Goal: Task Accomplishment & Management: Use online tool/utility

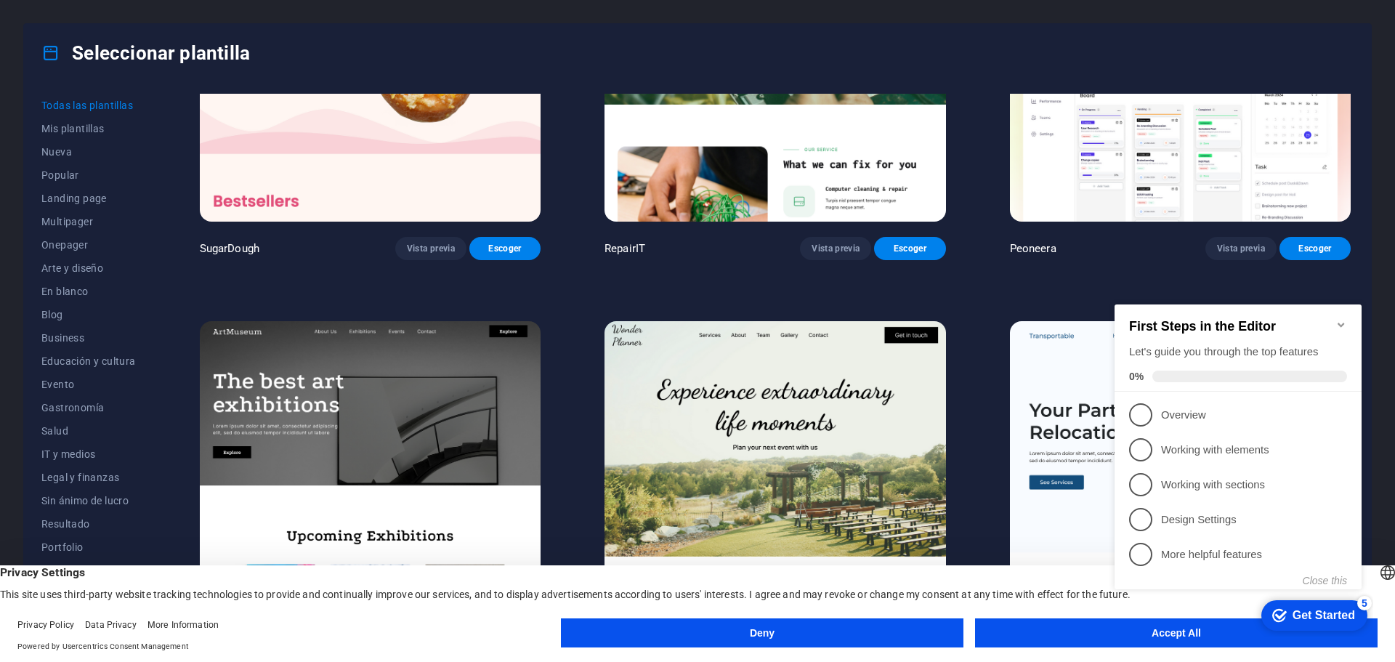
scroll to position [218, 0]
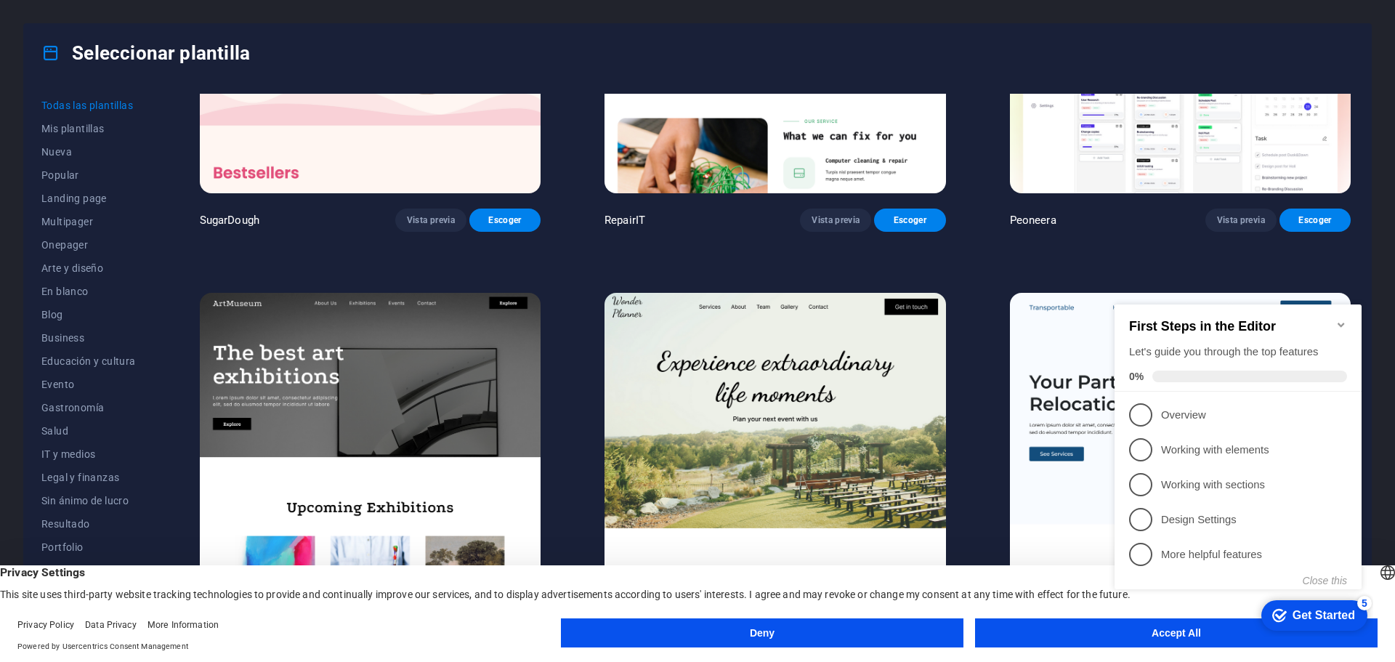
click at [1339, 319] on icon "Minimize checklist" at bounding box center [1341, 325] width 12 height 12
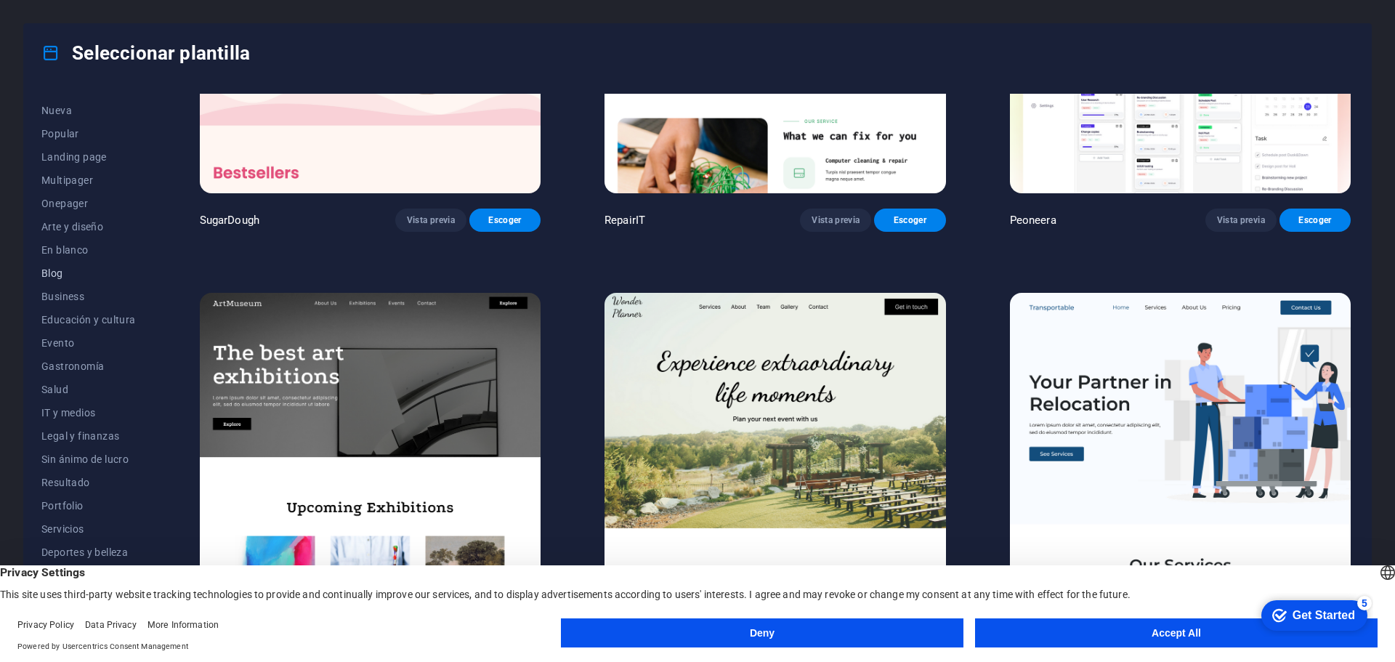
scroll to position [54, 0]
click at [79, 446] on span "Sin ánimo de lucro" at bounding box center [88, 446] width 94 height 12
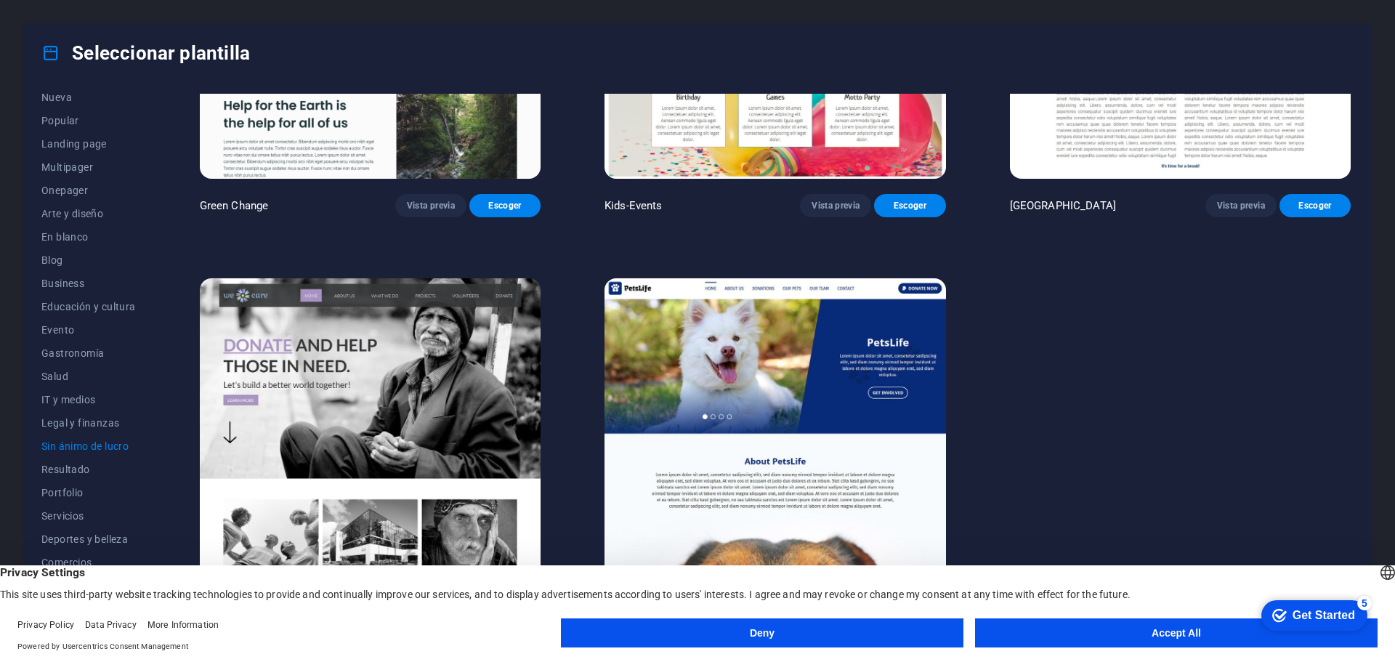
scroll to position [238, 0]
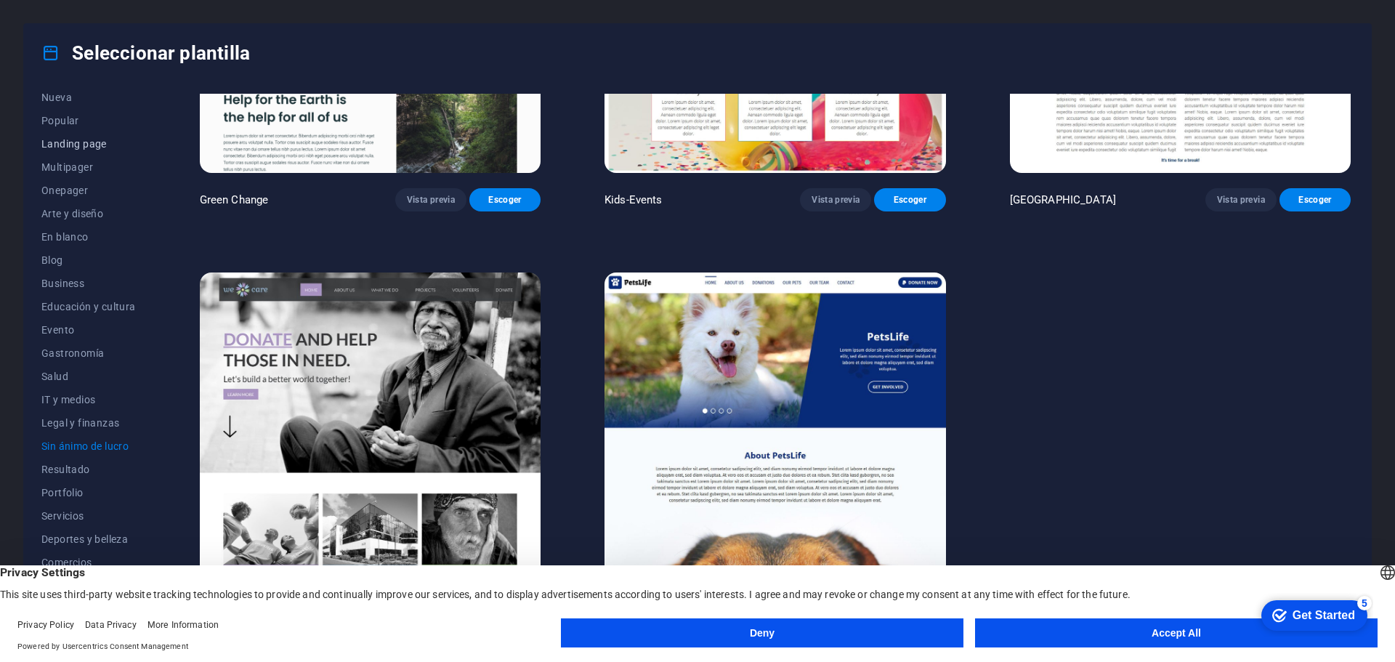
click at [73, 145] on span "Landing page" at bounding box center [88, 144] width 94 height 12
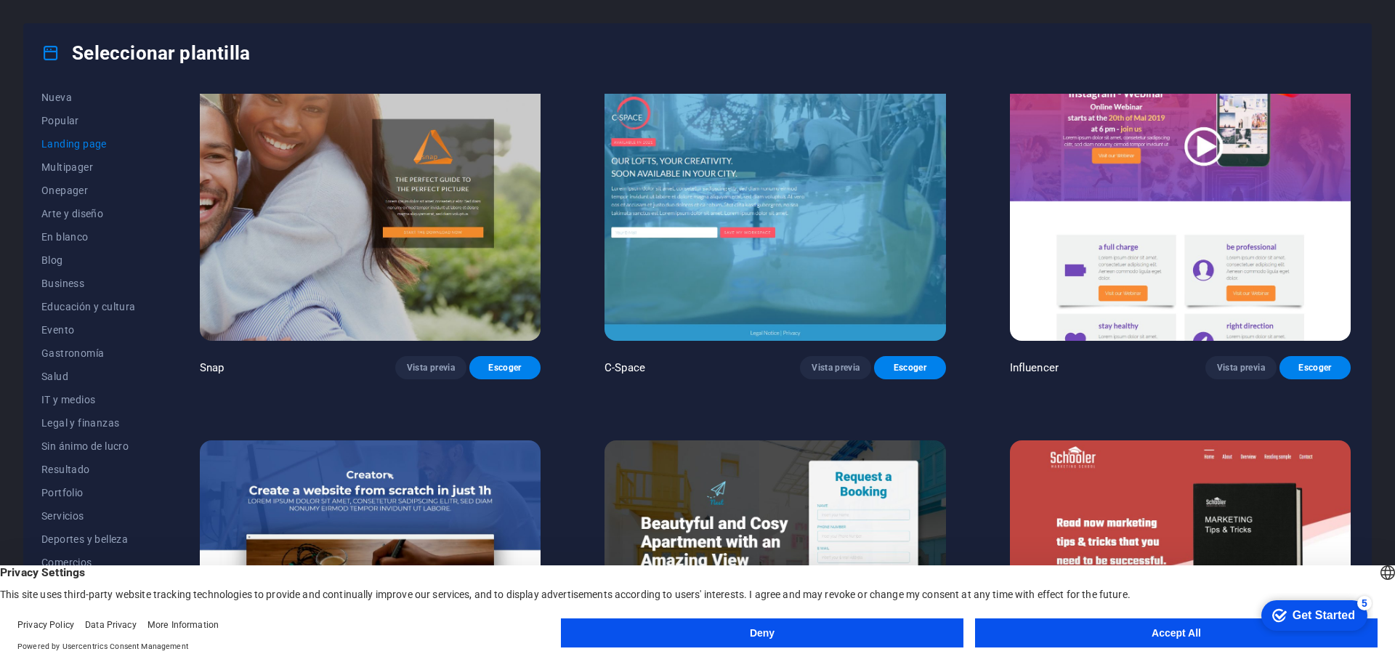
scroll to position [1888, 0]
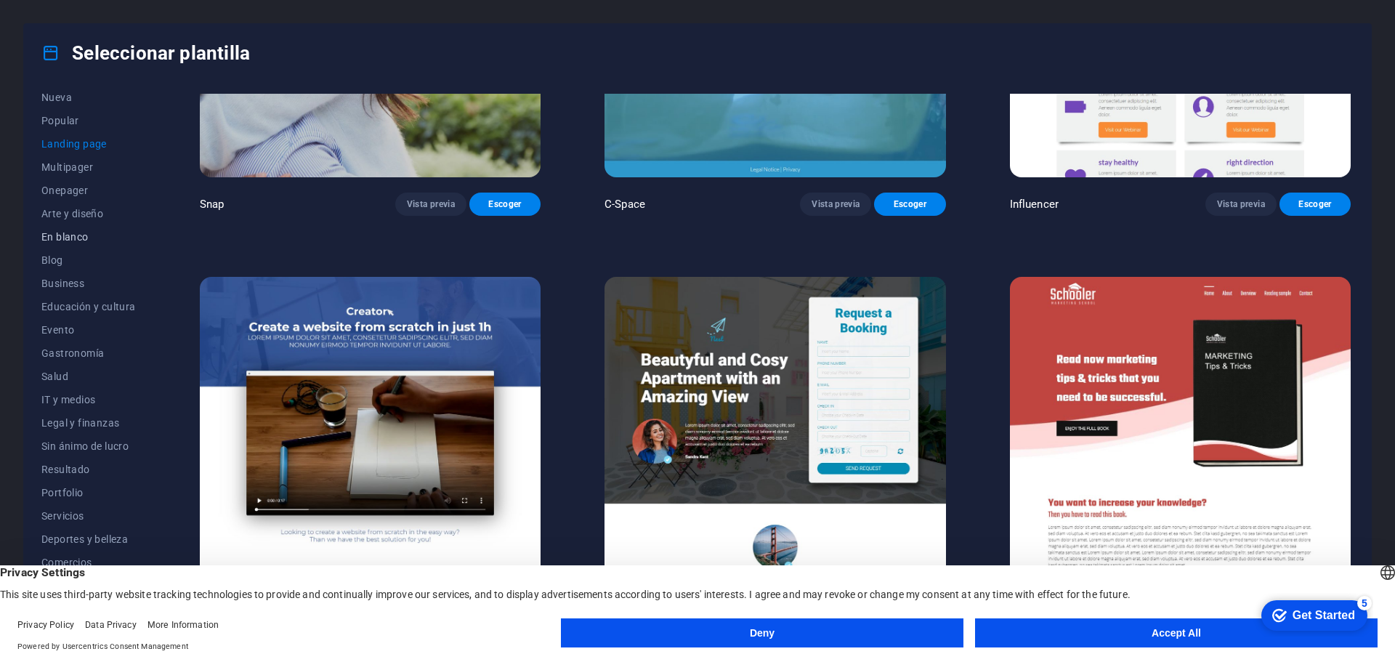
click at [62, 233] on span "En blanco" at bounding box center [88, 237] width 94 height 12
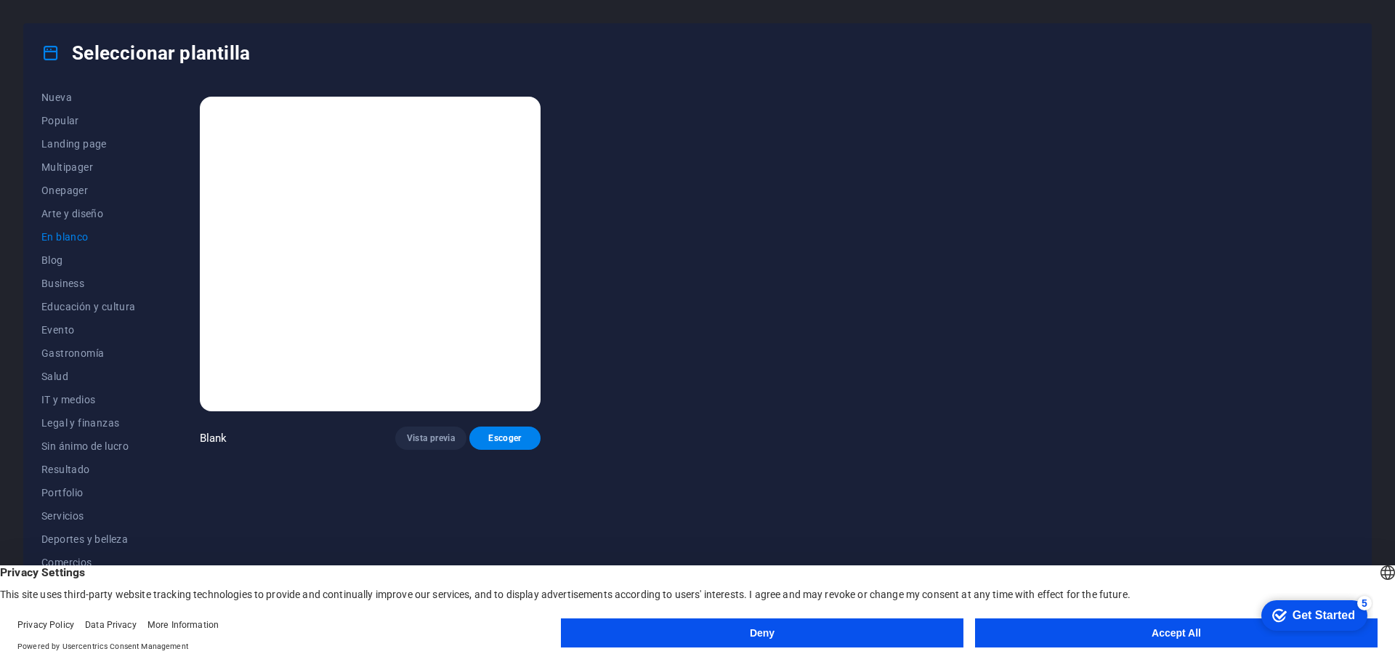
scroll to position [0, 0]
click at [58, 257] on span "Blog" at bounding box center [88, 260] width 94 height 12
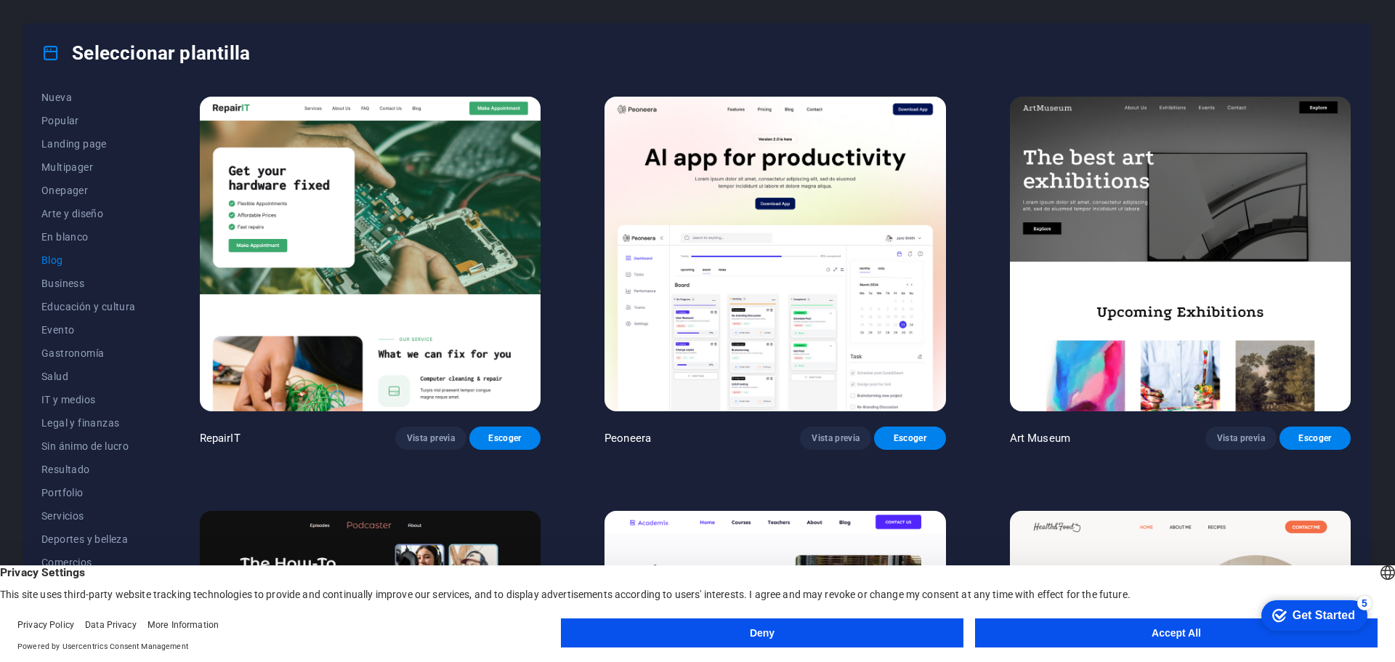
click at [418, 216] on img at bounding box center [370, 254] width 341 height 314
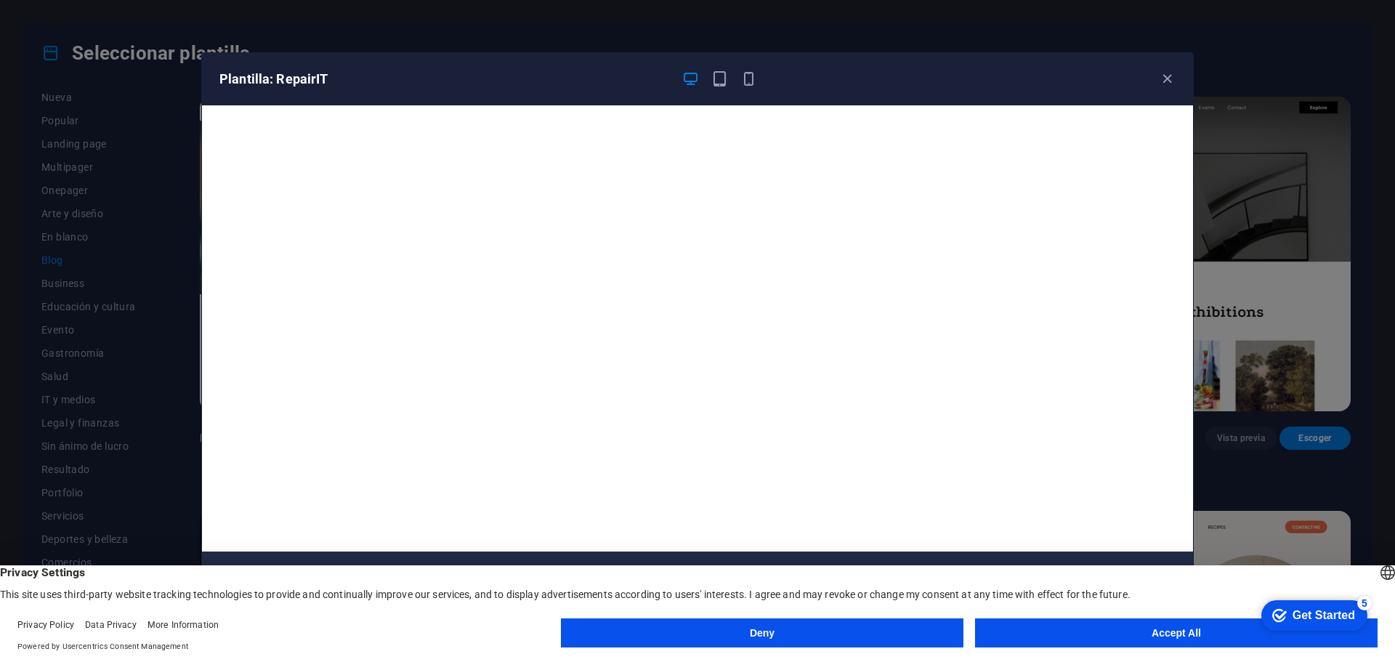
click at [1126, 630] on button "Accept All" at bounding box center [1176, 632] width 402 height 29
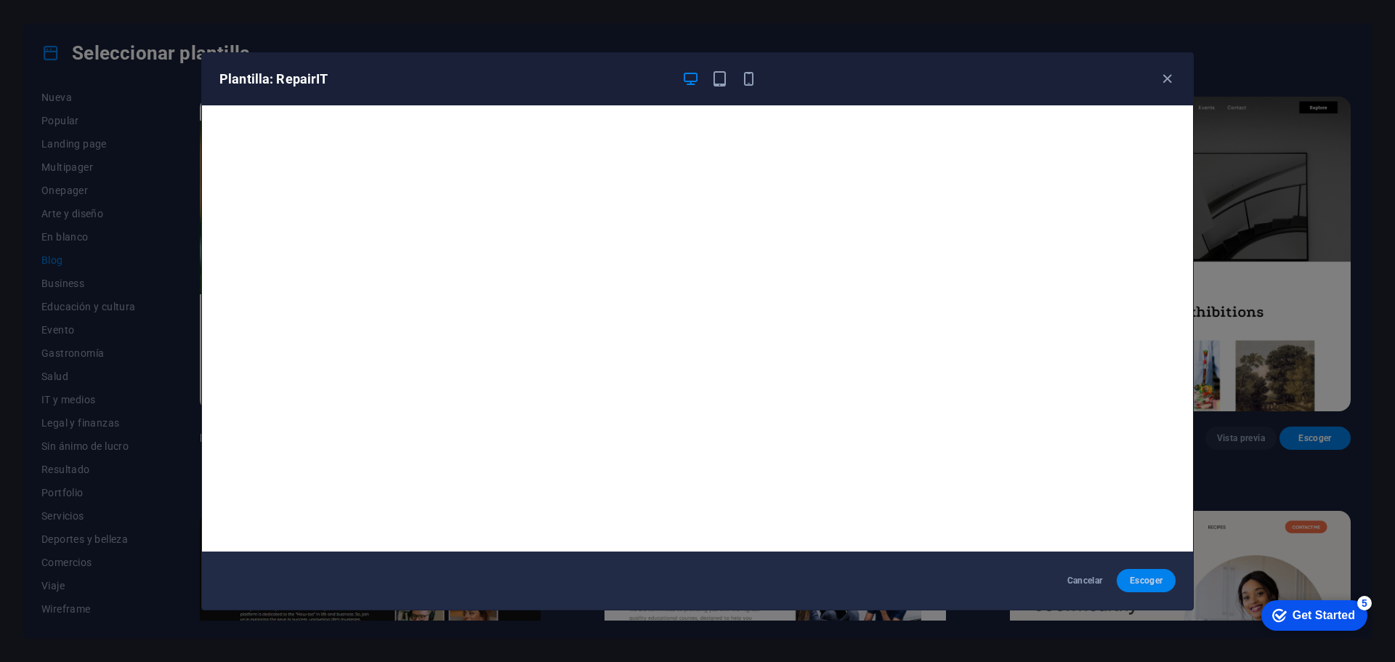
click at [1135, 579] on span "Escoger" at bounding box center [1146, 581] width 36 height 12
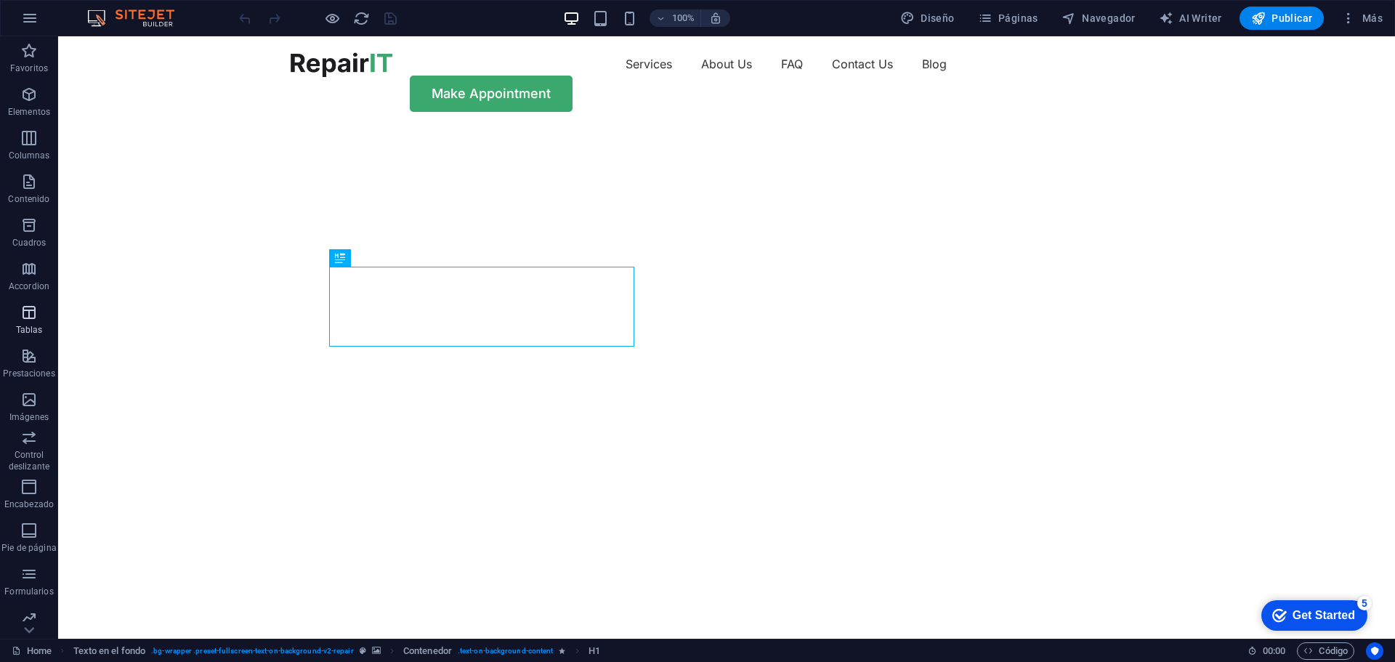
scroll to position [52, 0]
click at [30, 43] on icon at bounding box center [30, 44] width 10 height 7
click at [29, 20] on icon "button" at bounding box center [29, 17] width 17 height 17
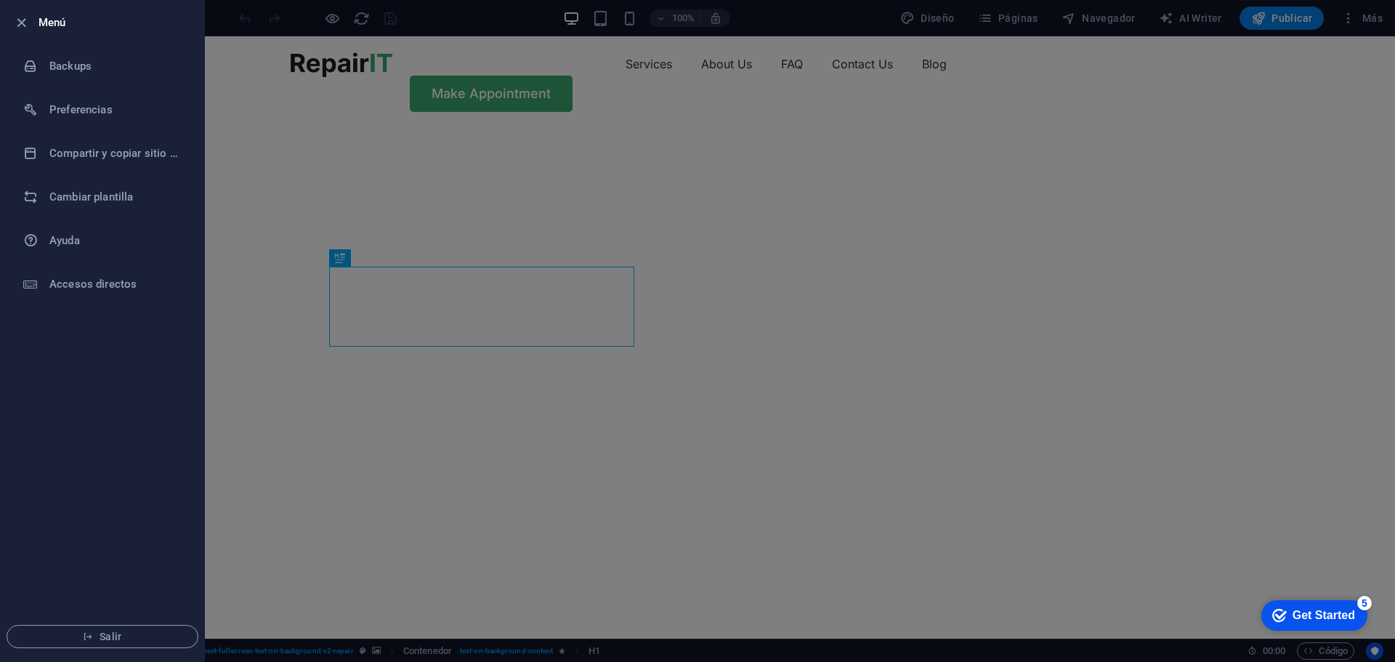
click at [29, 20] on span "button" at bounding box center [20, 23] width 17 height 17
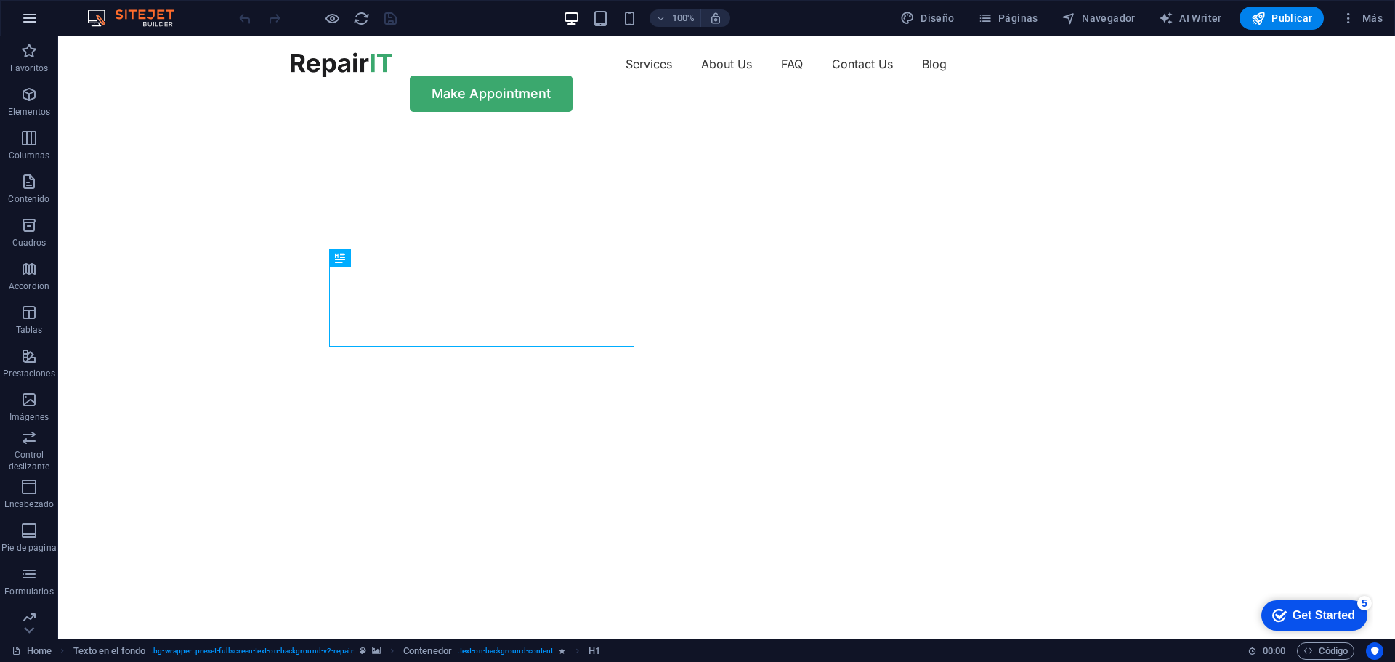
click at [35, 17] on icon "button" at bounding box center [29, 17] width 17 height 17
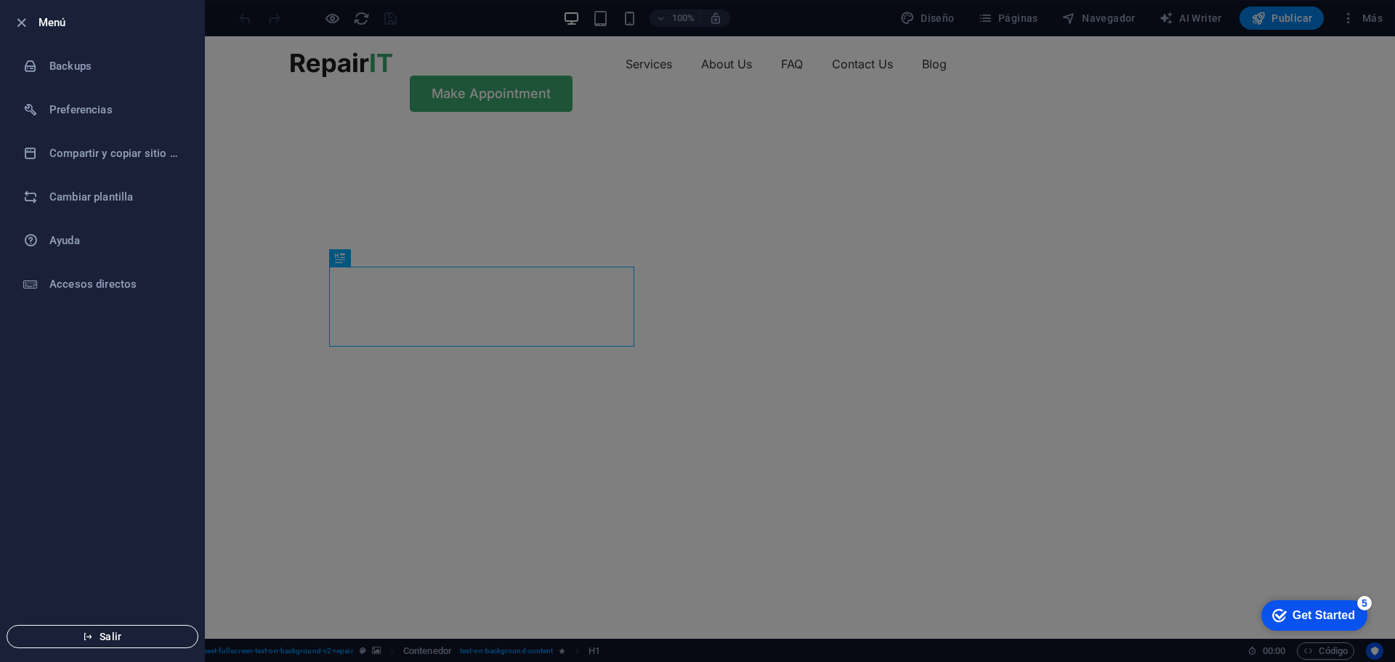
click at [108, 628] on button "Salir" at bounding box center [103, 636] width 192 height 23
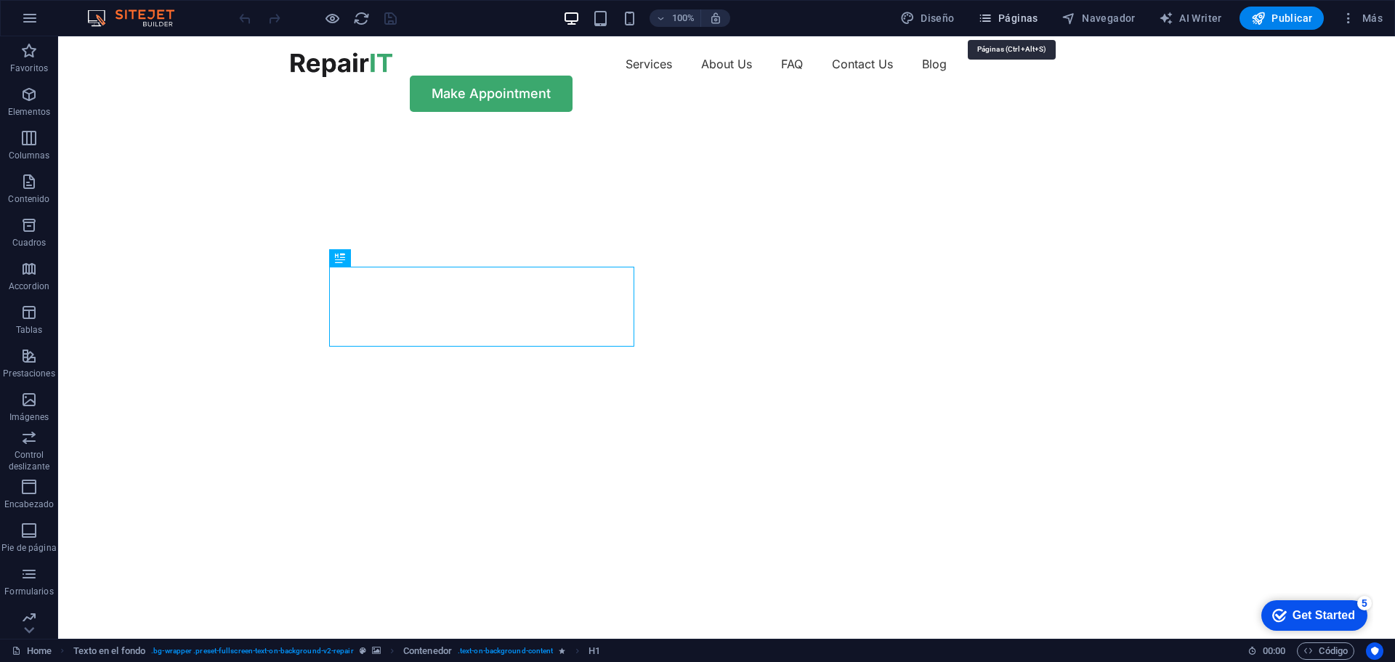
click at [1013, 15] on span "Páginas" at bounding box center [1008, 18] width 60 height 15
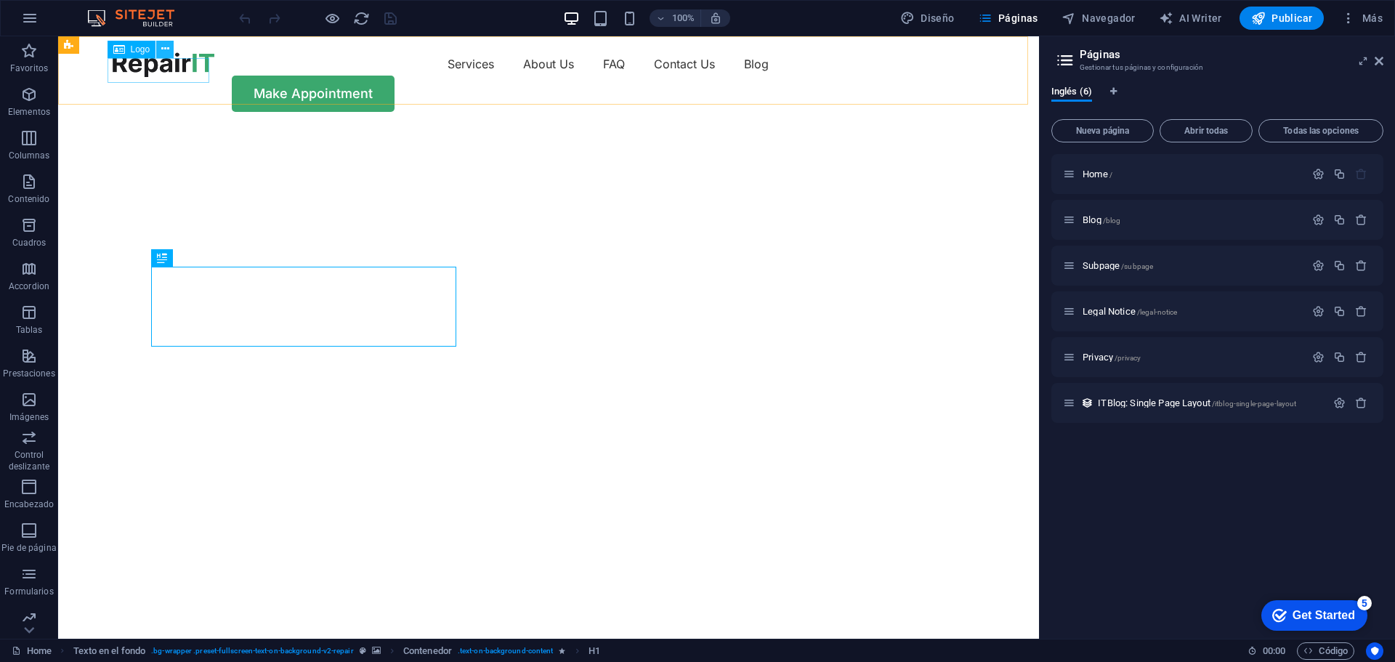
click at [173, 48] on button at bounding box center [164, 49] width 17 height 17
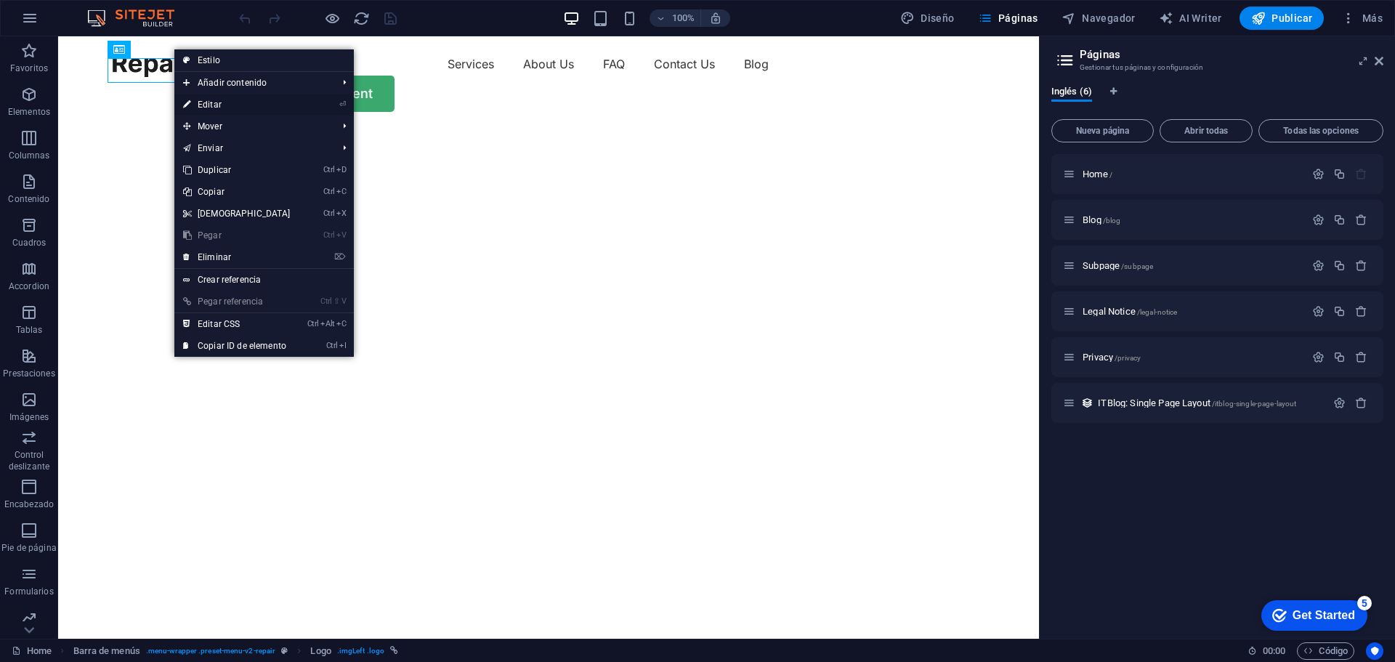
click at [211, 102] on link "⏎ Editar" at bounding box center [236, 105] width 125 height 22
select select "px"
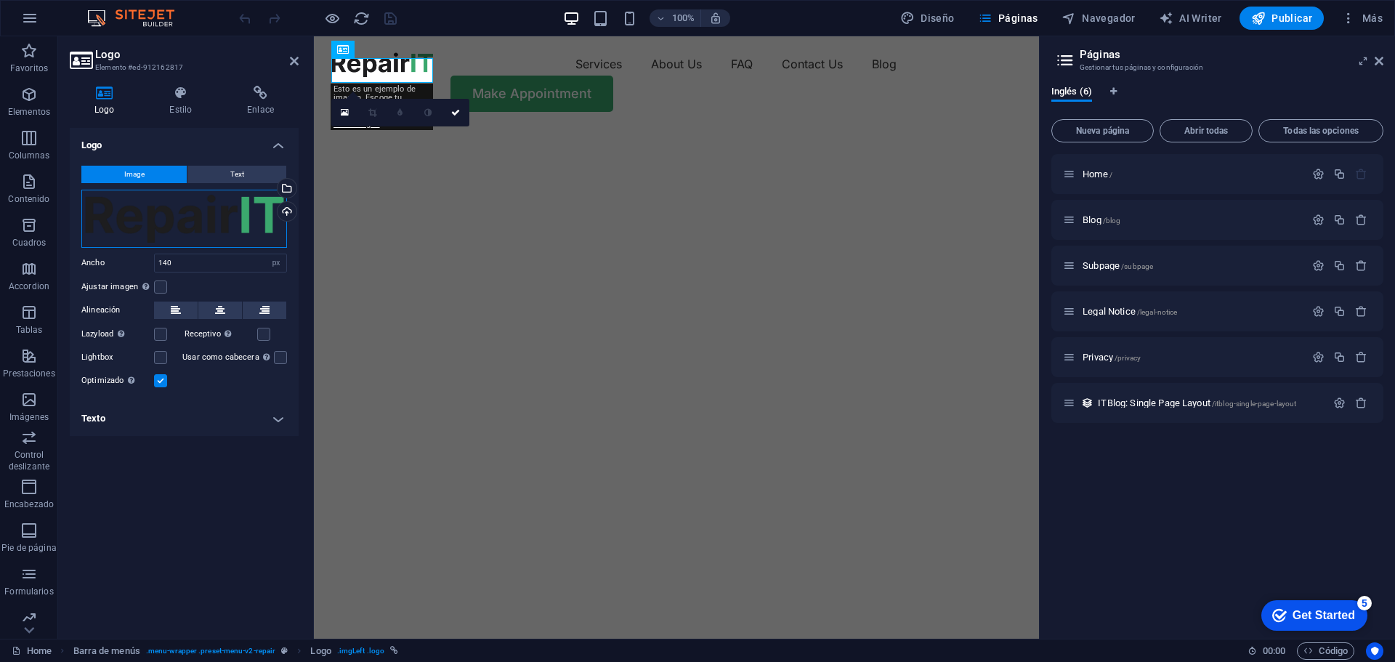
click at [172, 214] on div "Arrastra archivos aquí, haz clic para escoger archivos o selecciona archivos de…" at bounding box center [184, 219] width 206 height 58
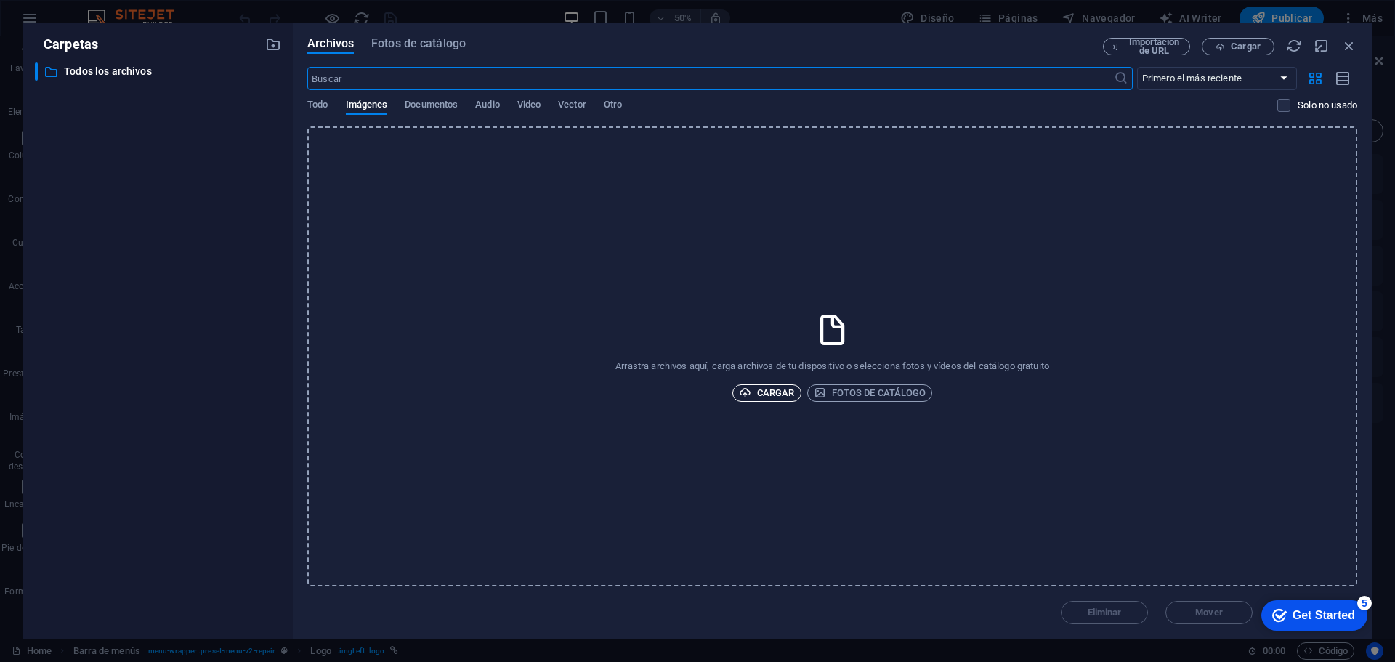
click at [762, 390] on span "Cargar" at bounding box center [767, 392] width 56 height 17
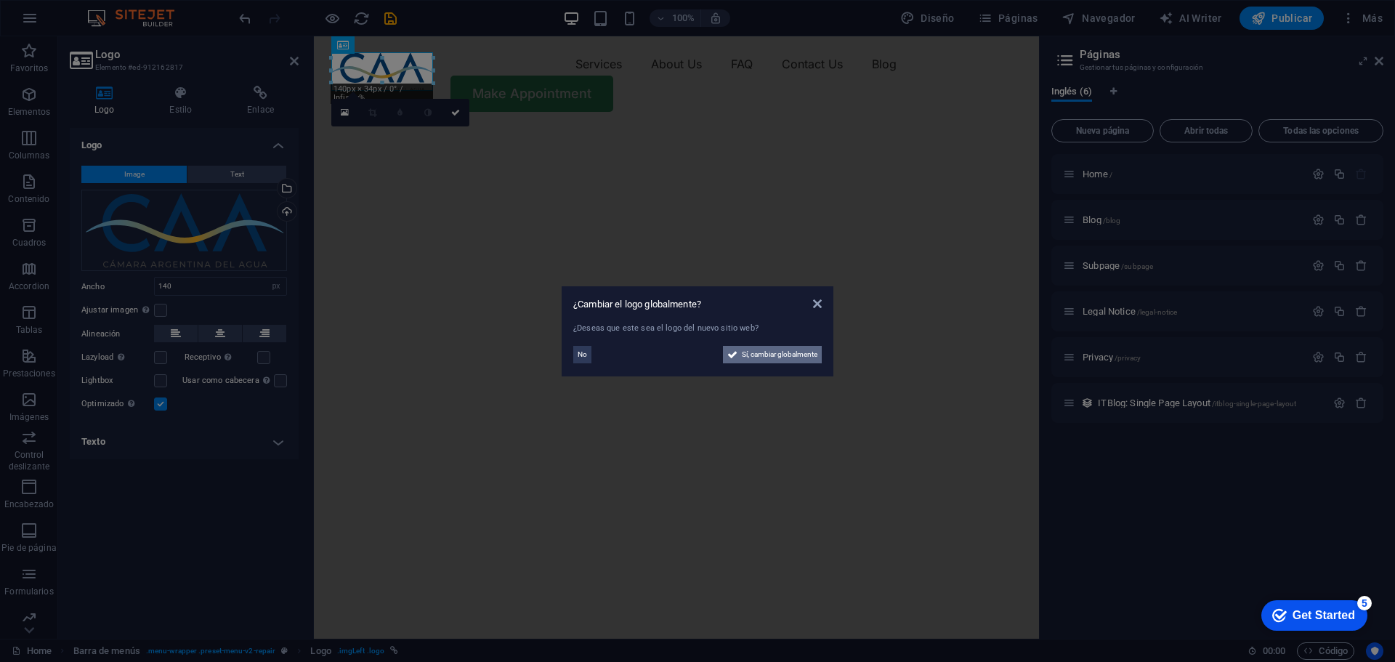
click at [752, 354] on span "Sí, cambiar globalmente" at bounding box center [780, 354] width 76 height 17
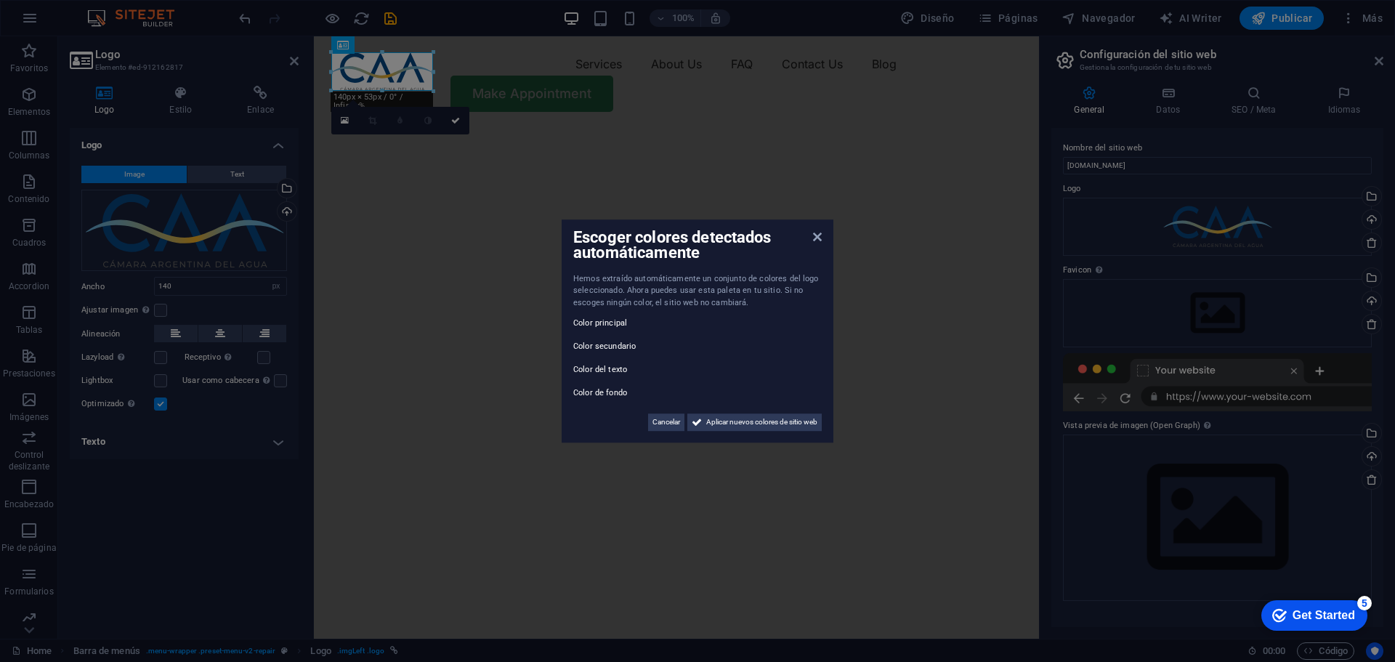
click at [601, 391] on label "Color de fondo" at bounding box center [616, 392] width 87 height 17
click at [602, 391] on label "Color de fondo" at bounding box center [616, 392] width 87 height 17
drag, startPoint x: 734, startPoint y: 421, endPoint x: 419, endPoint y: 383, distance: 316.8
click at [734, 421] on span "Aplicar nuevos colores de sitio web" at bounding box center [761, 421] width 111 height 17
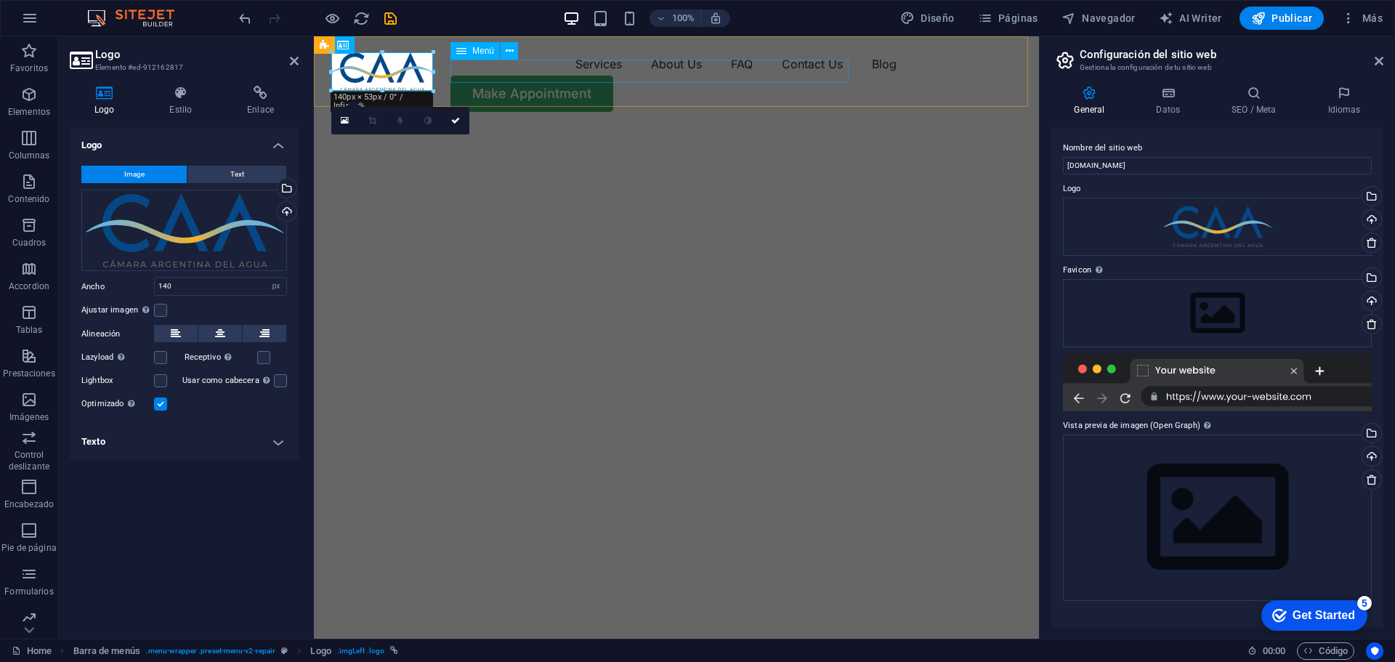
click at [522, 69] on nav "Services About Us FAQ Contact Us Blog" at bounding box center [676, 63] width 690 height 23
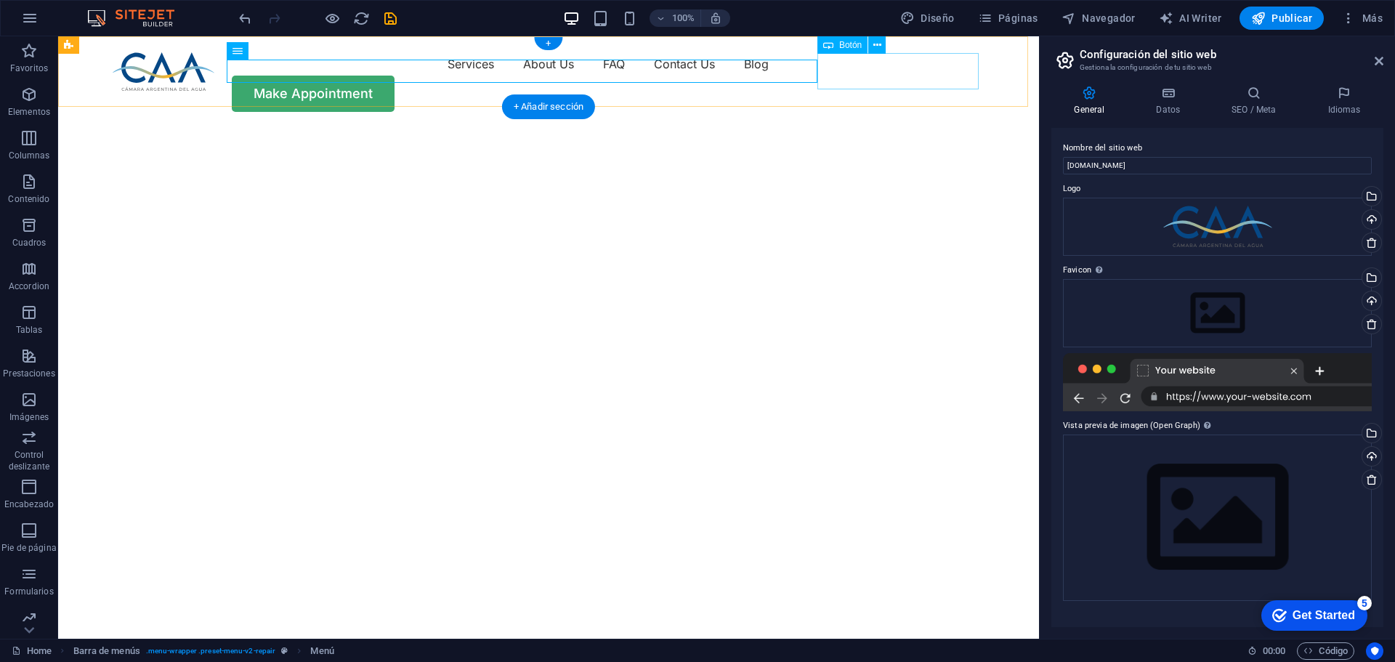
click at [914, 89] on div "Make Appointment" at bounding box center [549, 94] width 872 height 36
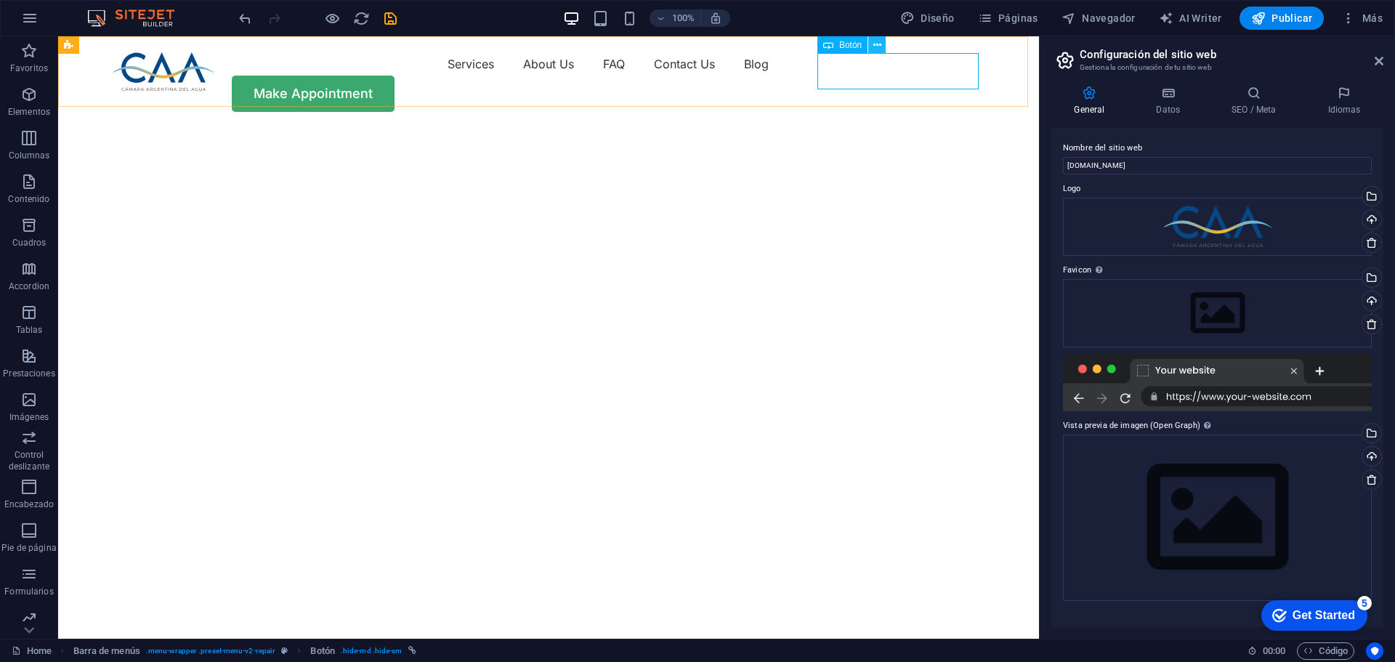
click at [880, 46] on icon at bounding box center [877, 45] width 8 height 15
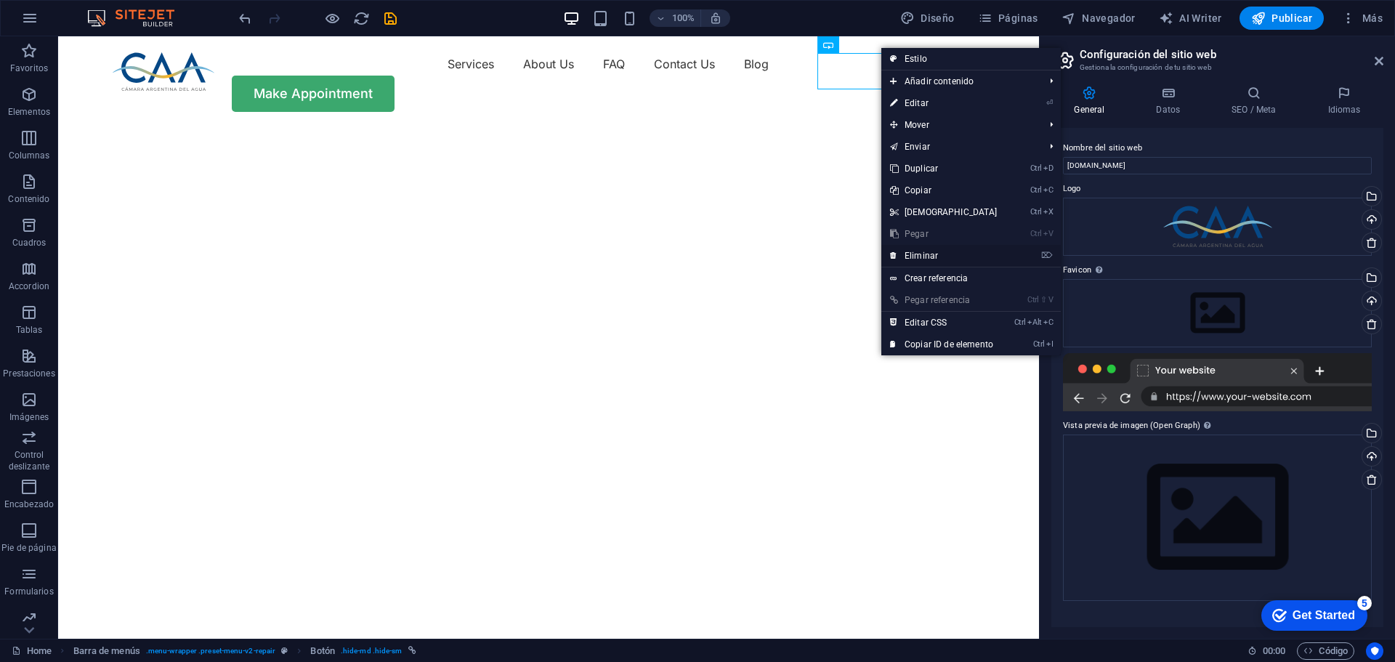
click at [925, 256] on link "⌦ Eliminar" at bounding box center [943, 256] width 125 height 22
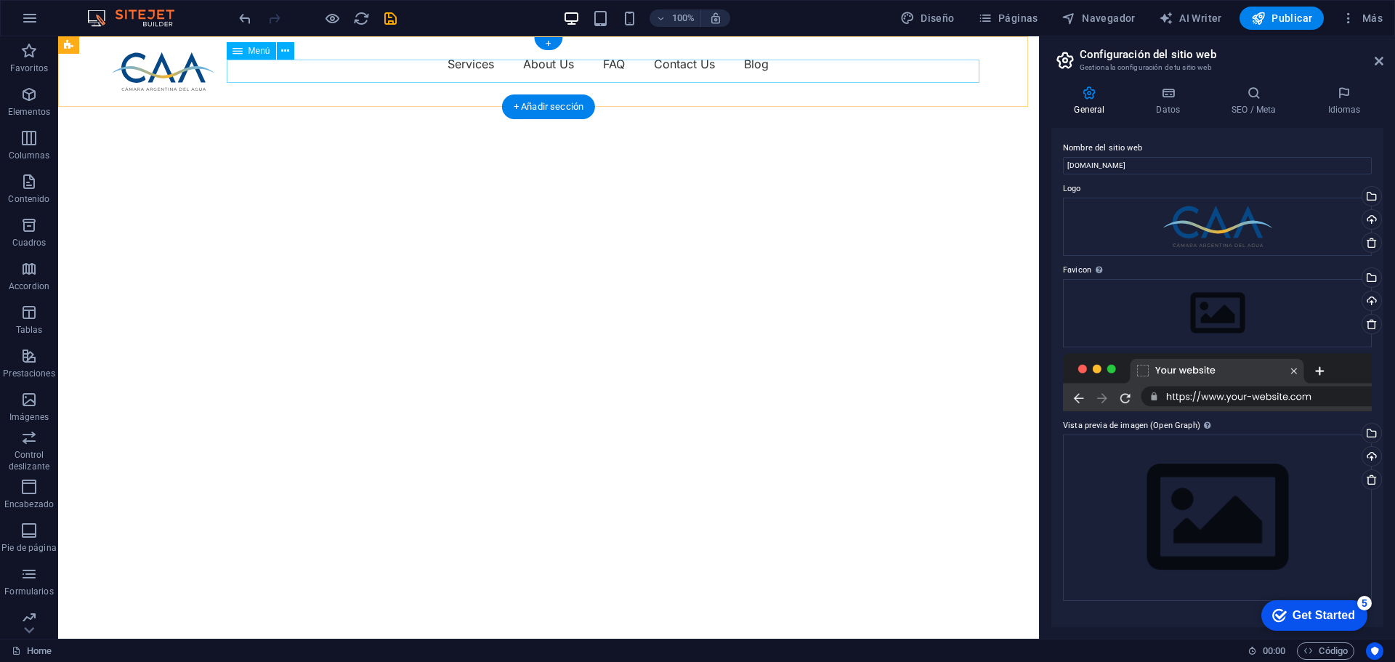
click at [467, 72] on nav "Services About Us FAQ Contact Us Blog" at bounding box center [549, 63] width 872 height 23
select select "1"
select select
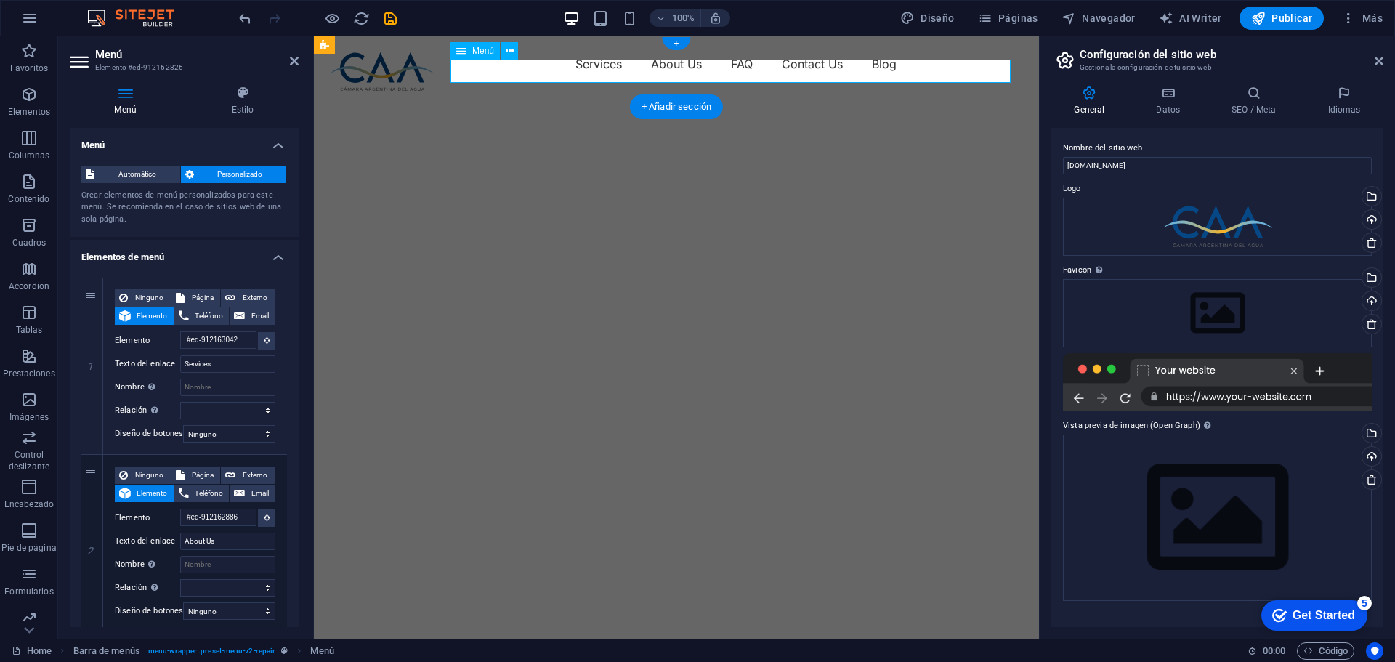
click at [583, 62] on nav "Services About Us FAQ Contact Us Blog" at bounding box center [676, 63] width 690 height 23
click at [589, 69] on nav "Services About Us FAQ Contact Us Blog" at bounding box center [676, 63] width 690 height 23
click at [487, 49] on span "Menú" at bounding box center [483, 50] width 22 height 9
click at [512, 51] on icon at bounding box center [510, 51] width 8 height 15
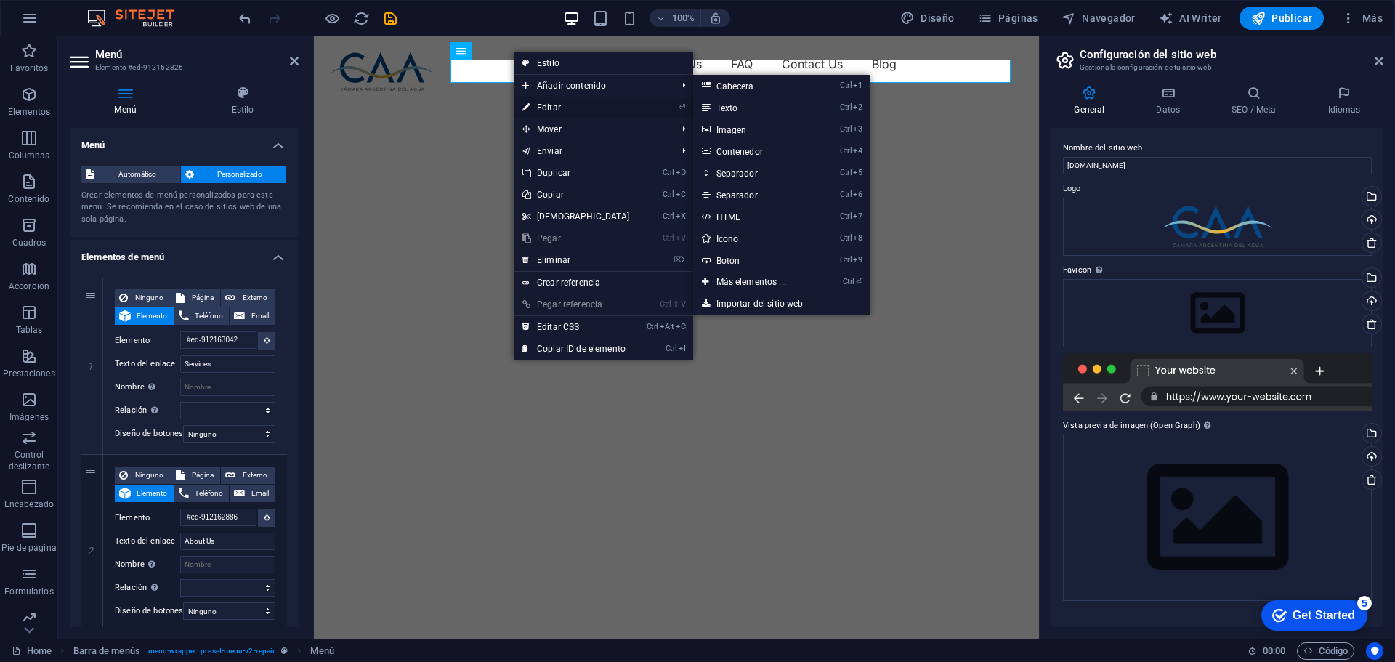
click at [548, 105] on link "⏎ Editar" at bounding box center [576, 108] width 125 height 22
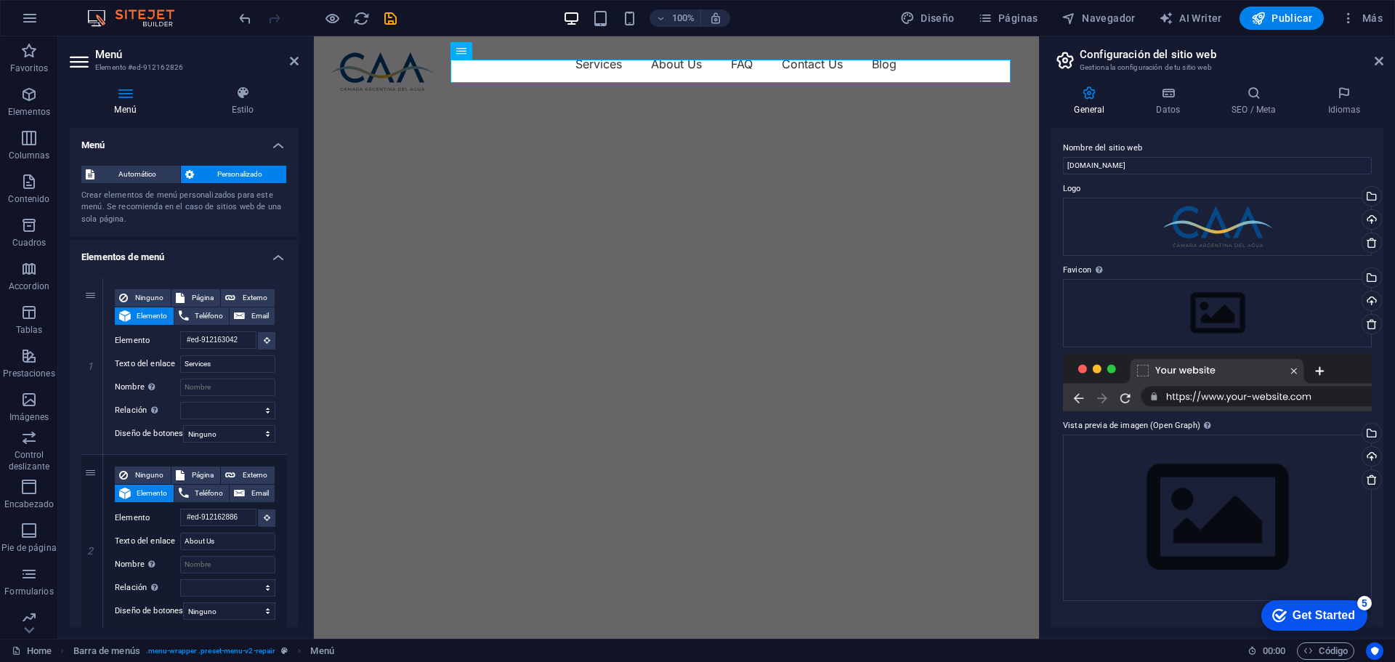
click at [211, 173] on span "Personalizado" at bounding box center [240, 174] width 84 height 17
click at [220, 365] on input "Services" at bounding box center [227, 363] width 95 height 17
drag, startPoint x: 220, startPoint y: 365, endPoint x: 177, endPoint y: 362, distance: 43.0
click at [177, 362] on div "Texto del enlace Services" at bounding box center [195, 363] width 161 height 17
type input "Nosotros"
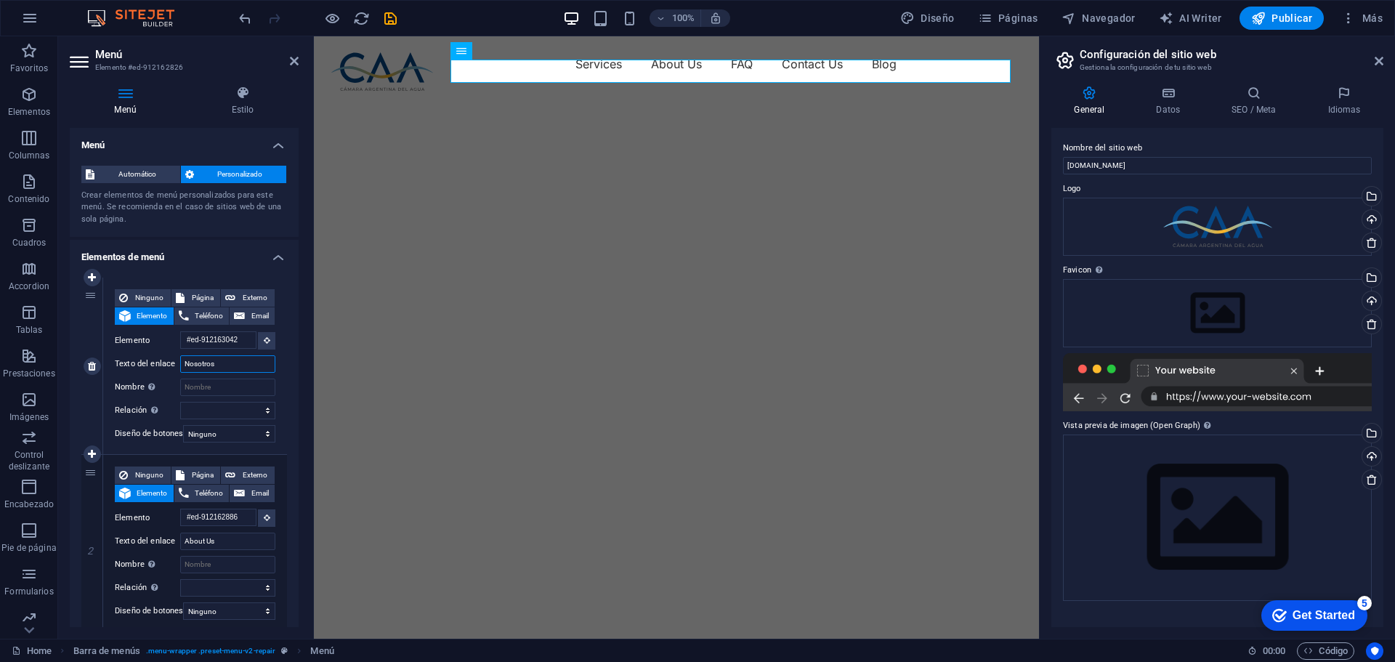
select select
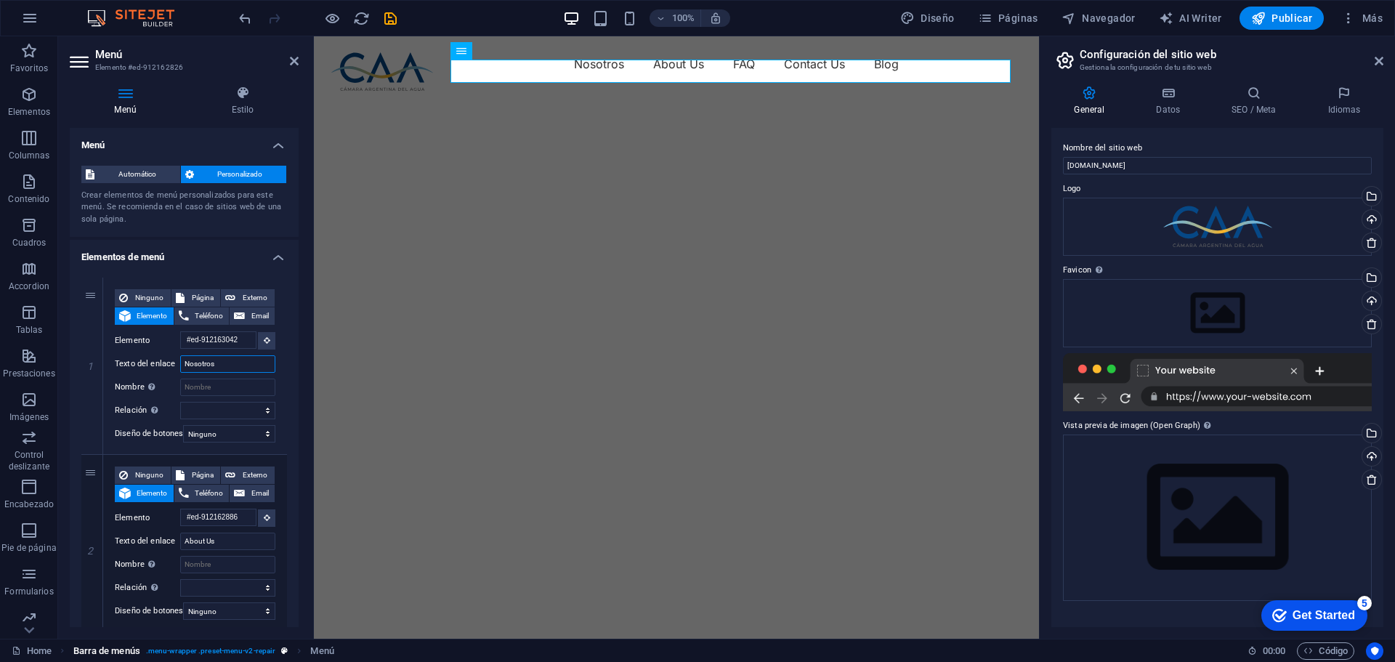
type input "Nosotros"
click at [204, 296] on span "Página" at bounding box center [203, 297] width 28 height 17
select select
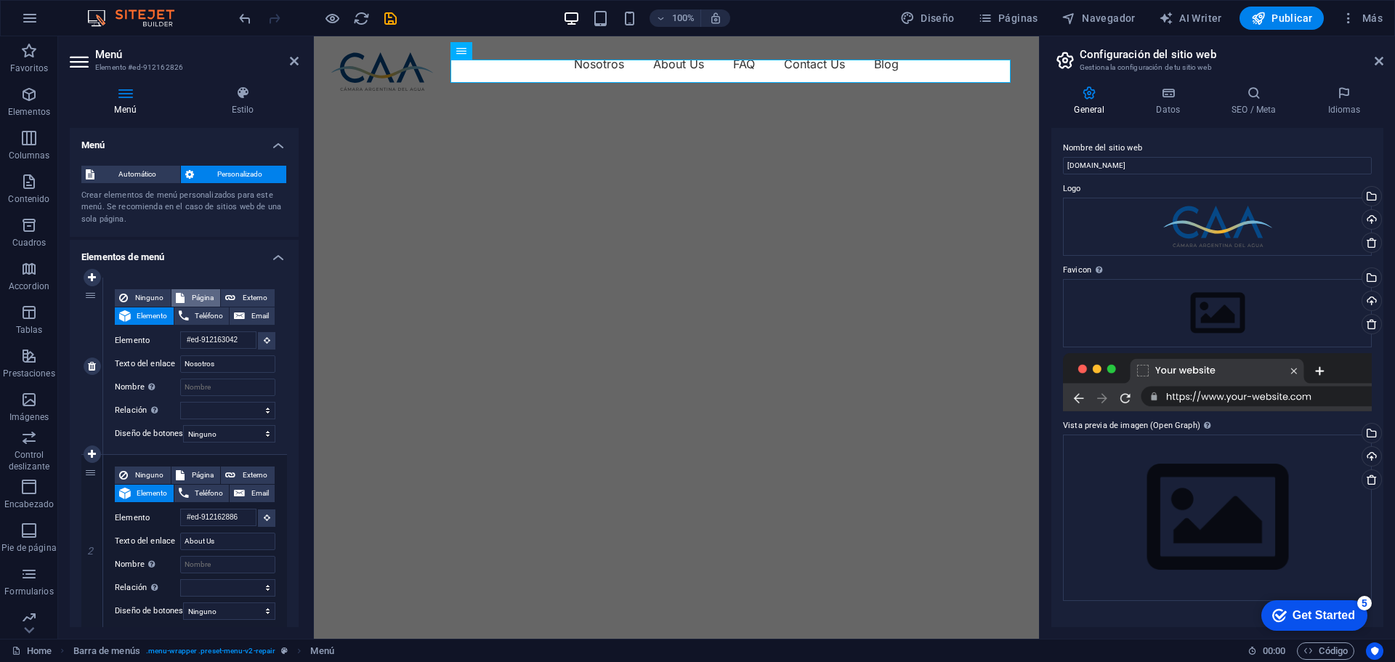
select select
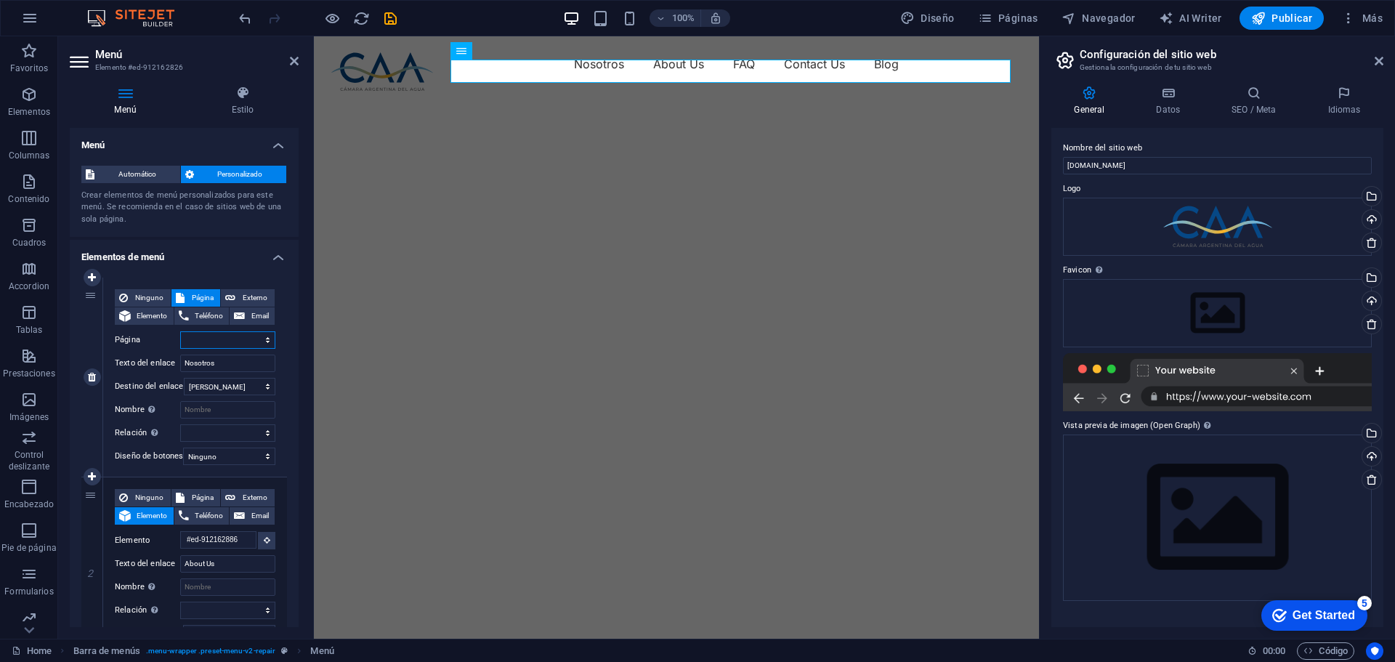
click at [214, 339] on select "Home Blog Subpage Legal Notice Privacy" at bounding box center [227, 339] width 95 height 17
select select "2"
click at [180, 331] on select "Home Blog Subpage Legal Notice Privacy" at bounding box center [227, 339] width 95 height 17
select select
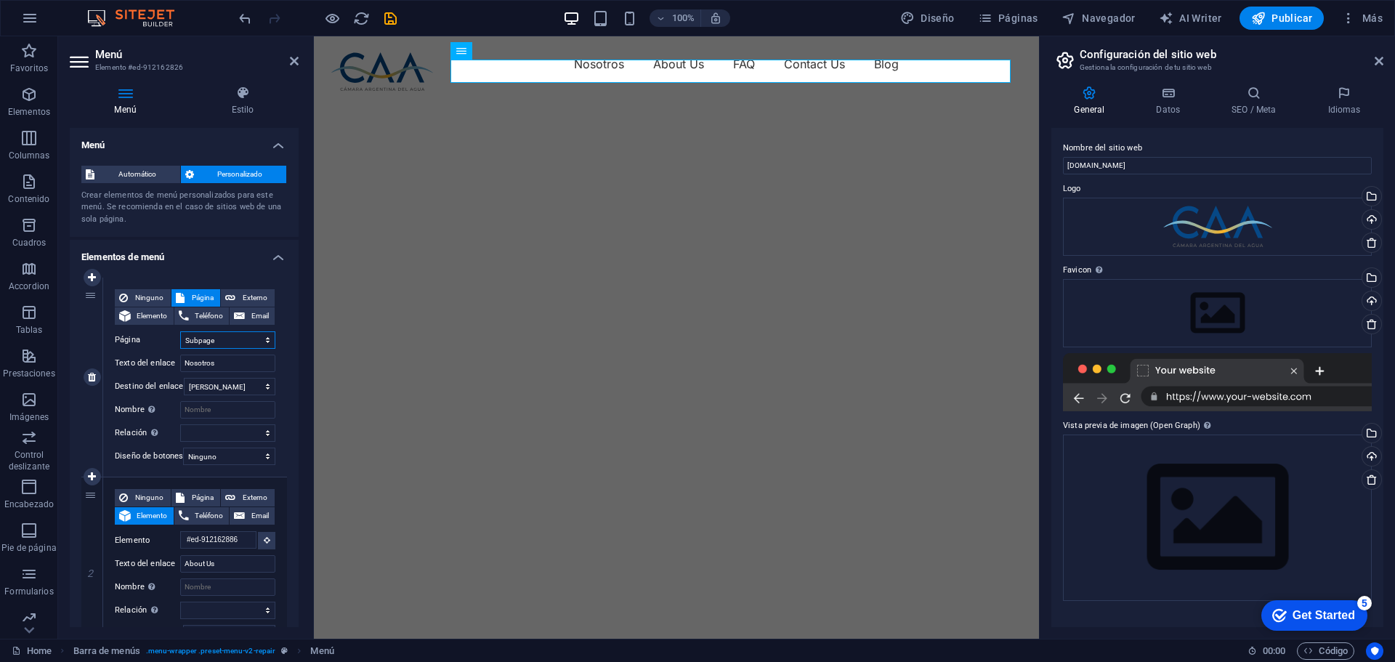
select select
click at [239, 386] on select "Nueva pestaña Misma pestaña Superposición" at bounding box center [230, 386] width 92 height 17
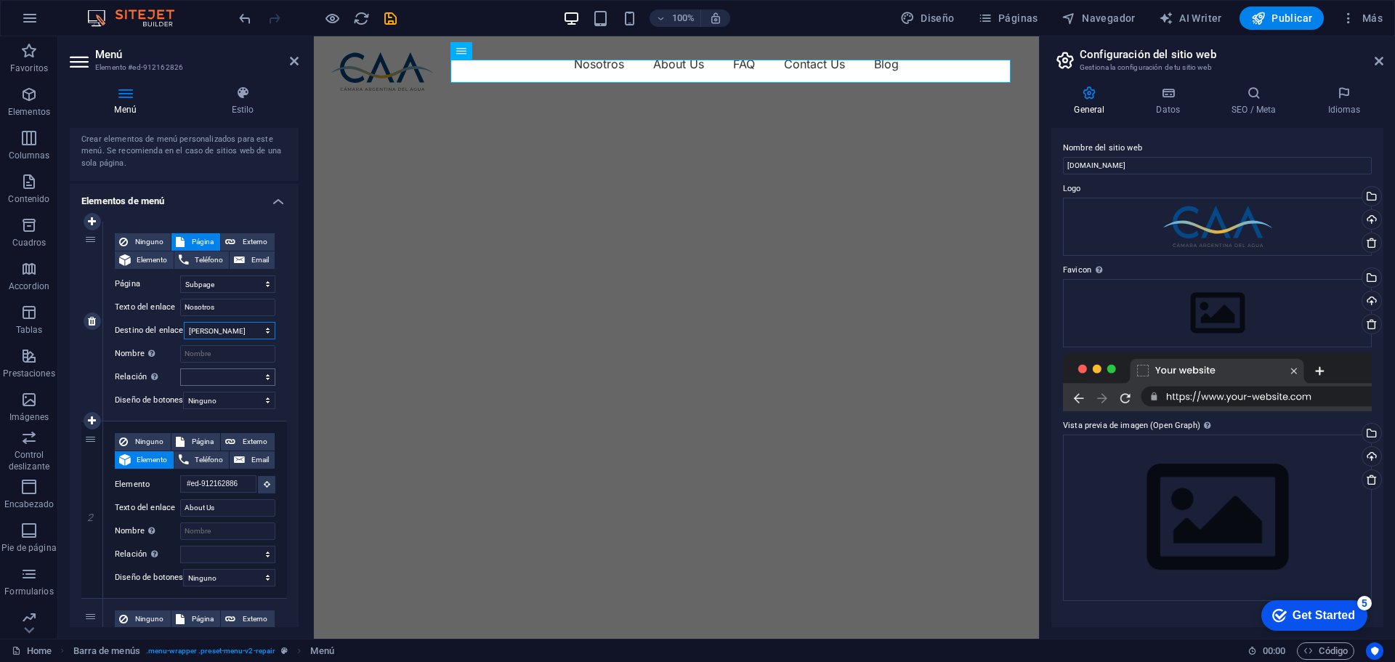
scroll to position [73, 0]
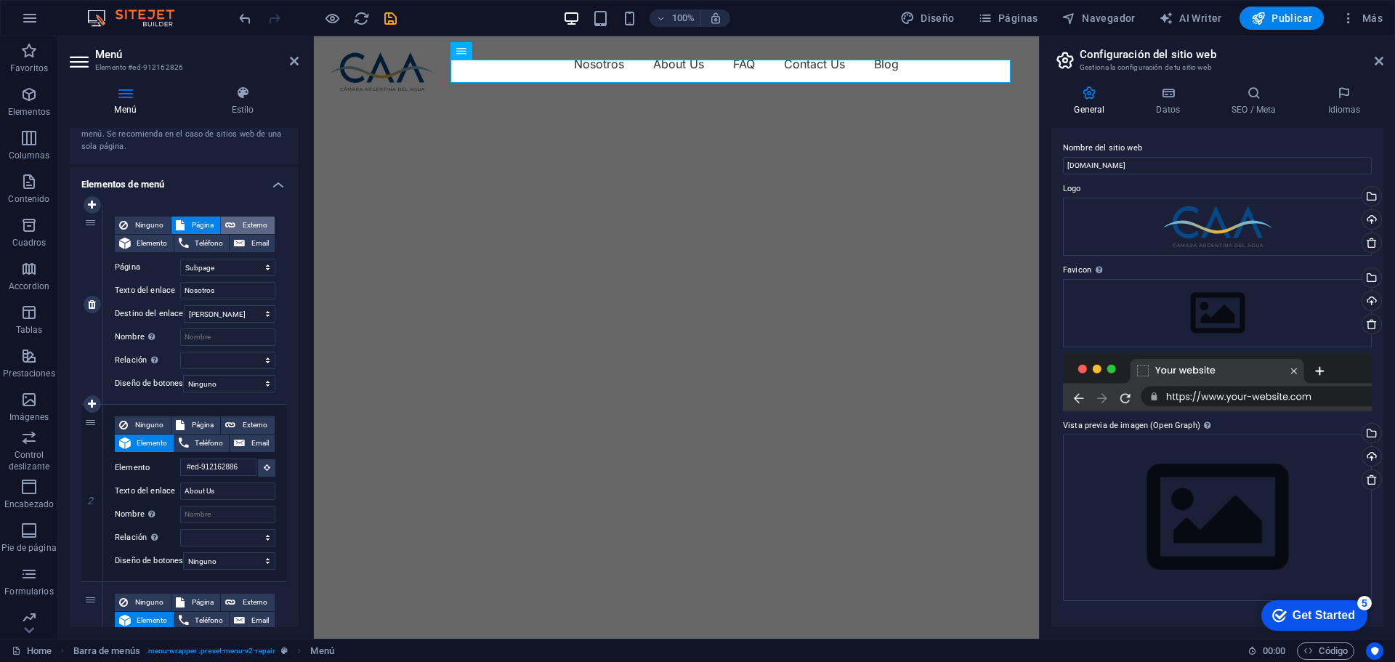
click at [247, 224] on span "Externo" at bounding box center [255, 224] width 31 height 17
select select "blank"
select select
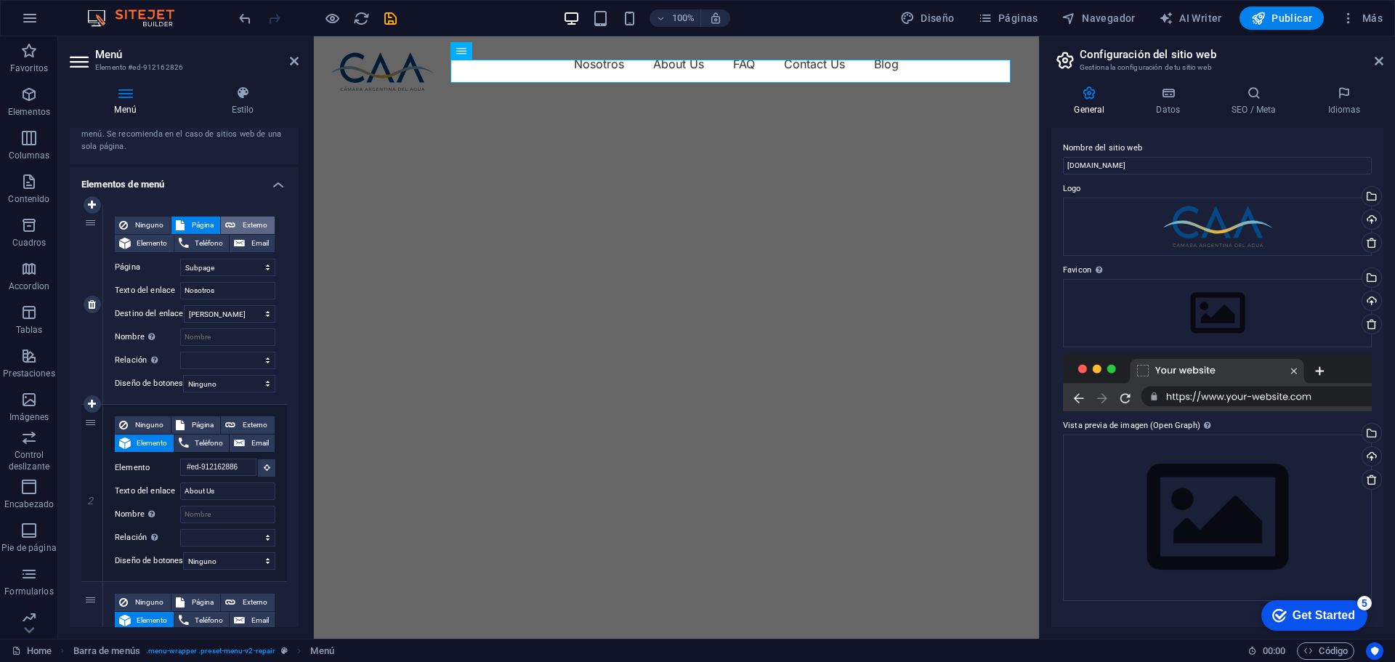
select select
click at [223, 270] on input "URL" at bounding box center [227, 267] width 95 height 17
paste input "https://camaradelagua.org/nosotros"
type input "https://camaradelagua.org/nosotros"
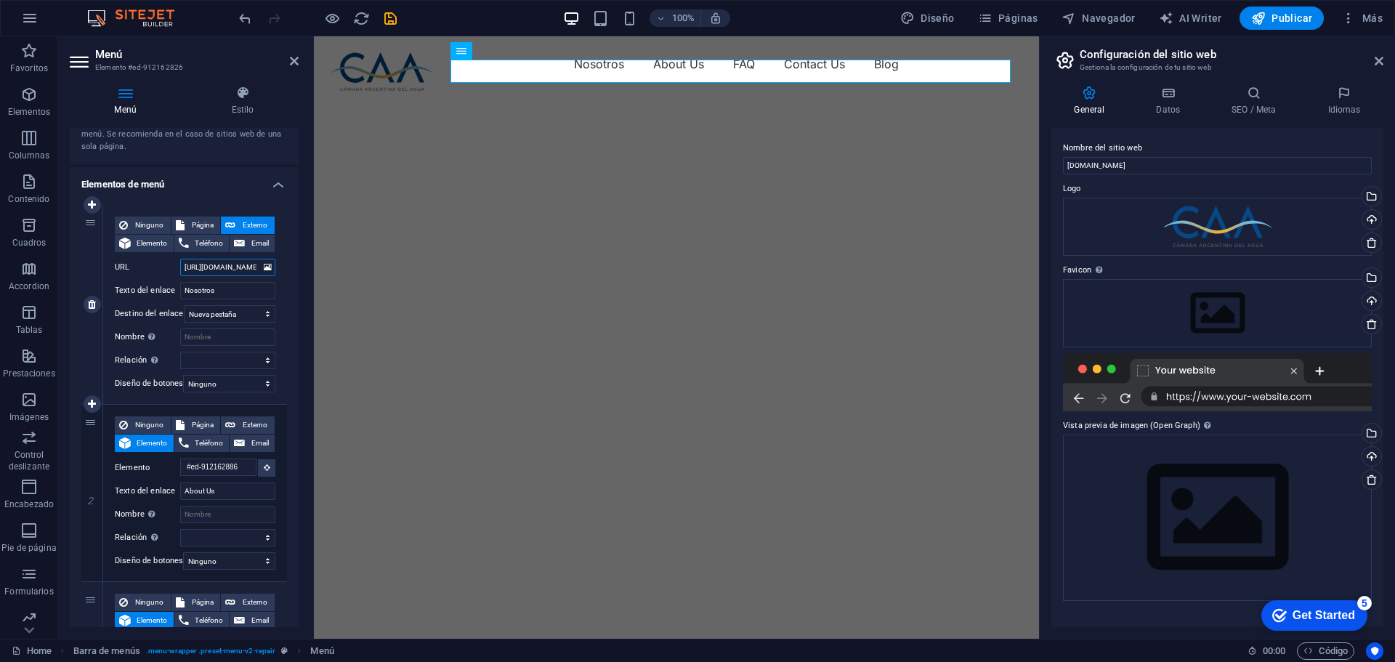
scroll to position [0, 49]
select select
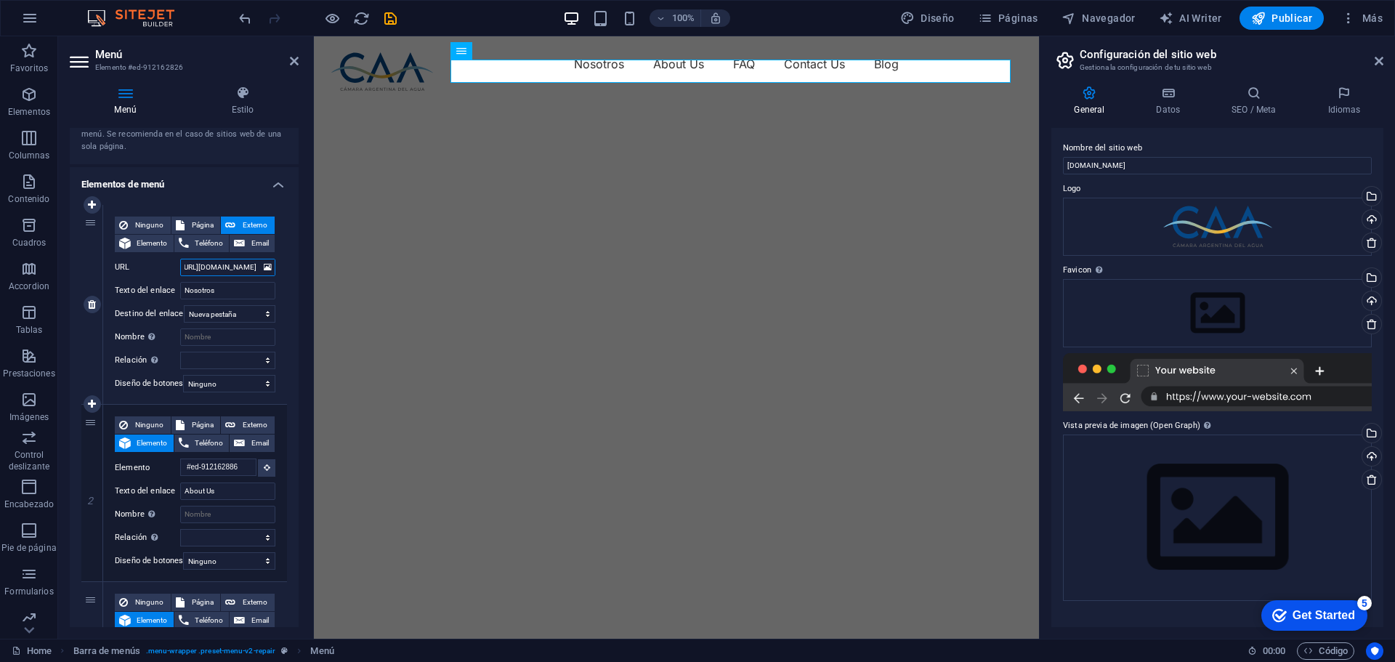
select select
type input "https://camaradelagua.org/nosotros"
click at [1274, 20] on span "Publicar" at bounding box center [1282, 18] width 62 height 15
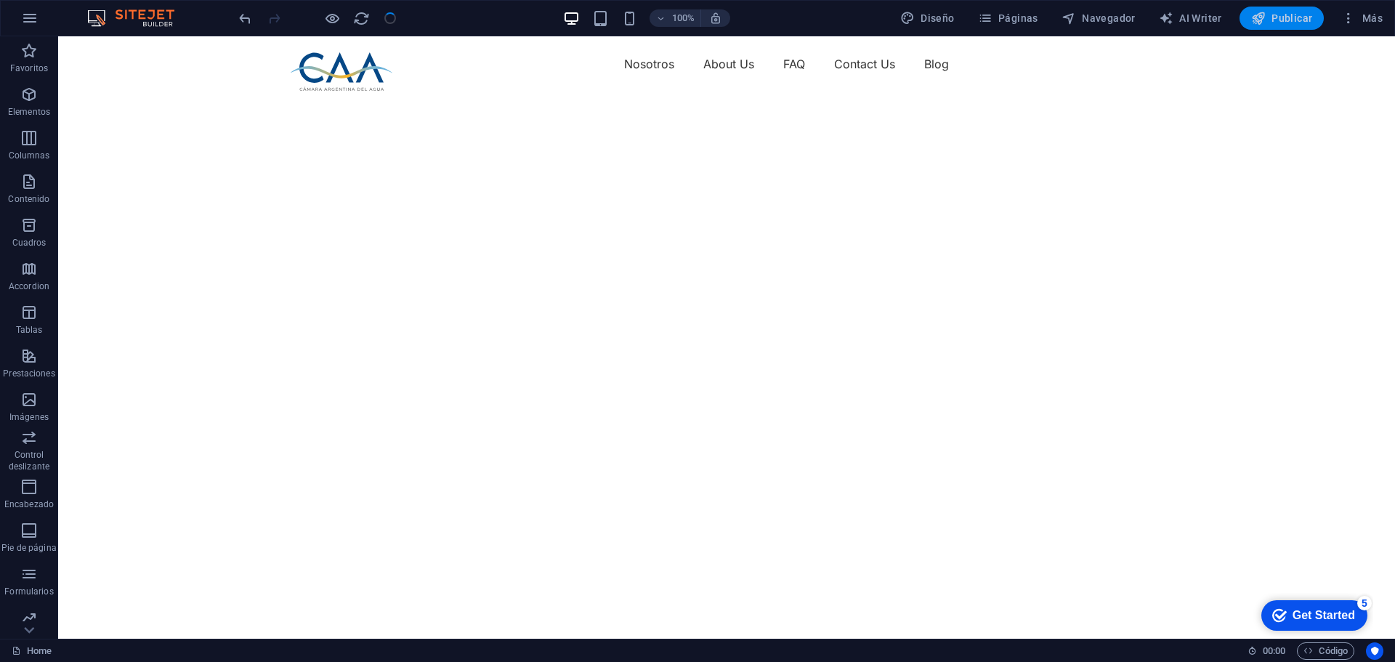
click at [1265, 18] on icon "button" at bounding box center [1258, 18] width 15 height 15
click at [1099, 20] on span "Navegador" at bounding box center [1098, 18] width 74 height 15
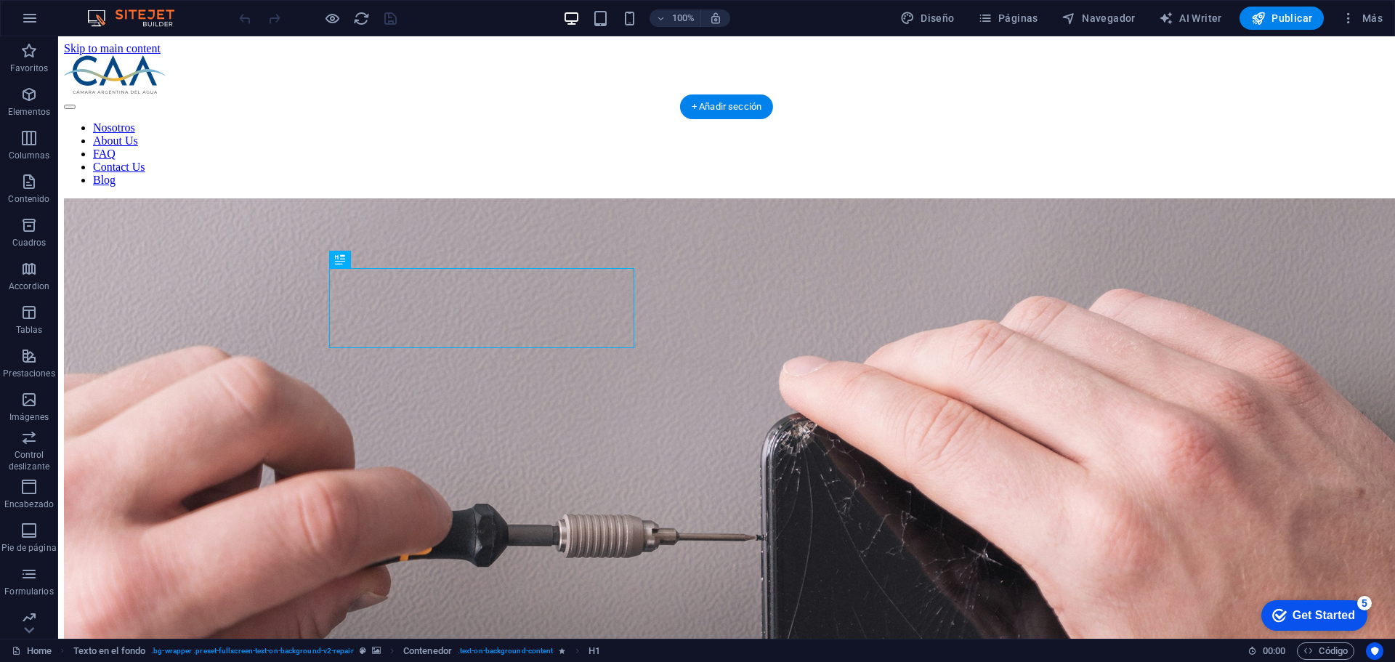
click at [210, 198] on img "1/2" at bounding box center [761, 580] width 1395 height 765
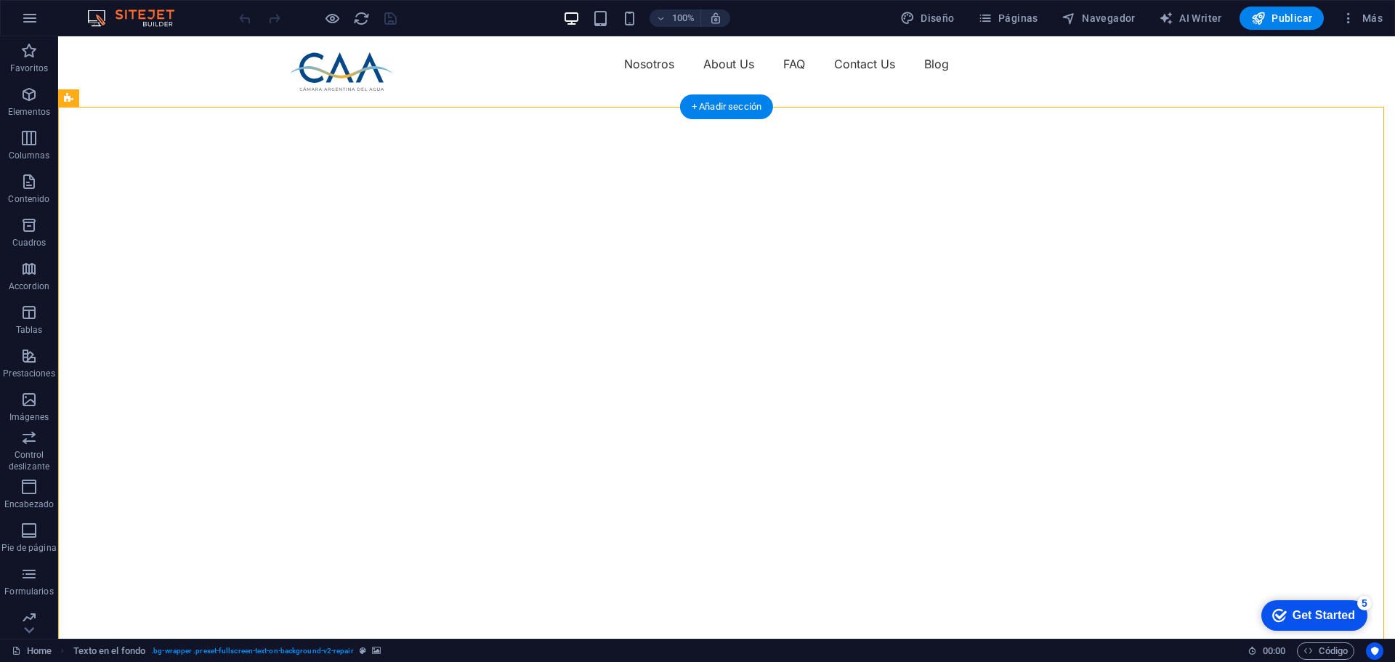
click at [660, 92] on img "1/2" at bounding box center [721, 92] width 1326 height 0
click at [121, 92] on img "1/2" at bounding box center [721, 92] width 1326 height 0
click at [192, 92] on img "1/2" at bounding box center [721, 92] width 1326 height 0
click at [922, 92] on img "1/2" at bounding box center [721, 92] width 1326 height 0
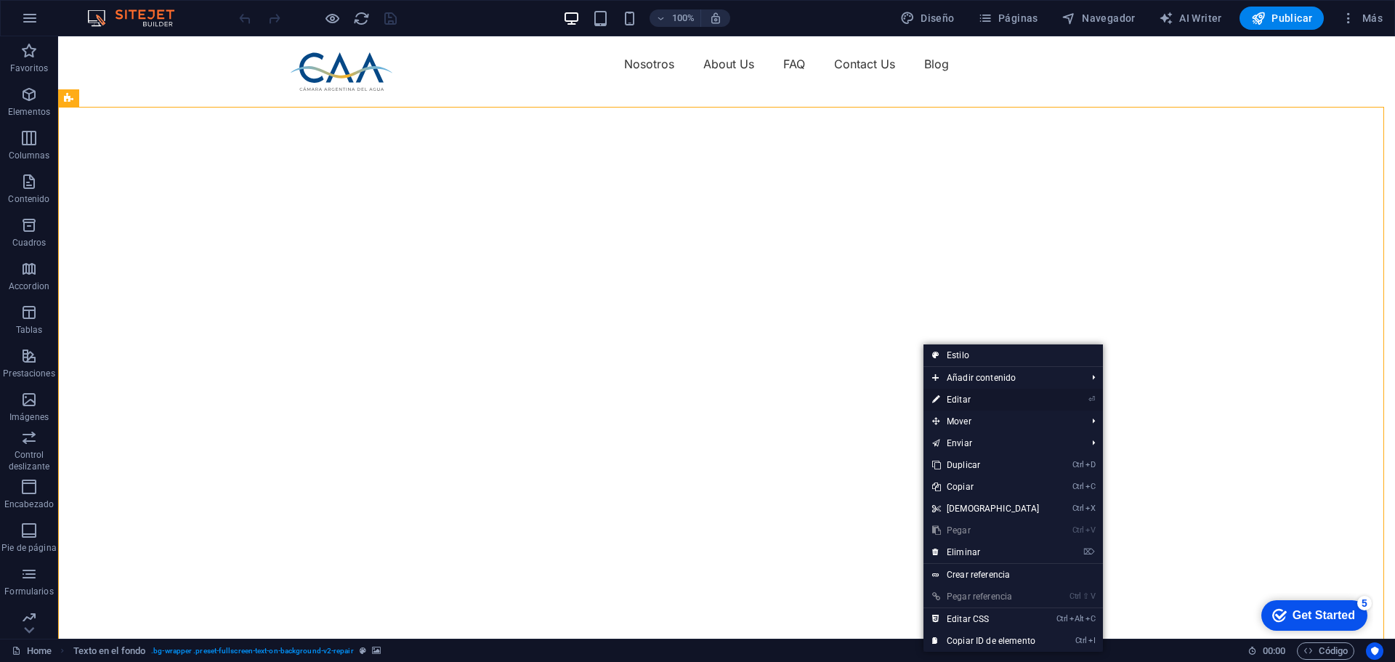
click at [957, 394] on link "⏎ Editar" at bounding box center [985, 400] width 125 height 22
select select "vh"
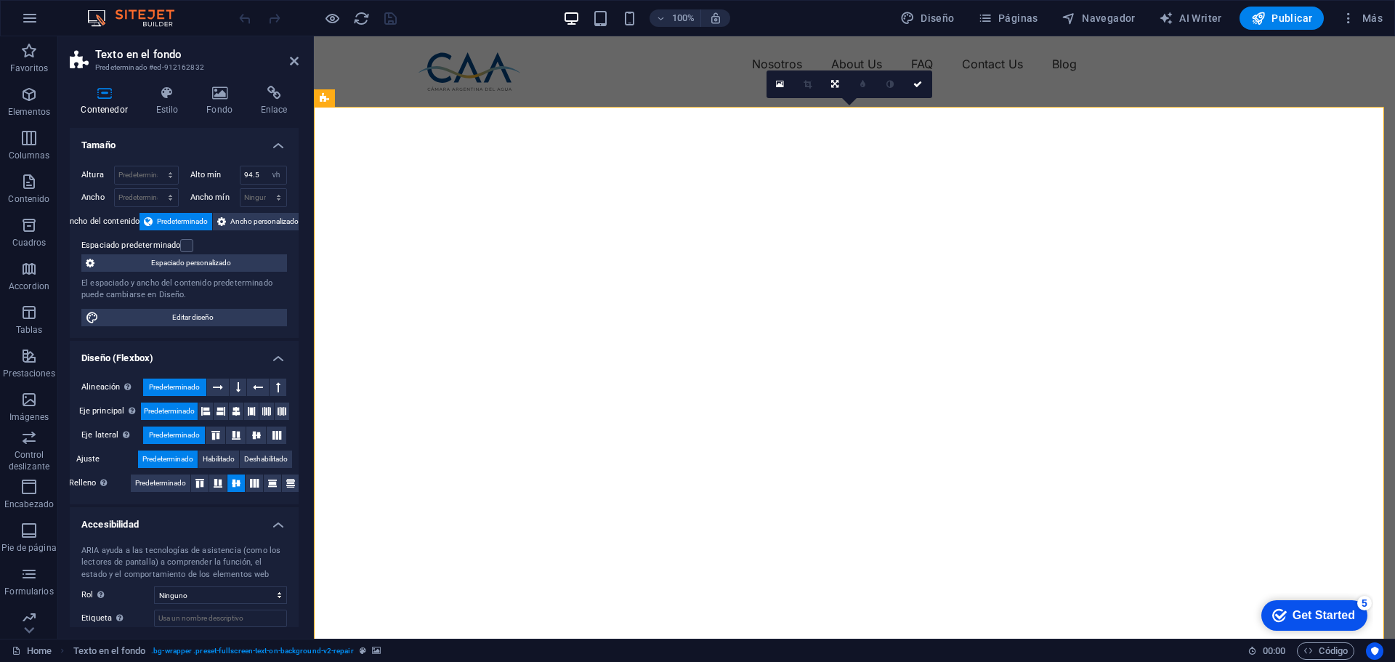
click at [860, 92] on img "1/2" at bounding box center [849, 92] width 1070 height 0
click at [230, 100] on h4 "Fondo" at bounding box center [222, 101] width 54 height 31
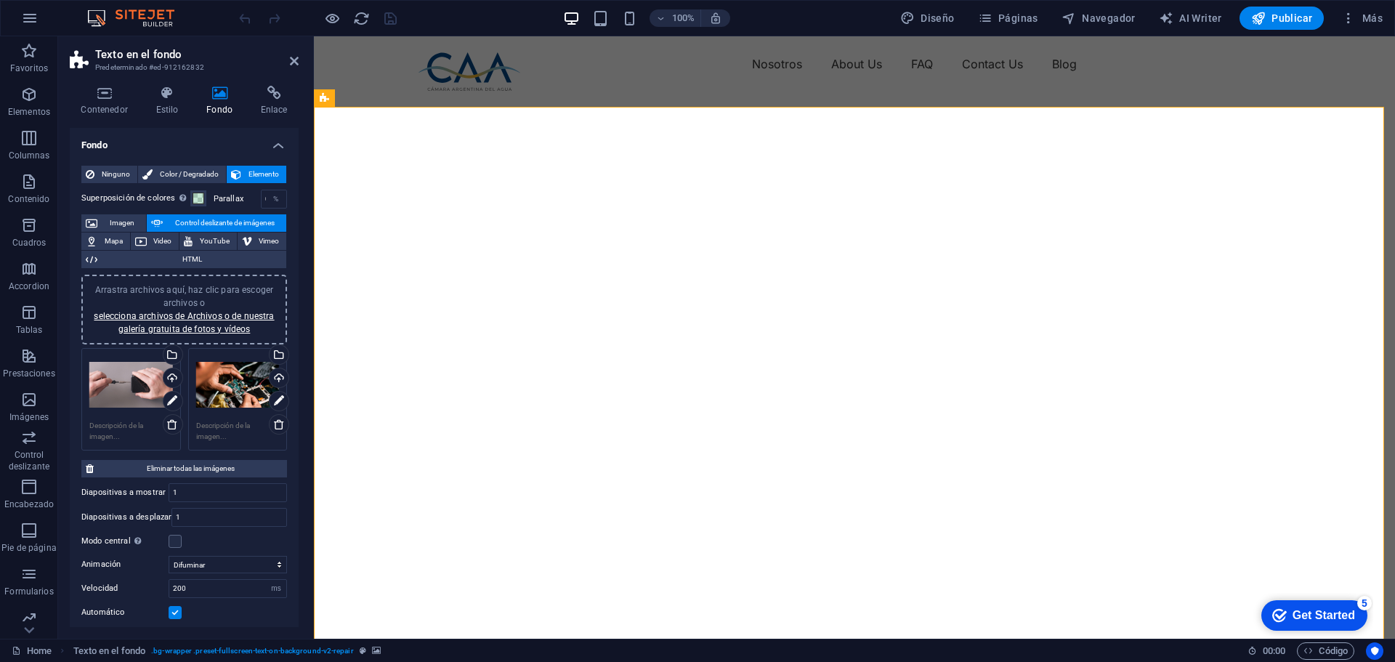
click at [126, 381] on div "Arrastra archivos aquí, haz clic para escoger archivos o selecciona archivos de…" at bounding box center [131, 385] width 84 height 58
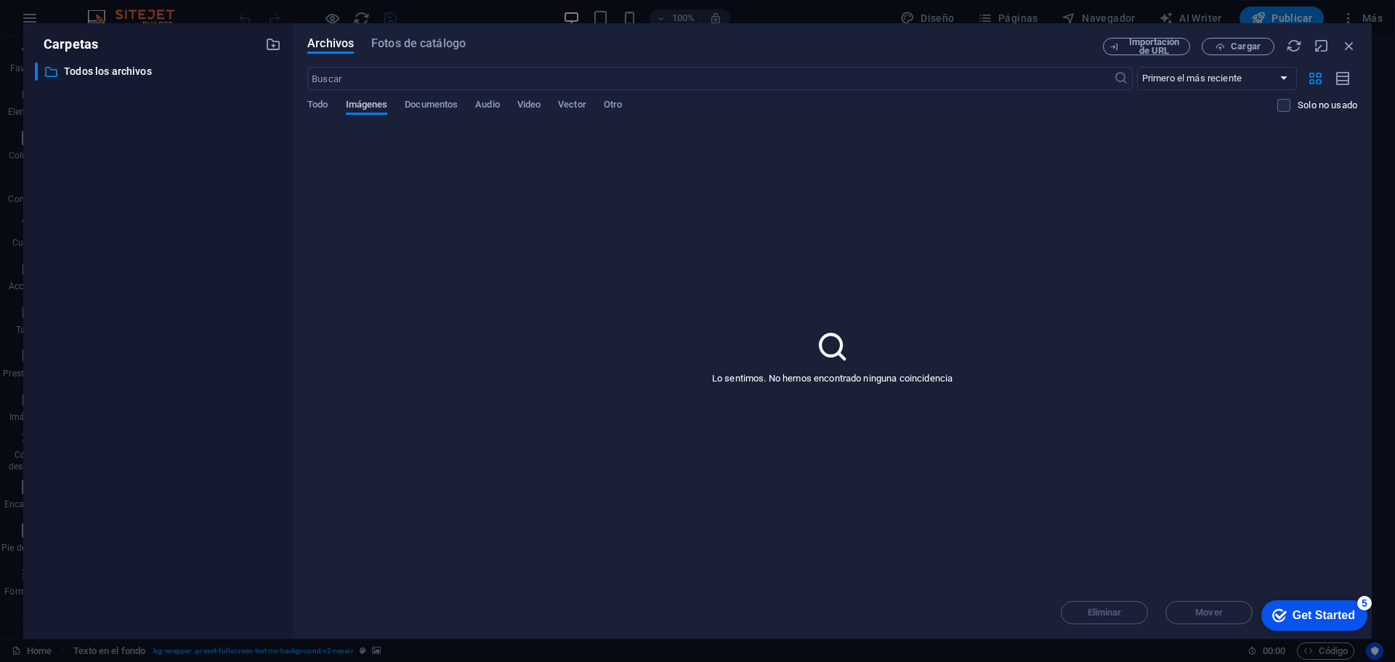
click at [378, 106] on span "Imágenes" at bounding box center [367, 106] width 42 height 20
click at [459, 84] on input "text" at bounding box center [709, 78] width 805 height 23
click at [1161, 49] on span "Importación de URL" at bounding box center [1153, 46] width 59 height 17
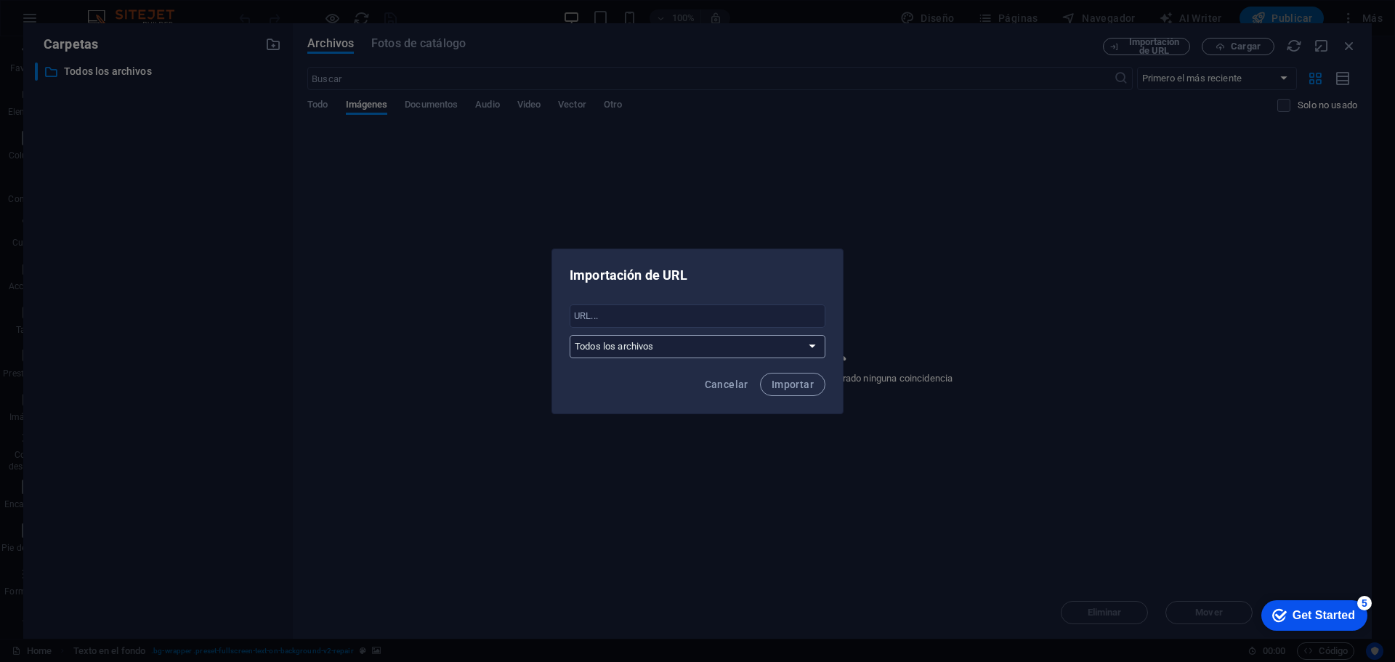
click at [739, 351] on select "Todos los archivos" at bounding box center [697, 346] width 256 height 23
click at [736, 383] on span "Cancelar" at bounding box center [727, 384] width 44 height 12
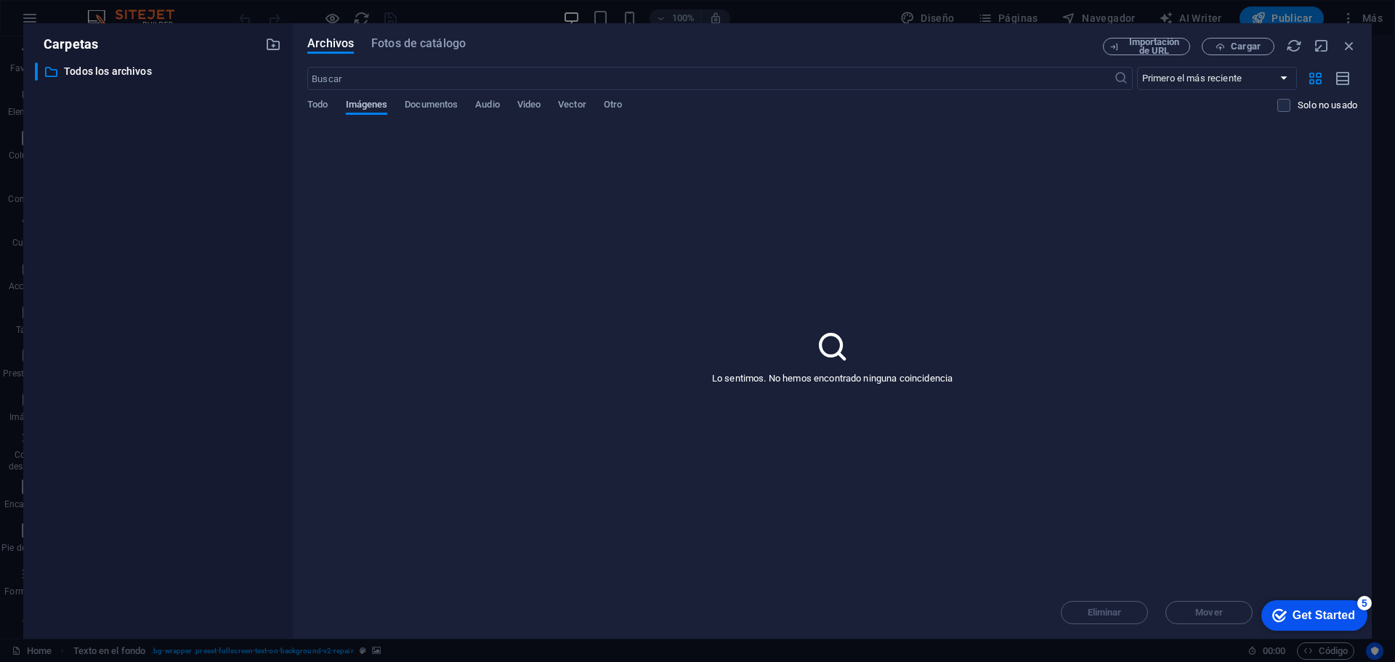
click at [370, 108] on span "Imágenes" at bounding box center [367, 106] width 42 height 20
click at [819, 370] on div "Lo sentimos. No hemos encontrado ninguna coincidencia" at bounding box center [832, 356] width 1050 height 460
click at [419, 48] on span "Fotos de catálogo" at bounding box center [418, 43] width 94 height 17
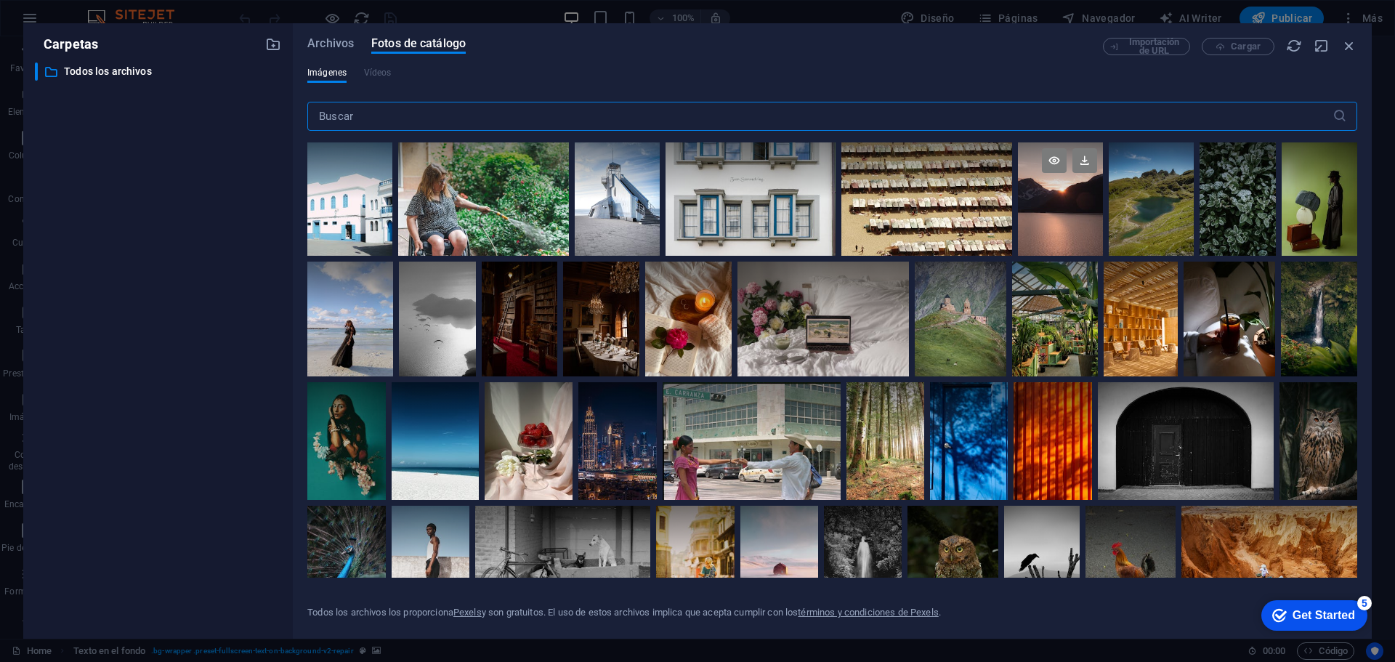
click at [1039, 216] on div at bounding box center [1060, 198] width 85 height 113
click at [1052, 214] on div at bounding box center [1060, 227] width 85 height 57
click at [1052, 214] on div at bounding box center [1060, 198] width 85 height 113
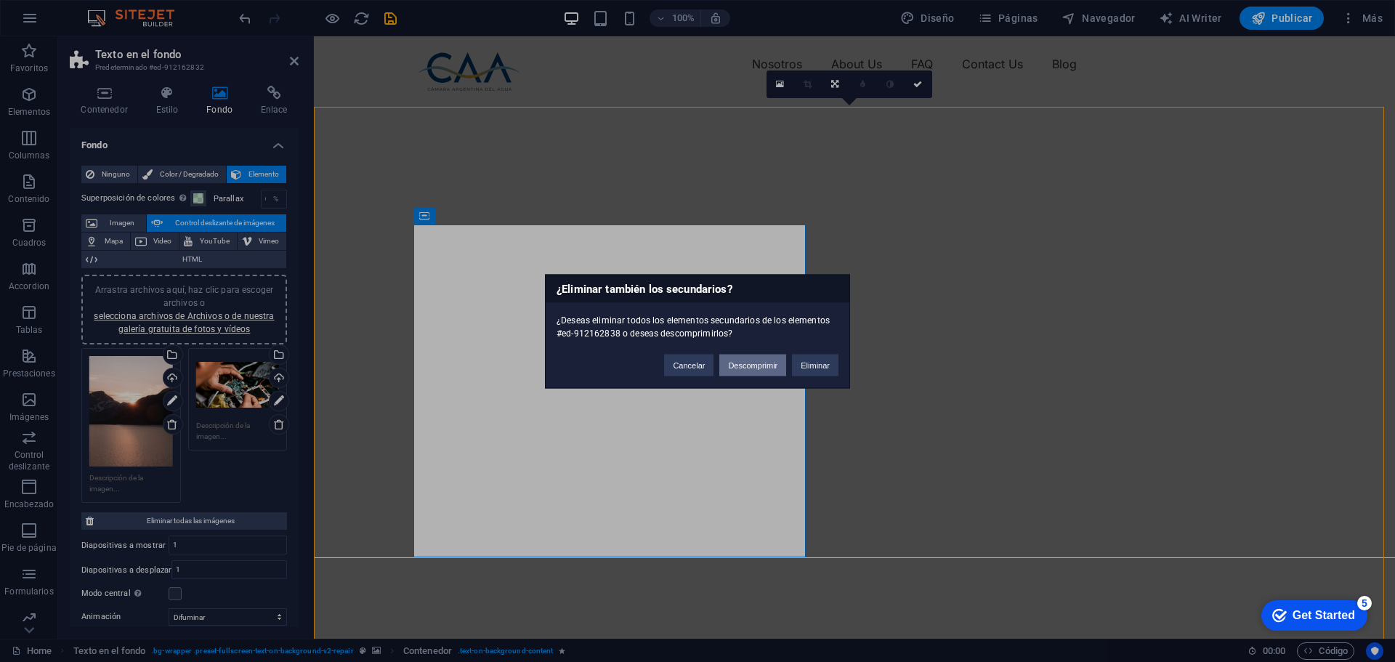
click at [762, 369] on button "Descomprimir" at bounding box center [752, 365] width 67 height 22
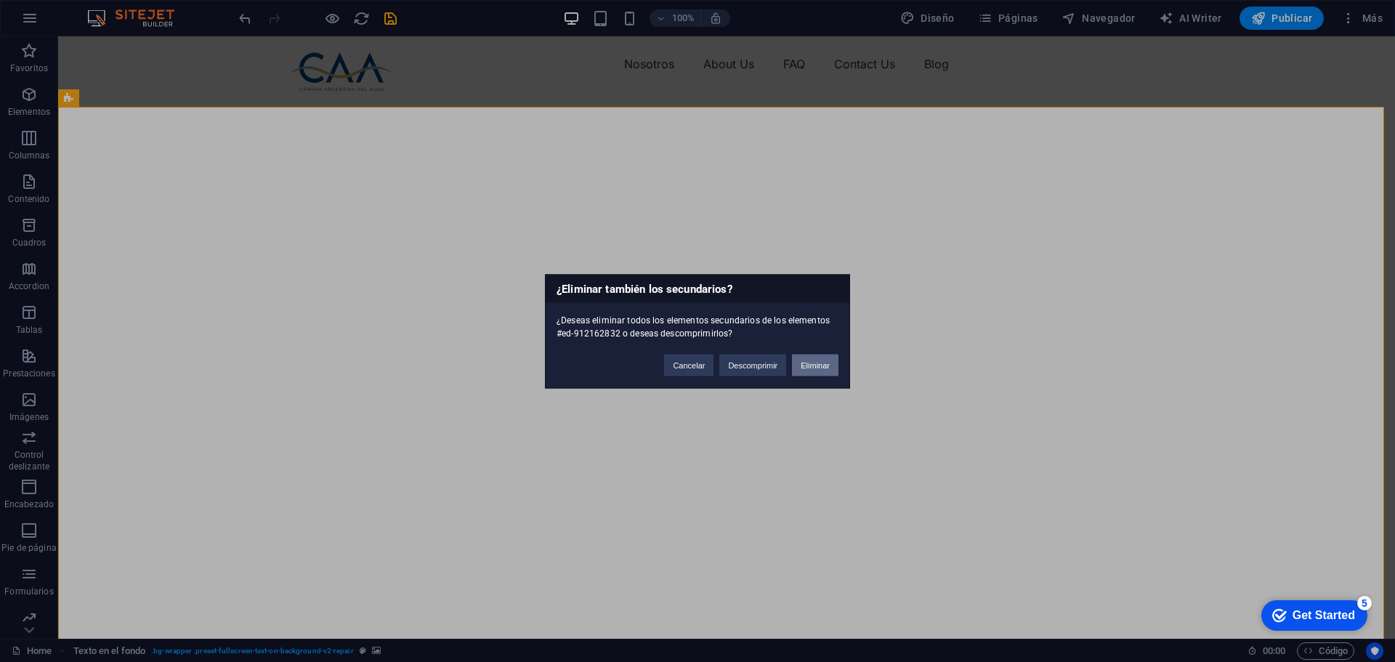
click at [820, 364] on button "Eliminar" at bounding box center [815, 365] width 46 height 22
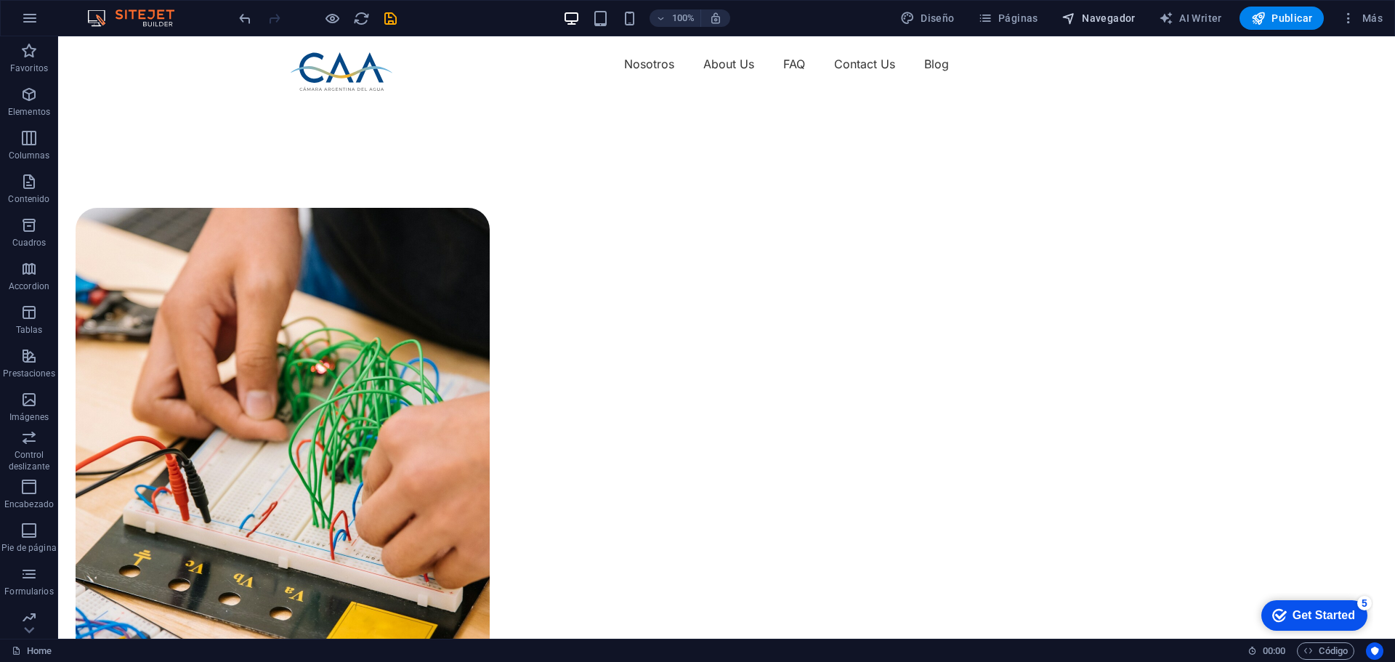
click at [1103, 17] on span "Navegador" at bounding box center [1098, 18] width 74 height 15
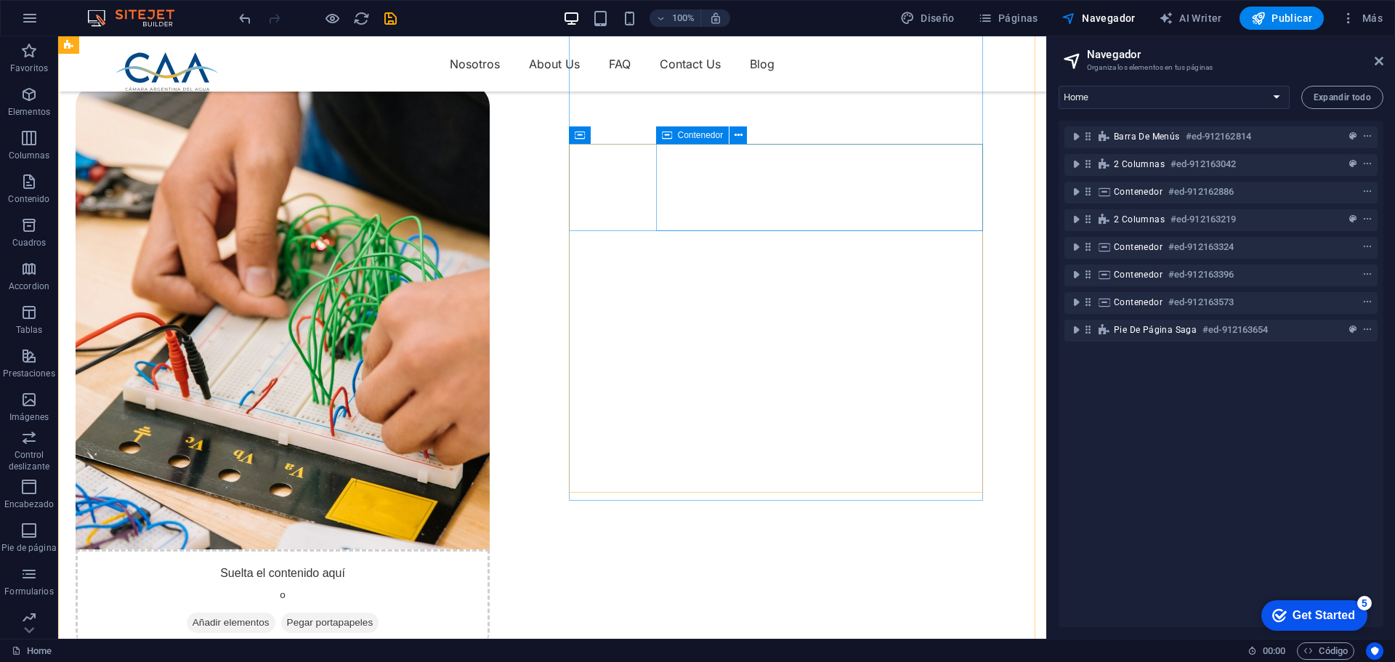
scroll to position [73, 0]
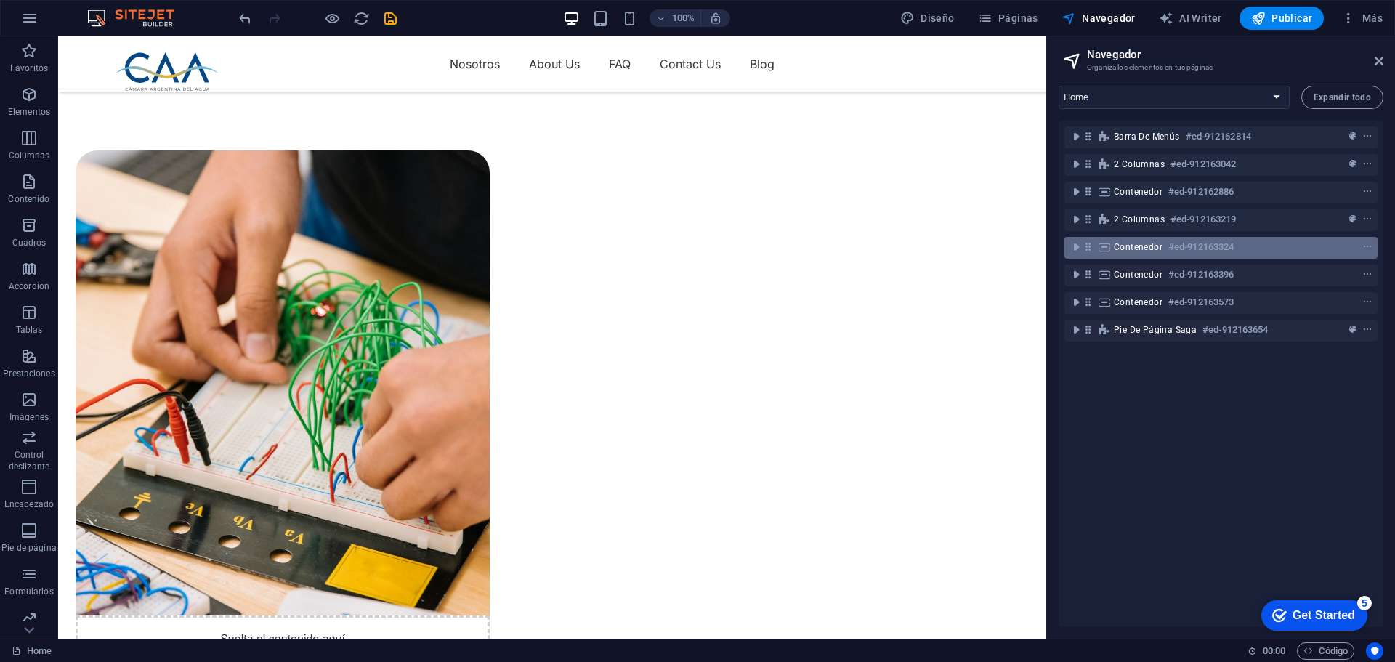
click at [1190, 251] on h6 "#ed-912163324" at bounding box center [1200, 246] width 65 height 17
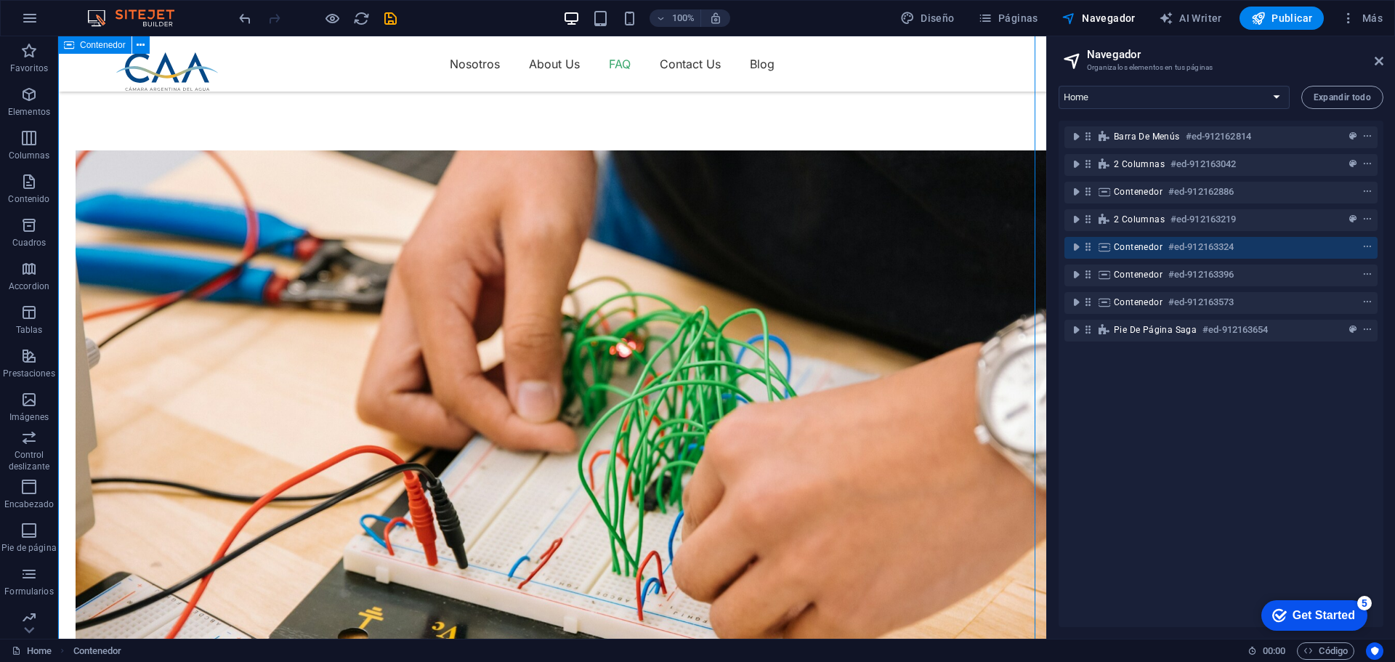
scroll to position [2756, 0]
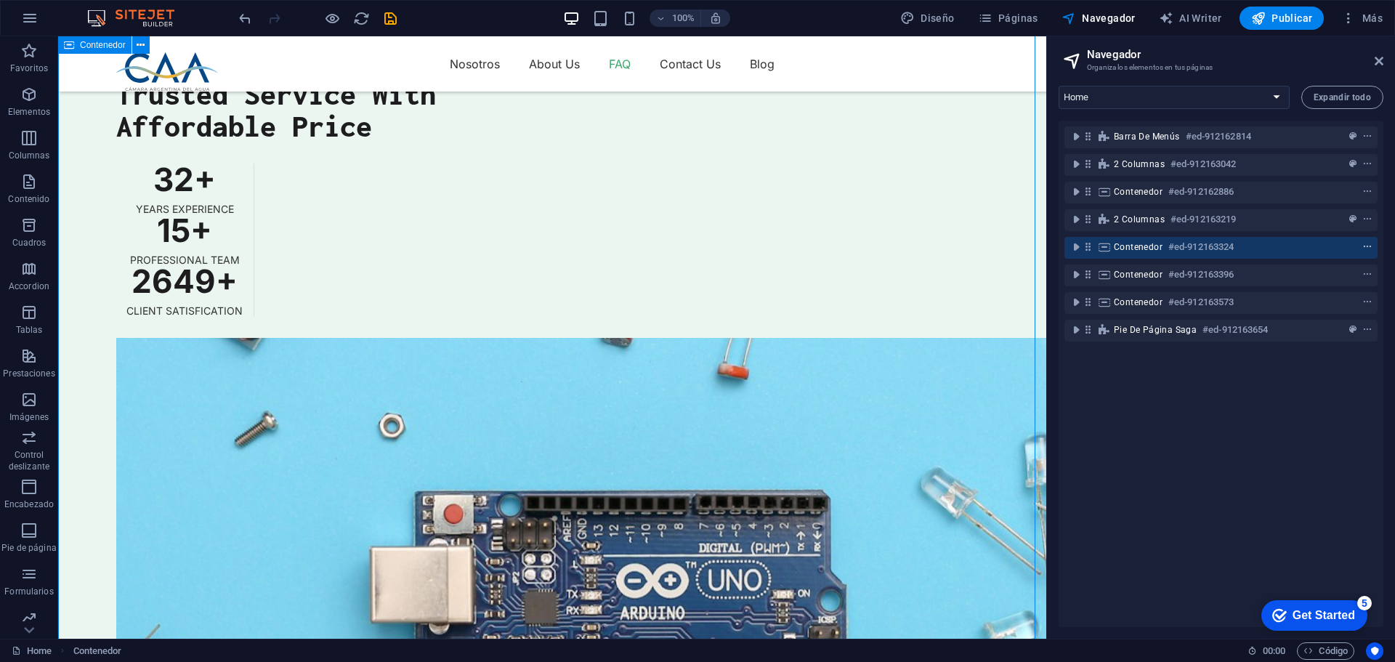
click at [1365, 247] on icon "context-menu" at bounding box center [1367, 247] width 10 height 10
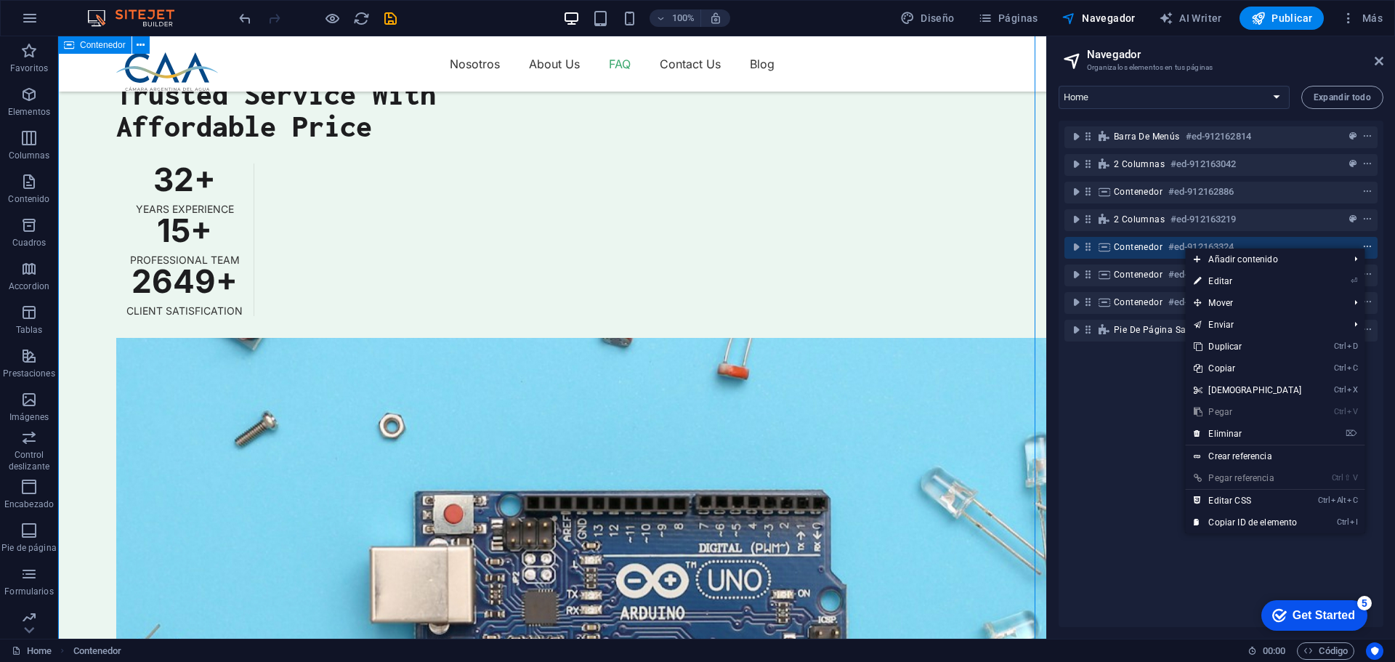
click at [1365, 247] on icon "context-menu" at bounding box center [1367, 247] width 10 height 10
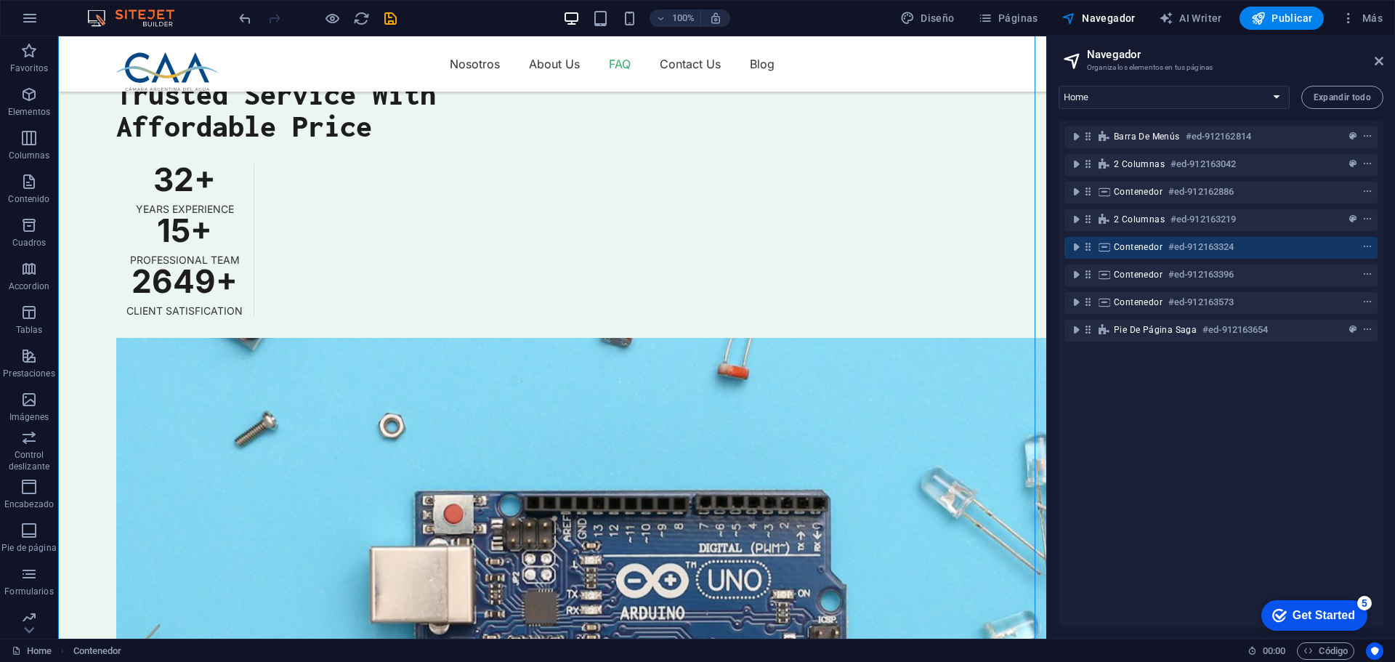
click at [1133, 553] on div "Barra de menús #ed-912162814 2 columnas #ed-912163042 Contenedor #ed-912162886 …" at bounding box center [1220, 374] width 325 height 506
click at [1075, 247] on icon "toggle-expand" at bounding box center [1075, 247] width 15 height 15
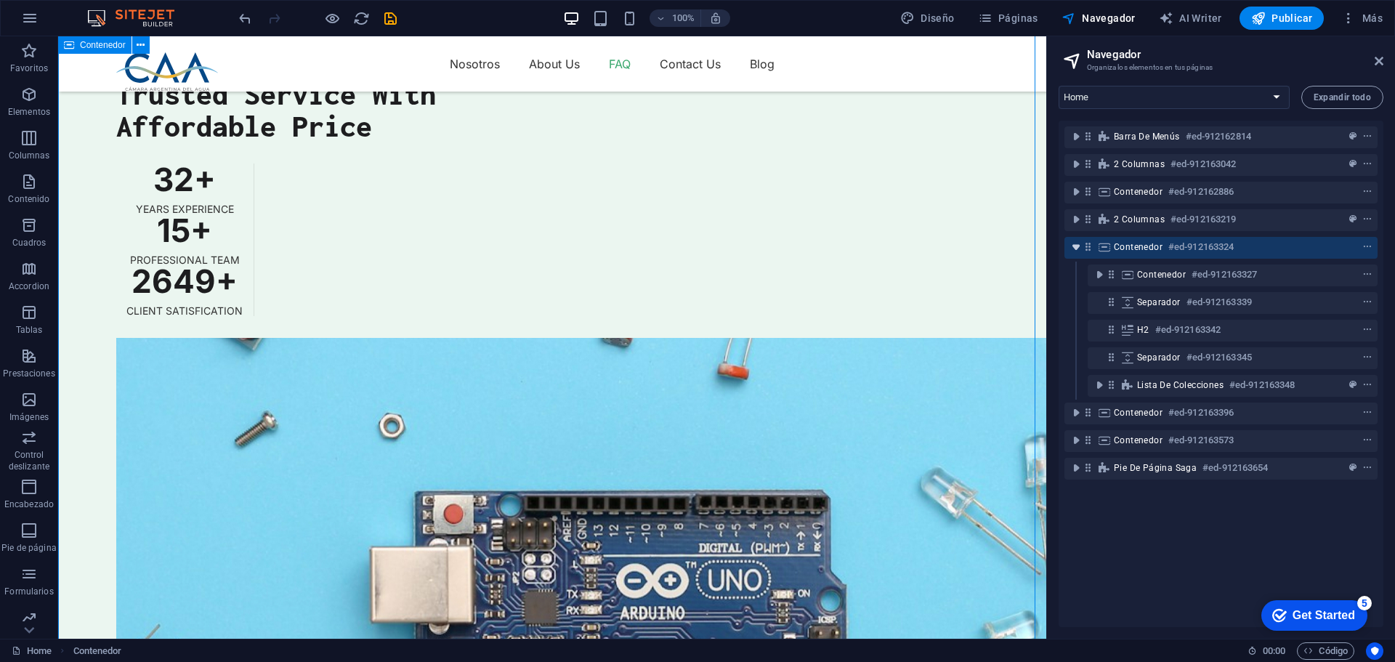
click at [1075, 247] on icon "toggle-expand" at bounding box center [1075, 247] width 15 height 15
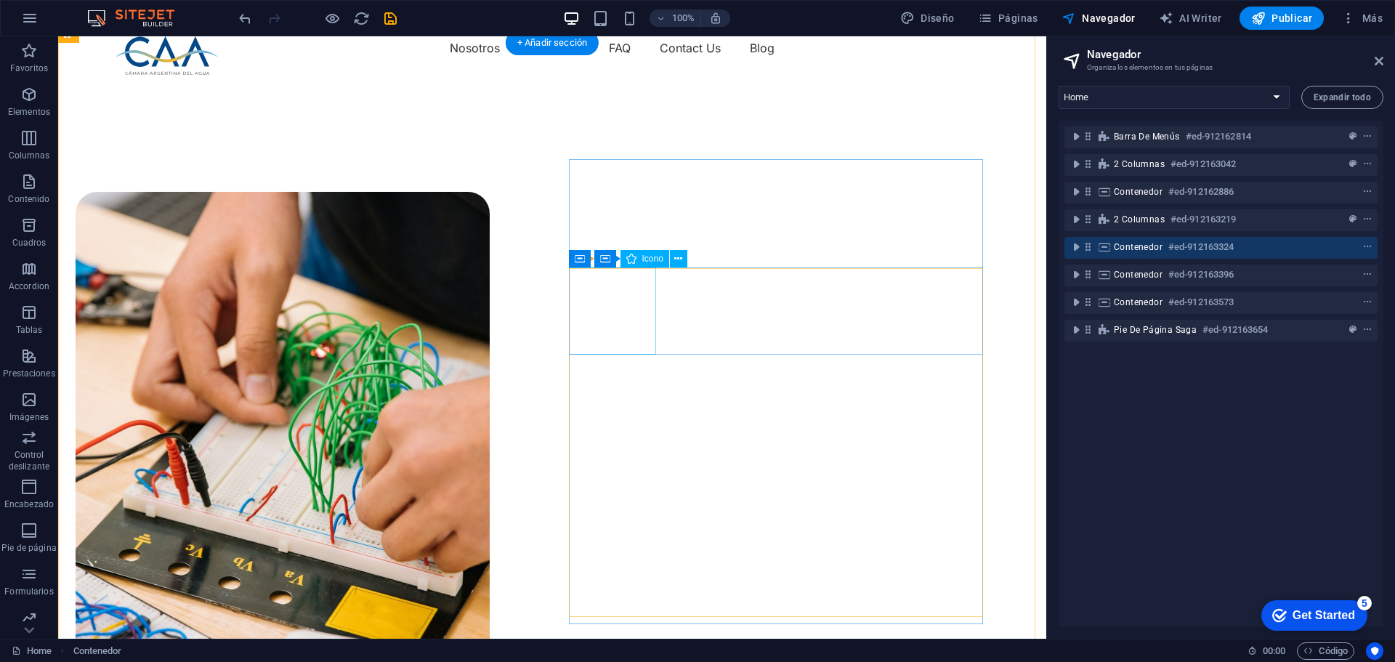
scroll to position [0, 0]
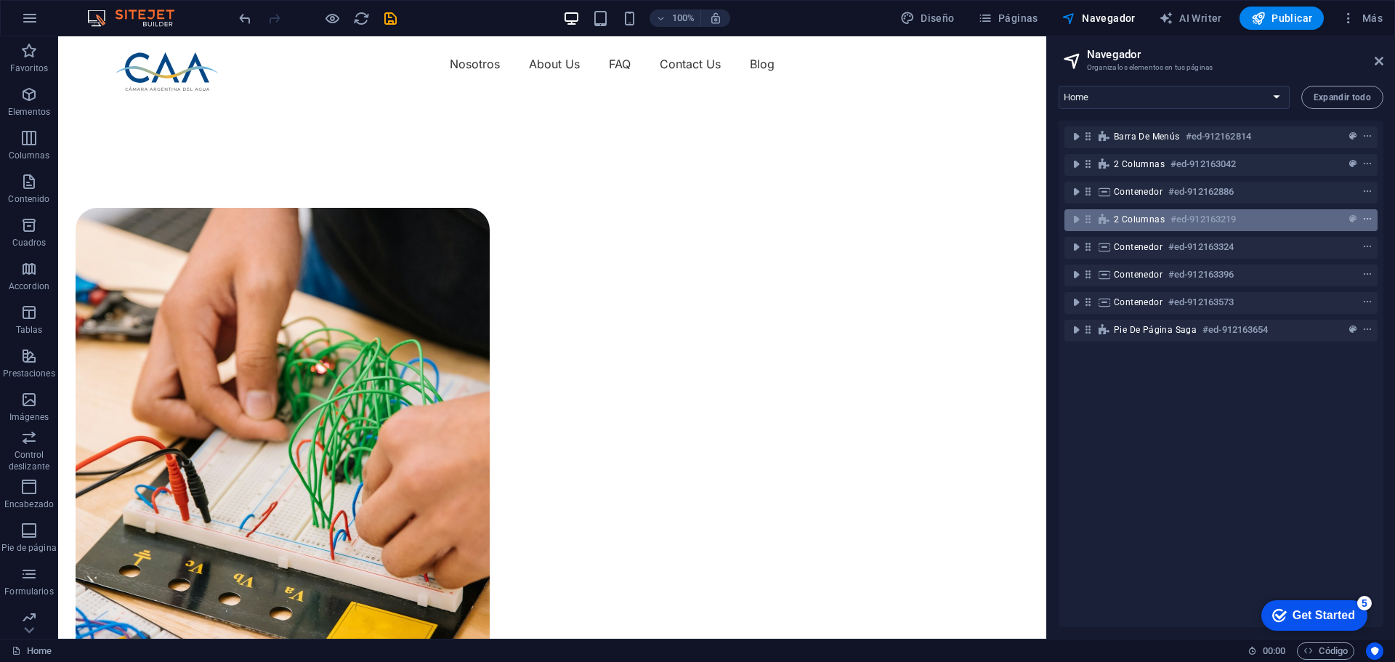
click at [1363, 218] on icon "context-menu" at bounding box center [1367, 219] width 10 height 10
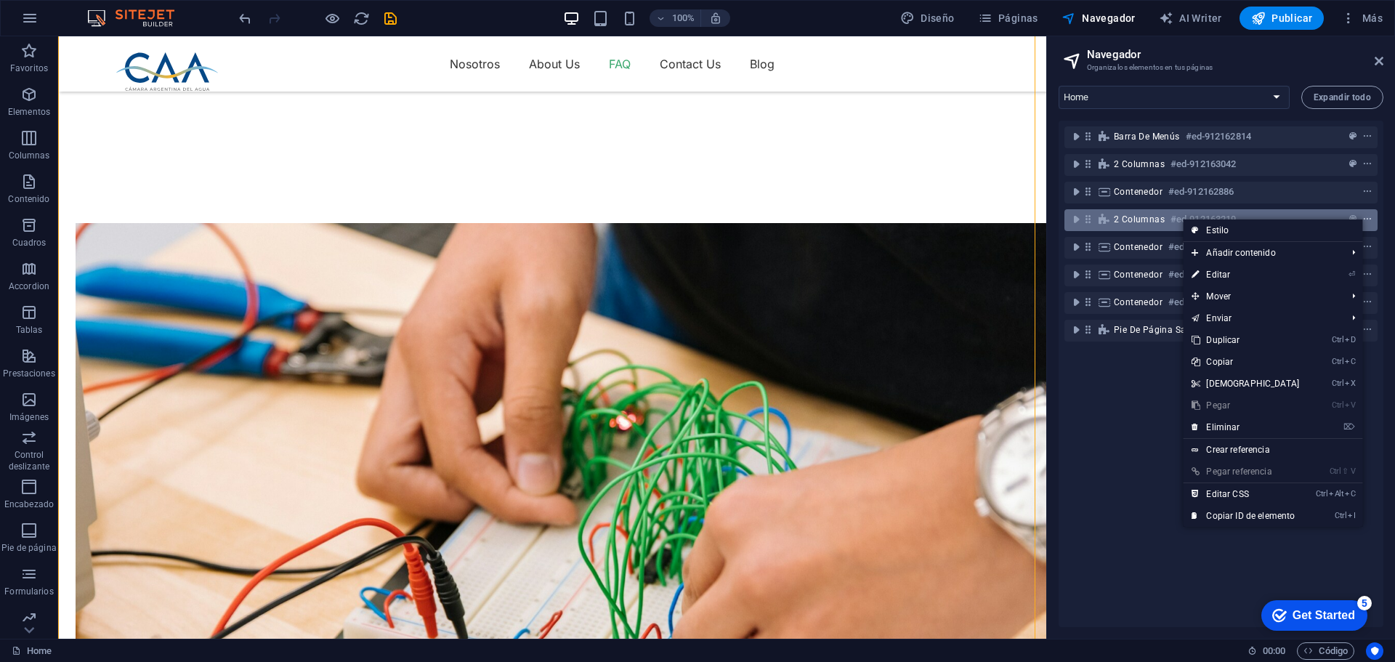
scroll to position [2046, 0]
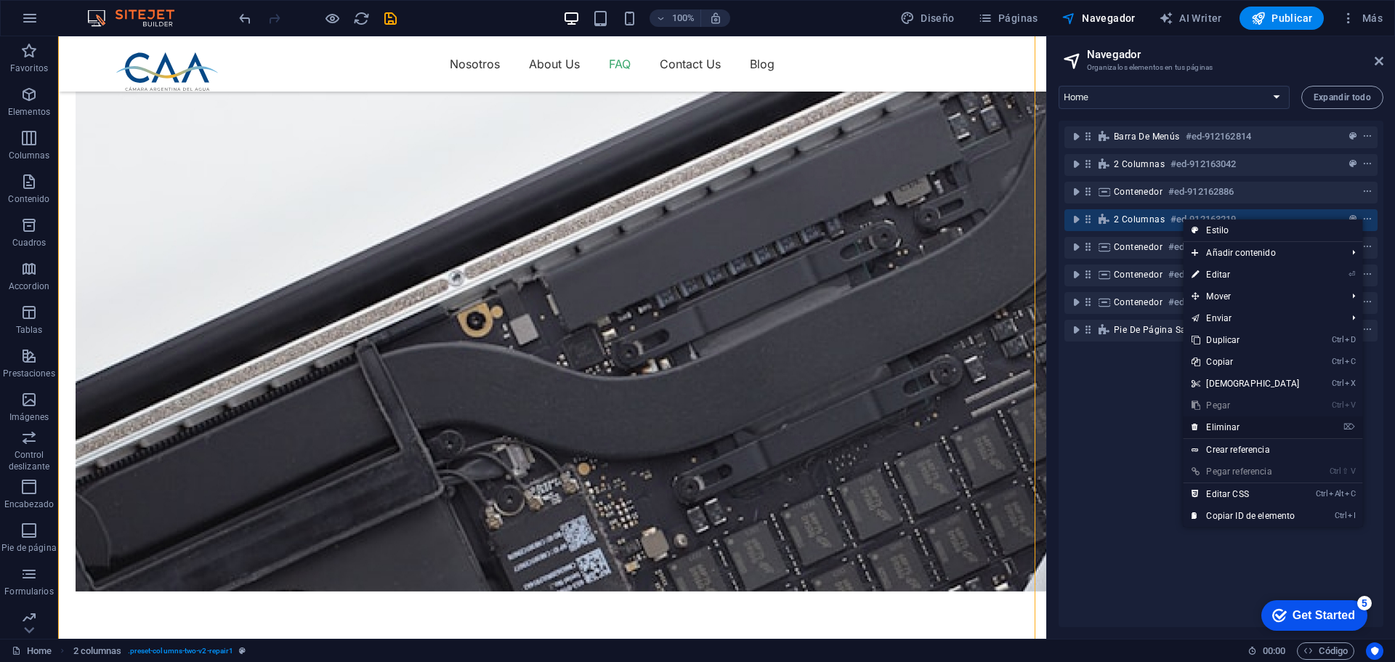
click at [1227, 427] on link "⌦ Eliminar" at bounding box center [1244, 427] width 125 height 22
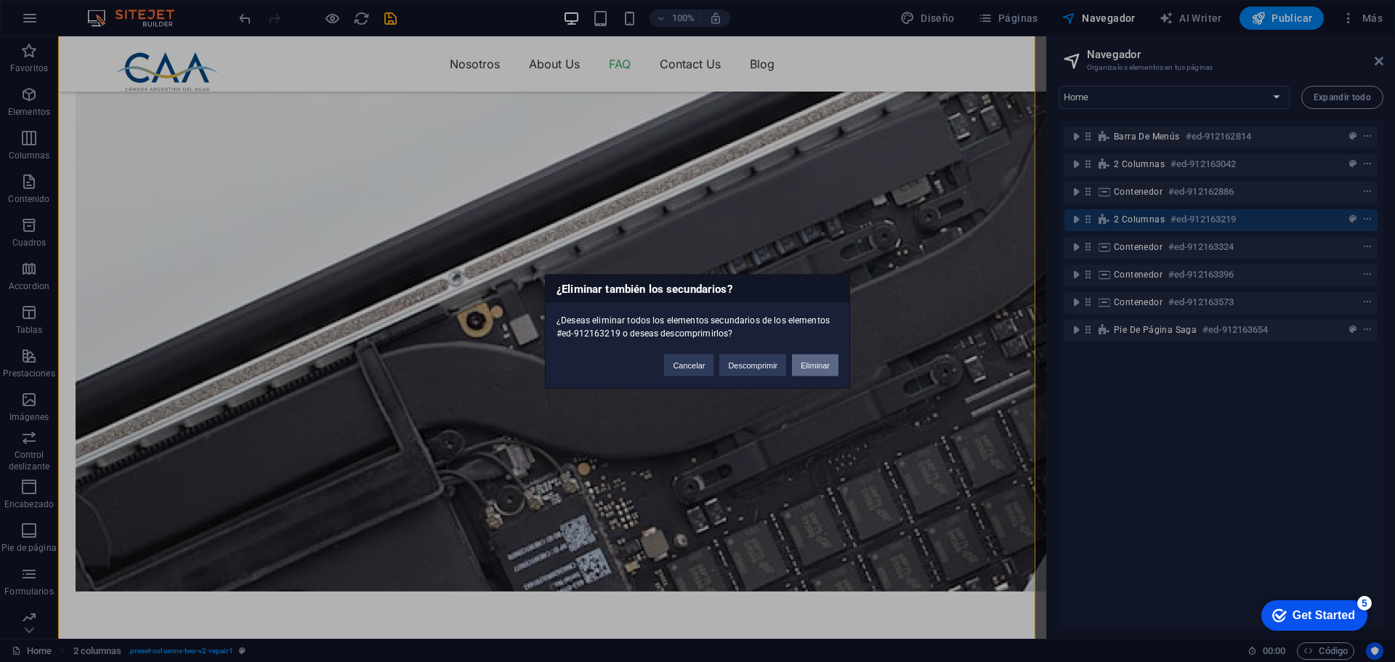
click at [817, 365] on button "Eliminar" at bounding box center [815, 365] width 46 height 22
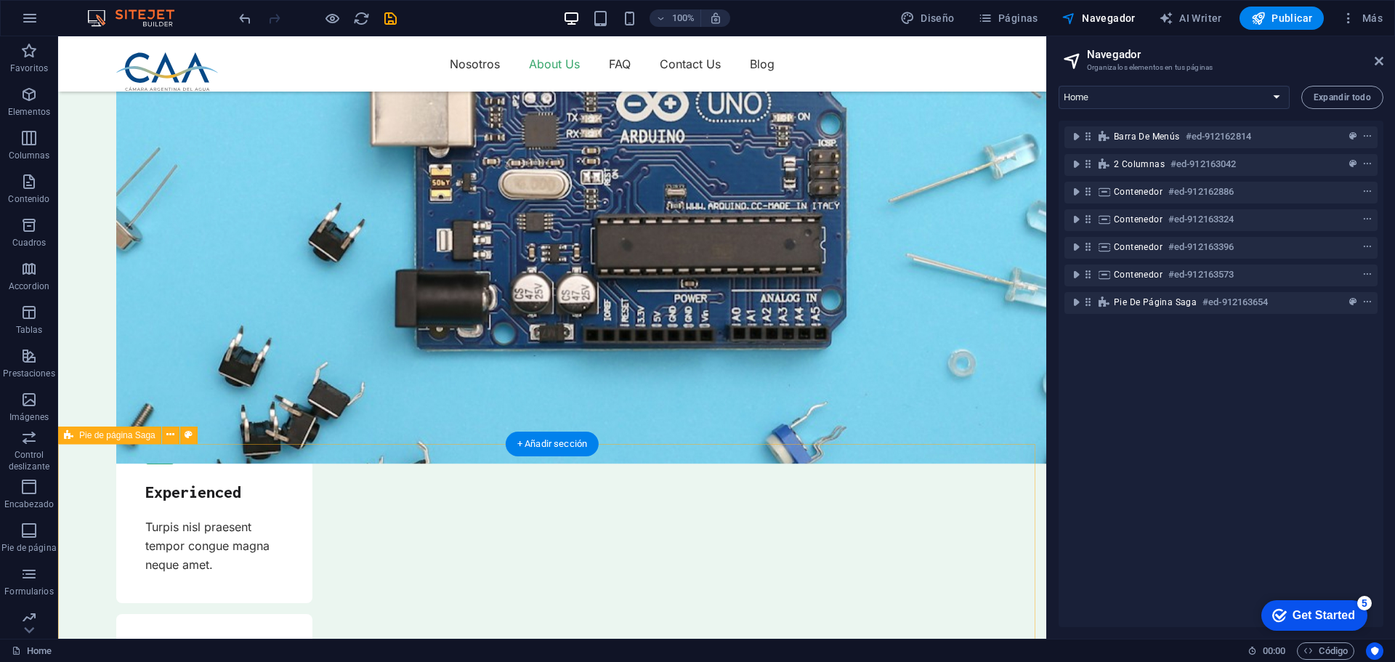
scroll to position [3571, 0]
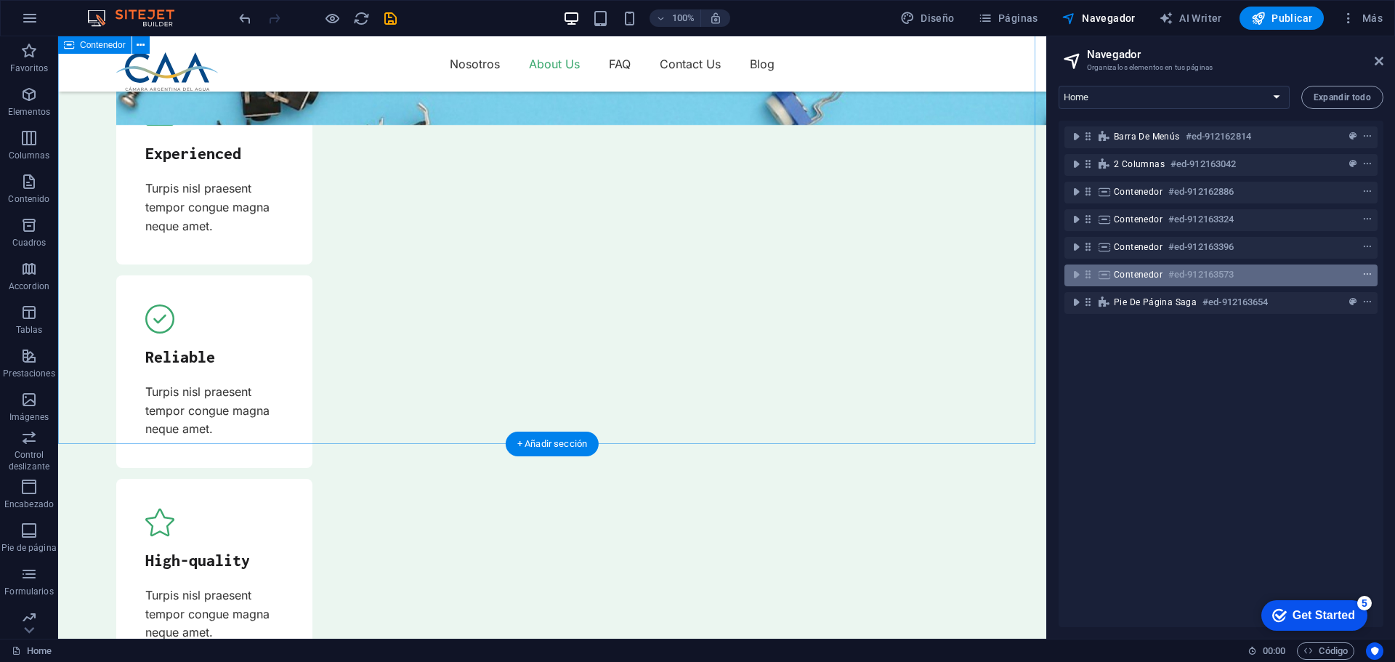
click at [1363, 277] on icon "context-menu" at bounding box center [1367, 274] width 10 height 10
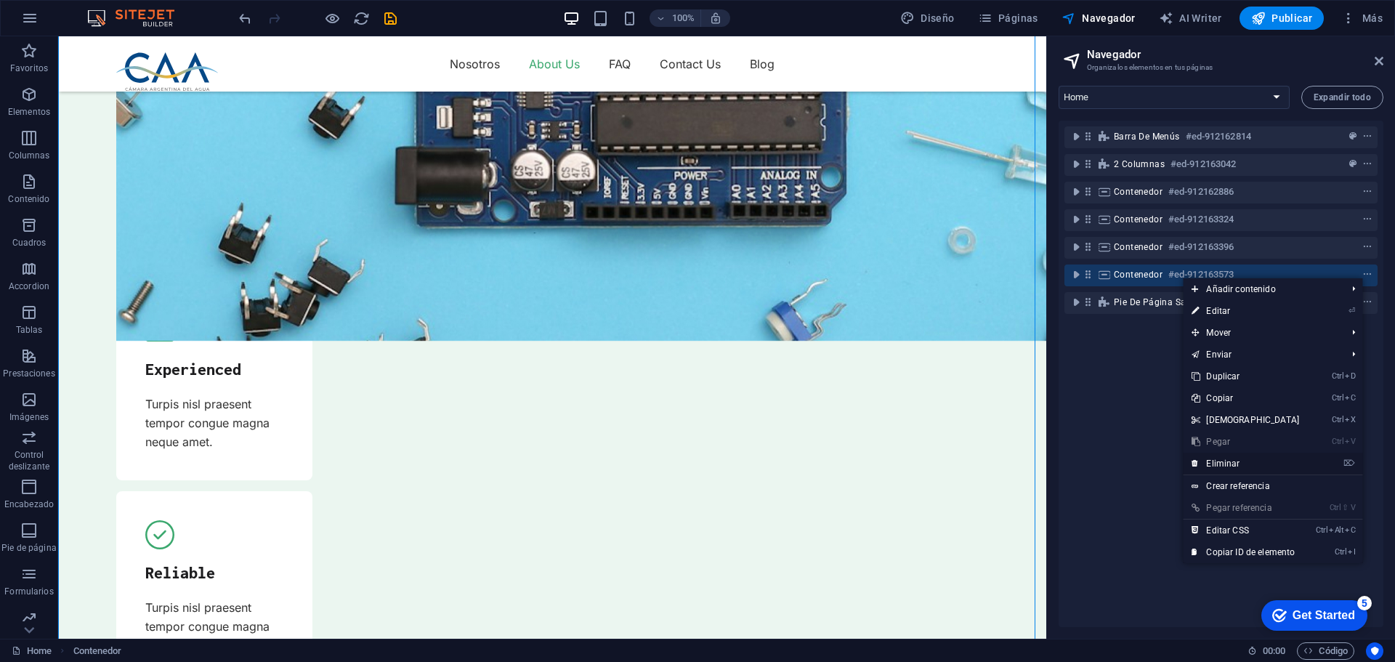
click at [1222, 465] on link "⌦ Eliminar" at bounding box center [1244, 463] width 125 height 22
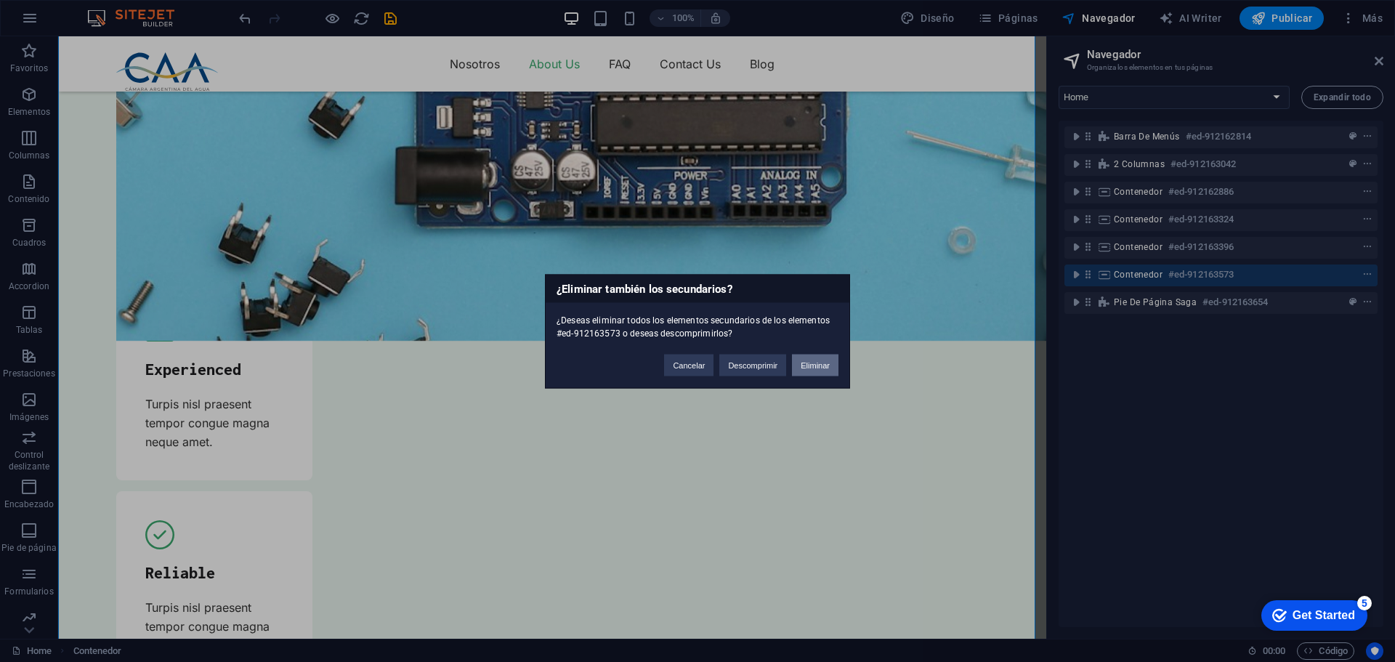
click at [811, 365] on button "Eliminar" at bounding box center [815, 365] width 46 height 22
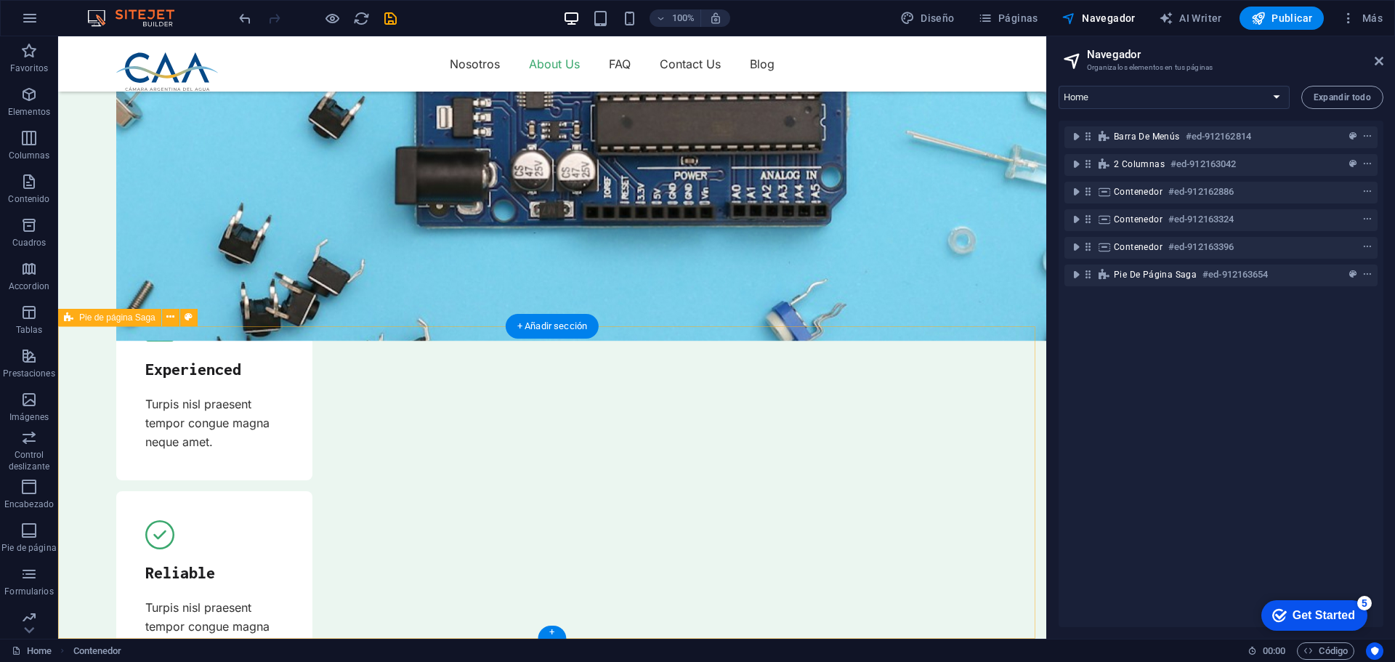
scroll to position [3045, 0]
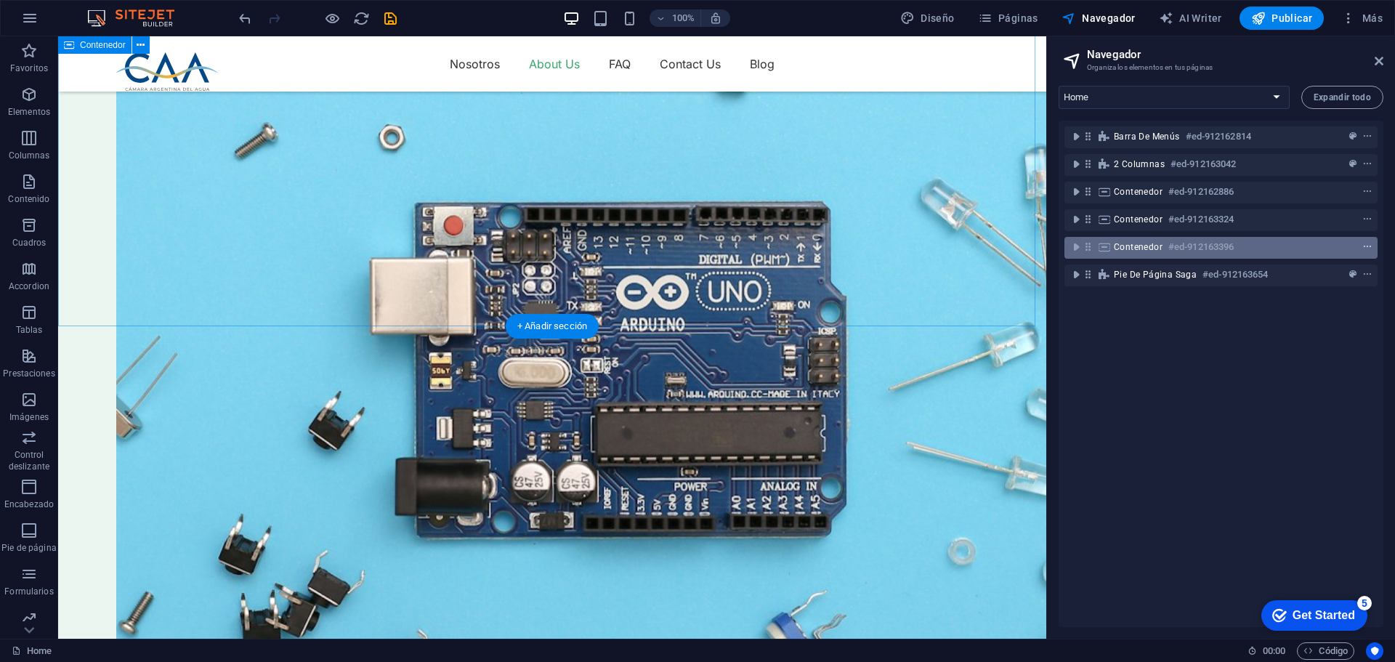
click at [1366, 244] on icon "context-menu" at bounding box center [1367, 247] width 10 height 10
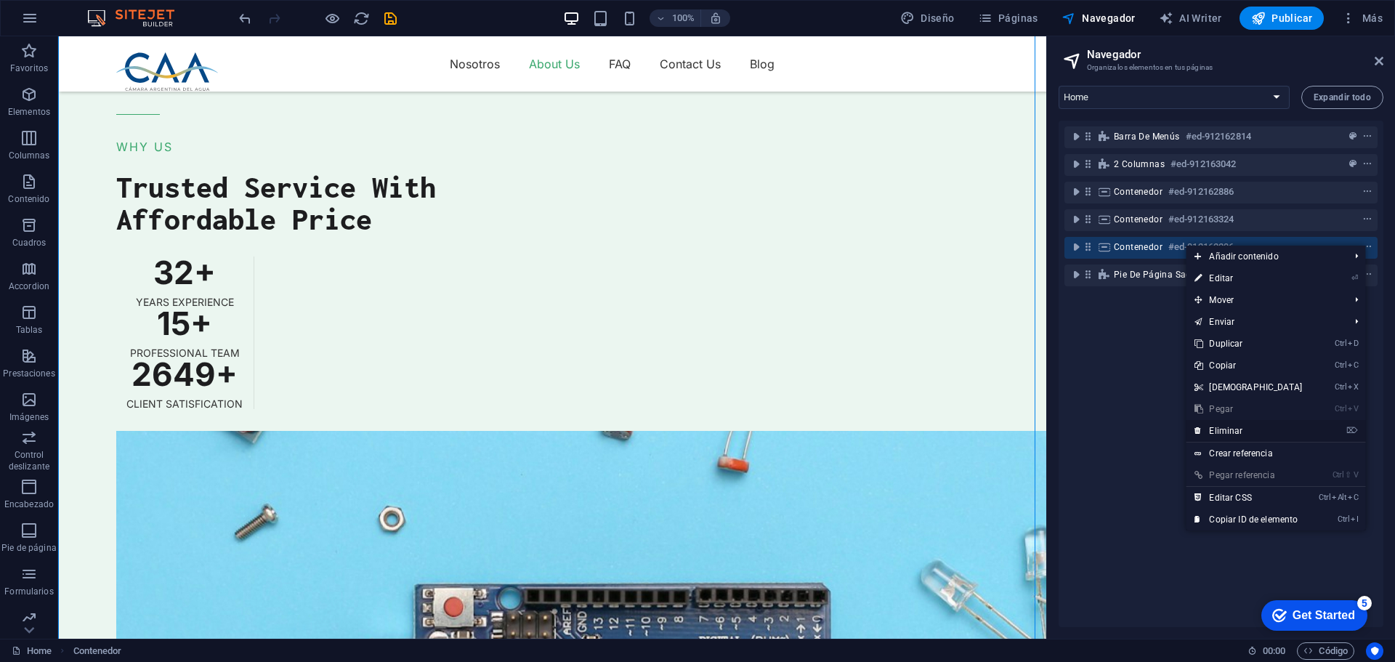
click at [1237, 432] on link "⌦ Eliminar" at bounding box center [1247, 431] width 125 height 22
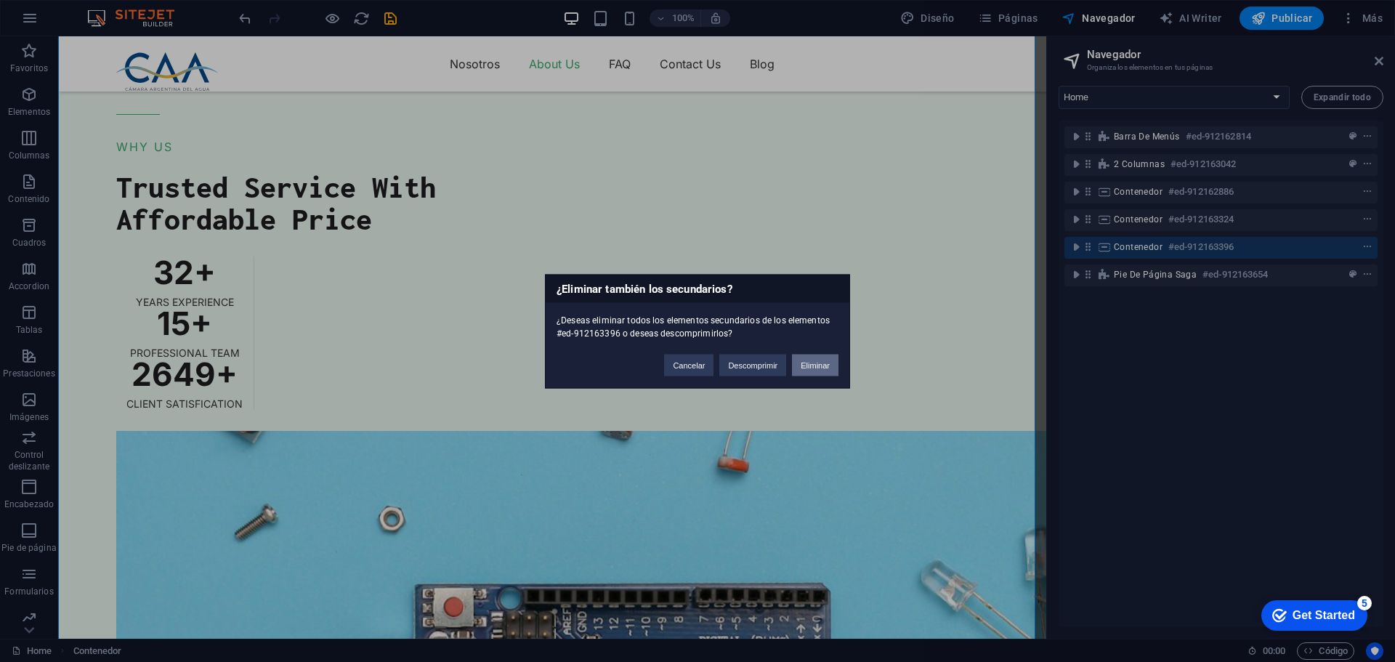
click at [819, 365] on button "Eliminar" at bounding box center [815, 365] width 46 height 22
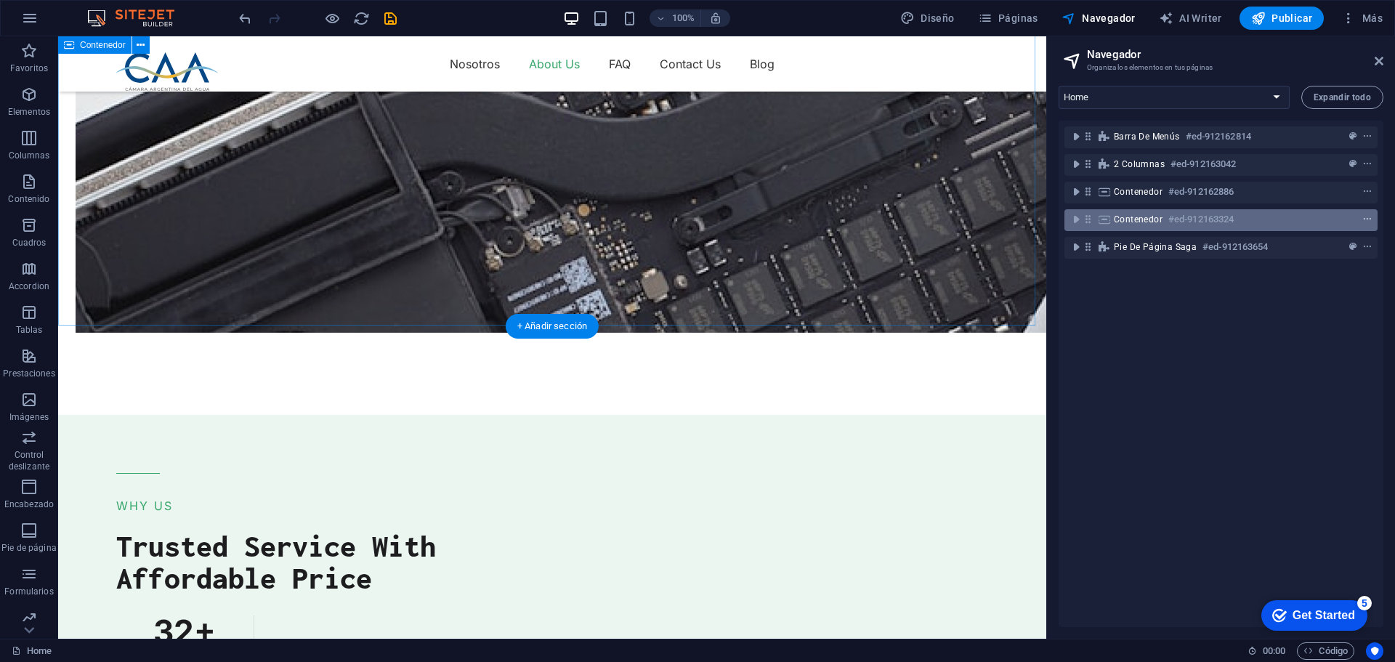
click at [1368, 218] on icon "context-menu" at bounding box center [1367, 219] width 10 height 10
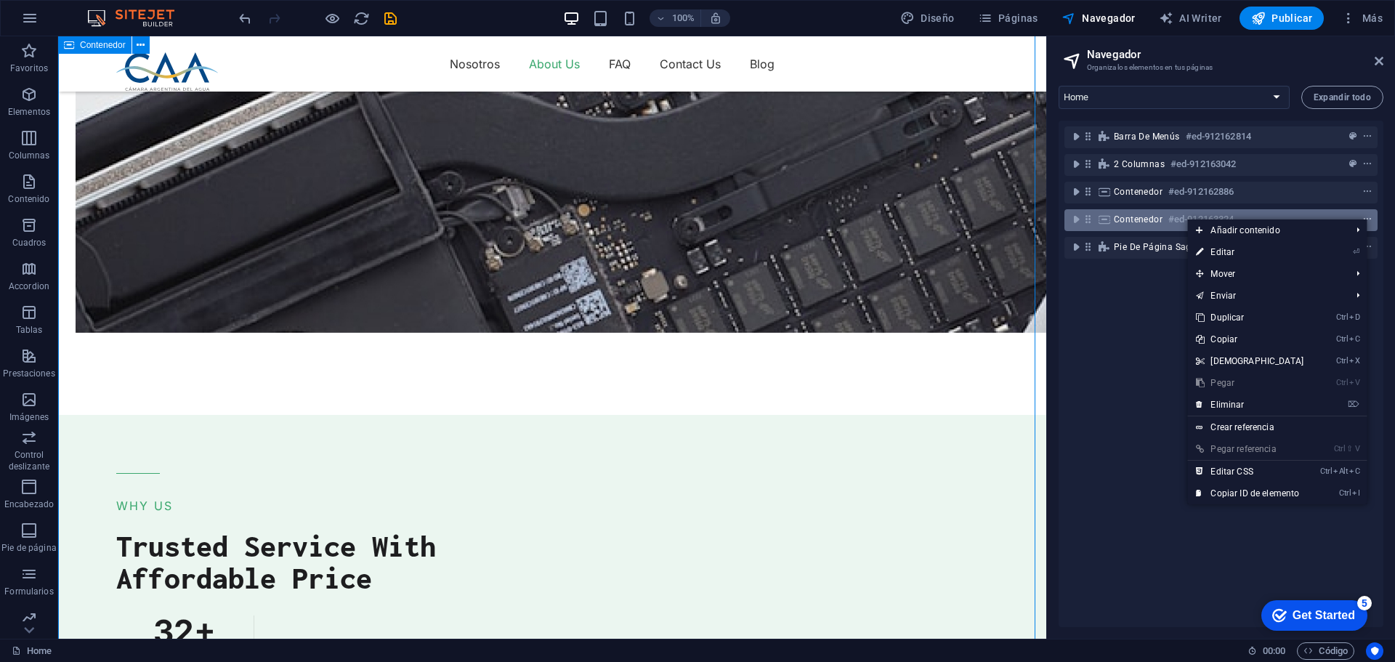
scroll to position [1974, 0]
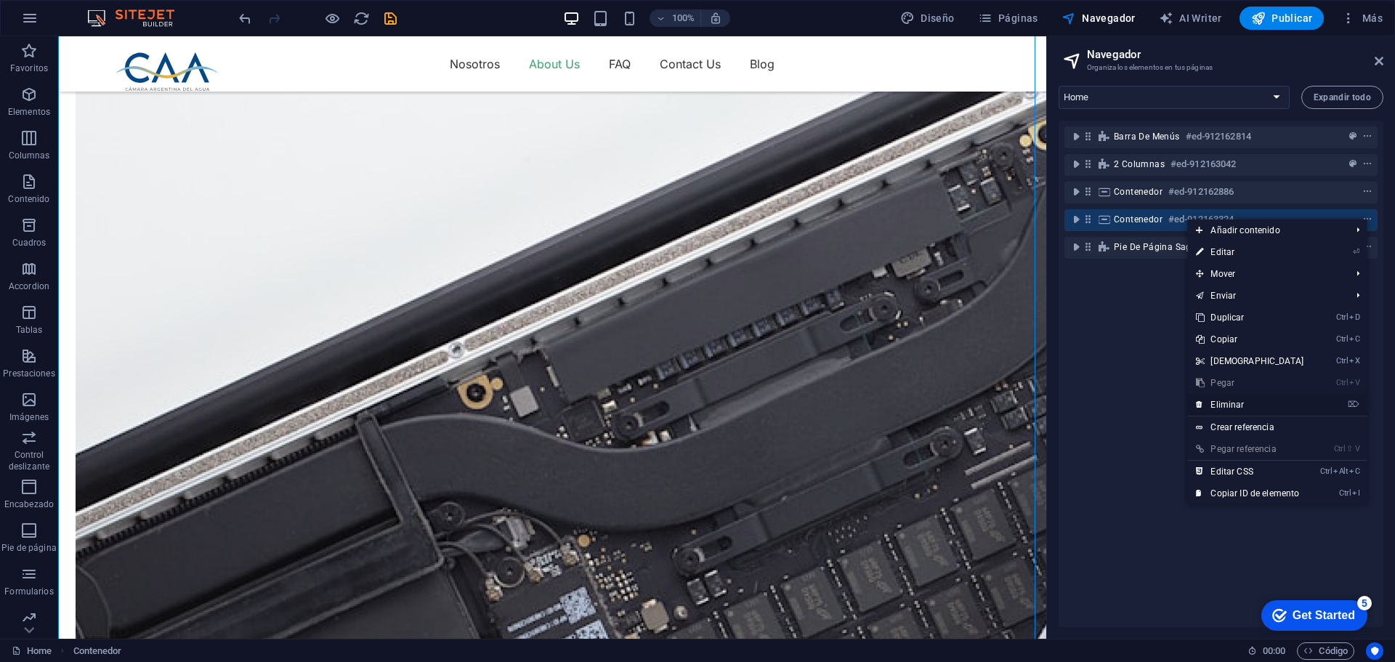
click at [1246, 398] on link "⌦ Eliminar" at bounding box center [1249, 405] width 125 height 22
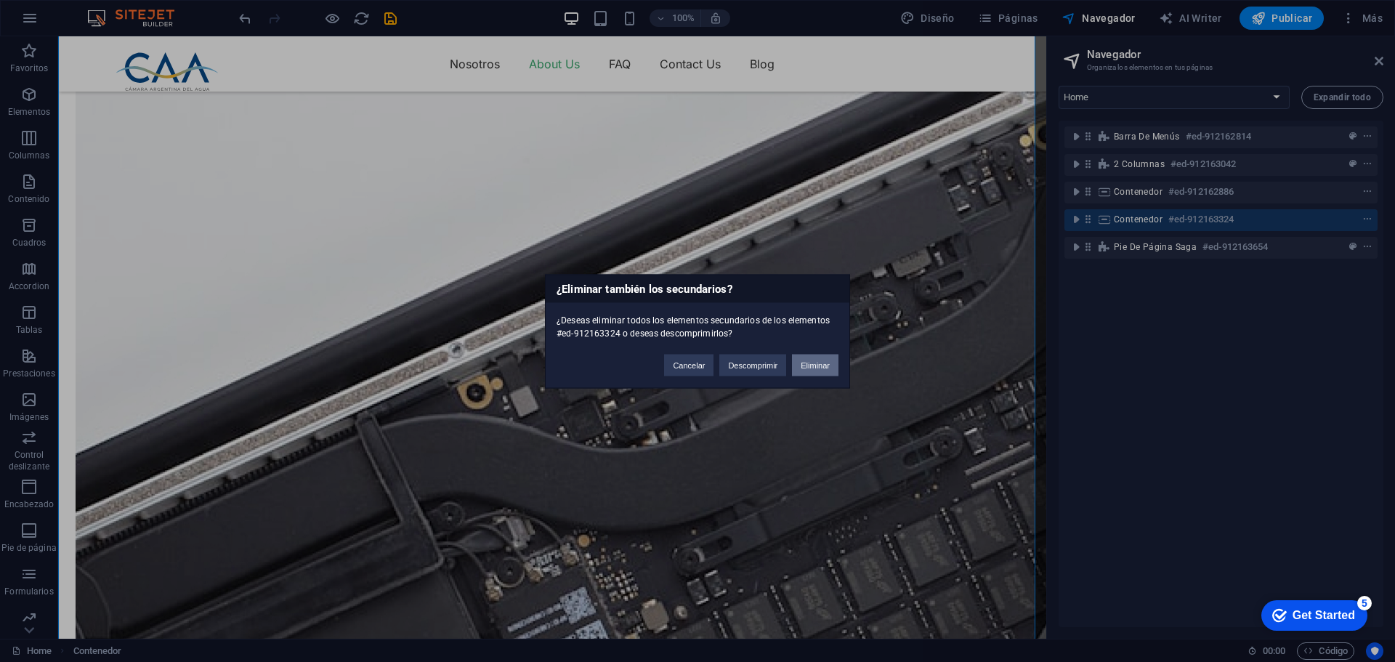
click at [825, 364] on button "Eliminar" at bounding box center [815, 365] width 46 height 22
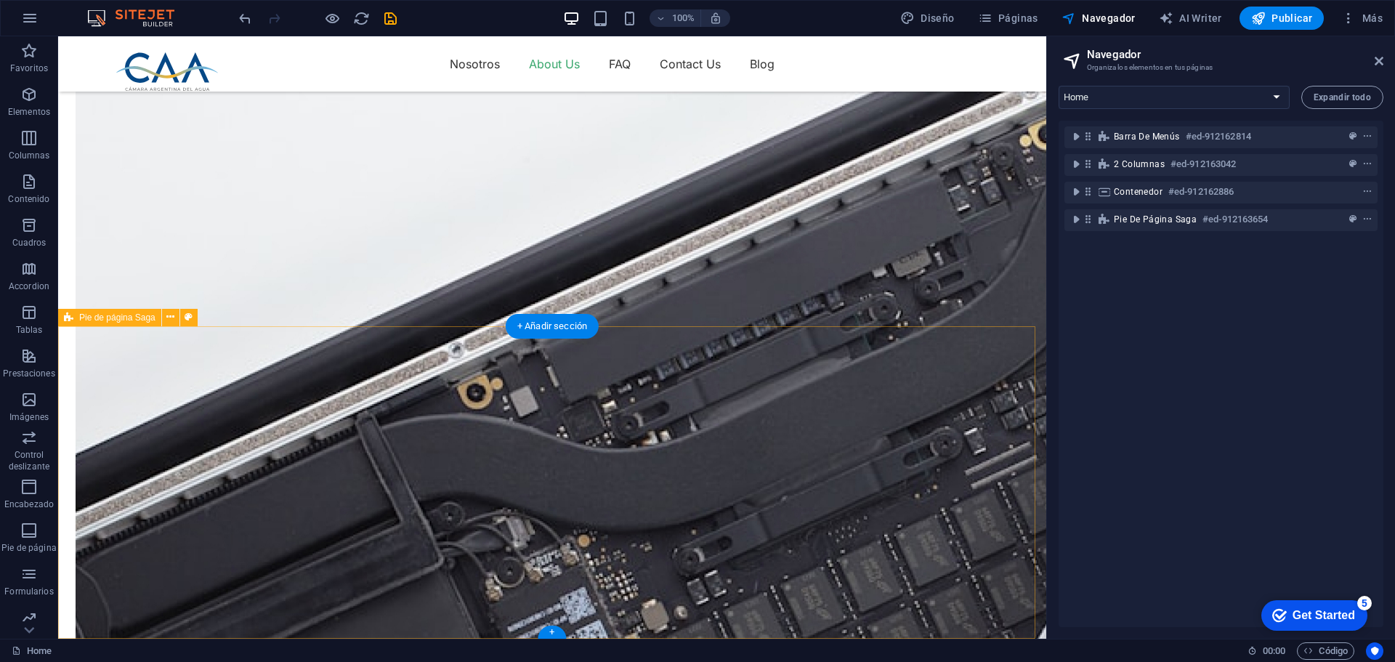
scroll to position [1668, 0]
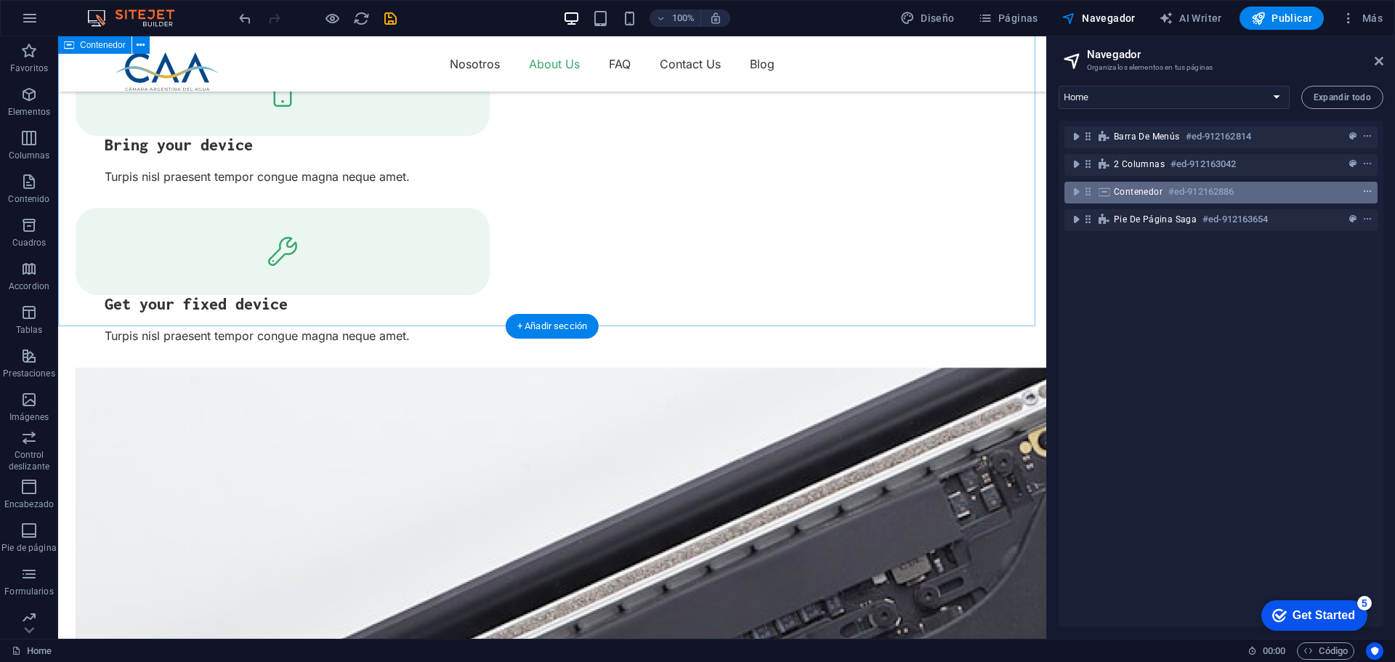
click at [1363, 191] on icon "context-menu" at bounding box center [1367, 192] width 10 height 10
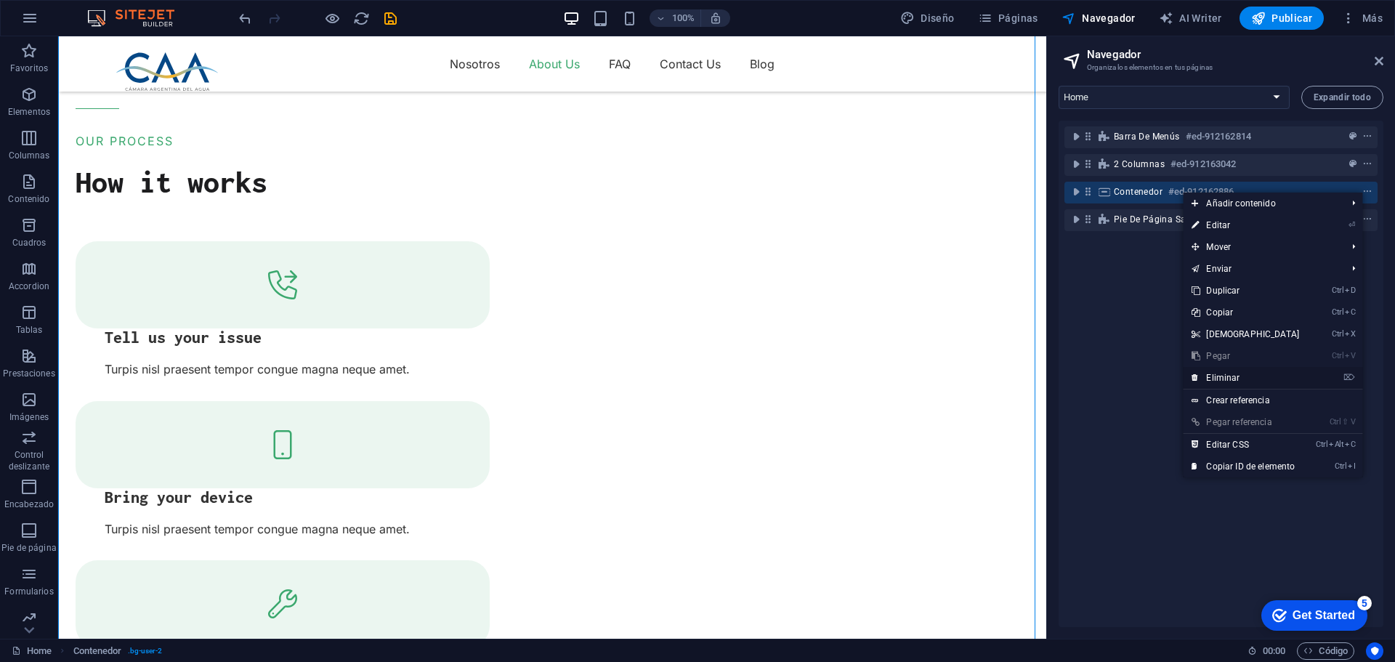
click at [1230, 376] on link "⌦ Eliminar" at bounding box center [1244, 378] width 125 height 22
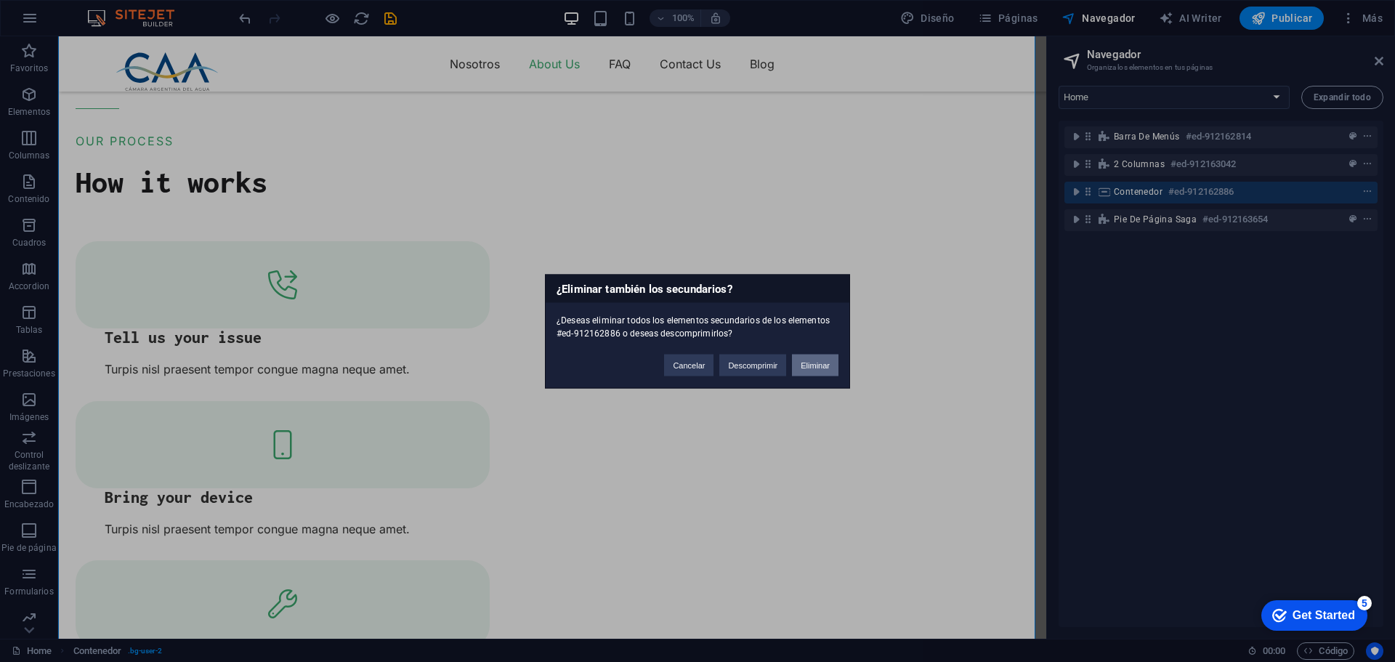
click at [820, 362] on button "Eliminar" at bounding box center [815, 365] width 46 height 22
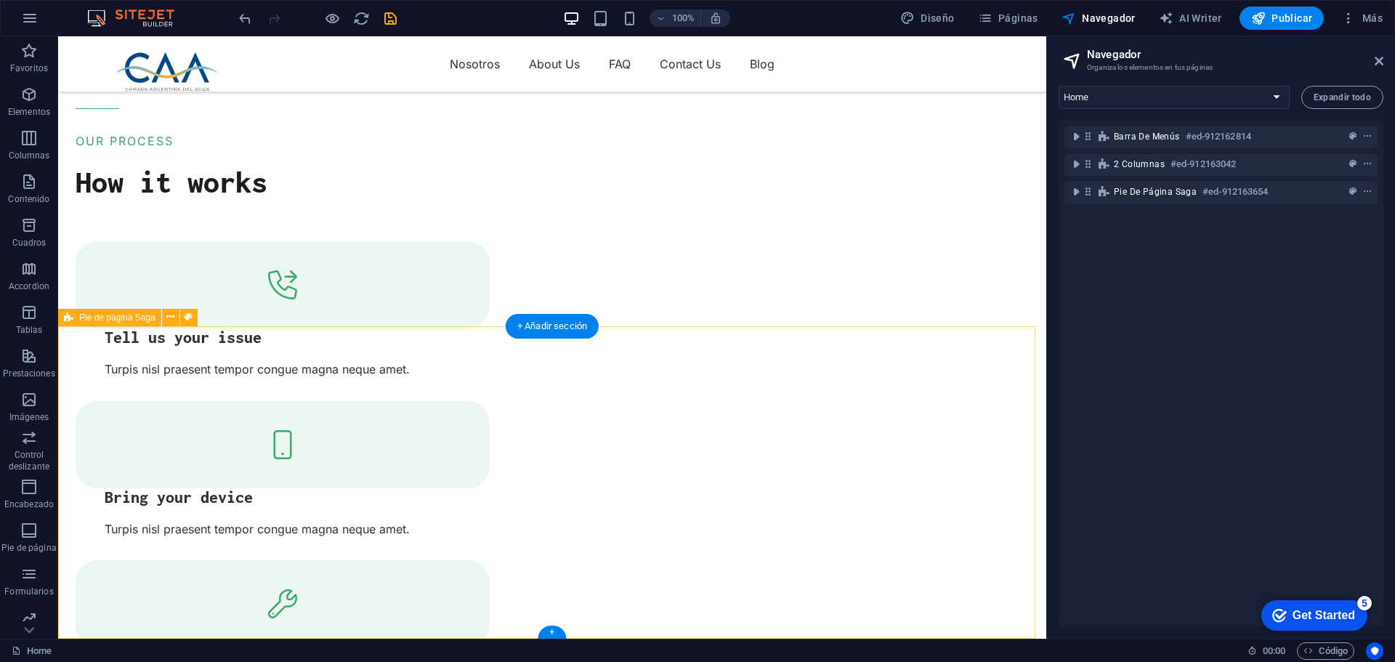
scroll to position [986, 0]
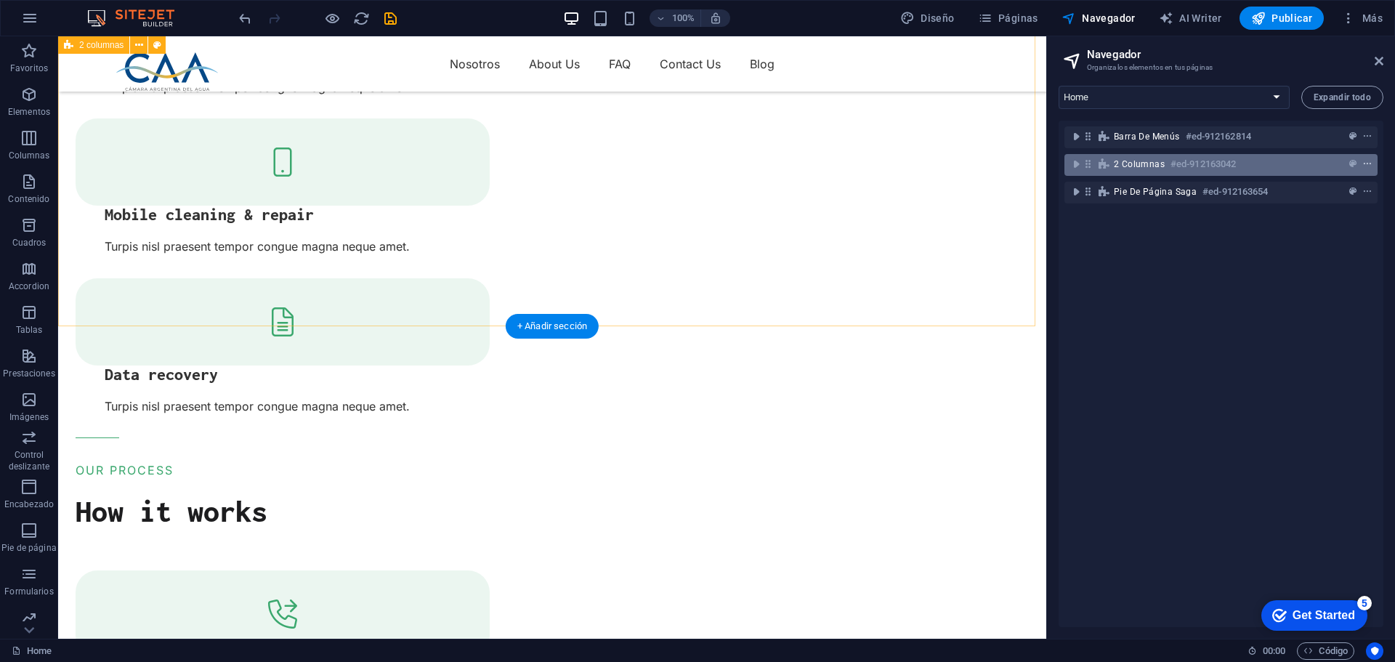
click at [1364, 162] on icon "context-menu" at bounding box center [1367, 164] width 10 height 10
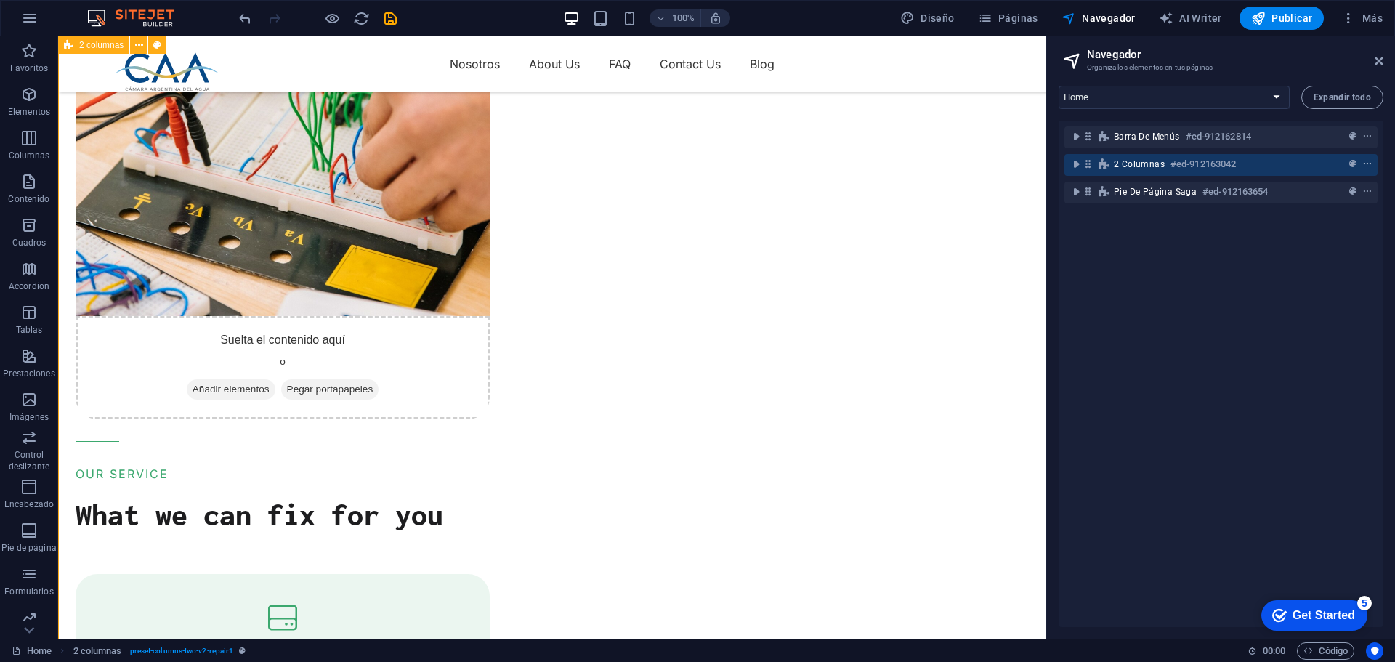
click at [1368, 164] on icon "context-menu" at bounding box center [1367, 164] width 10 height 10
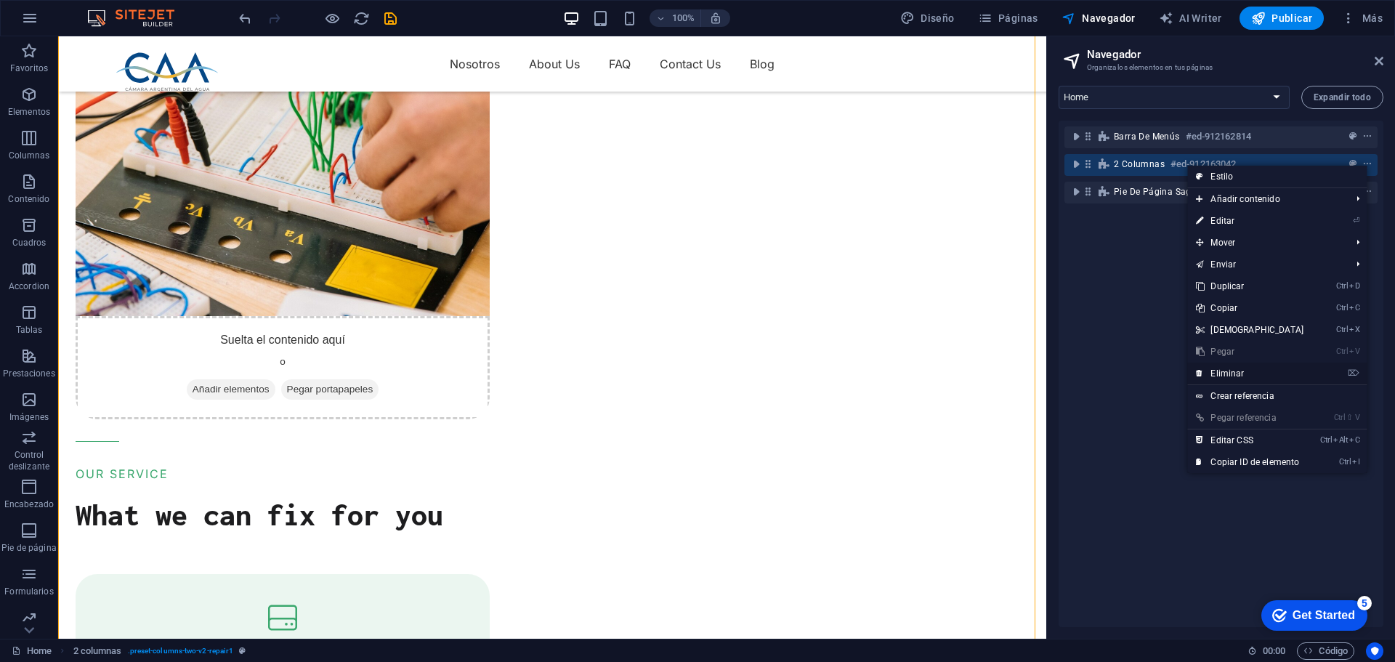
click at [1235, 368] on link "⌦ Eliminar" at bounding box center [1249, 373] width 125 height 22
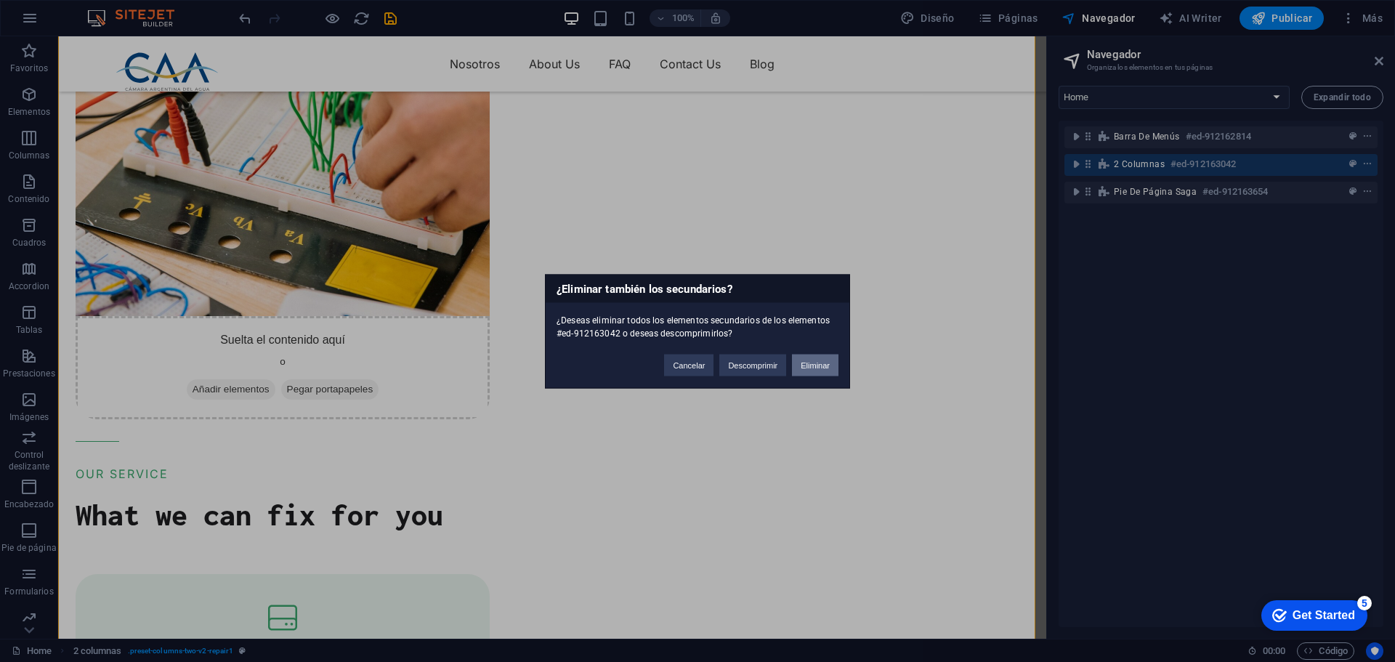
click at [813, 362] on button "Eliminar" at bounding box center [815, 365] width 46 height 22
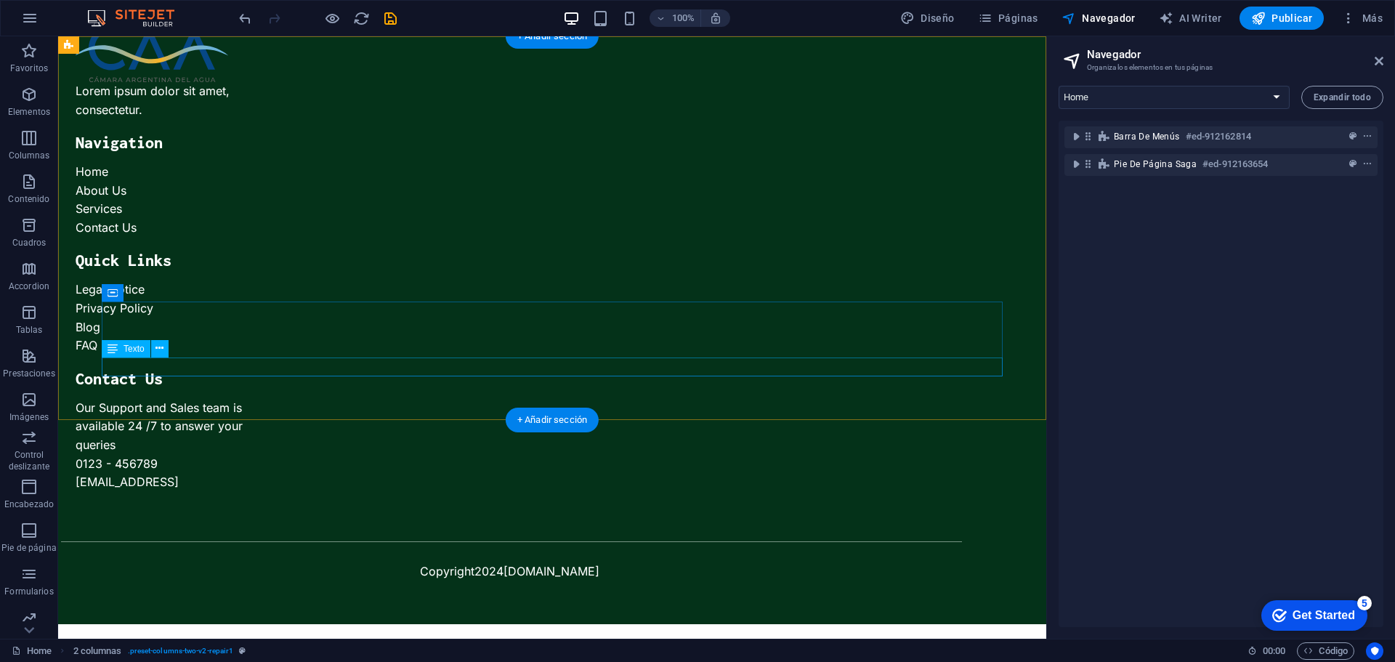
scroll to position [0, 0]
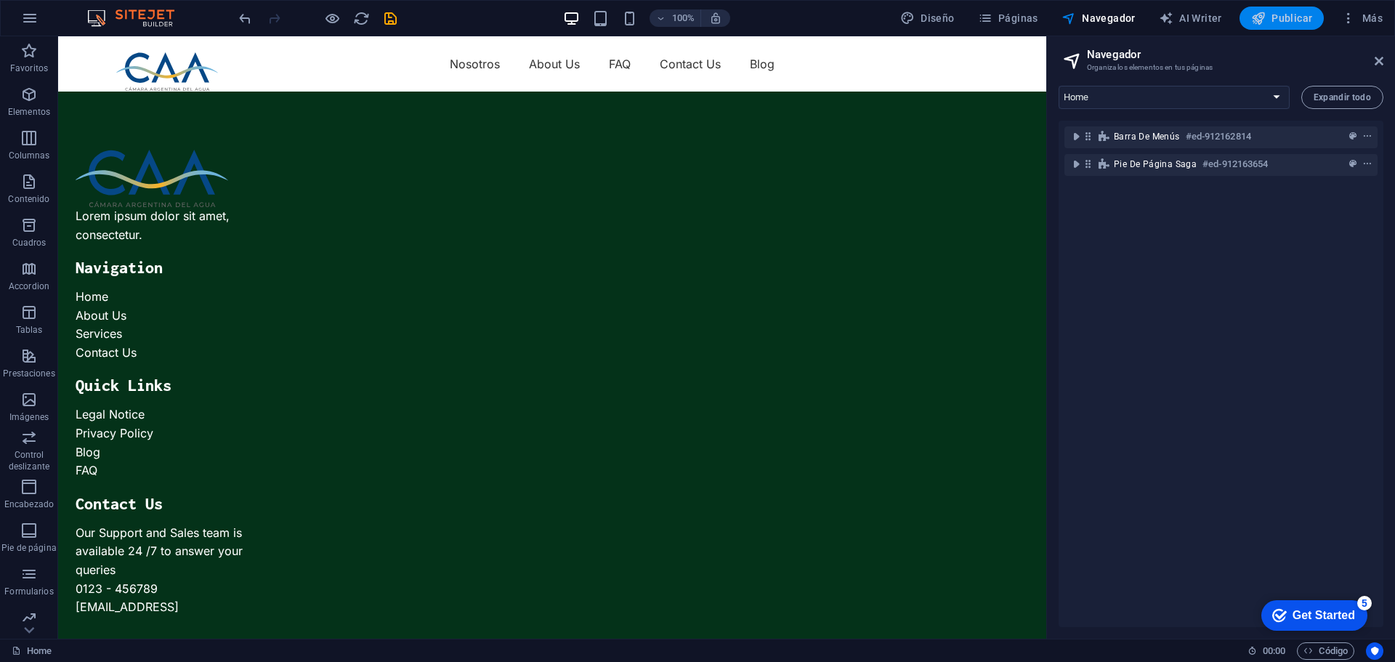
click at [1273, 21] on span "Publicar" at bounding box center [1282, 18] width 62 height 15
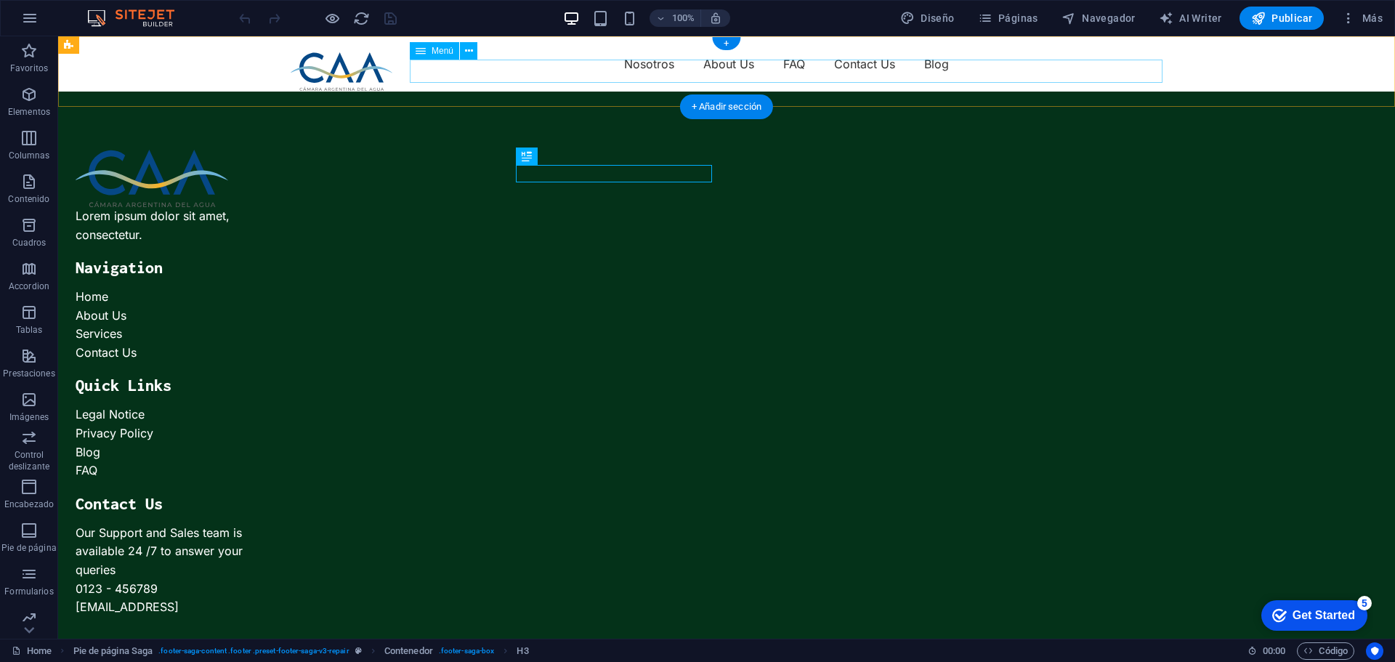
click at [652, 66] on nav "Nosotros About Us FAQ Contact Us Blog" at bounding box center [727, 63] width 872 height 23
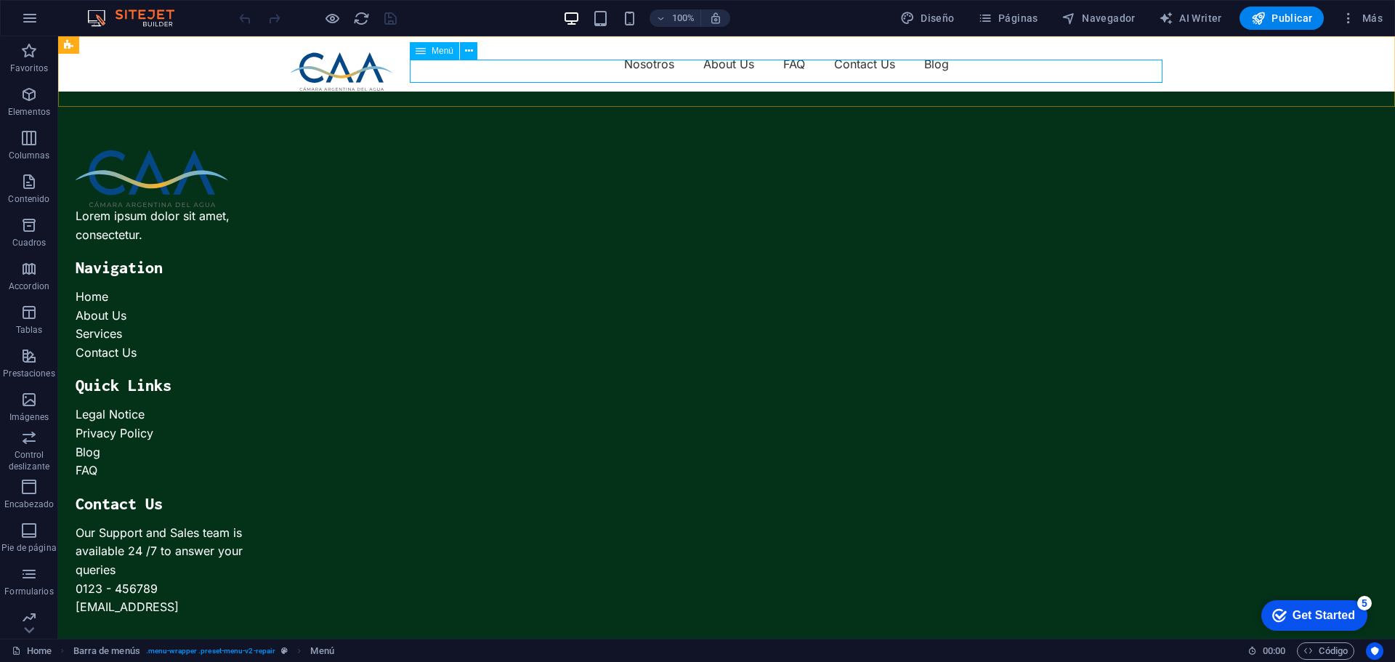
click at [437, 52] on span "Menú" at bounding box center [442, 50] width 22 height 9
click at [471, 48] on icon at bounding box center [469, 51] width 8 height 15
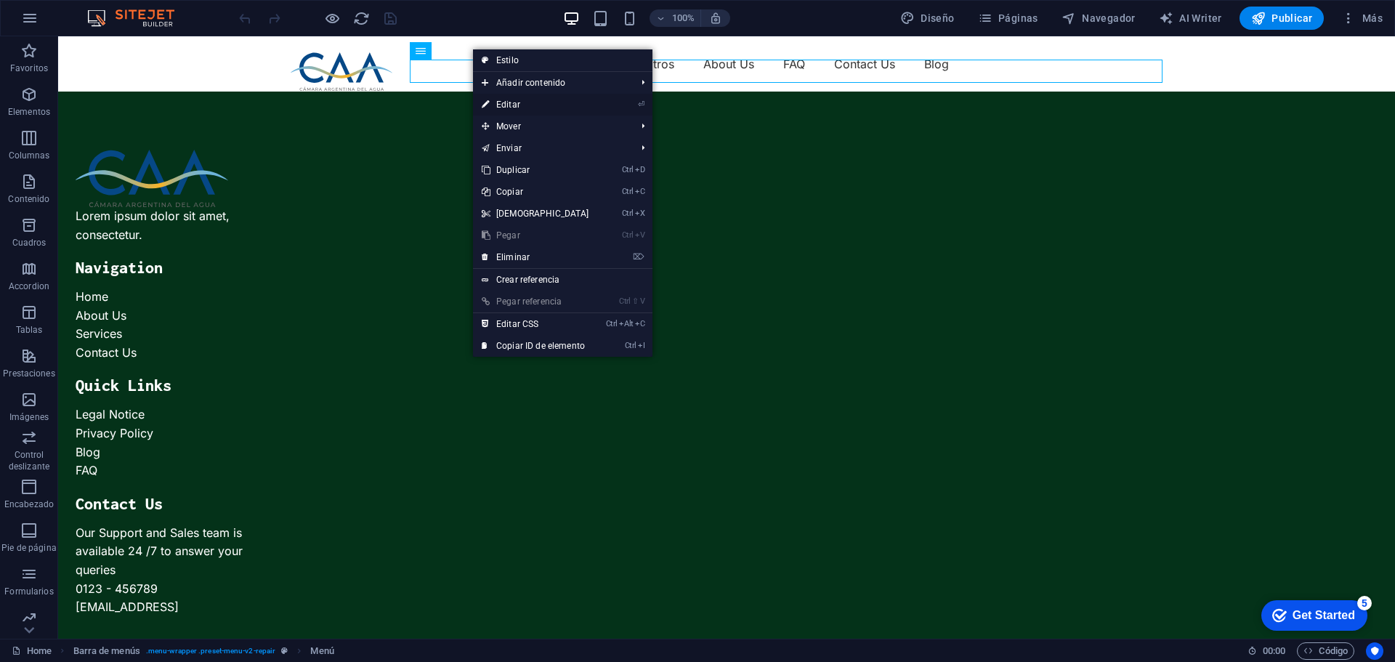
click at [499, 101] on link "⏎ Editar" at bounding box center [535, 105] width 125 height 22
select select "1"
select select
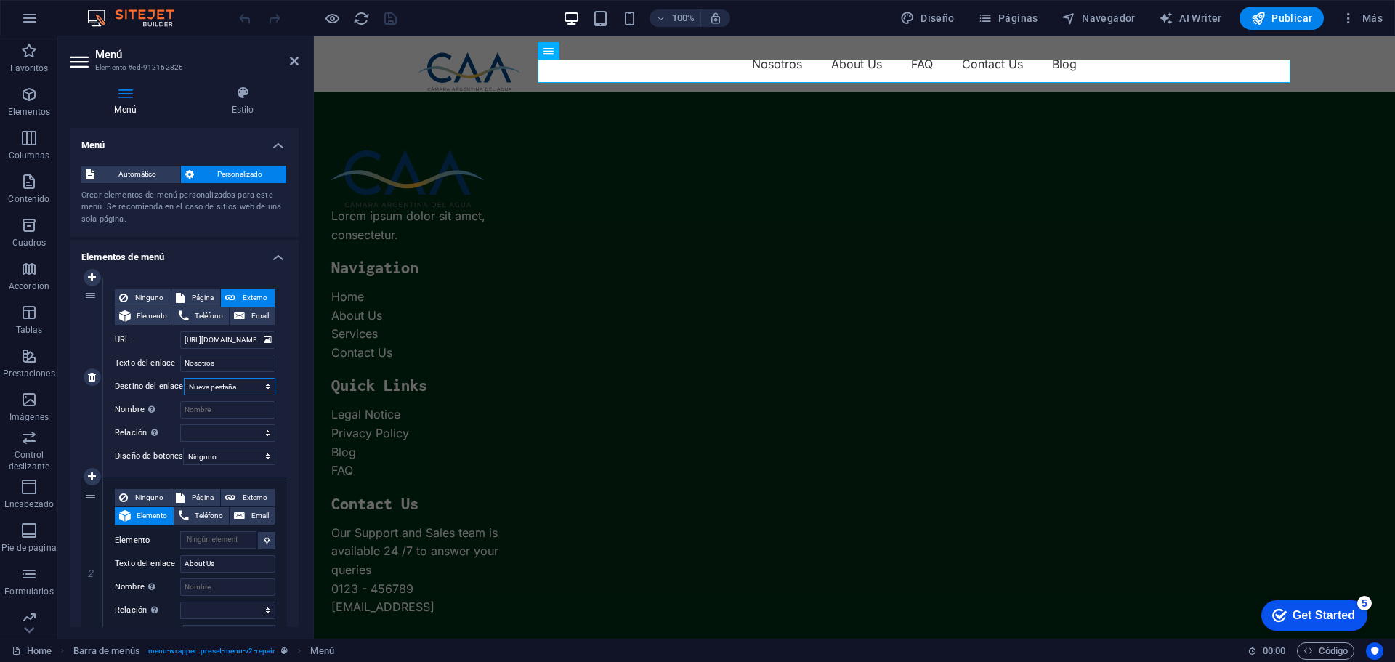
click at [250, 385] on select "Nueva pestaña Misma pestaña Superposición" at bounding box center [230, 386] width 92 height 17
select select "overlay"
click at [184, 378] on select "Nueva pestaña Misma pestaña Superposición" at bounding box center [230, 386] width 92 height 17
select select
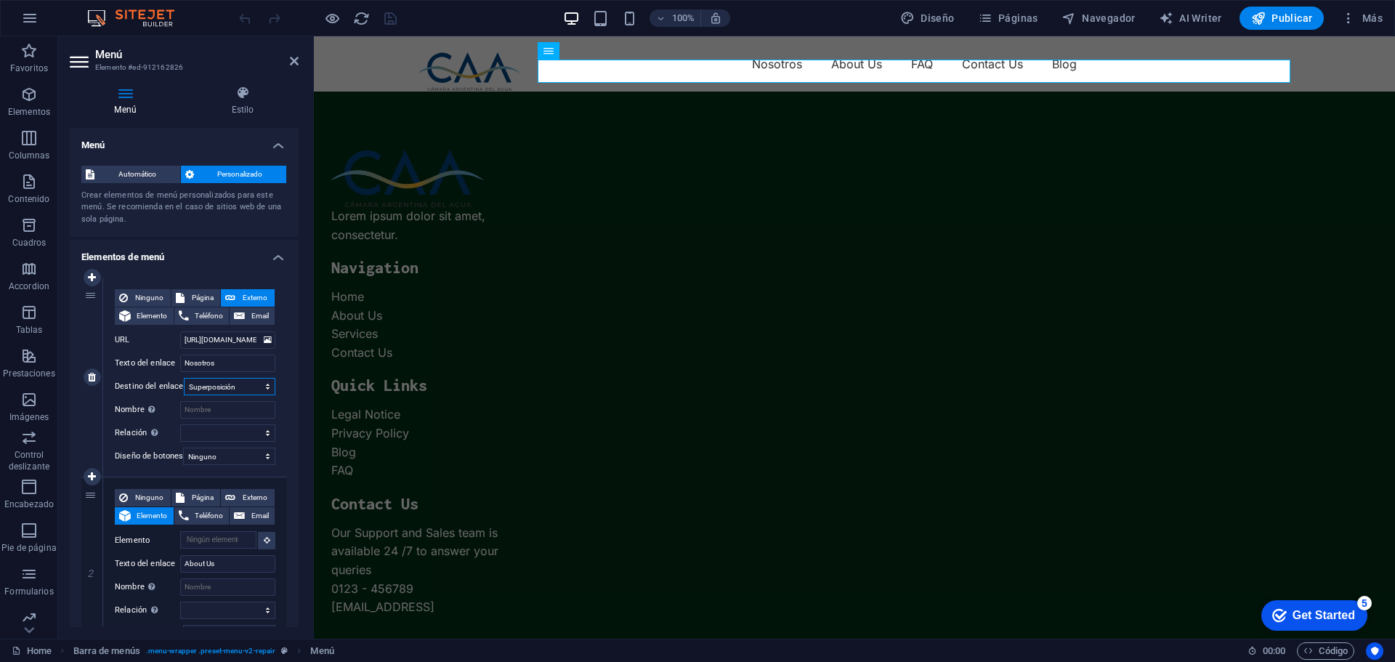
select select
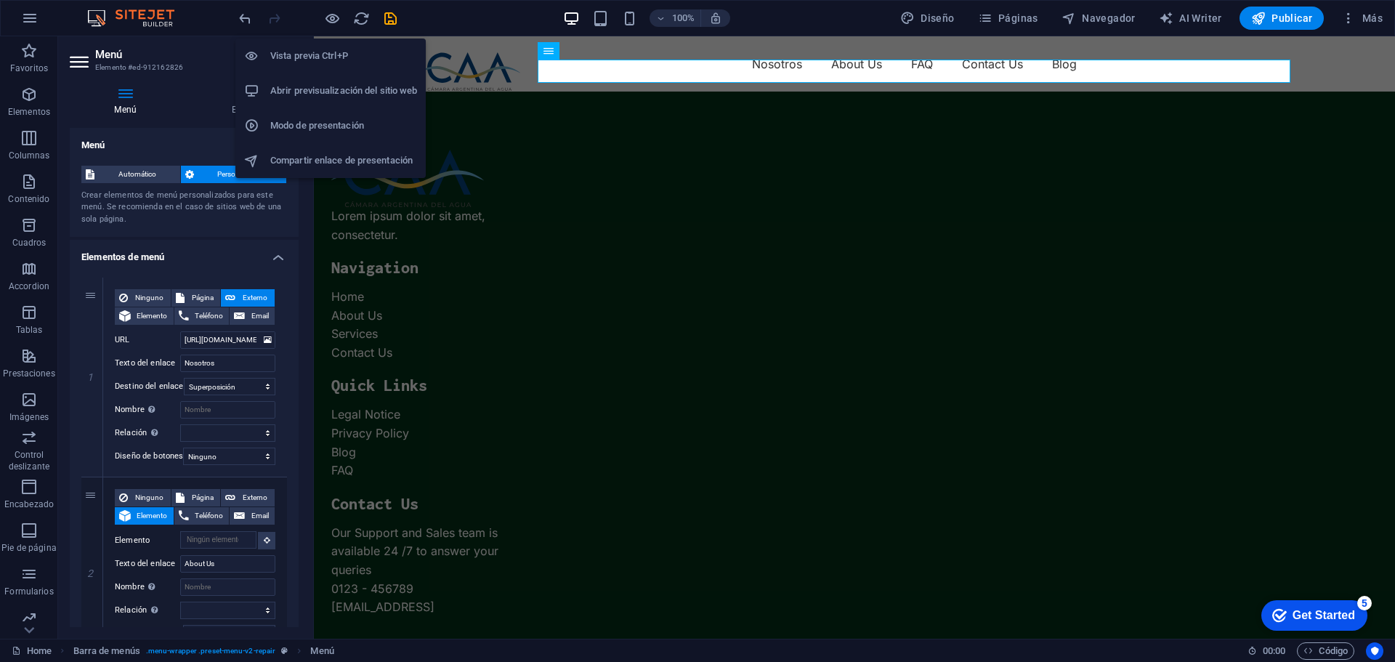
click at [301, 53] on h6 "Vista previa Ctrl+P" at bounding box center [343, 55] width 147 height 17
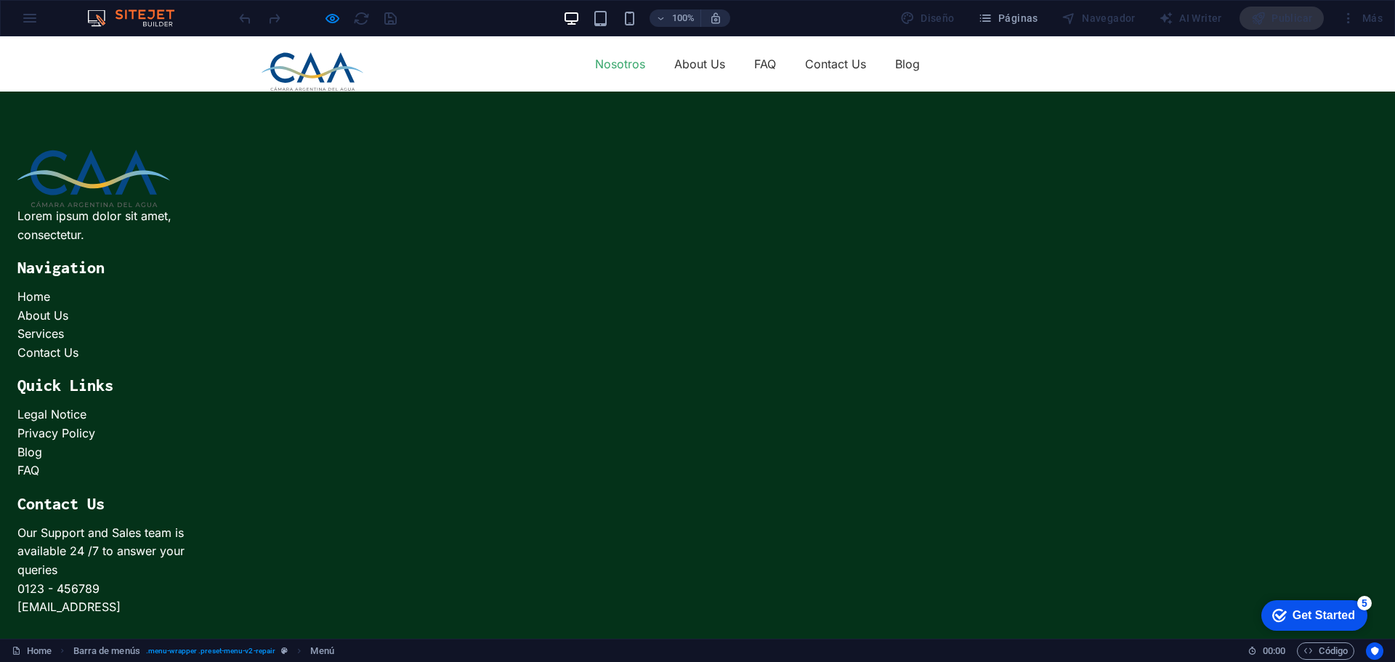
click at [622, 70] on link "Nosotros" at bounding box center [620, 63] width 50 height 23
click at [8, 141] on button "×" at bounding box center [4, 141] width 8 height 19
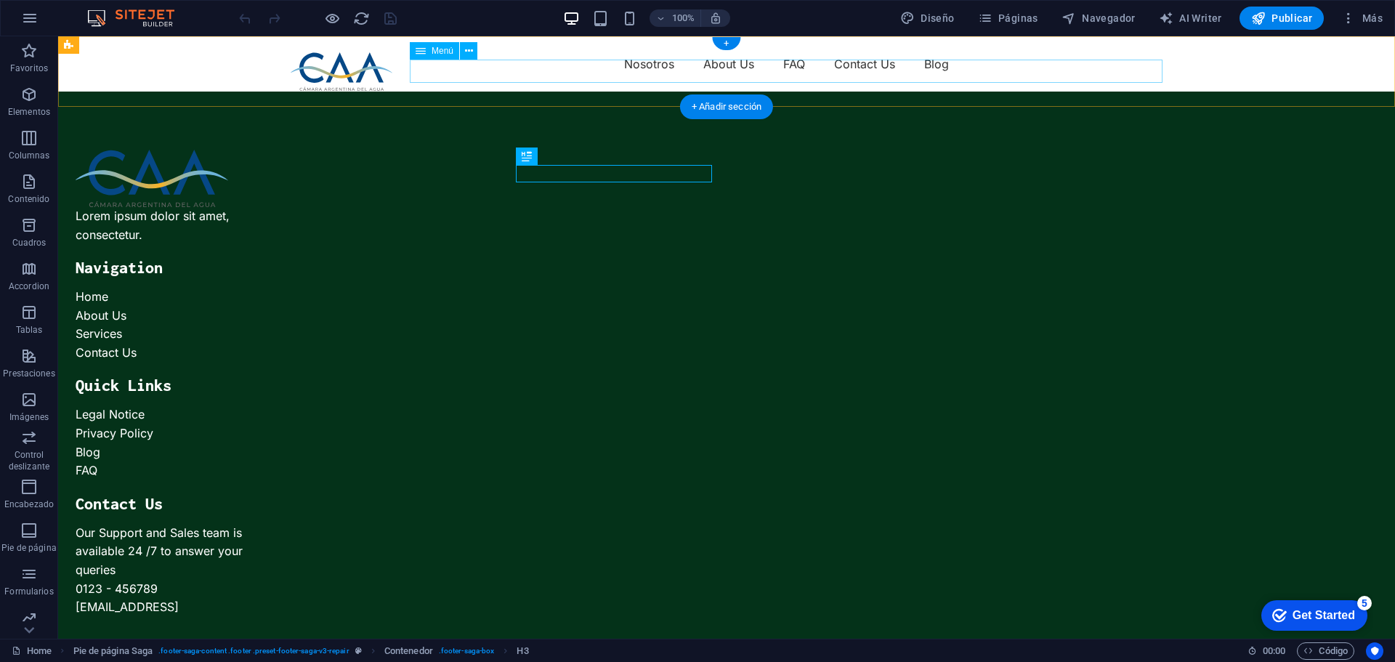
click at [644, 67] on nav "Nosotros About Us FAQ Contact Us Blog" at bounding box center [727, 63] width 872 height 23
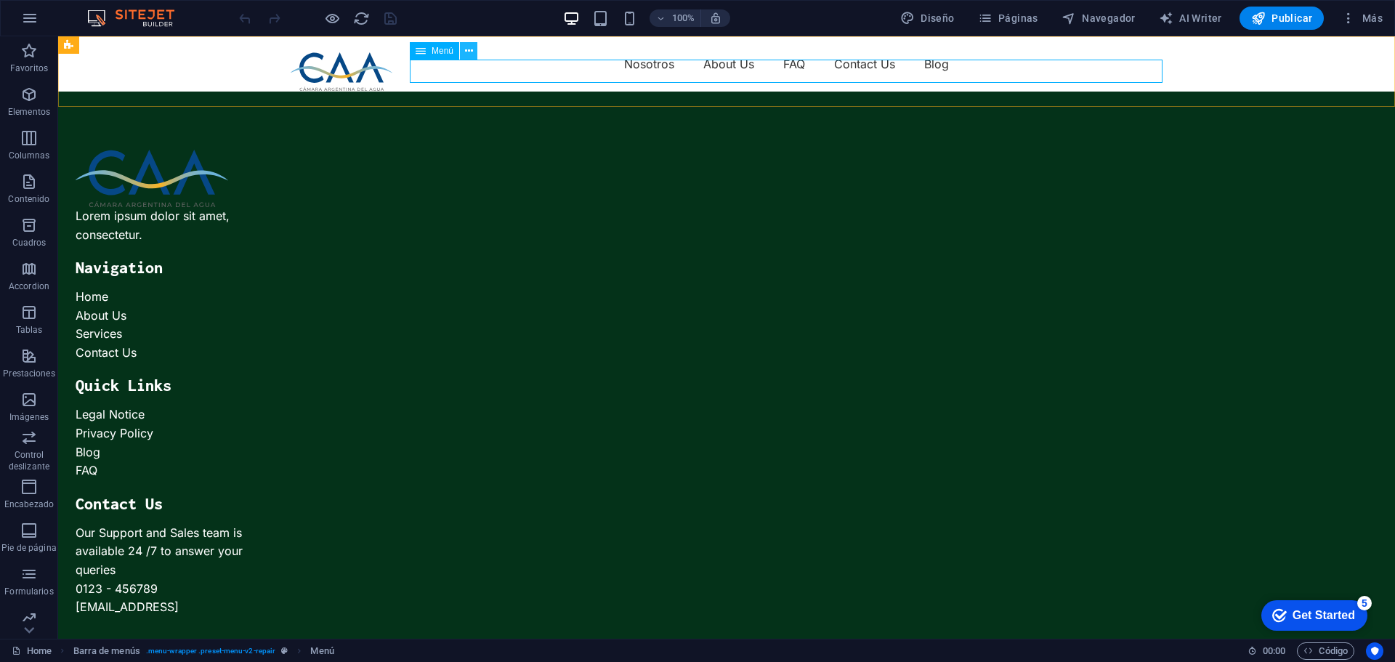
click at [472, 53] on icon at bounding box center [469, 51] width 8 height 15
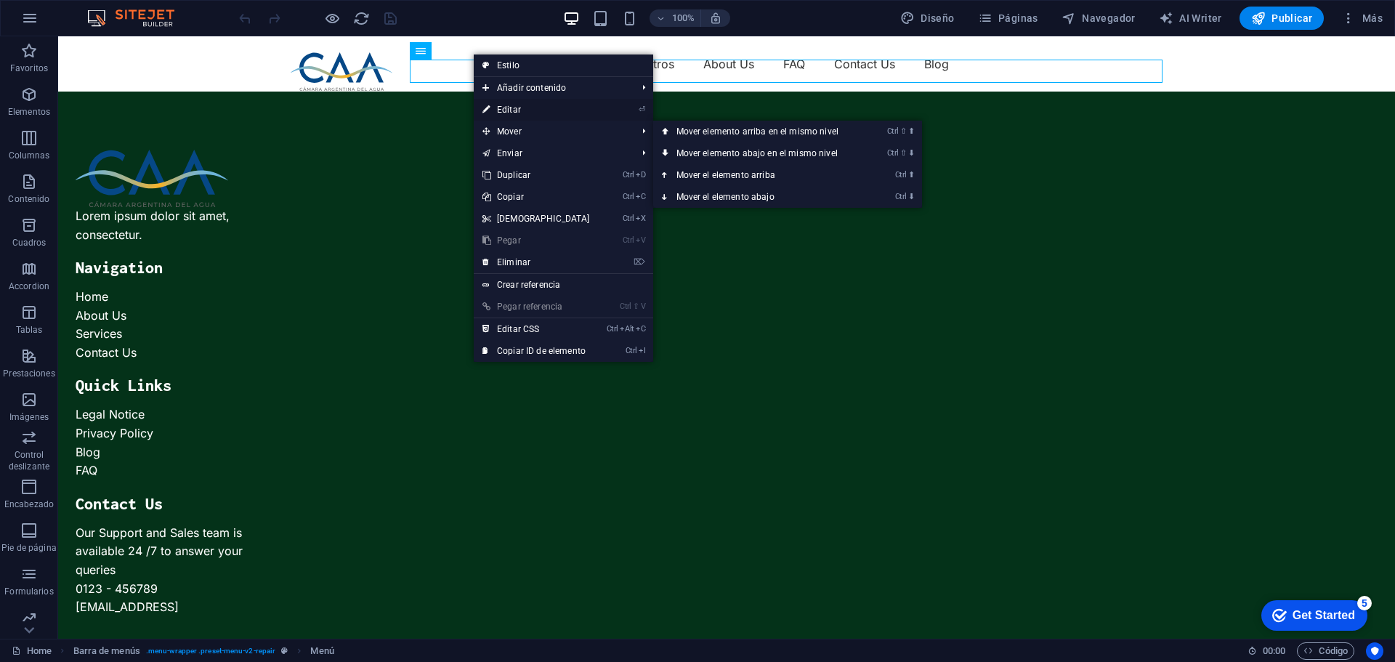
click at [508, 108] on link "⏎ Editar" at bounding box center [536, 110] width 125 height 22
select select "1"
select select
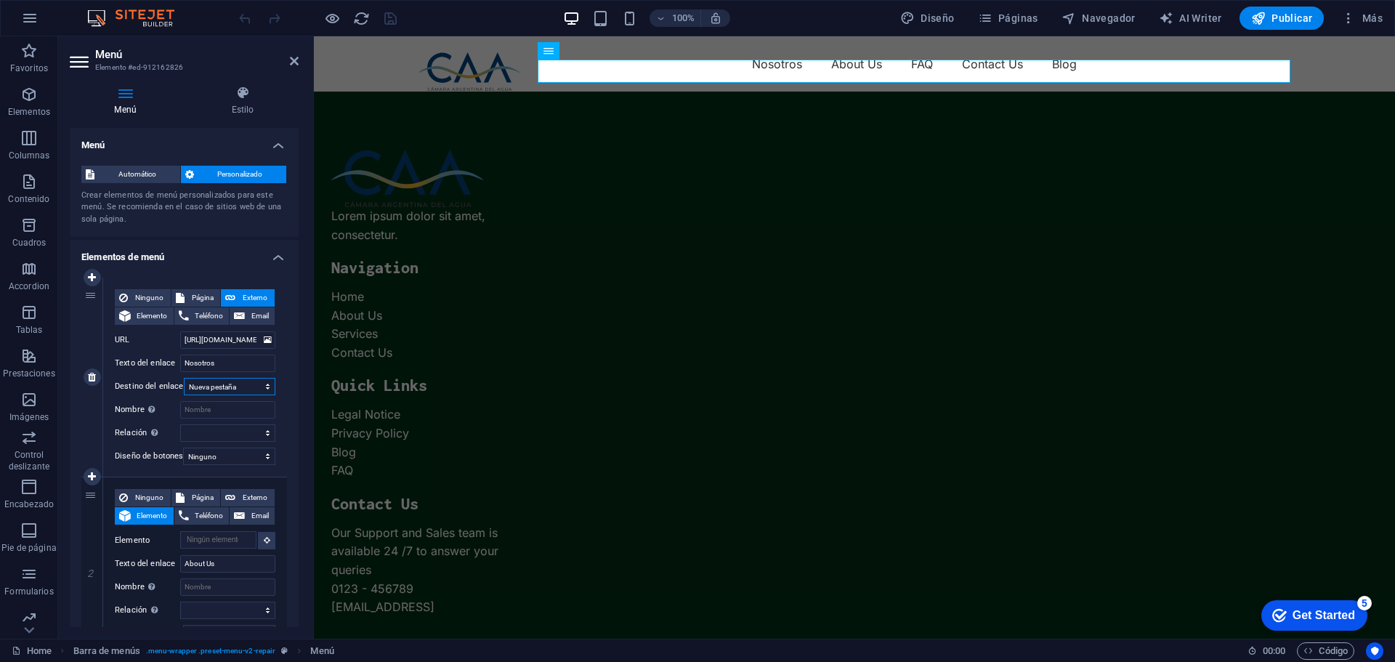
click at [232, 386] on select "Nueva pestaña Misma pestaña Superposición" at bounding box center [230, 386] width 92 height 17
select select
click at [184, 378] on select "Nueva pestaña Misma pestaña Superposición" at bounding box center [230, 386] width 92 height 17
select select
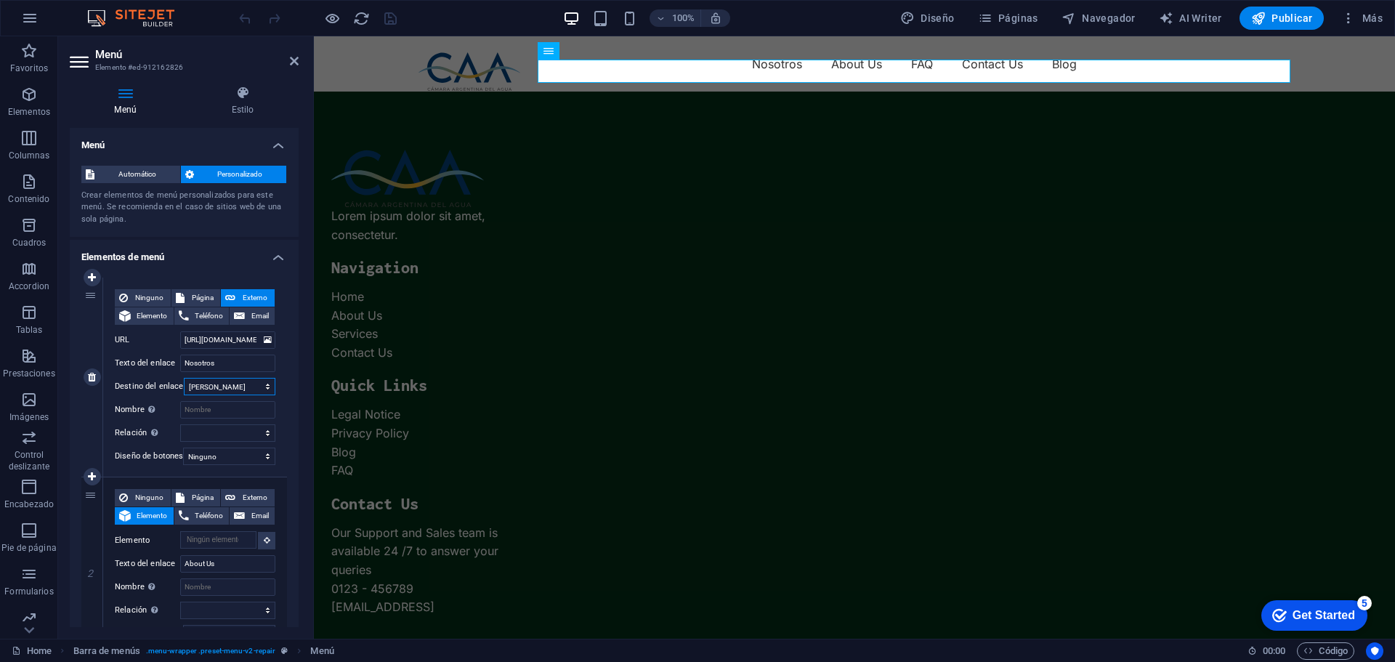
select select
click at [389, 17] on icon "save" at bounding box center [390, 18] width 17 height 17
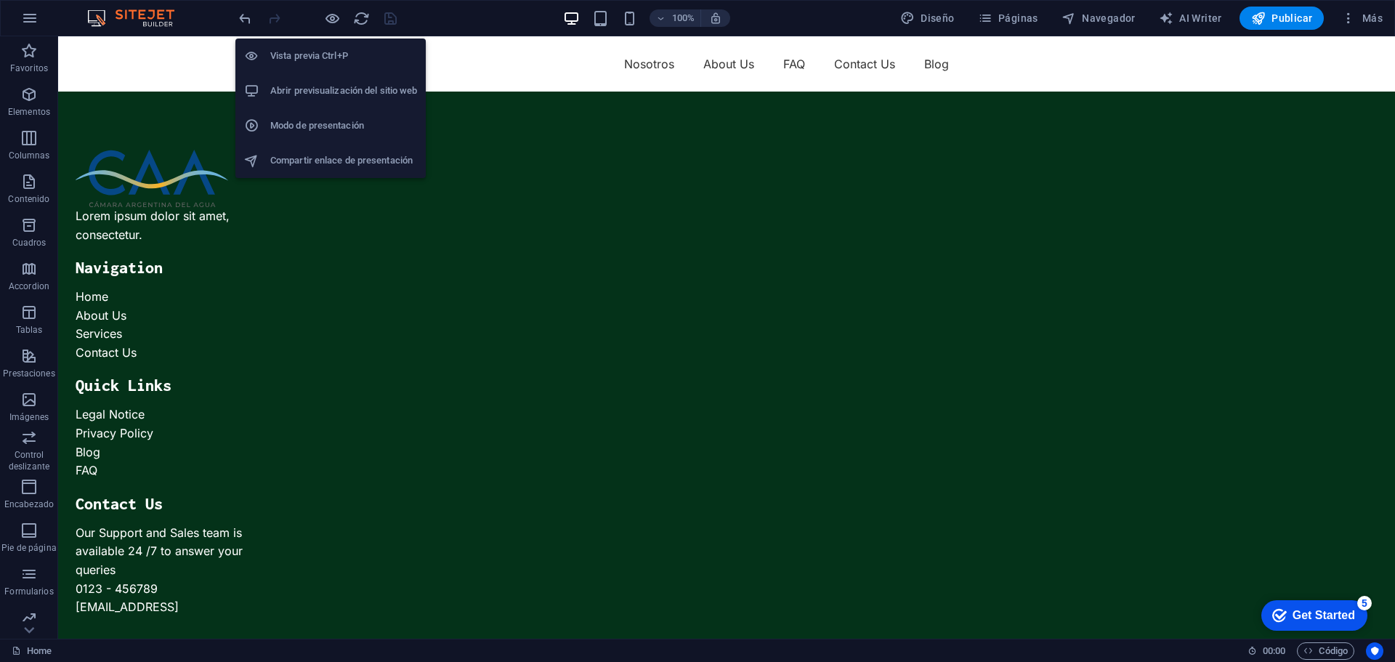
click at [330, 88] on h6 "Abrir previsualización del sitio web" at bounding box center [343, 90] width 147 height 17
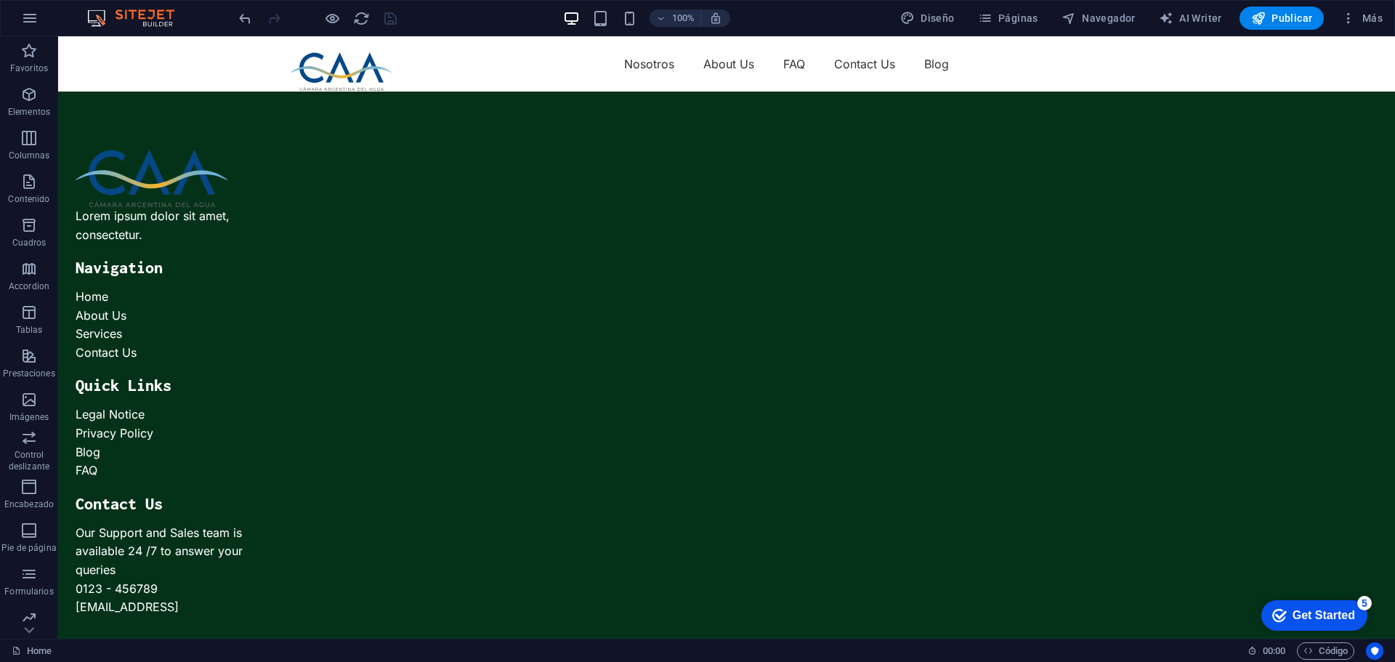
click at [130, 13] on img at bounding box center [138, 17] width 109 height 17
click at [662, 75] on nav "Nosotros About Us FAQ Contact Us Blog" at bounding box center [727, 63] width 872 height 23
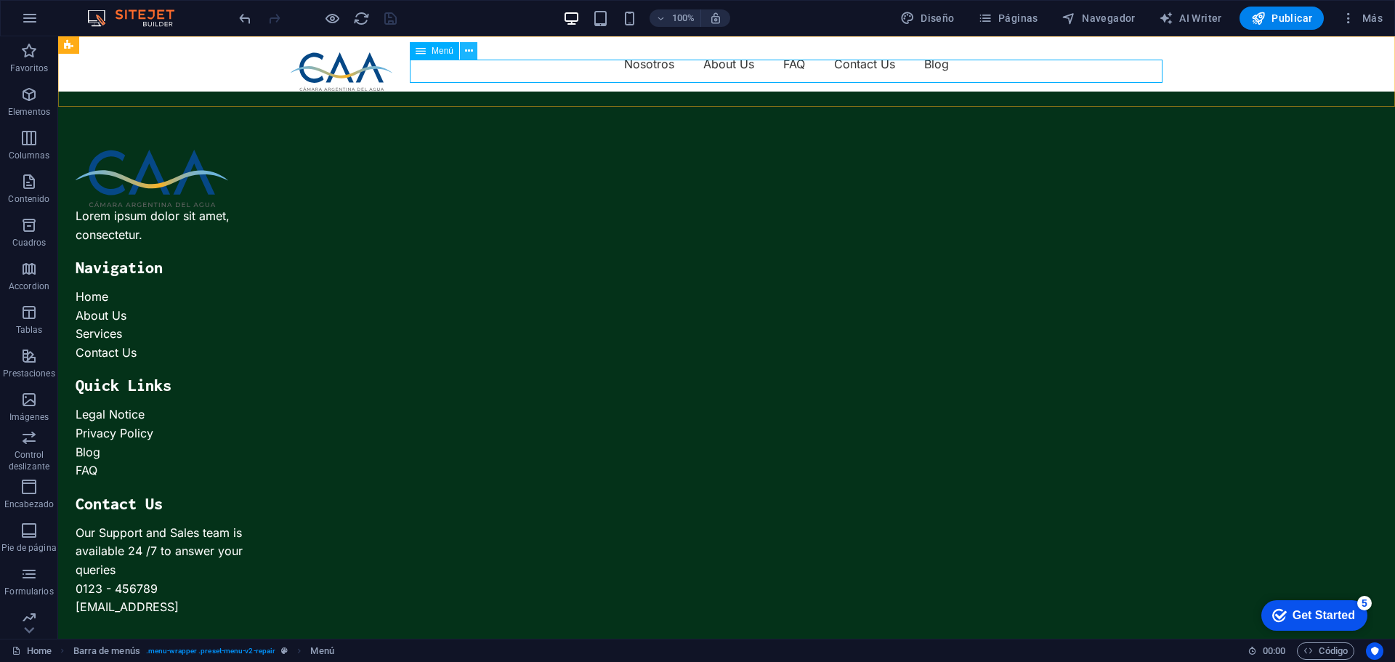
click at [468, 52] on icon at bounding box center [469, 51] width 8 height 15
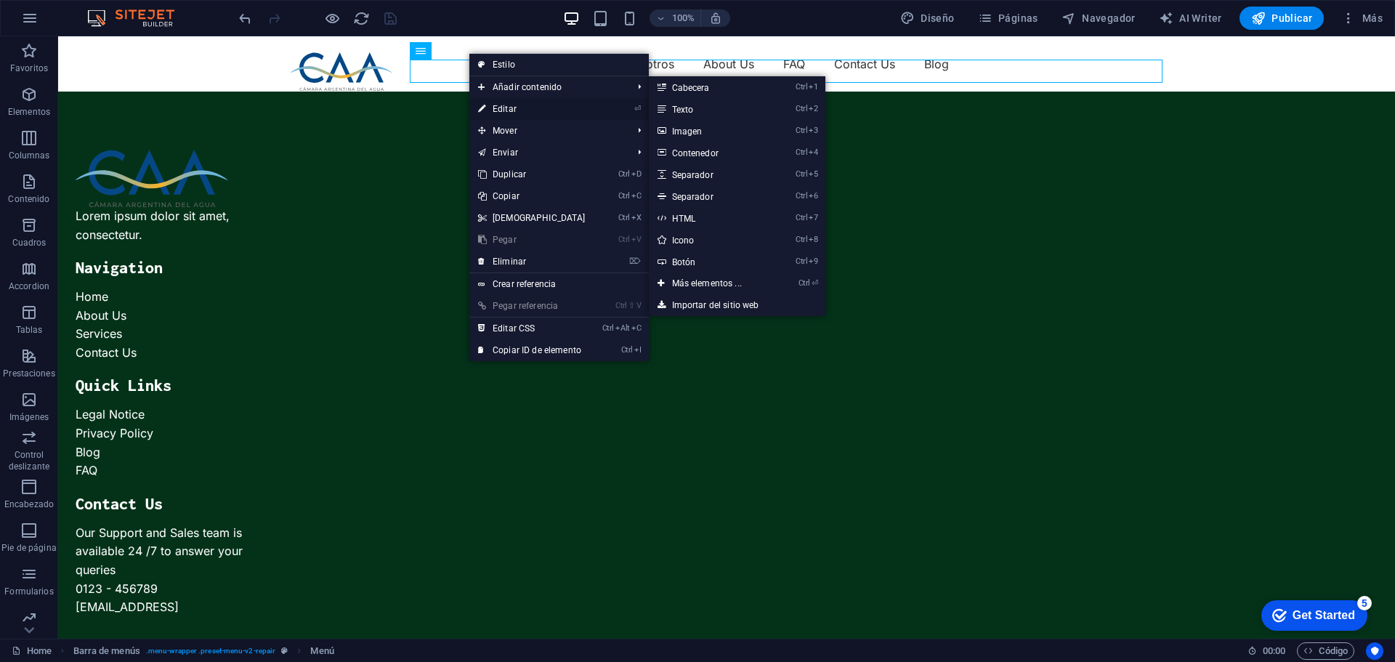
click at [507, 106] on link "⏎ Editar" at bounding box center [531, 109] width 125 height 22
select select
select select "1"
select select
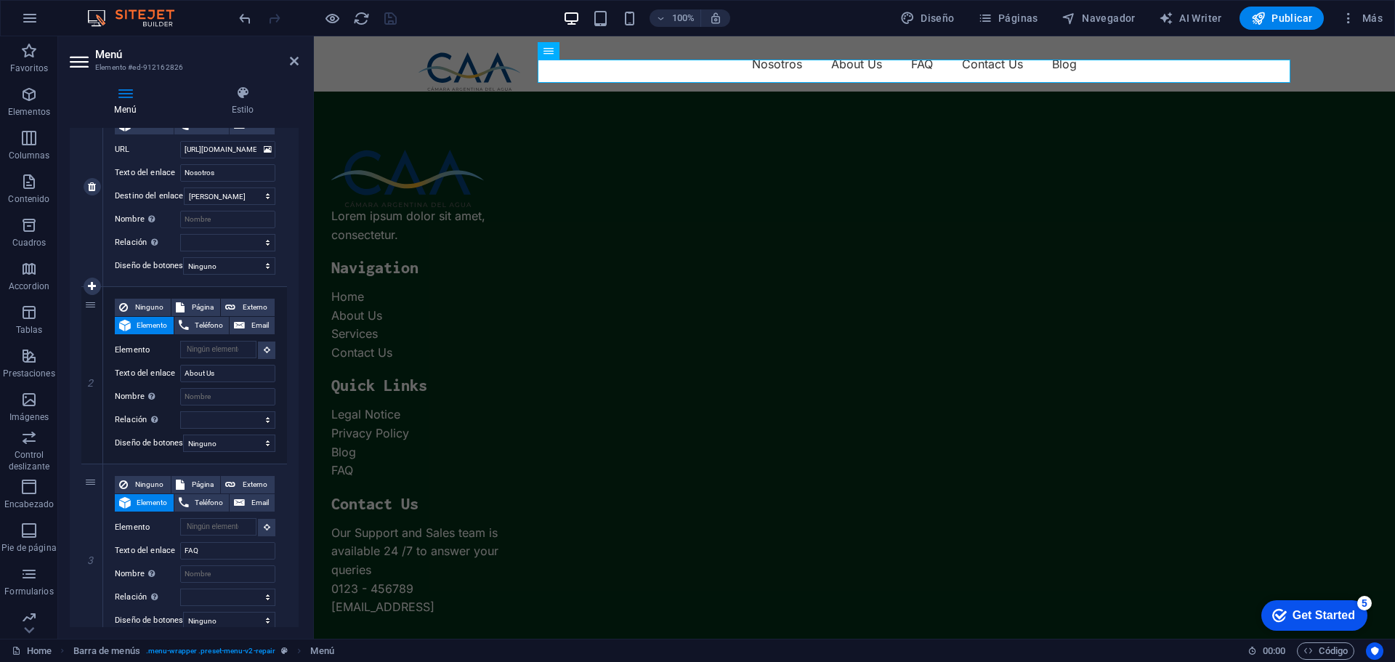
scroll to position [218, 0]
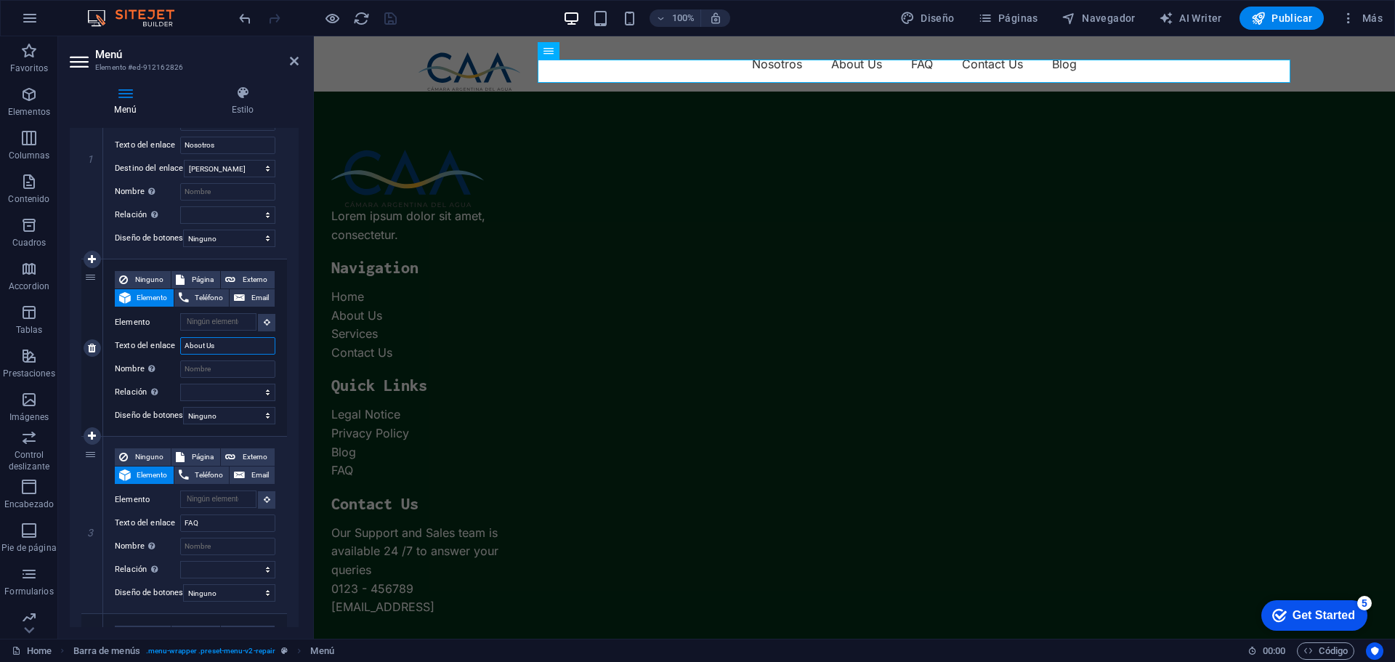
drag, startPoint x: 222, startPoint y: 346, endPoint x: 186, endPoint y: 346, distance: 36.3
click at [186, 346] on input "About Us" at bounding box center [227, 345] width 95 height 17
select select
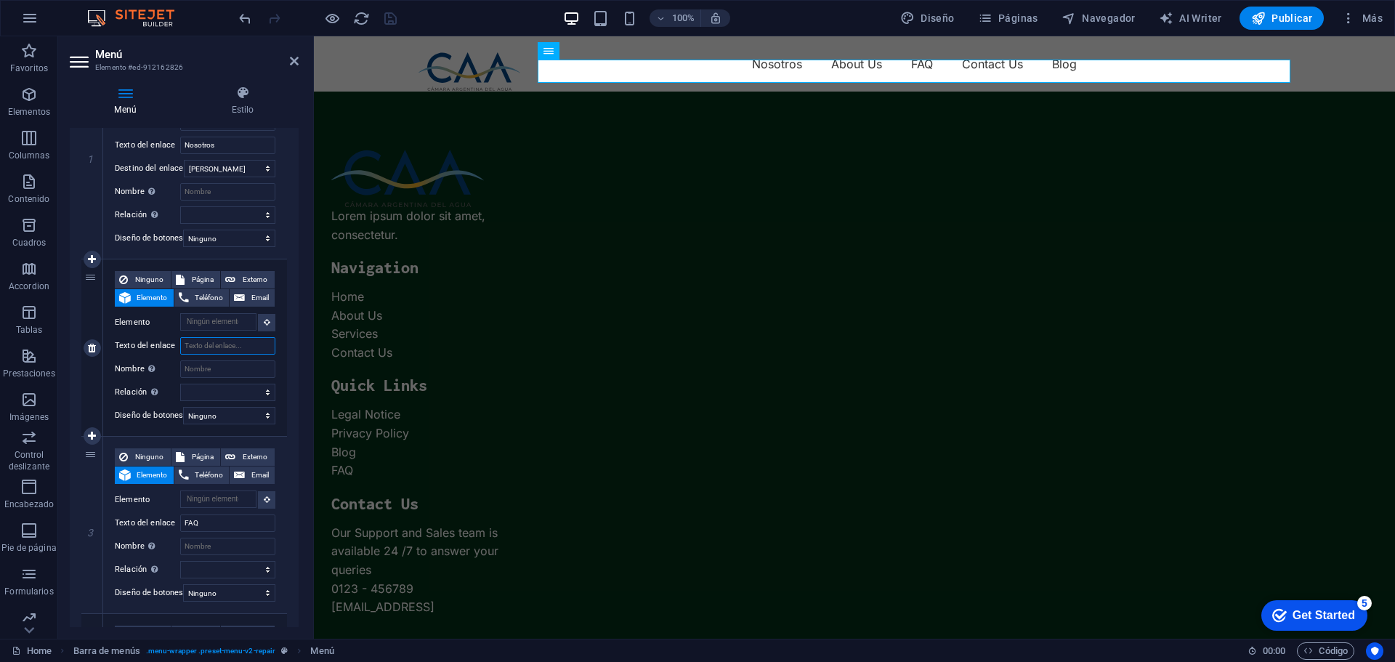
select select
type input "Expan"
select select
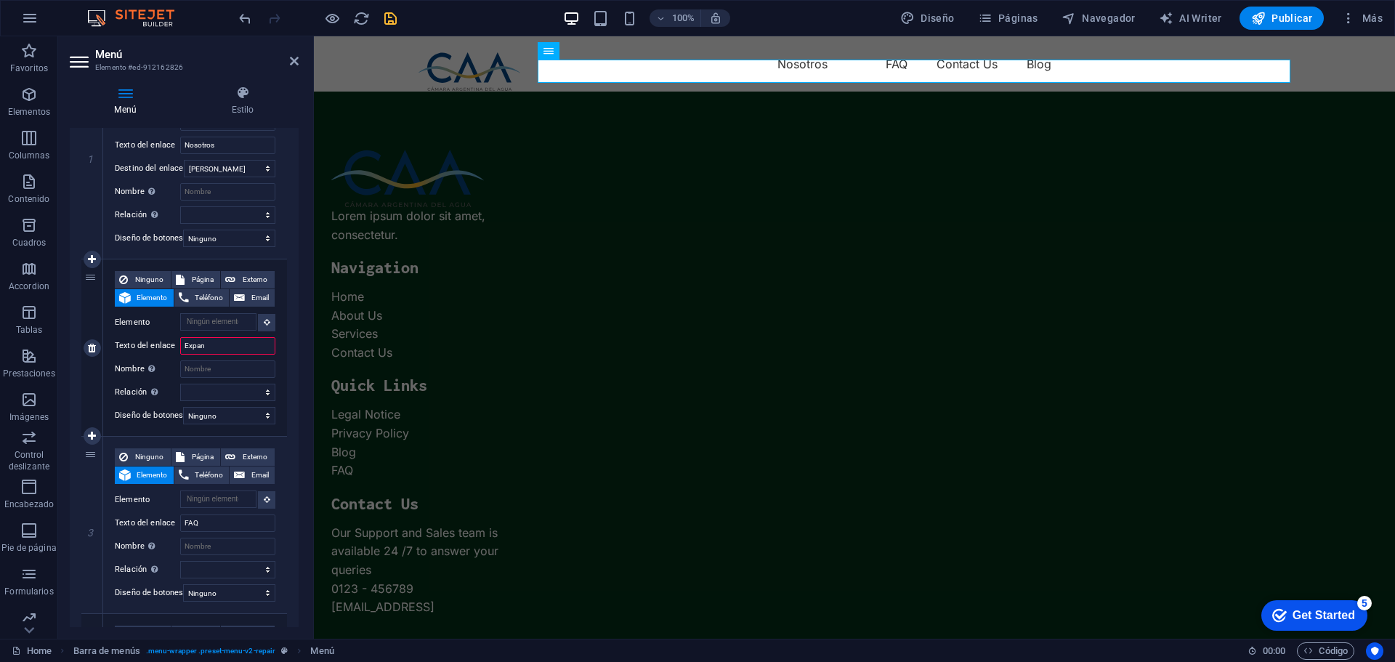
select select
type input "Expansi"
select select
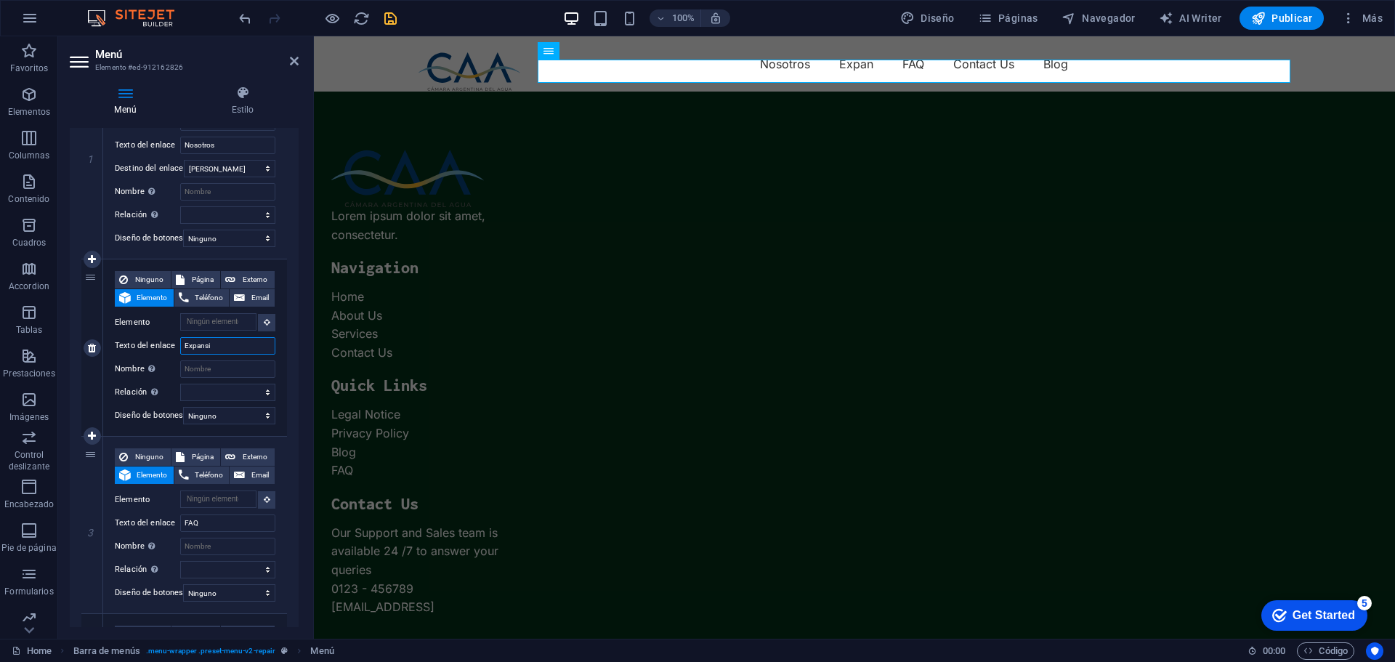
select select
type input "Expansión"
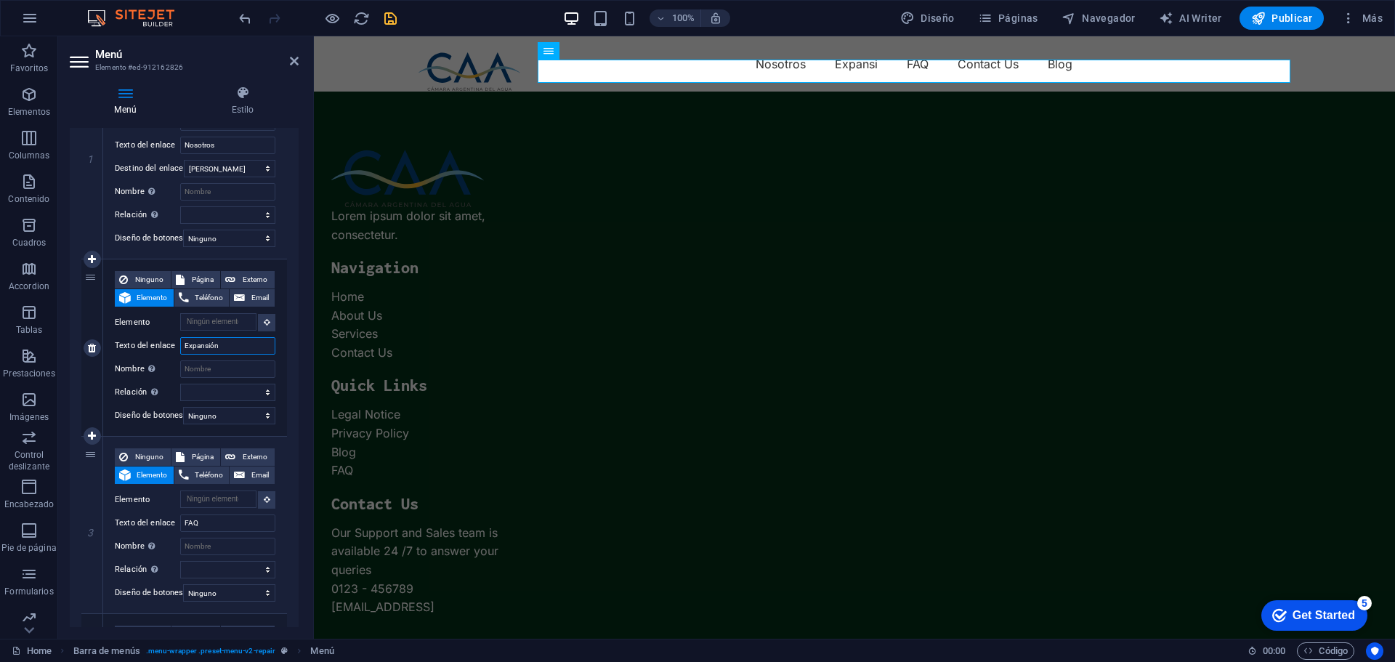
select select
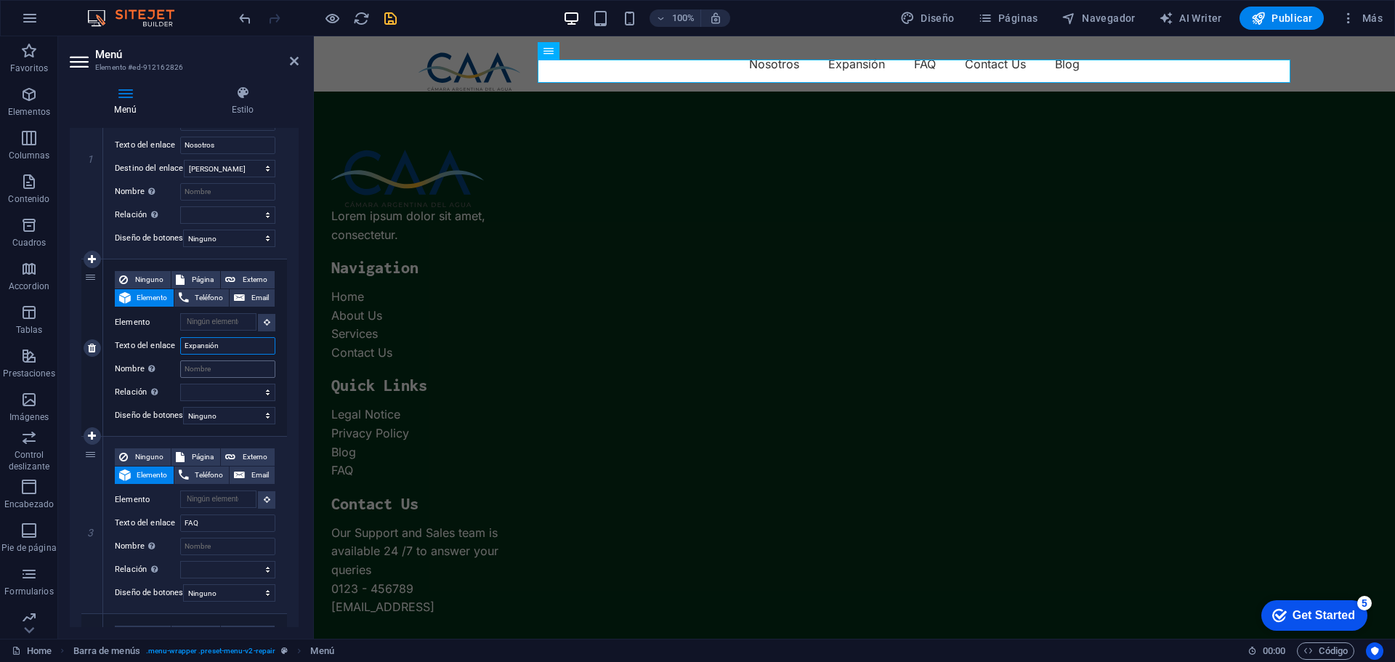
type input "Expansión"
click at [222, 369] on input "Nombre Una descripción adicional del enlace no debería ser igual al texto del e…" at bounding box center [227, 368] width 95 height 17
type input "Expansión"
select select
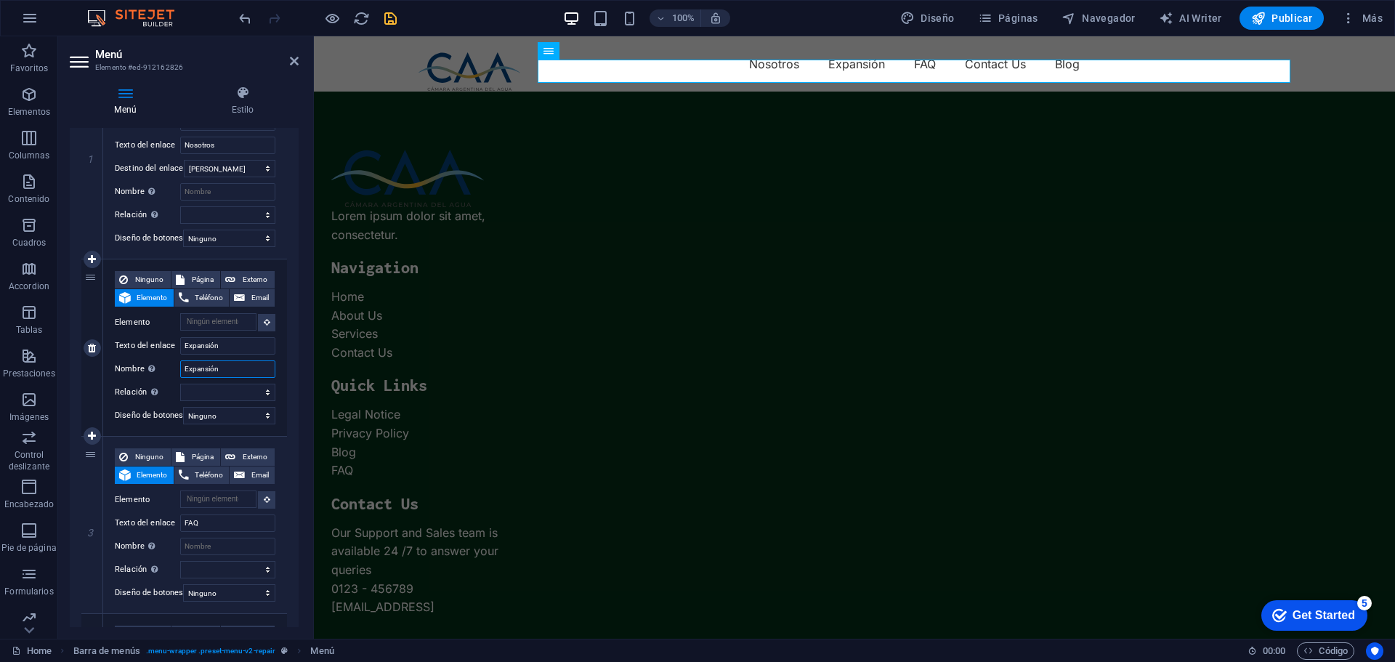
select select
type input "Expansión"
click at [218, 386] on select "alternativo autor marcador externo ayuda licencia siguiente nofollow noreferrer…" at bounding box center [227, 391] width 95 height 17
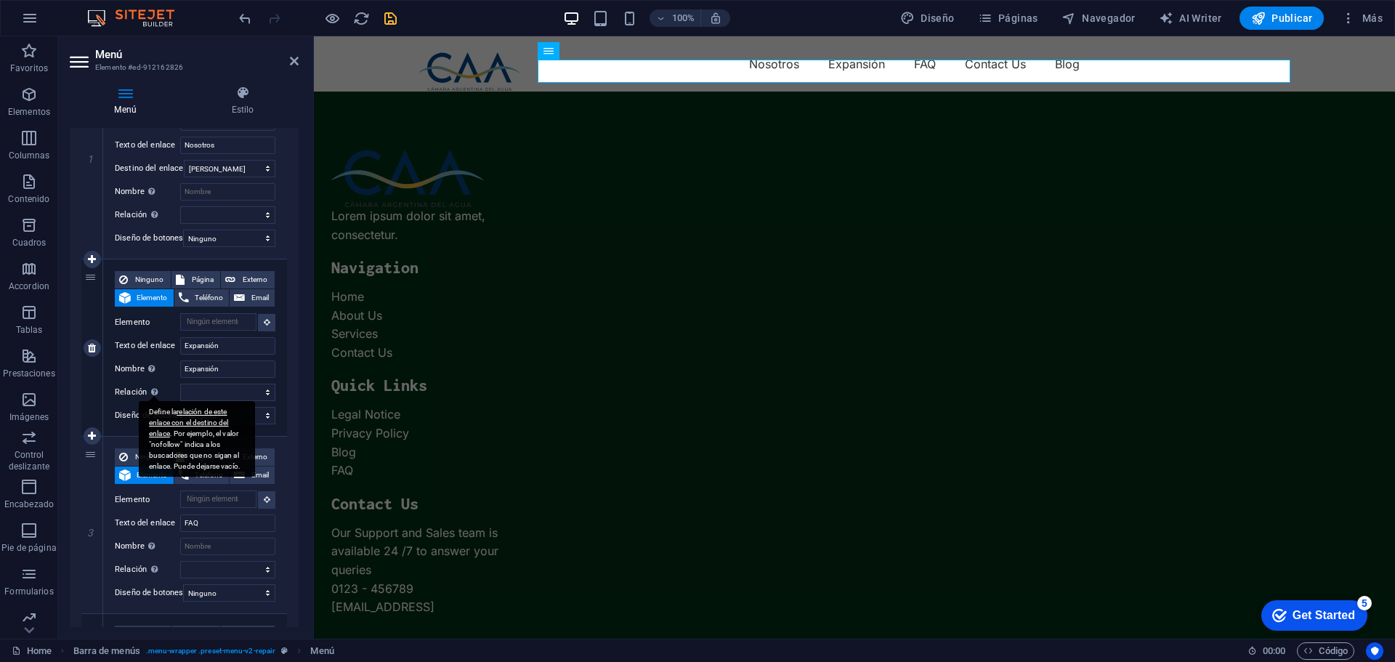
click at [156, 401] on div "Define la relación de este enlace con el destino del enlace . Por ejemplo, el v…" at bounding box center [197, 439] width 116 height 76
click at [180, 391] on select "alternativo autor marcador externo ayuda licencia siguiente nofollow noreferrer…" at bounding box center [227, 391] width 95 height 17
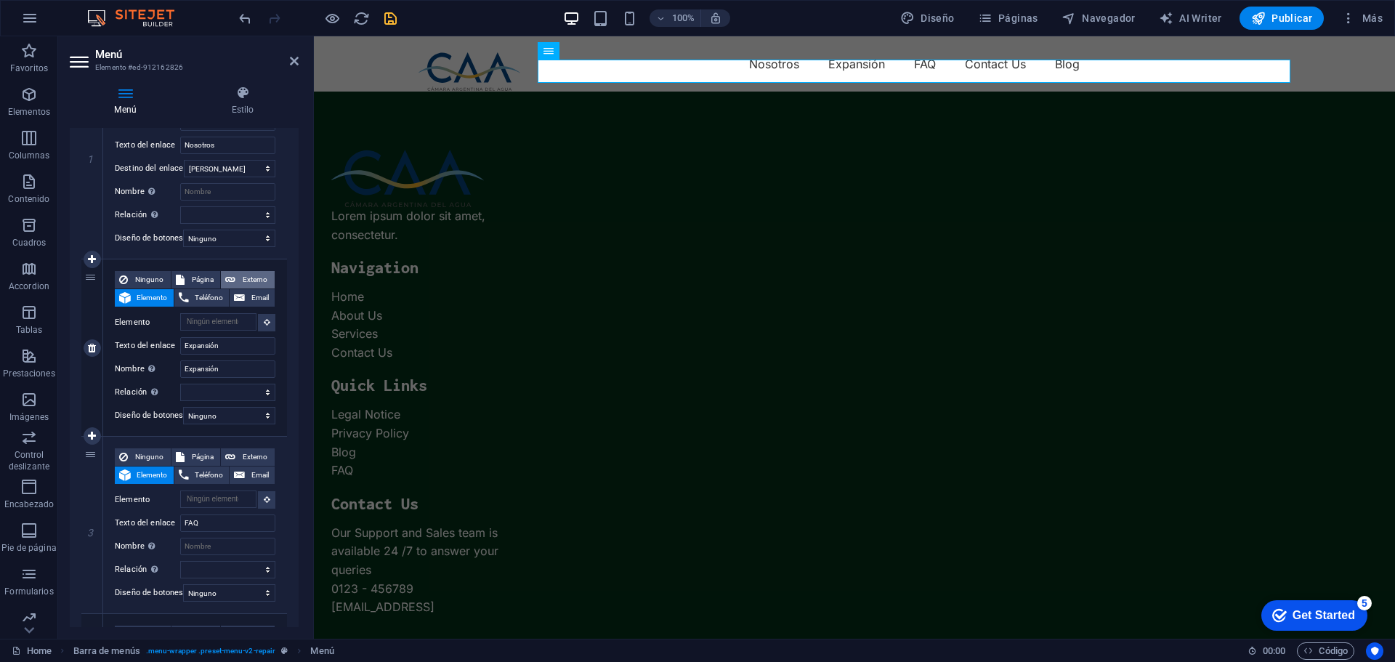
click at [235, 279] on button "Externo" at bounding box center [248, 279] width 54 height 17
select select
select select "blank"
select select
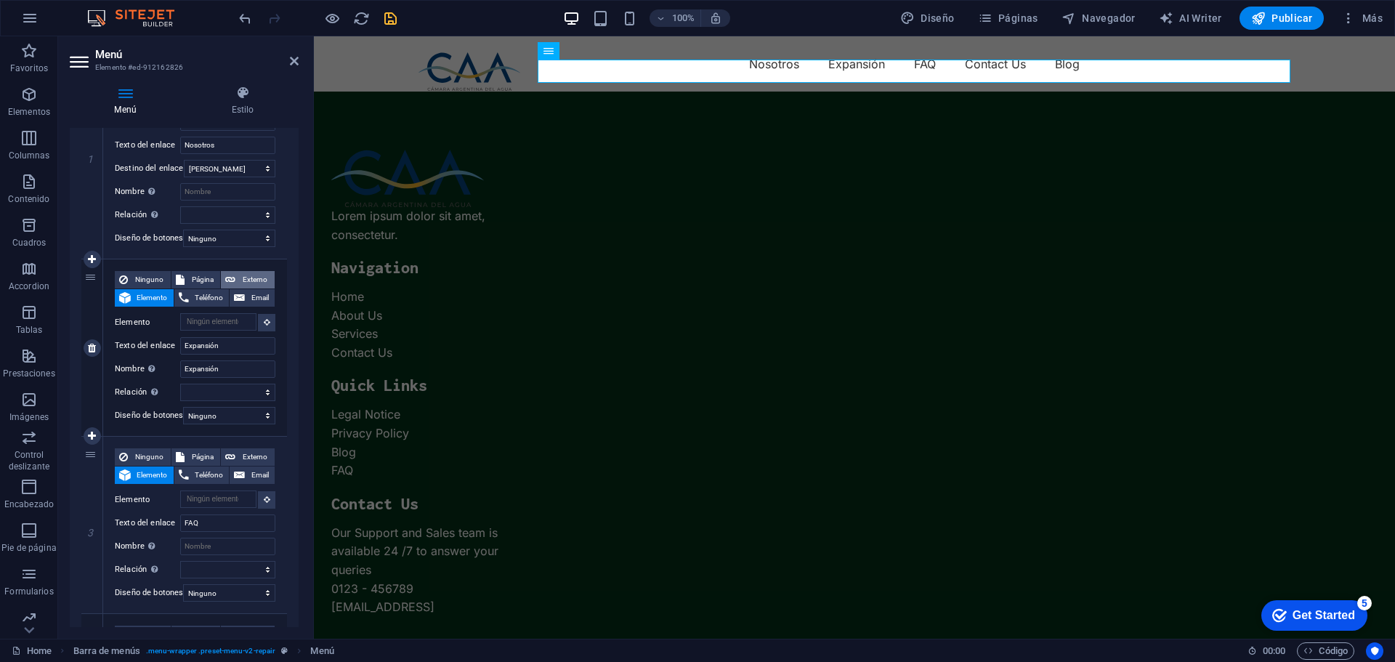
select select
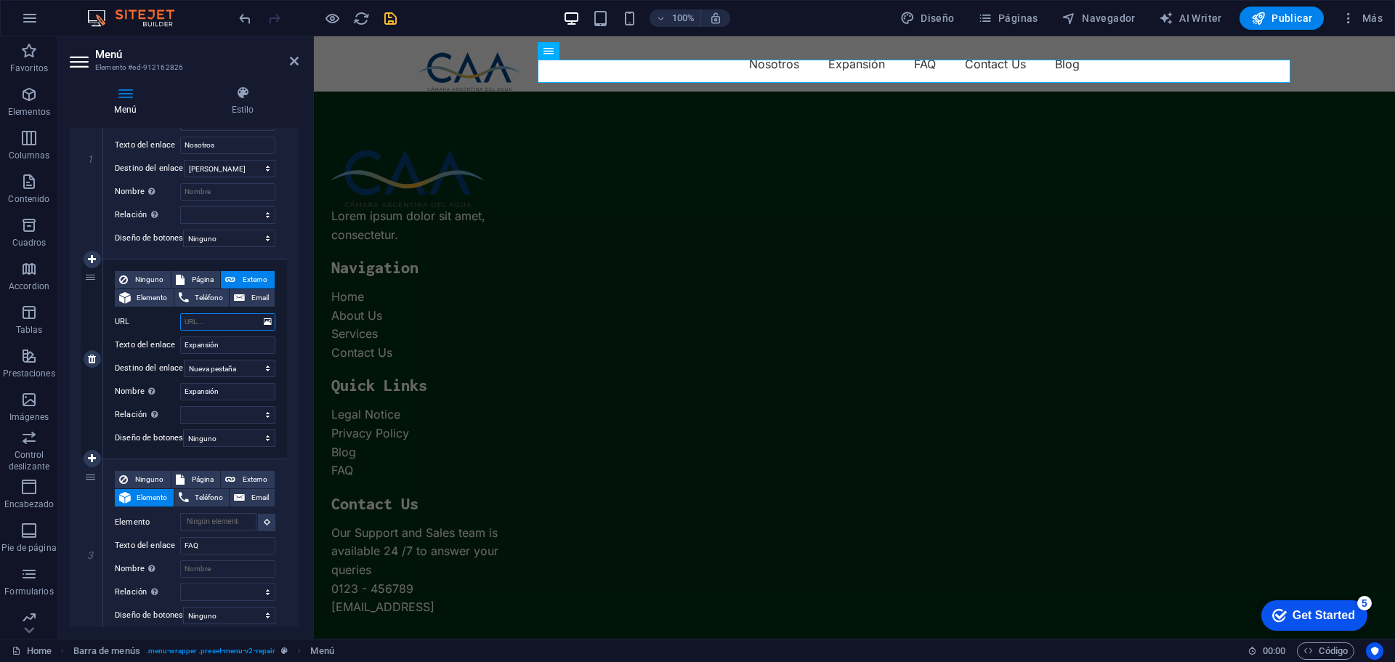
click at [206, 318] on input "URL" at bounding box center [227, 321] width 95 height 17
paste input "[URL][DOMAIN_NAME]"
type input "[URL][DOMAIN_NAME]"
select select
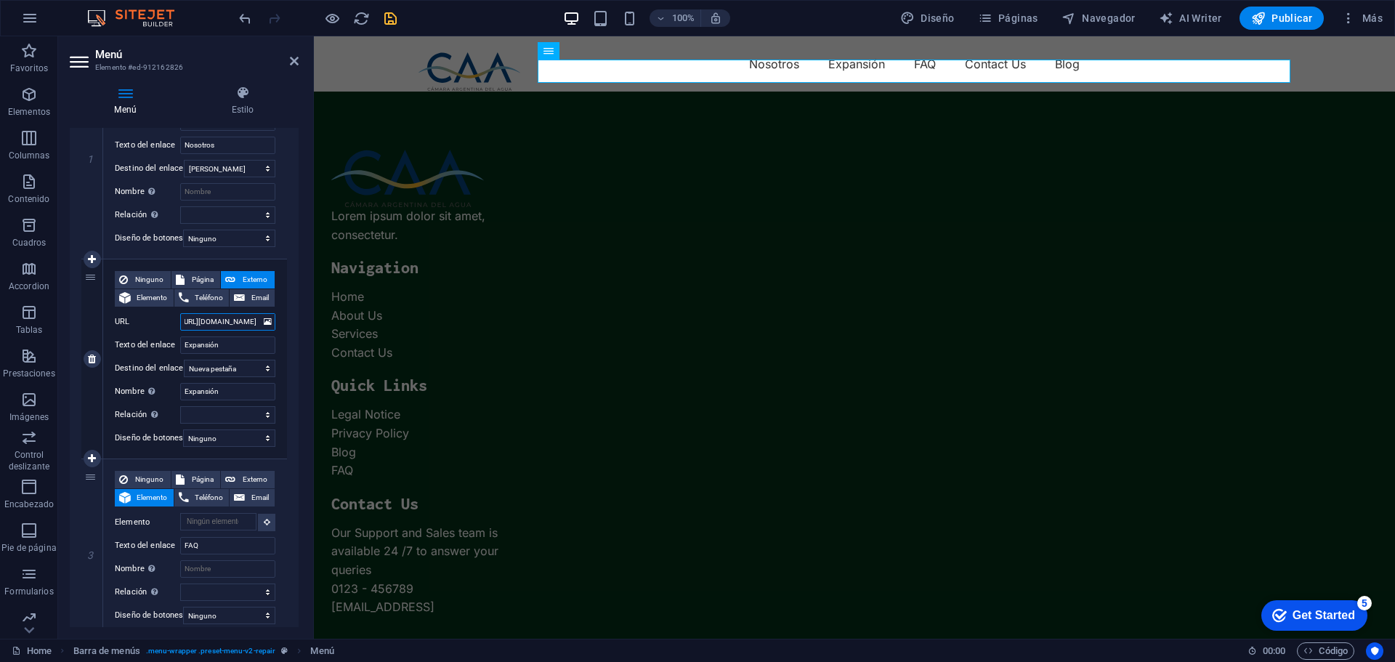
select select
type input "[URL][DOMAIN_NAME]"
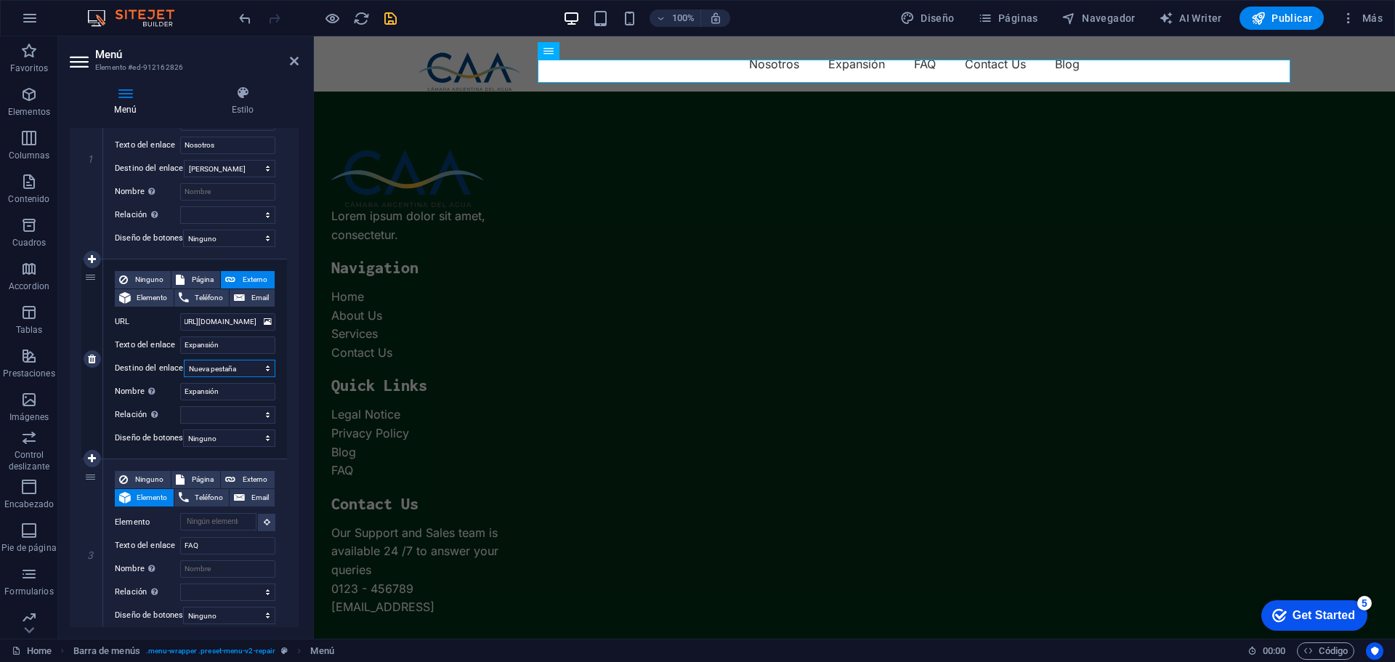
click at [230, 369] on select "Nueva pestaña Misma pestaña Superposición" at bounding box center [230, 368] width 92 height 17
select select
click at [184, 360] on select "Nueva pestaña Misma pestaña Superposición" at bounding box center [230, 368] width 92 height 17
select select
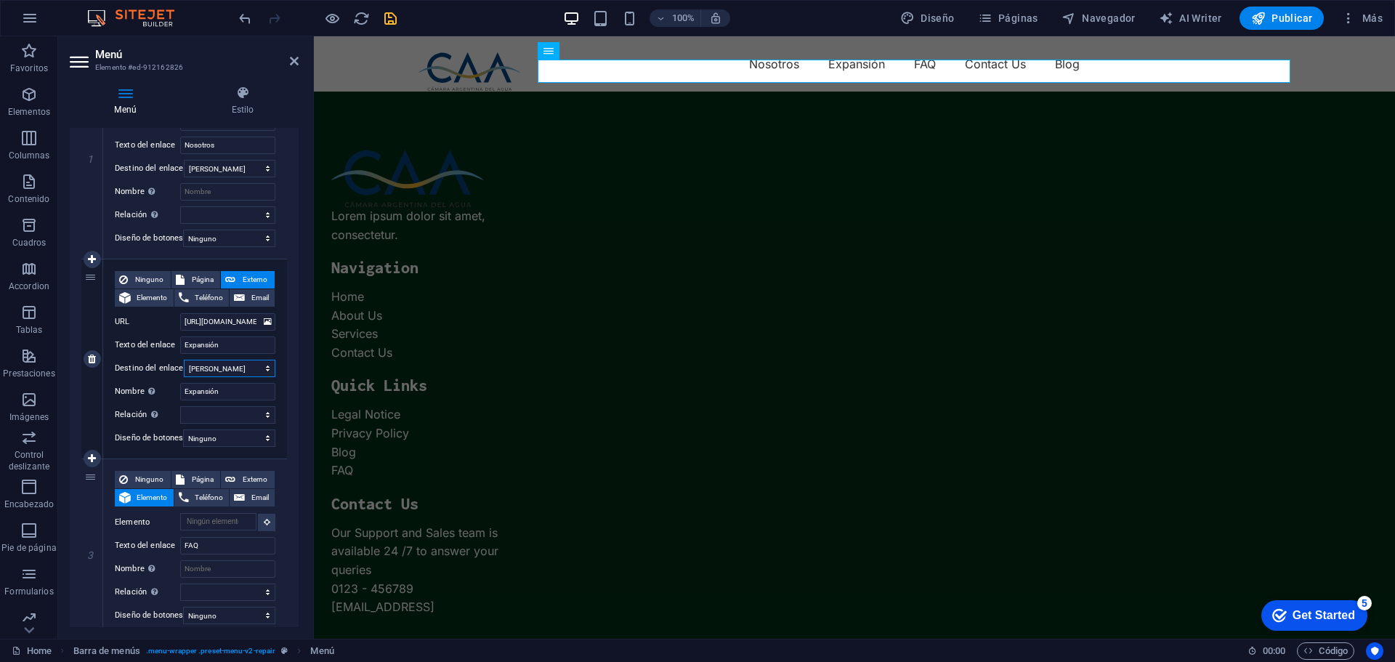
select select
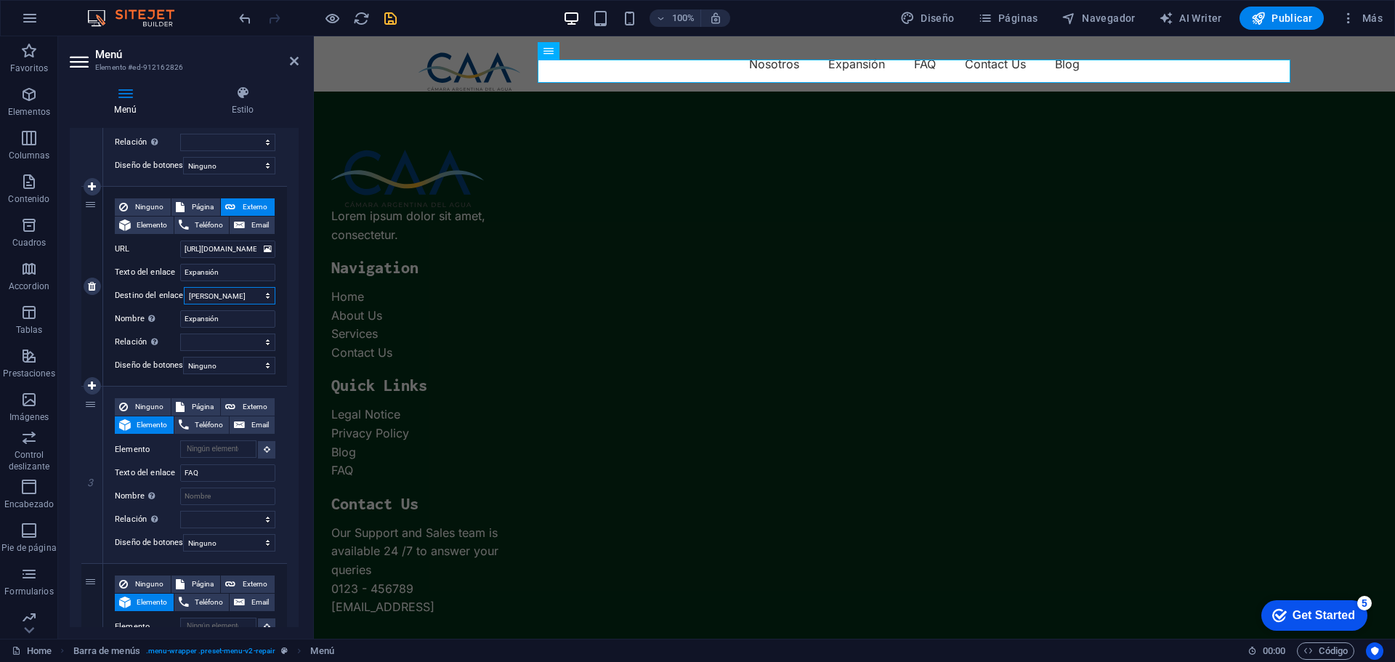
scroll to position [363, 0]
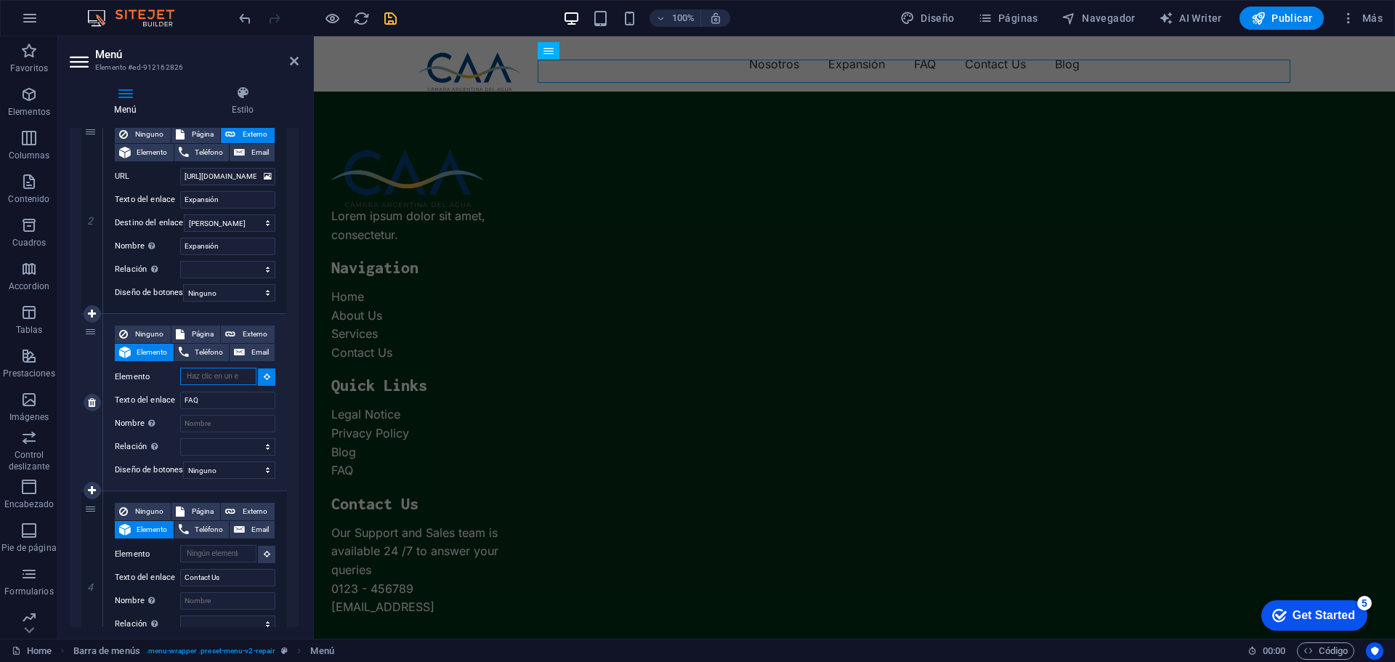
click at [224, 380] on input "Elemento" at bounding box center [218, 376] width 76 height 17
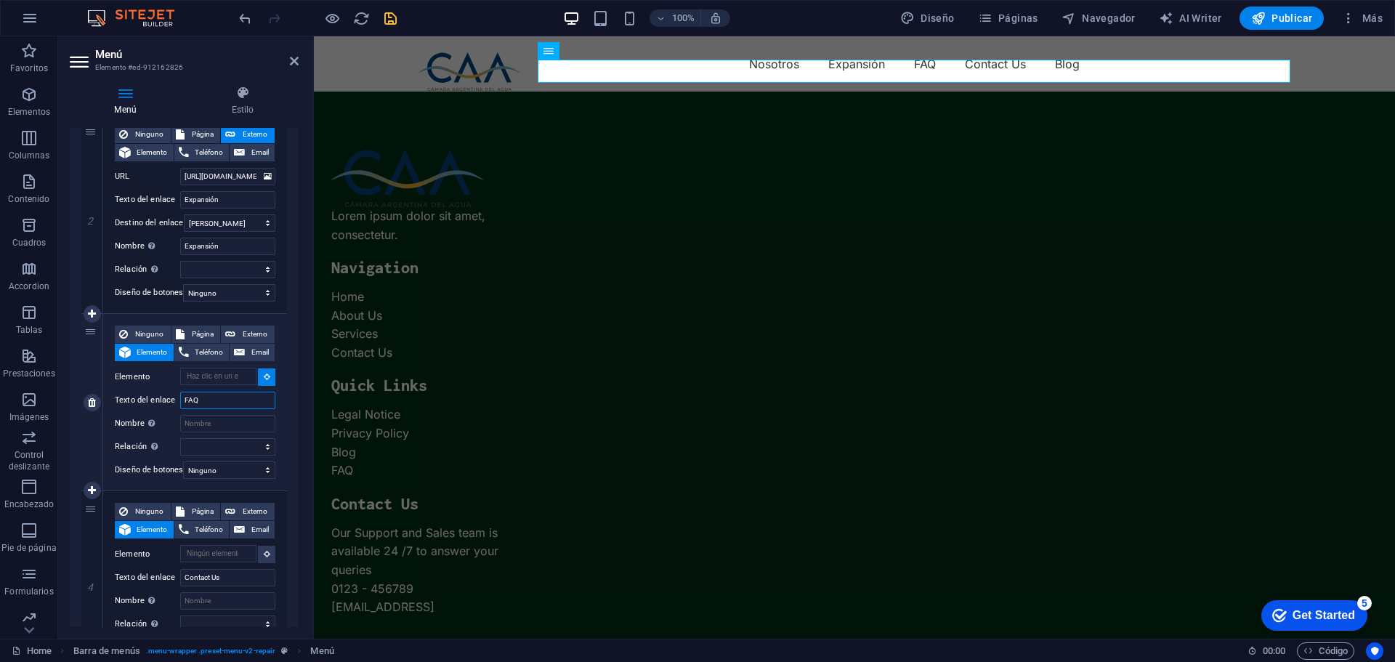
click at [223, 399] on input "FAQ" at bounding box center [227, 399] width 95 height 17
click at [245, 333] on span "Externo" at bounding box center [255, 333] width 31 height 17
select select
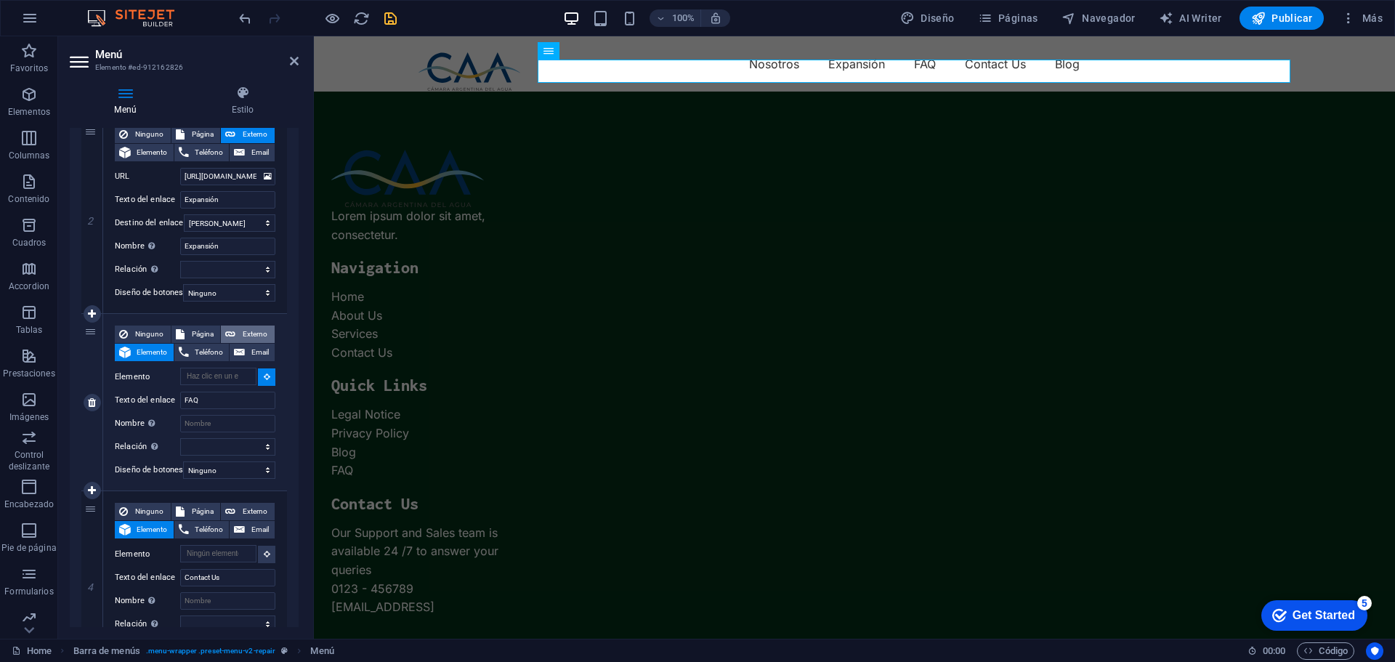
select select "blank"
select select
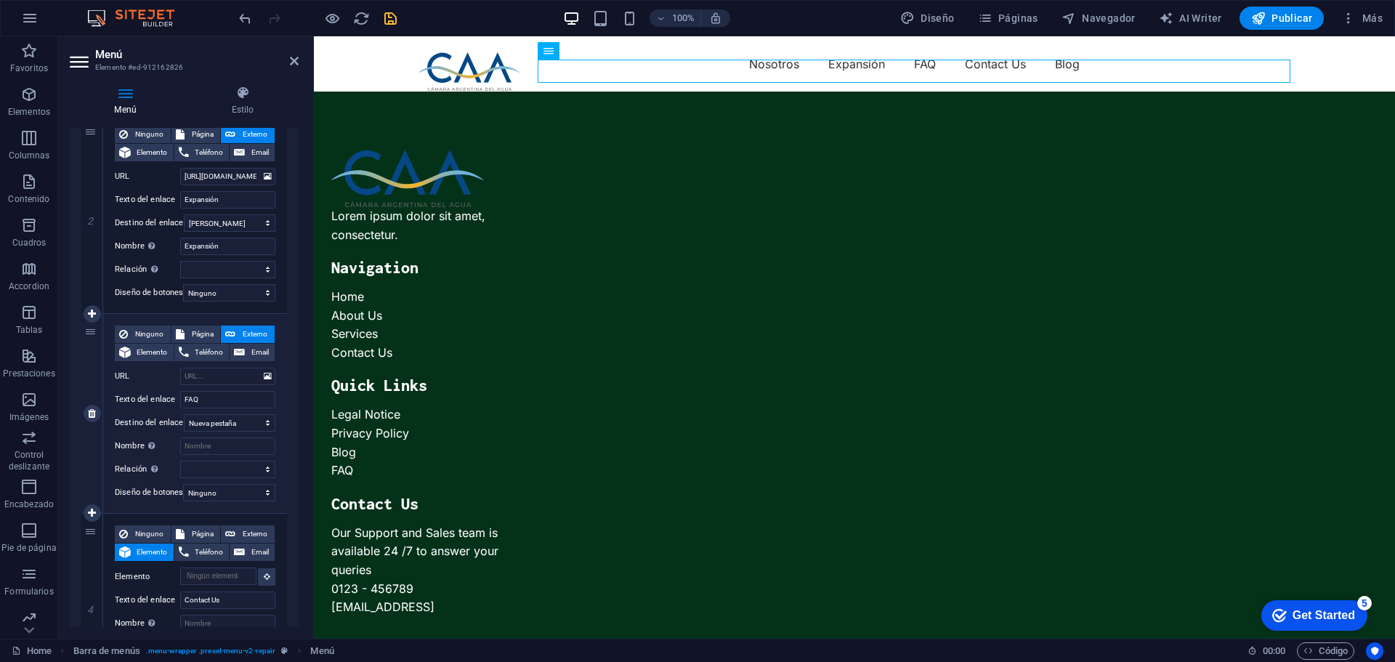
click at [236, 333] on button "Externo" at bounding box center [248, 333] width 54 height 17
click at [206, 131] on span "Página" at bounding box center [203, 134] width 28 height 17
select select
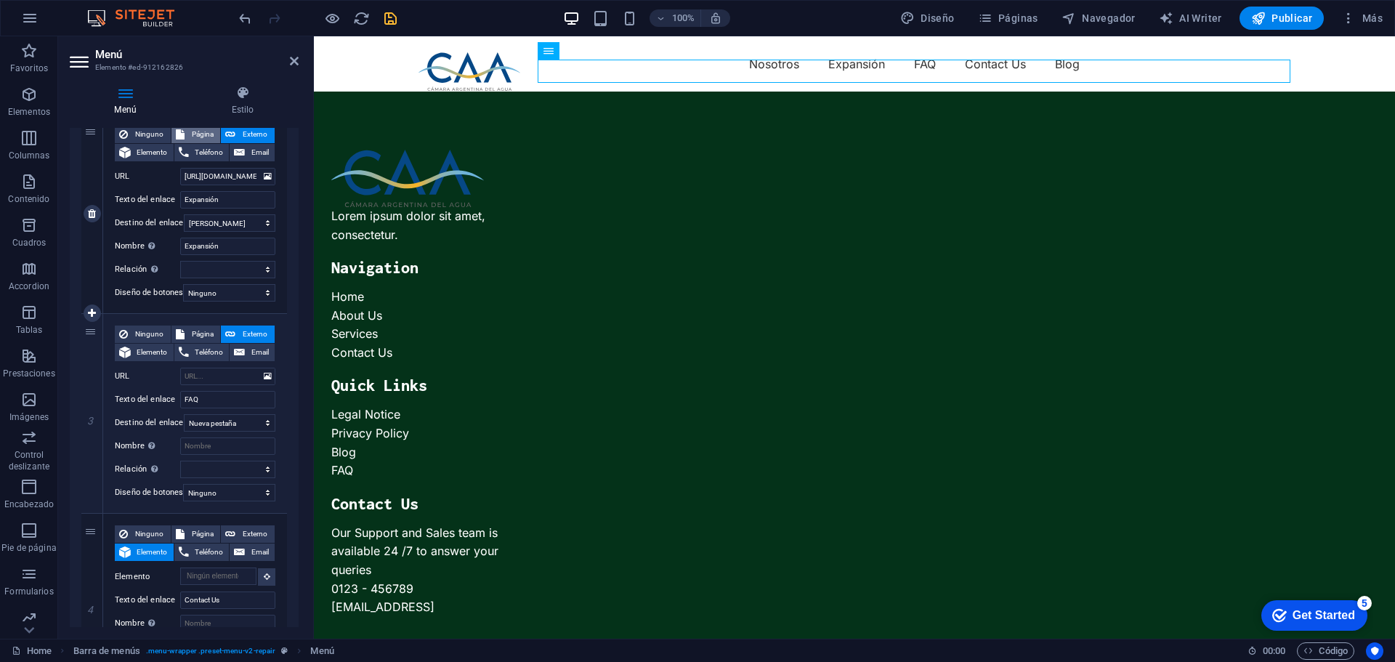
select select
click at [247, 135] on span "Externo" at bounding box center [255, 134] width 31 height 17
select select
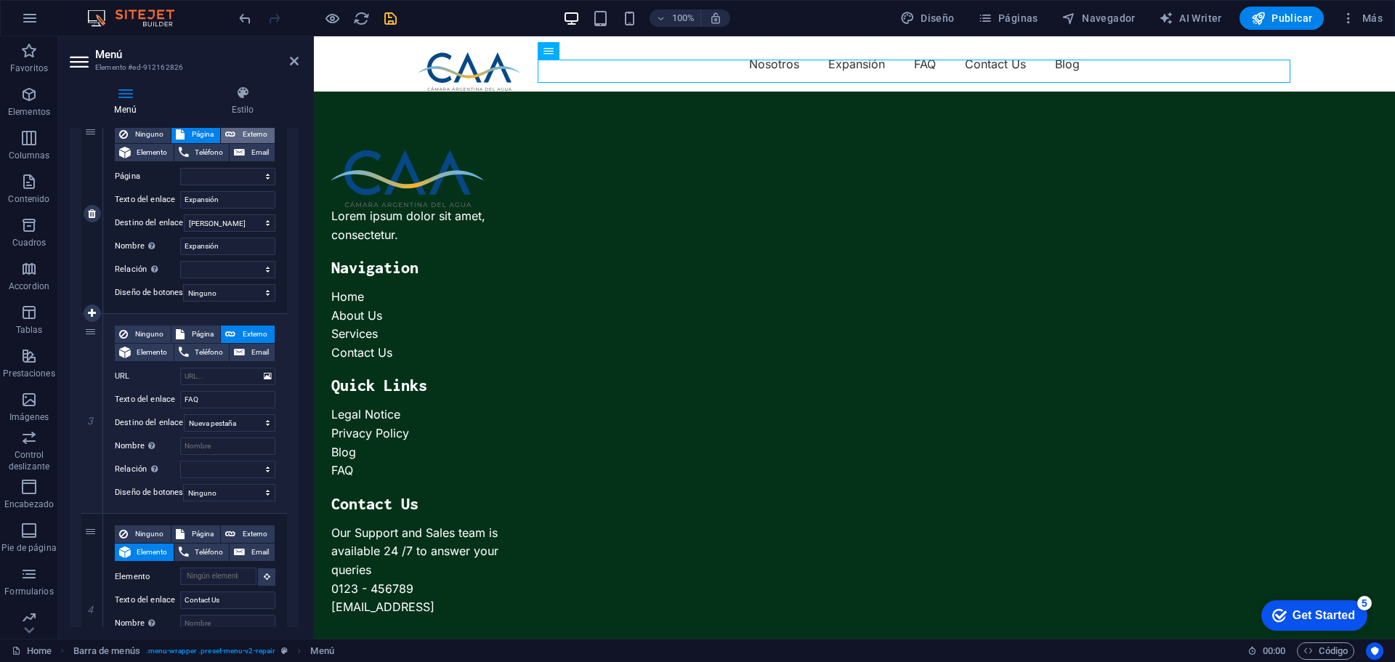
select select "blank"
select select
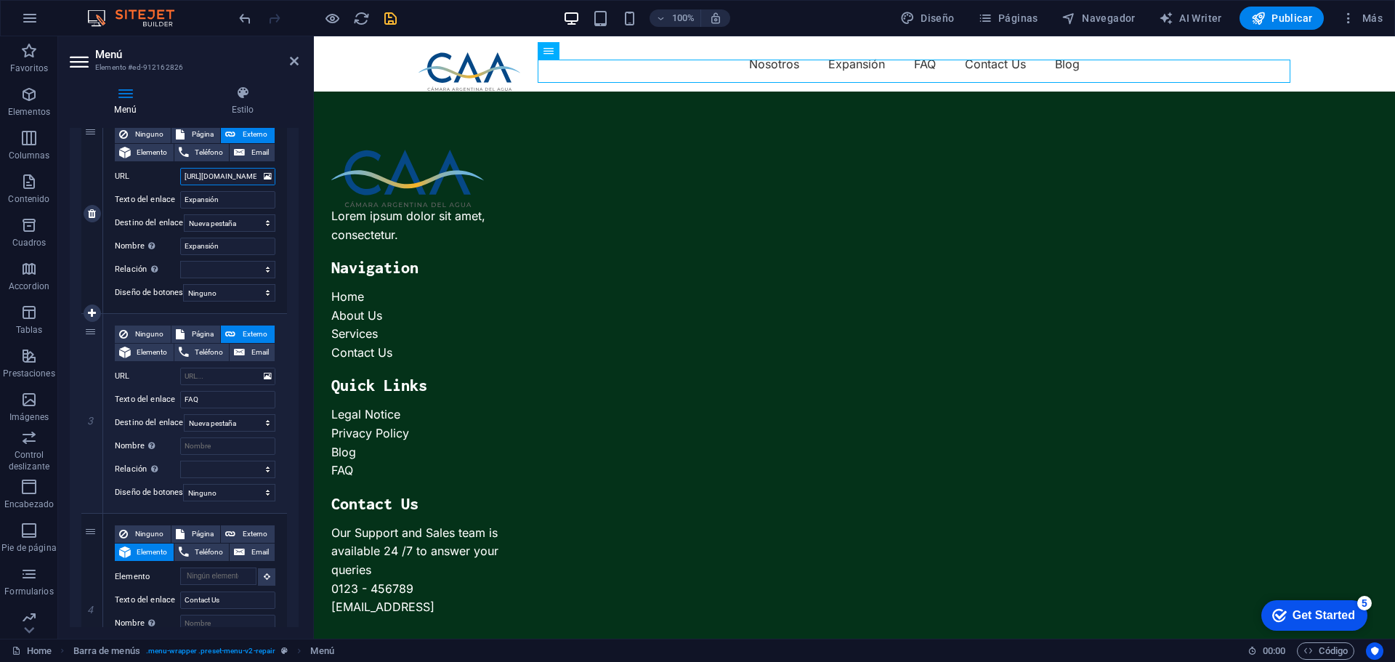
scroll to position [0, 53]
click at [198, 332] on span "Página" at bounding box center [203, 333] width 28 height 17
select select
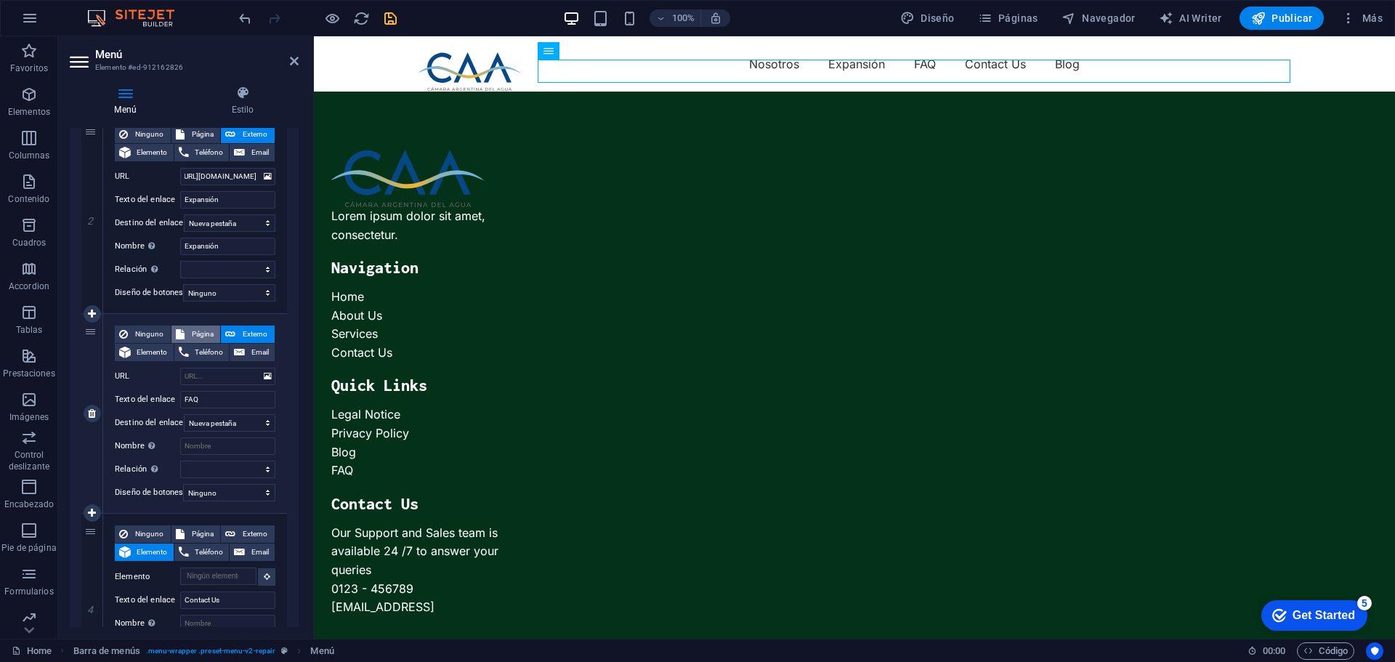
select select
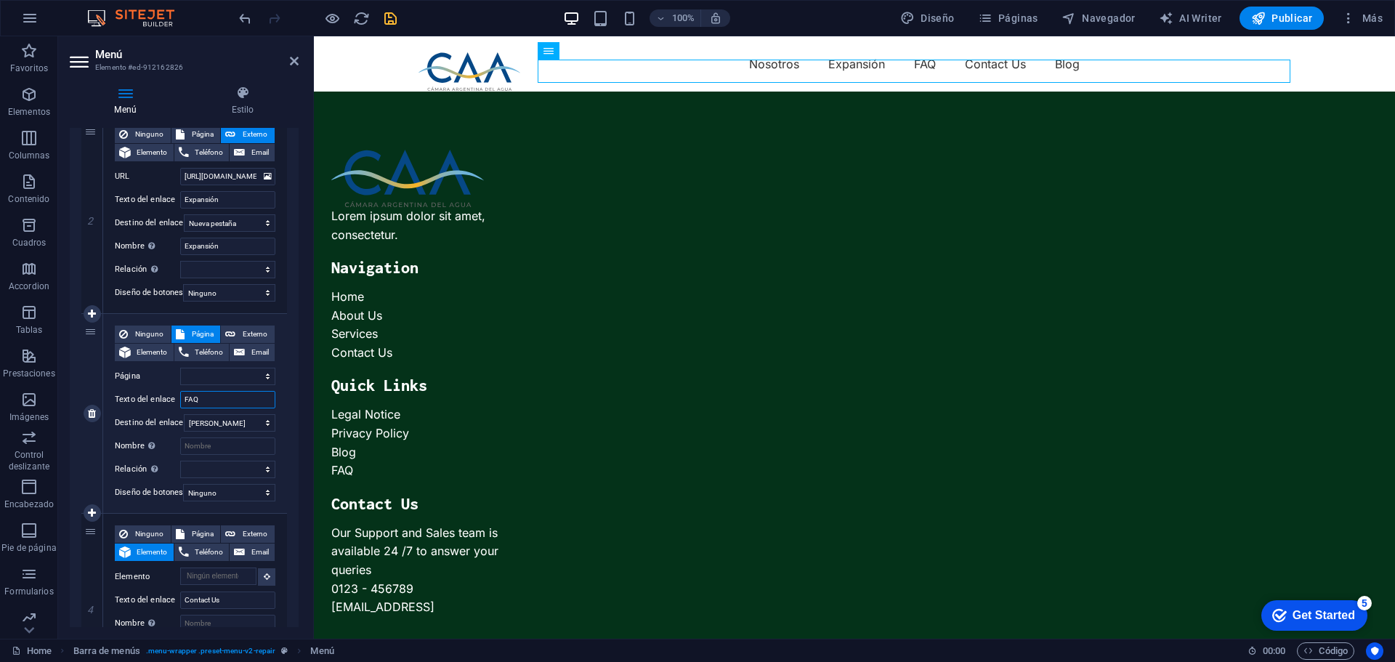
click at [232, 402] on input "FAQ" at bounding box center [227, 399] width 95 height 17
drag, startPoint x: 232, startPoint y: 401, endPoint x: 169, endPoint y: 392, distance: 64.5
click at [169, 392] on div "Texto del enlace FAQ" at bounding box center [195, 399] width 161 height 17
type input "Eco"
select select
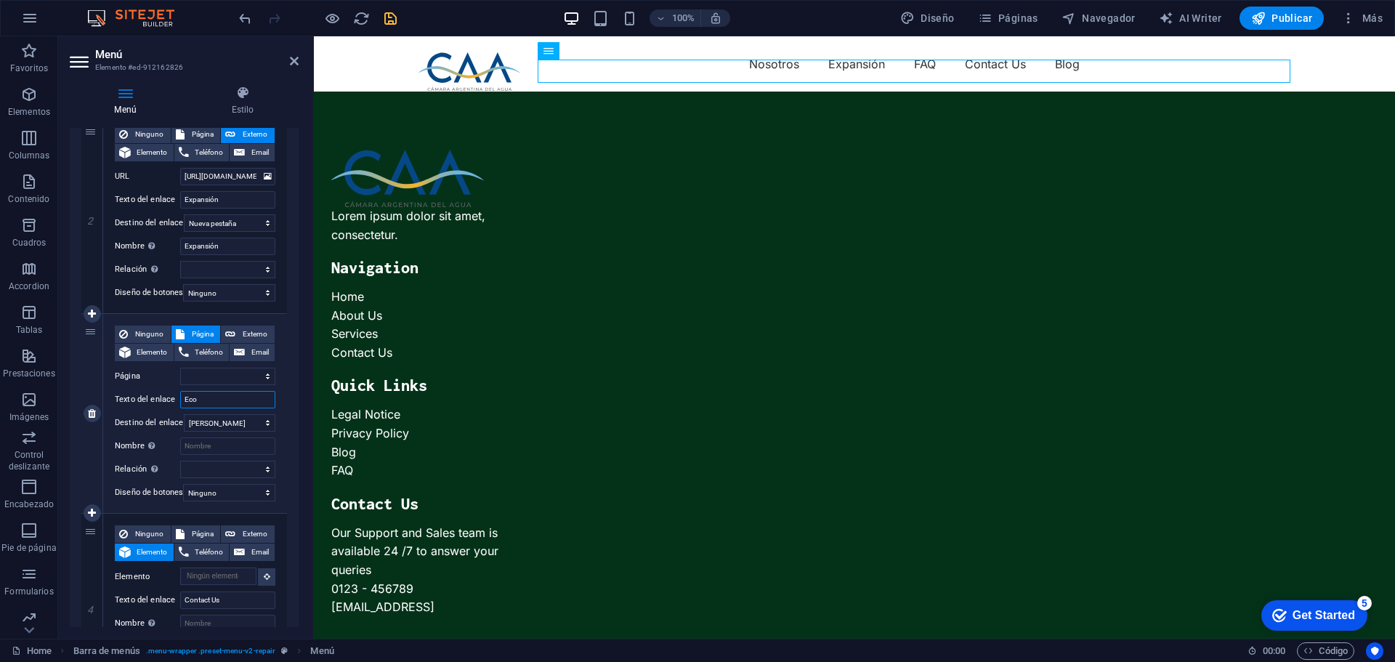
select select
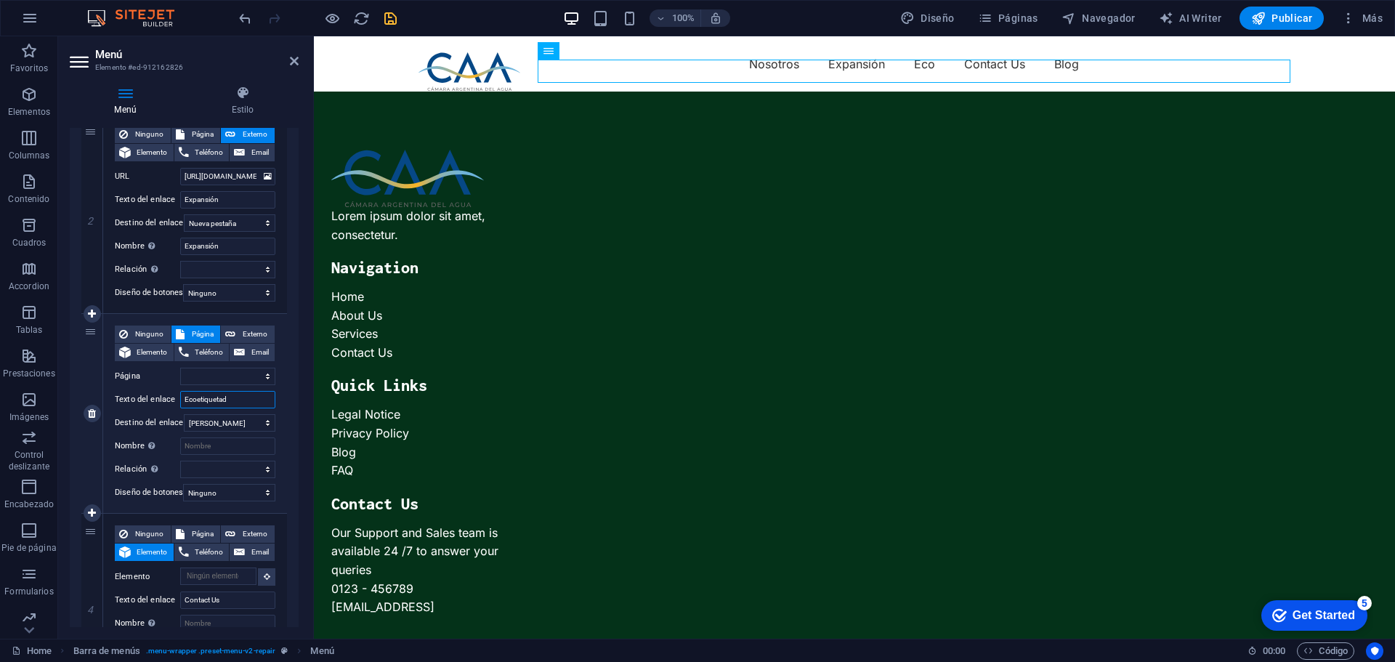
type input "Ecoetiquetado"
select select
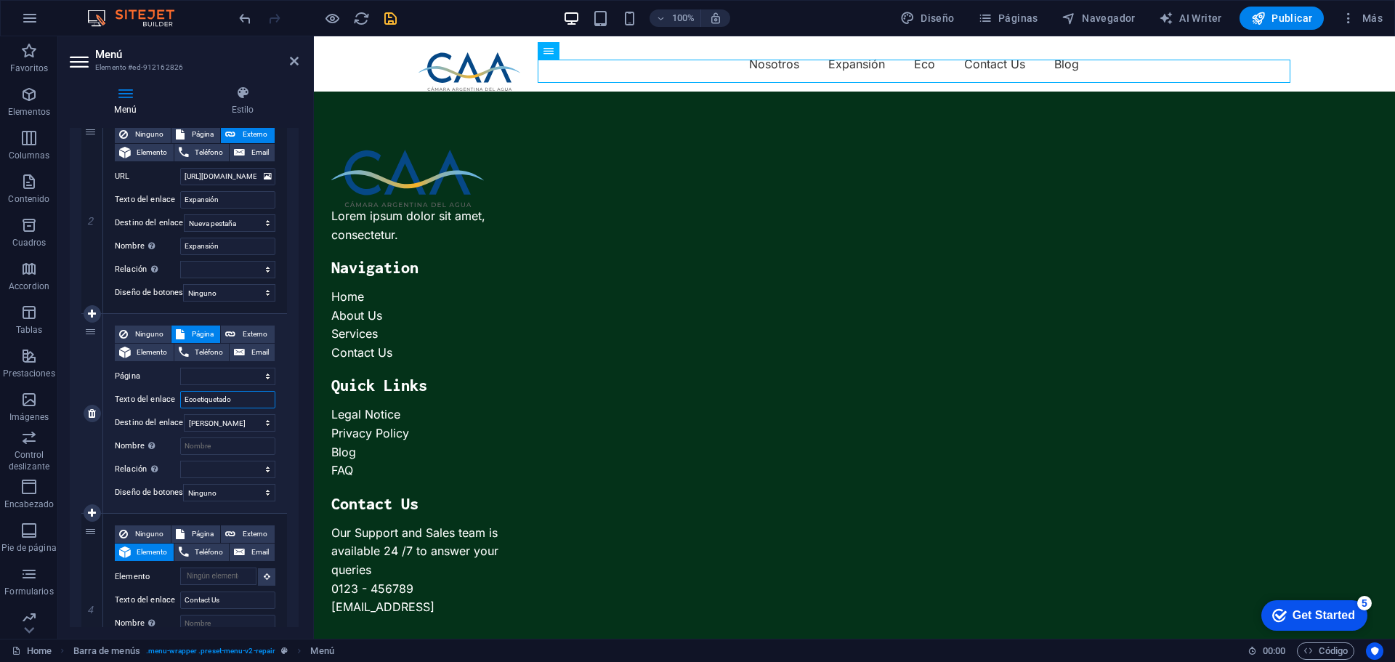
select select
type input "Ecoetiquetado"
click at [217, 442] on input "Nombre Una descripción adicional del enlace no debería ser igual al texto del e…" at bounding box center [227, 445] width 95 height 17
type input "Eco"
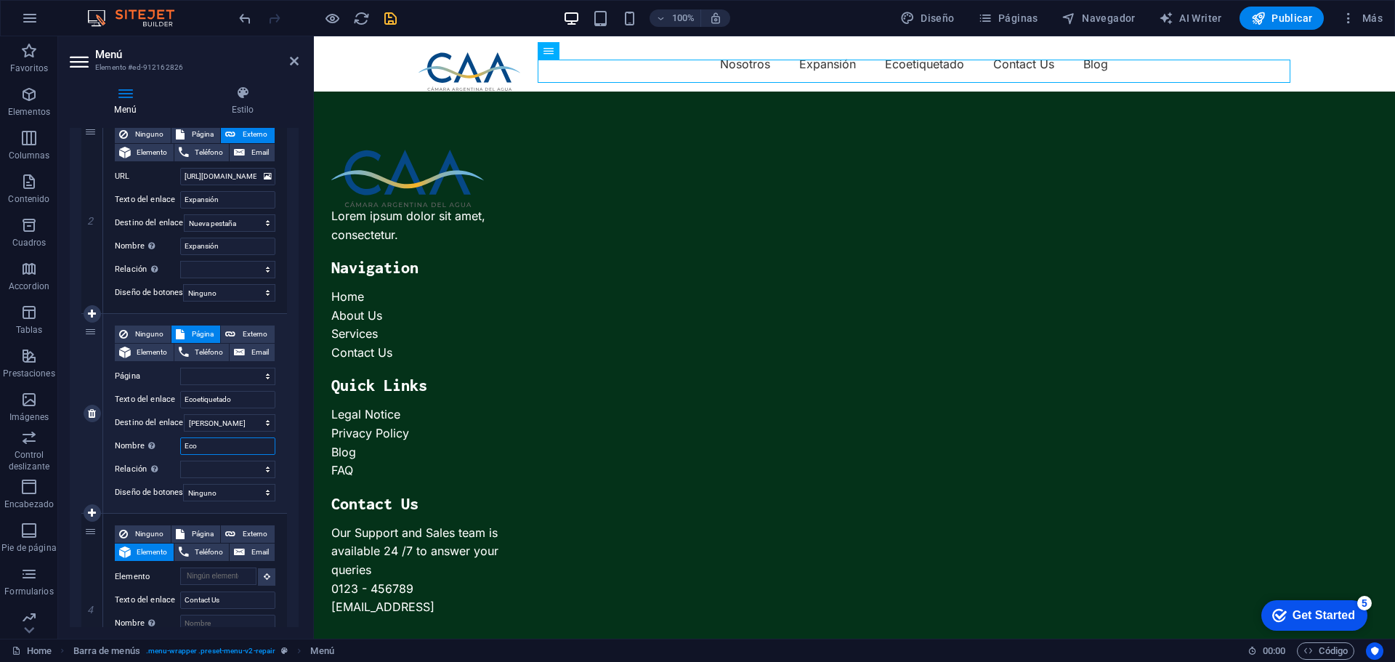
select select
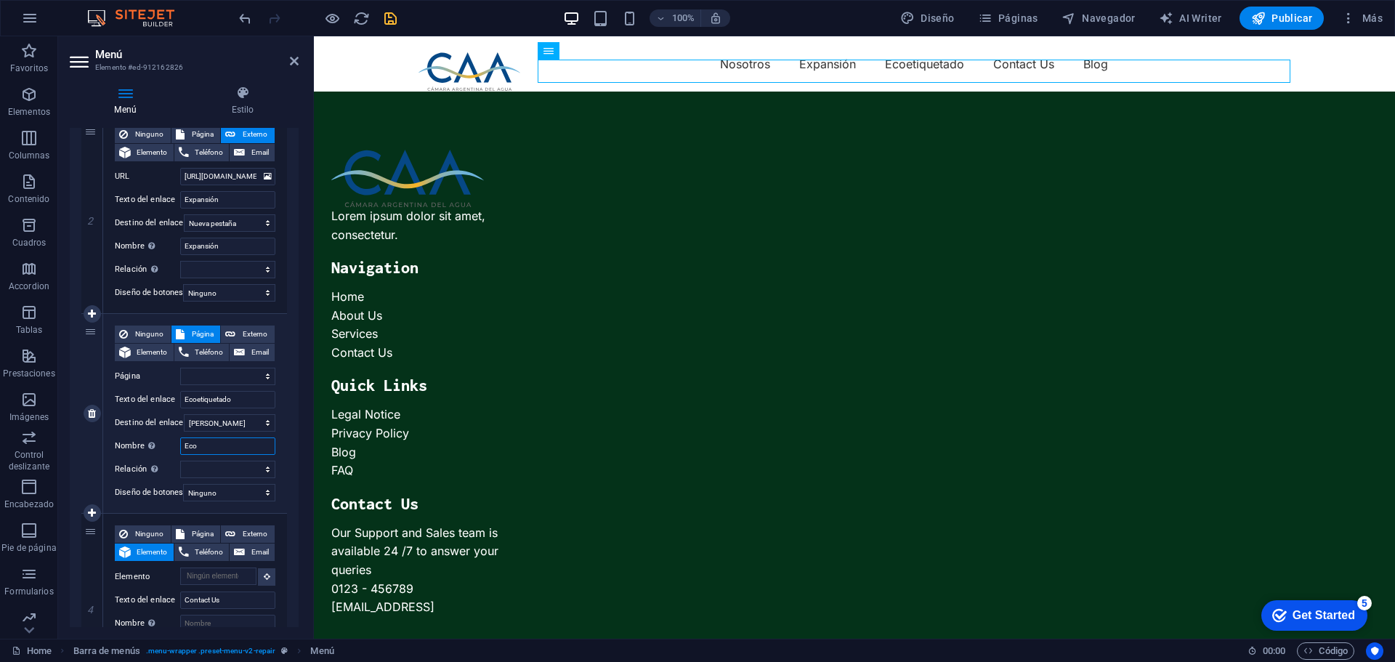
select select
type input "Ecoe"
select select
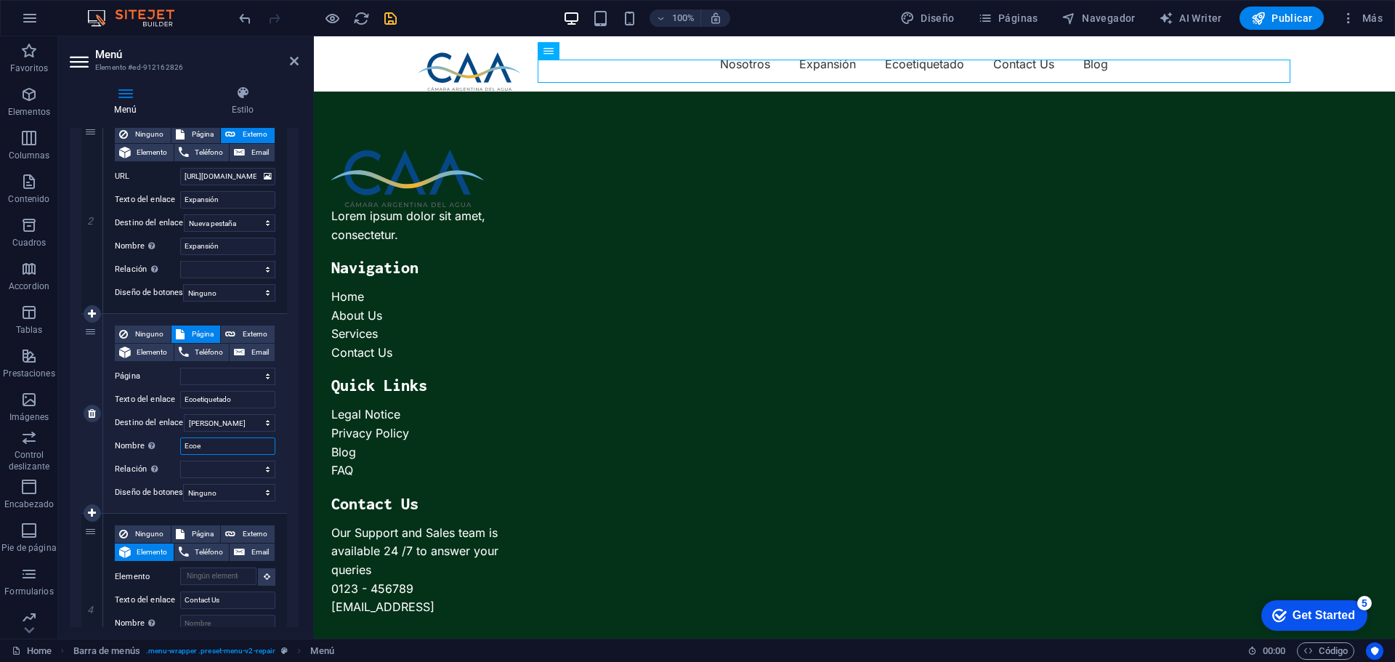
select select
type input "Ecoeti"
select select
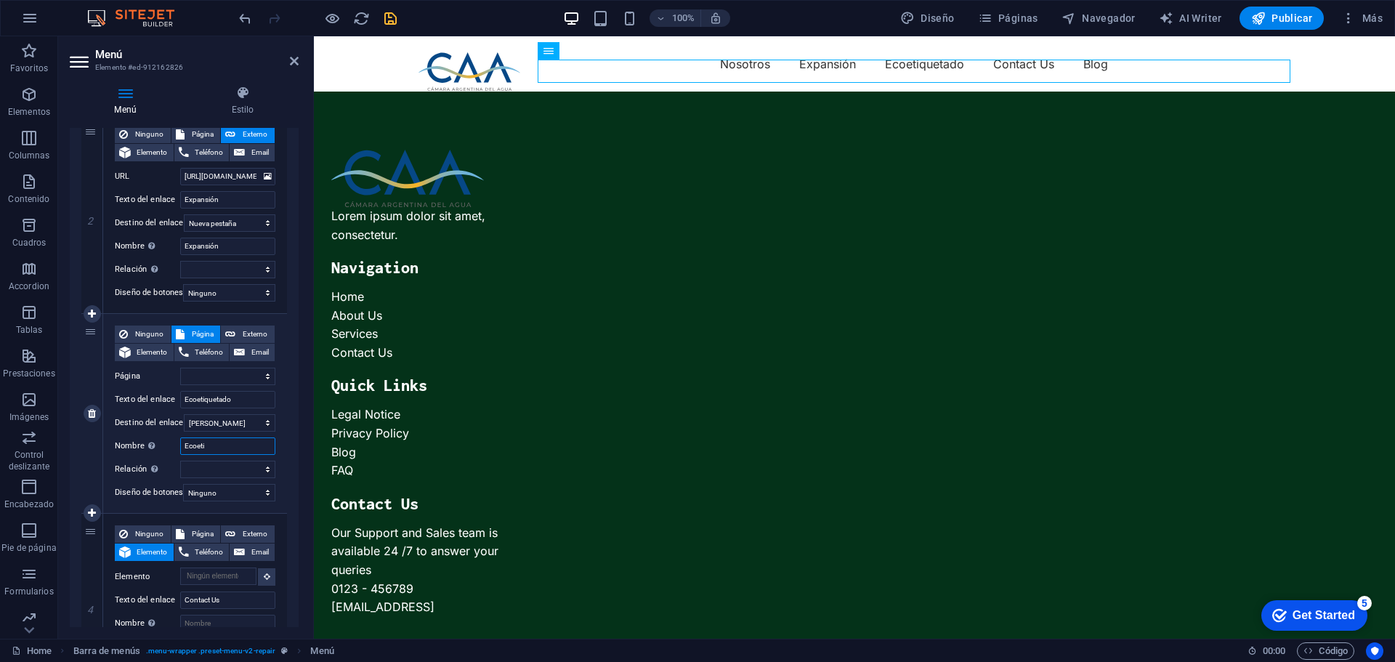
select select
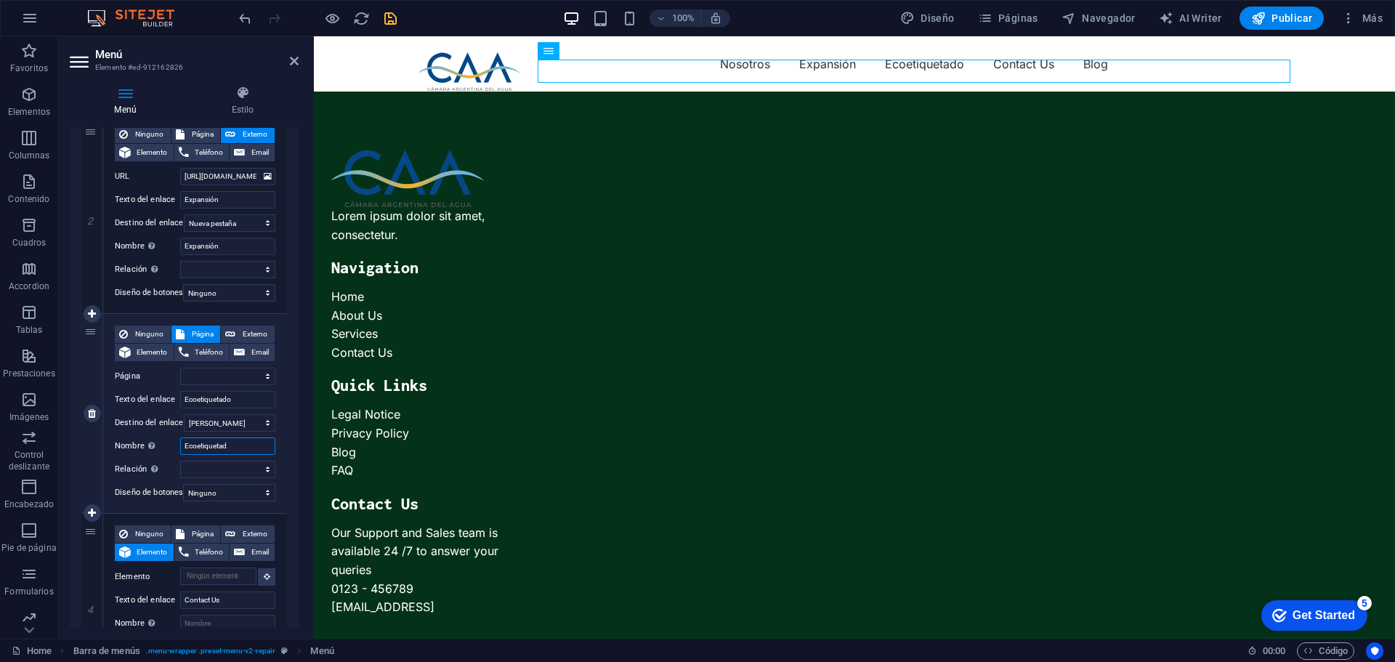
type input "Ecoetiquetado"
select select
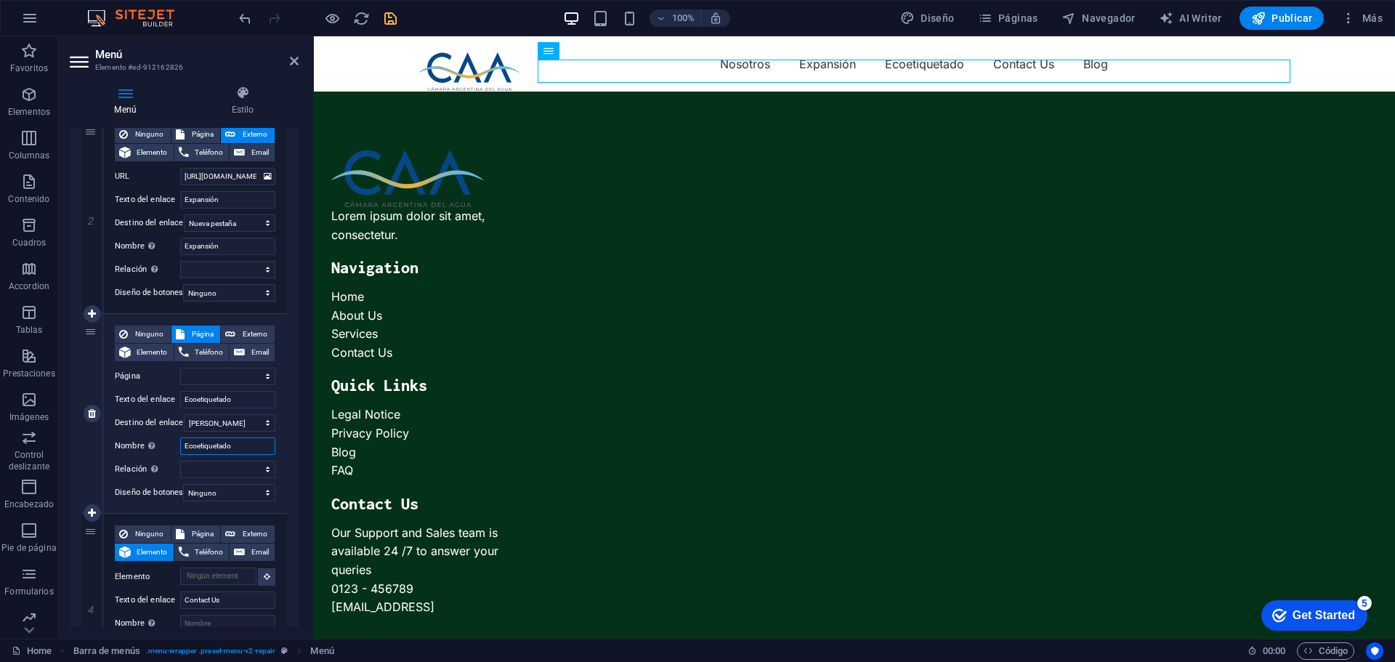
select select
type input "Ecoetiquetado"
click at [240, 336] on span "Externo" at bounding box center [255, 333] width 31 height 17
select select
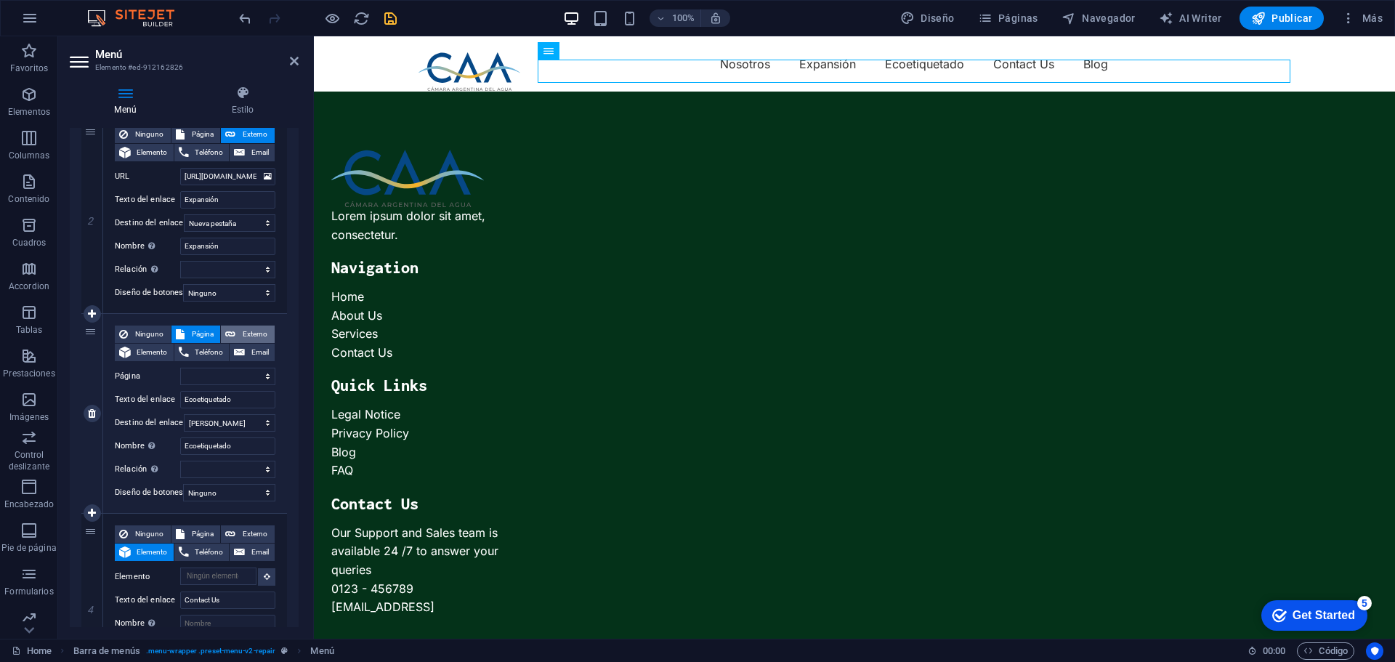
select select
select select "blank"
select select
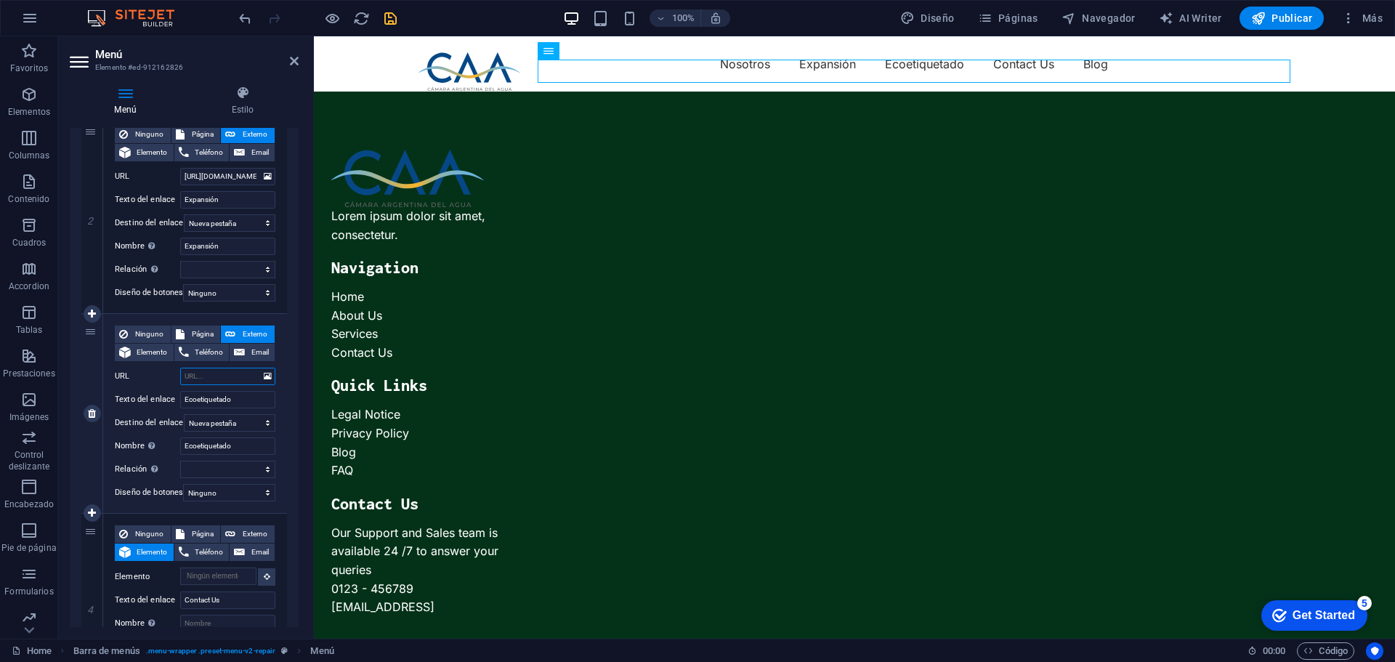
click at [211, 380] on input "URL" at bounding box center [227, 376] width 95 height 17
paste input "https://camaradelagua.org/ecoetiquetado"
type input "https://camaradelagua.org/ecoetiquetado"
select select
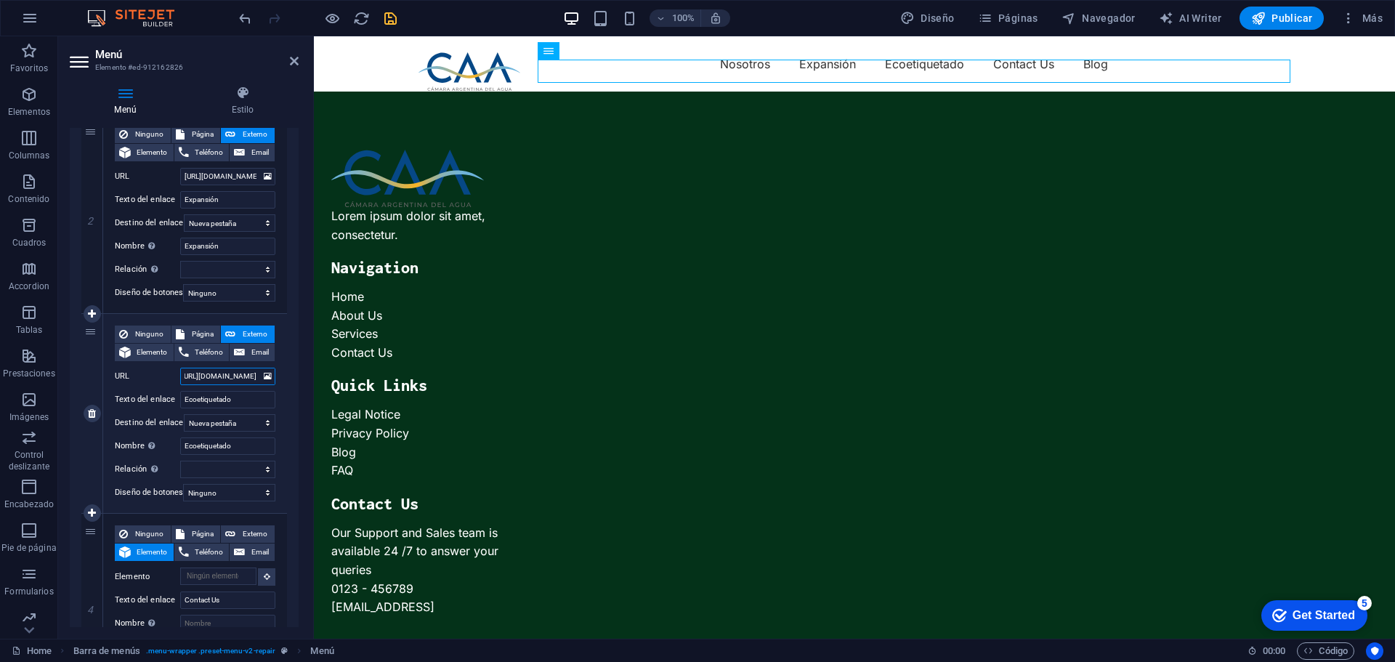
select select
type input "https://camaradelagua.org/ecoetiquetado"
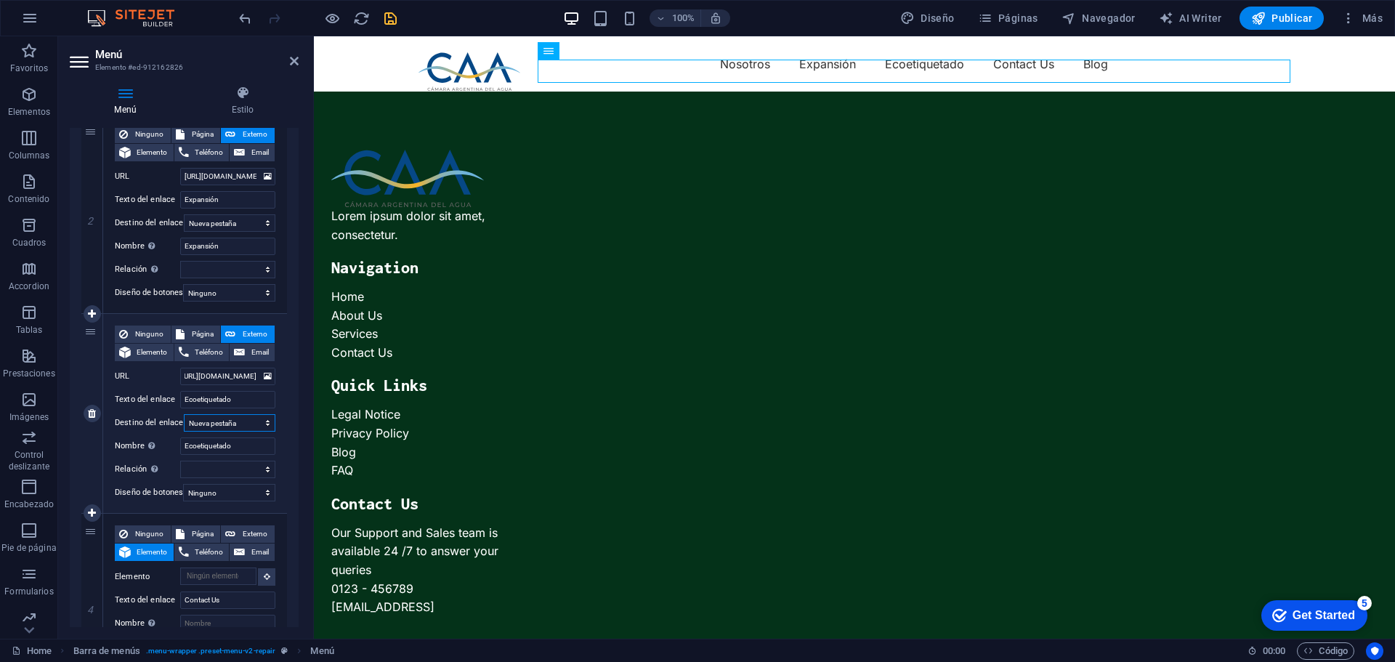
click at [227, 418] on select "Nueva pestaña Misma pestaña Superposición" at bounding box center [230, 422] width 92 height 17
select select
click at [184, 414] on select "Nueva pestaña Misma pestaña Superposición" at bounding box center [230, 422] width 92 height 17
select select
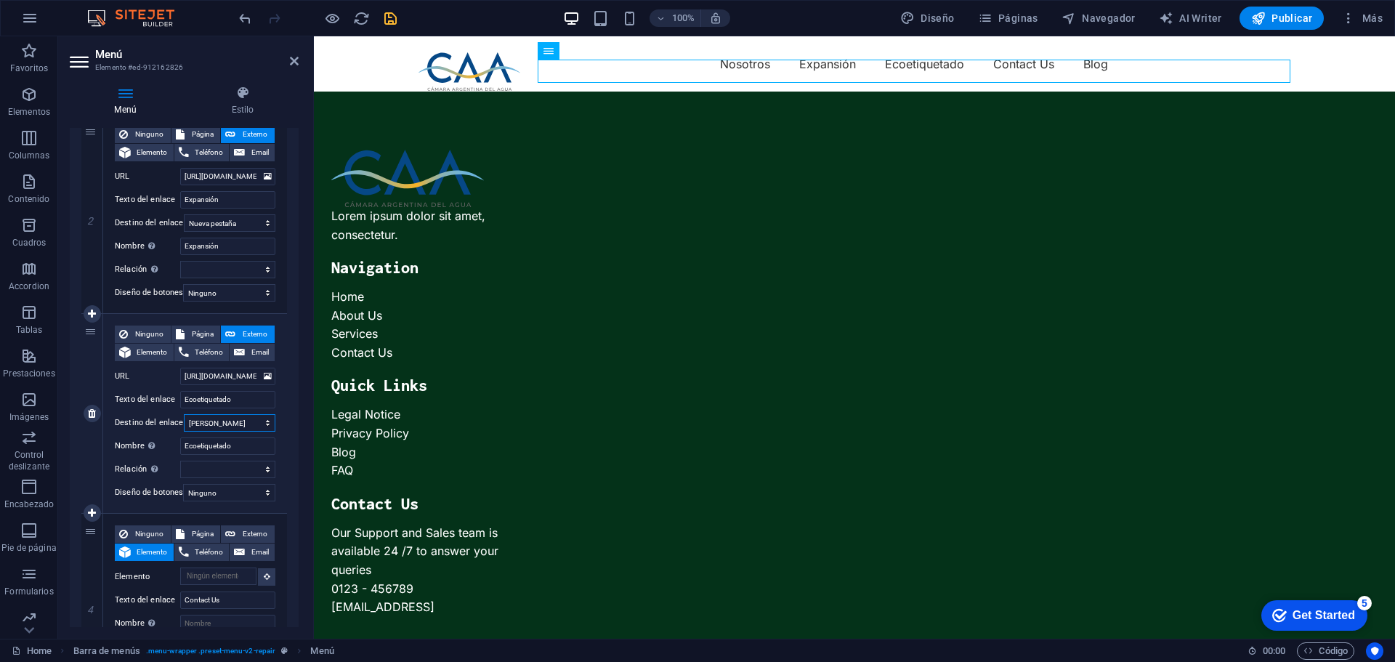
select select
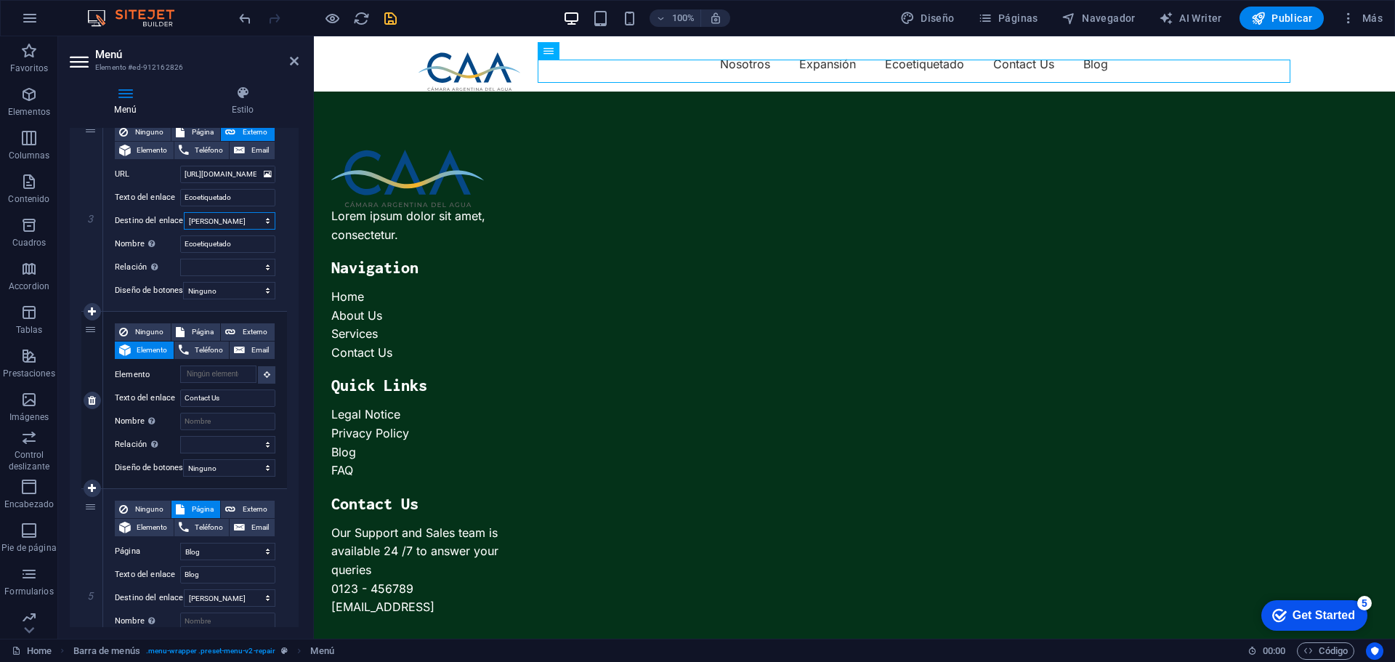
scroll to position [581, 0]
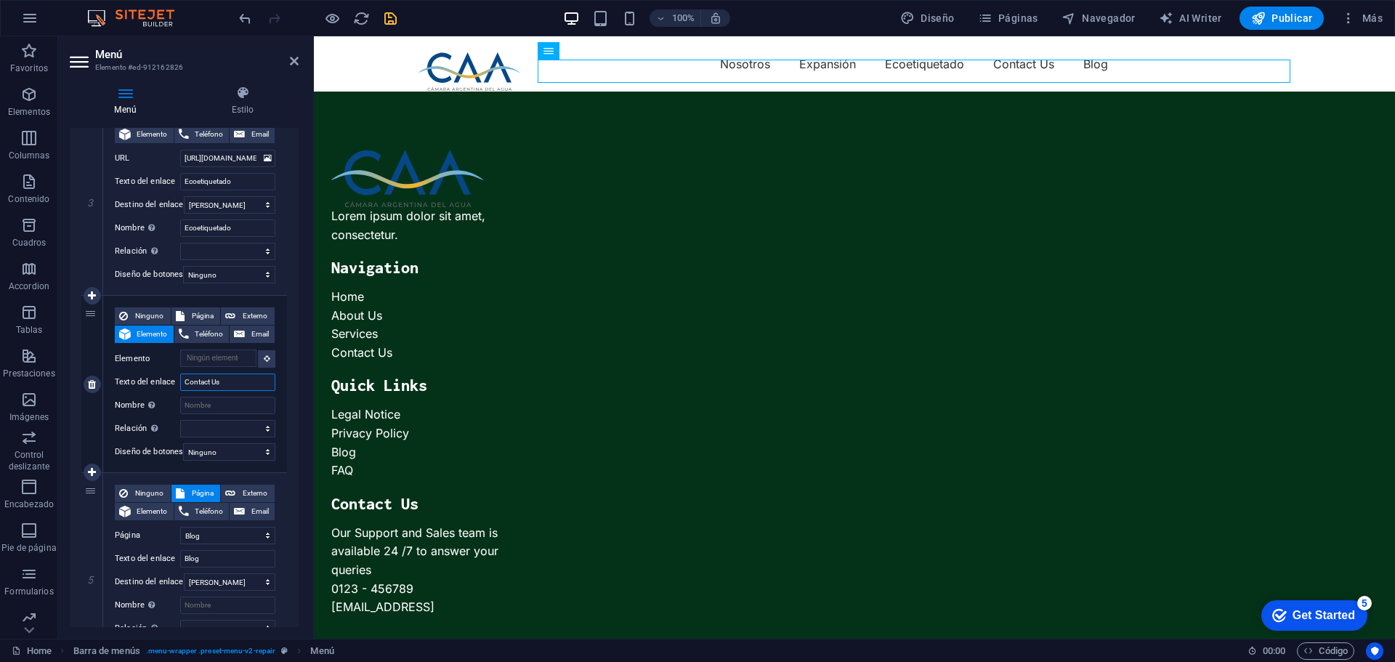
click at [230, 384] on input "Contact Us" at bounding box center [227, 381] width 95 height 17
drag, startPoint x: 230, startPoint y: 384, endPoint x: 176, endPoint y: 383, distance: 54.5
click at [176, 383] on div "Texto del enlace Contact Us" at bounding box center [195, 381] width 161 height 17
type input "Formación"
select select
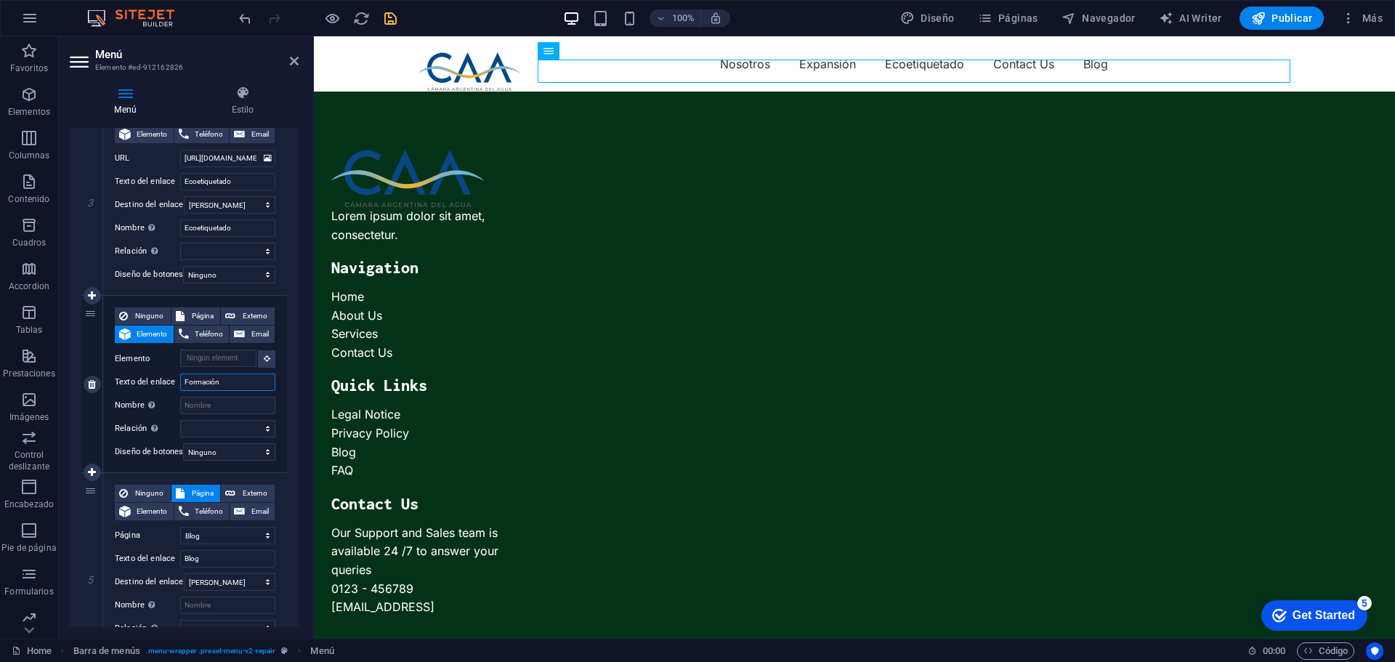
select select
type input "Formación"
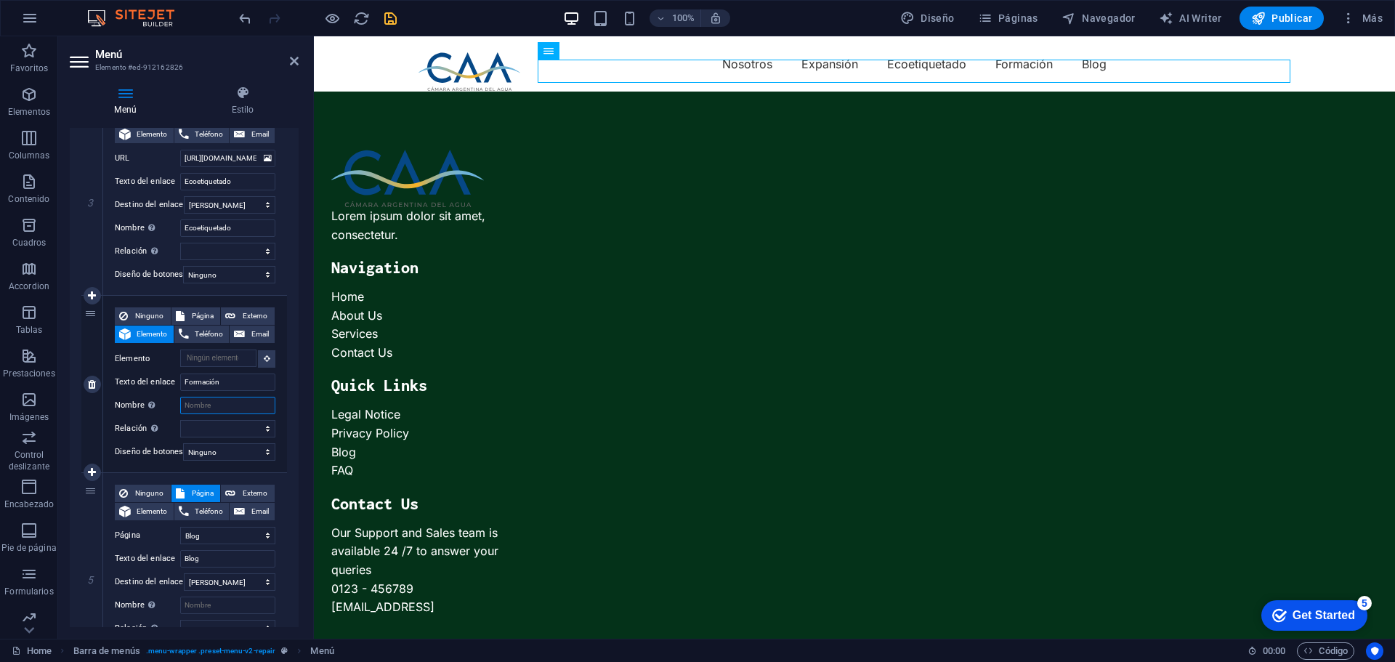
click at [222, 408] on input "Nombre Una descripción adicional del enlace no debería ser igual al texto del e…" at bounding box center [227, 405] width 95 height 17
type input "Formación"
select select
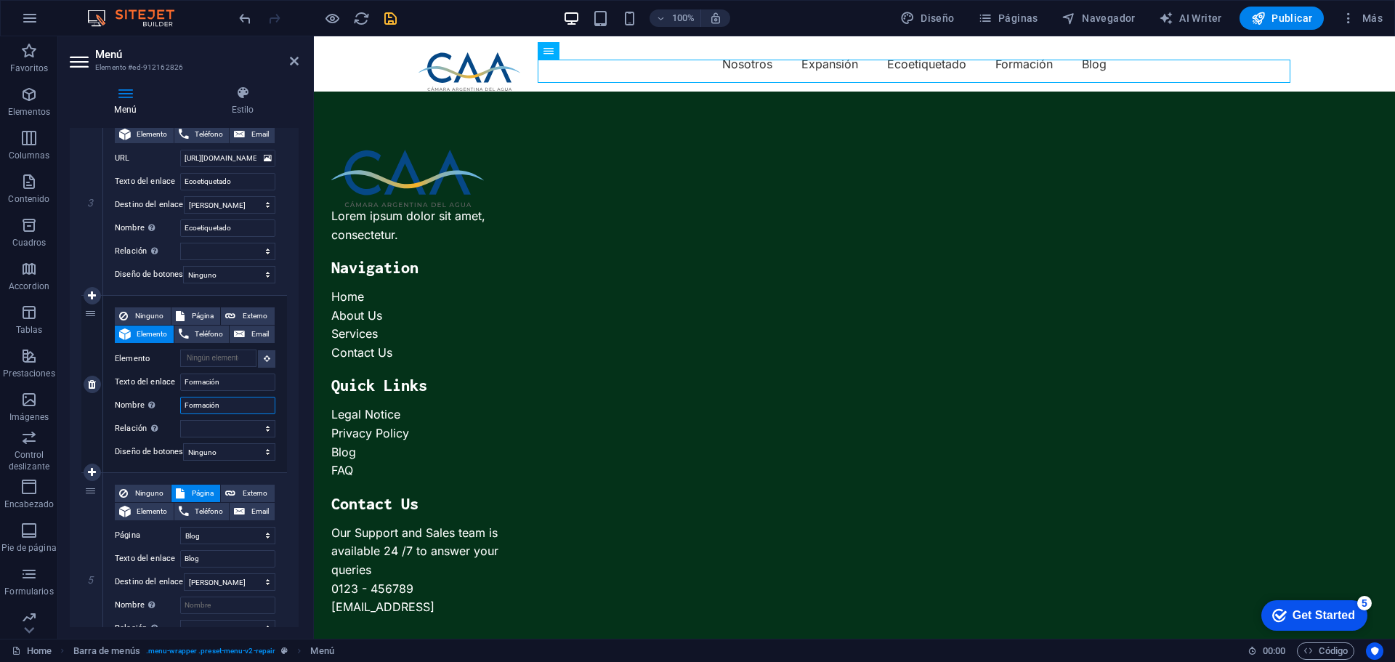
select select
type input "Formación"
drag, startPoint x: 262, startPoint y: 320, endPoint x: 42, endPoint y: 377, distance: 227.2
click at [262, 320] on span "Externo" at bounding box center [255, 315] width 31 height 17
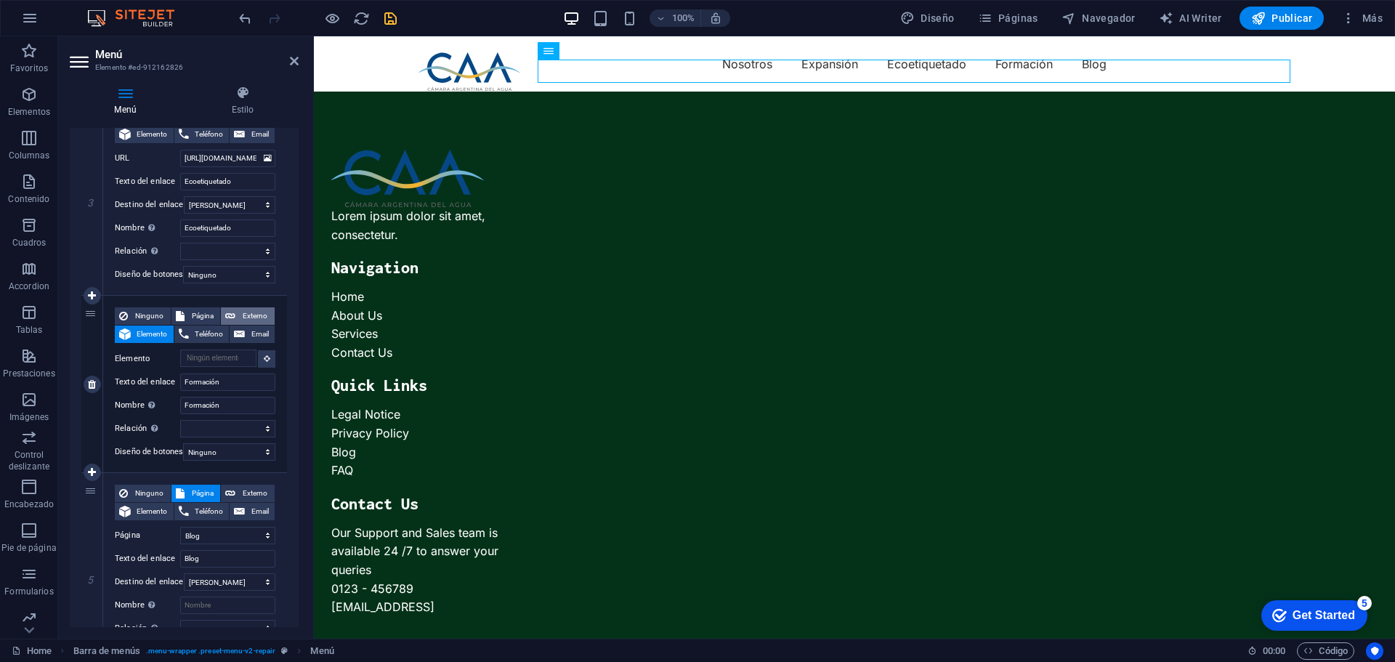
select select
select select "blank"
select select
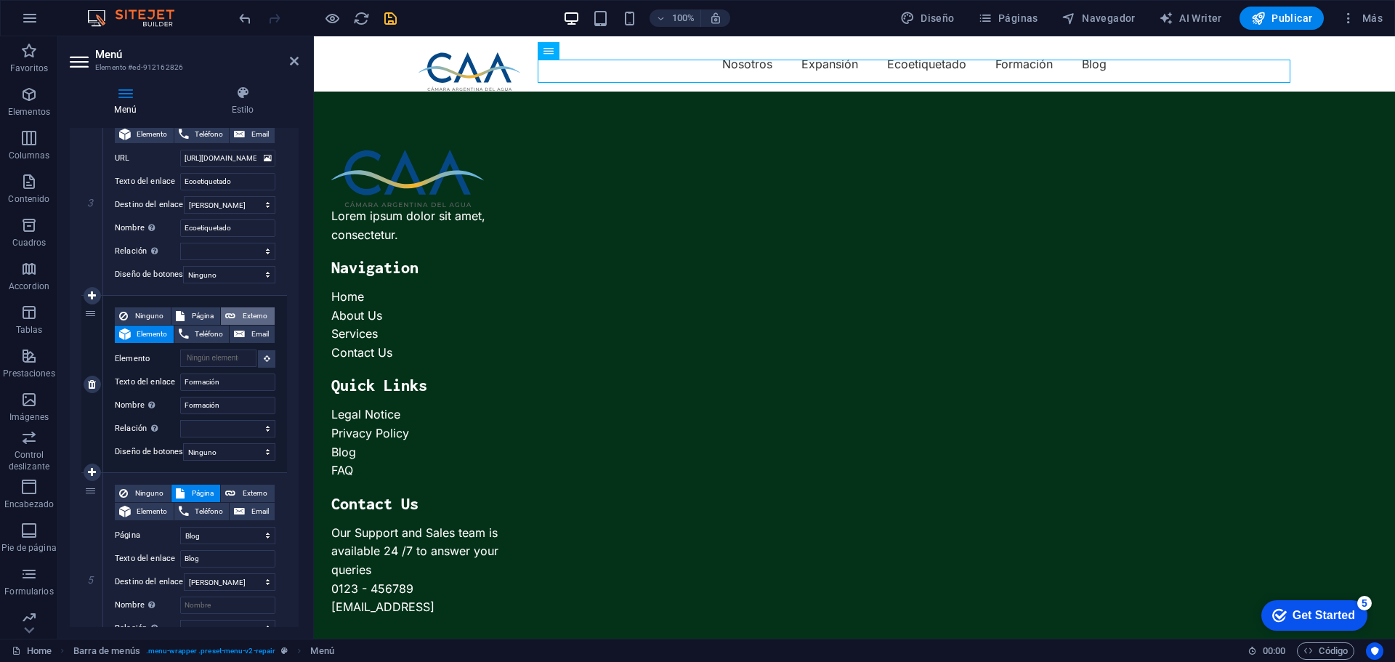
select select
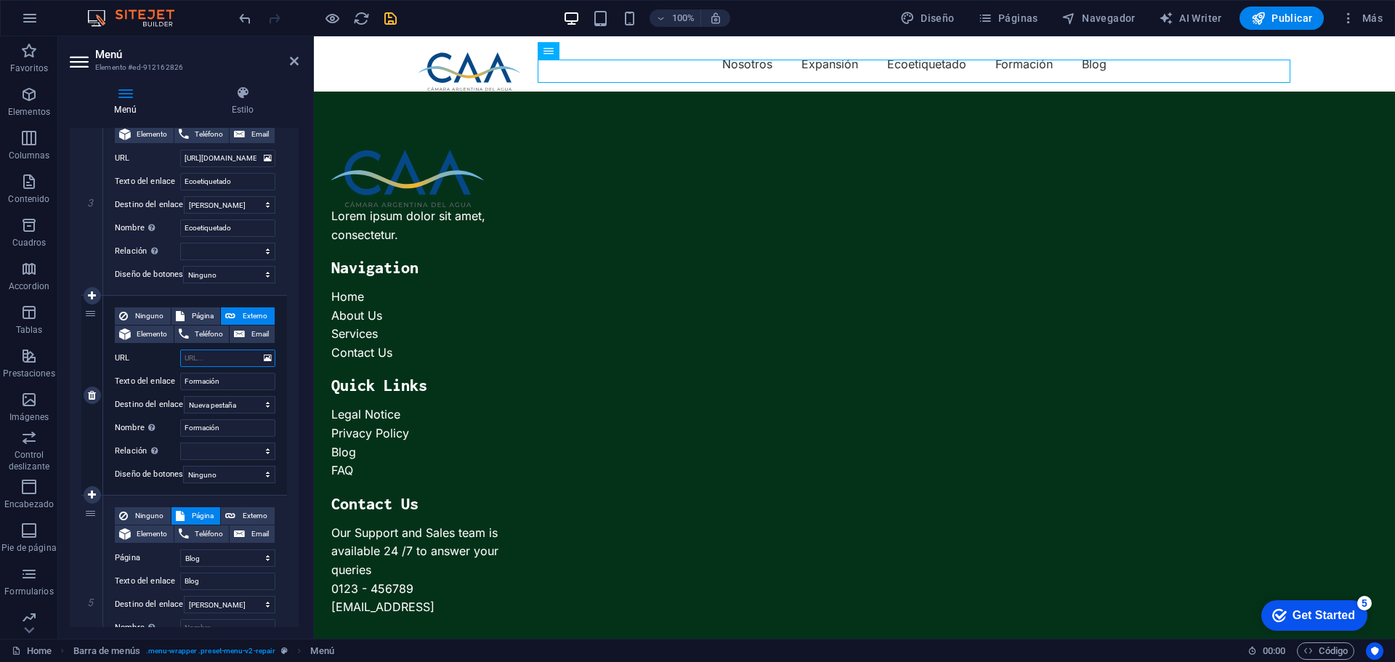
click at [219, 358] on input "URL" at bounding box center [227, 357] width 95 height 17
paste input "https://camaradelagua.org/formacion"
type input "https://camaradelagua.org/formacion"
select select
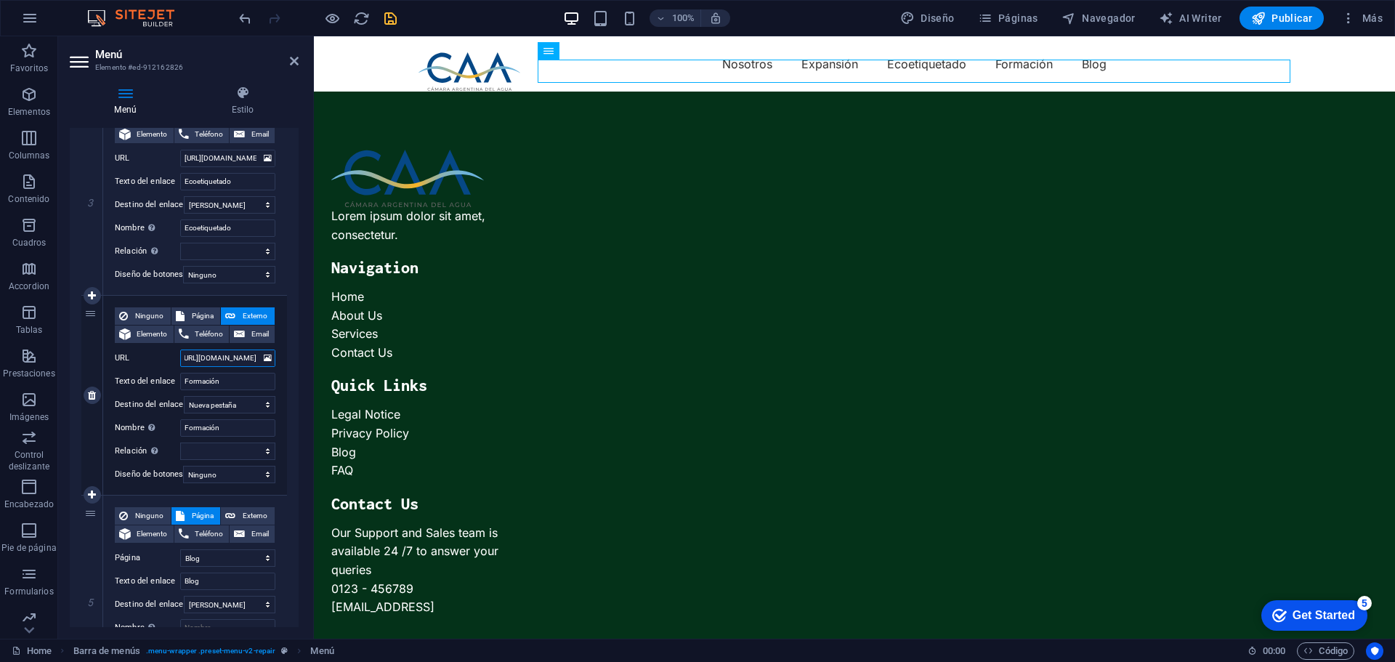
select select
type input "https://camaradelagua.org/formacion"
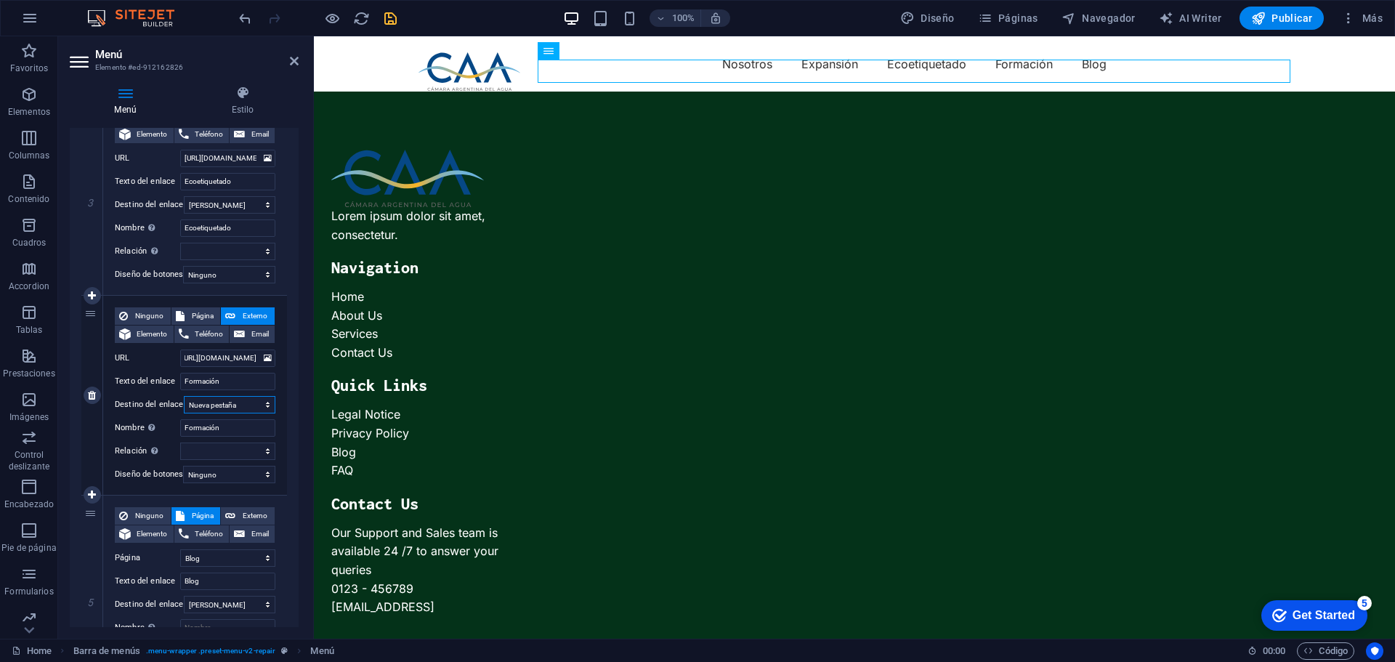
click at [232, 400] on select "Nueva pestaña Misma pestaña Superposición" at bounding box center [230, 404] width 92 height 17
select select
click at [184, 396] on select "Nueva pestaña Misma pestaña Superposición" at bounding box center [230, 404] width 92 height 17
select select
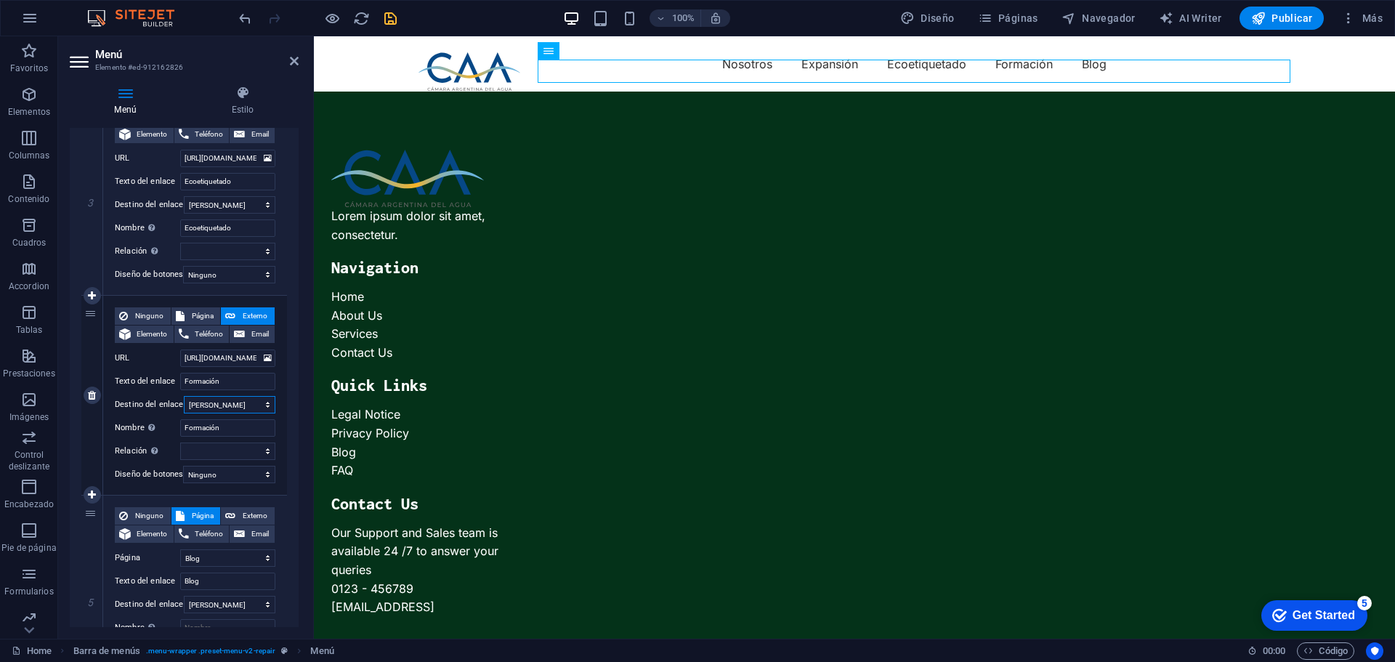
select select
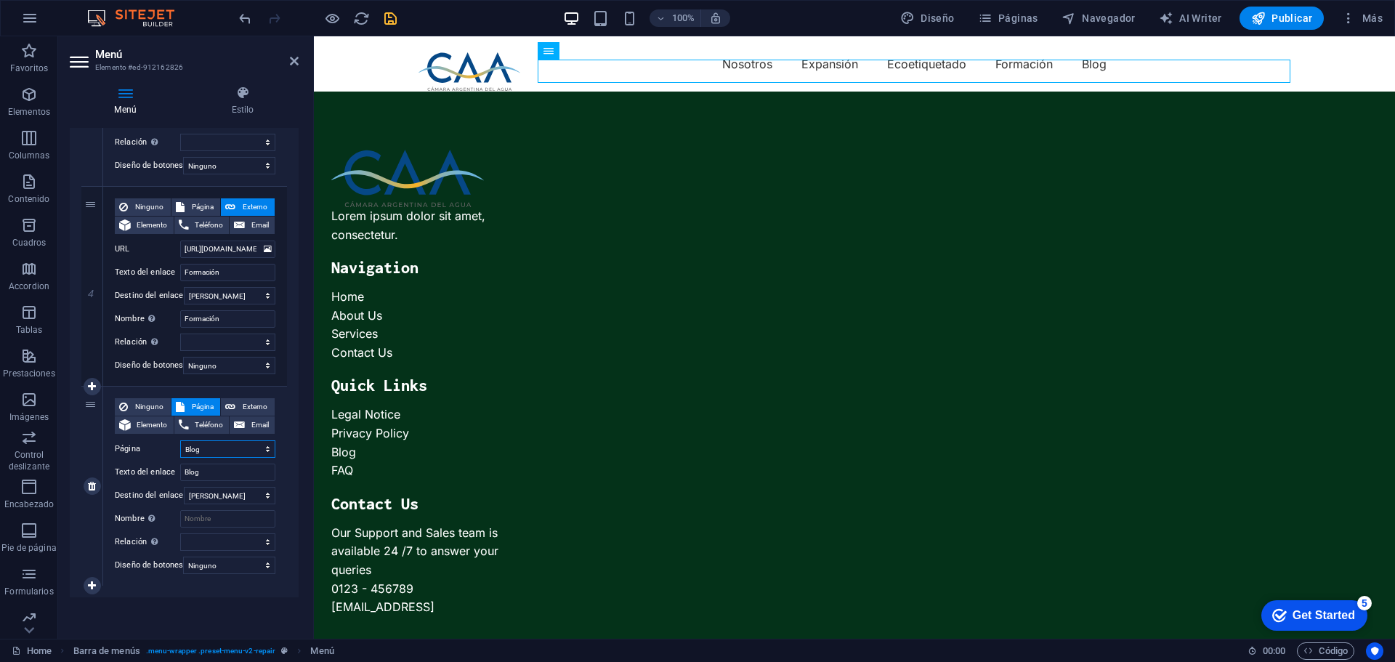
click at [220, 440] on select "Home Blog Subpage Legal Notice Privacy" at bounding box center [227, 448] width 95 height 17
click at [216, 467] on input "Blog" at bounding box center [227, 471] width 95 height 17
click at [157, 416] on span "Elemento" at bounding box center [152, 424] width 34 height 17
select select
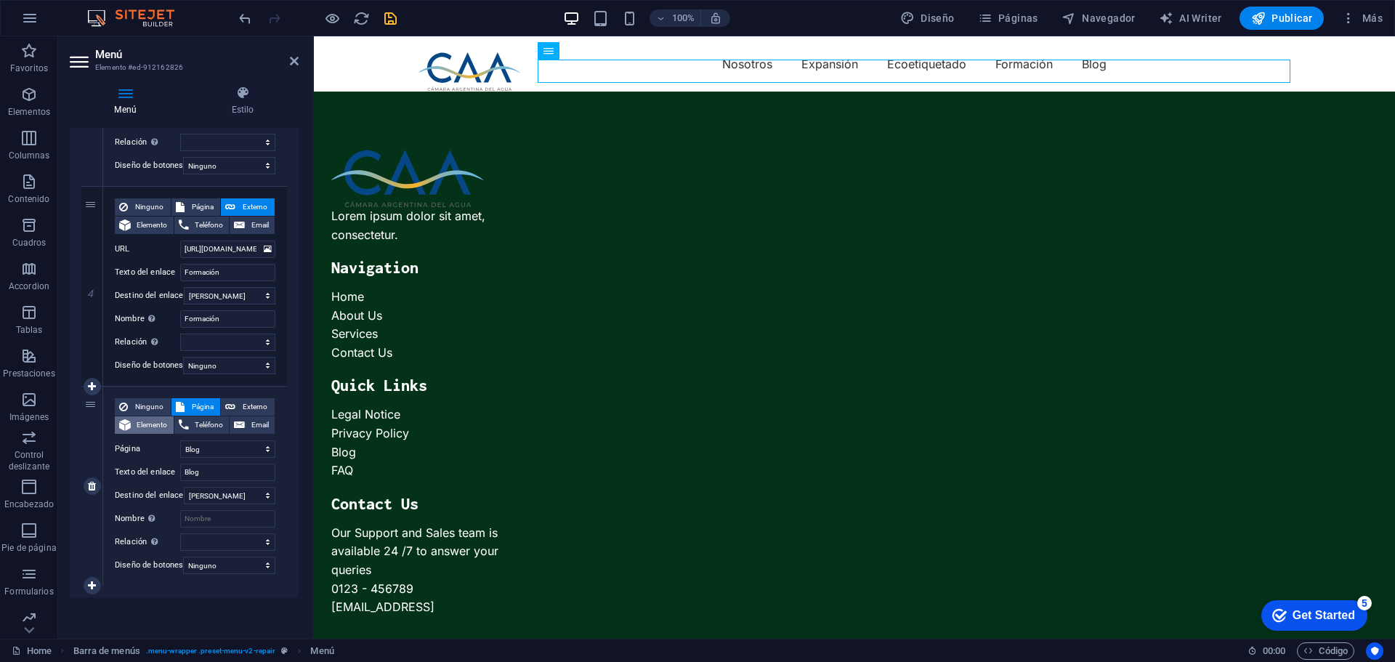
select select
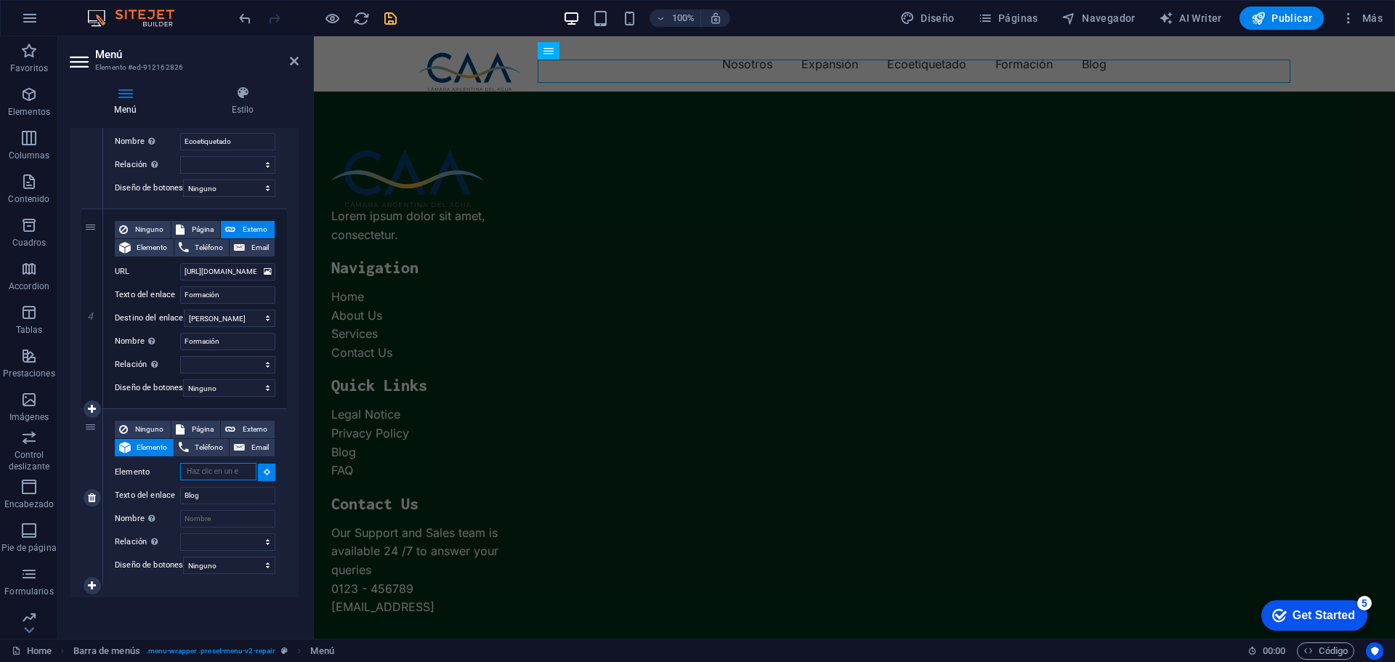
scroll to position [677, 0]
drag, startPoint x: 219, startPoint y: 484, endPoint x: 142, endPoint y: 484, distance: 77.7
click at [142, 487] on div "Texto del enlace Blog" at bounding box center [195, 495] width 161 height 17
type input "Socio"
select select
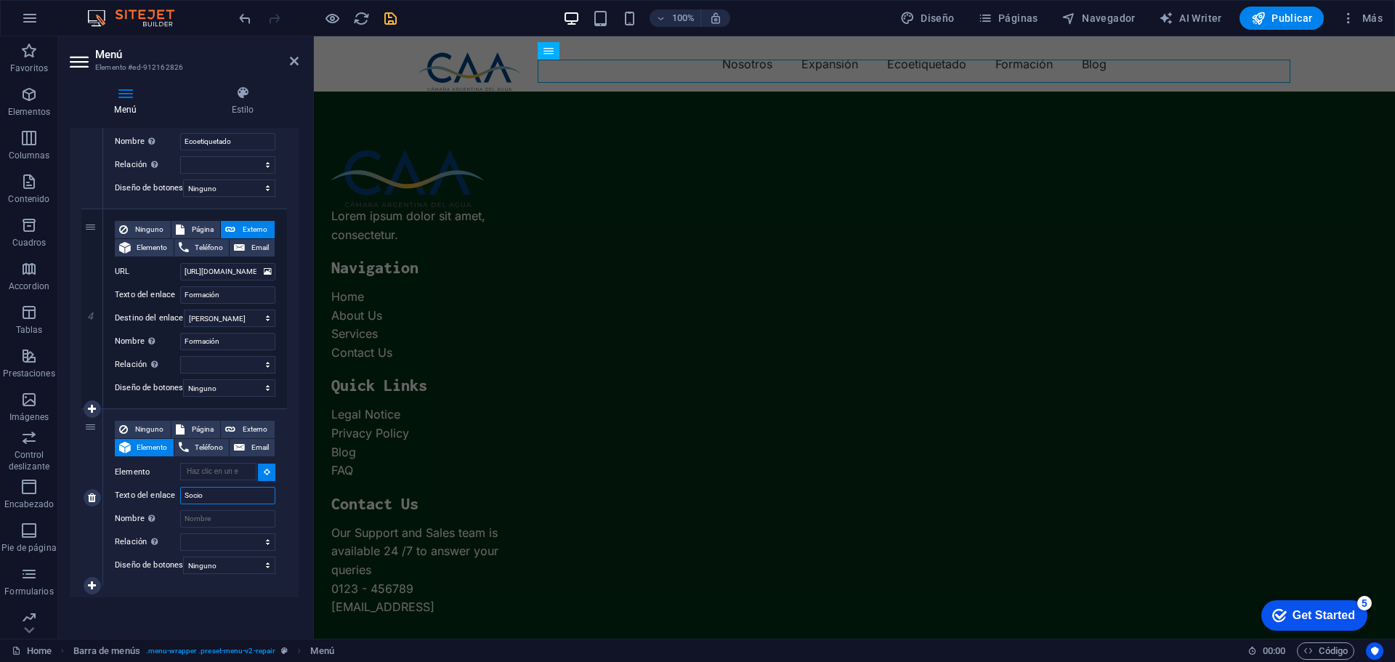
select select
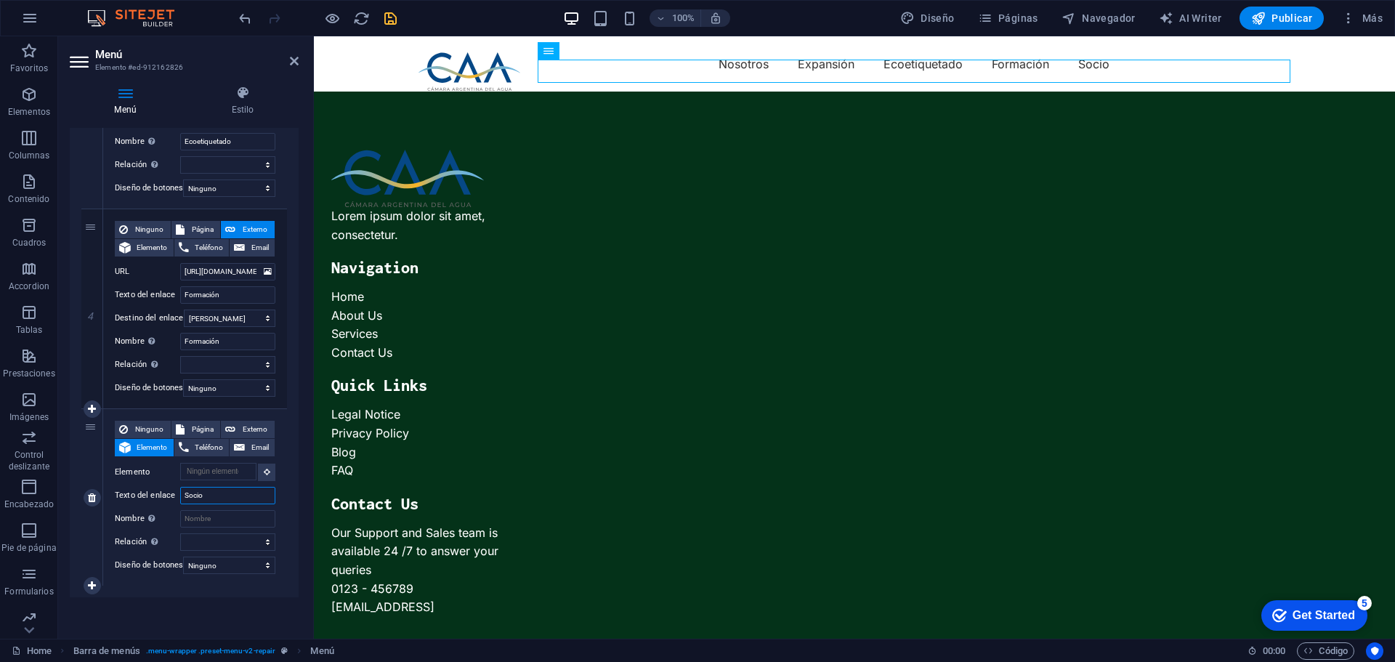
type input "Socios"
select select
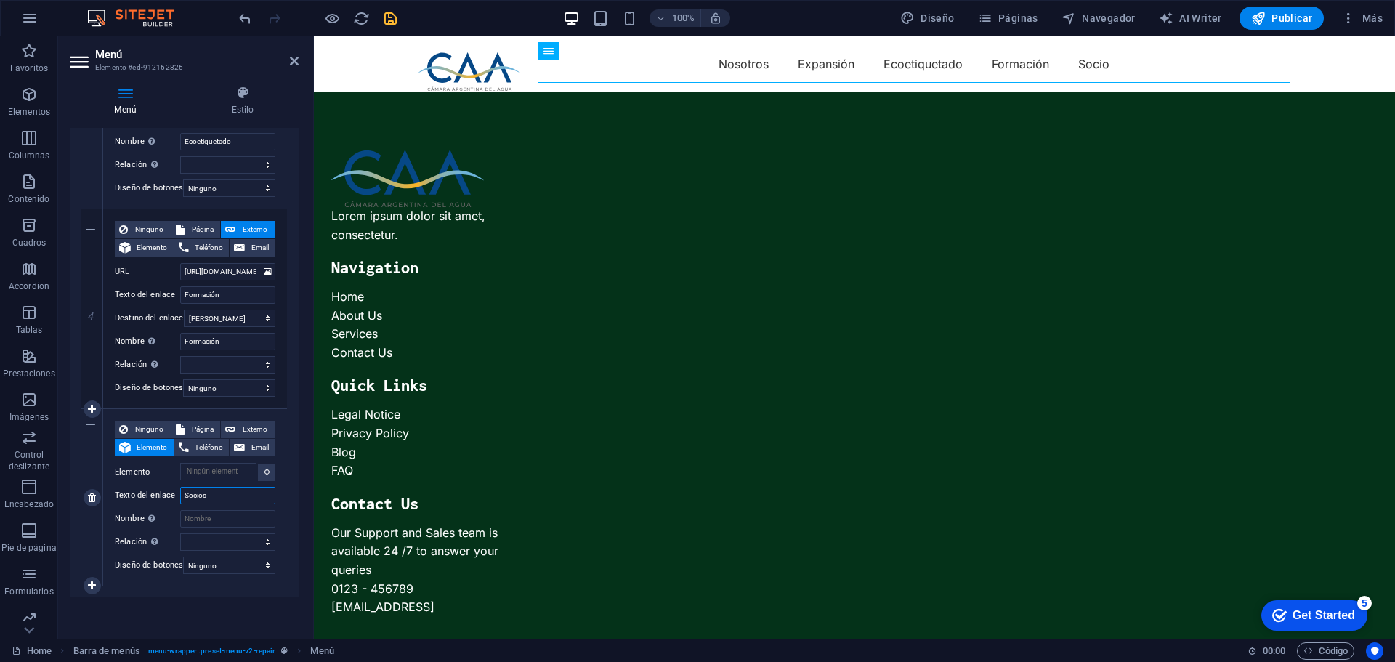
select select
click at [199, 510] on input "Nombre Una descripción adicional del enlace no debería ser igual al texto del e…" at bounding box center [227, 518] width 95 height 17
click at [255, 421] on span "Externo" at bounding box center [255, 429] width 31 height 17
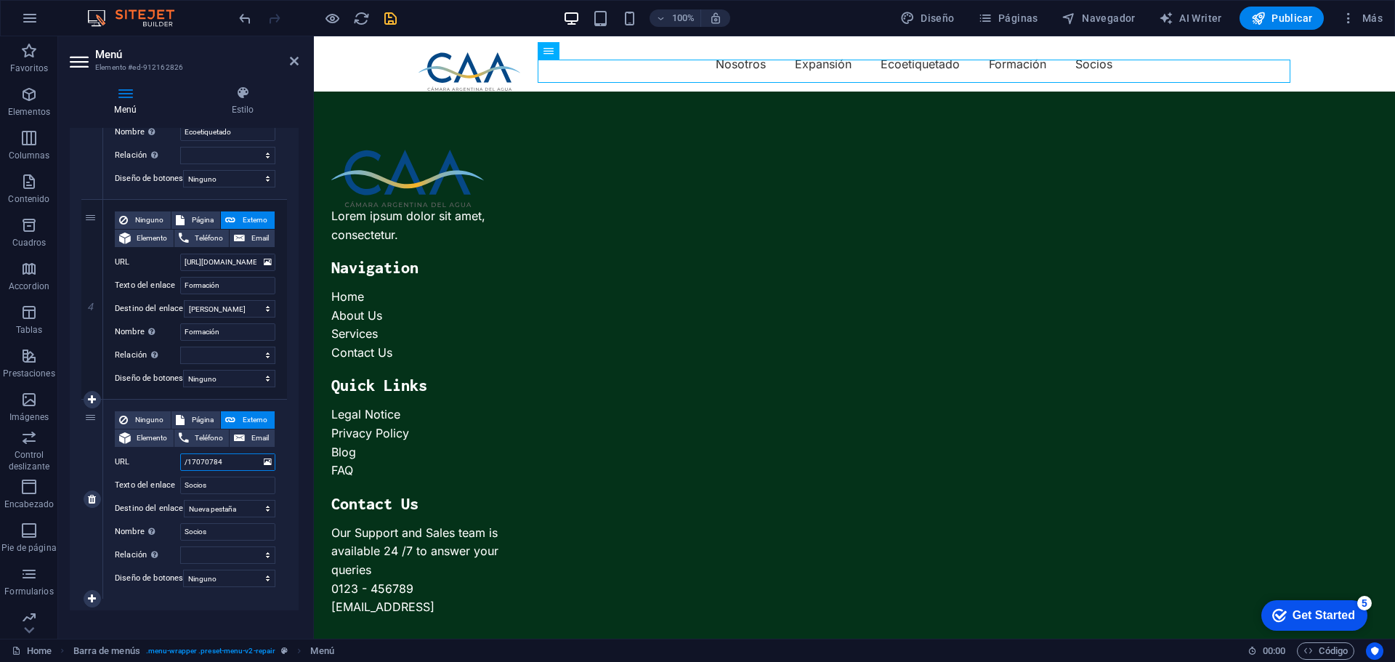
click at [228, 463] on input "/17070784" at bounding box center [227, 461] width 95 height 17
drag, startPoint x: 236, startPoint y: 463, endPoint x: 145, endPoint y: 461, distance: 90.8
click at [145, 461] on div "URL /17070784" at bounding box center [195, 461] width 161 height 17
paste input "https://camaradelagua.org/socios"
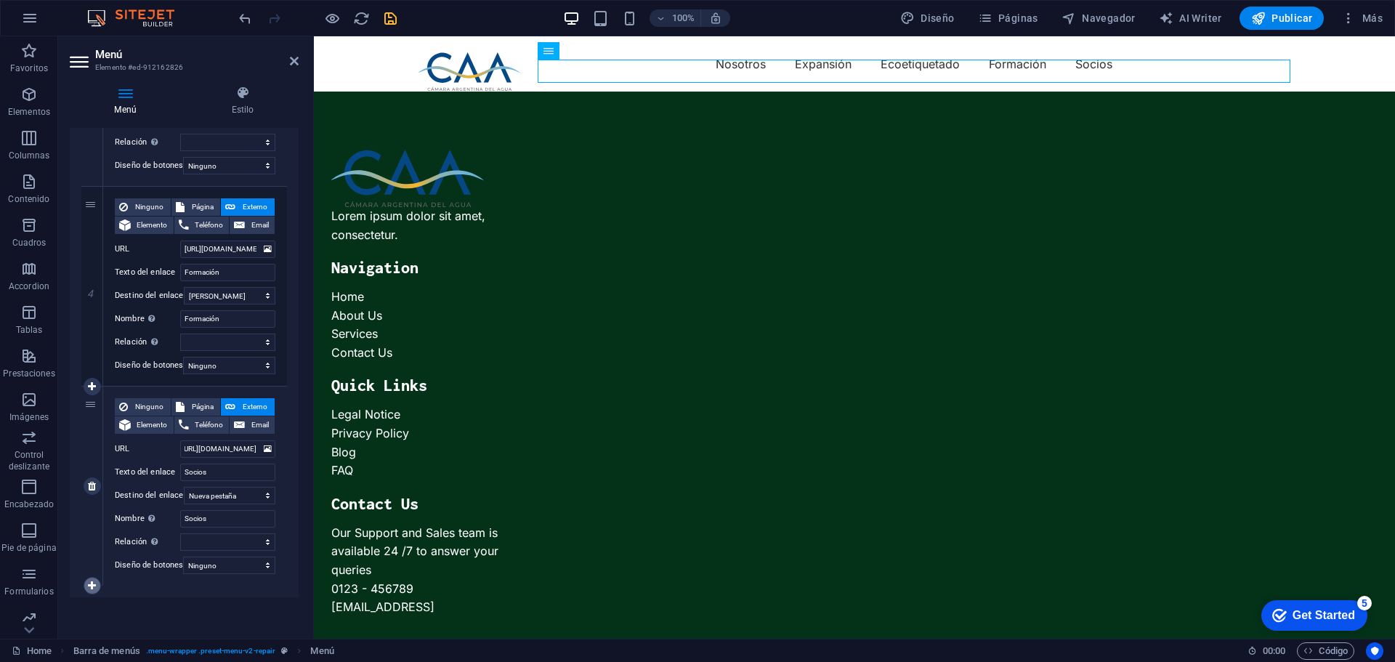
scroll to position [0, 0]
click at [90, 580] on icon at bounding box center [92, 585] width 8 height 10
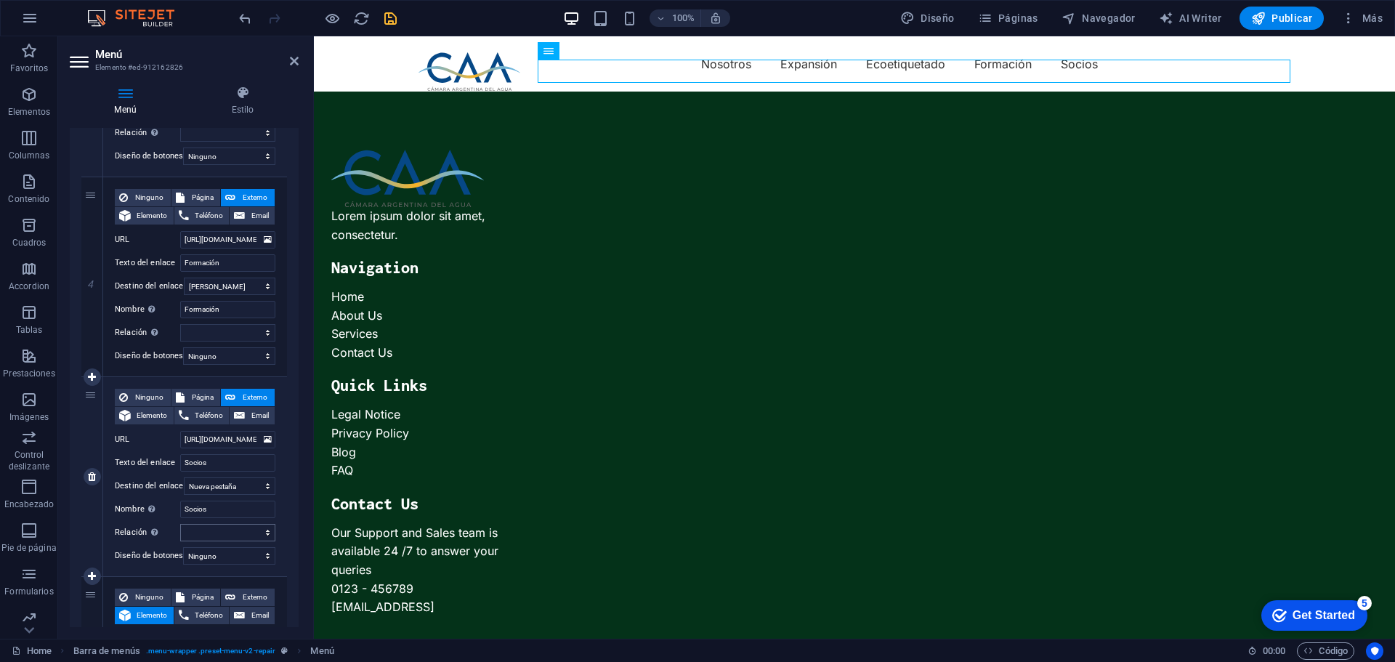
scroll to position [877, 0]
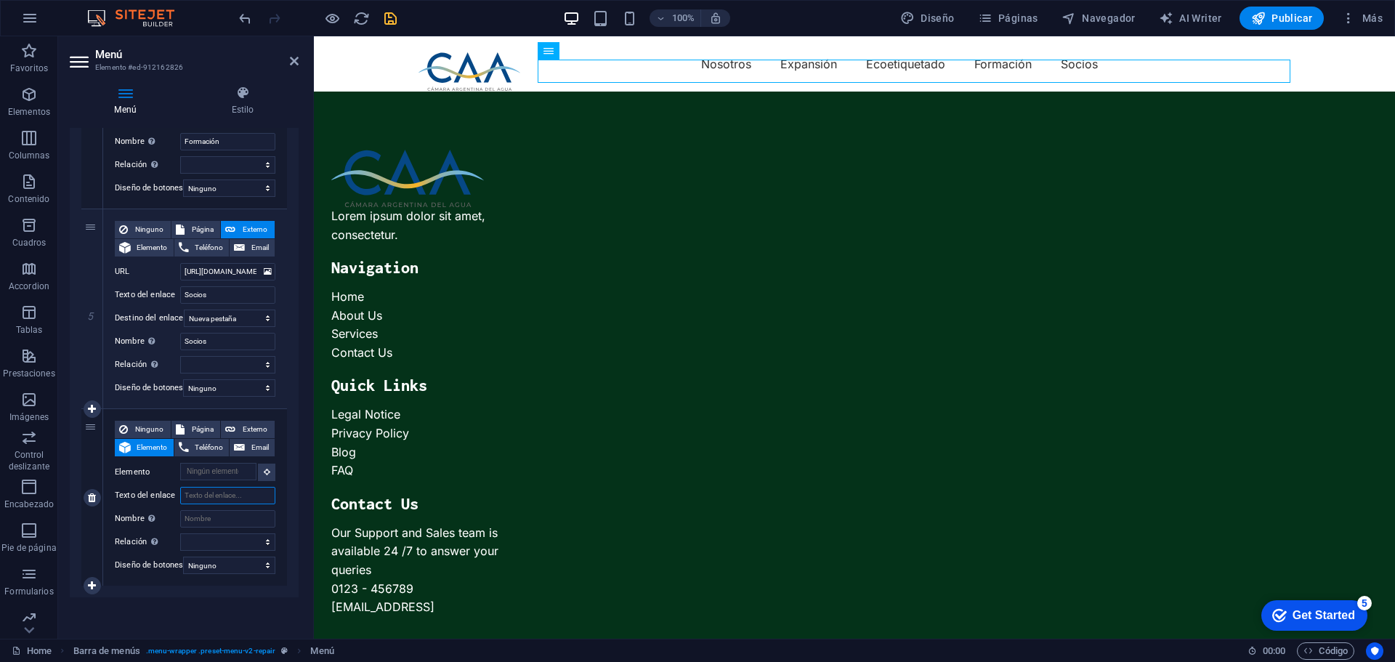
click at [220, 487] on input "Texto del enlace" at bounding box center [227, 495] width 95 height 17
click at [229, 510] on input "Nombre Una descripción adicional del enlace no debería ser igual al texto del e…" at bounding box center [227, 518] width 95 height 17
click at [254, 421] on span "Externo" at bounding box center [255, 429] width 31 height 17
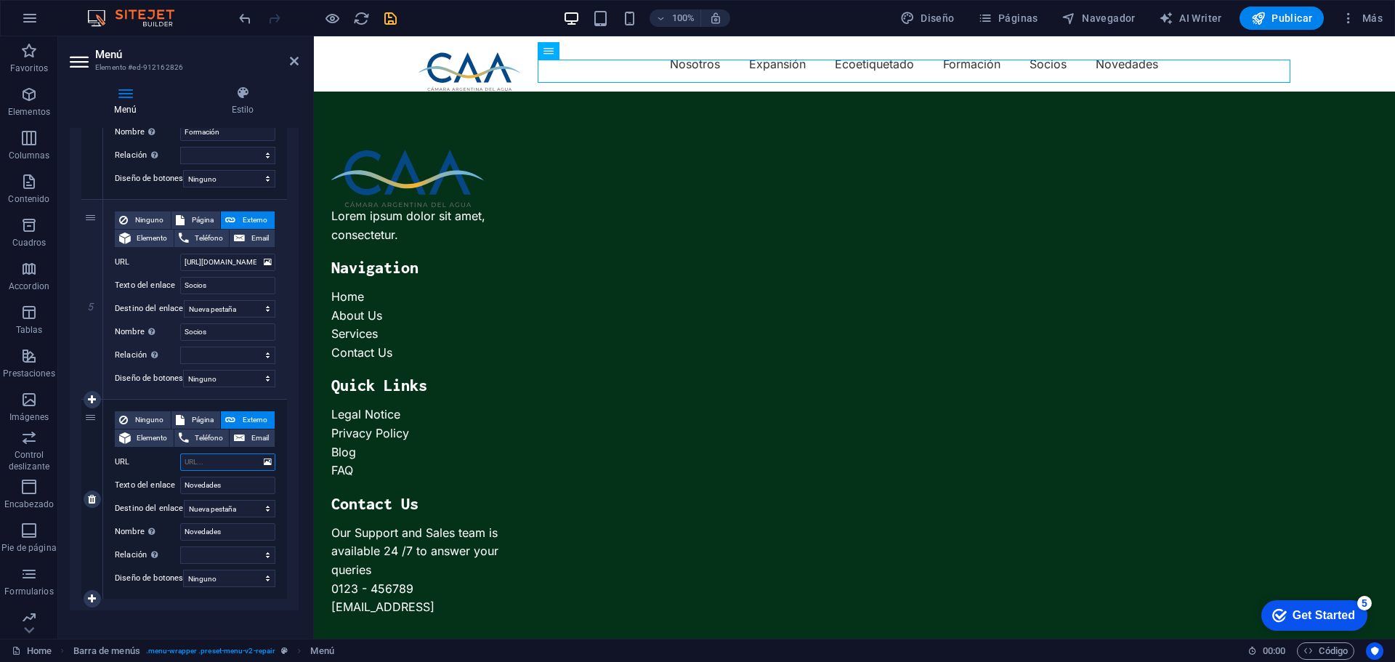
click at [221, 459] on input "URL" at bounding box center [227, 461] width 95 height 17
paste input "https://camaradelagua.org/novedades"
click at [230, 511] on select "Nueva pestaña Misma pestaña Superposición" at bounding box center [230, 508] width 92 height 17
click at [184, 500] on select "Nueva pestaña Misma pestaña Superposición" at bounding box center [230, 508] width 92 height 17
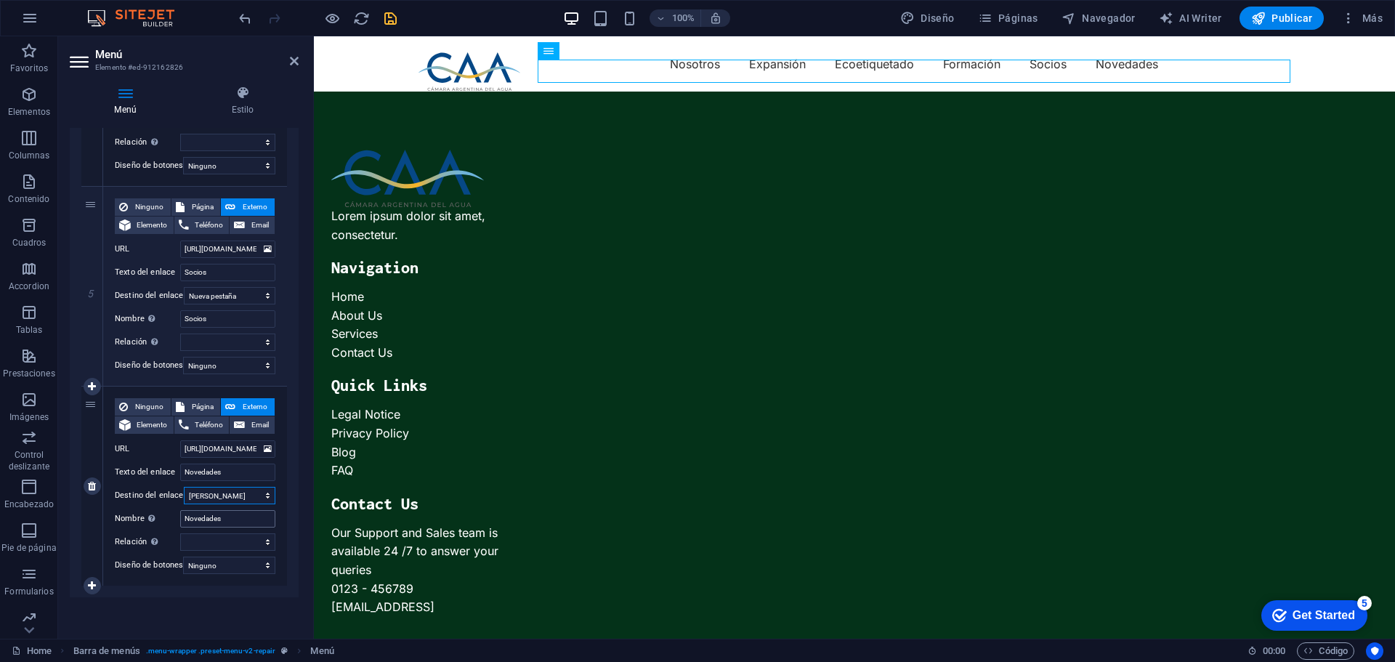
scroll to position [899, 0]
click at [92, 580] on icon at bounding box center [92, 585] width 8 height 10
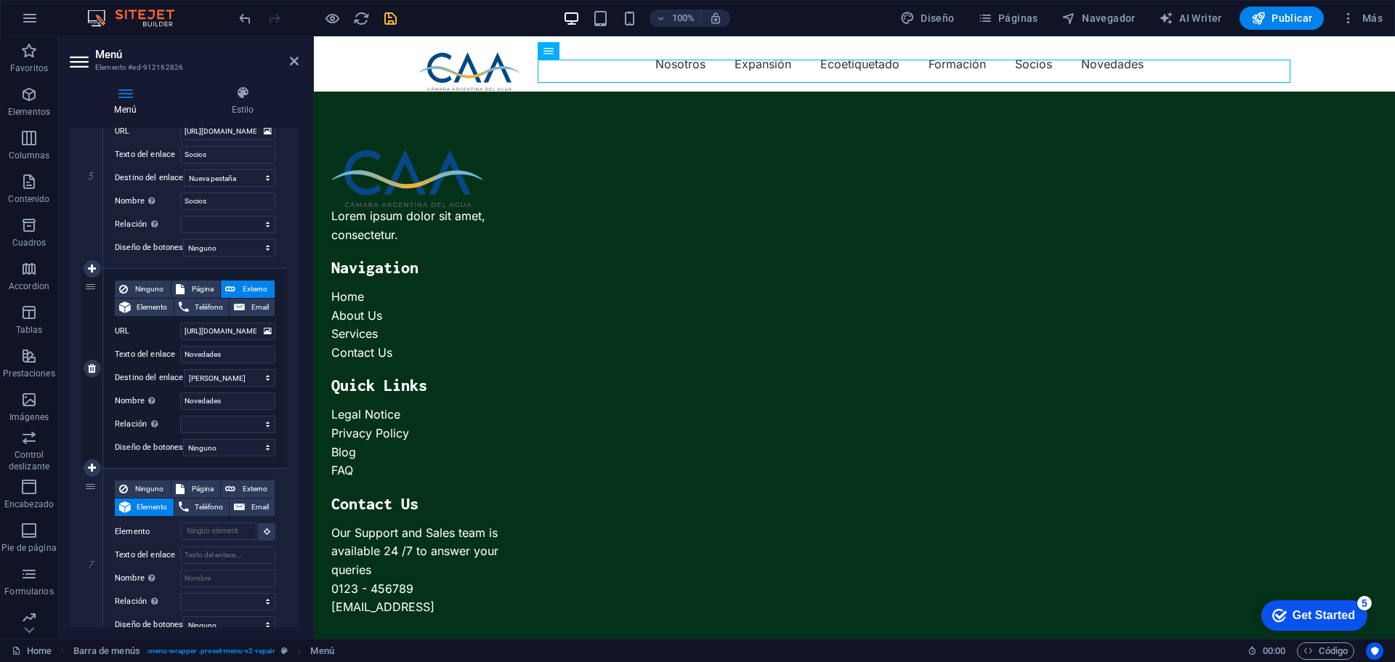
scroll to position [1076, 0]
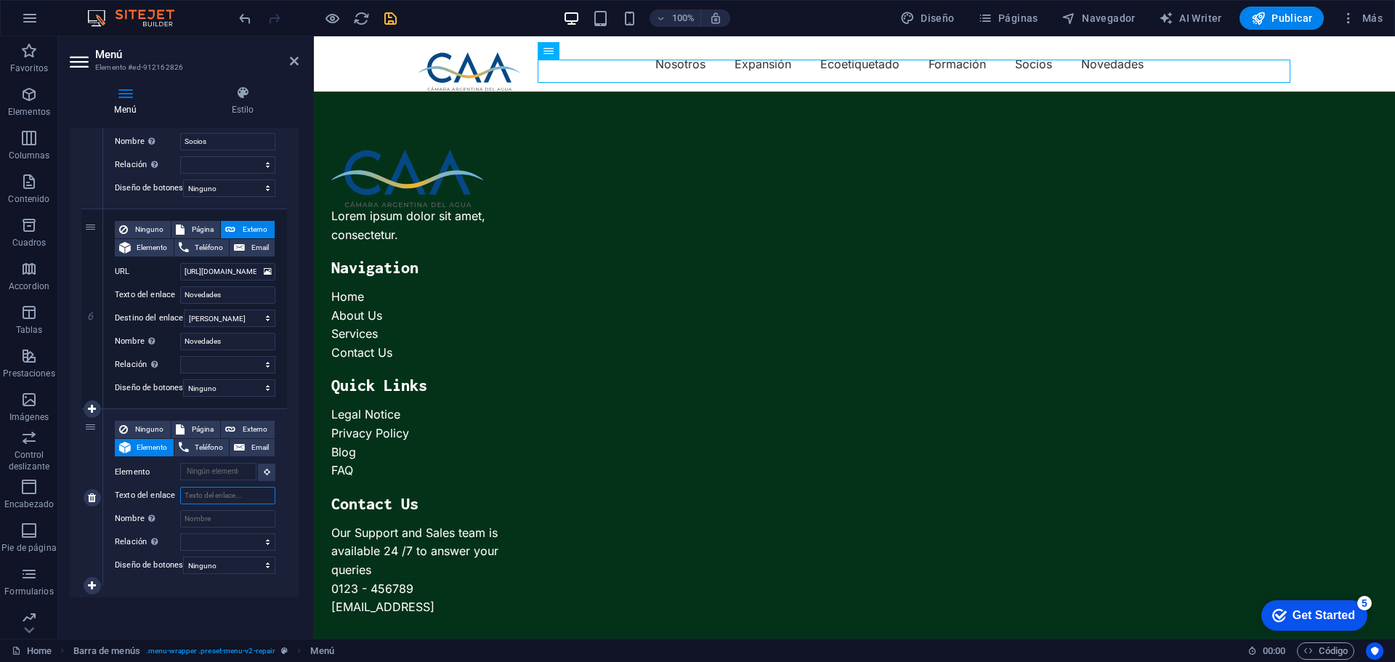
click at [203, 487] on input "Texto del enlace" at bounding box center [227, 495] width 95 height 17
click at [208, 510] on input "Nombre Una descripción adicional del enlace no debería ser igual al texto del e…" at bounding box center [227, 518] width 95 height 17
click at [243, 421] on span "Externo" at bounding box center [255, 429] width 31 height 17
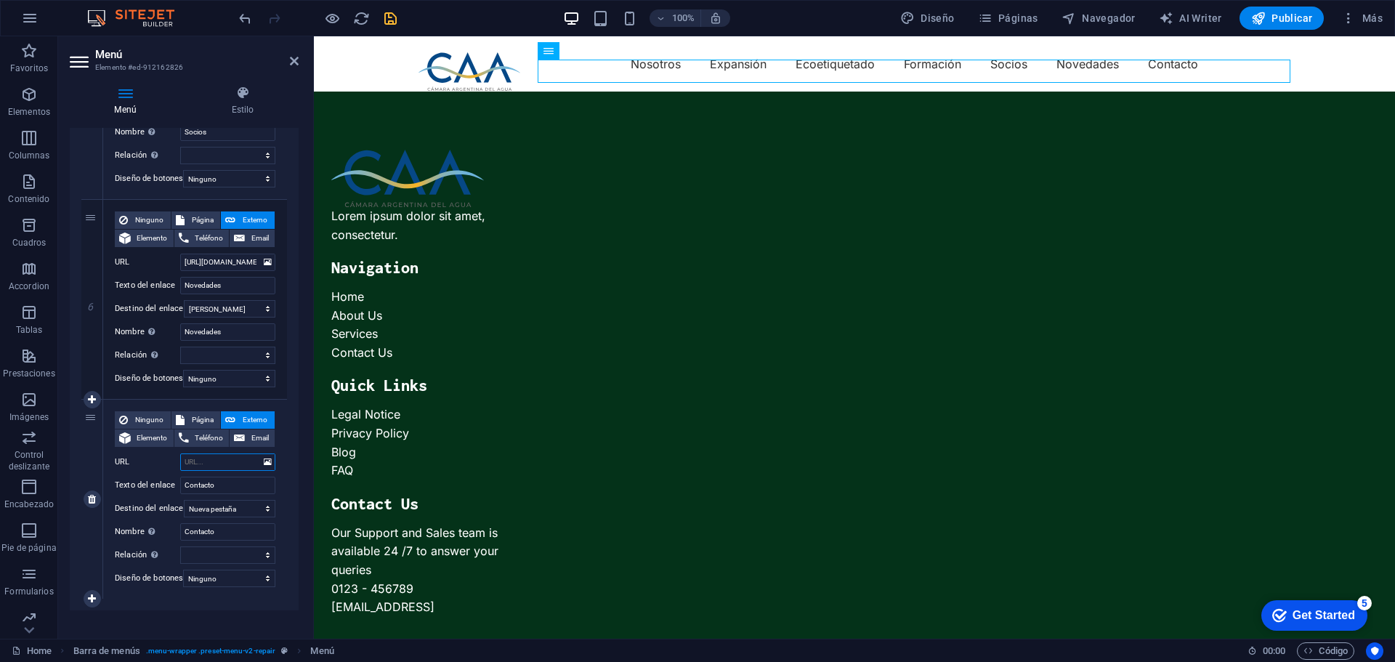
click at [223, 462] on input "URL" at bounding box center [227, 461] width 95 height 17
paste input "https://camaradelagua.org/contact"
click at [249, 504] on select "Nueva pestaña Misma pestaña Superposición" at bounding box center [230, 508] width 92 height 17
click at [184, 500] on select "Nueva pestaña Misma pestaña Superposición" at bounding box center [230, 508] width 92 height 17
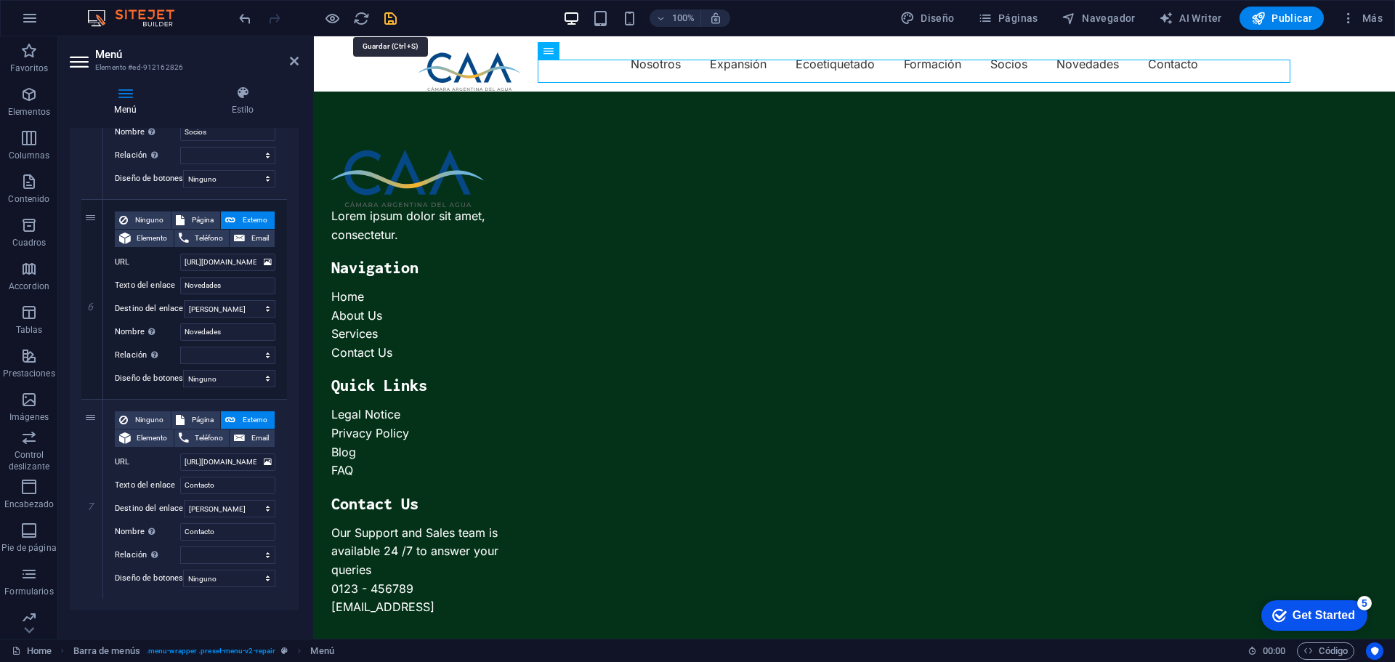
click at [389, 17] on icon "save" at bounding box center [390, 18] width 17 height 17
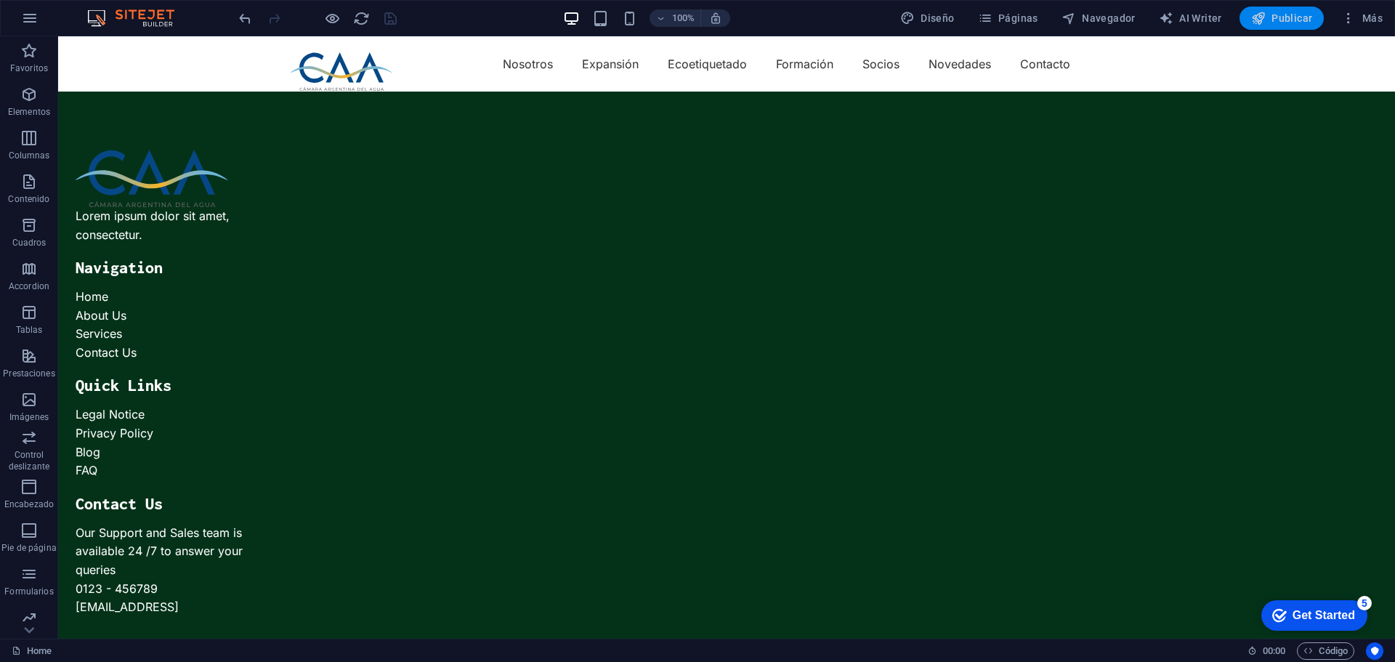
click at [1283, 14] on span "Publicar" at bounding box center [1282, 18] width 62 height 15
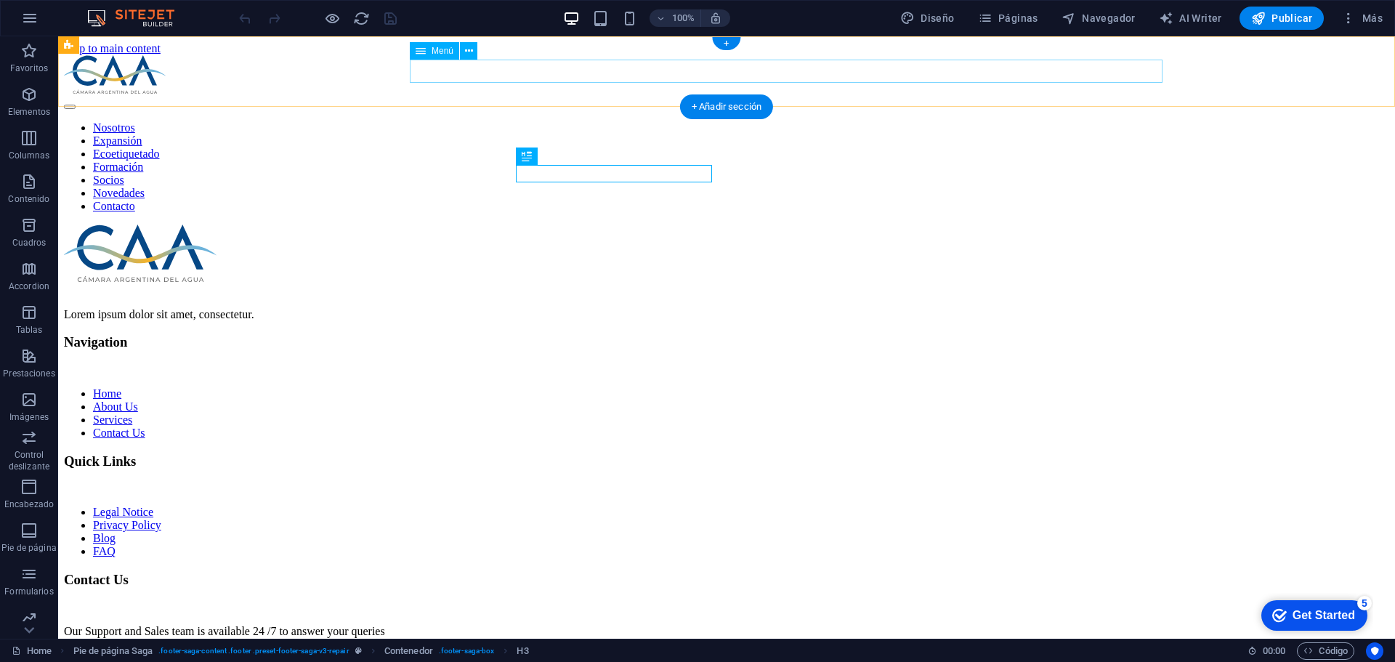
click at [602, 121] on nav "Nosotros Expansión Ecoetiquetado Formación Socios Novedades Contacto" at bounding box center [726, 167] width 1325 height 92
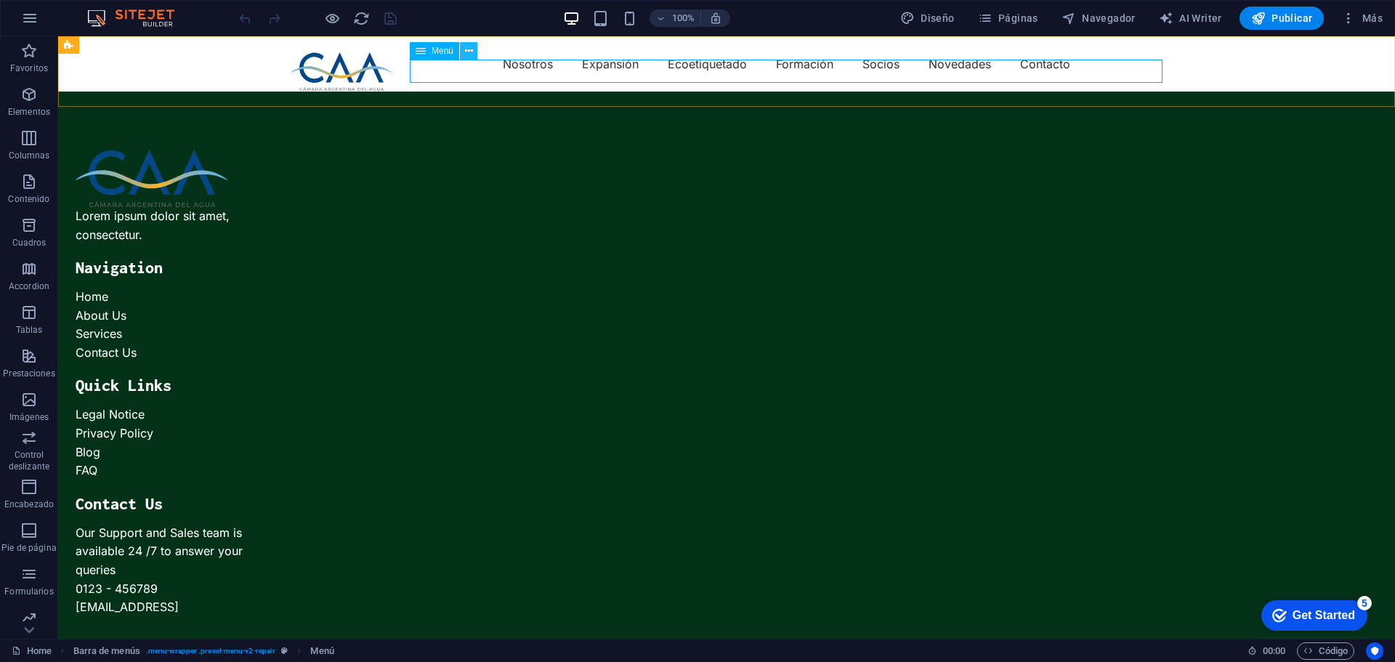
click at [474, 52] on button at bounding box center [468, 50] width 17 height 17
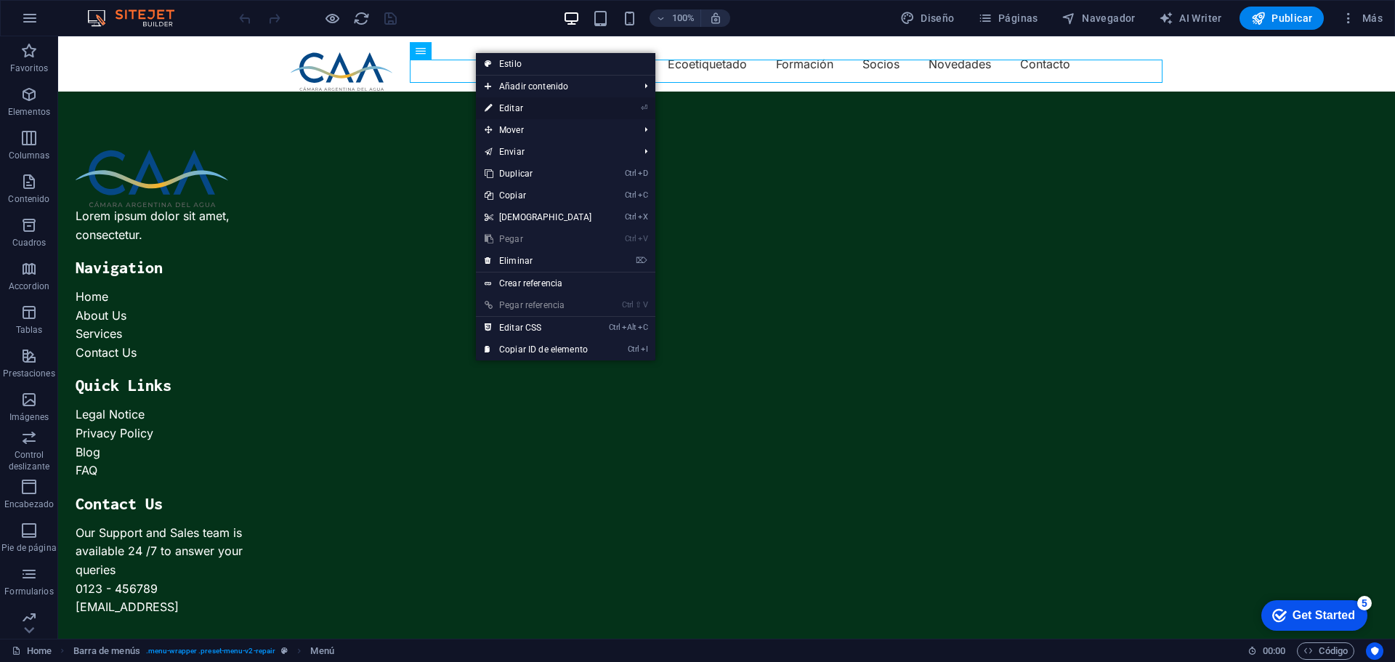
click at [503, 103] on link "⏎ Editar" at bounding box center [538, 108] width 125 height 22
select select
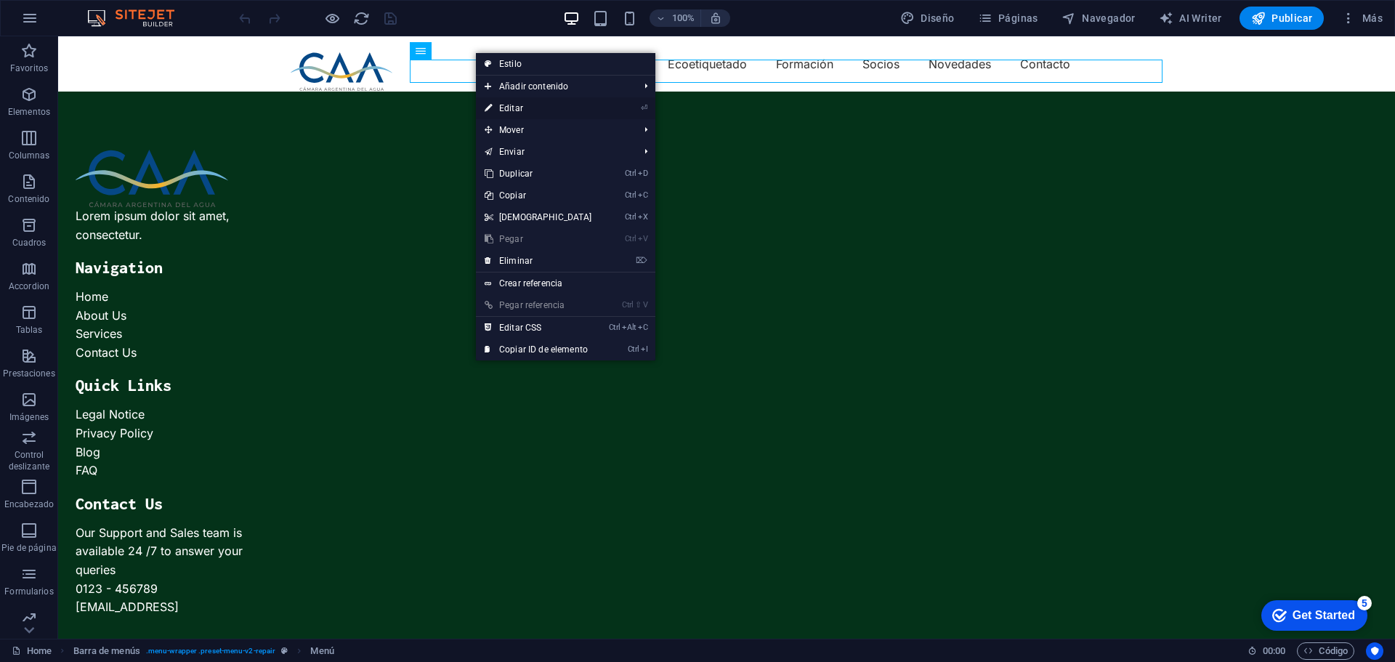
select select
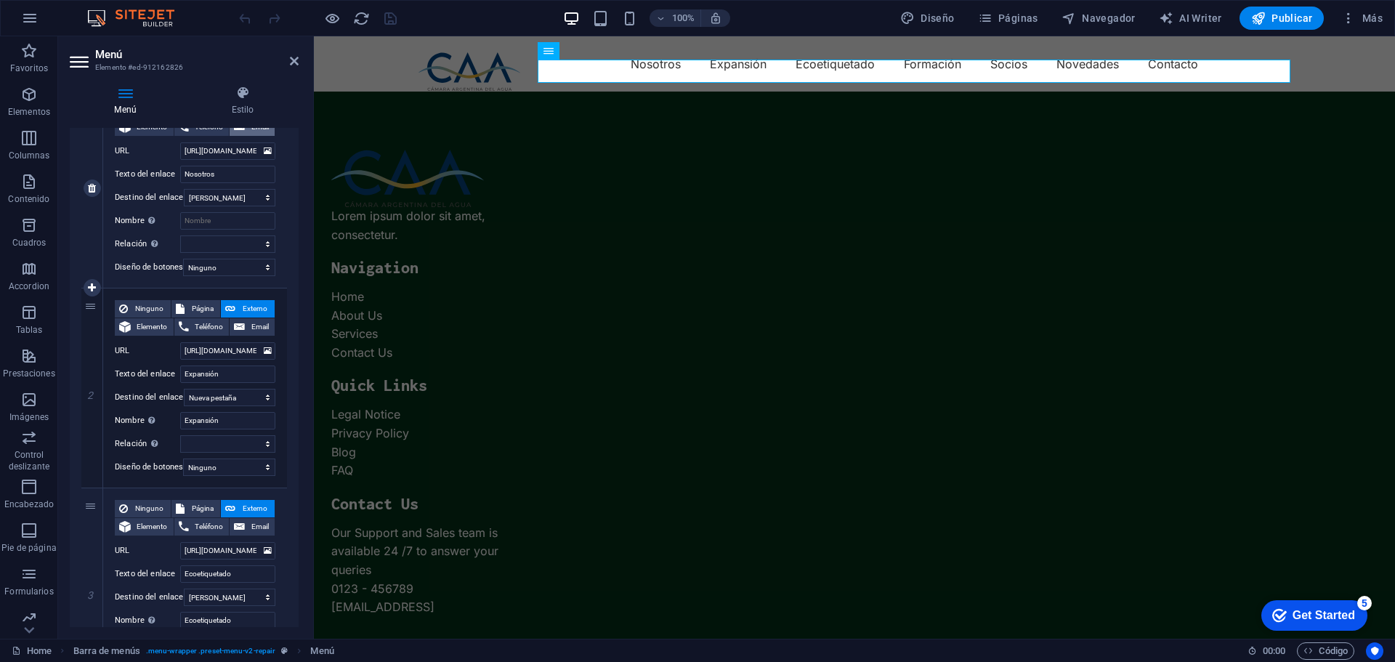
scroll to position [218, 0]
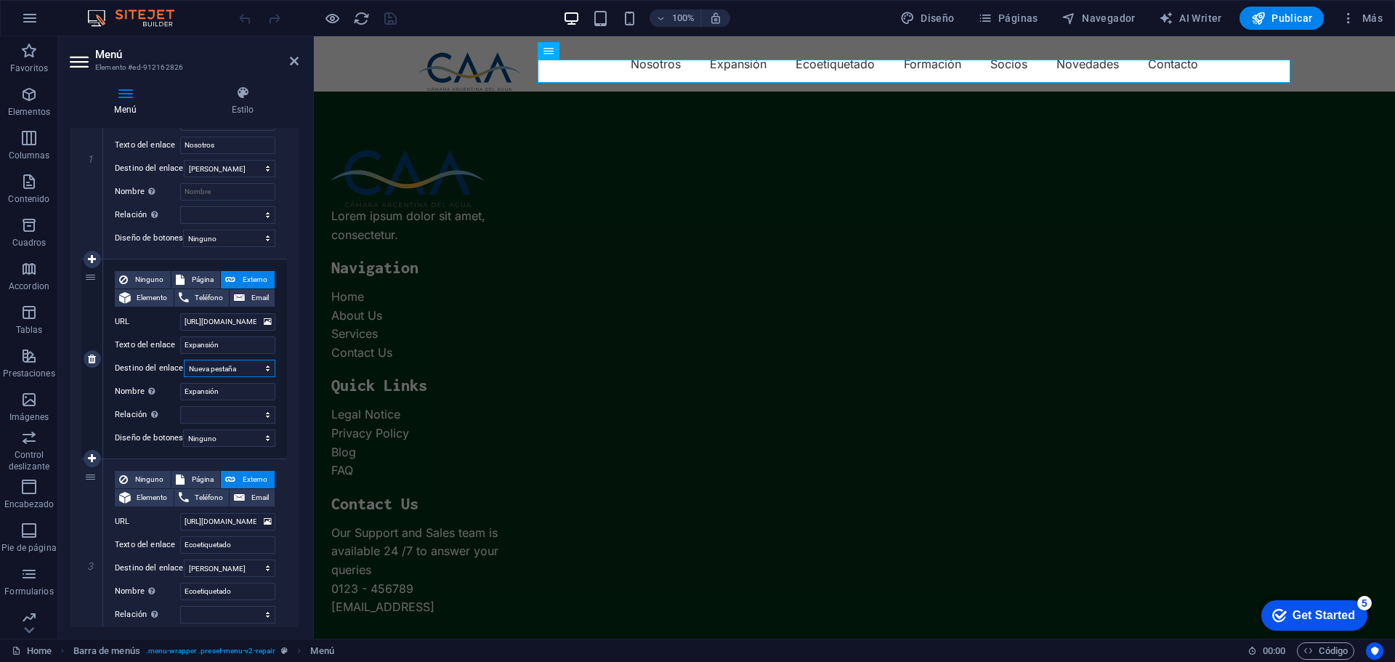
click at [241, 371] on select "Nueva pestaña Misma pestaña Superposición" at bounding box center [230, 368] width 92 height 17
select select
click at [184, 360] on select "Nueva pestaña Misma pestaña Superposición" at bounding box center [230, 368] width 92 height 17
select select
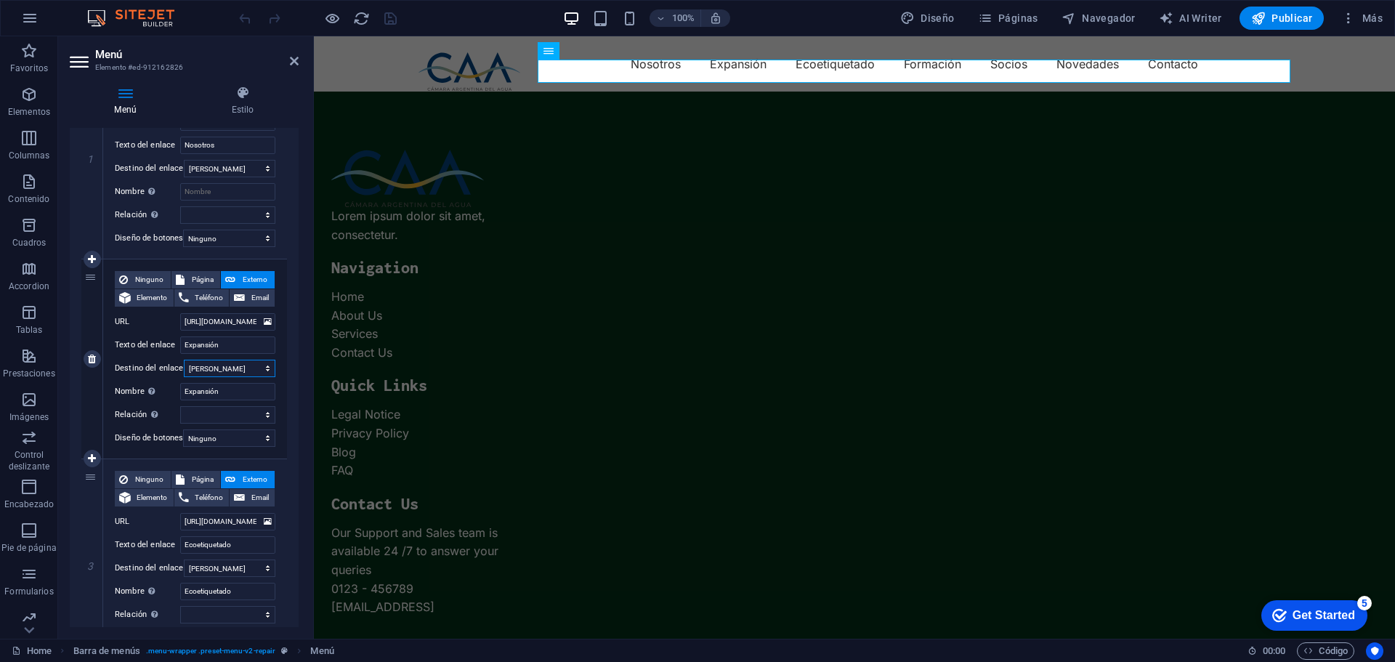
select select
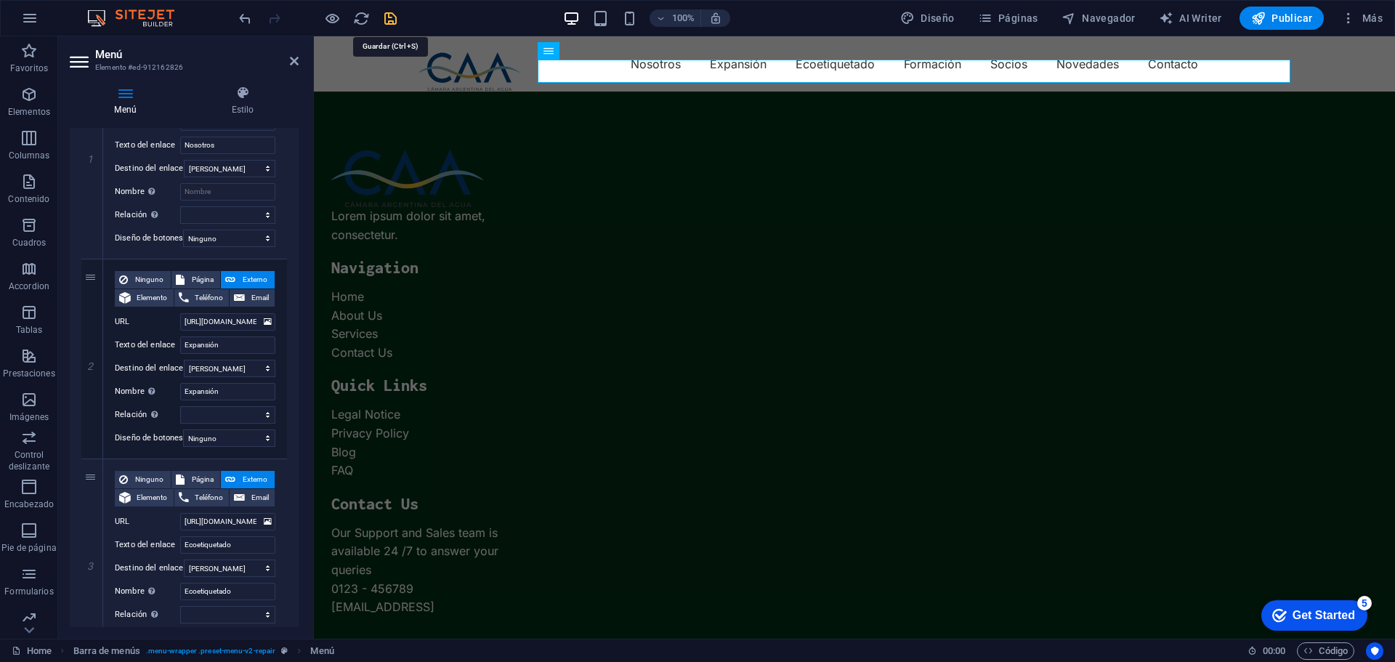
click at [388, 20] on icon "save" at bounding box center [390, 18] width 17 height 17
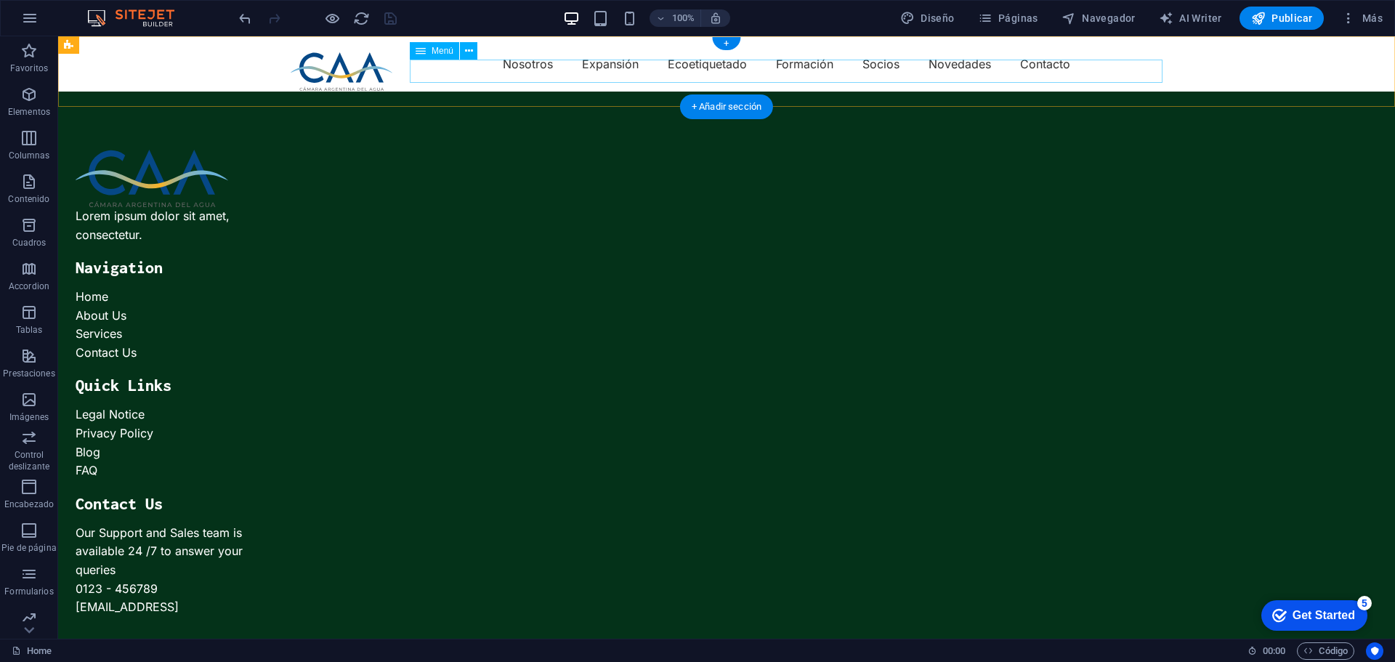
click at [512, 73] on nav "Nosotros Expansión Ecoetiquetado Formación Socios Novedades Contacto" at bounding box center [727, 63] width 872 height 23
click at [465, 49] on icon at bounding box center [469, 51] width 8 height 15
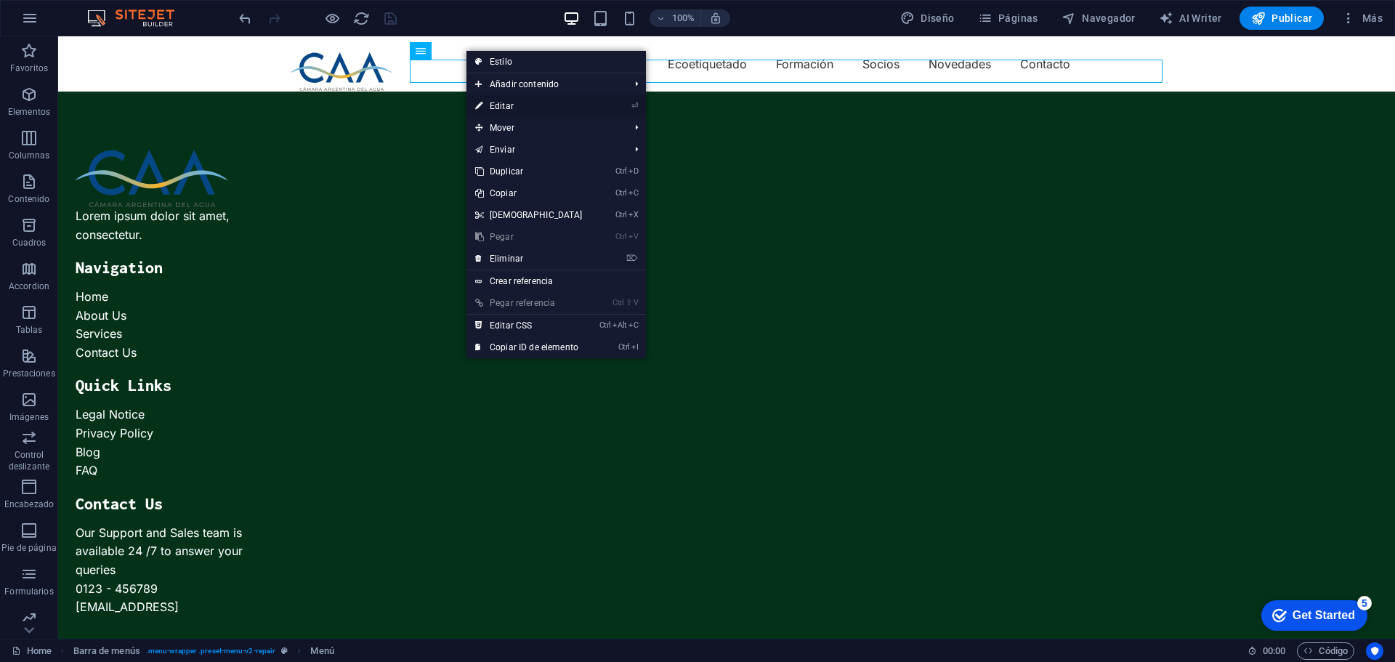
click at [508, 109] on link "⏎ Editar" at bounding box center [528, 106] width 125 height 22
select select
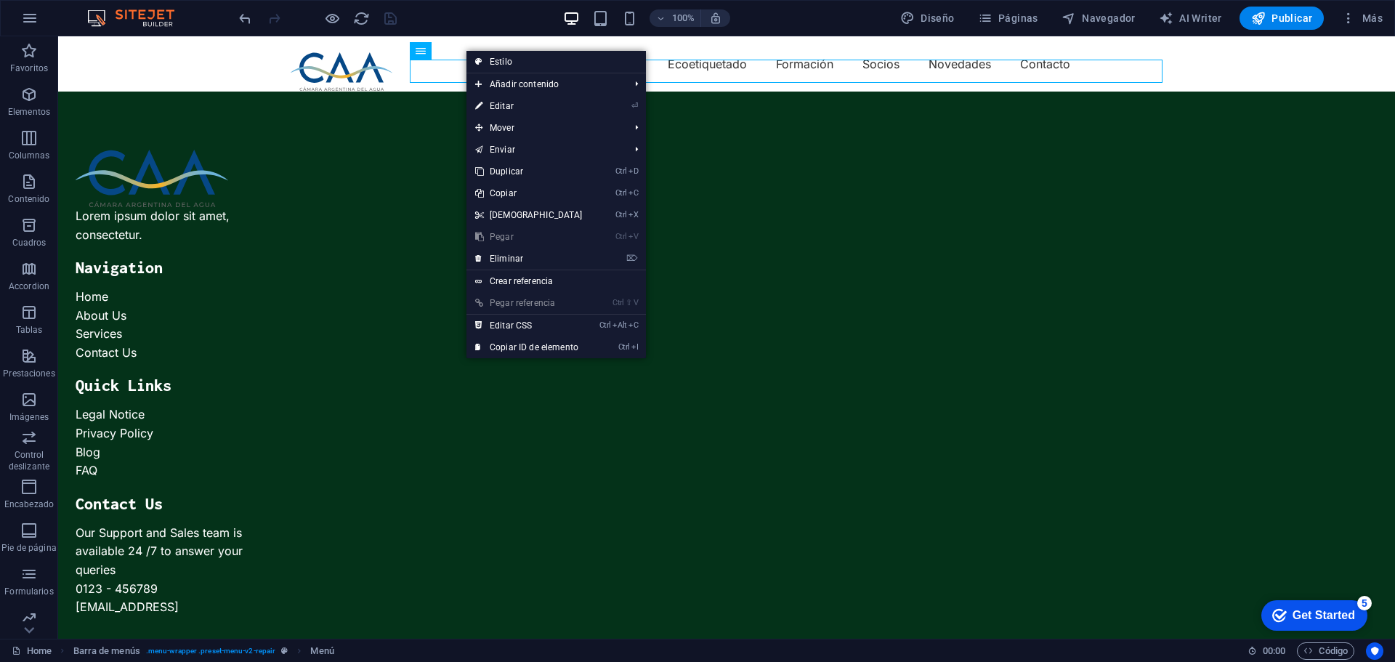
select select
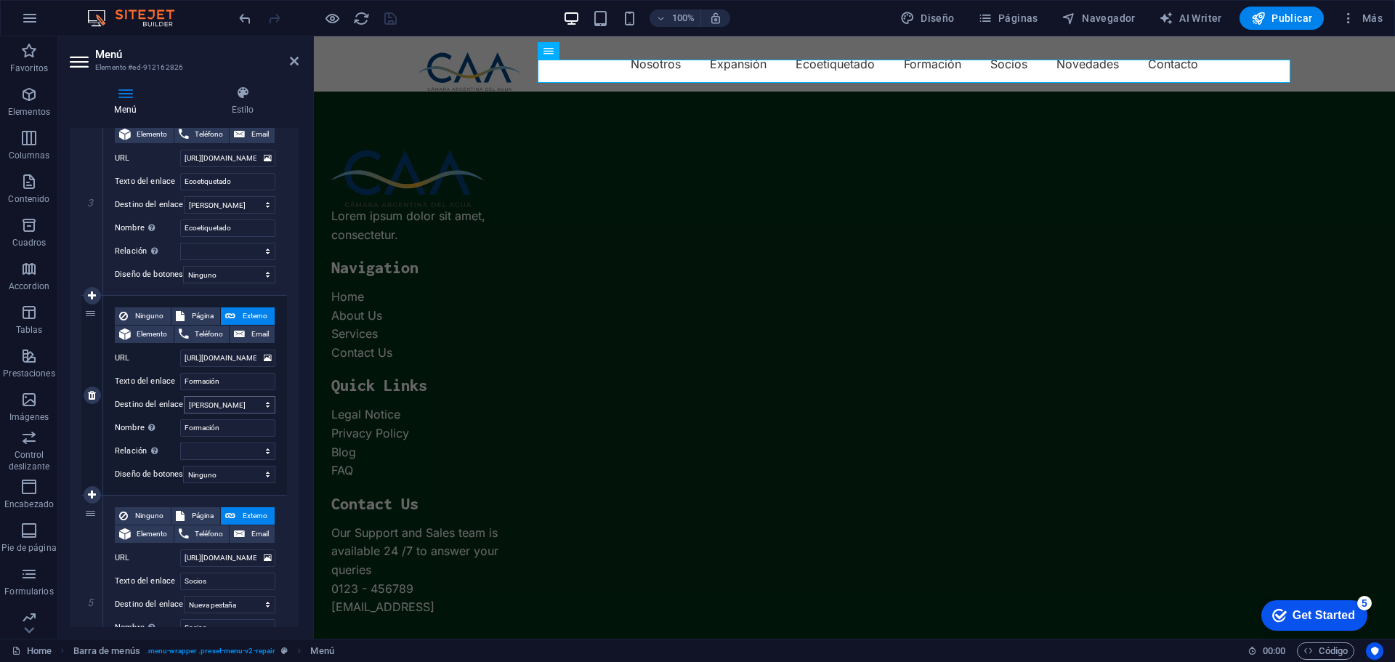
scroll to position [726, 0]
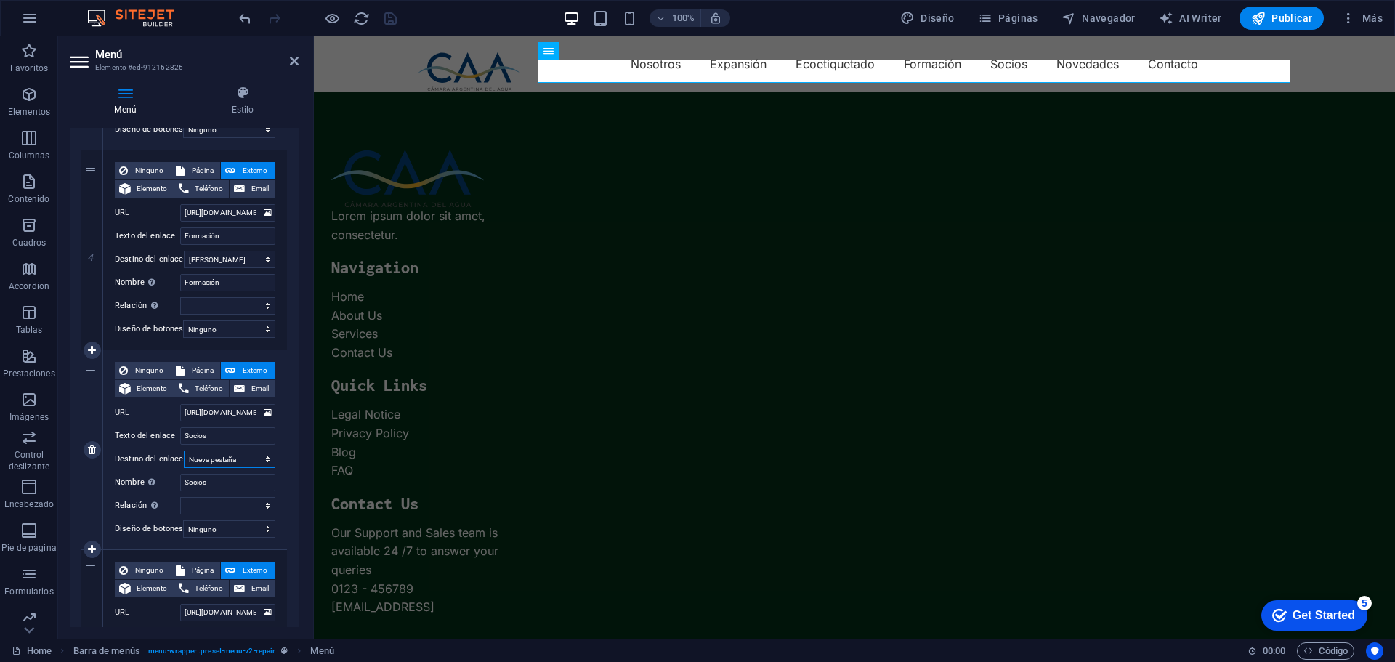
click at [235, 460] on select "Nueva pestaña Misma pestaña Superposición" at bounding box center [230, 458] width 92 height 17
select select
click at [184, 450] on select "Nueva pestaña Misma pestaña Superposición" at bounding box center [230, 458] width 92 height 17
select select
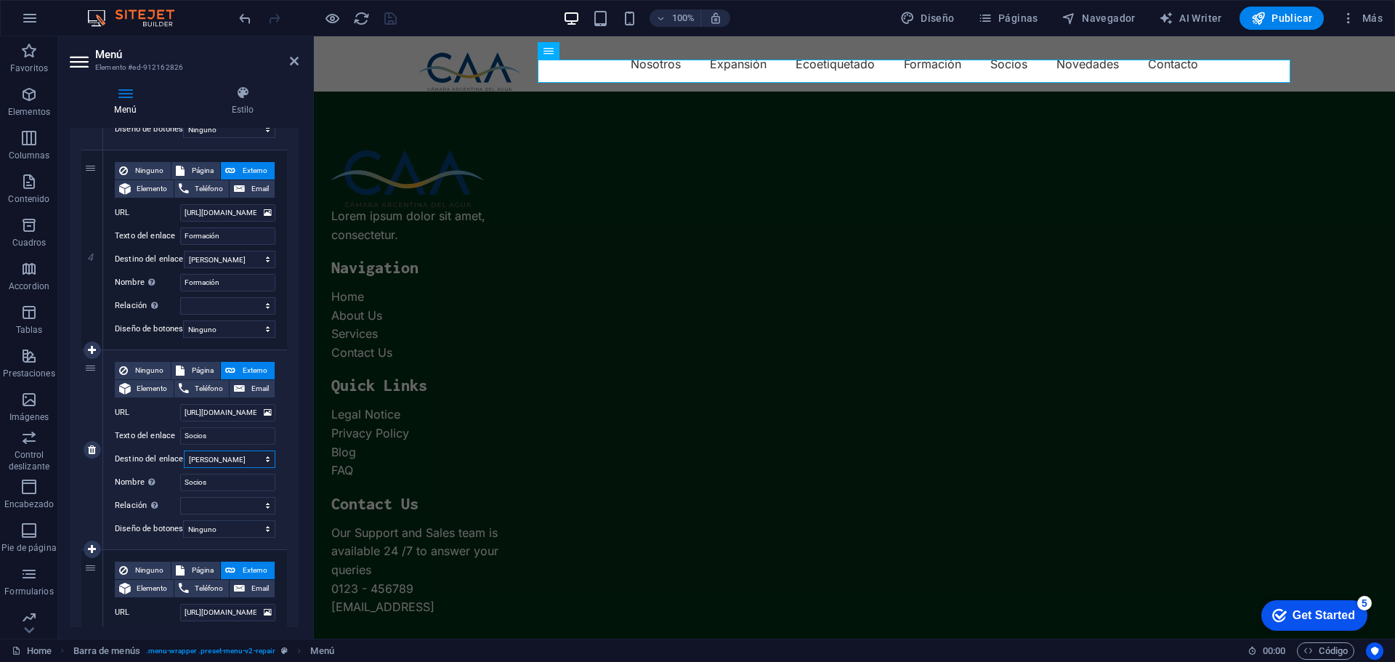
select select
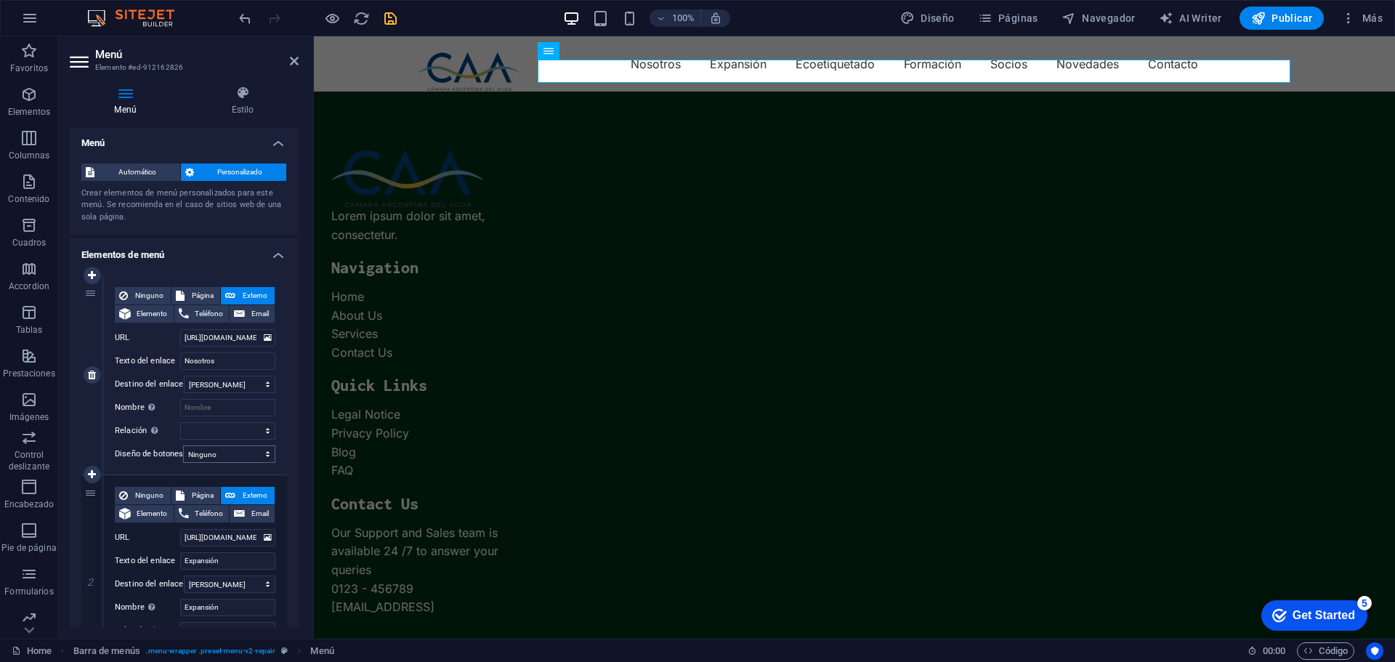
scroll to position [0, 0]
click at [388, 20] on icon "save" at bounding box center [390, 18] width 17 height 17
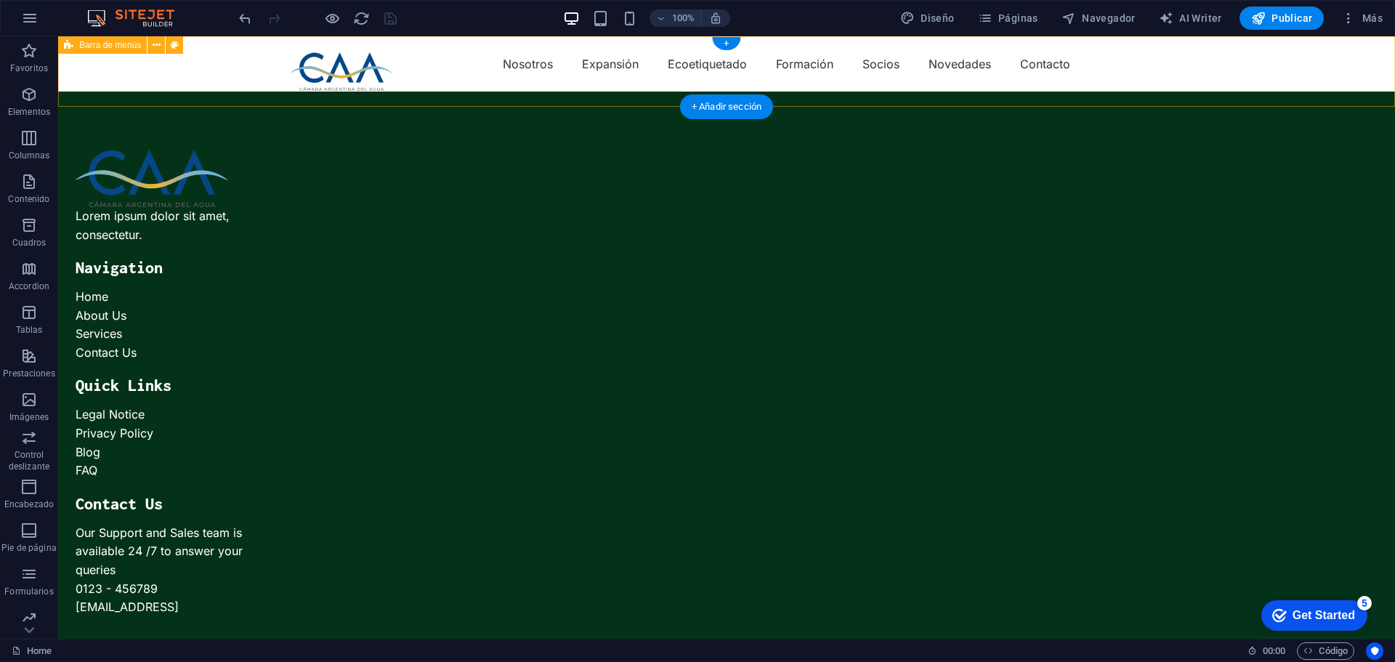
click at [1213, 70] on div "Nosotros Expansión Ecoetiquetado Formación Socios Novedades Contacto" at bounding box center [726, 63] width 1336 height 55
click at [155, 44] on icon at bounding box center [157, 45] width 8 height 15
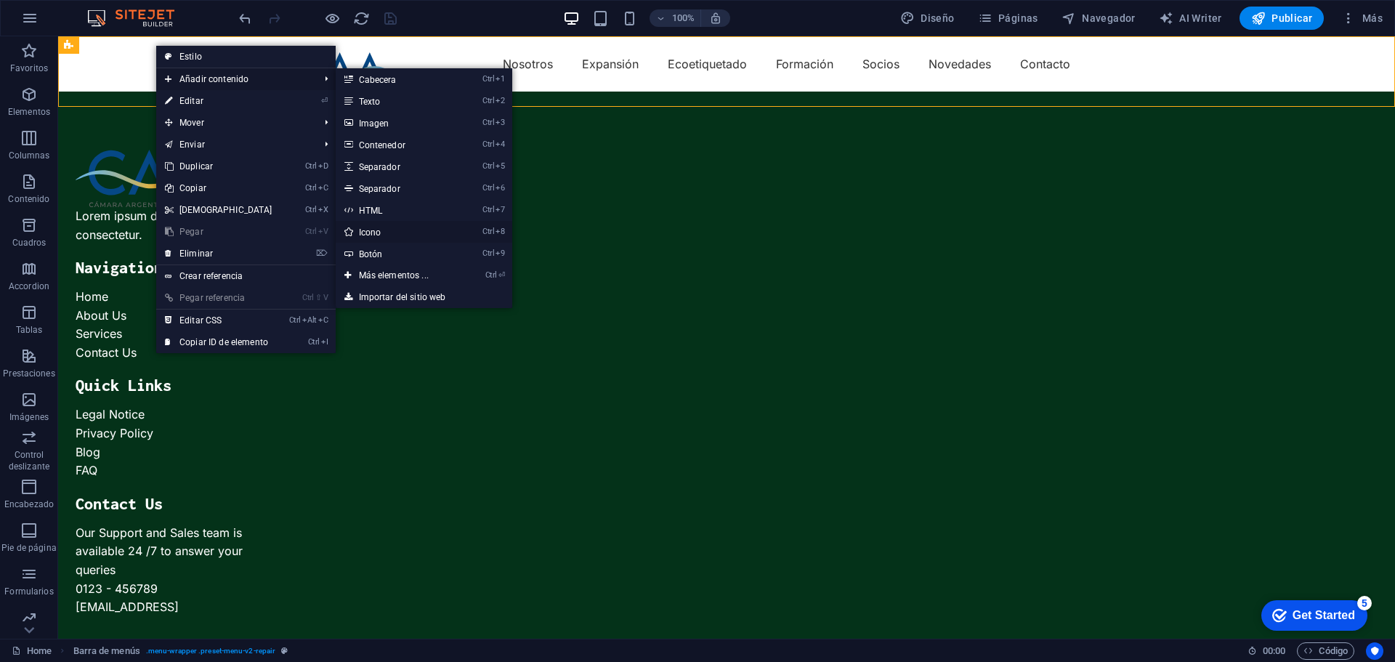
click at [375, 232] on link "Ctrl 8 Icono" at bounding box center [397, 232] width 122 height 22
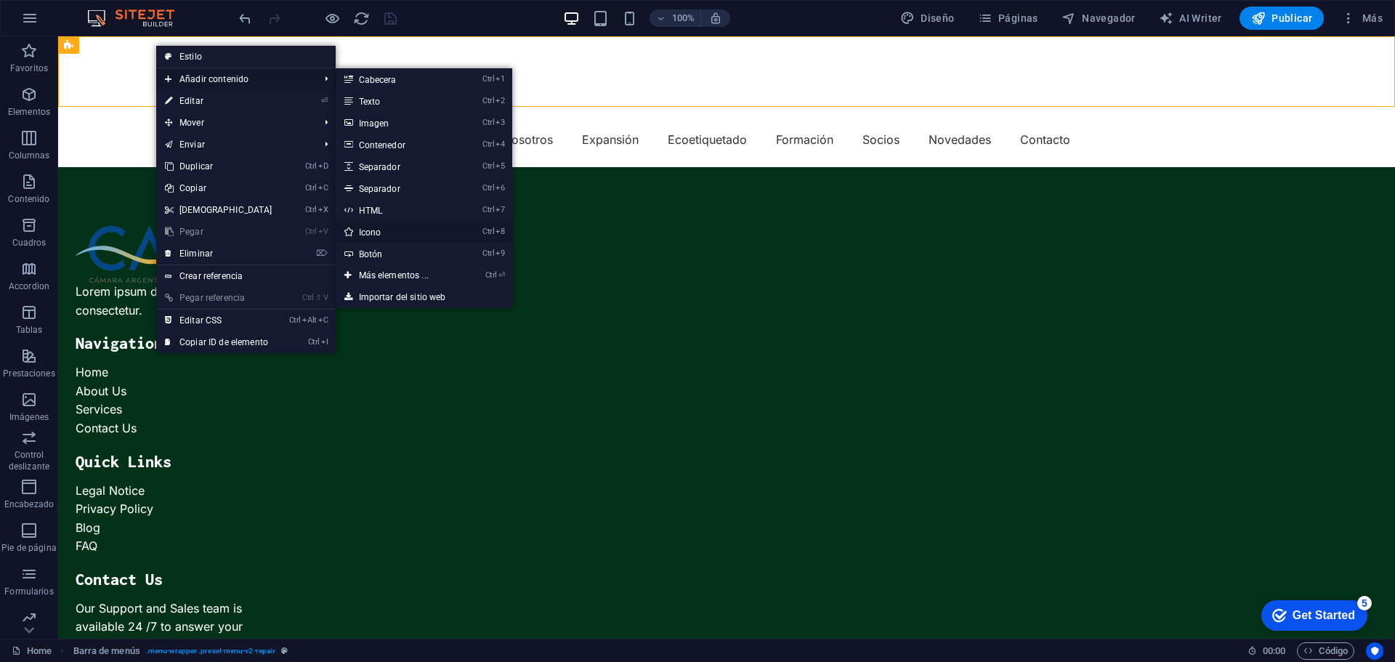
select select "xMidYMid"
select select "px"
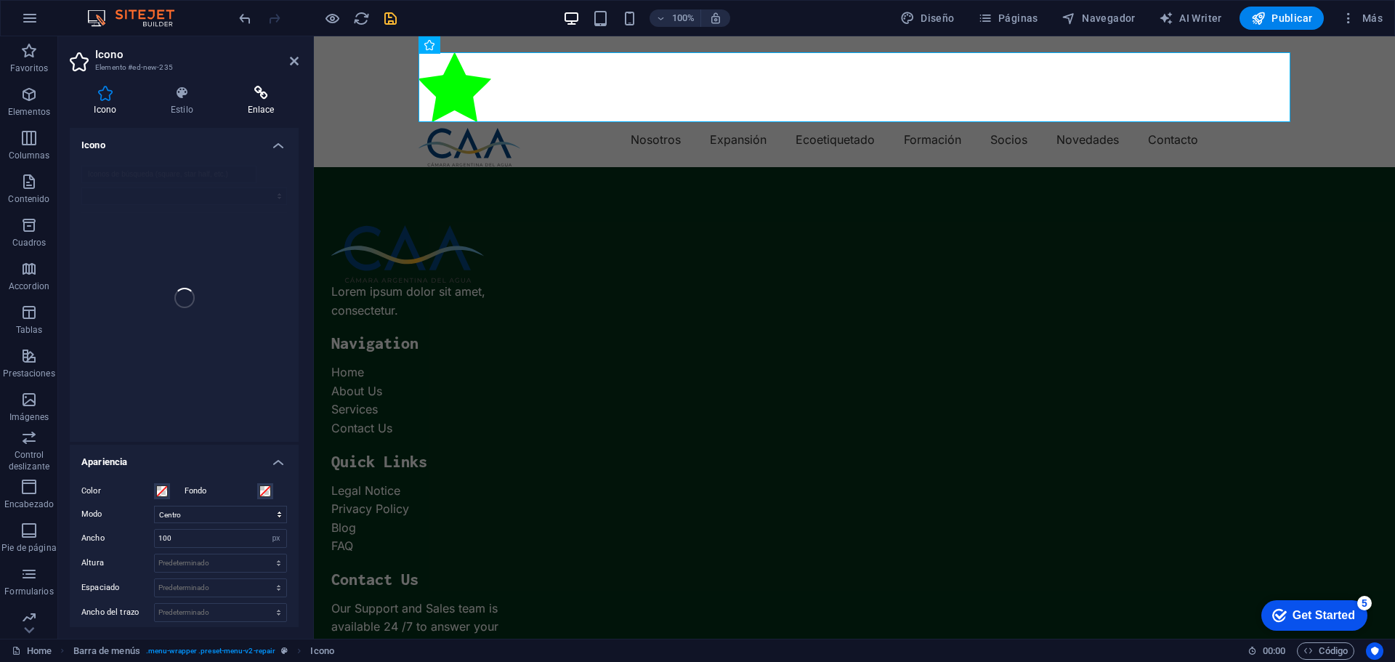
click at [260, 100] on h4 "Enlace" at bounding box center [261, 101] width 76 height 31
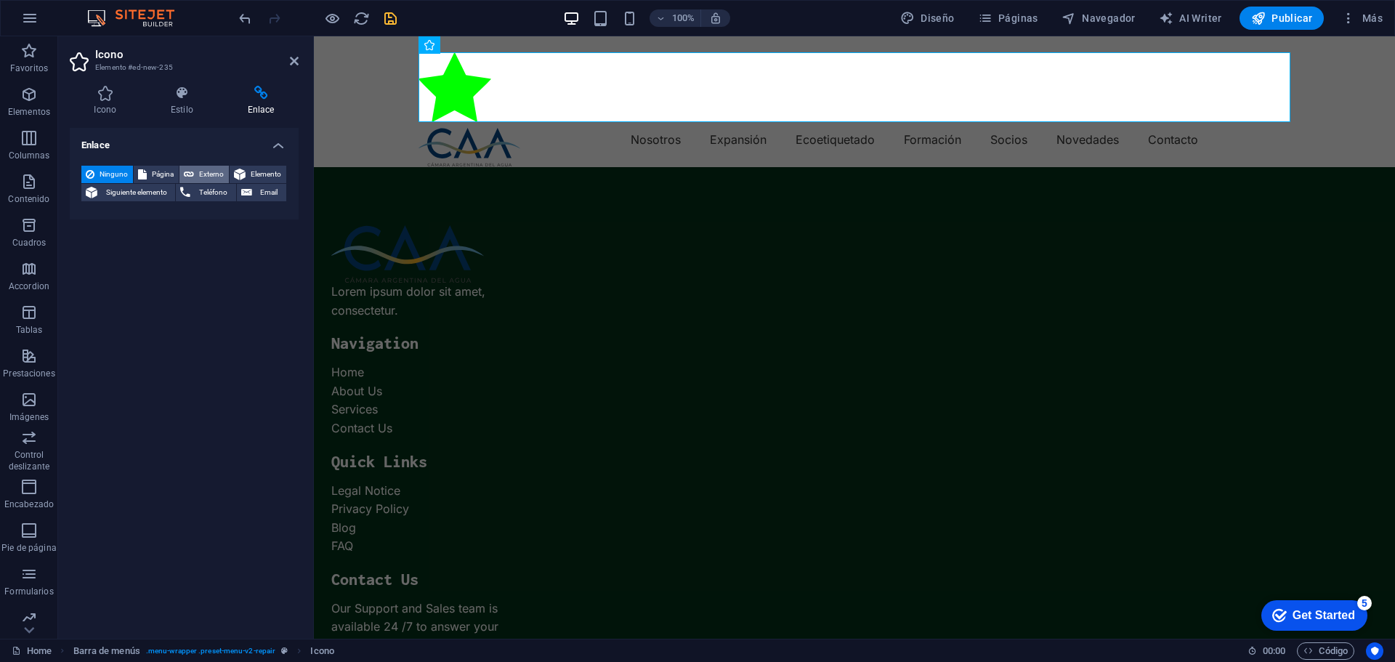
click at [216, 177] on span "Externo" at bounding box center [211, 174] width 26 height 17
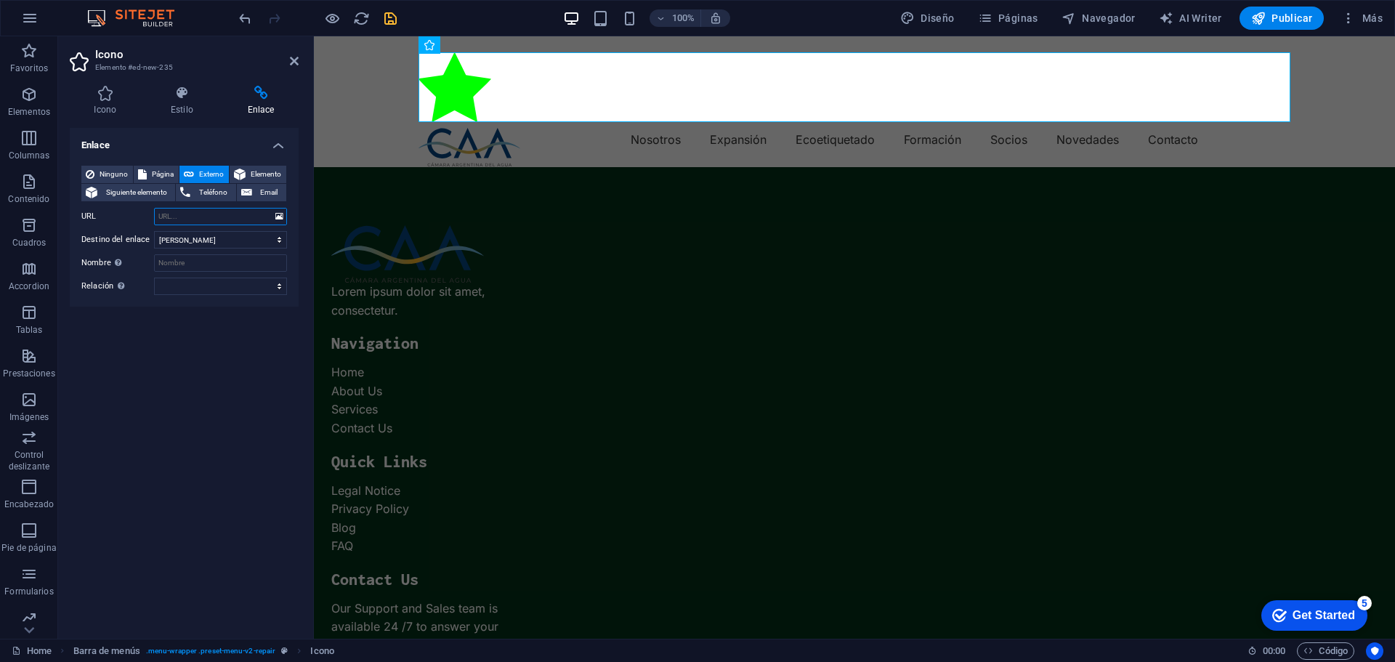
select select "blank"
paste input "[URL][DOMAIN_NAME]"
type input "[URL][DOMAIN_NAME]"
click at [212, 235] on select "Nueva pestaña Misma pestaña Superposición" at bounding box center [220, 239] width 133 height 17
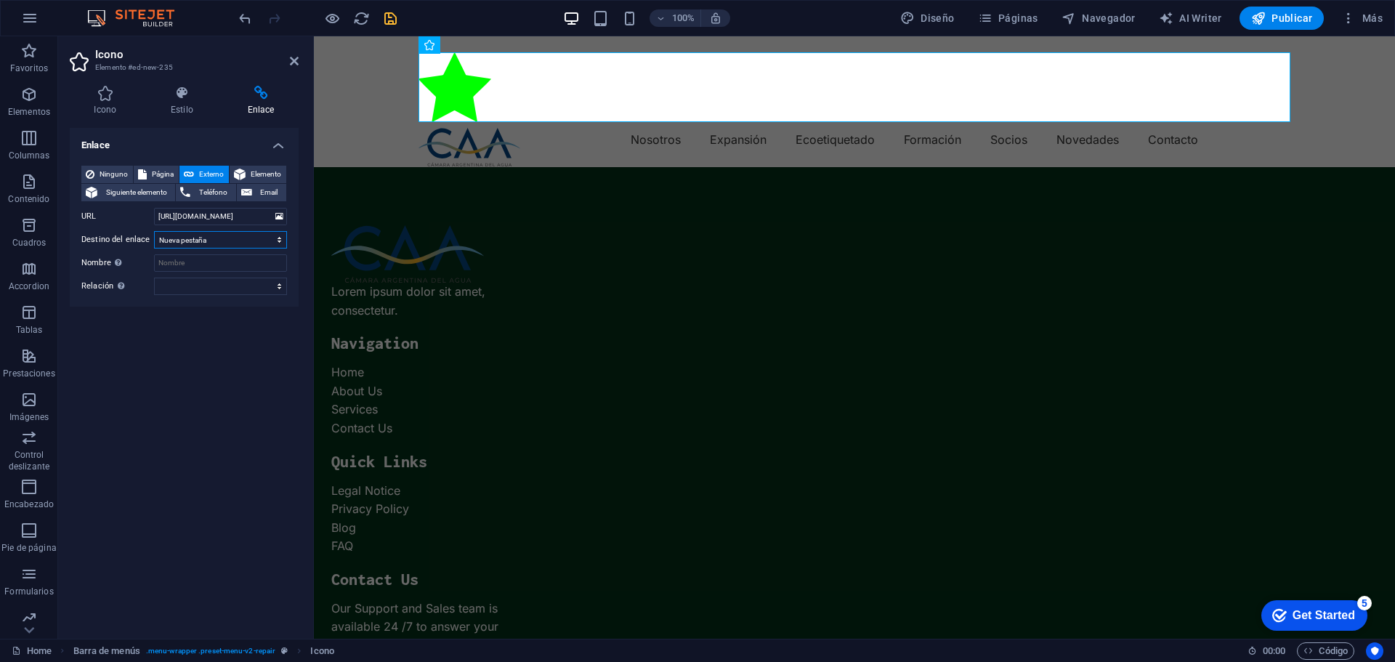
scroll to position [0, 0]
select select
click at [154, 231] on select "Nueva pestaña Misma pestaña Superposición" at bounding box center [220, 239] width 133 height 17
click at [194, 266] on input "Nombre Una descripción adicional del enlace no debería ser igual al texto del e…" at bounding box center [220, 262] width 133 height 17
type input "Linkedin"
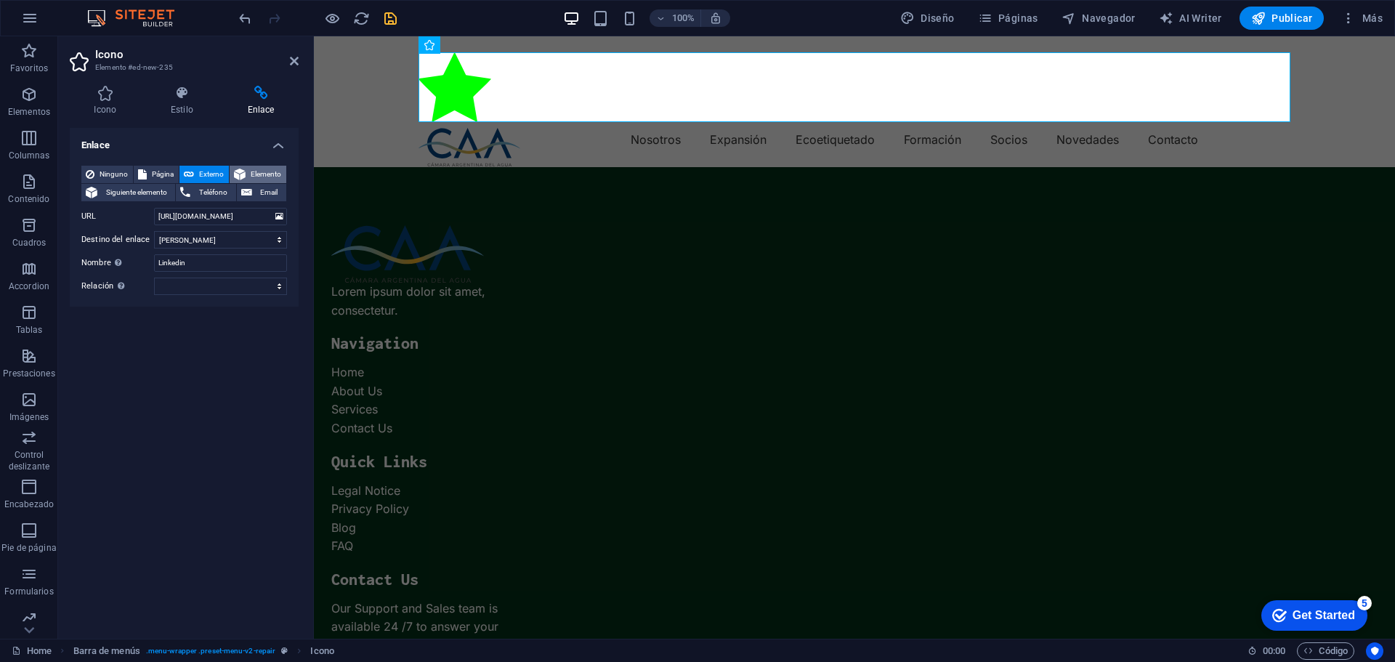
click at [259, 173] on span "Elemento" at bounding box center [266, 174] width 32 height 17
click at [110, 97] on icon at bounding box center [105, 93] width 71 height 15
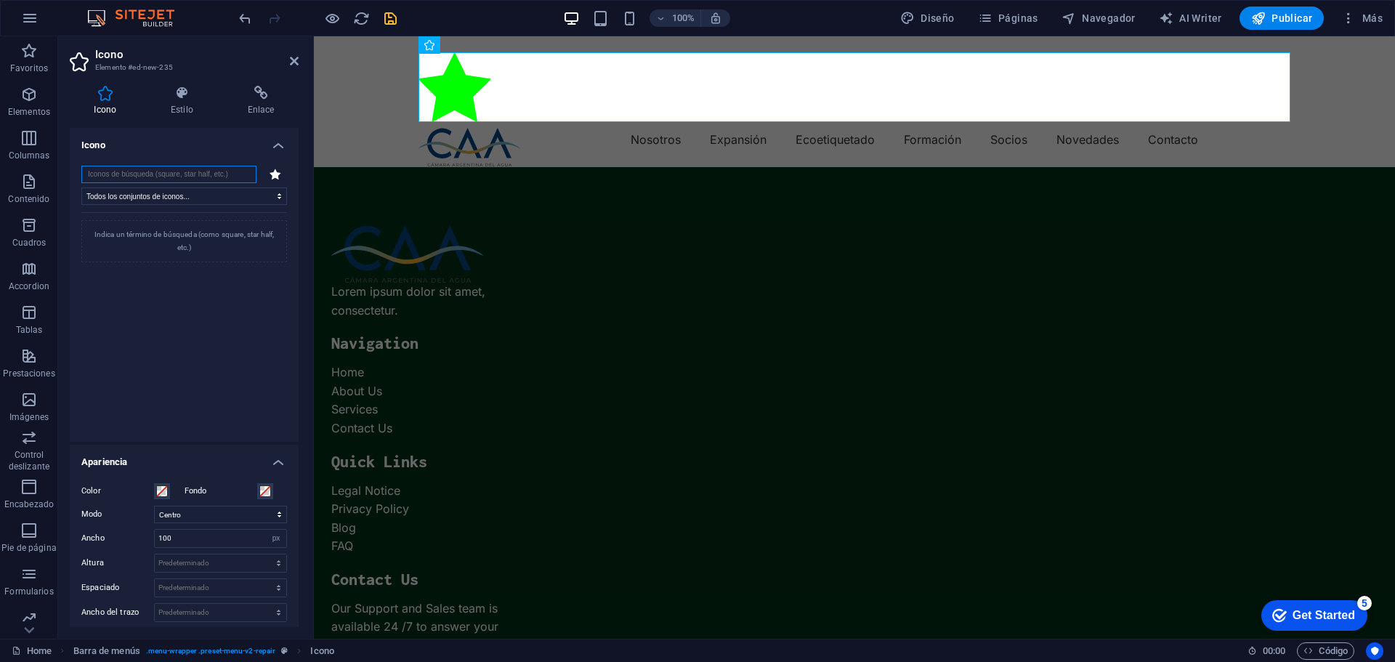
click at [161, 172] on input "search" at bounding box center [168, 174] width 175 height 17
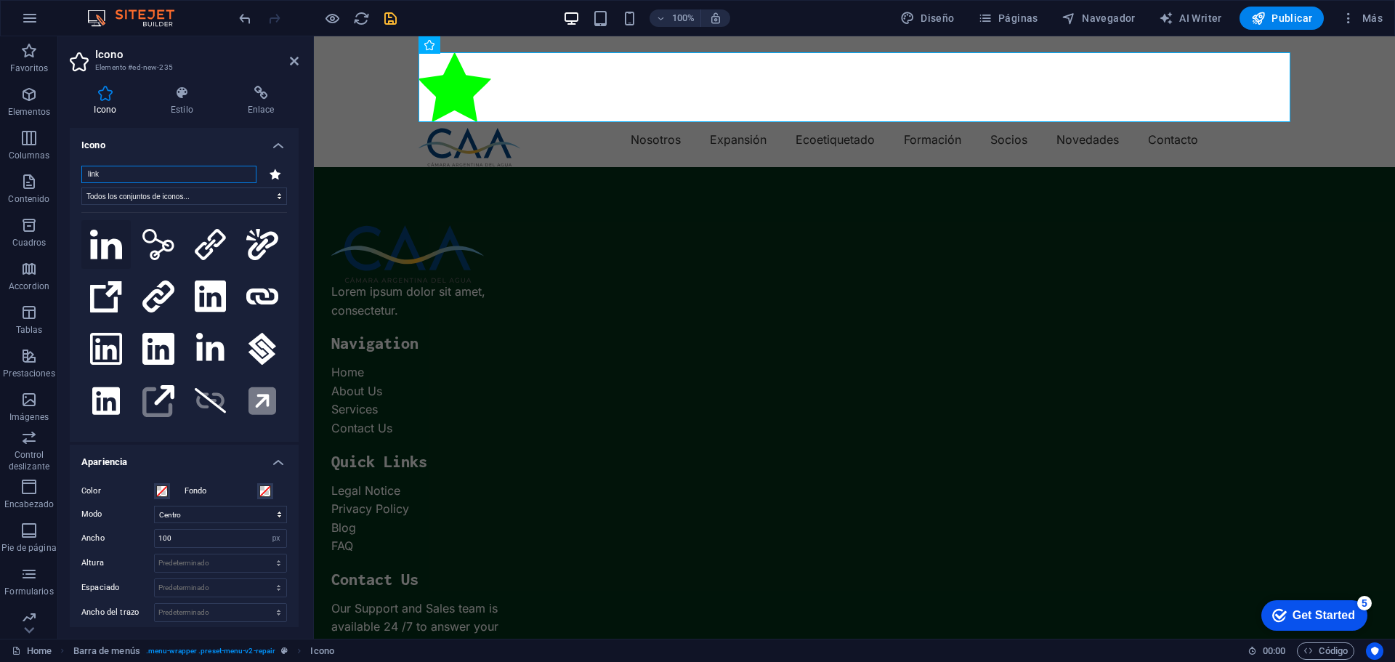
type input "link"
click at [102, 242] on icon at bounding box center [106, 244] width 32 height 29
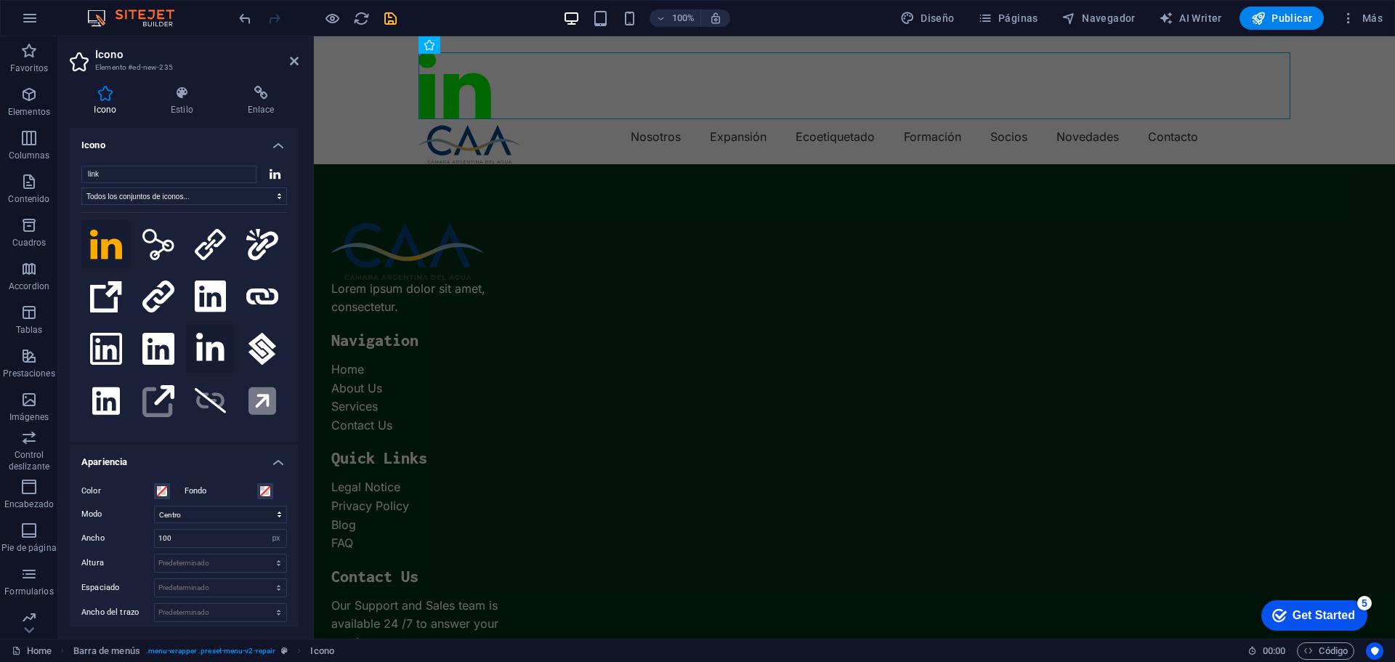
click at [214, 348] on icon at bounding box center [210, 347] width 28 height 28
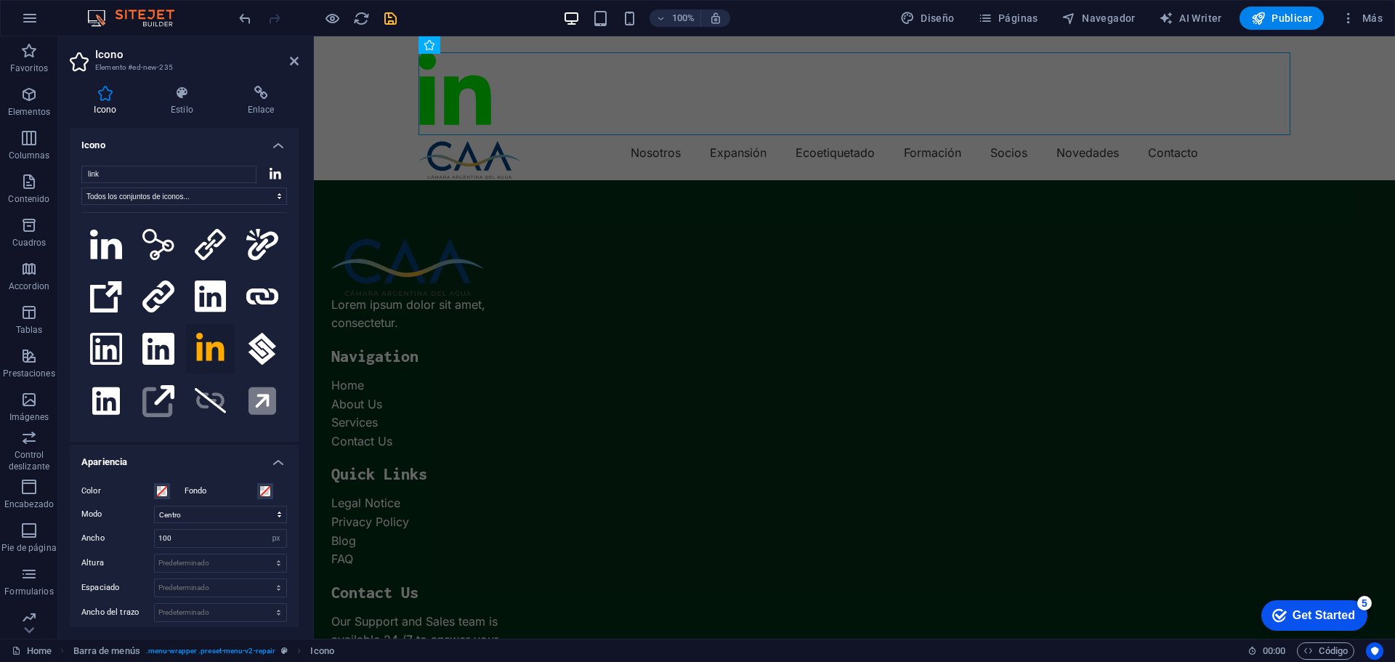
scroll to position [145, 0]
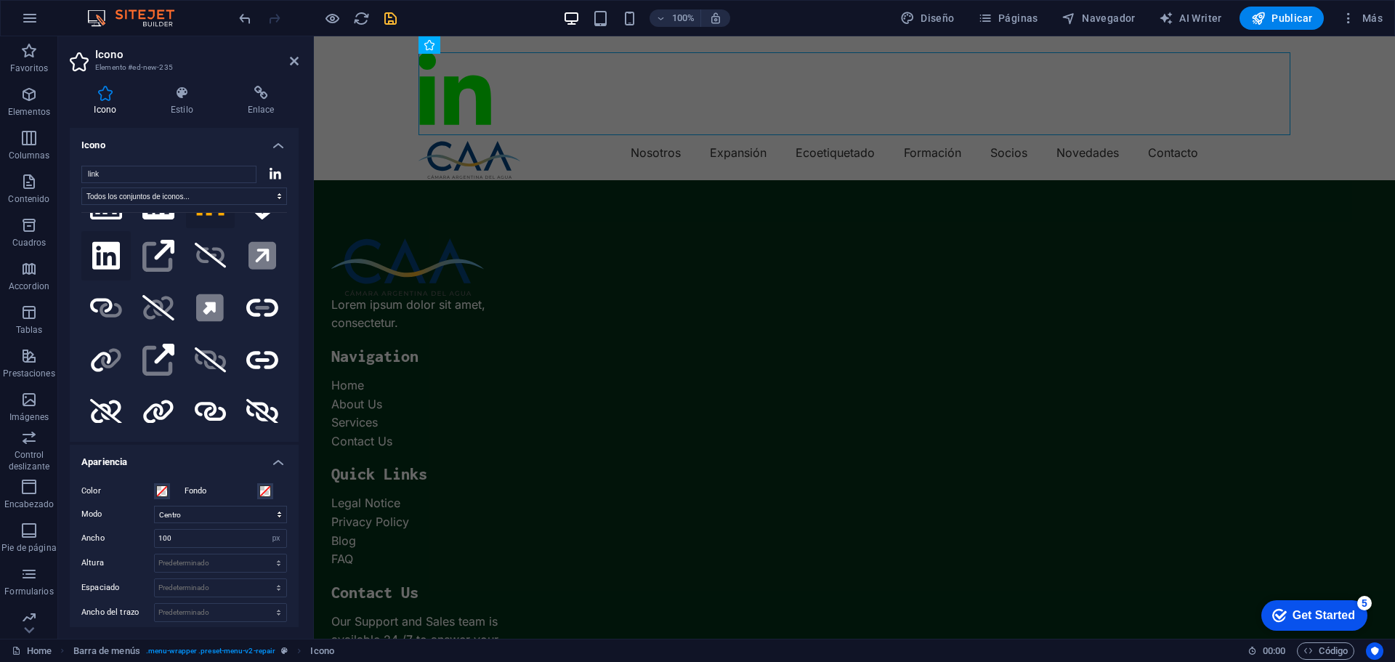
click at [112, 256] on icon at bounding box center [106, 256] width 28 height 32
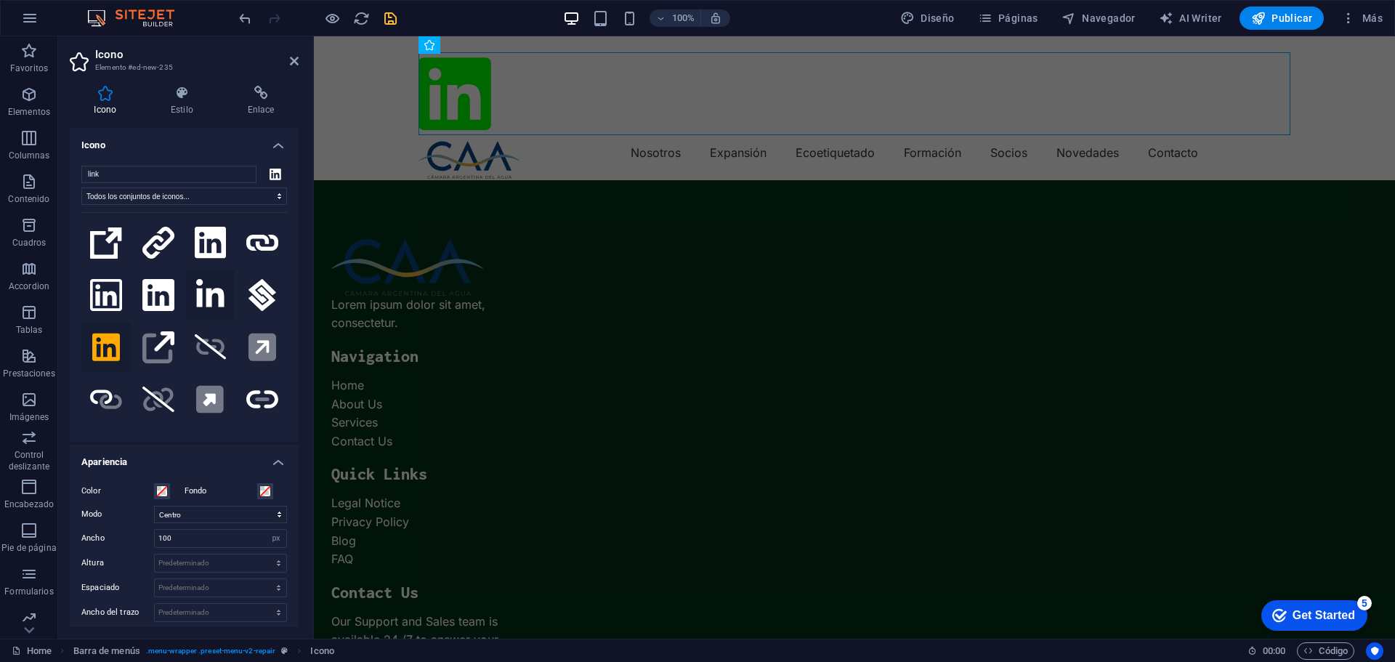
scroll to position [0, 0]
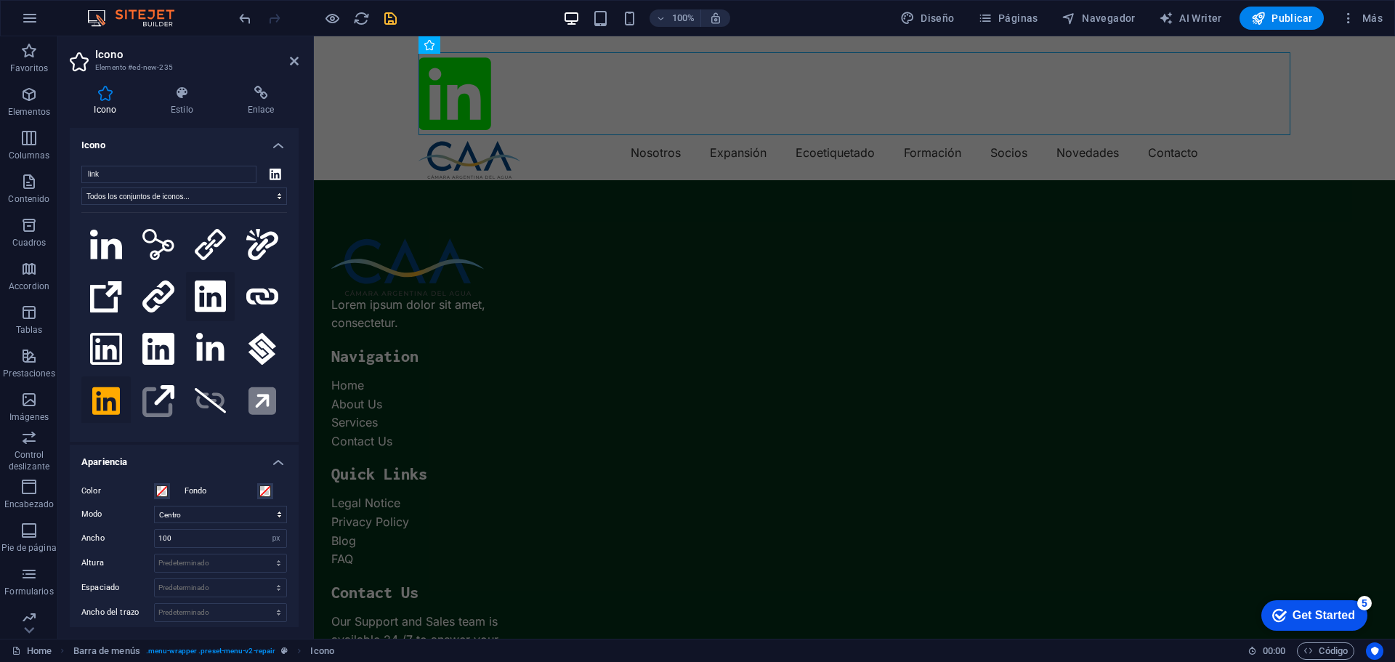
click at [202, 294] on icon at bounding box center [210, 296] width 31 height 32
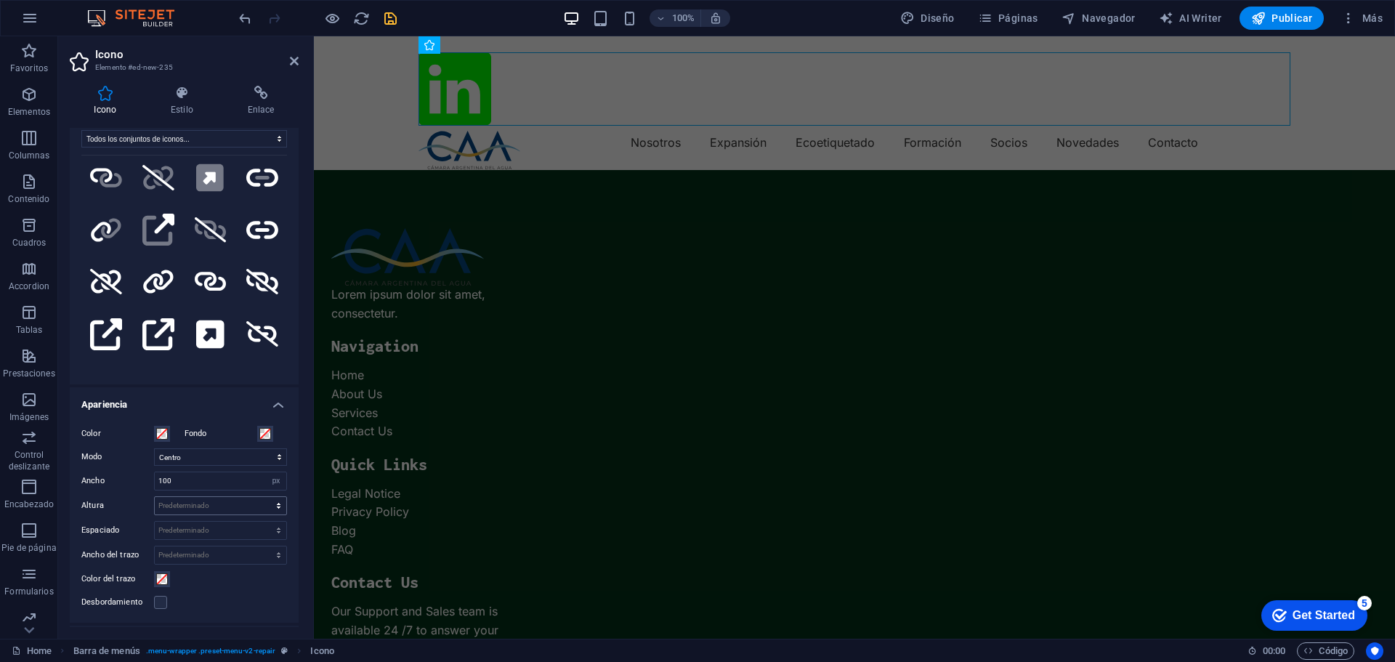
scroll to position [73, 0]
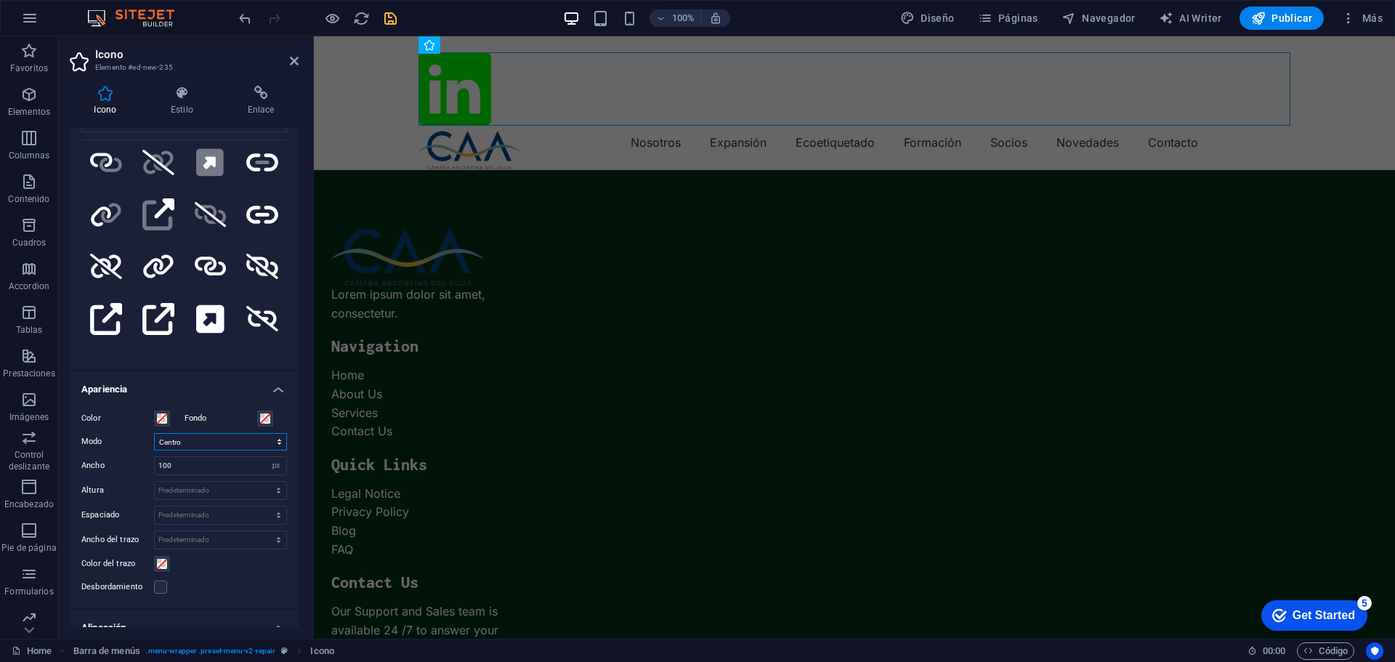
click at [198, 439] on select "Escalar Izquierda Centro Derecha" at bounding box center [220, 441] width 133 height 17
select select "xMaxYMid"
click at [154, 433] on select "Escalar Izquierda Centro Derecha" at bounding box center [220, 441] width 133 height 17
click at [478, 39] on icon at bounding box center [477, 45] width 8 height 15
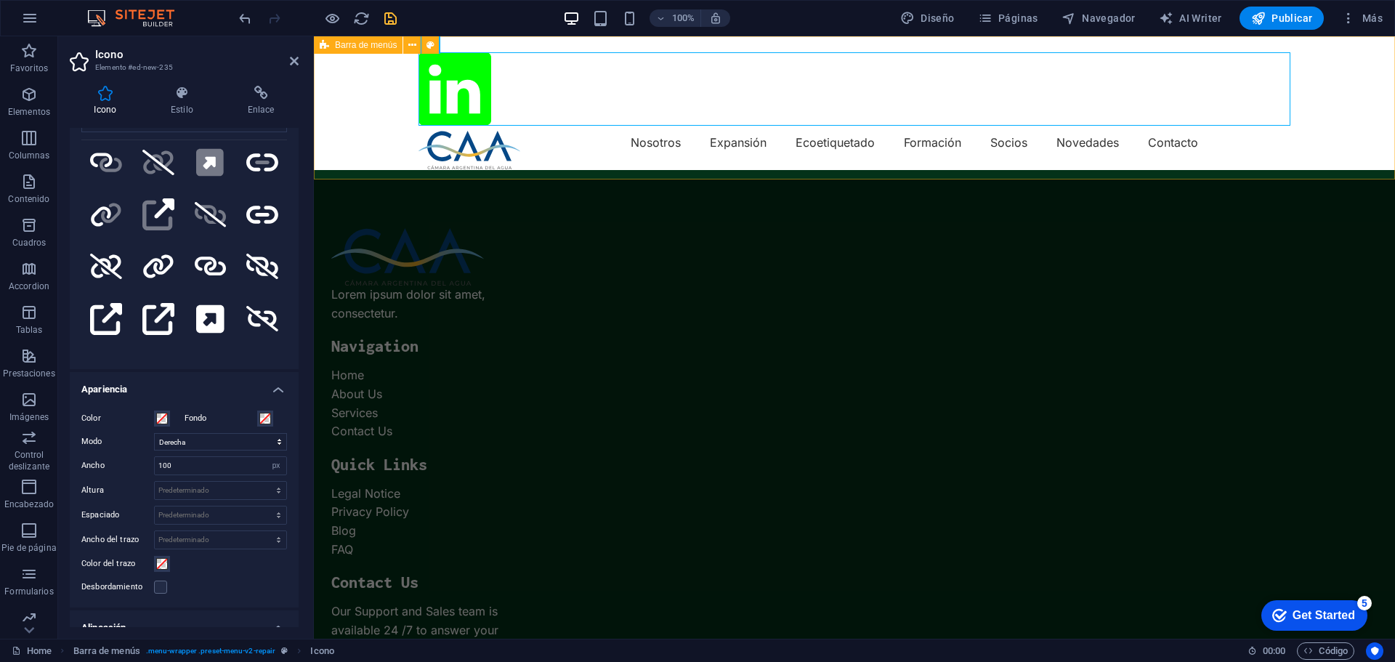
click at [373, 121] on div "Nosotros Expansión Ecoetiquetado Formación Socios Novedades Contacto" at bounding box center [854, 103] width 1081 height 134
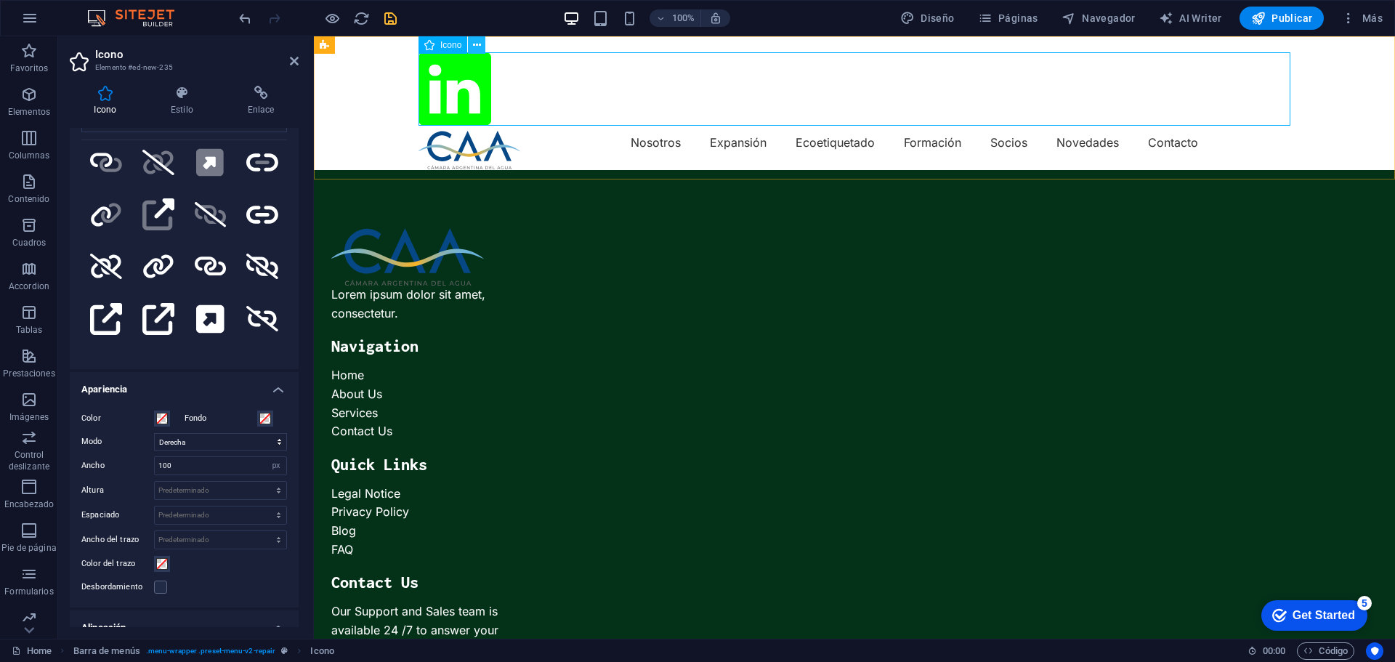
click at [480, 43] on icon at bounding box center [477, 45] width 8 height 15
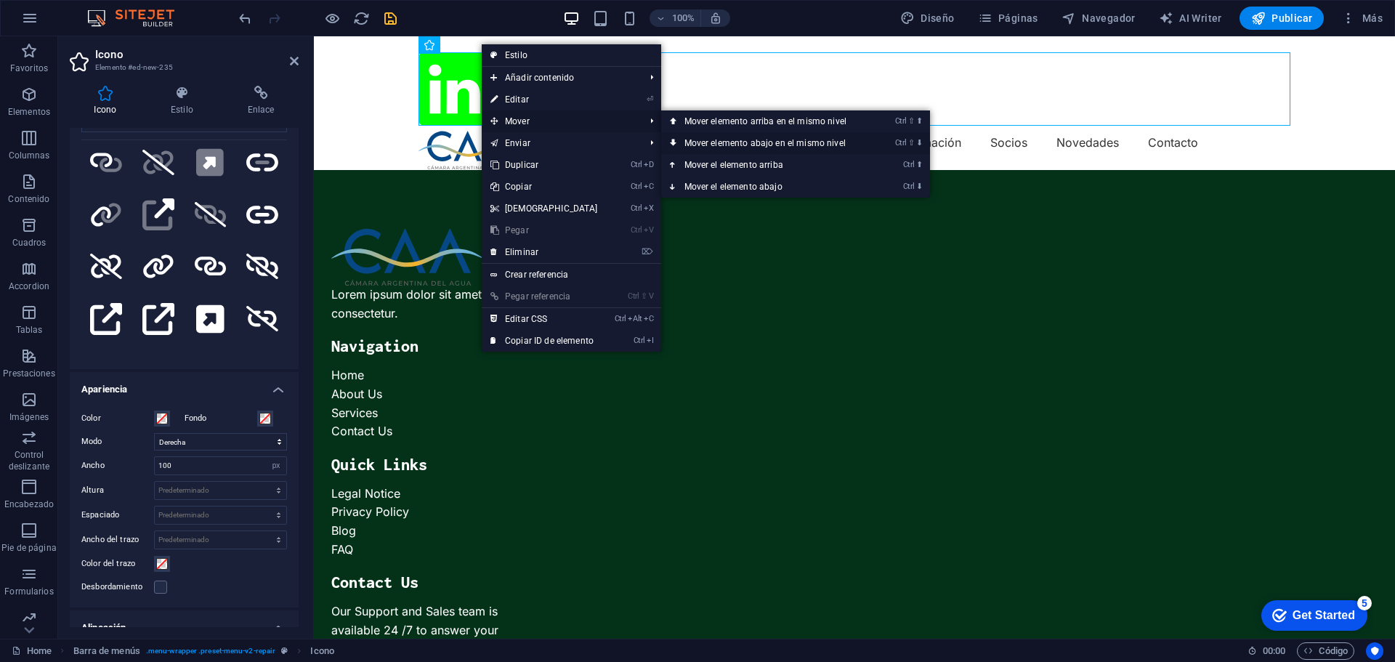
click at [769, 143] on link "Ctrl ⇧ ⬇ Mover elemento abajo en el mismo nivel" at bounding box center [768, 143] width 214 height 22
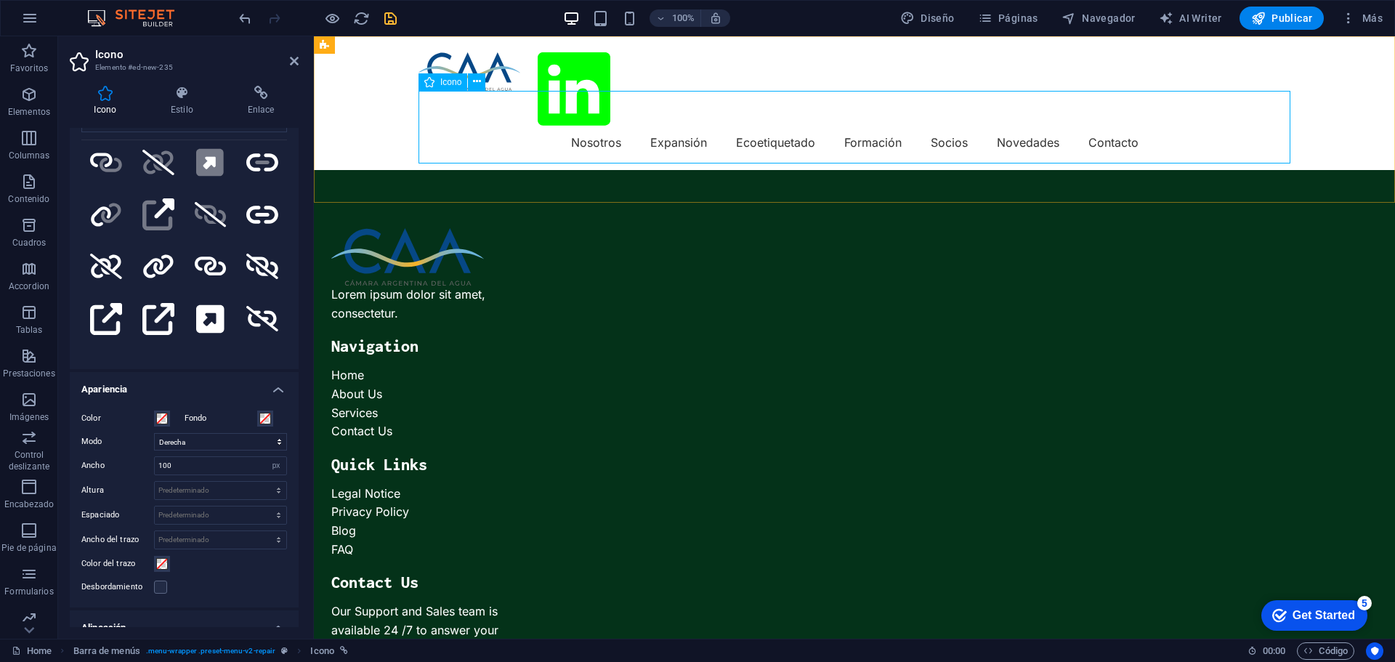
click at [474, 107] on figure at bounding box center [854, 91] width 872 height 78
click at [474, 81] on icon at bounding box center [477, 81] width 8 height 15
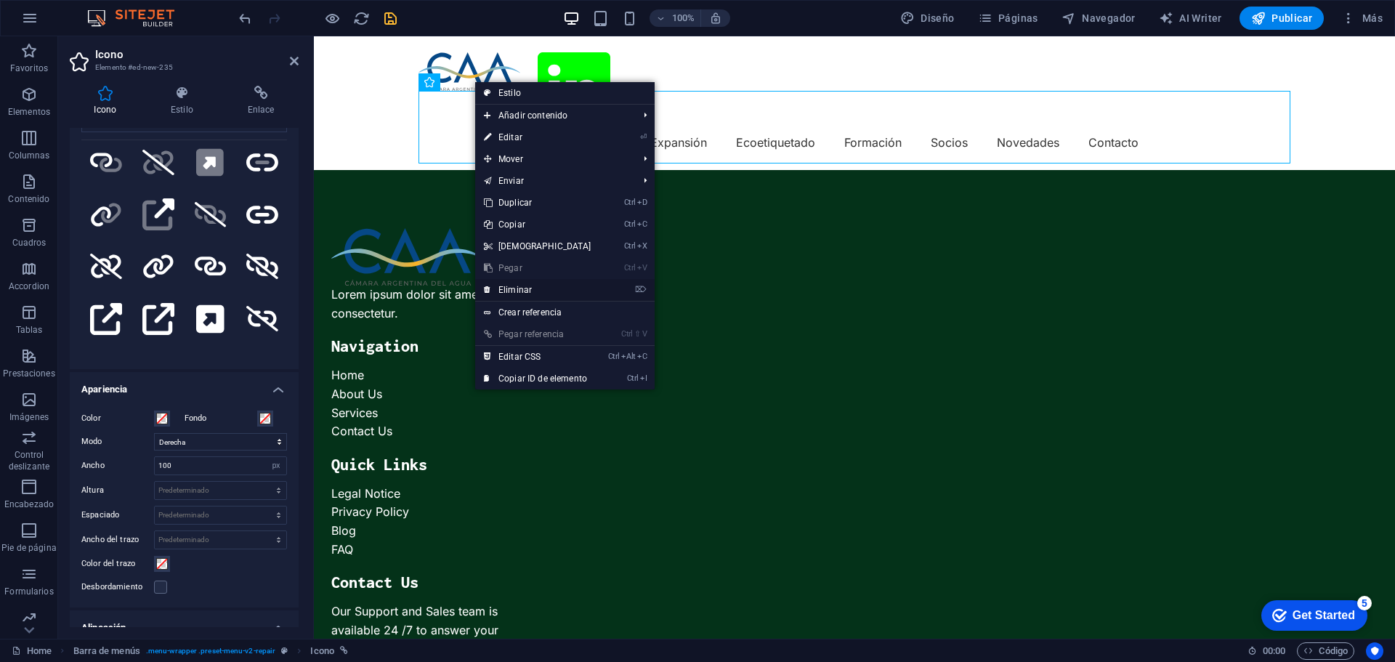
click at [529, 291] on link "⌦ Eliminar" at bounding box center [537, 290] width 125 height 22
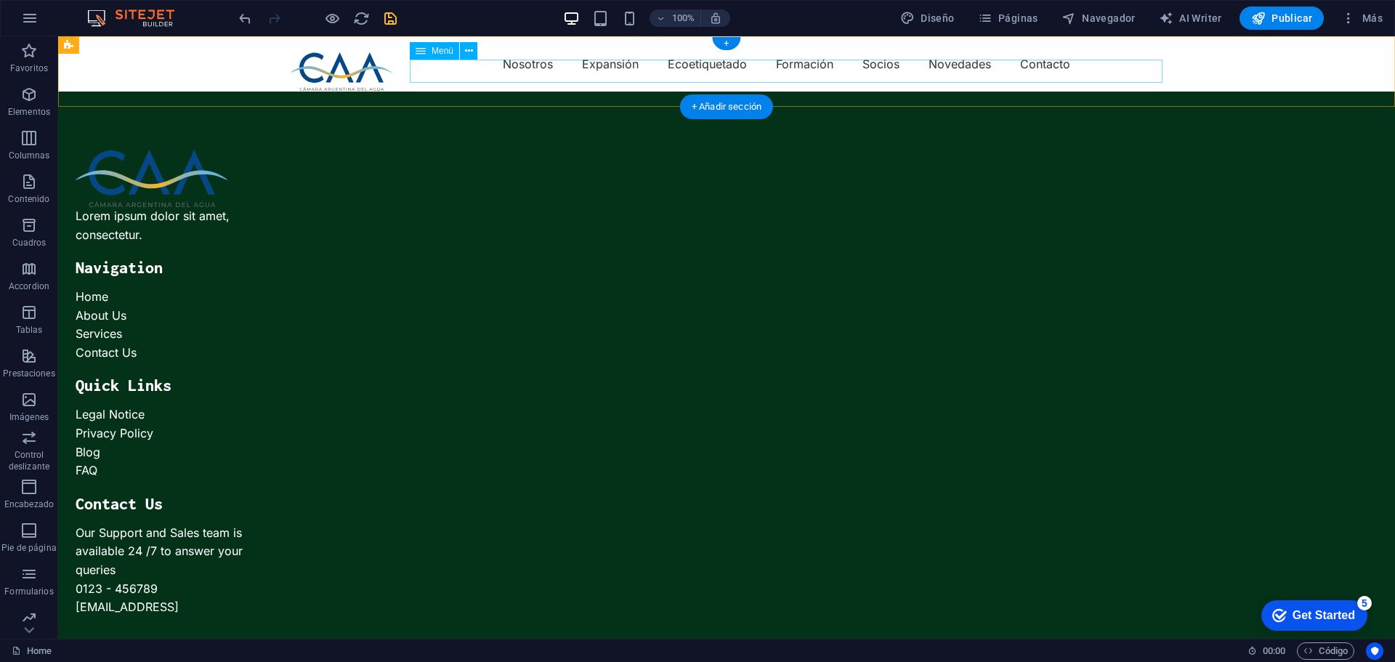
click at [996, 70] on nav "Nosotros Expansión Ecoetiquetado Formación Socios Novedades Contacto" at bounding box center [727, 63] width 872 height 23
click at [471, 49] on icon at bounding box center [469, 51] width 8 height 15
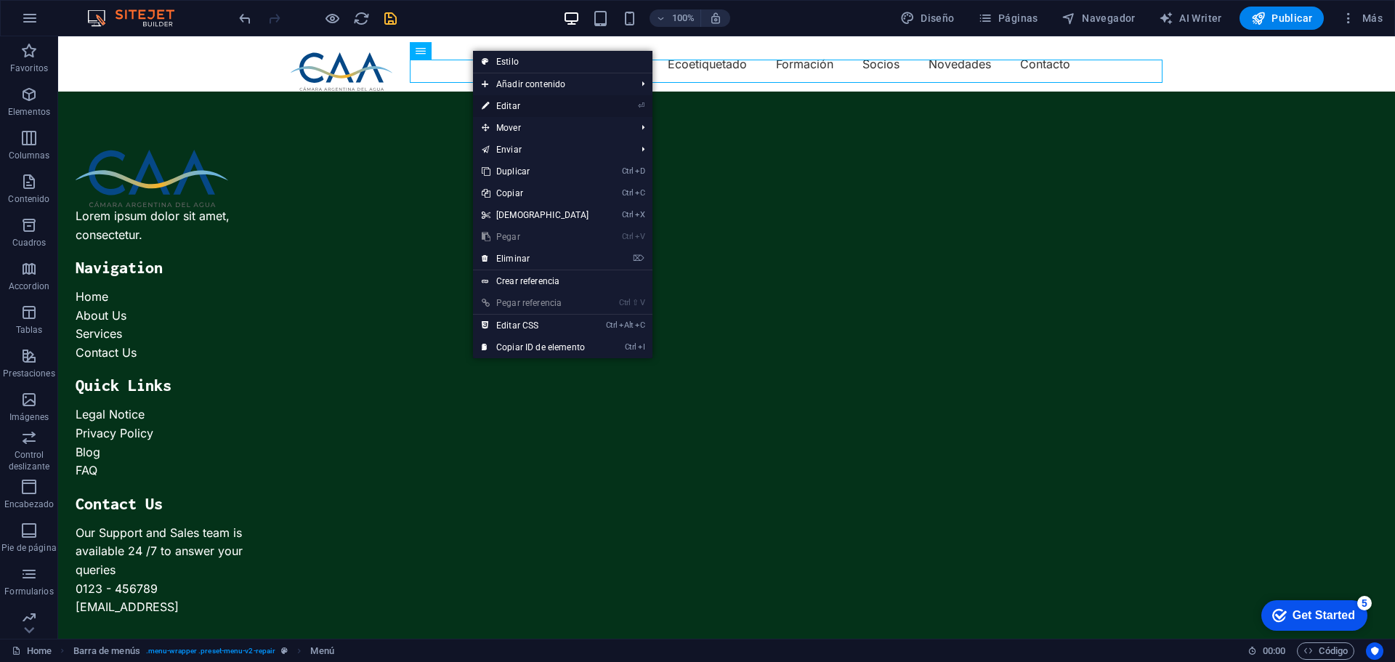
click at [512, 107] on link "⏎ Editar" at bounding box center [535, 106] width 125 height 22
select select
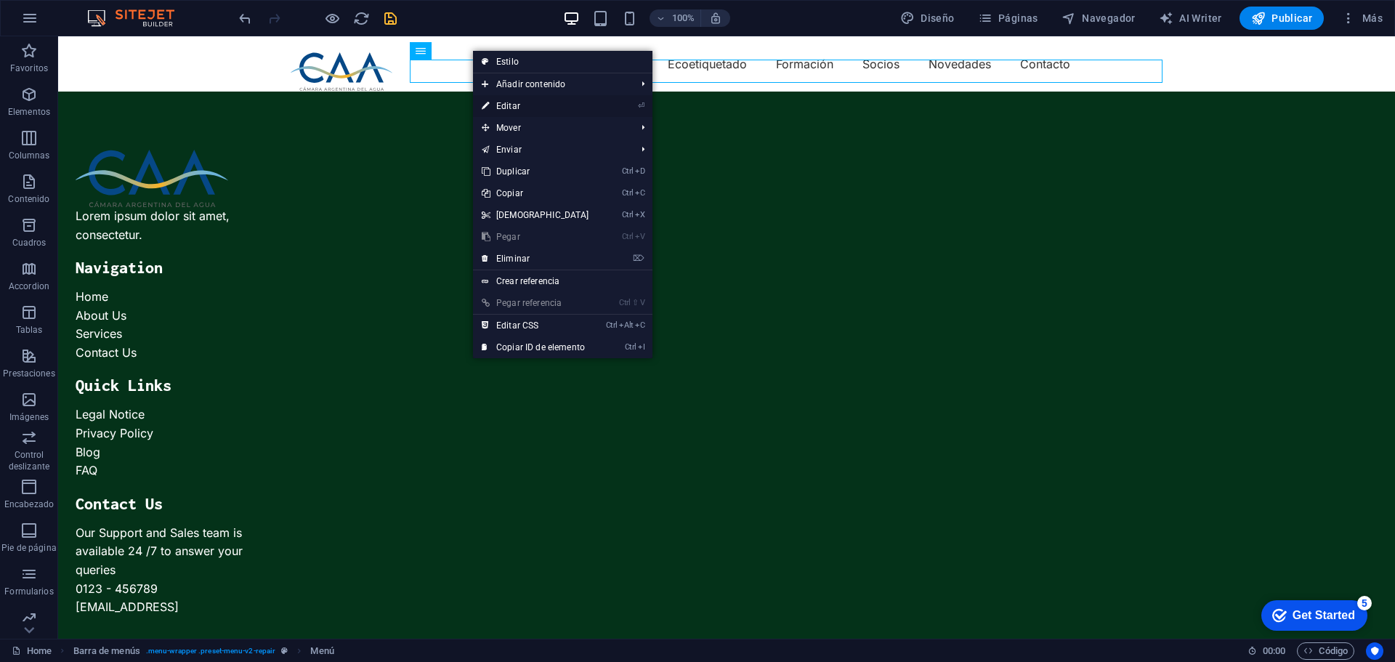
select select
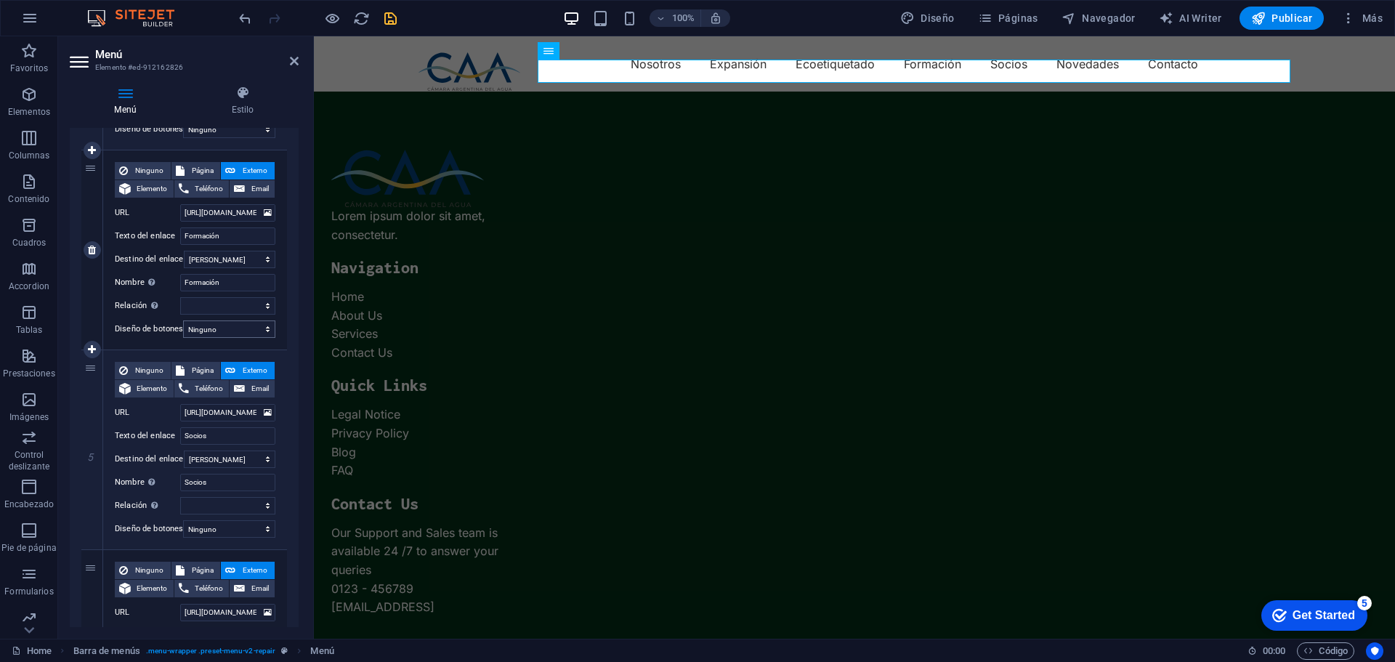
scroll to position [1099, 0]
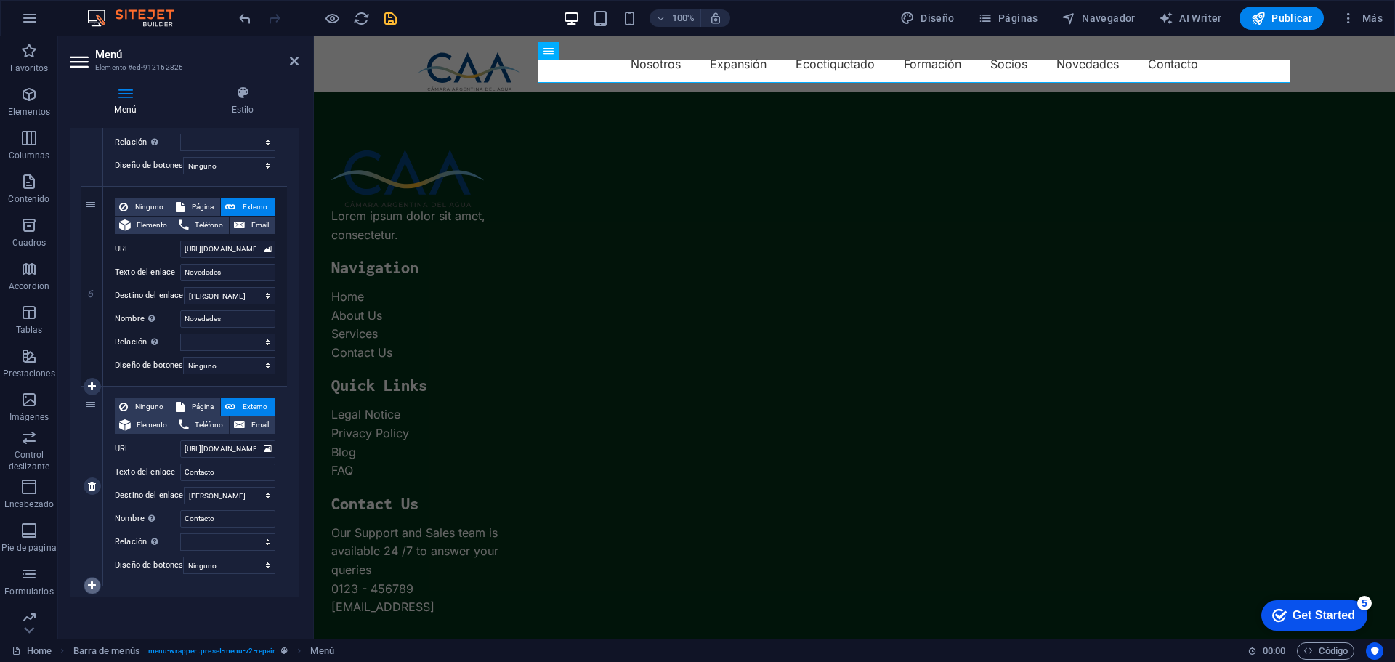
click at [89, 580] on icon at bounding box center [92, 585] width 8 height 10
select select
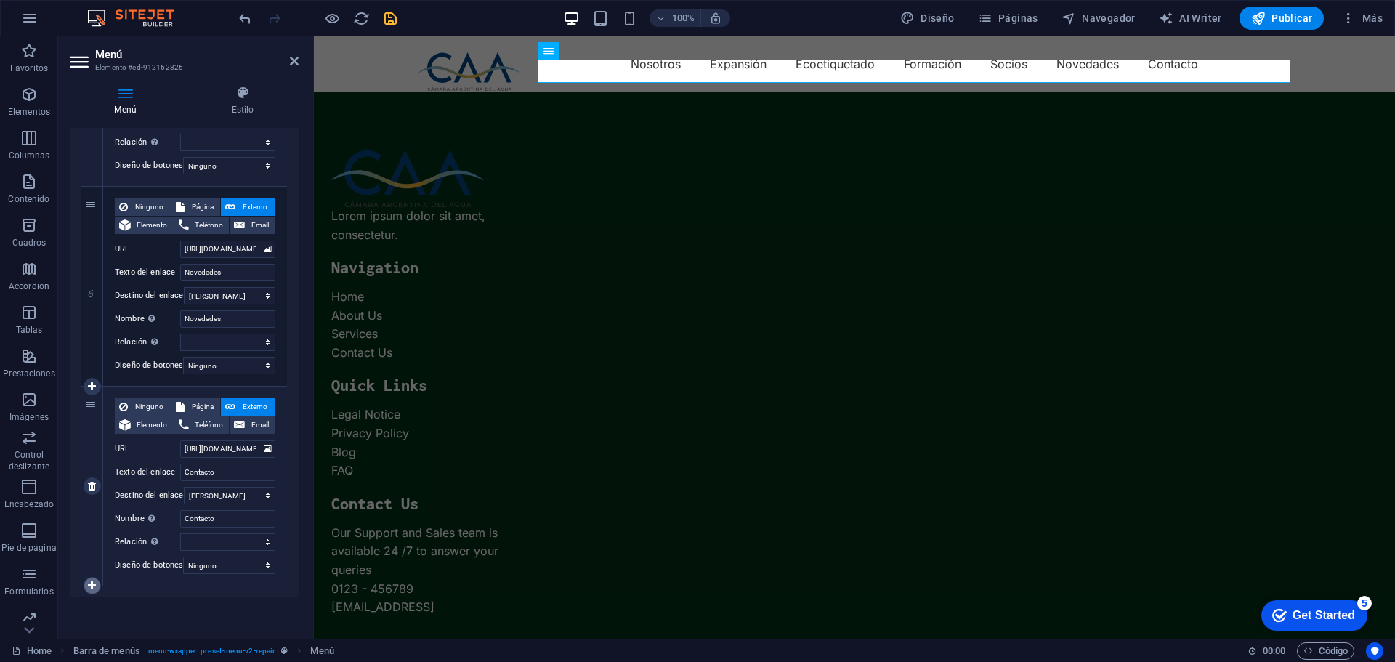
select select
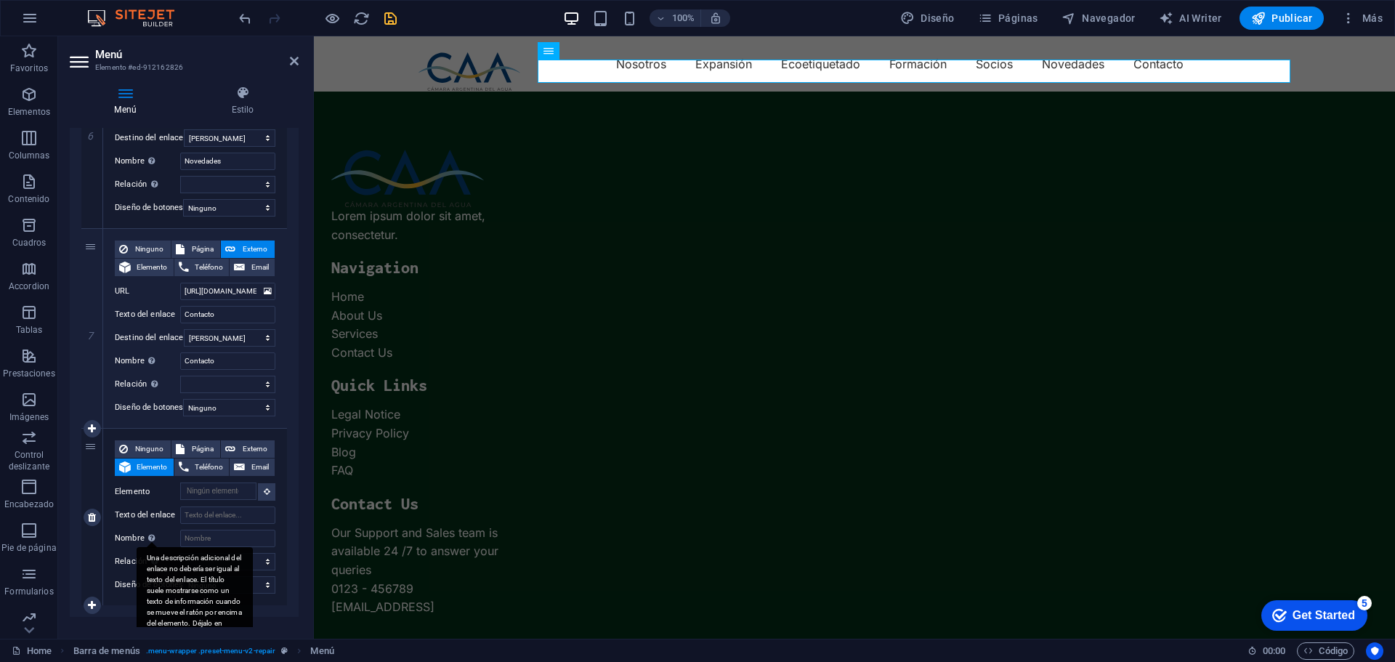
scroll to position [1276, 0]
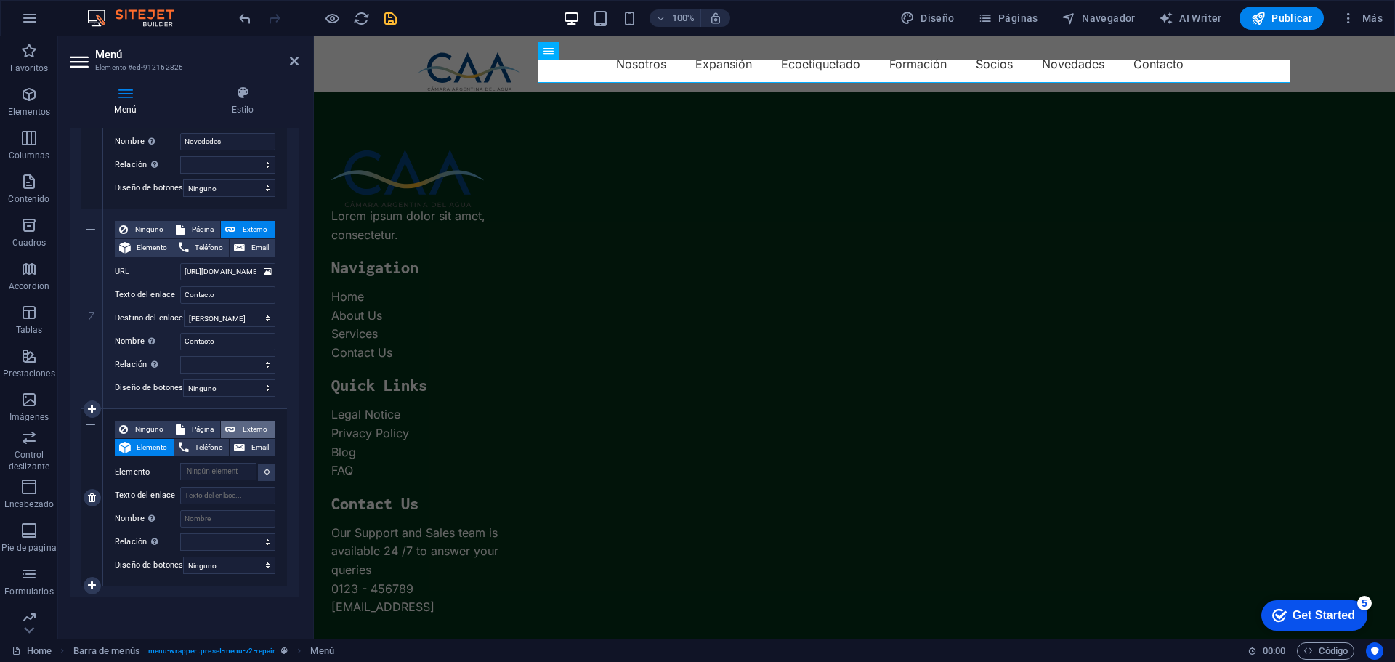
click at [240, 421] on span "Externo" at bounding box center [255, 429] width 31 height 17
select select
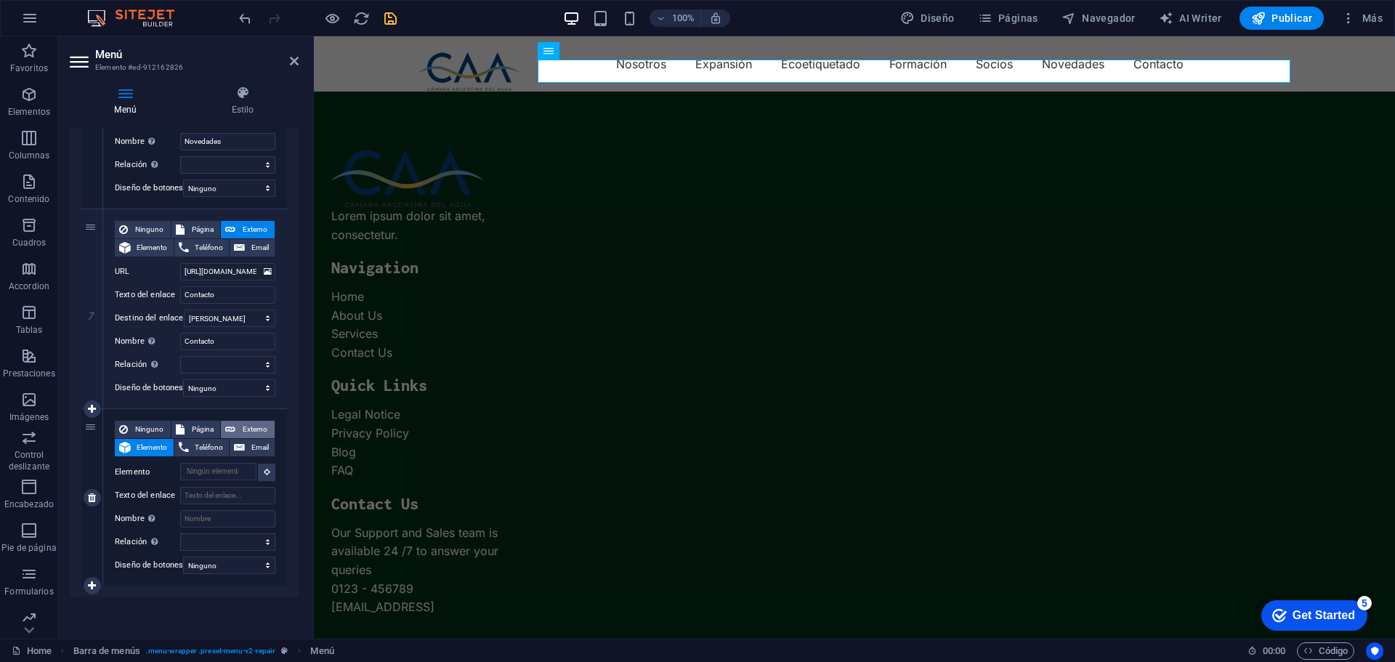
select select
select select "blank"
select select
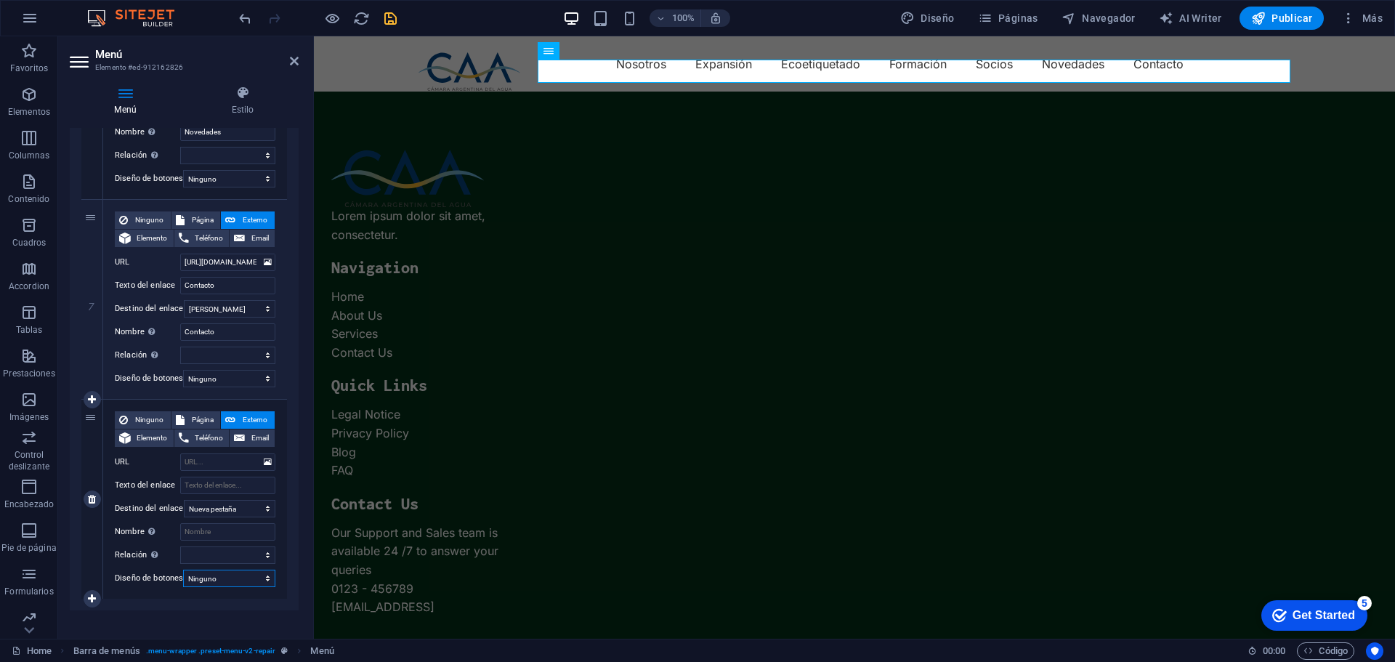
click at [240, 577] on select "Ninguno Predeterminado Principal Secundario" at bounding box center [229, 577] width 92 height 17
click at [240, 576] on select "Ninguno Predeterminado Principal Secundario" at bounding box center [229, 577] width 92 height 17
click at [190, 418] on span "Página" at bounding box center [203, 419] width 28 height 17
select select
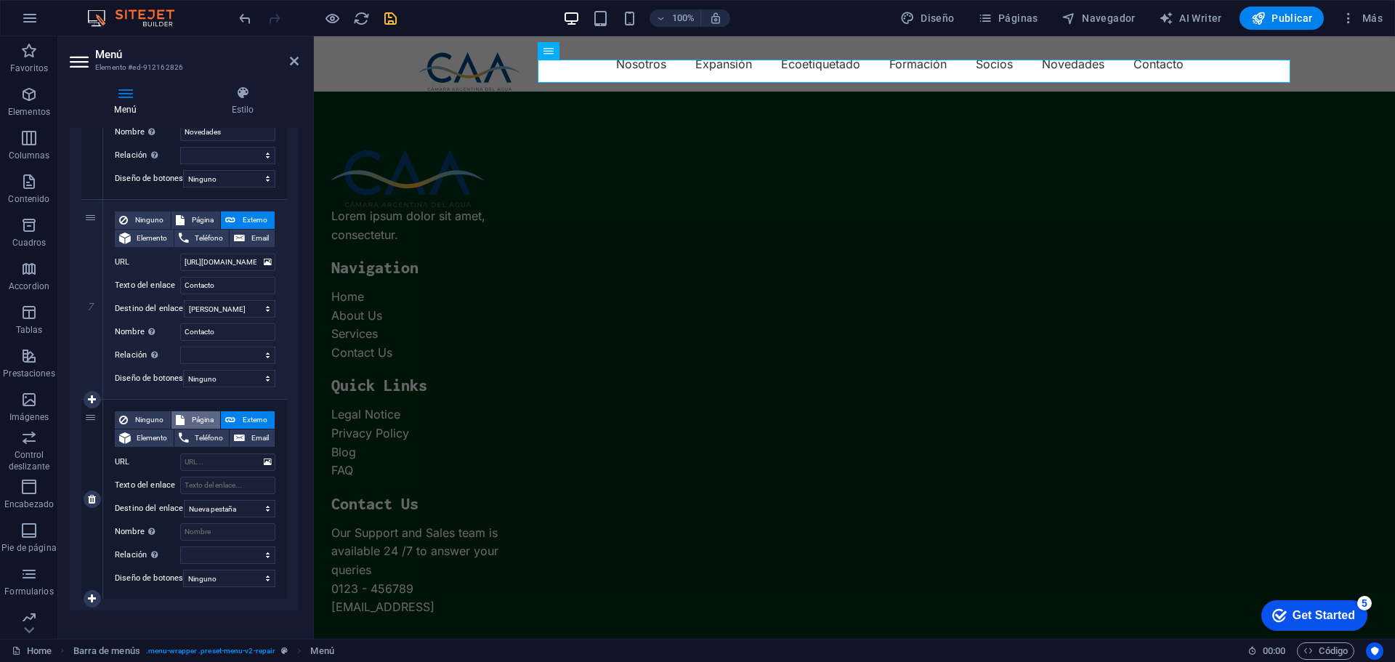
select select
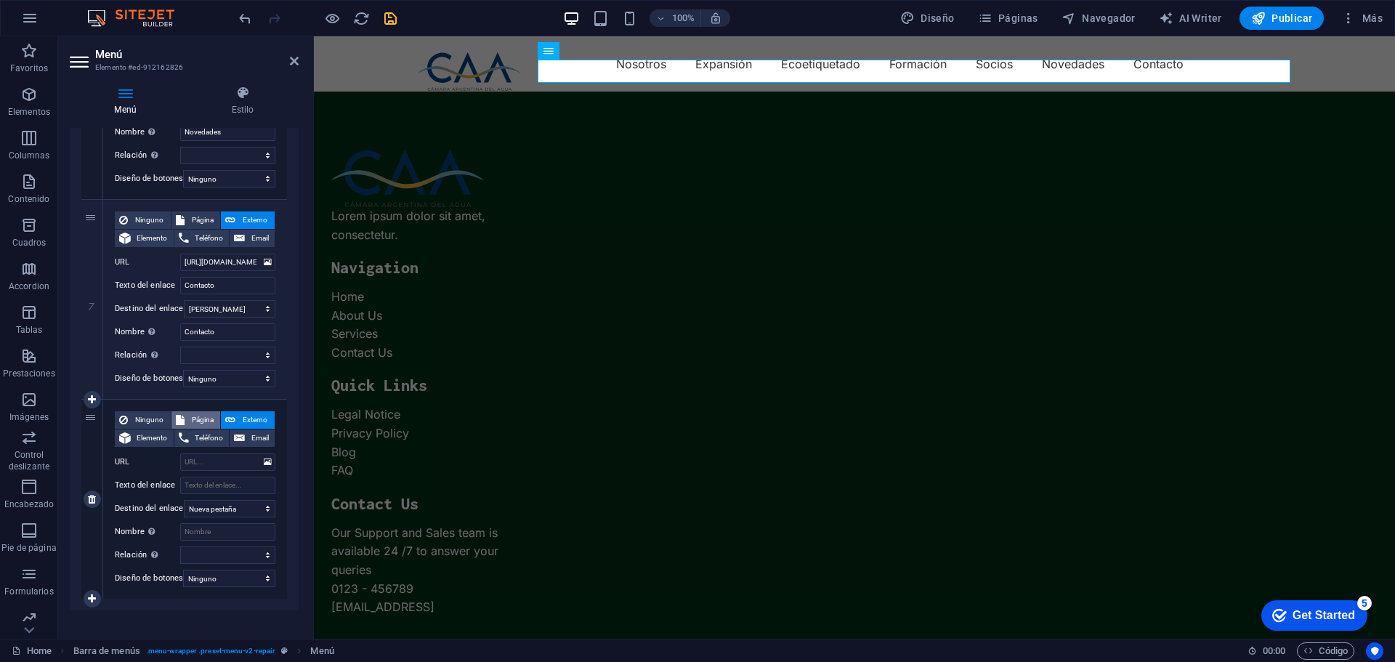
select select
click at [150, 418] on span "Ninguno" at bounding box center [149, 419] width 34 height 17
select select
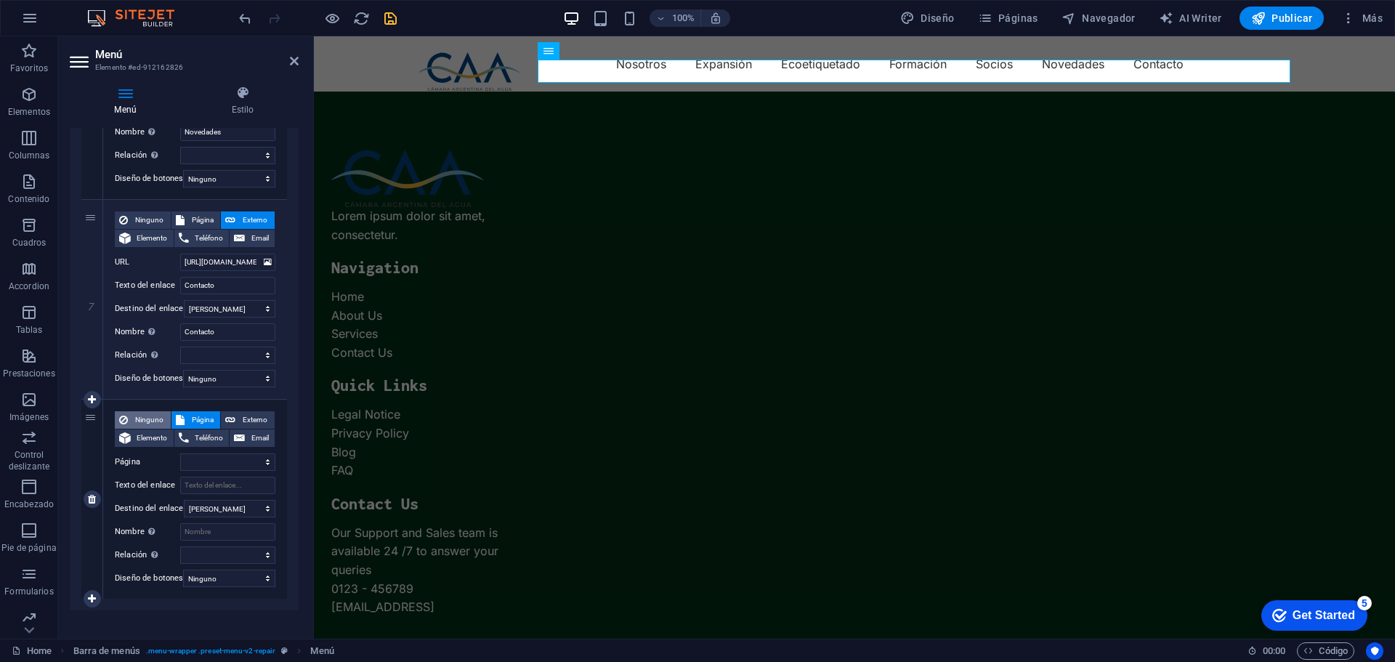
select select
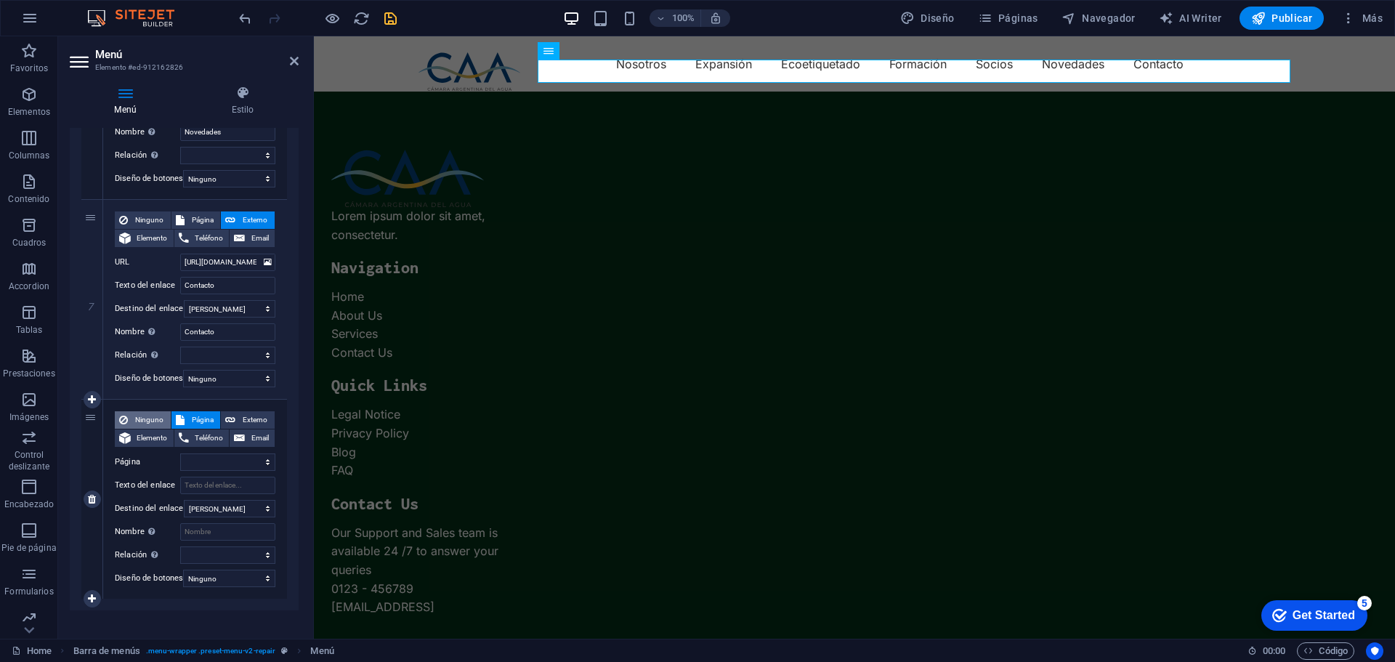
select select
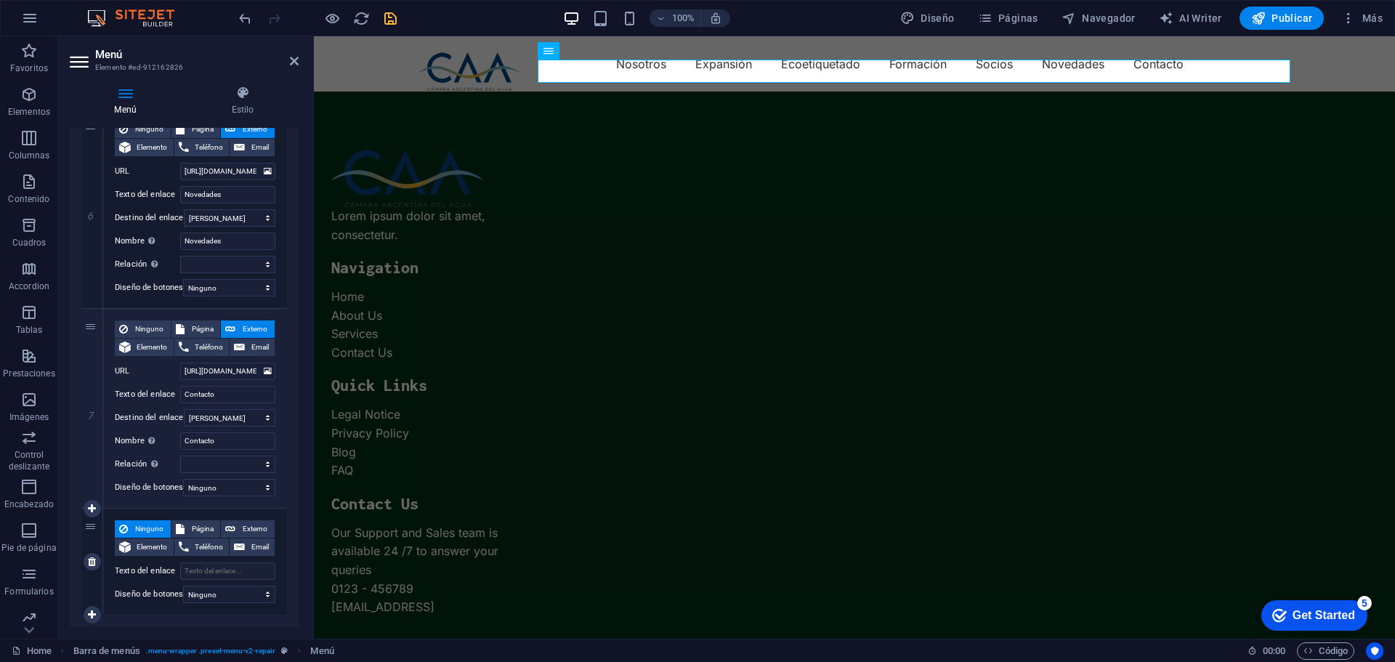
scroll to position [1166, 0]
click at [153, 546] on span "Elemento" at bounding box center [152, 547] width 34 height 17
select select
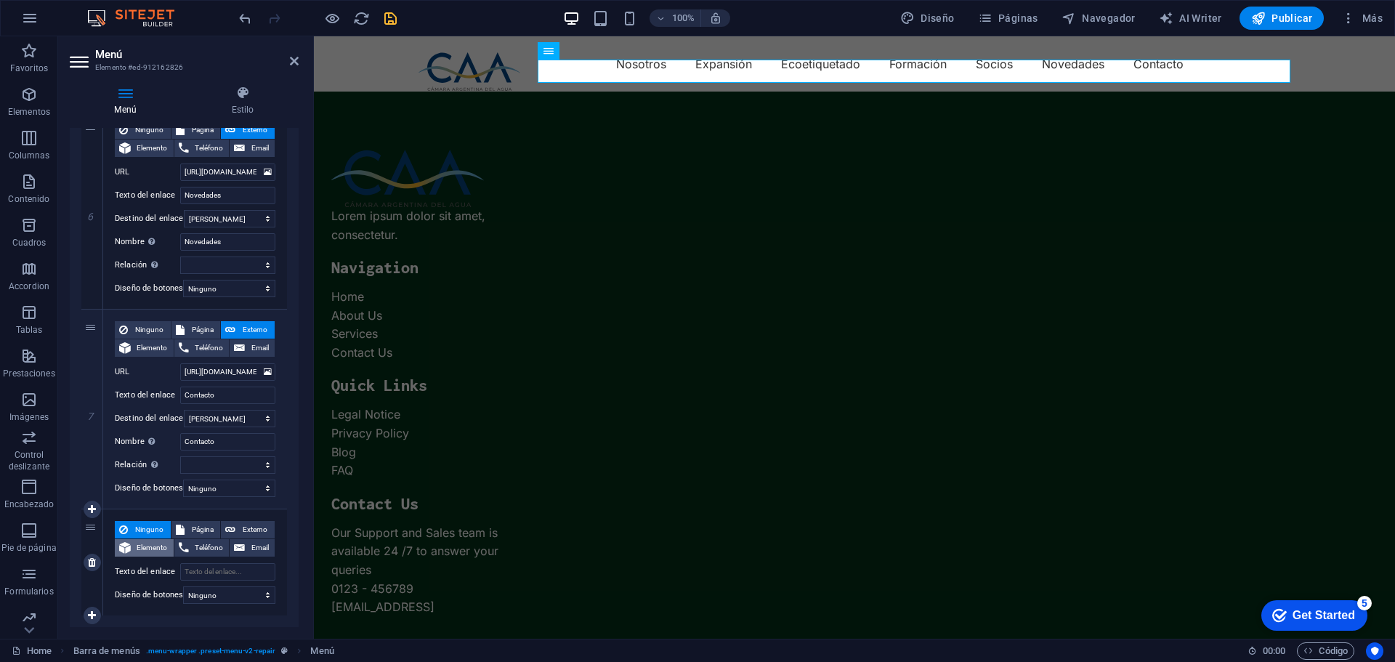
select select
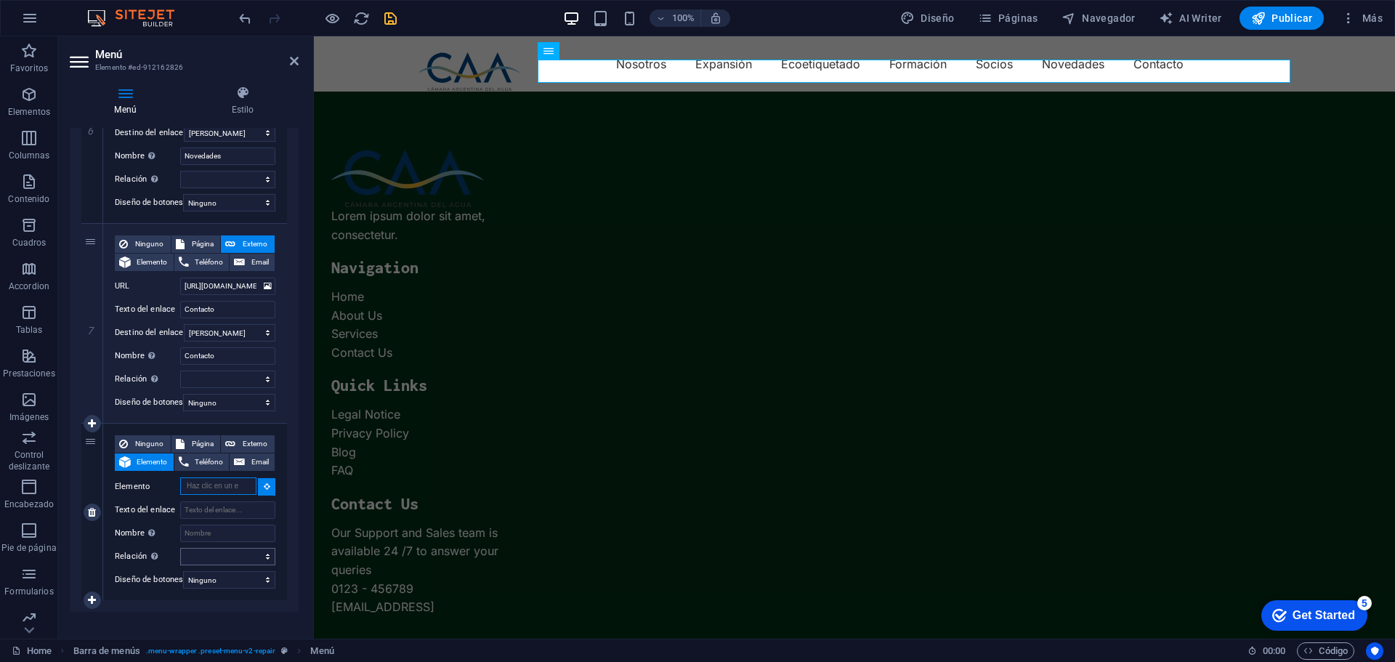
scroll to position [1276, 0]
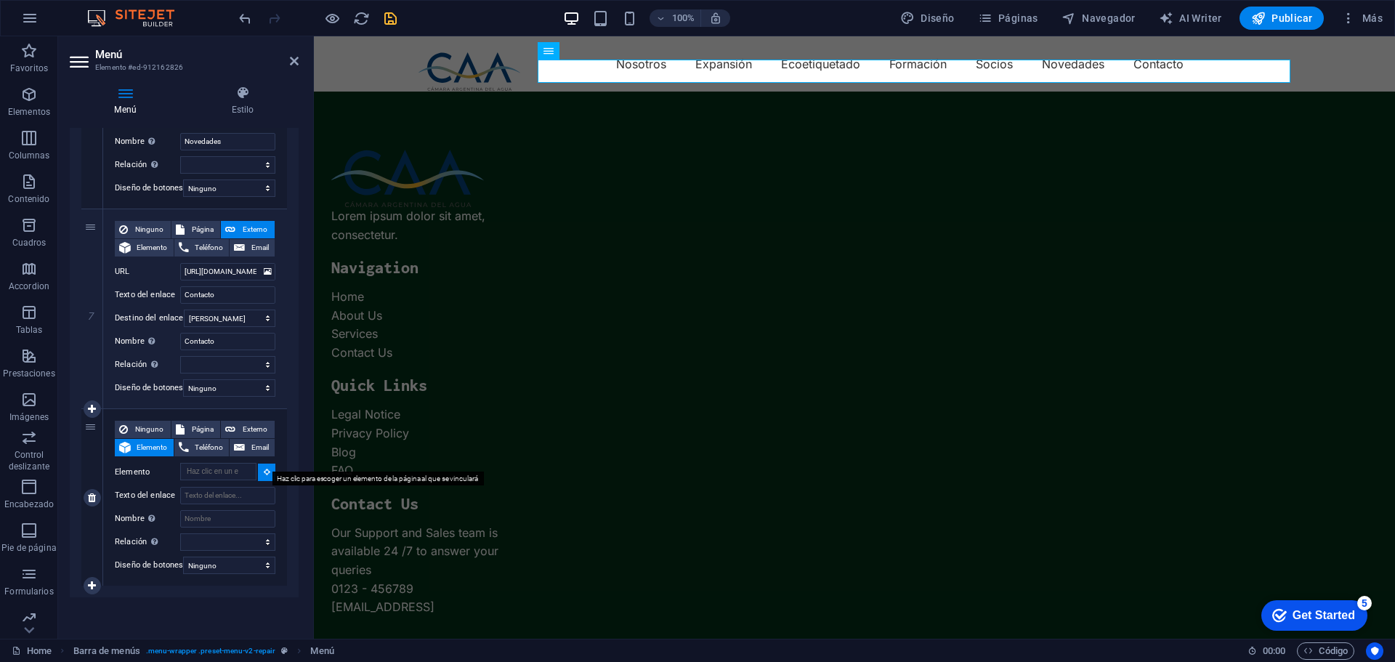
click at [265, 468] on icon at bounding box center [267, 471] width 7 height 7
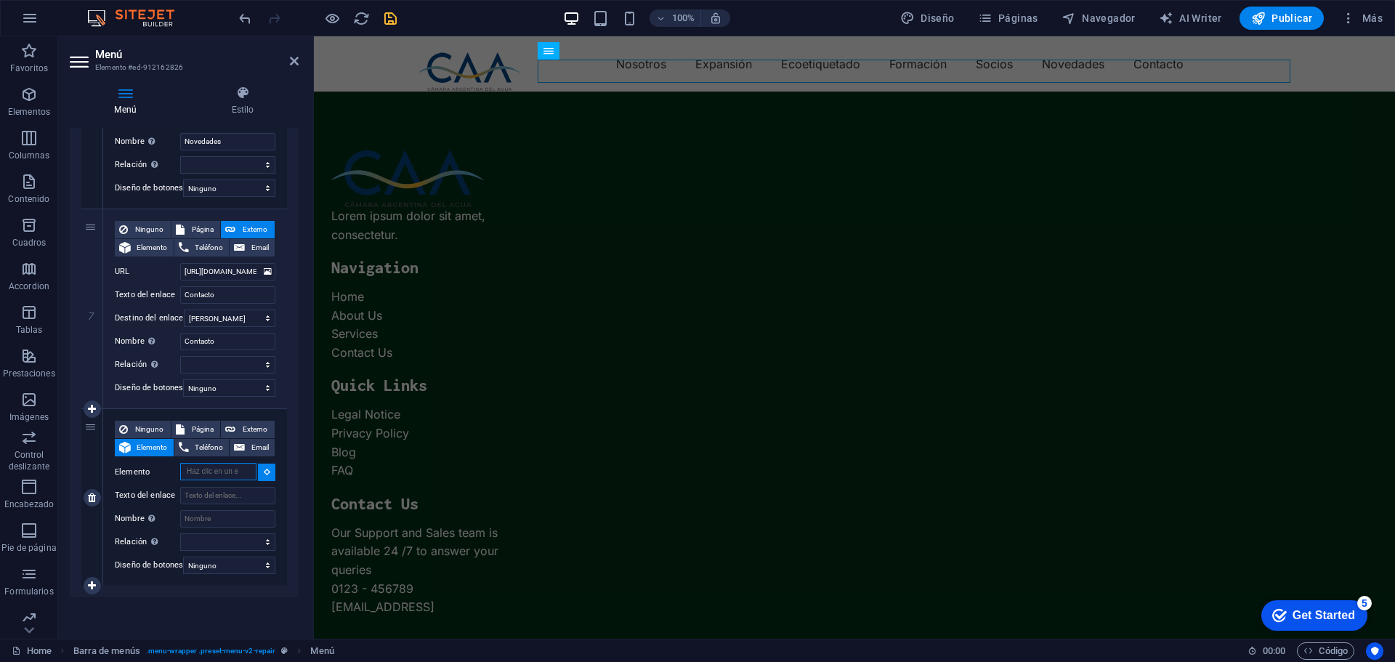
click at [231, 463] on input "Elemento" at bounding box center [218, 471] width 76 height 17
click at [259, 463] on button at bounding box center [266, 471] width 17 height 17
click at [229, 463] on input "Elemento" at bounding box center [218, 471] width 76 height 17
click at [204, 439] on span "Teléfono" at bounding box center [209, 447] width 32 height 17
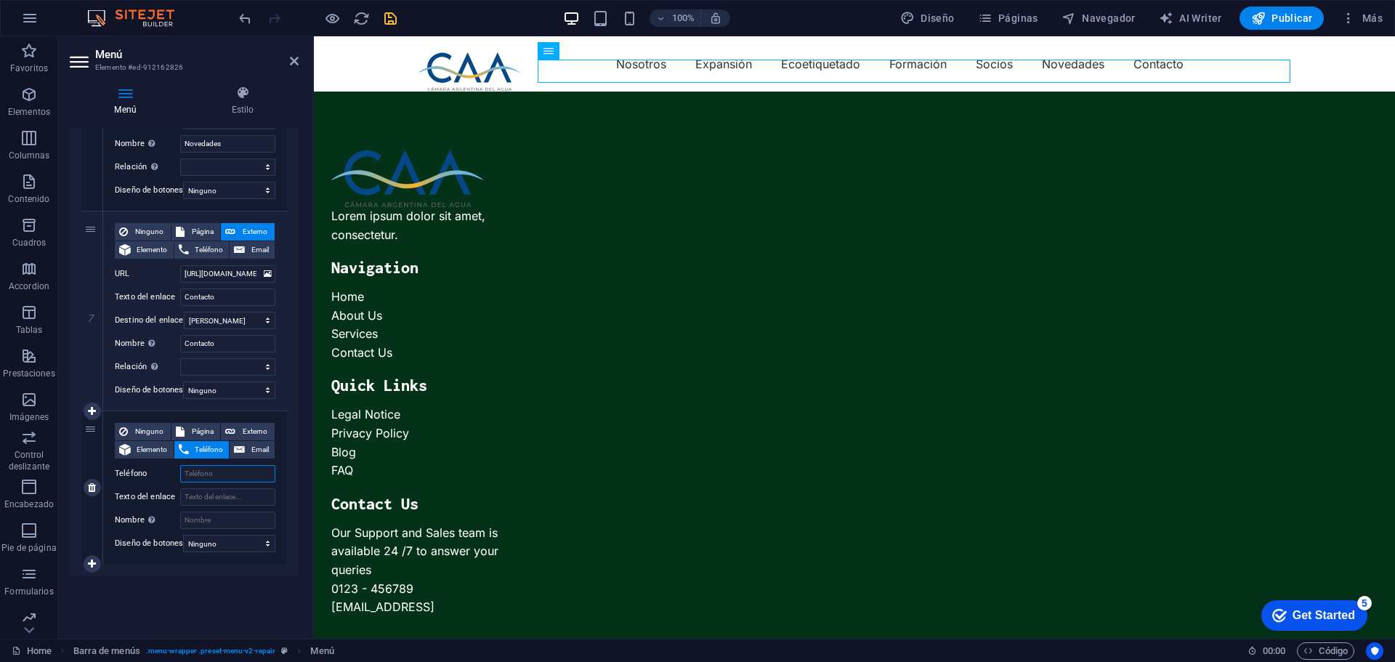
select select
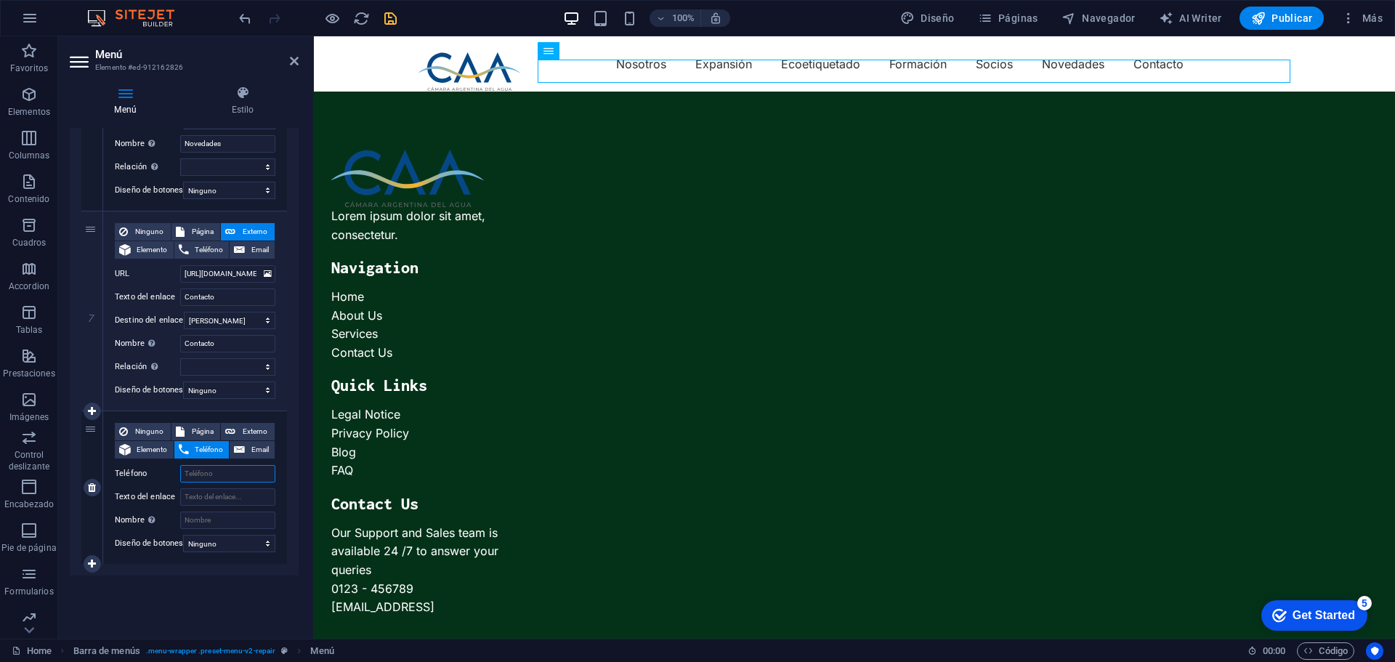
select select
click at [198, 423] on span "Página" at bounding box center [203, 431] width 28 height 17
select select
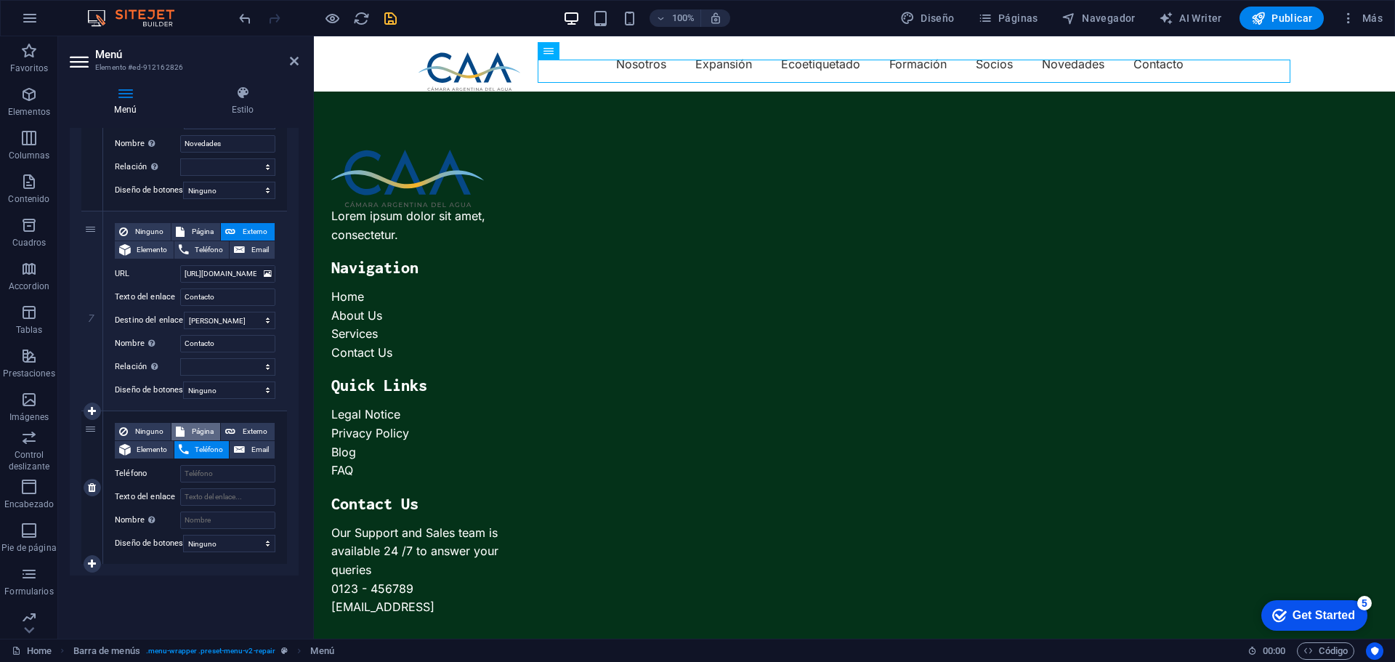
select select
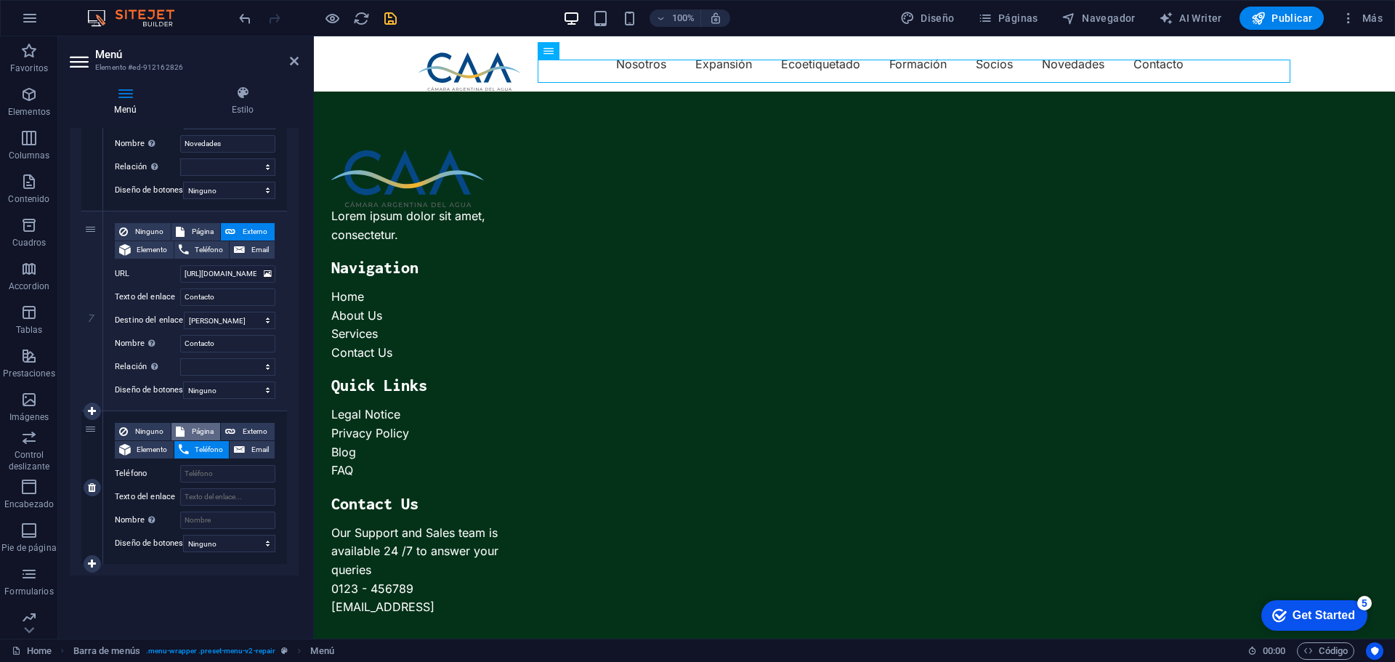
select select
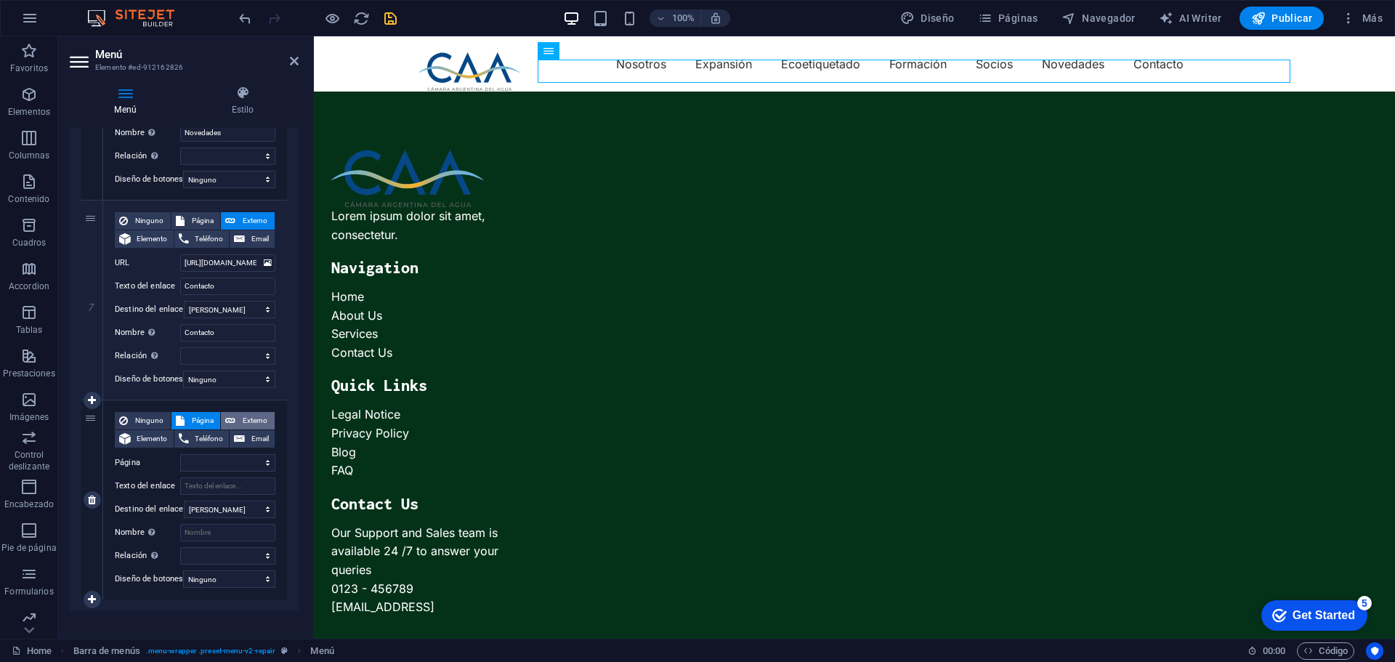
click at [230, 421] on icon at bounding box center [230, 420] width 10 height 17
select select
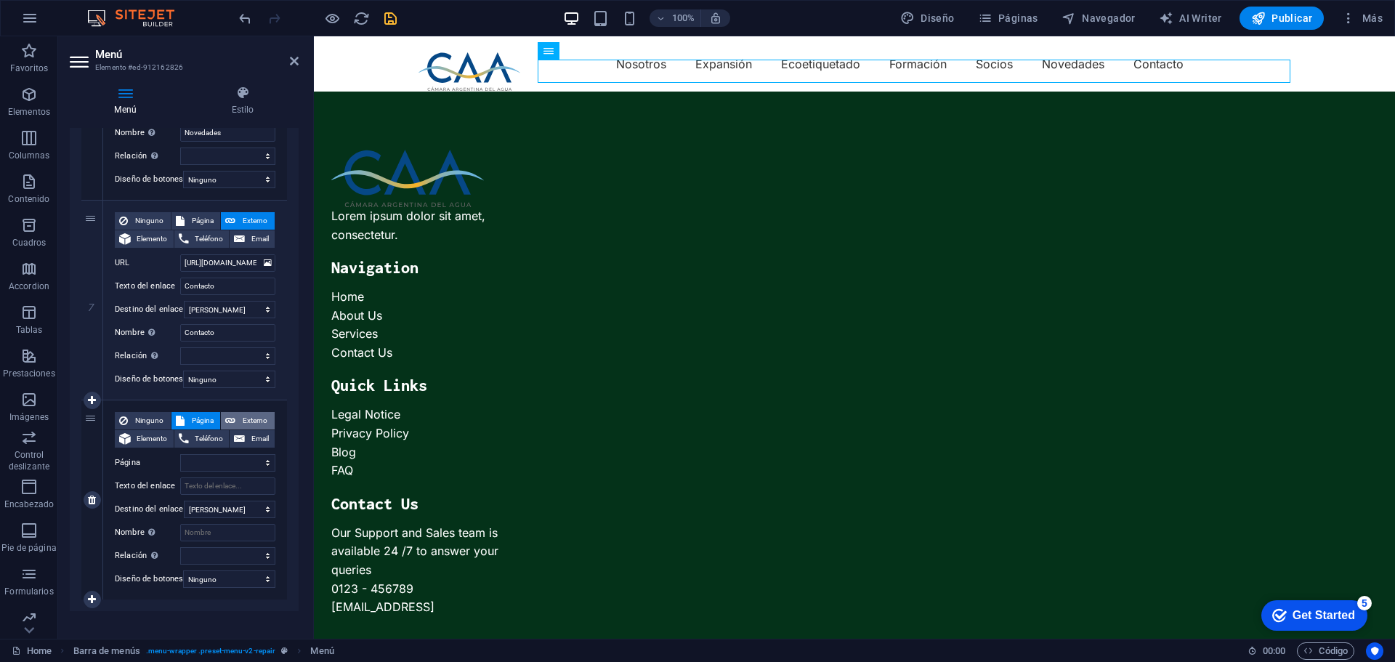
select select
select select "blank"
select select
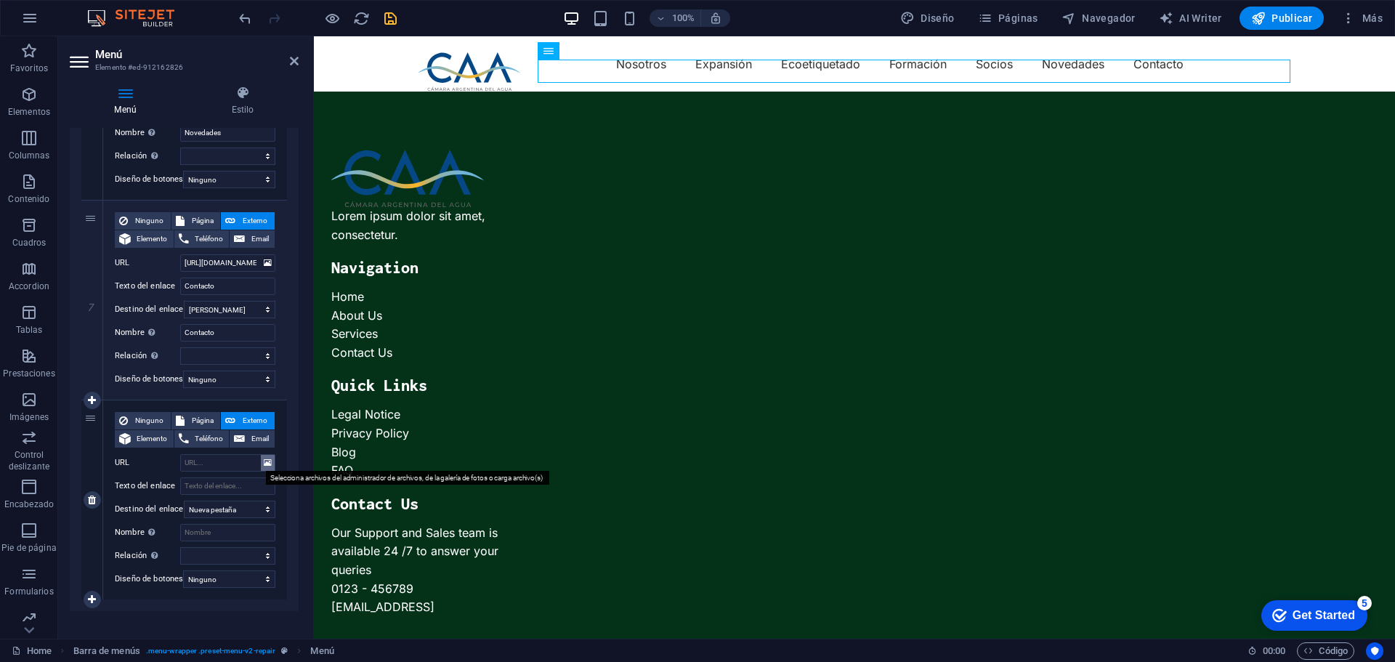
click at [264, 462] on icon at bounding box center [268, 463] width 8 height 16
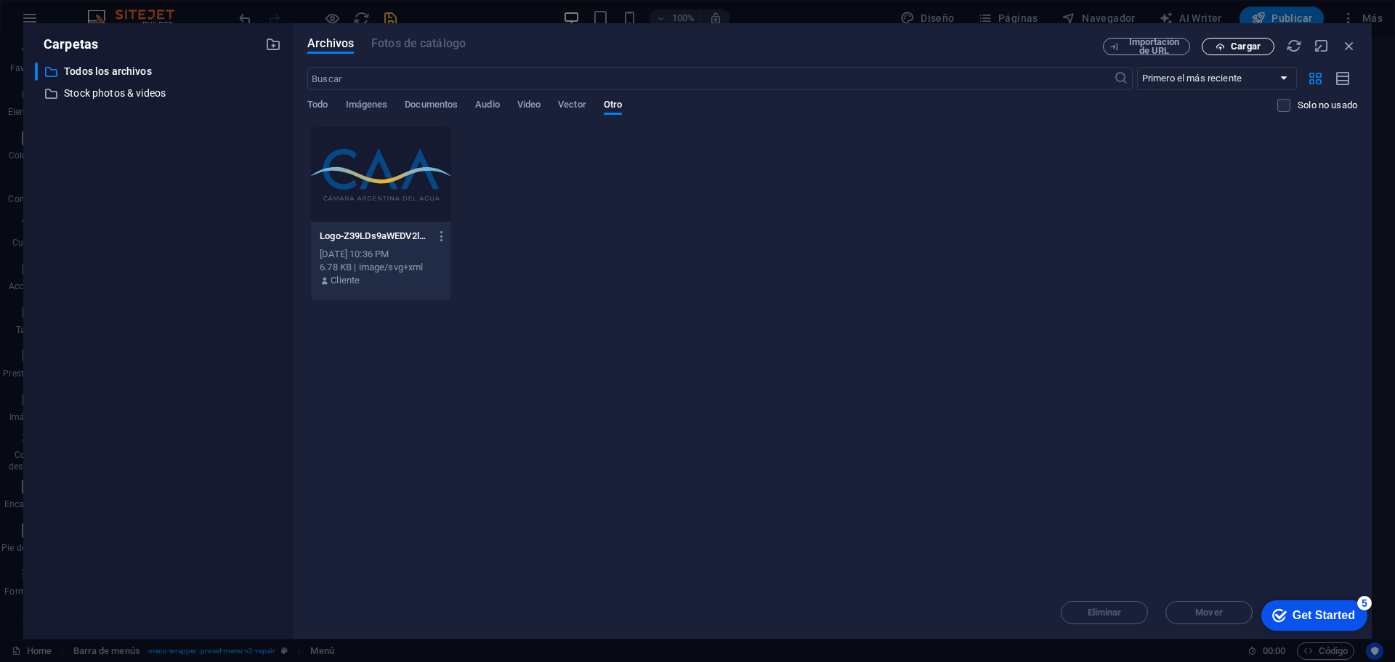
click at [1248, 48] on span "Cargar" at bounding box center [1245, 46] width 30 height 9
select select
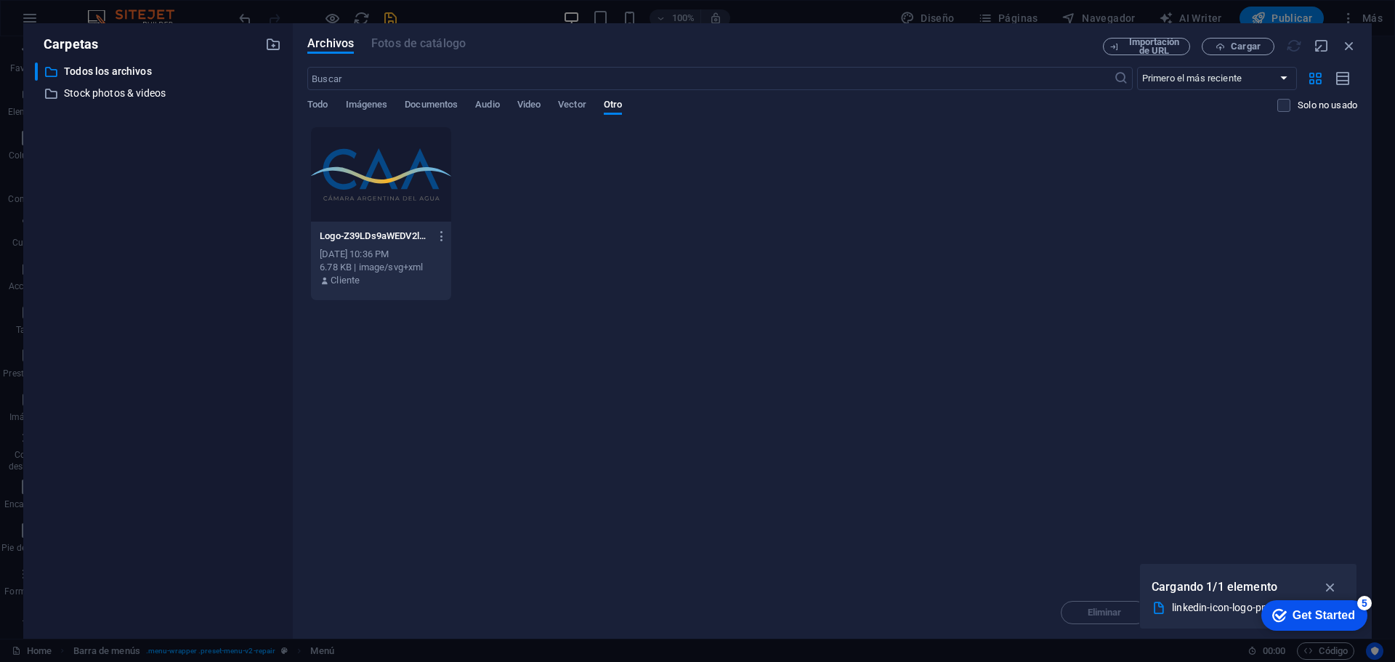
select select
type input "[URL][DOMAIN_NAME]"
select select
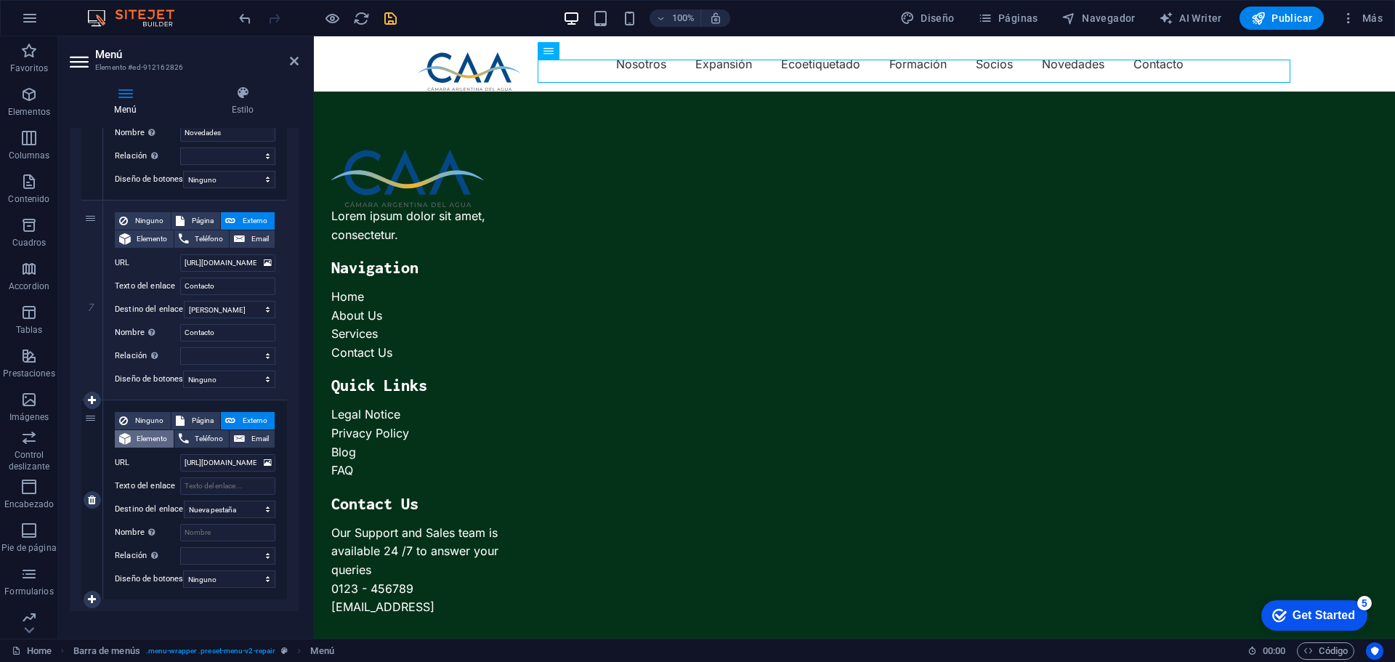
click at [150, 437] on span "Elemento" at bounding box center [152, 438] width 34 height 17
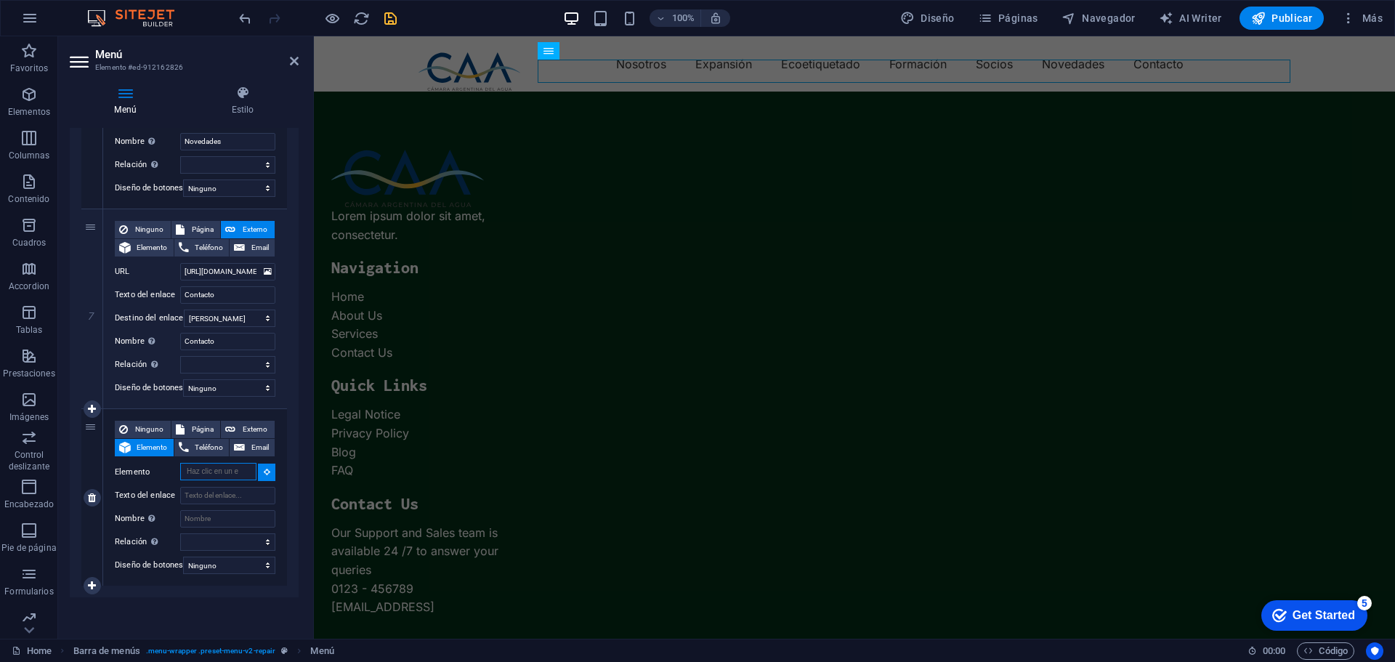
select select
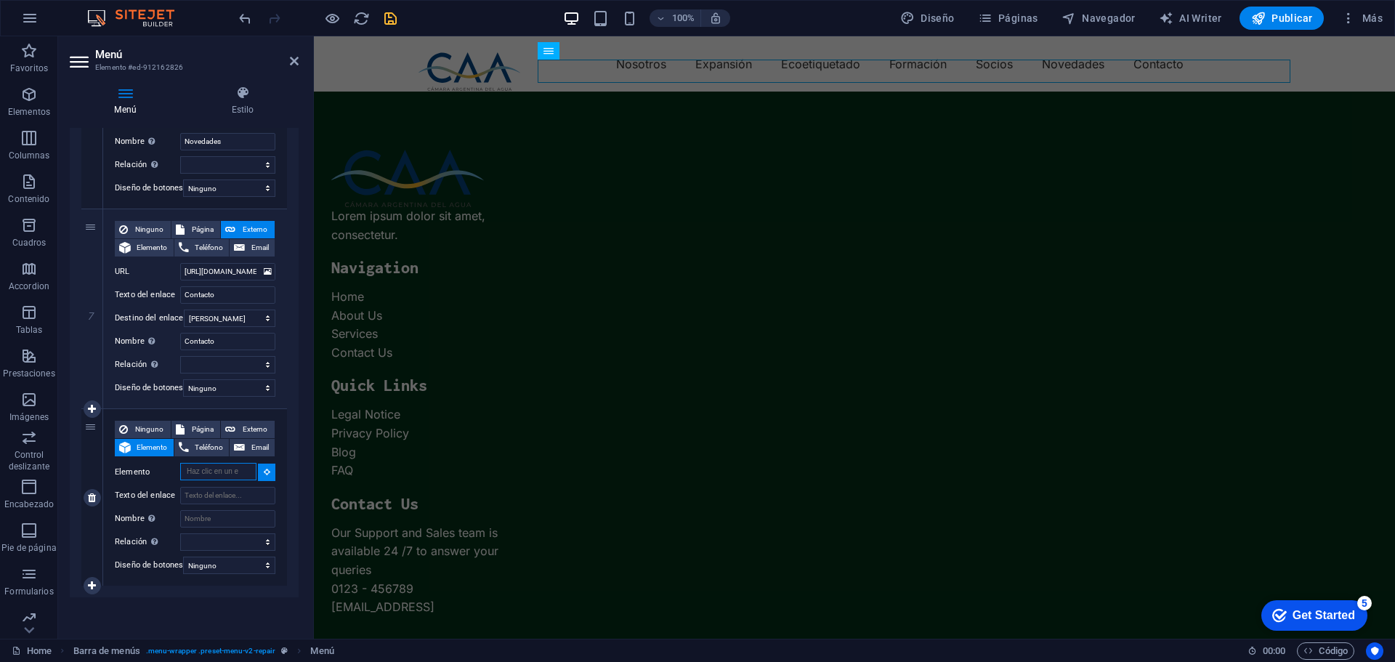
select select
click at [265, 468] on icon at bounding box center [267, 471] width 7 height 7
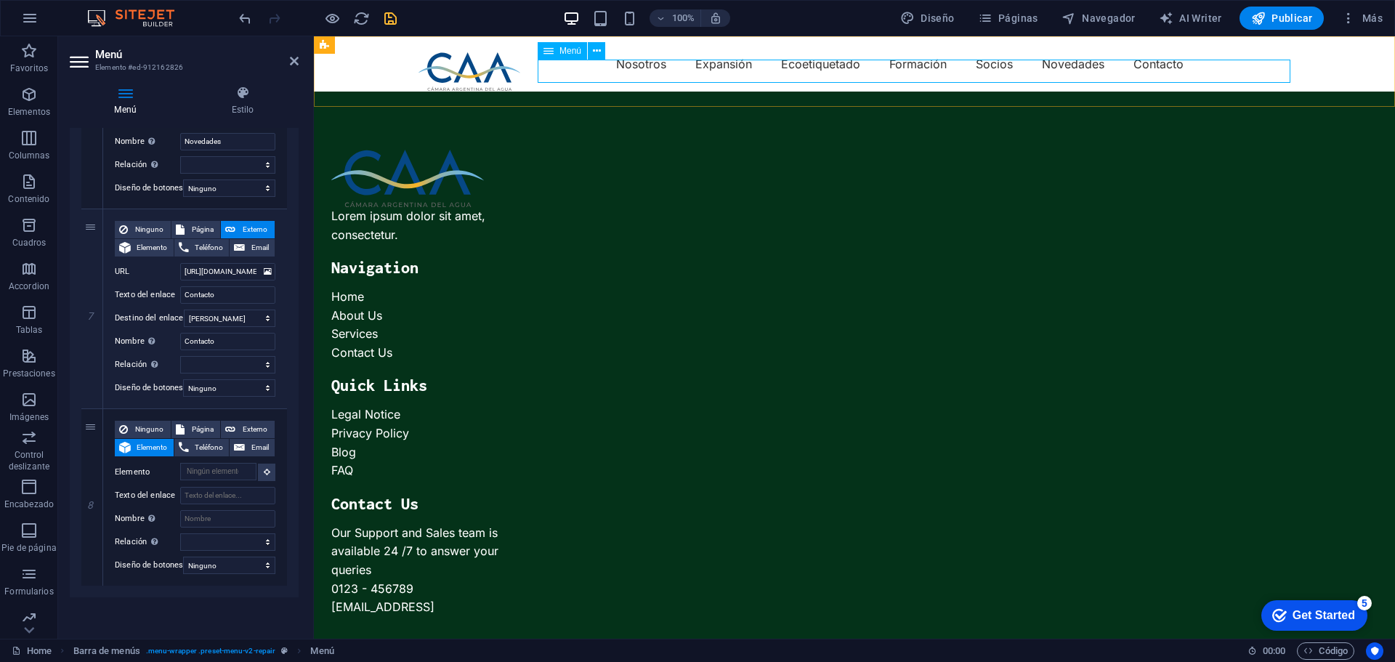
click at [1233, 74] on nav "Nosotros Expansión Ecoetiquetado Formación Socios Novedades Contacto" at bounding box center [854, 63] width 872 height 23
click at [601, 49] on button at bounding box center [596, 50] width 17 height 17
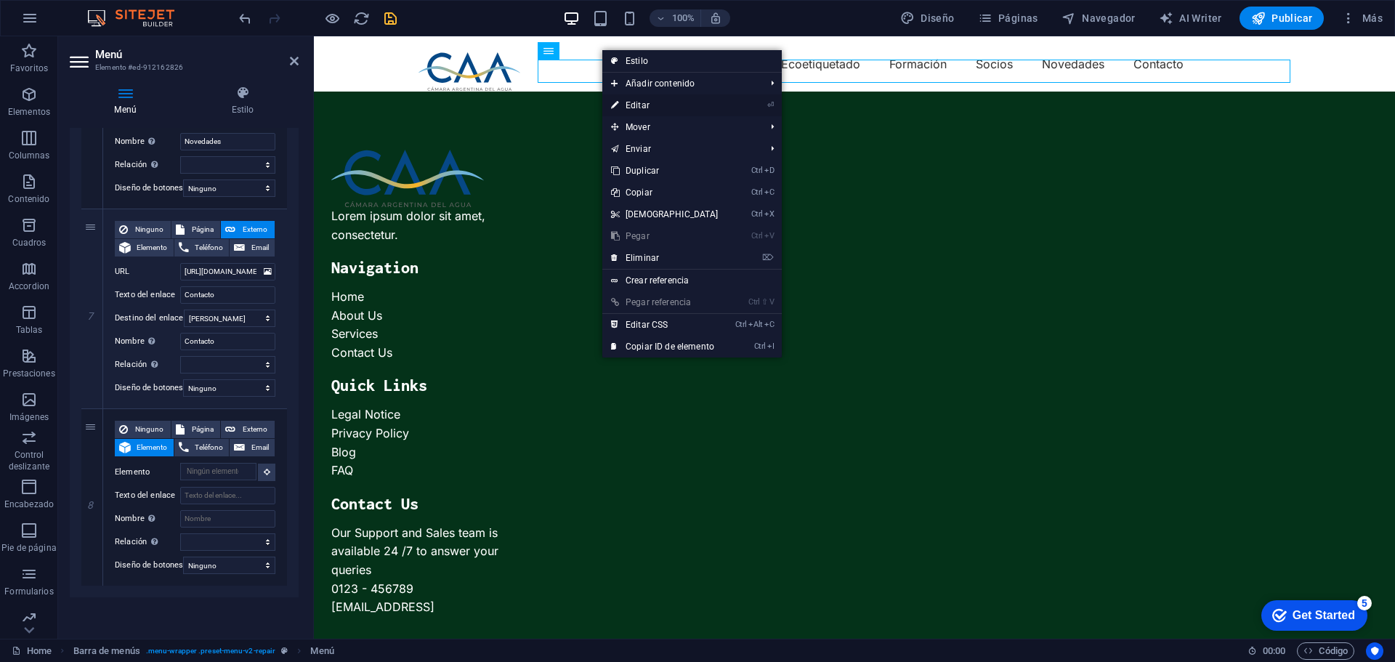
click at [639, 105] on link "⏎ Editar" at bounding box center [664, 105] width 125 height 22
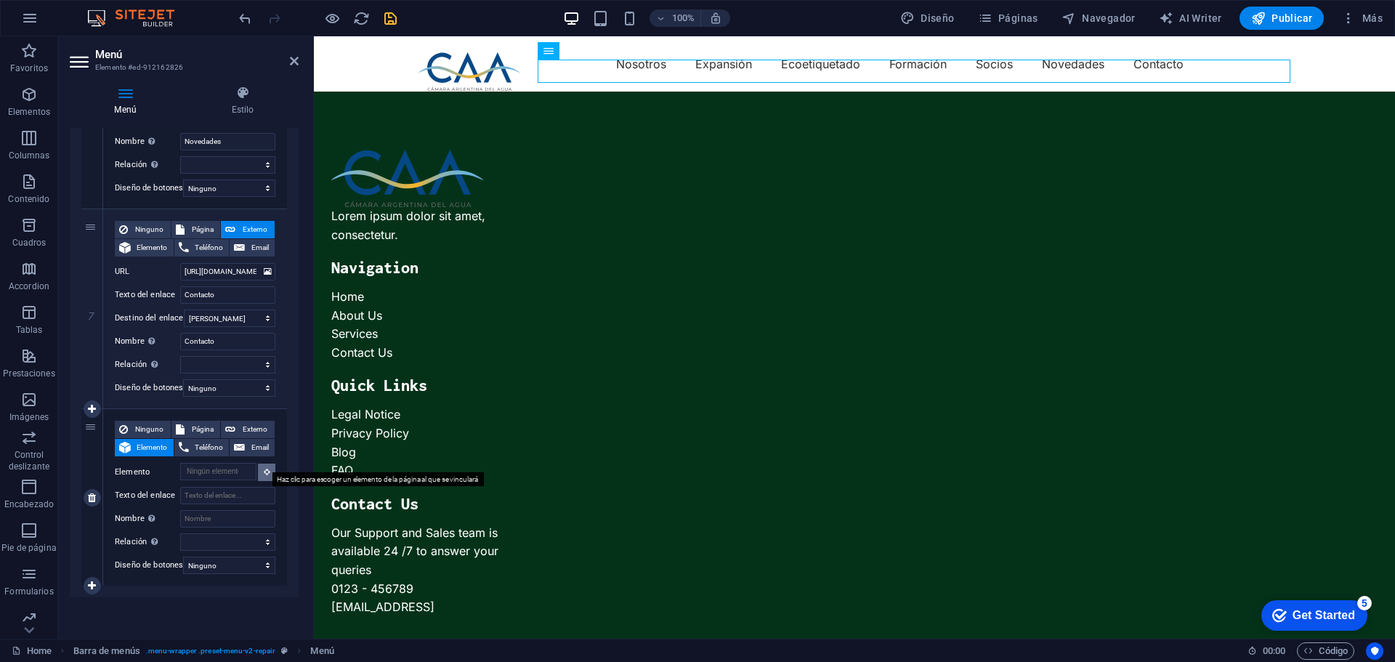
click at [264, 468] on icon at bounding box center [267, 471] width 7 height 7
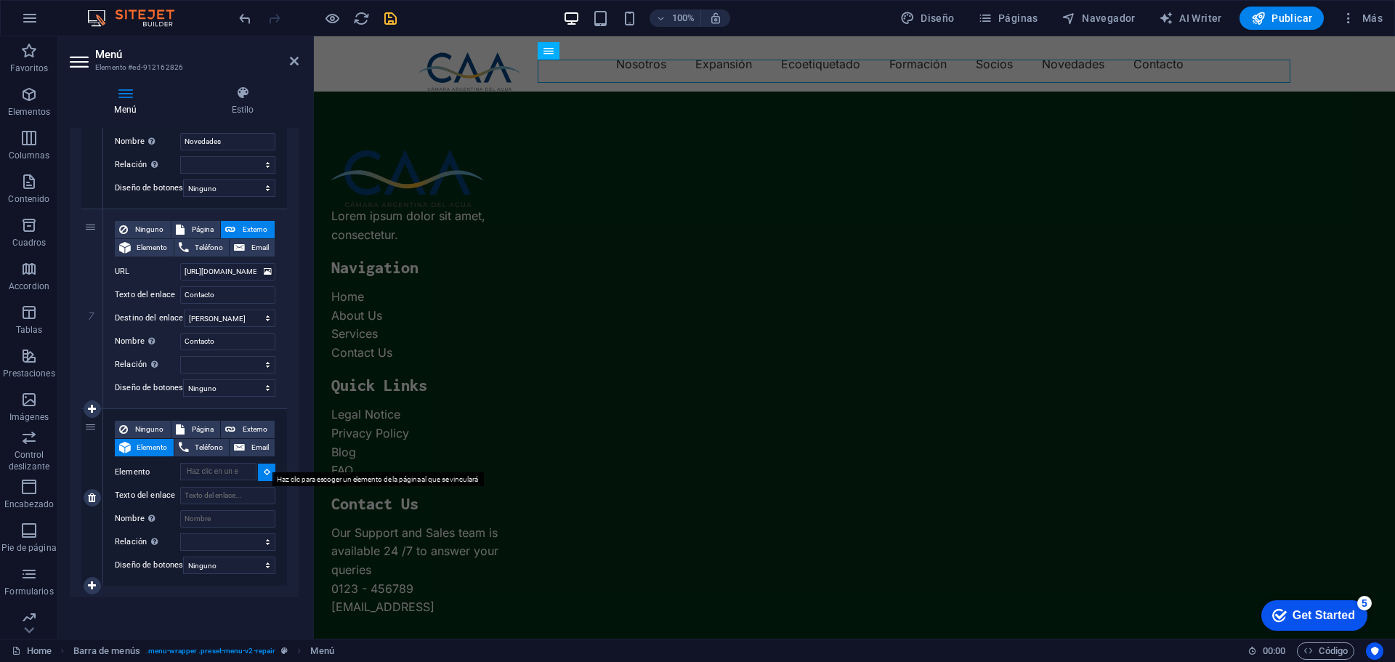
click at [264, 468] on icon at bounding box center [267, 471] width 7 height 7
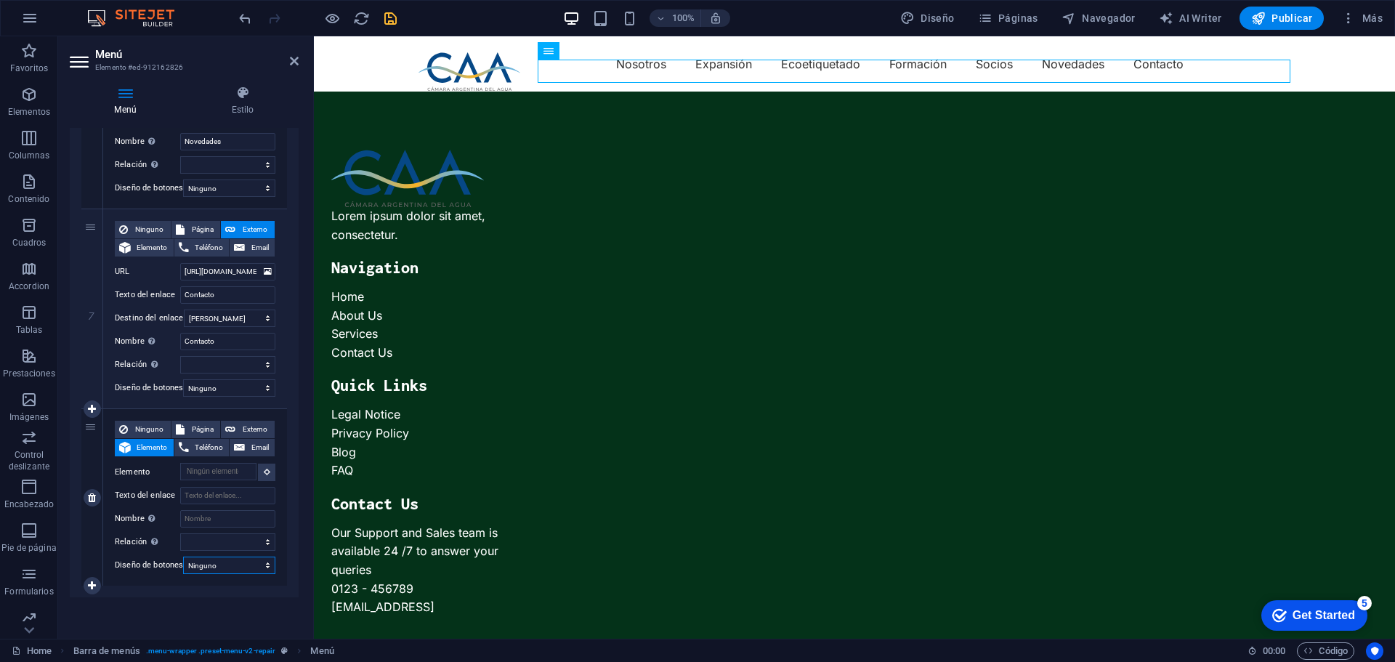
click at [247, 557] on select "Ninguno Predeterminado Principal Secundario" at bounding box center [229, 564] width 92 height 17
click at [206, 421] on span "Página" at bounding box center [203, 429] width 28 height 17
select select
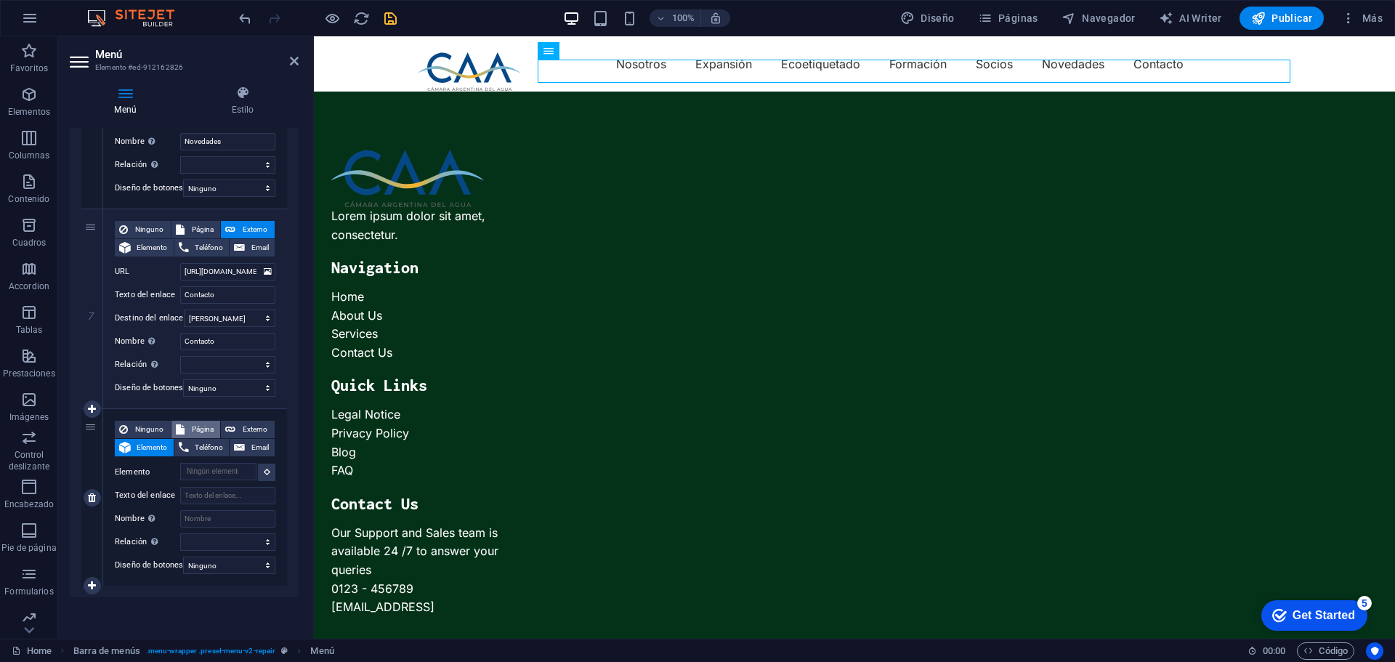
select select
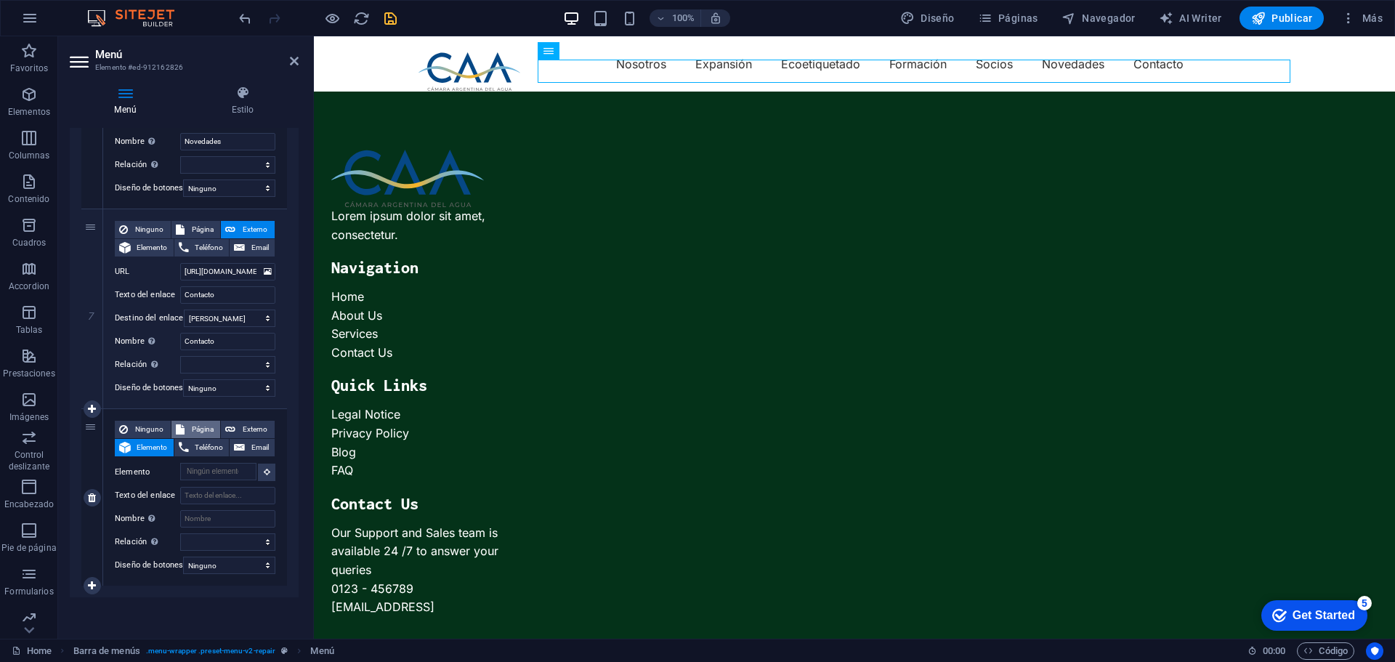
select select
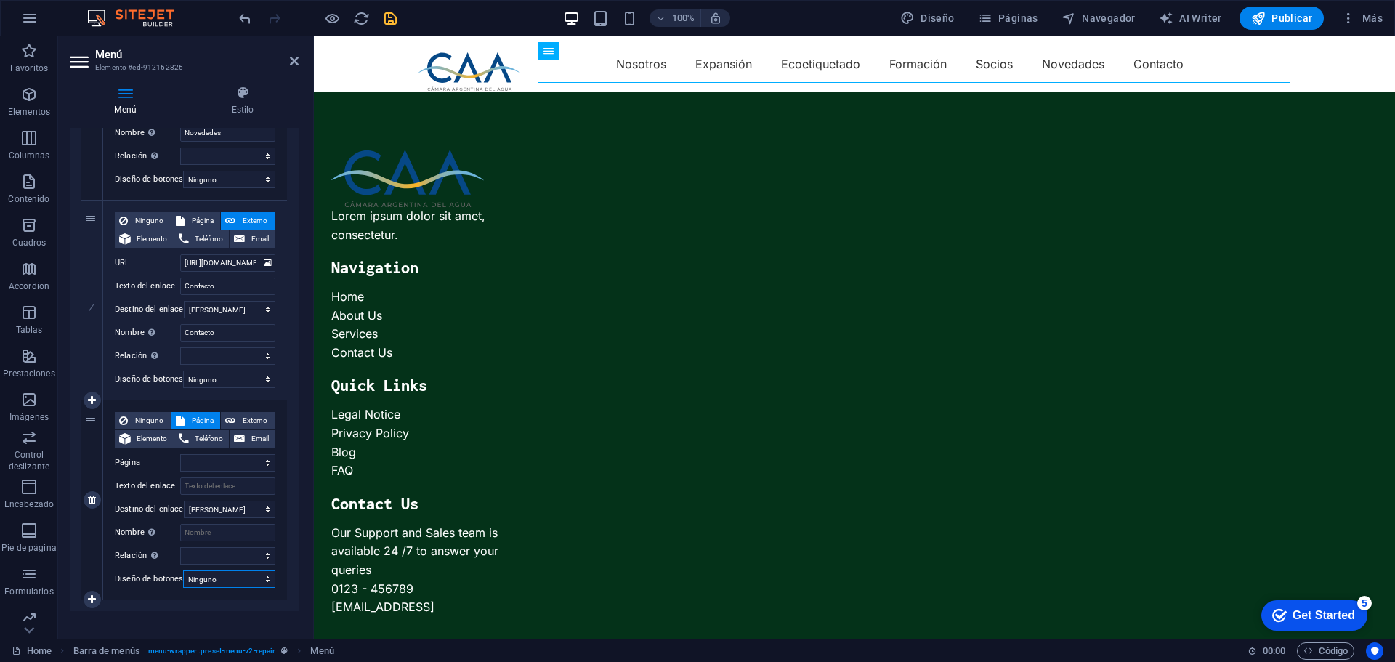
click at [222, 578] on select "Ninguno Predeterminado Principal Secundario" at bounding box center [229, 578] width 92 height 17
click at [253, 420] on span "Externo" at bounding box center [255, 420] width 31 height 17
select select
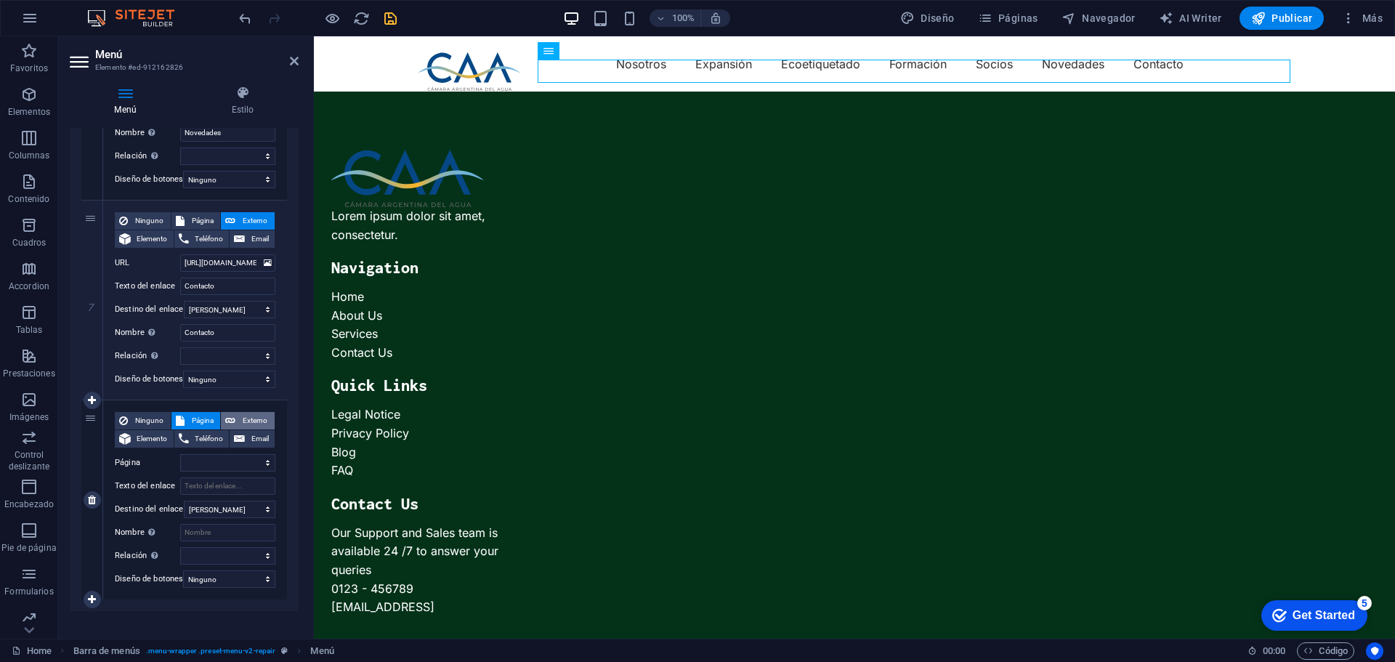
select select
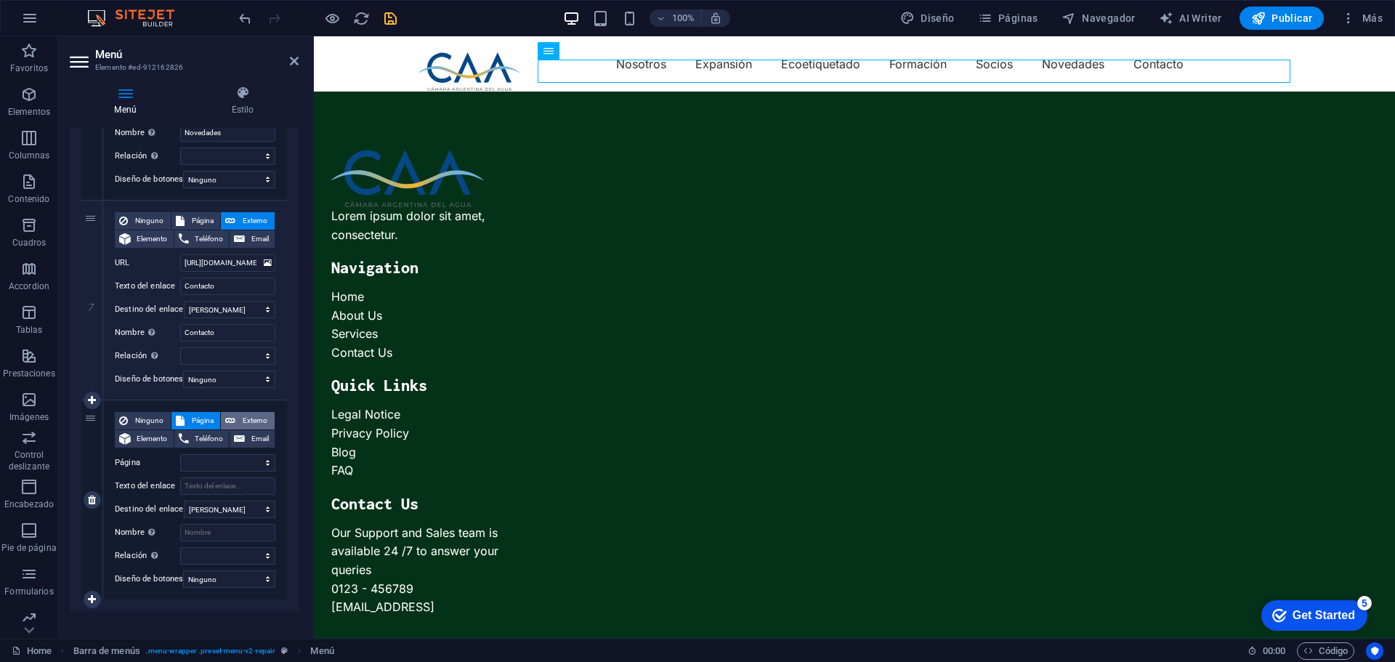
select select "blank"
select select
click at [218, 576] on select "Ninguno Predeterminado Principal Secundario" at bounding box center [229, 578] width 92 height 17
select select "primary"
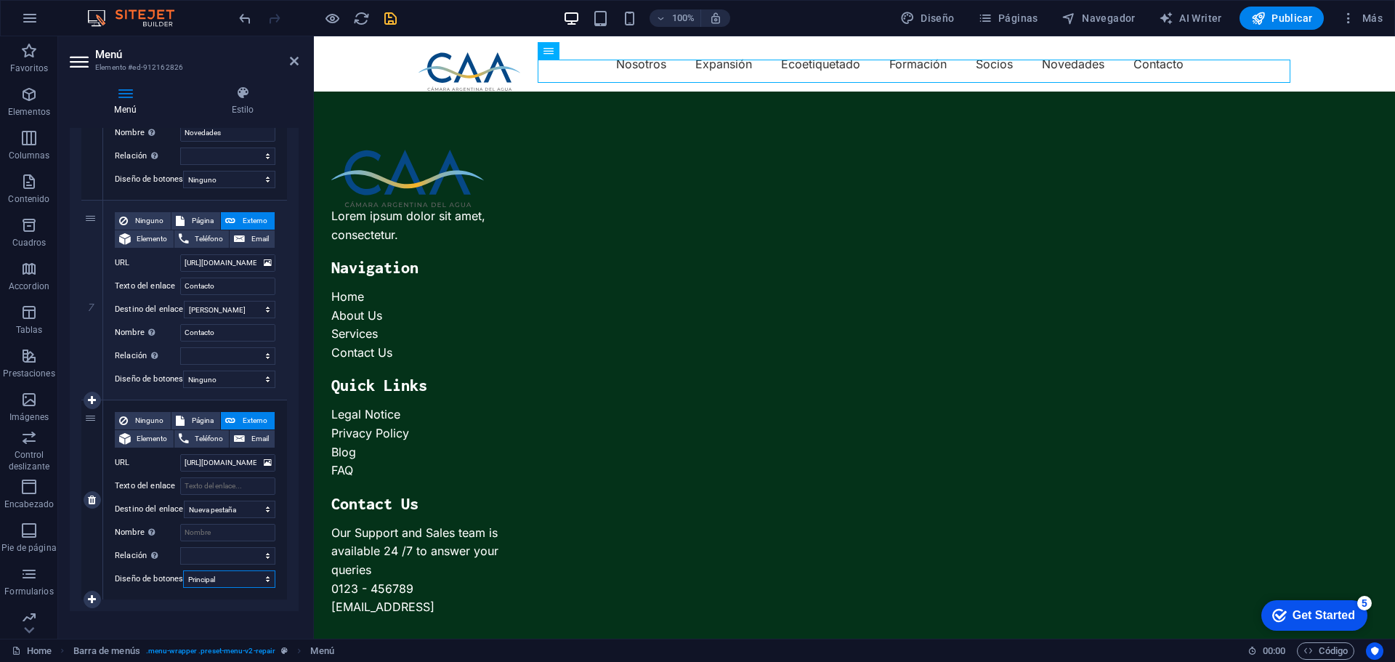
click at [183, 570] on select "Ninguno Predeterminado Principal Secundario" at bounding box center [229, 578] width 92 height 17
select select
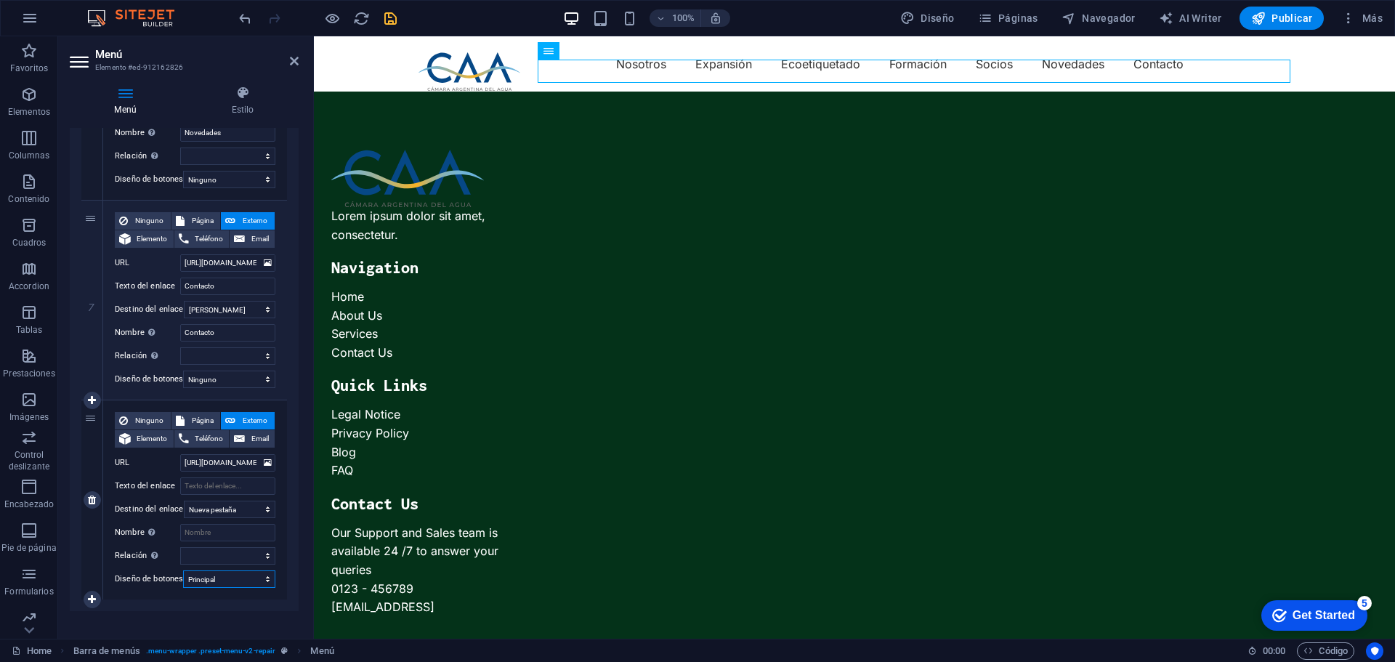
select select
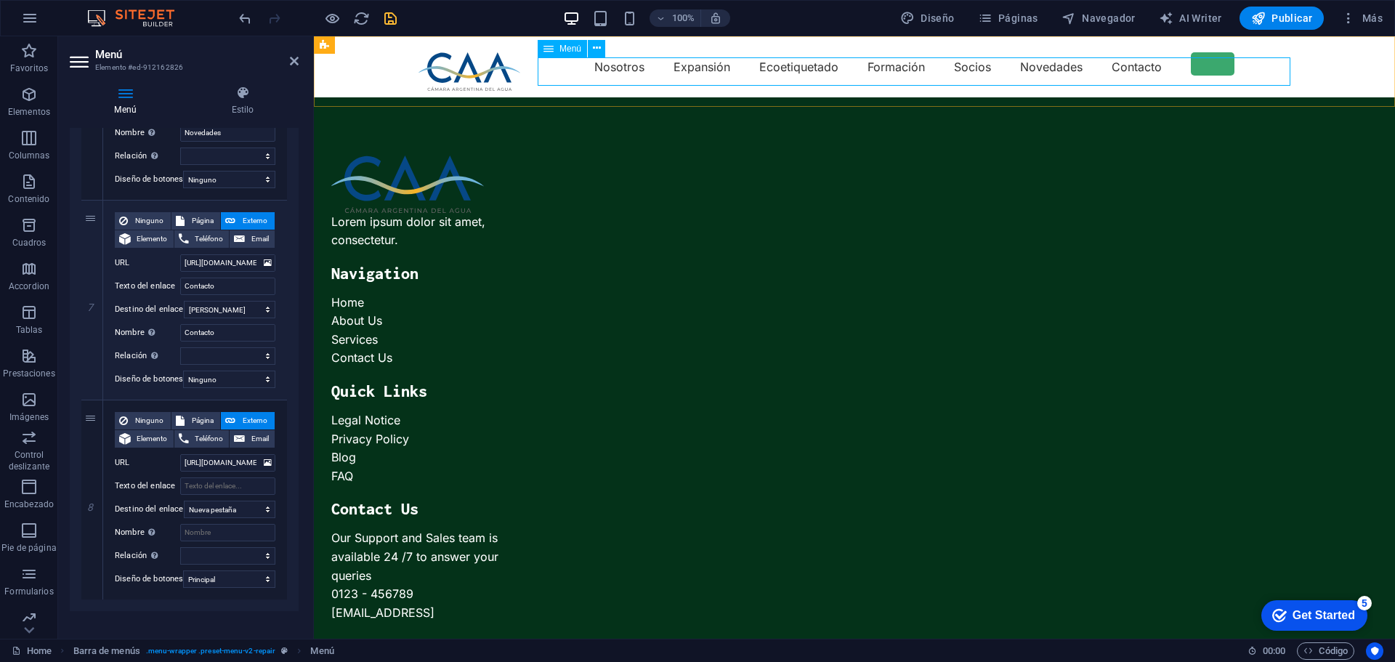
click at [1206, 67] on nav "Nosotros Expansión Ecoetiquetado Formación Socios Novedades Contacto" at bounding box center [854, 66] width 872 height 29
click at [1217, 67] on nav "Nosotros Expansión Ecoetiquetado Formación Socios Novedades Contacto" at bounding box center [854, 66] width 872 height 29
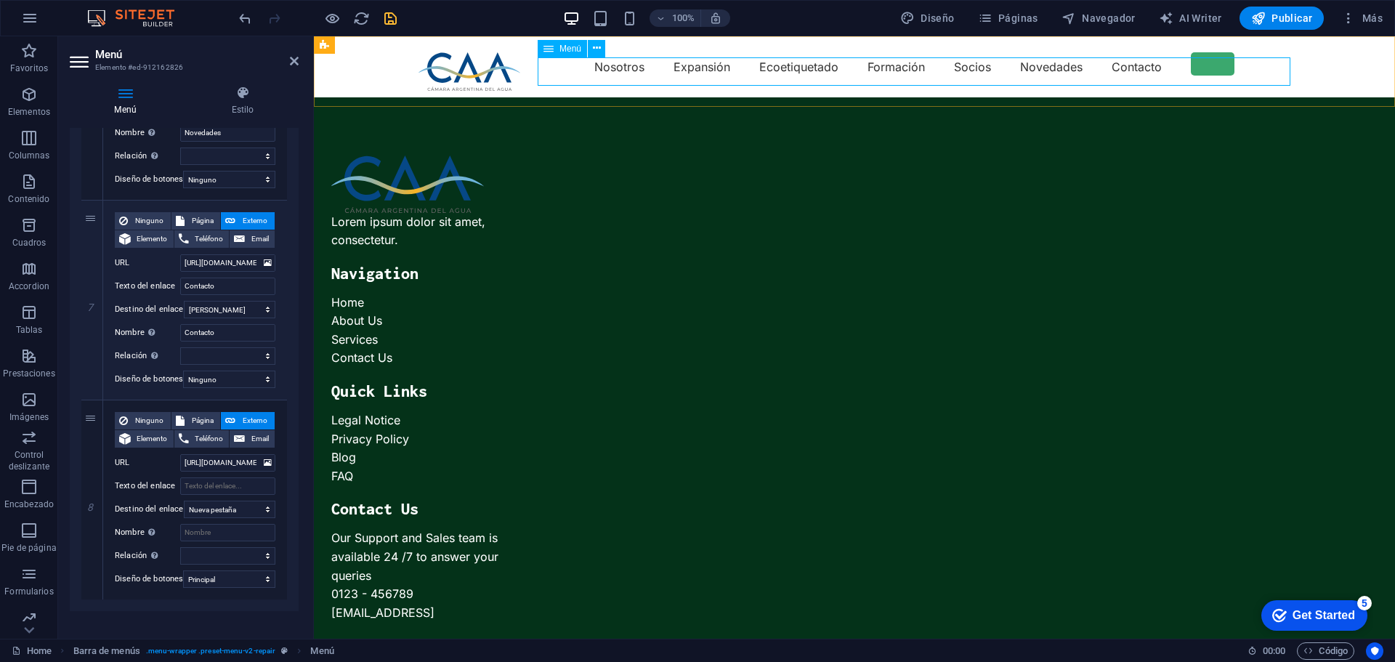
click at [1288, 62] on nav "Nosotros Expansión Ecoetiquetado Formación Socios Novedades Contacto" at bounding box center [854, 66] width 872 height 29
click at [1272, 67] on nav "Nosotros Expansión Ecoetiquetado Formación Socios Novedades Contacto" at bounding box center [854, 66] width 872 height 29
click at [1217, 69] on nav "Nosotros Expansión Ecoetiquetado Formación Socios Novedades Contacto" at bounding box center [854, 66] width 872 height 29
click at [231, 576] on select "Ninguno Predeterminado Principal Secundario" at bounding box center [229, 578] width 92 height 17
select select
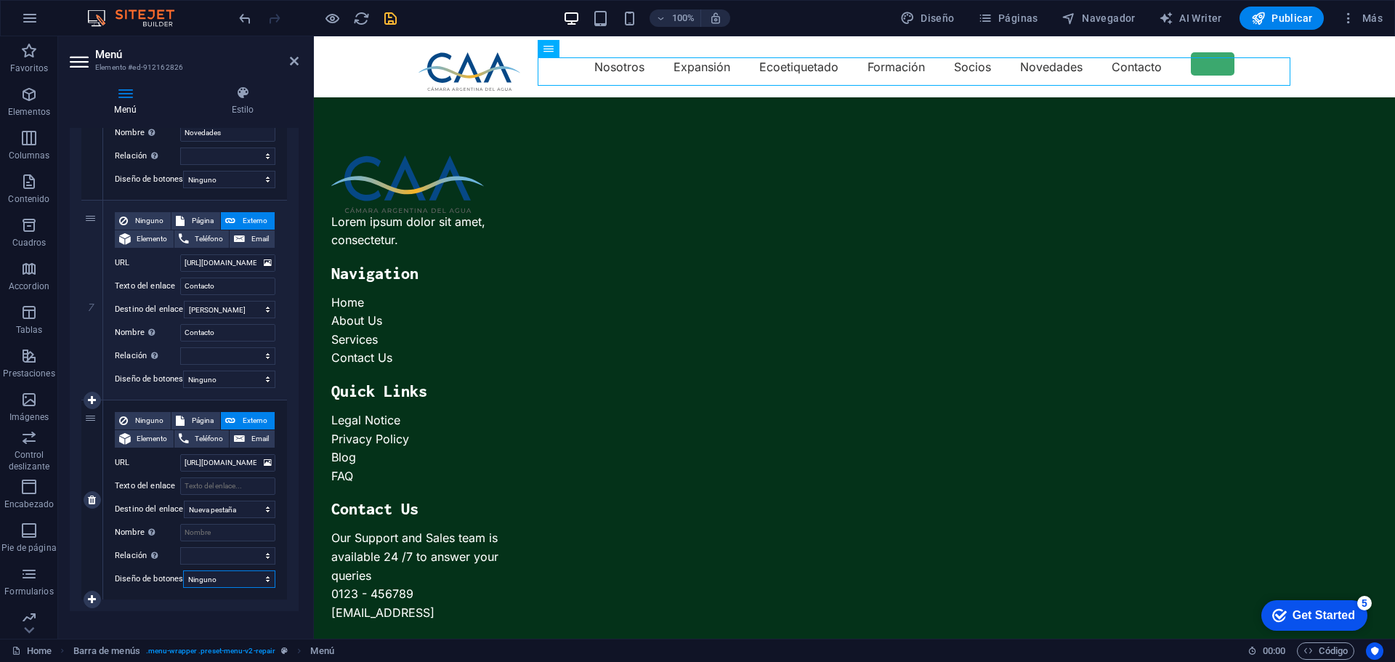
click at [183, 570] on select "Ninguno Predeterminado Principal Secundario" at bounding box center [229, 578] width 92 height 17
select select
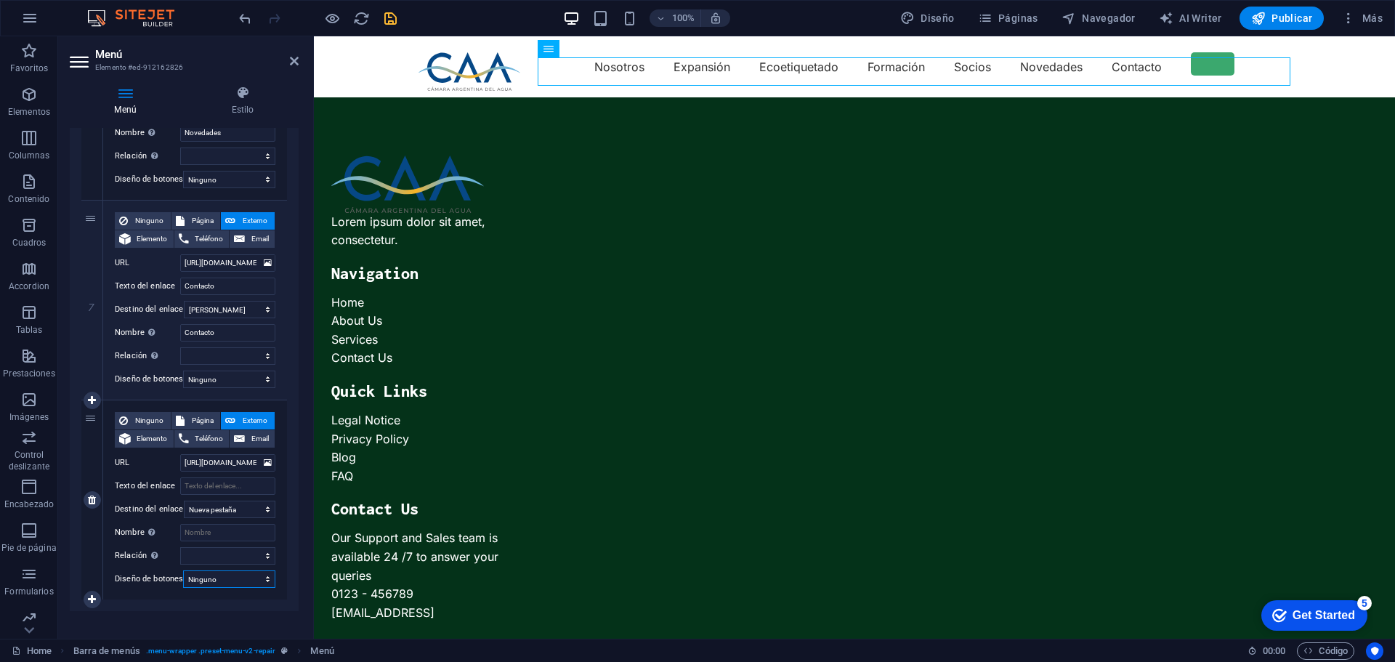
select select
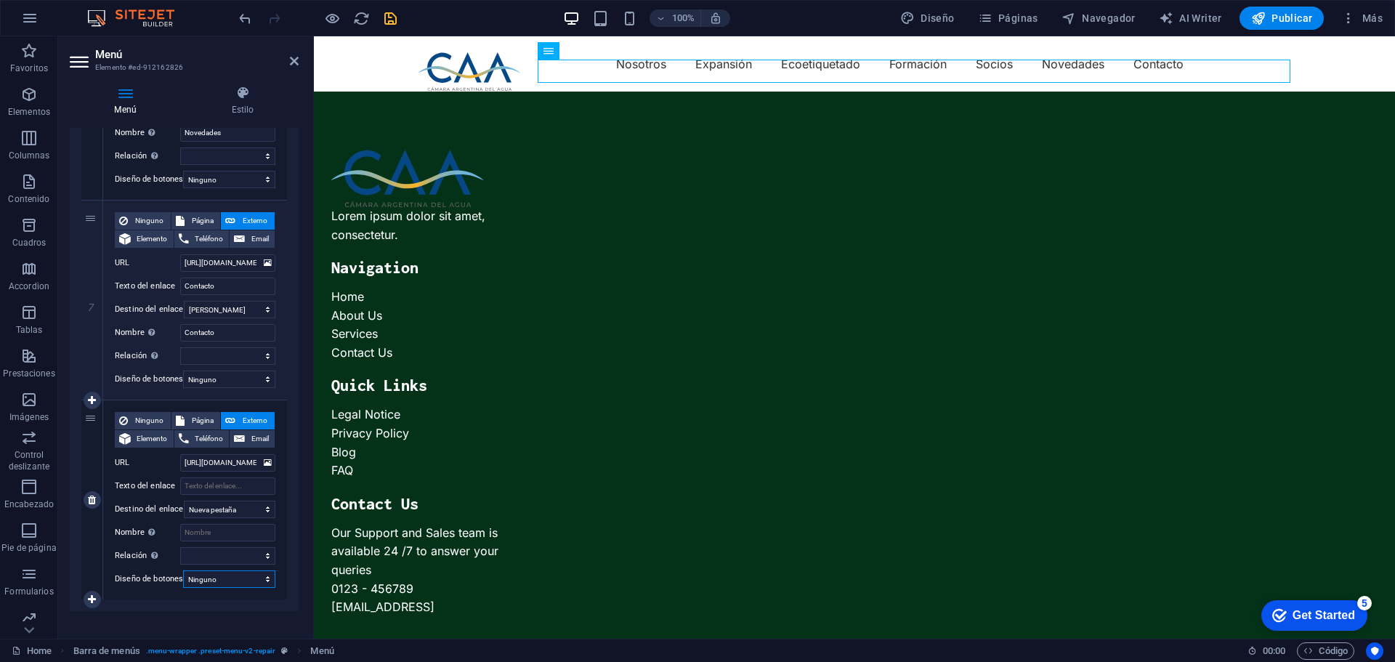
click at [223, 580] on select "Ninguno Predeterminado Principal Secundario" at bounding box center [229, 578] width 92 height 17
select select "default"
click at [183, 570] on select "Ninguno Predeterminado Principal Secundario" at bounding box center [229, 578] width 92 height 17
select select
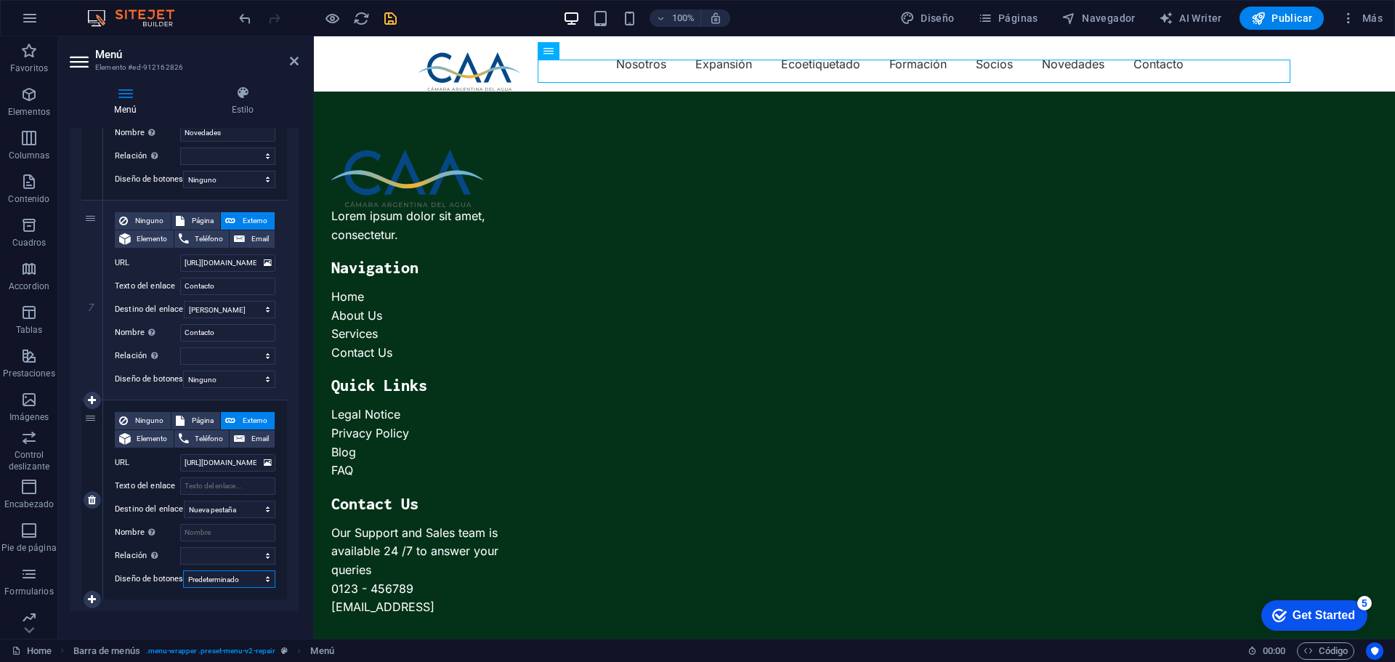
select select
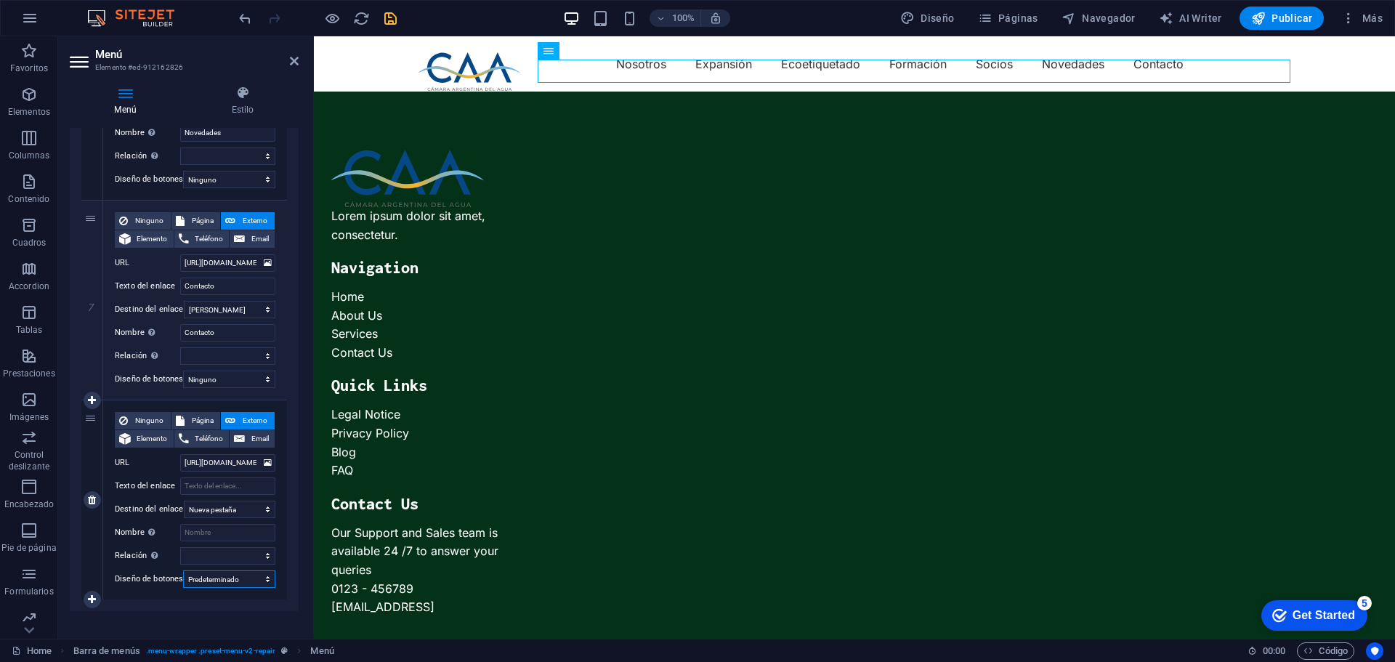
select select
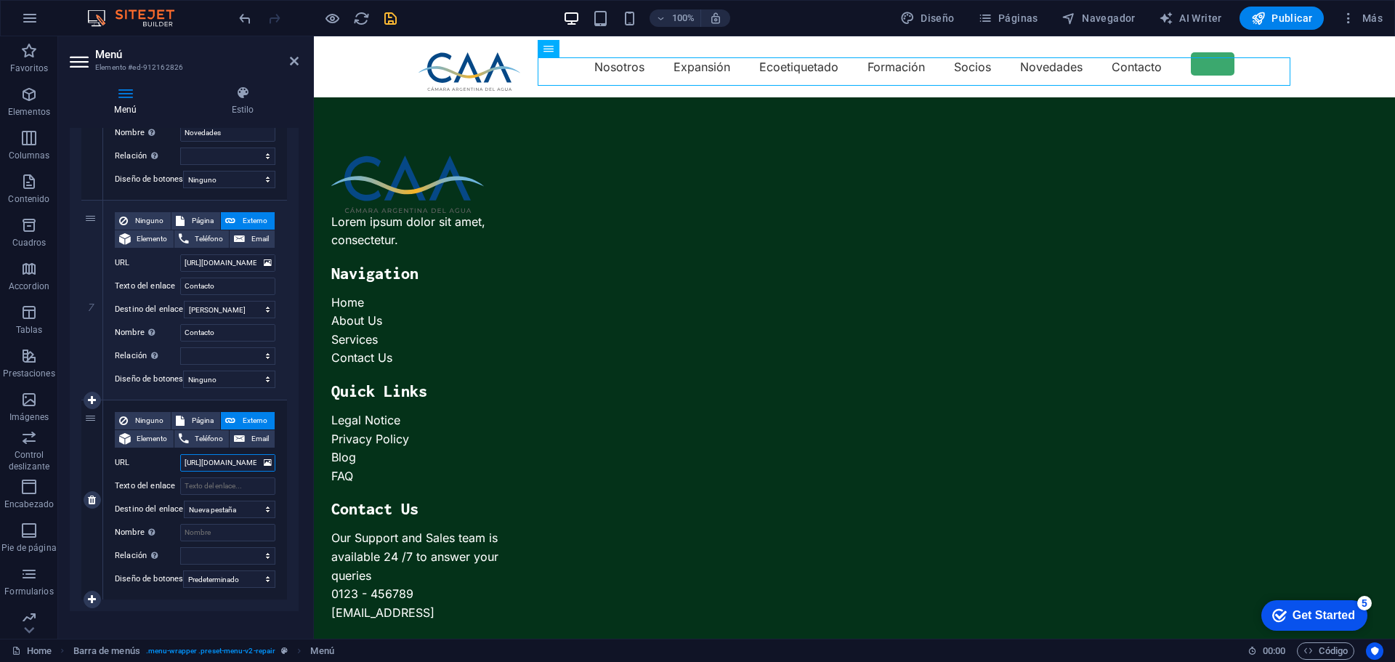
click at [211, 464] on input "[URL][DOMAIN_NAME]" at bounding box center [227, 462] width 95 height 17
click at [221, 458] on input "[URL][DOMAIN_NAME]" at bounding box center [227, 462] width 95 height 17
click at [219, 464] on input "[URL][DOMAIN_NAME]" at bounding box center [227, 462] width 95 height 17
click at [219, 463] on input "[URL][DOMAIN_NAME]" at bounding box center [227, 462] width 95 height 17
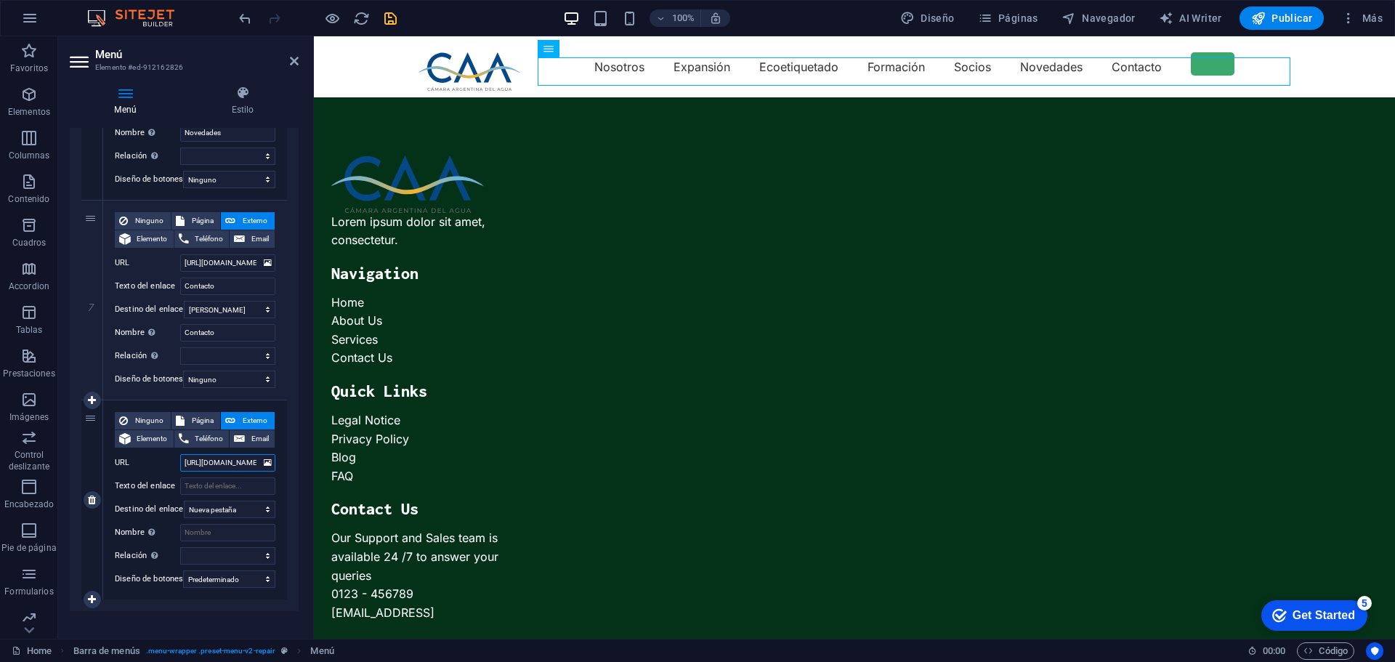
paste input "[DOMAIN_NAME][URL][GEOGRAPHIC_DATA]"
type input "[URL][DOMAIN_NAME]"
select select
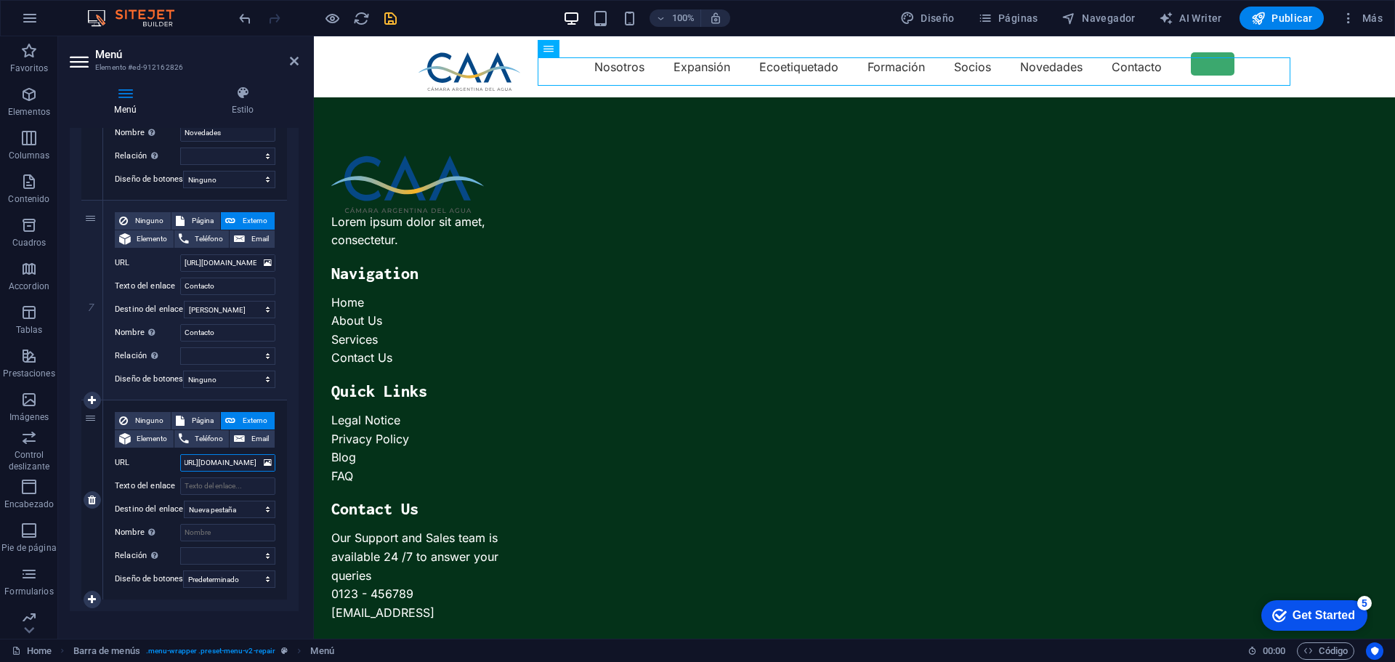
select select
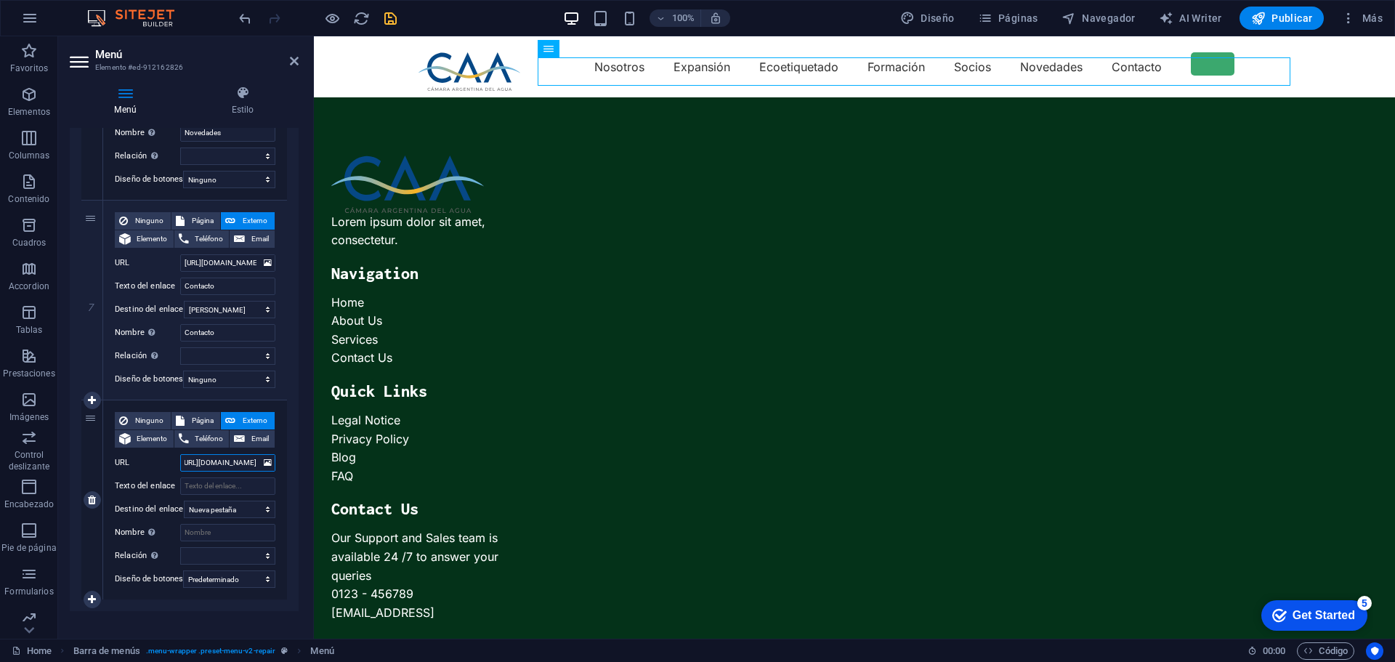
select select
type input "[URL][DOMAIN_NAME]"
click at [235, 485] on input "Texto del enlace" at bounding box center [227, 485] width 95 height 17
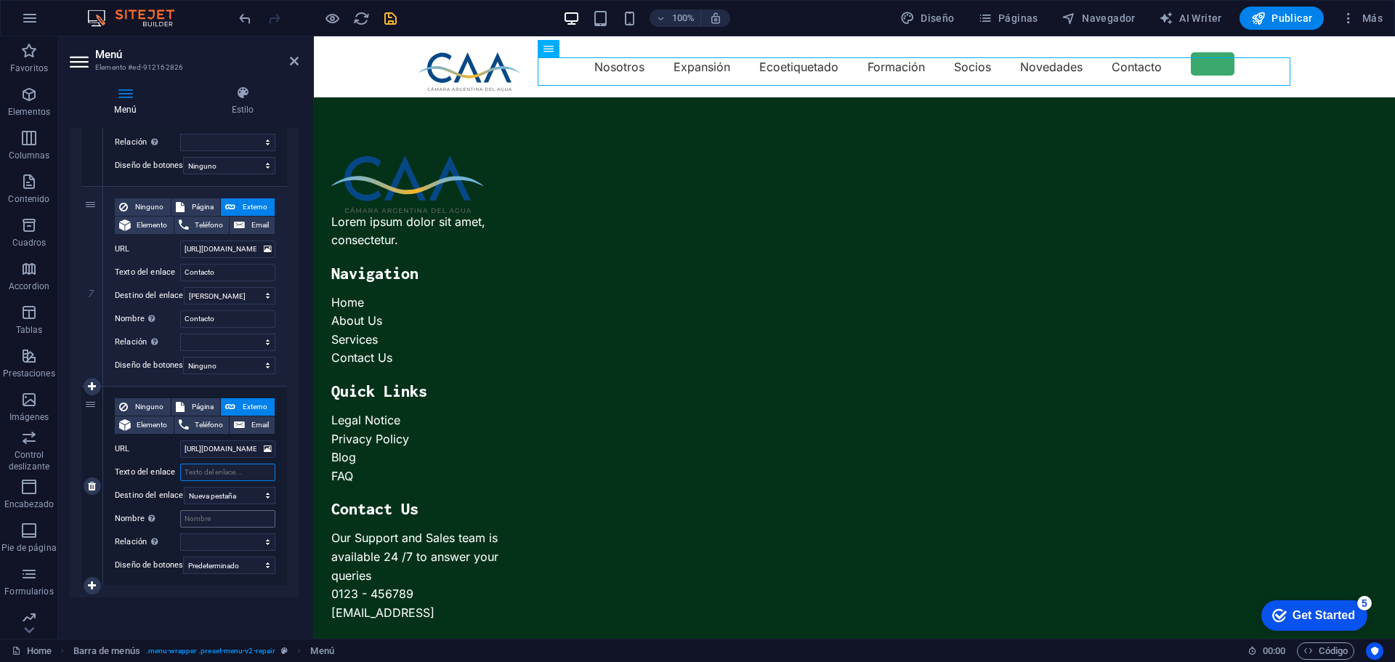
scroll to position [1299, 0]
click at [195, 398] on span "Página" at bounding box center [203, 406] width 28 height 17
select select
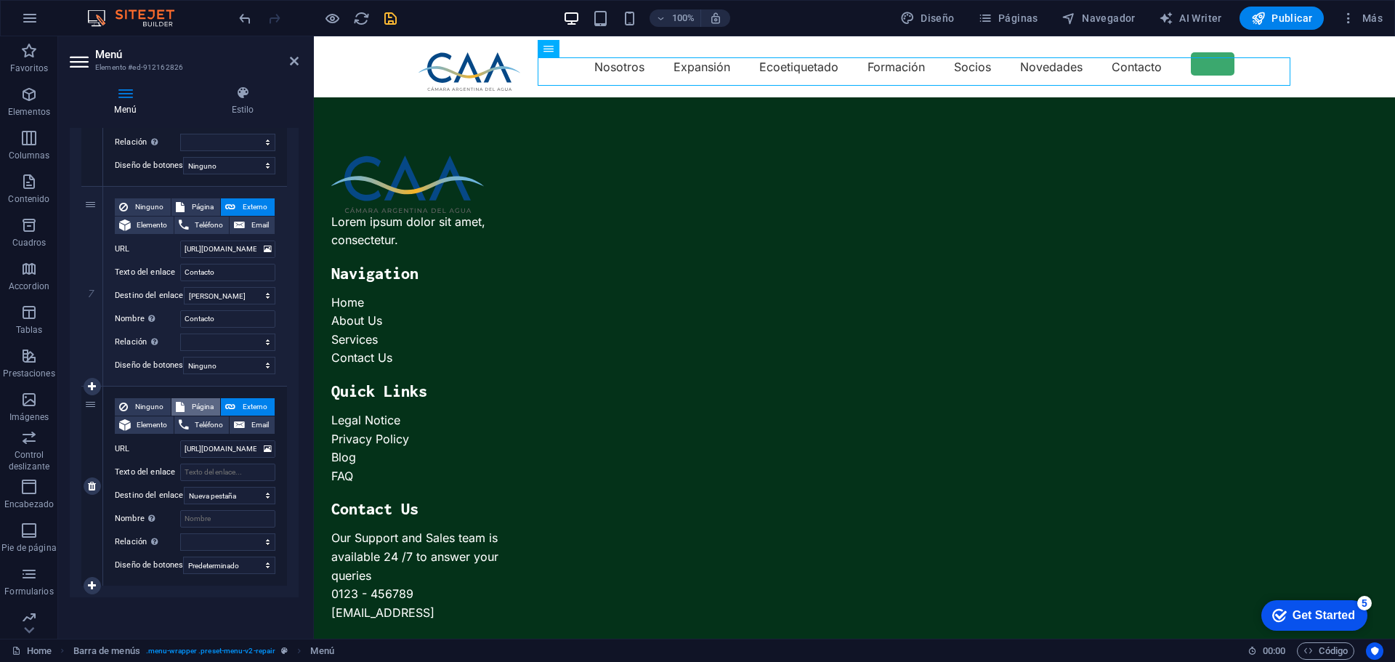
select select
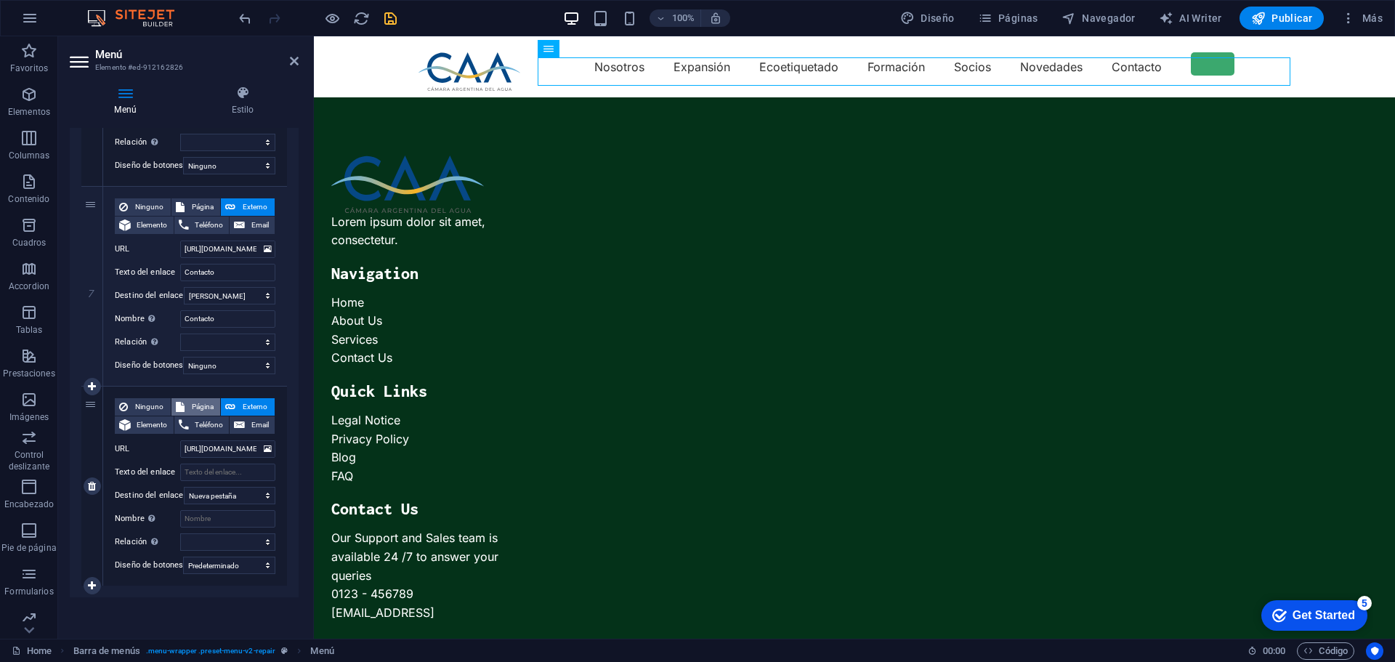
select select
click at [243, 398] on span "Externo" at bounding box center [255, 406] width 31 height 17
select select
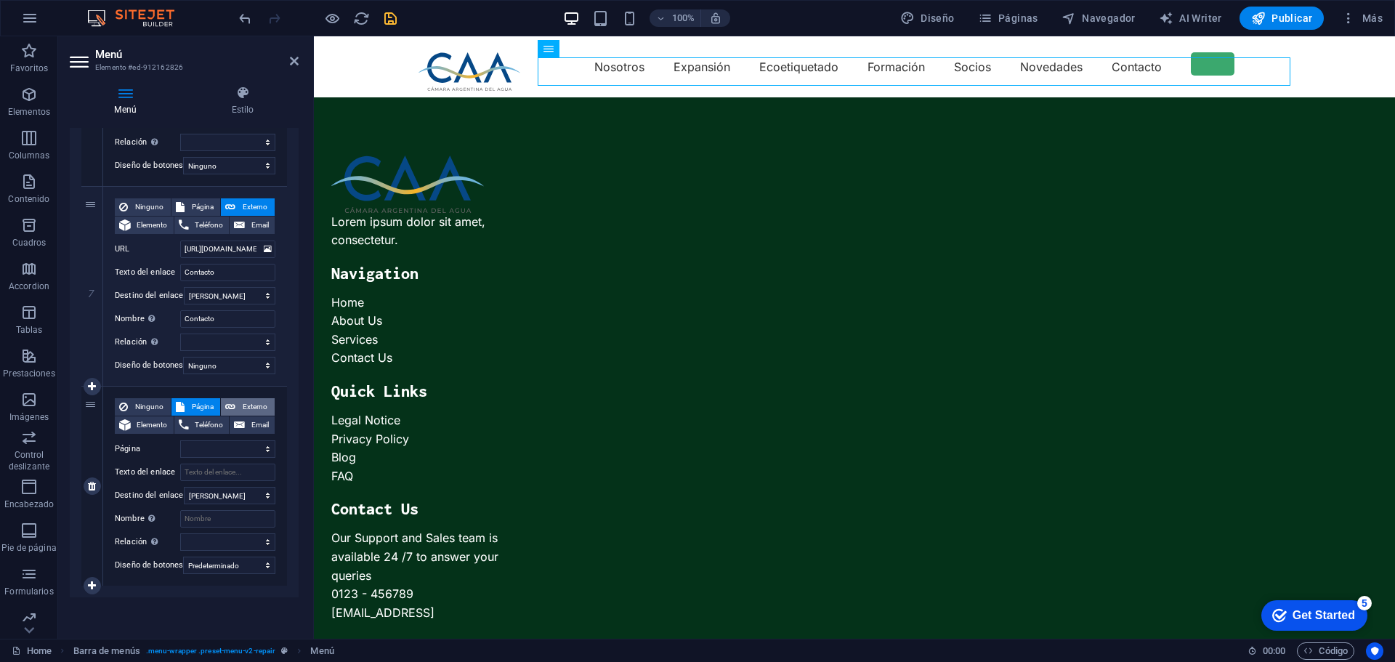
select select
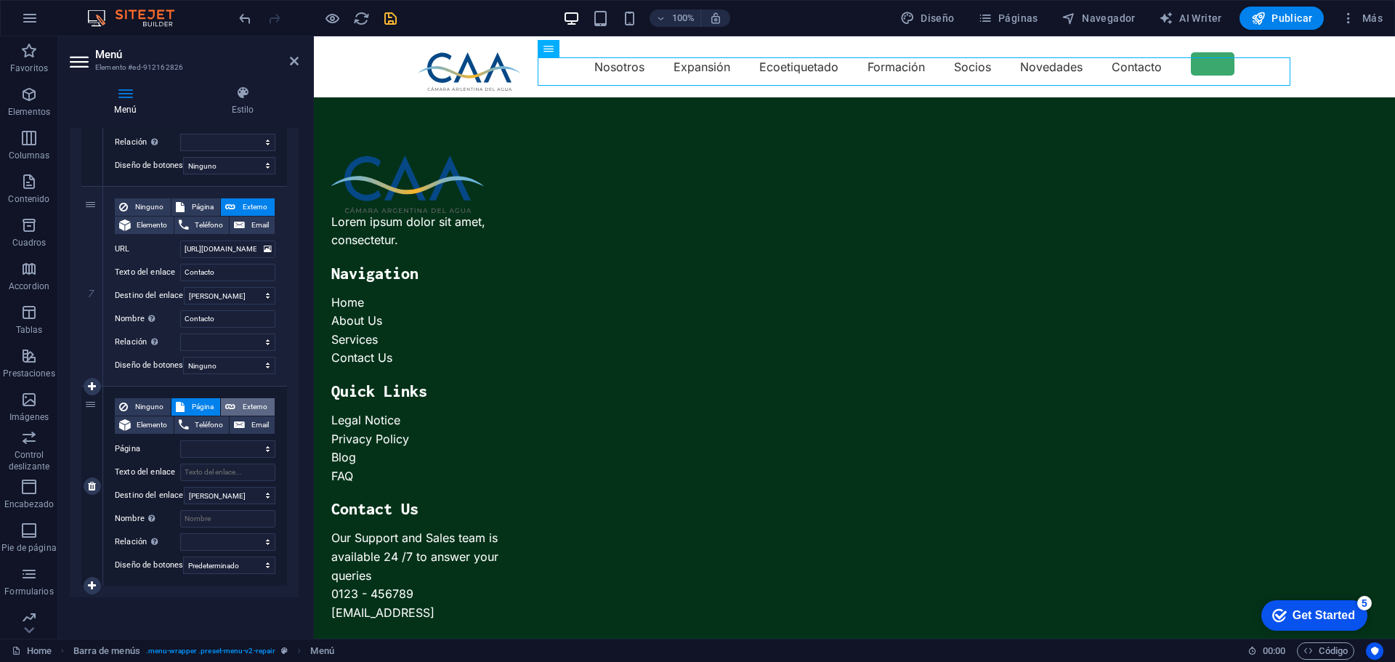
select select "blank"
click at [233, 487] on select "Nueva pestaña Misma pestaña Superposición" at bounding box center [230, 495] width 92 height 17
click at [184, 487] on select "Nueva pestaña Misma pestaña Superposición" at bounding box center [230, 495] width 92 height 17
click at [208, 510] on input "Nombre Una descripción adicional del enlace no debería ser igual al texto del e…" at bounding box center [227, 518] width 95 height 17
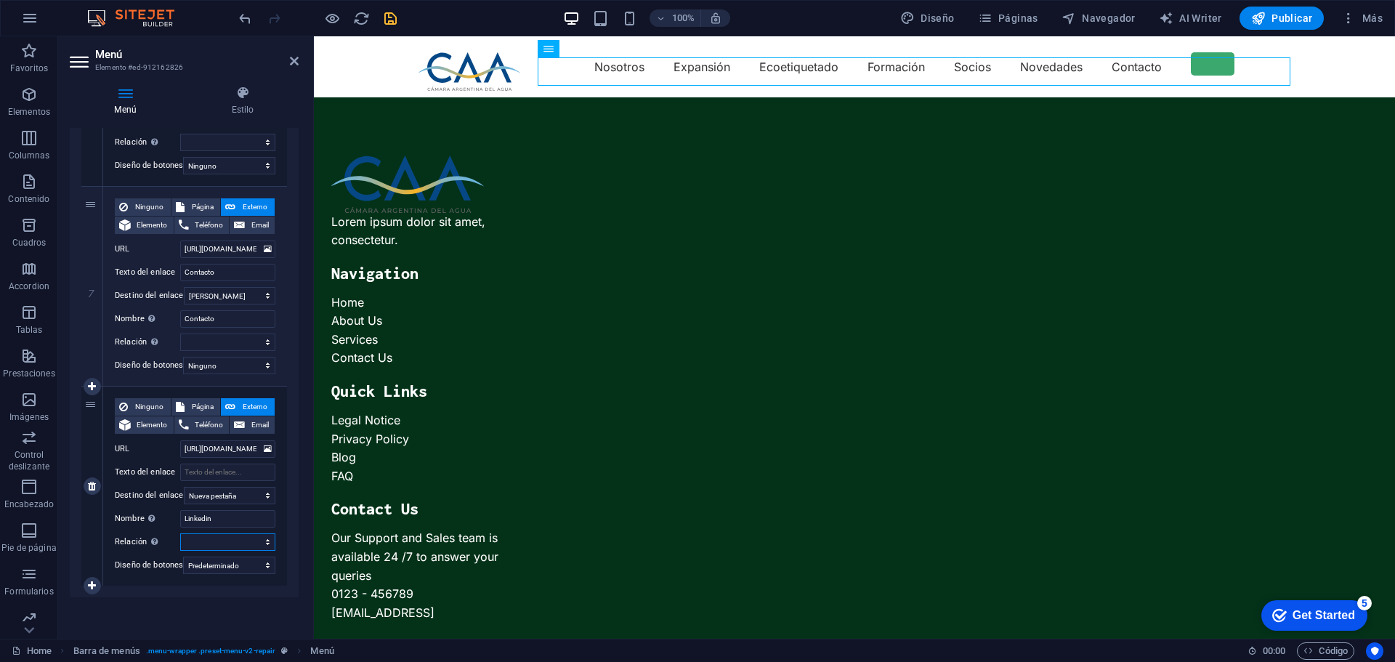
click at [216, 533] on select "alternativo autor marcador externo ayuda licencia siguiente nofollow noreferrer…" at bounding box center [227, 541] width 95 height 17
click at [1210, 68] on nav "Nosotros Expansión Ecoetiquetado Formación Socios Novedades Contacto" at bounding box center [854, 66] width 872 height 29
click at [393, 13] on icon "save" at bounding box center [390, 18] width 17 height 17
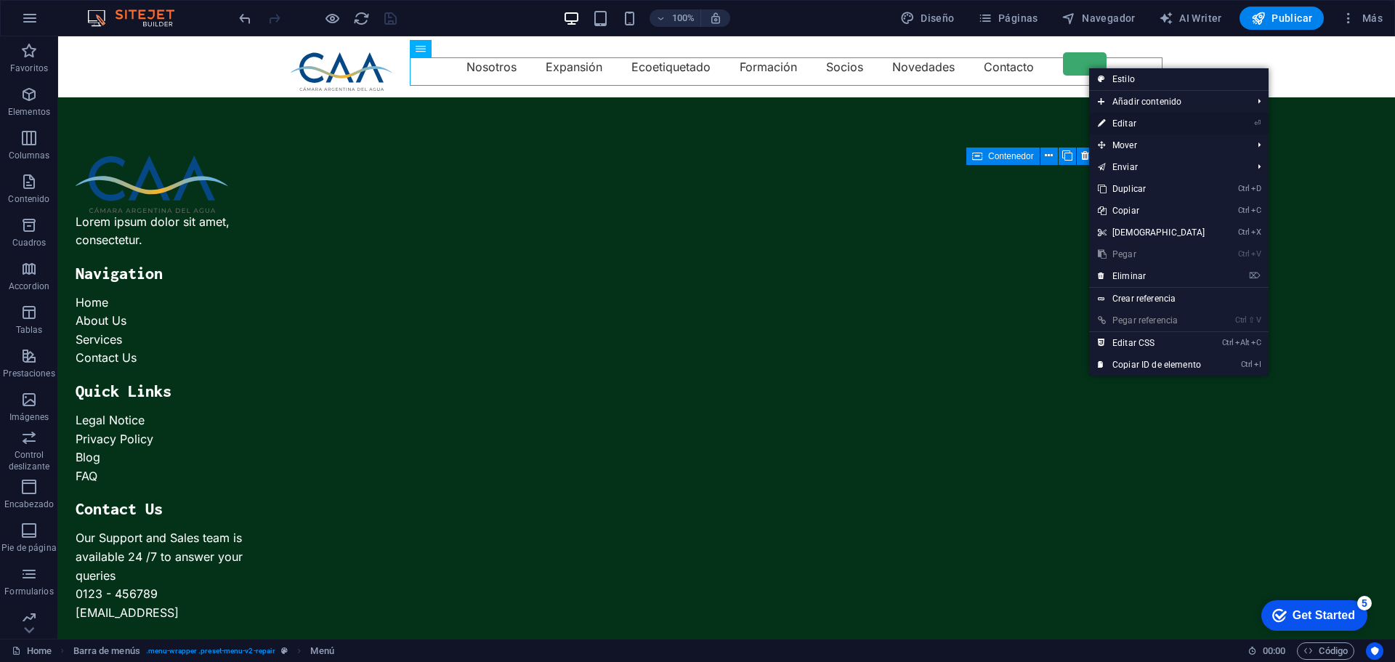
click at [1124, 124] on link "⏎ Editar" at bounding box center [1151, 124] width 125 height 22
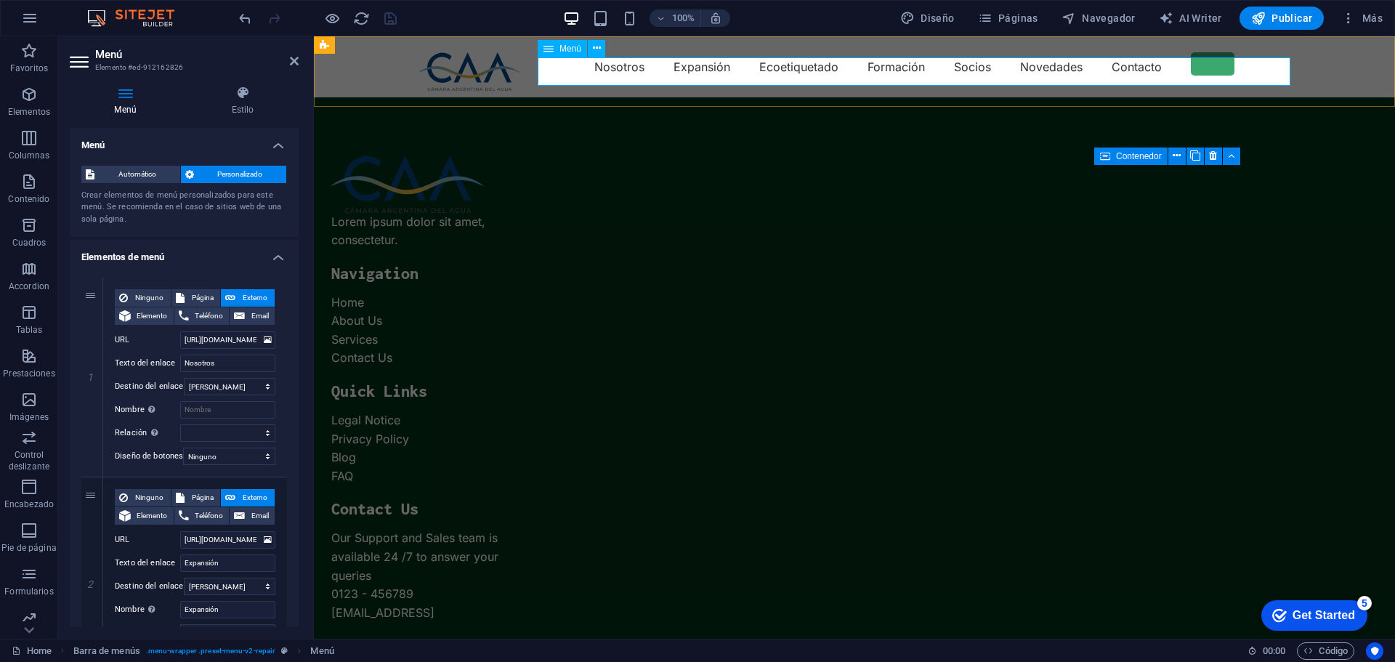
click at [1214, 65] on nav "Nosotros Expansión Ecoetiquetado Formación Socios Novedades Contacto" at bounding box center [854, 66] width 872 height 29
click at [241, 101] on h4 "Estilo" at bounding box center [243, 101] width 112 height 31
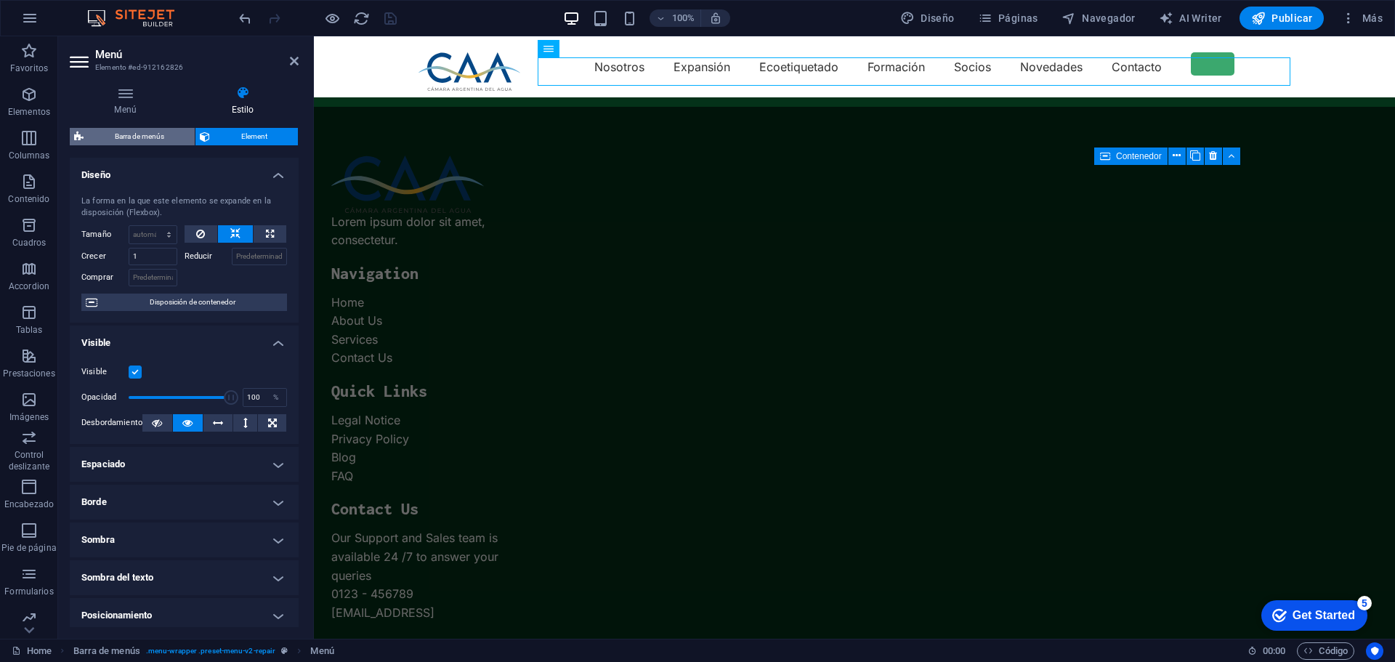
click at [136, 134] on span "Barra de menús" at bounding box center [139, 136] width 102 height 17
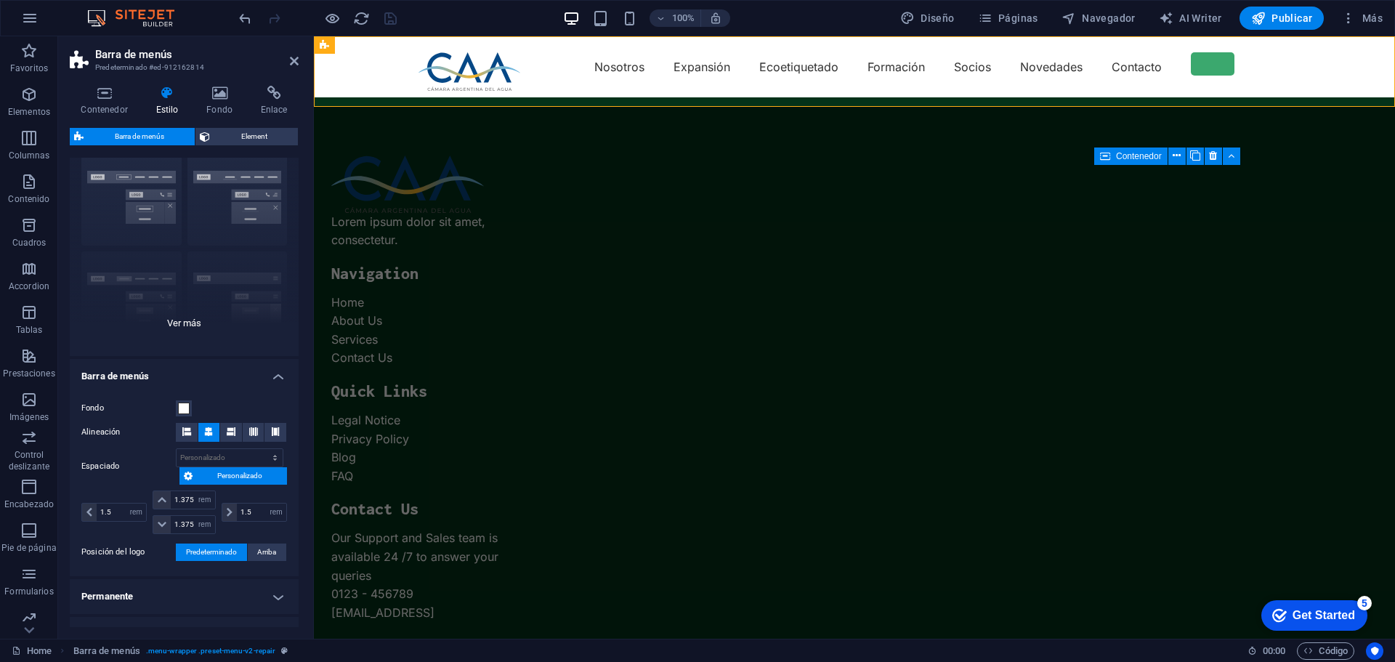
scroll to position [23, 0]
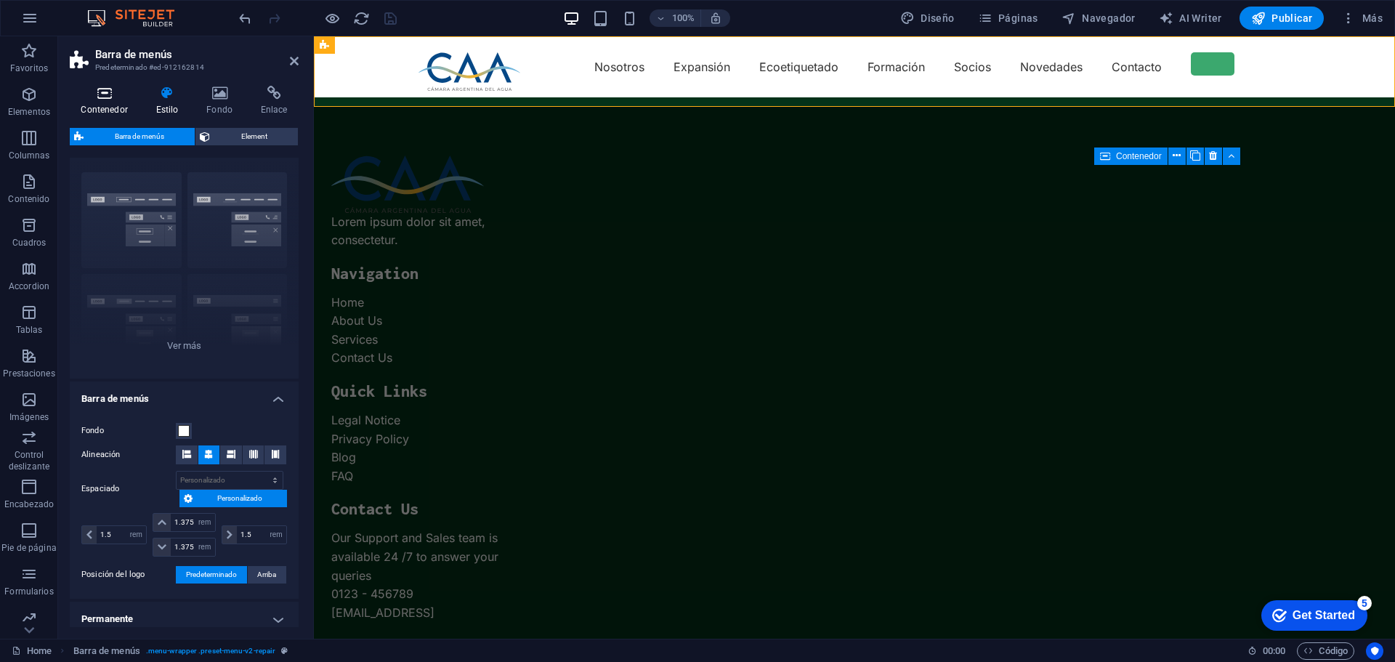
click at [109, 97] on icon at bounding box center [104, 93] width 69 height 15
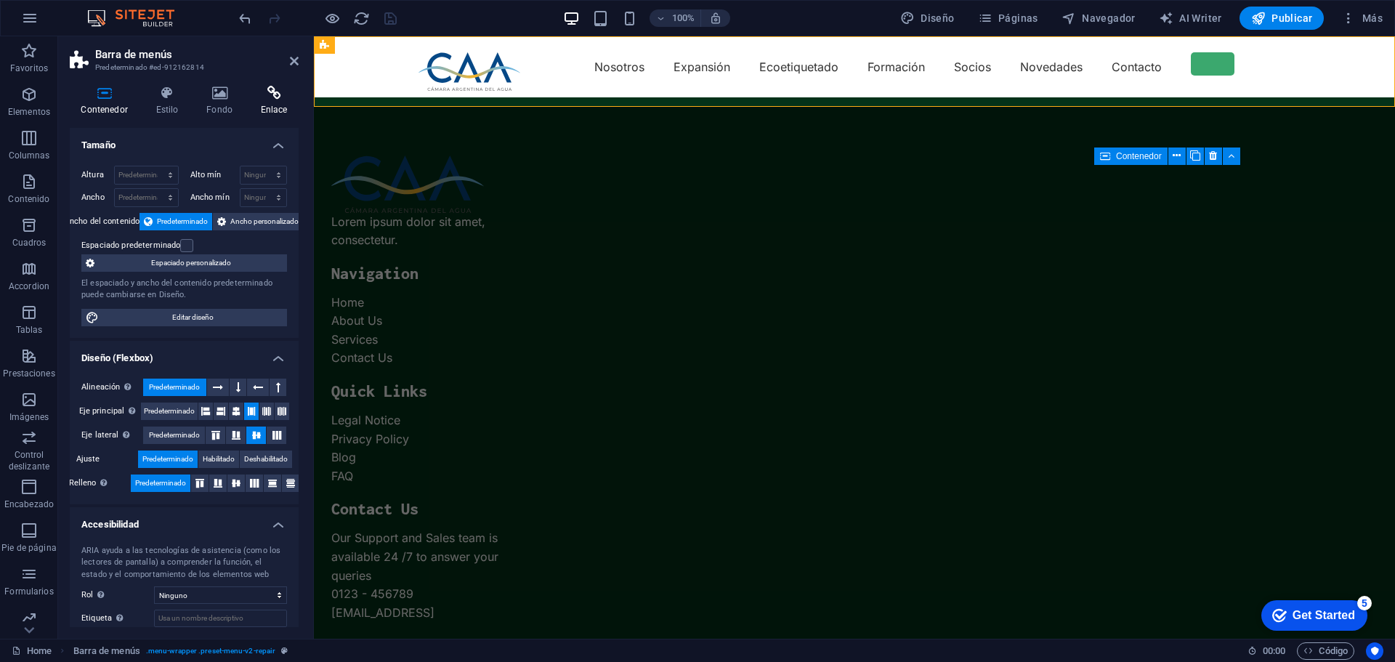
click at [276, 93] on icon at bounding box center [273, 93] width 49 height 15
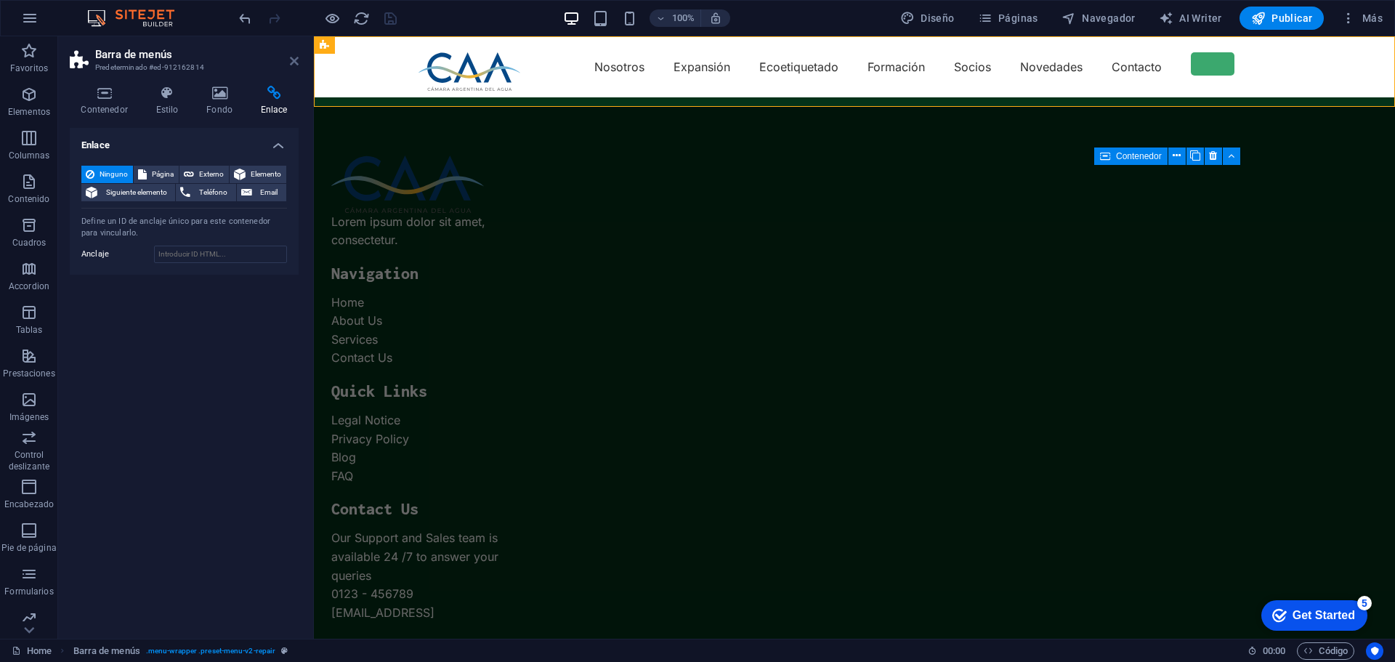
click at [291, 58] on icon at bounding box center [294, 61] width 9 height 12
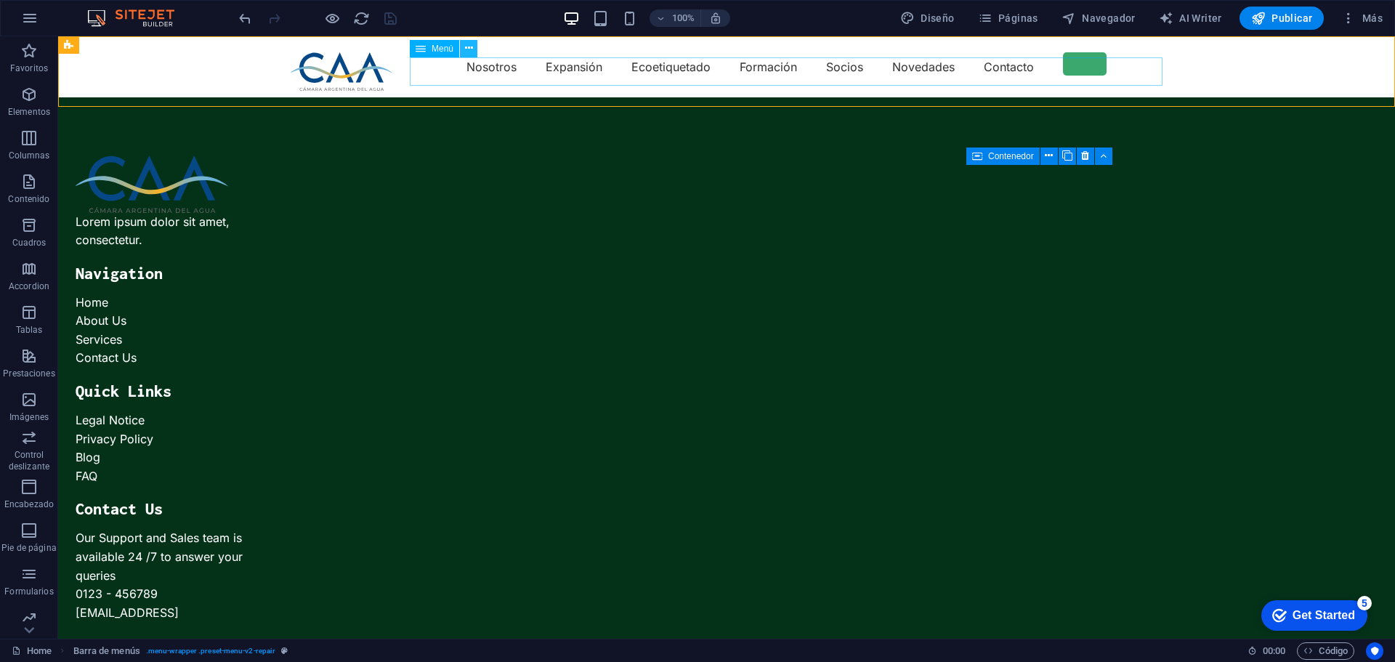
click at [473, 43] on button at bounding box center [468, 48] width 17 height 17
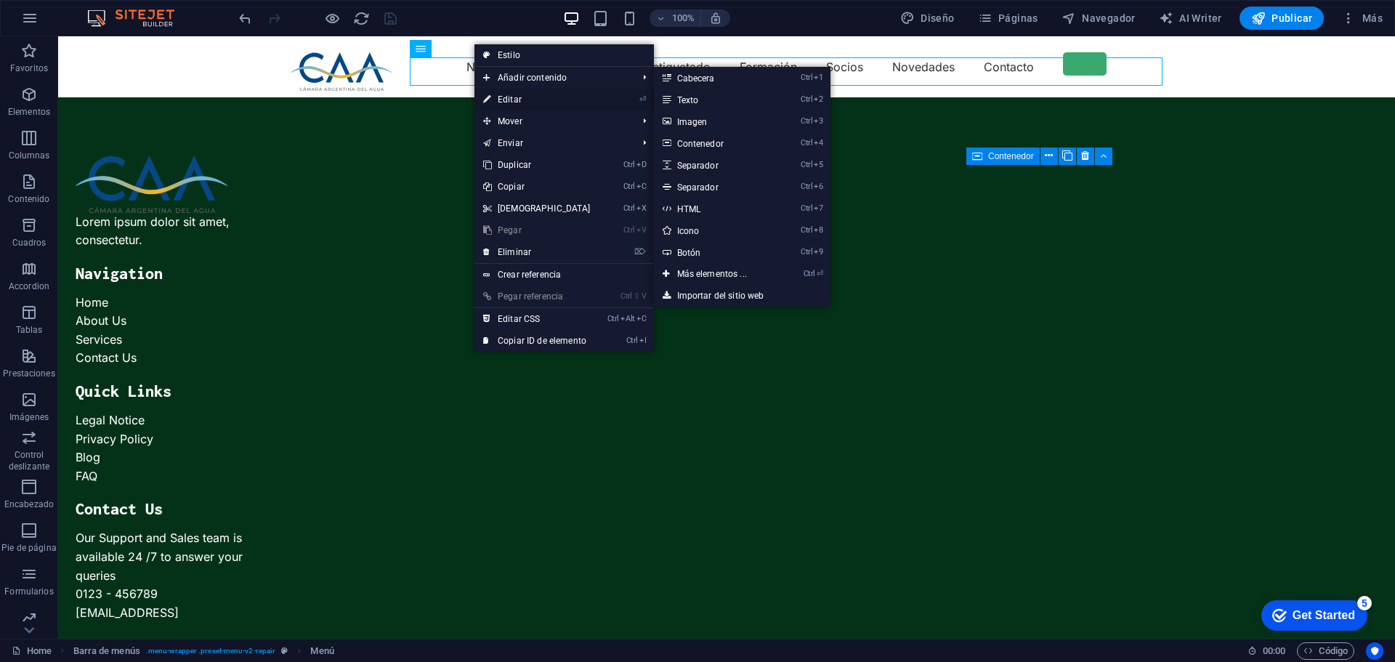
click at [498, 94] on link "⏎ Editar" at bounding box center [536, 100] width 125 height 22
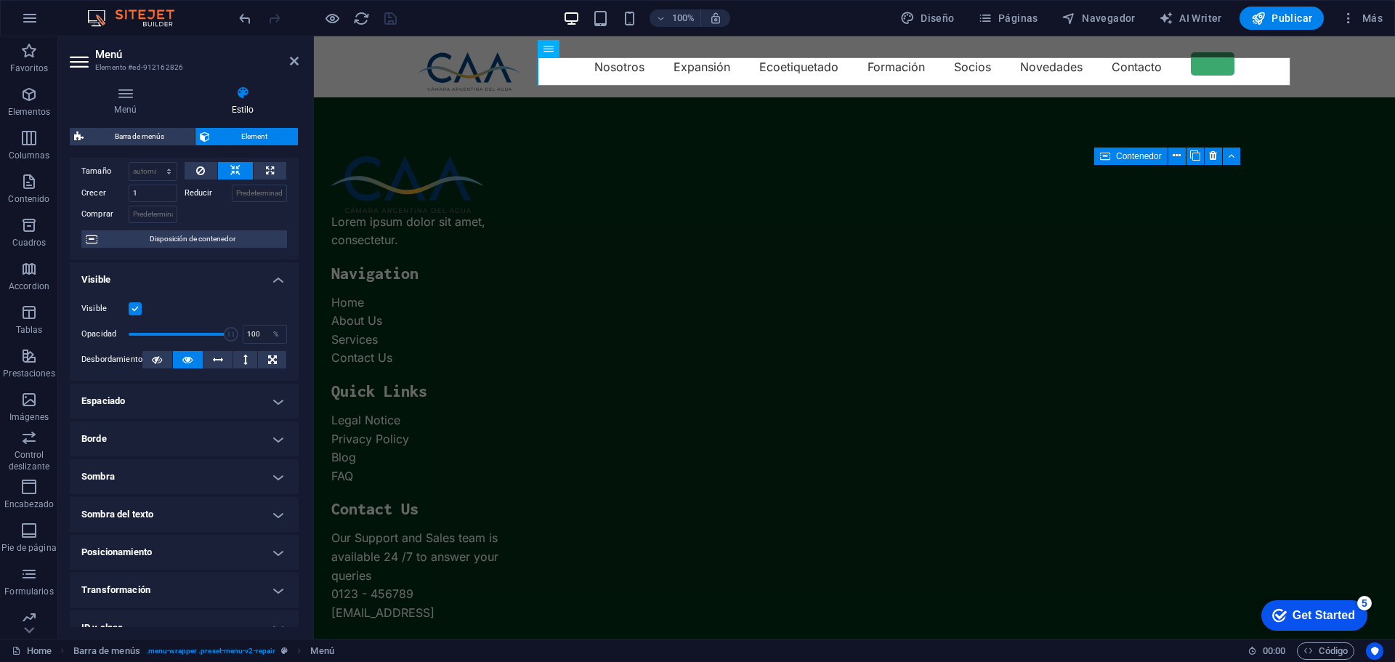
scroll to position [0, 0]
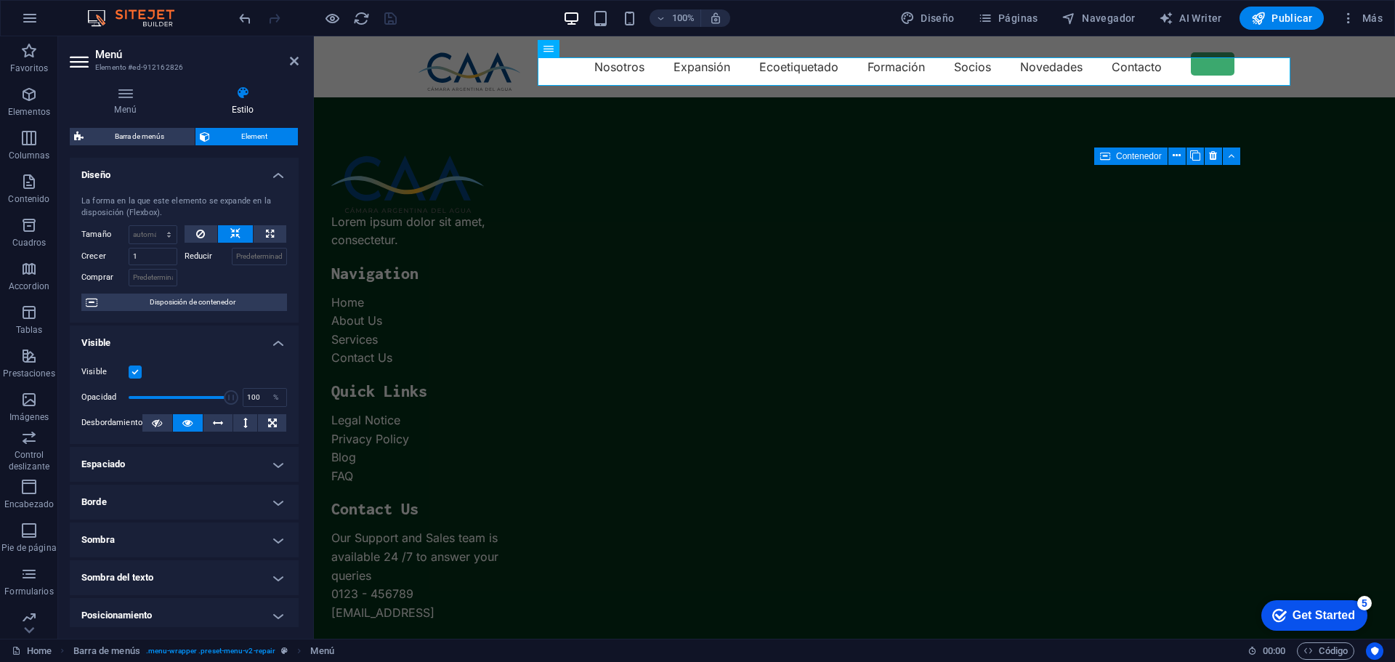
click at [126, 81] on div "Menú Estilo Menú Automático Personalizado Crear elementos de menú personalizado…" at bounding box center [184, 356] width 252 height 564
click at [128, 97] on icon at bounding box center [125, 93] width 111 height 15
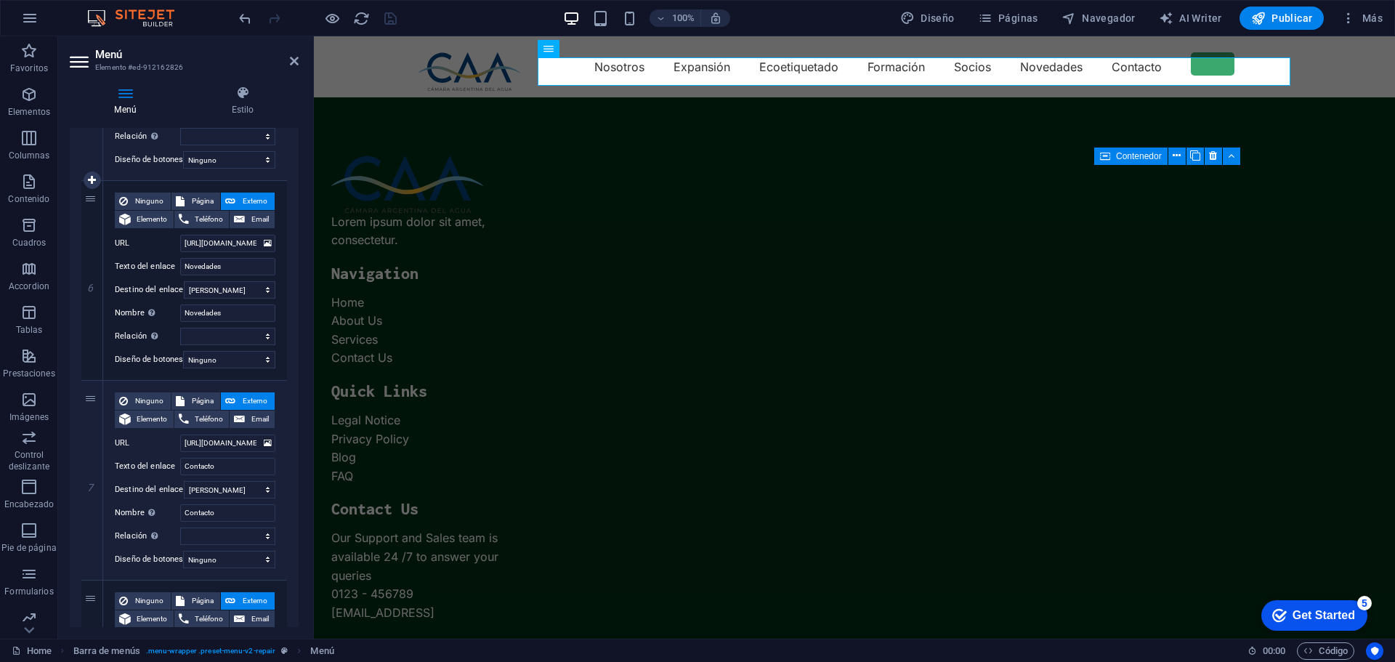
scroll to position [1299, 0]
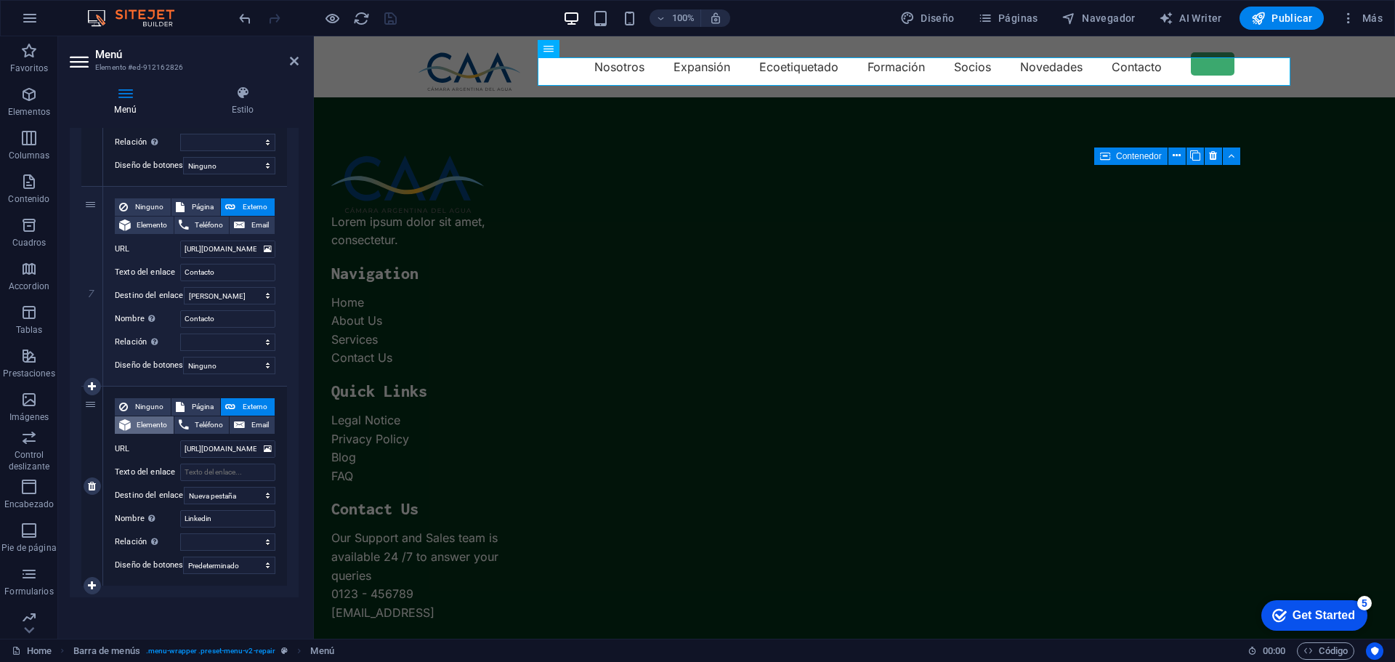
click at [135, 416] on span "Elemento" at bounding box center [152, 424] width 34 height 17
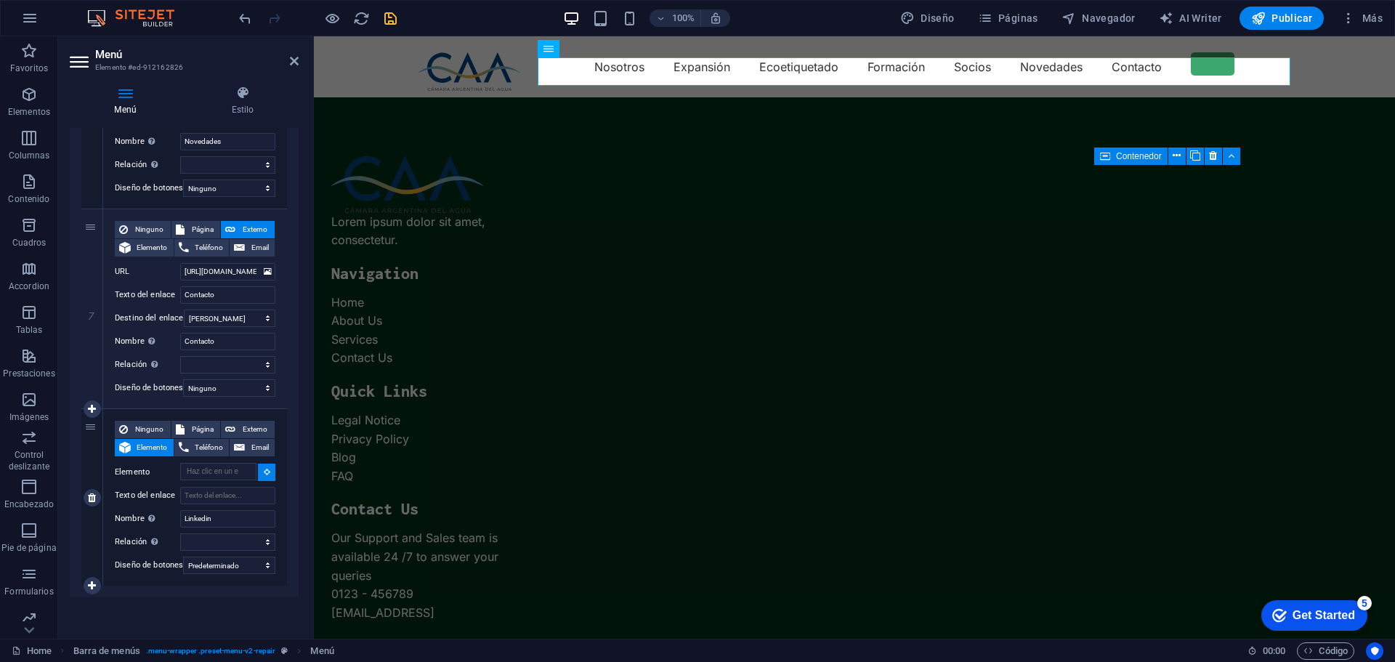
click at [264, 468] on icon at bounding box center [267, 471] width 7 height 7
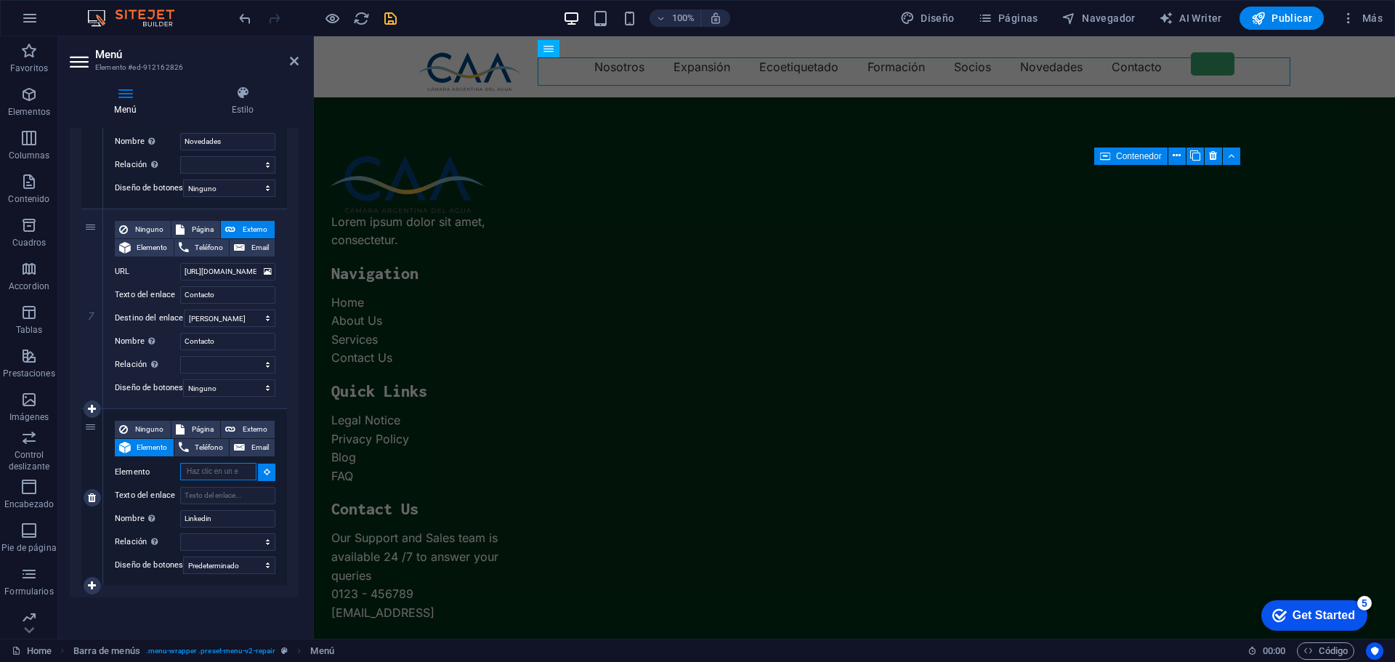
click at [216, 463] on input "Elemento" at bounding box center [218, 471] width 76 height 17
click at [94, 492] on icon at bounding box center [92, 497] width 8 height 10
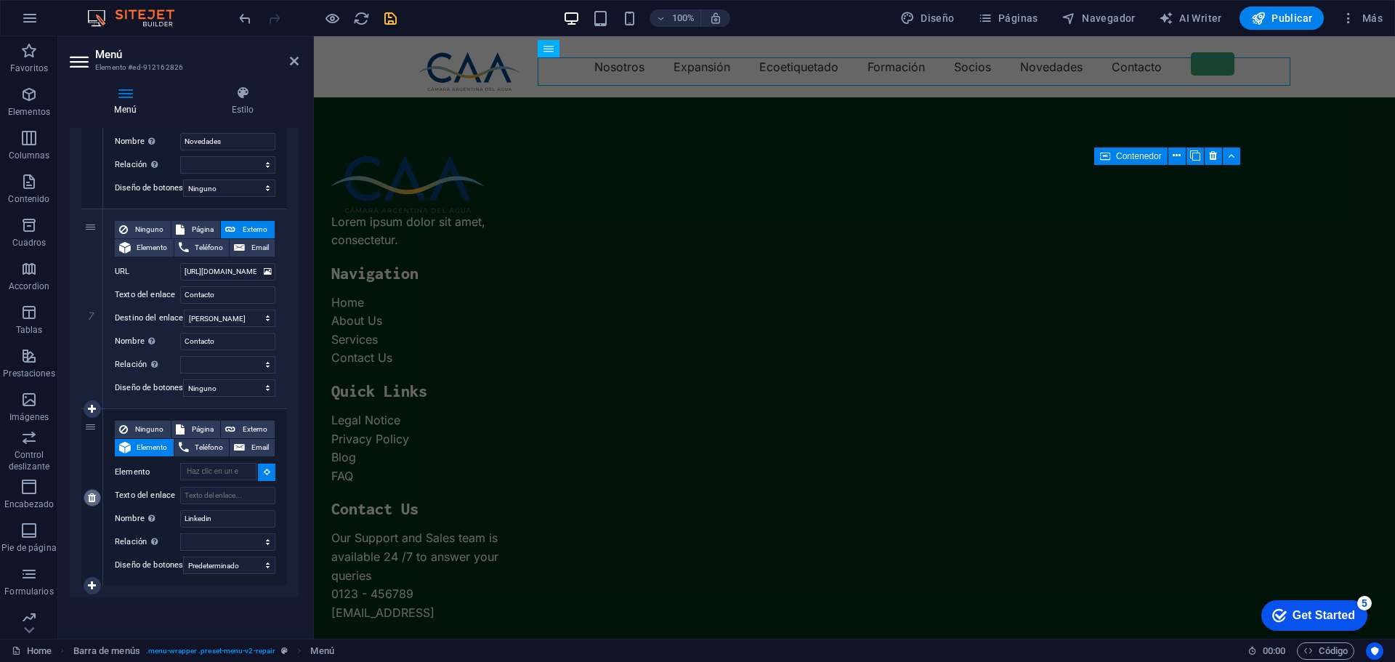
scroll to position [1099, 0]
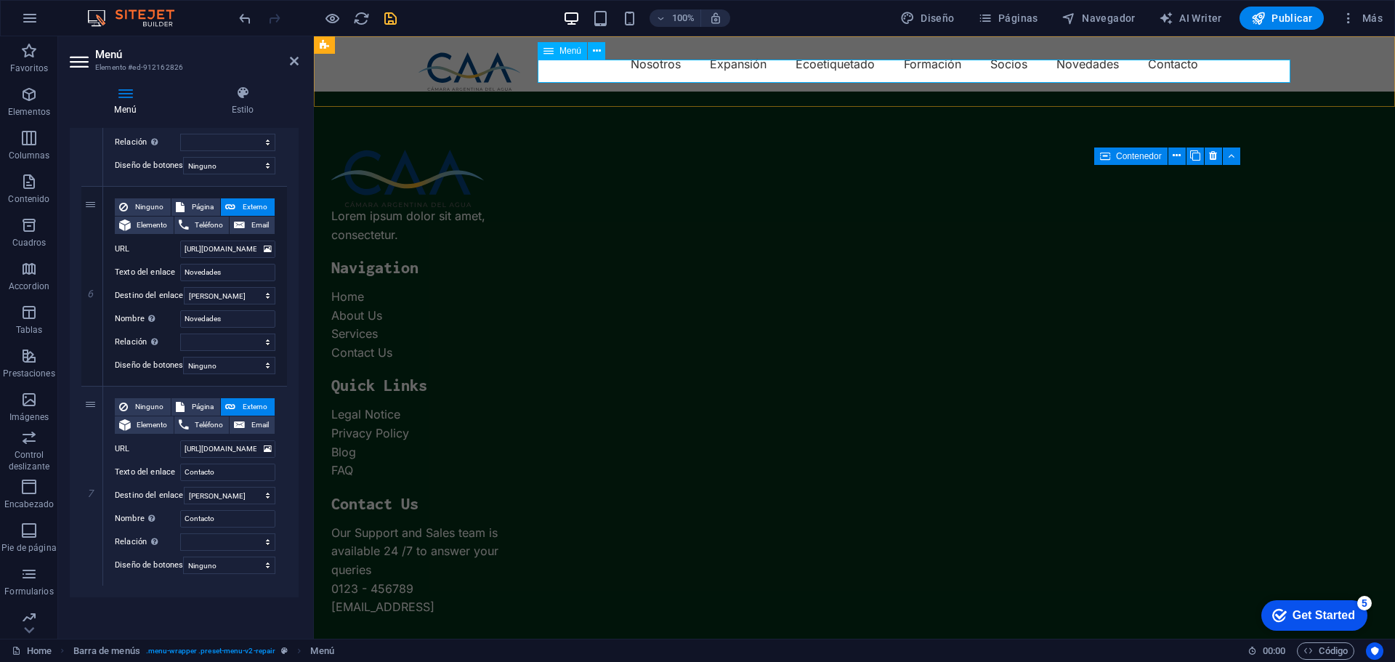
click at [1233, 69] on nav "Nosotros Expansión Ecoetiquetado Formación Socios Novedades Contacto" at bounding box center [854, 63] width 872 height 23
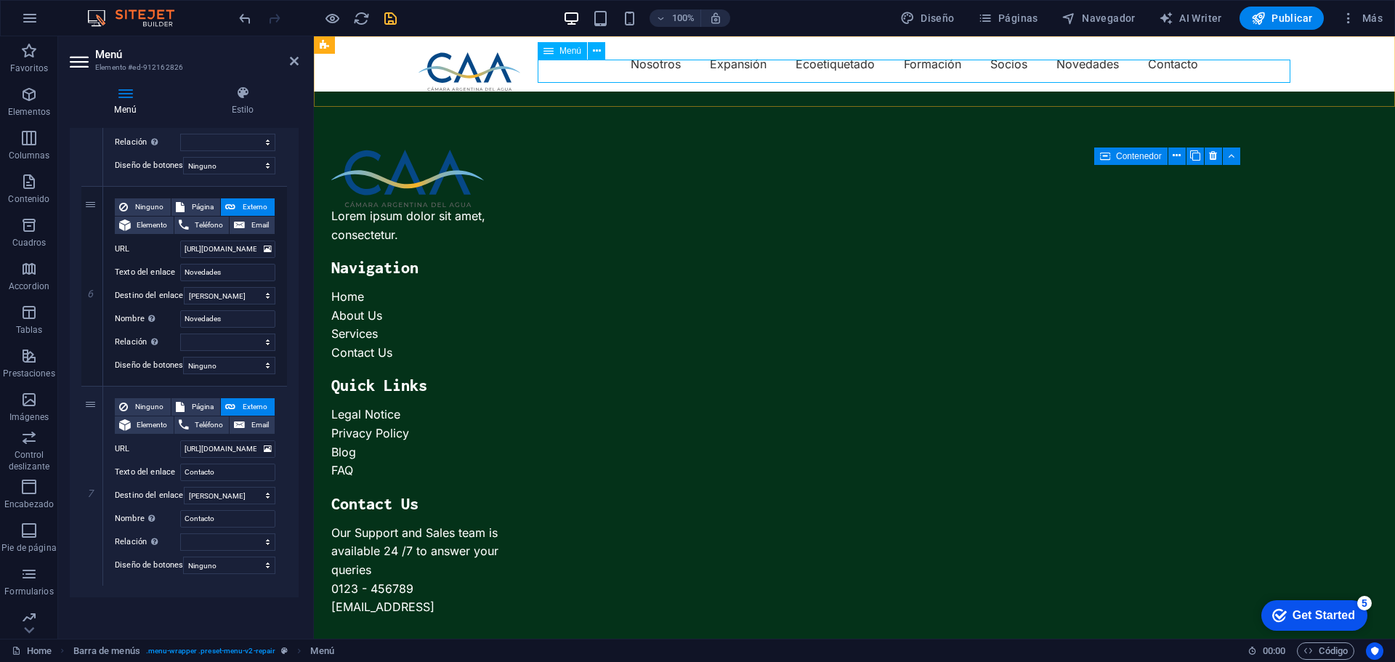
click at [1232, 69] on nav "Nosotros Expansión Ecoetiquetado Formación Socios Novedades Contacto" at bounding box center [854, 63] width 872 height 23
click at [92, 580] on icon at bounding box center [92, 585] width 8 height 10
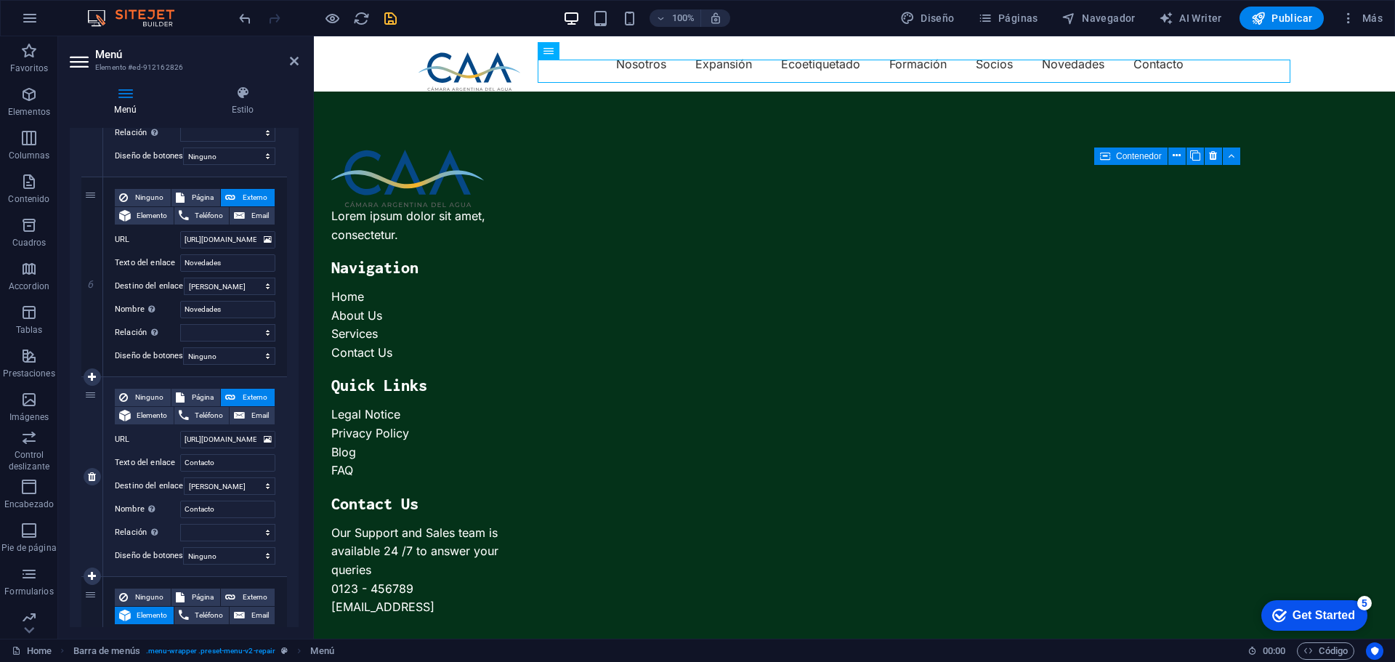
scroll to position [1276, 0]
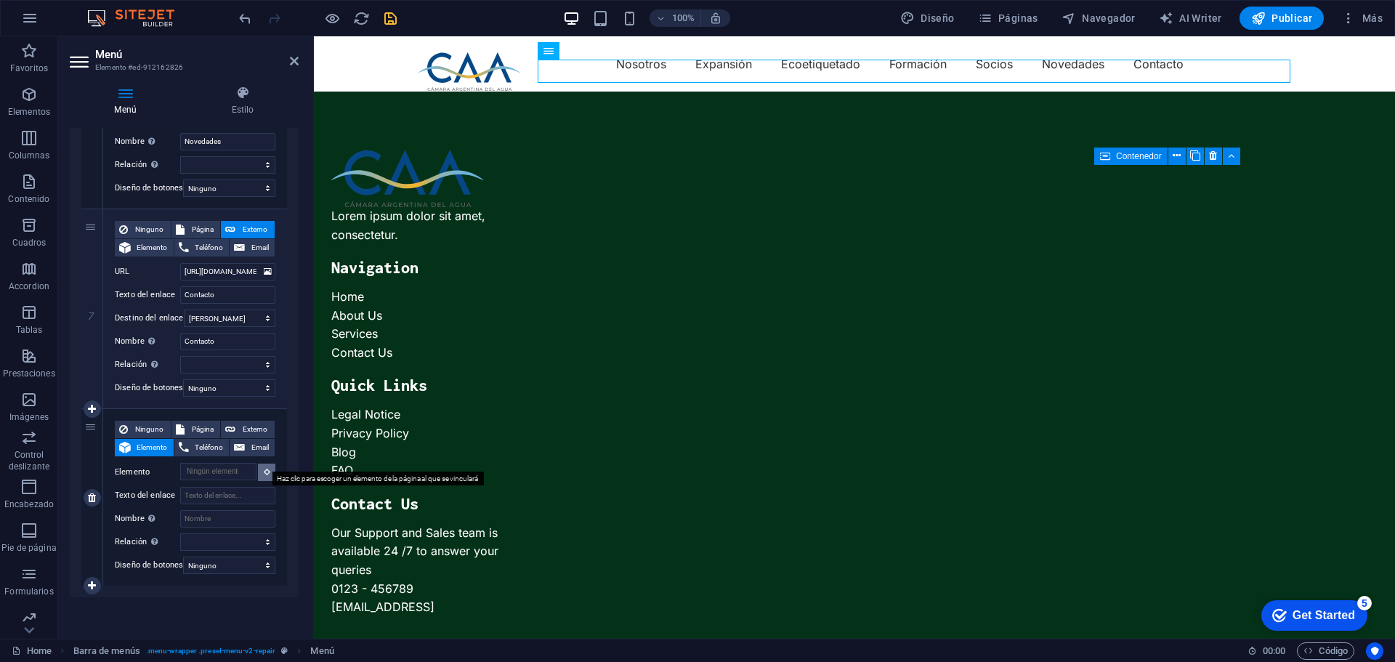
click at [259, 463] on button at bounding box center [266, 471] width 17 height 17
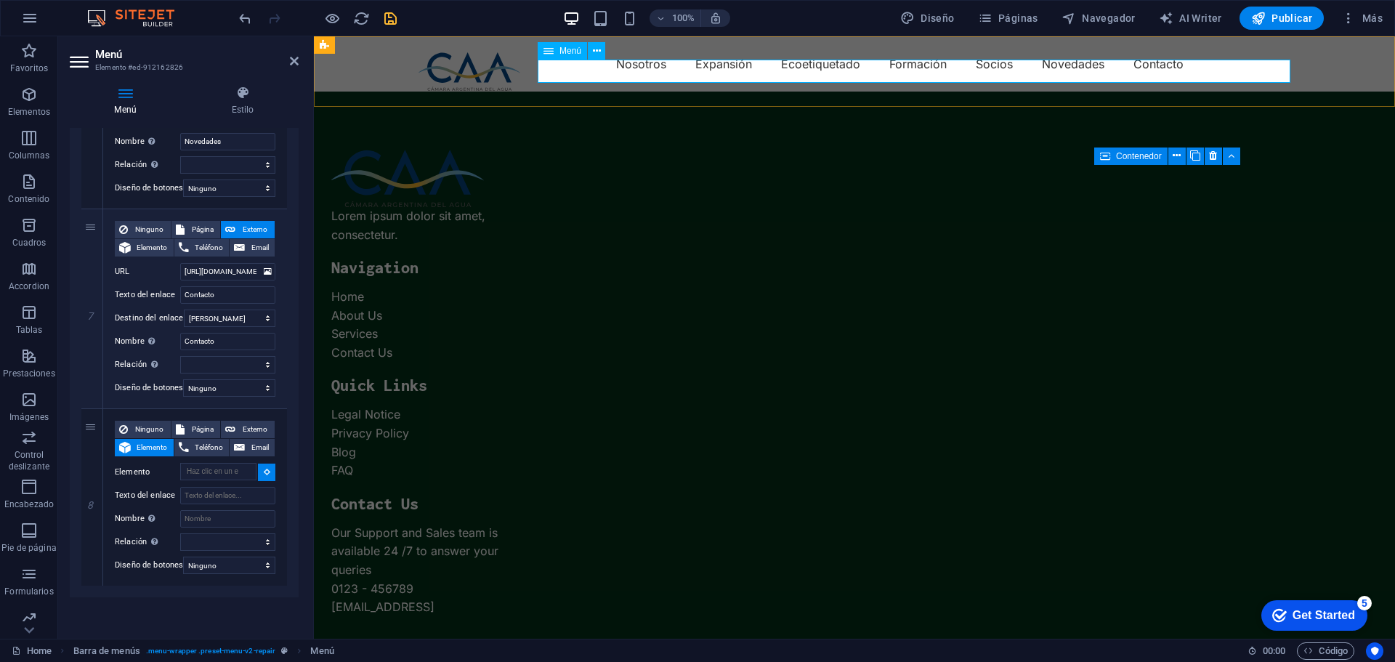
click at [1214, 73] on nav "Nosotros Expansión Ecoetiquetado Formación Socios Novedades Contacto" at bounding box center [854, 63] width 872 height 23
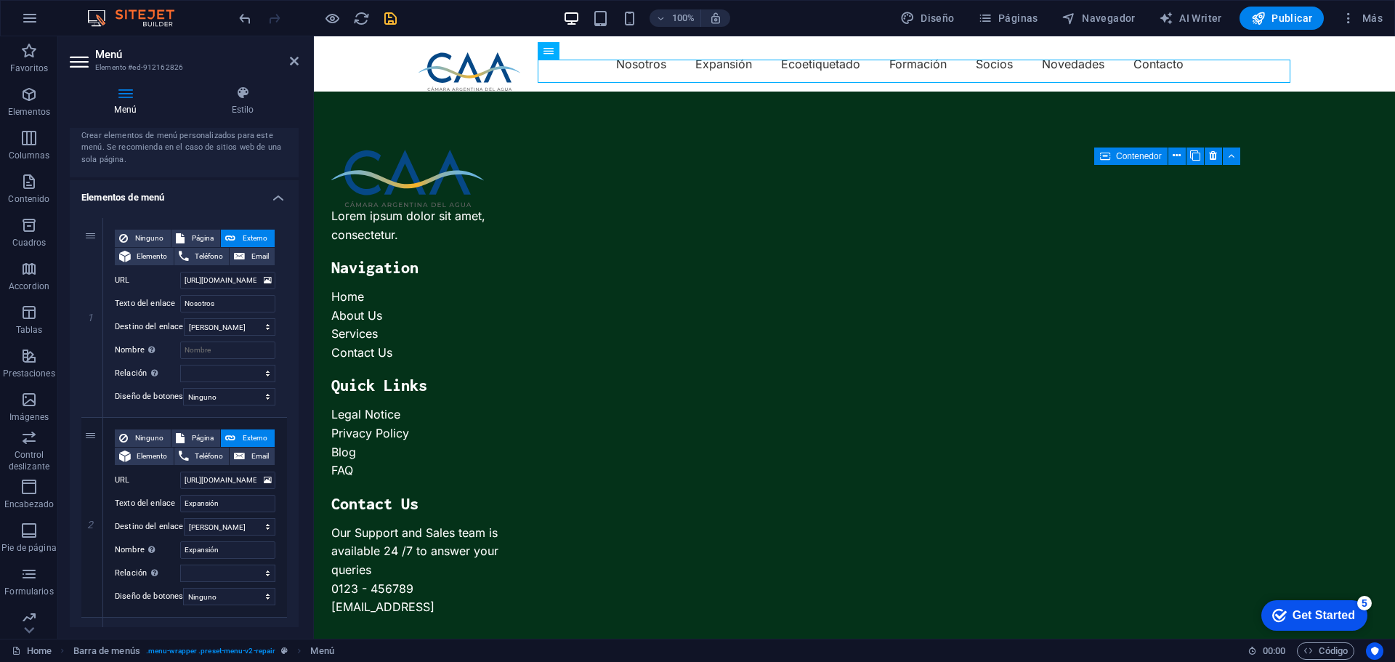
scroll to position [0, 0]
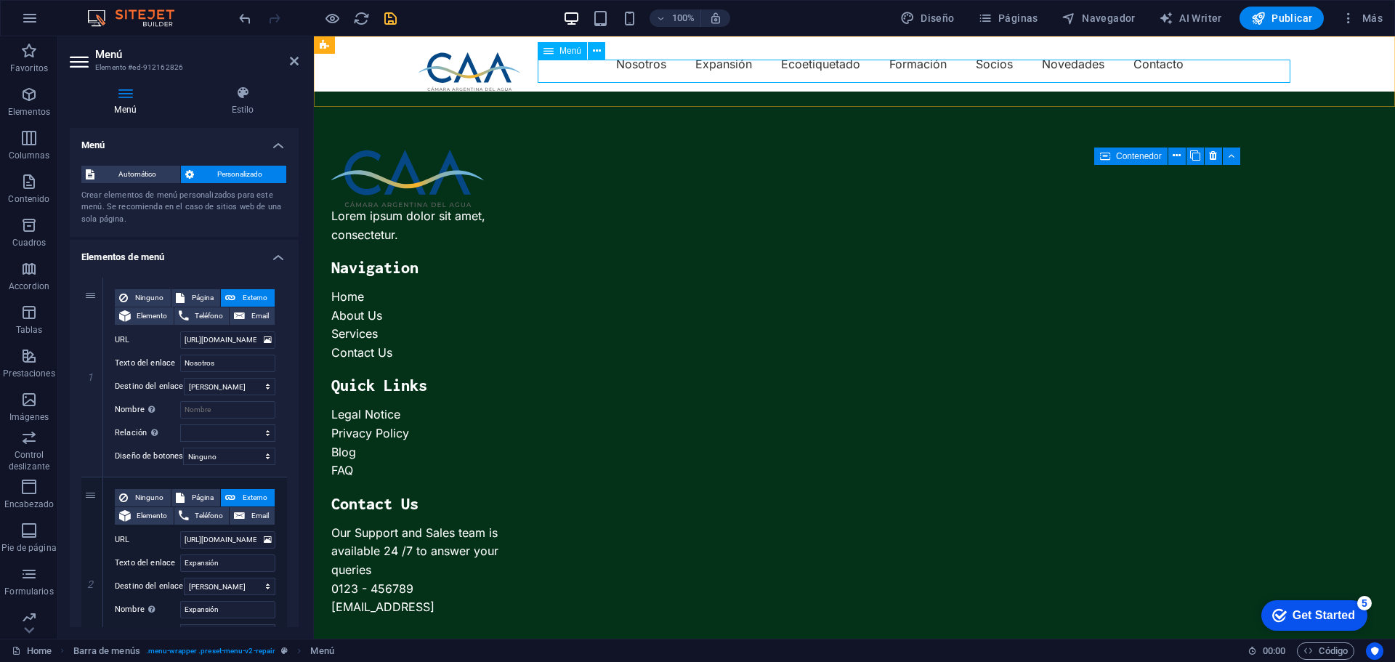
click at [1196, 61] on nav "Nosotros Expansión Ecoetiquetado Formación Socios Novedades Contacto" at bounding box center [854, 63] width 872 height 23
click at [1201, 65] on nav "Nosotros Expansión Ecoetiquetado Formación Socios Novedades Contacto" at bounding box center [854, 63] width 872 height 23
click at [129, 92] on icon at bounding box center [125, 93] width 111 height 15
click at [596, 50] on icon at bounding box center [597, 51] width 8 height 15
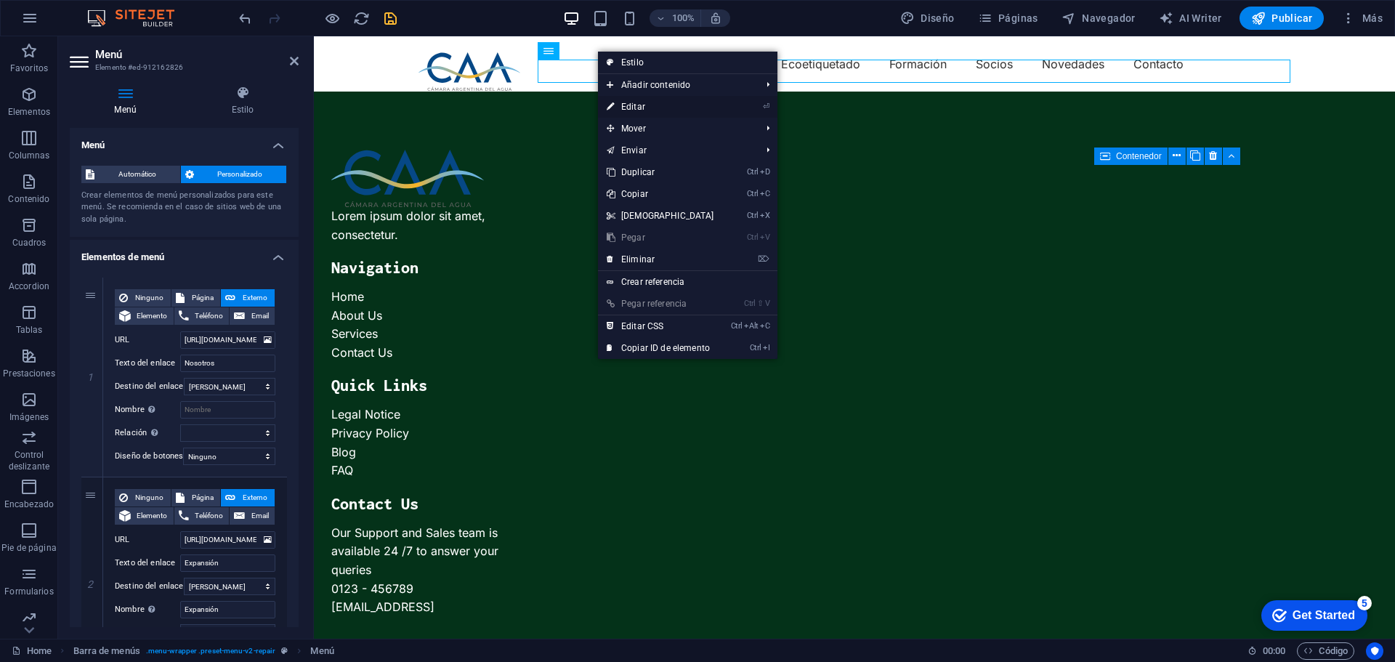
click at [644, 104] on link "⏎ Editar" at bounding box center [660, 107] width 125 height 22
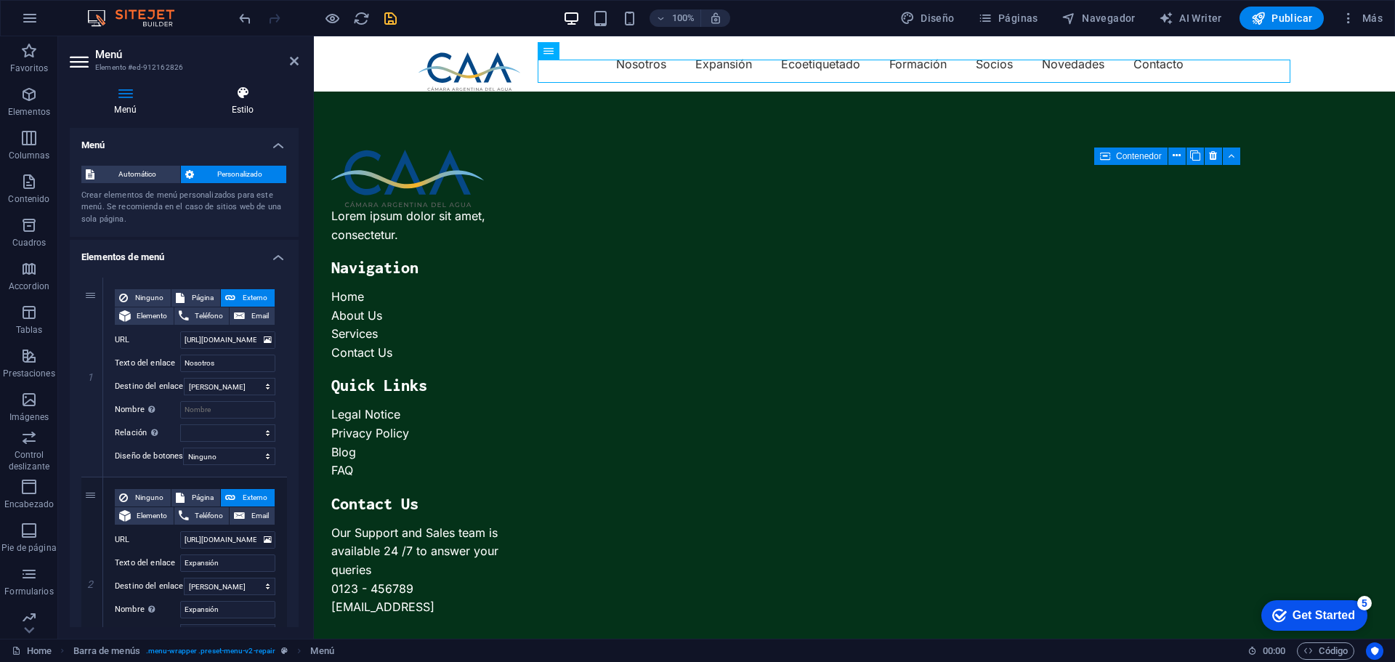
click at [238, 98] on icon at bounding box center [243, 93] width 112 height 15
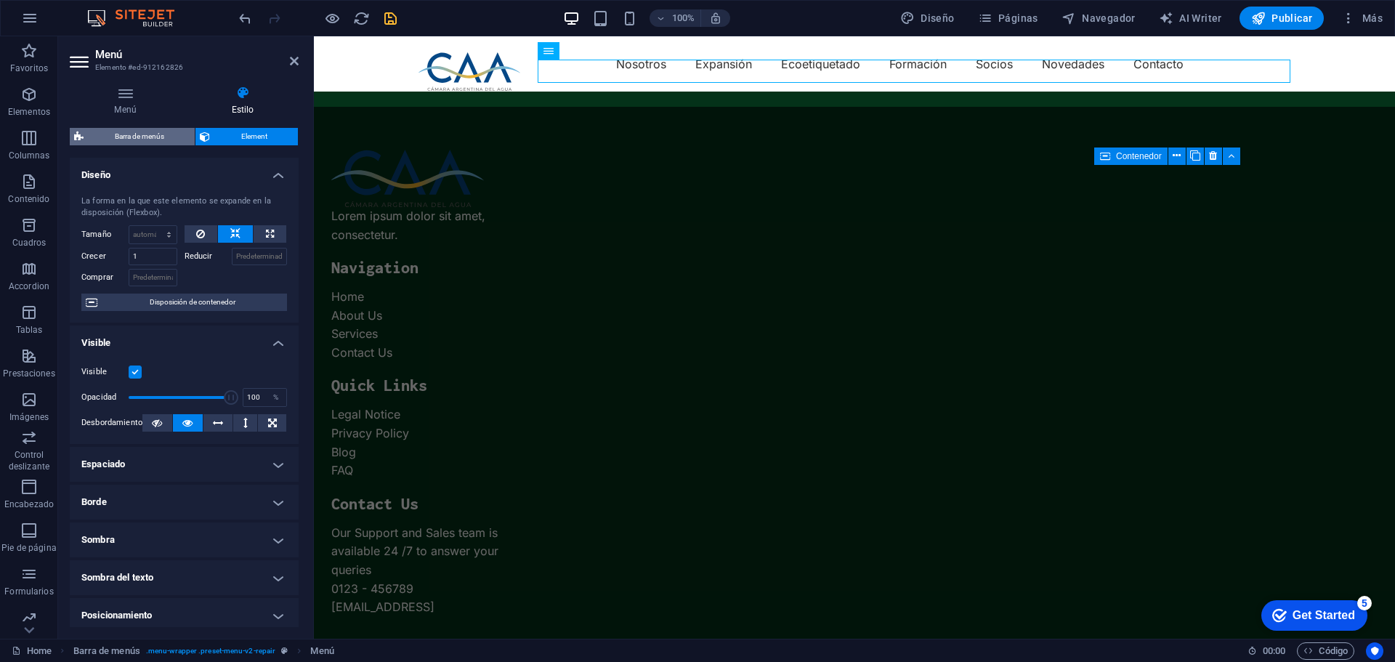
click at [136, 133] on span "Barra de menús" at bounding box center [139, 136] width 102 height 17
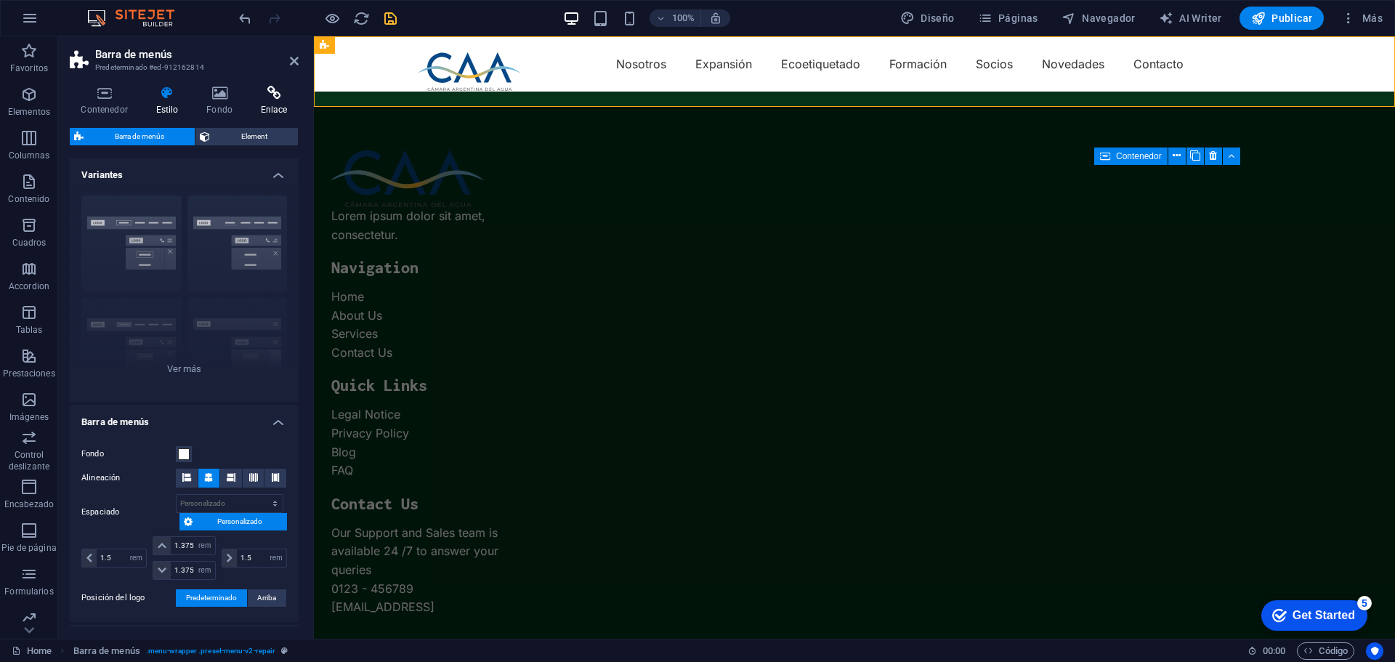
click at [272, 101] on h4 "Enlace" at bounding box center [273, 101] width 49 height 31
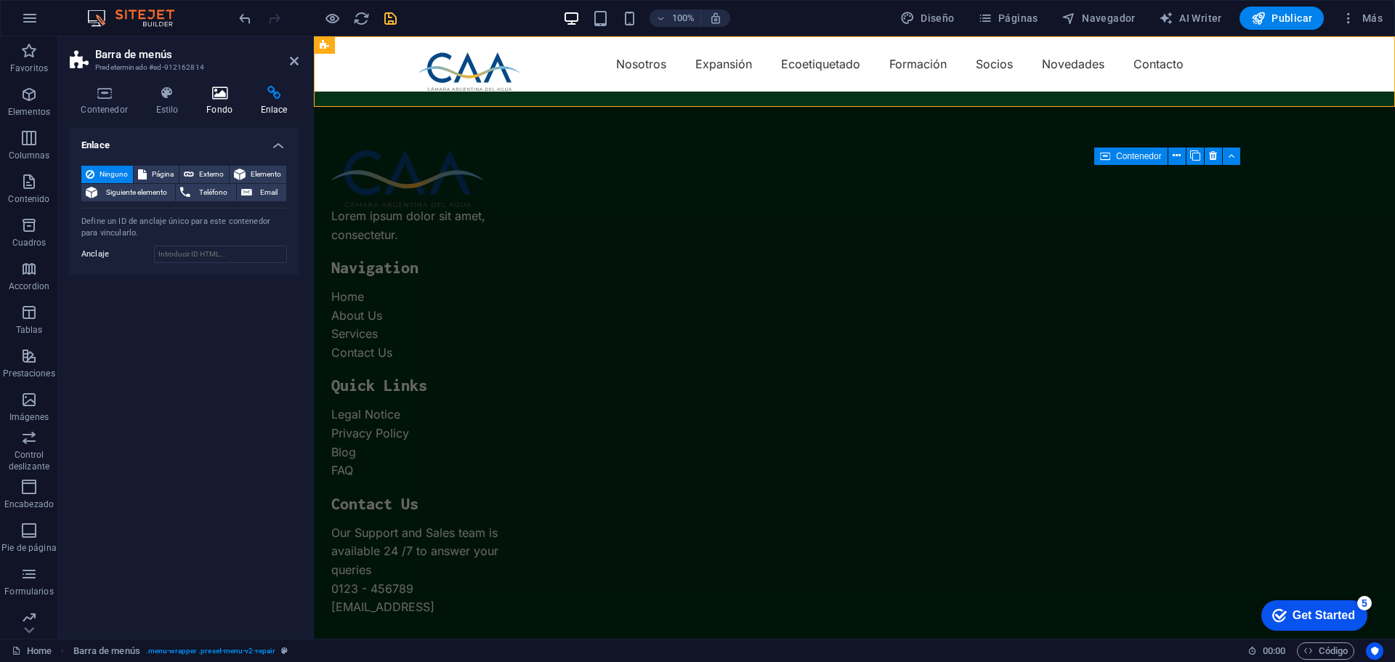
click at [225, 102] on h4 "Fondo" at bounding box center [222, 101] width 54 height 31
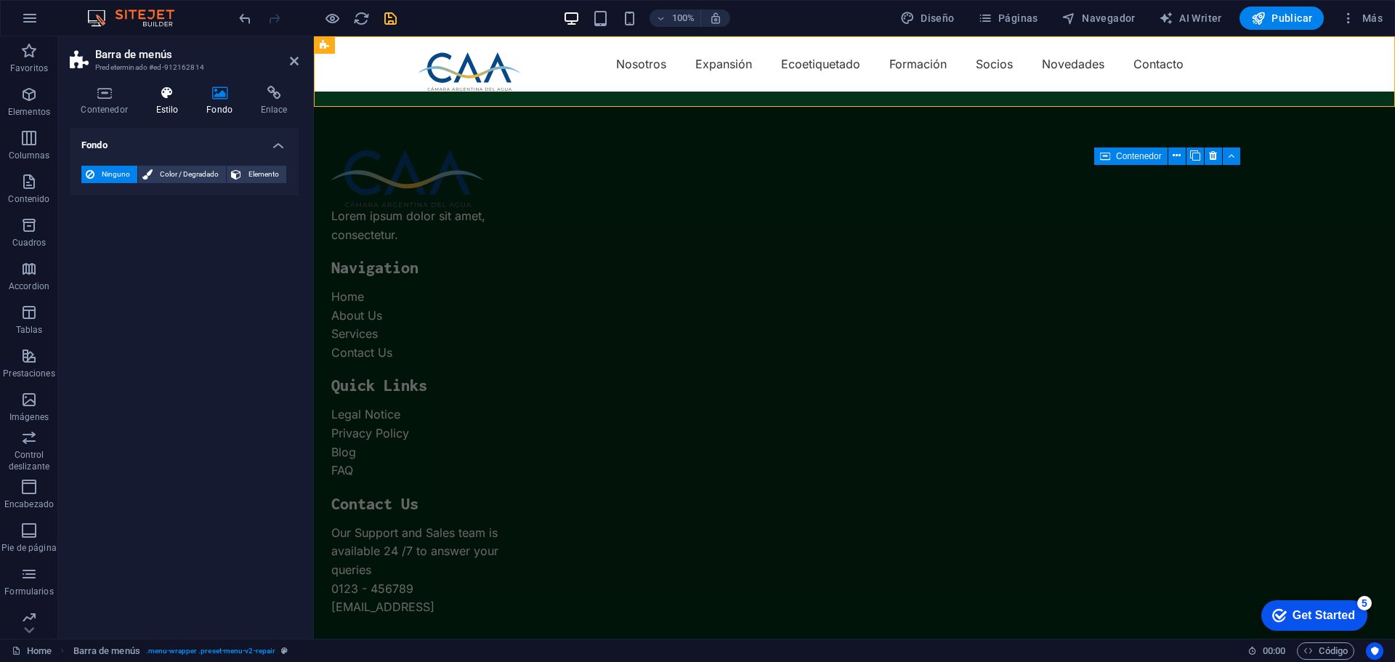
click at [166, 99] on icon at bounding box center [167, 93] width 45 height 15
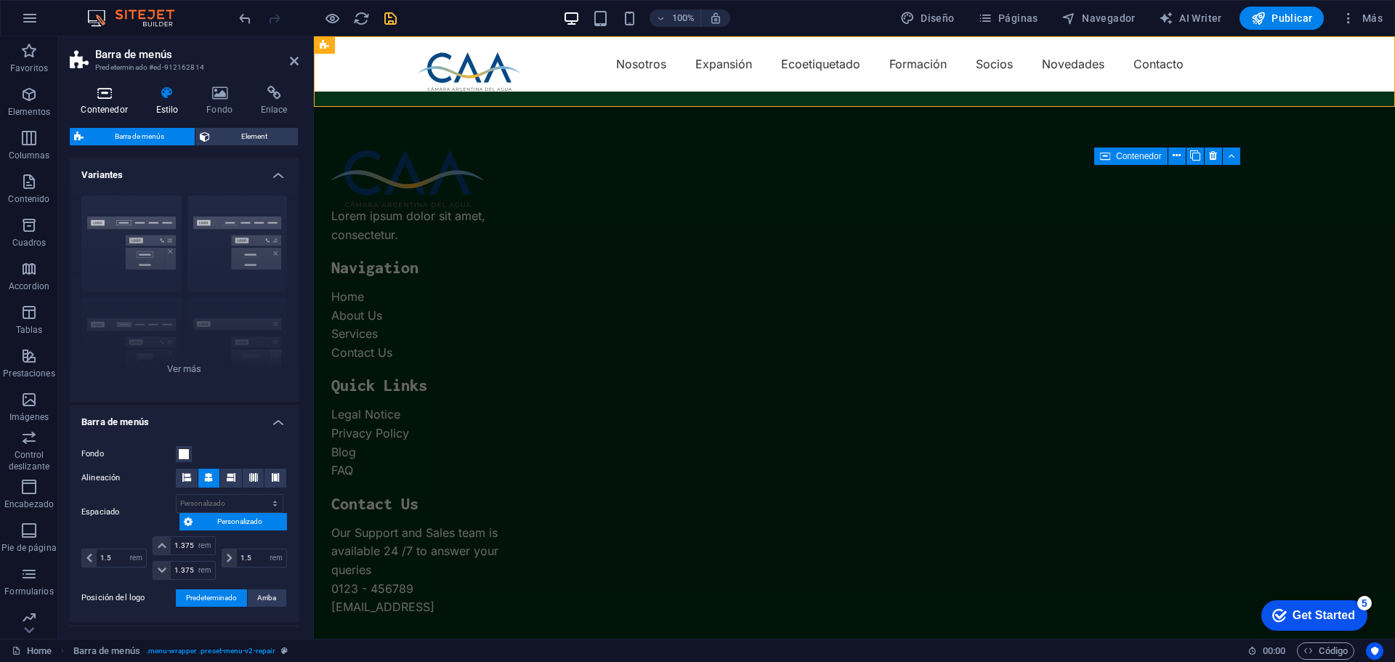
click at [108, 99] on icon at bounding box center [104, 93] width 69 height 15
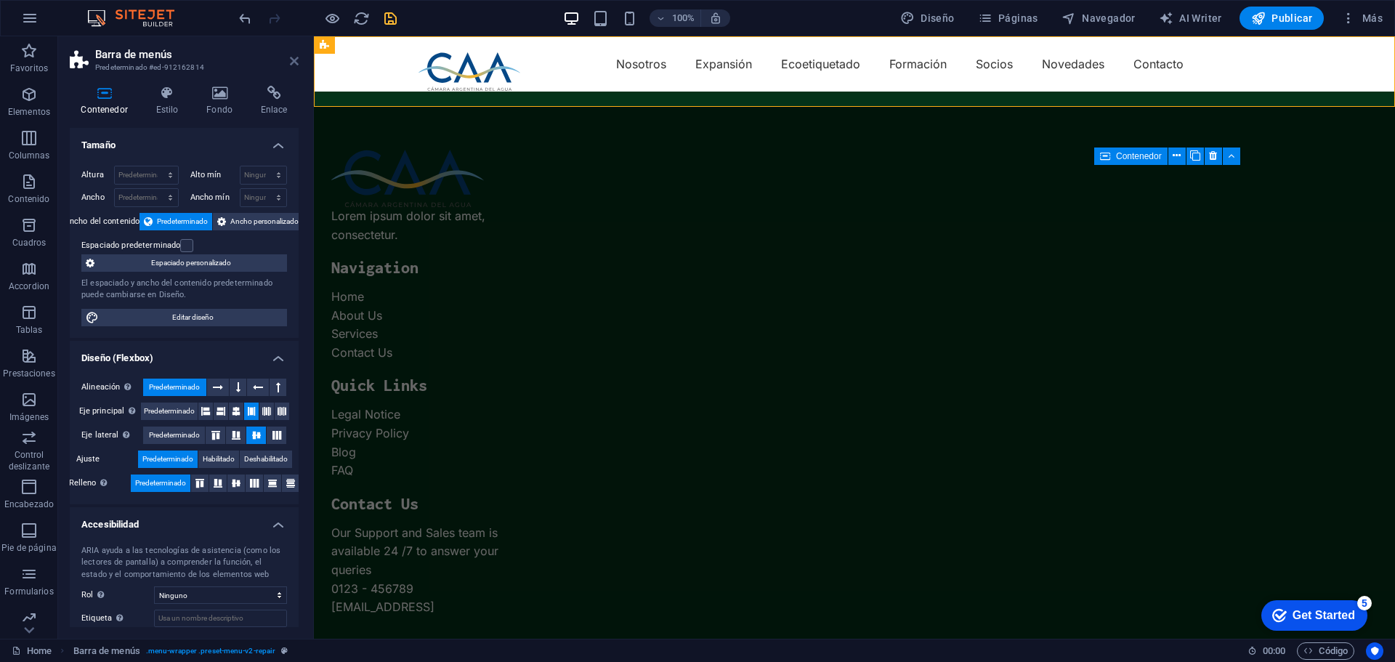
click at [292, 57] on icon at bounding box center [294, 61] width 9 height 12
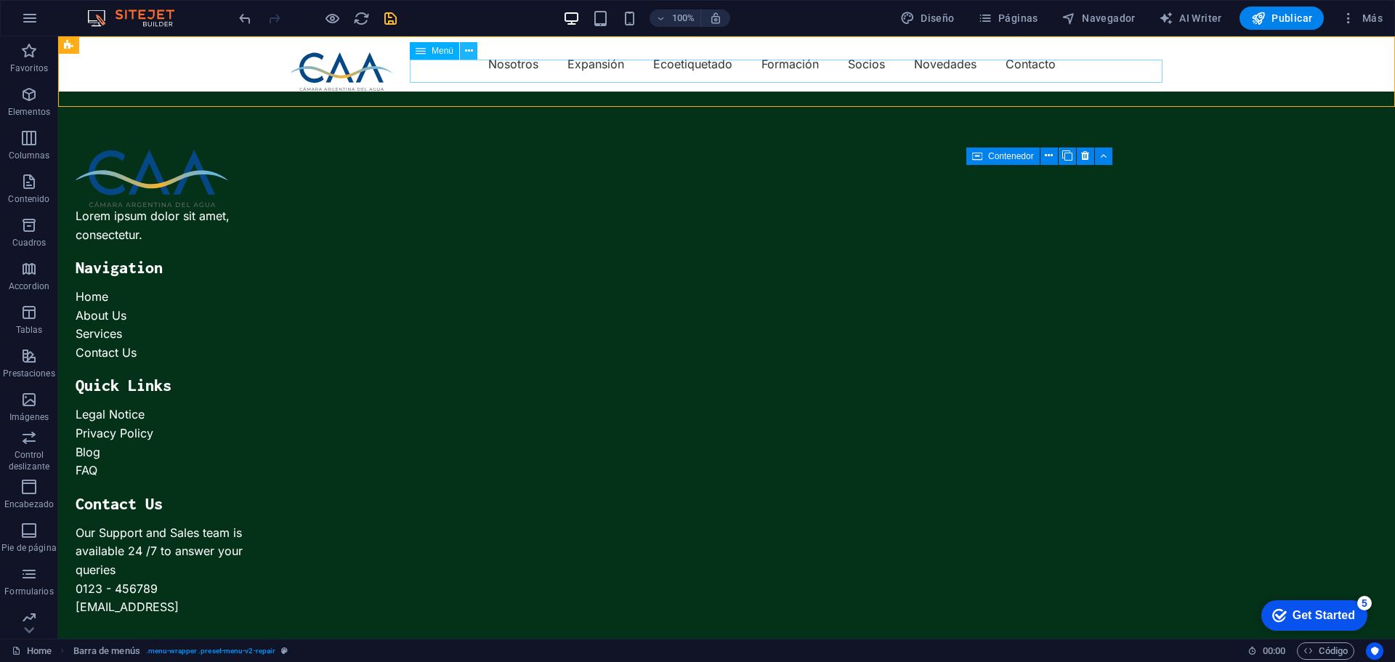
click at [471, 50] on icon at bounding box center [469, 51] width 8 height 15
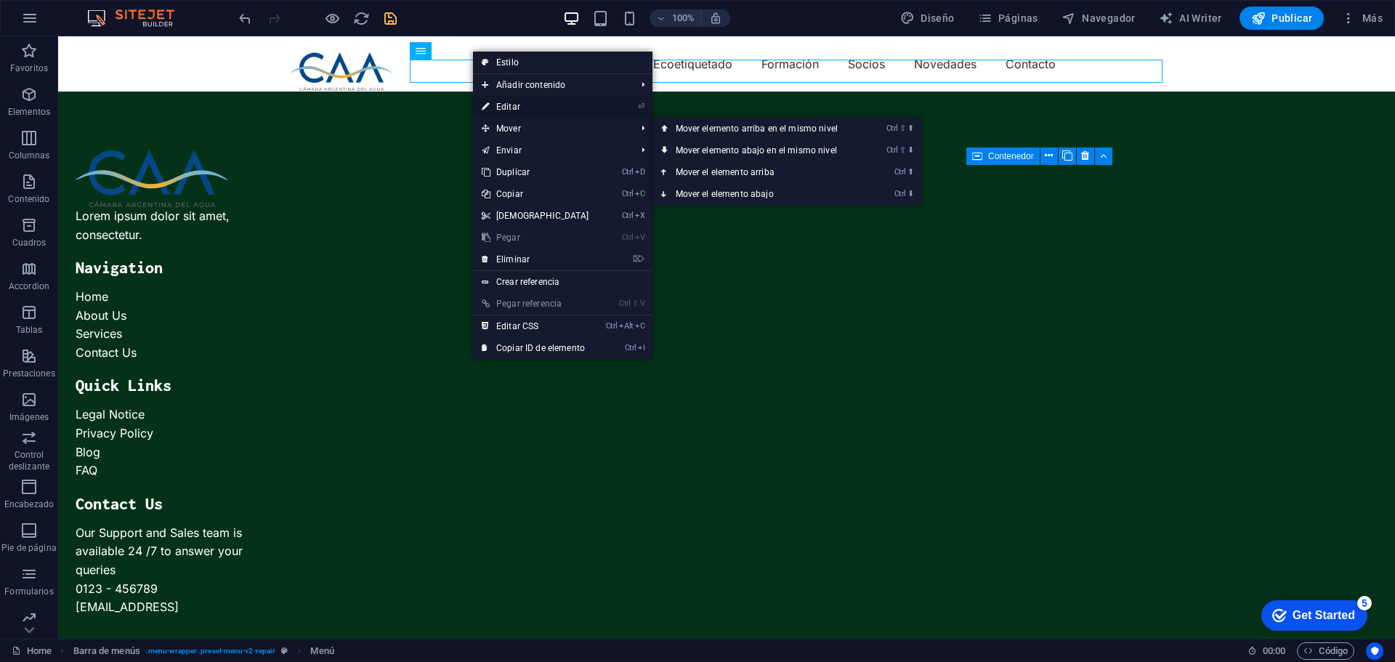
click at [510, 109] on link "⏎ Editar" at bounding box center [535, 107] width 125 height 22
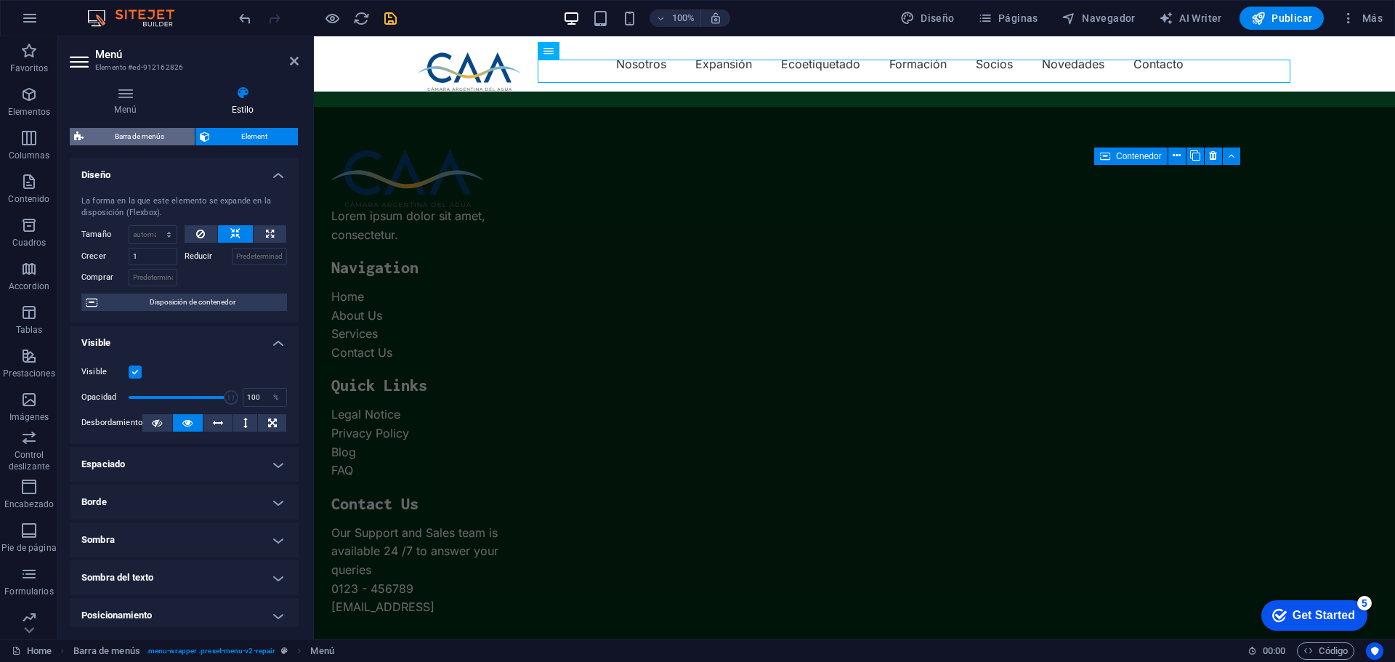
click at [135, 134] on span "Barra de menús" at bounding box center [139, 136] width 102 height 17
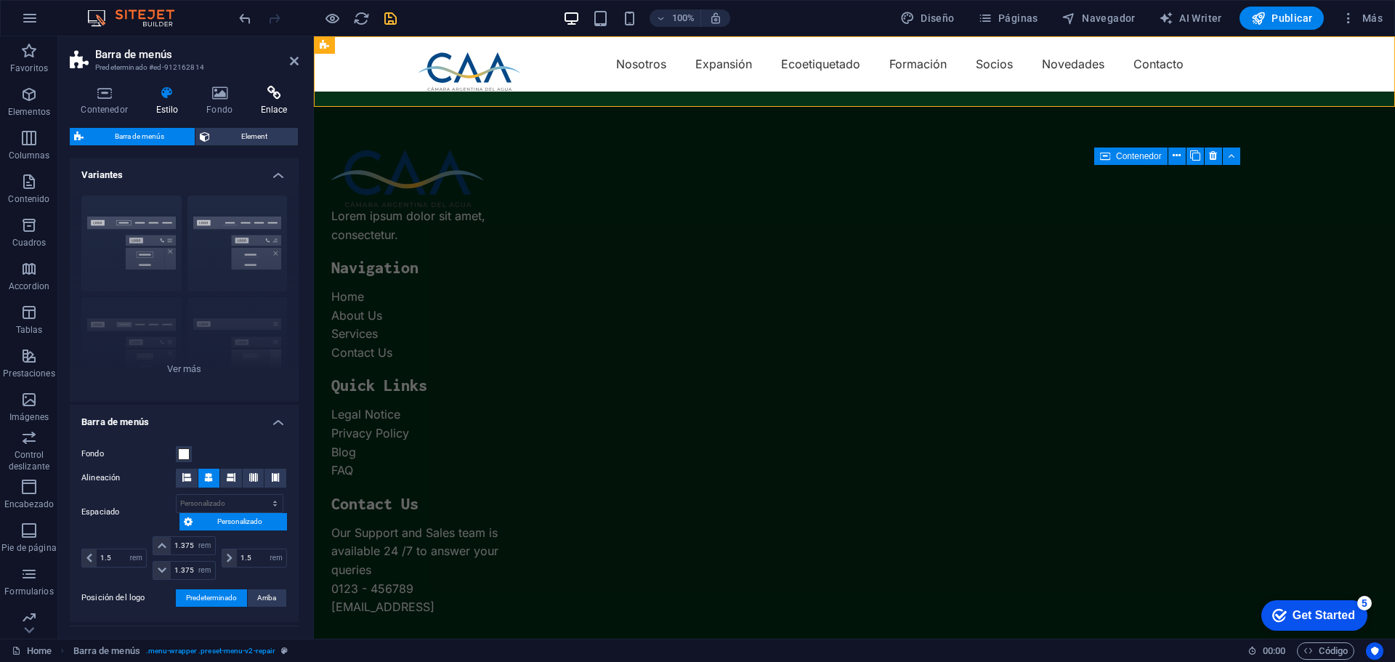
click at [264, 106] on h4 "Enlace" at bounding box center [273, 101] width 49 height 31
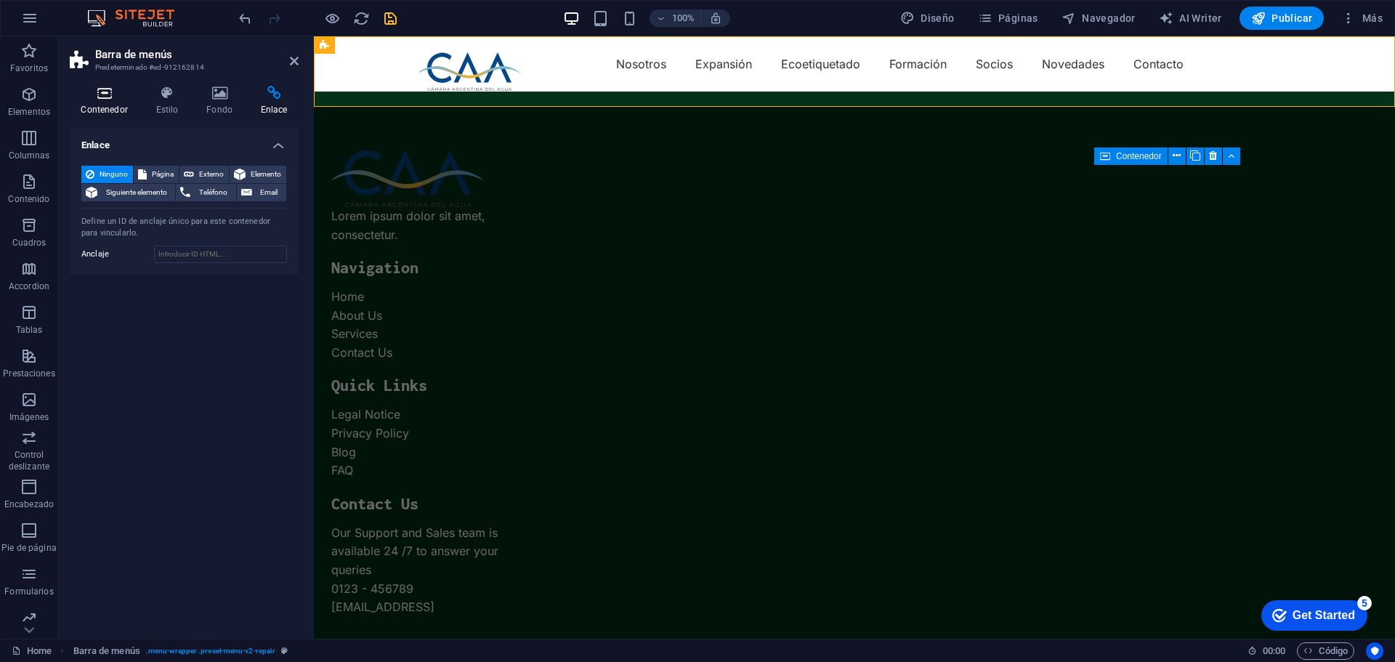
click at [113, 100] on h4 "Contenedor" at bounding box center [107, 101] width 75 height 31
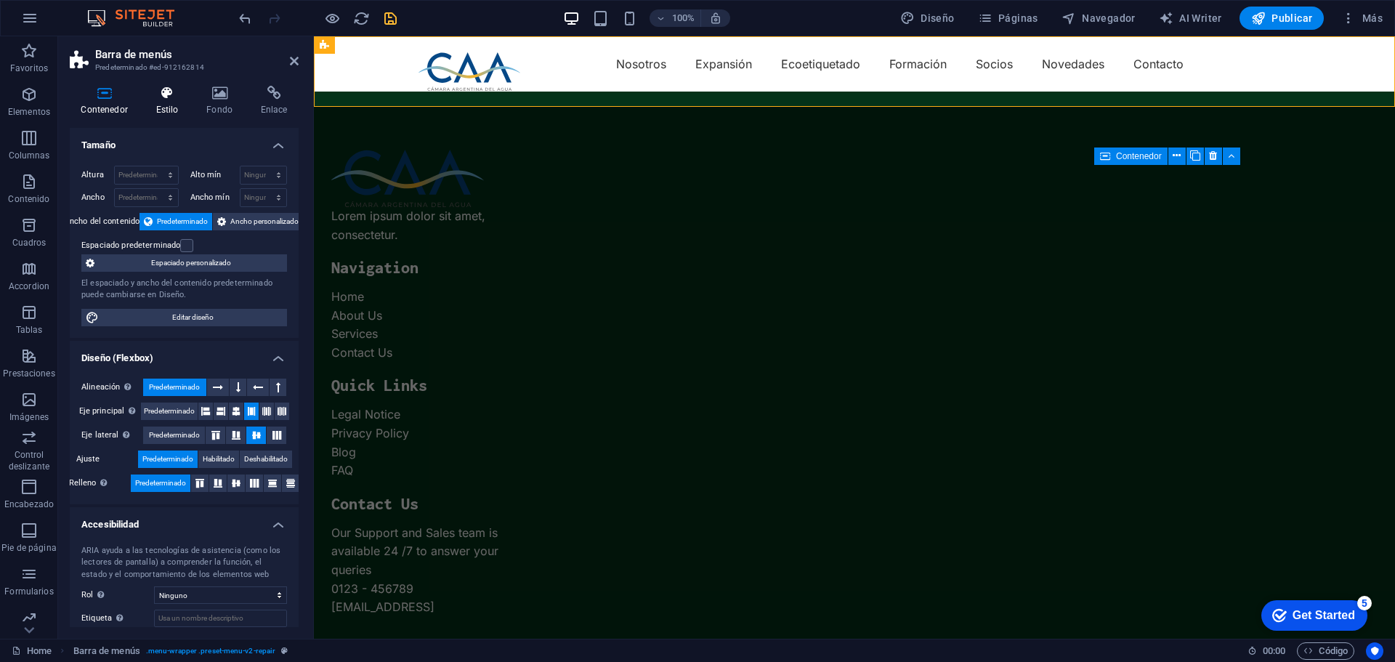
click at [166, 97] on icon at bounding box center [167, 93] width 45 height 15
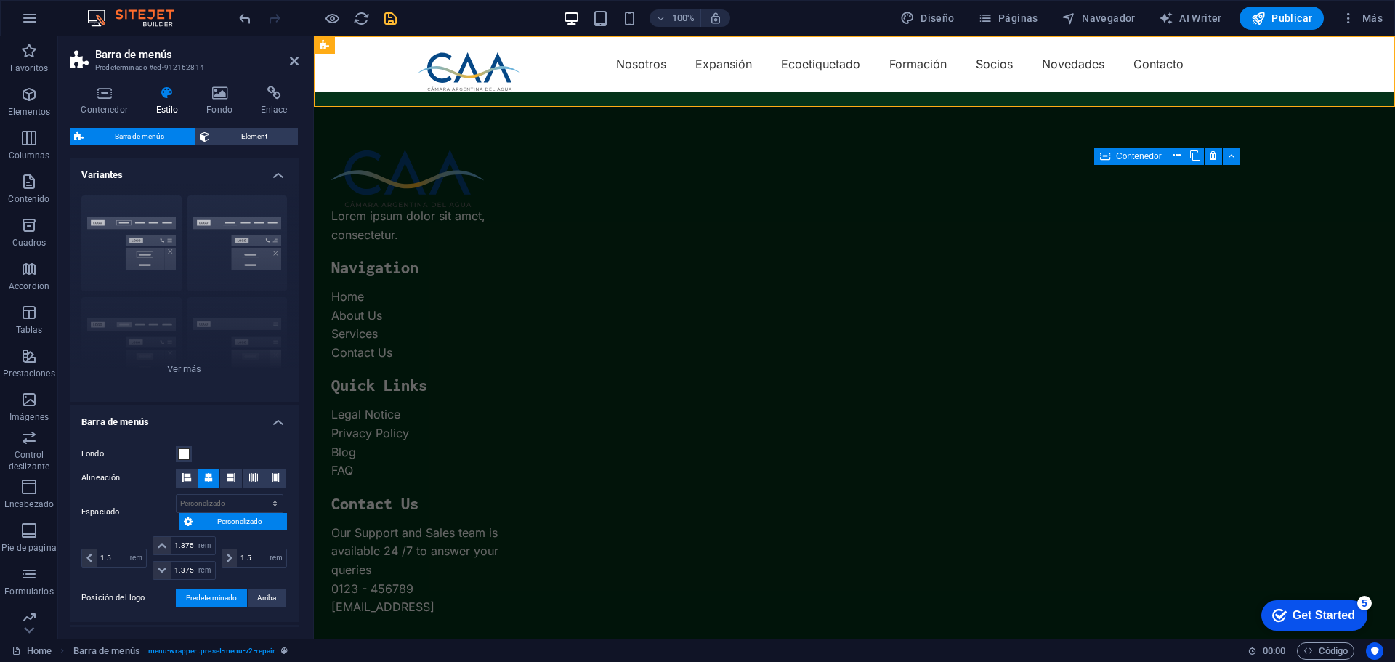
scroll to position [241, 0]
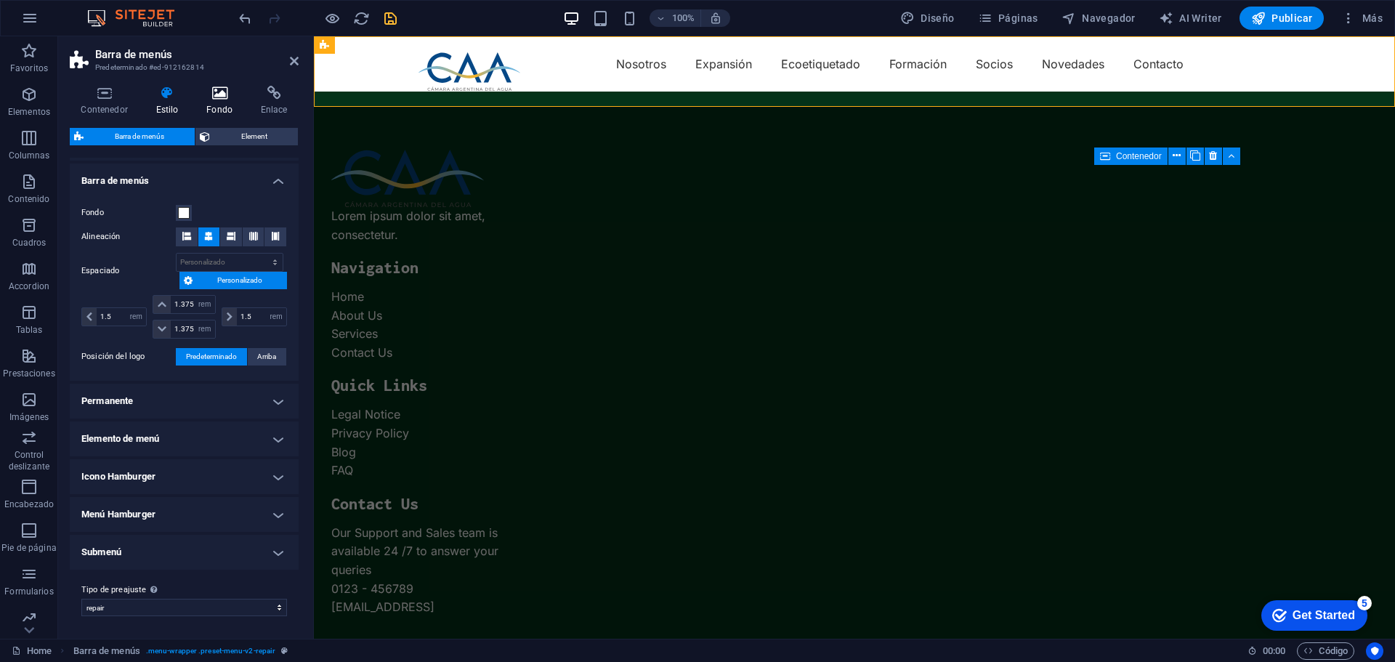
click at [224, 95] on icon at bounding box center [219, 93] width 49 height 15
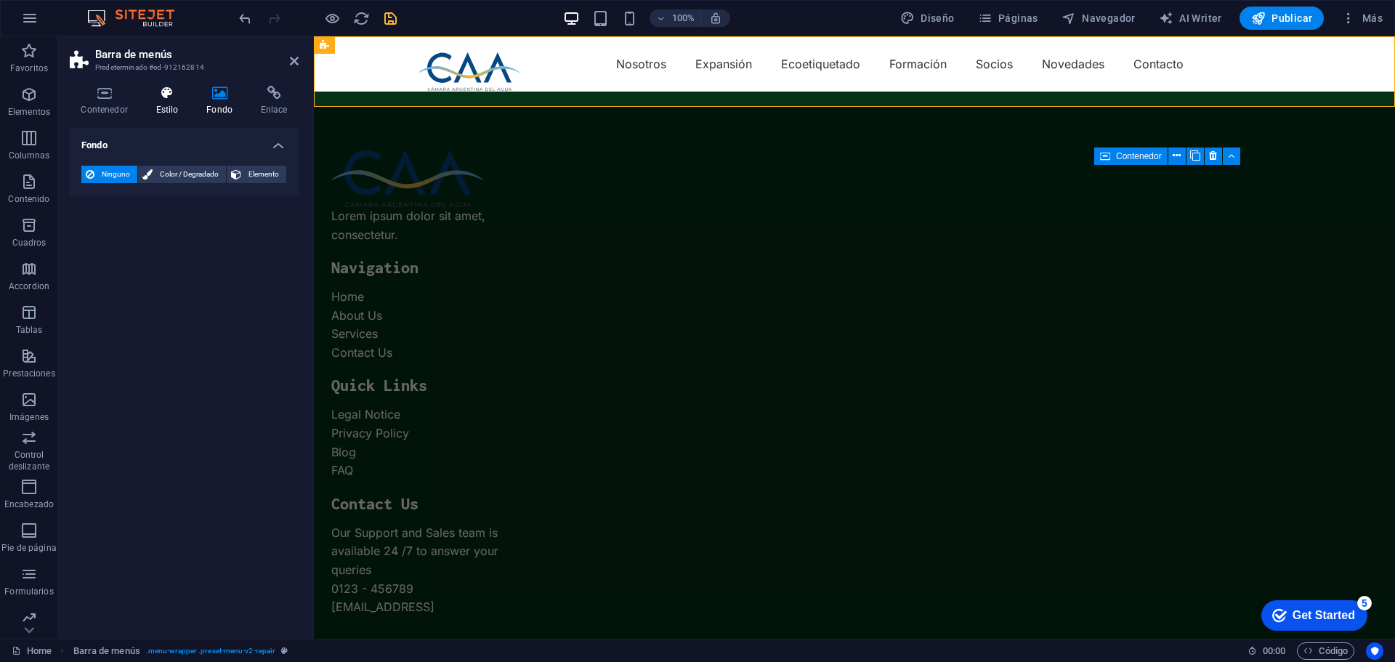
click at [158, 99] on icon at bounding box center [167, 93] width 45 height 15
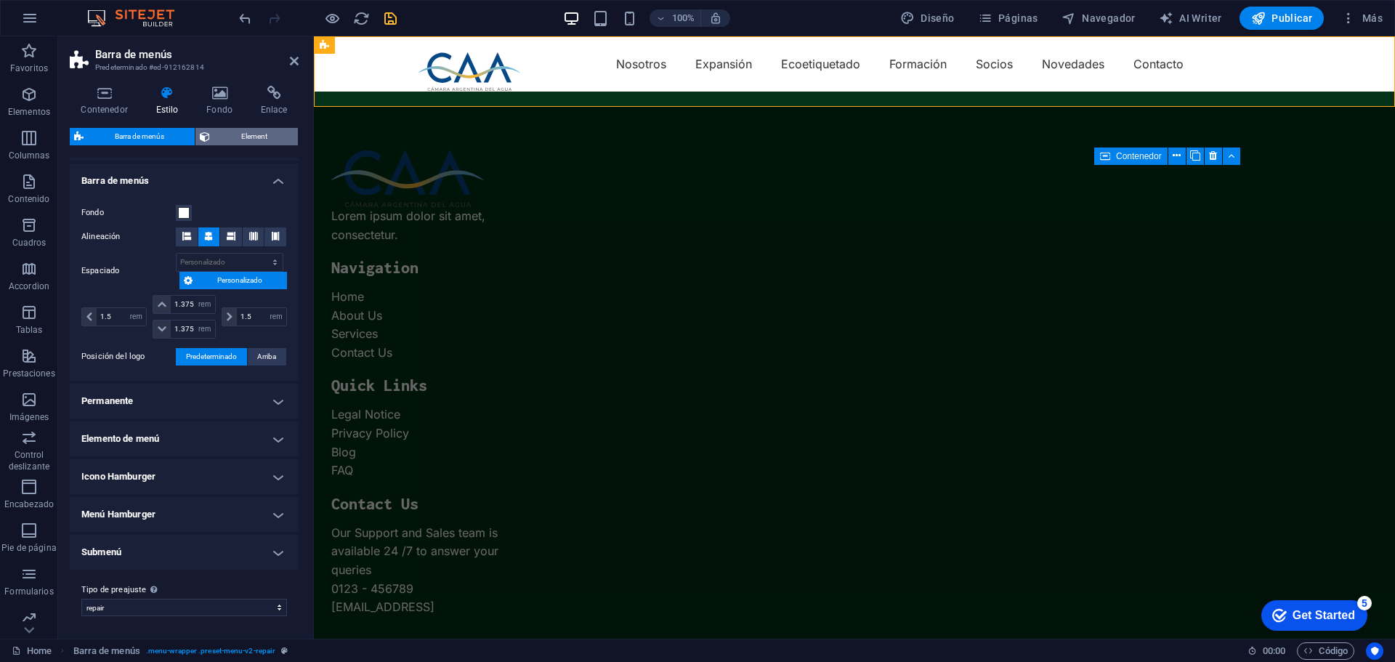
click at [250, 136] on span "Element" at bounding box center [253, 136] width 79 height 17
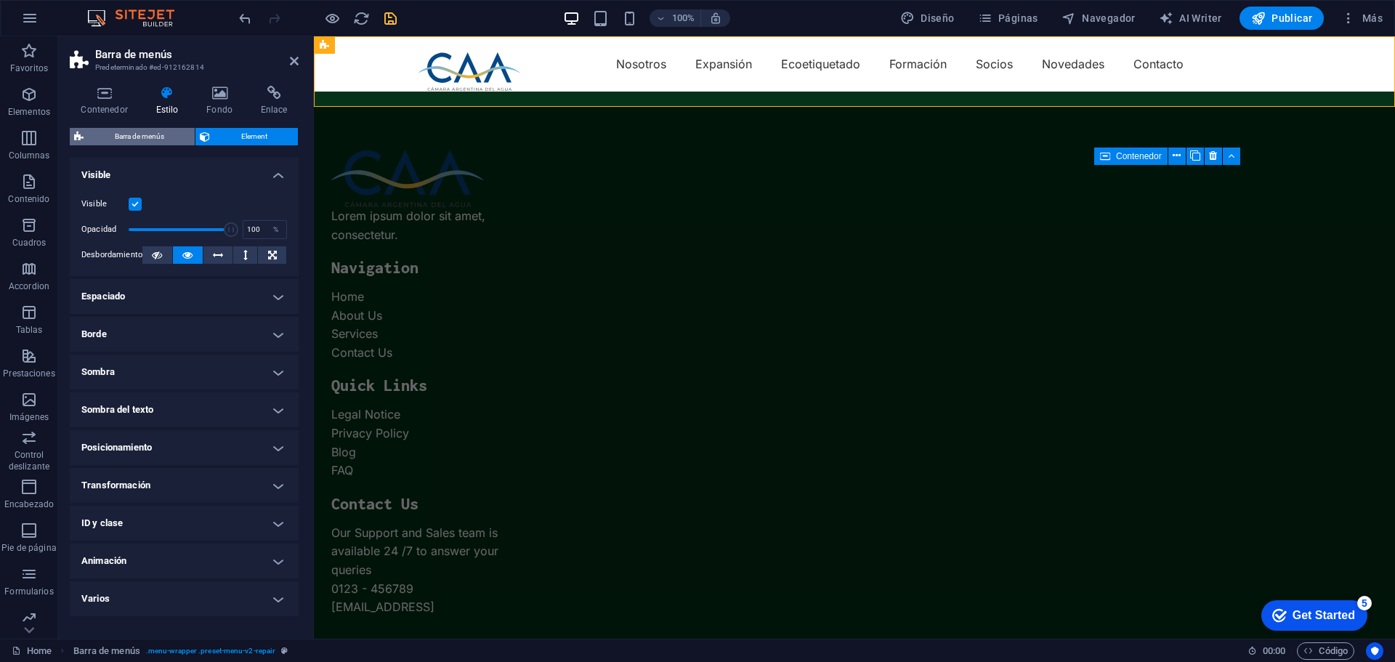
click at [147, 137] on span "Barra de menús" at bounding box center [139, 136] width 102 height 17
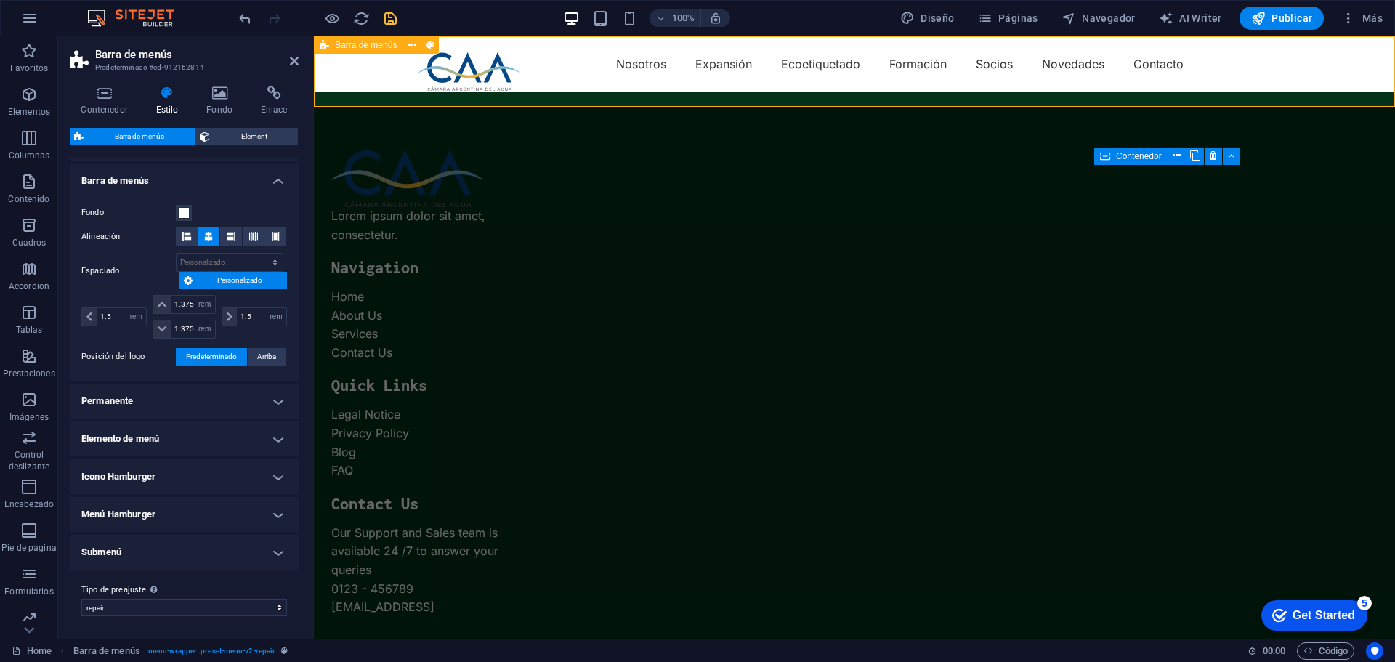
click at [594, 37] on div "Nosotros Expansión Ecoetiquetado Formación Socios Novedades Contacto" at bounding box center [854, 63] width 1081 height 55
click at [595, 54] on div "Nosotros Expansión Ecoetiquetado Formación Socios Novedades Contacto" at bounding box center [854, 63] width 1081 height 55
click at [604, 53] on button at bounding box center [596, 50] width 17 height 17
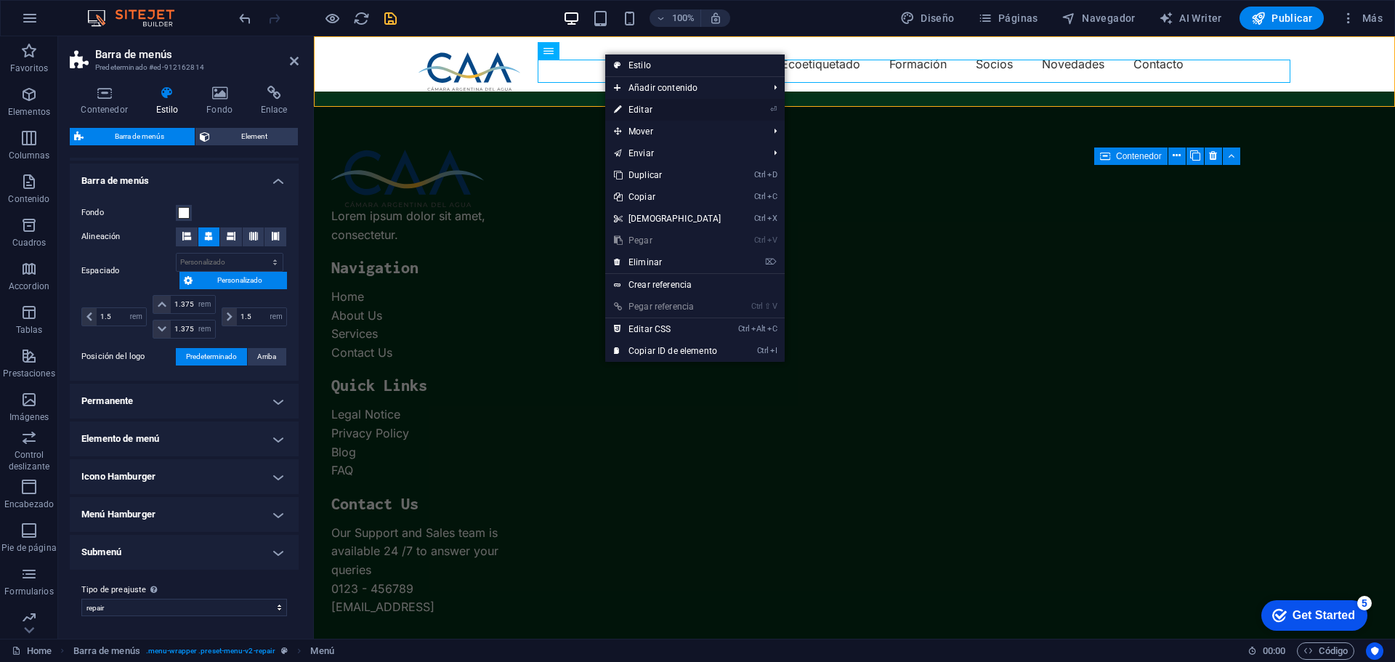
click at [636, 105] on link "⏎ Editar" at bounding box center [667, 110] width 125 height 22
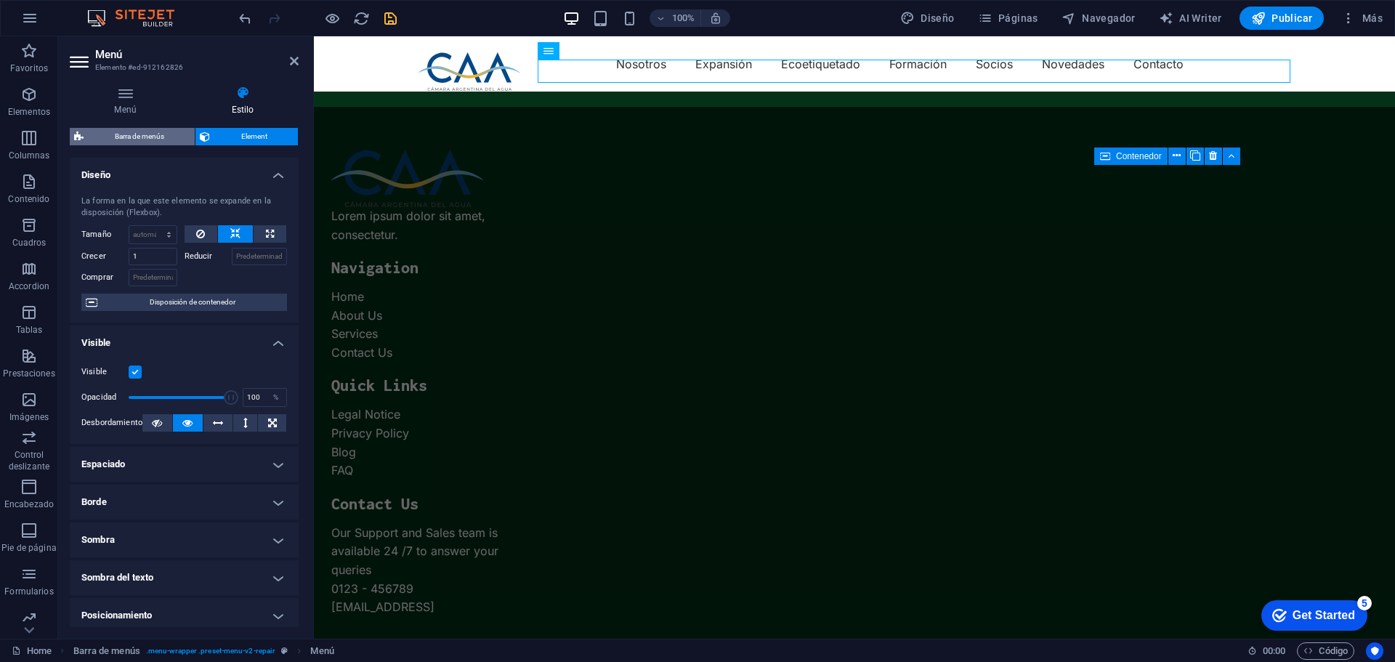
click at [140, 128] on span "Barra de menús" at bounding box center [139, 136] width 102 height 17
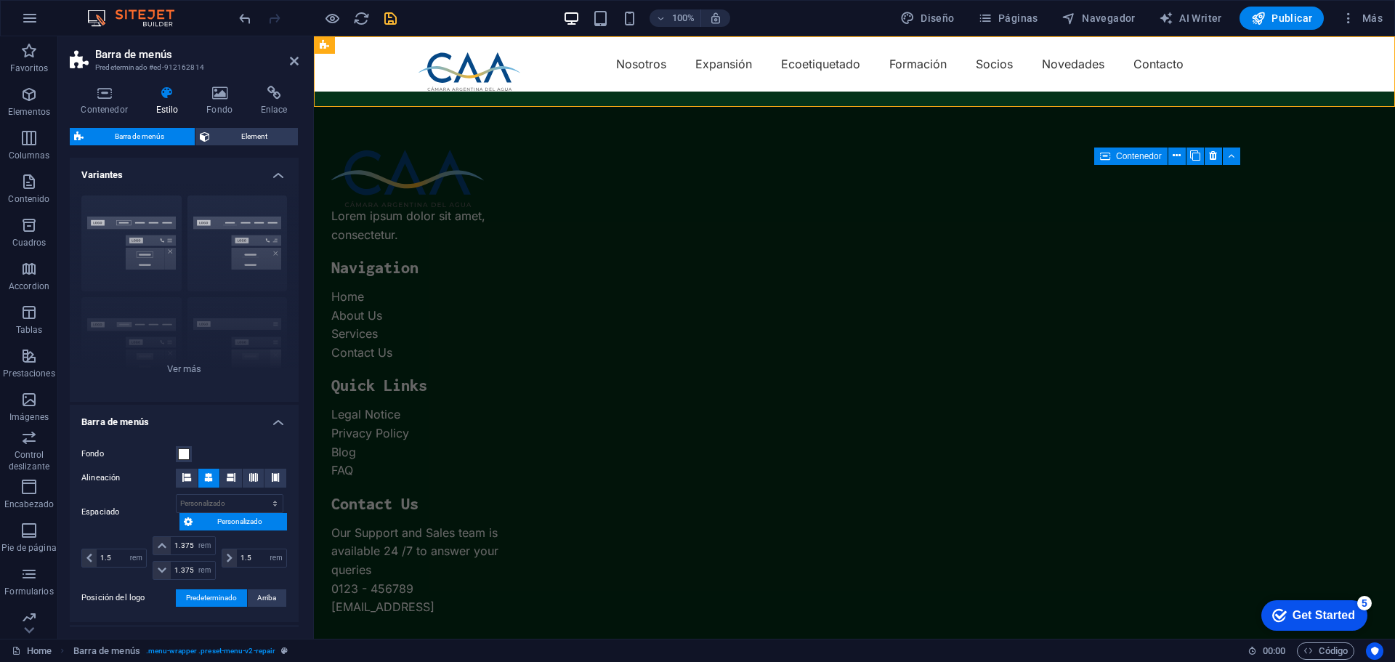
click at [280, 173] on h4 "Variantes" at bounding box center [184, 171] width 229 height 26
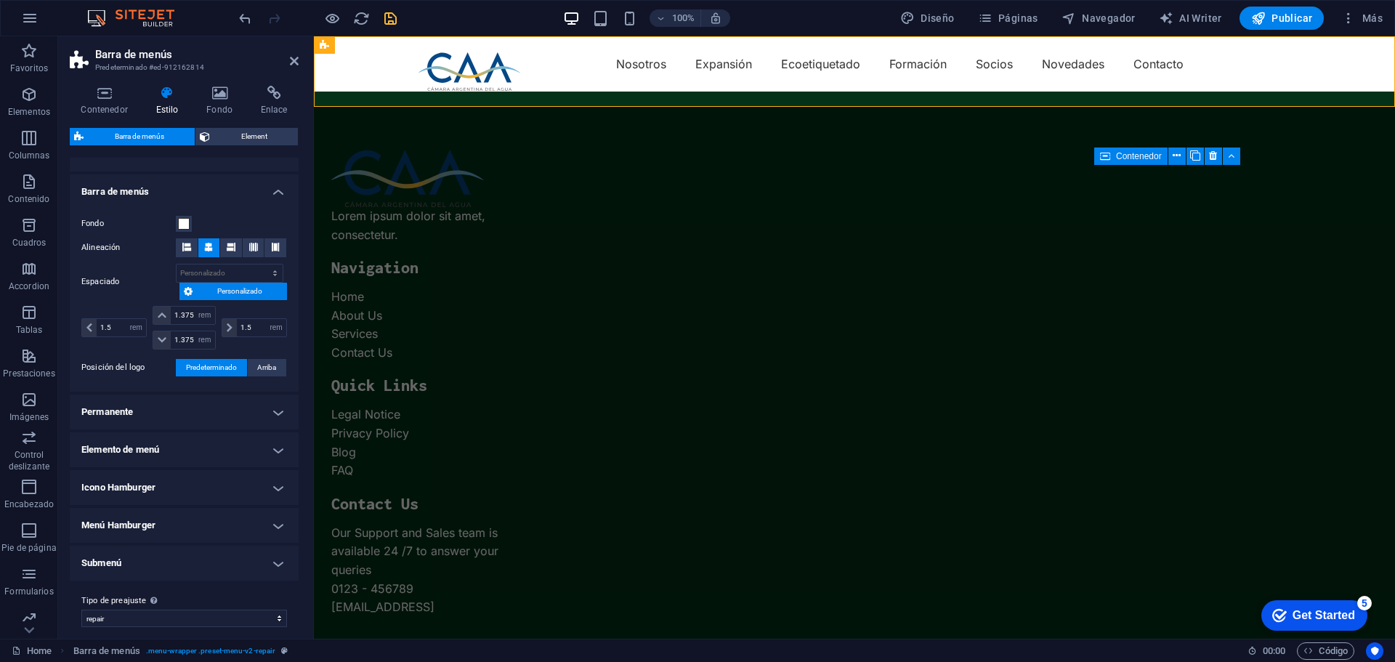
scroll to position [32, 0]
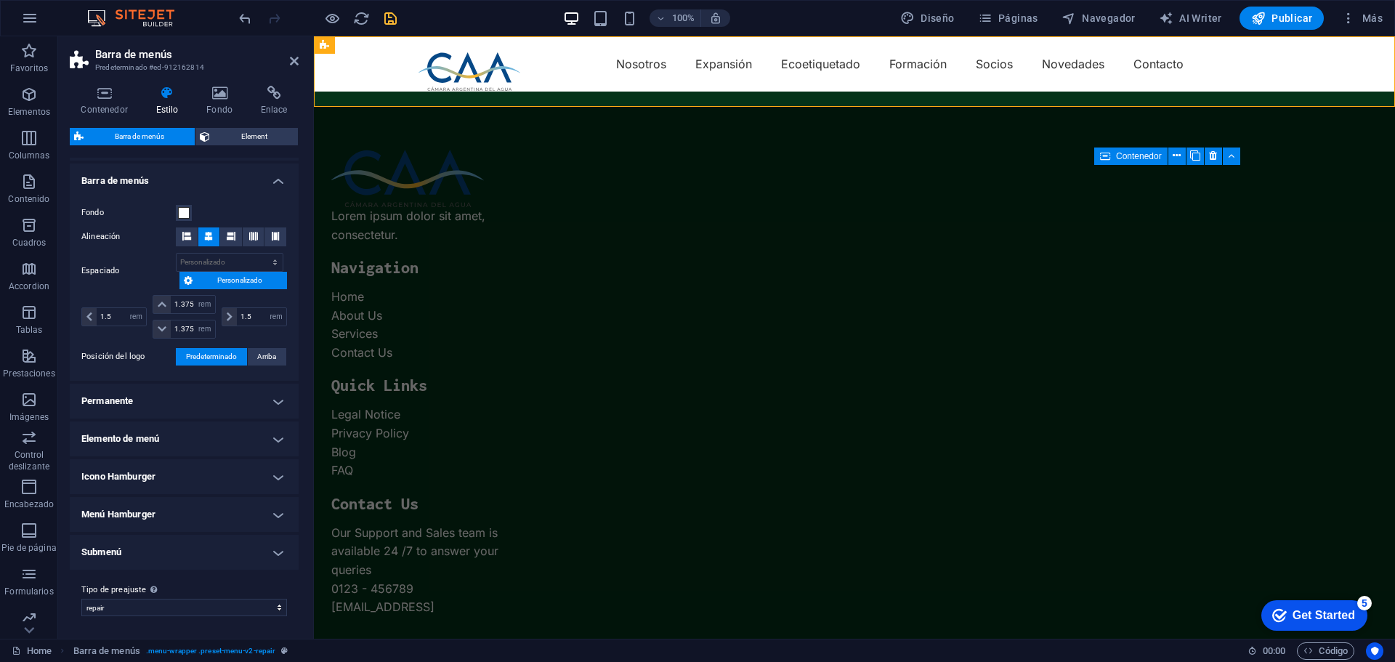
click at [134, 65] on h3 "Predeterminado #ed-912162814" at bounding box center [182, 67] width 174 height 13
click at [224, 132] on span "Element" at bounding box center [253, 136] width 79 height 17
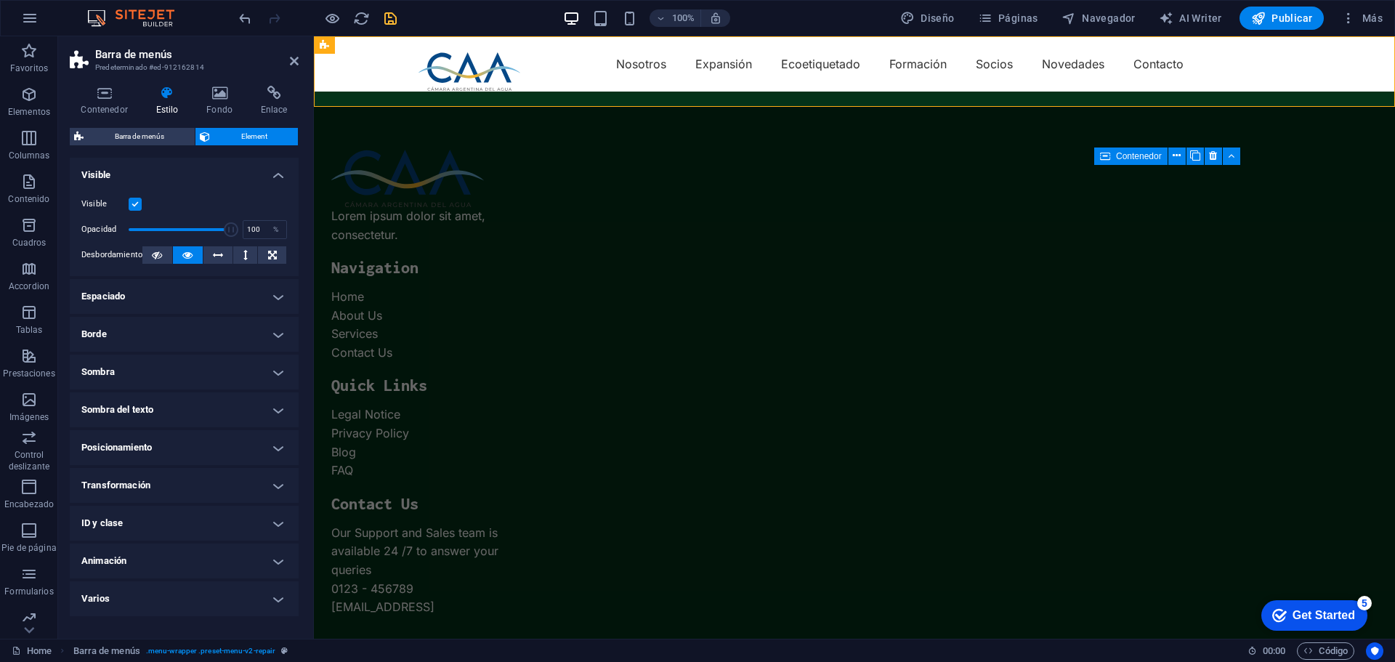
click at [278, 171] on h4 "Visible" at bounding box center [184, 171] width 229 height 26
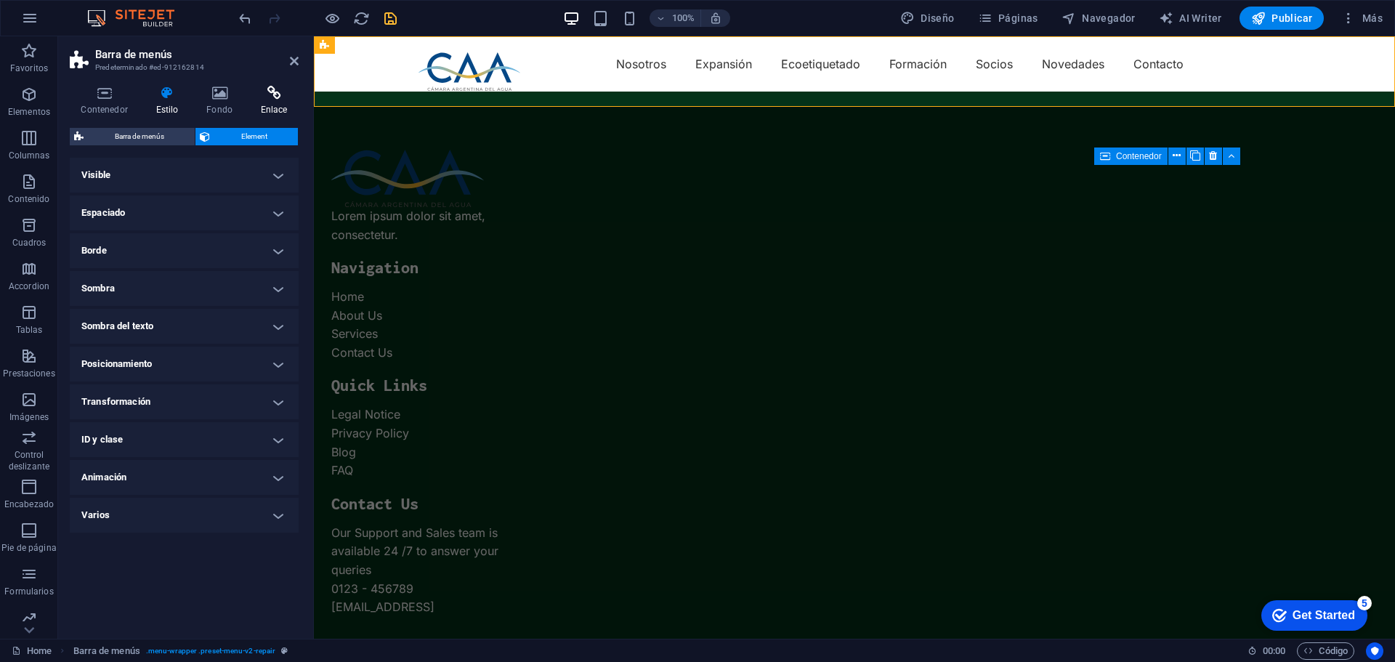
click at [275, 101] on h4 "Enlace" at bounding box center [273, 101] width 49 height 31
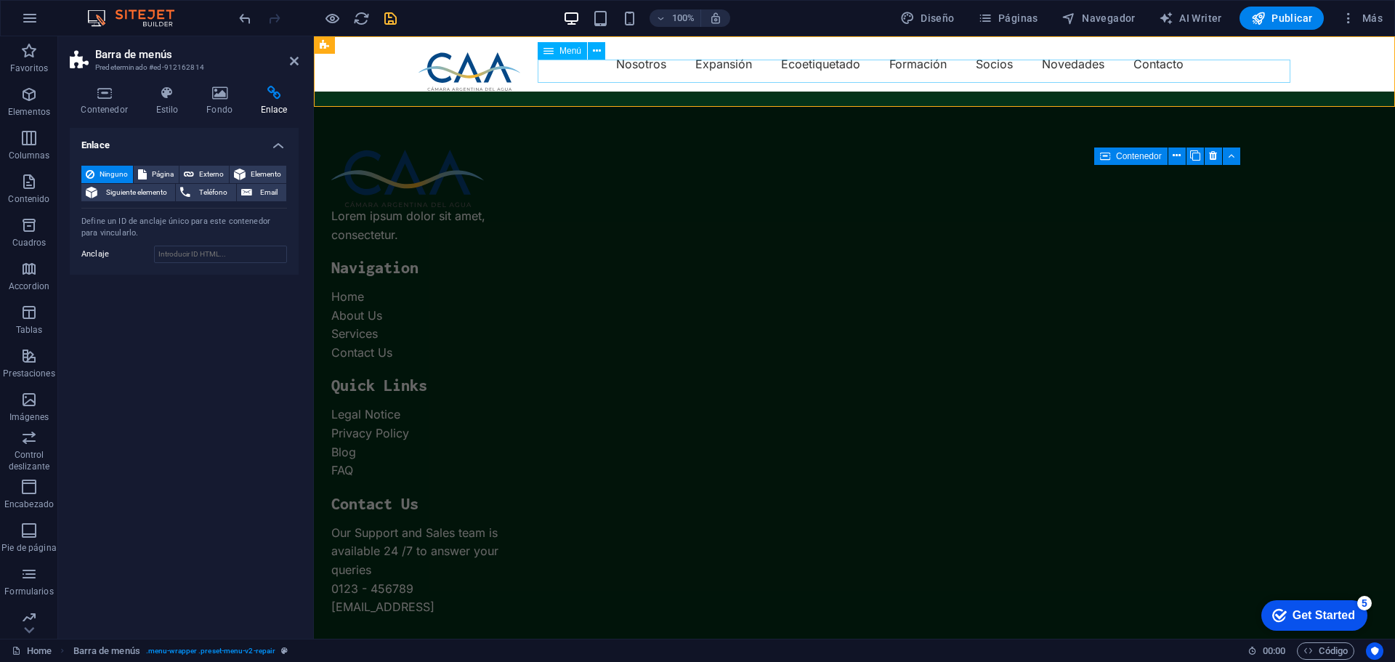
click at [716, 70] on nav "Nosotros Expansión Ecoetiquetado Formación Socios Novedades Contacto" at bounding box center [854, 63] width 872 height 23
click at [717, 70] on nav "Nosotros Expansión Ecoetiquetado Formación Socios Novedades Contacto" at bounding box center [854, 63] width 872 height 23
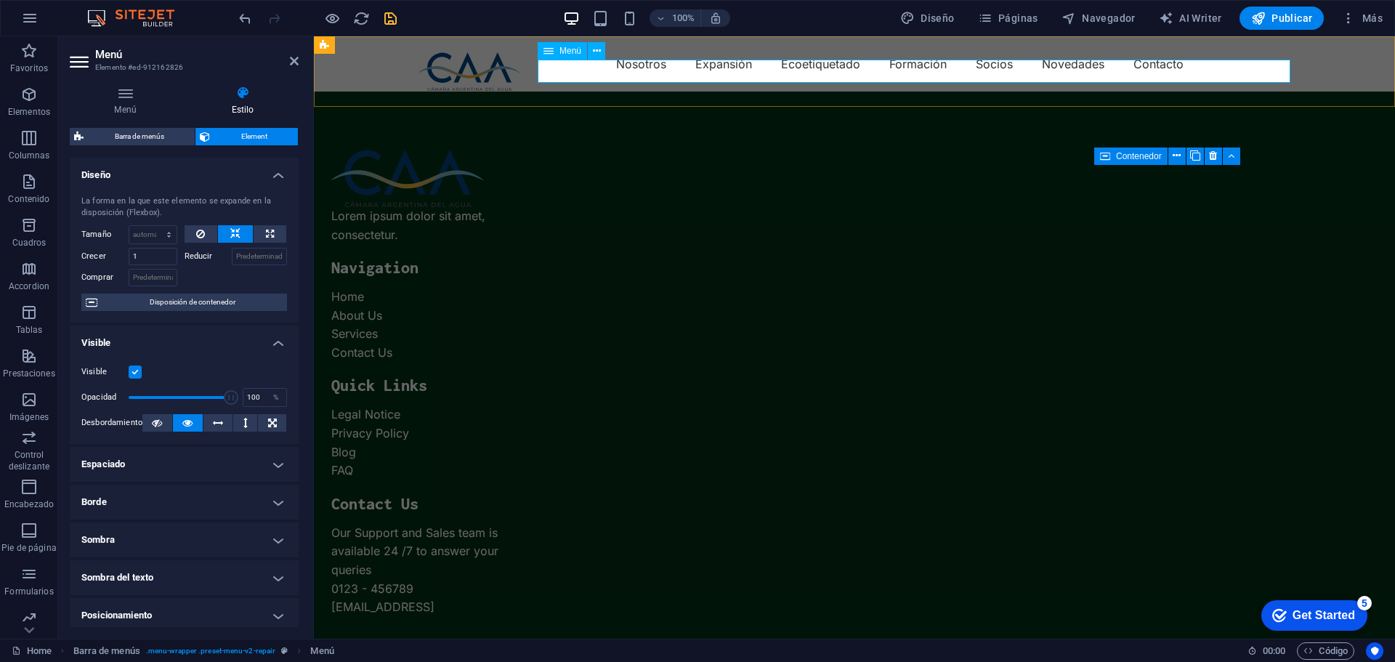
click at [662, 70] on nav "Nosotros Expansión Ecoetiquetado Formación Socios Novedades Contacto" at bounding box center [854, 63] width 872 height 23
click at [597, 52] on icon at bounding box center [597, 51] width 8 height 15
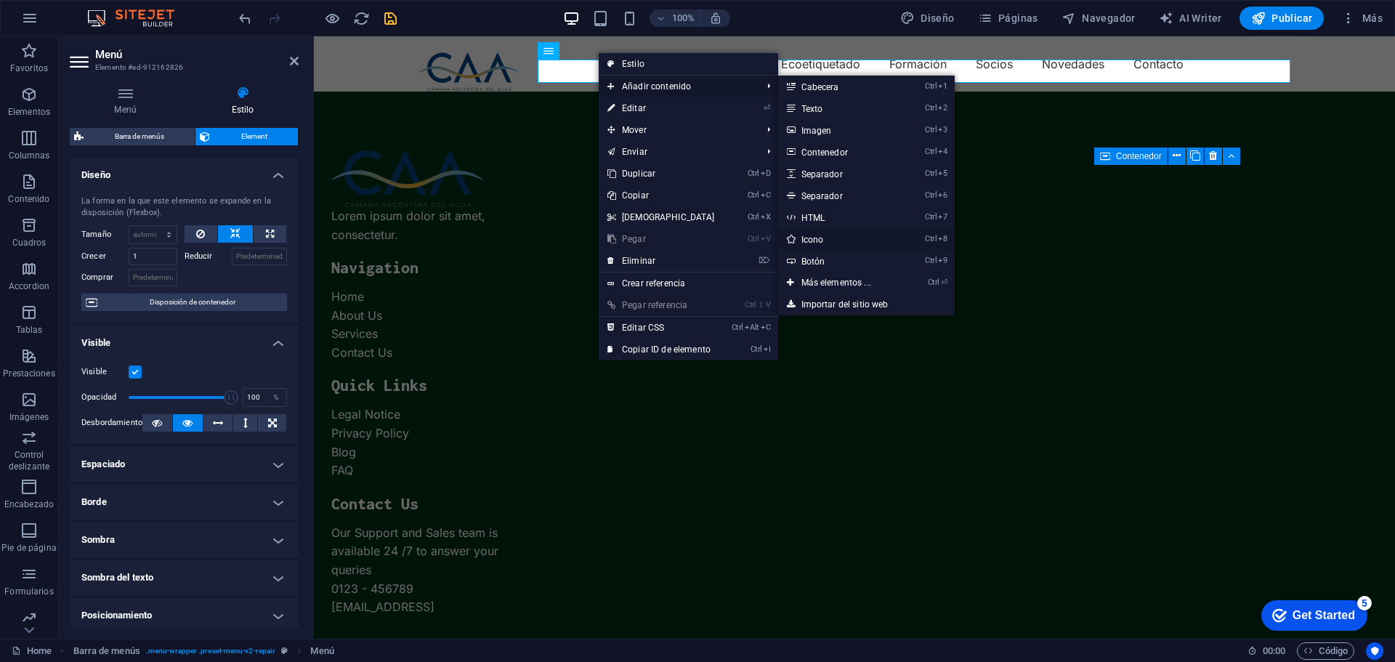
click at [814, 238] on link "Ctrl 8 Icono" at bounding box center [839, 239] width 122 height 22
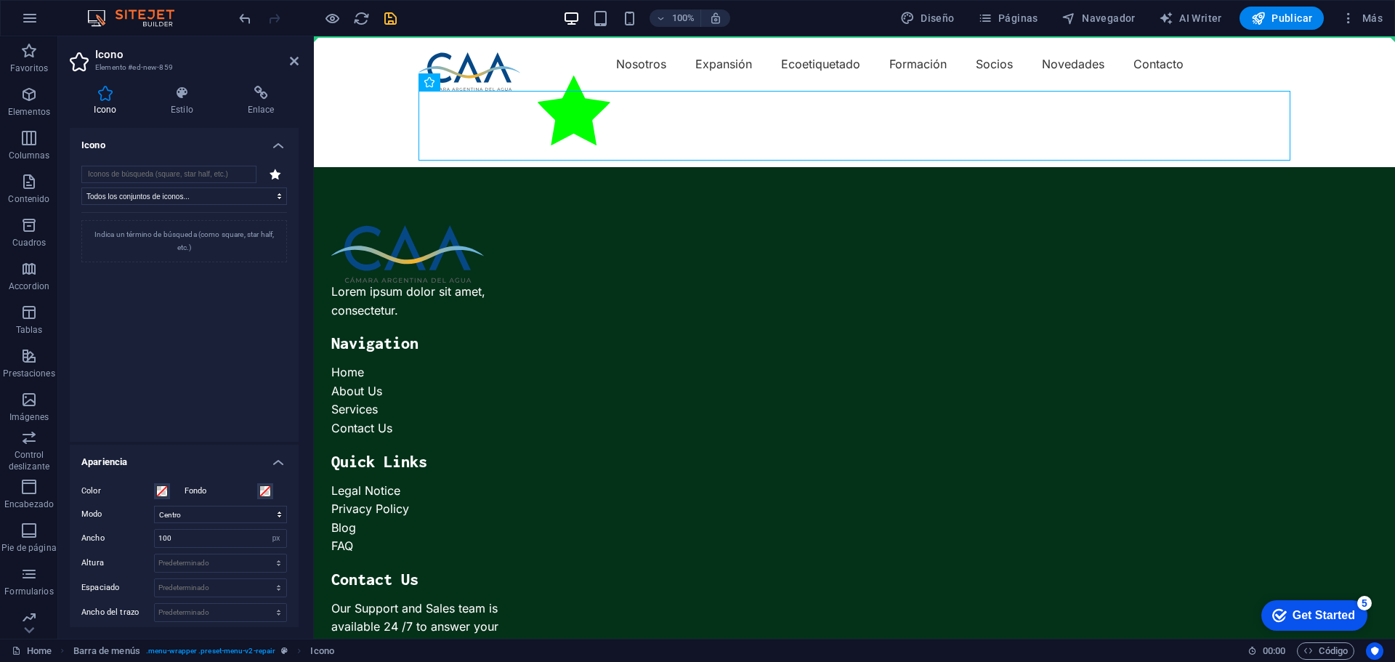
drag, startPoint x: 761, startPoint y: 121, endPoint x: 1231, endPoint y: 71, distance: 472.5
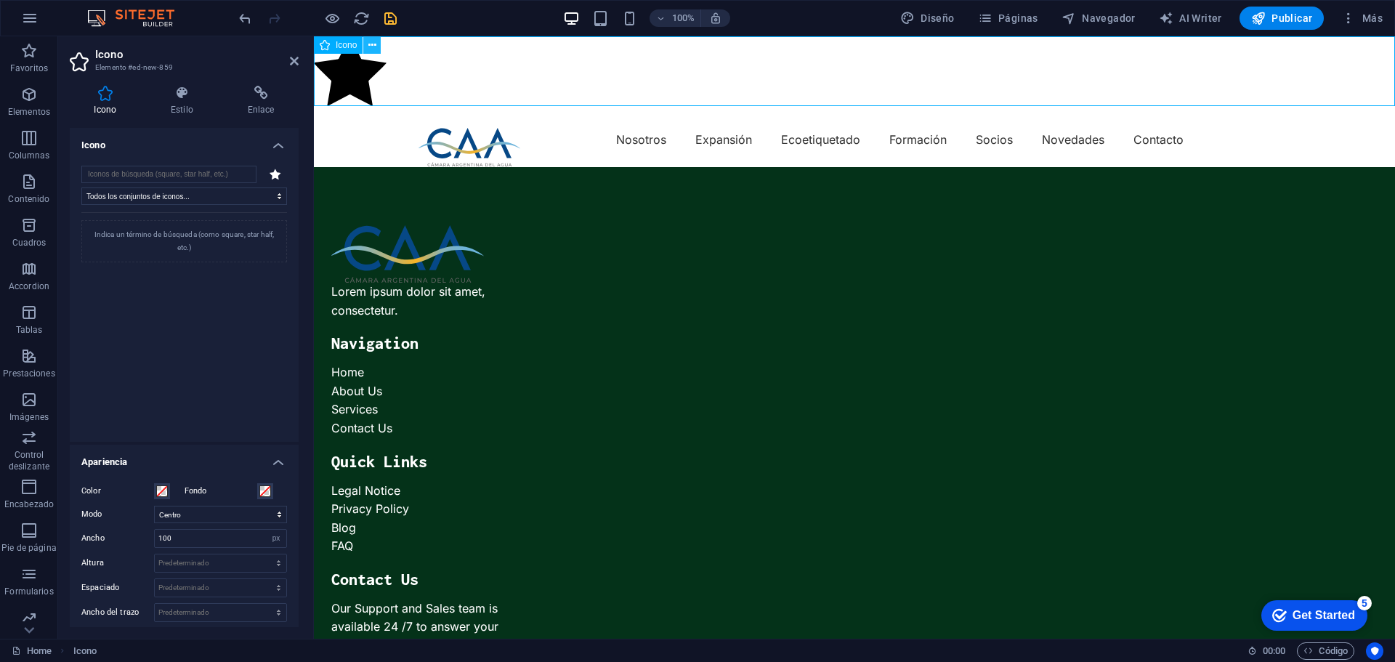
click at [370, 39] on icon at bounding box center [372, 45] width 8 height 15
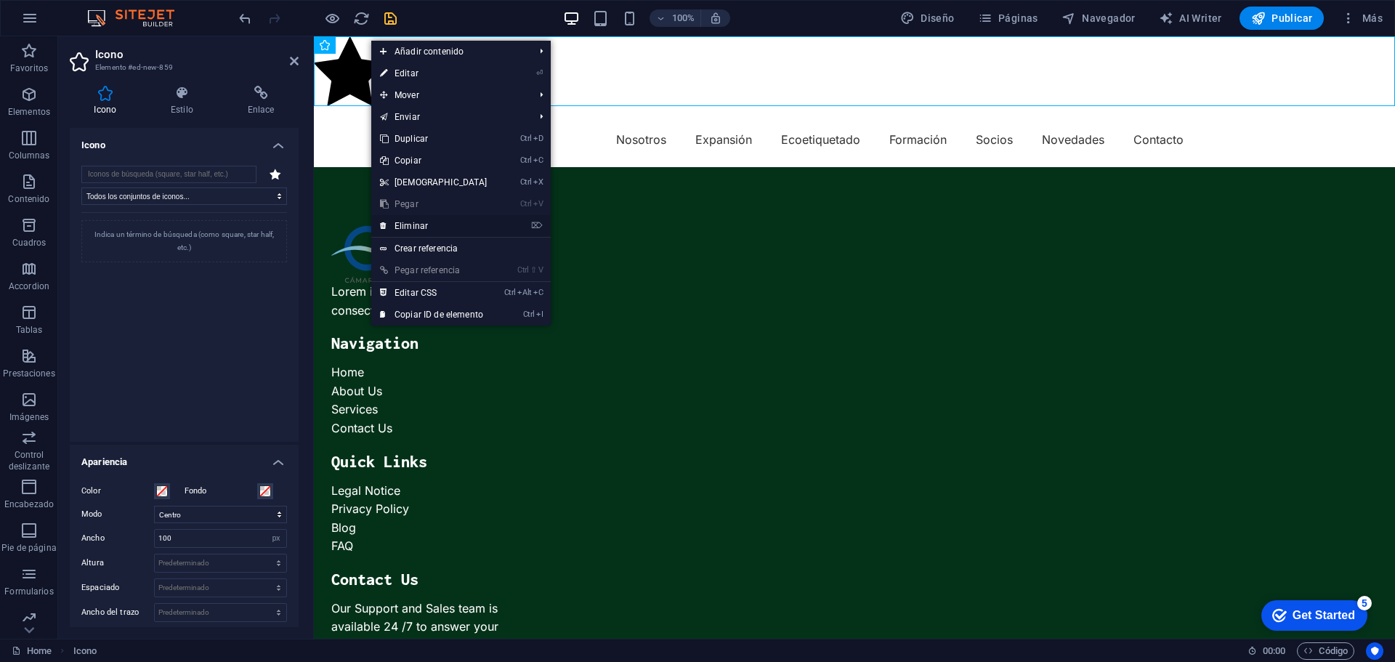
drag, startPoint x: 377, startPoint y: 195, endPoint x: 435, endPoint y: 230, distance: 68.1
click at [435, 230] on link "⌦ Eliminar" at bounding box center [433, 226] width 125 height 22
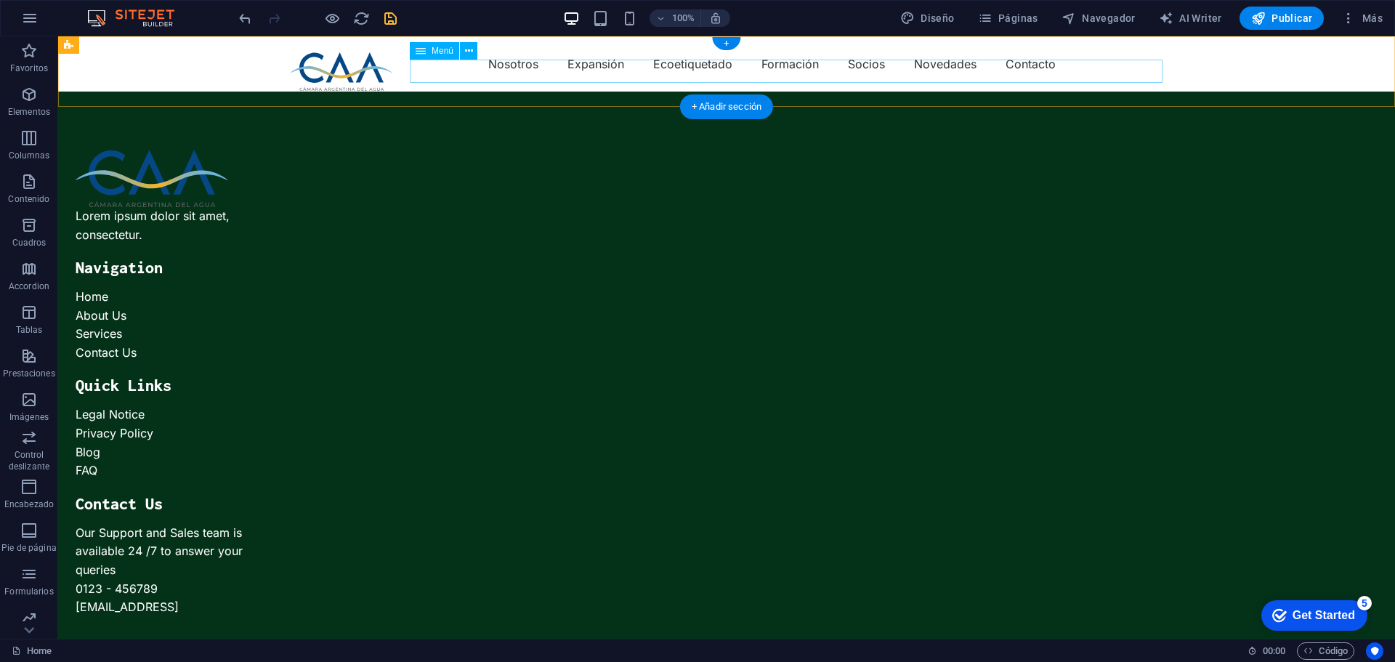
click at [1148, 61] on nav "Nosotros Expansión Ecoetiquetado Formación Socios Novedades Contacto" at bounding box center [727, 63] width 872 height 23
click at [1152, 70] on nav "Nosotros Expansión Ecoetiquetado Formación Socios Novedades Contacto" at bounding box center [727, 63] width 872 height 23
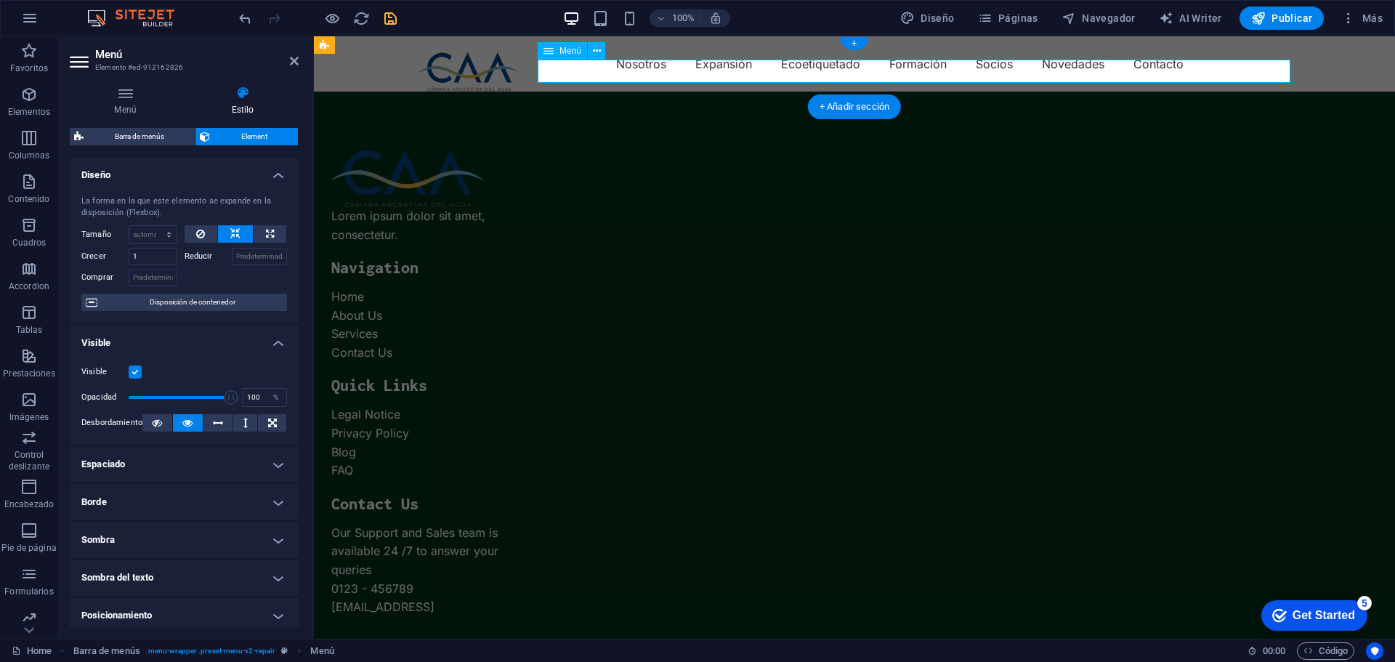
click at [1203, 69] on nav "Nosotros Expansión Ecoetiquetado Formación Socios Novedades Contacto" at bounding box center [854, 63] width 872 height 23
click at [593, 52] on icon at bounding box center [597, 51] width 8 height 15
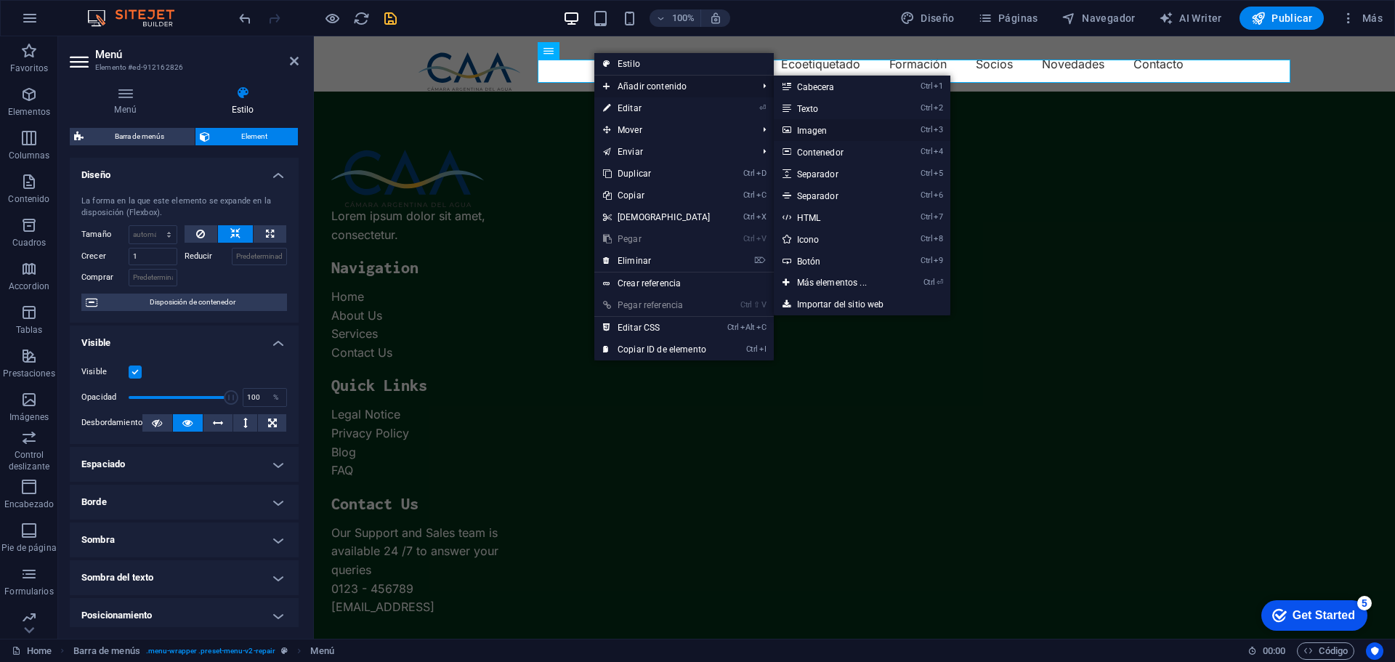
click at [816, 129] on link "Ctrl 3 Imagen" at bounding box center [835, 130] width 122 height 22
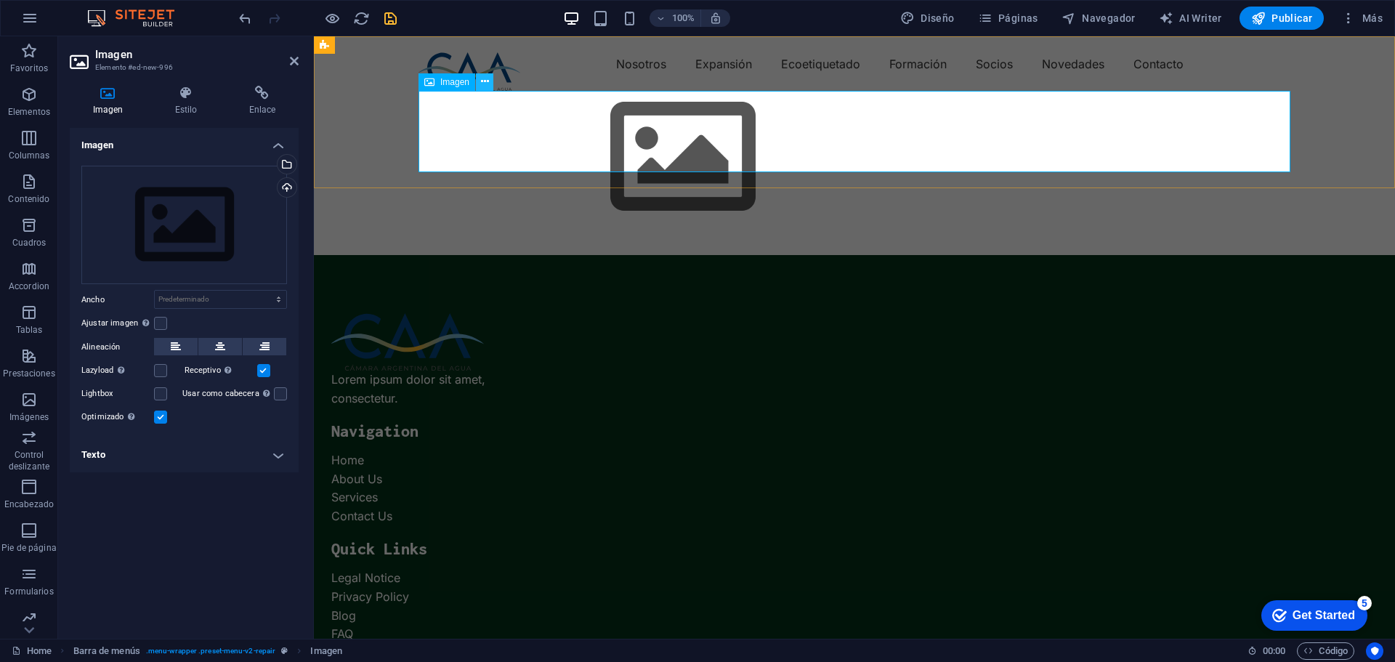
click at [487, 80] on icon at bounding box center [485, 81] width 8 height 15
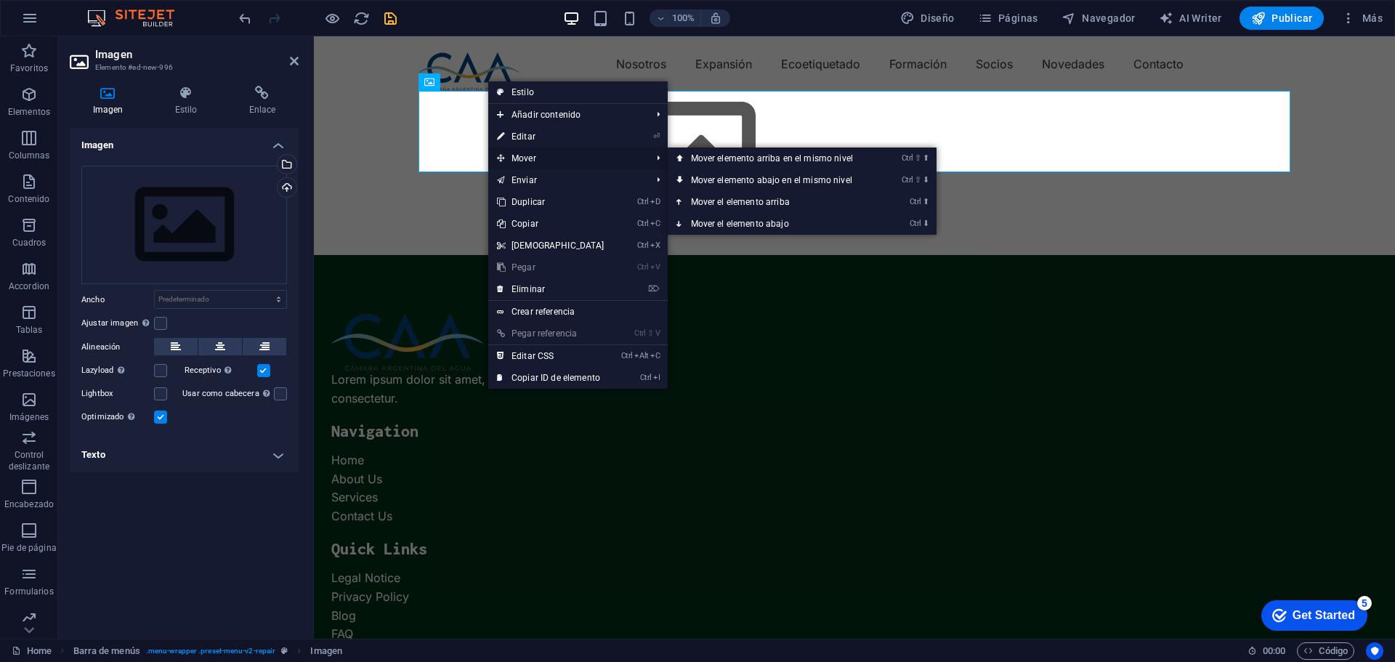
click at [543, 161] on span "Mover" at bounding box center [567, 158] width 158 height 22
click at [721, 161] on link "Ctrl ⇧ ⬆ Mover elemento arriba en el mismo nivel" at bounding box center [774, 158] width 214 height 22
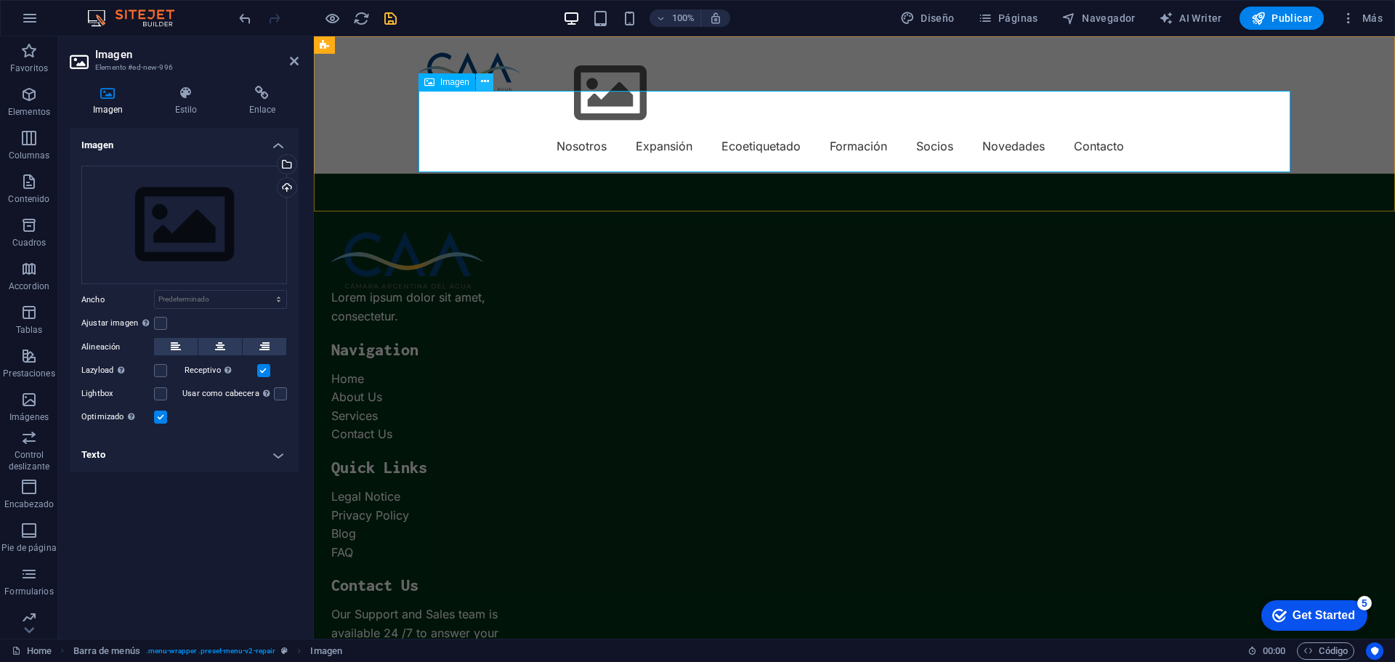
click at [479, 78] on button at bounding box center [484, 81] width 17 height 17
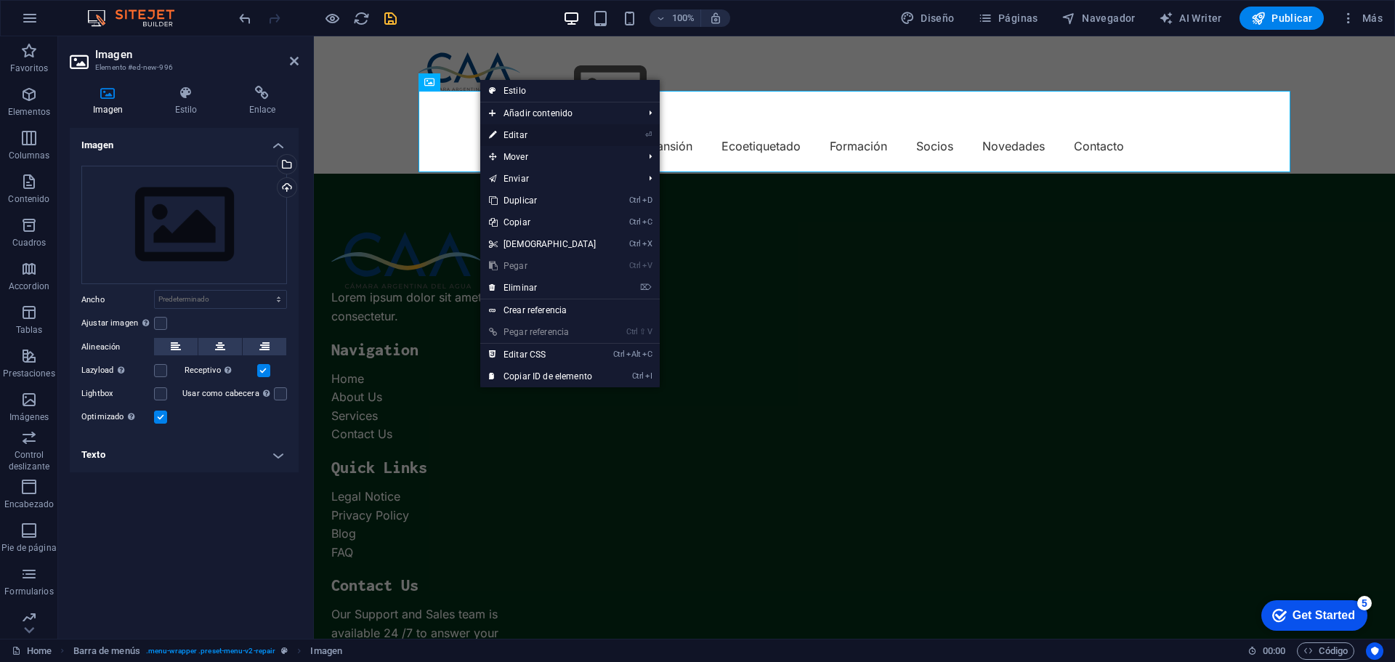
click at [535, 131] on link "⏎ Editar" at bounding box center [542, 135] width 125 height 22
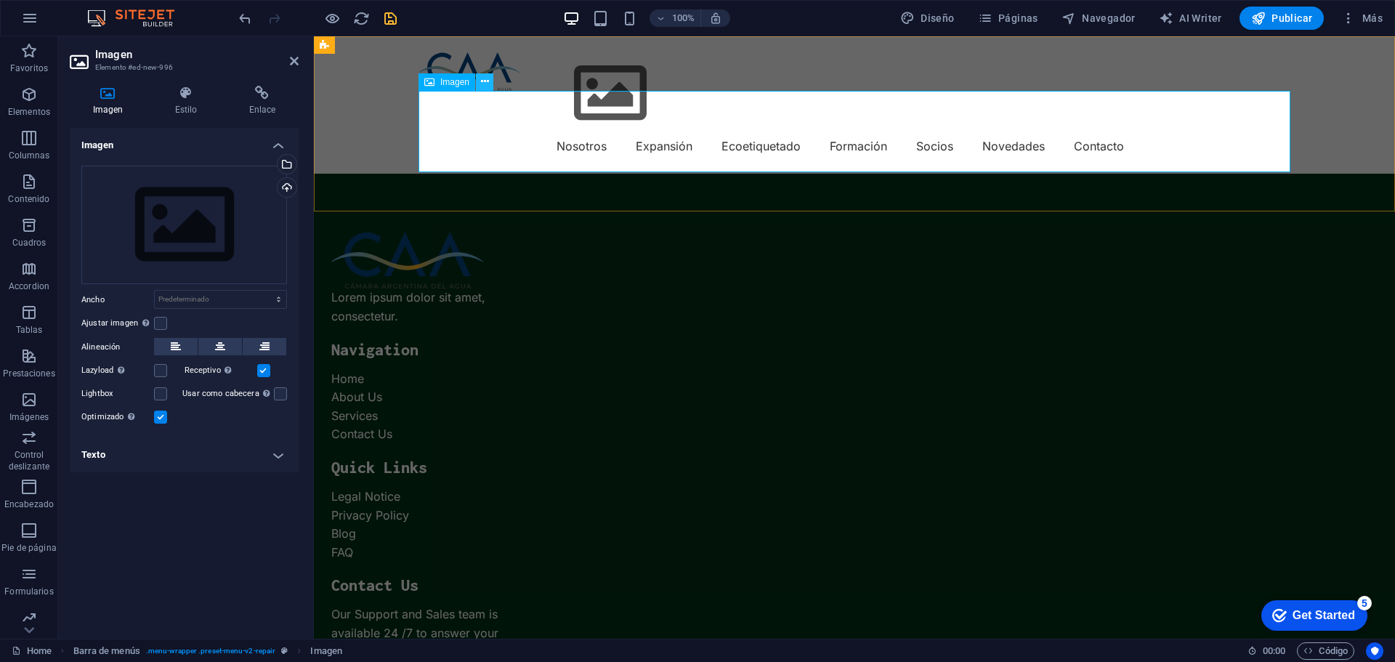
click at [492, 82] on button at bounding box center [484, 81] width 17 height 17
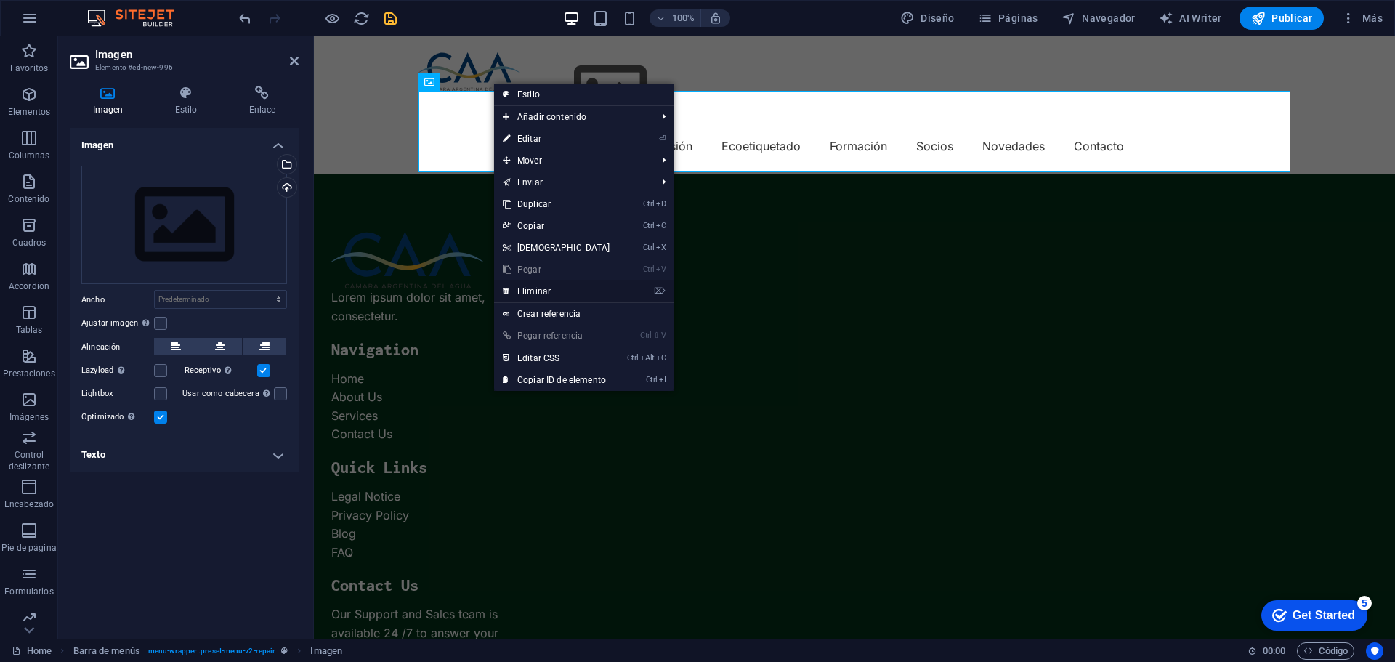
click at [548, 294] on link "⌦ Eliminar" at bounding box center [556, 291] width 125 height 22
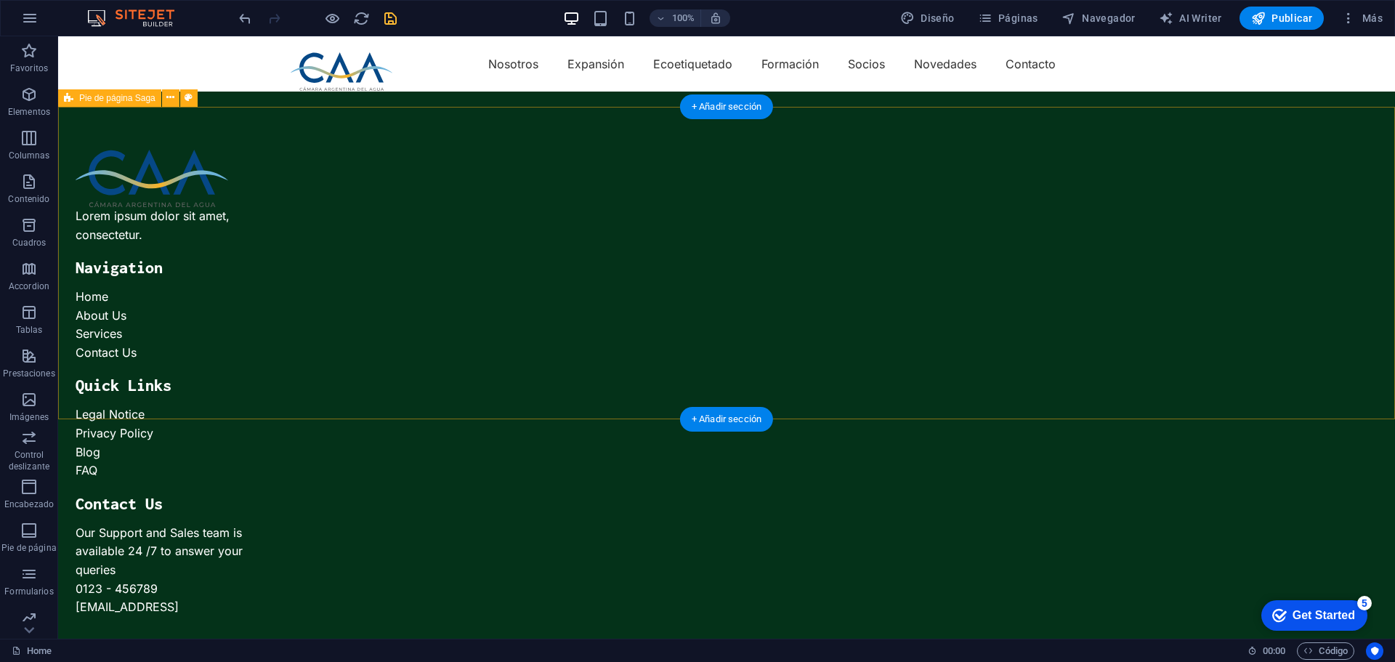
click at [231, 154] on div "Lorem ipsum dolor sit amet, consectetur. Navigation Home About Us Services Cont…" at bounding box center [726, 420] width 1336 height 657
click at [167, 96] on icon at bounding box center [170, 97] width 8 height 15
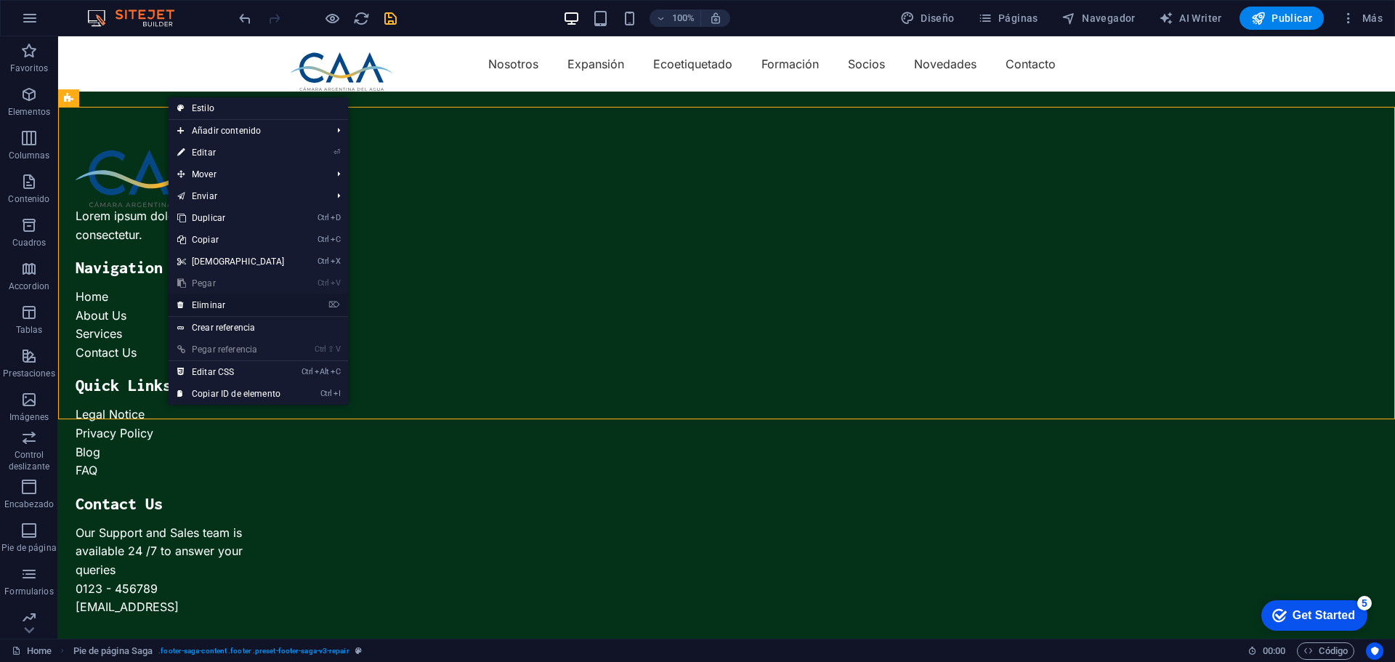
click at [222, 303] on link "⌦ Eliminar" at bounding box center [231, 305] width 125 height 22
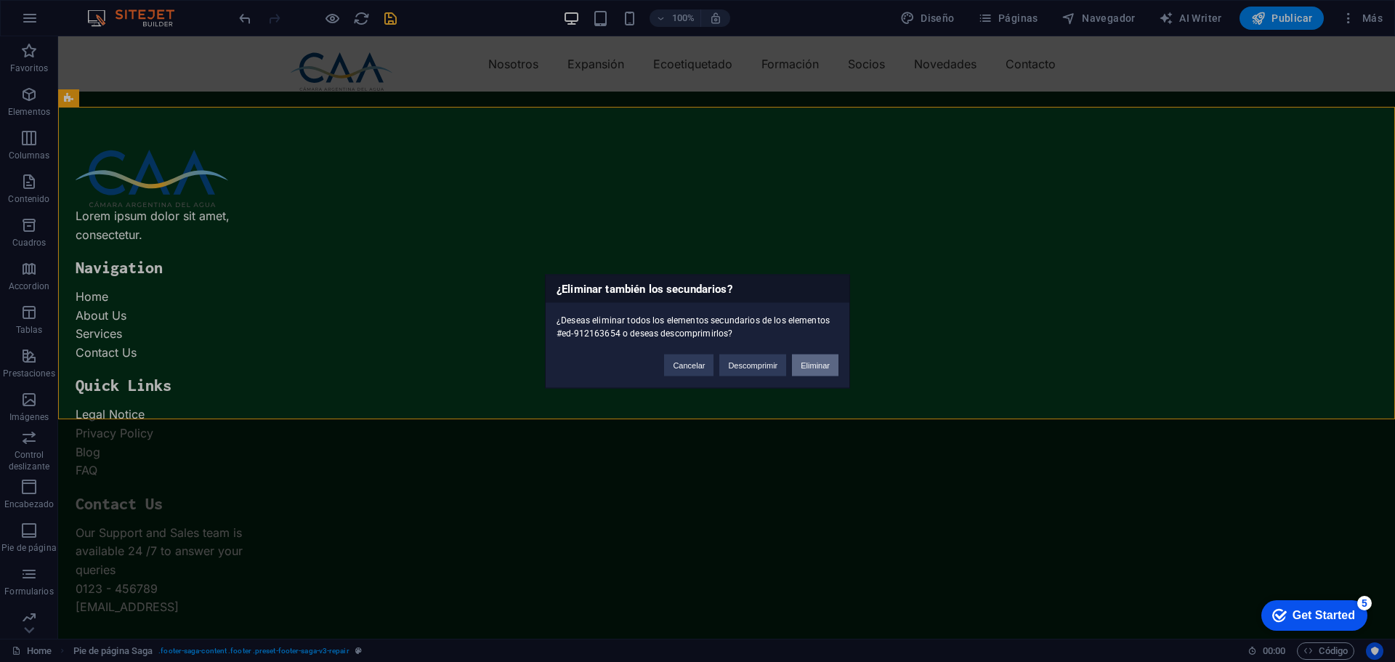
click at [824, 363] on button "Eliminar" at bounding box center [815, 365] width 46 height 22
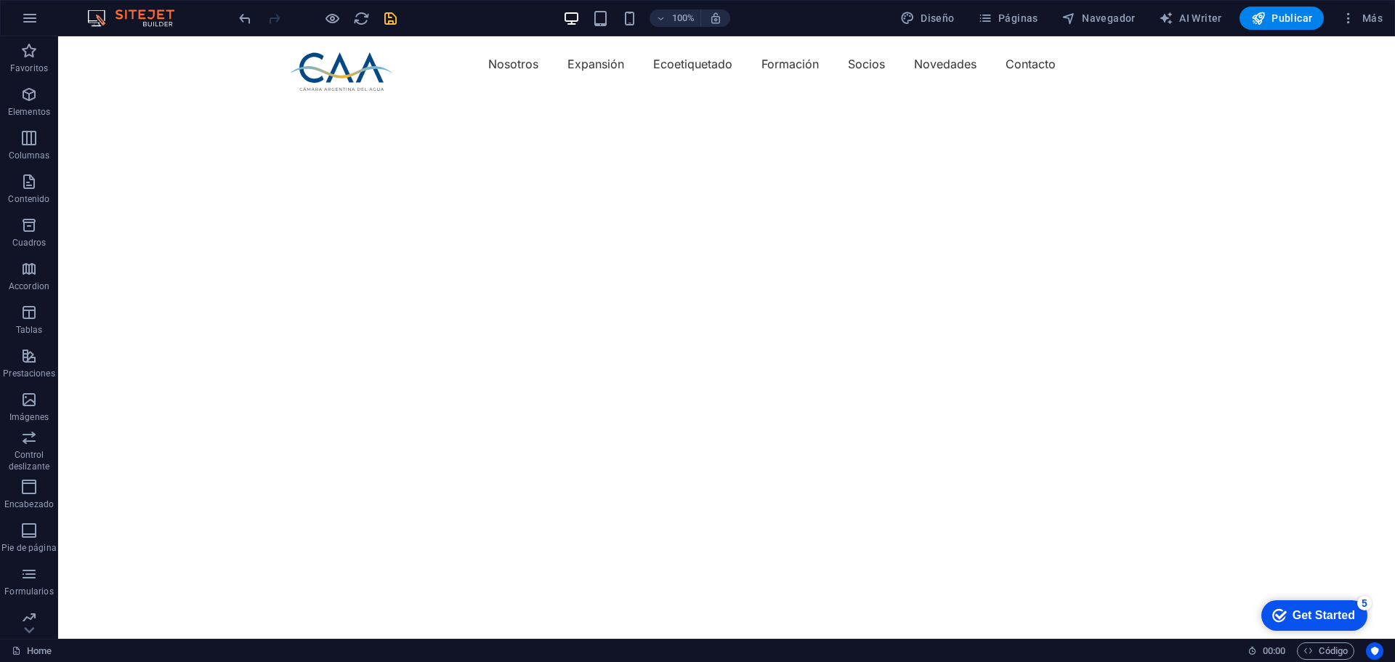
drag, startPoint x: 443, startPoint y: 333, endPoint x: 250, endPoint y: 293, distance: 197.3
click at [250, 92] on html "Skip to main content Nosotros Expansión Ecoetiquetado Formación Socios Novedade…" at bounding box center [726, 63] width 1336 height 55
click at [729, 104] on div "+ Añadir sección" at bounding box center [726, 106] width 93 height 25
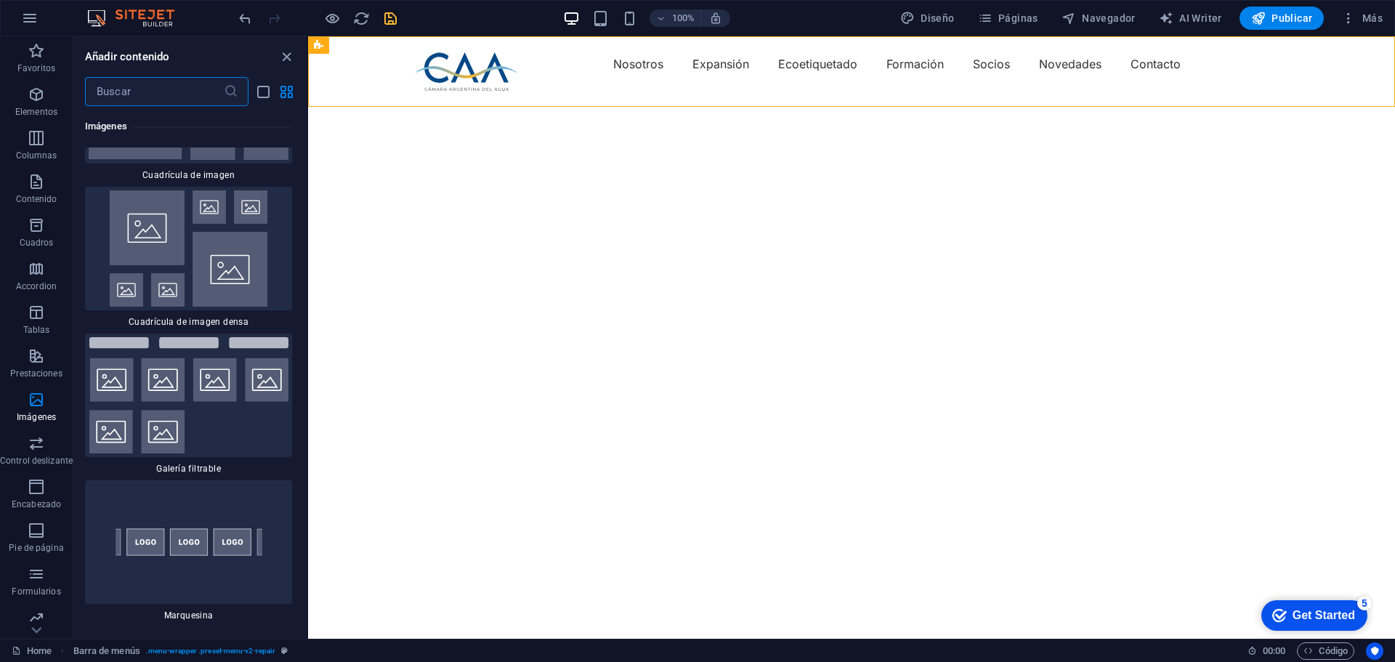
scroll to position [15022, 0]
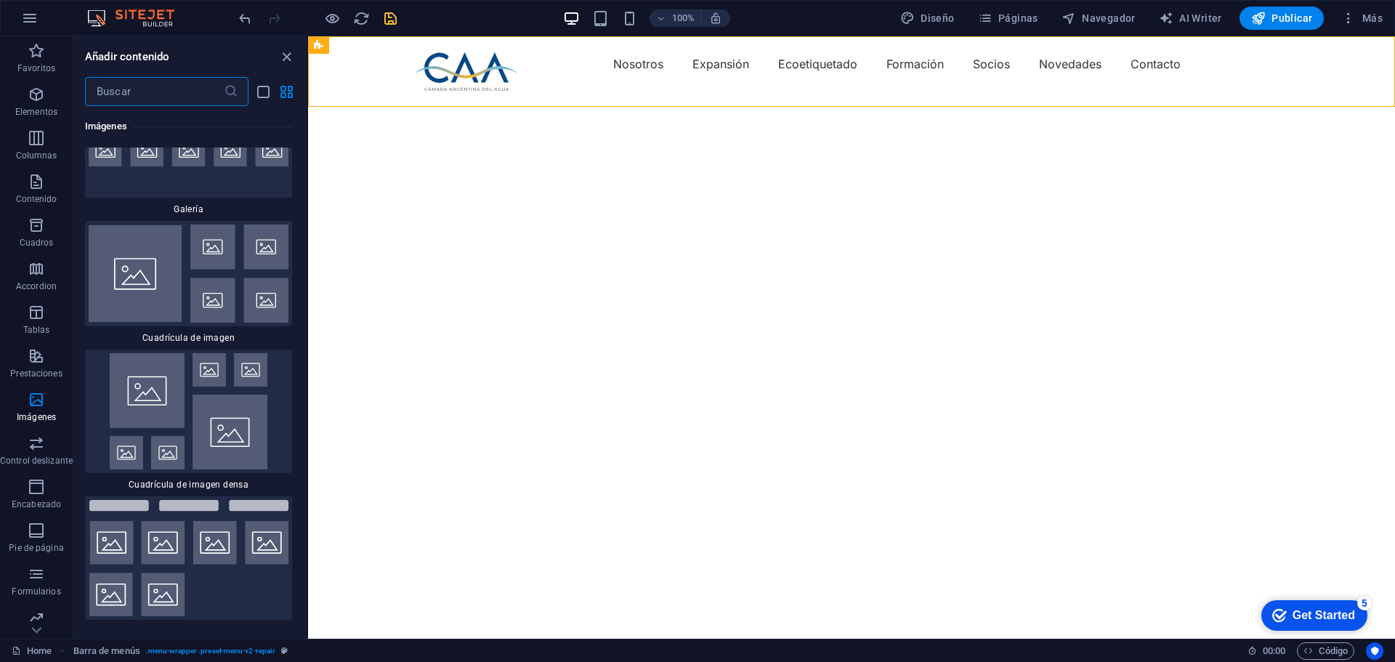
click at [171, 86] on input "text" at bounding box center [154, 91] width 139 height 29
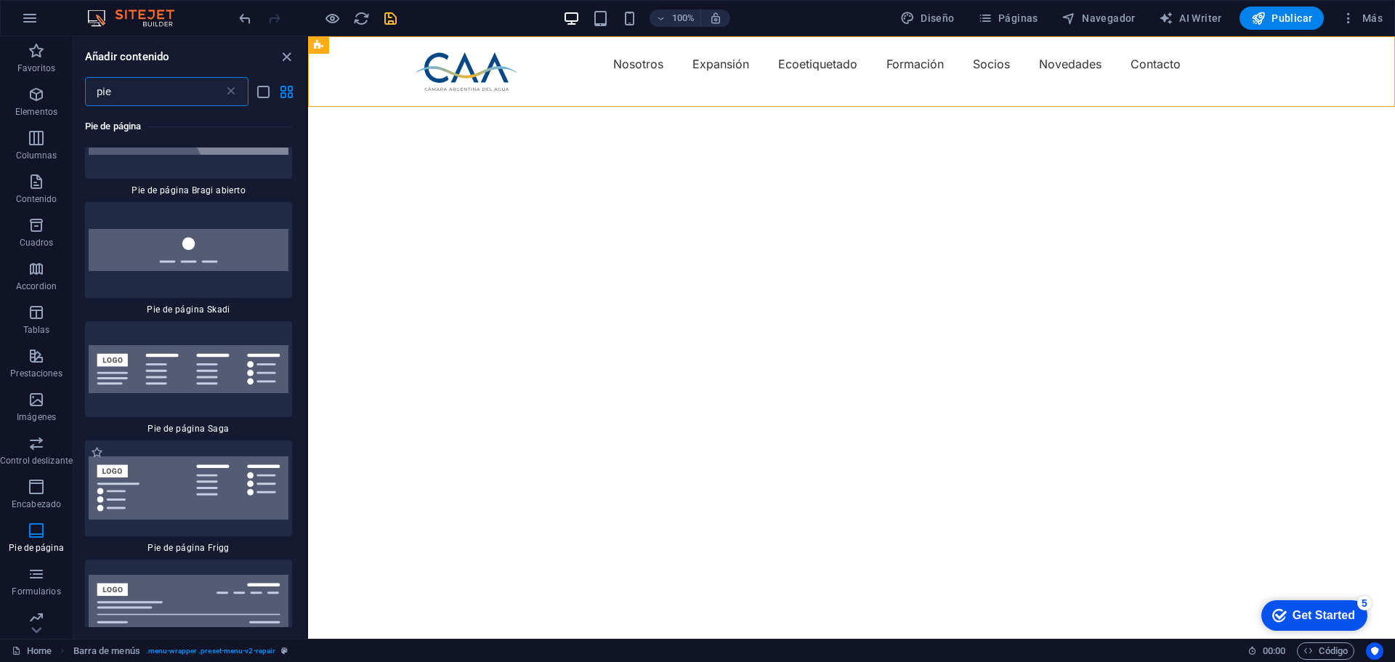
scroll to position [1162, 0]
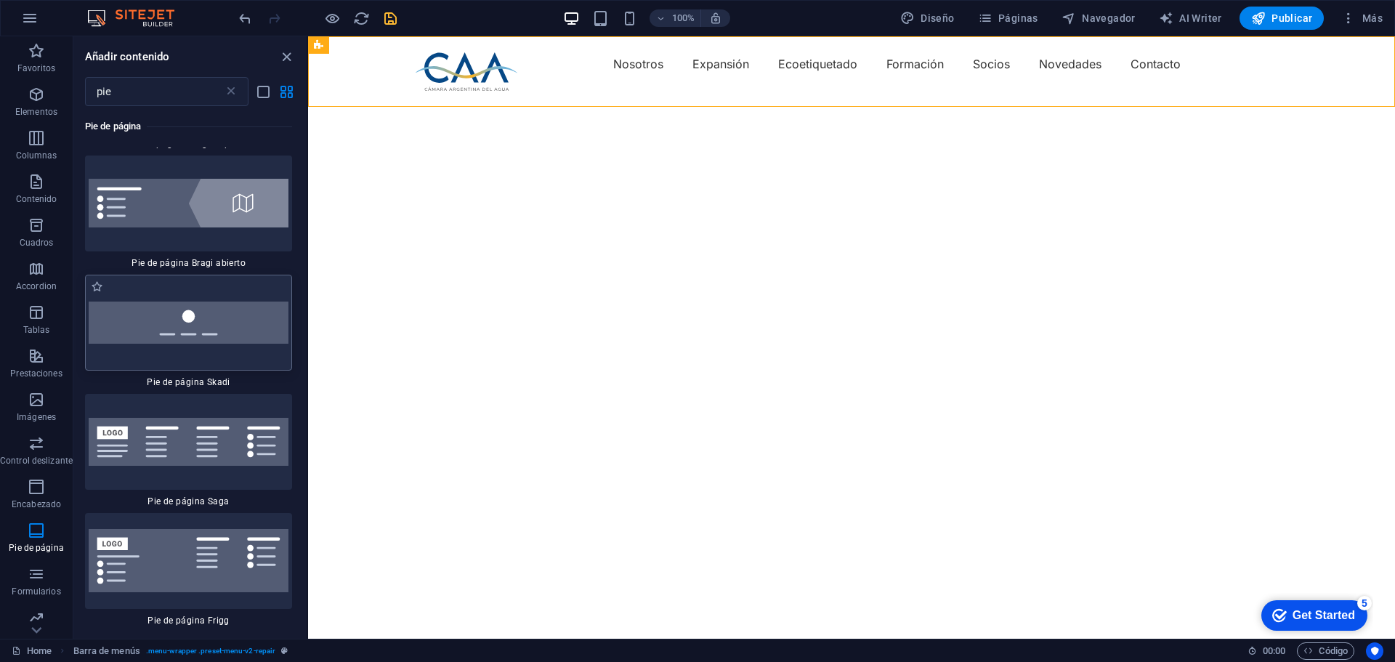
click at [249, 321] on img at bounding box center [189, 322] width 200 height 42
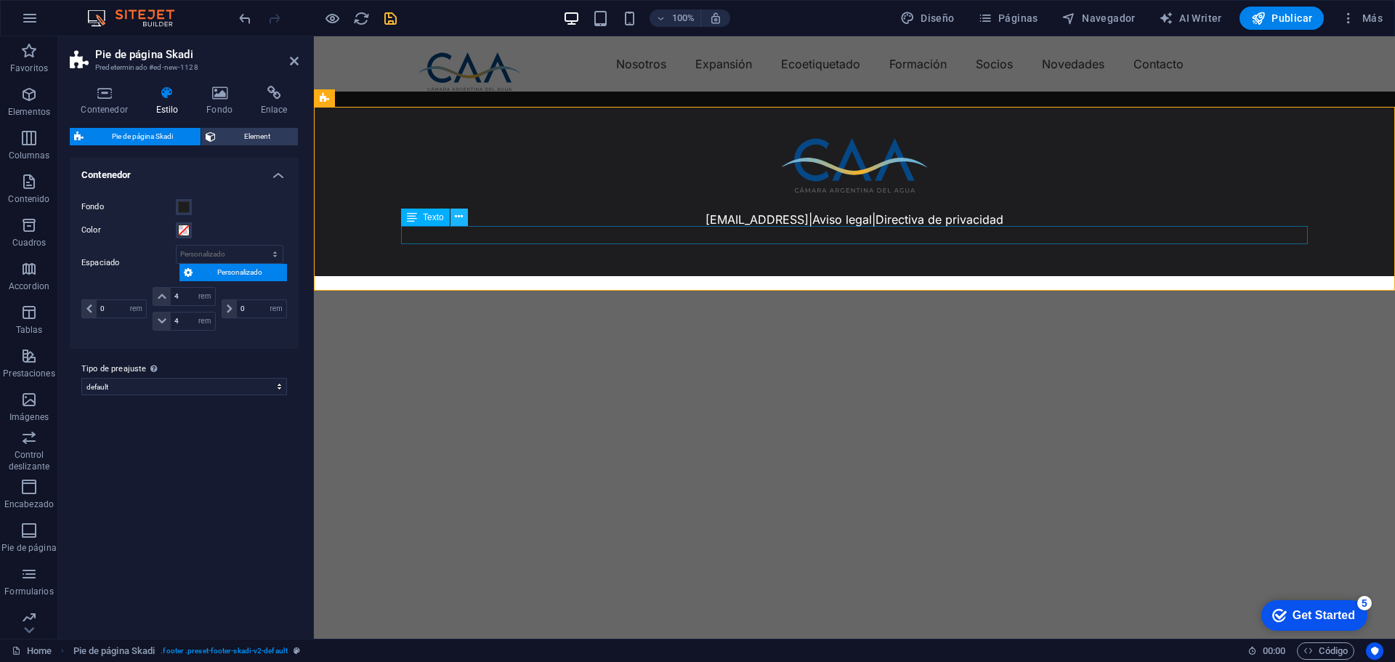
click at [462, 219] on icon at bounding box center [459, 216] width 8 height 15
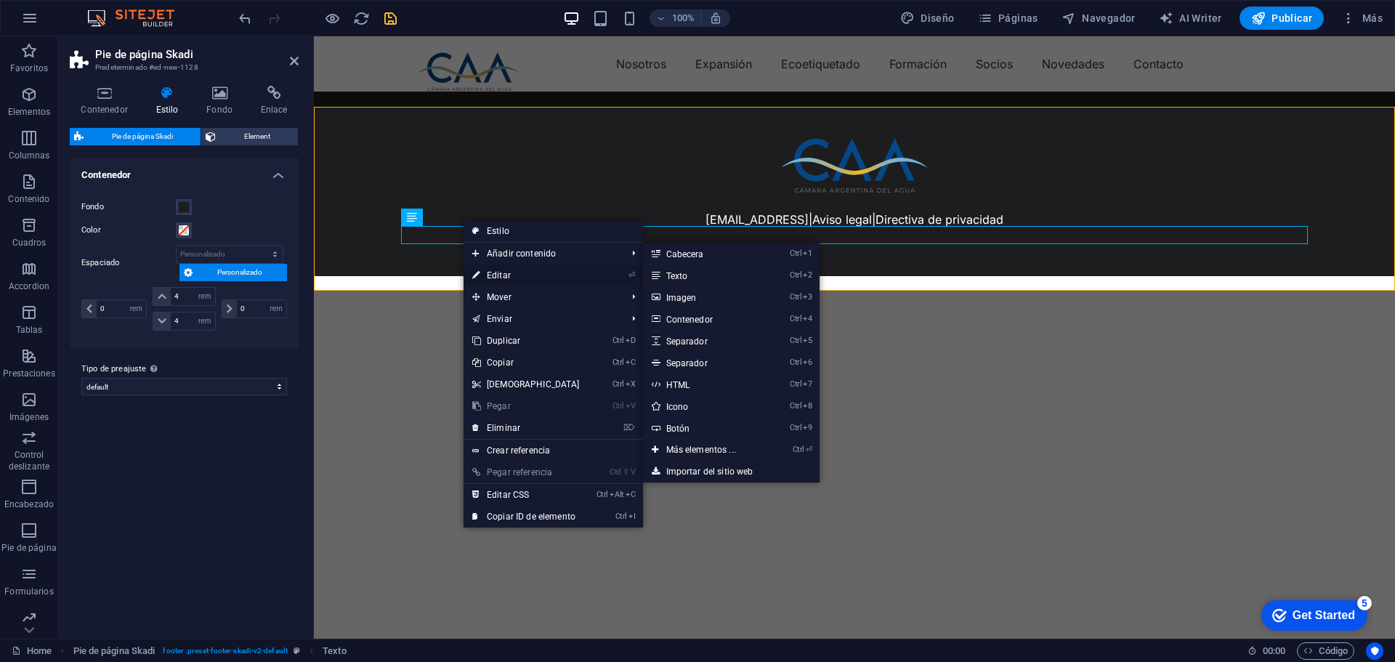
click at [511, 275] on link "⏎ Editar" at bounding box center [525, 275] width 125 height 22
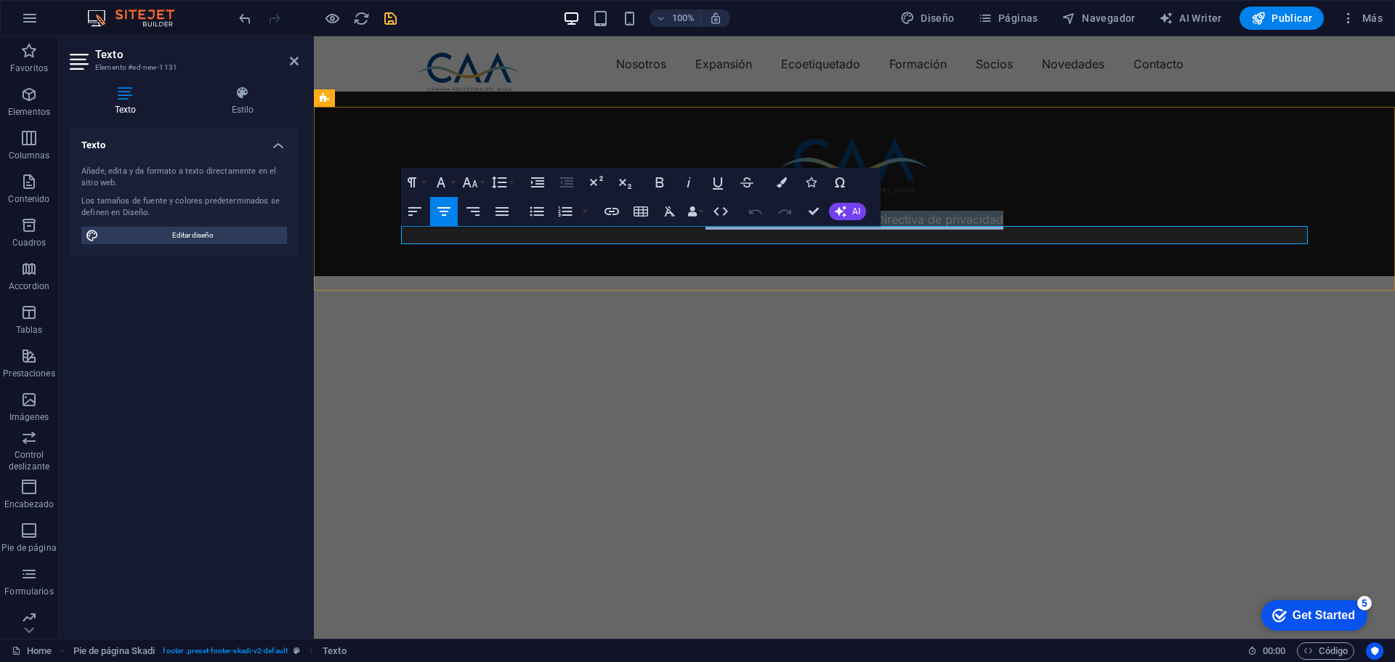
drag, startPoint x: 1132, startPoint y: 234, endPoint x: 609, endPoint y: 238, distance: 523.0
click at [609, 230] on p "cae7d77d08c28e353bffb9436232d0@cpanel.local | Aviso legal | Directiva de privac…" at bounding box center [854, 220] width 906 height 19
click at [838, 230] on p at bounding box center [854, 220] width 906 height 19
click at [854, 230] on p at bounding box center [854, 220] width 906 height 19
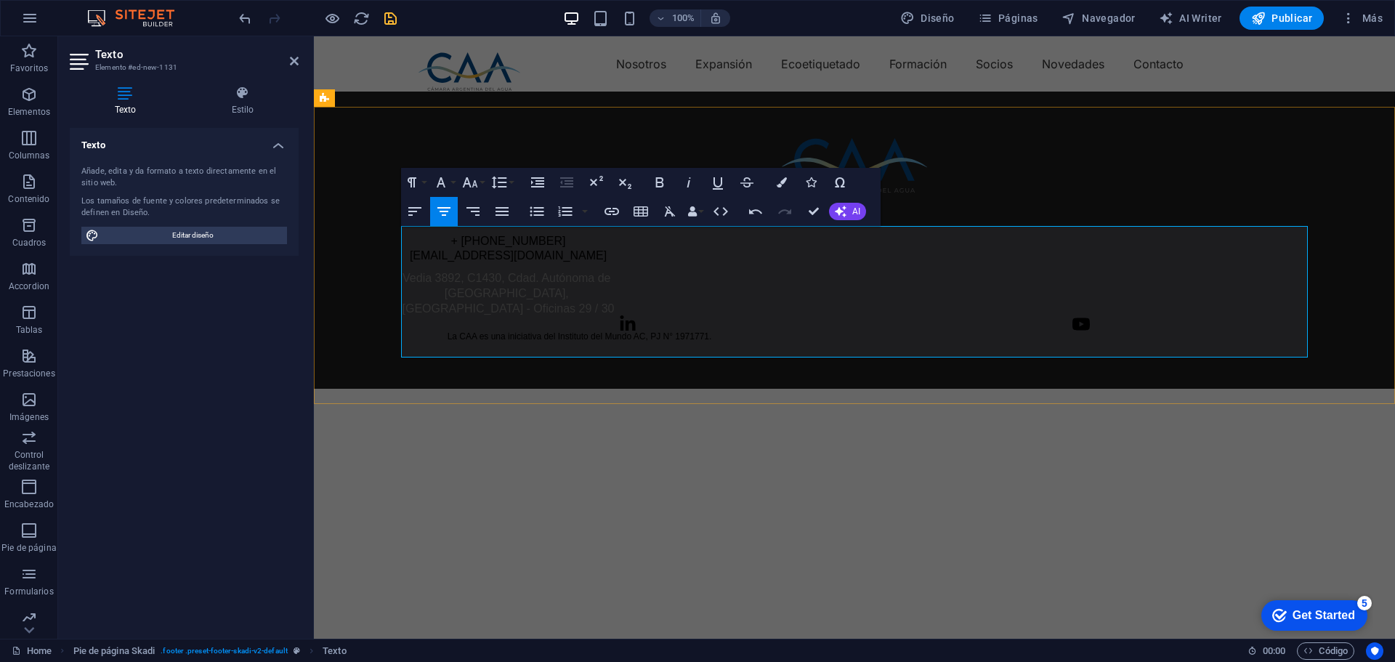
click at [900, 294] on div "Contactanos + 54 11 7644-6778 info@camaradelagua.org Vedia 3892, C1430, Cdad. A…" at bounding box center [854, 263] width 906 height 105
click at [1087, 162] on div at bounding box center [854, 165] width 906 height 54
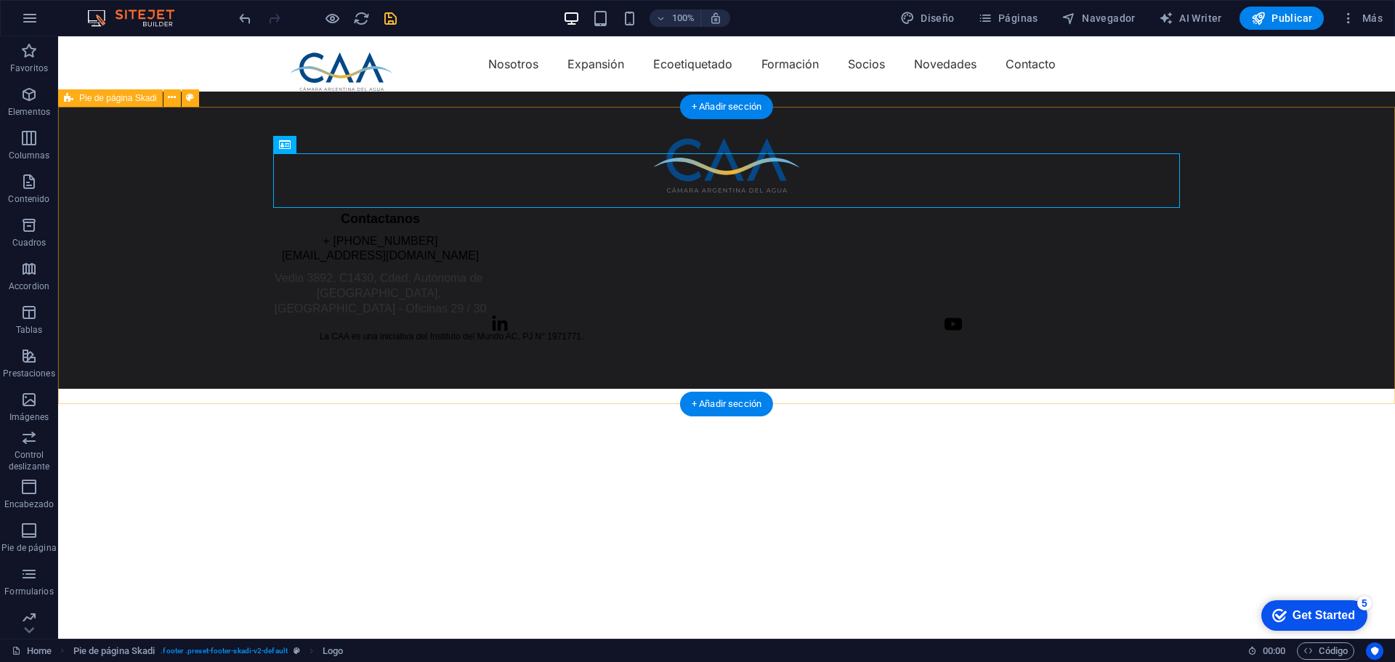
click at [150, 291] on div "Contactanos + 54 11 7644-6778 info@camaradelagua.org Vedia 3892, C1430, Cdad. A…" at bounding box center [726, 240] width 1336 height 297
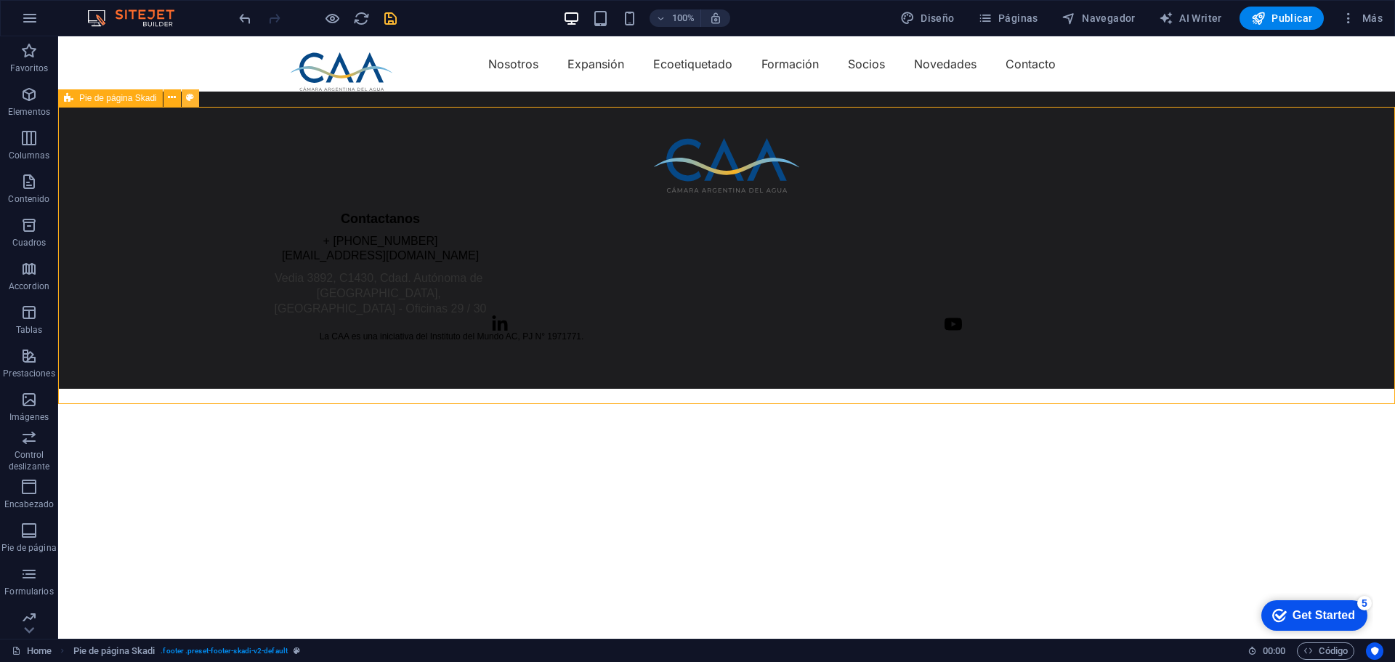
click at [186, 94] on icon at bounding box center [190, 97] width 8 height 15
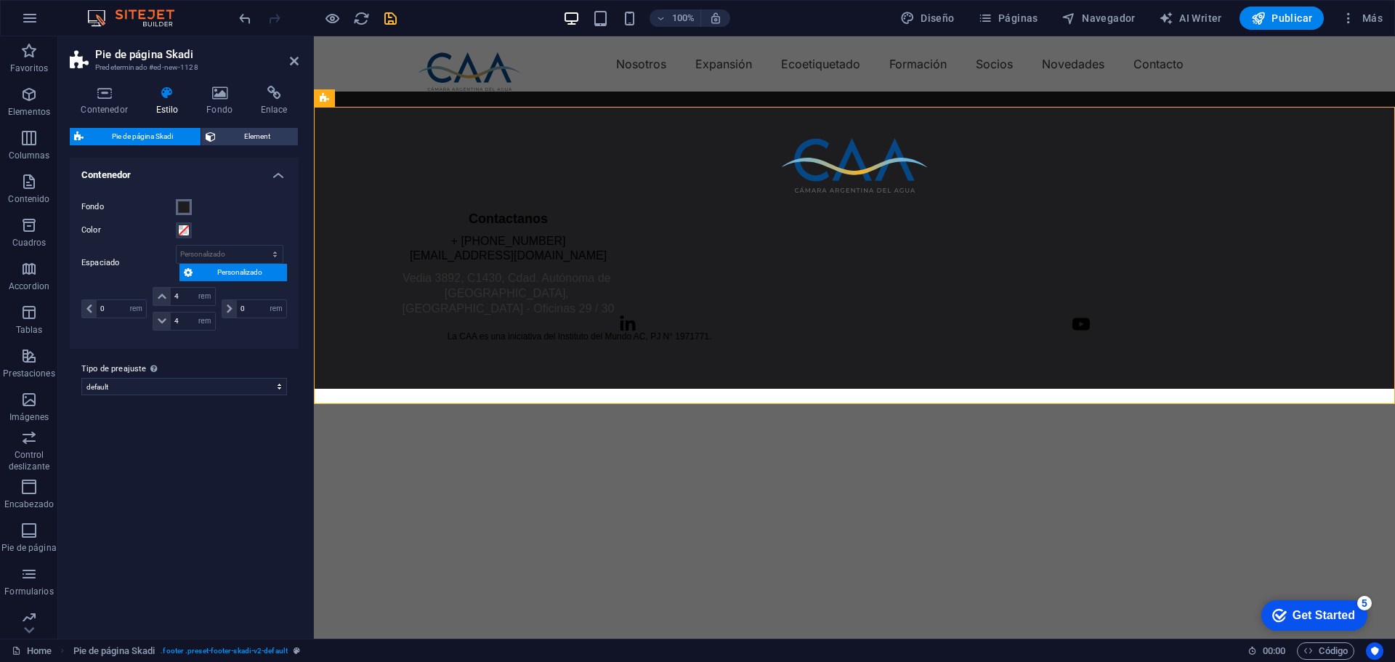
click at [186, 202] on span at bounding box center [184, 207] width 12 height 12
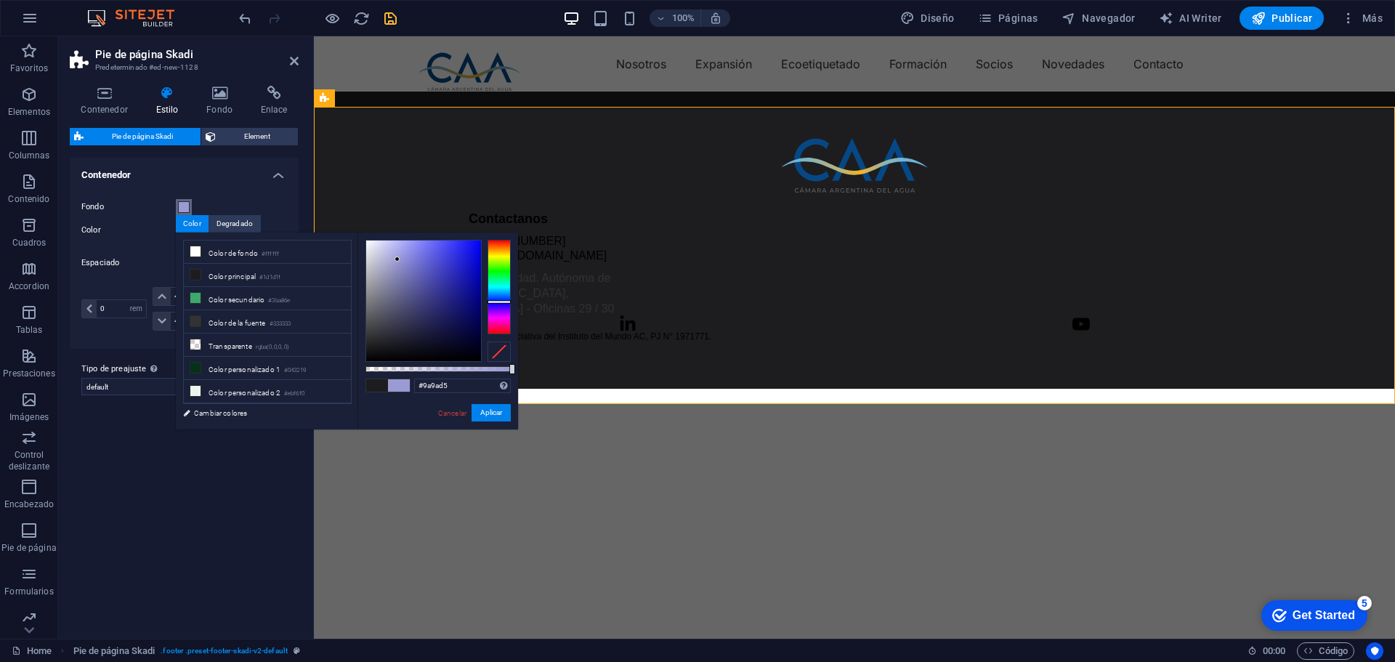
drag, startPoint x: 378, startPoint y: 262, endPoint x: 397, endPoint y: 259, distance: 19.1
click at [397, 259] on div at bounding box center [423, 300] width 115 height 121
click at [504, 297] on div at bounding box center [498, 298] width 23 height 4
drag, startPoint x: 396, startPoint y: 259, endPoint x: 448, endPoint y: 242, distance: 54.9
click at [448, 242] on div at bounding box center [447, 241] width 5 height 5
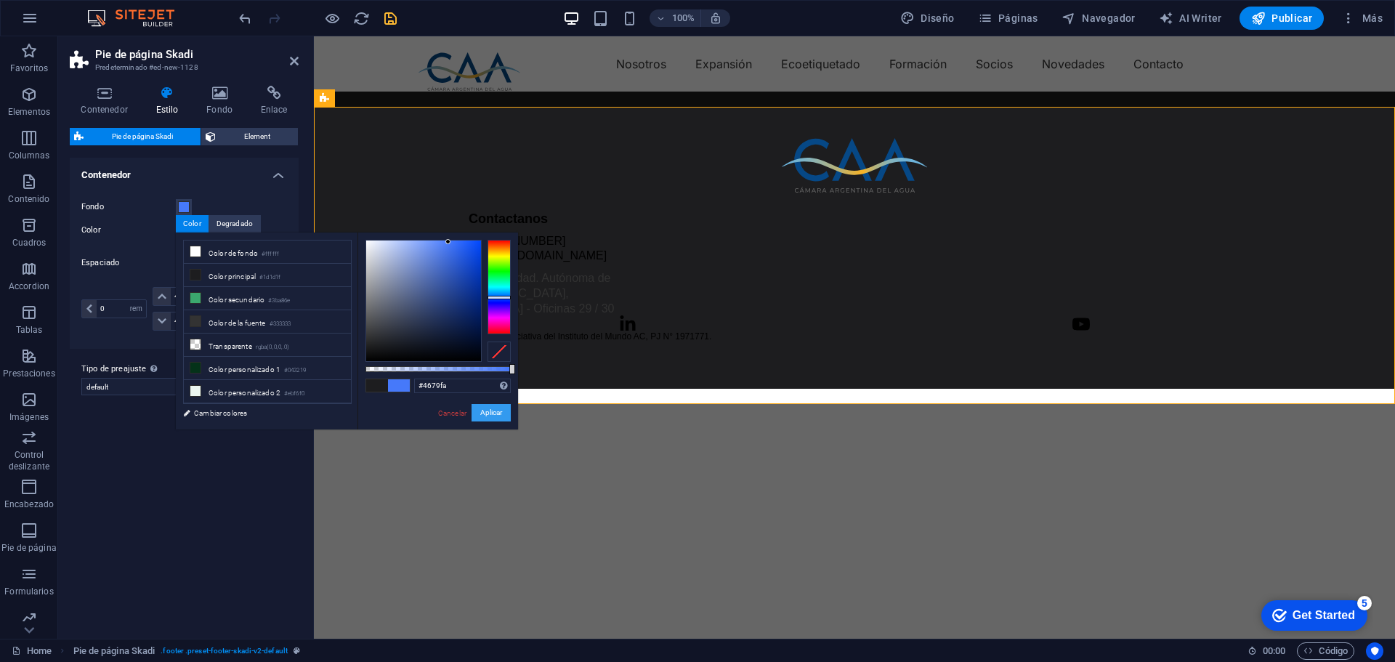
click at [491, 409] on button "Aplicar" at bounding box center [490, 412] width 39 height 17
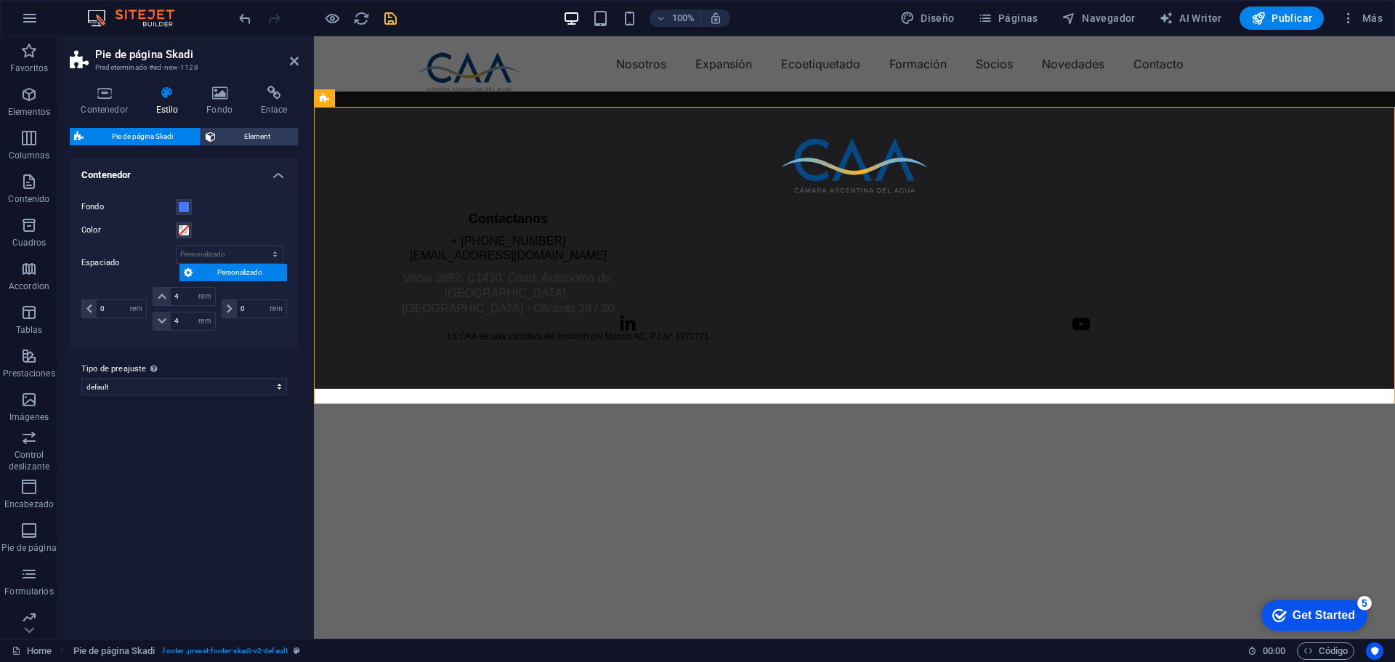
click at [484, 389] on html "Skip to main content Nosotros Expansión Ecoetiquetado Formación Socios Novedade…" at bounding box center [854, 212] width 1081 height 352
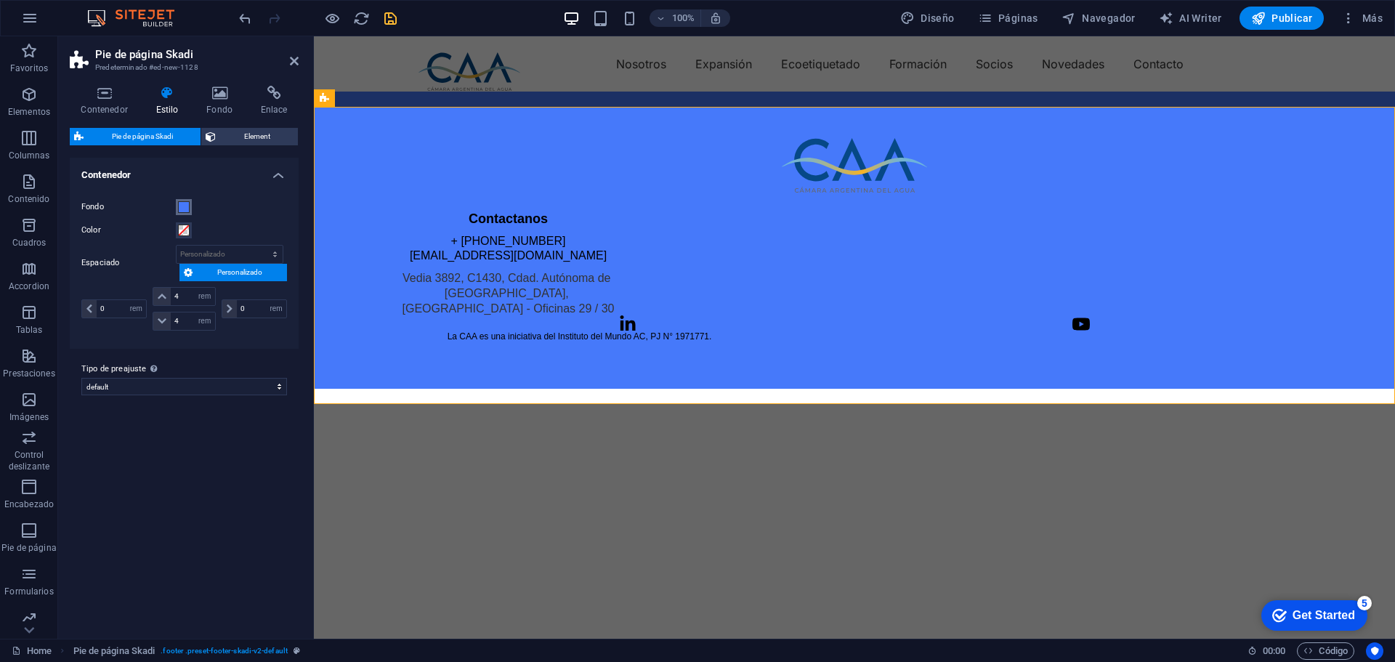
click at [189, 203] on span at bounding box center [184, 207] width 12 height 12
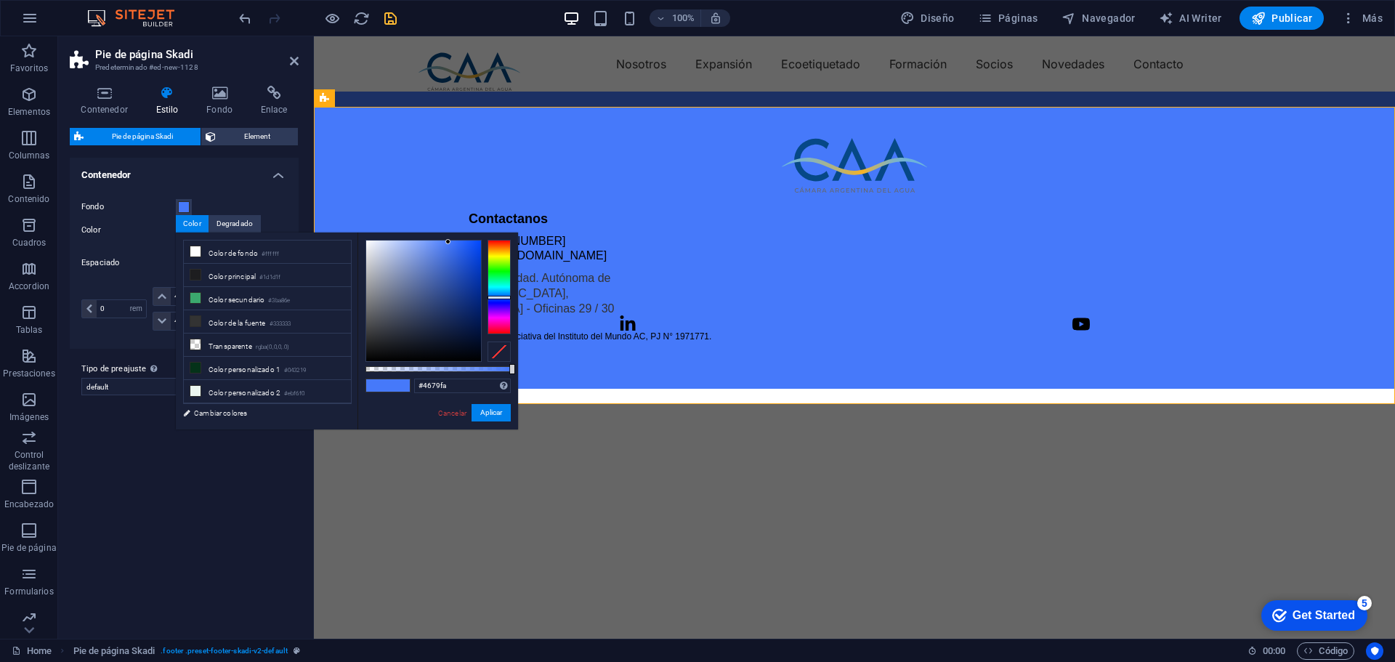
click at [448, 238] on div "#4679fa Formatos soportados #0852ed rgb(8, 82, 237) rgba(8, 82, 237, 90%) hsv(2…" at bounding box center [437, 435] width 161 height 407
click at [460, 386] on input "#4679fa" at bounding box center [462, 385] width 97 height 15
click at [460, 385] on input "#4679fa" at bounding box center [462, 385] width 97 height 15
click at [460, 383] on input "#4679fa" at bounding box center [462, 385] width 97 height 15
click at [394, 383] on span at bounding box center [399, 385] width 22 height 12
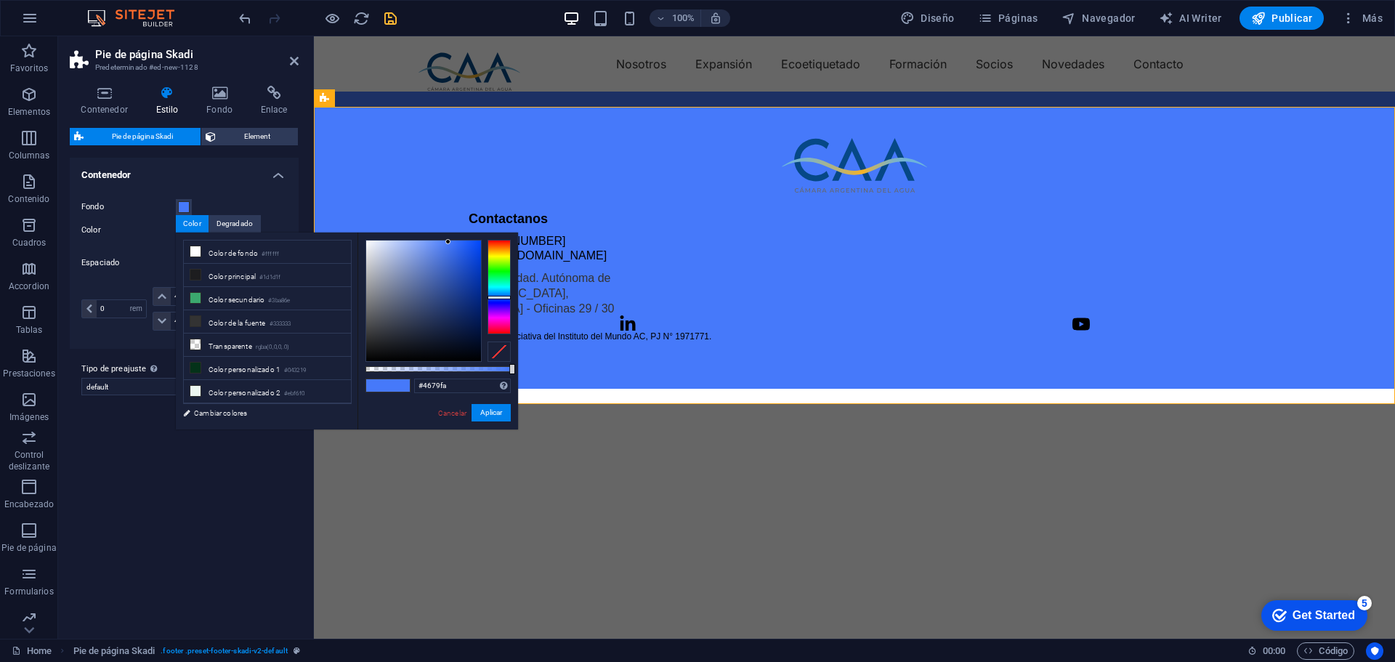
click at [395, 383] on span at bounding box center [399, 385] width 22 height 12
drag, startPoint x: 447, startPoint y: 243, endPoint x: 422, endPoint y: 240, distance: 25.5
click at [422, 240] on div at bounding box center [421, 240] width 5 height 5
click at [486, 413] on button "Aplicar" at bounding box center [490, 412] width 39 height 17
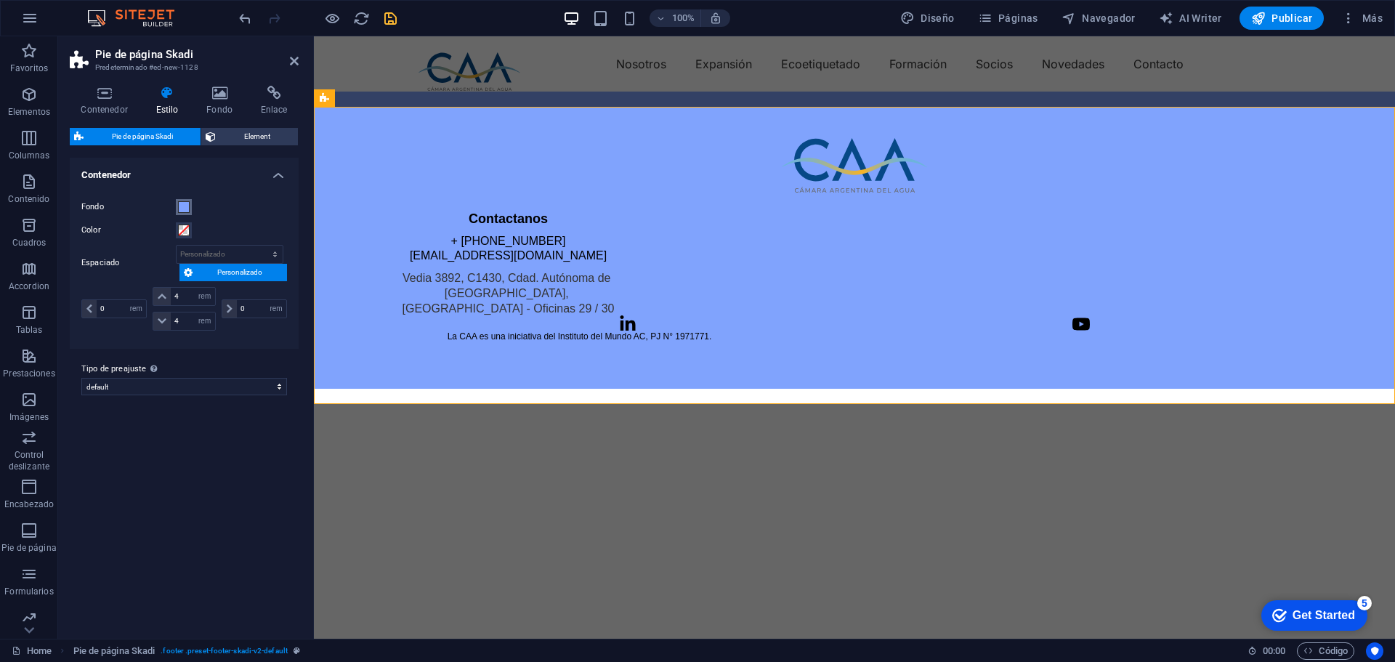
click at [186, 205] on span at bounding box center [184, 207] width 12 height 12
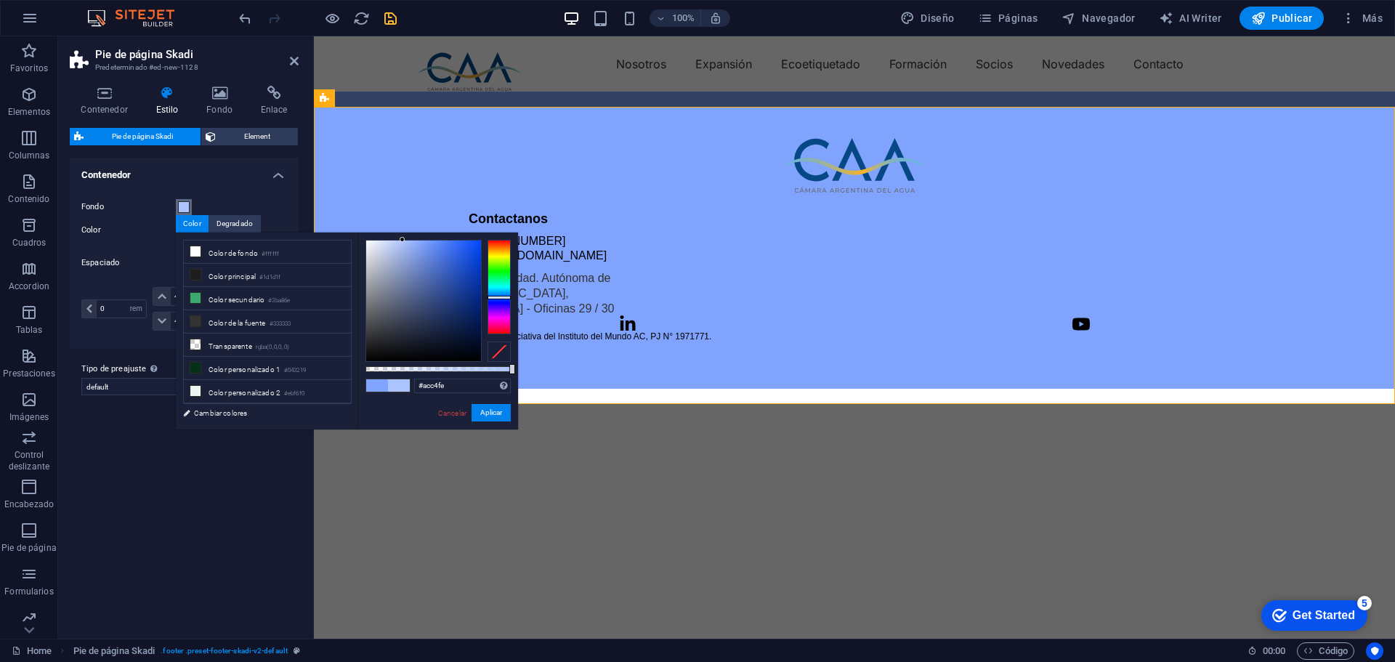
drag, startPoint x: 423, startPoint y: 240, endPoint x: 402, endPoint y: 240, distance: 20.3
click at [402, 240] on div at bounding box center [401, 239] width 5 height 5
click at [484, 413] on button "Aplicar" at bounding box center [490, 412] width 39 height 17
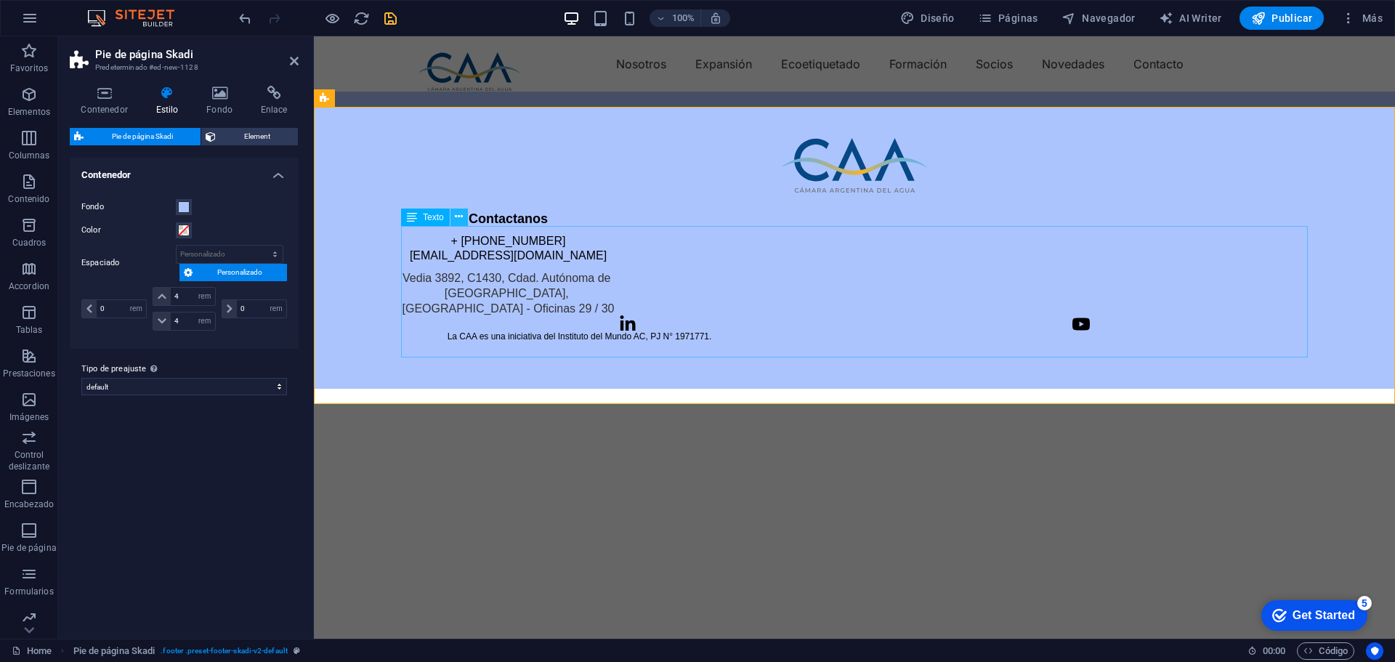
click at [466, 219] on button at bounding box center [458, 216] width 17 height 17
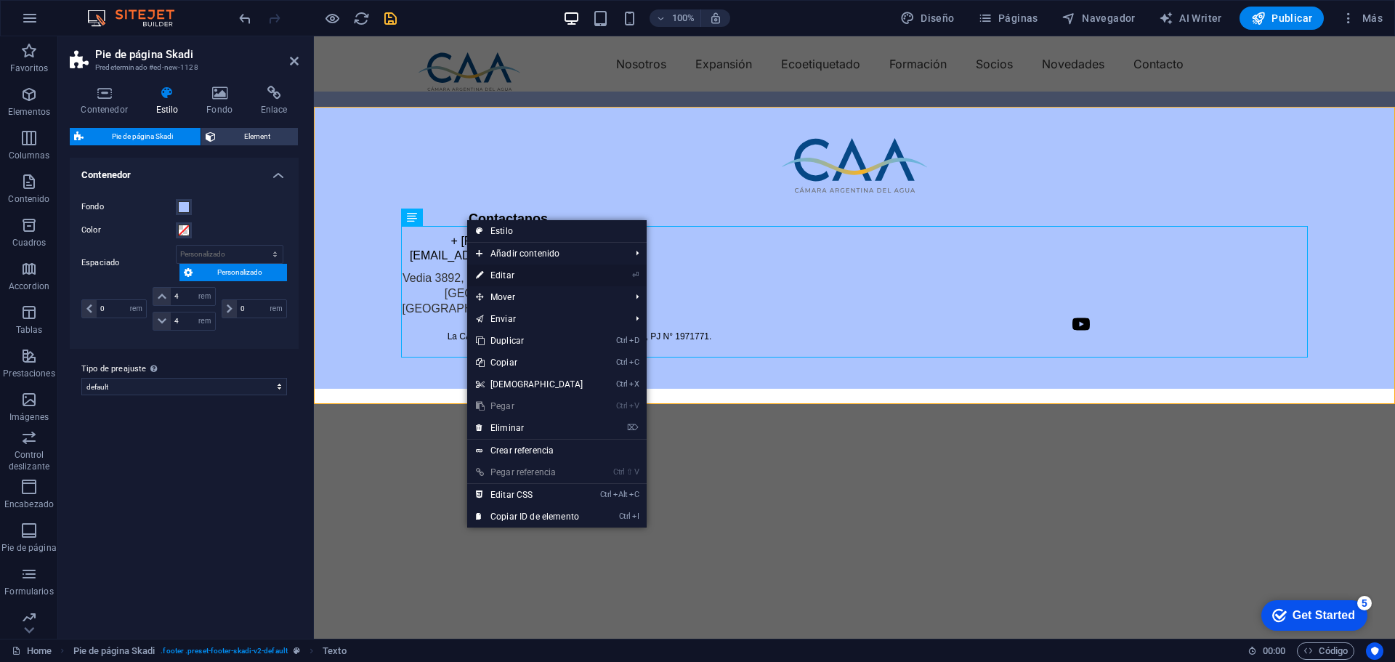
click at [503, 271] on link "⏎ Editar" at bounding box center [529, 275] width 125 height 22
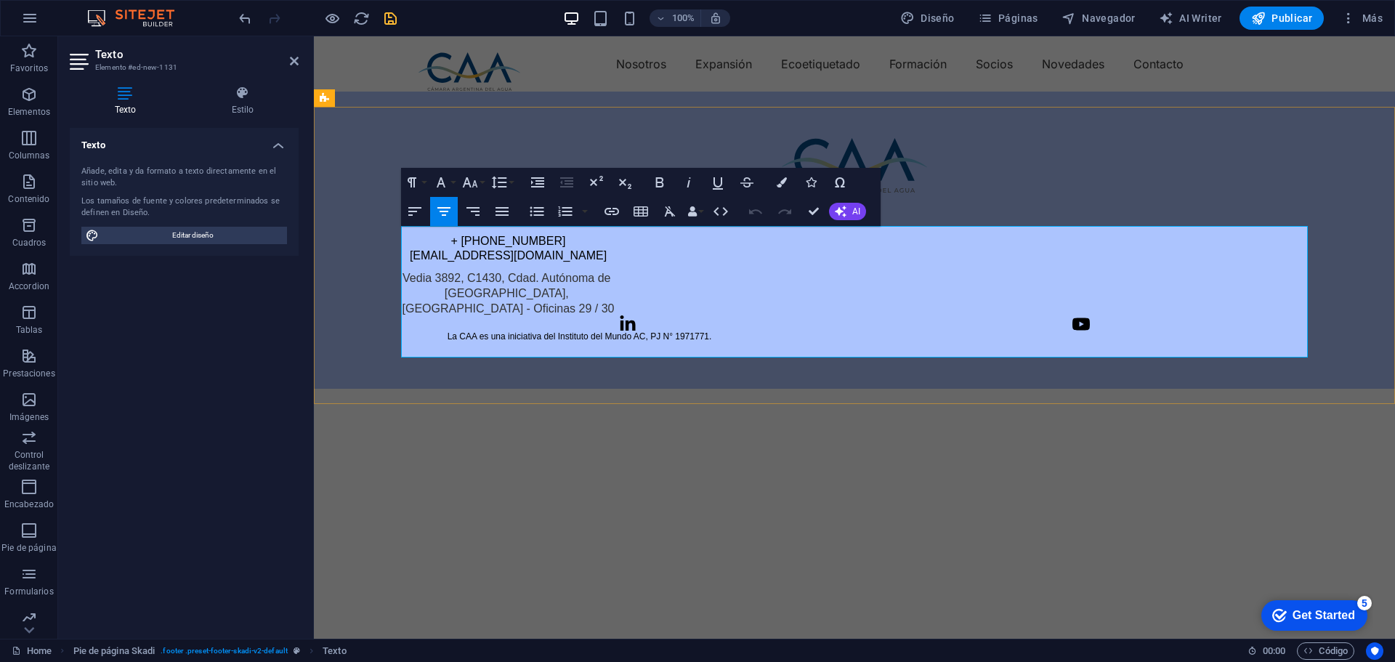
drag, startPoint x: 641, startPoint y: 338, endPoint x: 620, endPoint y: 337, distance: 21.1
click at [620, 331] on div at bounding box center [854, 324] width 906 height 15
click at [638, 331] on div at bounding box center [854, 324] width 906 height 15
drag, startPoint x: 469, startPoint y: 240, endPoint x: 1079, endPoint y: 334, distance: 617.3
click at [1173, 342] on div "Contactanos + 54 11 7644-6778 info@camaradelagua.org Vedia 3892, C1430, Cdad. A…" at bounding box center [854, 276] width 906 height 131
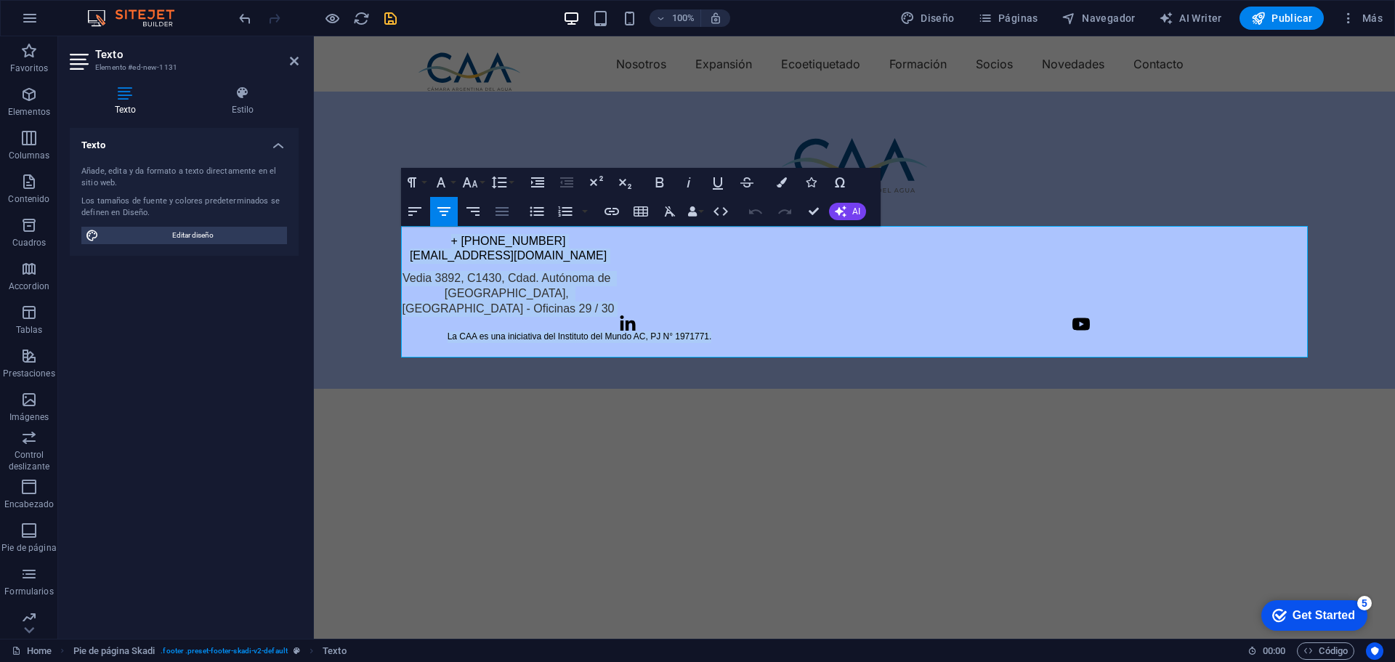
click at [500, 214] on icon "button" at bounding box center [501, 211] width 17 height 17
click at [450, 210] on icon "button" at bounding box center [443, 211] width 17 height 17
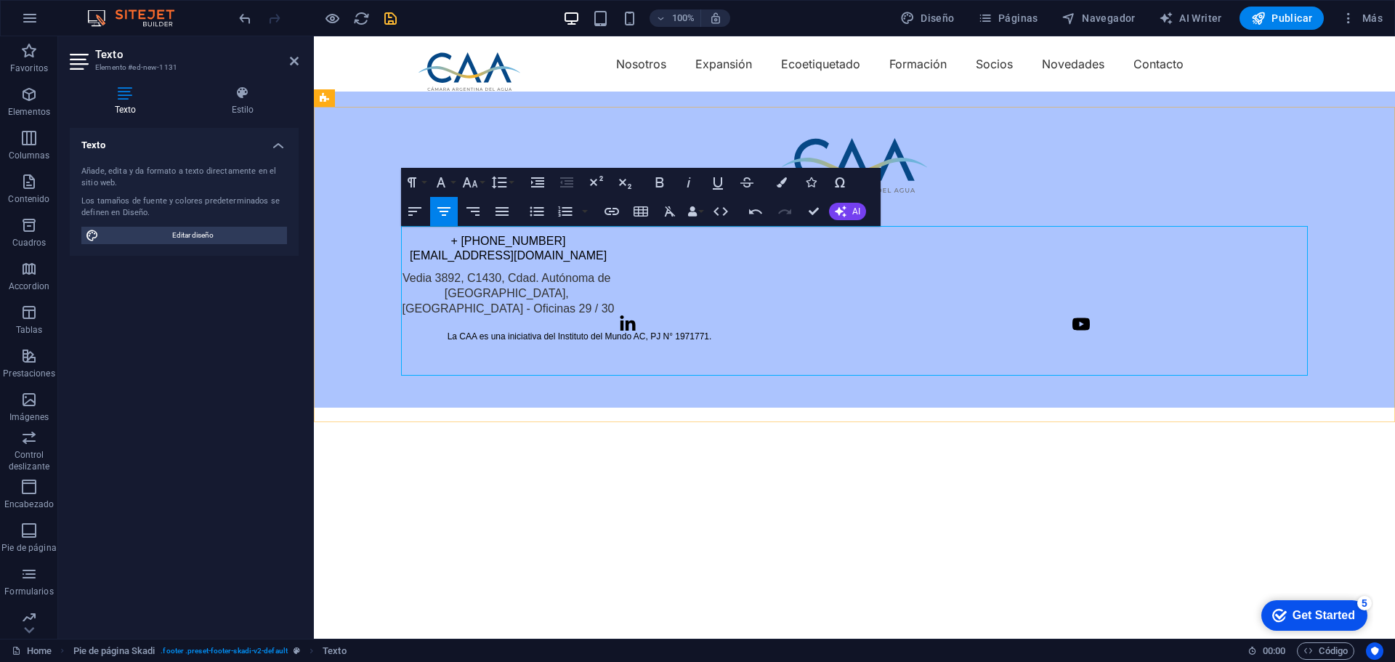
click at [670, 260] on div "Contactanos + 54 11 7644-6778 info@camaradelagua.org Vedia 3892, C1430, Cdad. A…" at bounding box center [854, 263] width 906 height 105
drag, startPoint x: 1177, startPoint y: 337, endPoint x: 1087, endPoint y: 337, distance: 90.8
click at [1152, 331] on div at bounding box center [854, 324] width 906 height 15
click at [1082, 330] on icon at bounding box center [1080, 323] width 17 height 12
click at [1083, 330] on icon at bounding box center [1080, 323] width 17 height 12
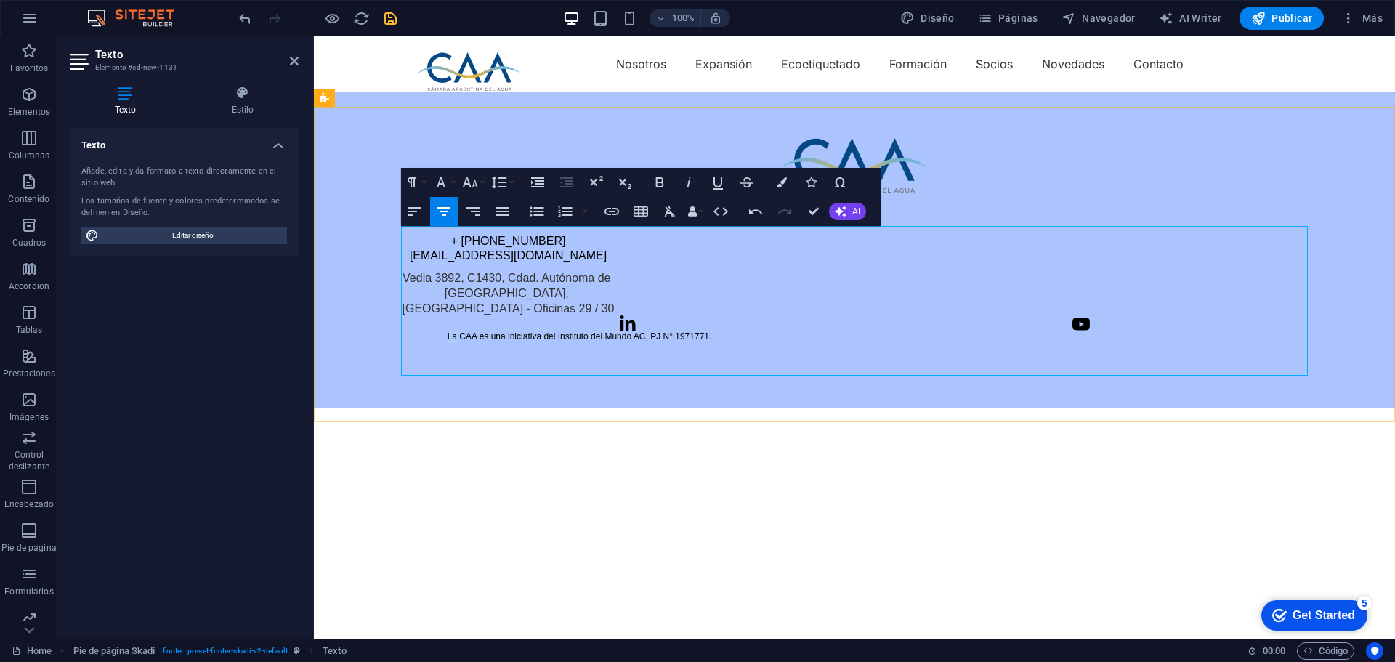
click at [1083, 330] on icon at bounding box center [1080, 323] width 17 height 12
click at [1087, 330] on icon at bounding box center [1080, 323] width 17 height 12
click at [1089, 331] on div at bounding box center [854, 324] width 906 height 15
drag, startPoint x: 1091, startPoint y: 336, endPoint x: 1052, endPoint y: 338, distance: 39.3
click at [1052, 331] on div at bounding box center [854, 324] width 906 height 15
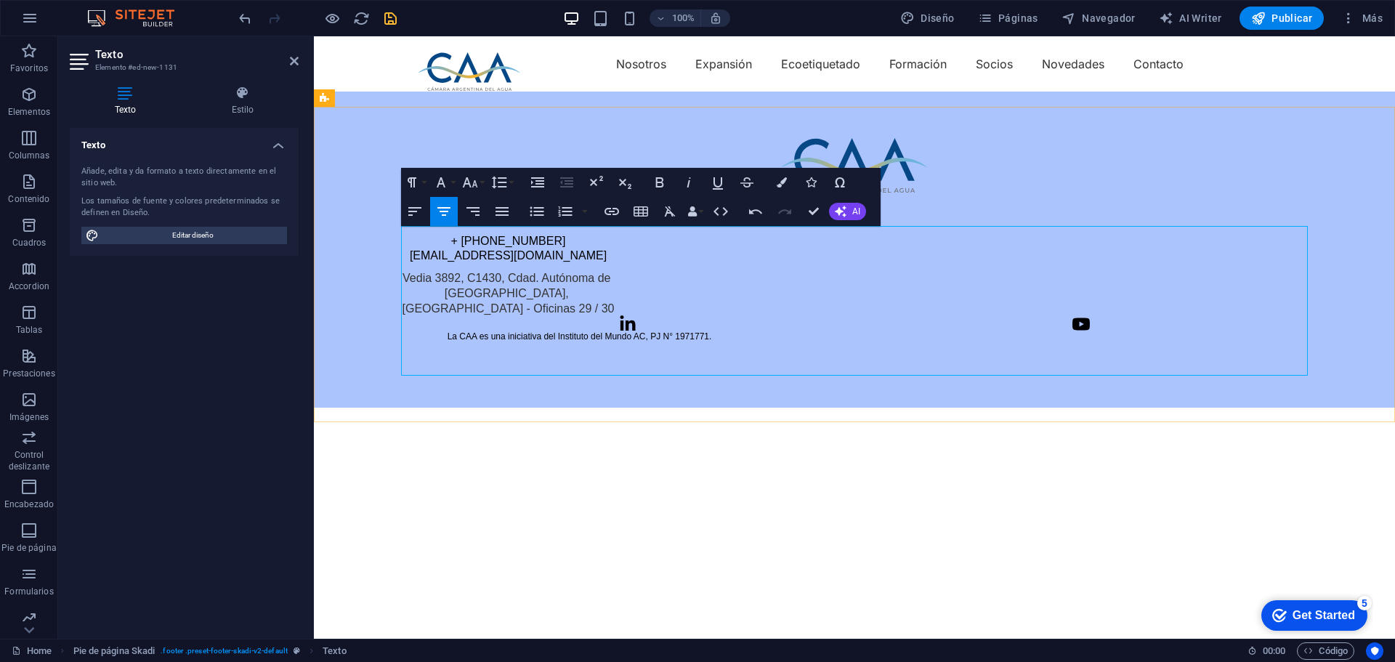
click at [599, 331] on div at bounding box center [854, 324] width 906 height 15
drag, startPoint x: 446, startPoint y: 339, endPoint x: 691, endPoint y: 336, distance: 245.5
click at [691, 331] on div at bounding box center [854, 324] width 906 height 15
click at [1085, 330] on icon at bounding box center [1080, 323] width 17 height 12
click at [1113, 331] on div at bounding box center [854, 324] width 906 height 15
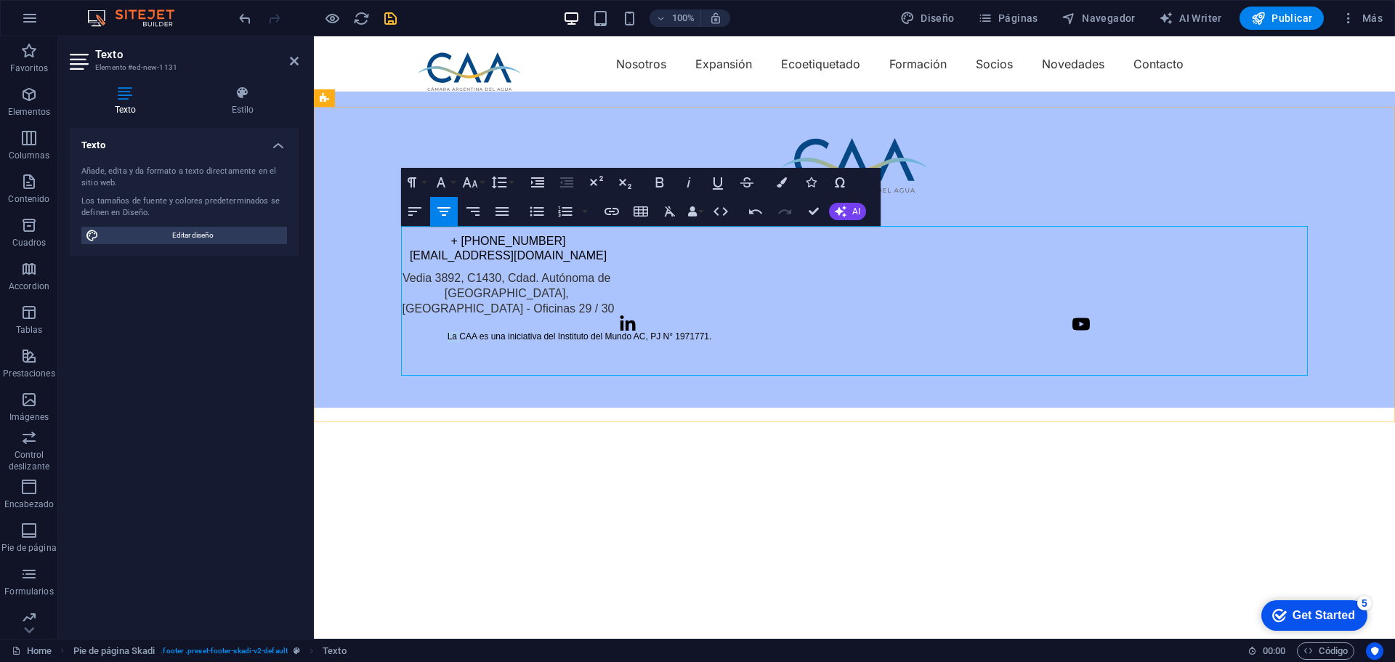
click at [1113, 331] on div at bounding box center [854, 324] width 906 height 15
click at [449, 331] on div at bounding box center [854, 324] width 906 height 15
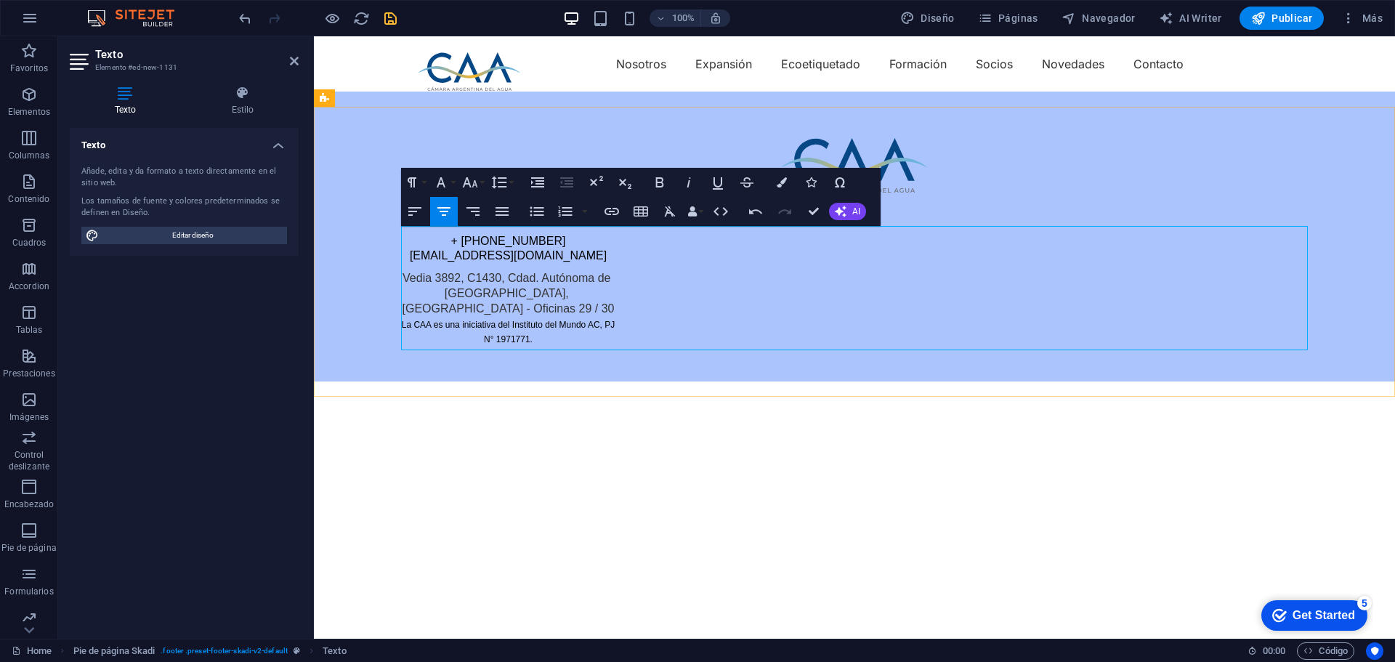
click at [682, 336] on div at bounding box center [579, 326] width 357 height 19
click at [645, 235] on div "Contactanos + 54 11 7644-6778 info@camaradelagua.org Vedia 3892, C1430, Cdad. A…" at bounding box center [854, 263] width 906 height 105
drag, startPoint x: 460, startPoint y: 235, endPoint x: 574, endPoint y: 363, distance: 171.3
click at [574, 363] on div "Contactanos + 54 11 7644-6778 info@camaradelagua.org Vedia 3892, C1430, Cdad. A…" at bounding box center [854, 237] width 1081 height 290
click at [476, 210] on icon "button" at bounding box center [472, 211] width 17 height 17
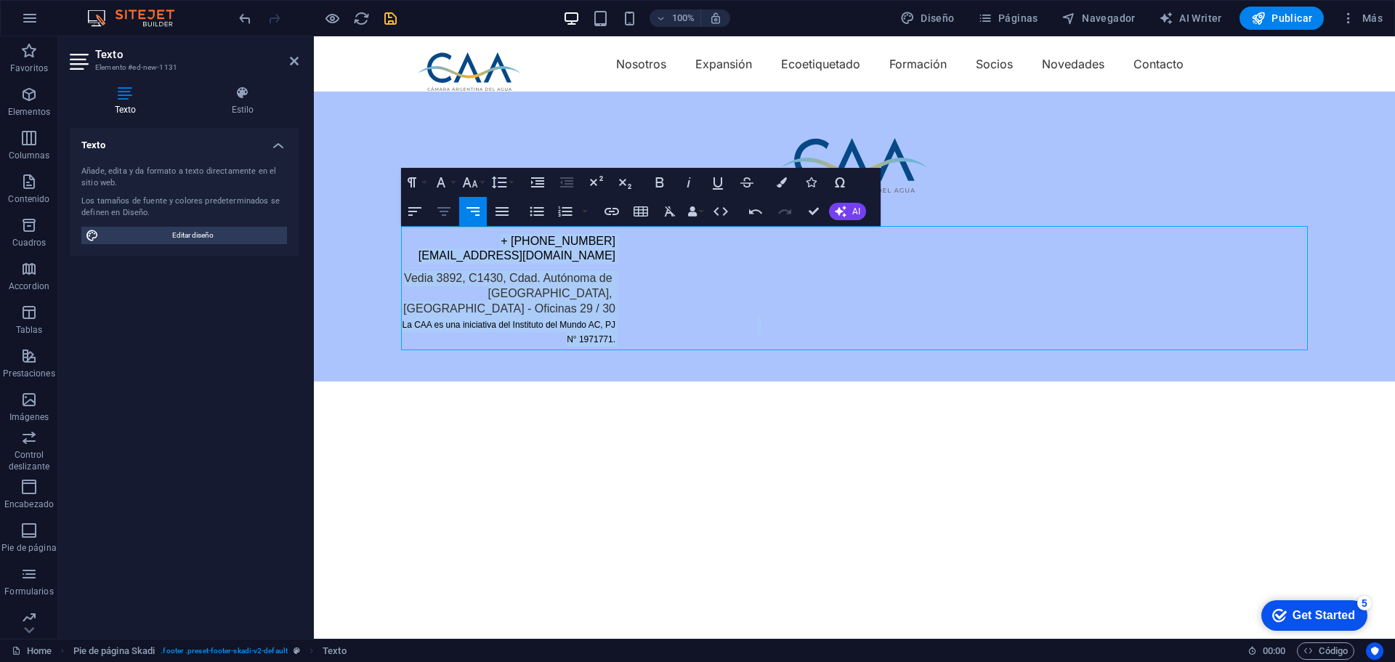
click at [452, 211] on button "Align Center" at bounding box center [444, 211] width 28 height 29
click at [1158, 296] on div "Contactanos + 54 11 7644-6778 info@camaradelagua.org Vedia 3892, C1430, Cdad. A…" at bounding box center [854, 263] width 906 height 105
click at [768, 307] on div "Contactanos + 54 11 7644-6778 info@camaradelagua.org Vedia 3892, C1430, Cdad. A…" at bounding box center [854, 263] width 906 height 105
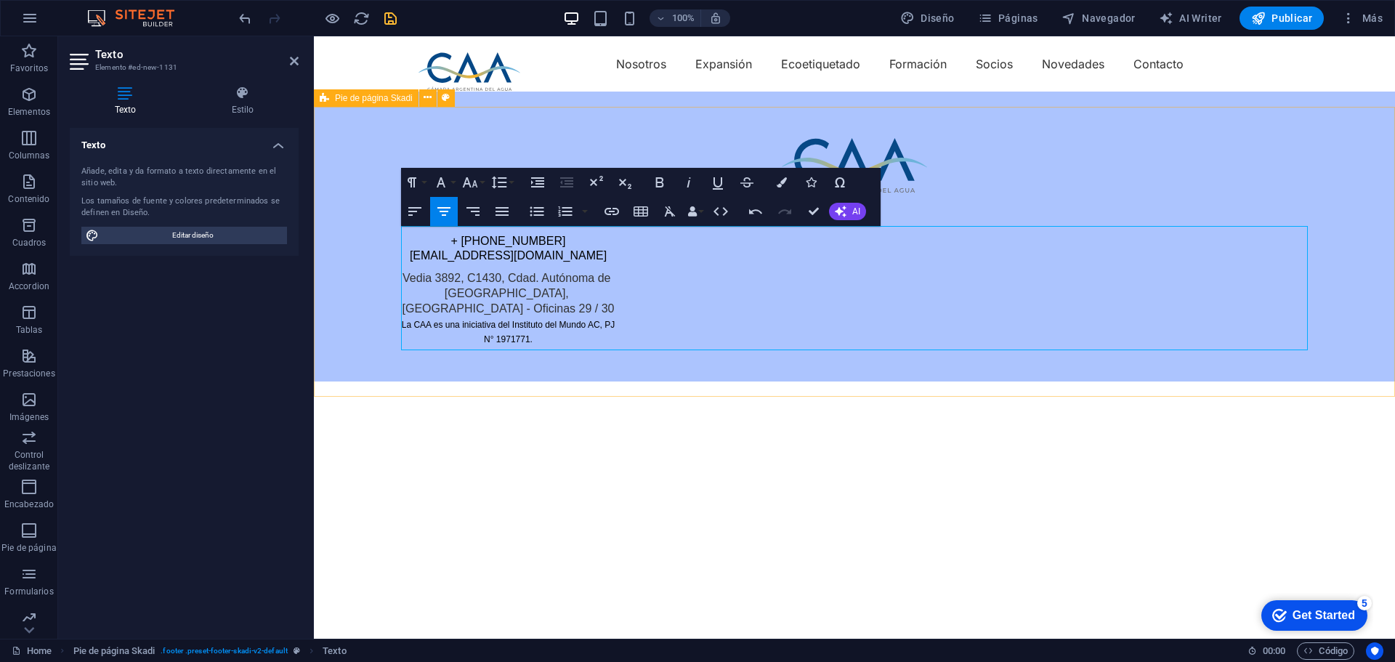
click at [366, 254] on div "Contactanos + 54 11 7644-6778 info@camaradelagua.org Vedia 3892, C1430, Cdad. A…" at bounding box center [854, 237] width 1081 height 290
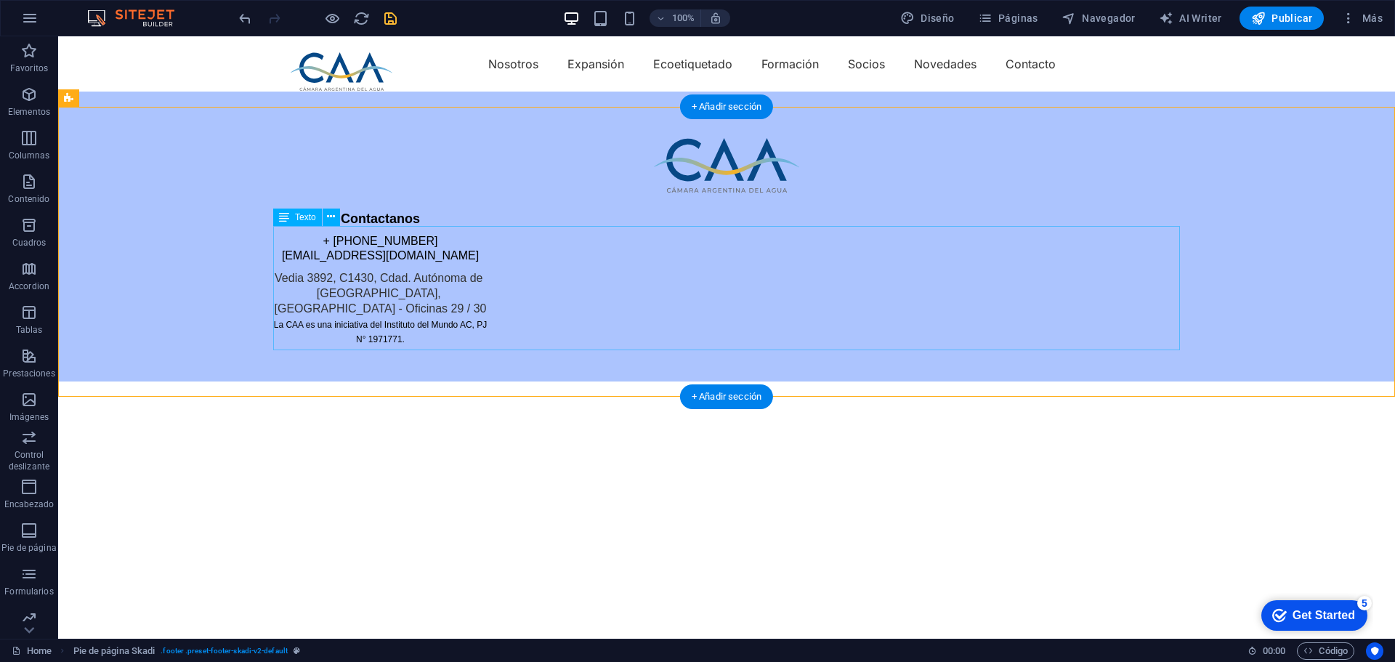
click at [415, 261] on link "[EMAIL_ADDRESS][DOMAIN_NAME]" at bounding box center [380, 255] width 197 height 12
click at [300, 214] on span "Texto" at bounding box center [305, 217] width 21 height 9
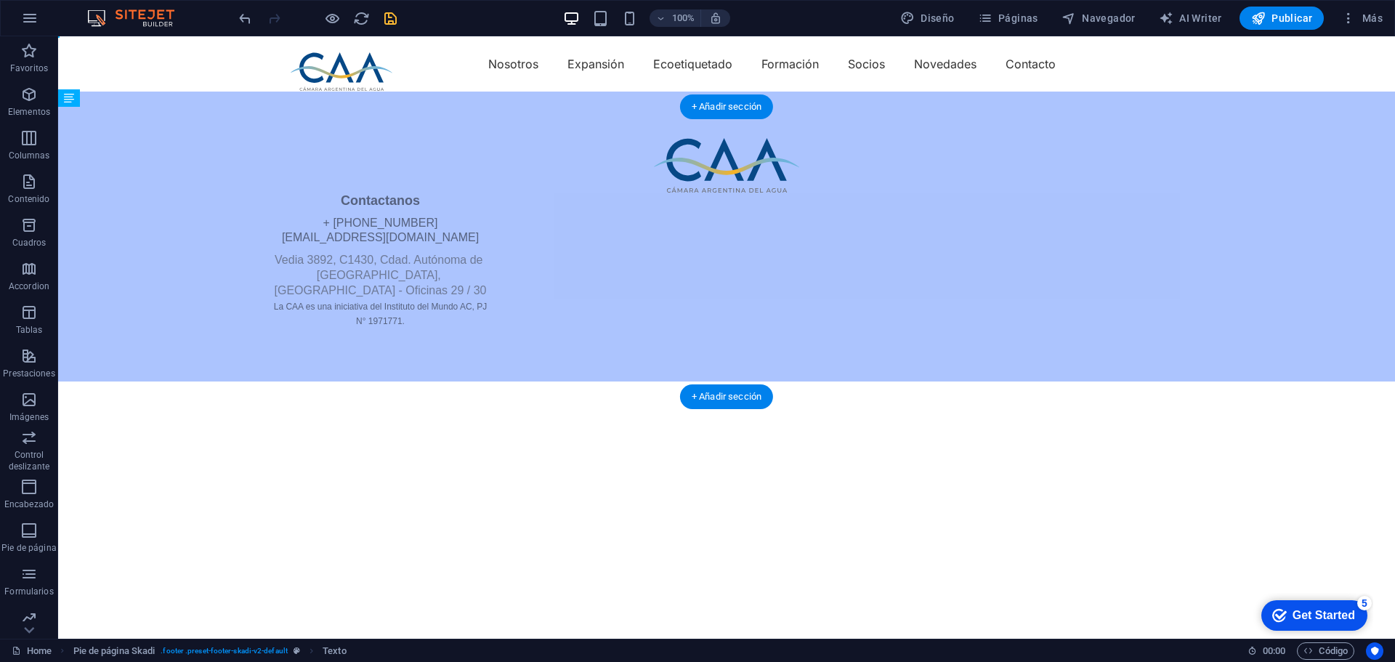
drag, startPoint x: 355, startPoint y: 253, endPoint x: 743, endPoint y: 252, distance: 387.9
drag, startPoint x: 352, startPoint y: 235, endPoint x: 723, endPoint y: 344, distance: 387.0
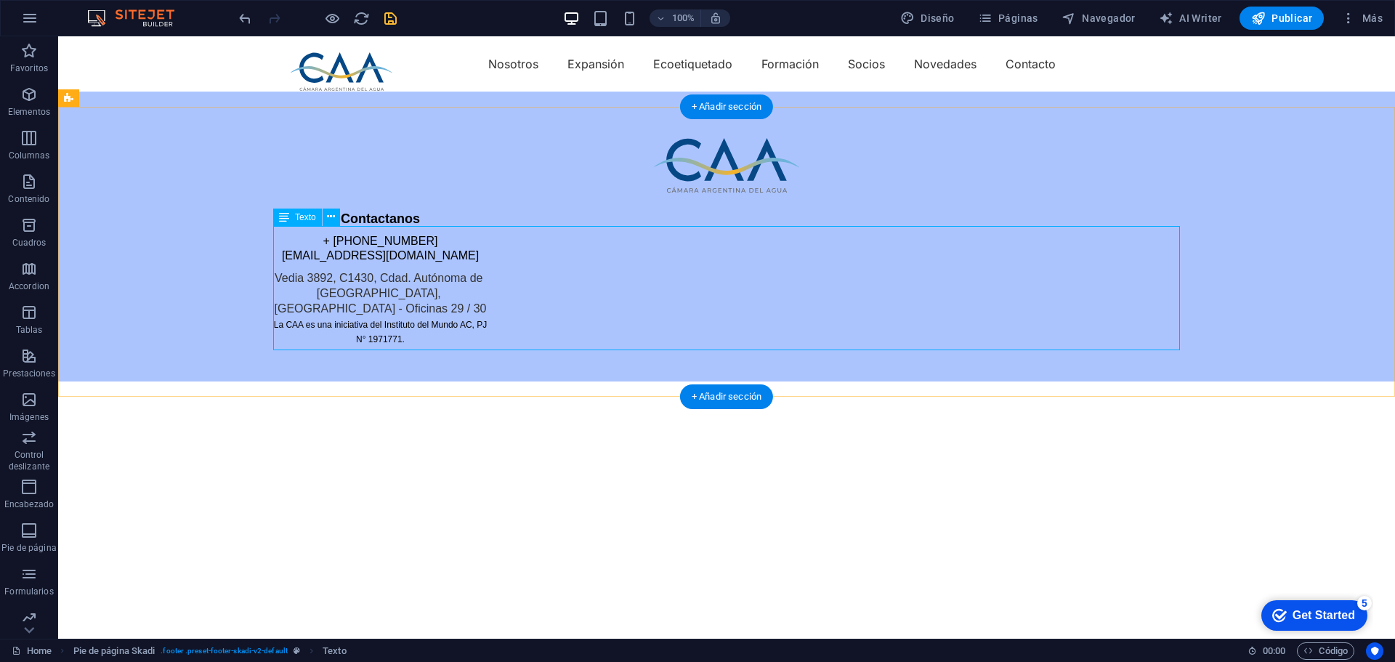
click at [489, 307] on div "Contactanos + 54 11 7644-6778 info@camaradelagua.org Vedia 3892, C1430, Cdad. A…" at bounding box center [726, 263] width 906 height 105
click at [349, 198] on icon at bounding box center [351, 198] width 8 height 15
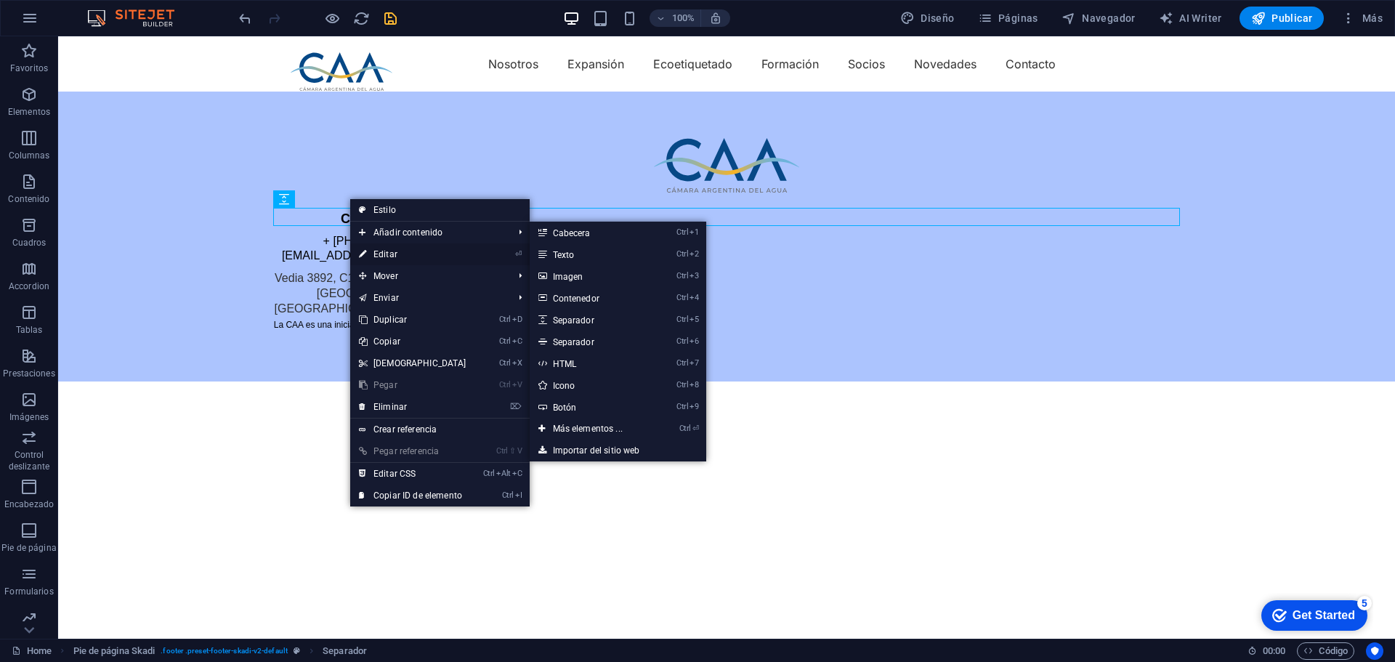
click at [383, 248] on link "⏎ Editar" at bounding box center [412, 254] width 125 height 22
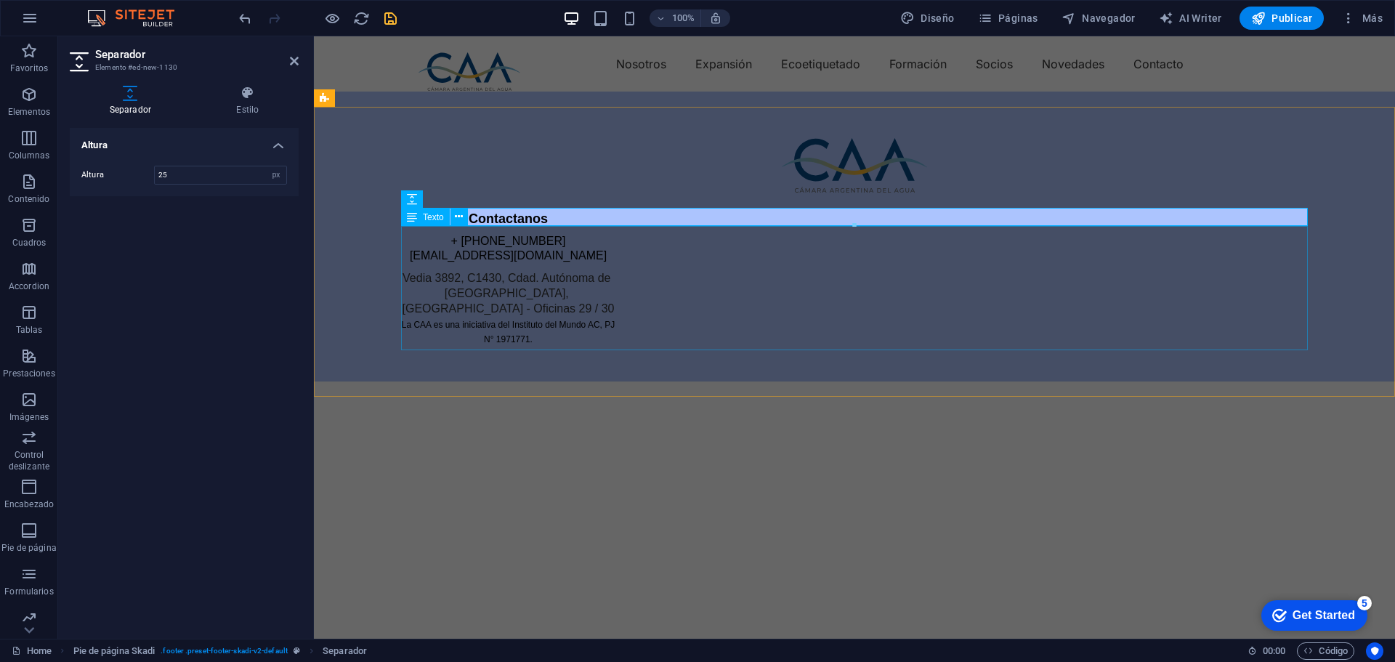
click at [612, 303] on p "Vedia 3892, C1430, Cdad. Autónoma de Buenos Aires, Argentina - Oficinas 29 / 30" at bounding box center [508, 293] width 214 height 45
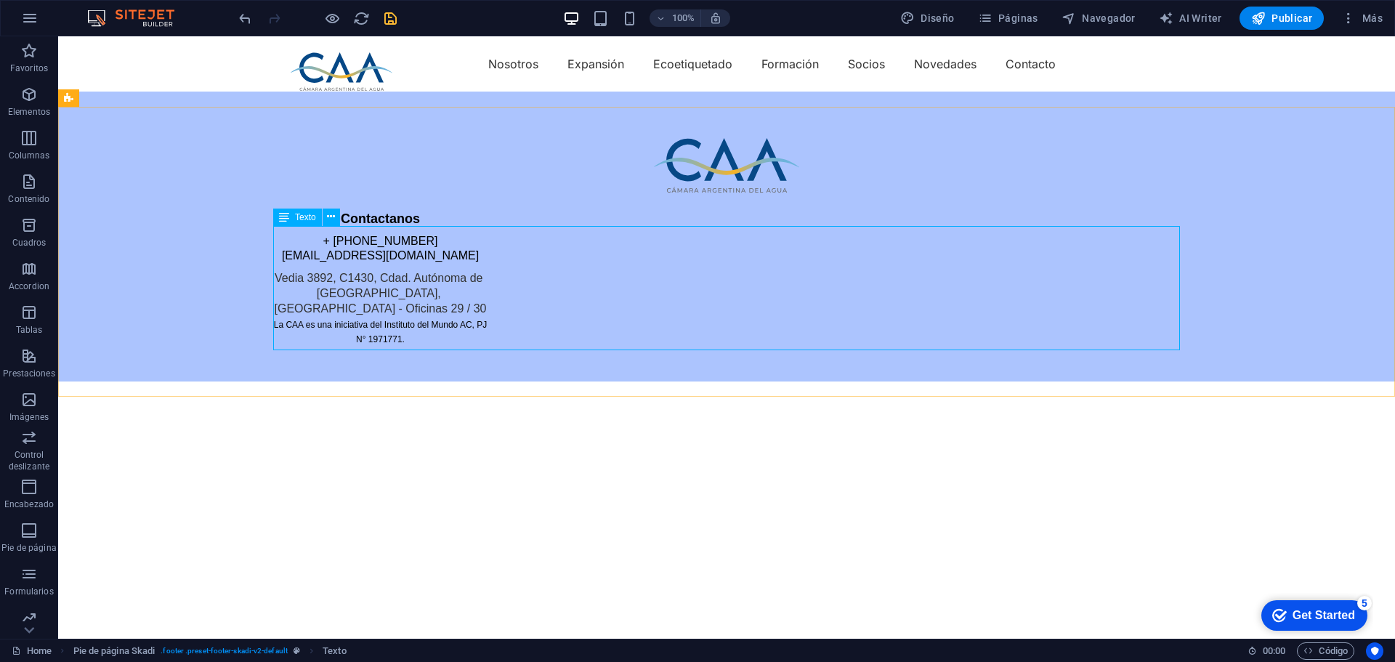
click at [283, 217] on icon at bounding box center [284, 216] width 10 height 17
click at [309, 216] on span "Texto" at bounding box center [305, 217] width 21 height 9
click at [331, 216] on icon at bounding box center [331, 216] width 8 height 15
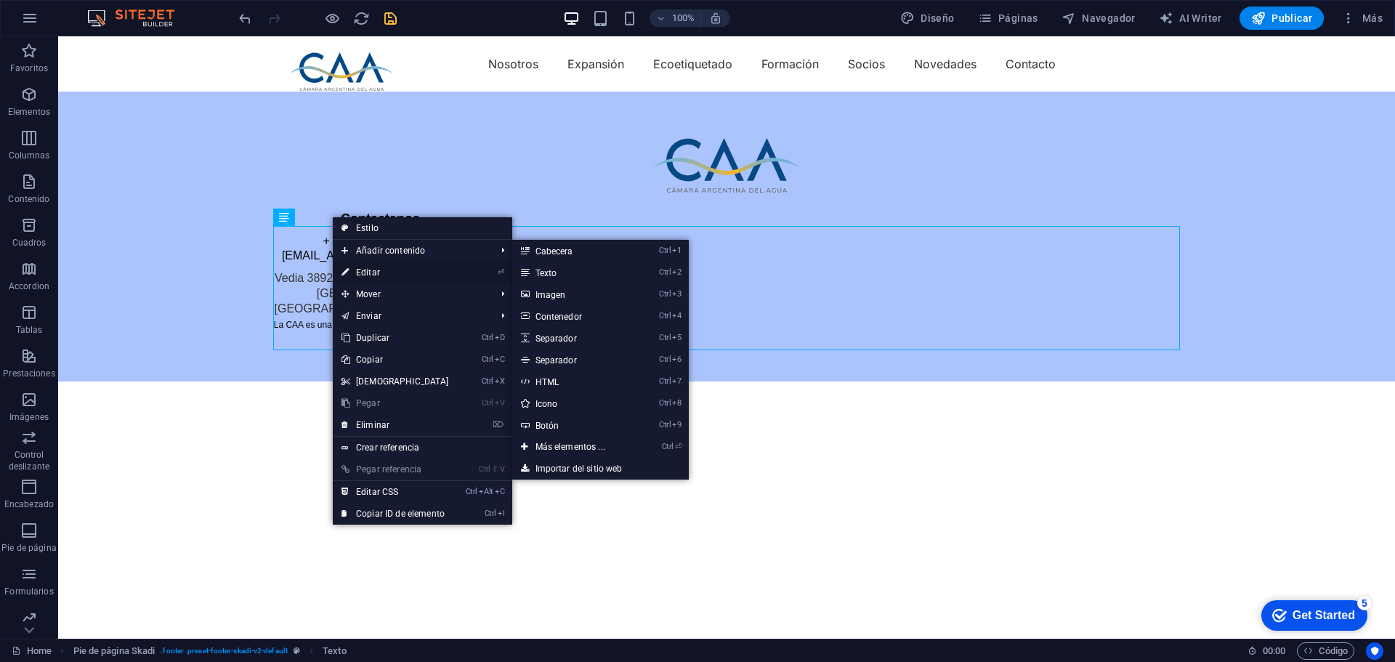
click at [366, 269] on link "⏎ Editar" at bounding box center [395, 272] width 125 height 22
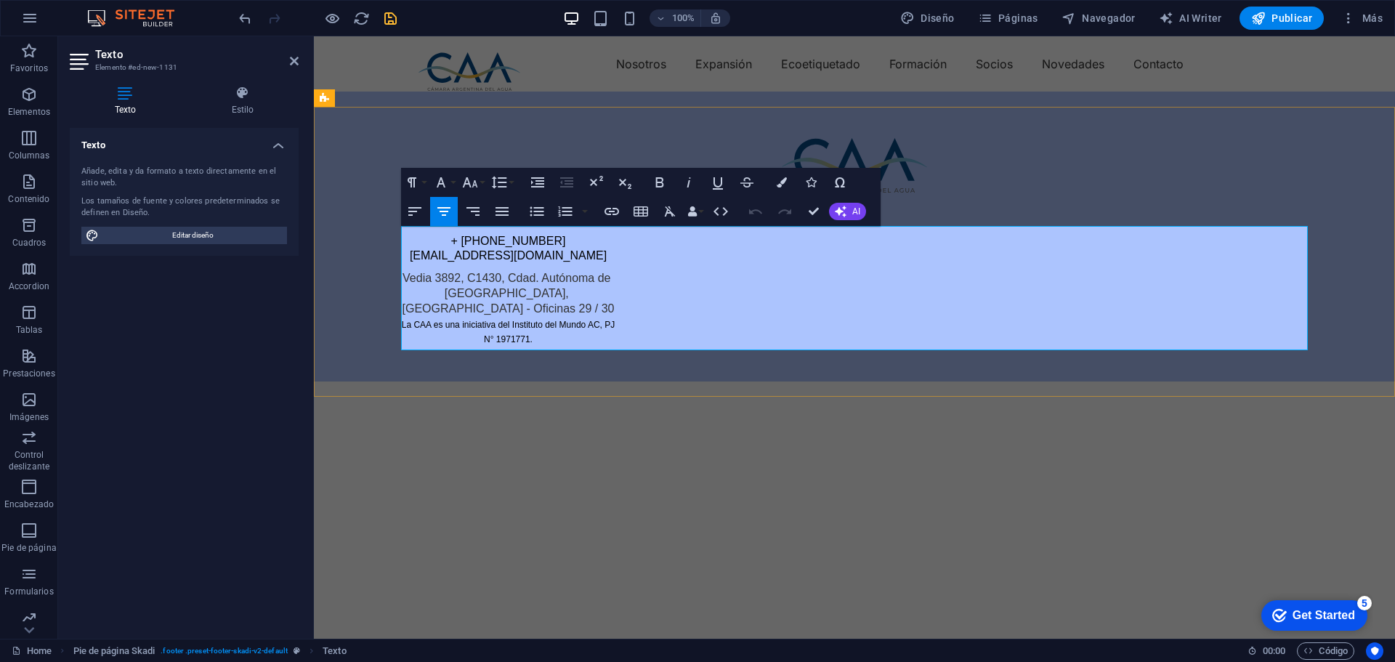
click at [543, 316] on p "Vedia 3892, C1430, Cdad. Autónoma de Buenos Aires, Argentina - Oficinas 29 / 30" at bounding box center [508, 293] width 214 height 45
click at [554, 311] on p "Vedia 3892, C1430, Cdad. Autónoma de Buenos Aires, Argentina - Oficinas 29 / 30" at bounding box center [508, 293] width 214 height 45
click at [601, 307] on p "Vedia 3892, C1430, Cdad. Autónoma de Buenos Aires, Argentina - Oficinas 29 / 30" at bounding box center [508, 293] width 214 height 45
click at [408, 210] on icon "button" at bounding box center [414, 211] width 17 height 17
click at [442, 211] on icon "button" at bounding box center [443, 211] width 13 height 9
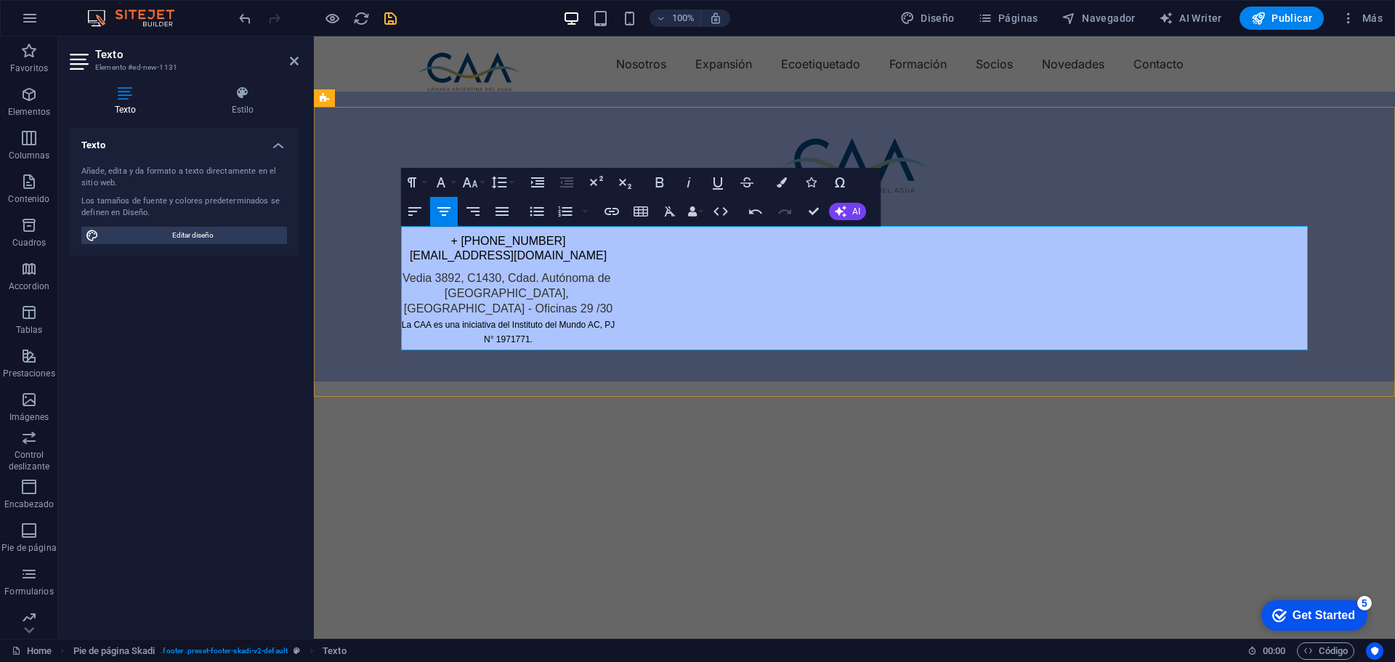
click at [864, 248] on div "Contactanos + 54 11 7644-6778 info@camaradelagua.org Vedia 3892, C1430, Cdad. A…" at bounding box center [854, 263] width 906 height 105
click at [175, 233] on span "Editar diseño" at bounding box center [192, 235] width 179 height 17
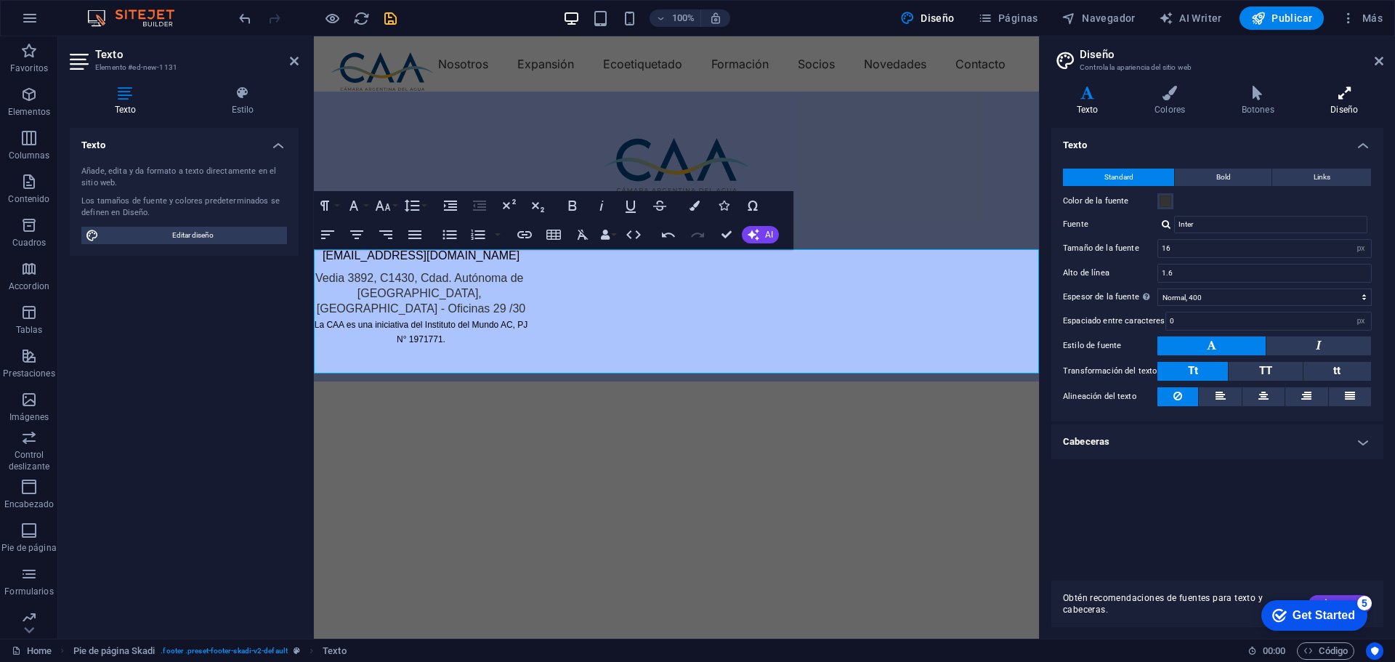
click at [1334, 102] on h4 "Diseño" at bounding box center [1344, 101] width 78 height 31
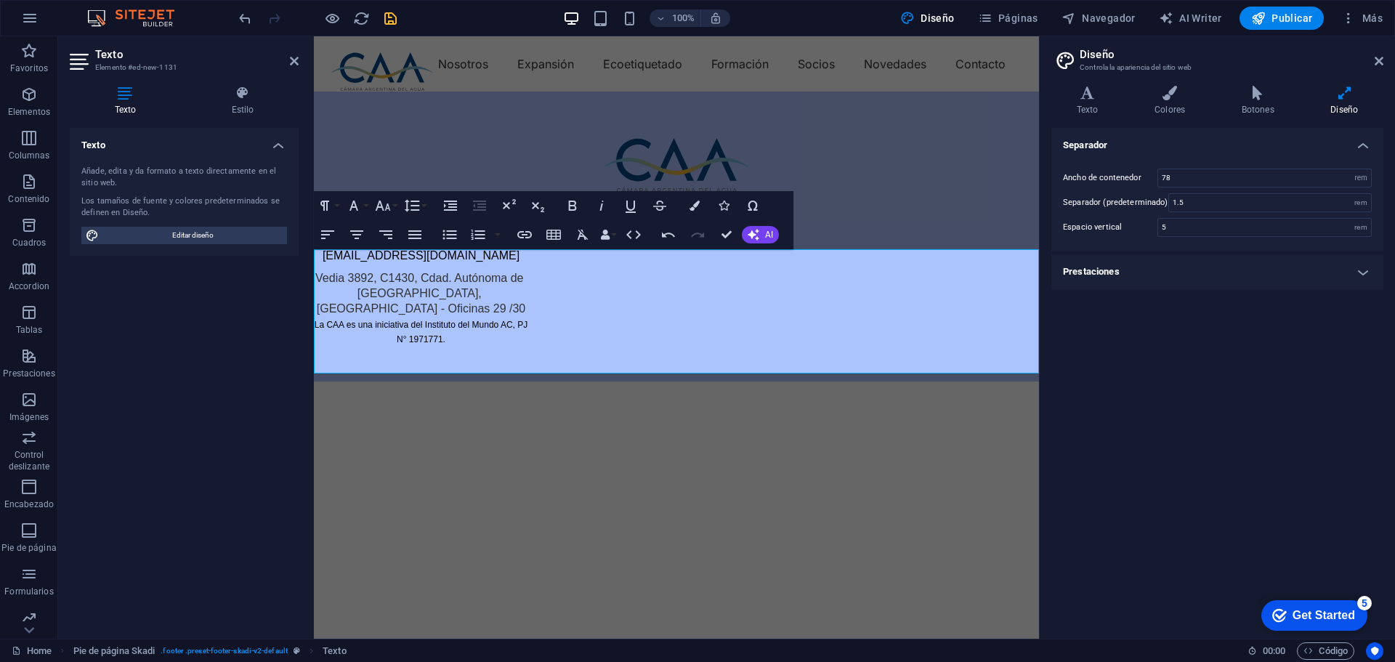
click at [1341, 98] on icon at bounding box center [1344, 93] width 78 height 15
click at [1267, 100] on icon at bounding box center [1258, 93] width 84 height 15
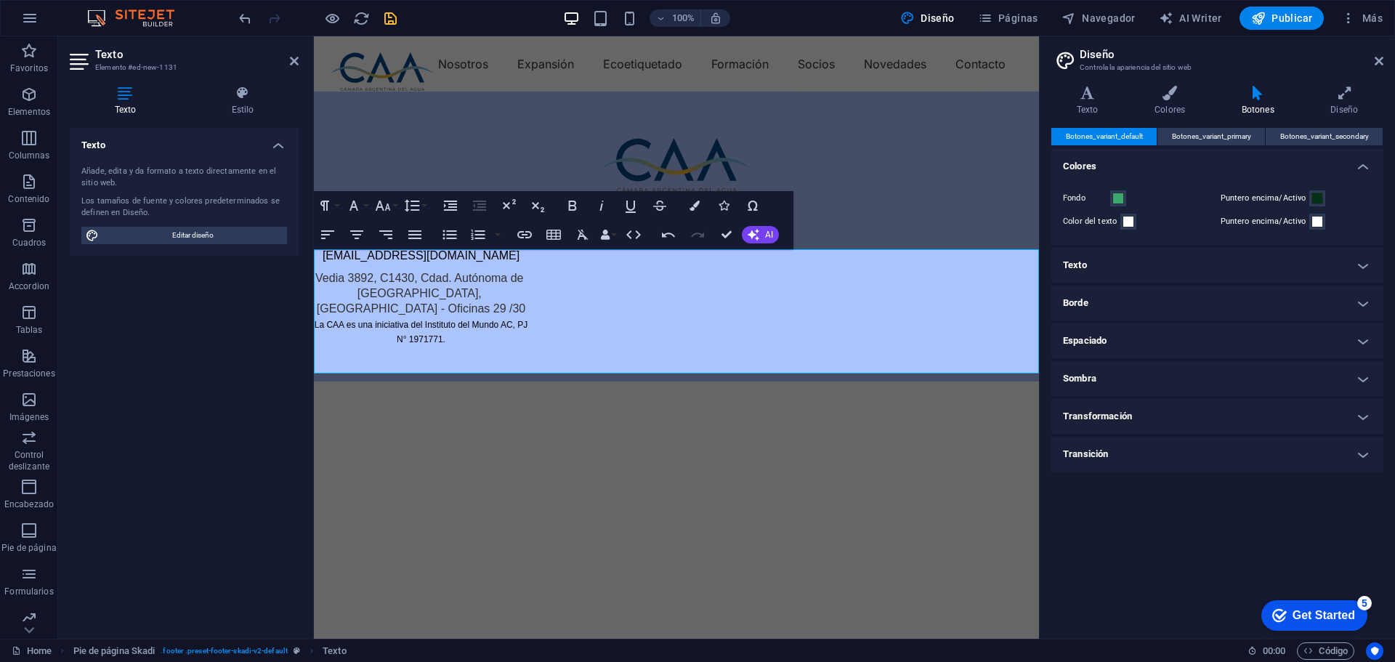
click at [1096, 263] on h4 "Texto" at bounding box center [1217, 265] width 332 height 35
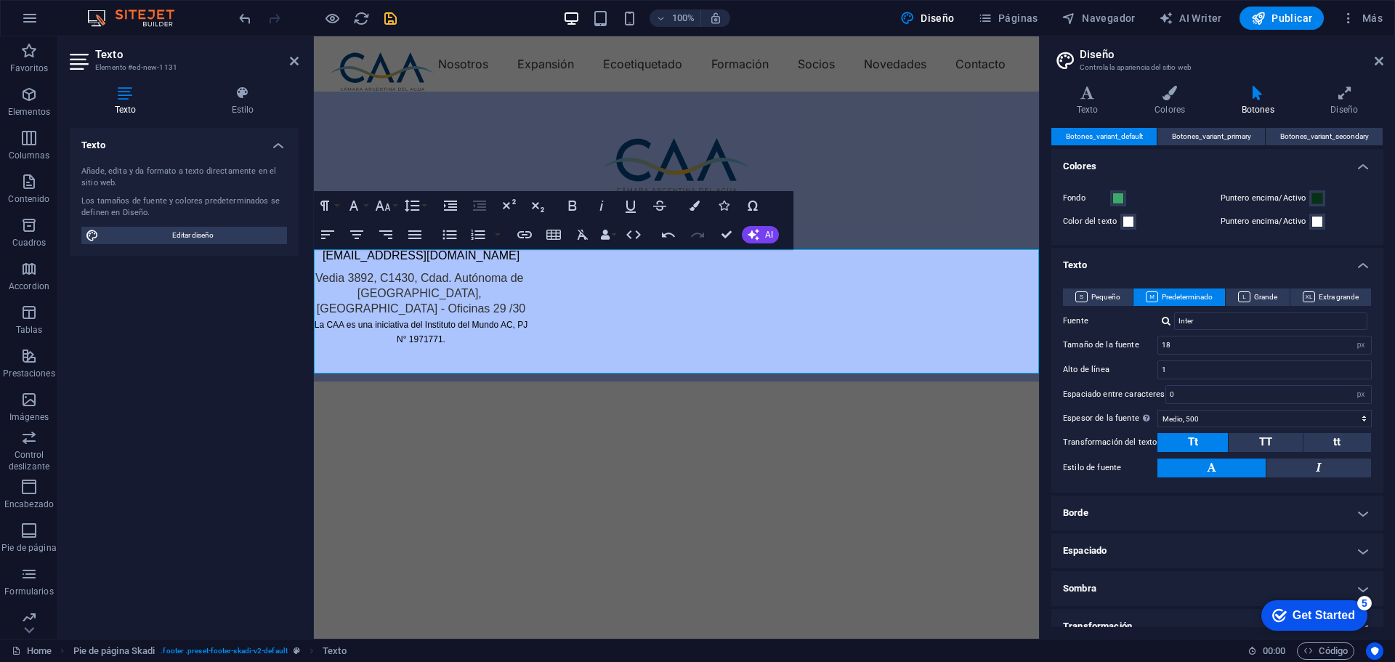
click at [1182, 506] on h4 "Borde" at bounding box center [1217, 512] width 332 height 35
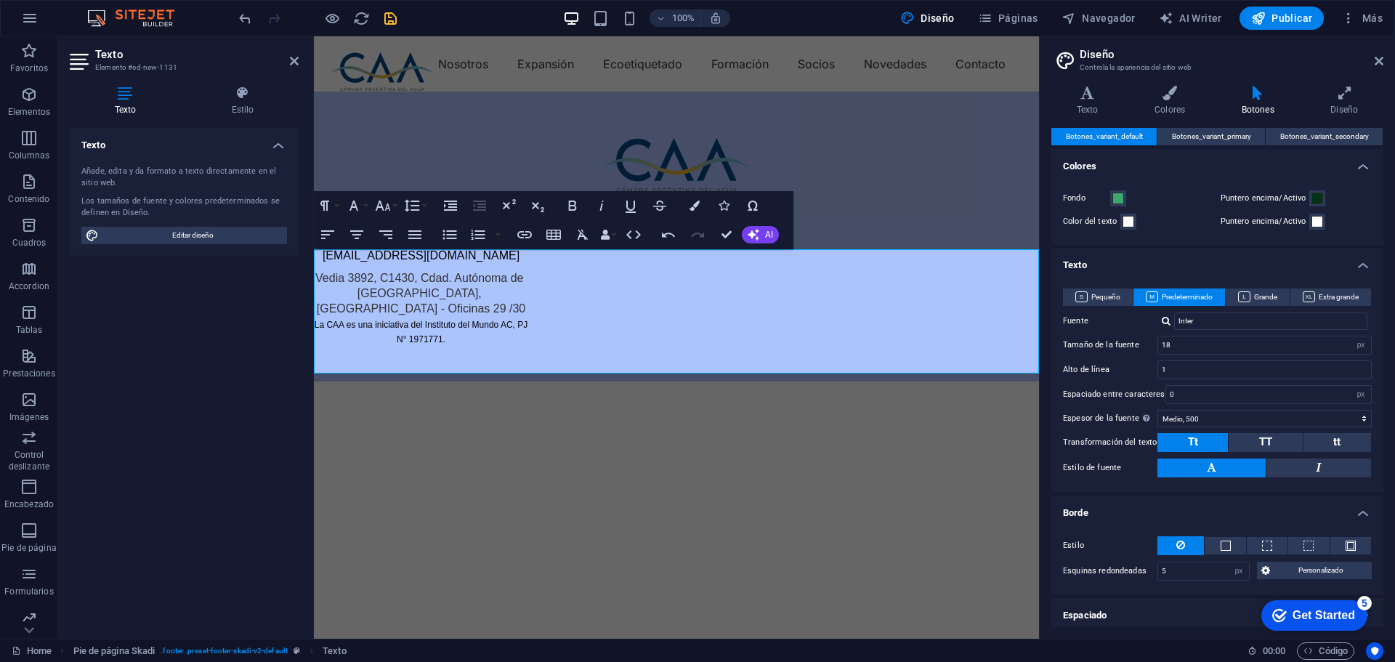
scroll to position [118, 0]
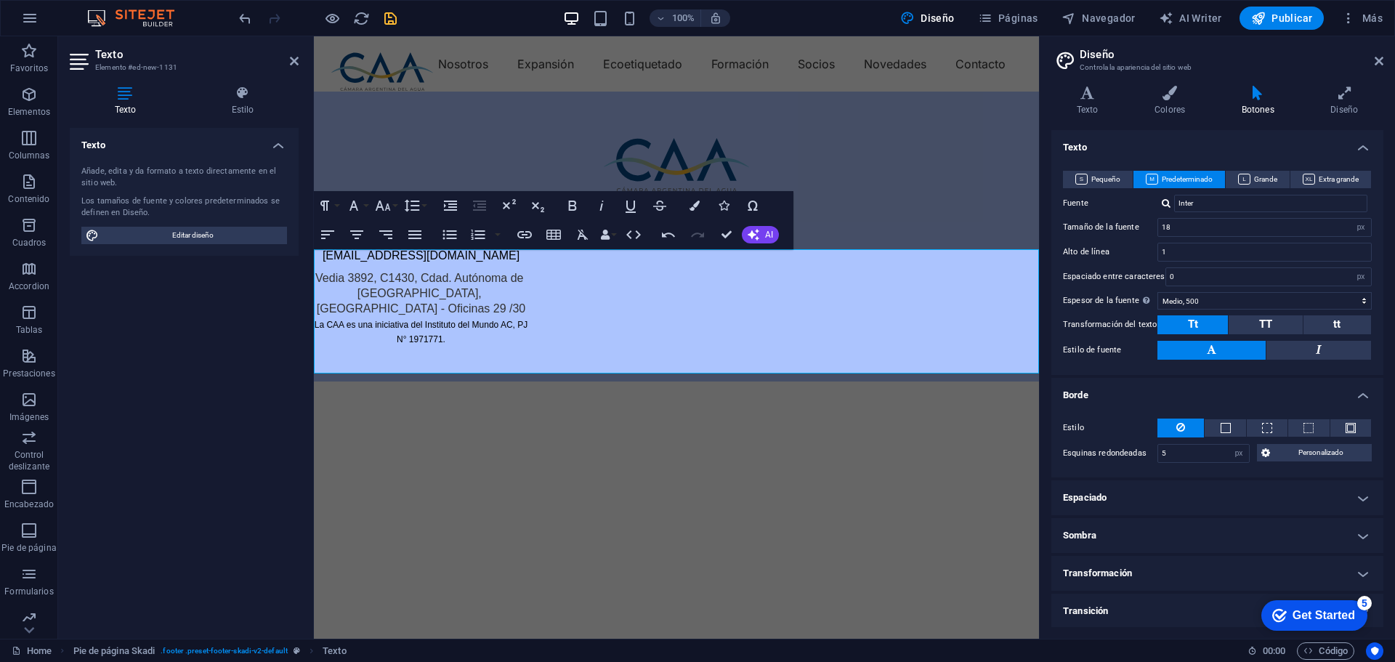
click at [1181, 487] on h4 "Espaciado" at bounding box center [1217, 497] width 332 height 35
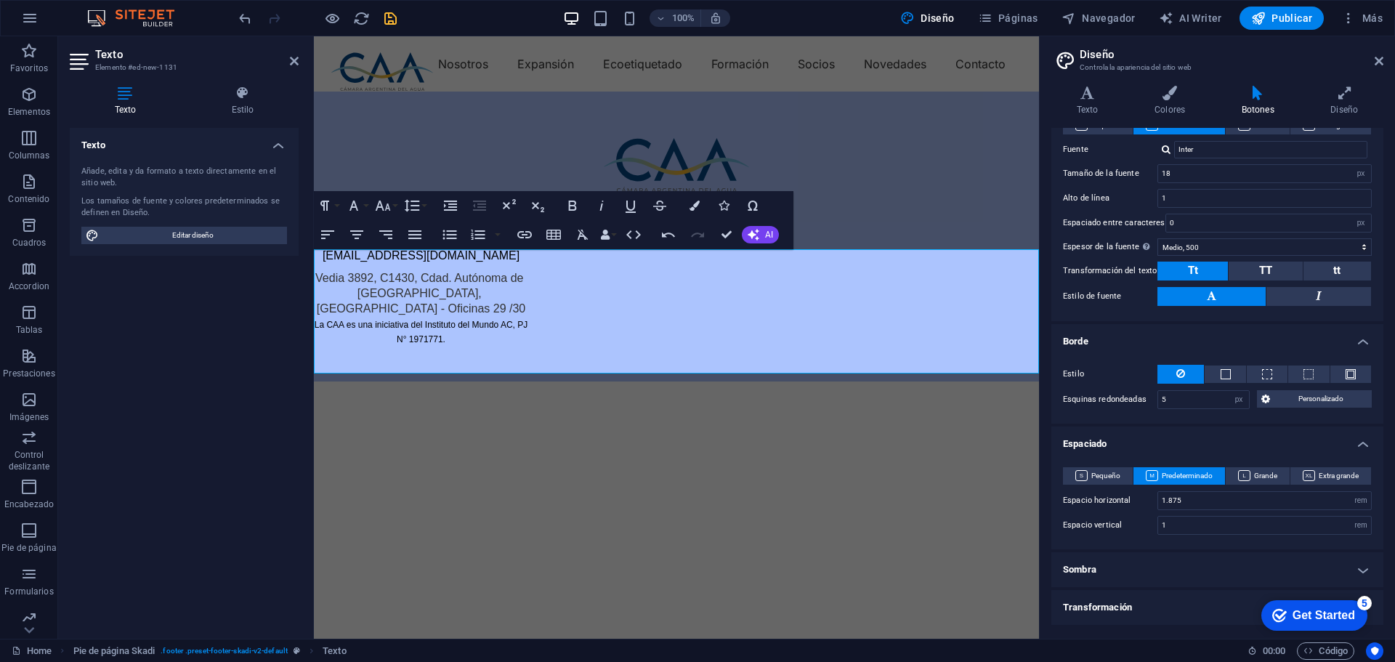
scroll to position [206, 0]
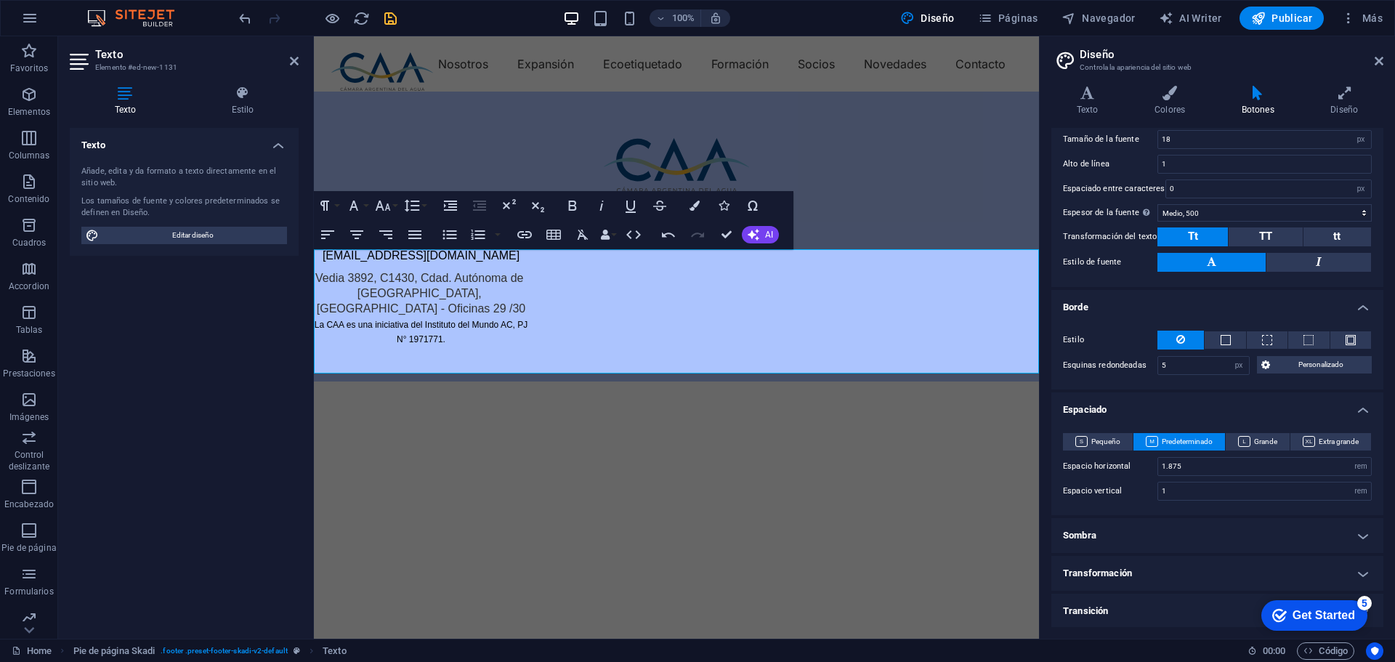
click at [1166, 569] on h4 "Transformación" at bounding box center [1217, 573] width 332 height 35
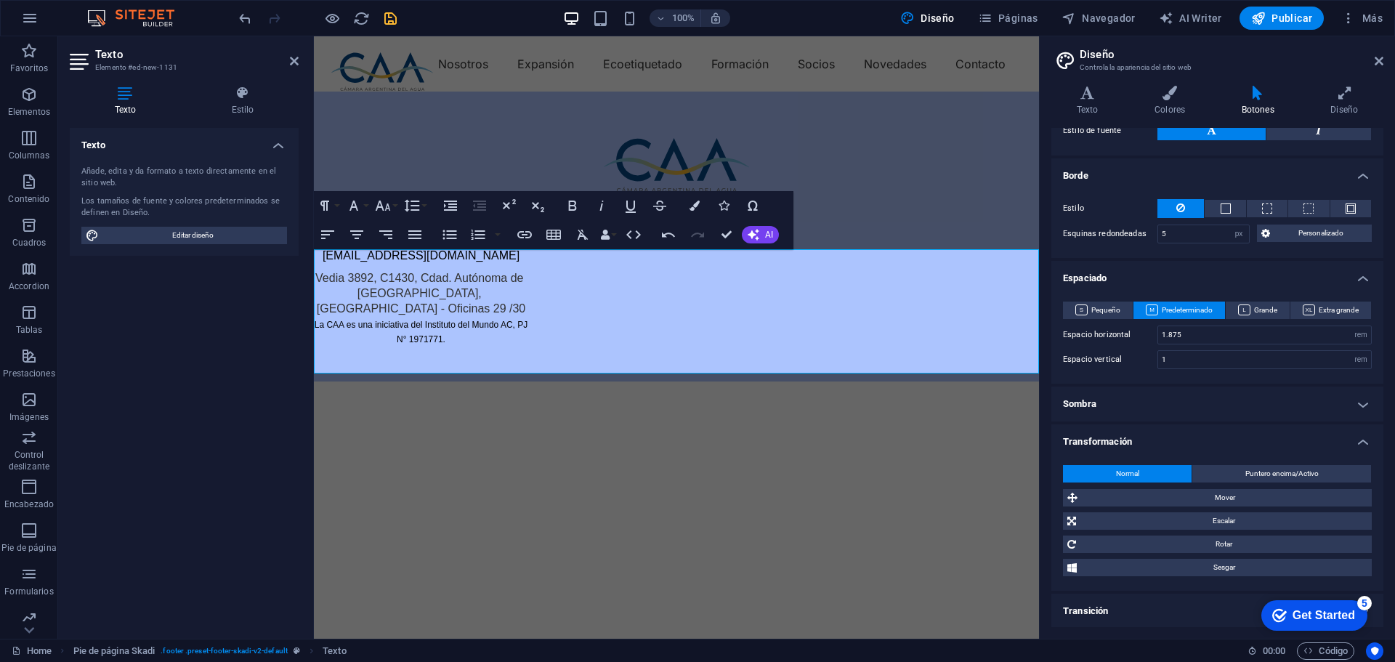
scroll to position [192, 0]
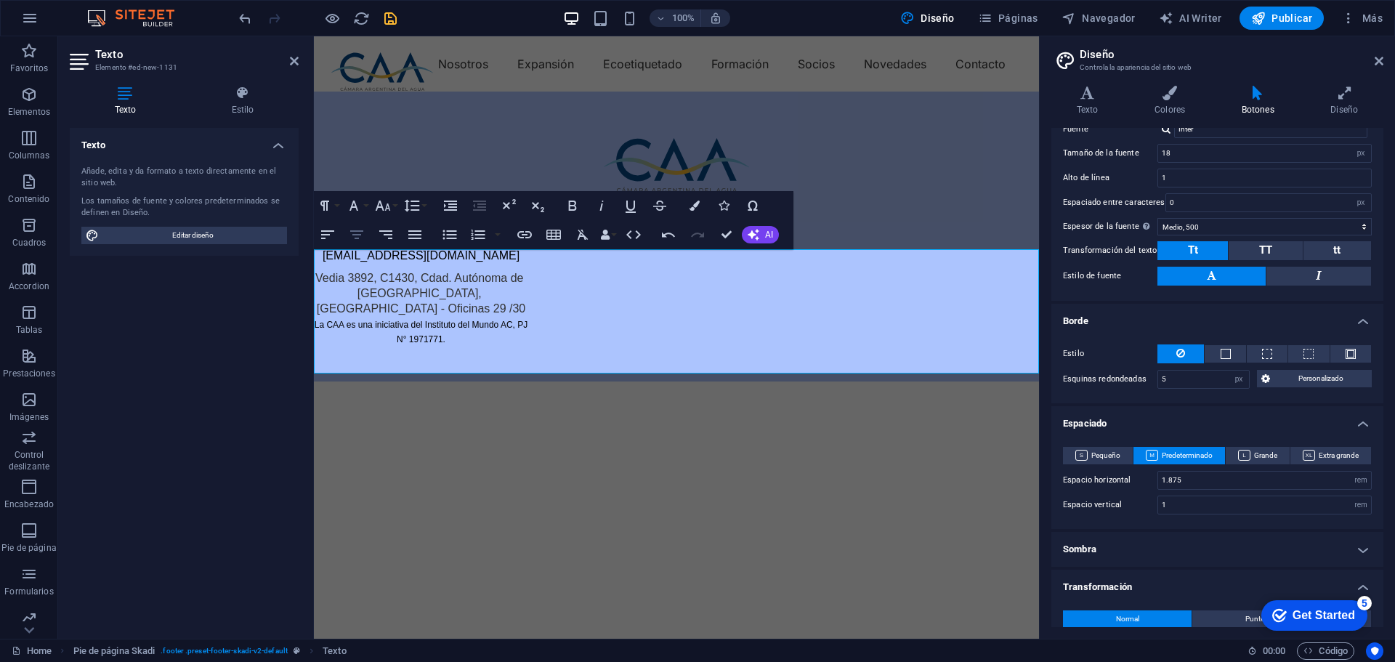
click at [360, 235] on icon "button" at bounding box center [356, 234] width 13 height 9
click at [618, 381] on div "Contactanos + 54 11 7644-6778 info@camaradelagua.org Vedia 3892, C1430, Cdad. A…" at bounding box center [676, 237] width 725 height 290
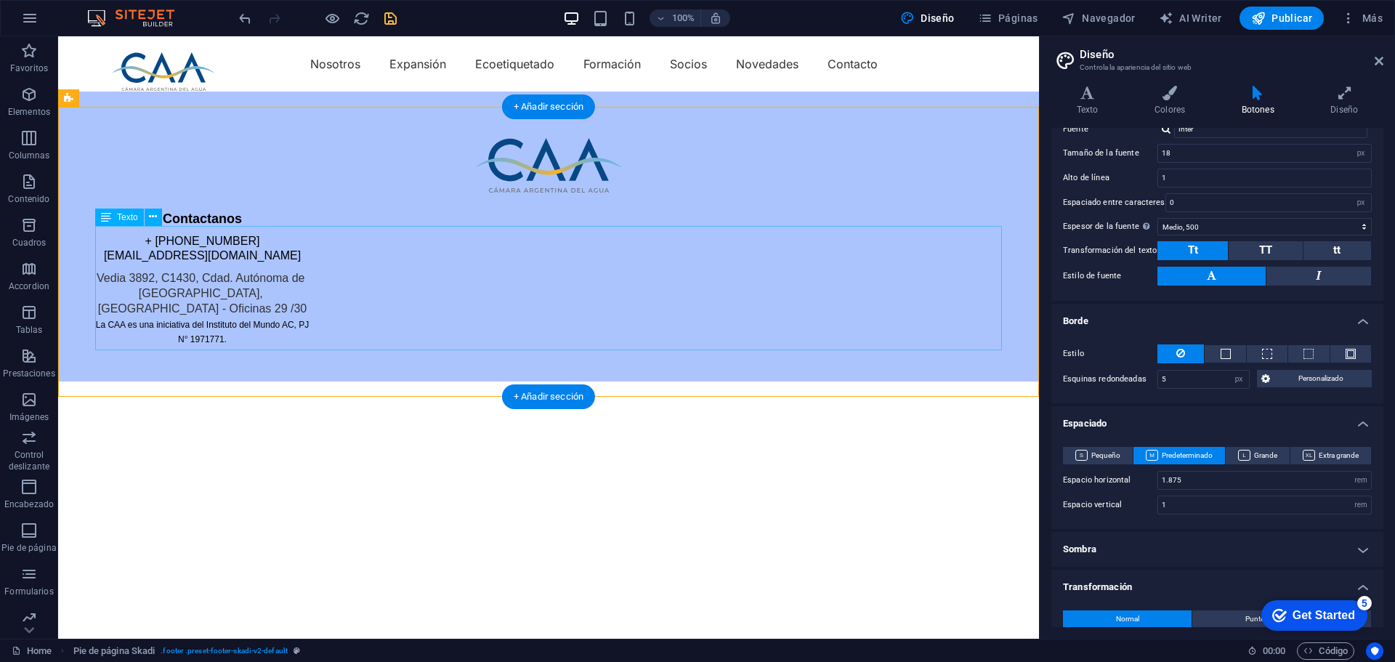
click at [498, 287] on div "Contactanos + 54 11 7644-6778 info@camaradelagua.org Vedia 3892, C1430, Cdad. A…" at bounding box center [548, 263] width 906 height 105
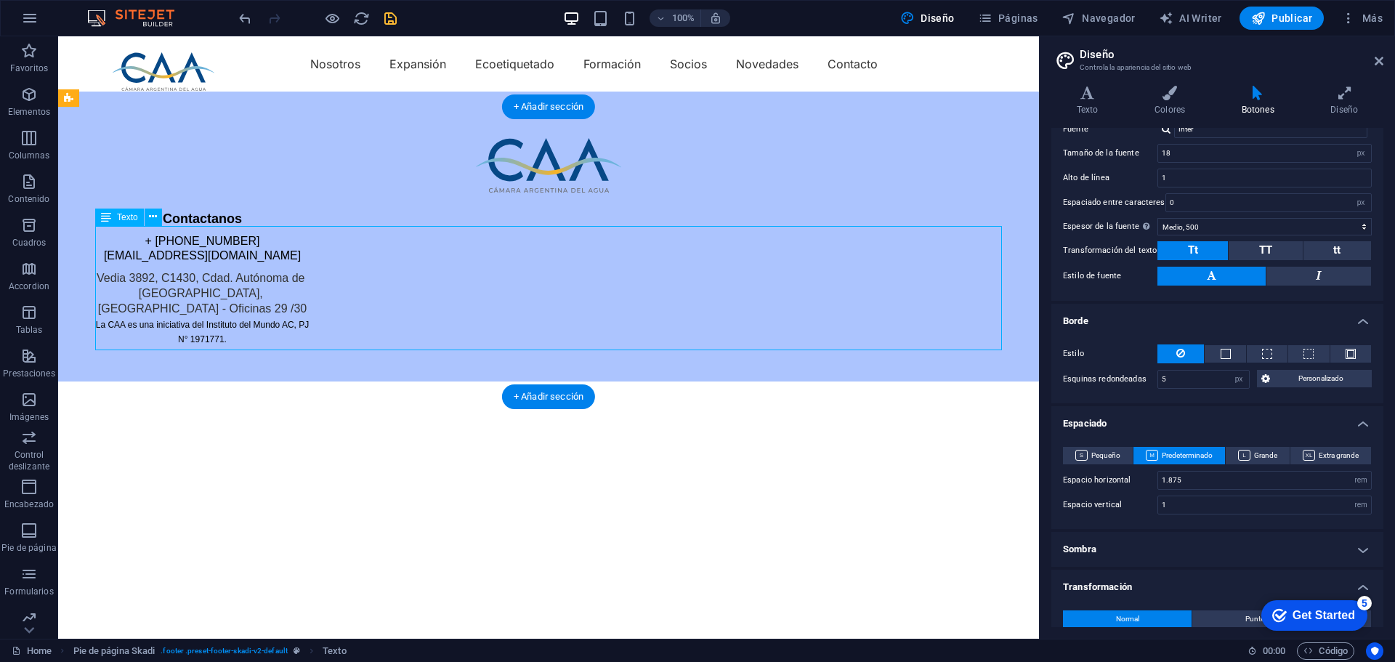
click at [564, 285] on div "Contactanos + 54 11 7644-6778 info@camaradelagua.org Vedia 3892, C1430, Cdad. A…" at bounding box center [548, 263] width 906 height 105
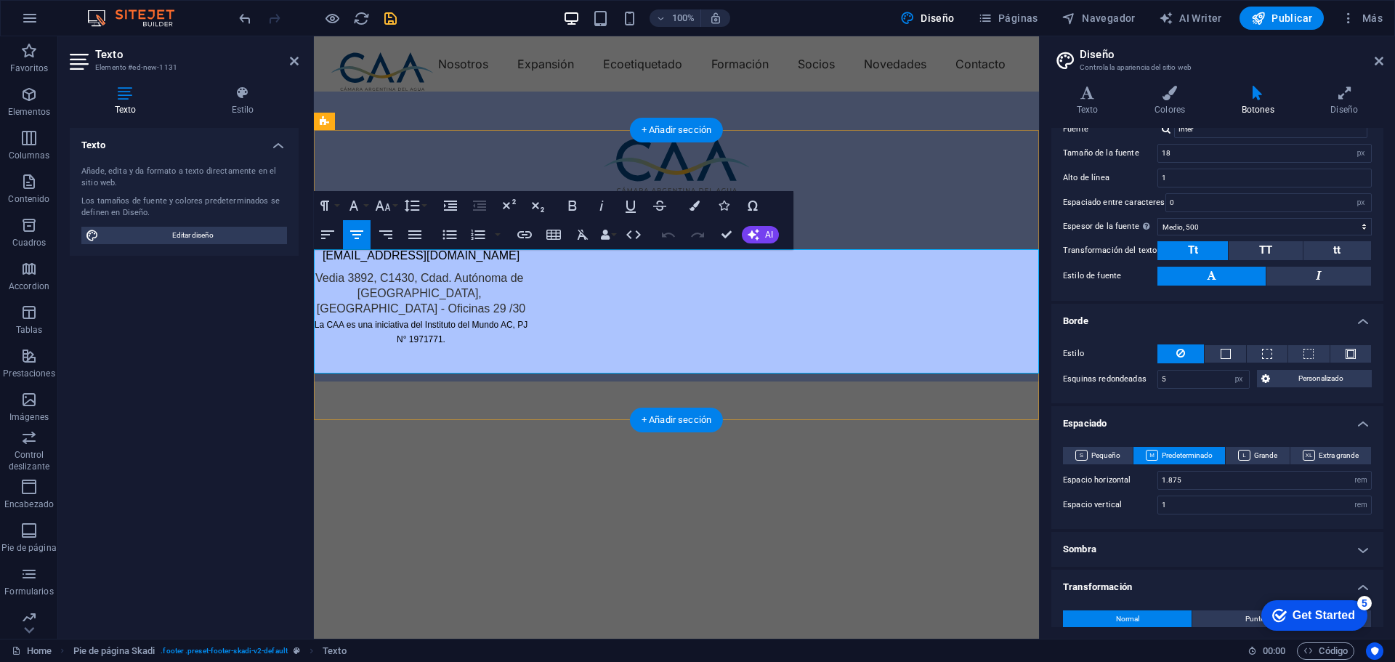
click at [564, 285] on div "Contactanos + 54 11 7644-6778 info@camaradelagua.org Vedia 3892, C1430, Cdad. A…" at bounding box center [767, 263] width 906 height 105
click at [239, 99] on icon at bounding box center [243, 93] width 112 height 15
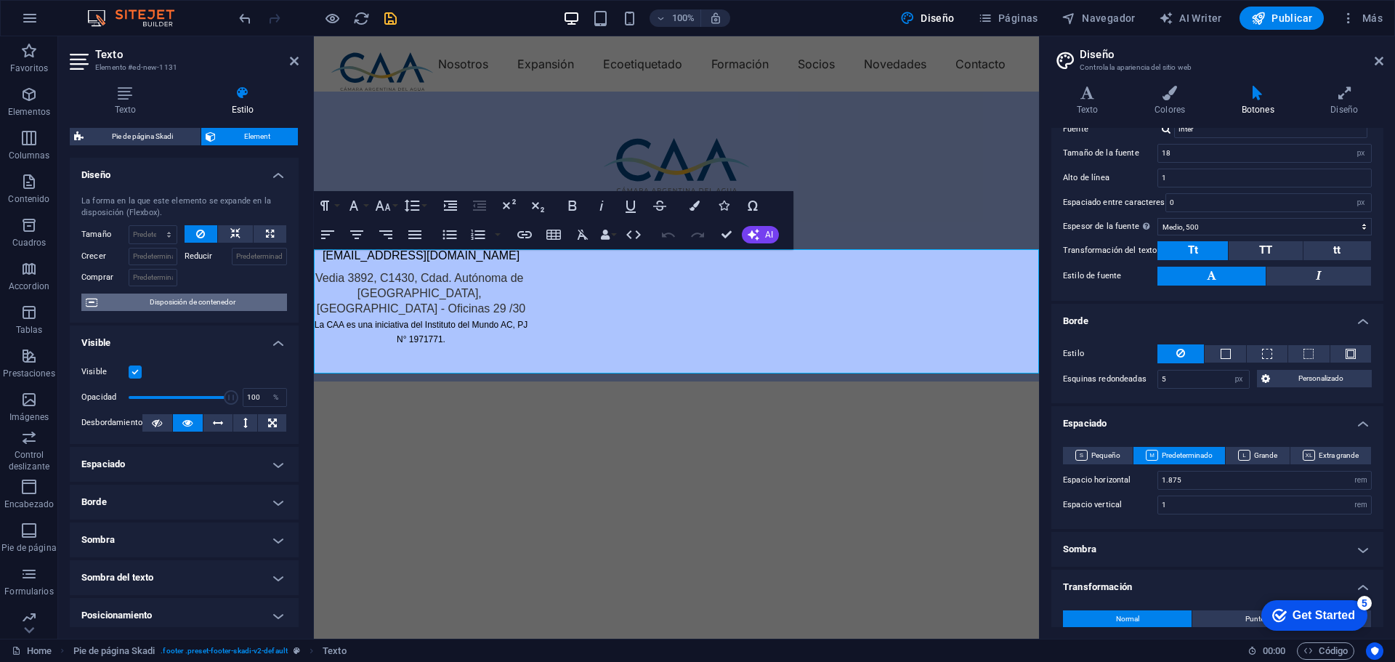
click at [184, 297] on span "Disposición de contenedor" at bounding box center [192, 301] width 181 height 17
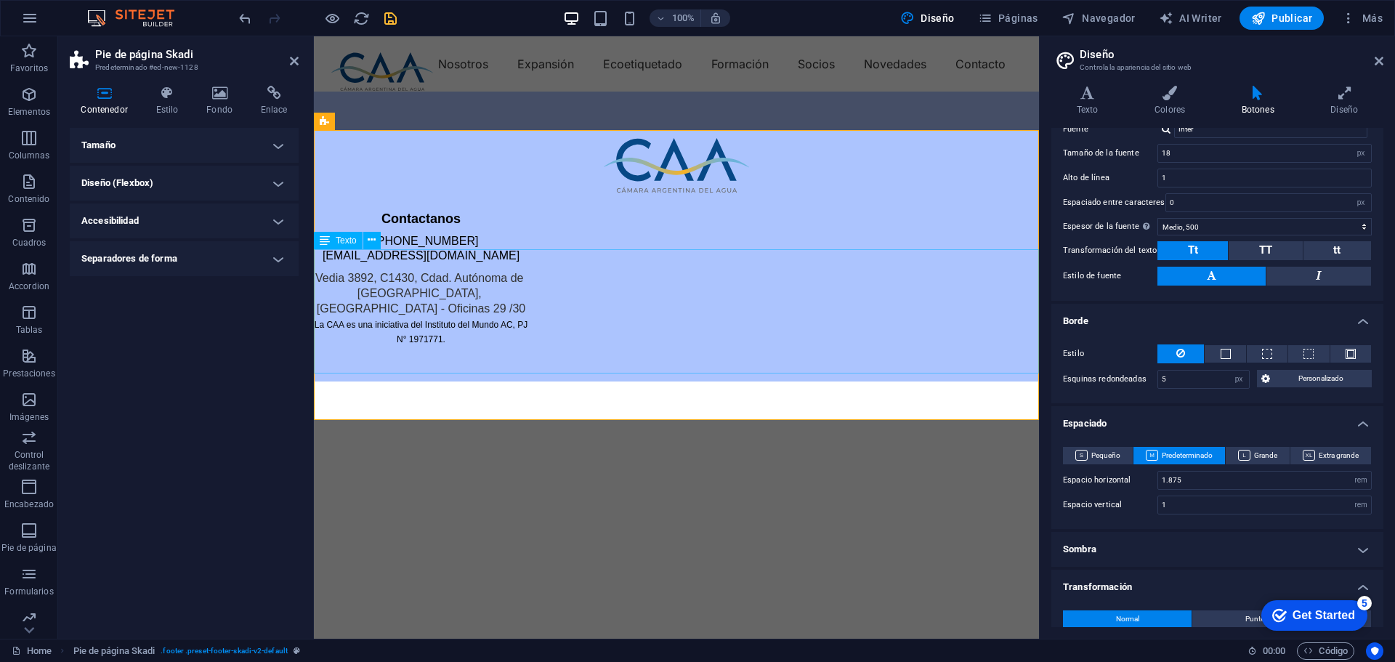
click at [559, 264] on div "Contactanos + 54 11 7644-6778 info@camaradelagua.org Vedia 3892, C1430, Cdad. A…" at bounding box center [767, 263] width 906 height 105
click at [195, 142] on h4 "Tamaño" at bounding box center [184, 145] width 229 height 35
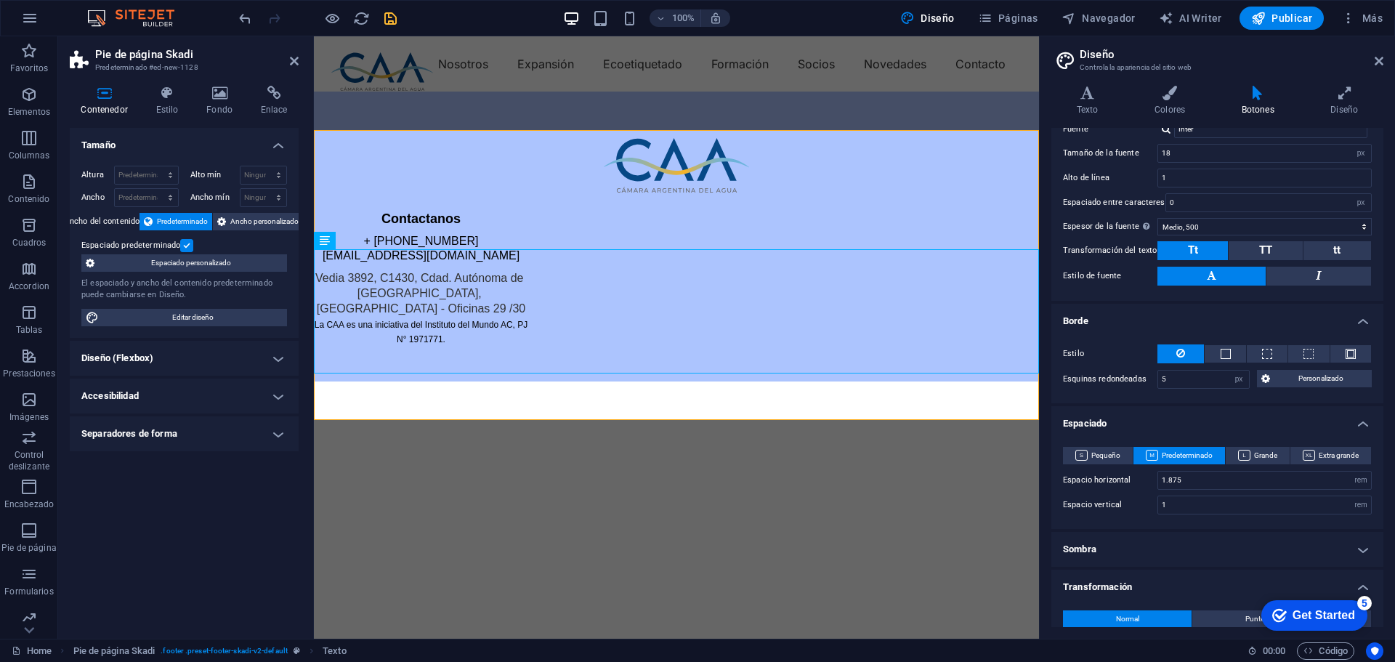
click at [195, 142] on h4 "Tamaño" at bounding box center [184, 141] width 229 height 26
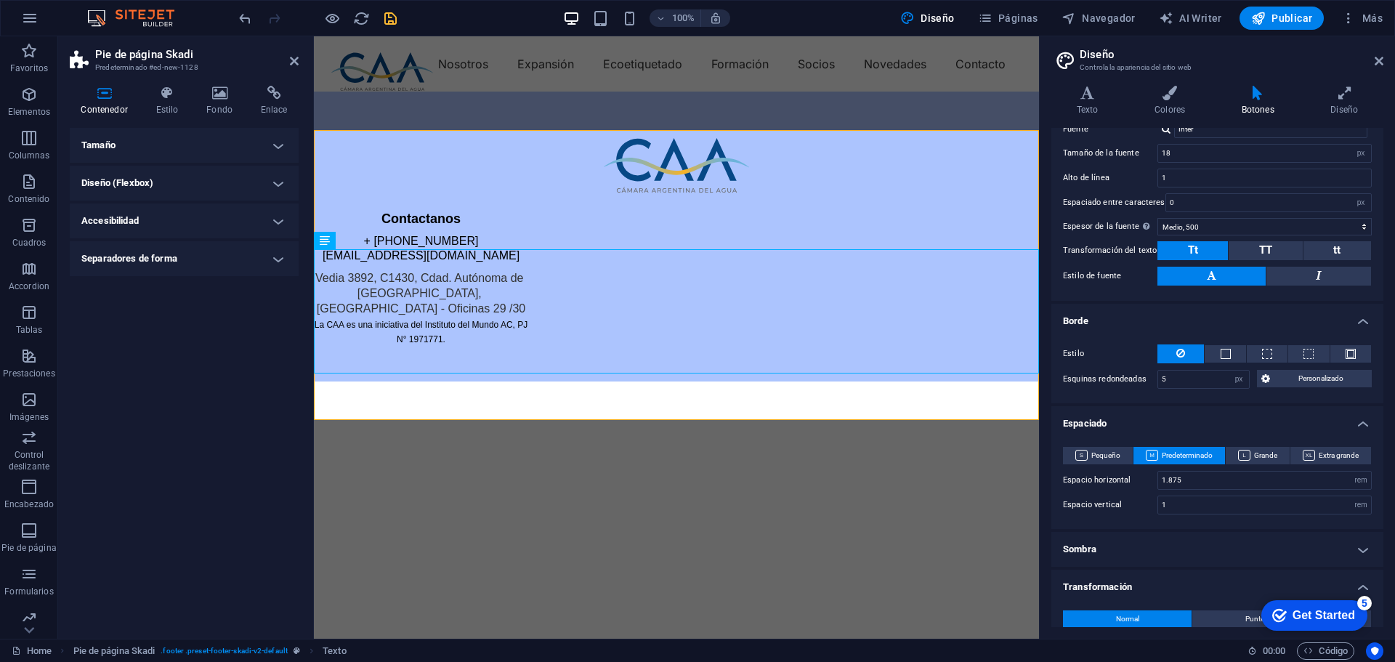
click at [193, 179] on h4 "Diseño (Flexbox)" at bounding box center [184, 183] width 229 height 35
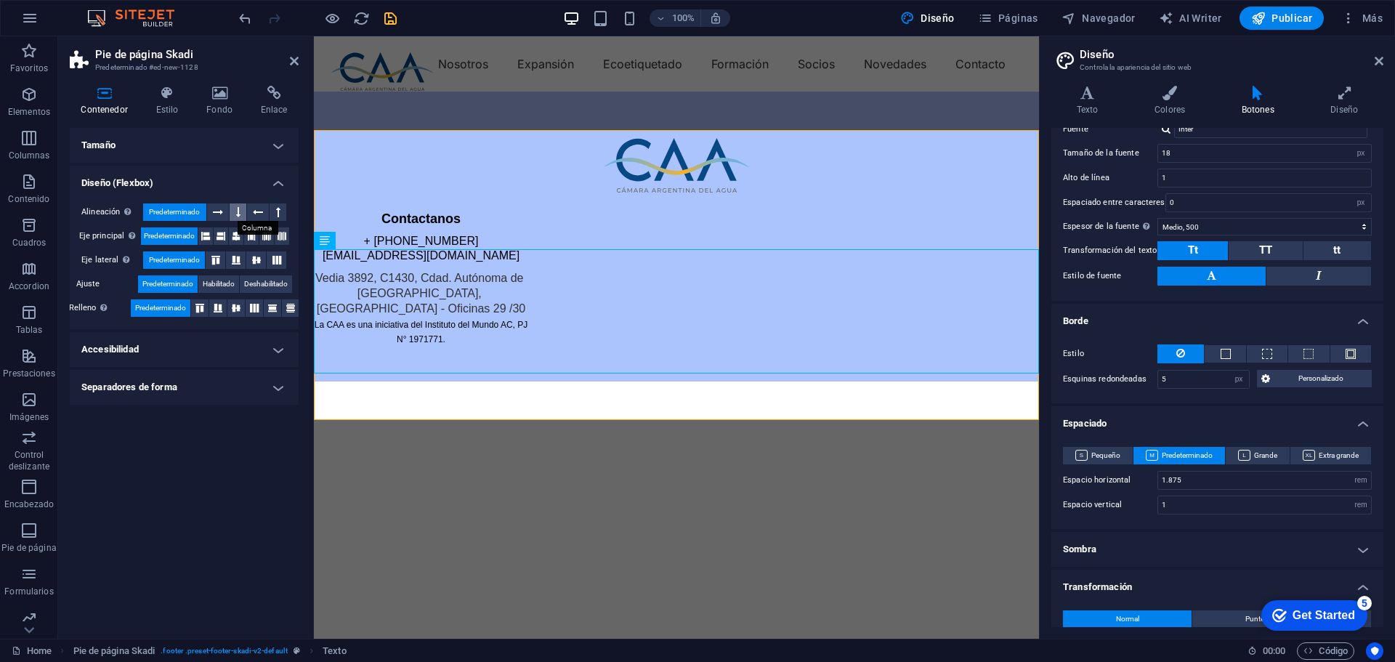
click at [239, 213] on icon at bounding box center [238, 211] width 4 height 17
click at [223, 211] on icon at bounding box center [218, 211] width 10 height 17
click at [253, 208] on icon at bounding box center [258, 211] width 10 height 17
click at [277, 214] on icon at bounding box center [278, 211] width 4 height 17
click at [233, 211] on button at bounding box center [238, 211] width 17 height 17
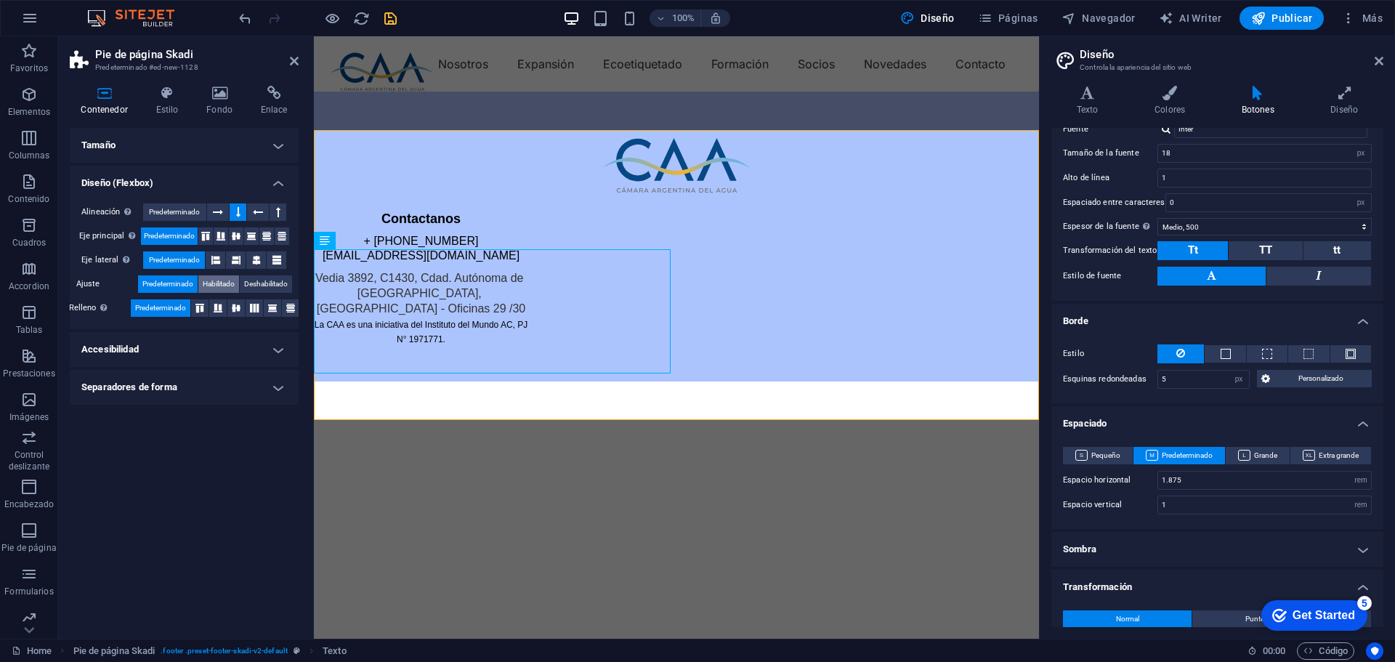
click at [219, 282] on span "Habilitado" at bounding box center [219, 283] width 32 height 17
click at [221, 210] on icon at bounding box center [218, 211] width 10 height 17
click at [396, 261] on link "[EMAIL_ADDRESS][DOMAIN_NAME]" at bounding box center [420, 255] width 197 height 12
click at [216, 216] on icon at bounding box center [218, 211] width 10 height 17
click at [195, 308] on button at bounding box center [199, 307] width 17 height 17
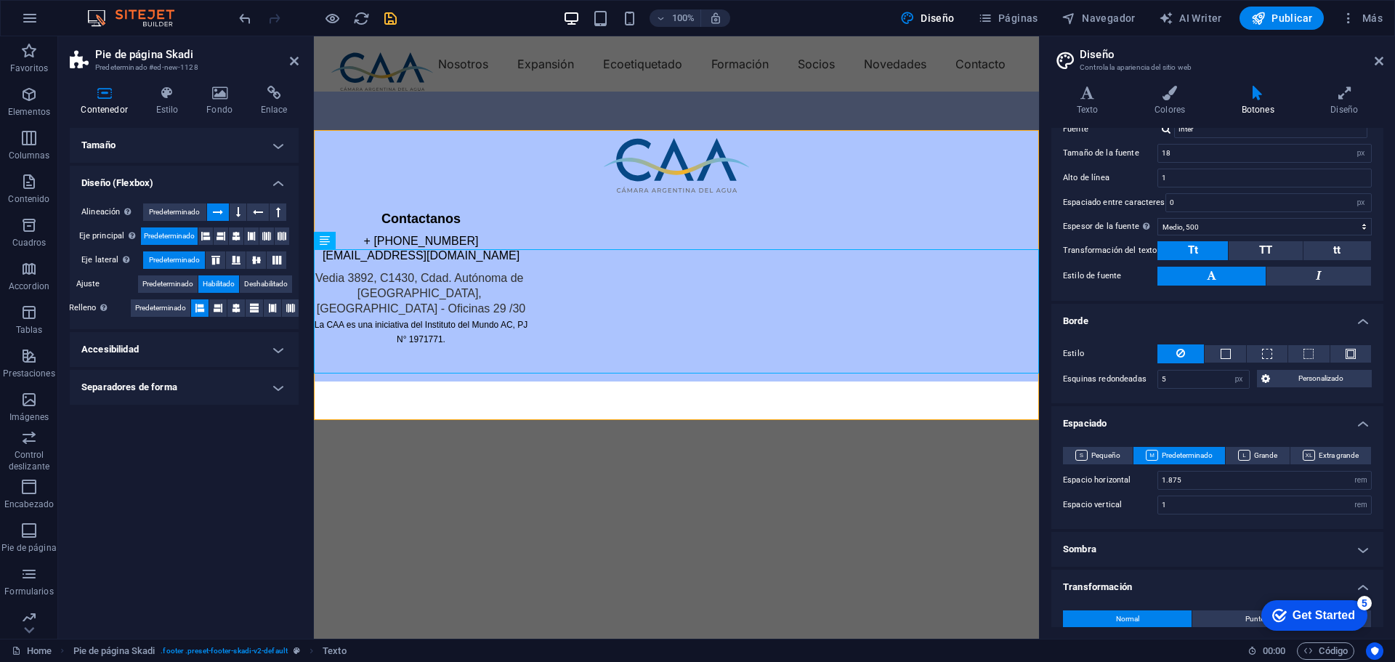
click at [198, 308] on icon at bounding box center [199, 307] width 9 height 17
click at [261, 306] on button at bounding box center [253, 307] width 17 height 17
click at [508, 316] on p "Vedia 3892, C1430, Cdad. Autónoma de Buenos Aires, Argentina - Oficinas 29 /30" at bounding box center [421, 293] width 214 height 45
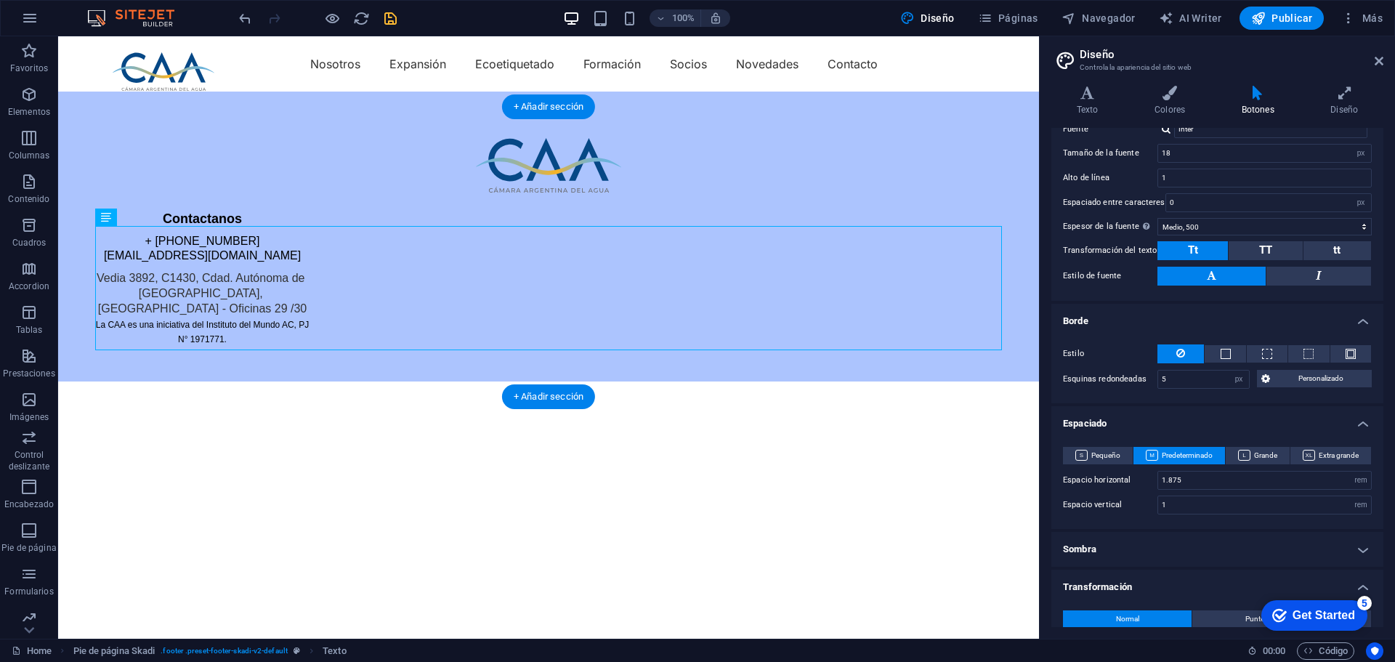
drag, startPoint x: 415, startPoint y: 280, endPoint x: 577, endPoint y: 231, distance: 169.1
click at [155, 216] on icon at bounding box center [153, 216] width 8 height 15
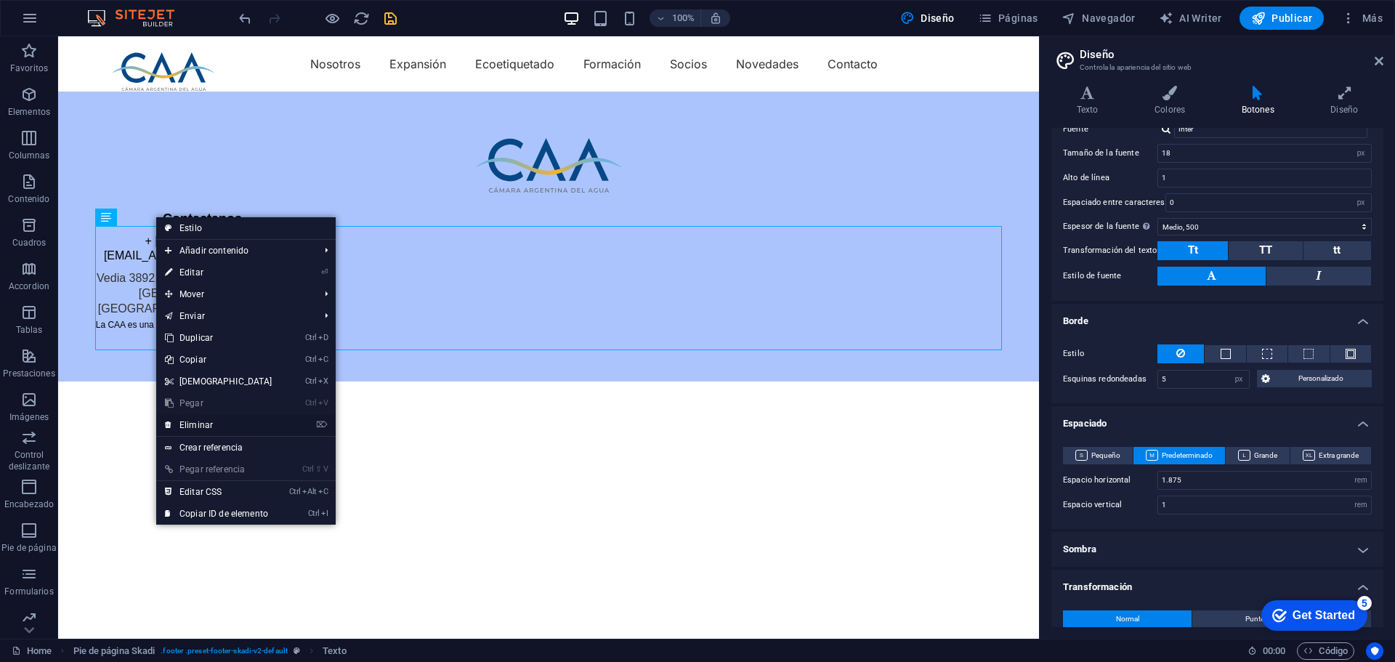
click at [208, 421] on link "⌦ Eliminar" at bounding box center [218, 425] width 125 height 22
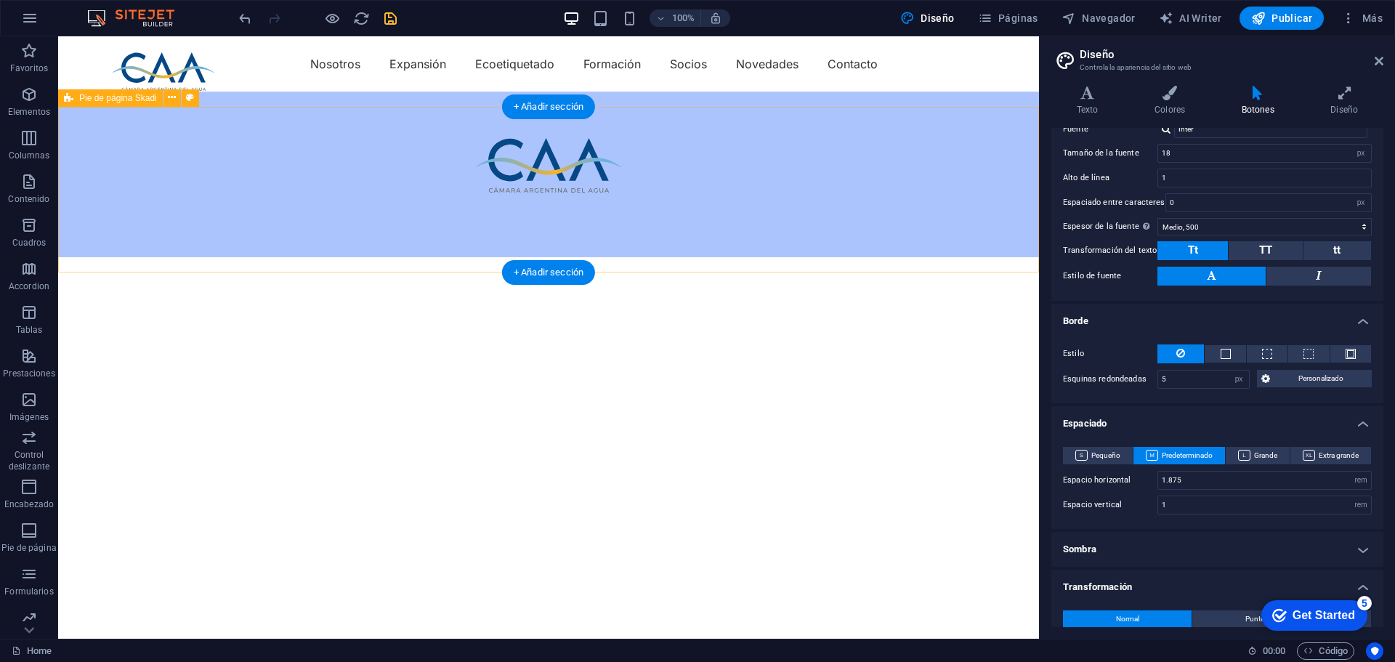
click at [551, 232] on div at bounding box center [548, 175] width 981 height 166
click at [627, 167] on div at bounding box center [548, 165] width 906 height 54
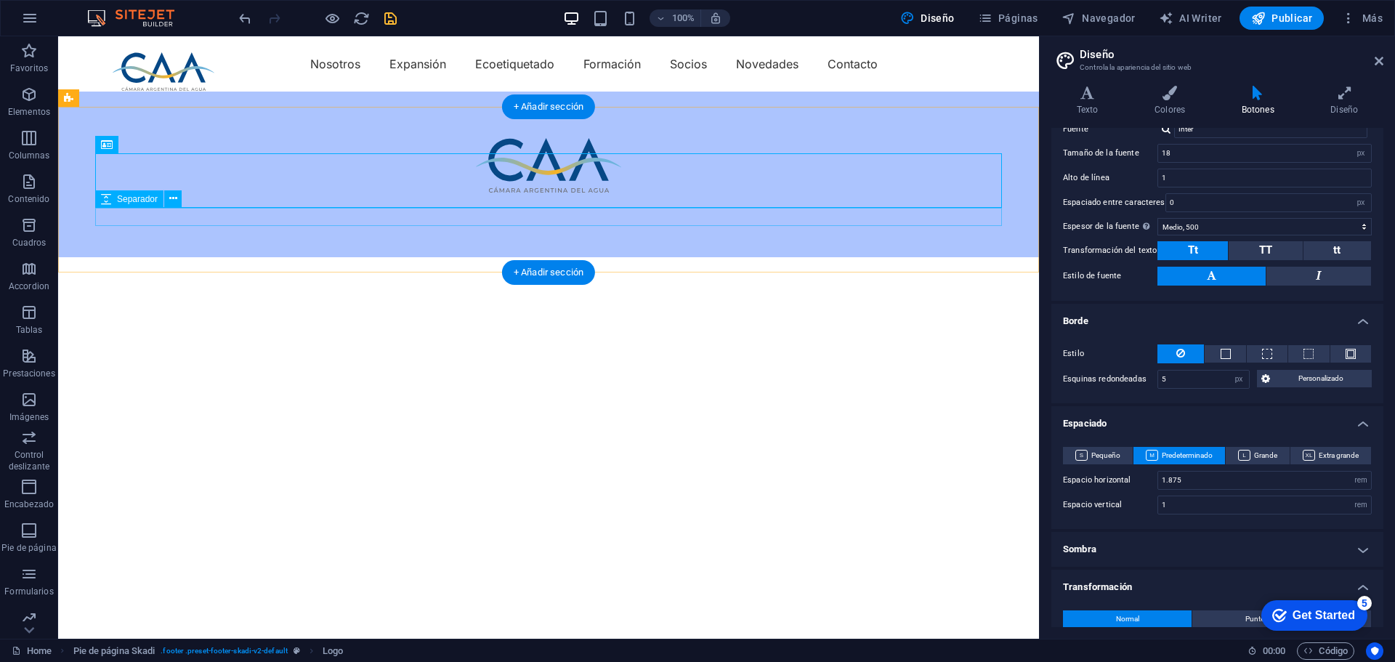
click at [548, 211] on div at bounding box center [548, 201] width 906 height 18
click at [549, 238] on div at bounding box center [548, 175] width 981 height 166
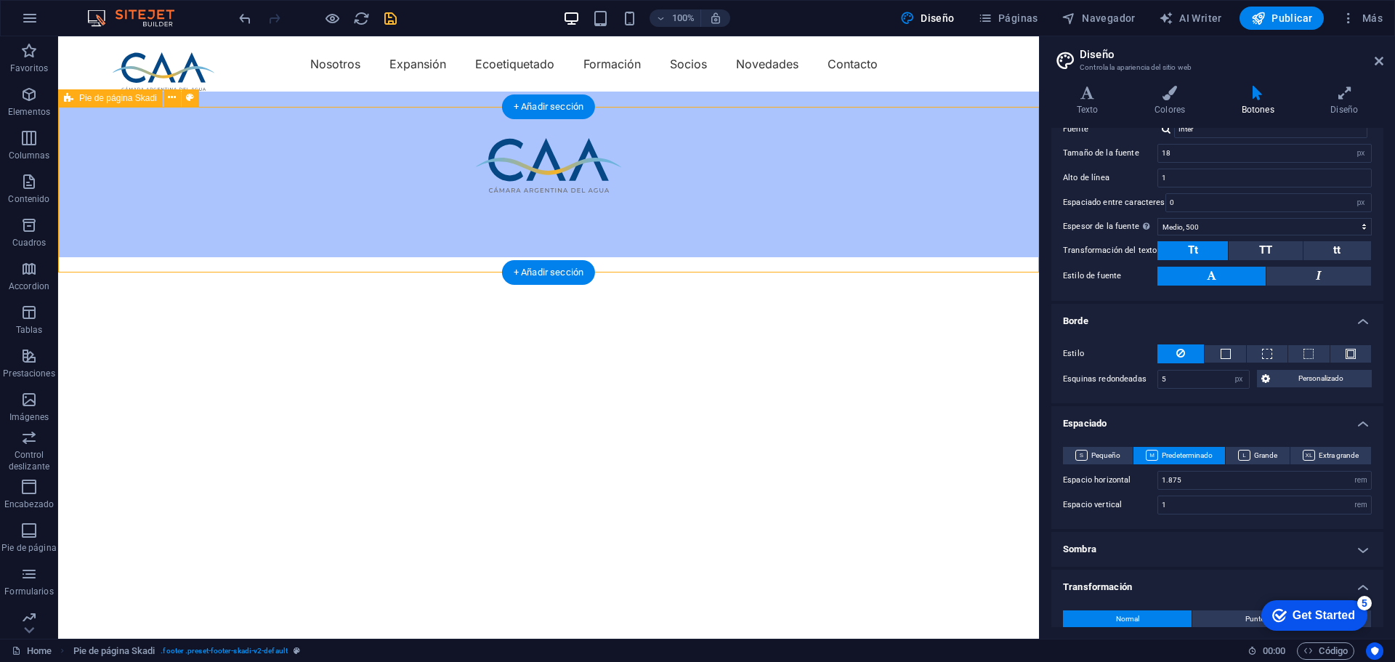
click at [550, 232] on div at bounding box center [548, 175] width 981 height 166
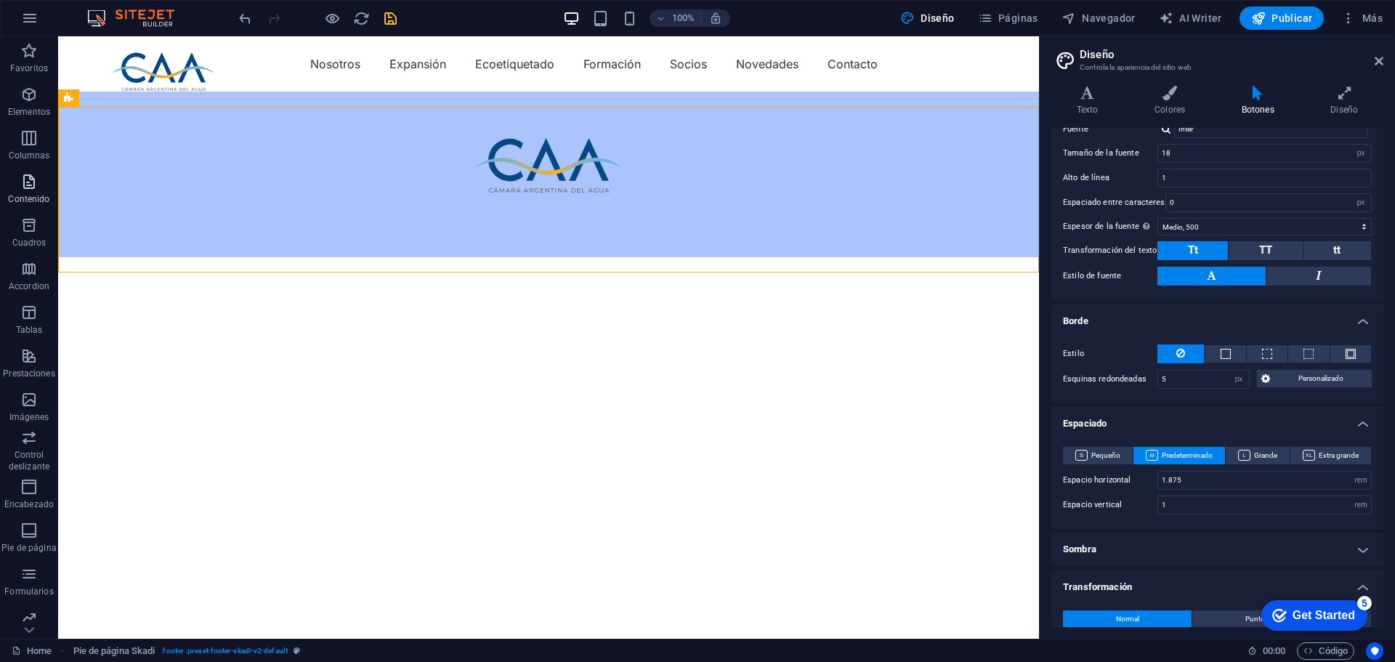
click at [31, 183] on icon "button" at bounding box center [28, 181] width 17 height 17
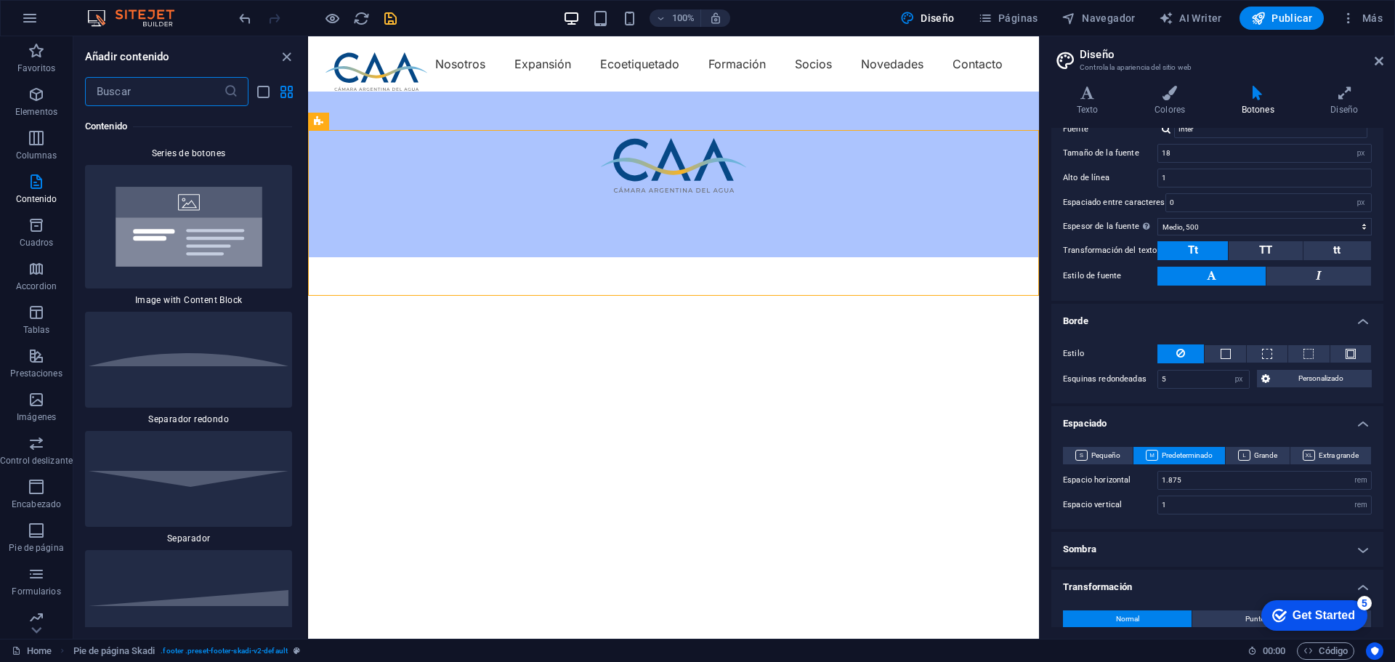
scroll to position [6811, 0]
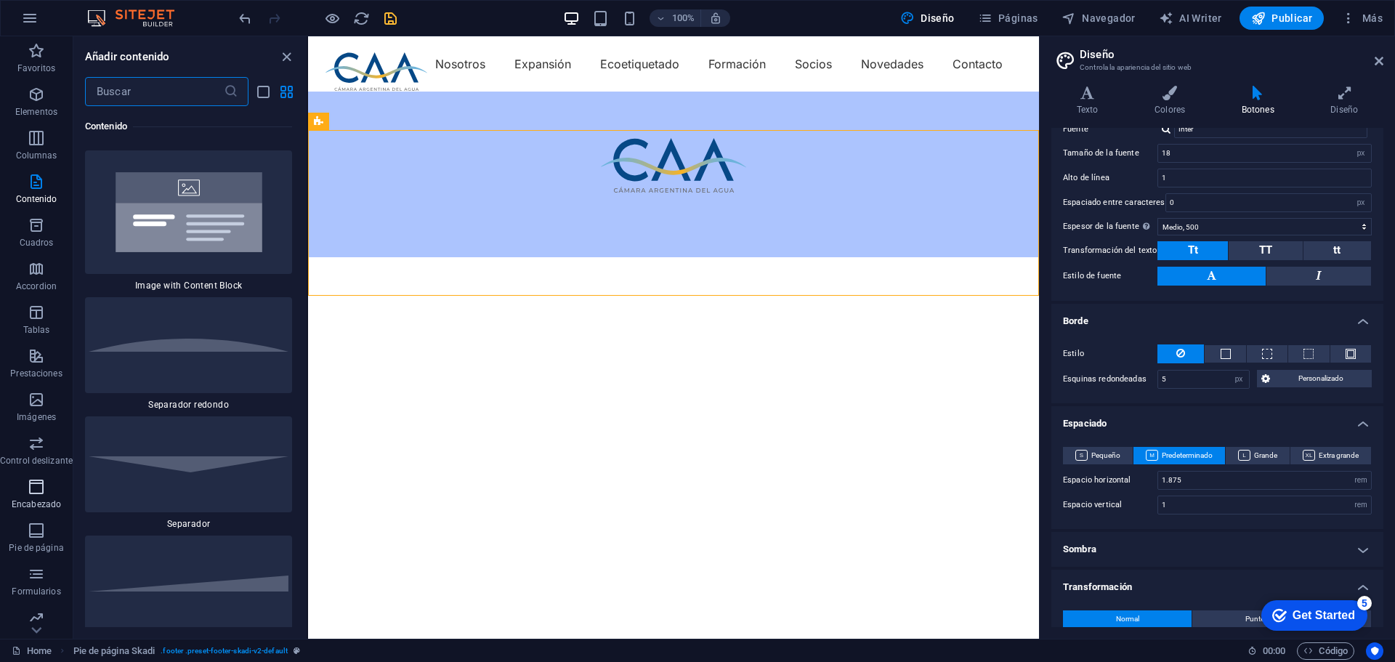
click at [2, 476] on button "Encabezado" at bounding box center [36, 494] width 73 height 44
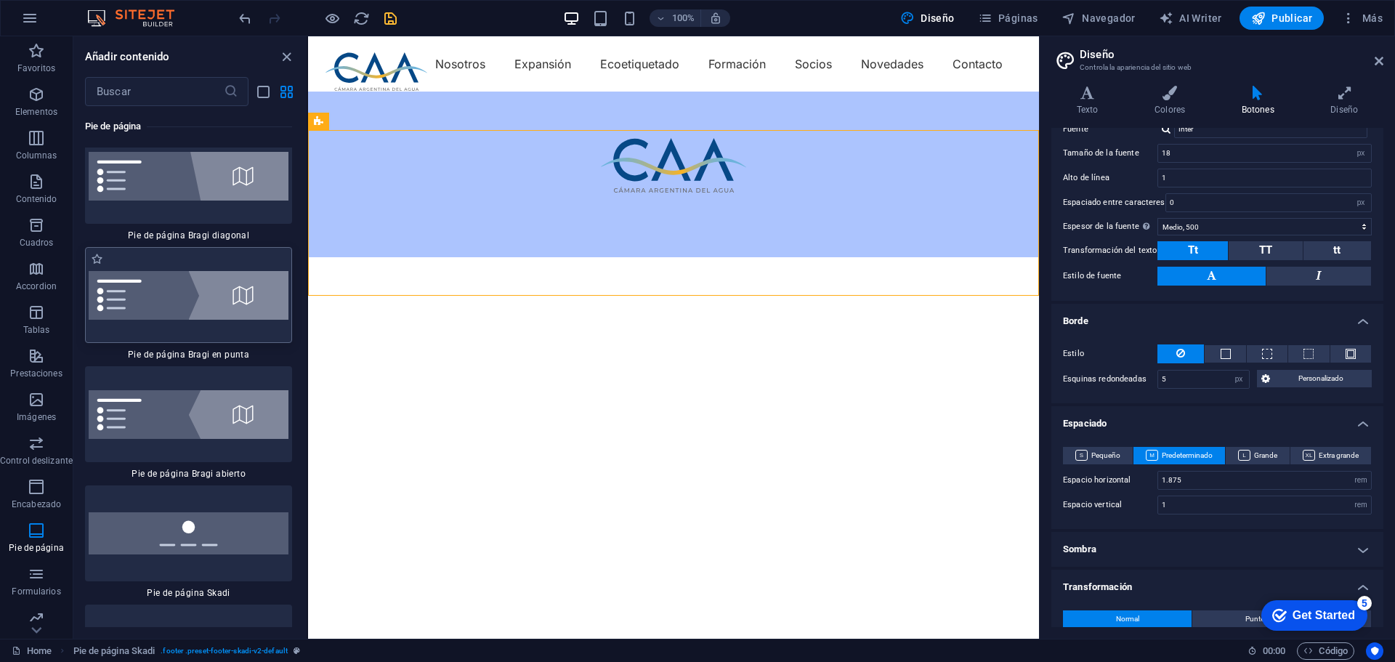
scroll to position [20418, 0]
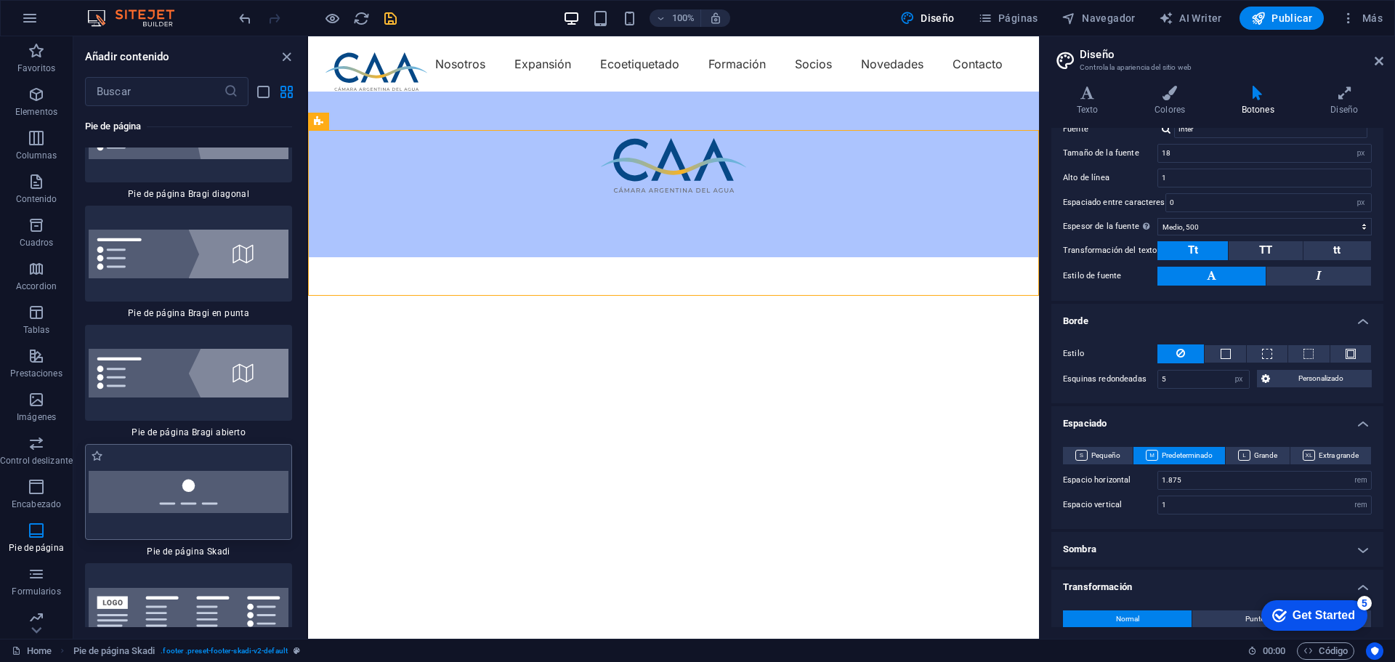
click at [205, 471] on img at bounding box center [189, 492] width 200 height 42
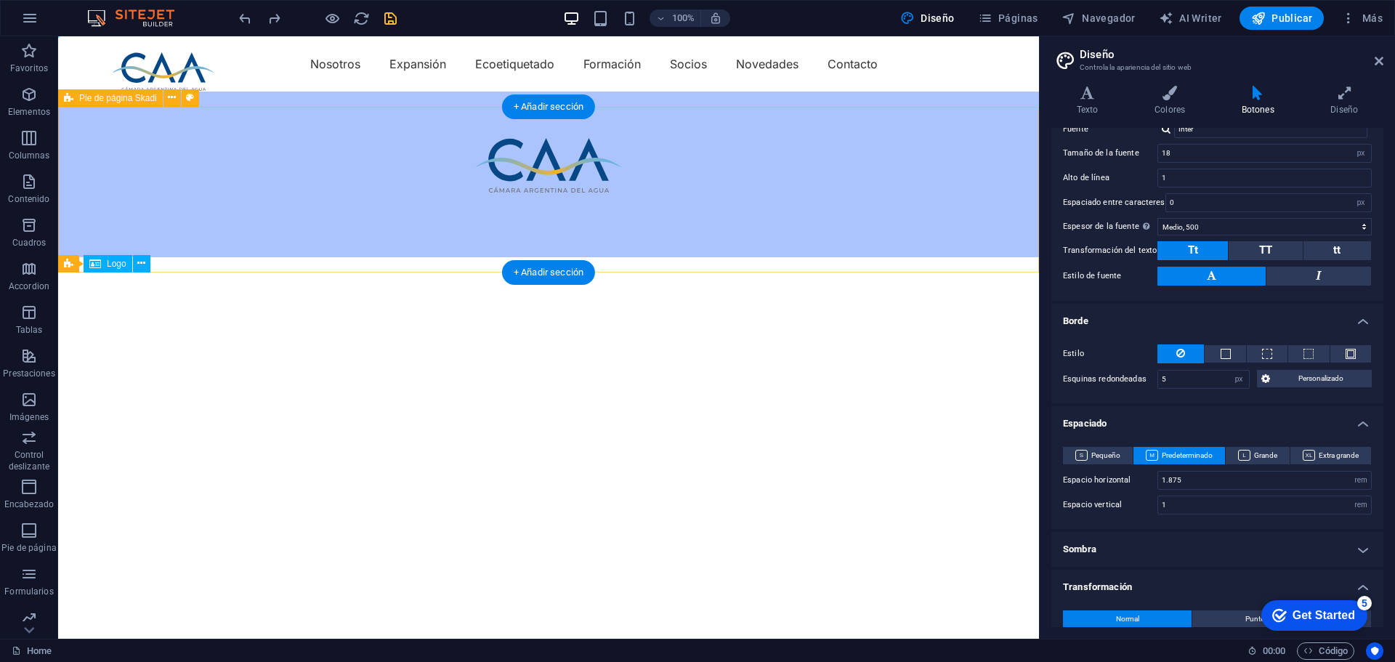
click at [553, 231] on div at bounding box center [548, 175] width 981 height 166
click at [564, 211] on div at bounding box center [548, 201] width 906 height 18
click at [547, 211] on div at bounding box center [548, 201] width 906 height 18
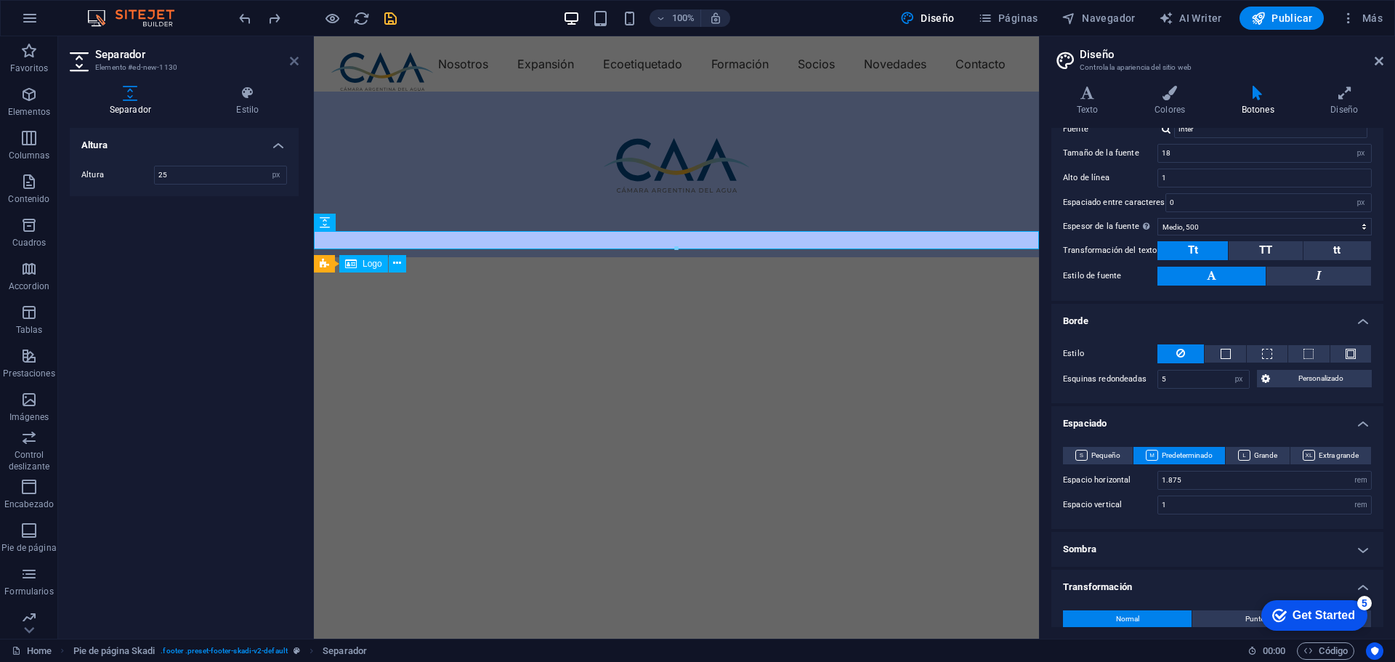
click at [296, 59] on icon at bounding box center [294, 61] width 9 height 12
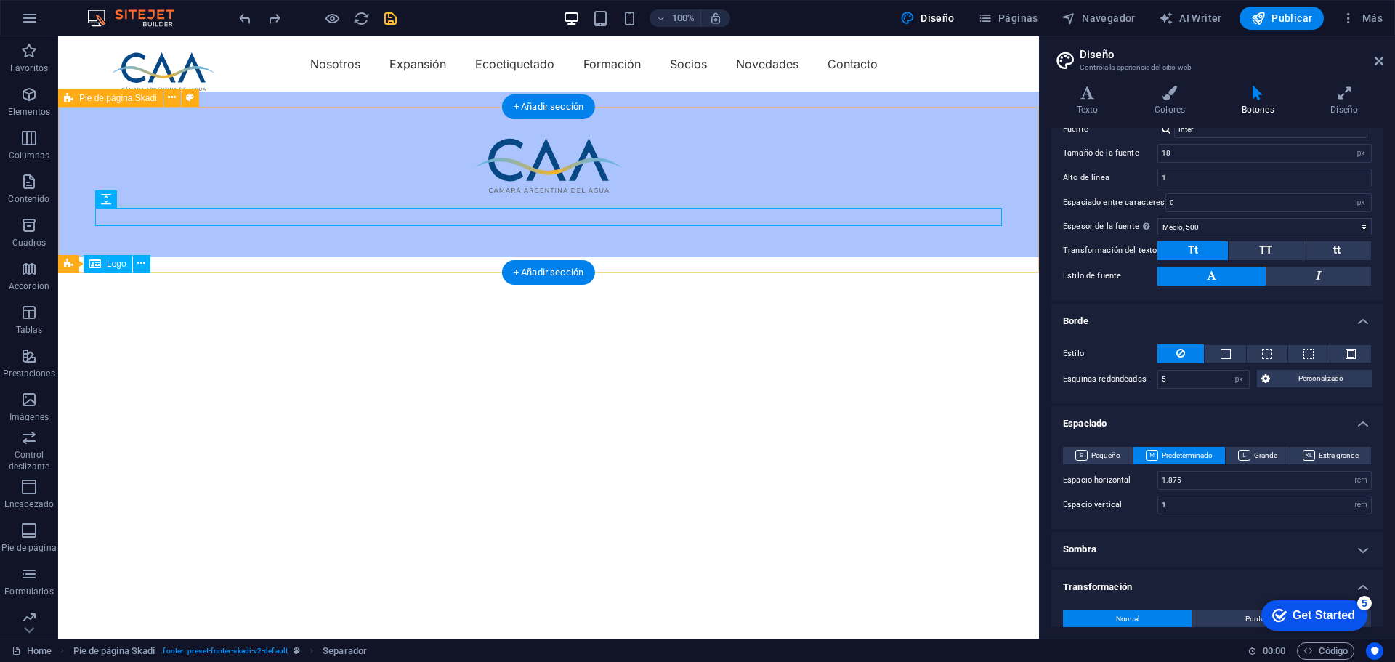
click at [564, 233] on div at bounding box center [548, 175] width 981 height 166
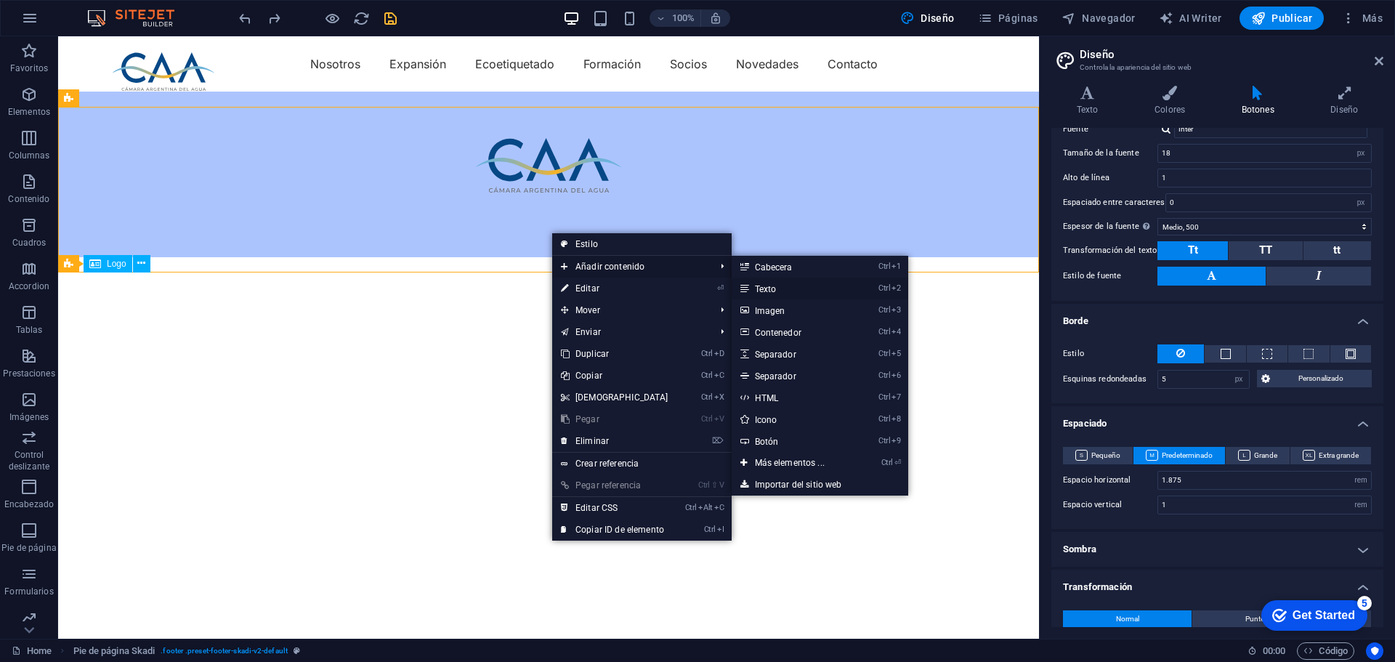
click at [768, 288] on link "Ctrl 2 Texto" at bounding box center [792, 288] width 122 height 22
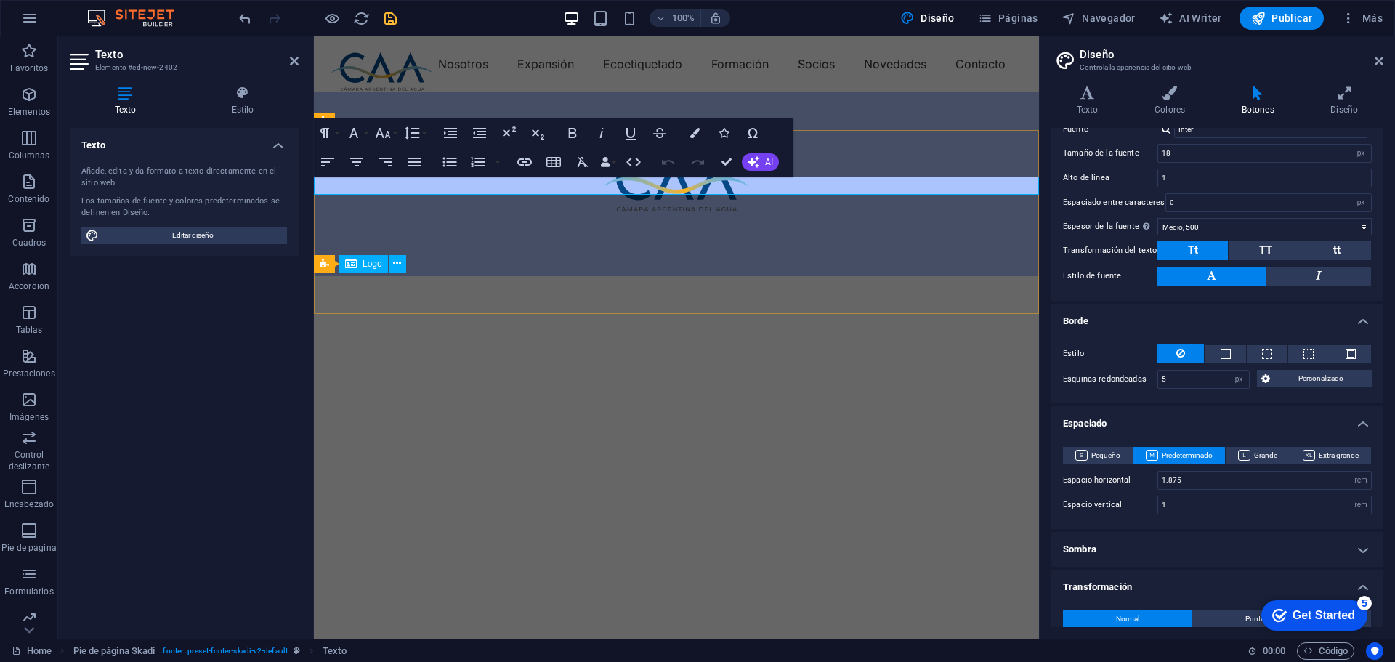
click at [490, 157] on p "Nuevo elemento de texto" at bounding box center [676, 147] width 725 height 19
drag, startPoint x: 490, startPoint y: 184, endPoint x: 283, endPoint y: 185, distance: 207.7
click at [314, 185] on html "Skip to main content Nosotros Expansión Ecoetiquetado Formación Socios Novedade…" at bounding box center [676, 156] width 725 height 240
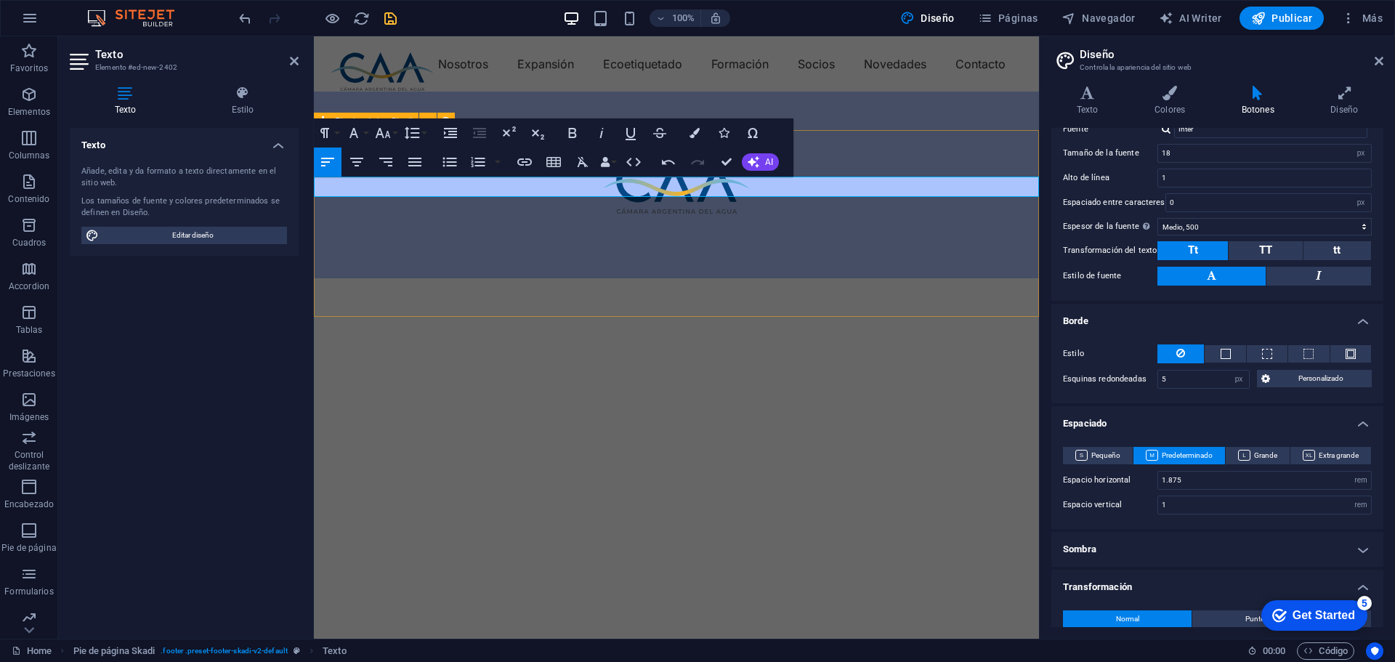
click at [497, 278] on div "Contactanos" at bounding box center [676, 185] width 725 height 187
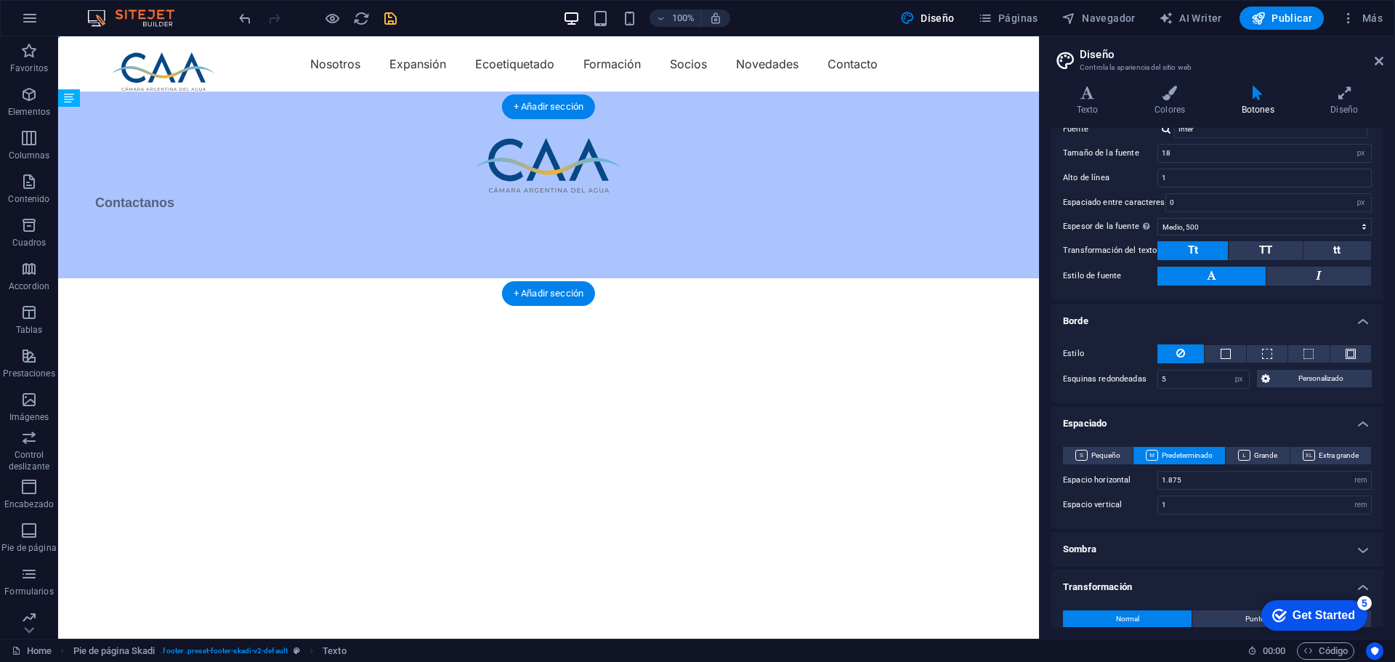
drag, startPoint x: 184, startPoint y: 178, endPoint x: 492, endPoint y: 216, distance: 309.5
click at [154, 200] on icon at bounding box center [153, 198] width 8 height 15
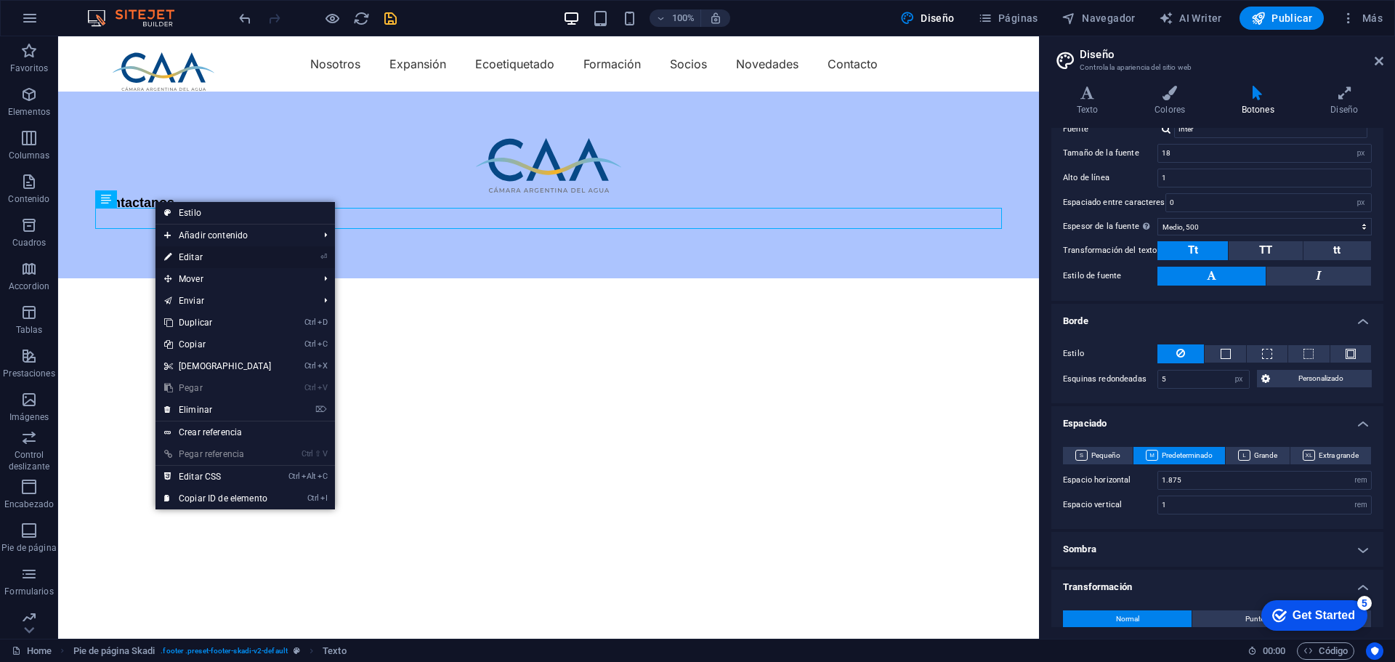
click at [183, 255] on link "⏎ Editar" at bounding box center [217, 257] width 125 height 22
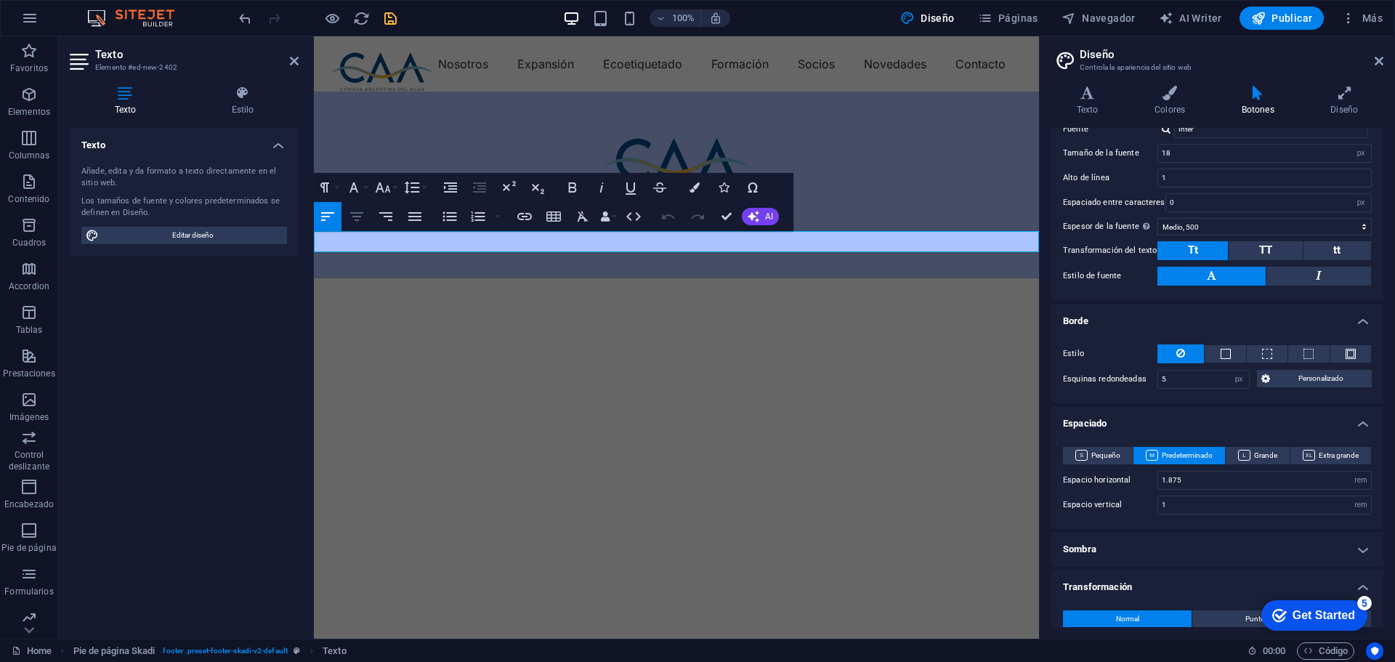
click at [357, 222] on icon "button" at bounding box center [356, 216] width 17 height 17
click at [665, 272] on div "Contactanos" at bounding box center [676, 185] width 725 height 187
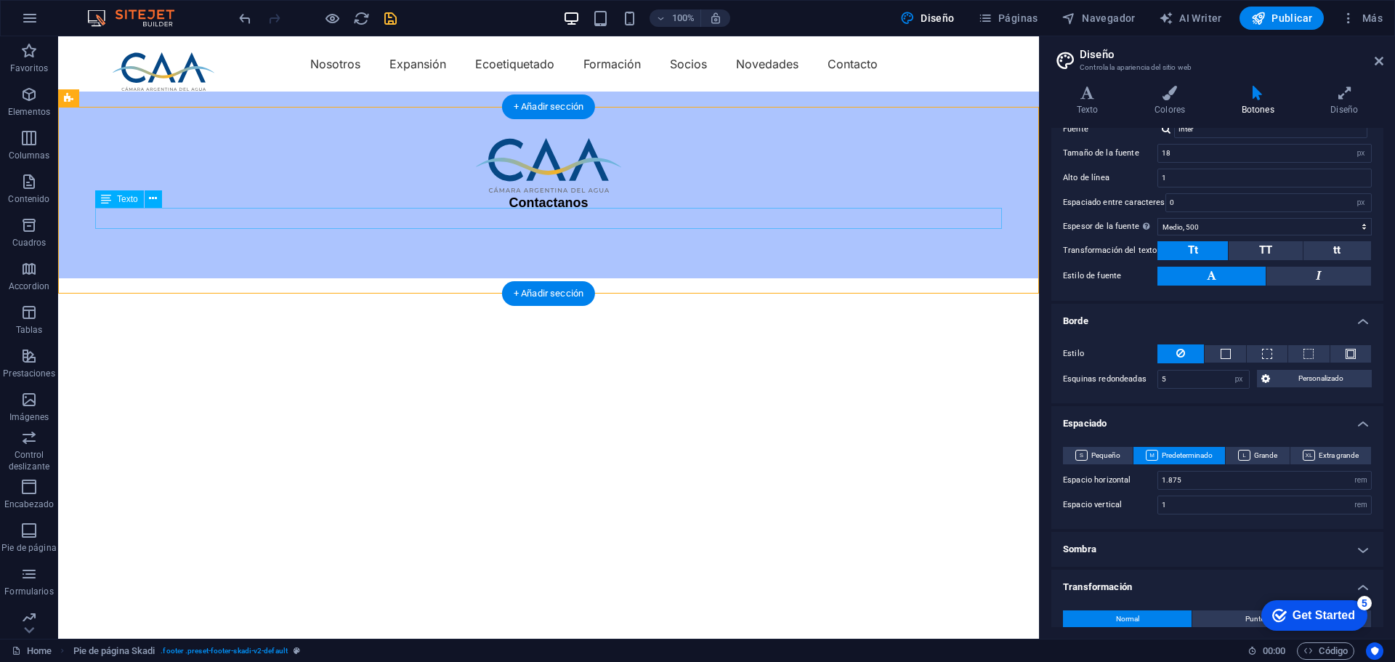
click at [498, 214] on div "Contactanos" at bounding box center [548, 202] width 906 height 21
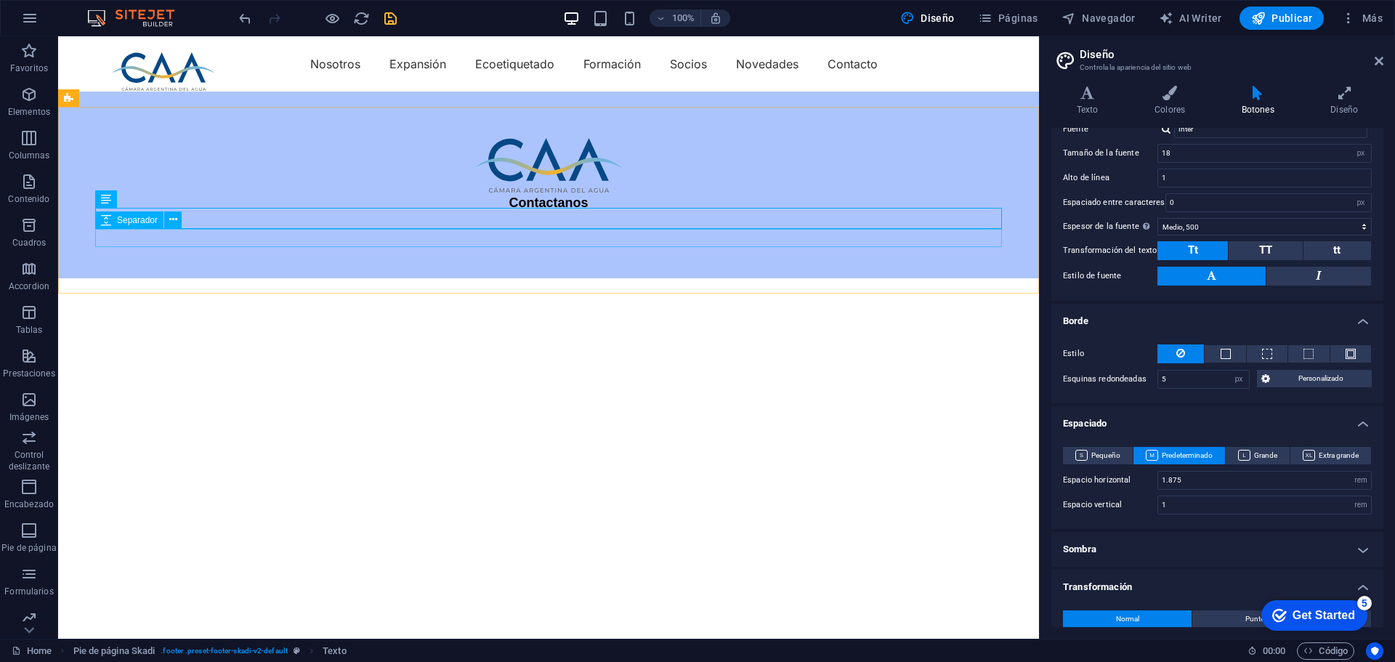
click at [108, 219] on icon at bounding box center [106, 219] width 10 height 17
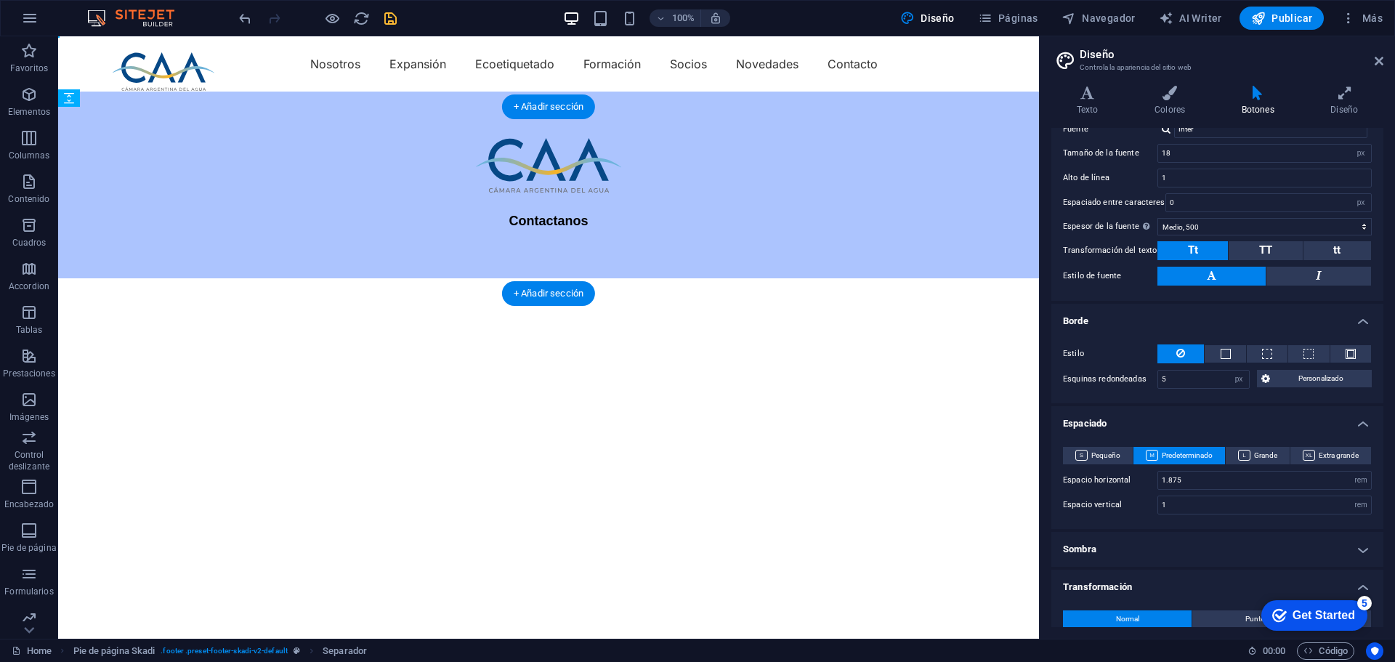
drag, startPoint x: 166, startPoint y: 255, endPoint x: 113, endPoint y: 193, distance: 81.9
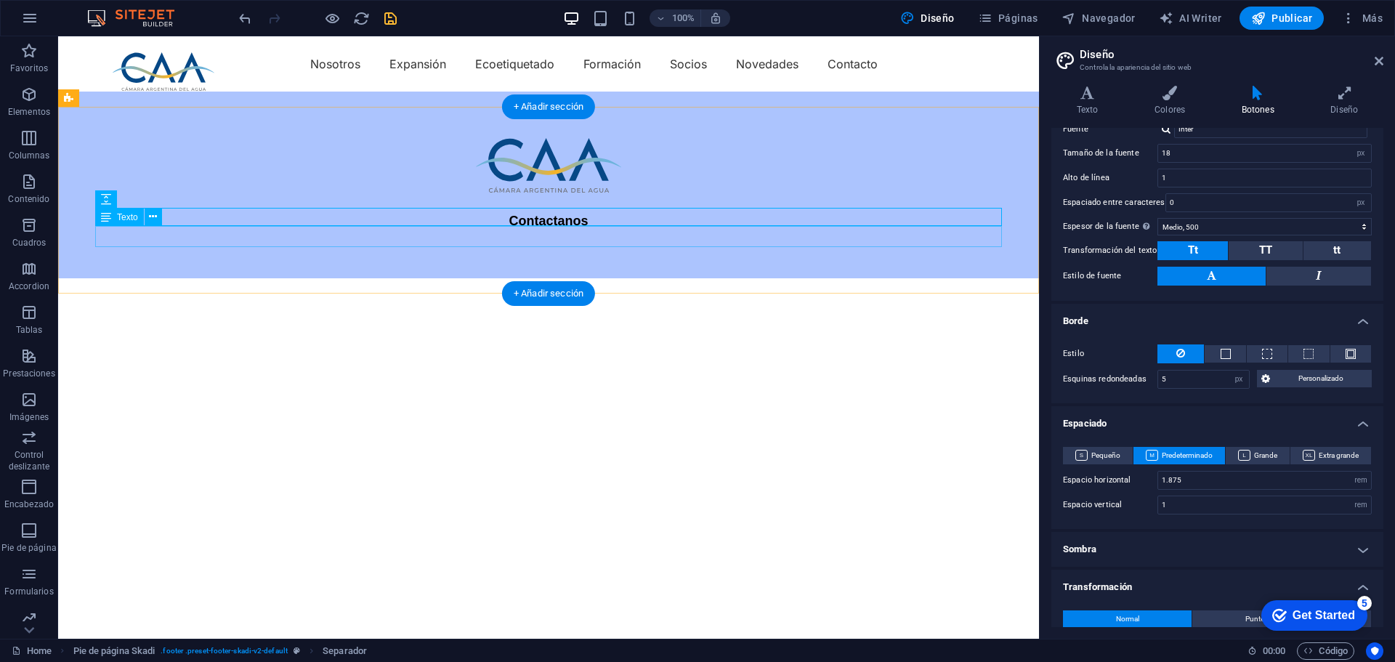
click at [536, 232] on div "Contactanos" at bounding box center [548, 221] width 906 height 21
click at [589, 232] on div "Contactanos" at bounding box center [548, 221] width 906 height 21
click at [555, 251] on div "Contactanos" at bounding box center [548, 185] width 981 height 187
click at [556, 232] on div "Contactanos" at bounding box center [548, 221] width 906 height 21
click at [556, 254] on div "Contactanos" at bounding box center [548, 185] width 981 height 187
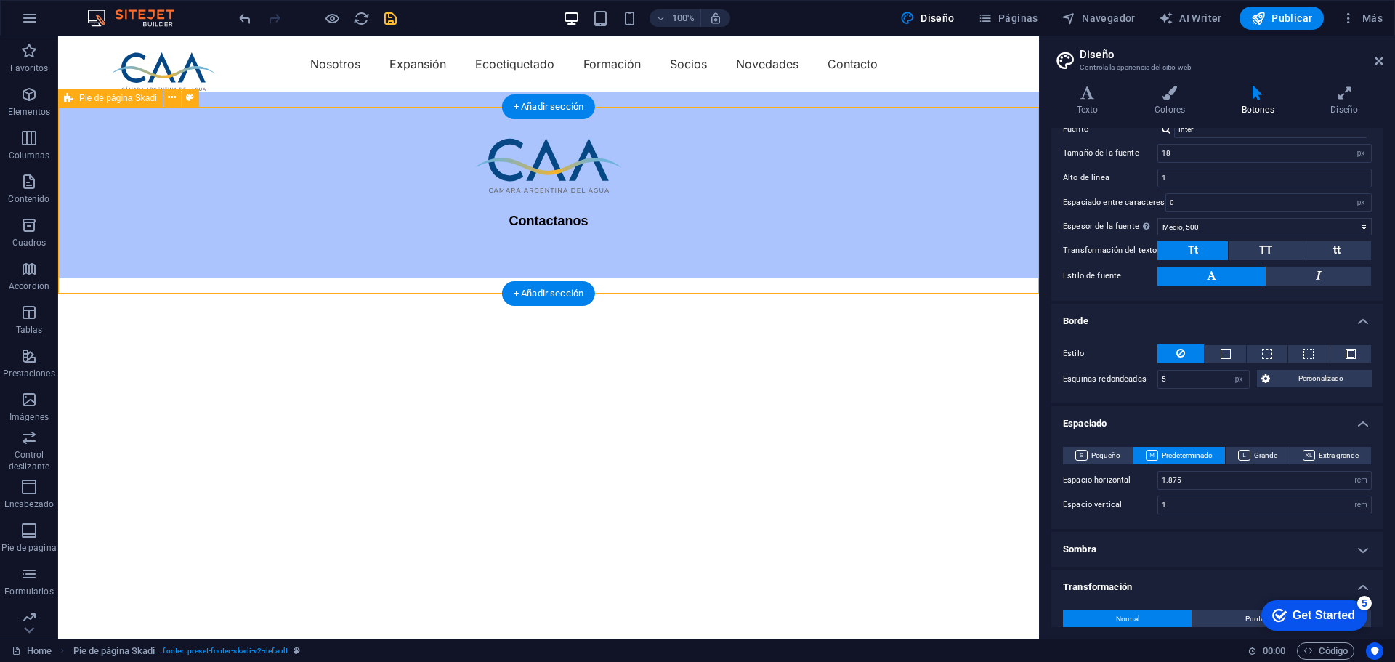
click at [556, 254] on div "Contactanos" at bounding box center [548, 185] width 981 height 187
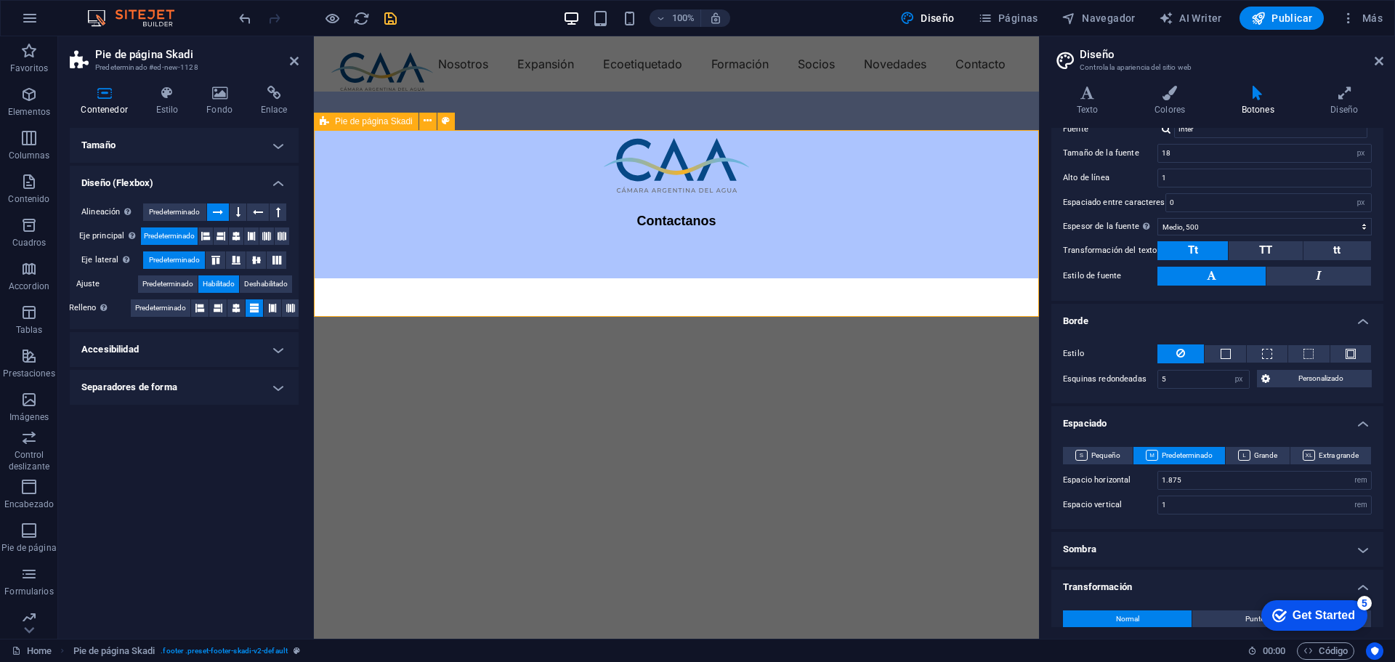
click at [669, 278] on div "Contactanos" at bounding box center [676, 185] width 725 height 187
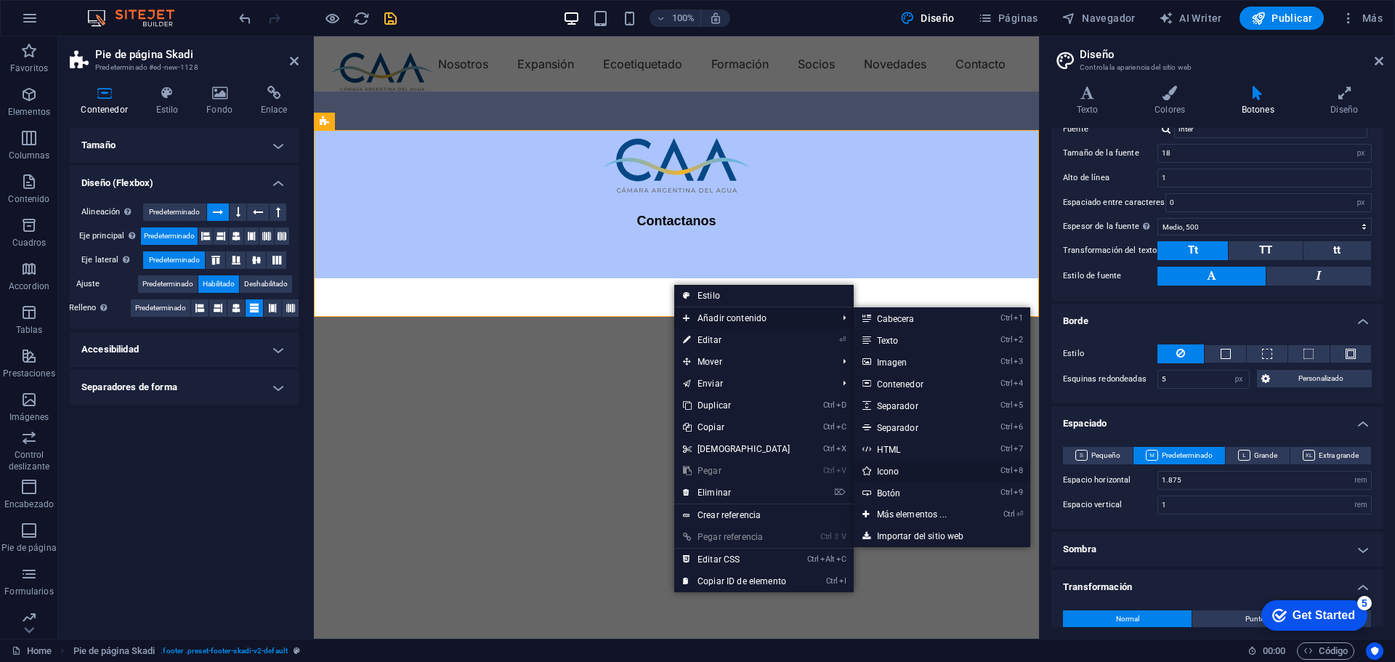
click at [885, 471] on link "Ctrl 8 Icono" at bounding box center [914, 471] width 122 height 22
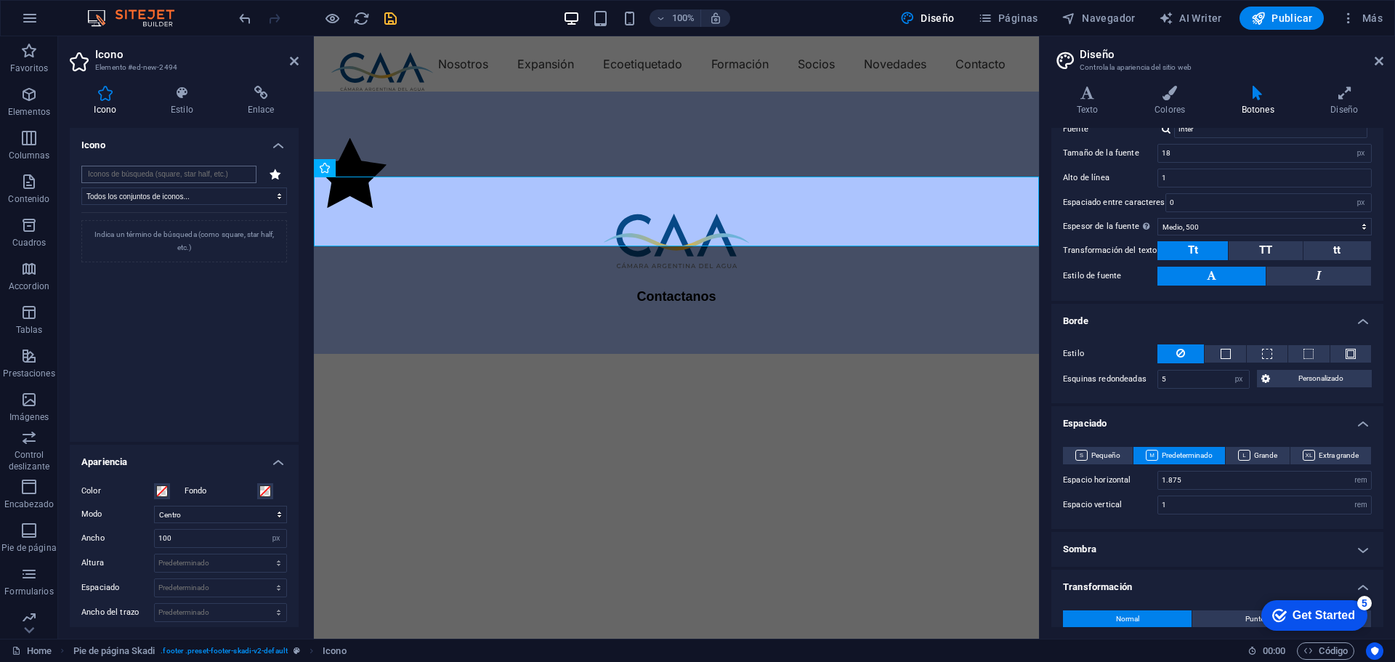
click at [202, 174] on input "search" at bounding box center [168, 174] width 175 height 17
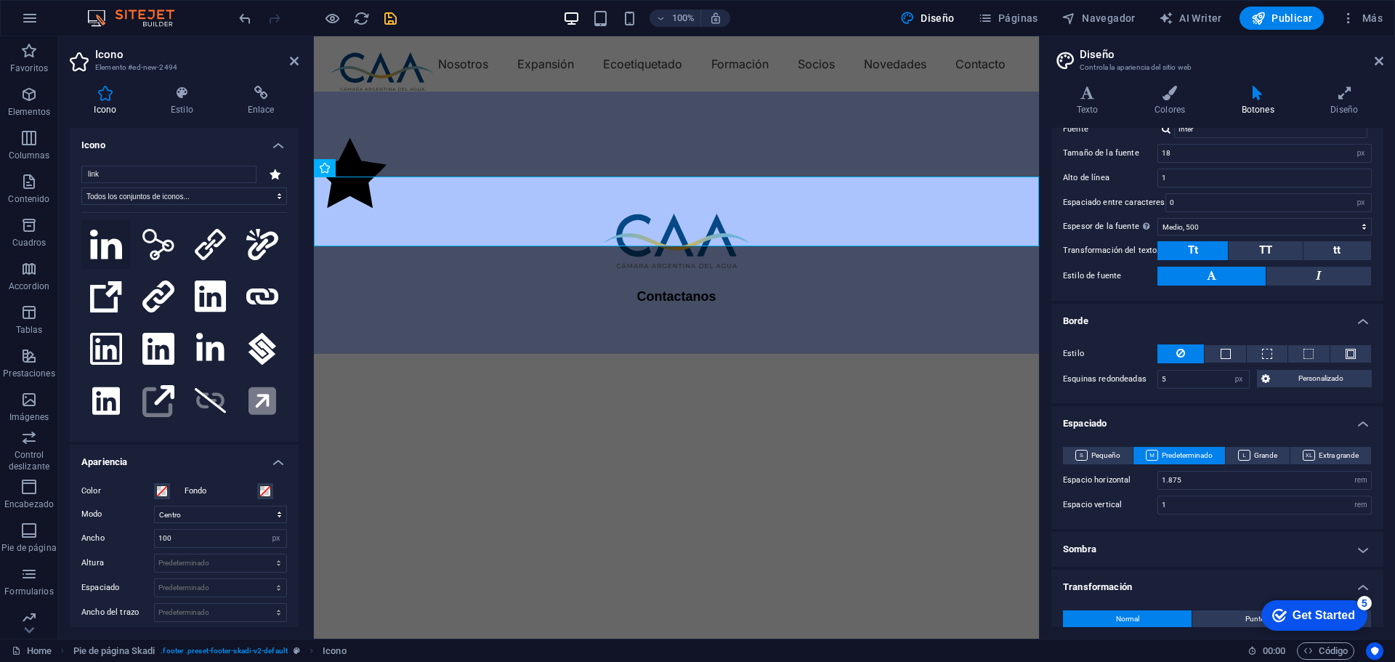
click at [94, 243] on icon at bounding box center [106, 244] width 32 height 29
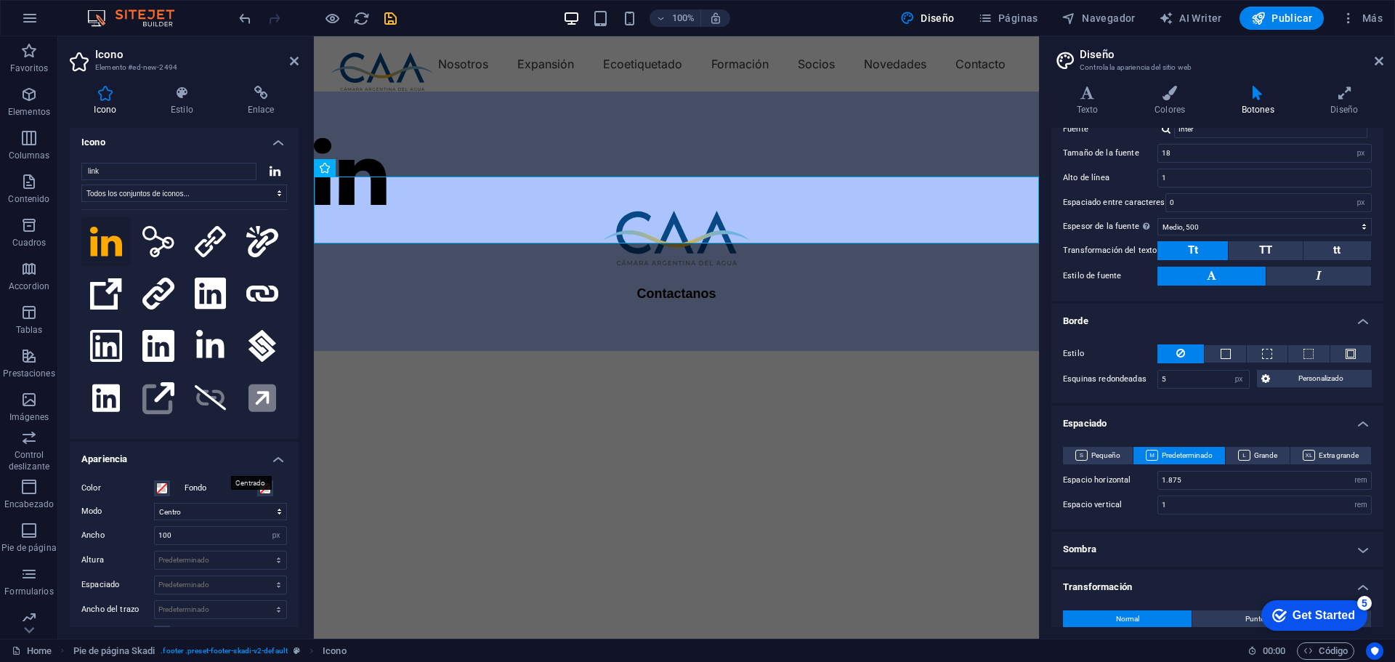
scroll to position [0, 0]
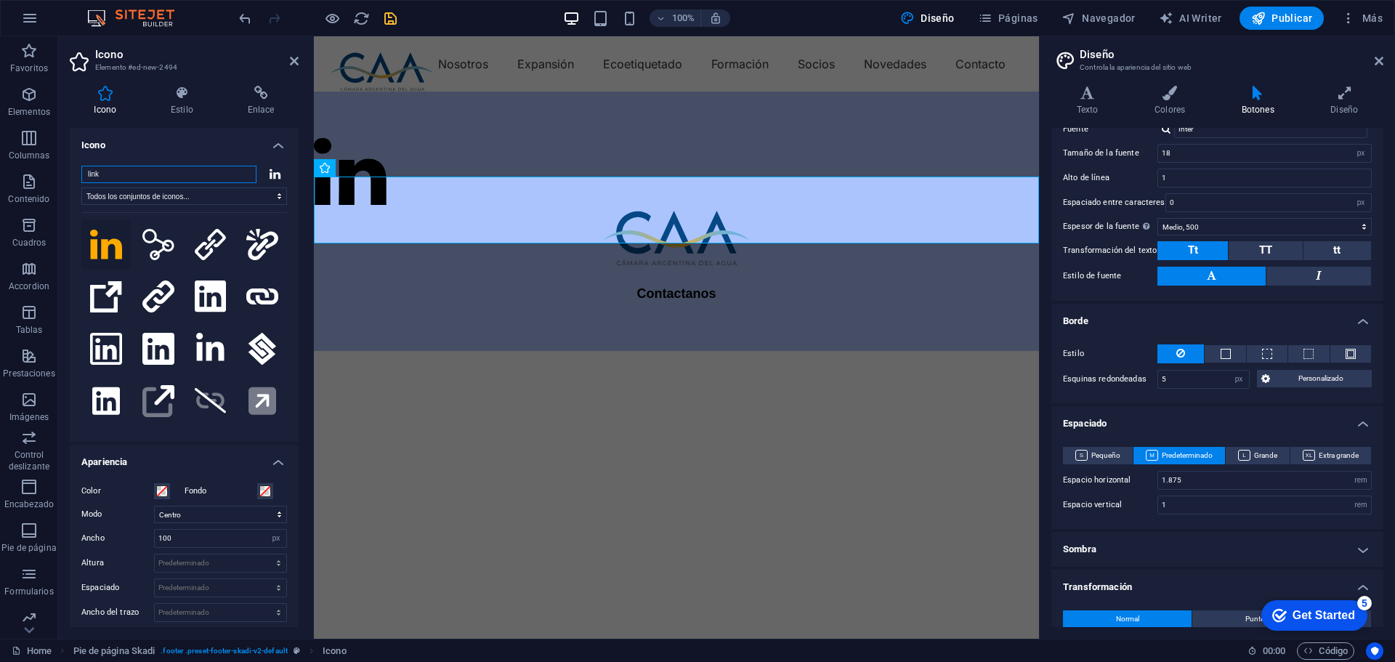
click at [179, 170] on input "link" at bounding box center [168, 174] width 175 height 17
click at [269, 174] on icon at bounding box center [275, 174] width 12 height 11
click at [222, 192] on select "Todos los conjuntos de iconos... IcoFont Ionicons FontAwesome Brands FontAwesom…" at bounding box center [184, 195] width 206 height 17
click at [253, 105] on h4 "Enlace" at bounding box center [261, 101] width 76 height 31
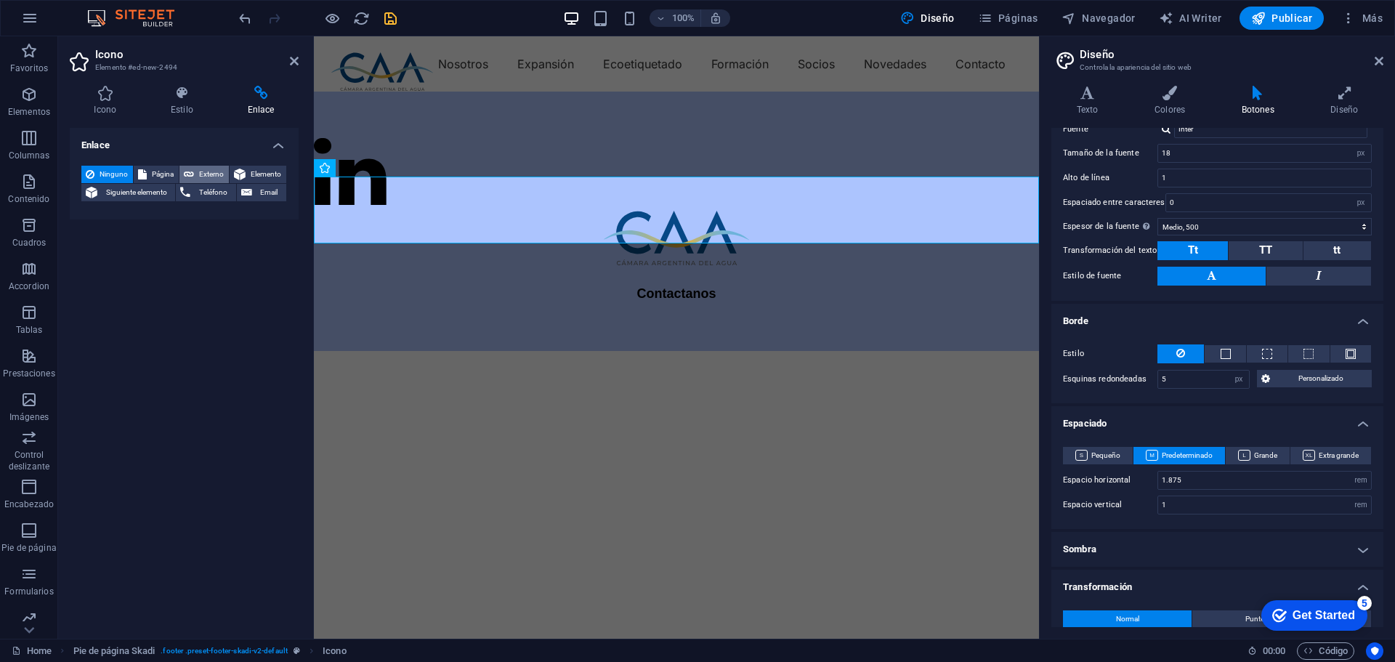
click at [206, 171] on span "Externo" at bounding box center [211, 174] width 26 height 17
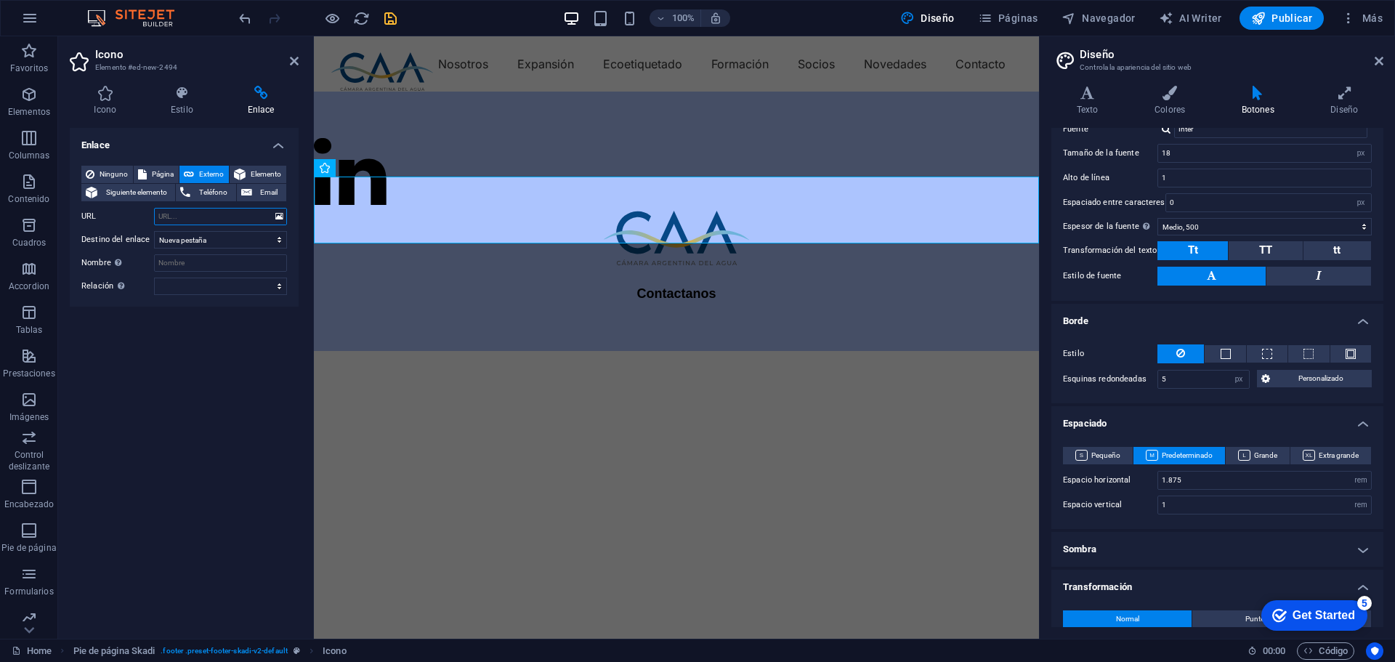
click at [216, 215] on input "URL" at bounding box center [220, 216] width 133 height 17
paste input "https://www.linkedin.com/company/c%C3%A1mara-argentina-del-agua-caa/"
click at [223, 240] on select "Nueva pestaña Misma pestaña Superposición" at bounding box center [220, 239] width 133 height 17
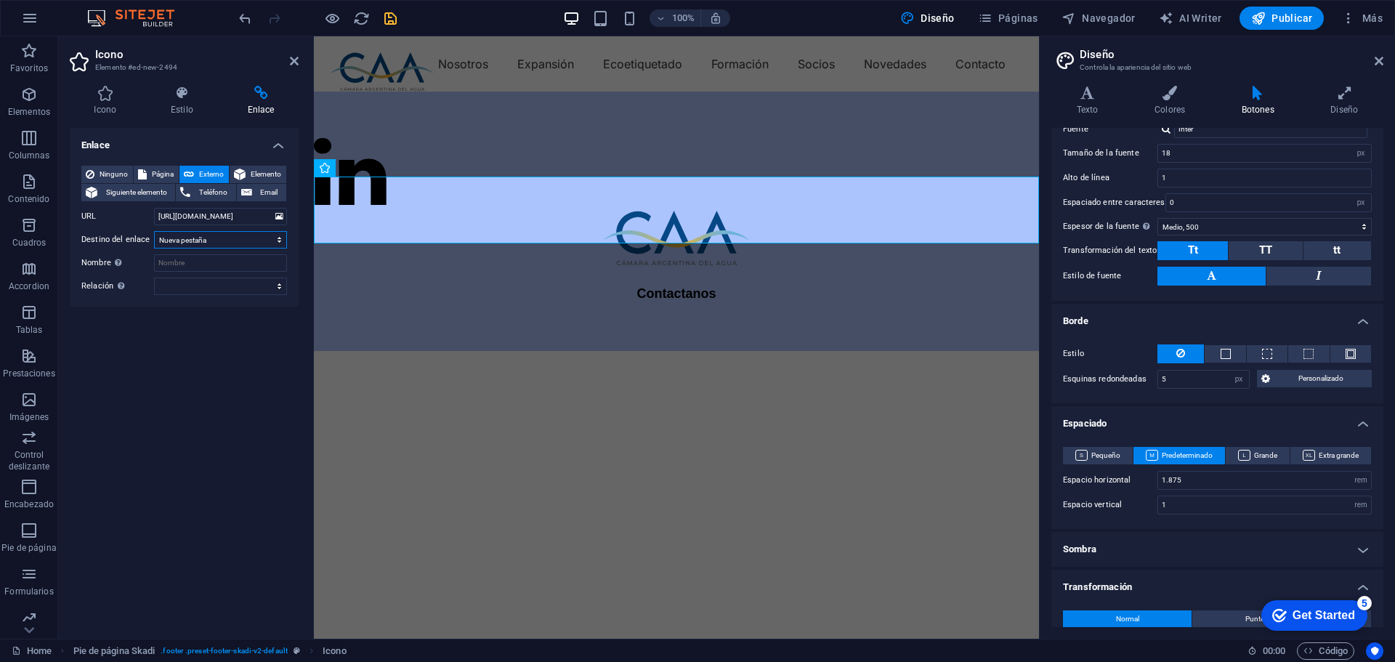
click at [223, 240] on select "Nueva pestaña Misma pestaña Superposición" at bounding box center [220, 239] width 133 height 17
click at [215, 261] on input "Nombre Una descripción adicional del enlace no debería ser igual al texto del e…" at bounding box center [220, 262] width 133 height 17
click at [212, 407] on div "Enlace Ninguno Página Externo Elemento Siguiente elemento Teléfono Email Página…" at bounding box center [184, 377] width 229 height 499
click at [350, 203] on figure at bounding box center [676, 174] width 725 height 73
click at [462, 348] on div "Contactanos" at bounding box center [676, 221] width 725 height 259
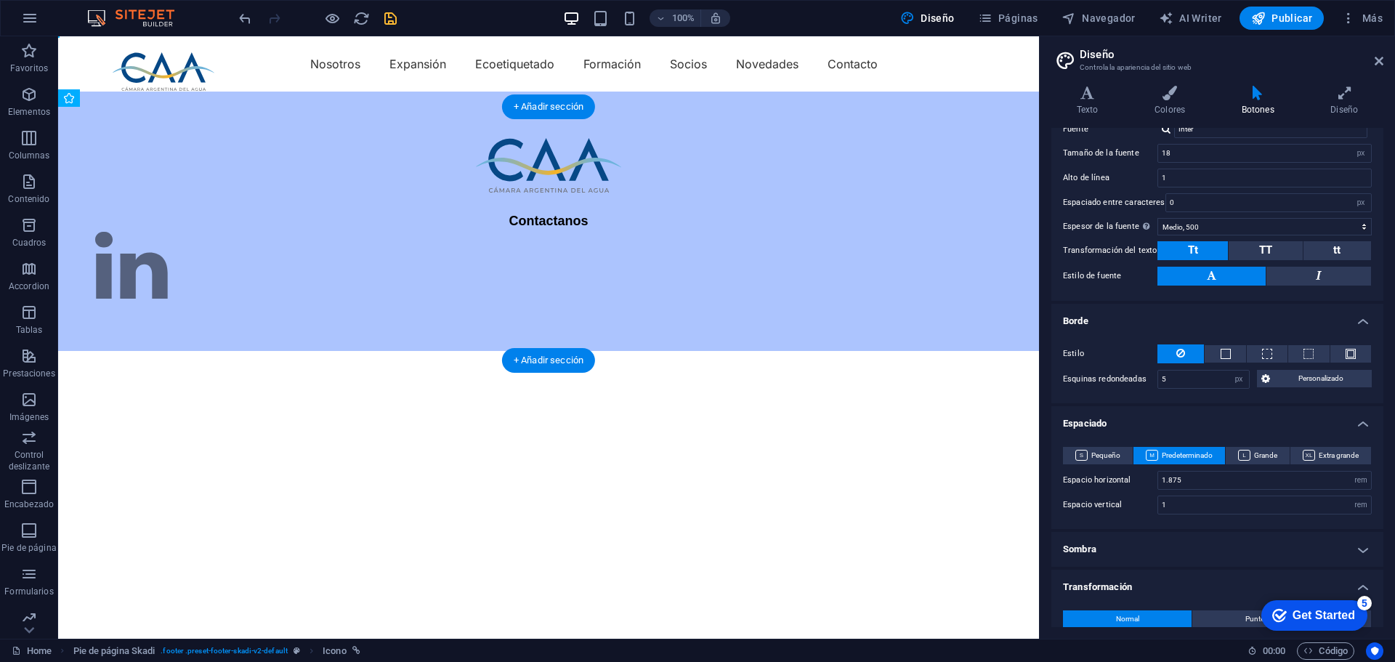
drag, startPoint x: 188, startPoint y: 182, endPoint x: 368, endPoint y: 297, distance: 213.6
click at [162, 282] on figure at bounding box center [548, 268] width 906 height 73
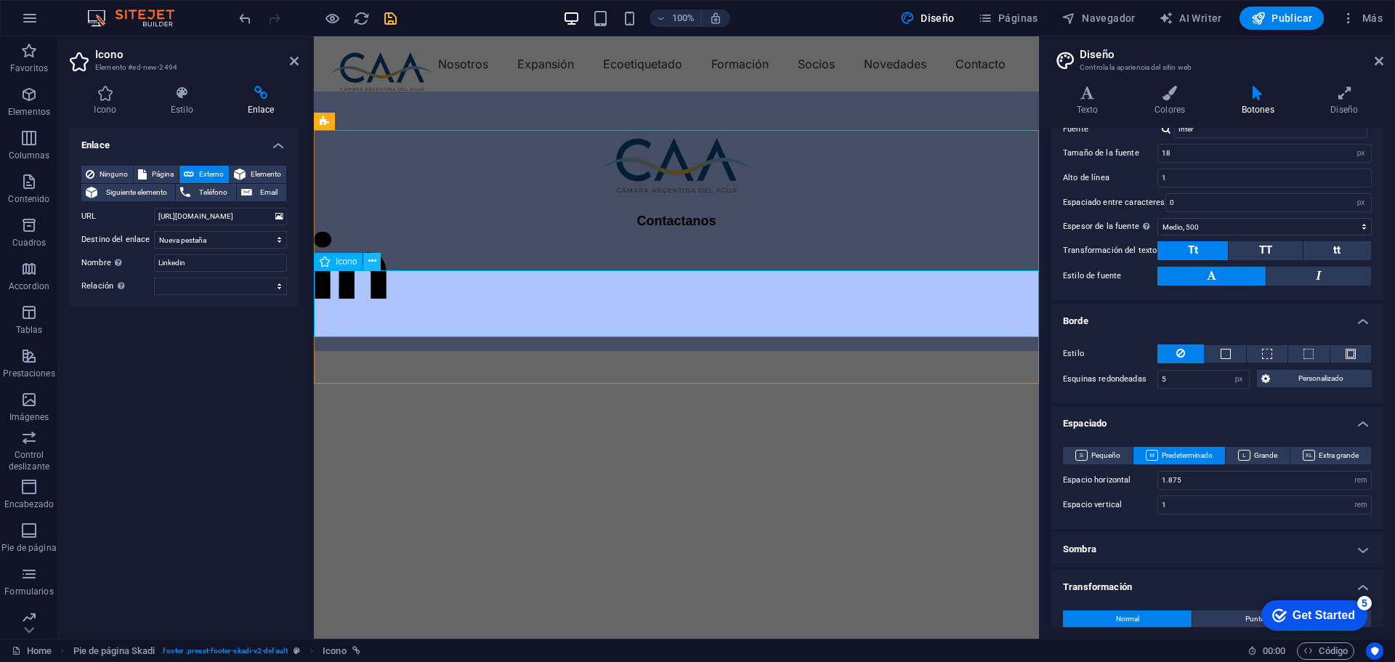
click at [368, 262] on icon at bounding box center [372, 260] width 8 height 15
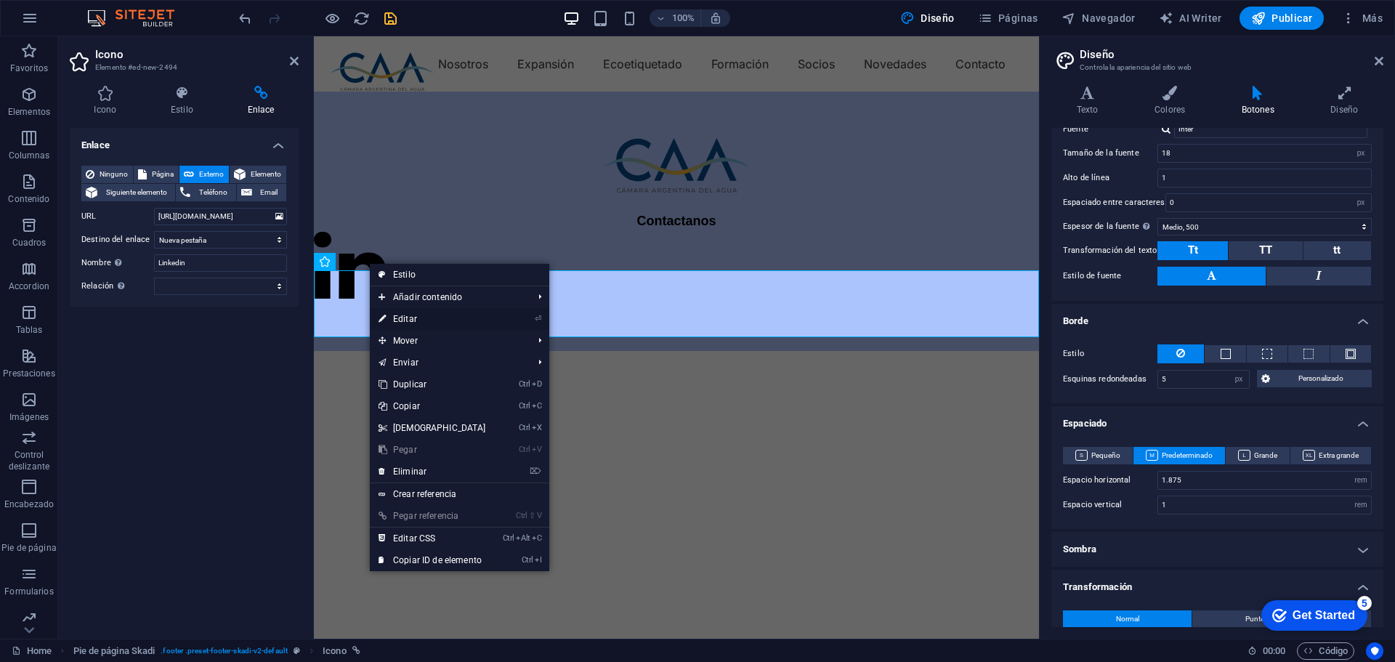
click at [396, 318] on link "⏎ Editar" at bounding box center [432, 319] width 125 height 22
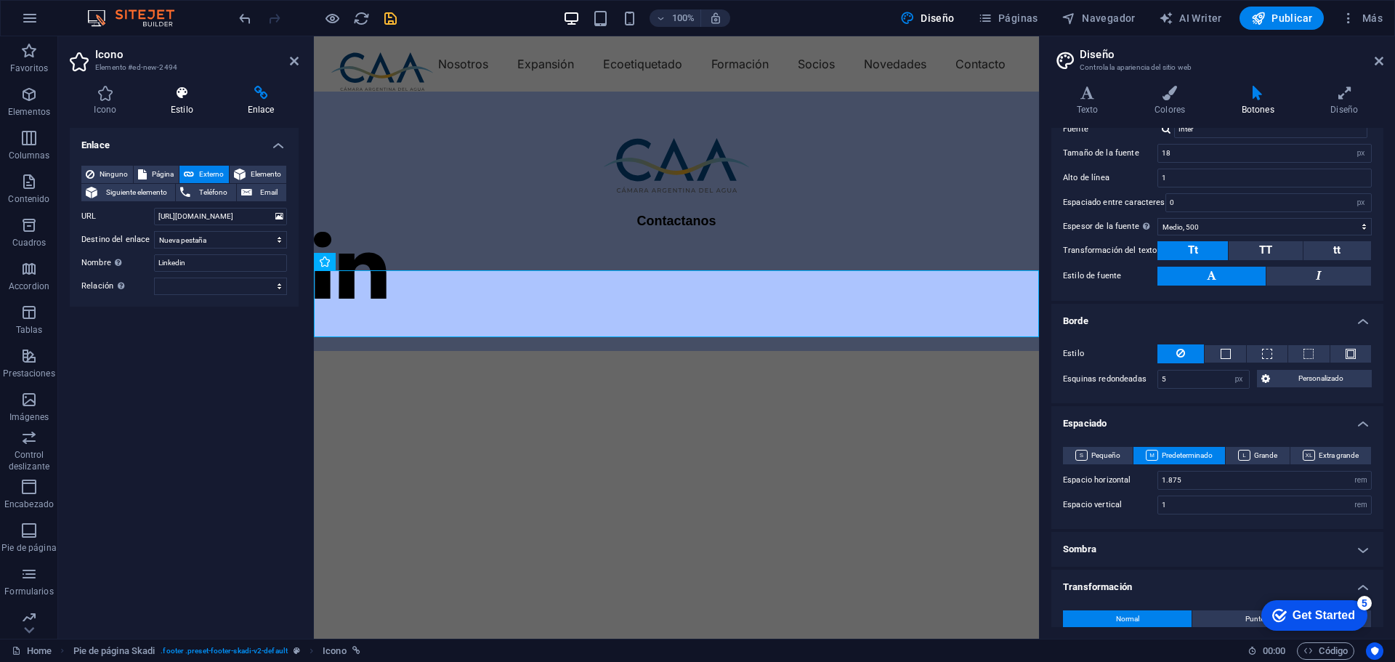
click at [174, 100] on h4 "Estilo" at bounding box center [185, 101] width 77 height 31
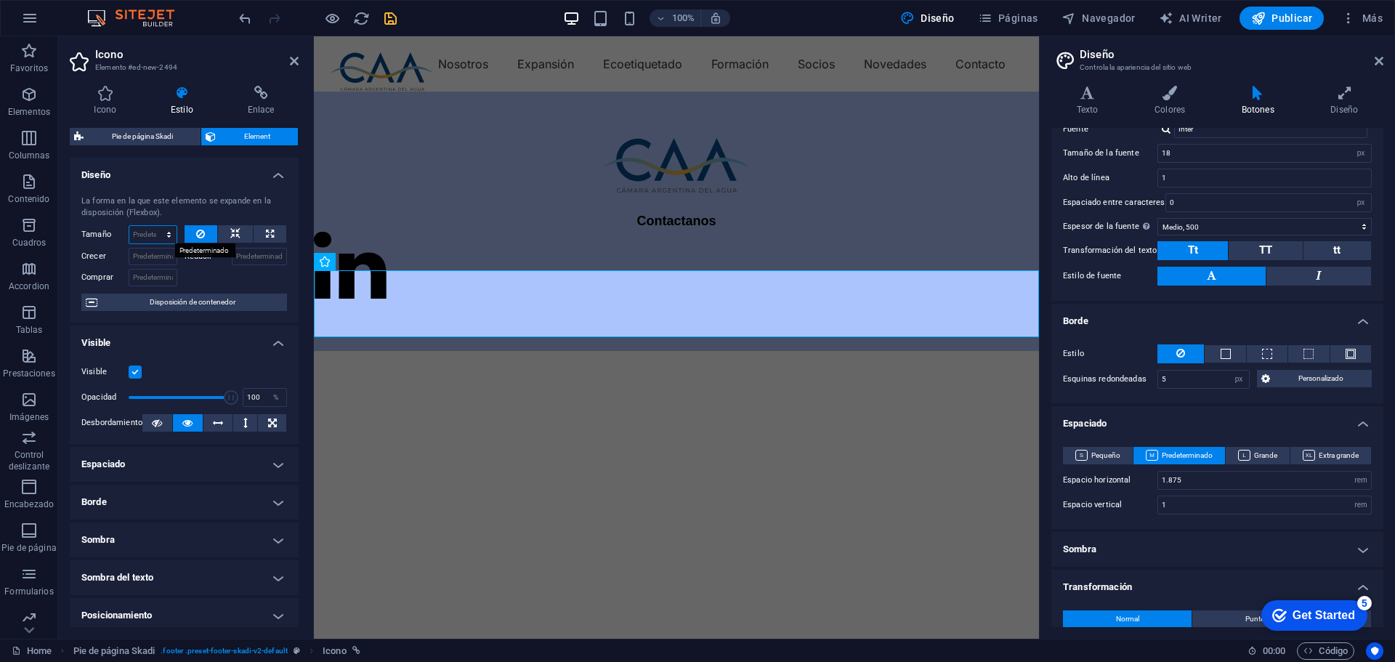
click at [159, 234] on select "Predeterminado automático px % 1/1 1/2 1/3 1/4 1/5 1/6 1/7 1/8 1/9 1/10" at bounding box center [152, 234] width 47 height 17
click at [154, 226] on select "Predeterminado automático px % 1/1 1/2 1/3 1/4 1/5 1/6 1/7 1/8 1/9 1/10" at bounding box center [152, 234] width 47 height 17
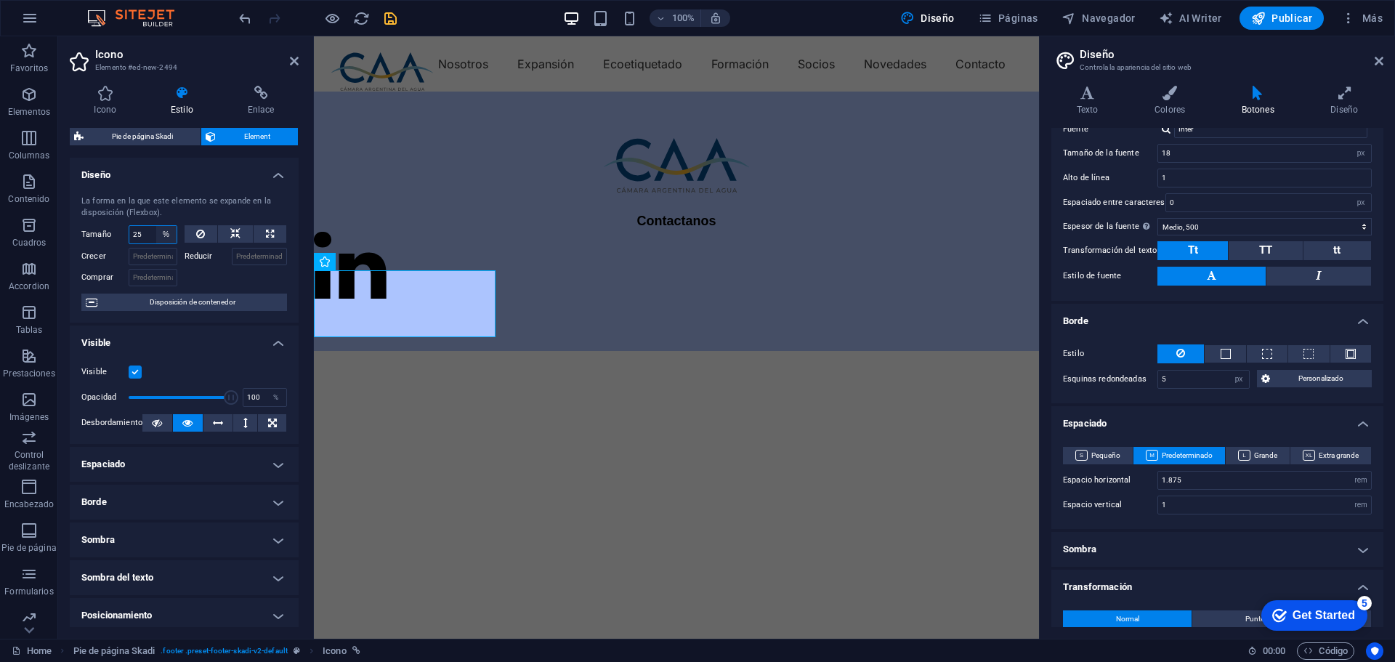
click at [166, 232] on select "Predeterminado automático px % 1/1 1/2 1/3 1/4 1/5 1/6 1/7 1/8 1/9 1/10" at bounding box center [166, 234] width 20 height 17
click at [156, 226] on select "Predeterminado automático px % 1/1 1/2 1/3 1/4 1/5 1/6 1/7 1/8 1/9 1/10" at bounding box center [166, 234] width 20 height 17
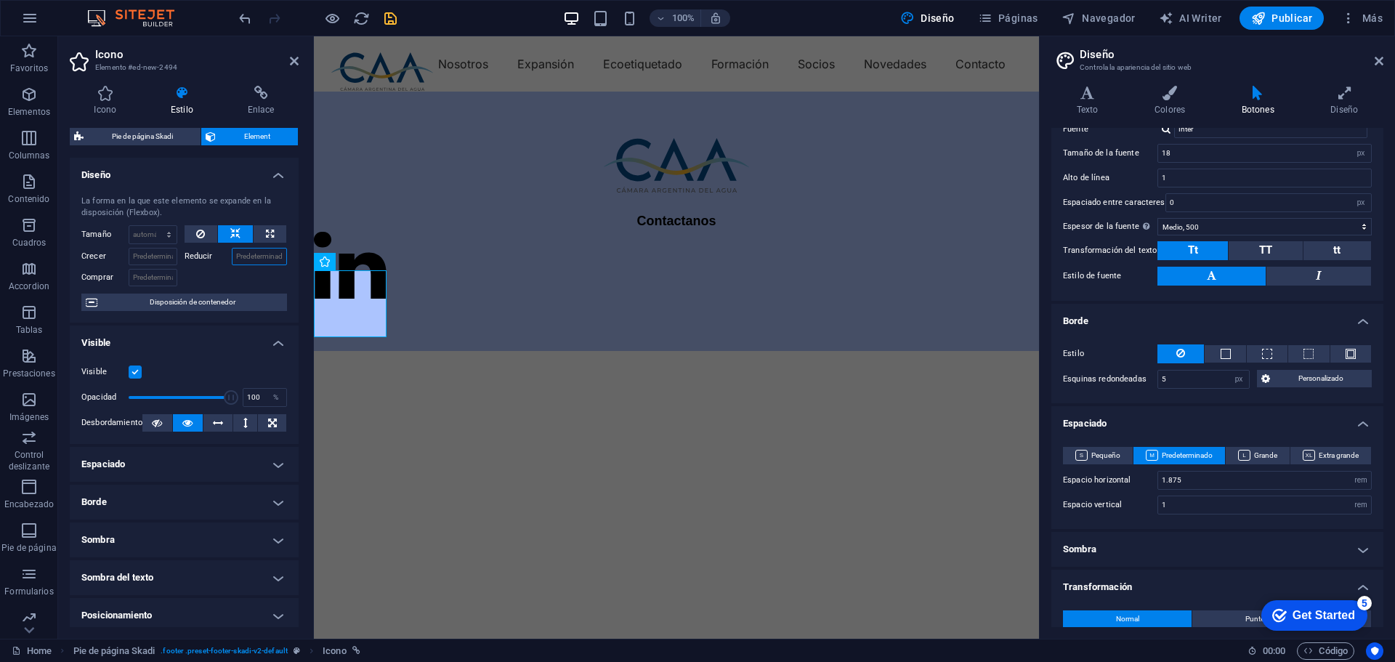
click at [251, 257] on input "Reducir" at bounding box center [260, 256] width 56 height 17
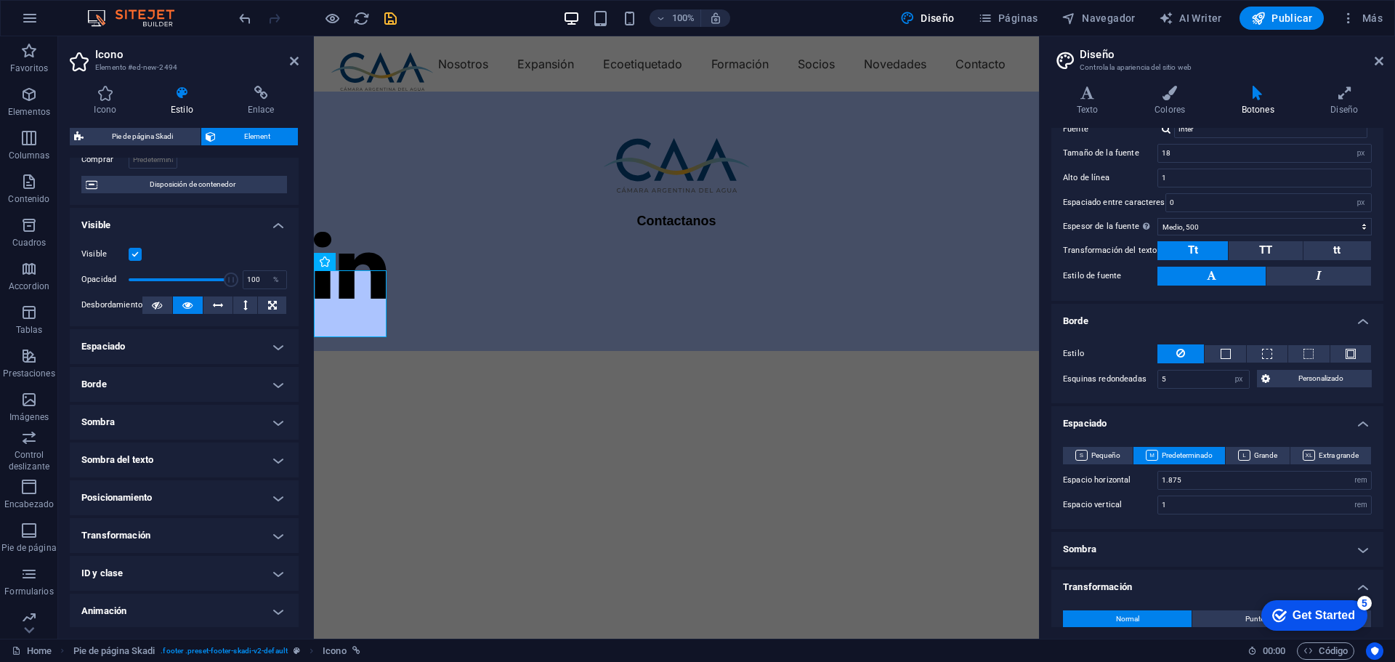
scroll to position [145, 0]
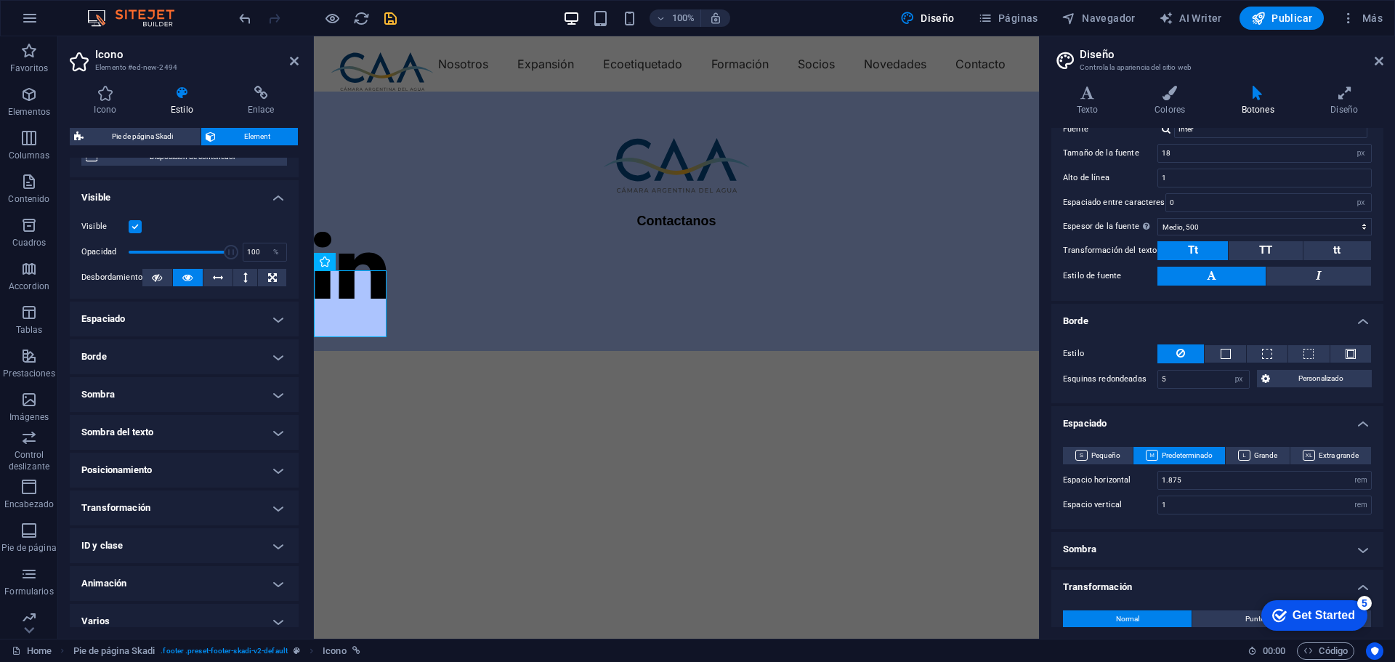
click at [210, 464] on h4 "Posicionamiento" at bounding box center [184, 469] width 229 height 35
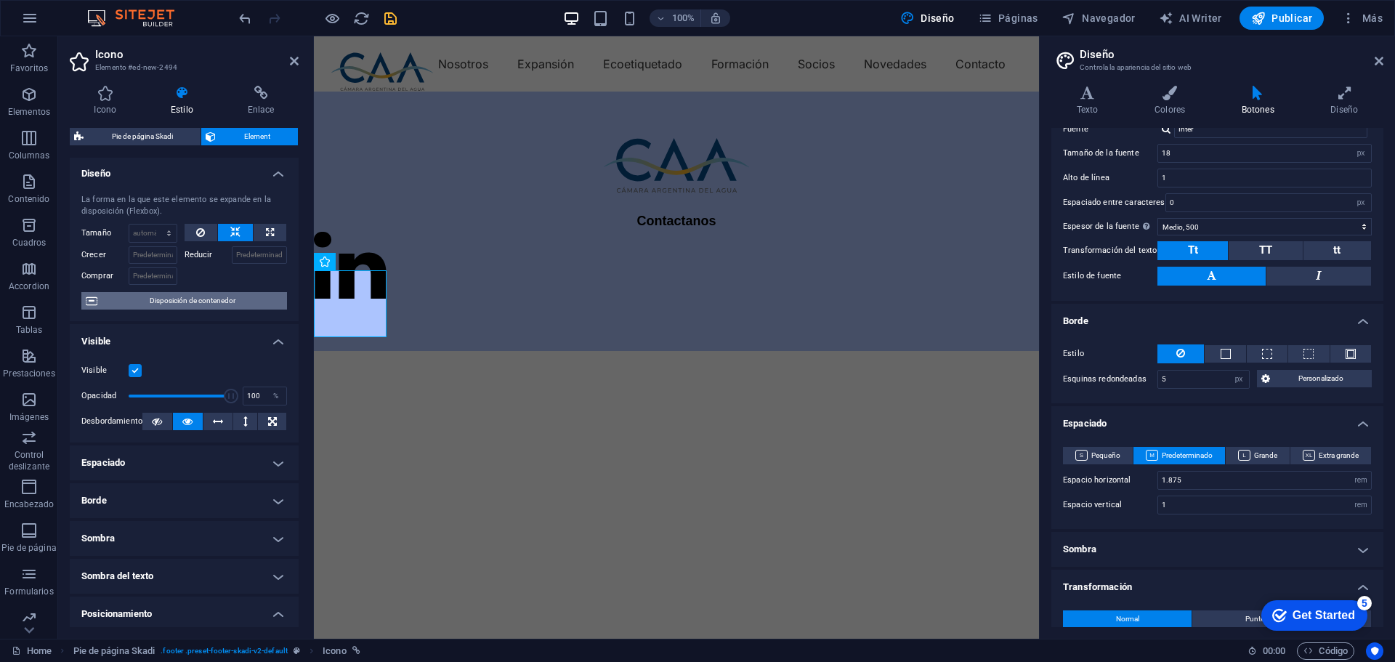
scroll to position [0, 0]
click at [153, 235] on select "Predeterminado automático px % 1/1 1/2 1/3 1/4 1/5 1/6 1/7 1/8 1/9 1/10" at bounding box center [152, 234] width 47 height 17
click at [203, 254] on label "Reducir" at bounding box center [207, 256] width 47 height 17
click at [232, 254] on input "Reducir" at bounding box center [260, 256] width 56 height 17
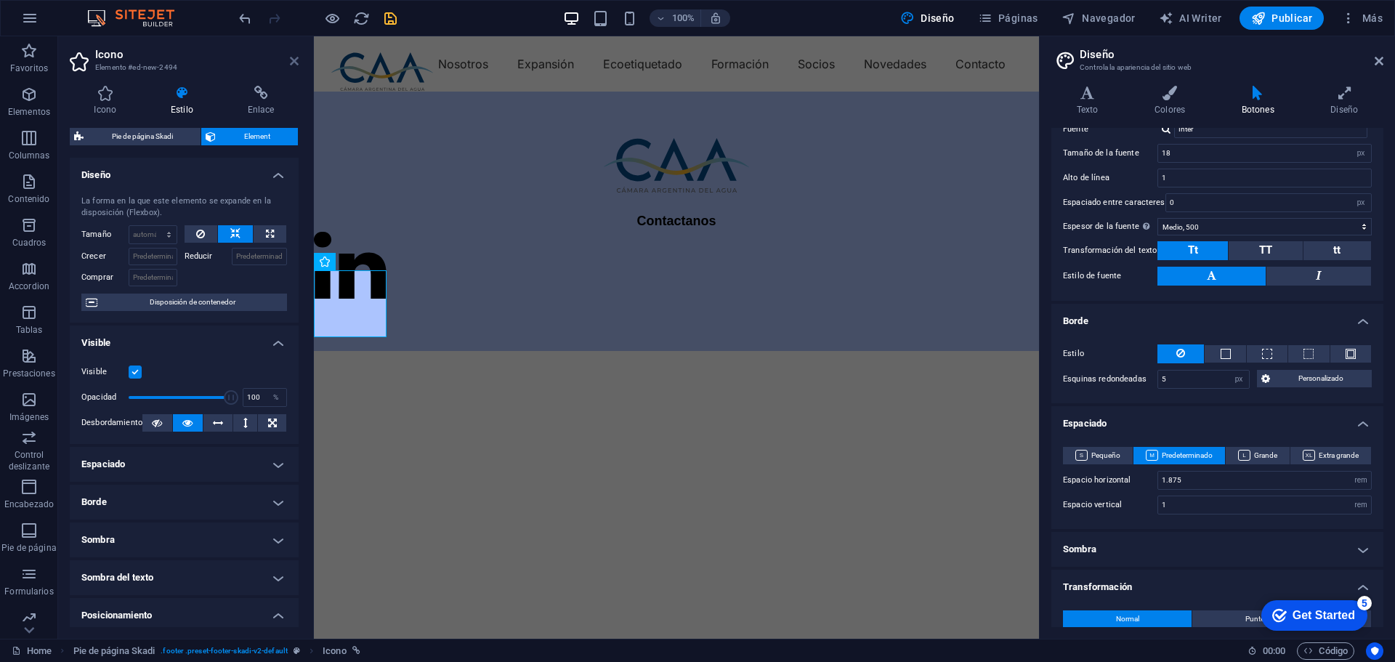
click at [290, 59] on icon at bounding box center [294, 61] width 9 height 12
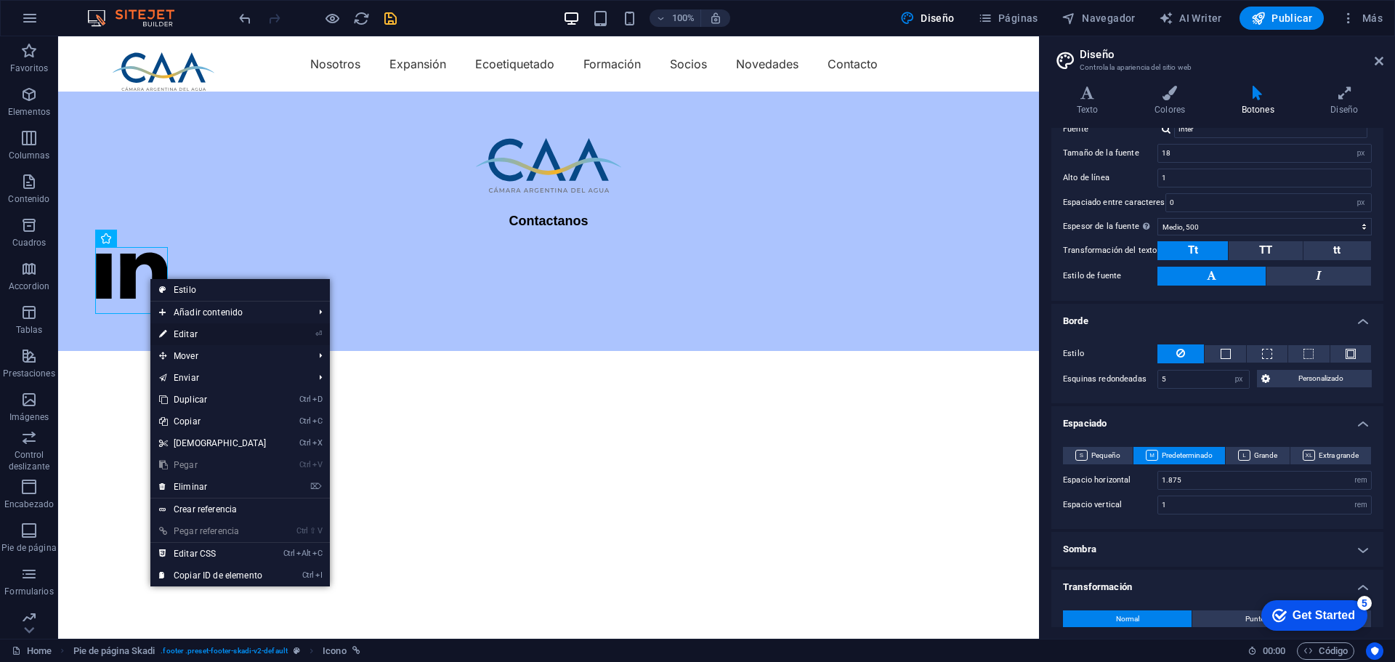
click at [189, 333] on link "⏎ Editar" at bounding box center [212, 334] width 125 height 22
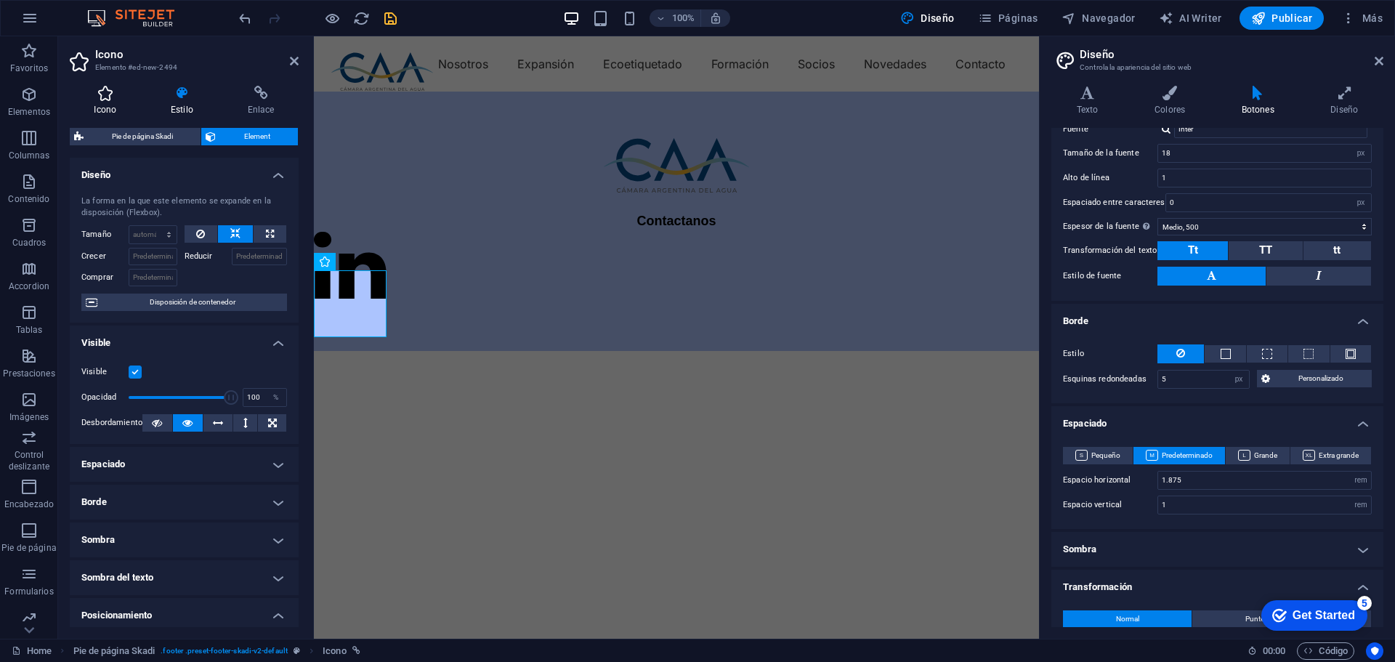
click at [105, 100] on icon at bounding box center [105, 93] width 71 height 15
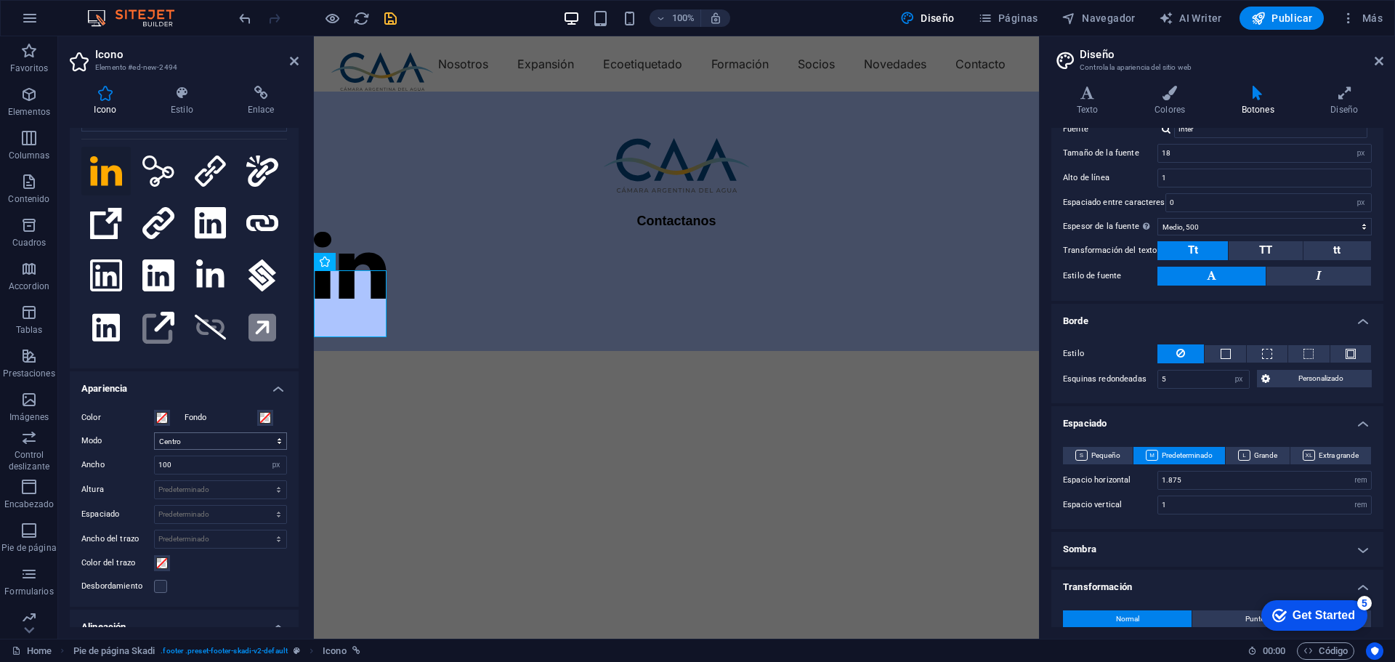
scroll to position [145, 0]
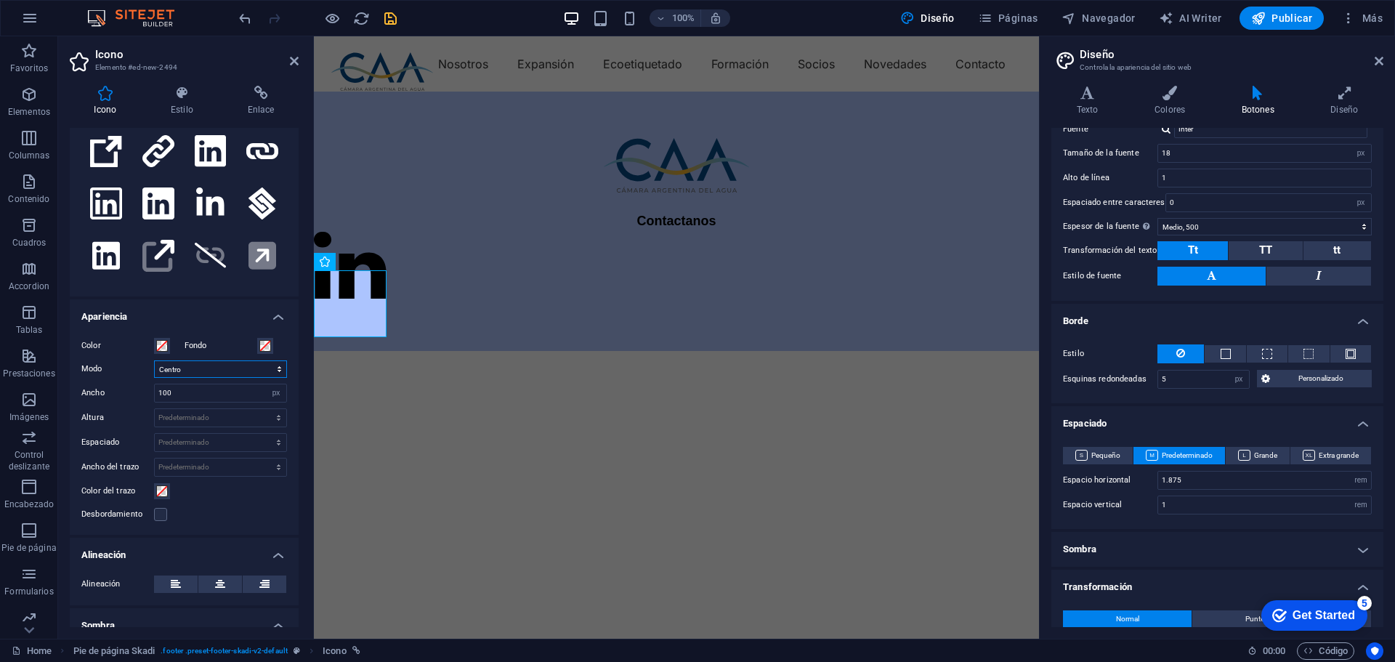
click at [233, 370] on select "Escalar Izquierda Centro Derecha" at bounding box center [220, 368] width 133 height 17
click at [232, 392] on input "100" at bounding box center [220, 392] width 131 height 17
drag, startPoint x: 202, startPoint y: 393, endPoint x: 148, endPoint y: 393, distance: 53.7
click at [148, 393] on div "Ancho 100 Predeterminado automático px rem % em vh vw" at bounding box center [184, 392] width 206 height 19
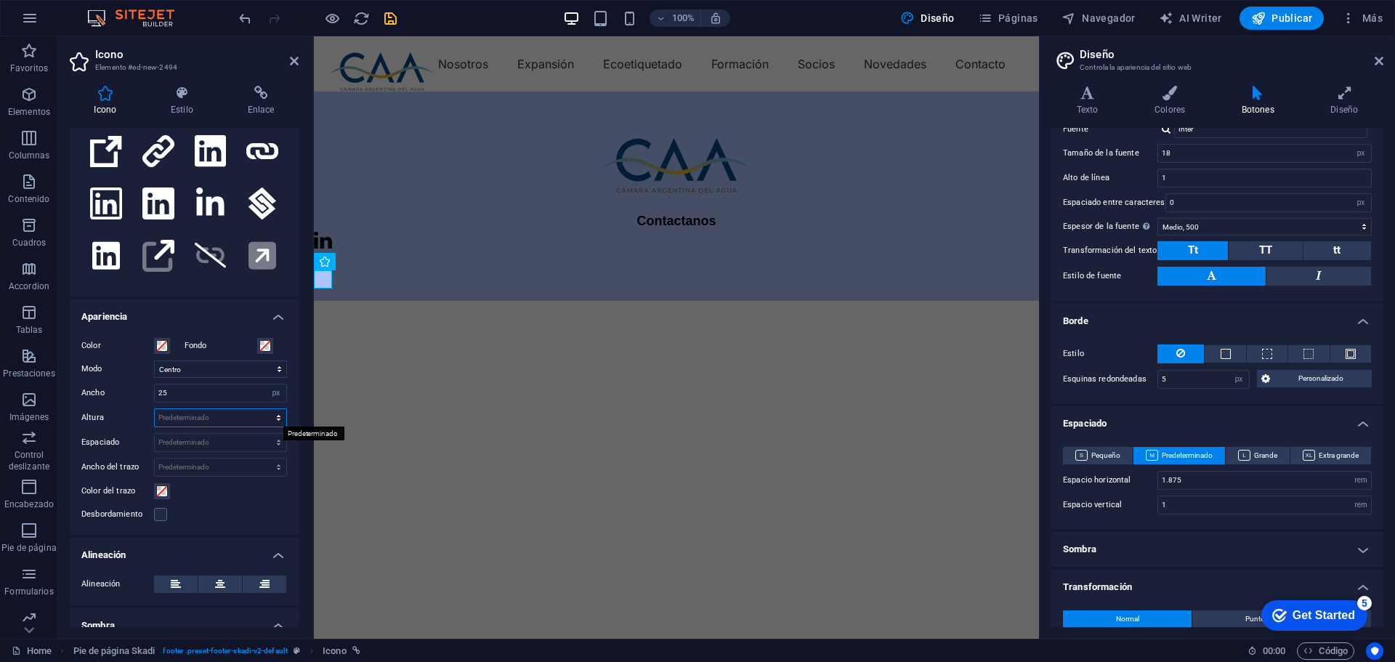
click at [184, 420] on select "Predeterminado automático px rem em vh vw" at bounding box center [220, 417] width 131 height 17
click at [155, 409] on select "Predeterminado automático px rem em vh vw" at bounding box center [220, 417] width 131 height 17
click at [220, 421] on select "Predeterminado automático px rem em vh vw" at bounding box center [220, 417] width 131 height 17
click at [263, 409] on select "Predeterminado automático px rem em vh vw" at bounding box center [220, 417] width 131 height 17
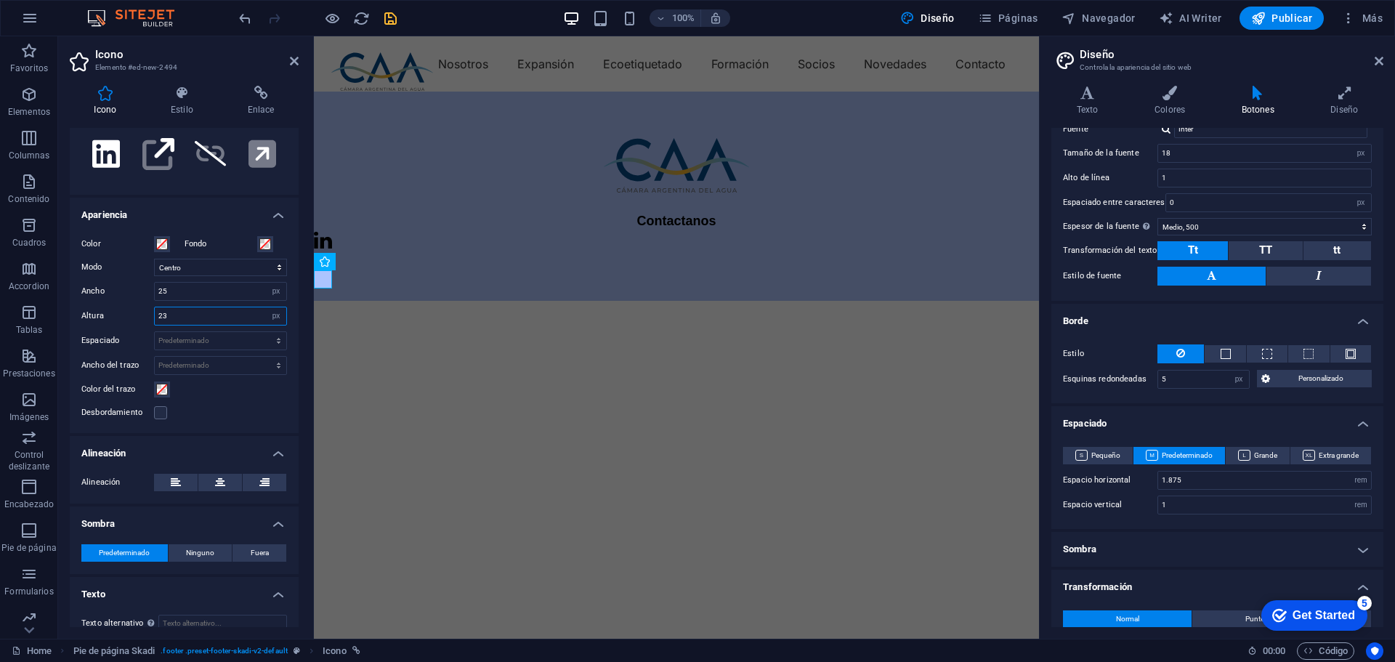
scroll to position [263, 0]
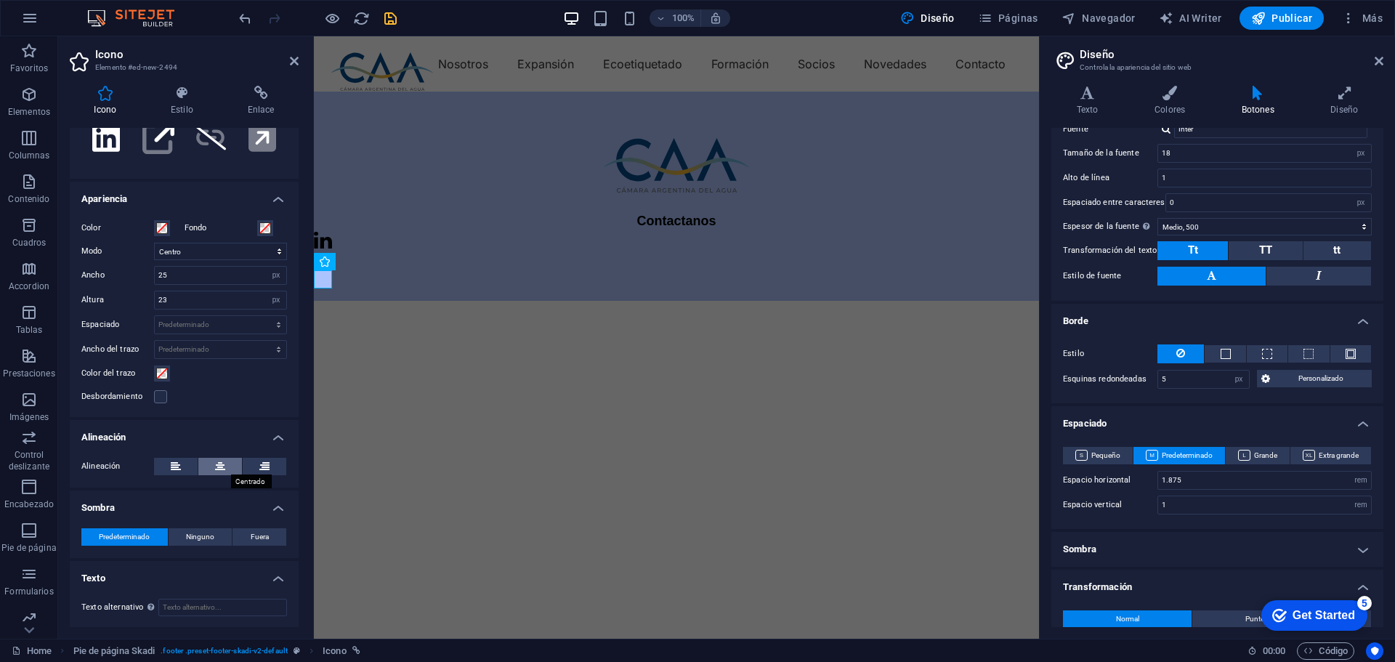
click at [220, 464] on icon at bounding box center [220, 466] width 10 height 17
click at [220, 460] on icon at bounding box center [220, 466] width 10 height 17
click at [181, 466] on button at bounding box center [176, 466] width 44 height 17
click at [269, 470] on button at bounding box center [265, 466] width 44 height 17
click at [394, 277] on div "Contactanos" at bounding box center [676, 196] width 725 height 209
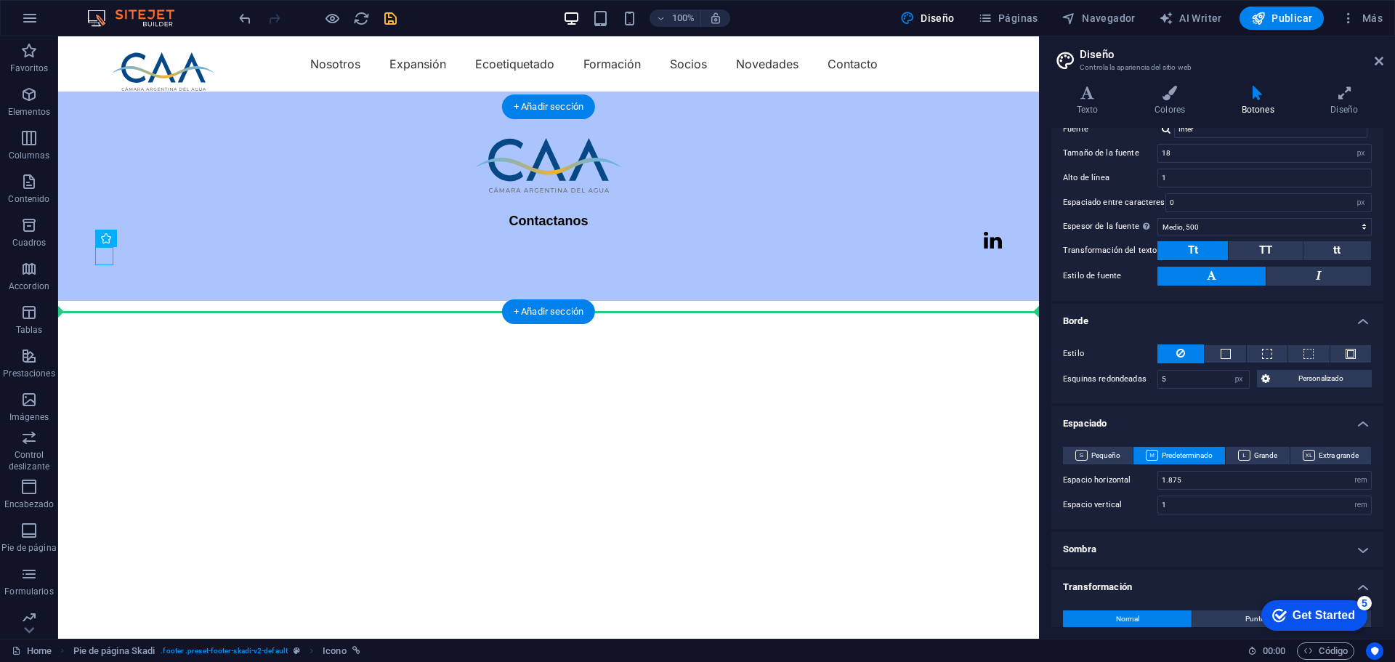
drag, startPoint x: 168, startPoint y: 278, endPoint x: 550, endPoint y: 258, distance: 382.6
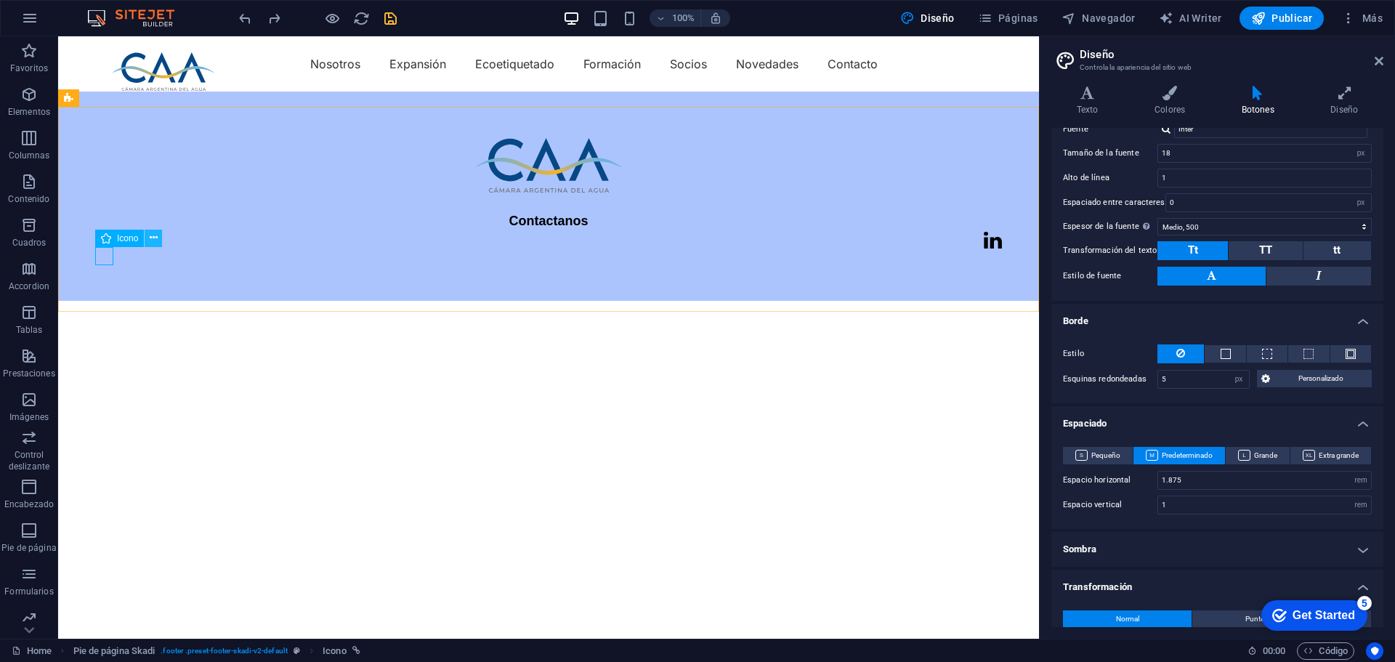
click at [155, 238] on icon at bounding box center [154, 237] width 8 height 15
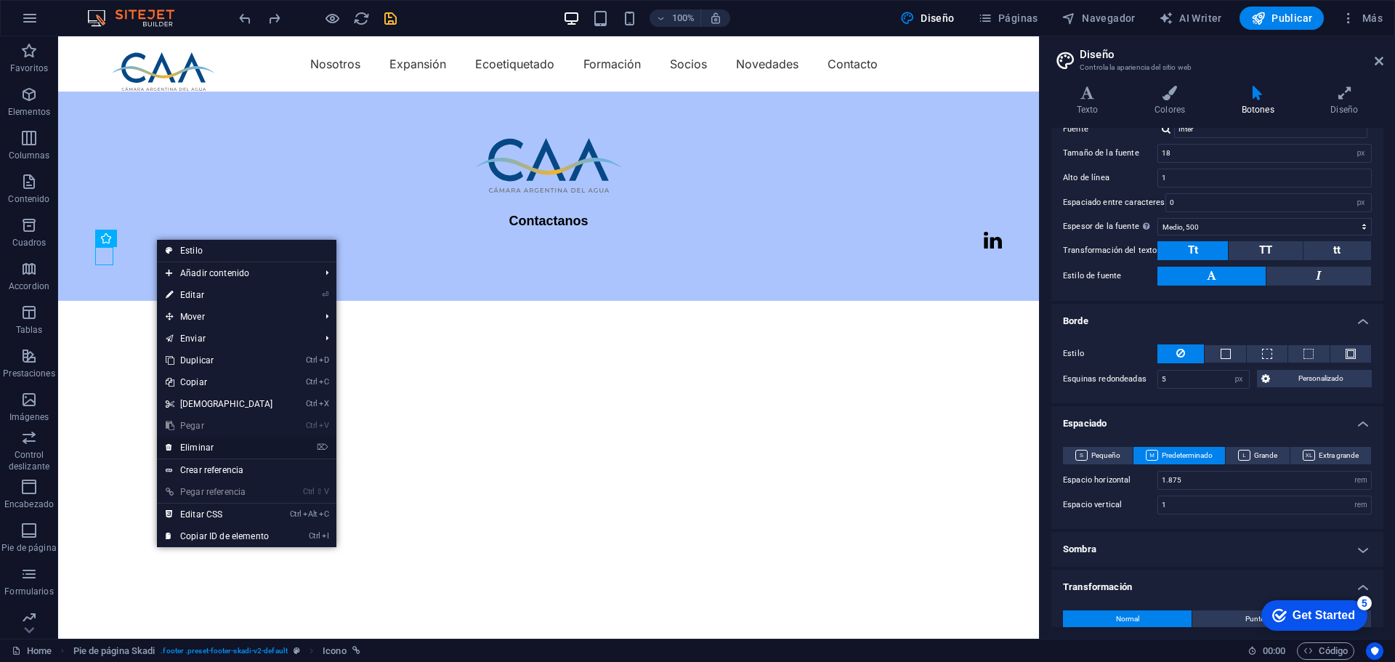
click at [205, 447] on link "⌦ Eliminar" at bounding box center [219, 448] width 125 height 22
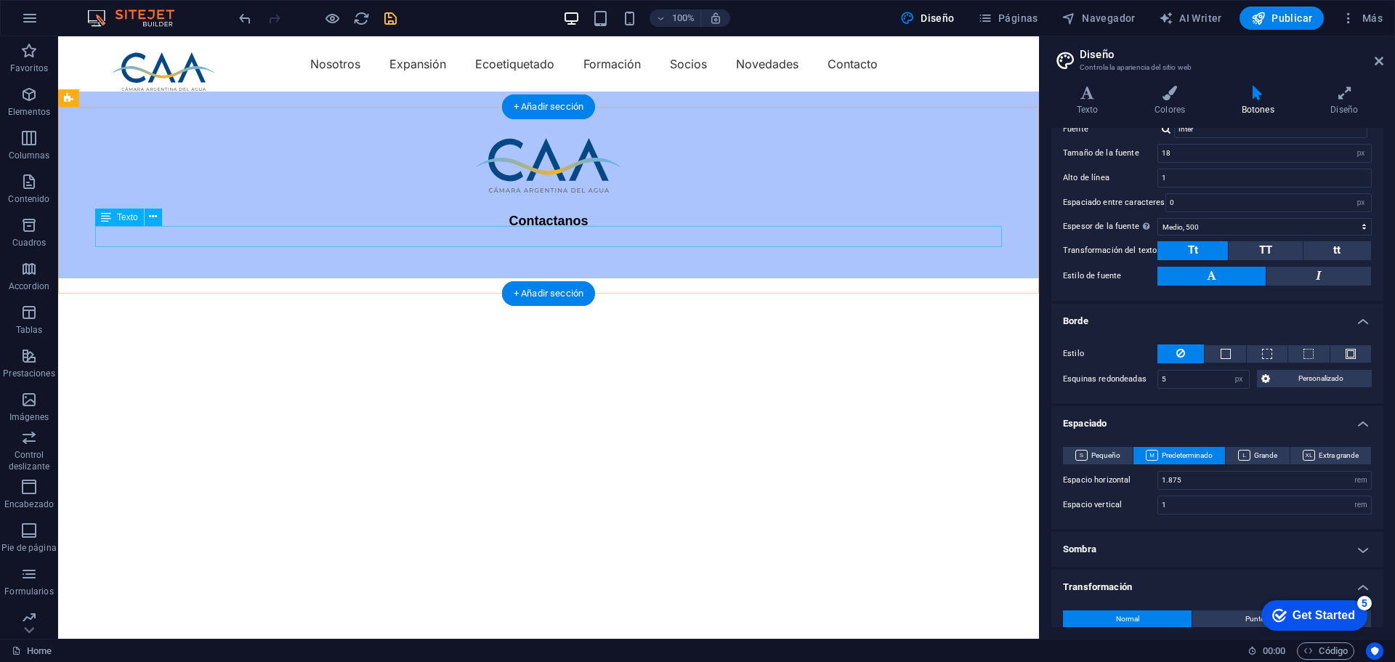
click at [564, 232] on div "Contactanos" at bounding box center [548, 221] width 906 height 21
click at [570, 232] on div "Contactanos" at bounding box center [548, 221] width 906 height 21
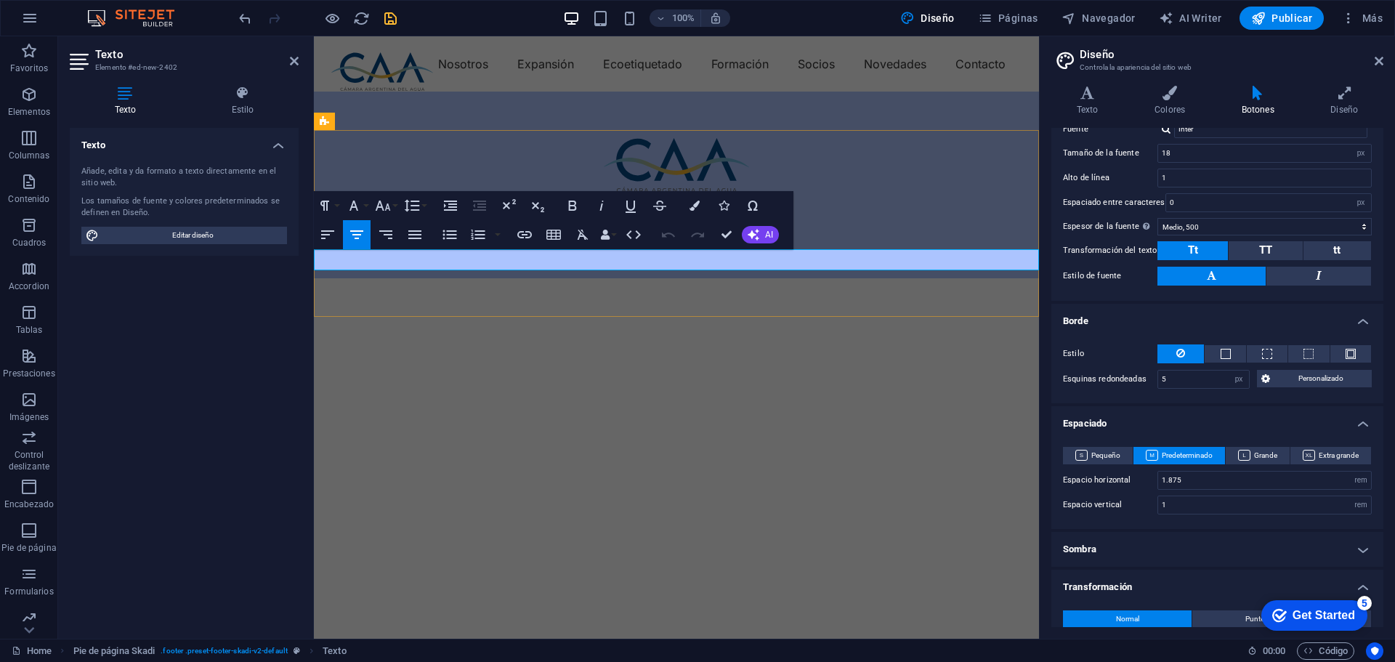
click at [723, 232] on p "Contactanos" at bounding box center [676, 221] width 725 height 21
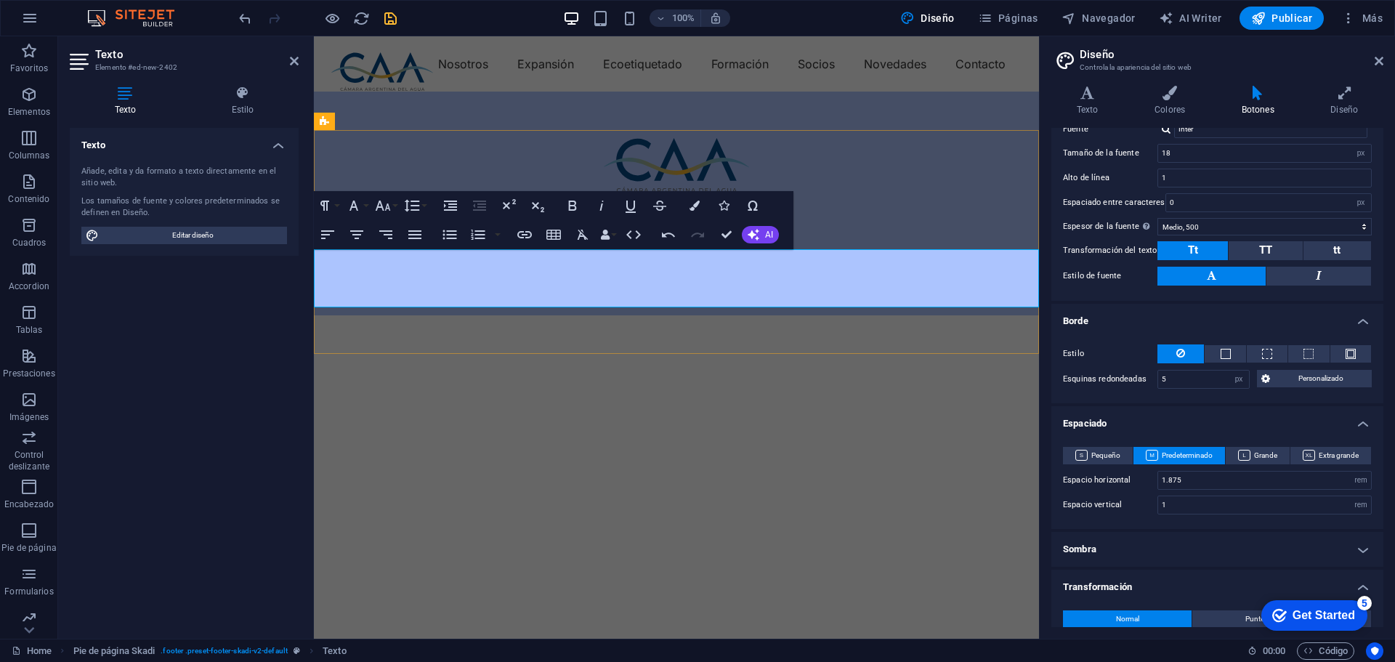
click at [678, 269] on p "​" at bounding box center [676, 260] width 725 height 19
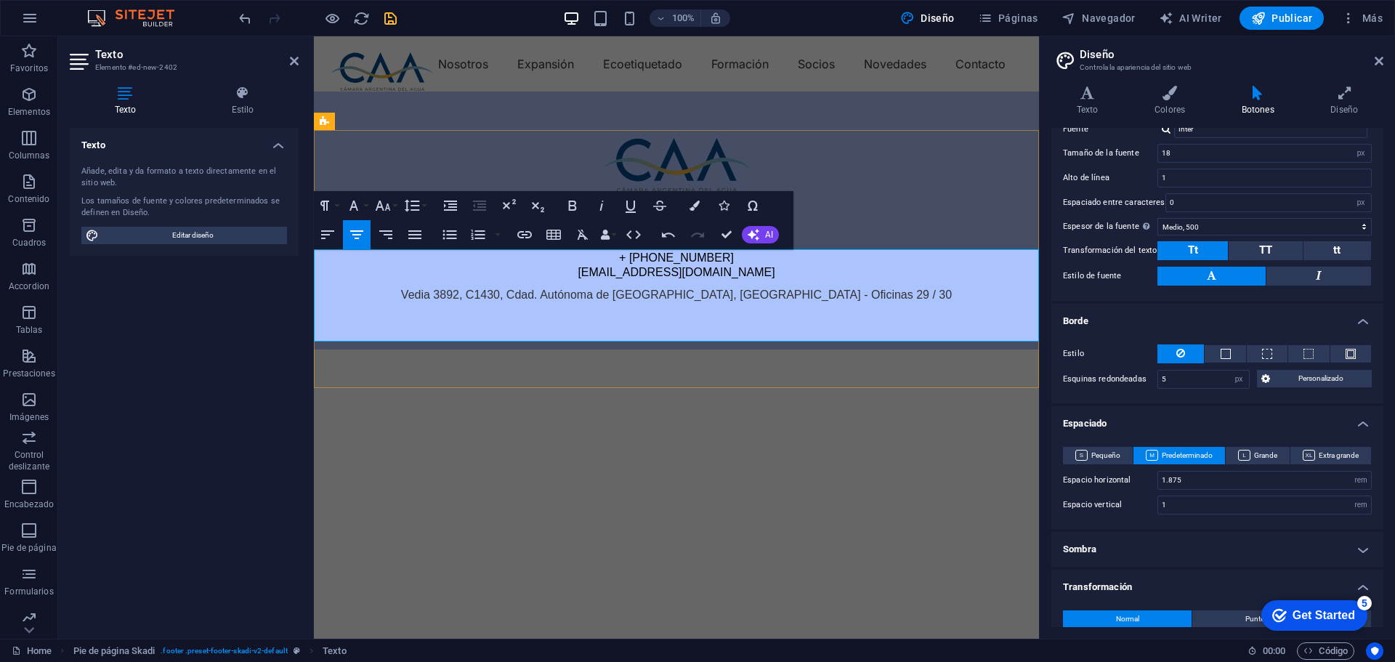
click at [747, 303] on p "Vedia 3892, C1430, Cdad. Autónoma de Buenos Aires, Argentina - Oficinas 29 / 30" at bounding box center [676, 295] width 725 height 15
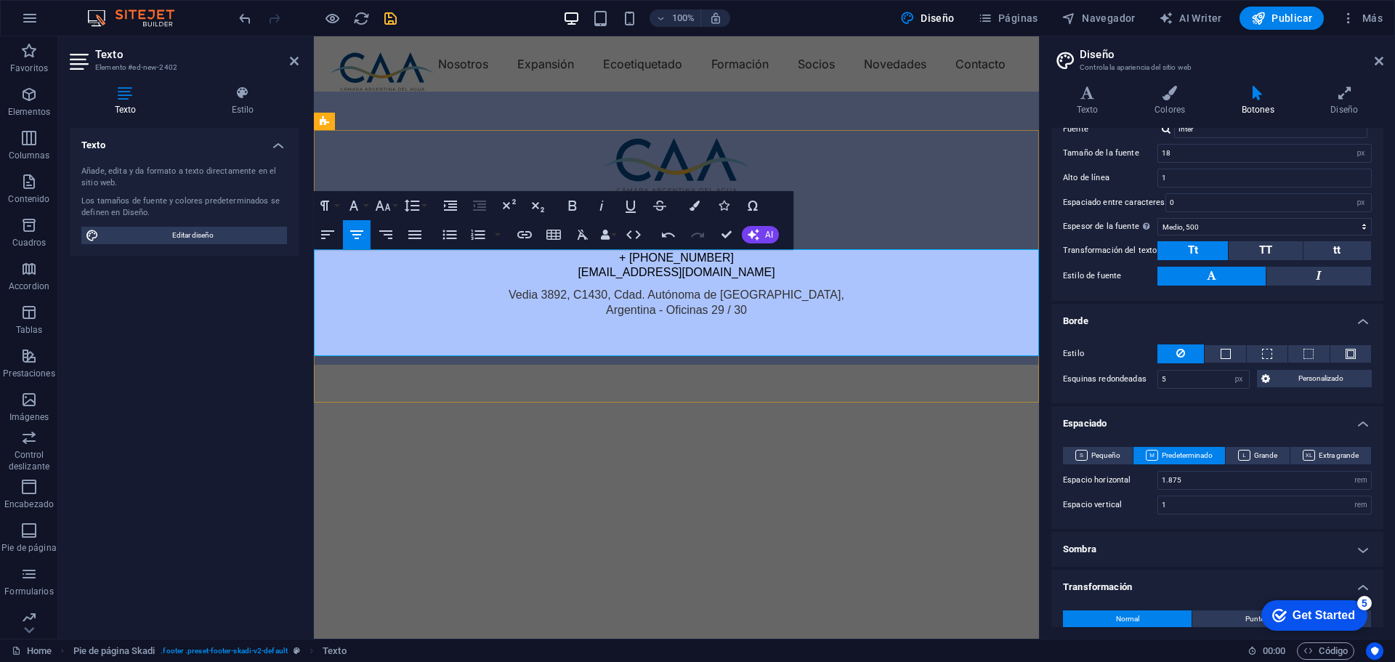
click at [748, 303] on p "Vedia 3892, C1430, Cdad. Autónoma de Buenos Aires," at bounding box center [676, 295] width 725 height 15
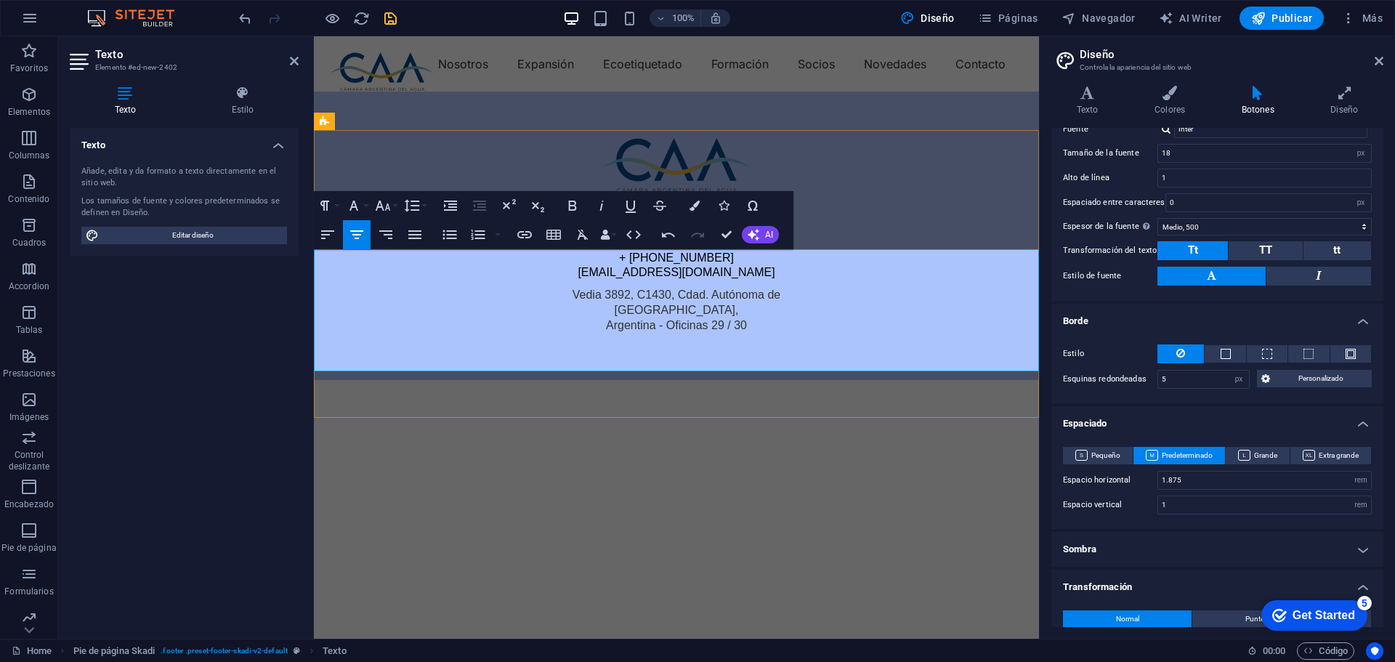
click at [730, 318] on p "Buenos Aires," at bounding box center [676, 310] width 725 height 15
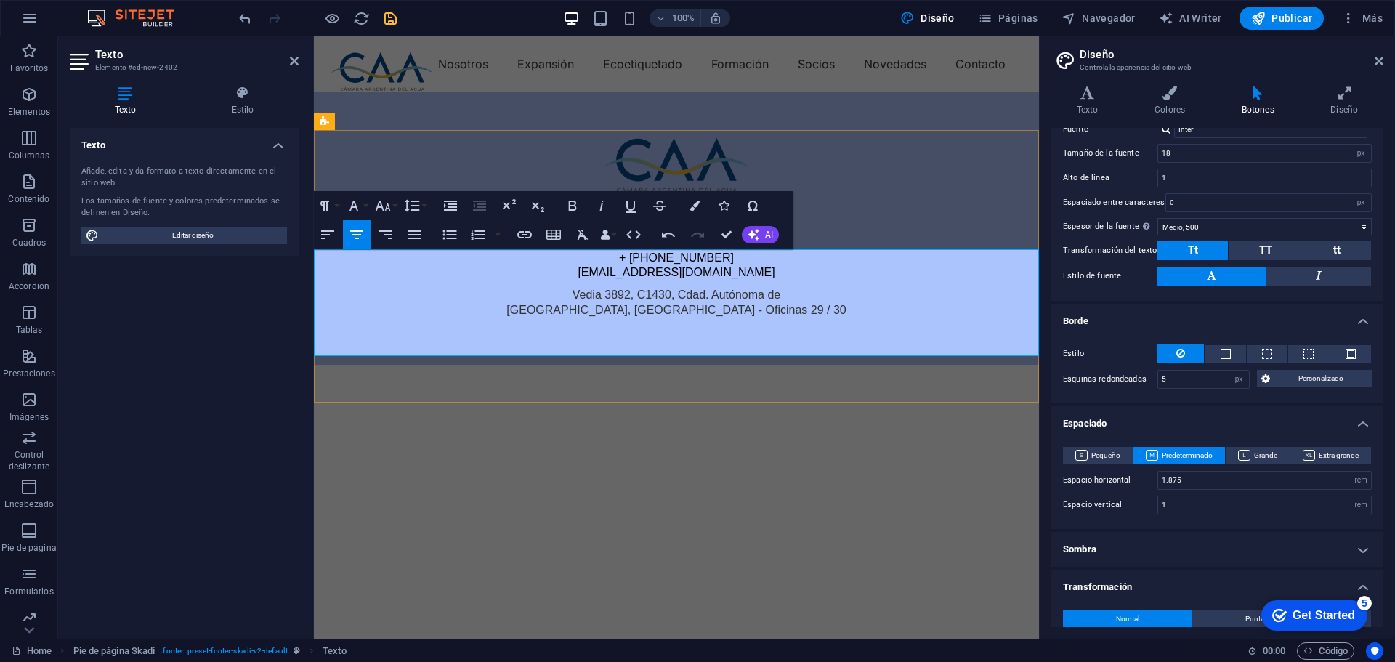
click at [800, 318] on p "[GEOGRAPHIC_DATA], [GEOGRAPHIC_DATA] - Oficinas 29 / 30" at bounding box center [676, 310] width 725 height 15
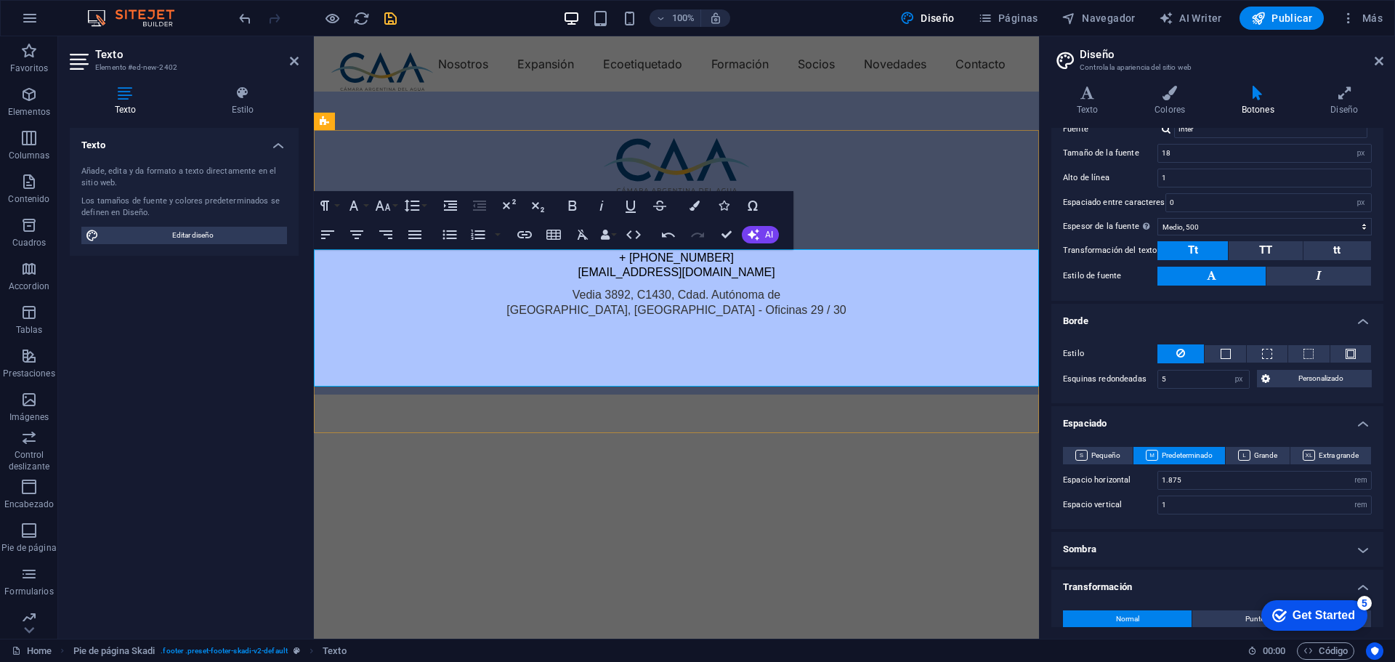
click at [673, 333] on p at bounding box center [676, 325] width 725 height 15
click at [665, 333] on p at bounding box center [676, 325] width 725 height 15
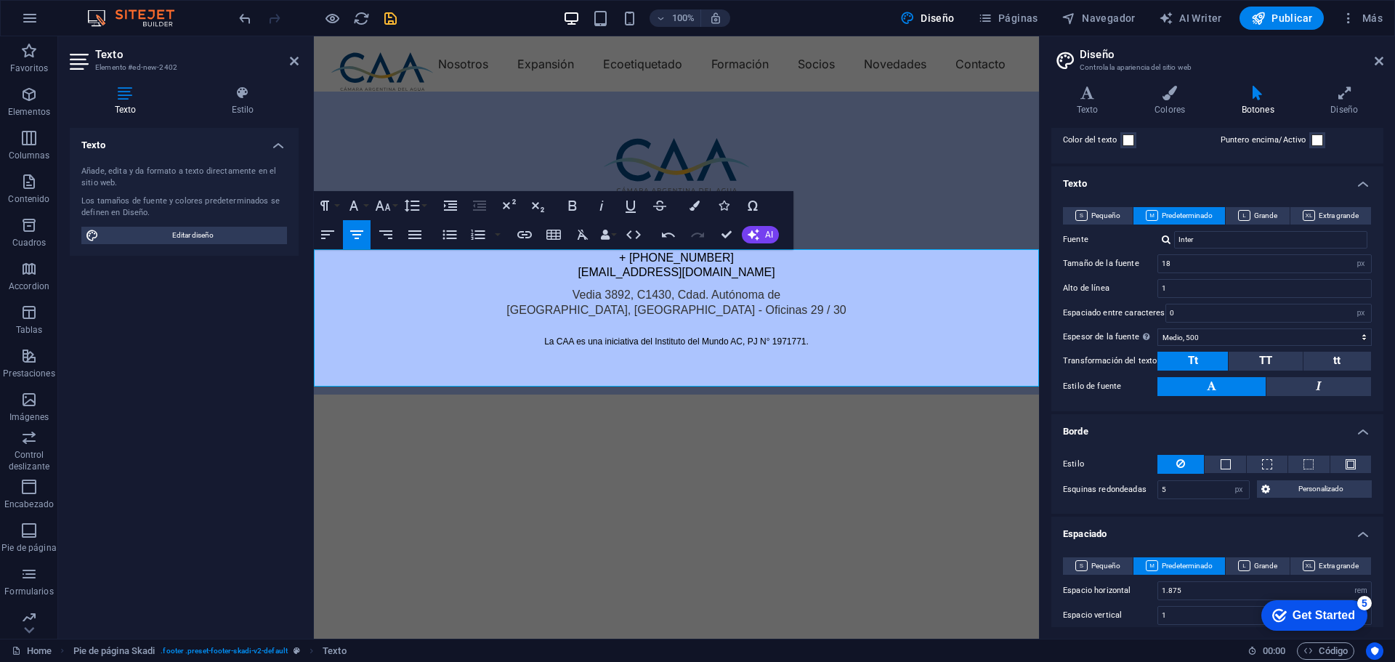
scroll to position [0, 0]
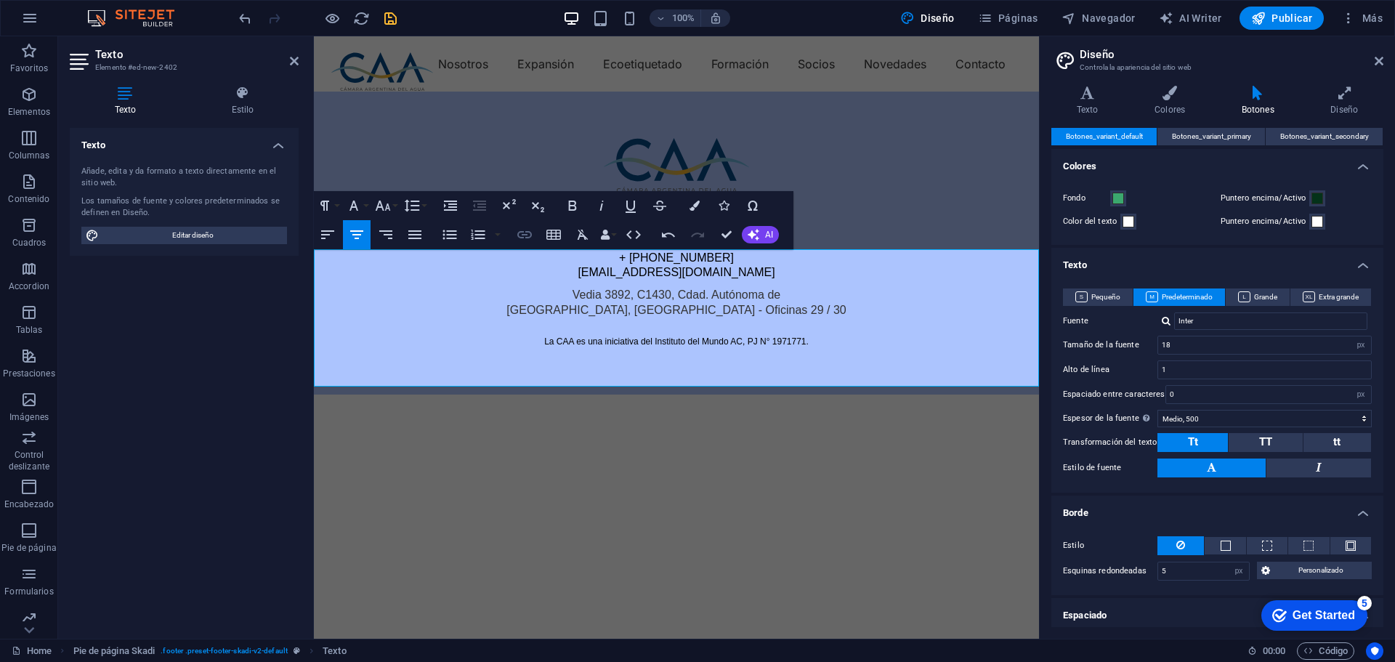
click at [523, 232] on icon "button" at bounding box center [524, 234] width 15 height 7
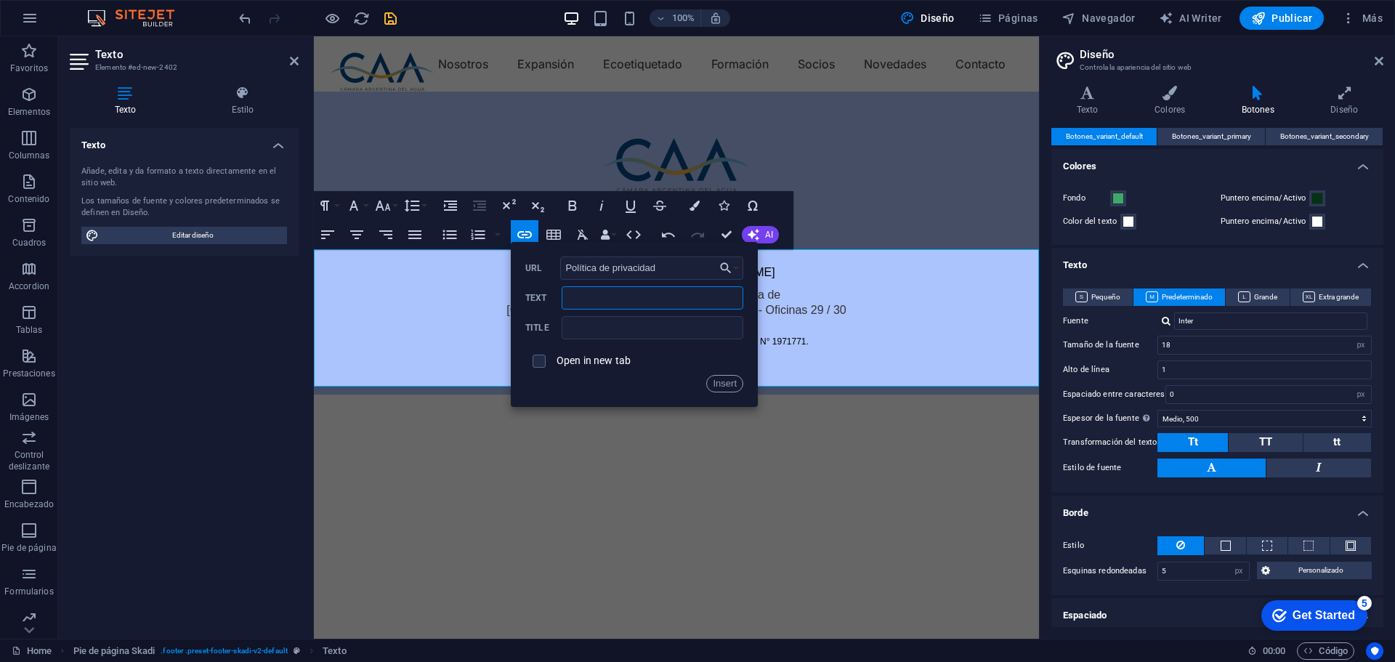
click at [590, 286] on input "Text" at bounding box center [652, 297] width 182 height 23
click at [721, 383] on button "Insert" at bounding box center [724, 383] width 37 height 17
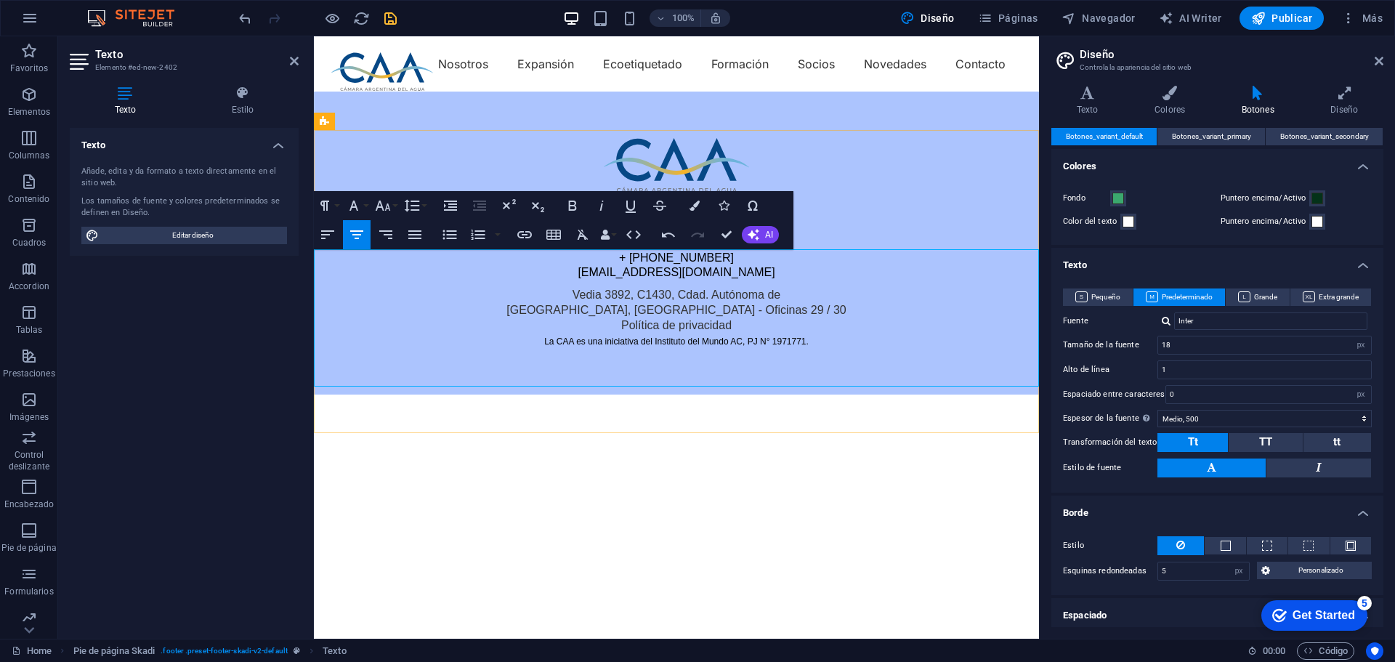
click at [686, 331] on link "Política de privacidad" at bounding box center [676, 325] width 110 height 12
click at [398, 204] on button "Font Size" at bounding box center [386, 205] width 28 height 29
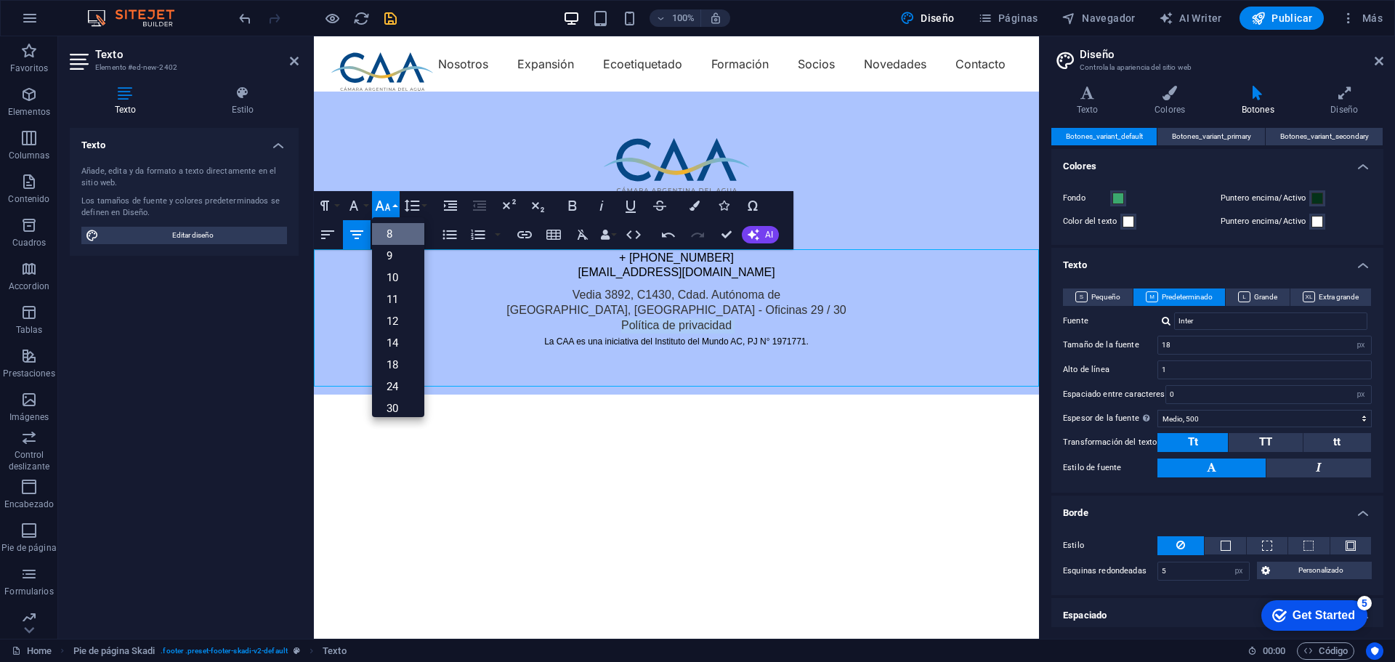
click at [393, 228] on link "8" at bounding box center [398, 234] width 52 height 22
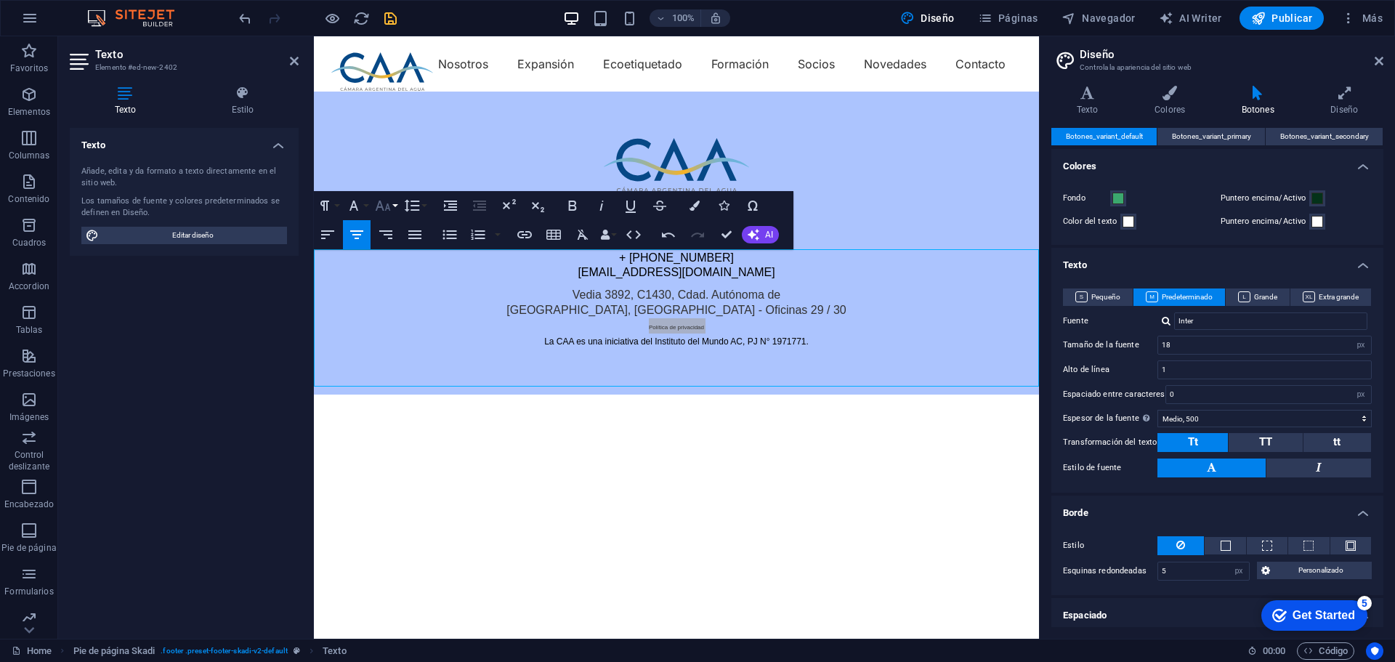
click at [391, 206] on button "Font Size" at bounding box center [386, 205] width 28 height 29
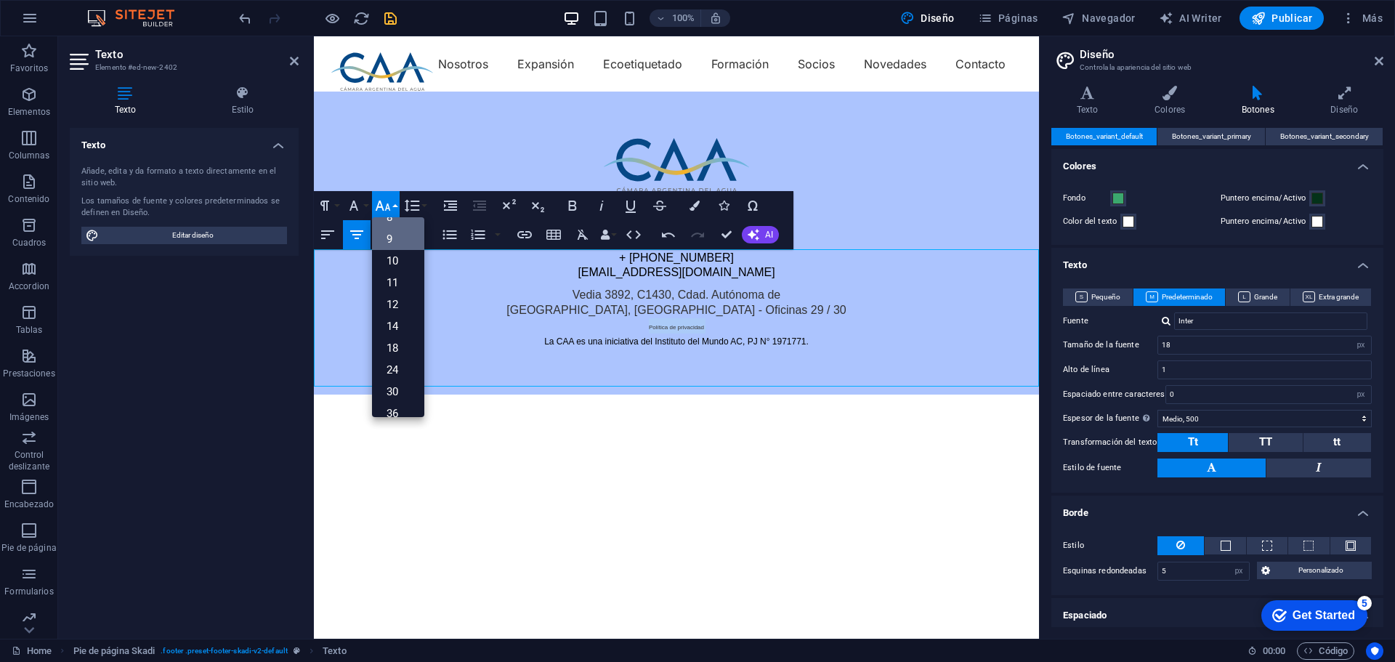
click at [400, 248] on link "9" at bounding box center [398, 239] width 52 height 22
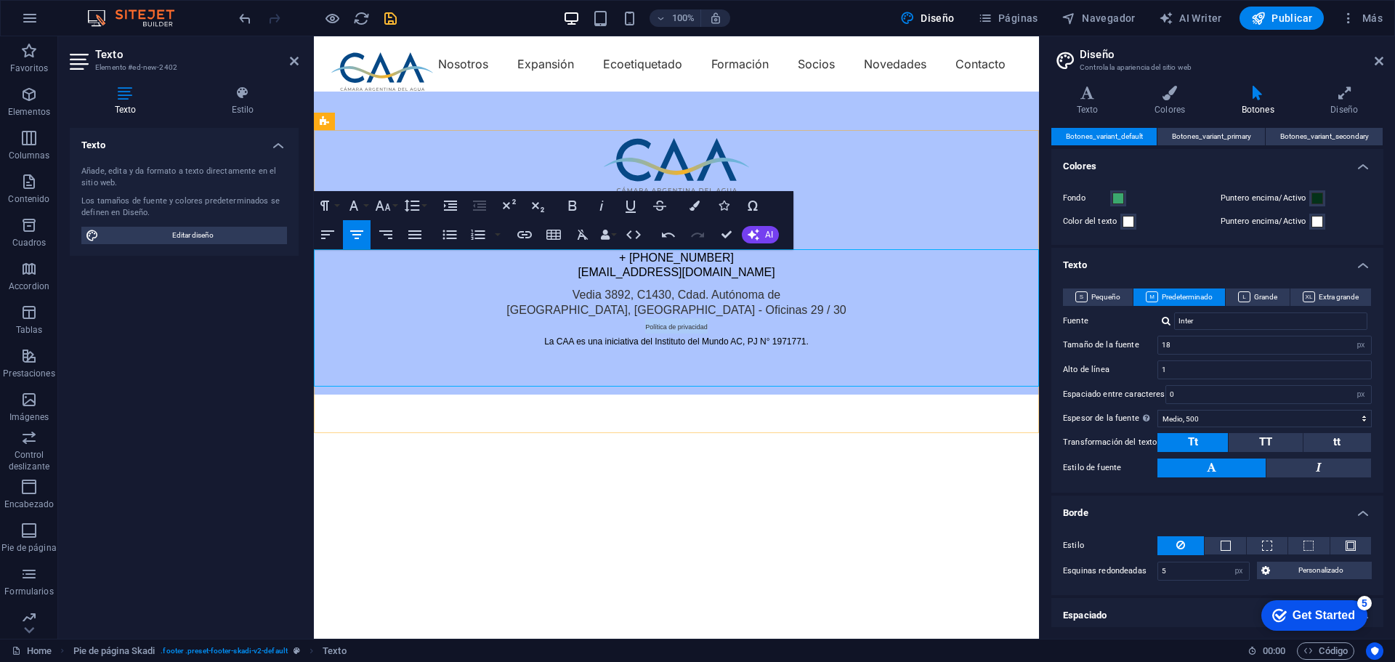
click at [728, 333] on p "Política de privacidad" at bounding box center [676, 325] width 725 height 15
click at [670, 331] on link "Política de privacidad" at bounding box center [676, 325] width 62 height 12
click at [688, 349] on p "La CAA es una iniciativa del Instituto del Mundo AC, PJ N° 1971771." at bounding box center [676, 340] width 725 height 15
click at [683, 330] on span "Política de privacidad" at bounding box center [676, 326] width 62 height 7
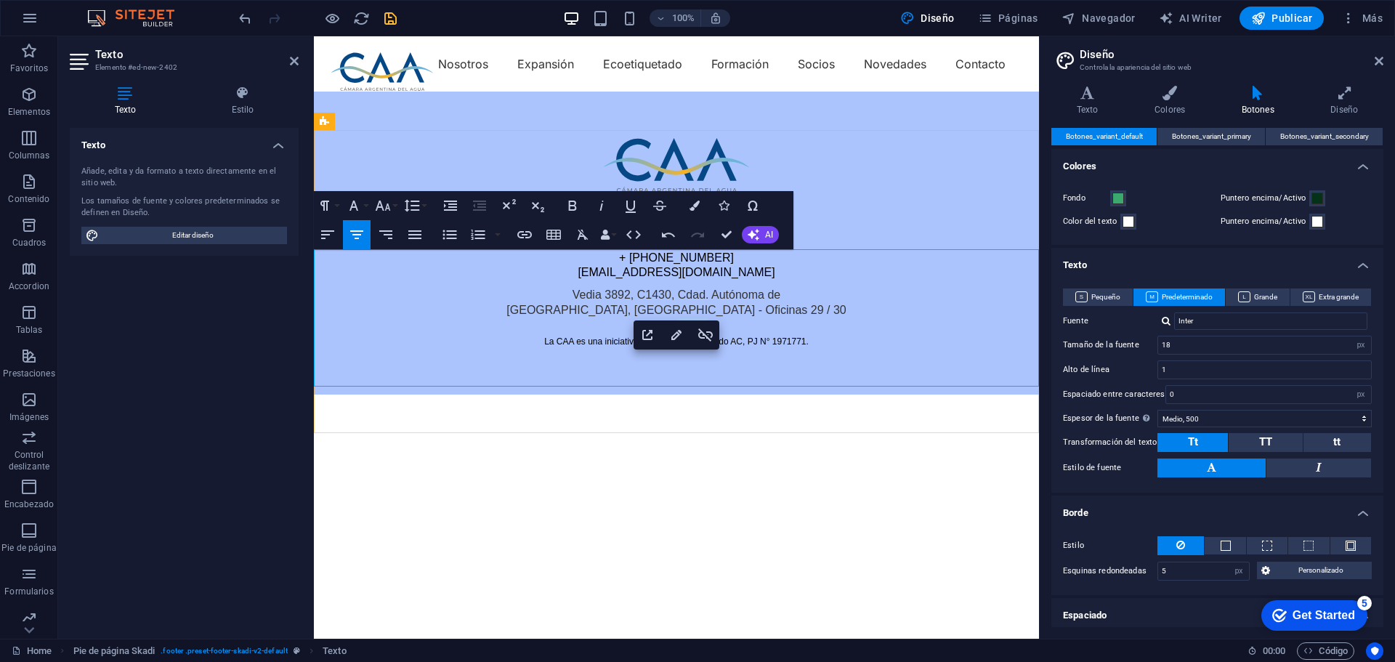
click at [683, 330] on span "Política de privacidad" at bounding box center [676, 326] width 62 height 7
drag, startPoint x: 722, startPoint y: 362, endPoint x: 1034, endPoint y: 398, distance: 314.3
click at [722, 333] on p "Política de privacidad" at bounding box center [676, 325] width 725 height 15
drag, startPoint x: 1026, startPoint y: 398, endPoint x: 665, endPoint y: 360, distance: 362.3
drag, startPoint x: 646, startPoint y: 364, endPoint x: 717, endPoint y: 364, distance: 70.5
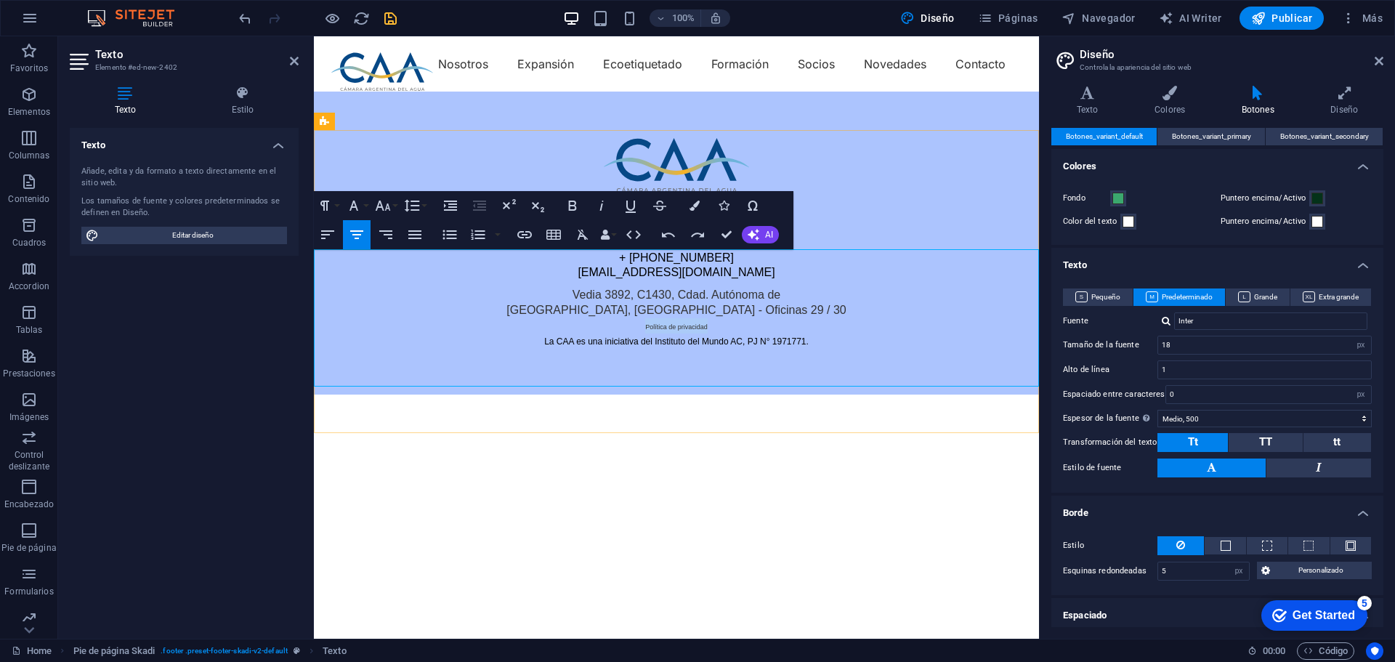
click at [717, 333] on p "Política de privacidad" at bounding box center [676, 325] width 725 height 15
click at [527, 239] on icon "button" at bounding box center [524, 234] width 17 height 17
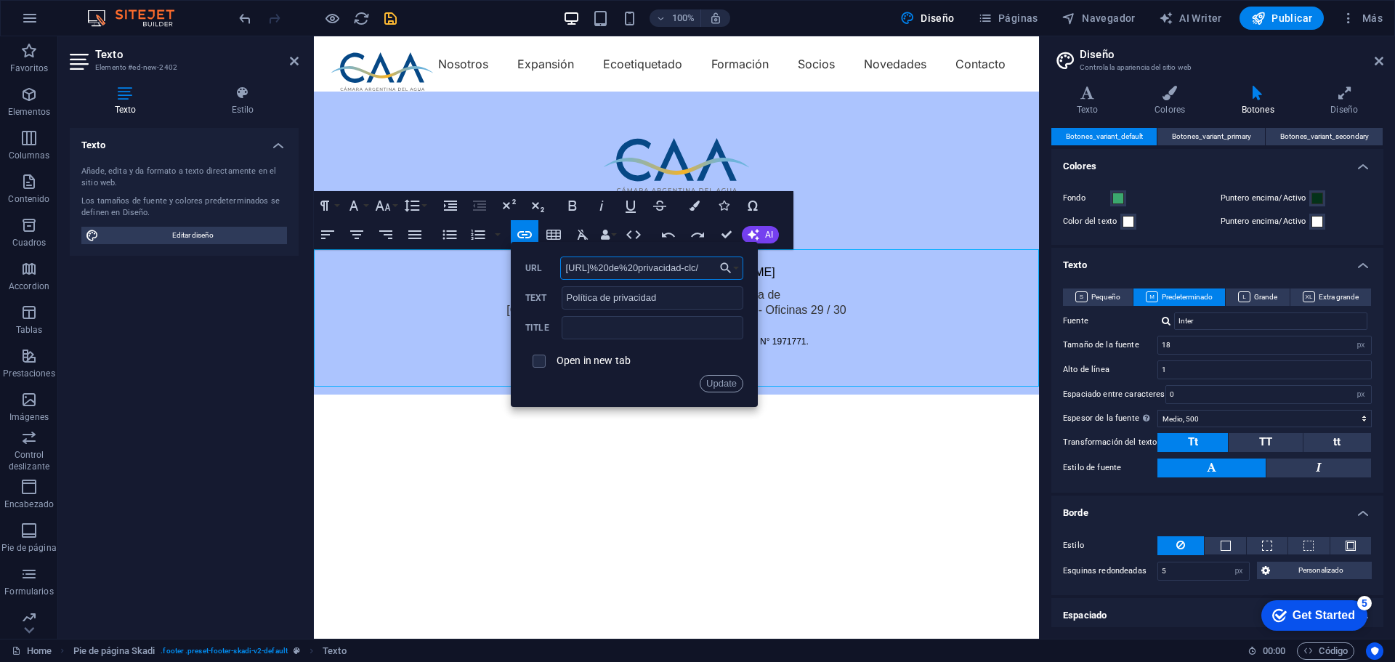
click at [601, 271] on input "http://xn--poltica%20de%20privacidad-clc/" at bounding box center [651, 267] width 183 height 23
click at [713, 267] on input "http://xn--poltica%20de%20privacidad-clc/" at bounding box center [651, 267] width 183 height 23
click at [712, 380] on button "Update" at bounding box center [721, 383] width 44 height 17
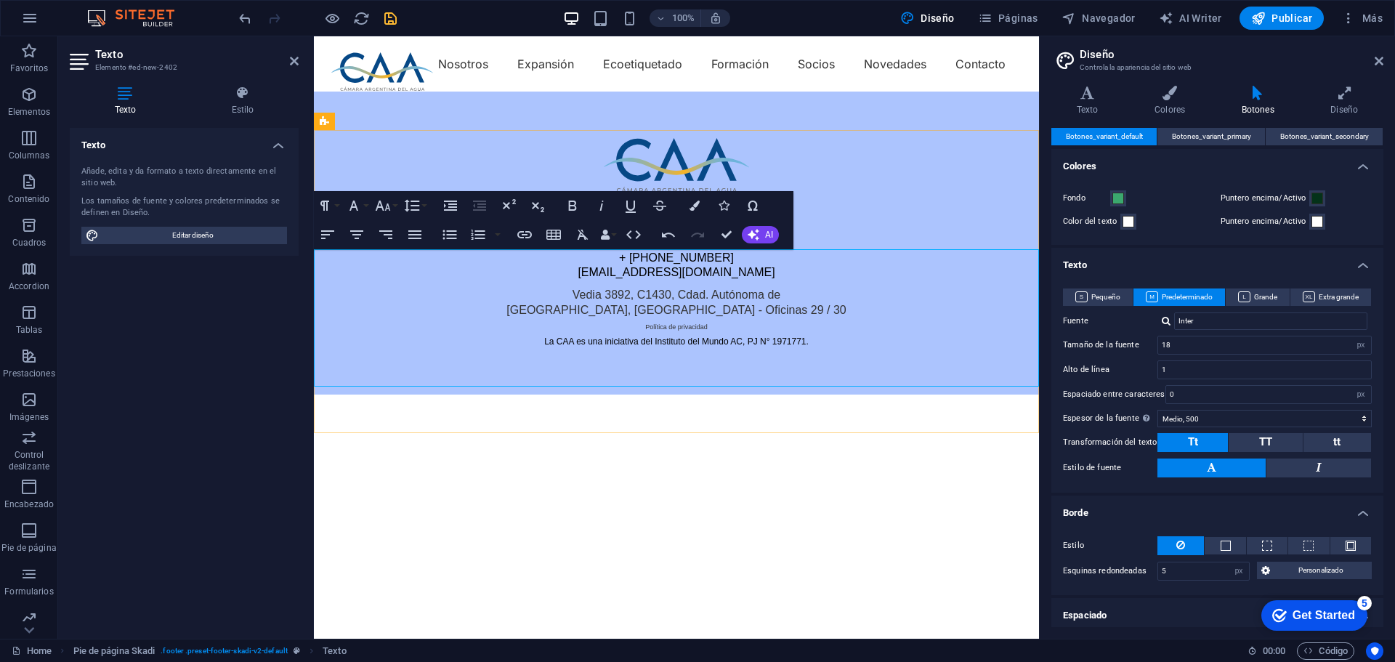
click at [722, 333] on p "Política de privacidad" at bounding box center [676, 325] width 725 height 15
click at [736, 333] on p "Política de privacidad" at bounding box center [676, 325] width 725 height 15
click at [529, 235] on icon "button" at bounding box center [524, 234] width 17 height 17
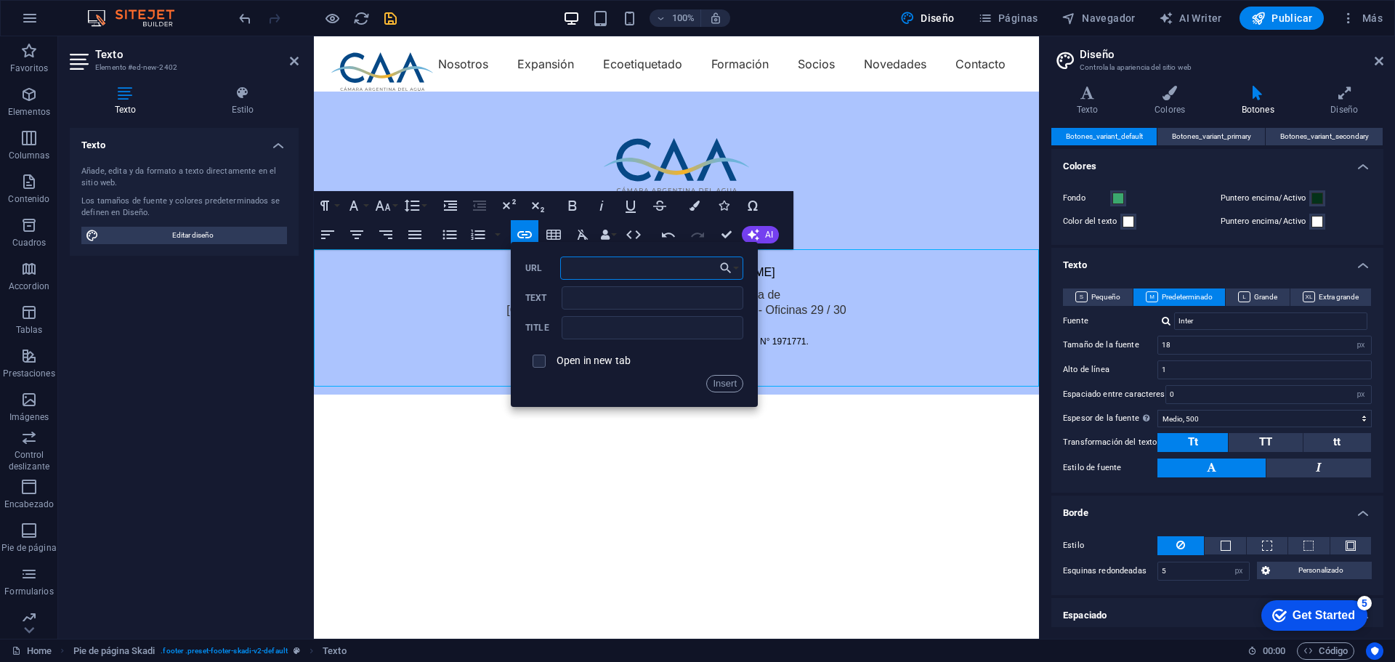
paste input "https://camaradelagua.org/codigo-de-etica"
click at [721, 380] on button "Insert" at bounding box center [724, 383] width 37 height 17
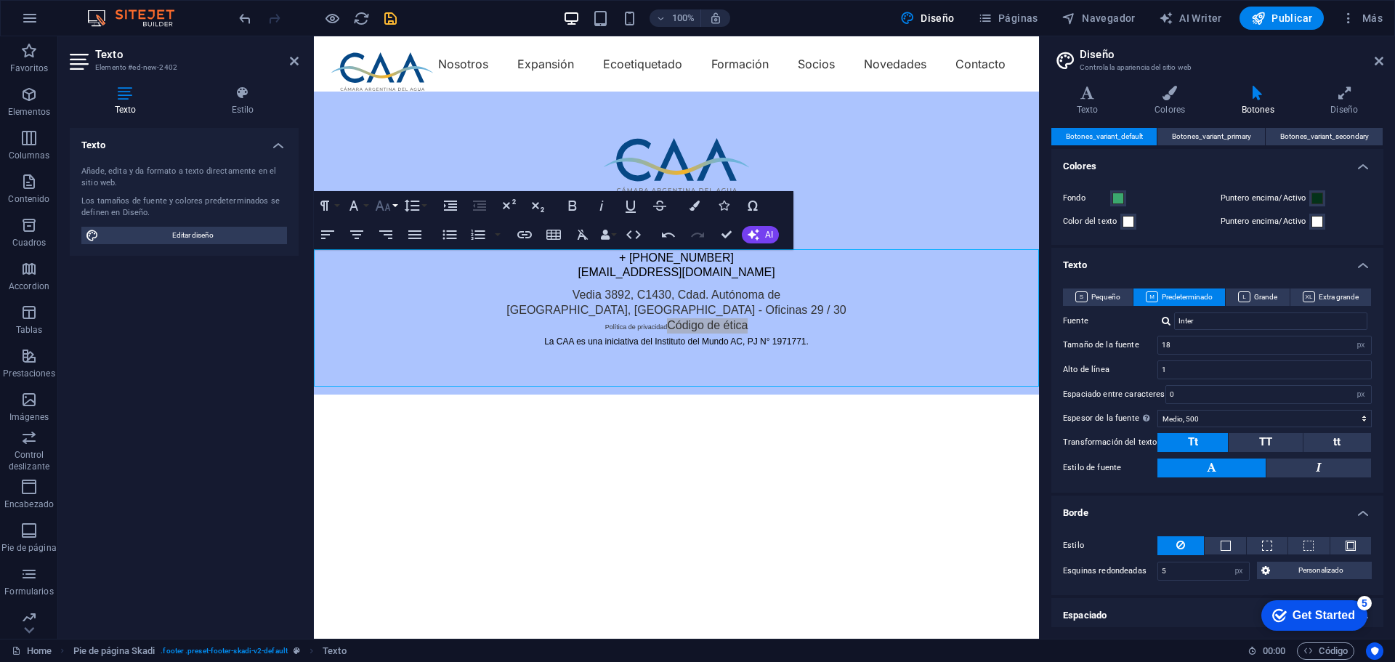
click at [397, 205] on button "Font Size" at bounding box center [386, 205] width 28 height 29
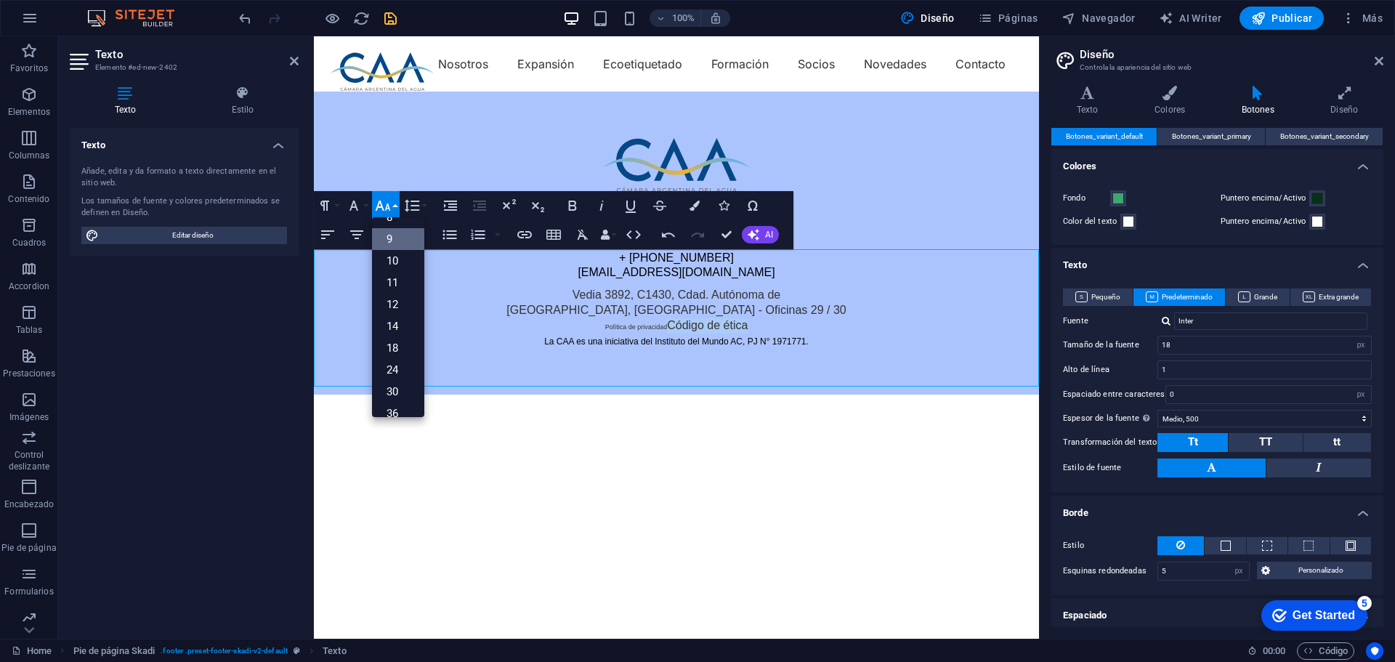
click at [396, 247] on link "9" at bounding box center [398, 239] width 52 height 22
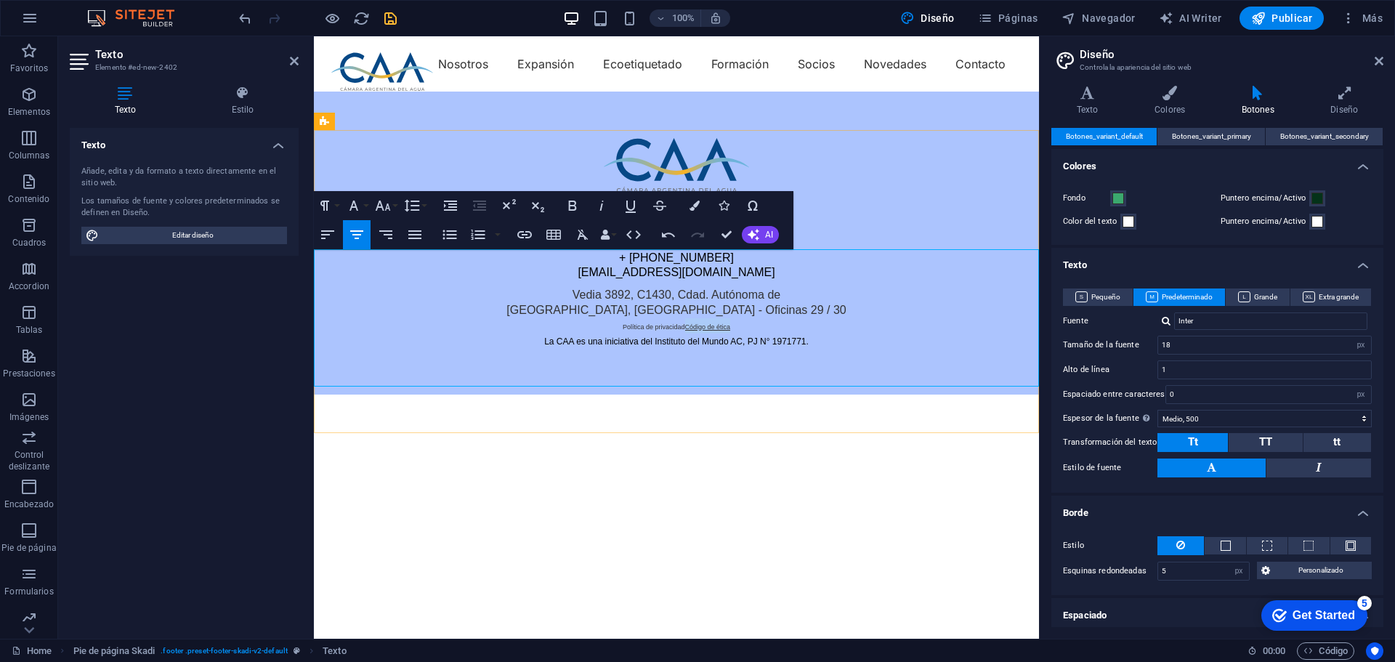
click at [685, 330] on span "Código de ética" at bounding box center [708, 326] width 46 height 7
click at [752, 333] on p "Política de privacidad Código de ética" at bounding box center [676, 325] width 725 height 15
click at [736, 330] on span "Código de ética" at bounding box center [728, 326] width 46 height 7
click at [727, 330] on span "Código de ética" at bounding box center [728, 326] width 46 height 7
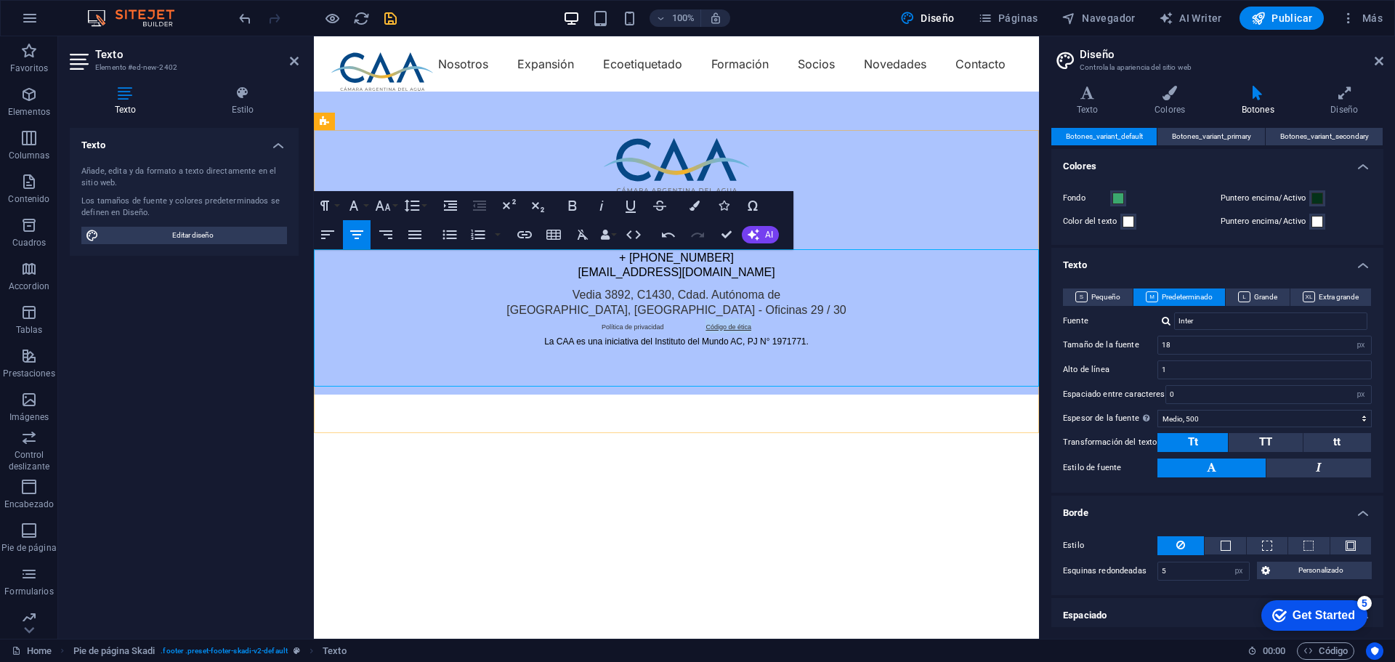
drag, startPoint x: 442, startPoint y: 322, endPoint x: 393, endPoint y: 325, distance: 49.4
click p "Política de privacidad Código de ética ​"
click button "Font Size"
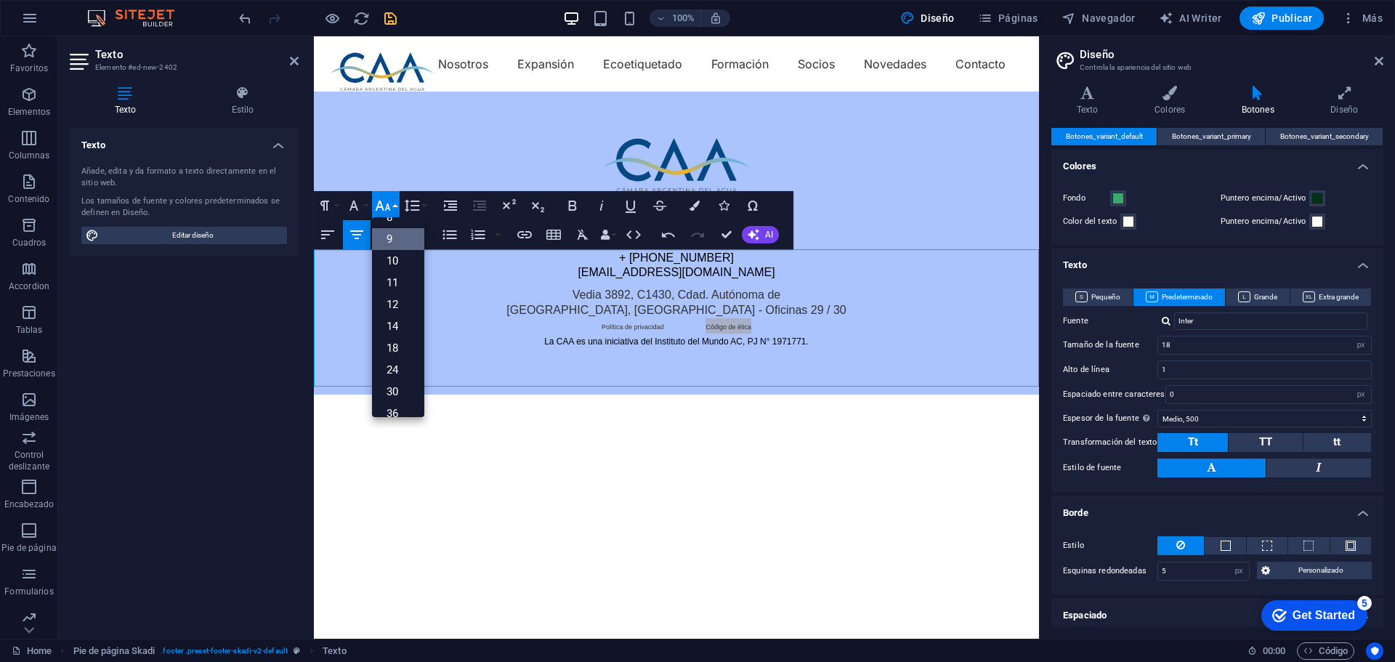
scroll to position [38, 0]
click link "10"
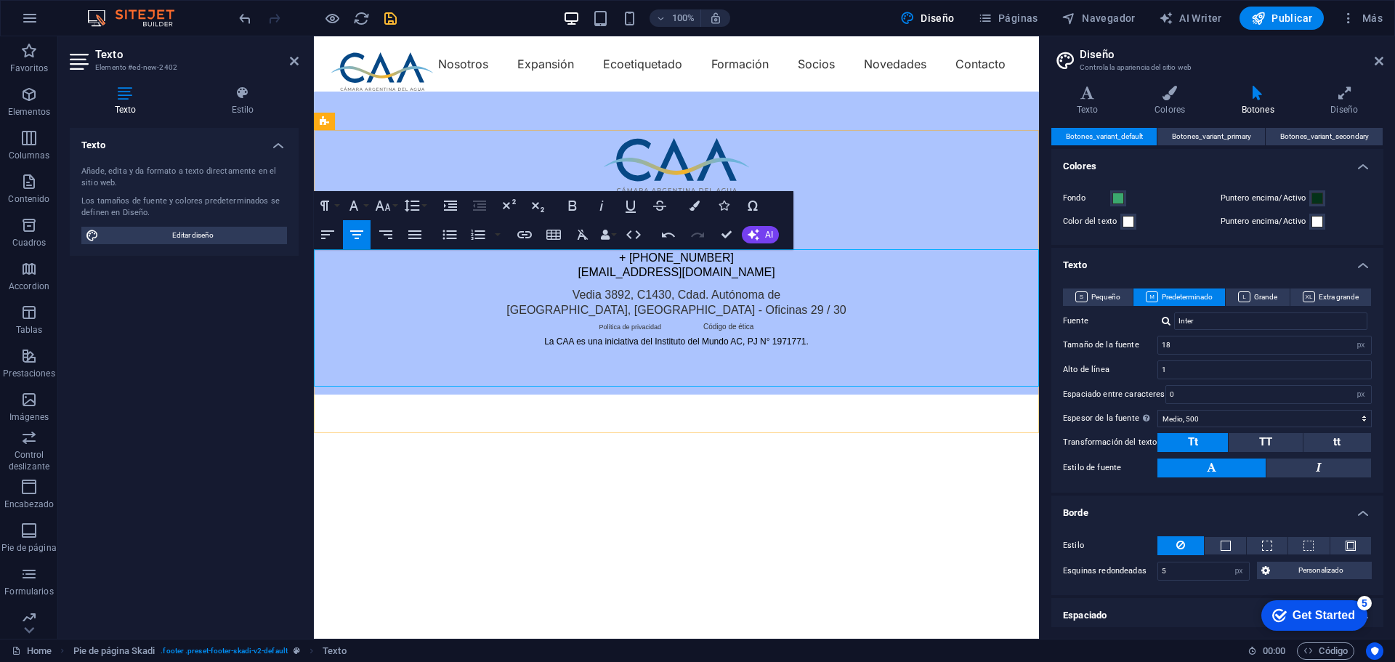
click link "Política de privacidad"
drag, startPoint x: 347, startPoint y: 328, endPoint x: 277, endPoint y: 329, distance: 69.7
click p "Política de privacidad Código de ética ​"
click icon "button"
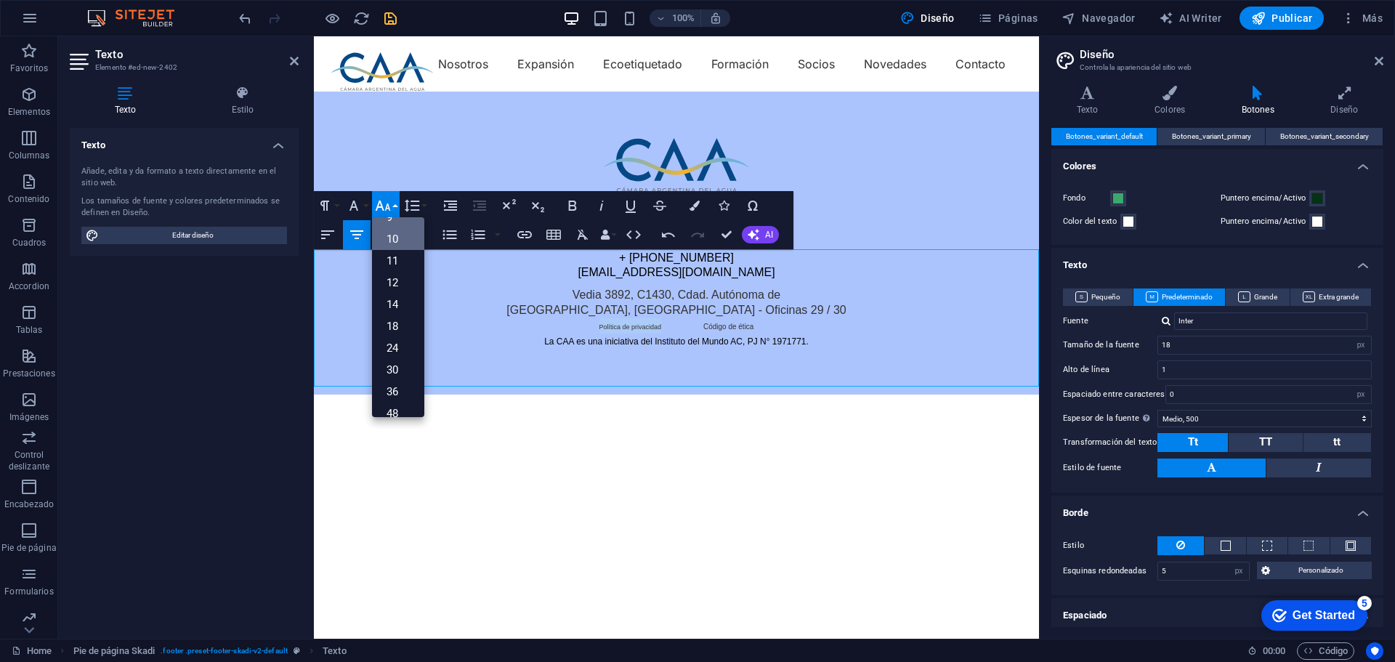
click link "10"
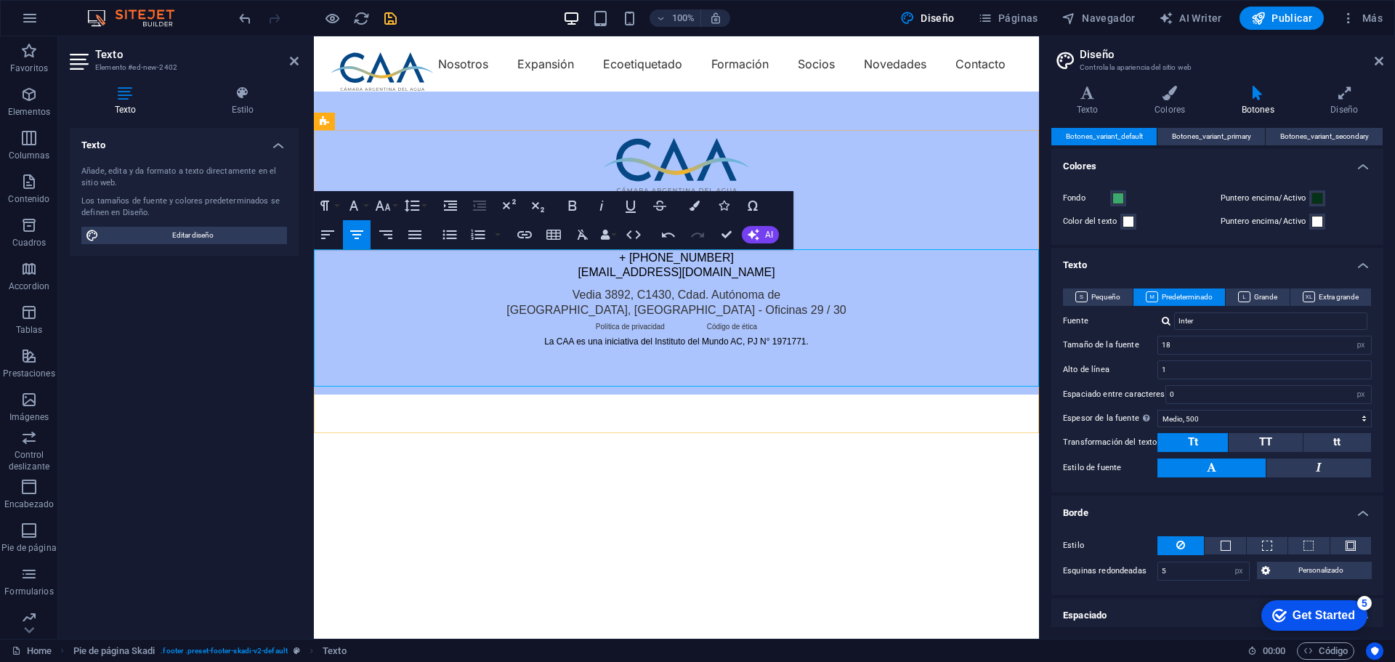
click p "Vedia 3892, C1430, Cdad. Autónoma de"
click p "+ 54 11 7644-6778 info@camaradelagua.org"
drag, startPoint x: 435, startPoint y: 273, endPoint x: 295, endPoint y: 270, distance: 140.2
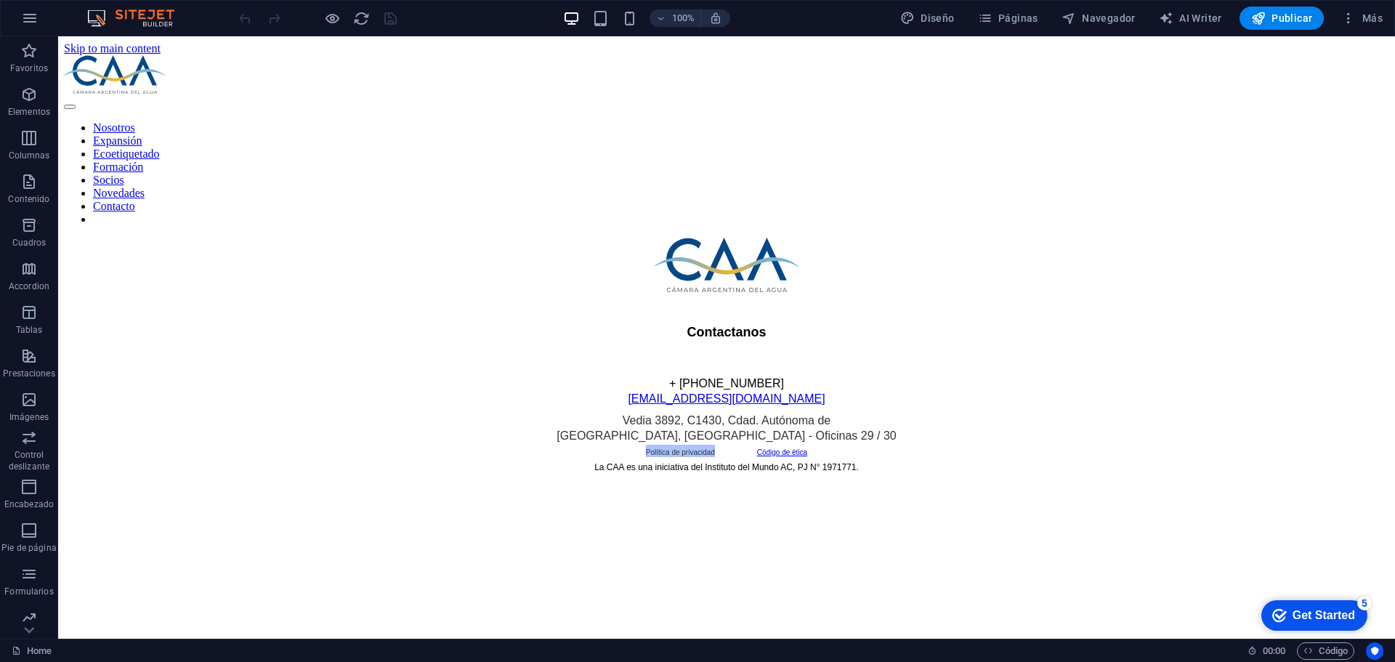
click at [644, 480] on html "Skip to main content Nosotros Expansión Ecoetiquetado Formación Socios Novedade…" at bounding box center [726, 258] width 1336 height 444
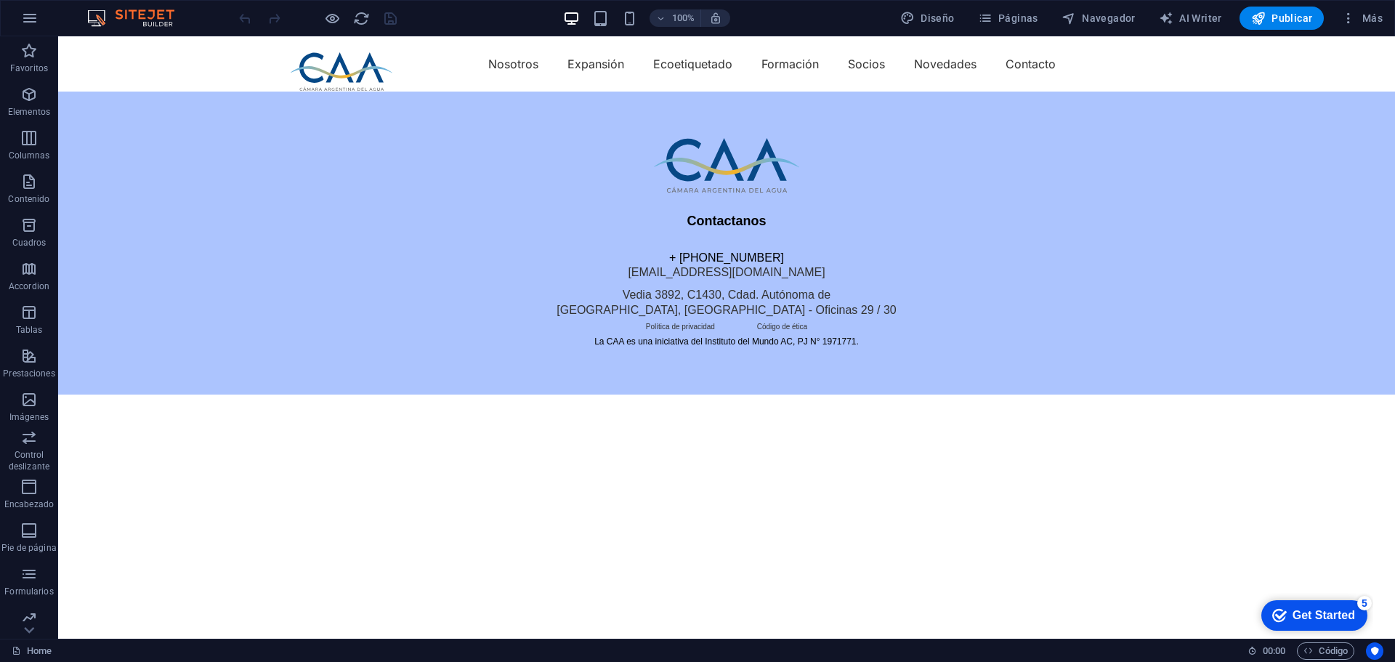
click at [608, 394] on html "Skip to main content Nosotros Expansión Ecoetiquetado Formación Socios Novedade…" at bounding box center [726, 215] width 1336 height 358
click at [715, 103] on div "+ Añadir sección" at bounding box center [726, 106] width 93 height 25
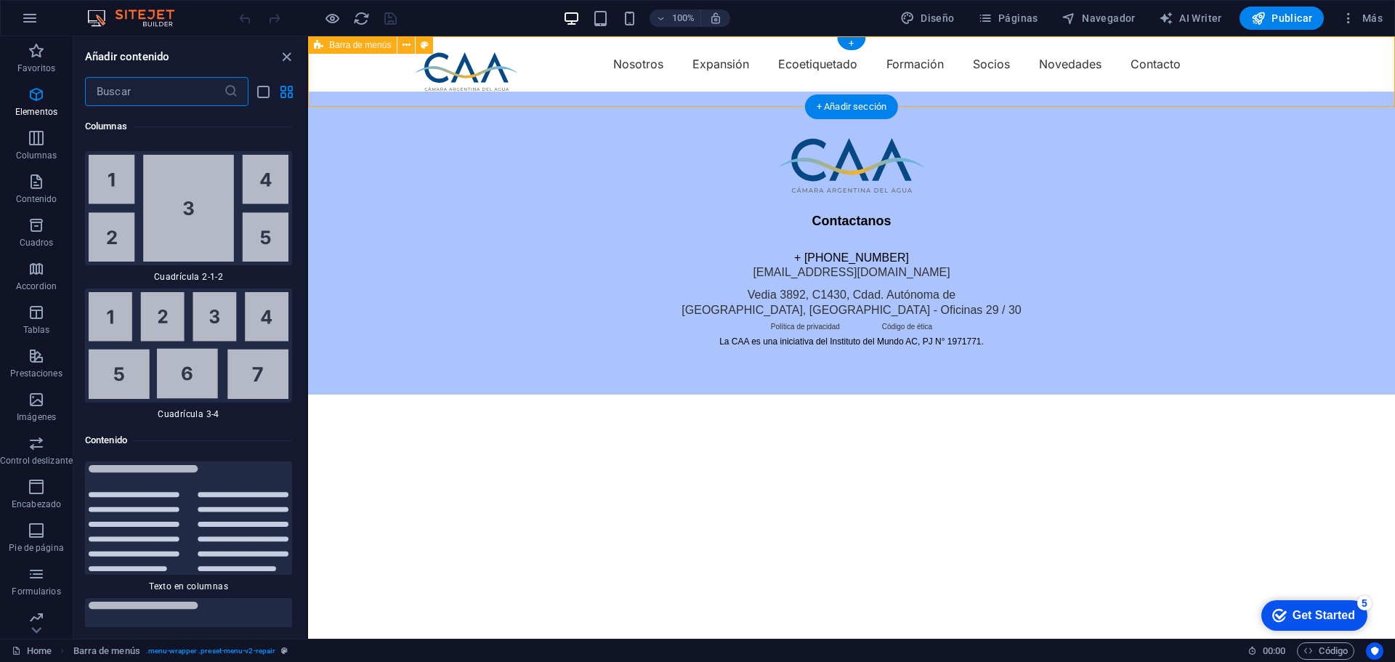
scroll to position [4615, 0]
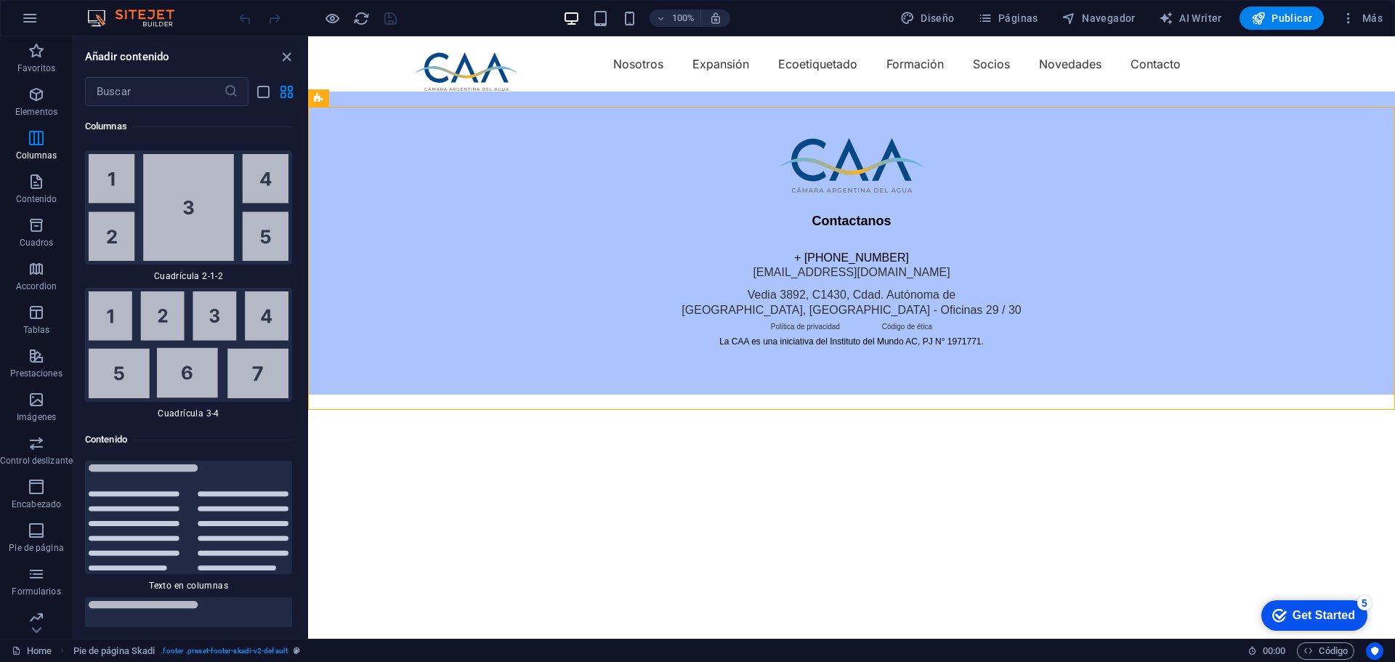
drag, startPoint x: 686, startPoint y: 134, endPoint x: 383, endPoint y: 463, distance: 447.2
click at [598, 394] on html "Skip to main content Nosotros Expansión Ecoetiquetado Formación Socios Novedade…" at bounding box center [851, 215] width 1087 height 358
click at [453, 348] on div "Contactanos + [PHONE_NUMBER] [EMAIL_ADDRESS][DOMAIN_NAME] Vedia 3892, C1430, Cd…" at bounding box center [851, 279] width 906 height 137
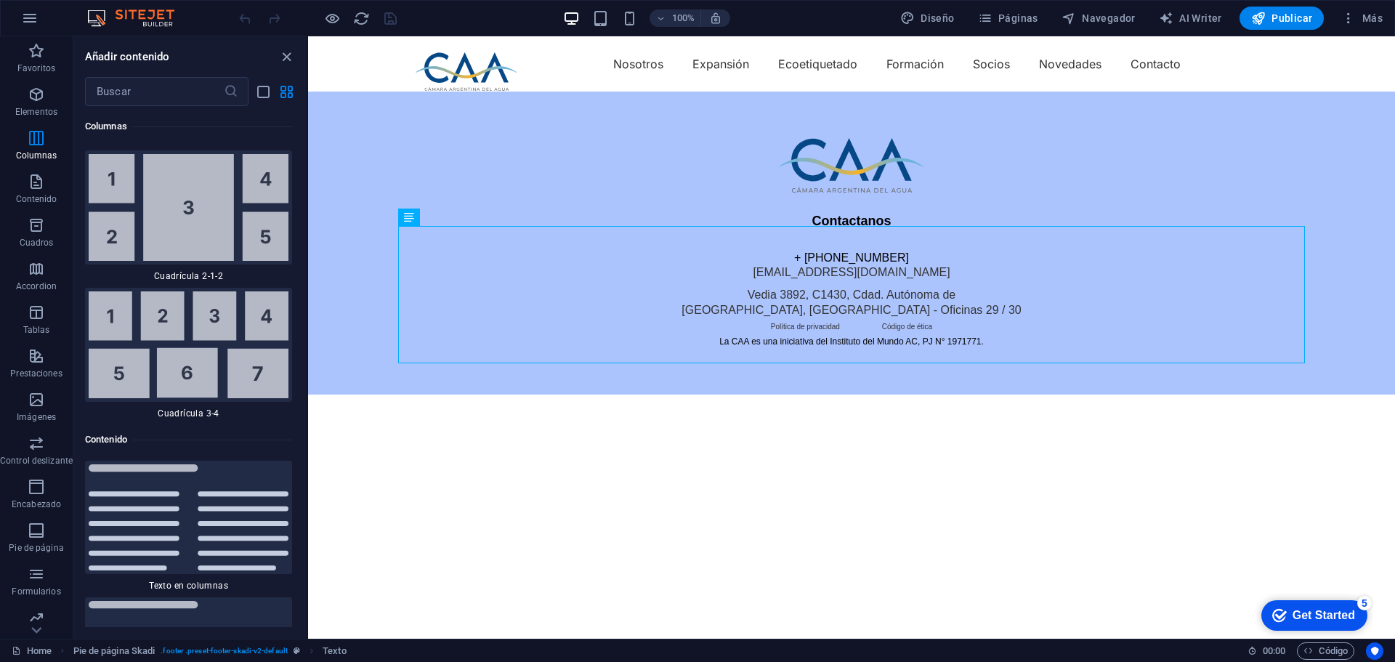
click at [554, 394] on html "Skip to main content Nosotros Expansión Ecoetiquetado Formación Socios Novedade…" at bounding box center [851, 215] width 1087 height 358
click at [849, 46] on div "+" at bounding box center [851, 43] width 28 height 13
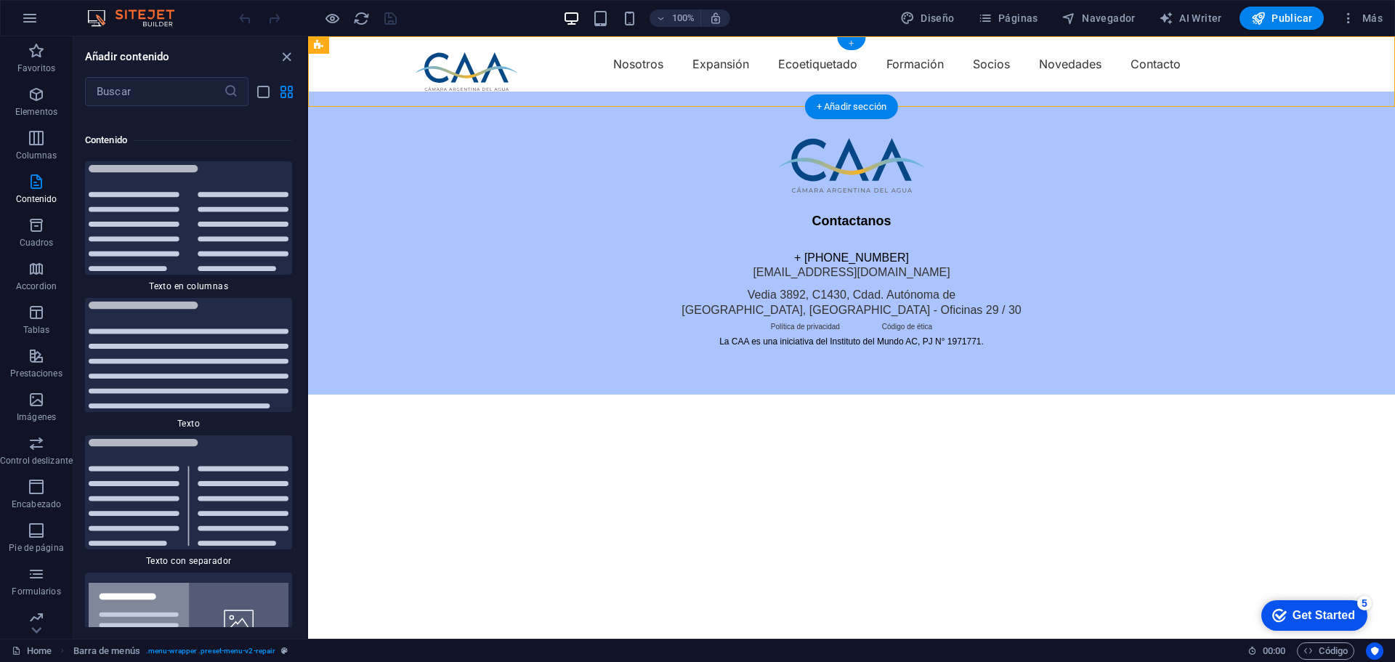
scroll to position [4927, 0]
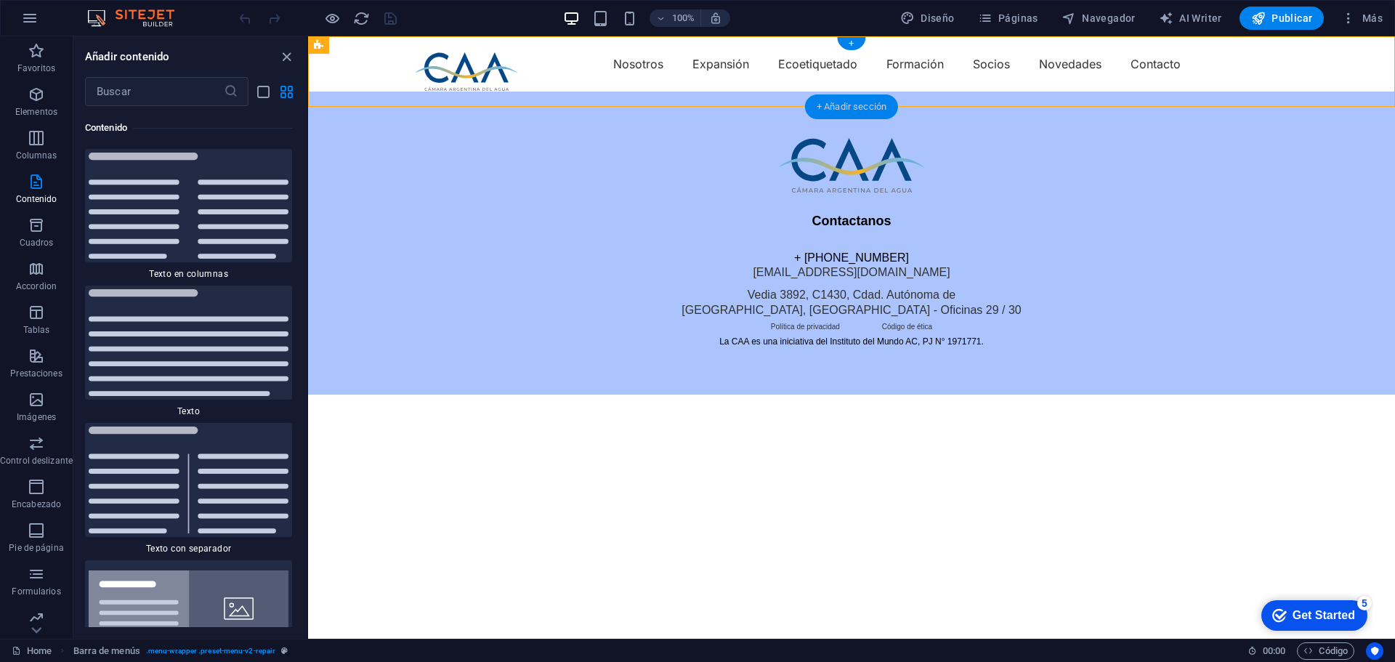
click at [844, 105] on div "+ Añadir sección" at bounding box center [851, 106] width 93 height 25
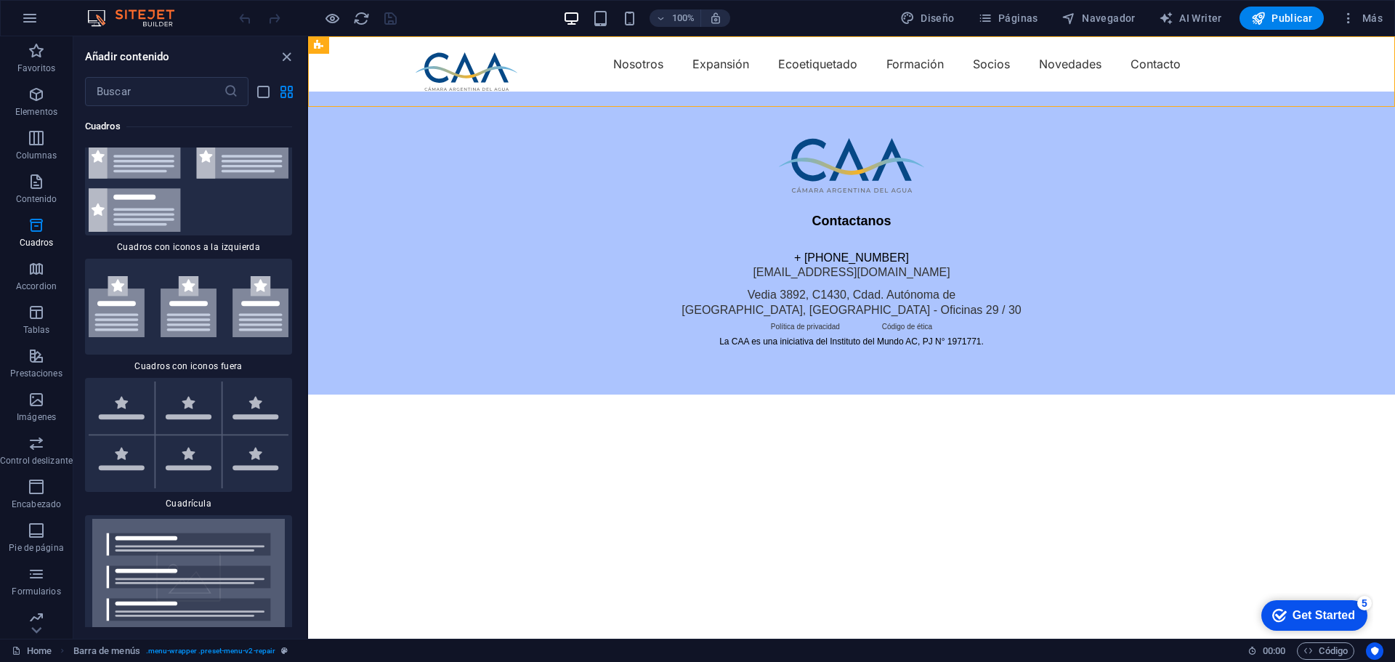
scroll to position [8268, 0]
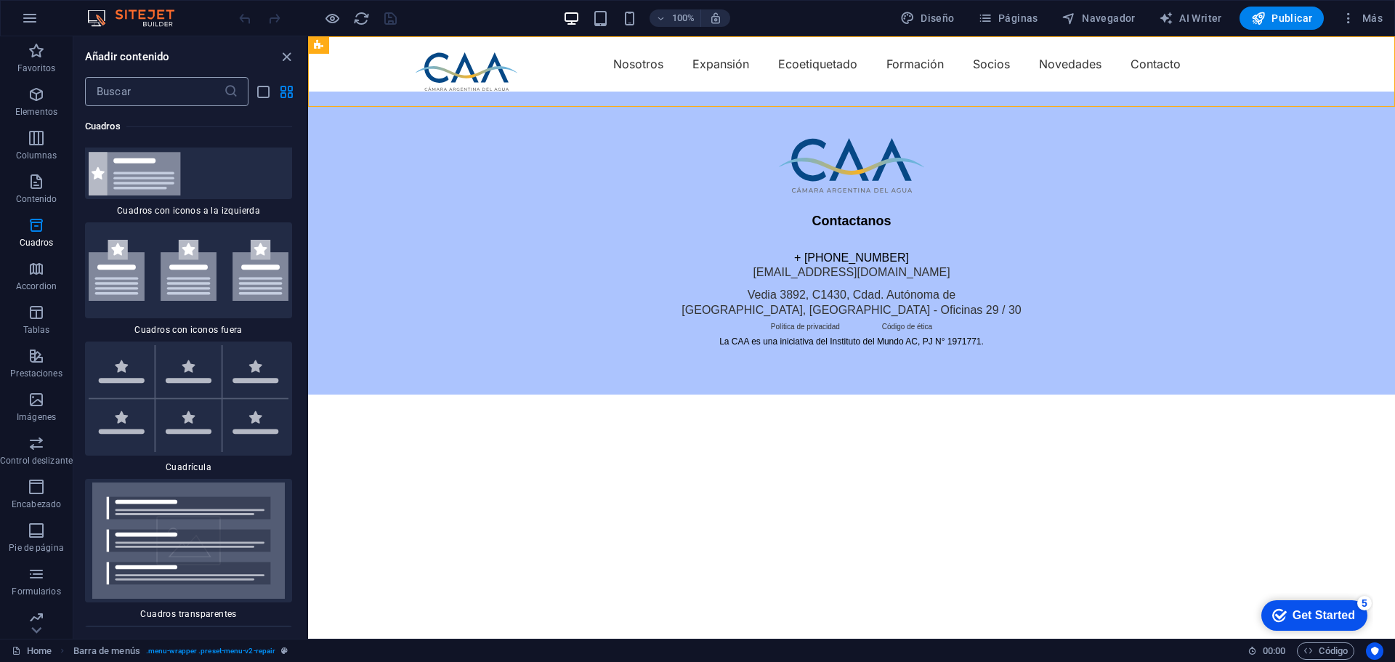
click at [175, 93] on input "text" at bounding box center [154, 91] width 139 height 29
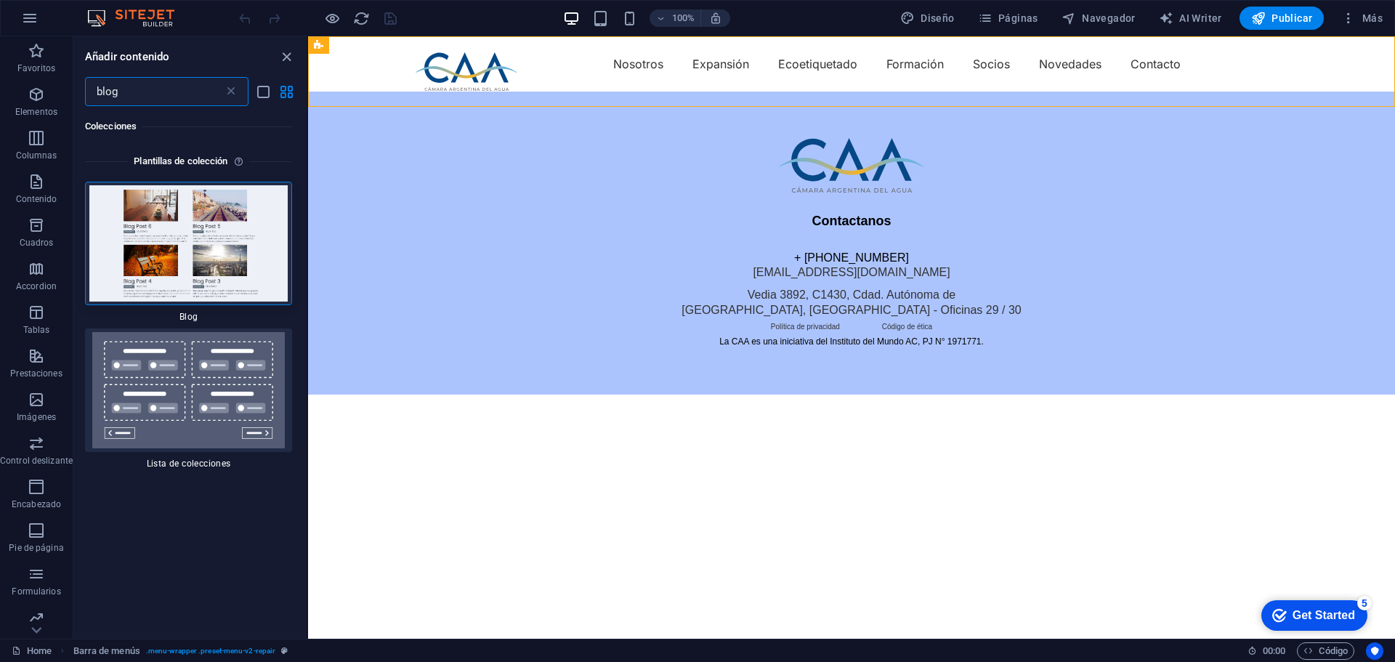
scroll to position [0, 0]
type input "blog"
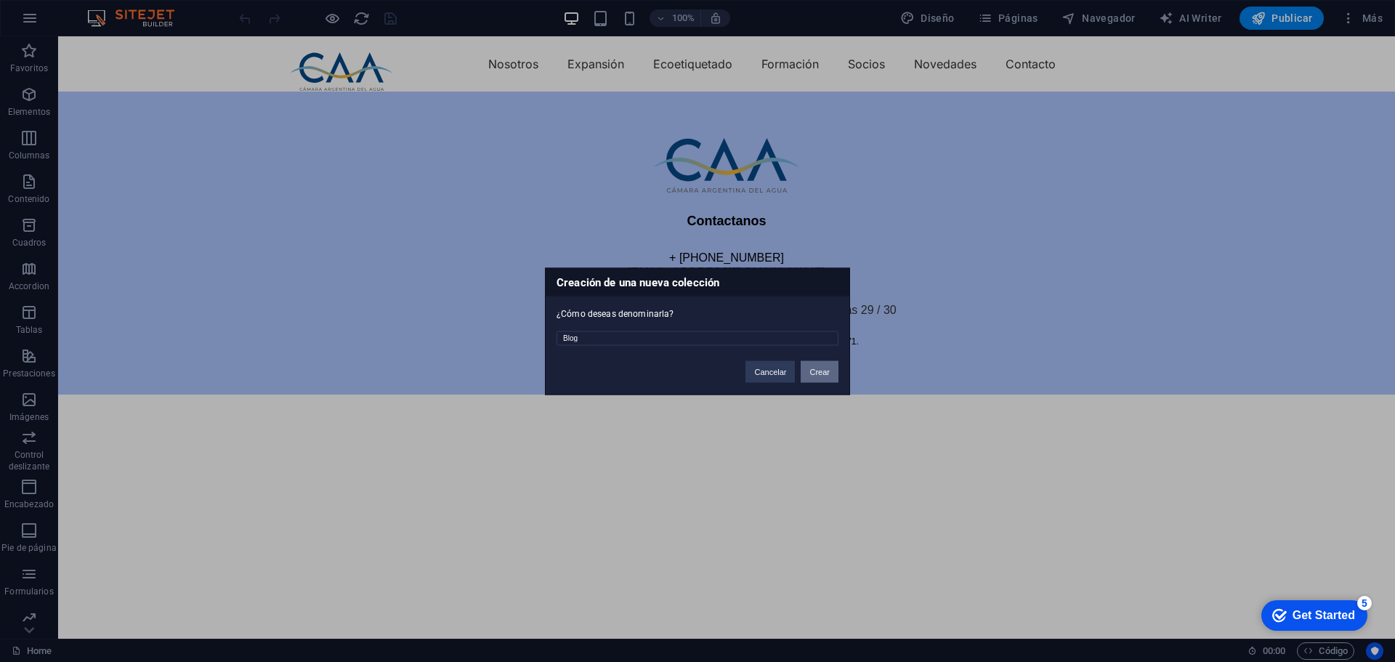
click at [817, 368] on button "Crear" at bounding box center [819, 371] width 38 height 22
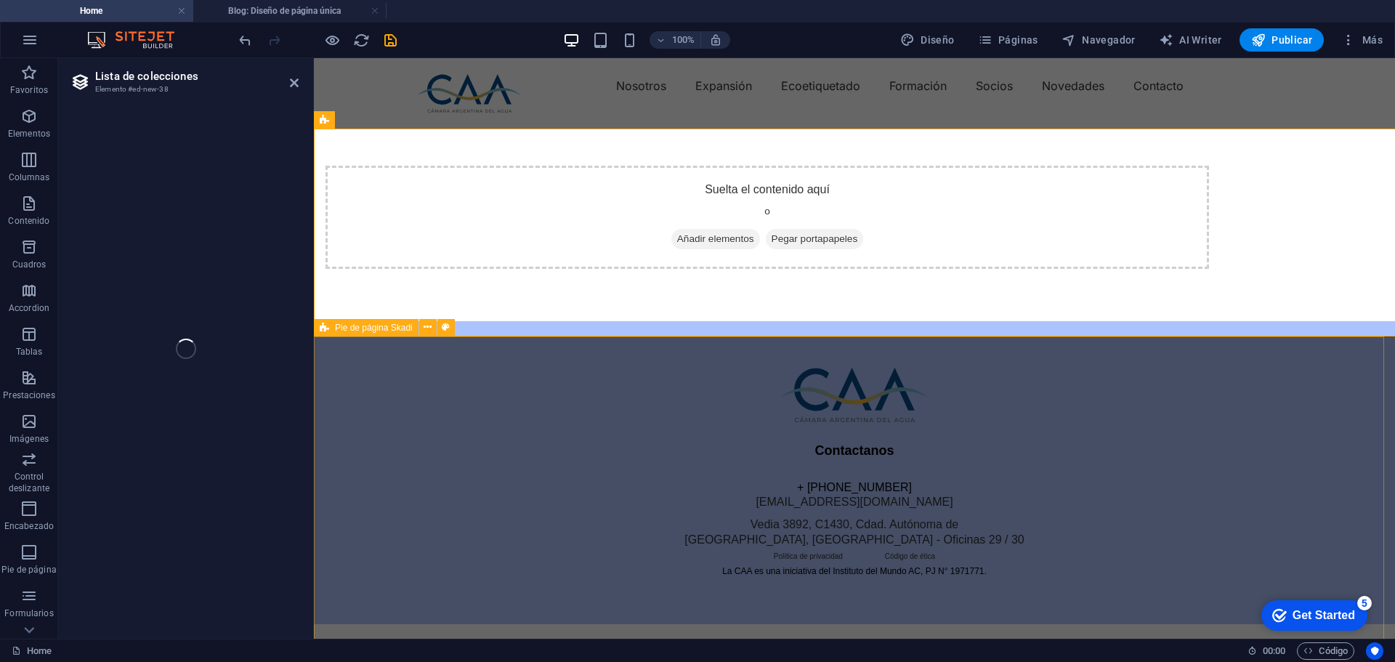
select select
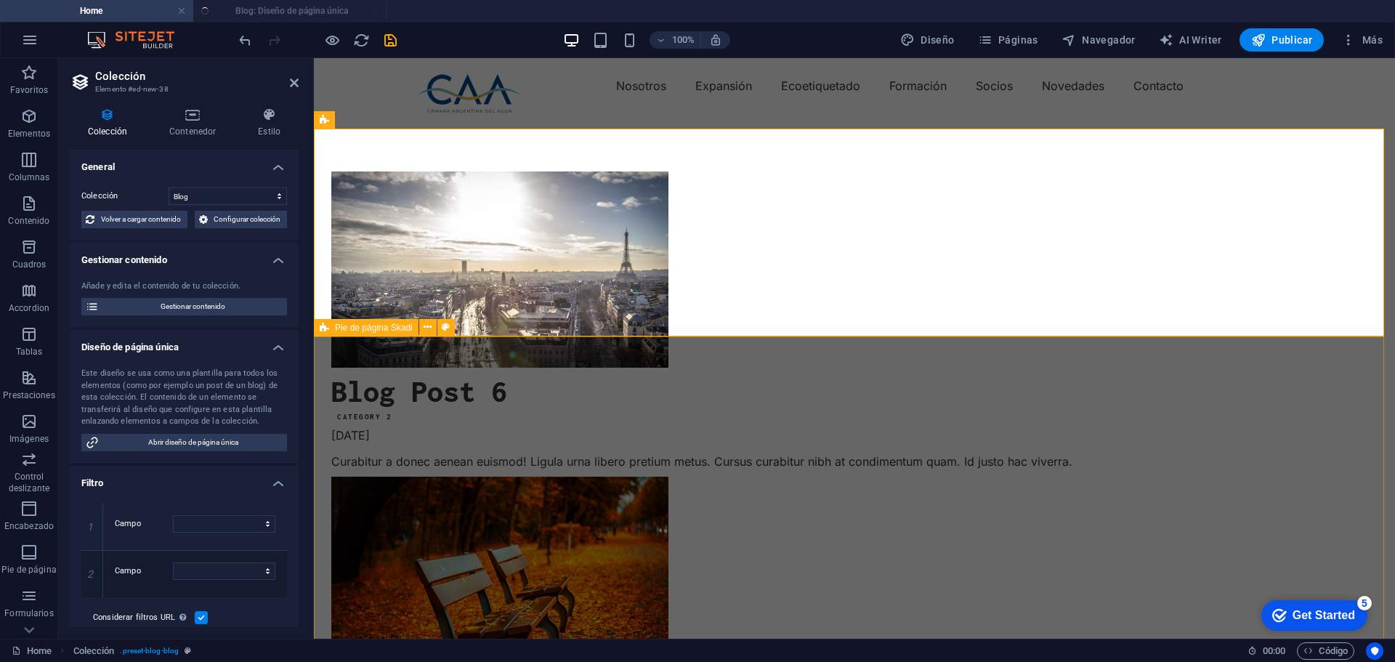
select select "columns.publishing_date_DESC"
select select "columns.status"
select select "columns.publishing_date"
select select "past"
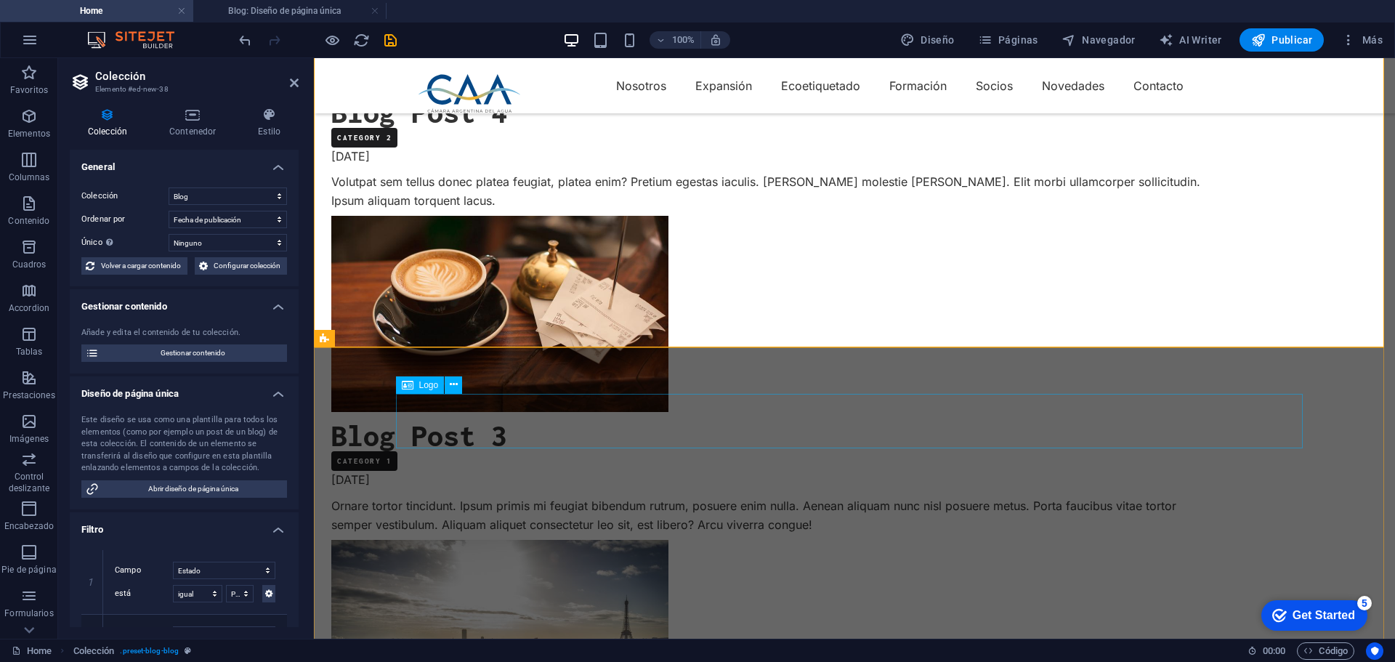
scroll to position [990, 0]
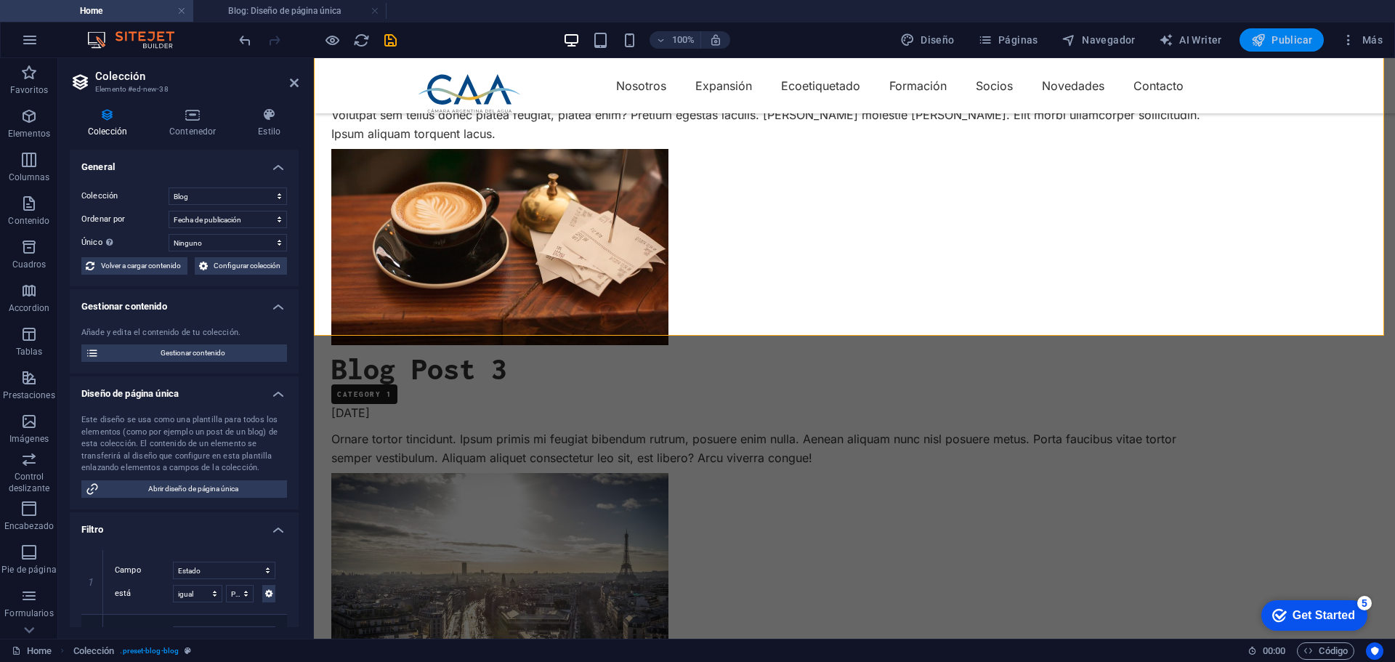
click at [1273, 39] on span "Publicar" at bounding box center [1282, 40] width 62 height 15
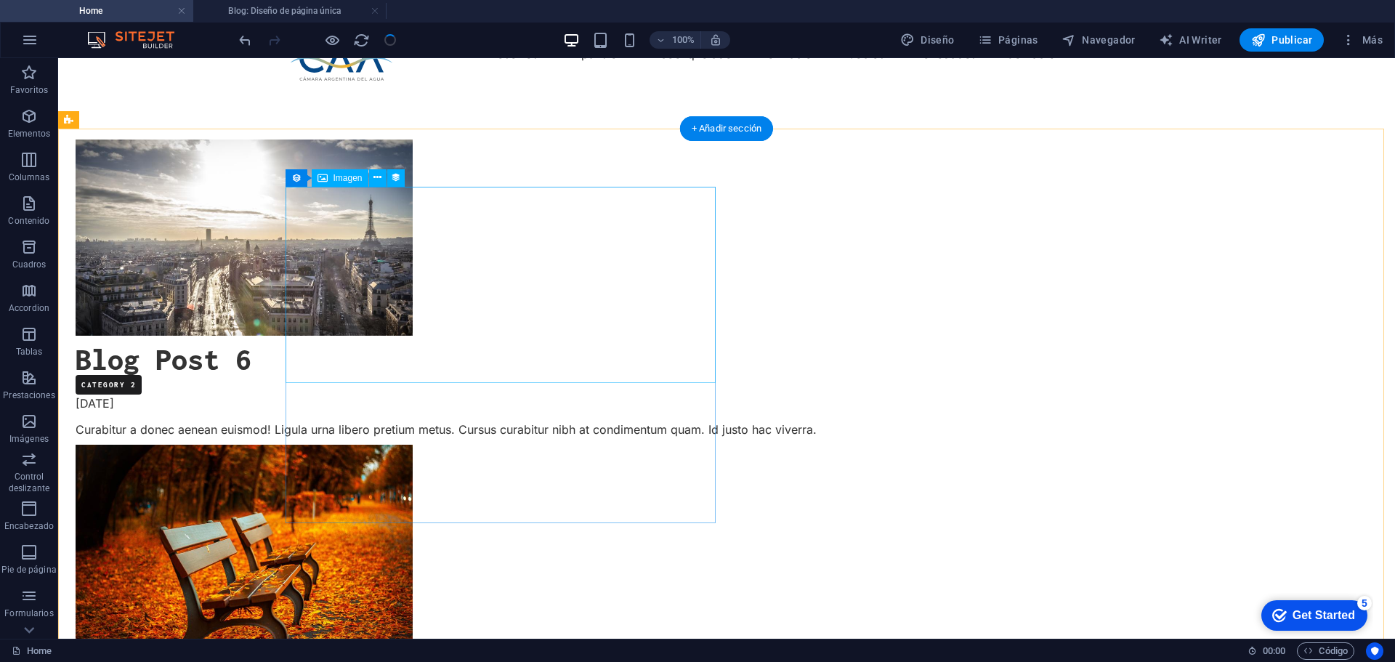
scroll to position [0, 0]
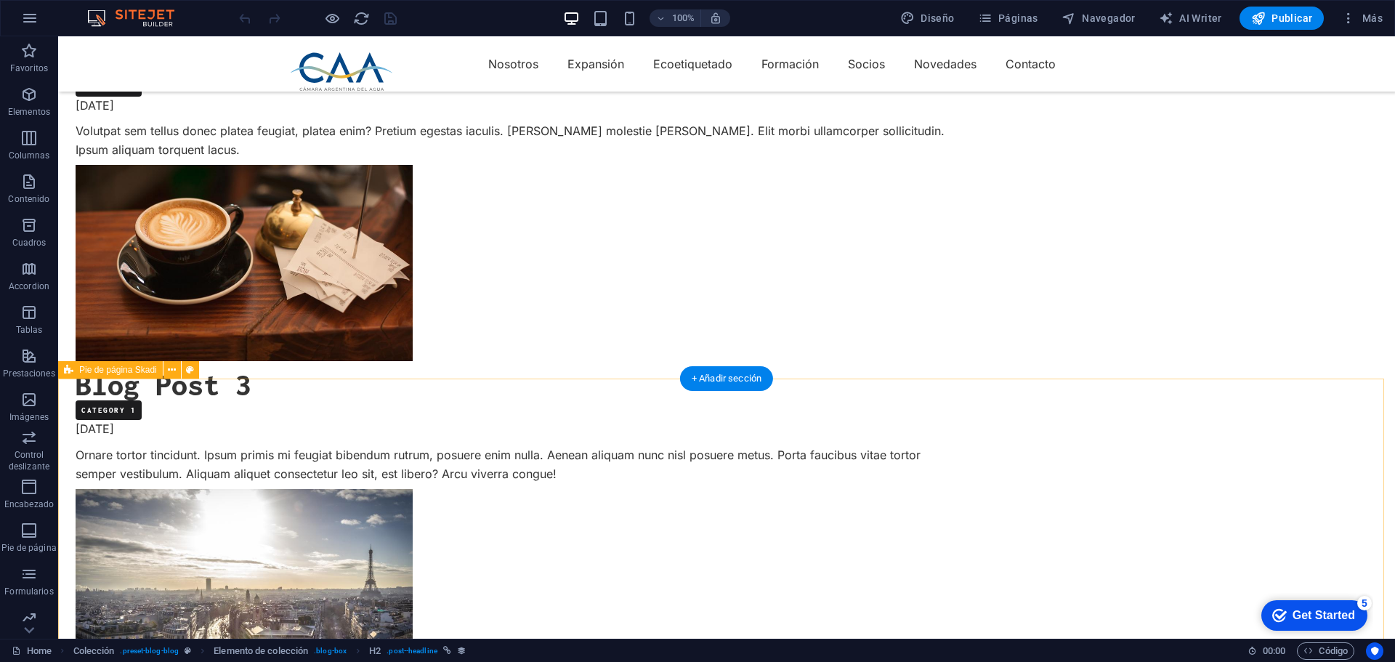
scroll to position [968, 0]
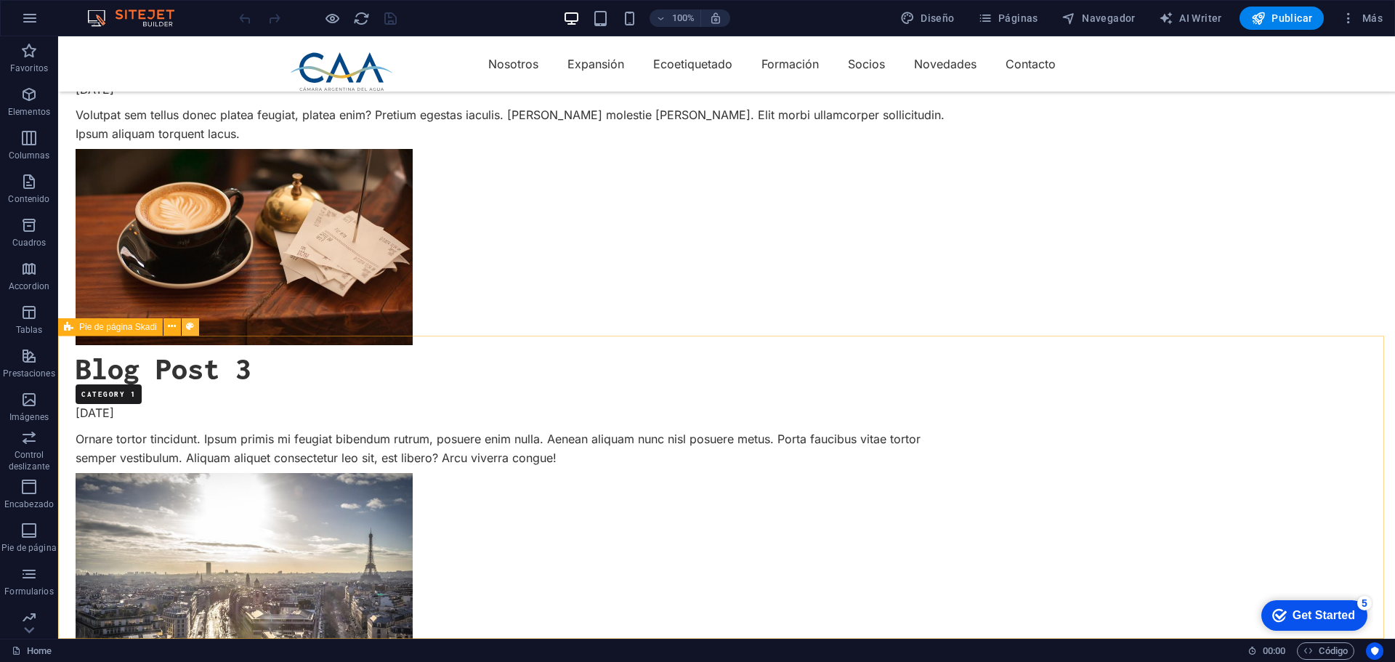
click at [187, 323] on icon at bounding box center [190, 326] width 8 height 15
select select "rem"
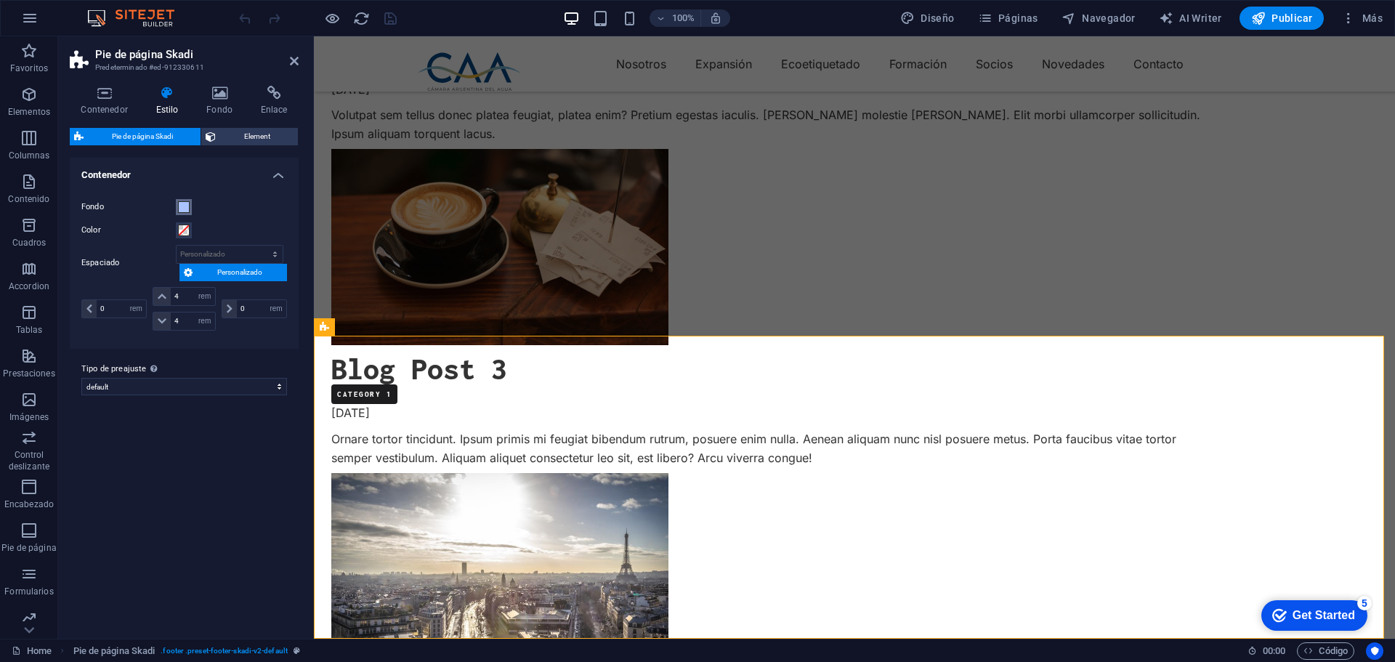
click at [187, 208] on span at bounding box center [184, 207] width 12 height 12
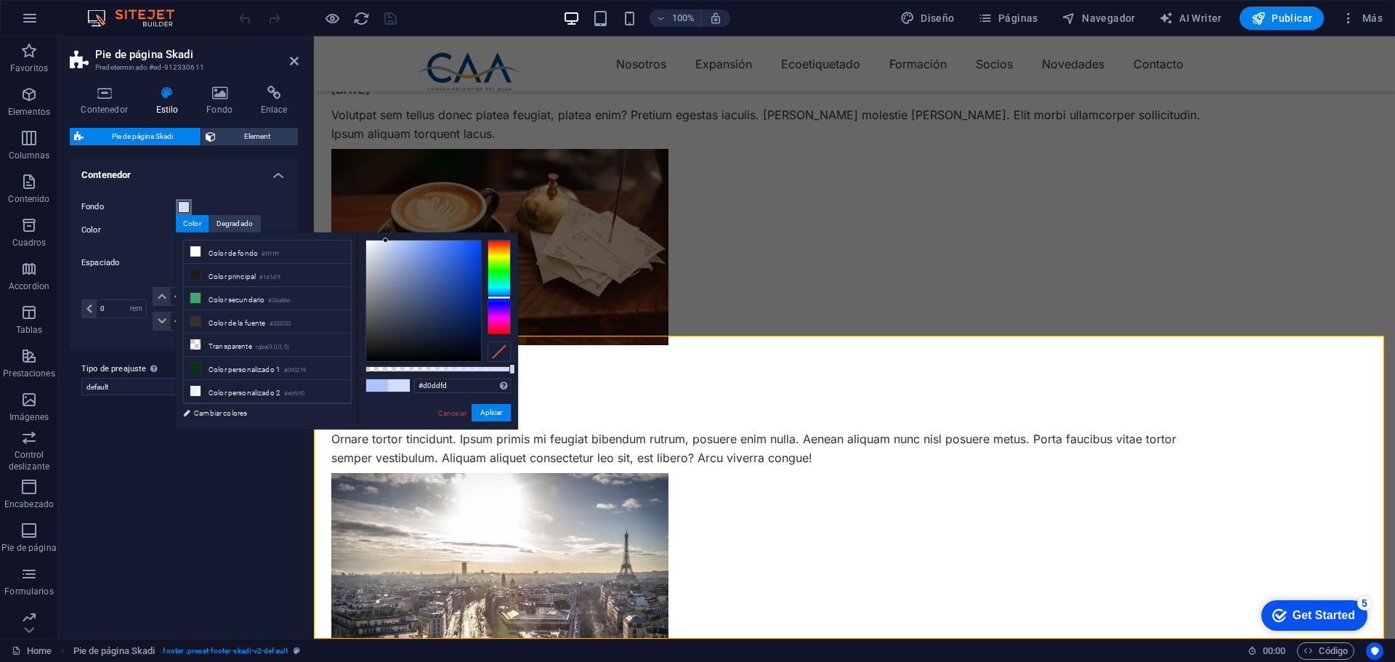
drag, startPoint x: 402, startPoint y: 240, endPoint x: 386, endPoint y: 240, distance: 16.0
click at [386, 240] on div at bounding box center [385, 240] width 5 height 5
click at [491, 413] on button "Aplicar" at bounding box center [490, 412] width 39 height 17
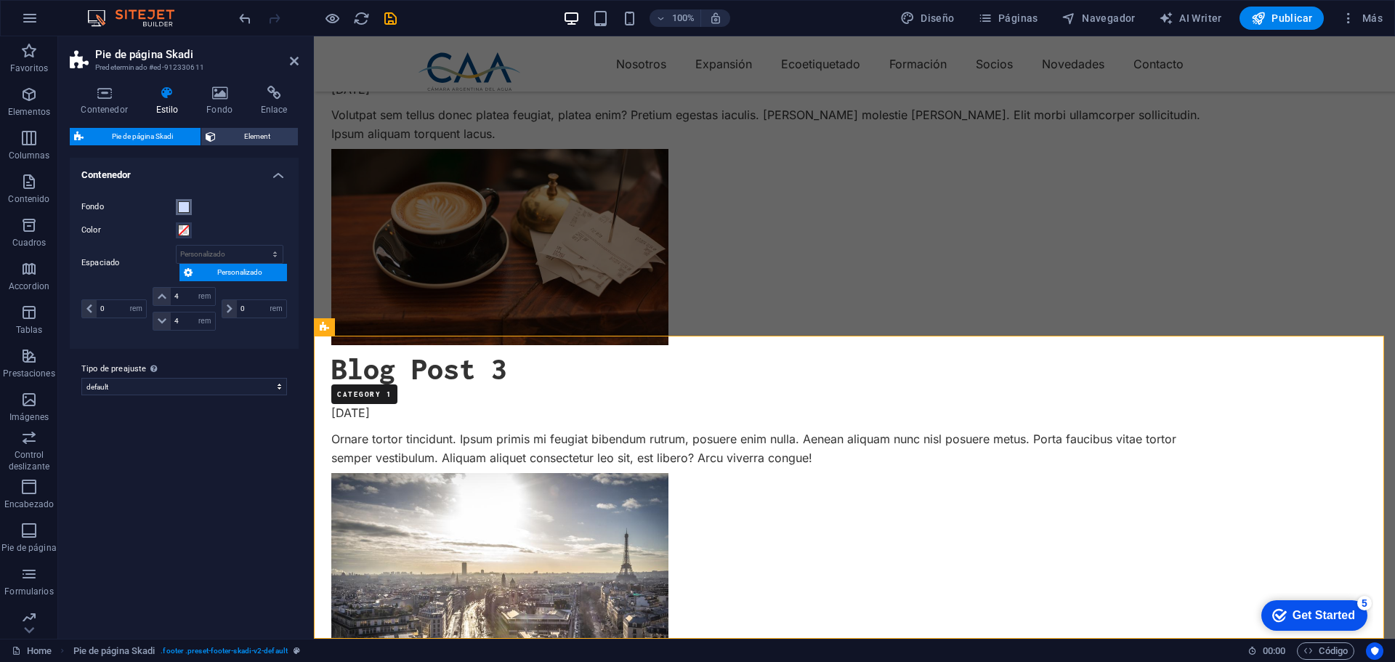
click at [182, 206] on span at bounding box center [184, 207] width 12 height 12
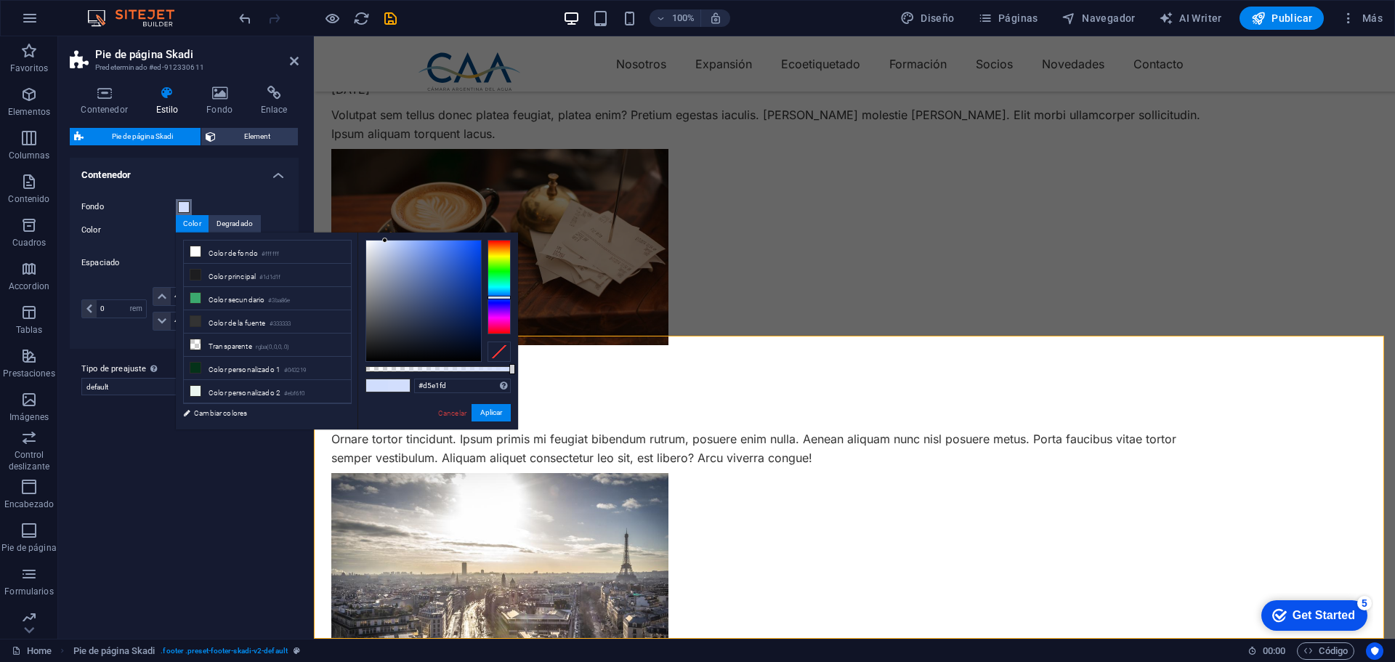
type input "#d6e2fd"
click at [383, 240] on div at bounding box center [382, 240] width 5 height 5
click at [477, 410] on button "Aplicar" at bounding box center [490, 412] width 39 height 17
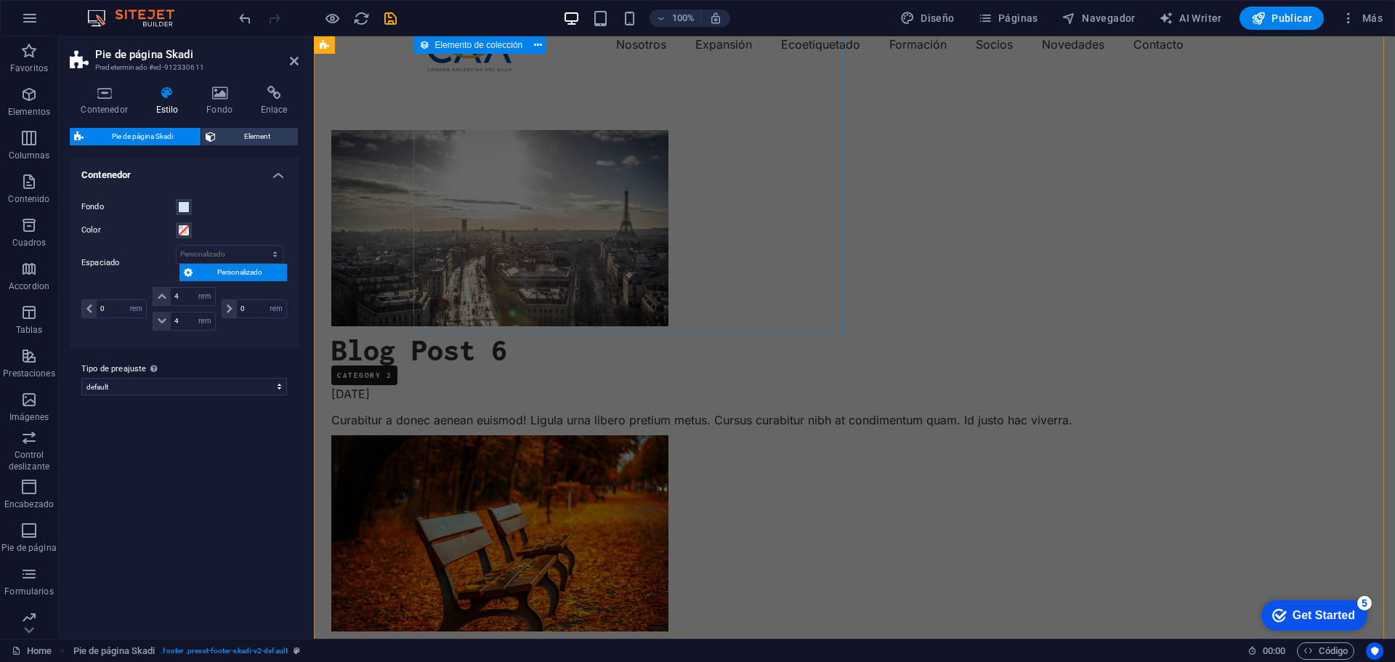
scroll to position [0, 0]
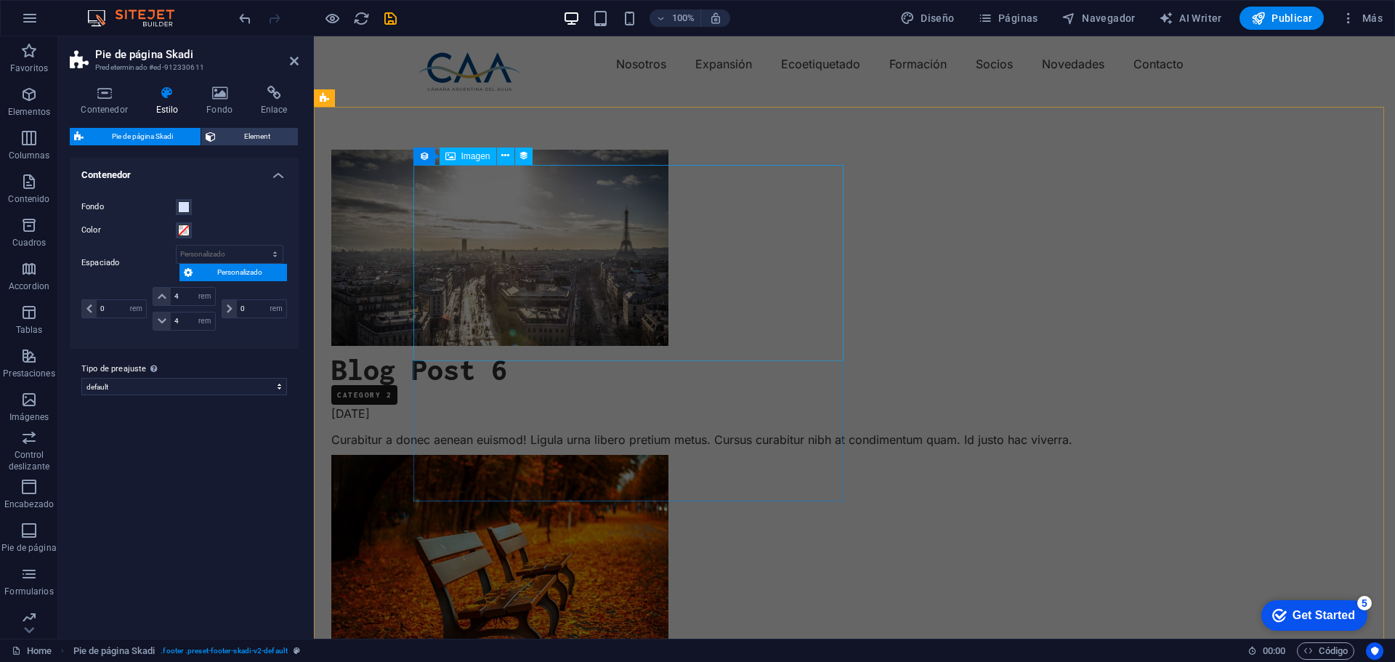
click at [604, 324] on figure at bounding box center [767, 248] width 872 height 196
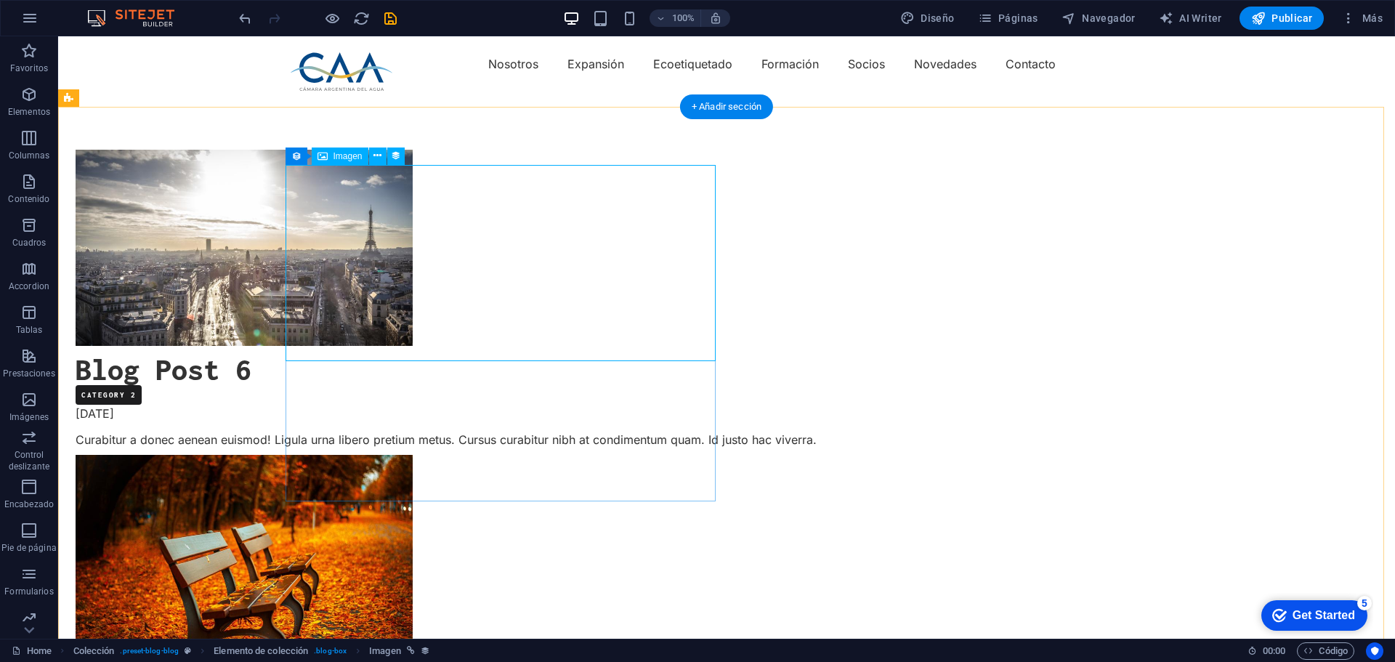
click at [448, 268] on figure at bounding box center [512, 248] width 872 height 196
click at [28, 95] on icon "button" at bounding box center [28, 94] width 17 height 17
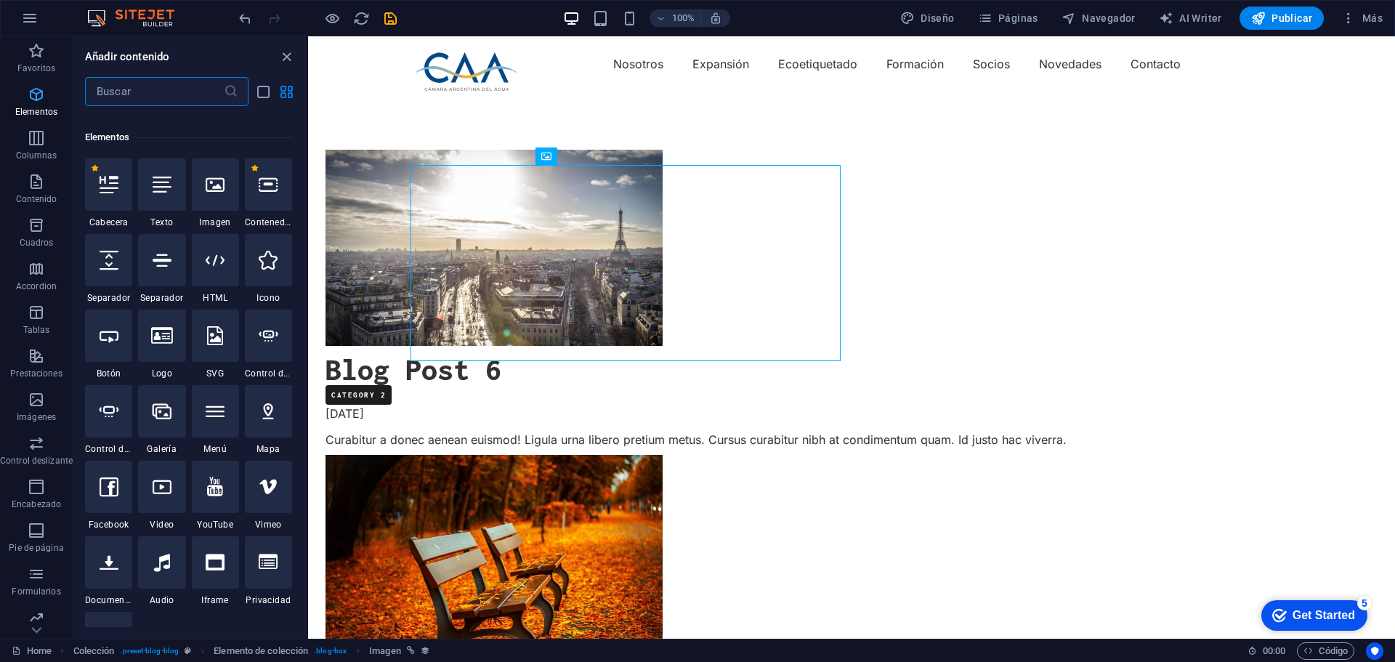
scroll to position [274, 0]
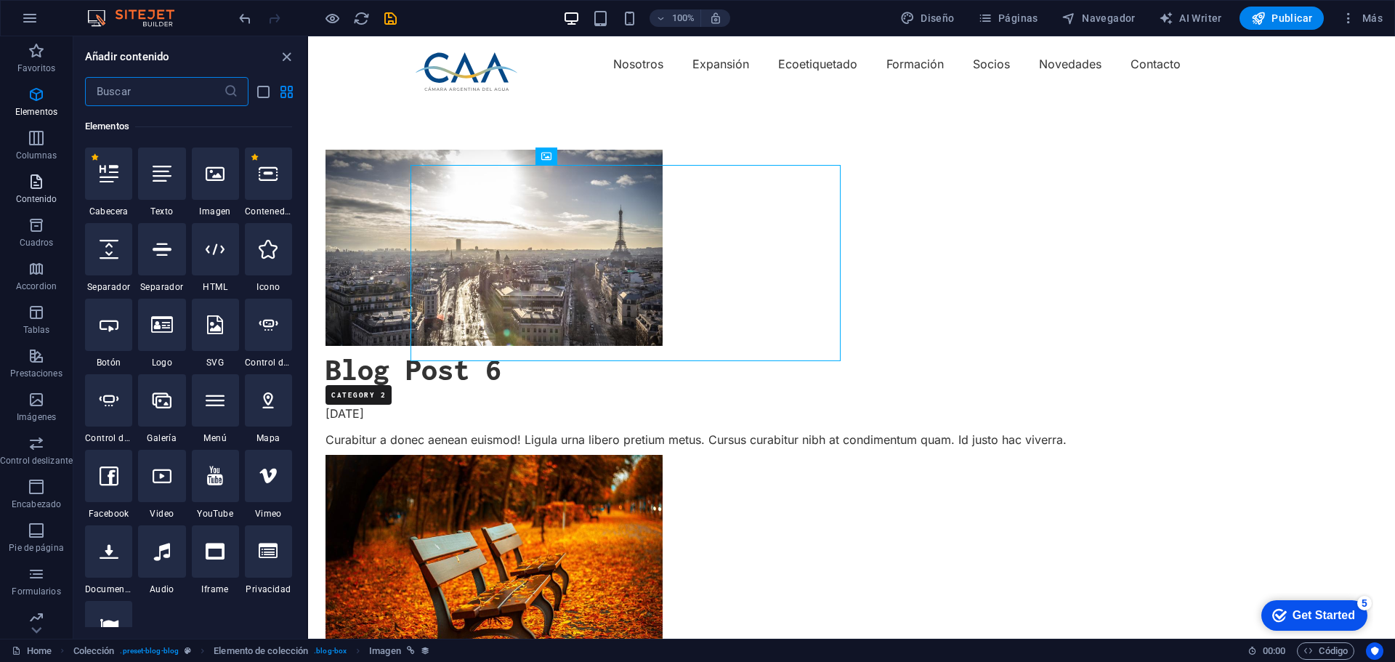
click at [36, 187] on icon "button" at bounding box center [36, 181] width 17 height 17
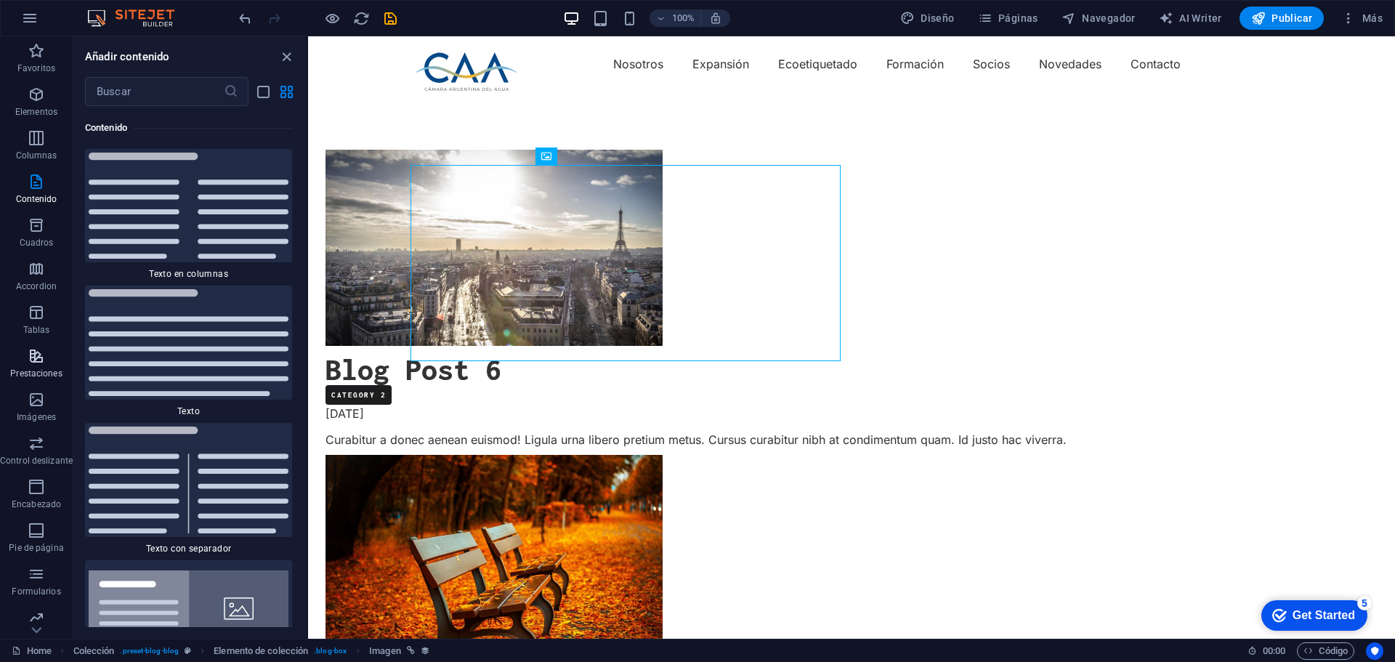
scroll to position [52, 0]
click at [40, 649] on link "Home" at bounding box center [32, 650] width 40 height 17
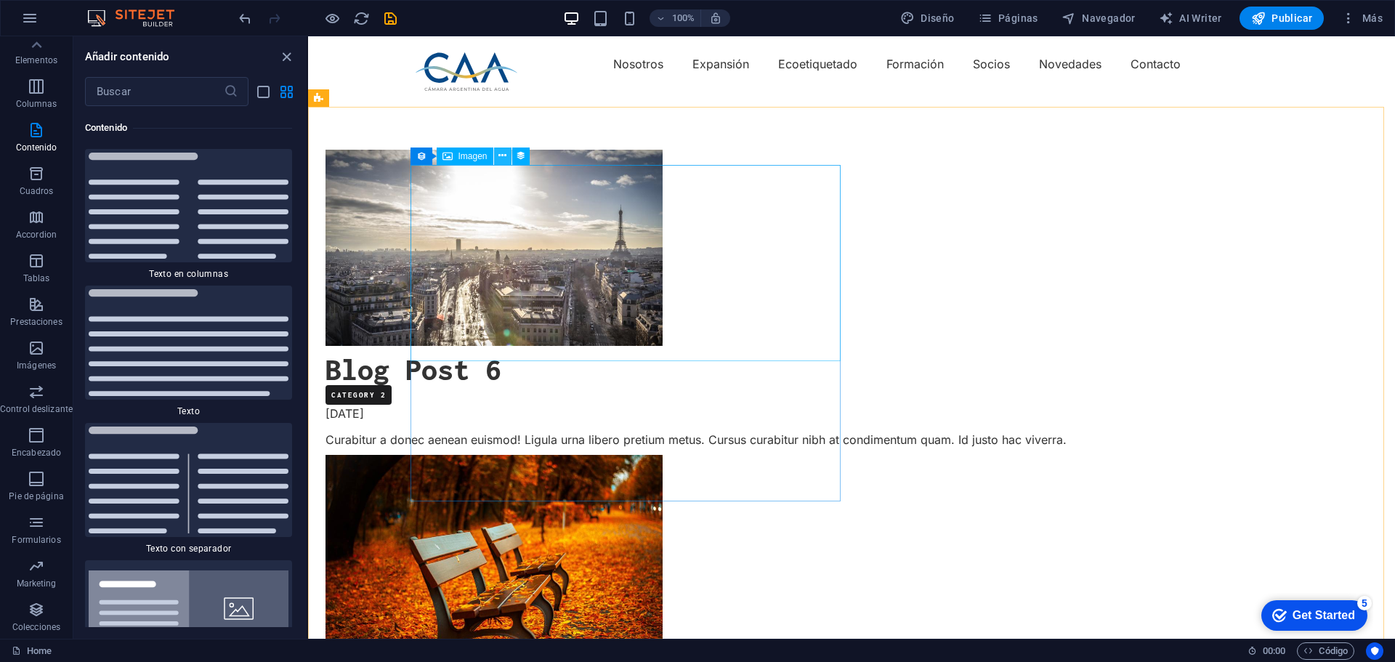
click at [500, 156] on icon at bounding box center [502, 155] width 8 height 15
click at [1349, 19] on icon "button" at bounding box center [1348, 18] width 15 height 15
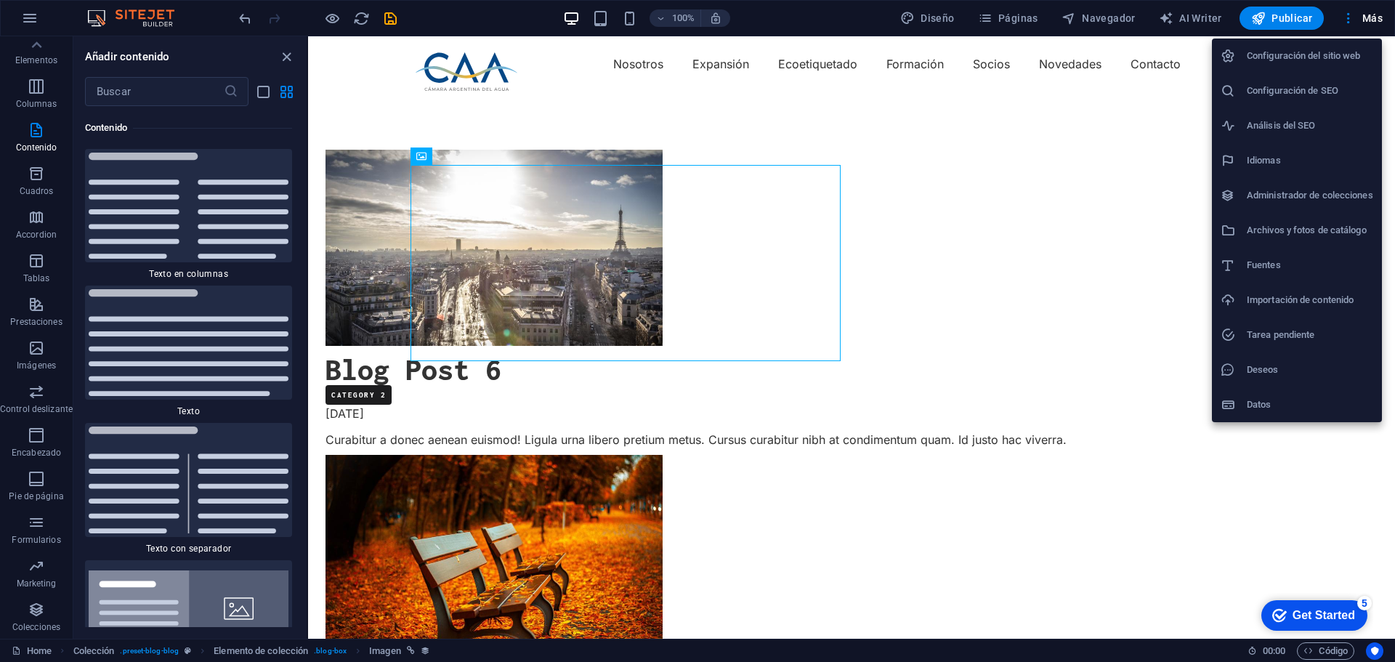
click at [1258, 407] on h6 "Datos" at bounding box center [1309, 404] width 126 height 17
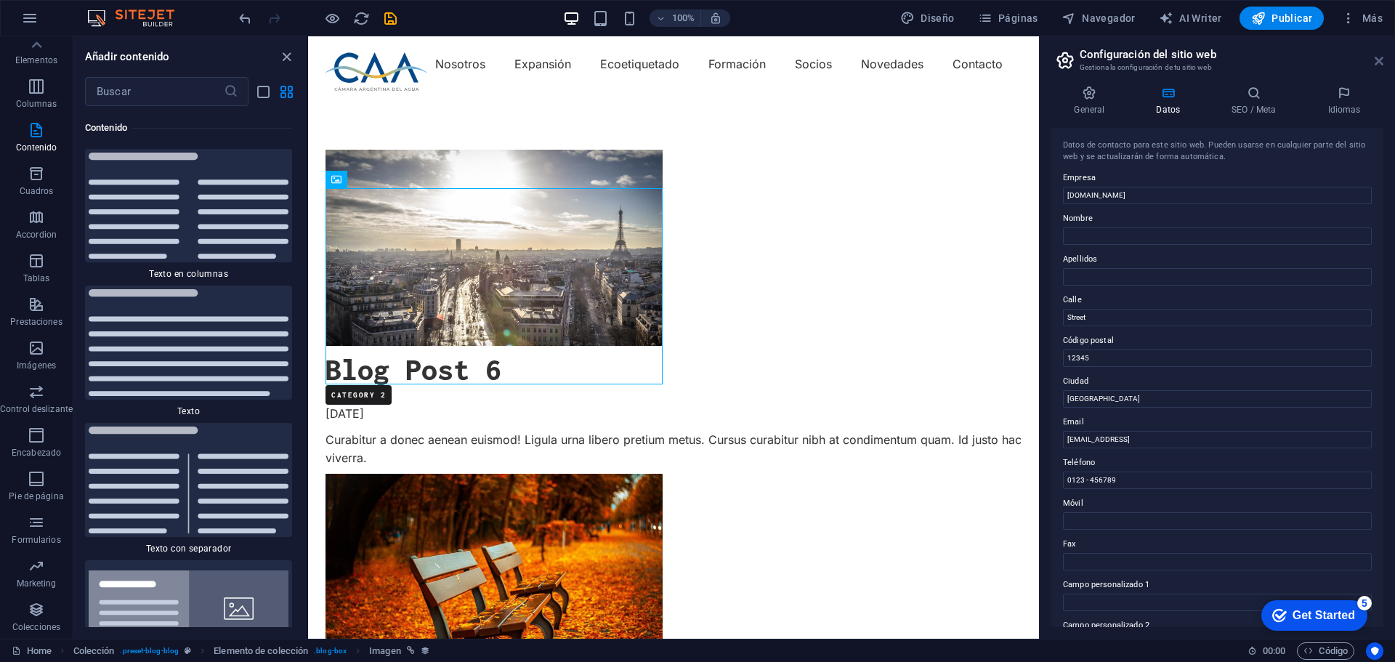
click at [1374, 58] on icon at bounding box center [1378, 61] width 9 height 12
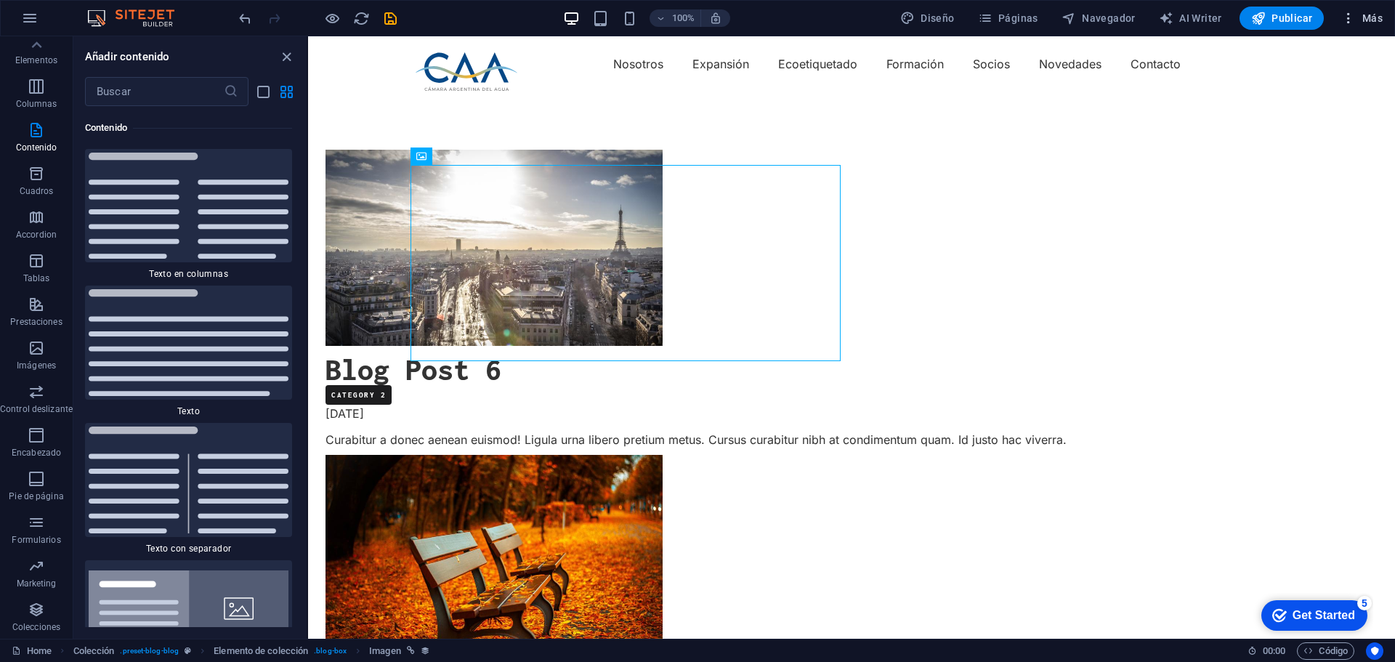
click at [1379, 19] on span "Más" at bounding box center [1361, 18] width 41 height 15
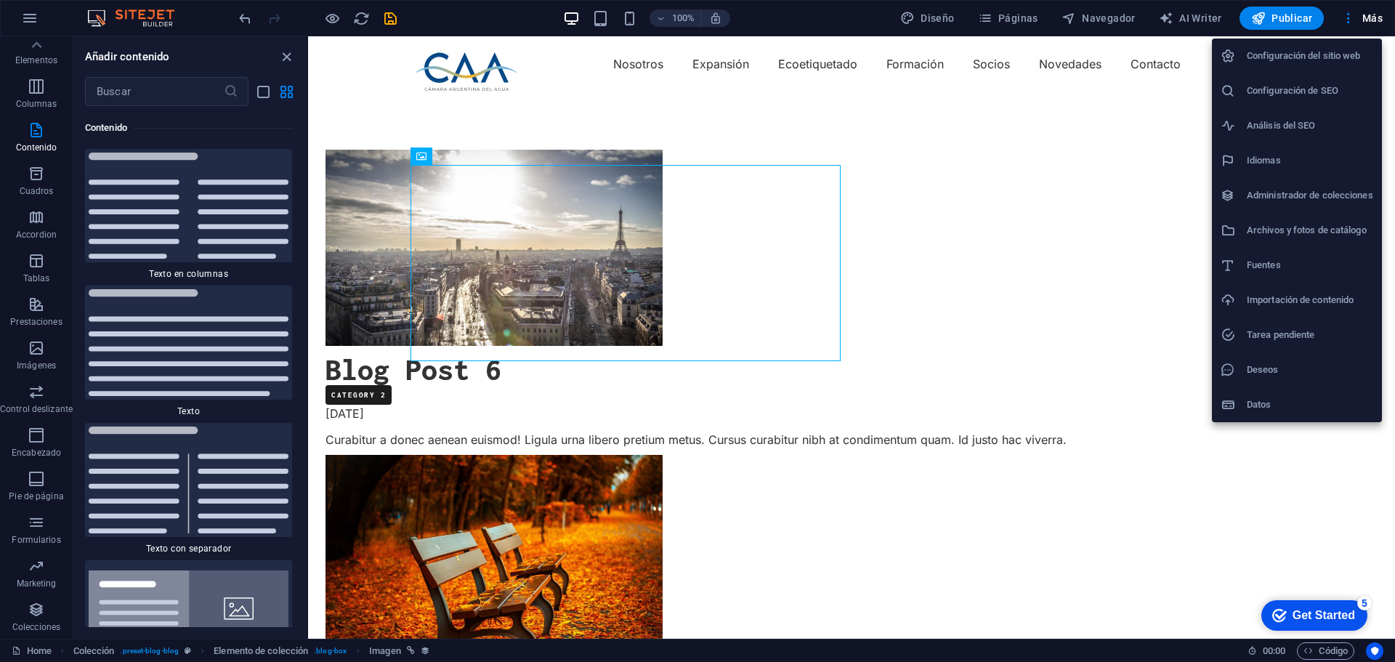
click at [25, 17] on div at bounding box center [697, 331] width 1395 height 662
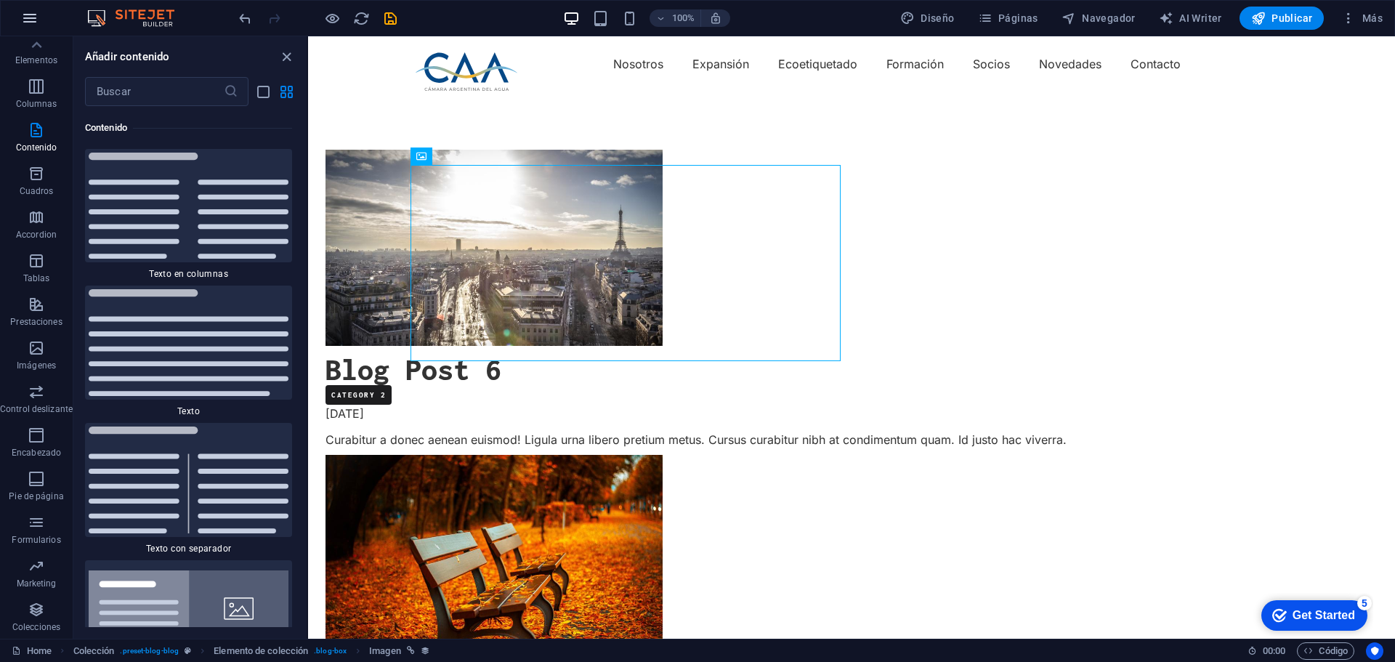
click at [28, 17] on icon "button" at bounding box center [29, 17] width 17 height 17
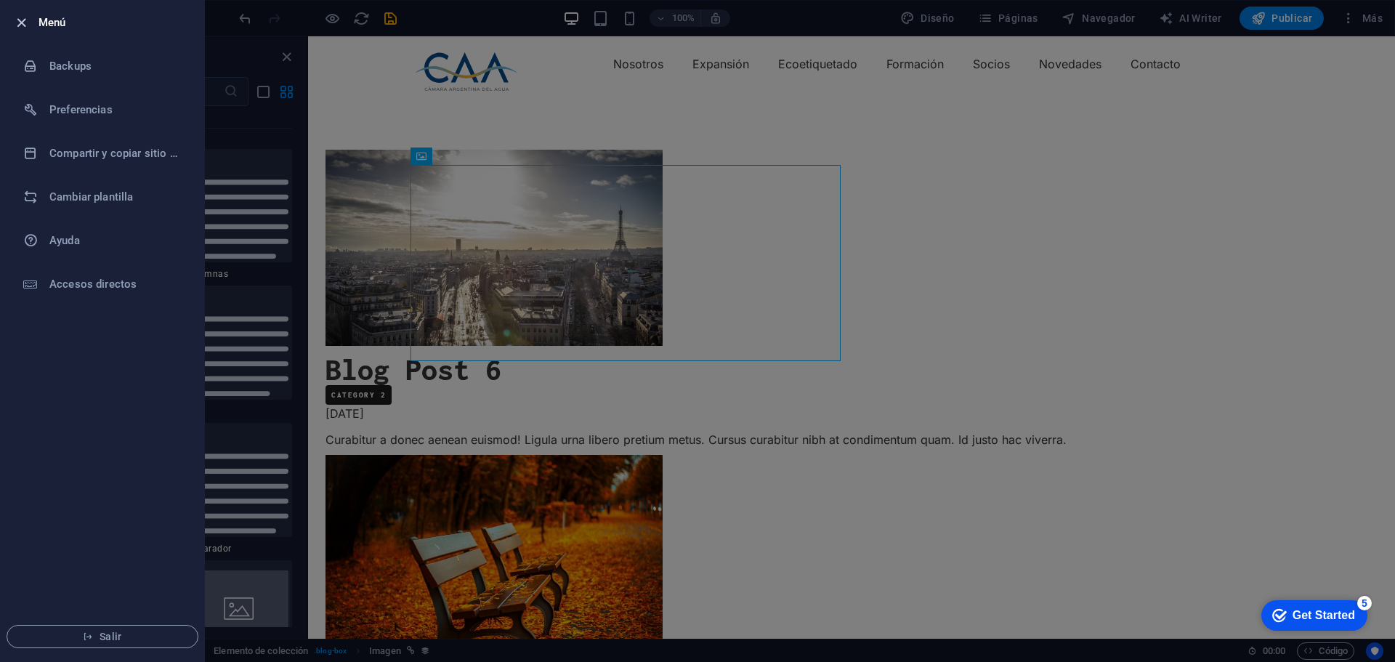
click at [26, 16] on icon "button" at bounding box center [21, 23] width 17 height 17
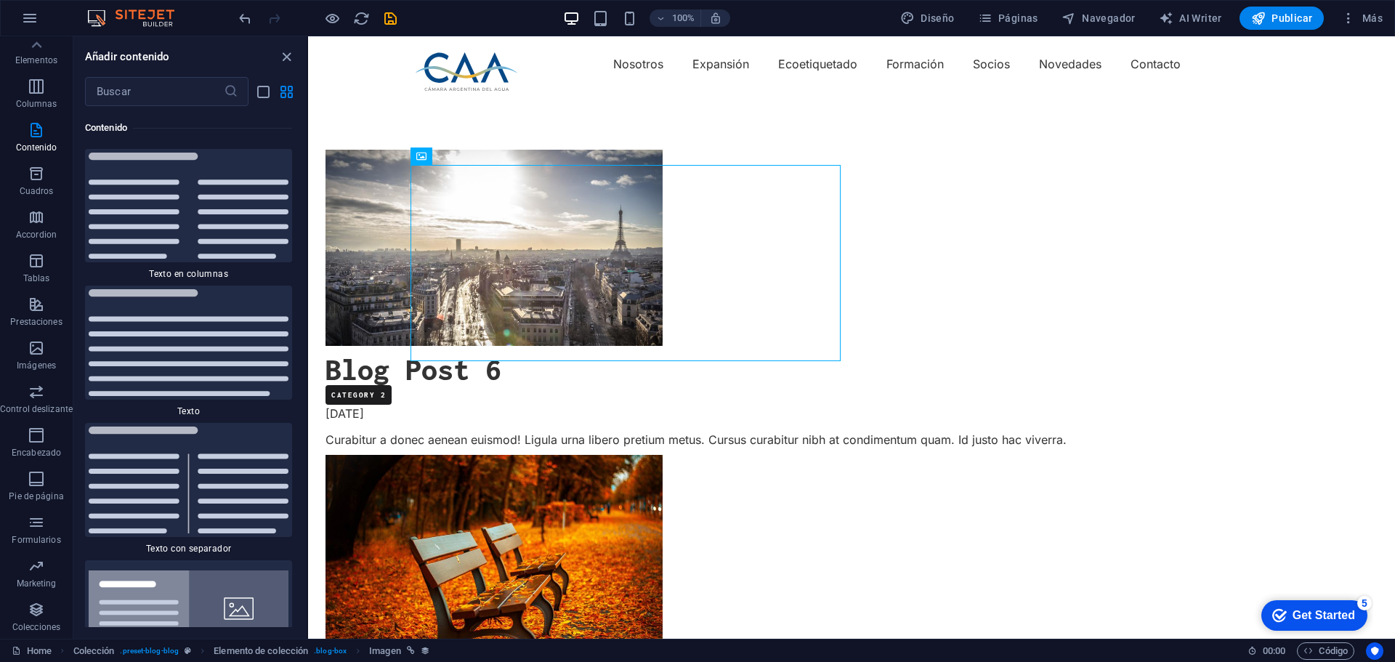
click at [131, 16] on img at bounding box center [138, 17] width 109 height 17
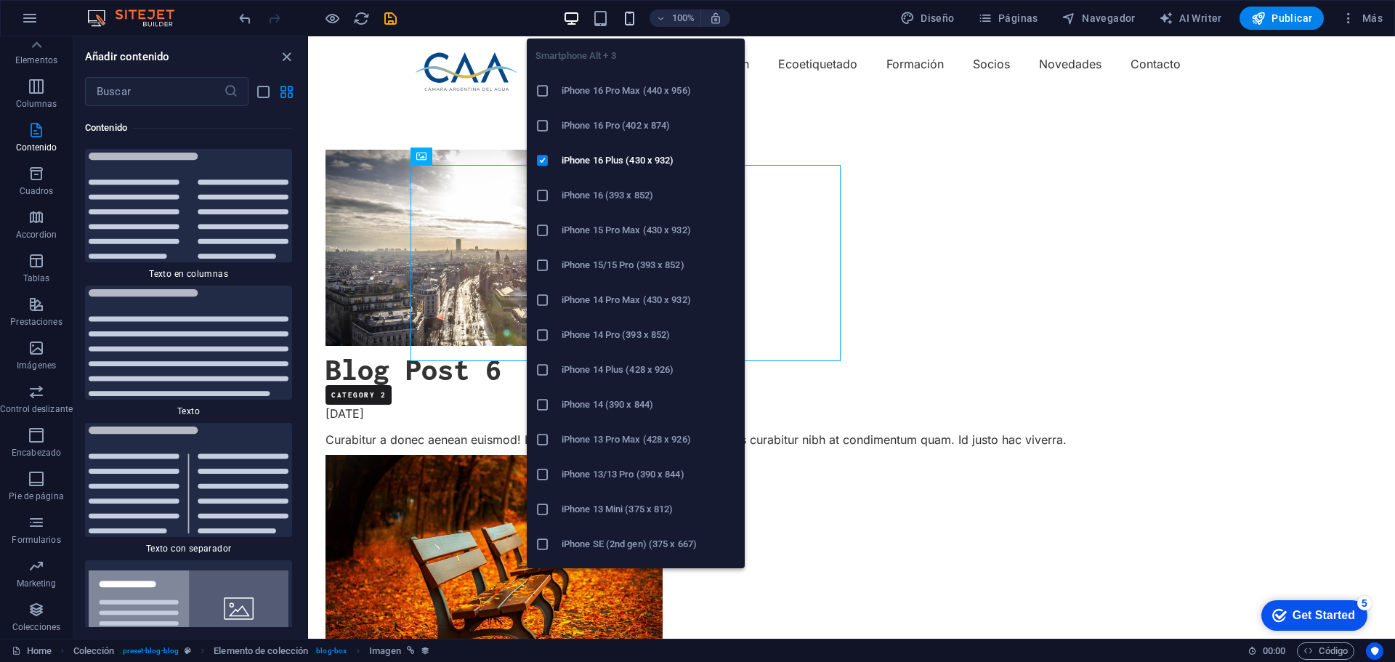
click at [634, 17] on icon "button" at bounding box center [629, 18] width 17 height 17
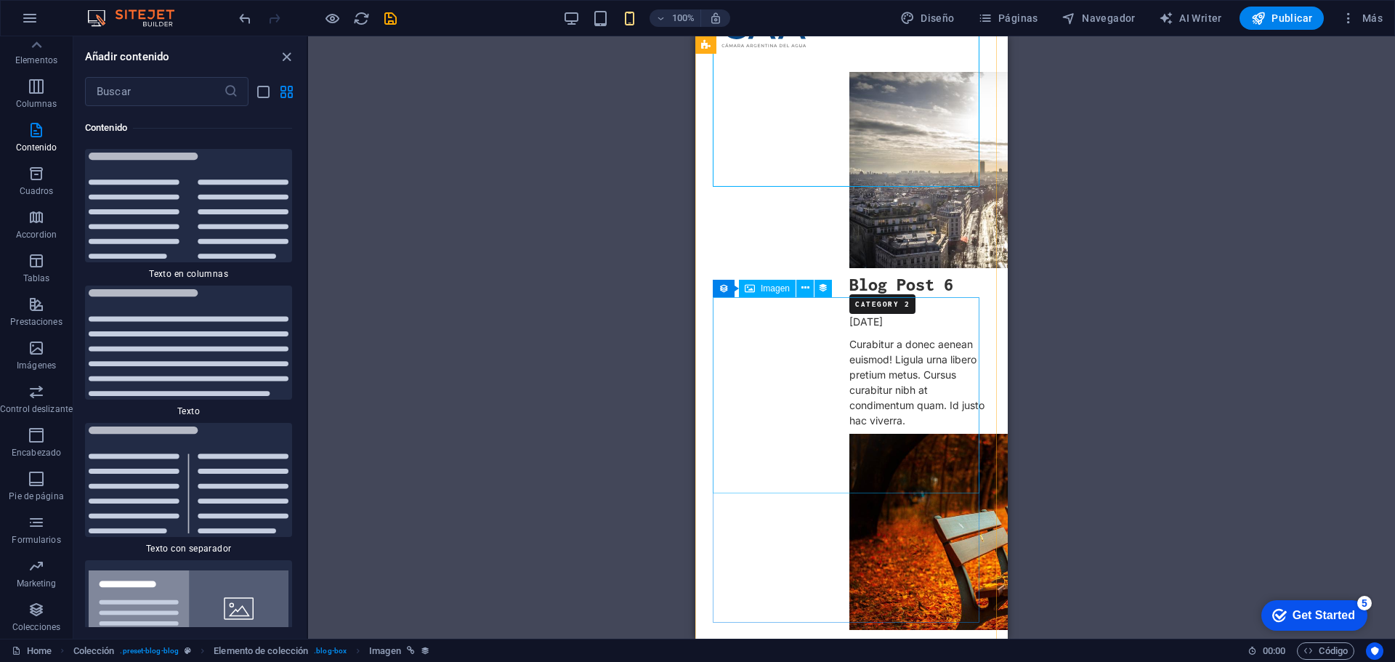
scroll to position [0, 0]
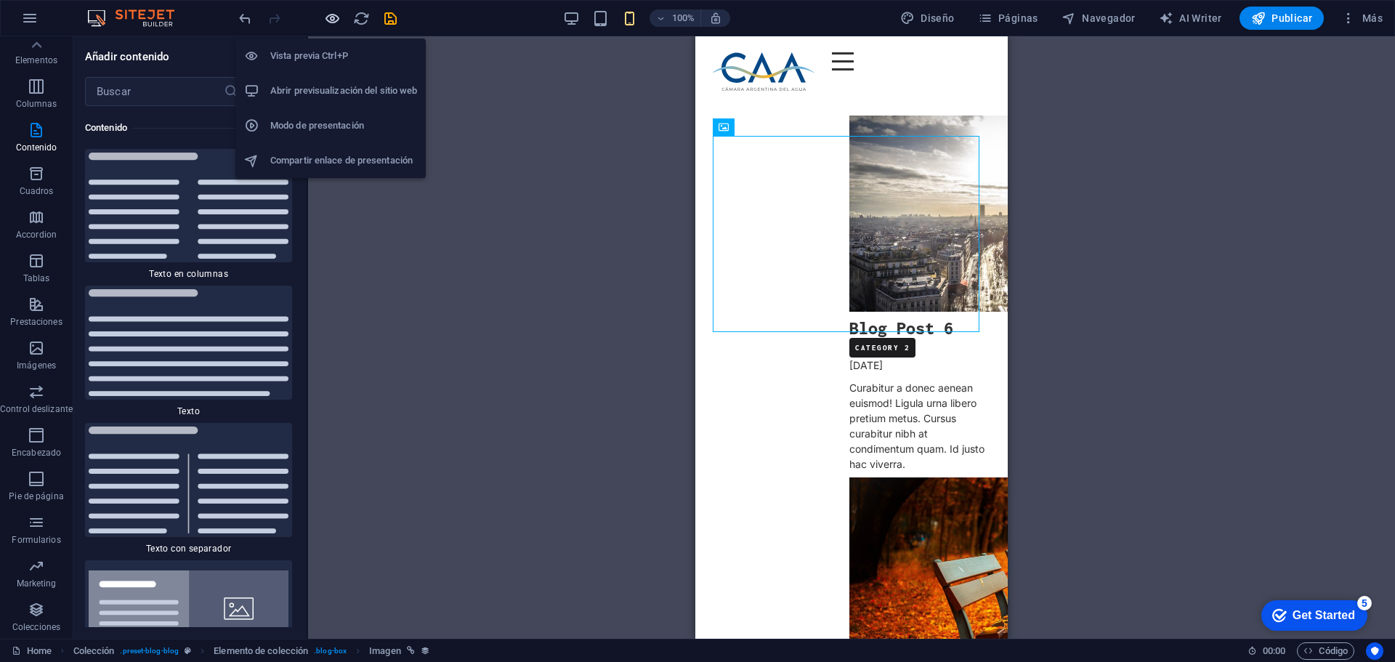
click at [331, 19] on icon "button" at bounding box center [332, 18] width 17 height 17
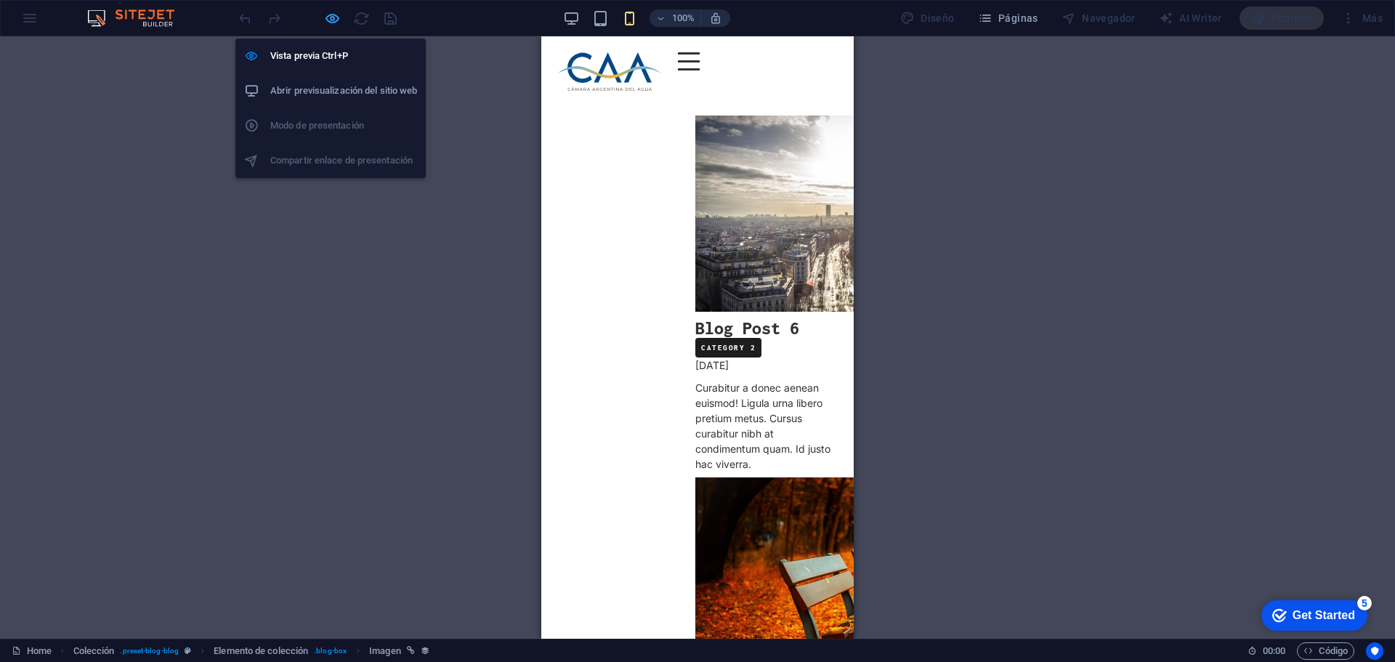
click at [331, 19] on icon "button" at bounding box center [332, 18] width 17 height 17
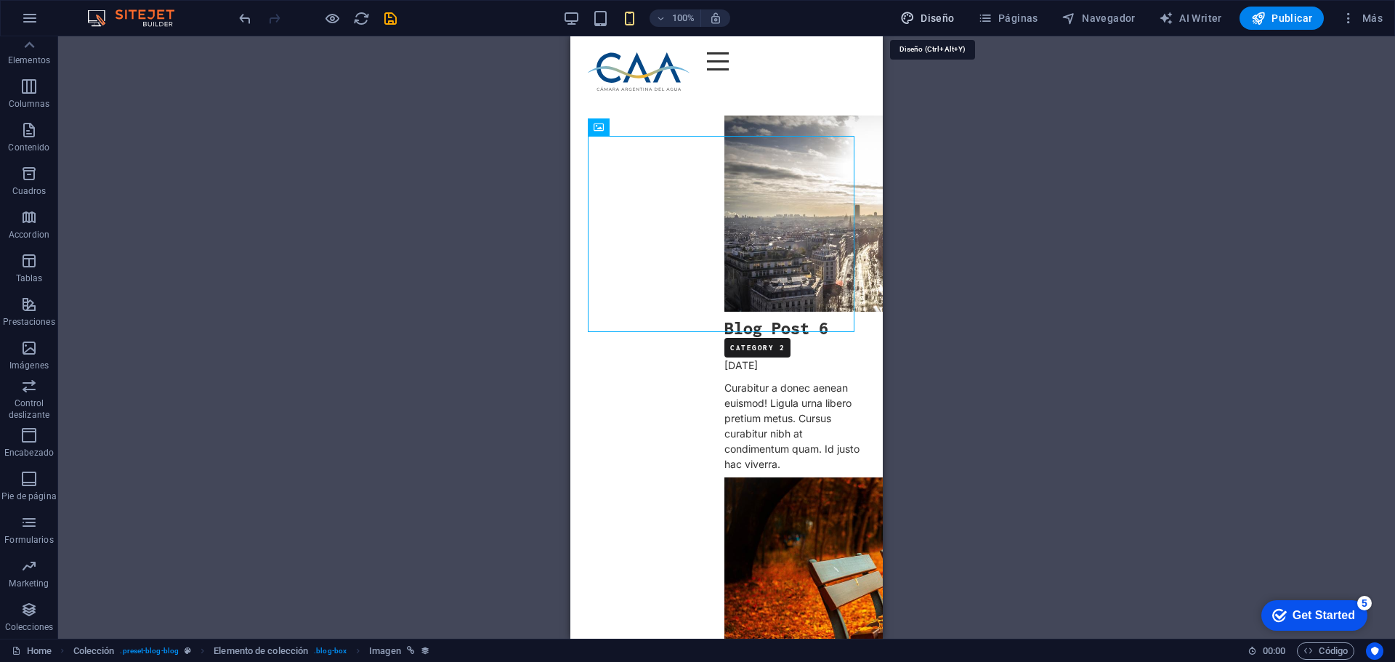
click at [937, 17] on span "Diseño" at bounding box center [927, 18] width 54 height 15
select select "px"
select select "400"
select select "px"
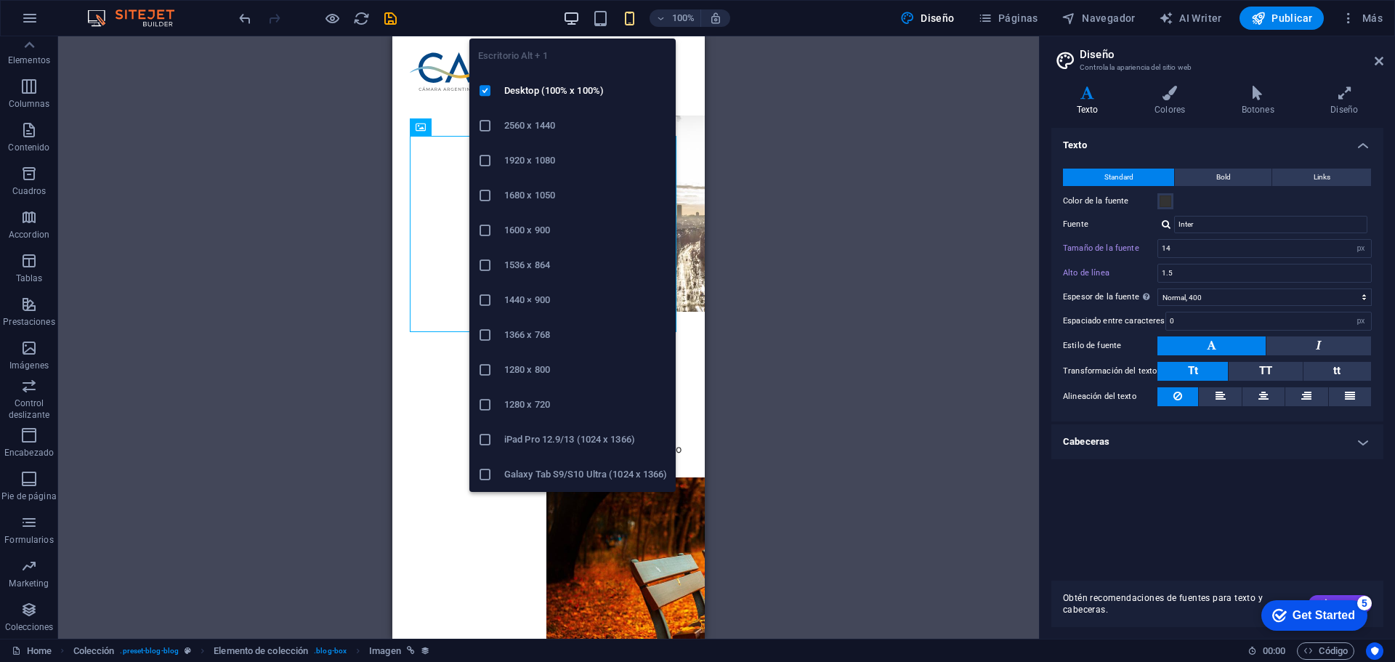
click at [577, 14] on icon "button" at bounding box center [571, 18] width 17 height 17
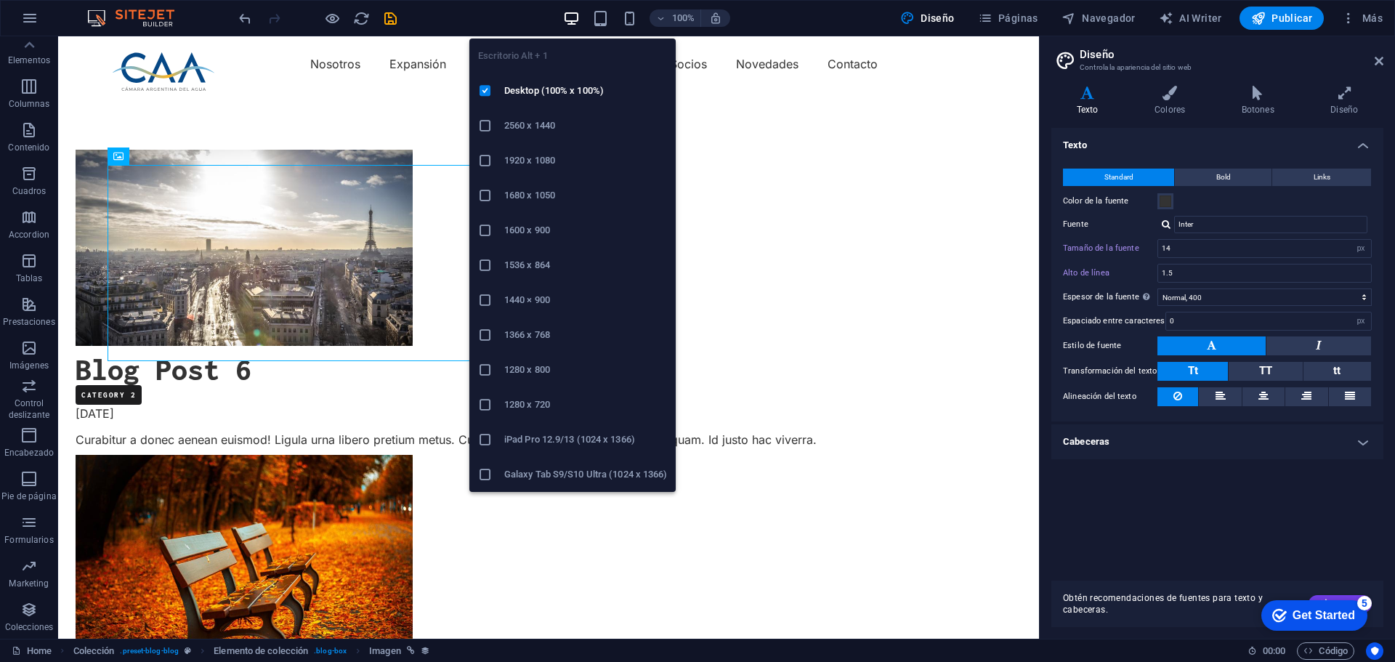
type input "16"
type input "1.6"
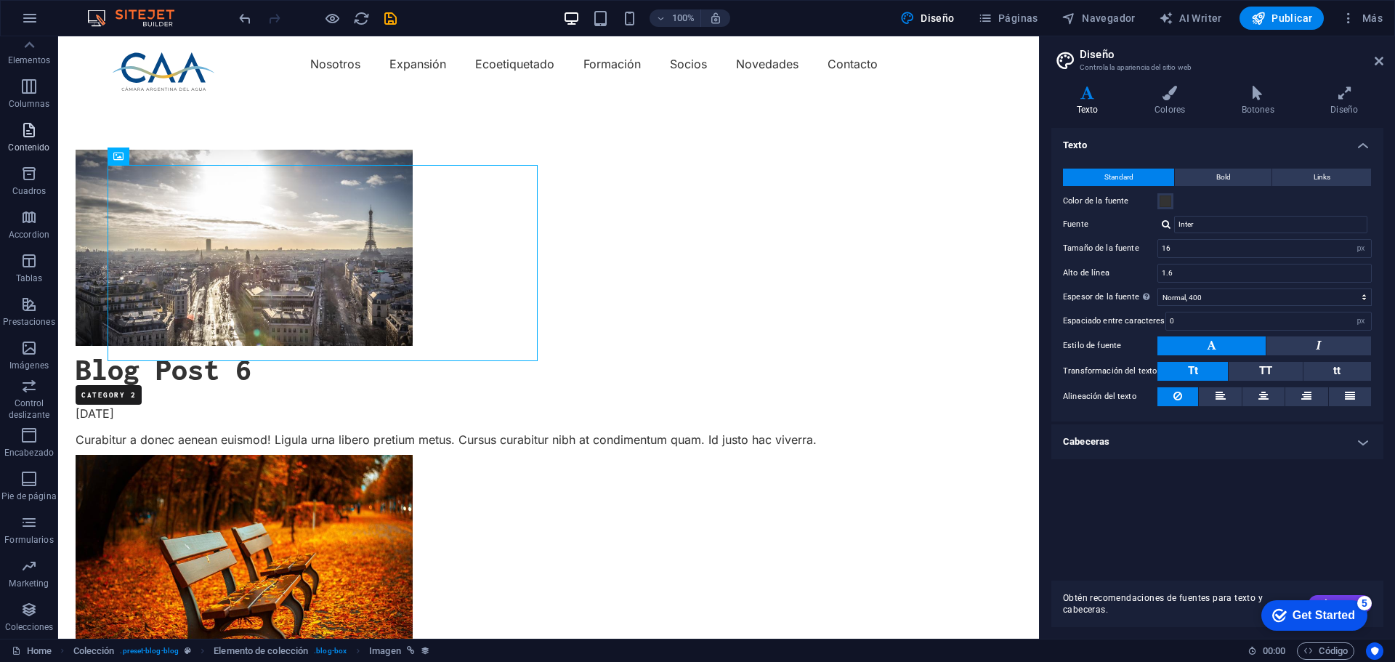
click at [33, 140] on span "Contenido" at bounding box center [29, 138] width 58 height 35
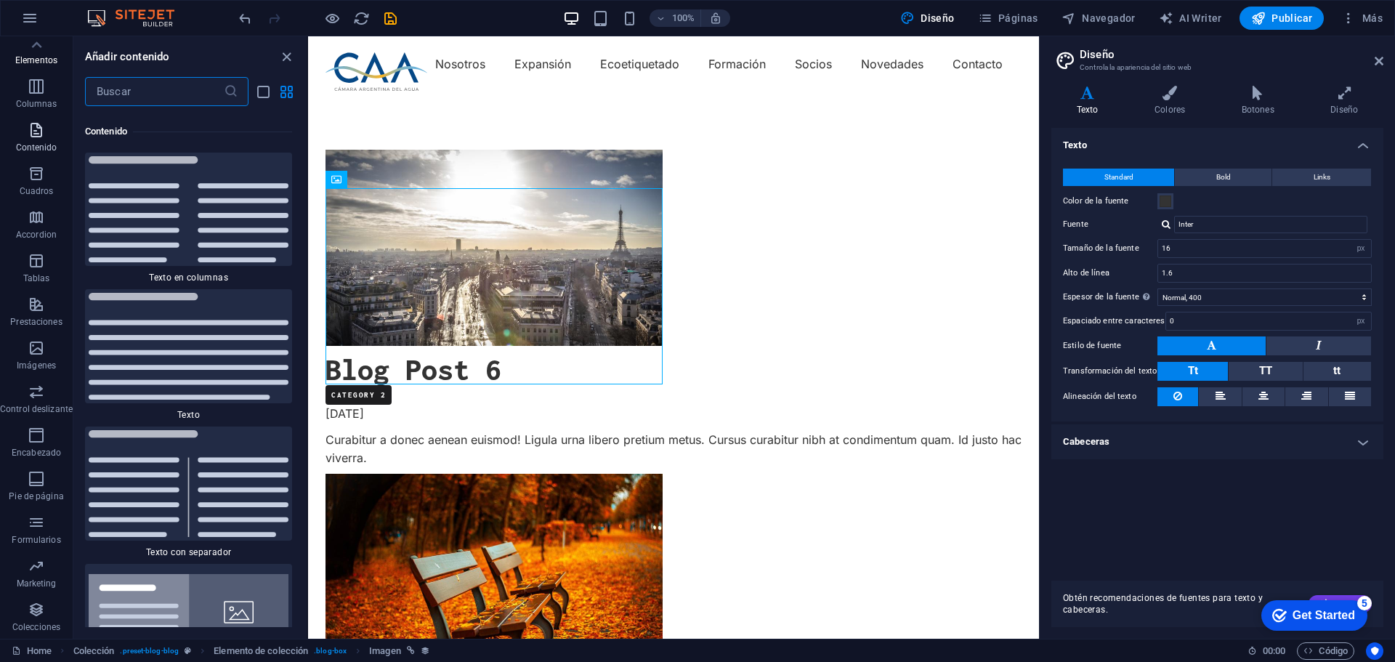
scroll to position [4927, 0]
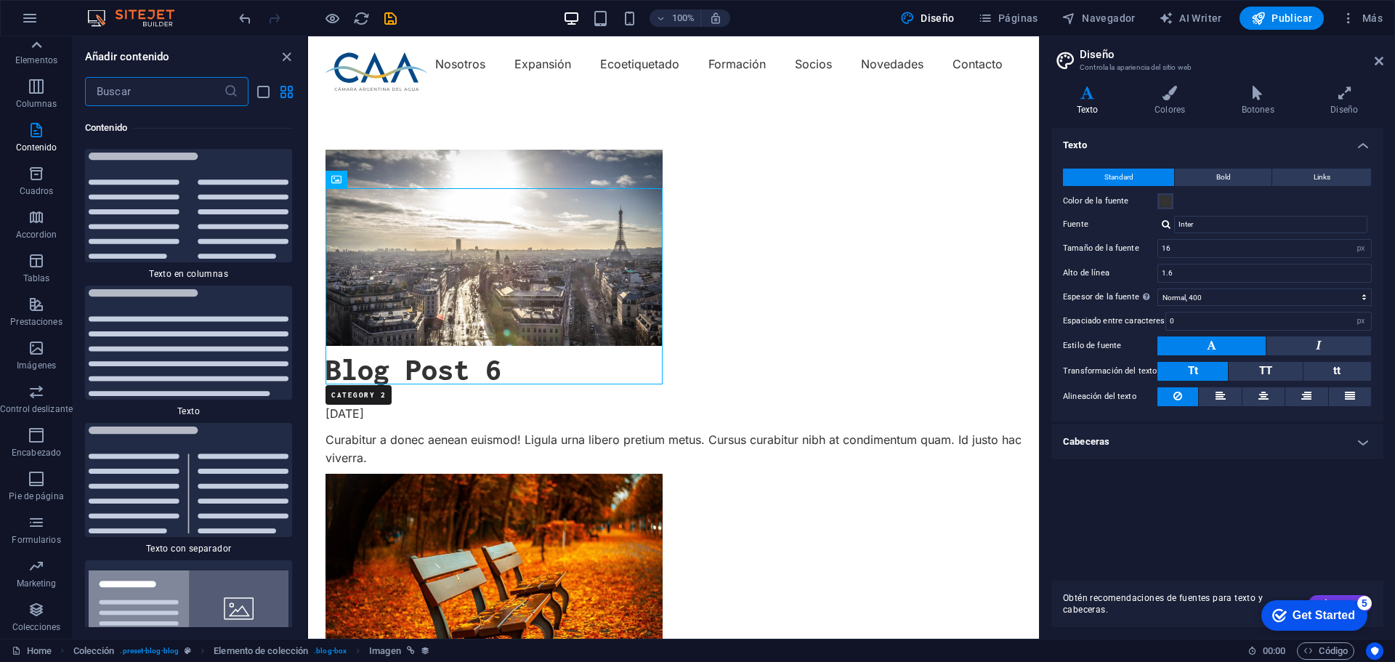
click at [36, 50] on icon at bounding box center [36, 45] width 20 height 20
click at [22, 97] on span "Elementos" at bounding box center [36, 103] width 73 height 35
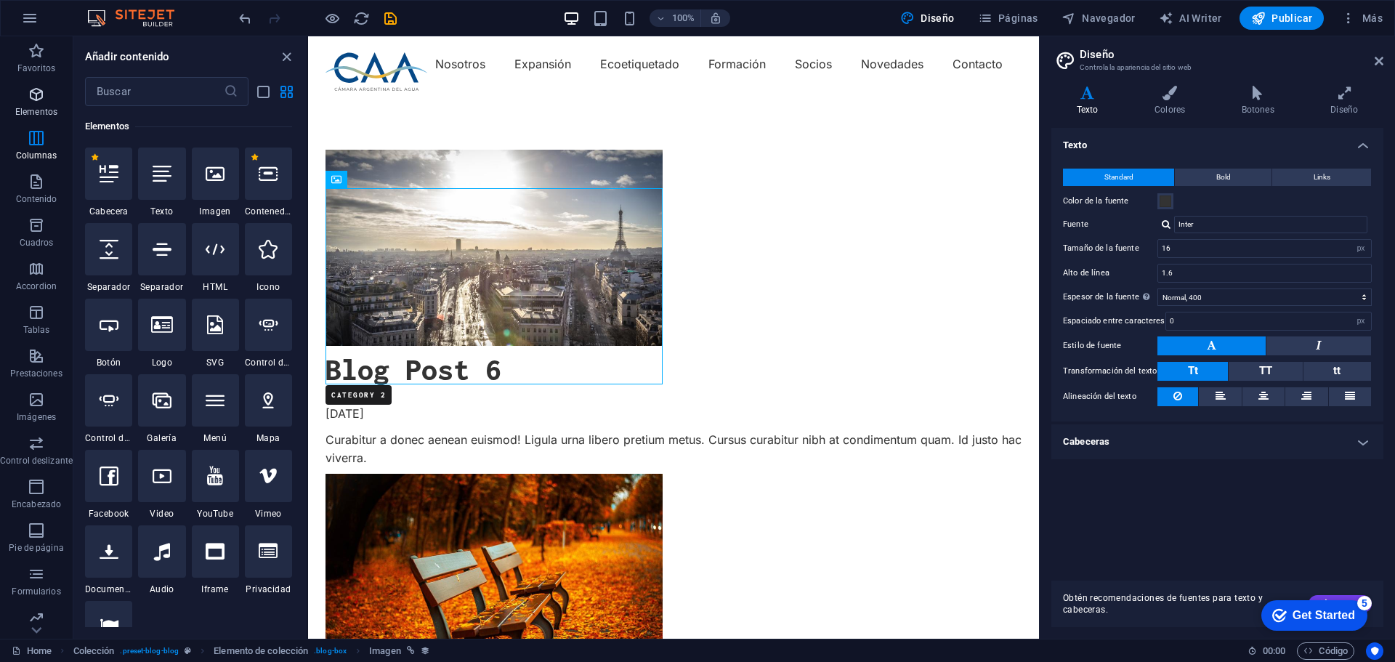
scroll to position [274, 0]
click at [1380, 62] on icon at bounding box center [1378, 61] width 9 height 12
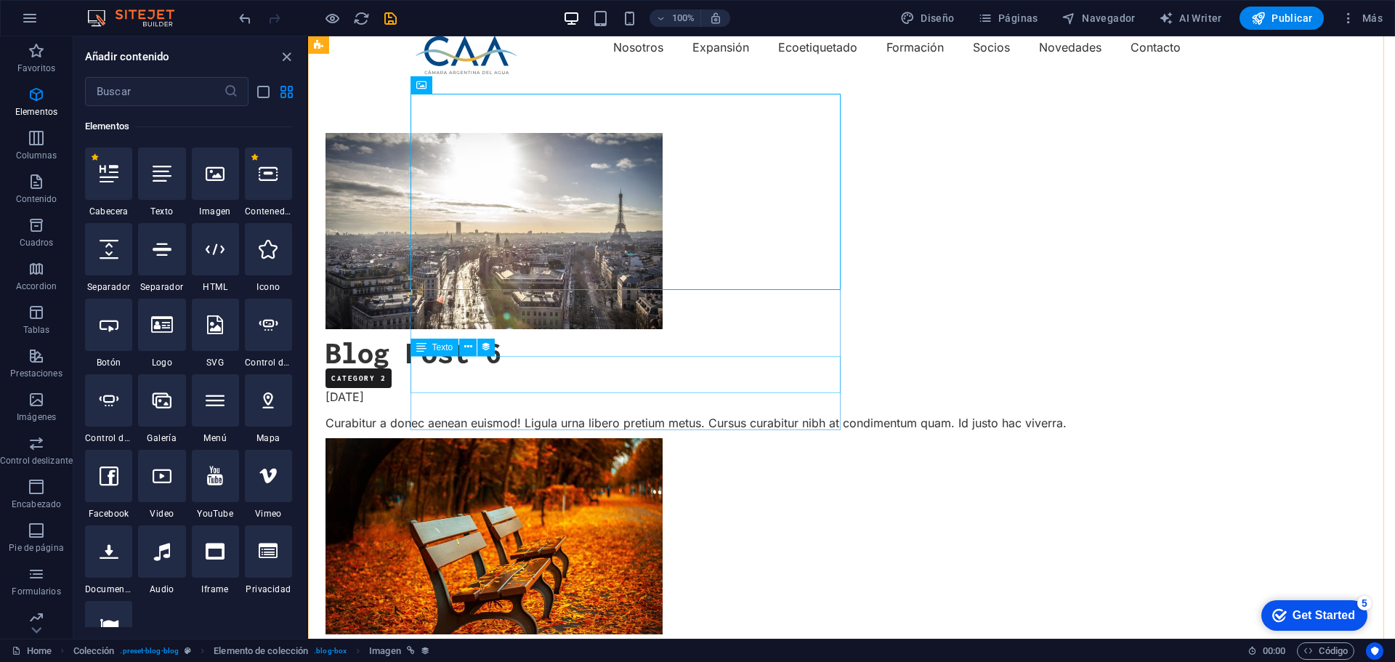
scroll to position [0, 0]
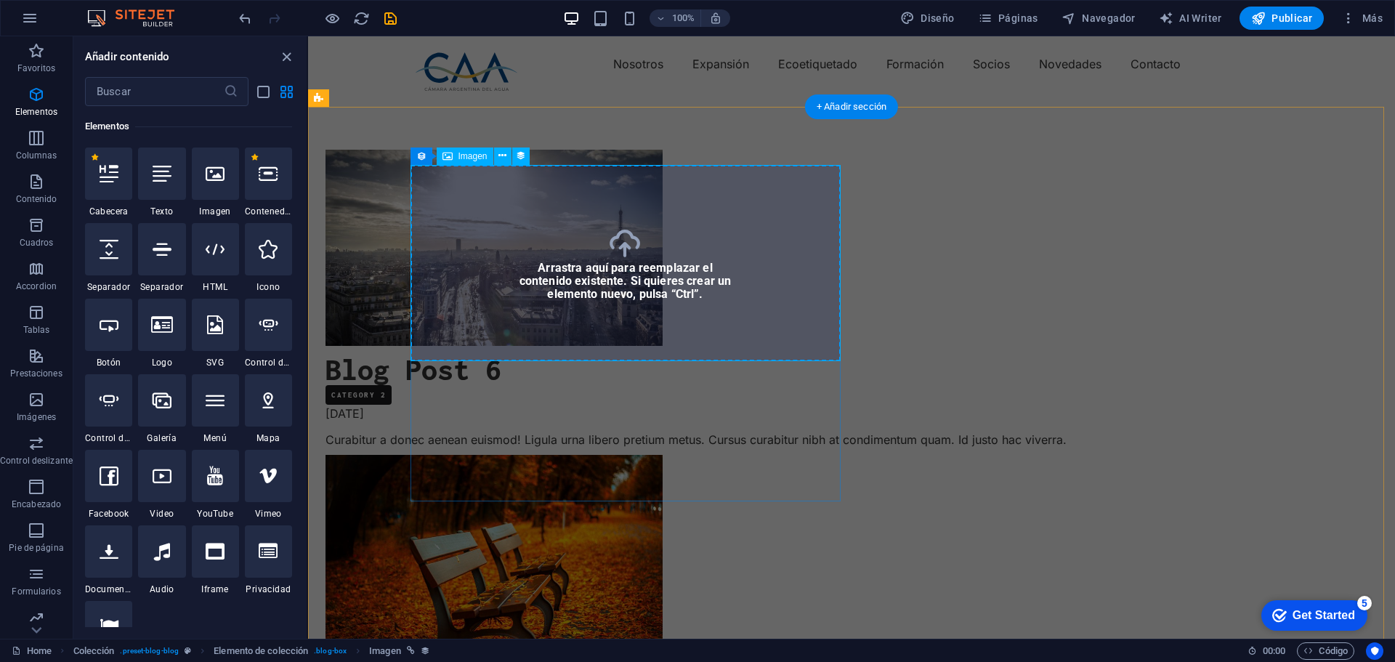
click at [605, 280] on figure at bounding box center [761, 248] width 872 height 196
click at [501, 154] on icon at bounding box center [502, 155] width 8 height 15
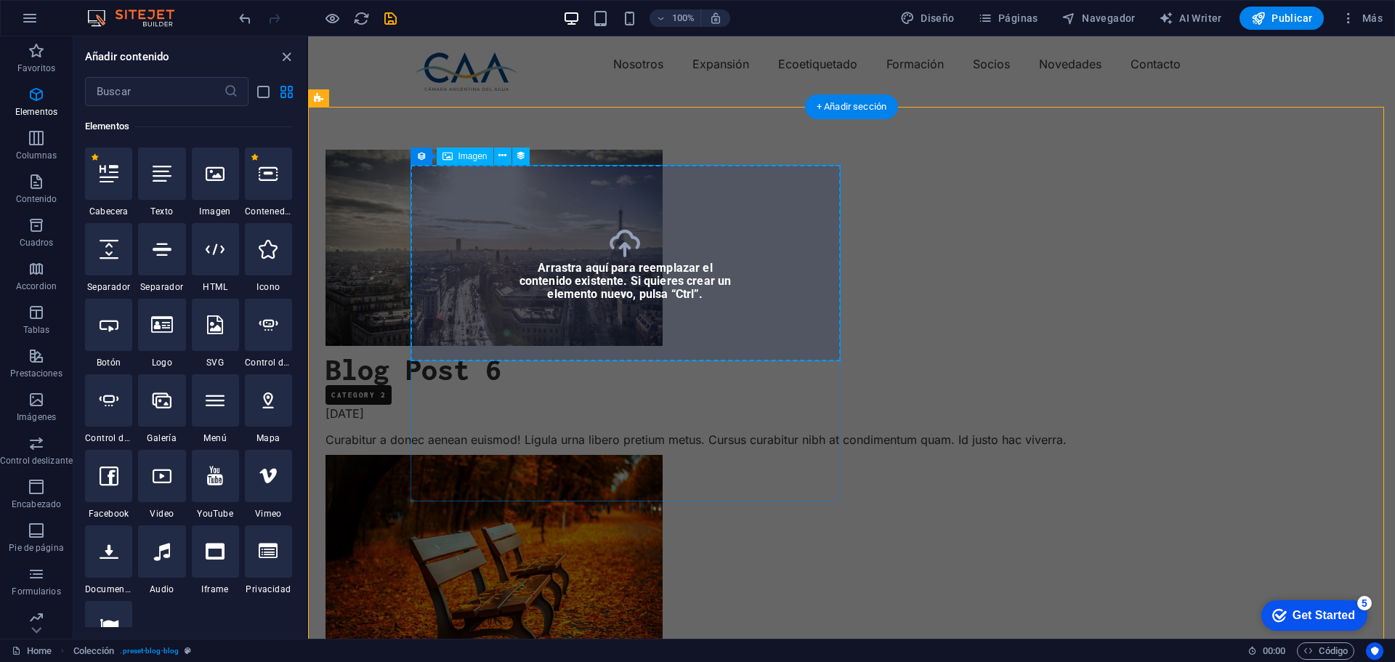
click at [526, 209] on figure at bounding box center [761, 248] width 872 height 196
click at [522, 155] on icon at bounding box center [521, 155] width 10 height 15
select select "px"
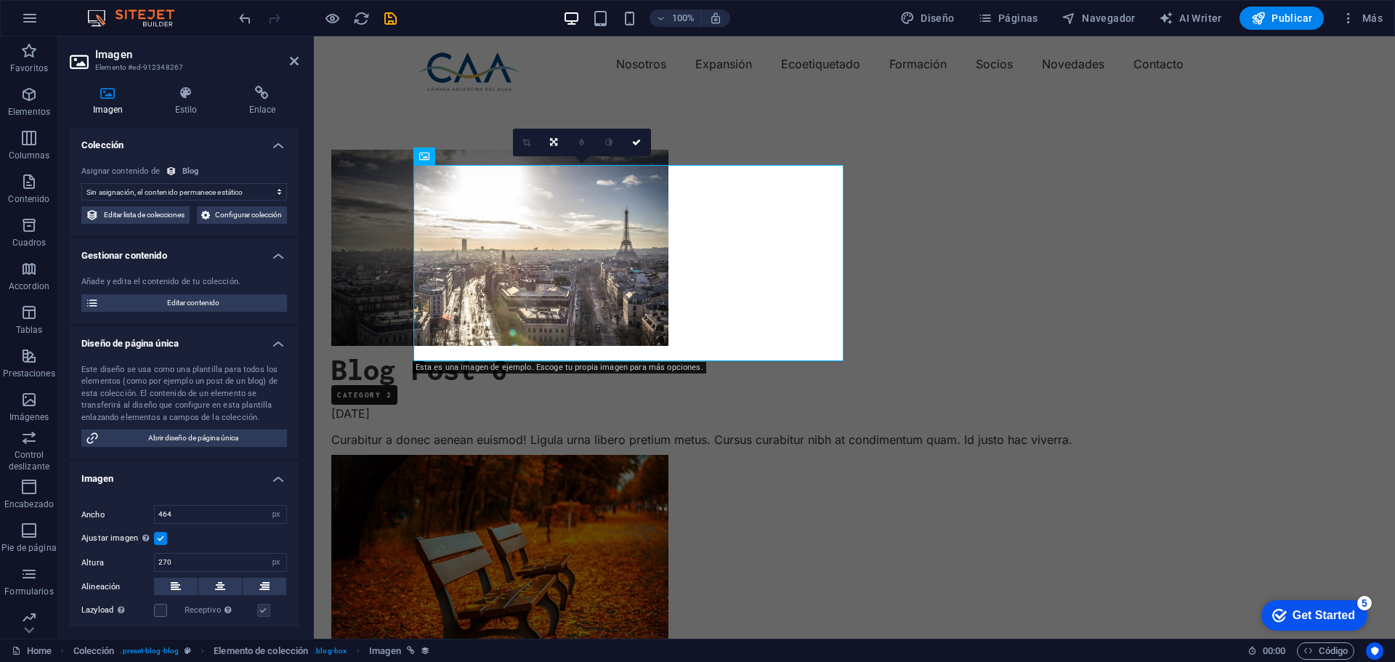
select select "image"
click at [187, 170] on div "Blog" at bounding box center [190, 172] width 17 height 12
click at [34, 188] on icon "button" at bounding box center [28, 181] width 17 height 17
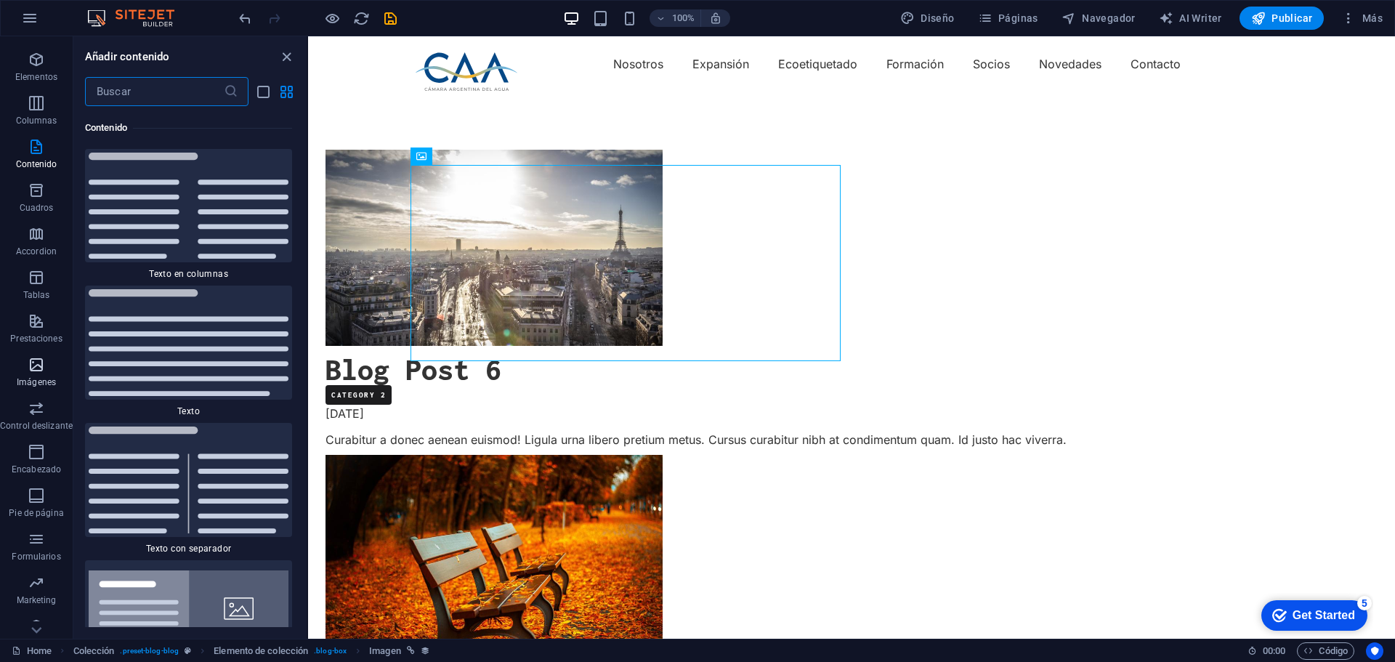
scroll to position [52, 0]
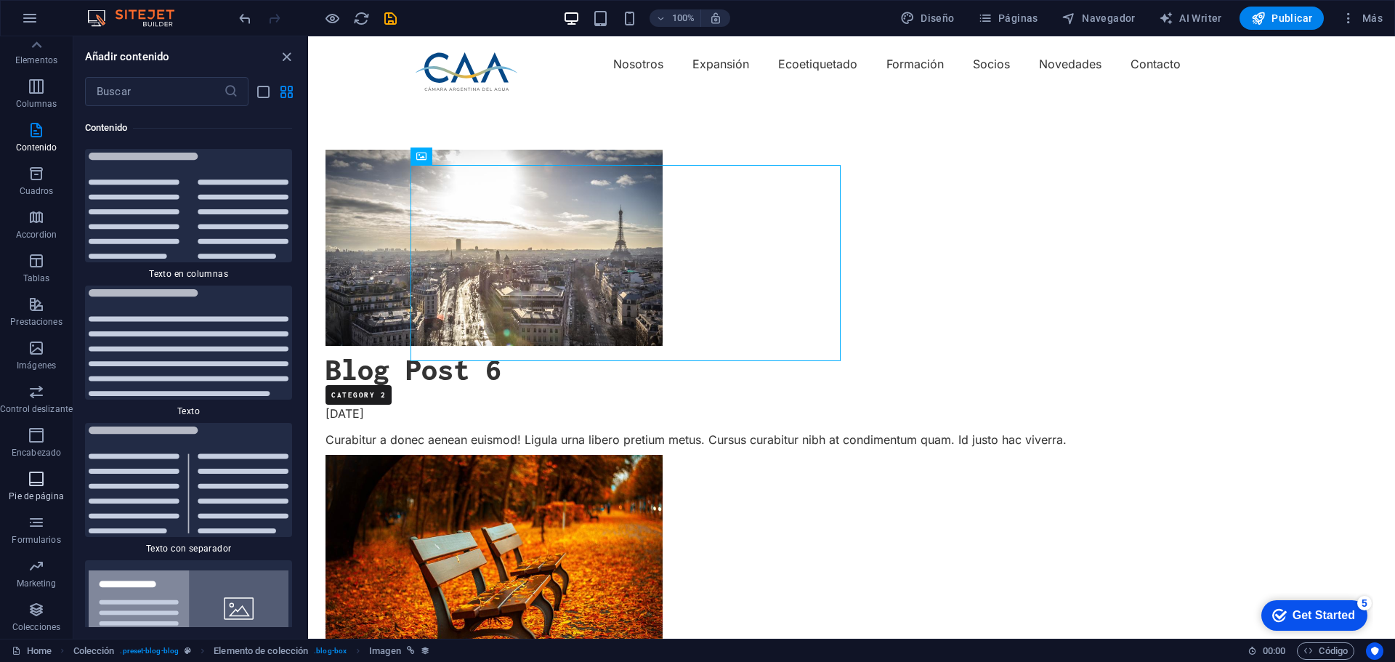
click at [33, 478] on icon "button" at bounding box center [36, 478] width 17 height 17
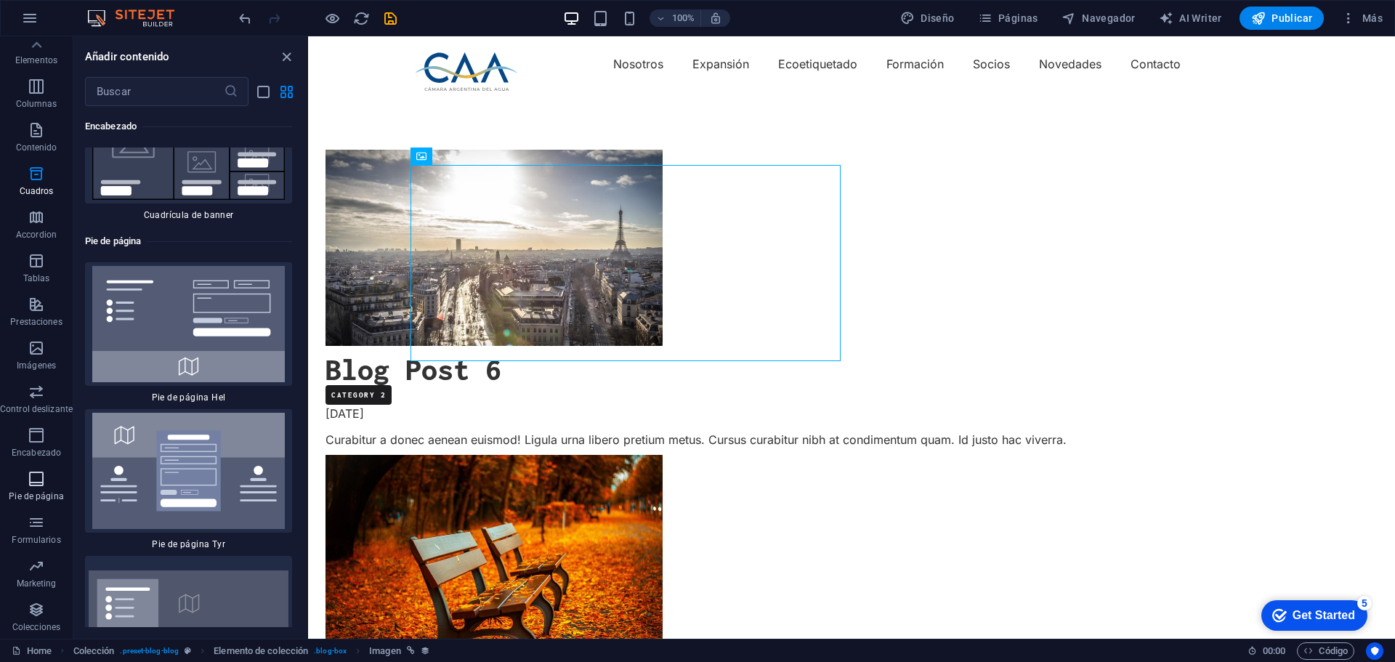
scroll to position [19346, 0]
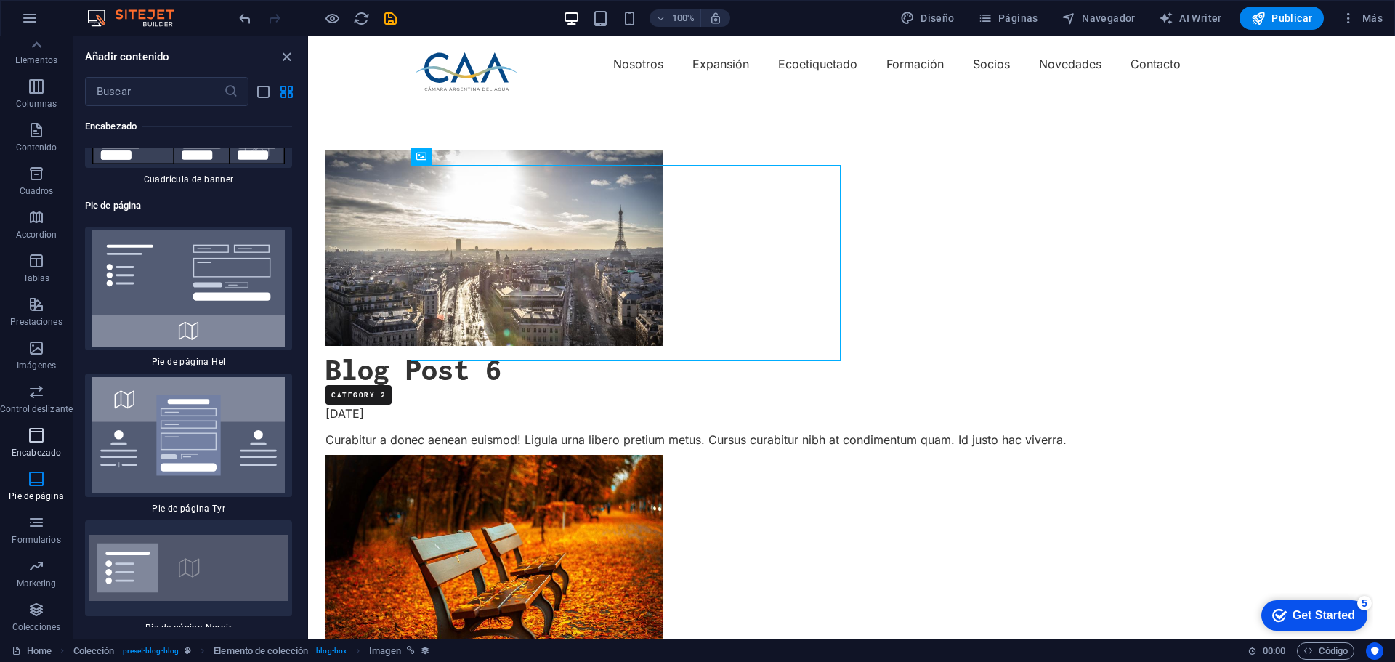
click at [40, 434] on icon "button" at bounding box center [36, 434] width 17 height 17
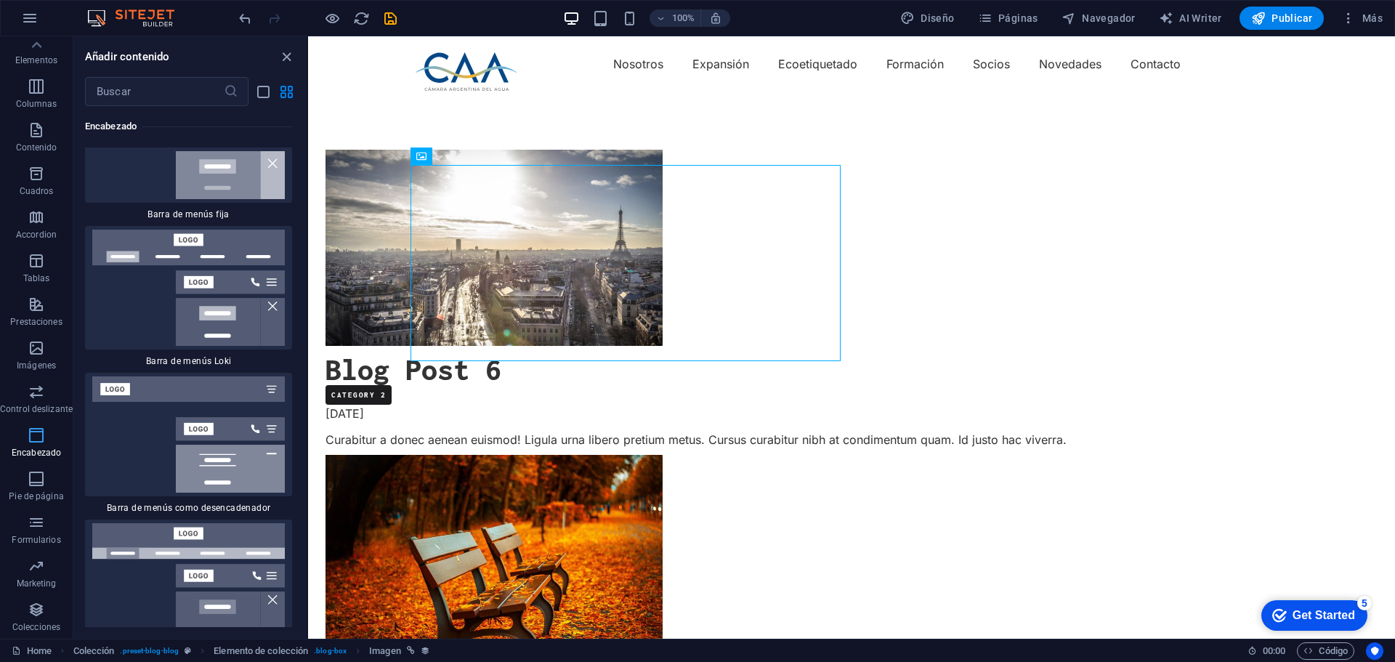
scroll to position [17367, 0]
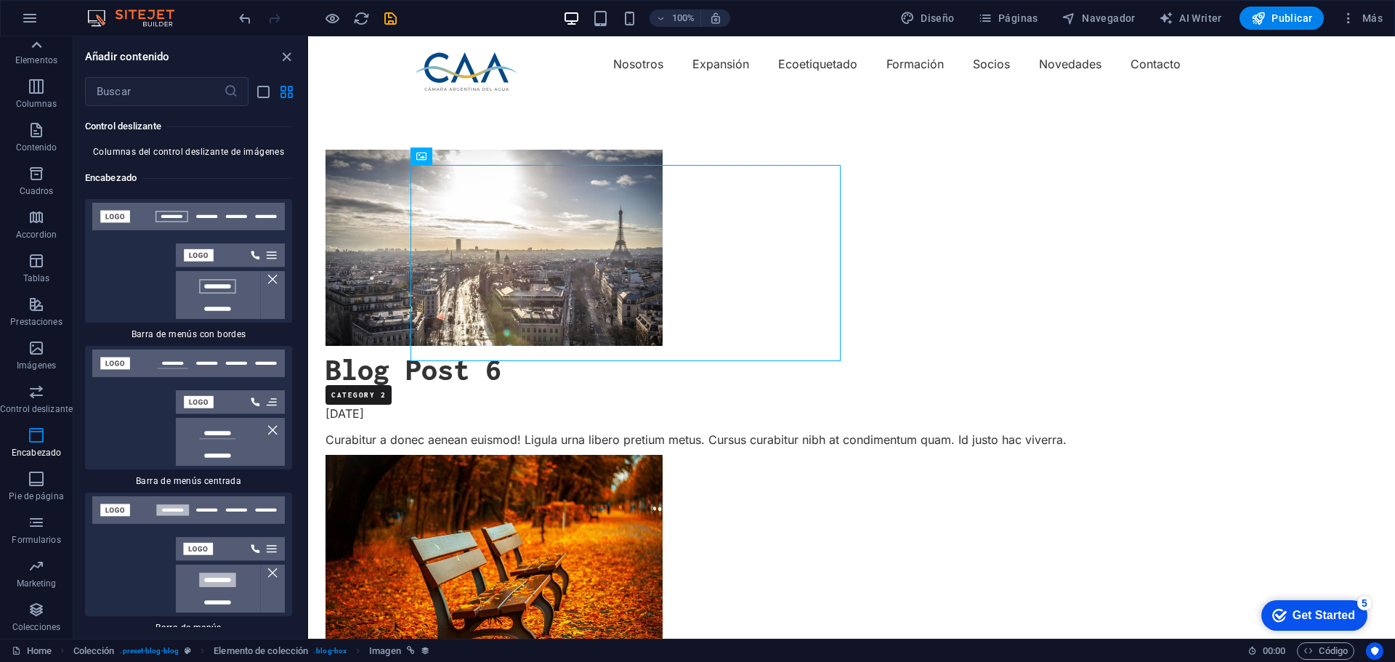
click at [32, 47] on icon at bounding box center [37, 44] width 10 height 7
click at [1020, 17] on span "Páginas" at bounding box center [1008, 18] width 60 height 15
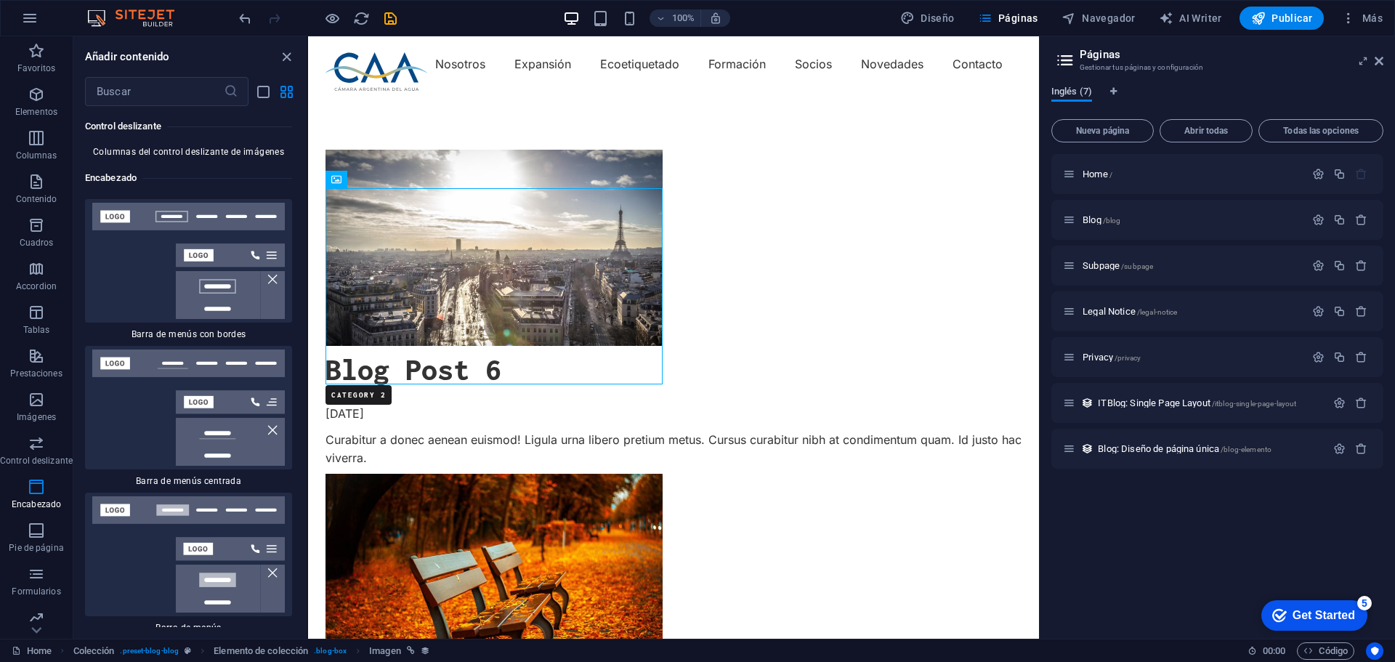
click at [1072, 92] on span "Inglés (7)" at bounding box center [1071, 93] width 41 height 20
click at [1113, 92] on icon "Pestañas de idiomas" at bounding box center [1113, 91] width 7 height 9
select select "73"
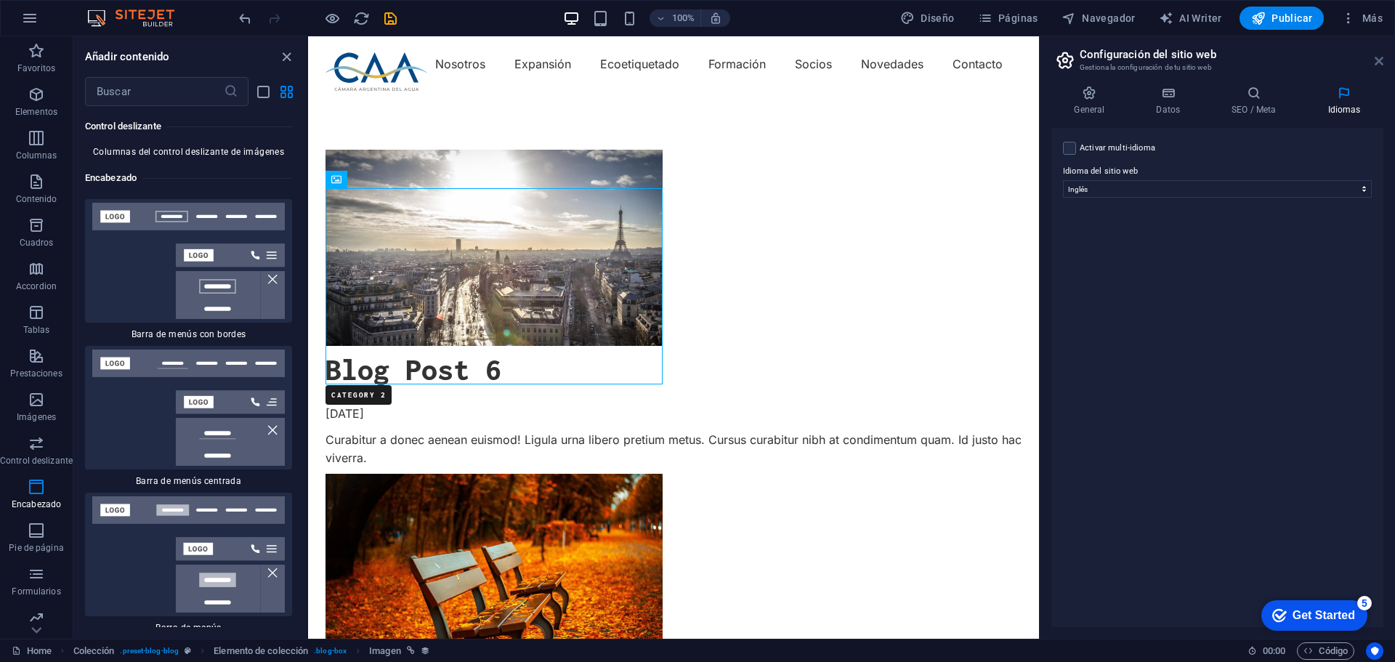
drag, startPoint x: 1375, startPoint y: 57, endPoint x: 1067, endPoint y: 22, distance: 309.9
click at [1375, 57] on icon at bounding box center [1378, 61] width 9 height 12
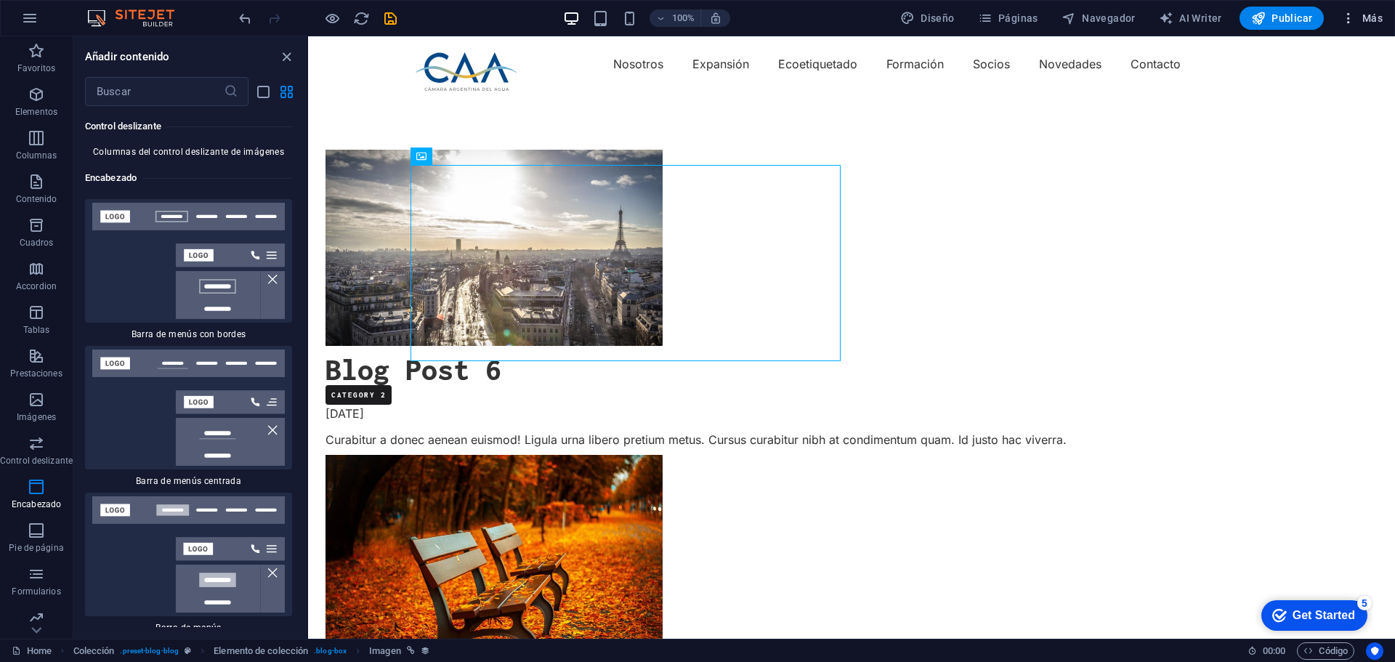
click at [1367, 23] on span "Más" at bounding box center [1361, 18] width 41 height 15
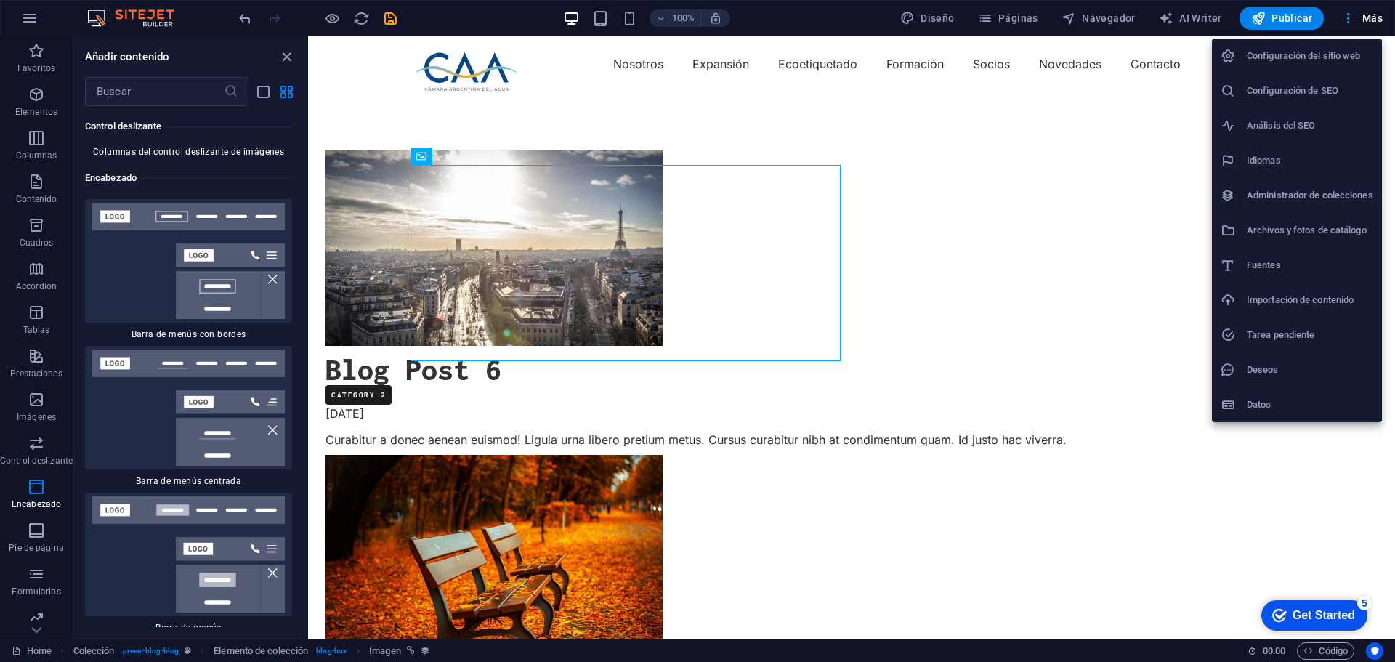
click at [1367, 23] on div at bounding box center [697, 331] width 1395 height 662
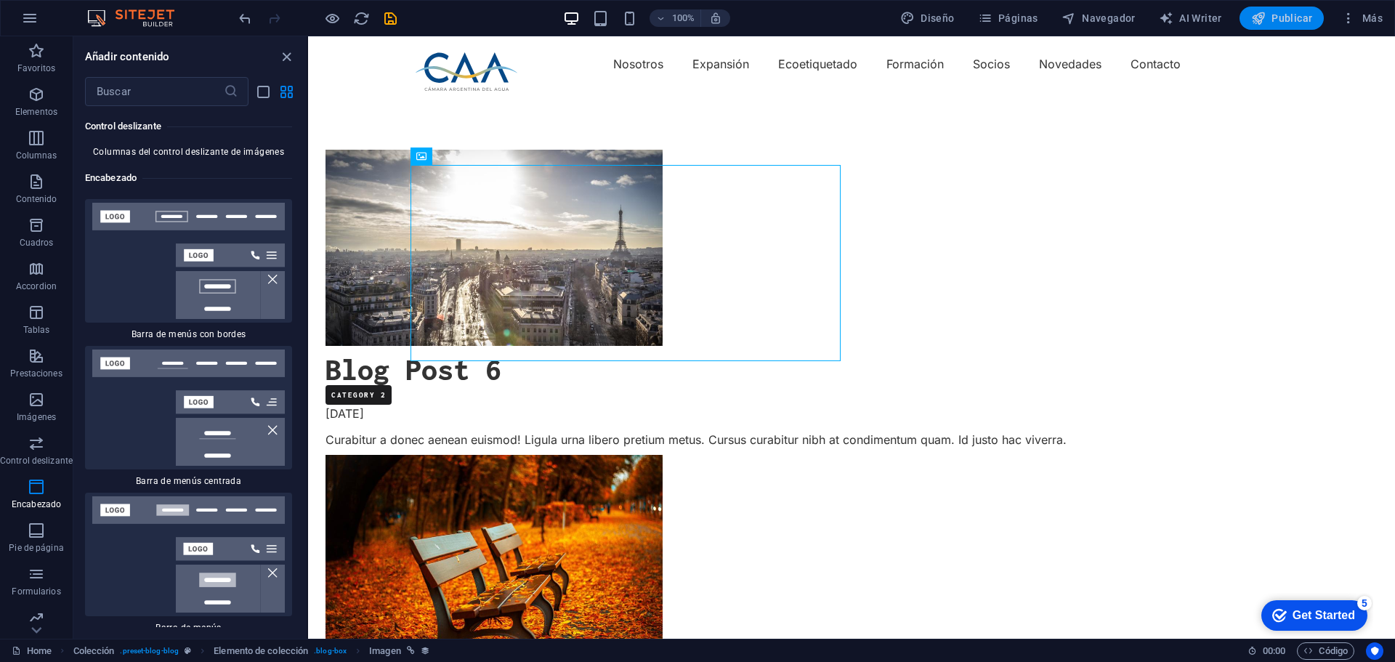
click at [1273, 23] on span "Publicar" at bounding box center [1282, 18] width 62 height 15
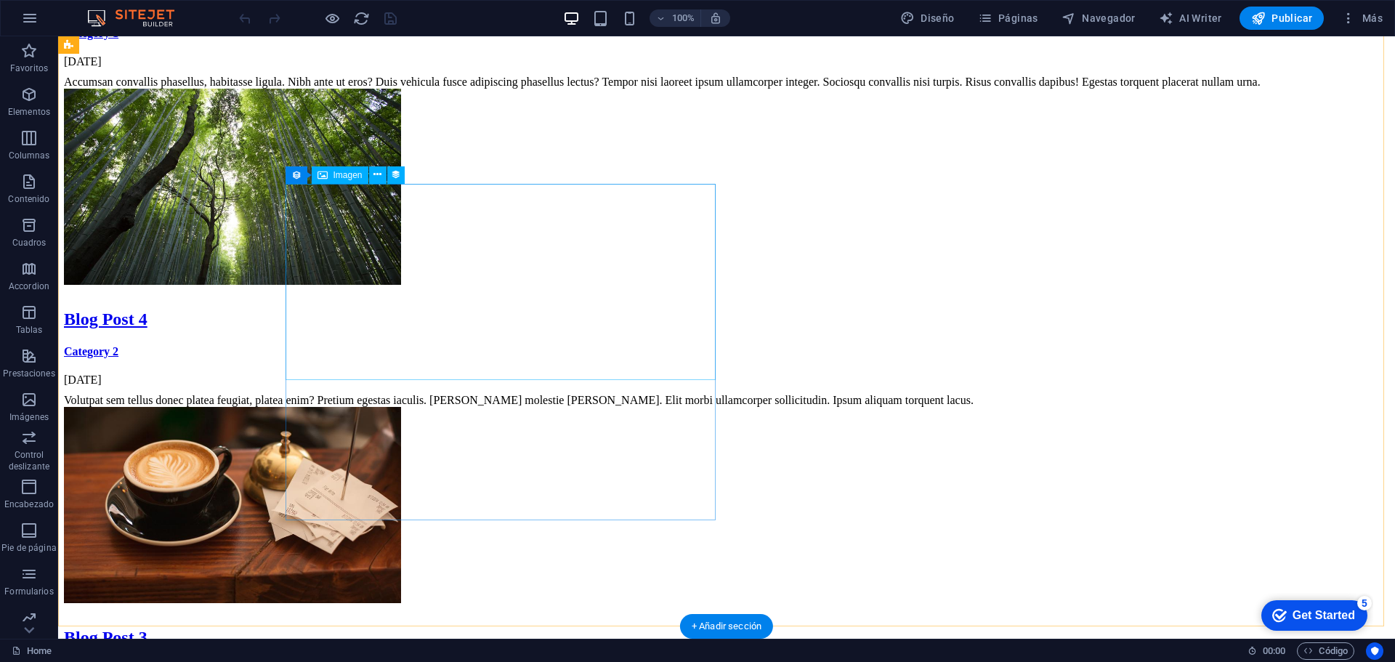
scroll to position [799, 0]
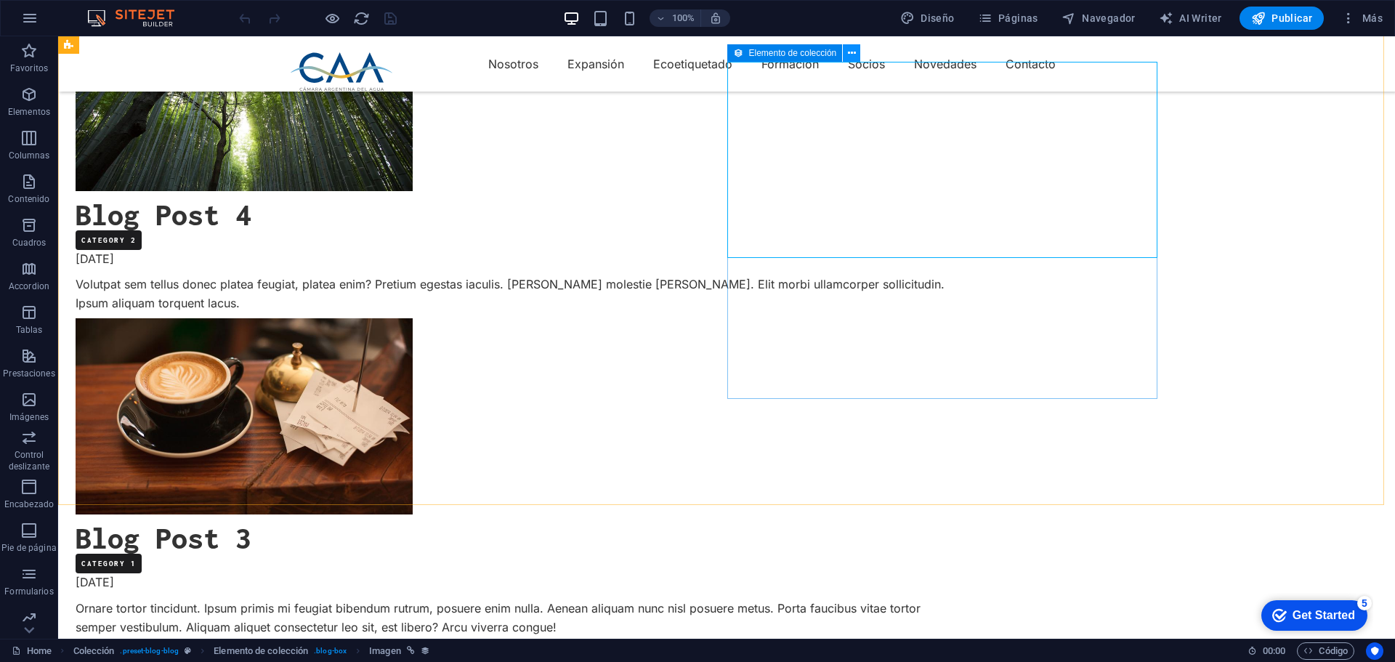
click at [851, 52] on icon at bounding box center [852, 53] width 8 height 15
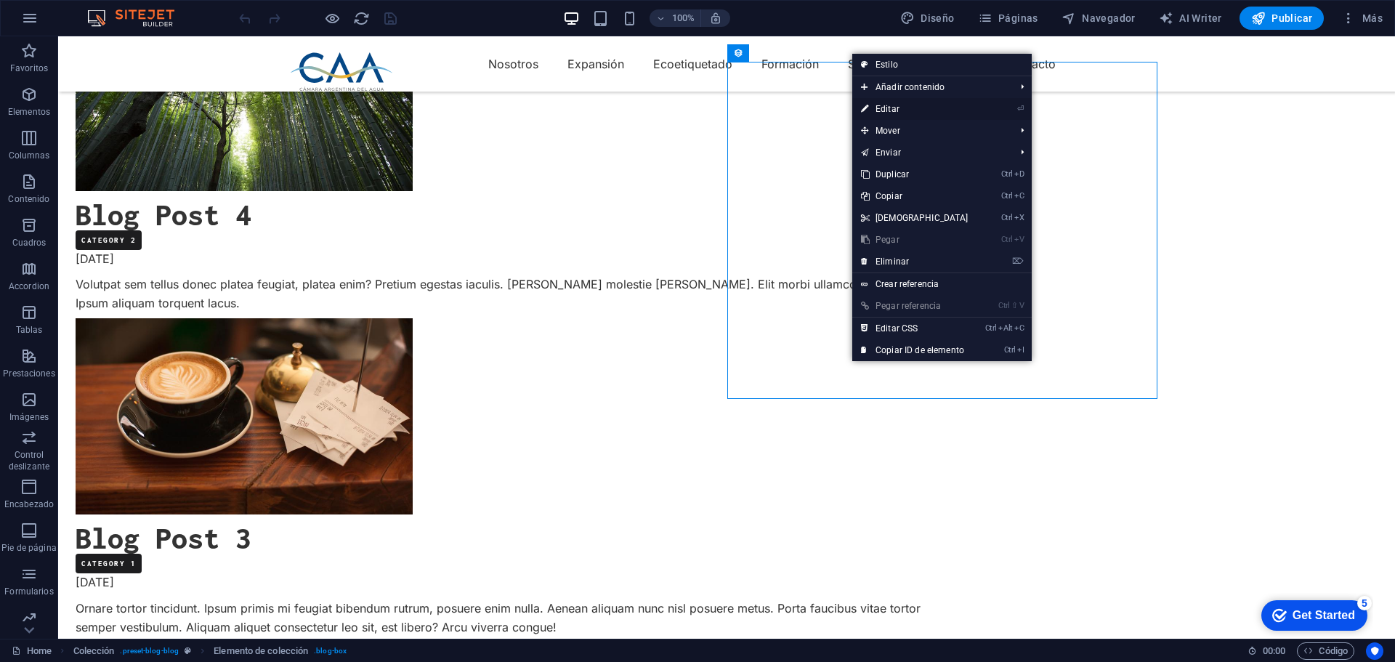
click at [882, 110] on link "⏎ Editar" at bounding box center [914, 109] width 125 height 22
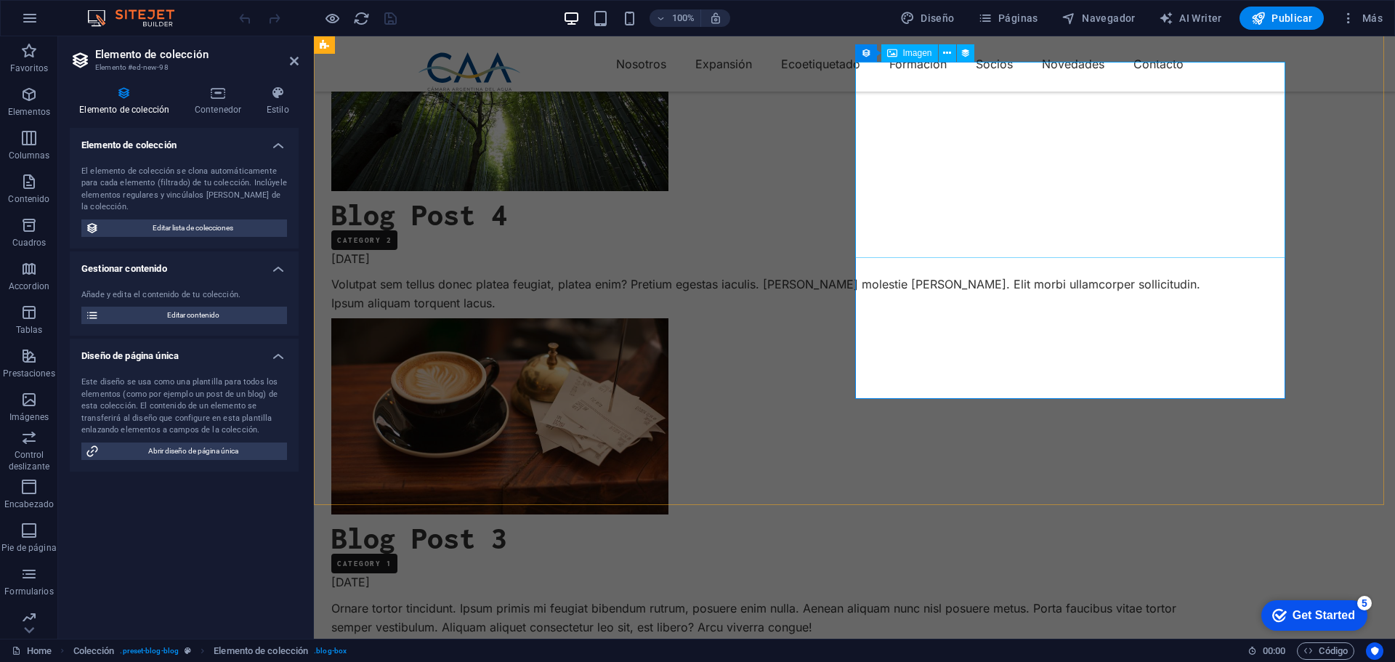
click at [215, 99] on icon at bounding box center [218, 93] width 66 height 15
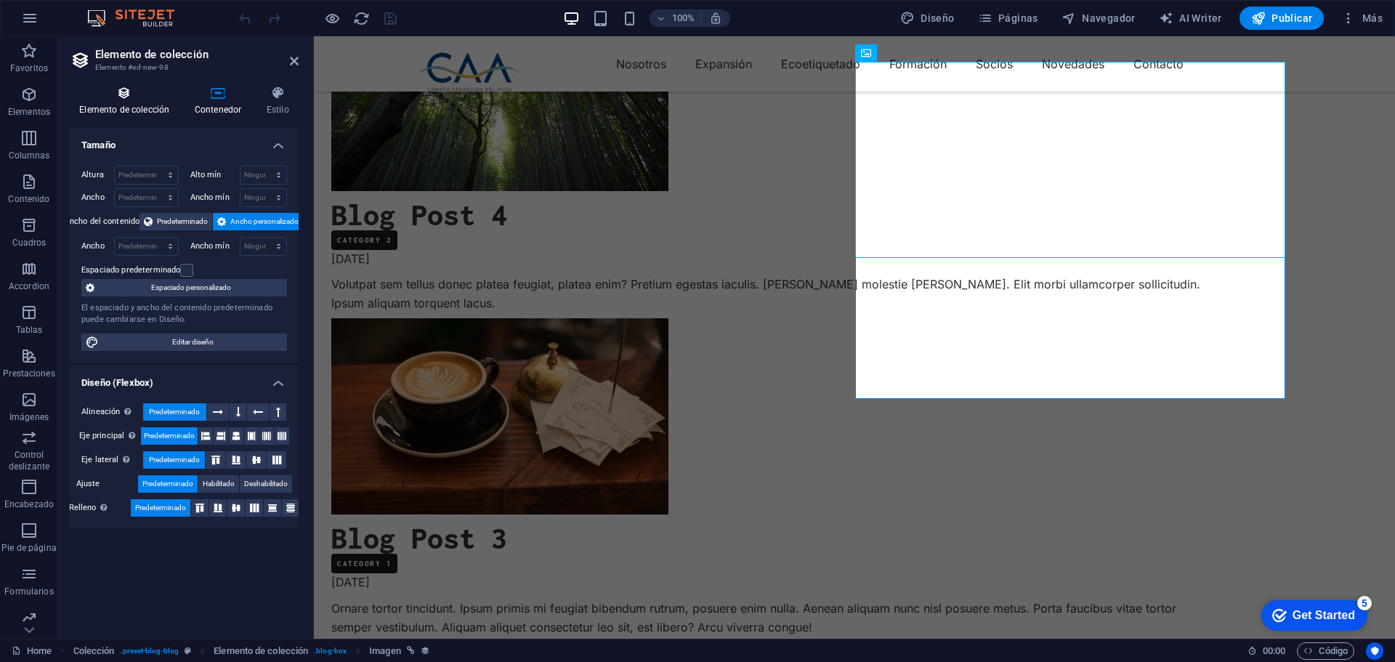
click at [150, 103] on h4 "Elemento de colección" at bounding box center [127, 101] width 115 height 31
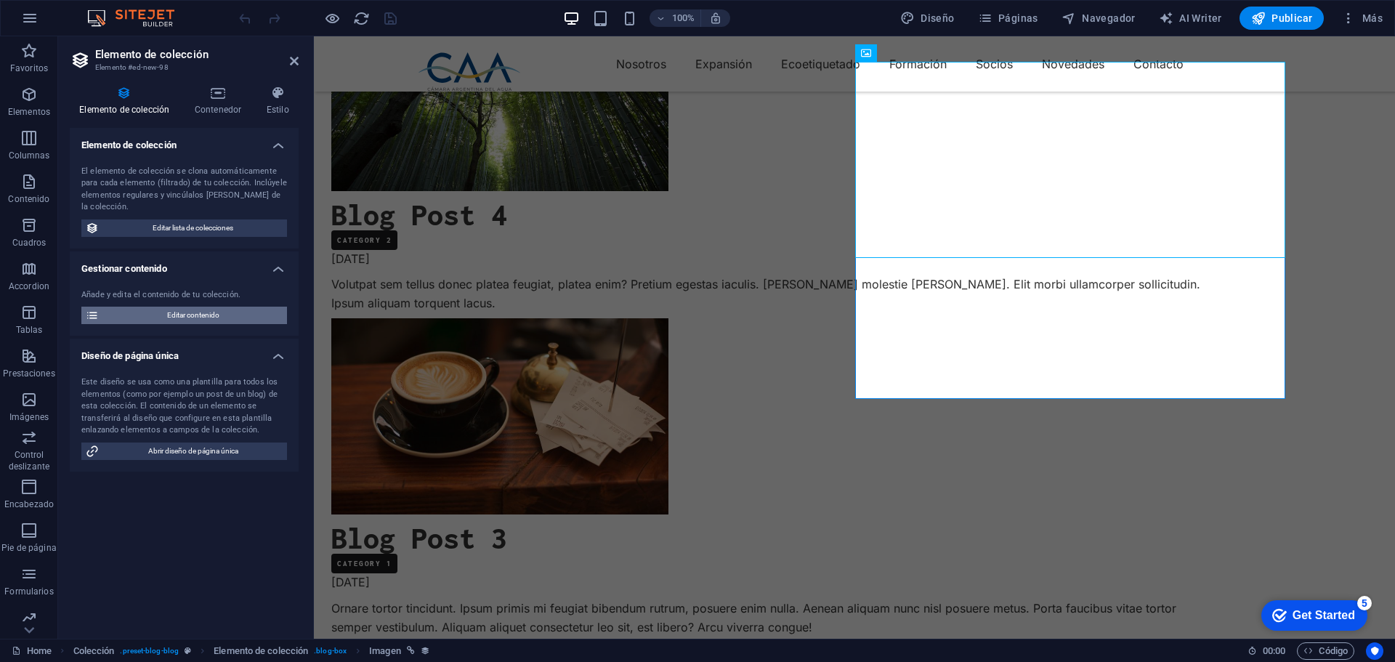
click at [185, 310] on span "Editar contenido" at bounding box center [192, 315] width 179 height 17
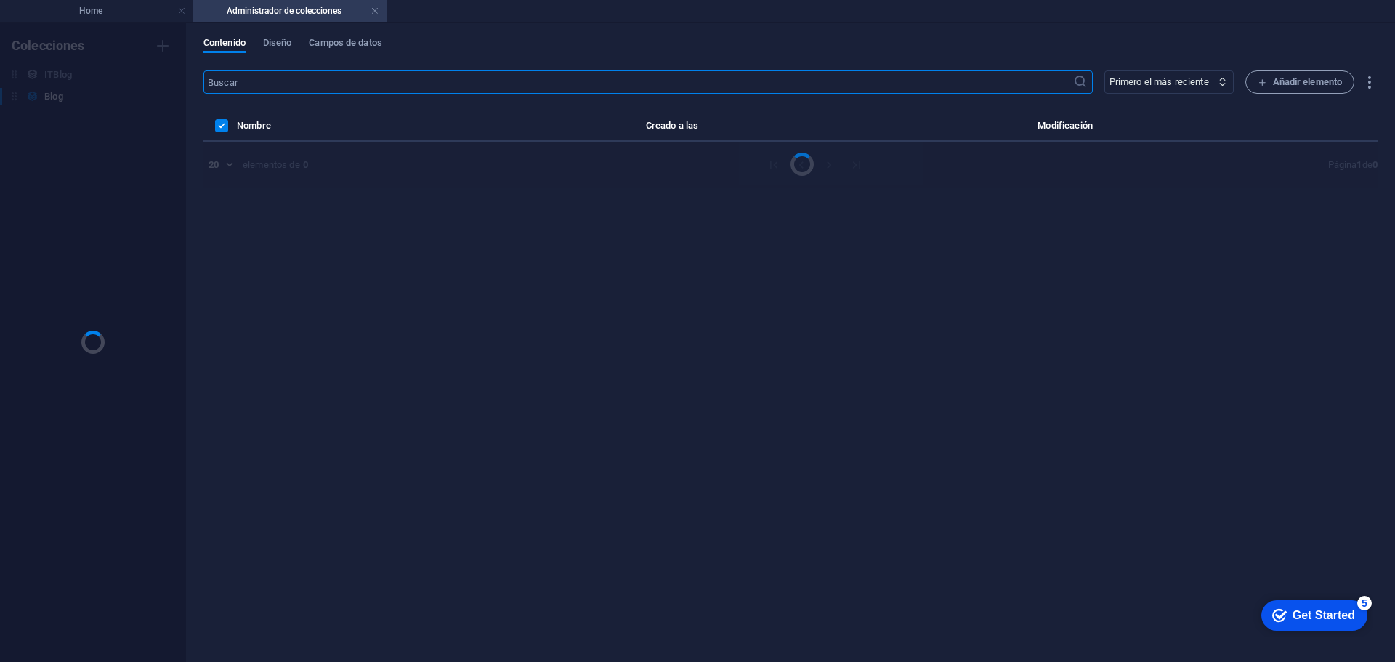
scroll to position [0, 0]
select select "Category 1"
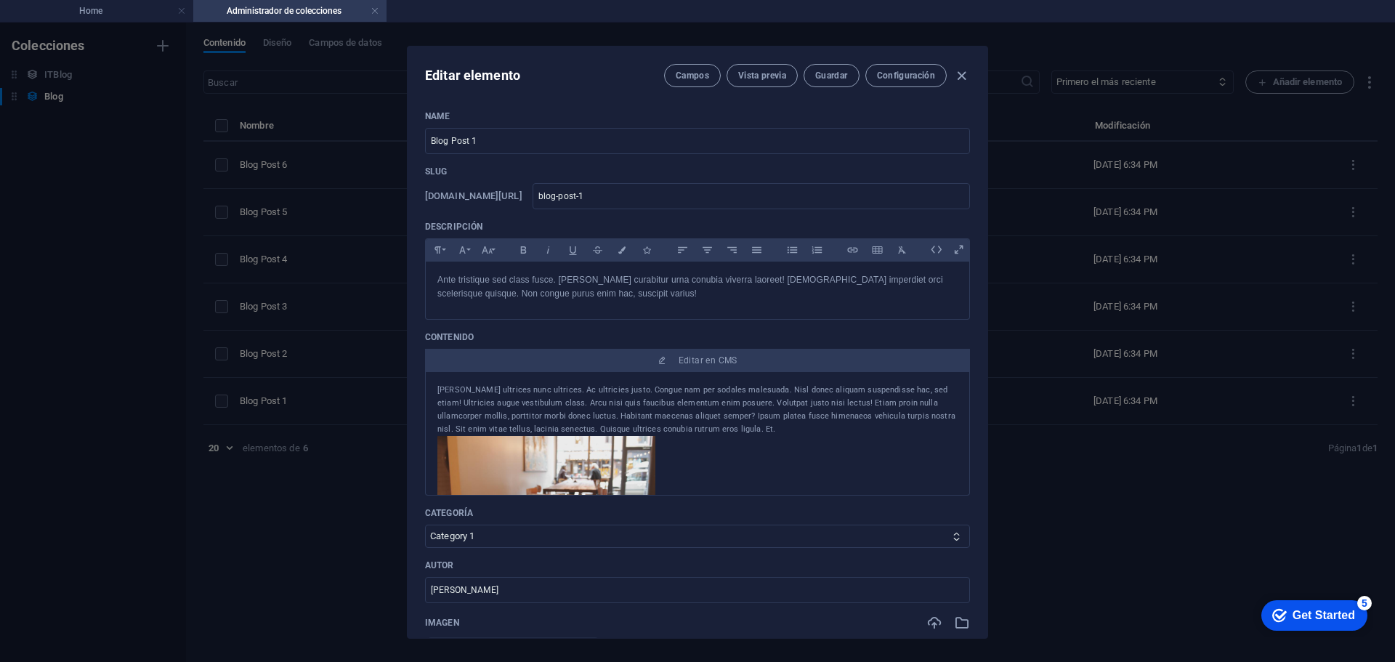
drag, startPoint x: 439, startPoint y: 386, endPoint x: 622, endPoint y: 402, distance: 182.9
click at [622, 402] on div "[PERSON_NAME] ultrices nunc ultrices. Ac ultricies justo. Congue nam per sodale…" at bounding box center [697, 409] width 520 height 52
click at [438, 394] on div "[PERSON_NAME] ultrices nunc ultrices. Ac ultricies justo. Congue nam per sodale…" at bounding box center [697, 409] width 520 height 52
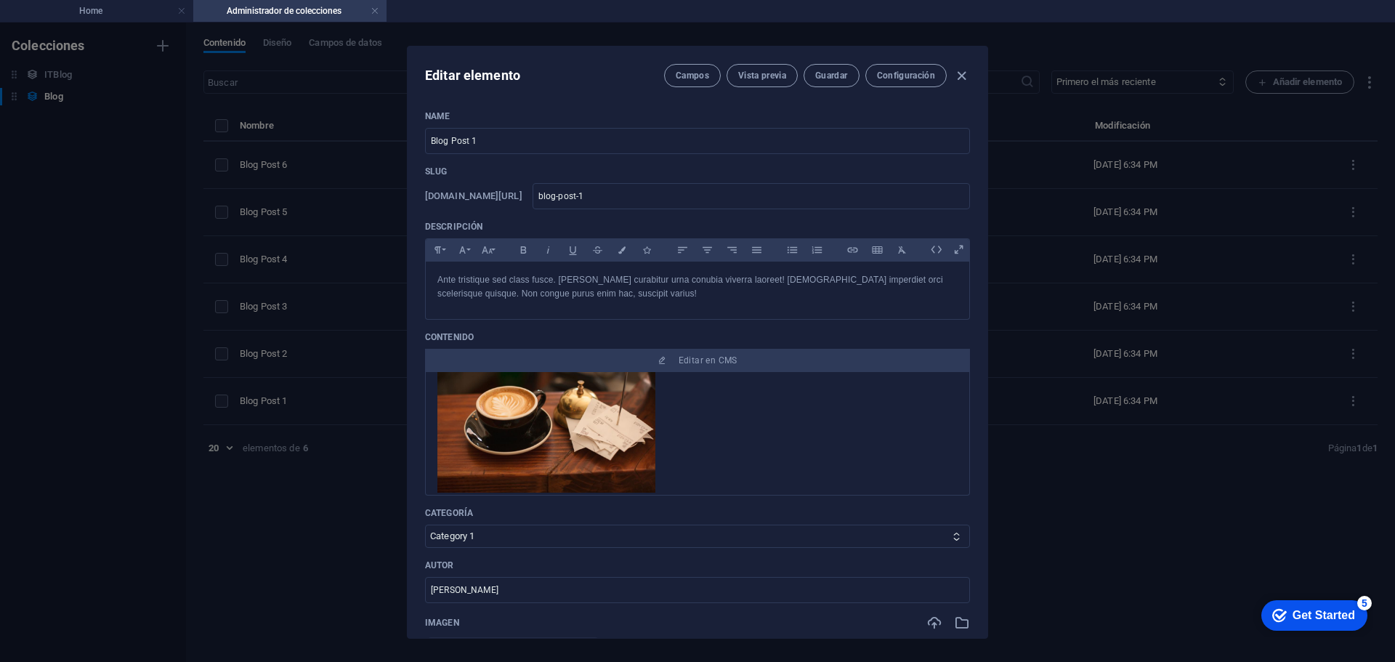
scroll to position [308, 0]
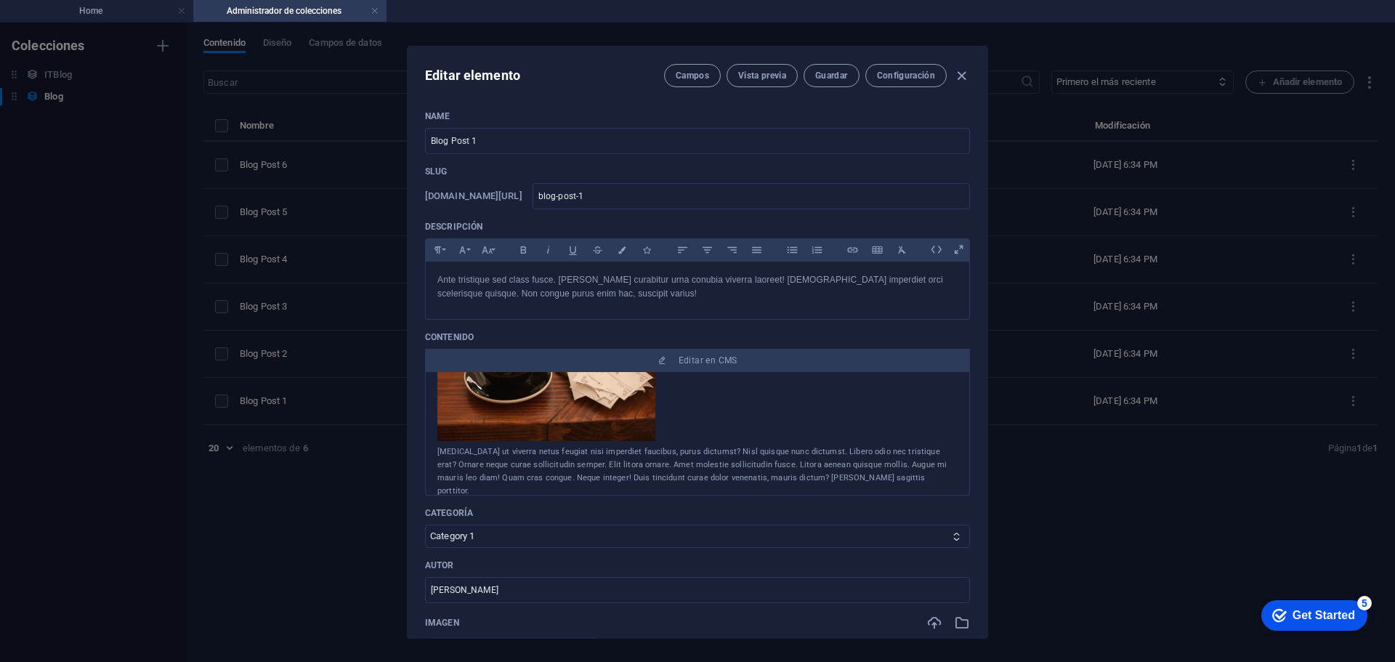
drag, startPoint x: 438, startPoint y: 389, endPoint x: 740, endPoint y: 516, distance: 327.5
click at [744, 515] on div "Name Blog Post 1 ​ Slug [DOMAIN_NAME][URL] blog-post-1 ​ Descripción Paragraph …" at bounding box center [697, 555] width 545 height 890
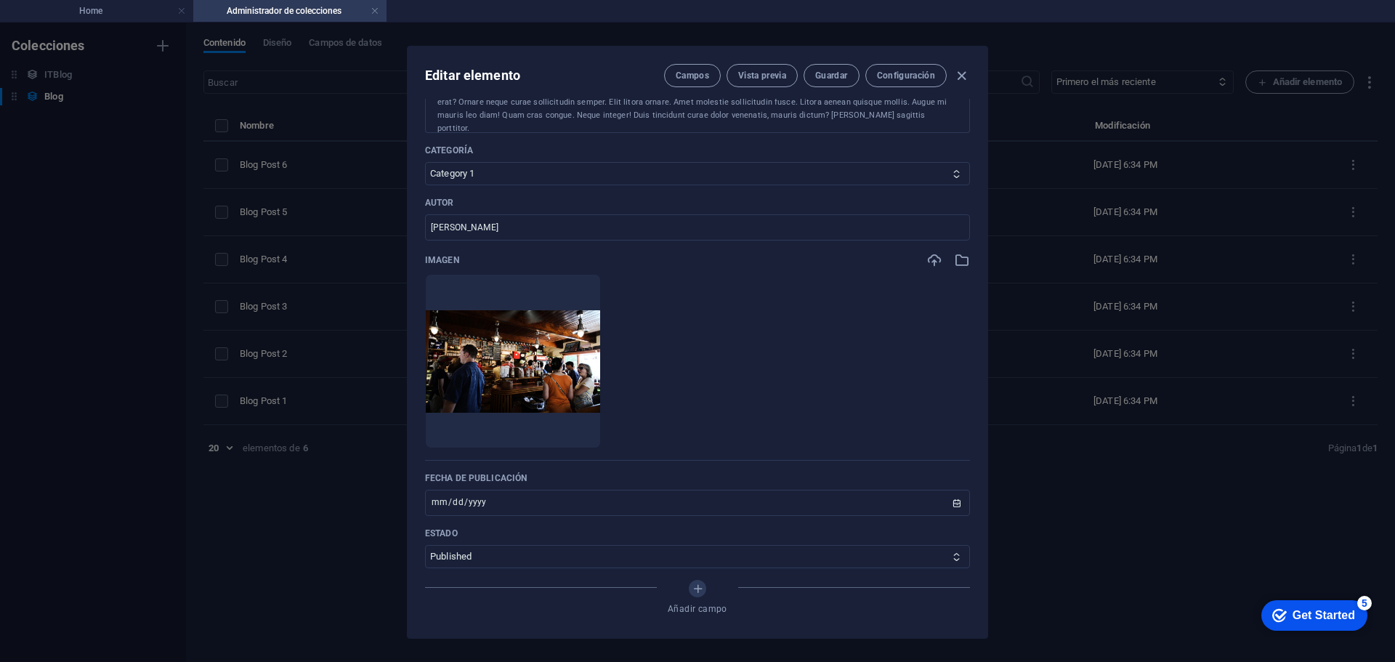
scroll to position [363, 0]
click at [556, 429] on icon "button" at bounding box center [551, 426] width 12 height 12
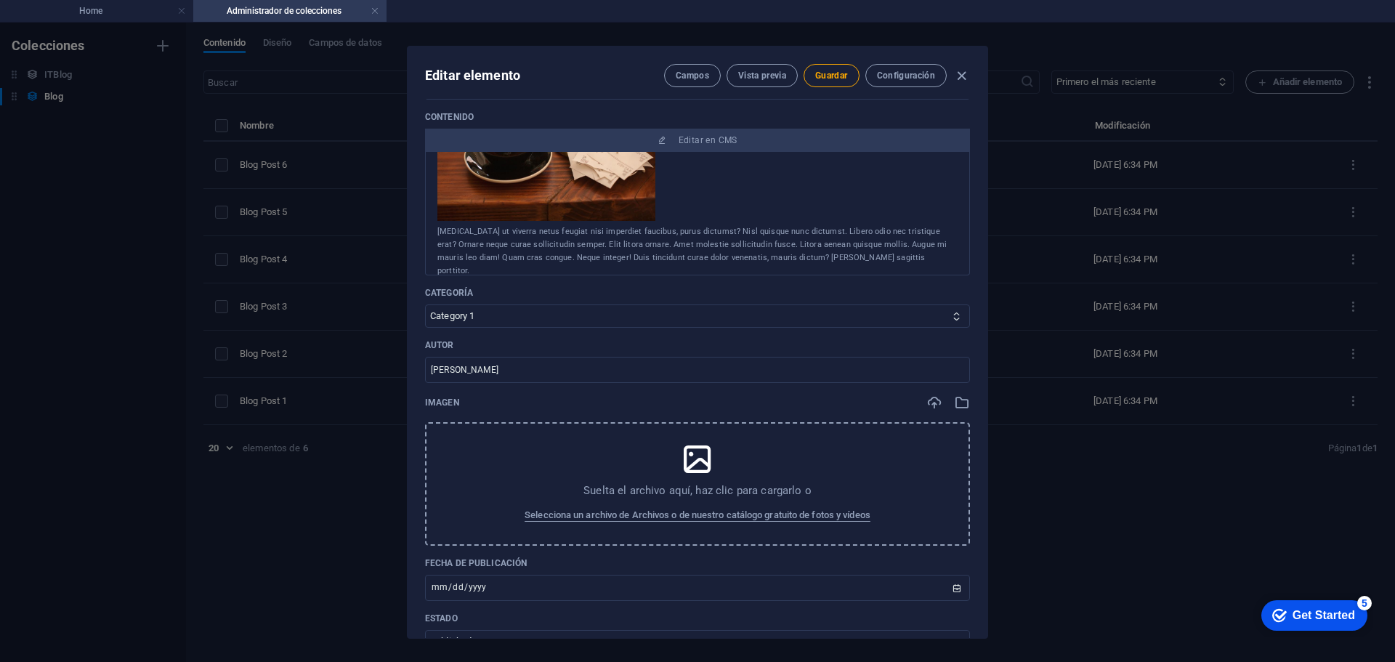
scroll to position [218, 0]
click at [866, 263] on div "[MEDICAL_DATA] ut viverra netus feugiat nisi imperdiet faucibus, purus dictumst…" at bounding box center [697, 253] width 520 height 52
drag, startPoint x: 858, startPoint y: 258, endPoint x: 817, endPoint y: 251, distance: 41.3
click at [817, 251] on div "[MEDICAL_DATA] ut viverra netus feugiat nisi imperdiet faucibus, purus dictumst…" at bounding box center [697, 253] width 520 height 52
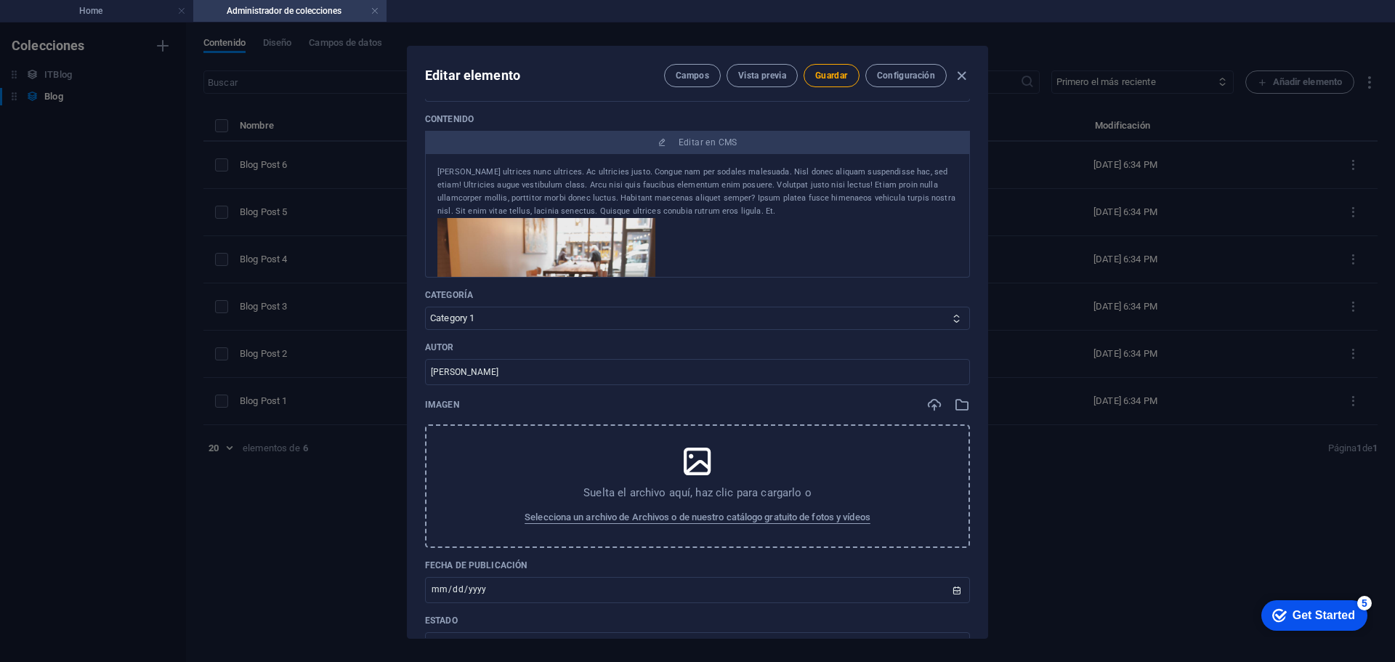
scroll to position [73, 0]
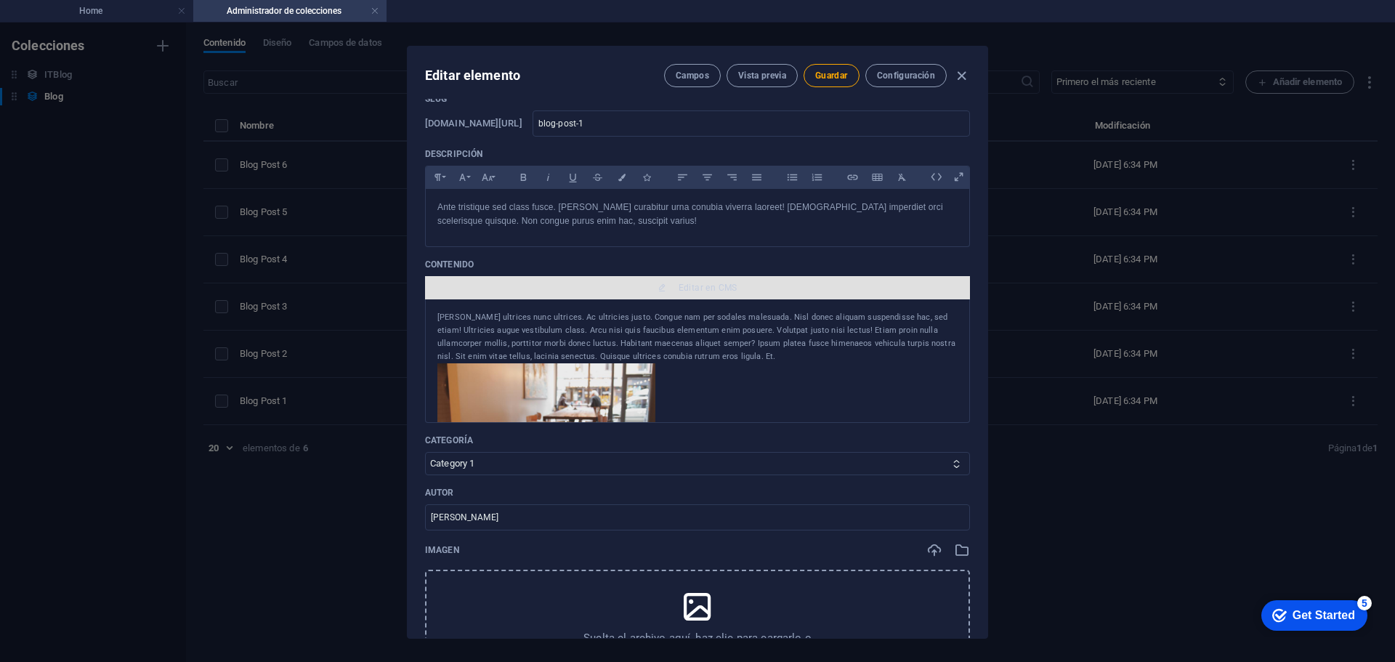
click at [712, 287] on span "Editar en CMS" at bounding box center [707, 288] width 59 height 12
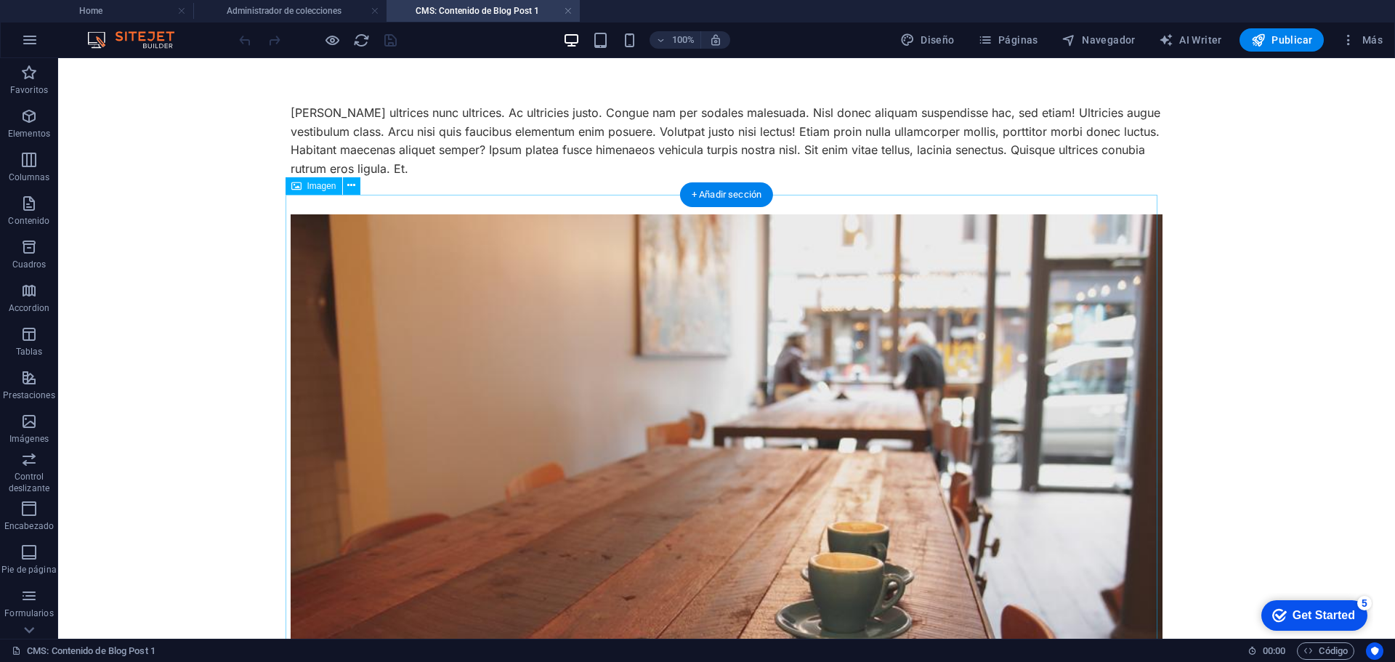
scroll to position [0, 0]
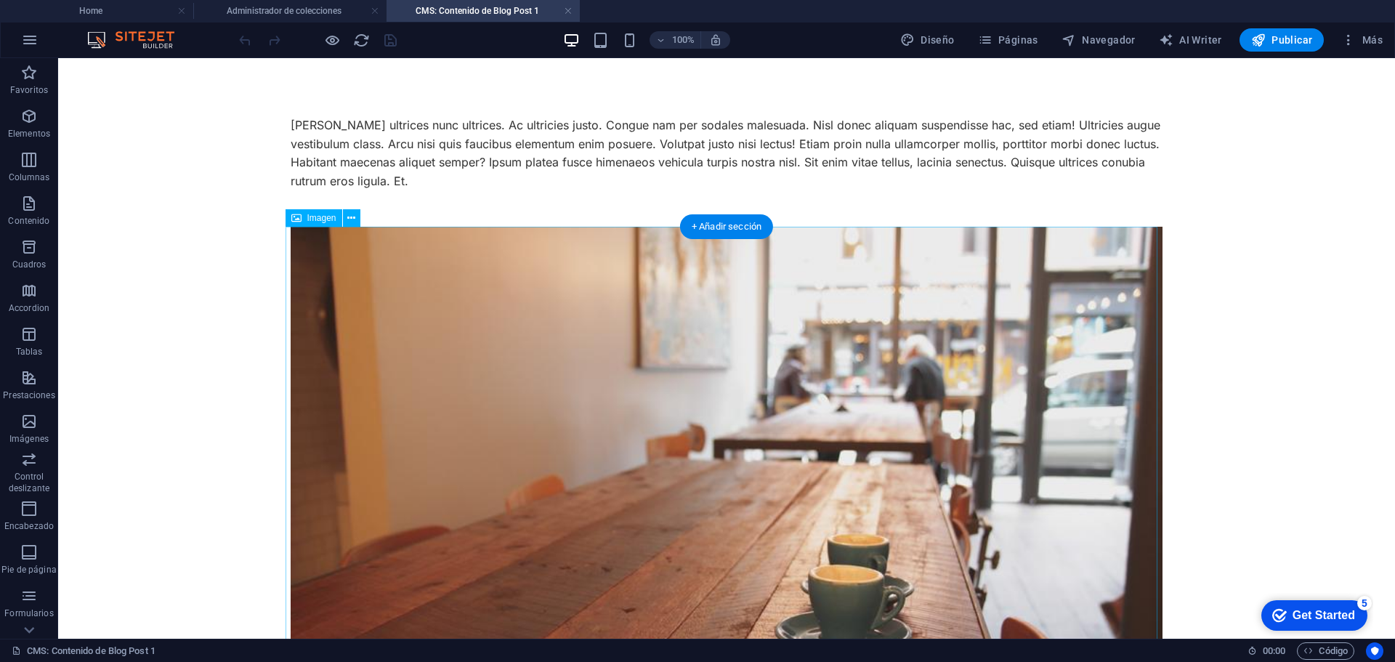
drag, startPoint x: 248, startPoint y: 123, endPoint x: 592, endPoint y: 383, distance: 431.3
click at [568, 11] on link at bounding box center [568, 11] width 9 height 14
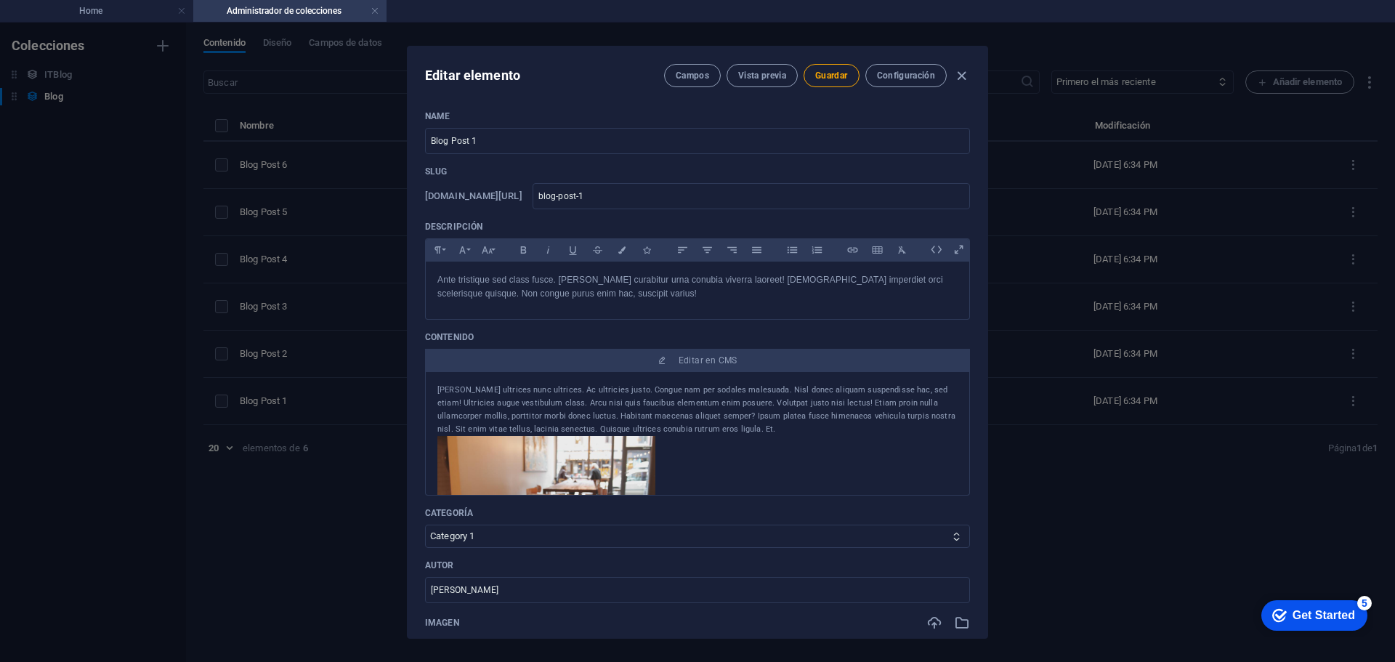
click at [586, 466] on img at bounding box center [546, 500] width 218 height 128
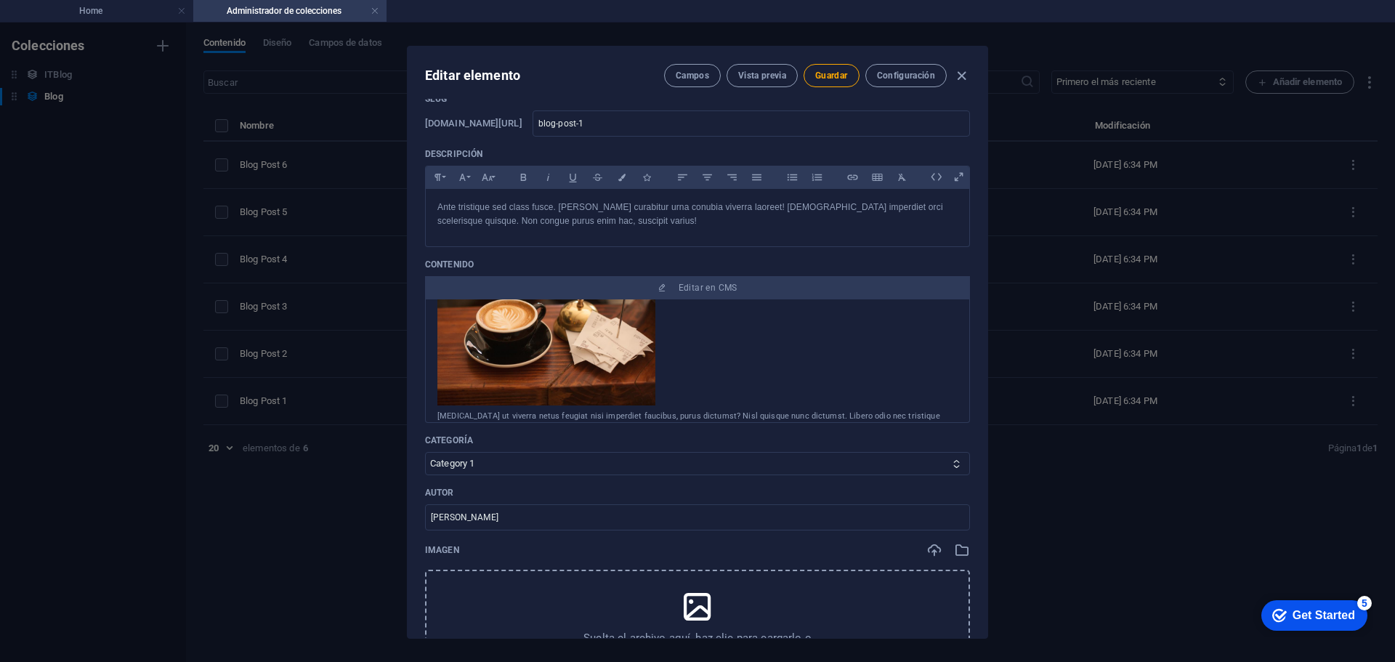
scroll to position [235, 0]
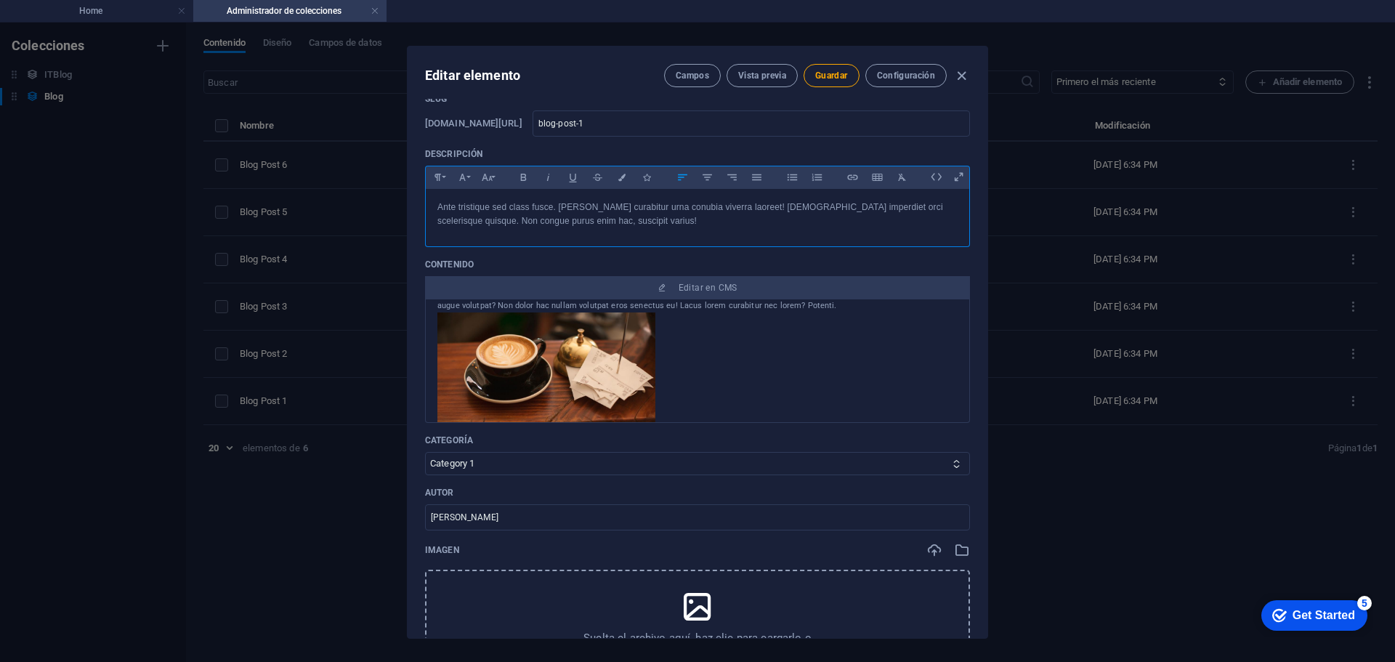
click at [617, 230] on div "Ante tristique sed class fusce. [PERSON_NAME] curabitur urna conubia viverra la…" at bounding box center [697, 214] width 543 height 51
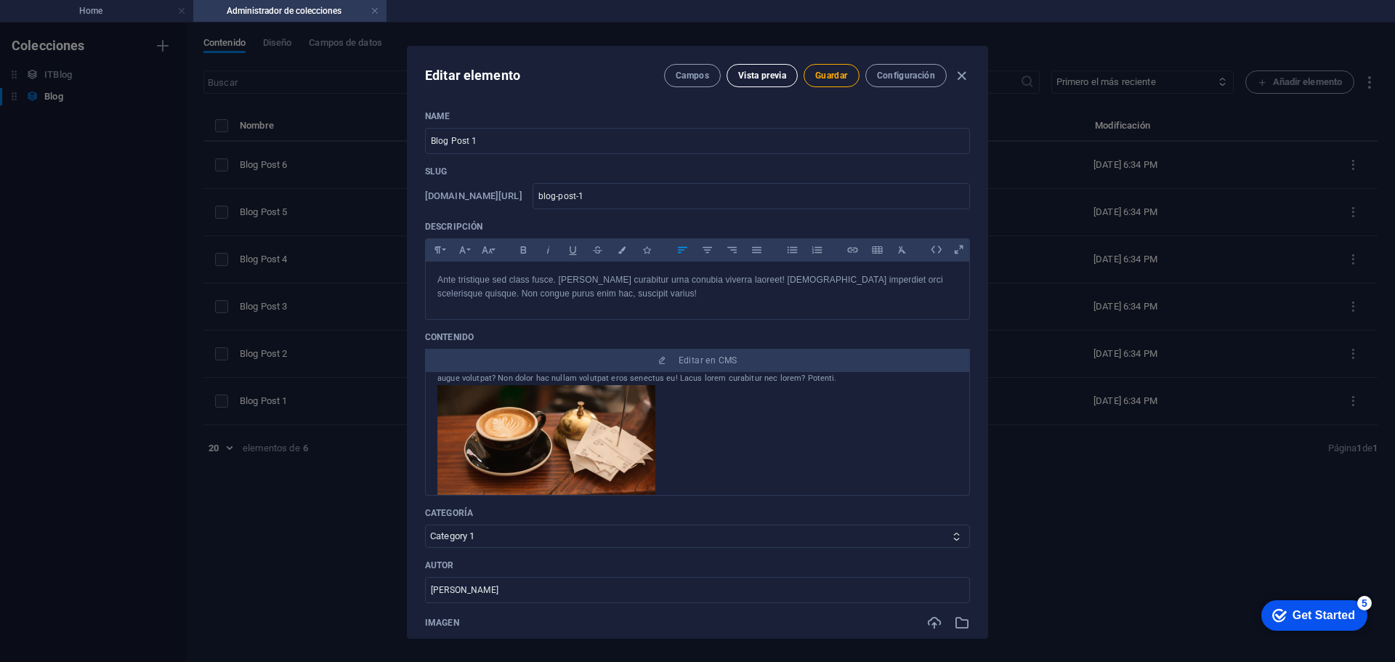
click at [783, 72] on span "Vista previa" at bounding box center [762, 76] width 48 height 12
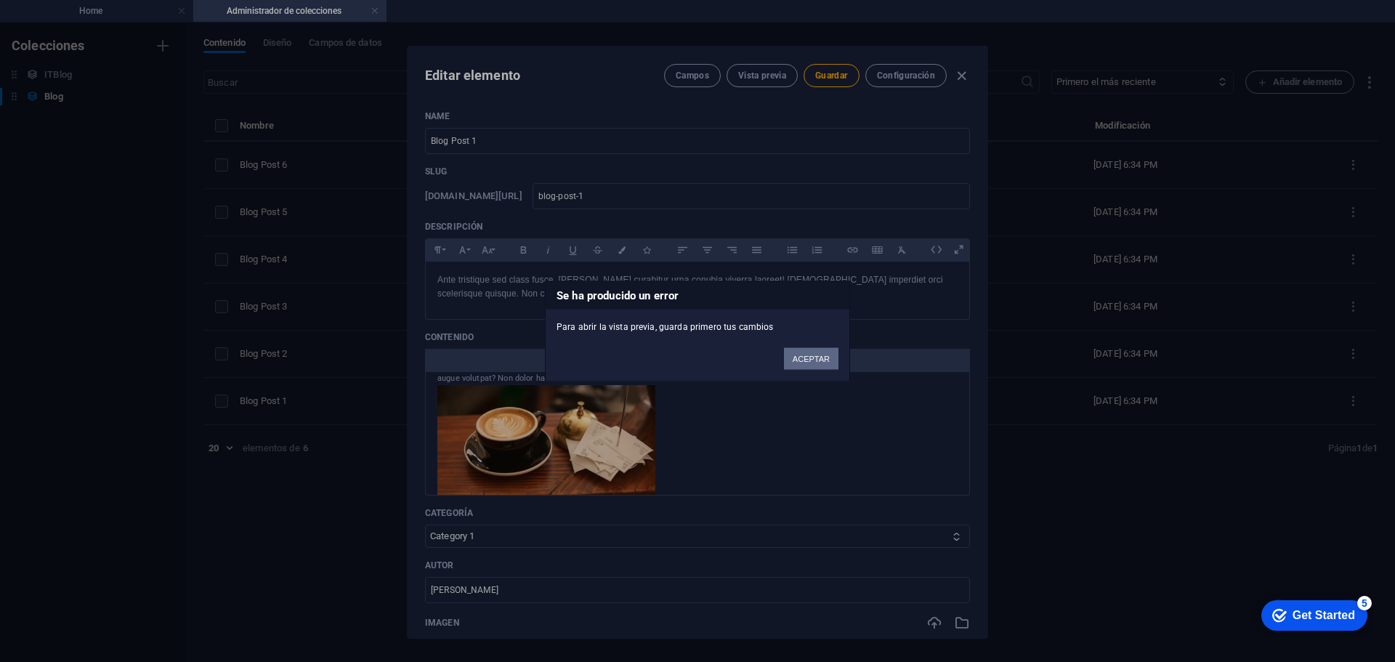
click at [811, 357] on button "ACEPTAR" at bounding box center [811, 358] width 54 height 22
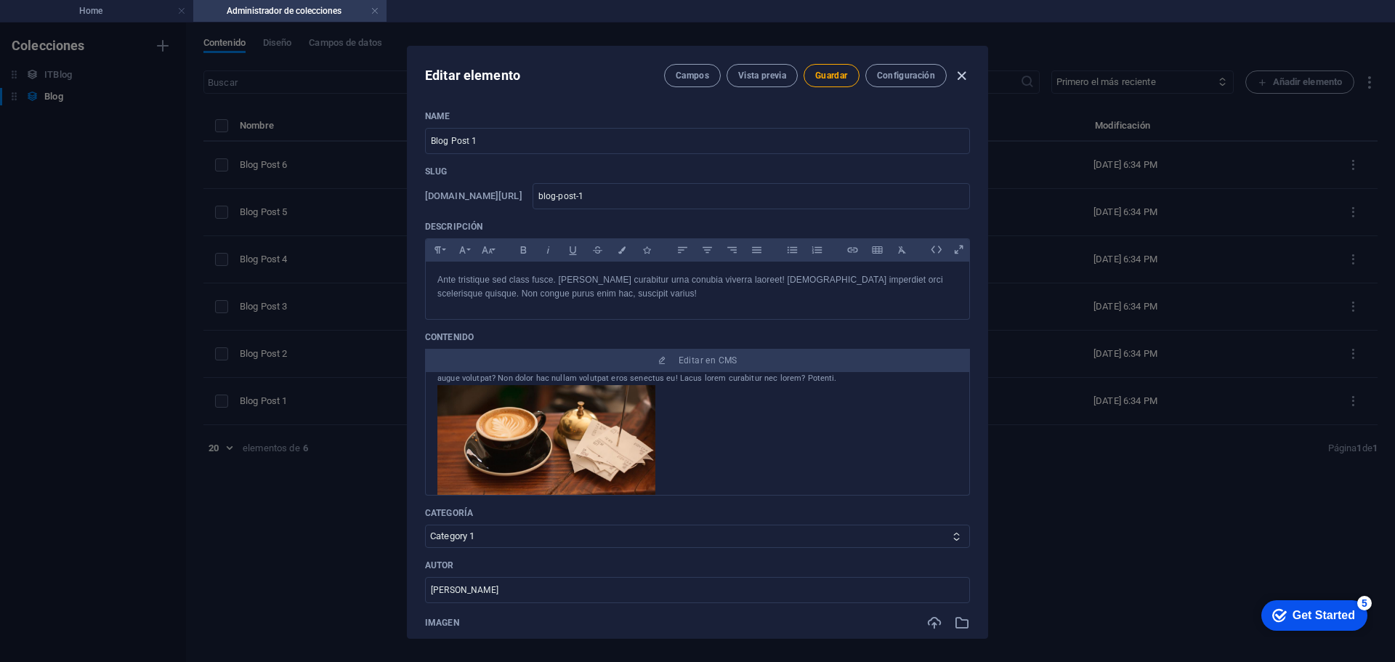
click at [957, 79] on icon "button" at bounding box center [961, 76] width 17 height 17
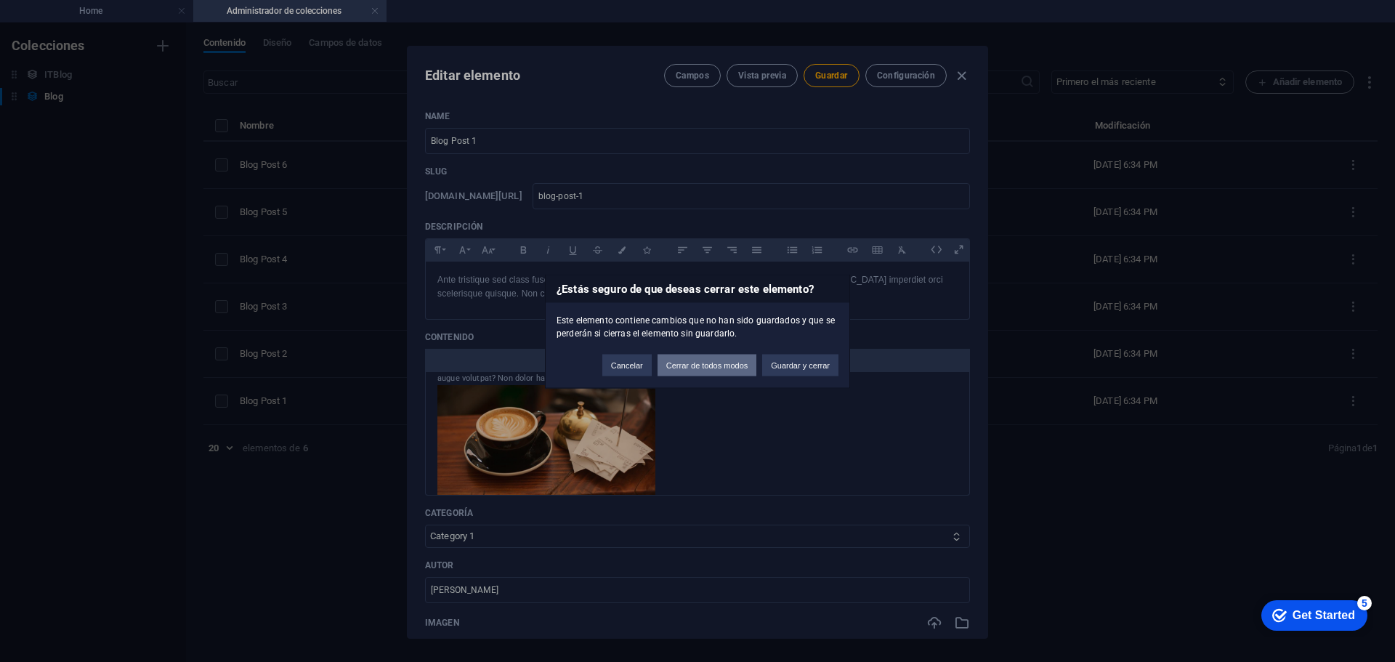
click at [705, 367] on button "Cerrar de todos modos" at bounding box center [707, 365] width 100 height 22
type input "[DATE]"
type input "blog-post-1"
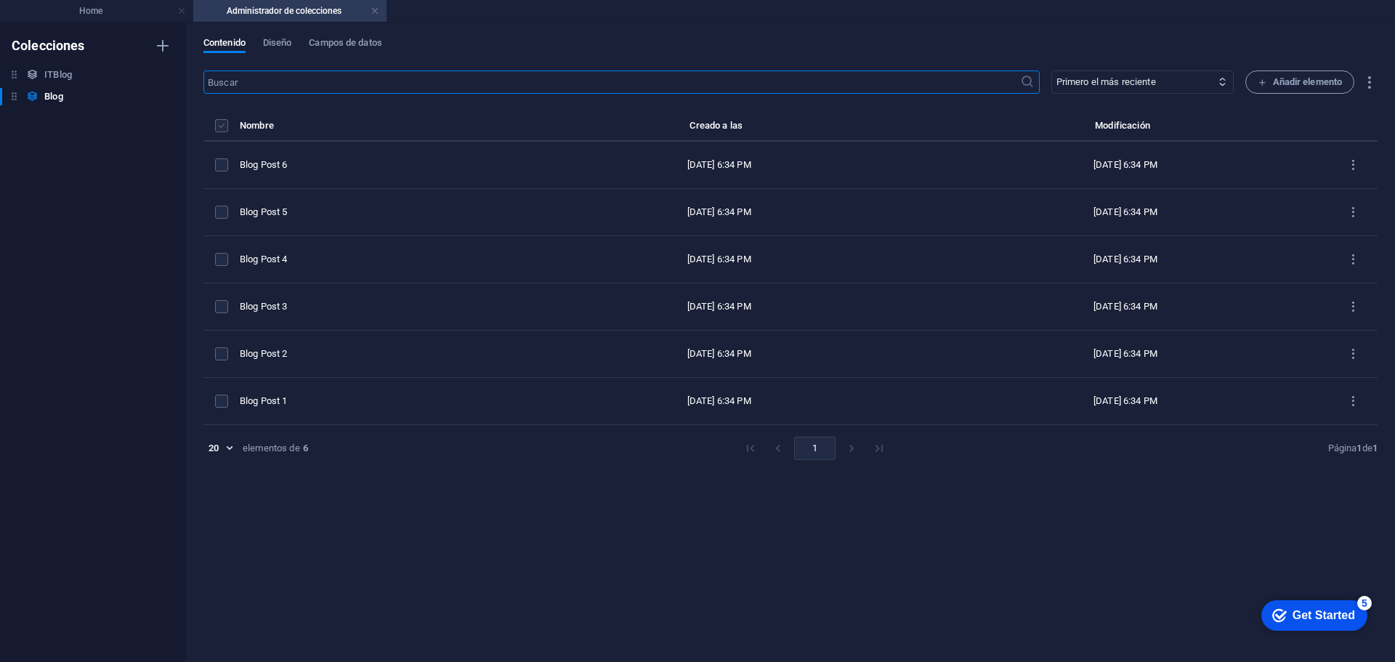
click at [220, 131] on label "items list" at bounding box center [221, 125] width 13 height 13
click at [0, 0] on input "items list" at bounding box center [0, 0] width 0 height 0
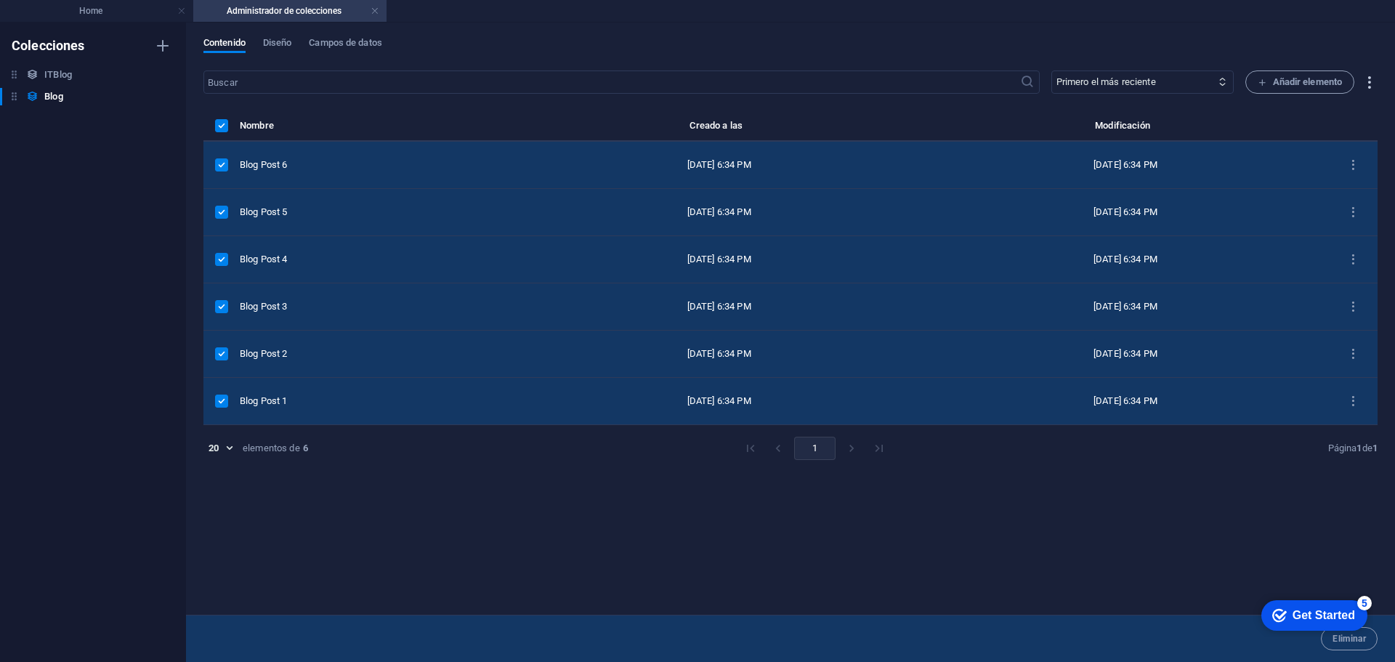
click at [1368, 82] on icon "button" at bounding box center [1368, 82] width 17 height 17
click at [1368, 82] on div at bounding box center [697, 331] width 1395 height 662
click at [1356, 169] on icon "items list" at bounding box center [1353, 165] width 14 height 14
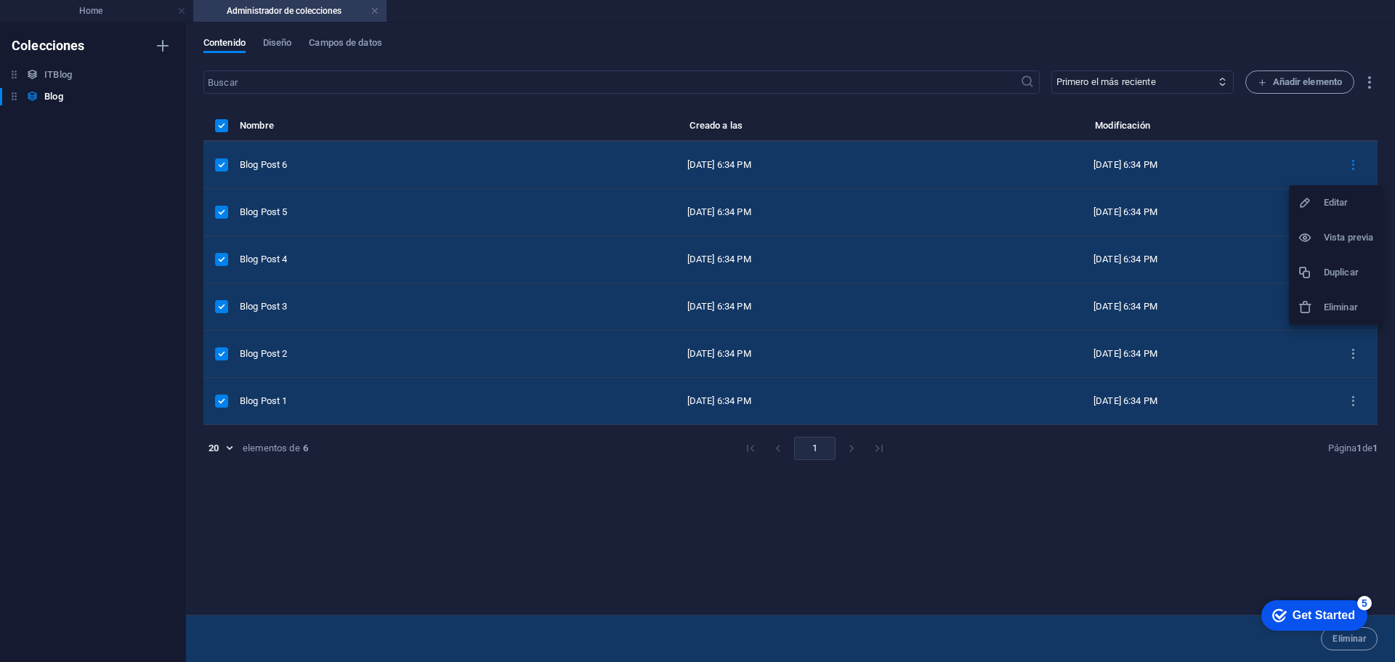
click at [1334, 313] on h6 "Eliminar" at bounding box center [1347, 307] width 49 height 17
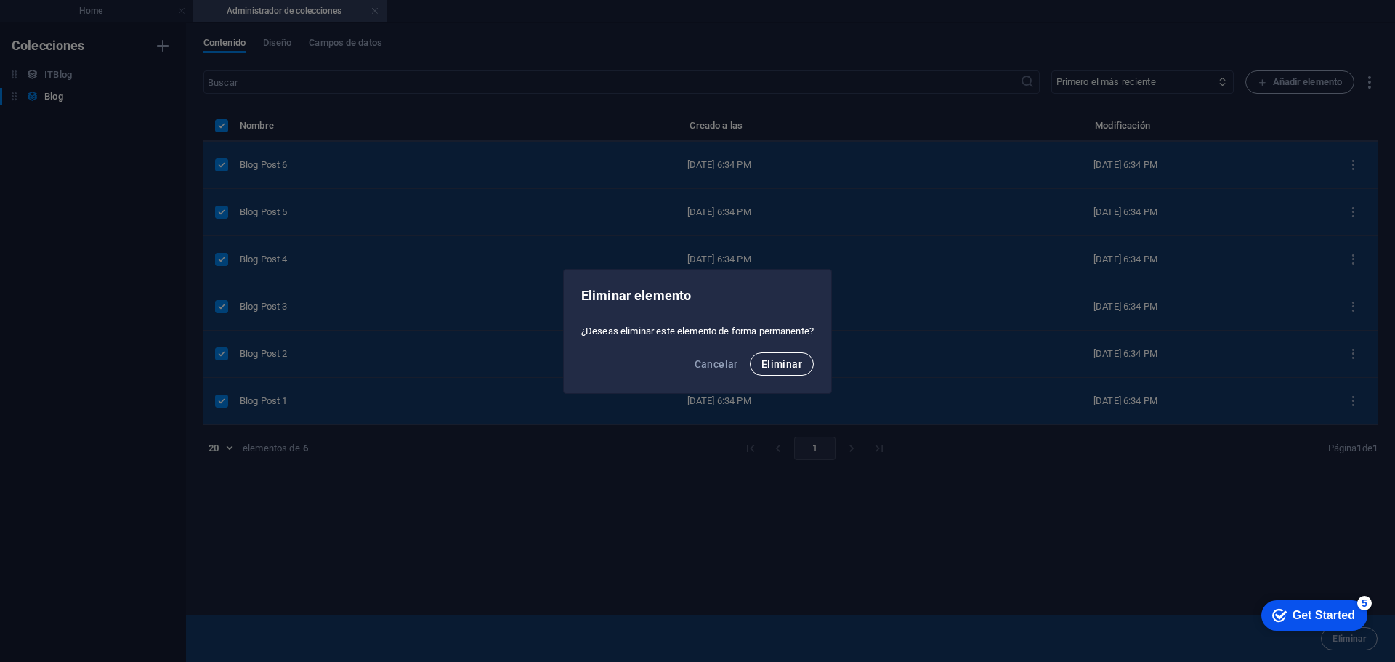
click at [772, 367] on span "Eliminar" at bounding box center [781, 364] width 41 height 12
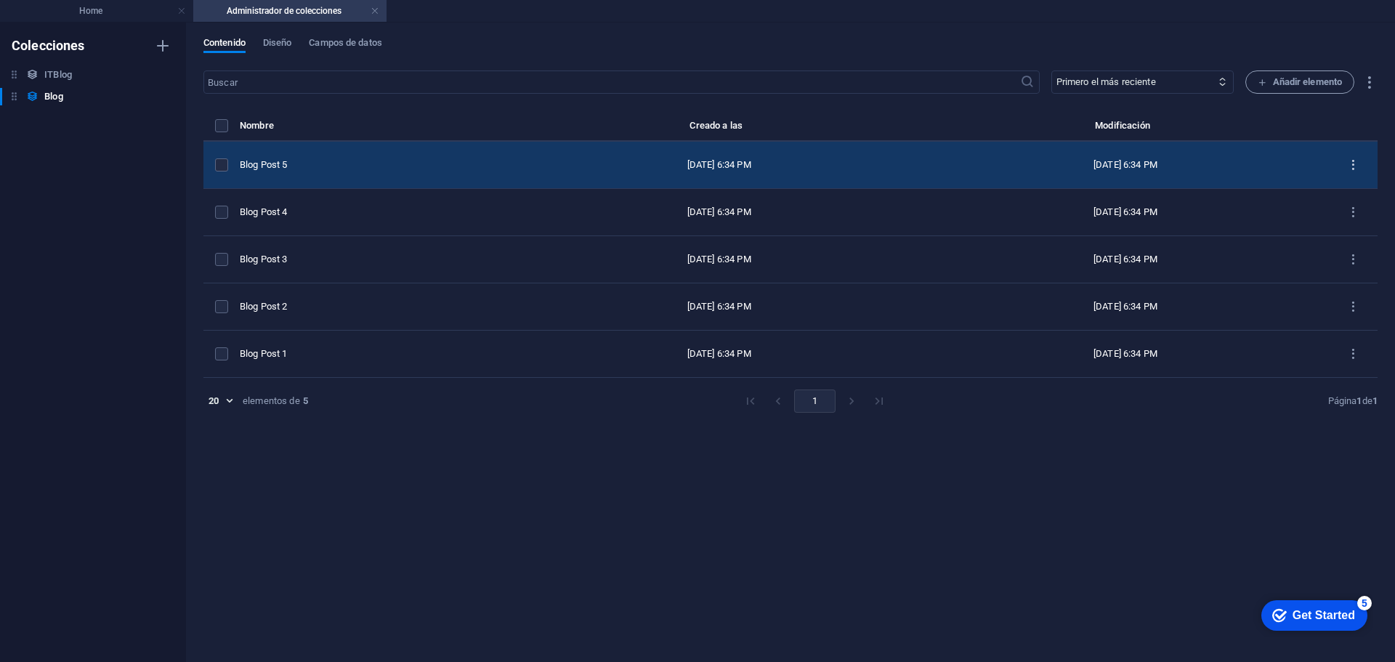
click at [1350, 167] on icon "items list" at bounding box center [1353, 165] width 14 height 14
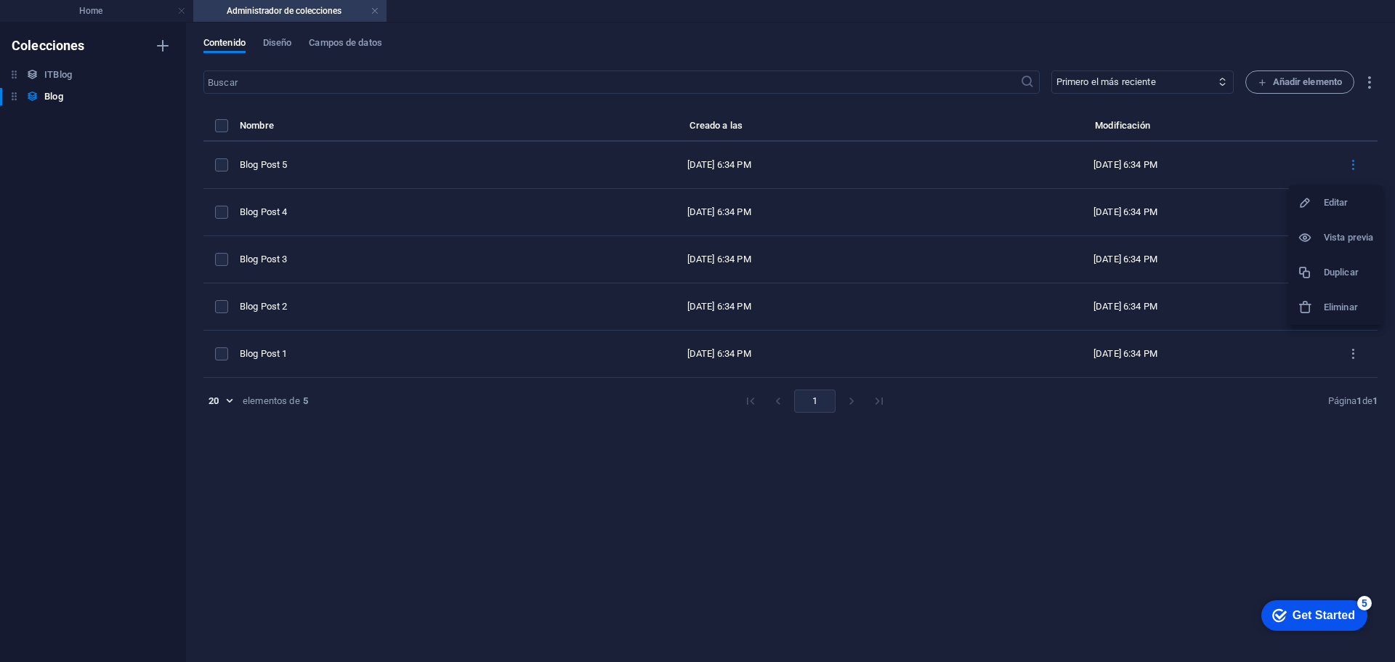
click at [1346, 307] on h6 "Eliminar" at bounding box center [1347, 307] width 49 height 17
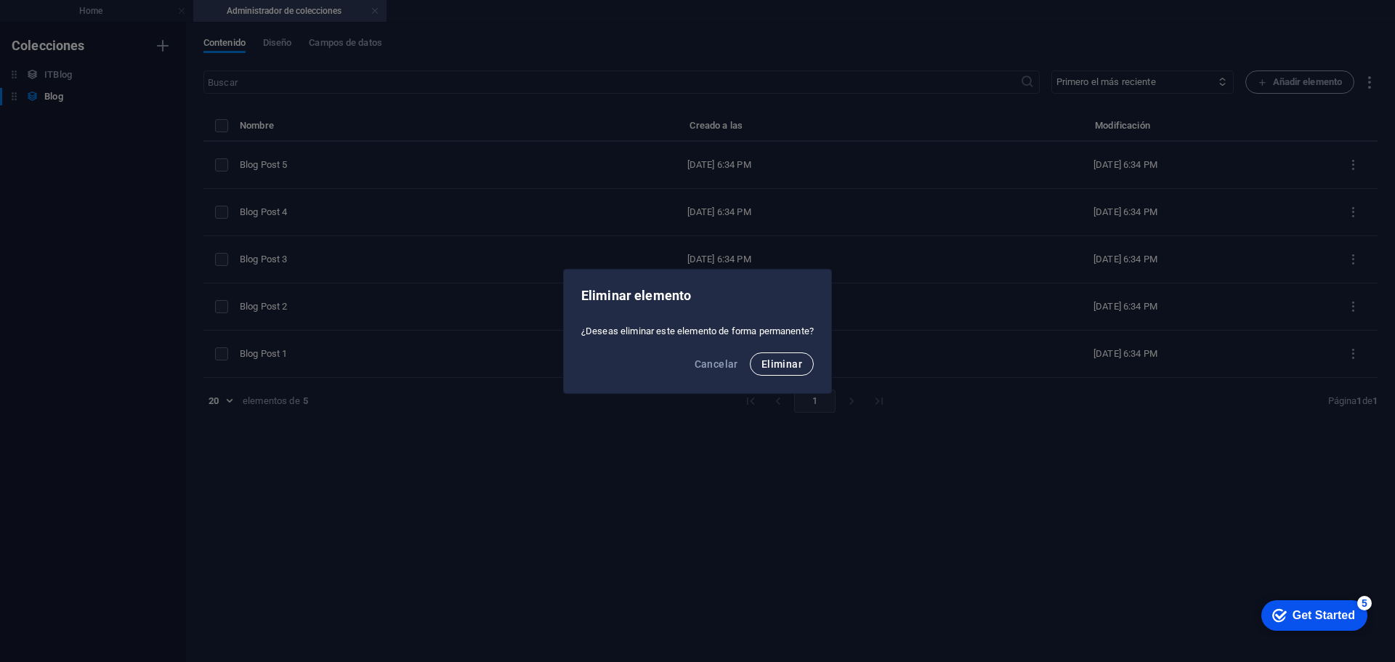
click at [797, 365] on span "Eliminar" at bounding box center [781, 364] width 41 height 12
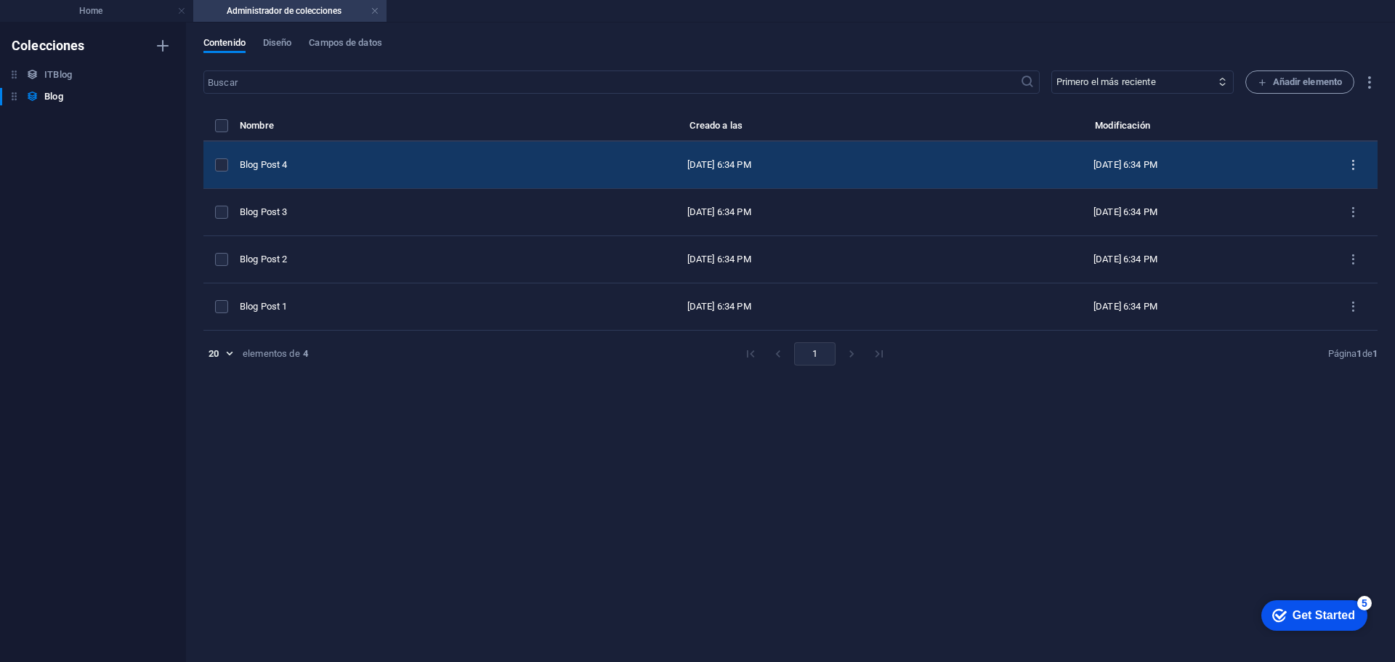
click at [1358, 165] on icon "items list" at bounding box center [1353, 165] width 14 height 14
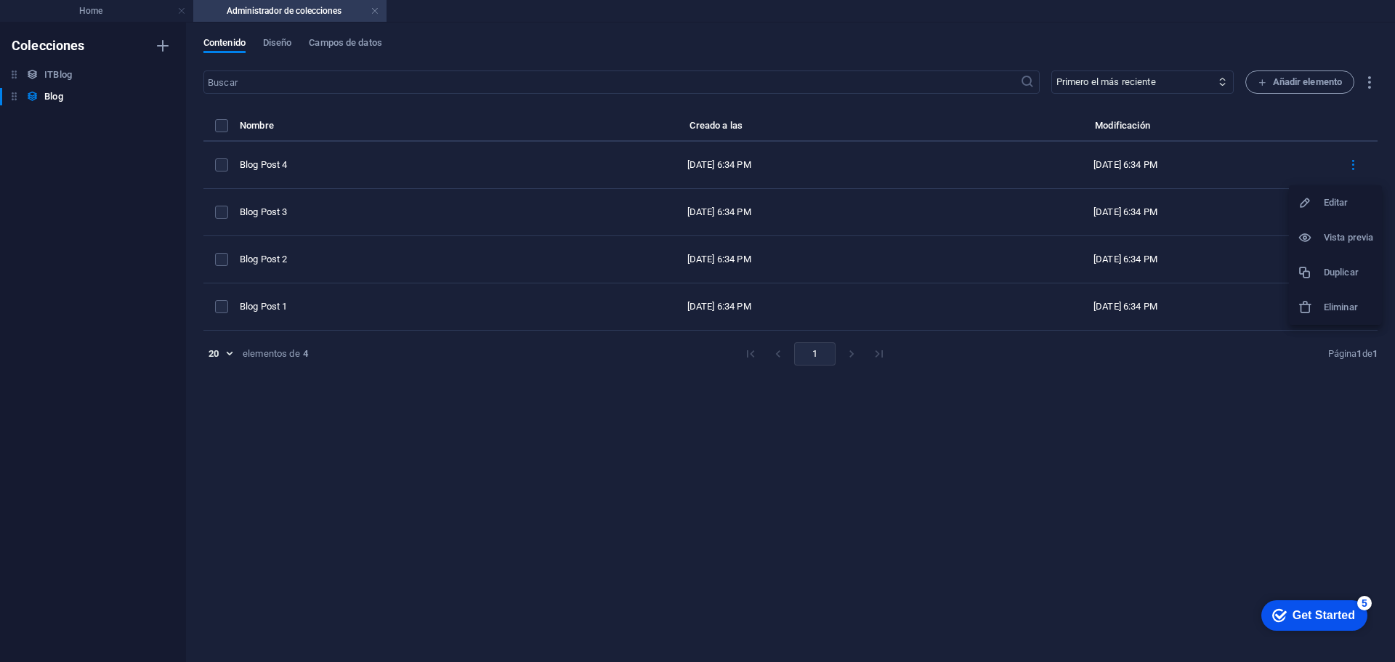
click at [1338, 312] on h6 "Eliminar" at bounding box center [1347, 307] width 49 height 17
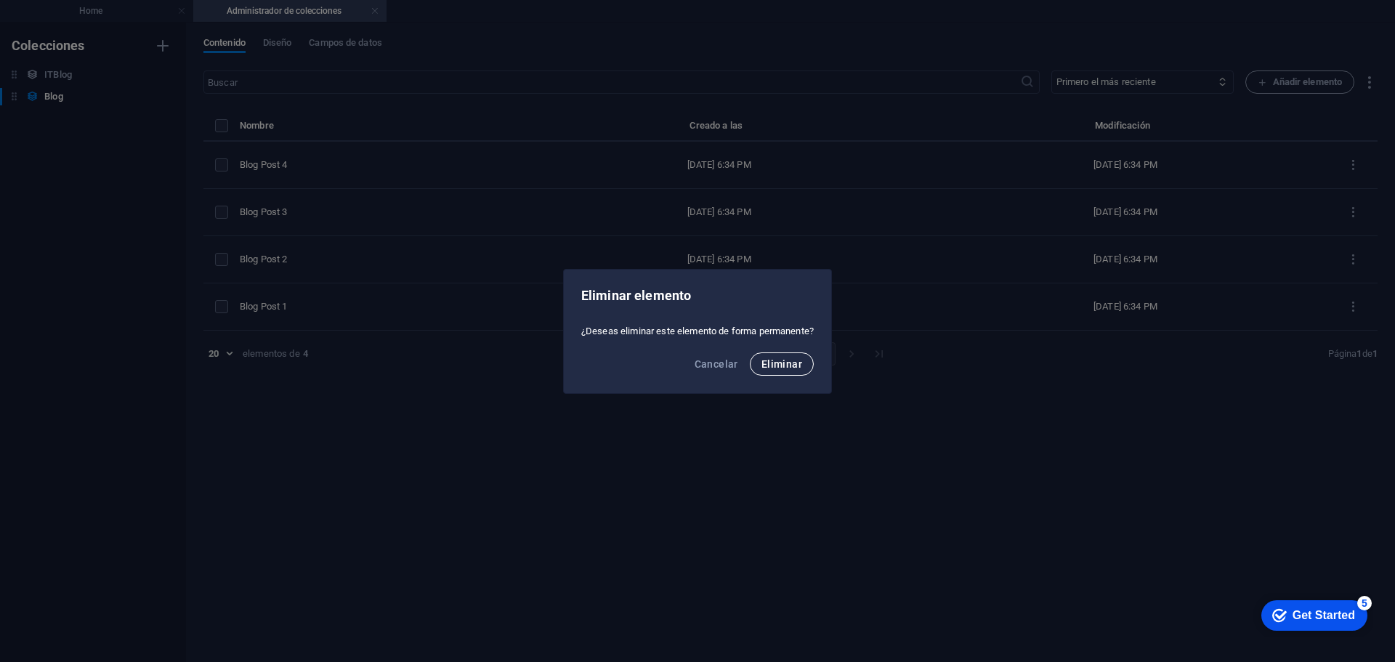
click at [784, 366] on span "Eliminar" at bounding box center [781, 364] width 41 height 12
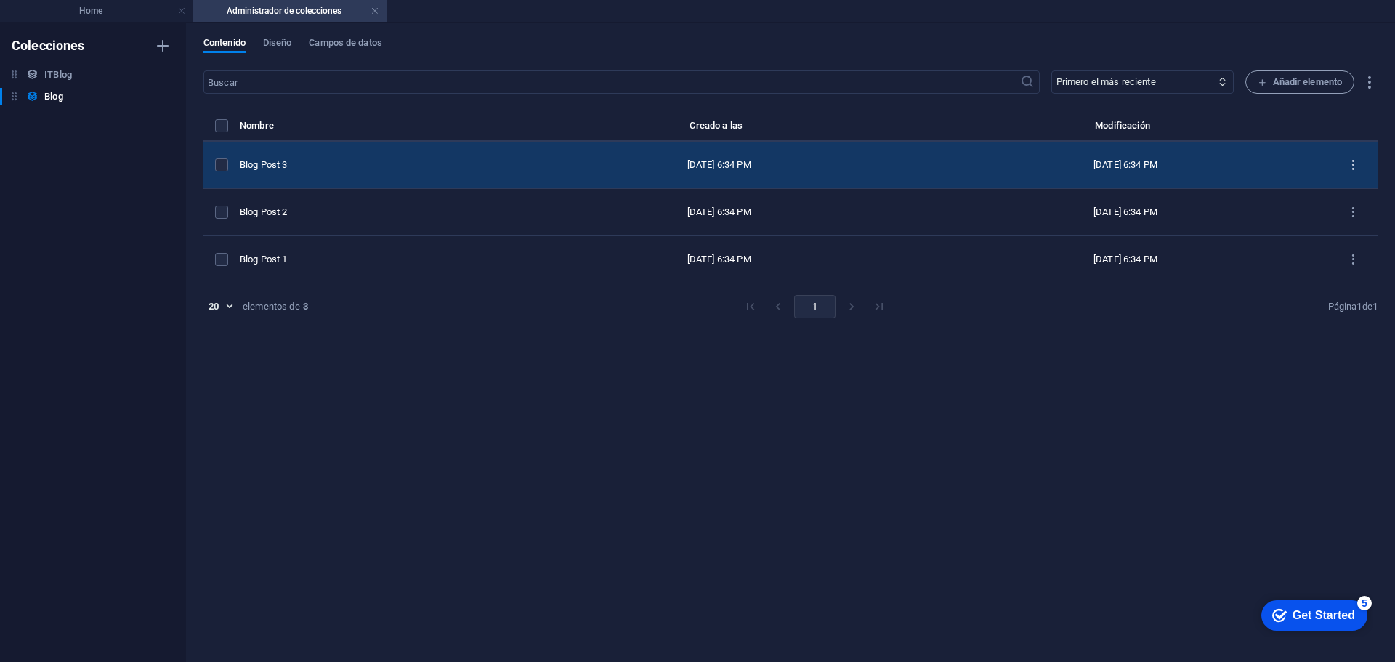
click at [1353, 165] on icon "items list" at bounding box center [1353, 165] width 14 height 14
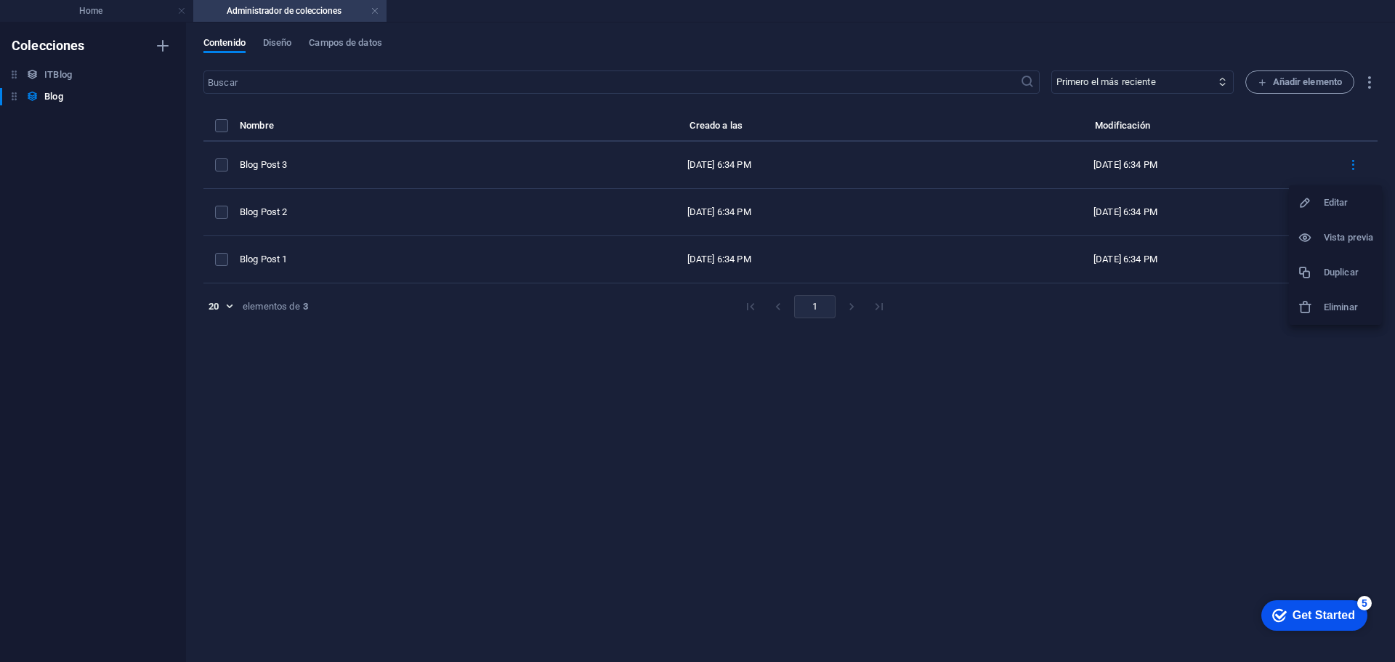
click at [1340, 309] on h6 "Eliminar" at bounding box center [1347, 307] width 49 height 17
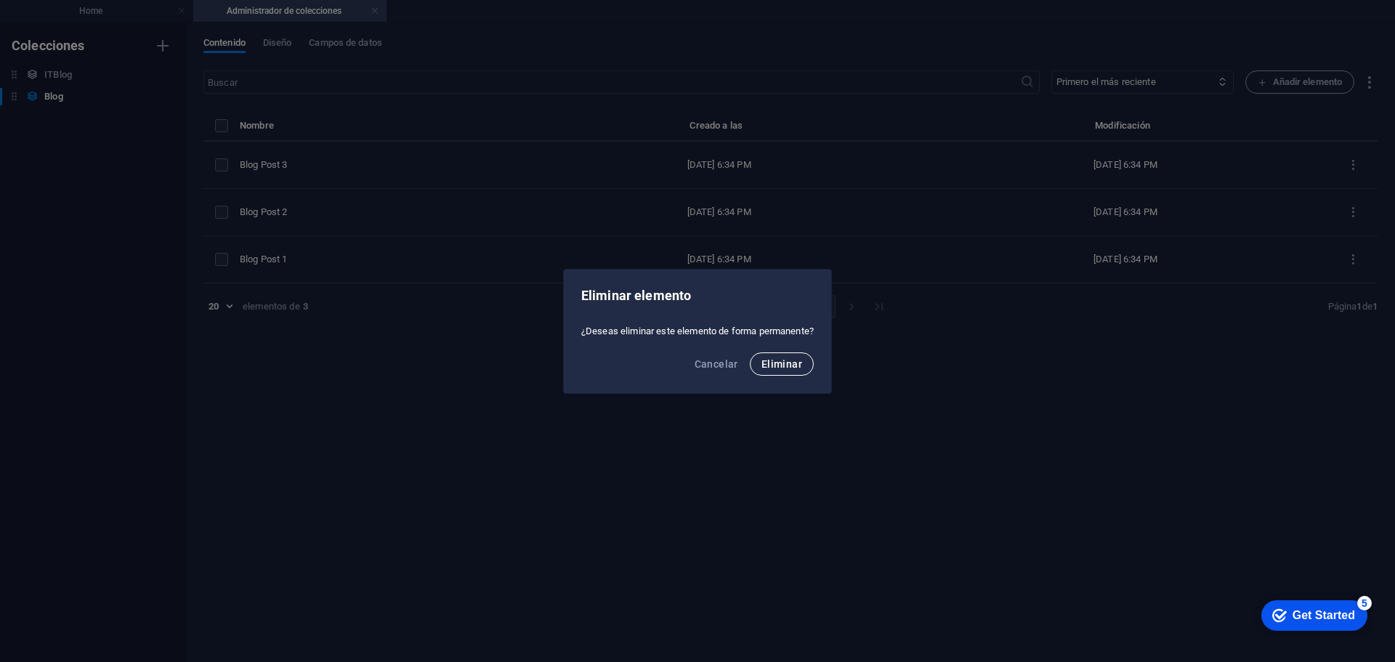
click at [793, 370] on button "Eliminar" at bounding box center [782, 363] width 64 height 23
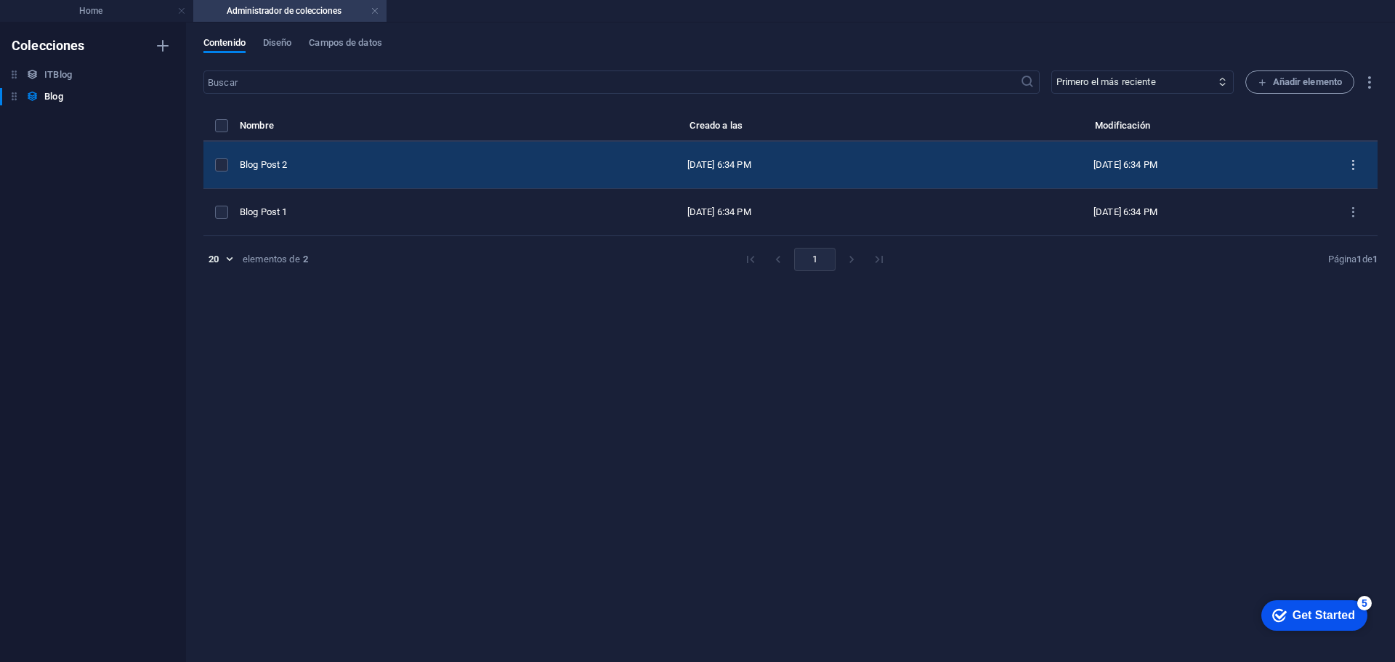
click at [1350, 163] on icon "items list" at bounding box center [1353, 165] width 14 height 14
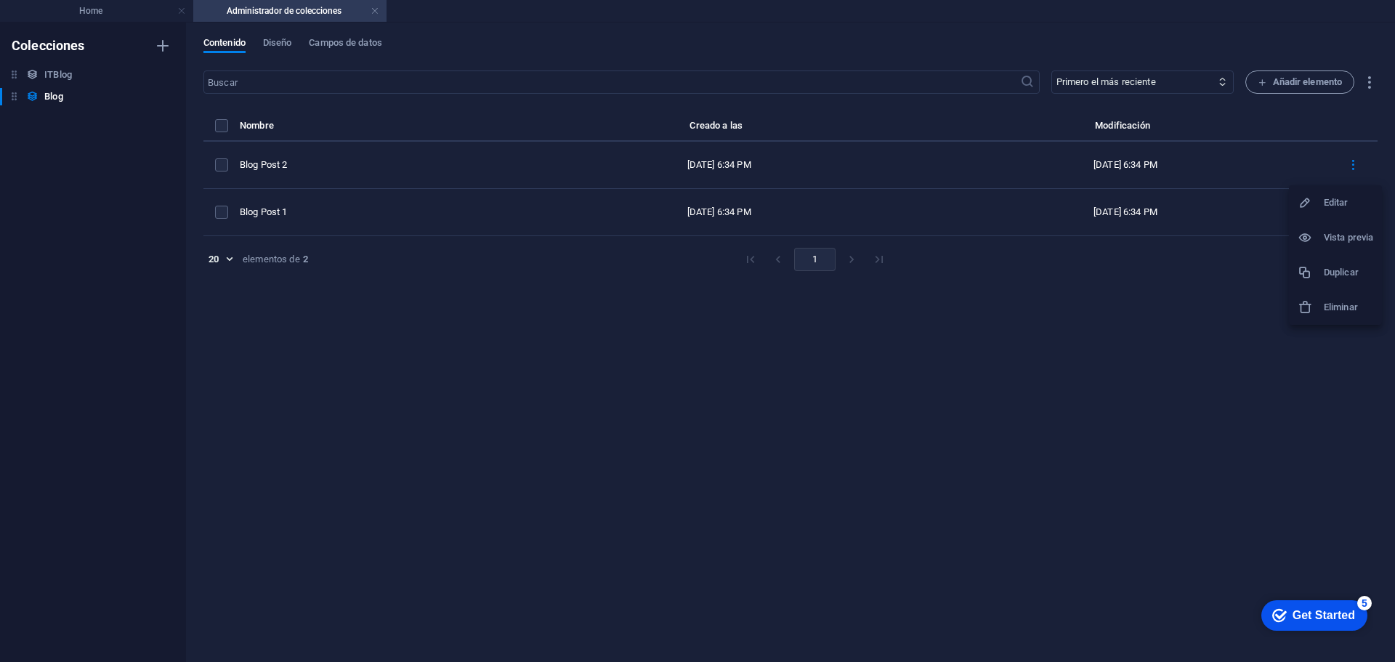
click at [1342, 311] on h6 "Eliminar" at bounding box center [1347, 307] width 49 height 17
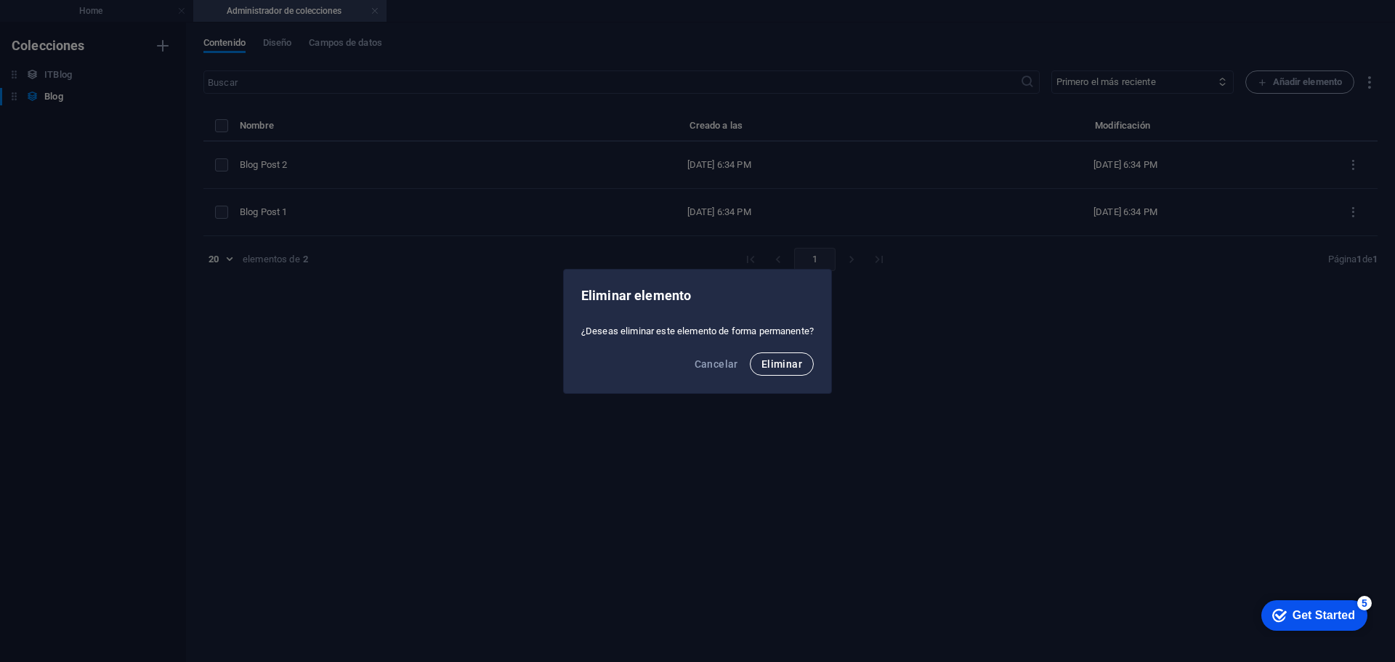
click at [792, 356] on button "Eliminar" at bounding box center [782, 363] width 64 height 23
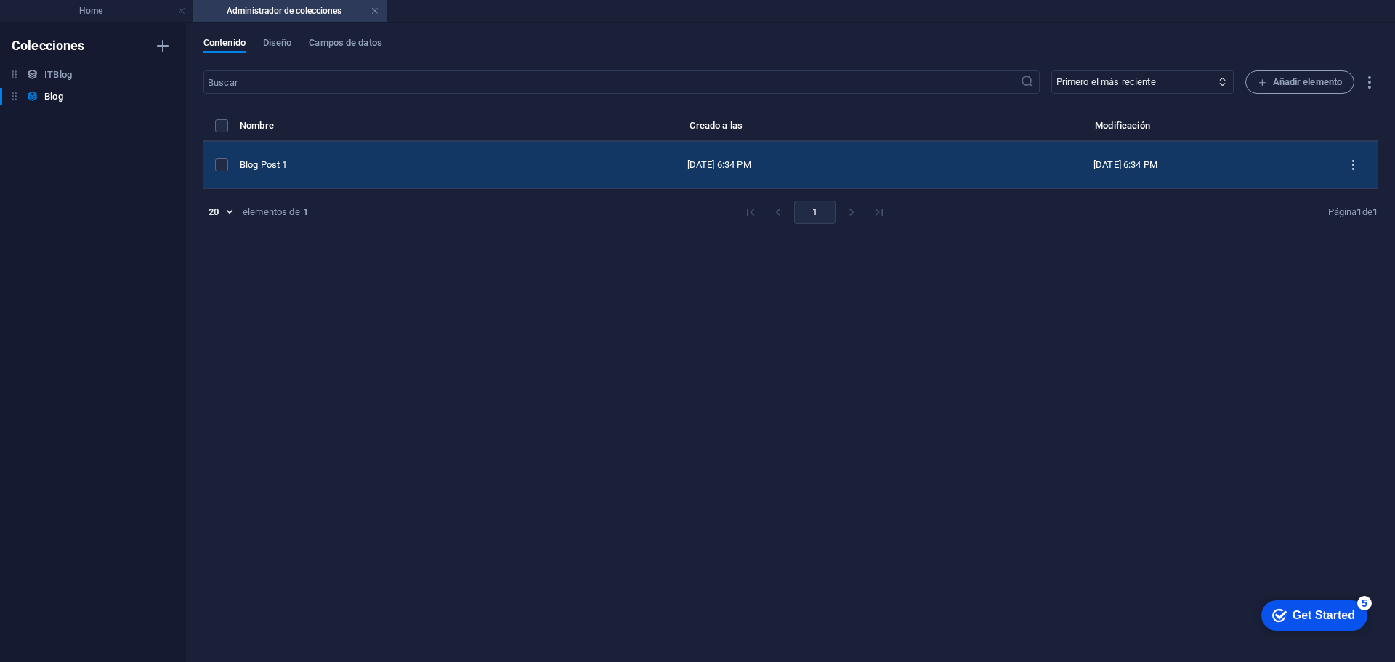
click at [1350, 163] on icon "items list" at bounding box center [1353, 165] width 14 height 14
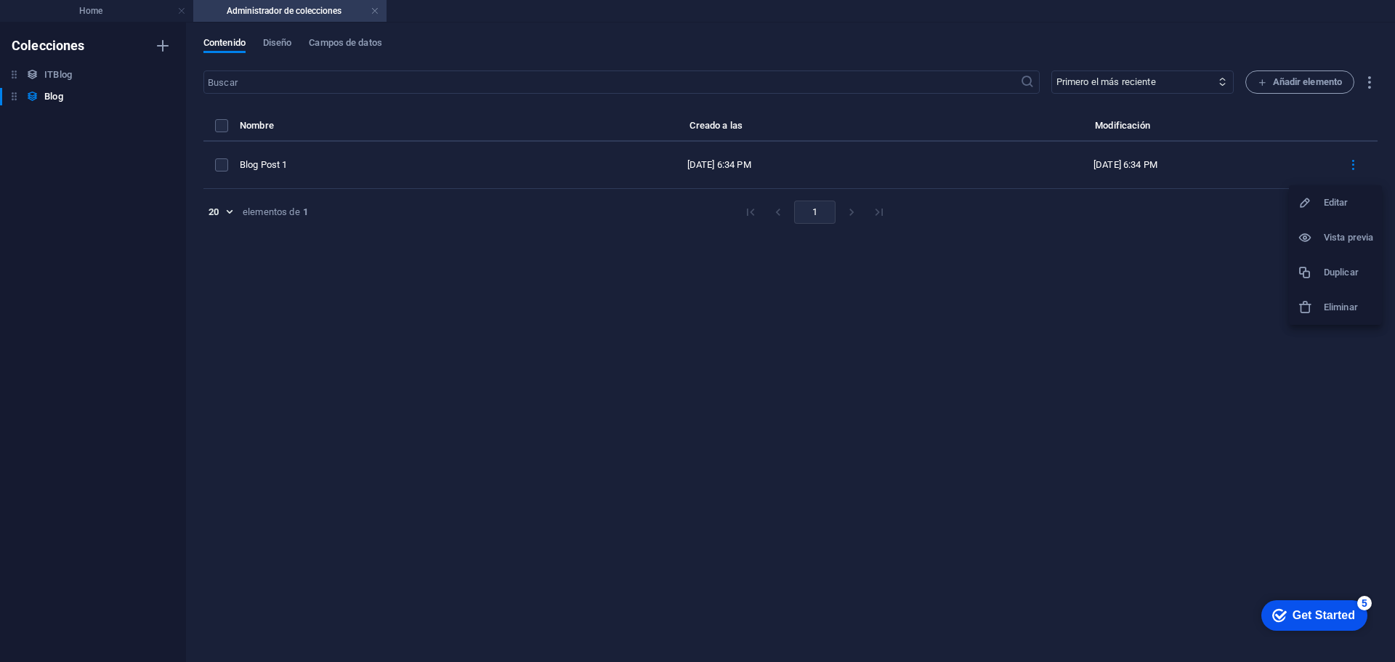
click at [1330, 307] on h6 "Eliminar" at bounding box center [1347, 307] width 49 height 17
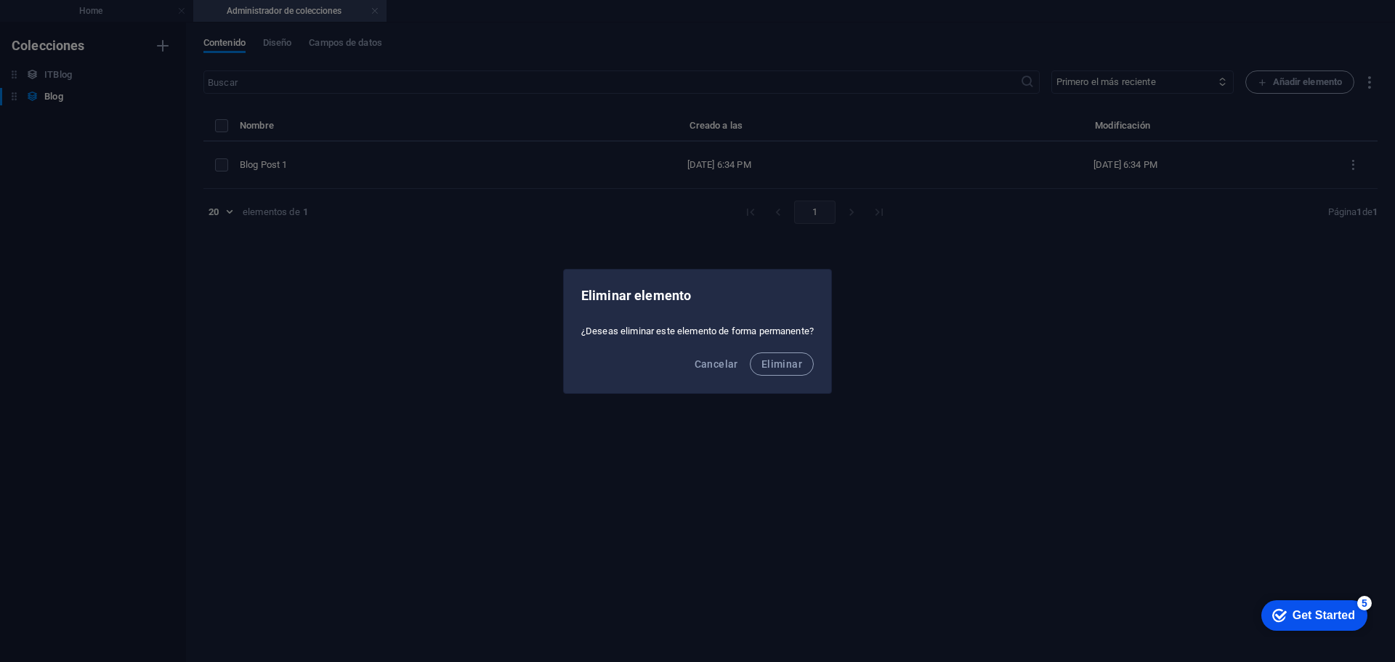
click at [768, 350] on div "Cancelar Eliminar" at bounding box center [697, 368] width 267 height 49
click at [771, 359] on span "Eliminar" at bounding box center [781, 364] width 41 height 12
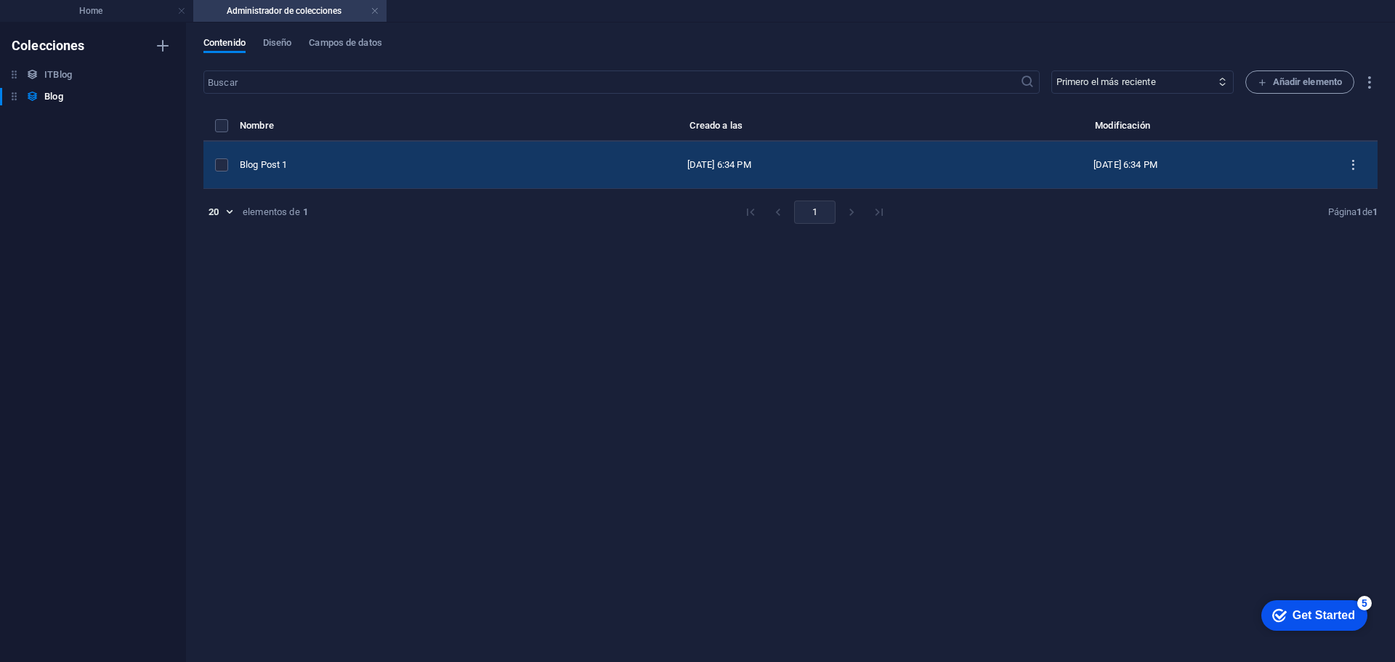
click at [1350, 162] on icon "items list" at bounding box center [1353, 165] width 14 height 14
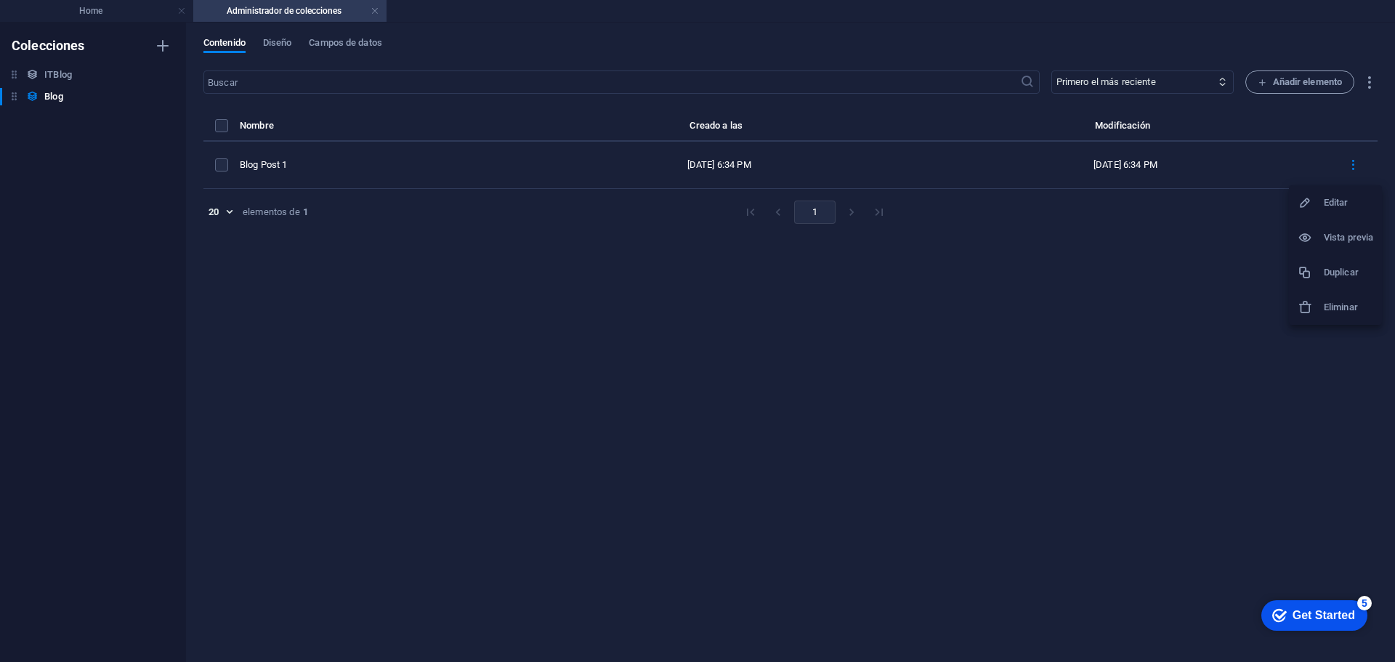
click at [1344, 311] on h6 "Eliminar" at bounding box center [1347, 307] width 49 height 17
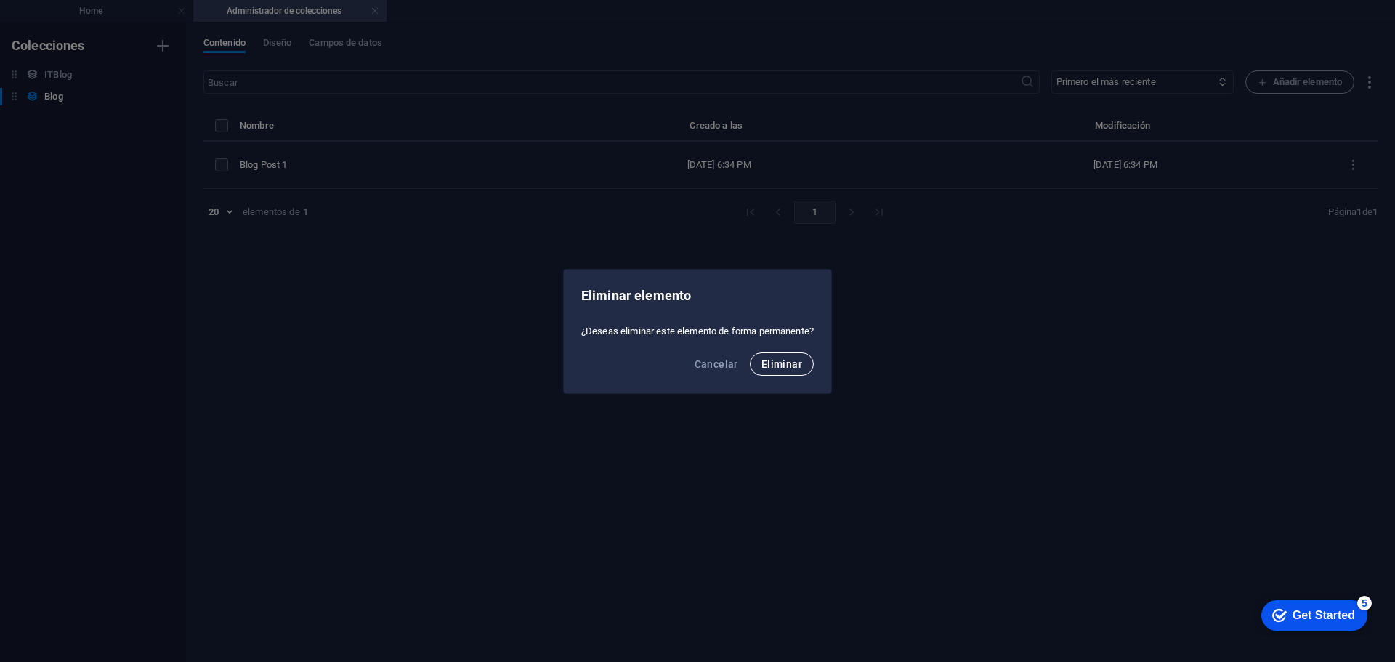
click at [793, 359] on span "Eliminar" at bounding box center [781, 364] width 41 height 12
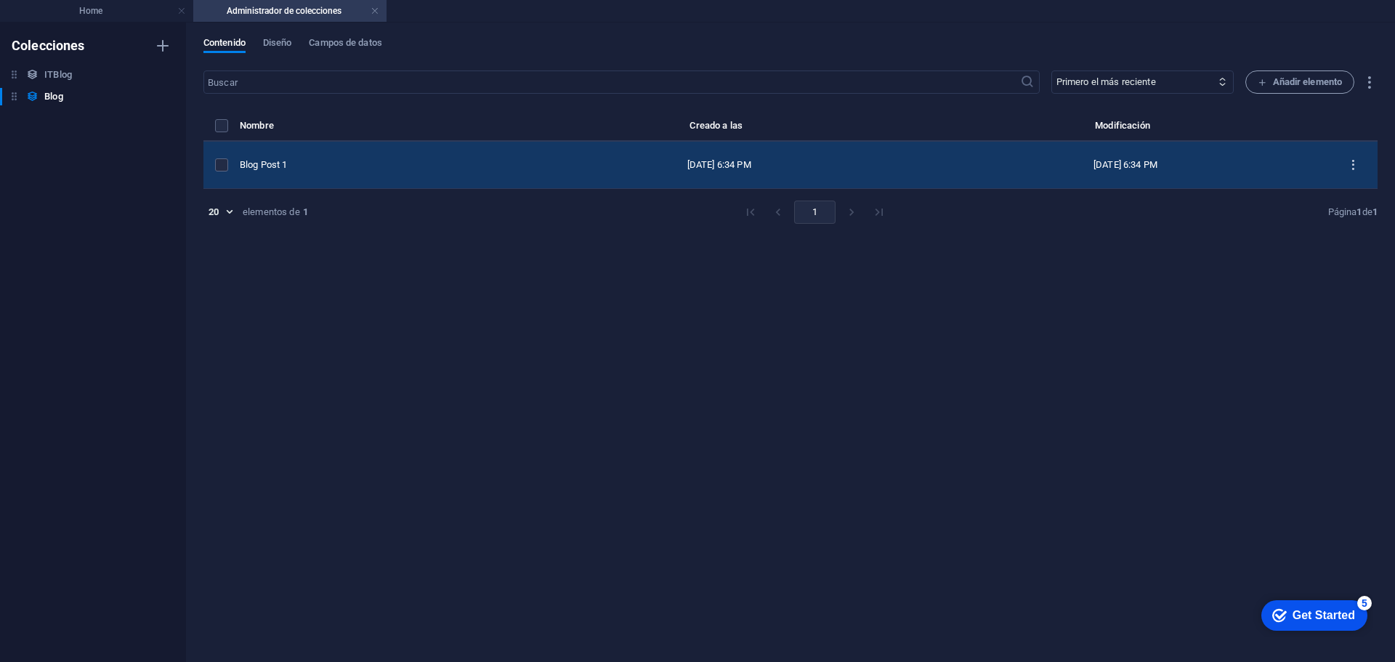
click at [1352, 161] on icon "items list" at bounding box center [1353, 165] width 14 height 14
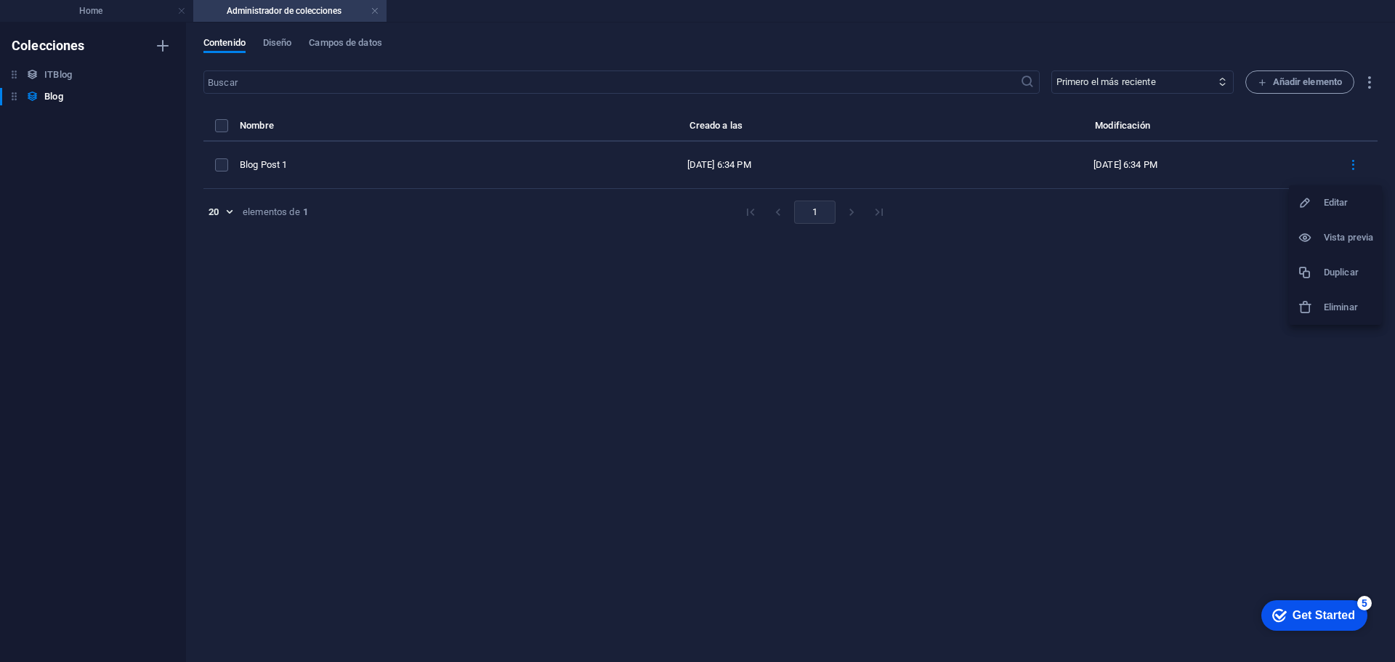
click at [1323, 307] on h6 "Eliminar" at bounding box center [1347, 307] width 49 height 17
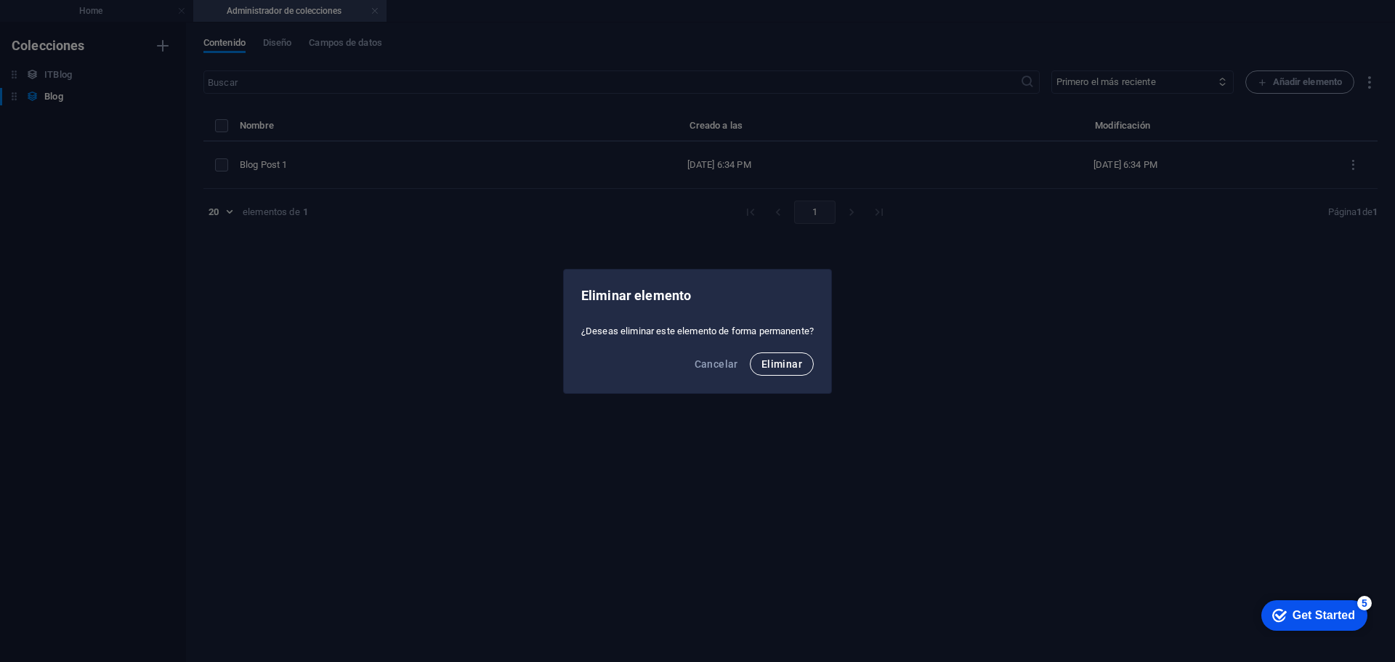
click at [782, 360] on span "Eliminar" at bounding box center [781, 364] width 41 height 12
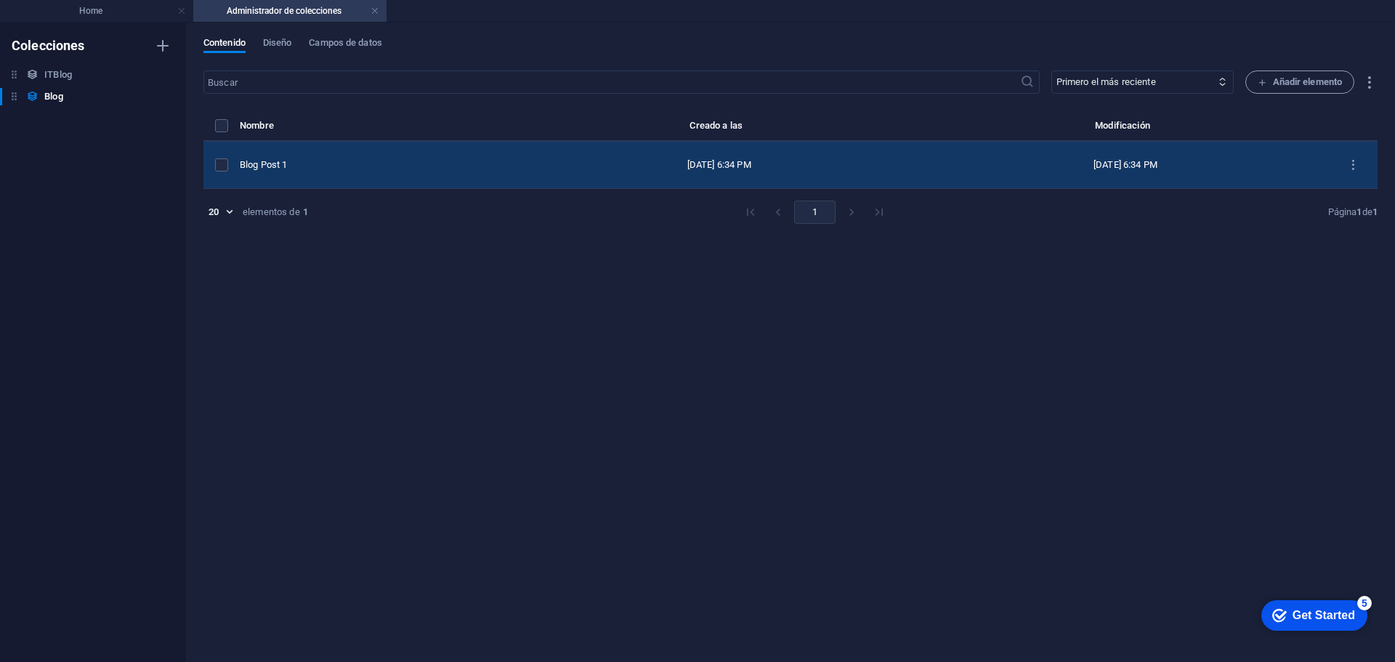
click at [293, 163] on div "Blog Post 1" at bounding box center [372, 164] width 264 height 13
select select "Category 1"
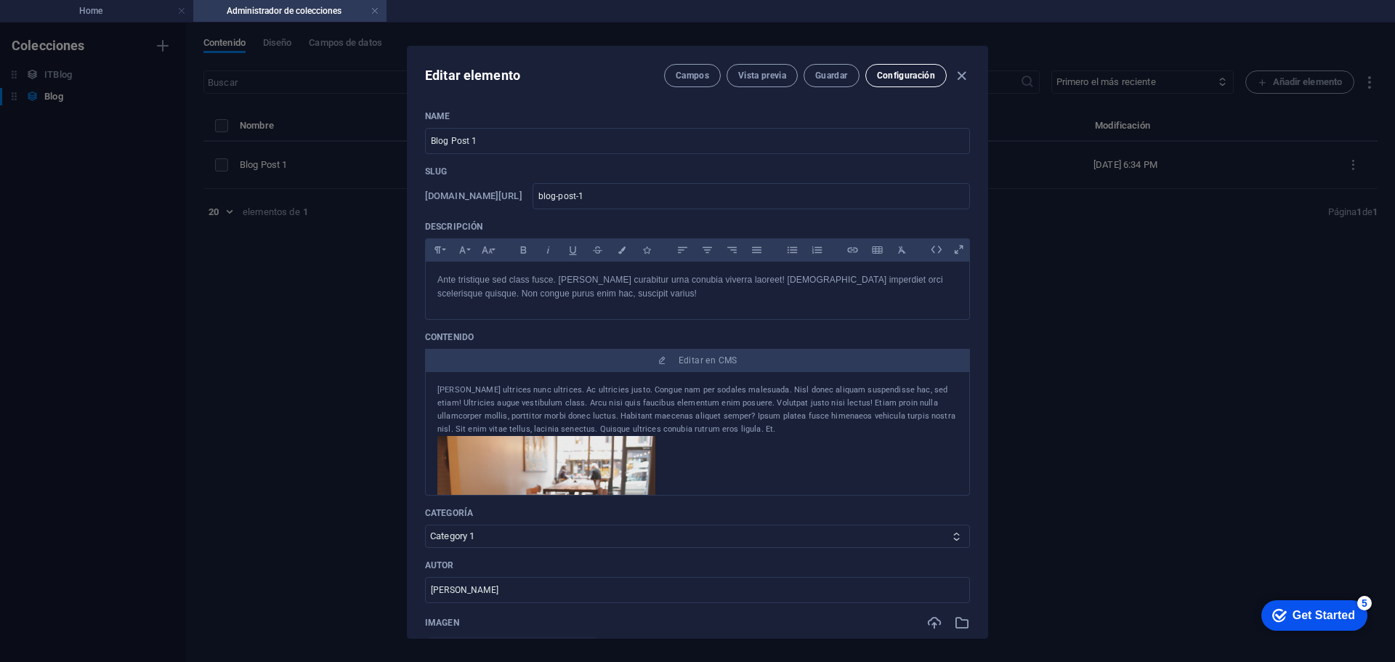
click at [905, 76] on span "Configuración" at bounding box center [906, 76] width 58 height 12
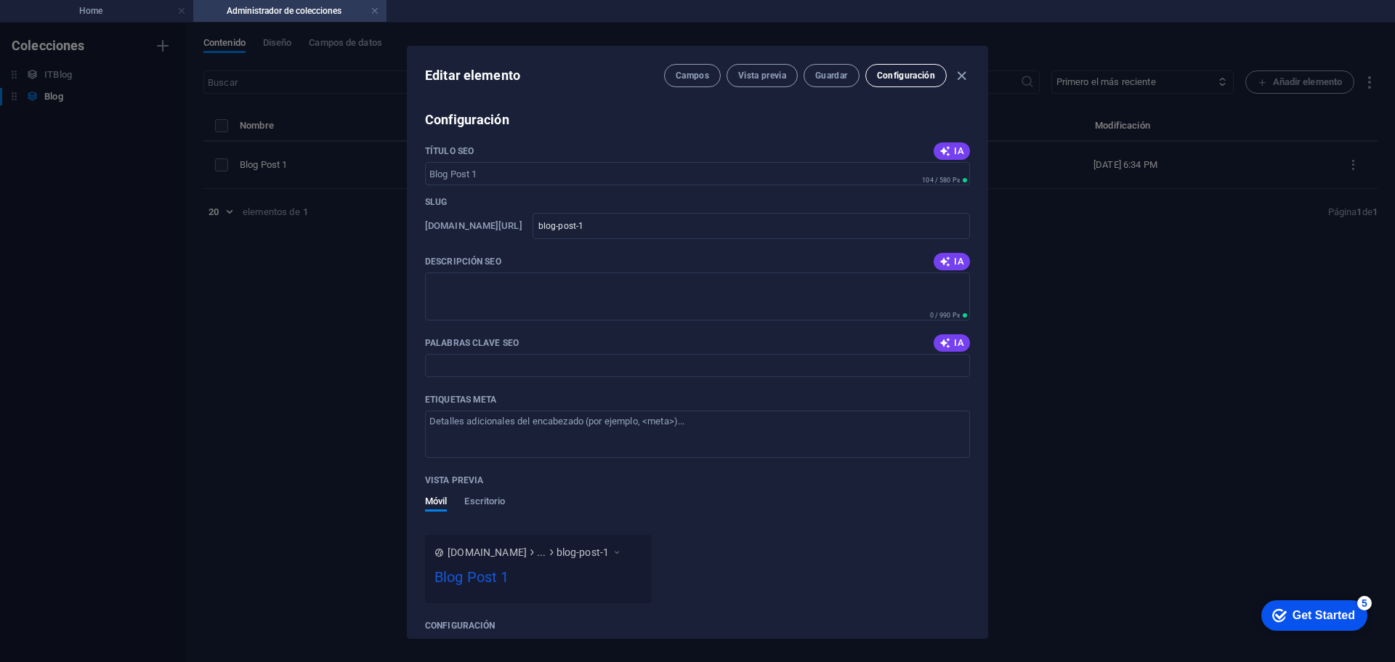
scroll to position [920, 0]
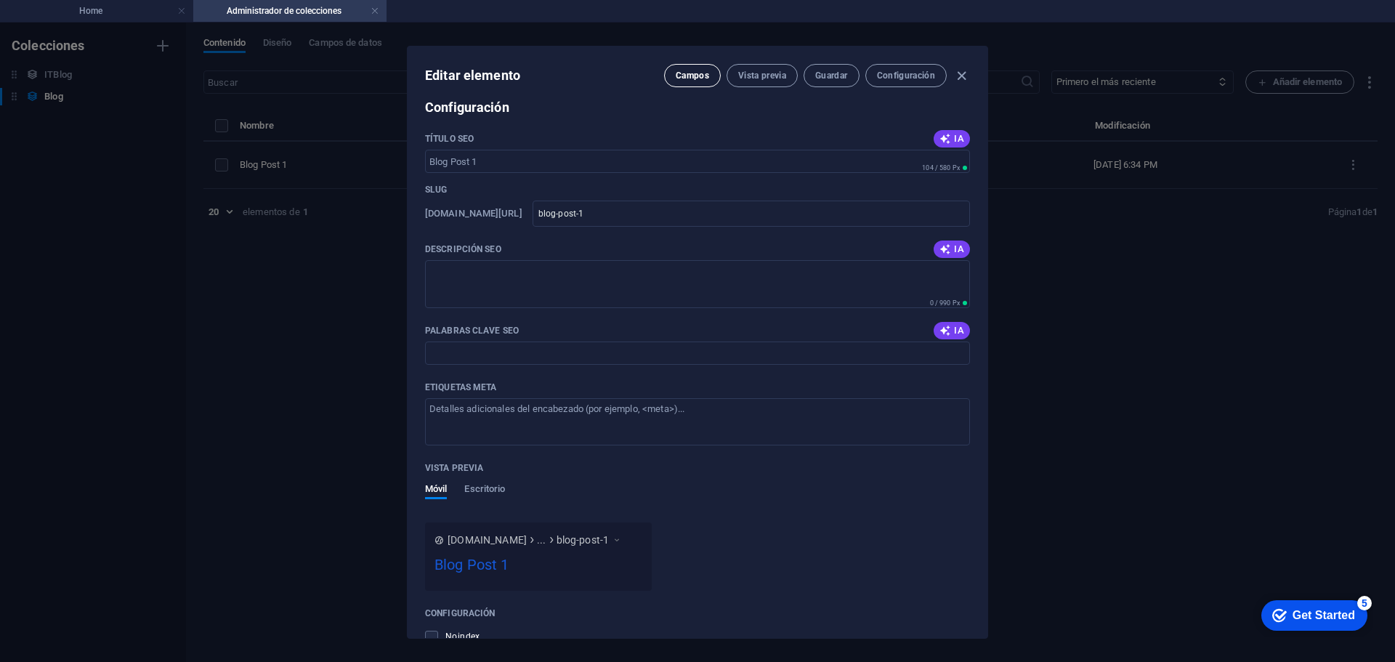
click at [697, 75] on span "Campos" at bounding box center [691, 76] width 33 height 12
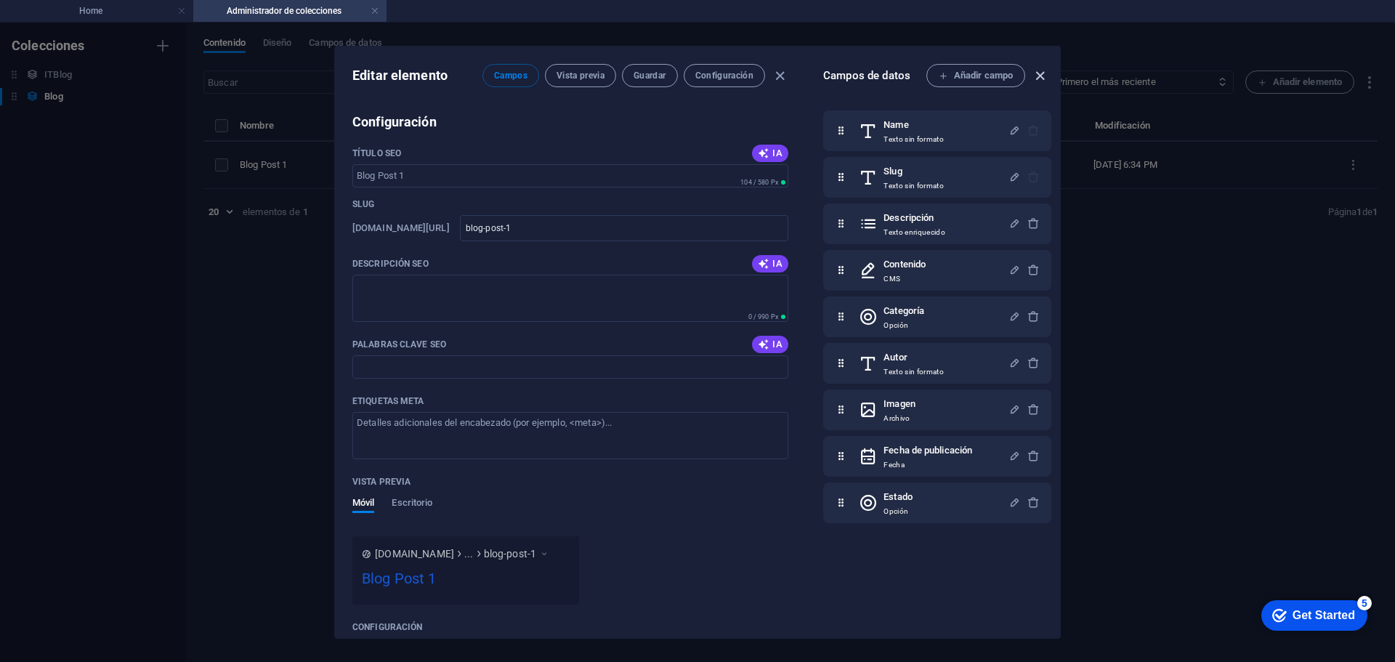
click at [1040, 76] on icon "button" at bounding box center [1039, 76] width 17 height 17
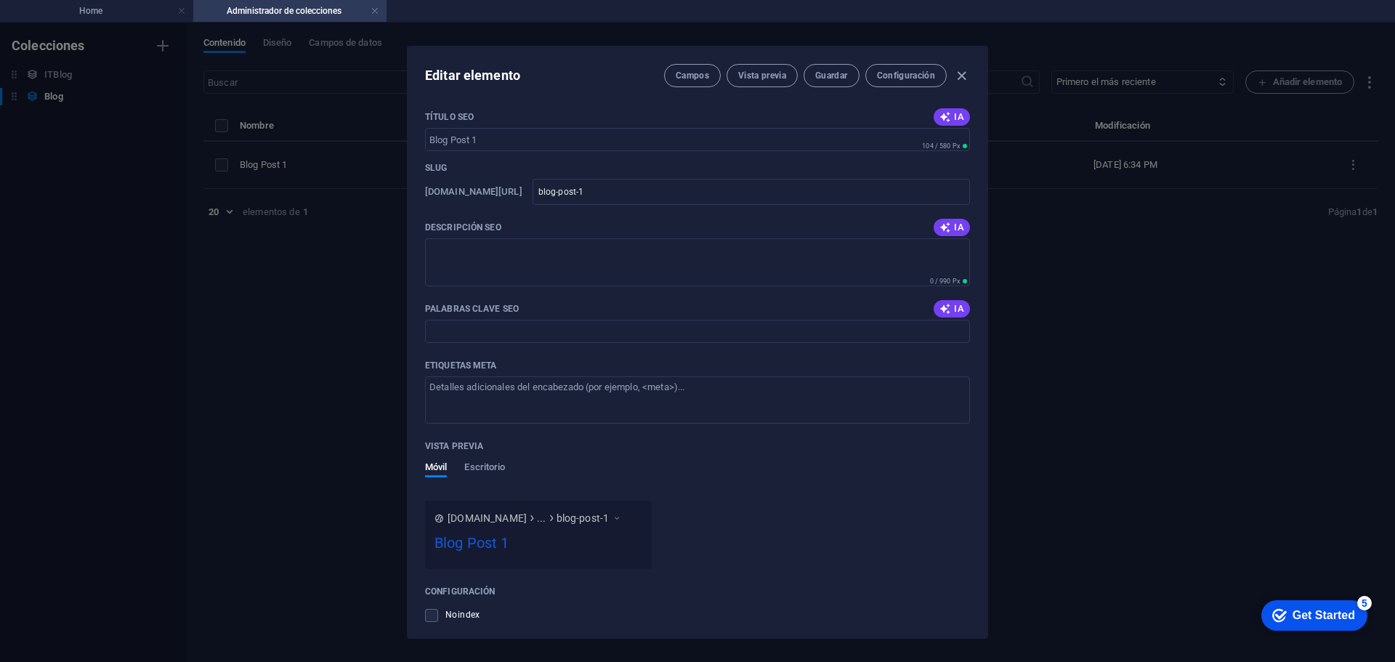
scroll to position [920, 0]
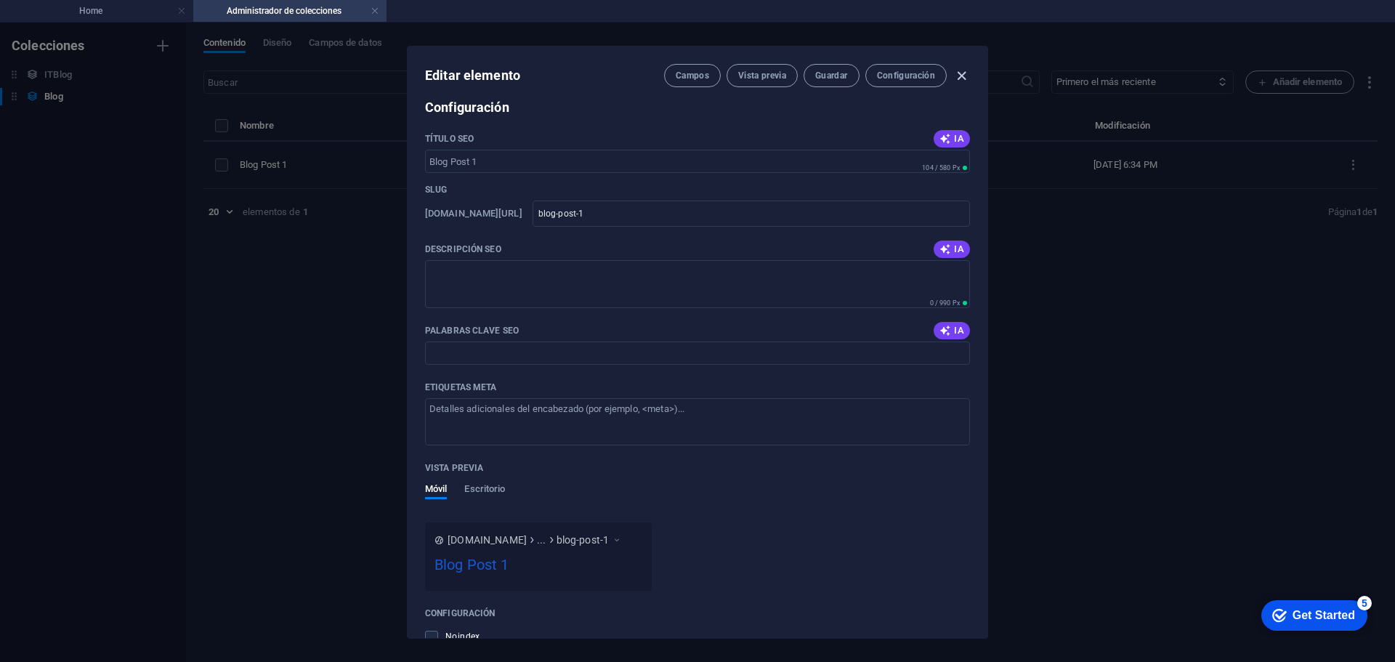
click at [960, 76] on icon "button" at bounding box center [961, 76] width 17 height 17
type input "[DATE]"
type input "blog-post-1"
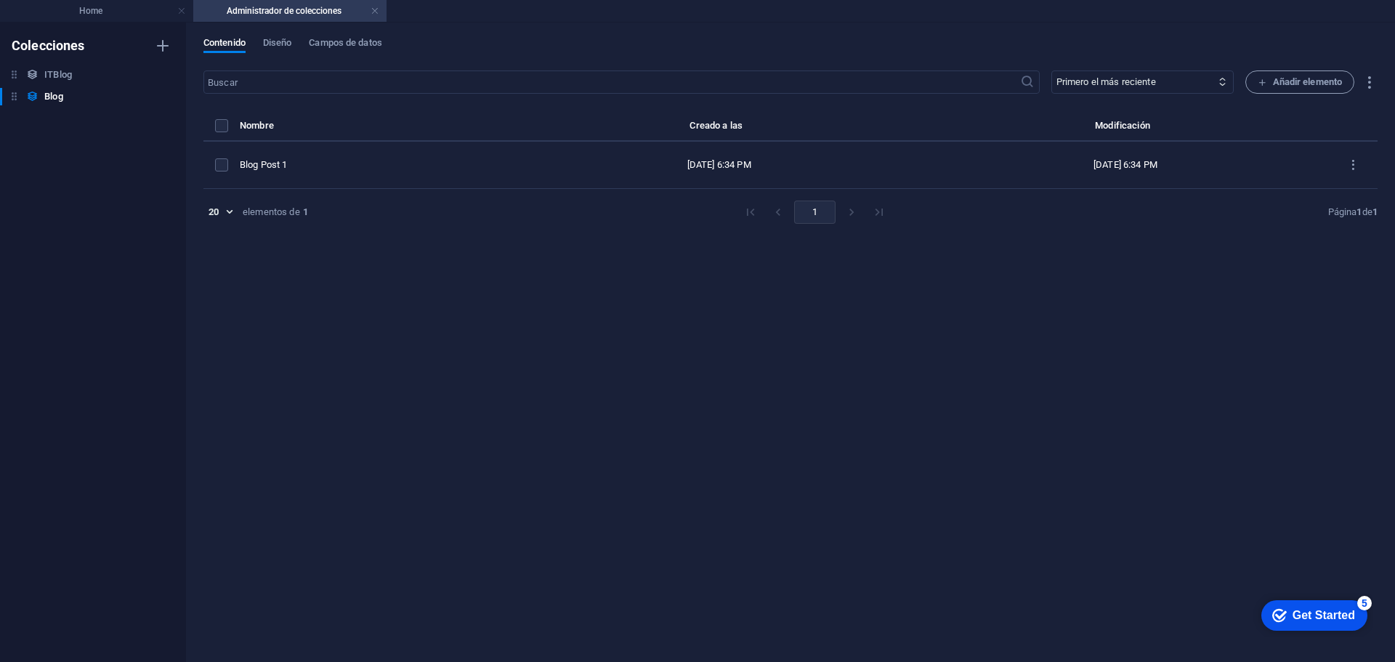
scroll to position [776, 0]
click at [280, 43] on span "Diseño" at bounding box center [277, 44] width 29 height 20
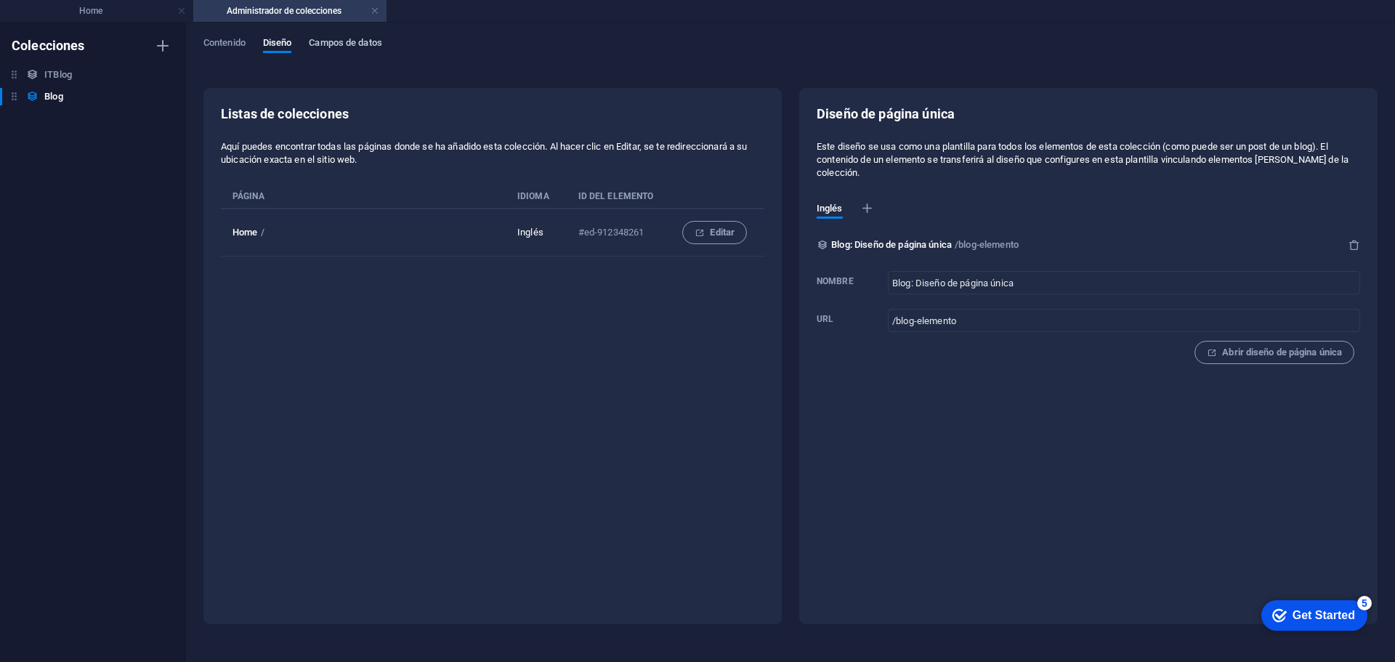
click at [322, 43] on span "Campos de datos" at bounding box center [345, 44] width 73 height 20
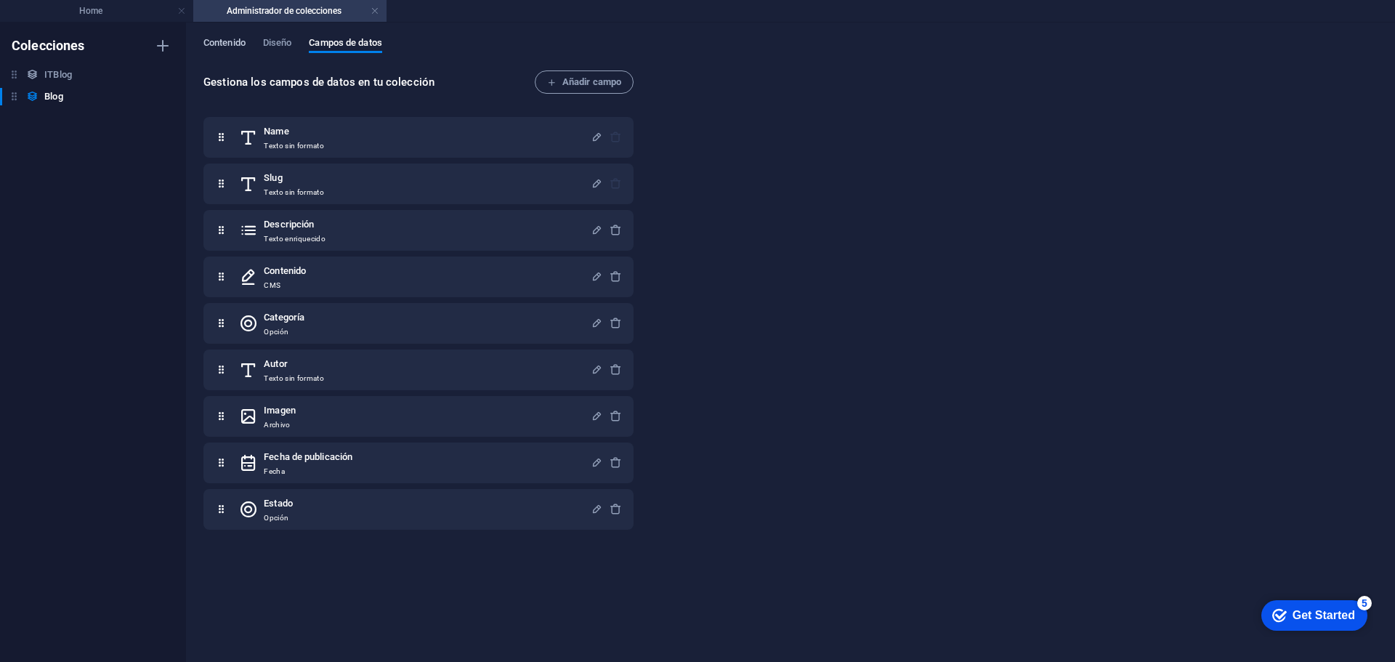
click at [205, 41] on span "Contenido" at bounding box center [224, 44] width 42 height 20
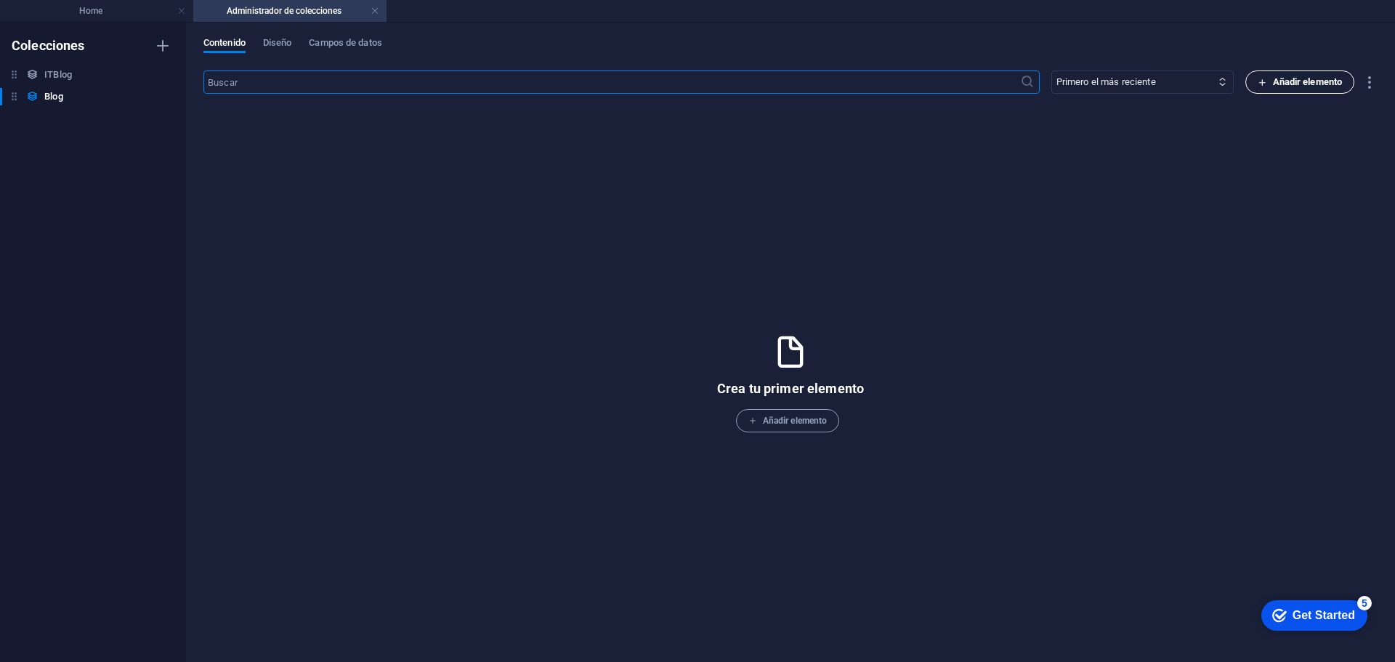
click at [1310, 85] on span "Añadir elemento" at bounding box center [1299, 81] width 85 height 17
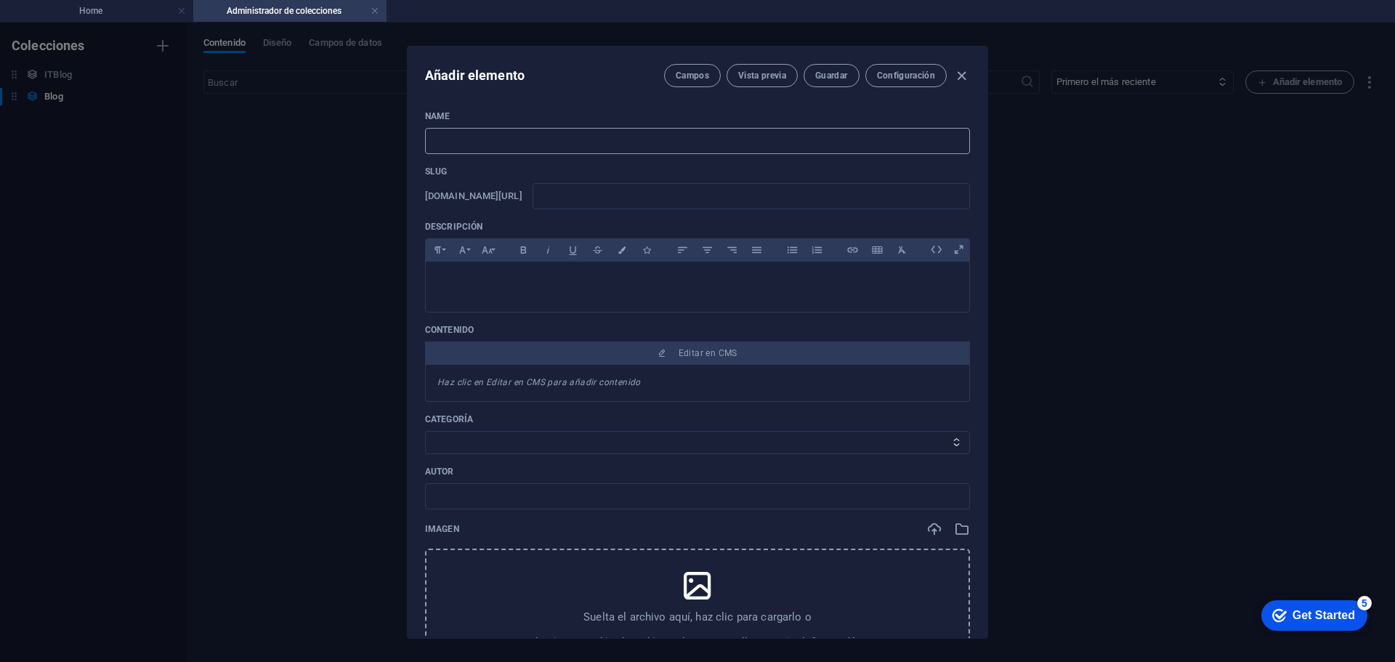
click at [527, 142] on input "text" at bounding box center [697, 141] width 545 height 26
type input "B"
type input "b"
type input "Bl"
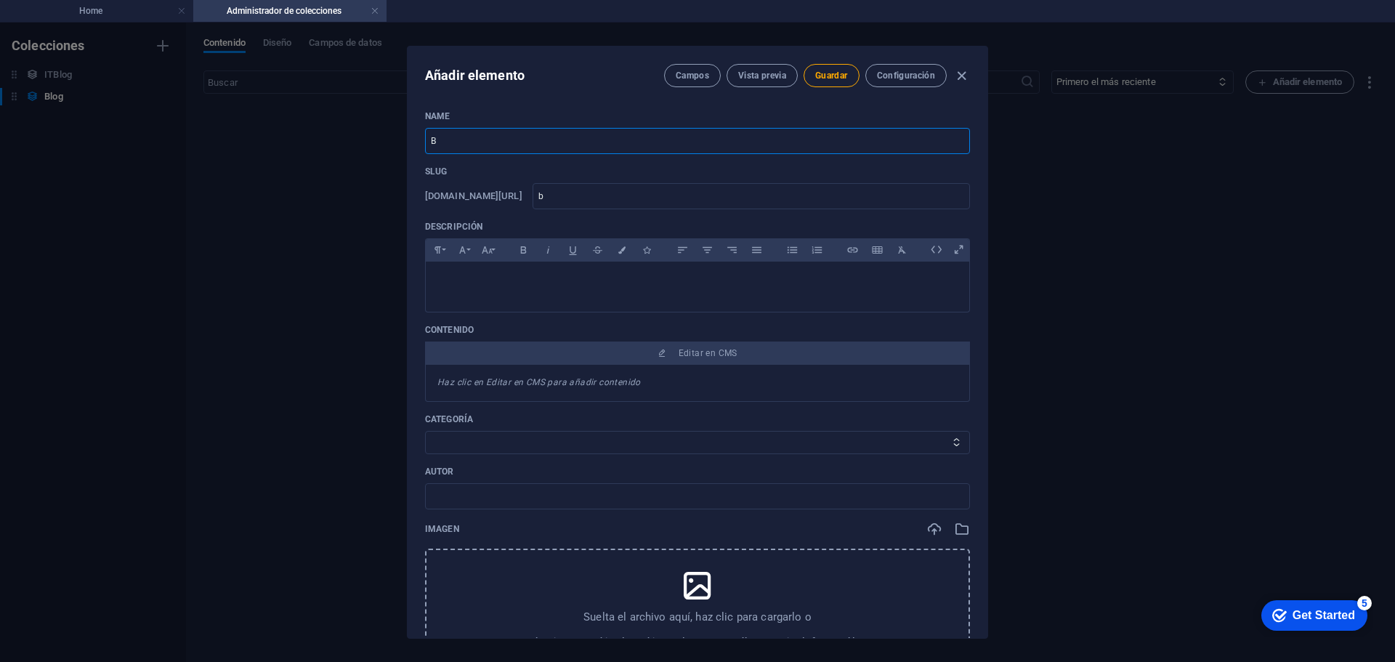
type input "bl"
type input "Blo"
type input "blo"
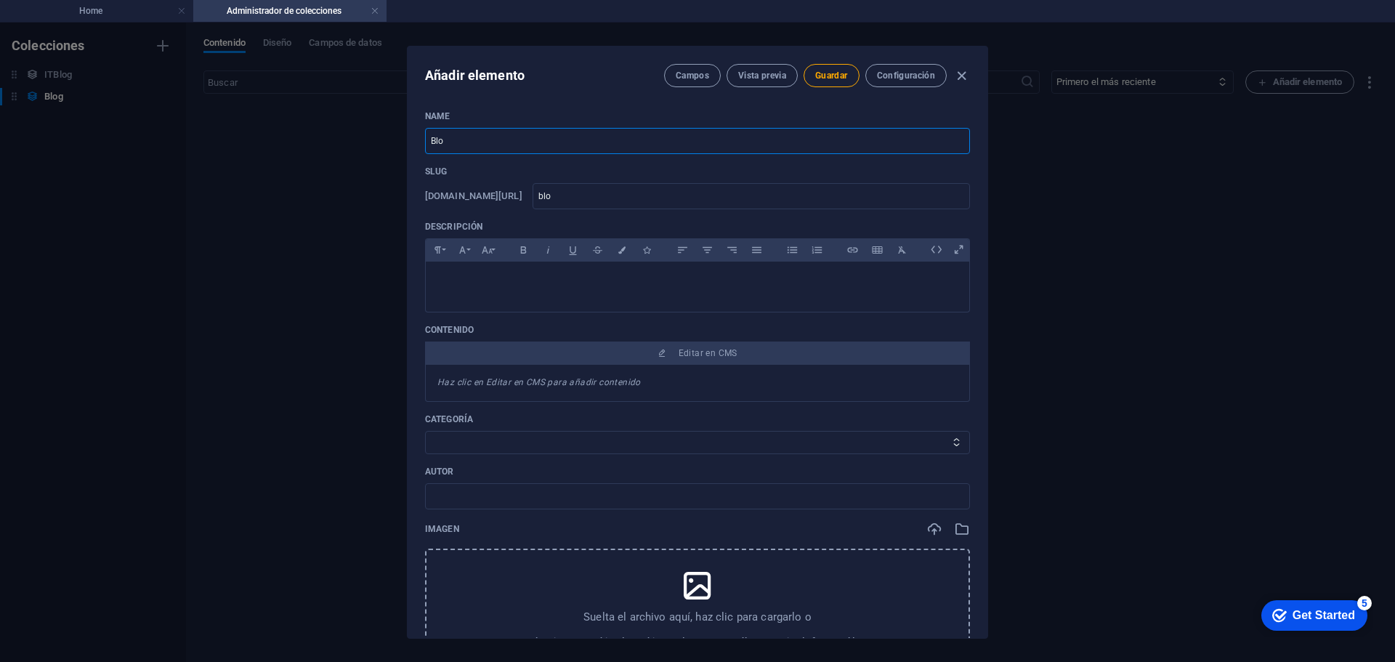
type input "Blog"
type input "blog"
type input "Blog 1"
type input "blog-1"
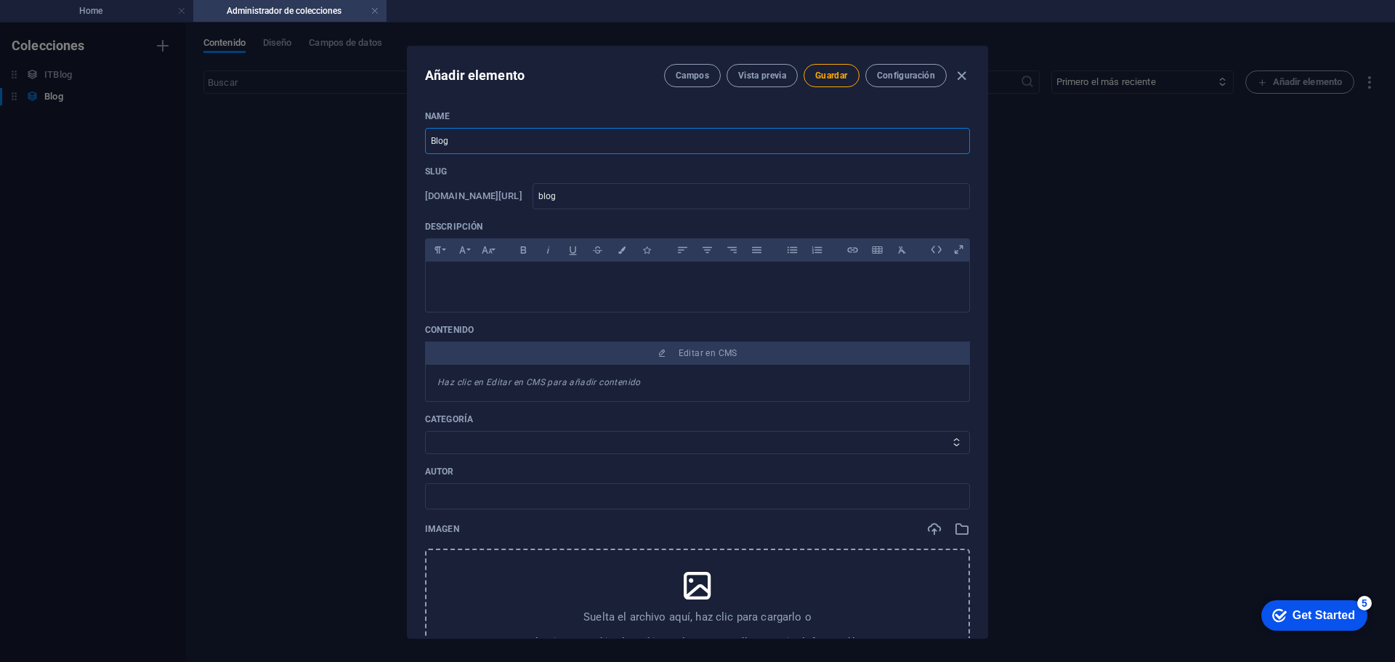
type input "blog-1"
drag, startPoint x: 496, startPoint y: 142, endPoint x: 363, endPoint y: 142, distance: 132.9
click at [363, 142] on div "Añadir elemento Campos Vista previa Guardar Configuración Name Blog 1 ​ Slug [D…" at bounding box center [697, 342] width 1395 height 639
paste input "El 1 Foro de Termalismo y [DEMOGRAPHIC_DATA] fue declarado de interés turístico…"
type input "El 1 Foro de Termalismo y [DEMOGRAPHIC_DATA] fue declarado de interés turístico…"
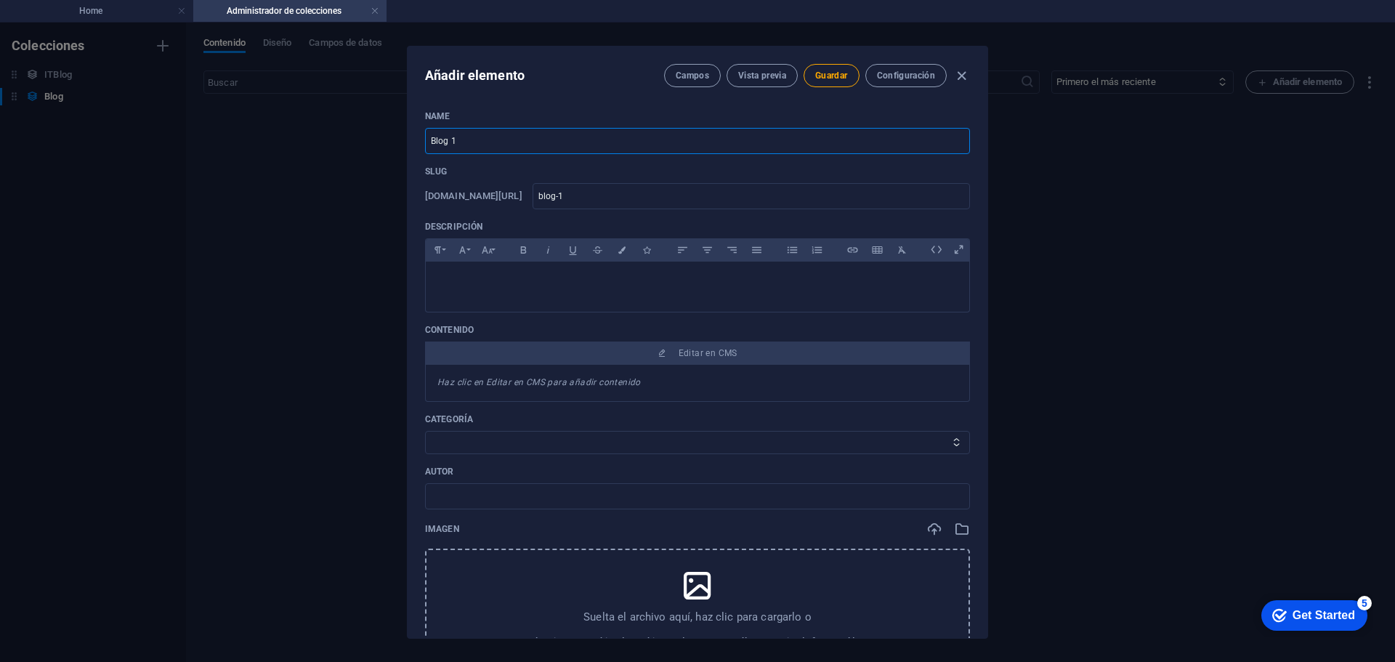
type input "el-1-foro-de-termalismo-y-enoturismo-fue-declarado-de-interes-turistico-nacional"
type input "El 1 Foro de Termalismo y [DEMOGRAPHIC_DATA] fue declarado de interés turístico…"
click at [602, 291] on div at bounding box center [697, 283] width 543 height 44
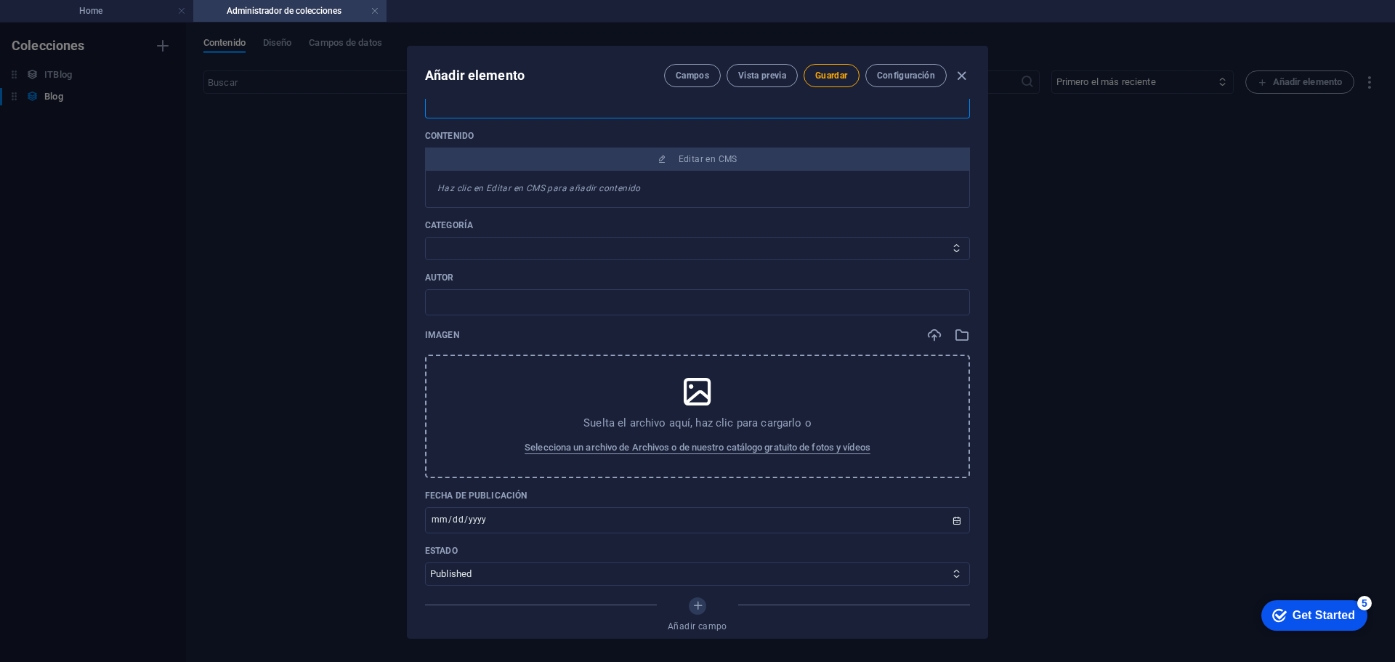
scroll to position [291, 0]
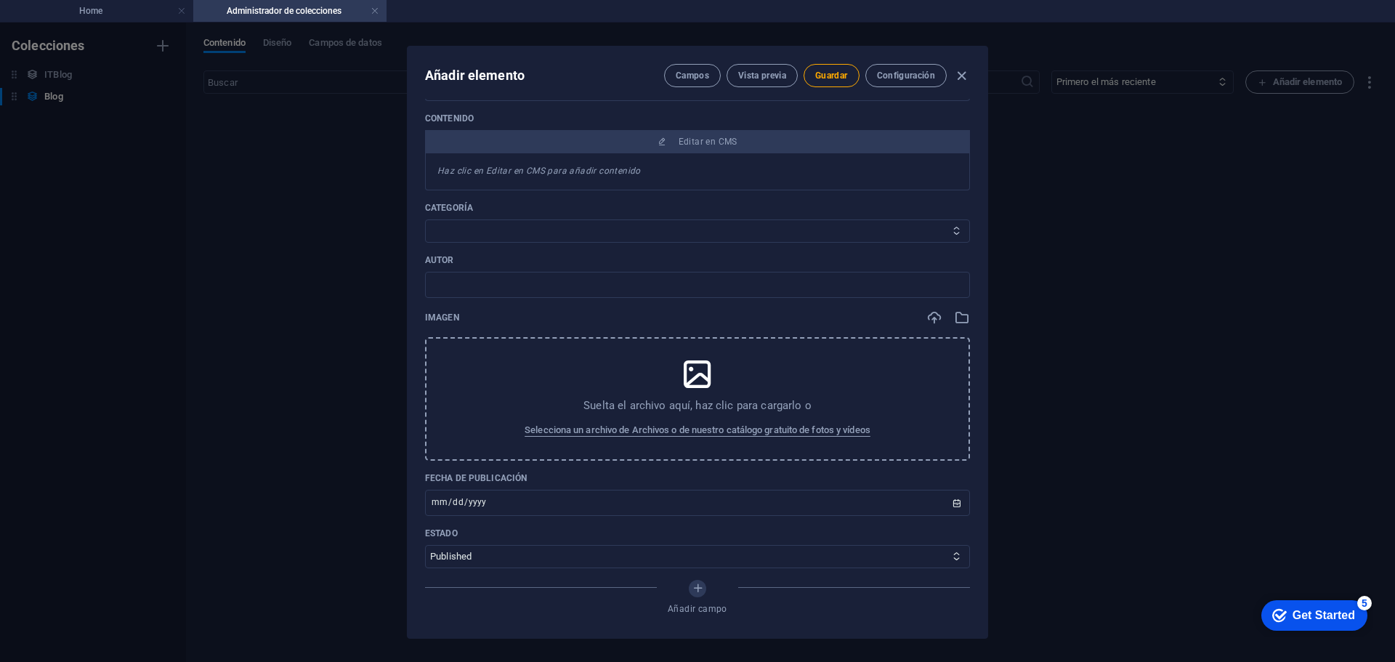
click at [513, 219] on select "Category 1 Category 2" at bounding box center [697, 230] width 545 height 23
click at [474, 272] on input "text" at bounding box center [697, 285] width 545 height 26
paste input "Daily Travelling News"
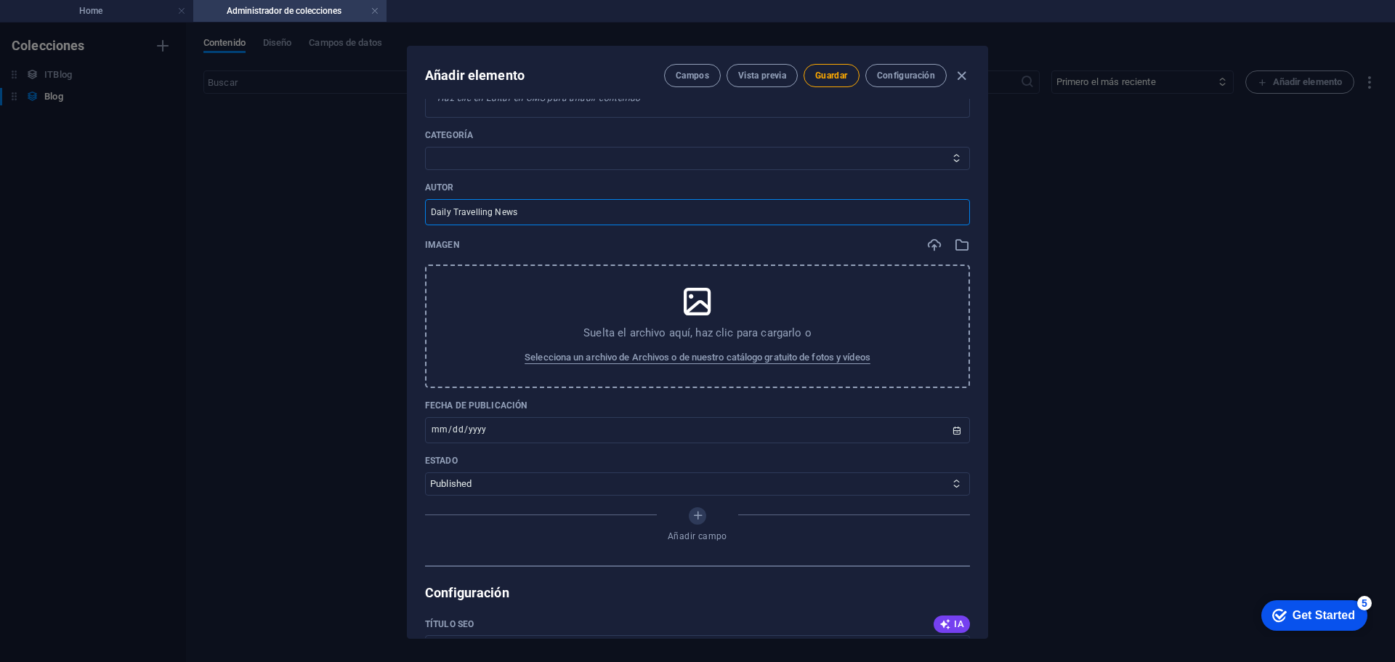
type input "Daily Travelling News"
click at [686, 290] on icon at bounding box center [697, 301] width 36 height 36
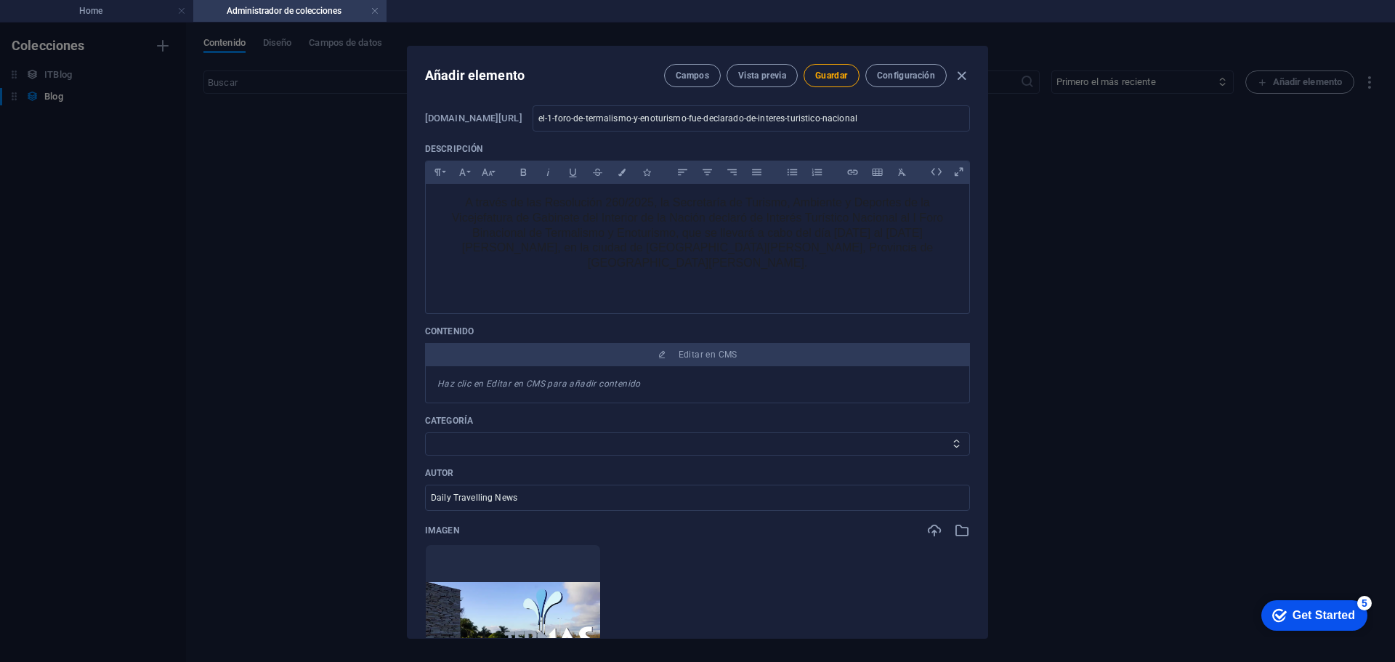
scroll to position [73, 0]
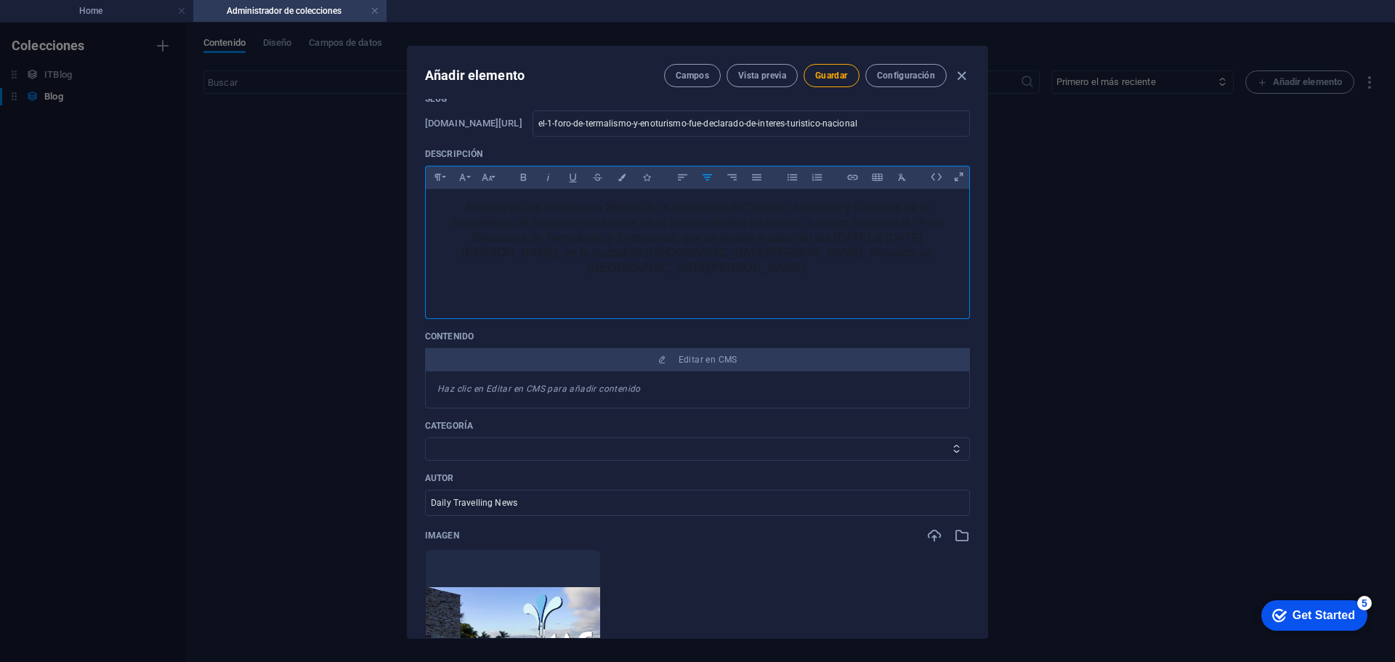
click at [644, 234] on p "A través de las Resolución 260/2025, la Secretaría de Turismo, Ambiente y Depor…" at bounding box center [697, 238] width 520 height 76
click at [690, 222] on p "A través de las Resolución 260/2025, la Secretaría de Turismo, Ambiente y Depor…" at bounding box center [697, 238] width 520 height 76
drag, startPoint x: 867, startPoint y: 235, endPoint x: 621, endPoint y: 231, distance: 246.2
click at [621, 231] on p "A través de las Resolución 260/2025, la Secretaría de Turismo, Ambiente y Depor…" at bounding box center [697, 238] width 520 height 76
click at [617, 285] on div at bounding box center [697, 292] width 520 height 15
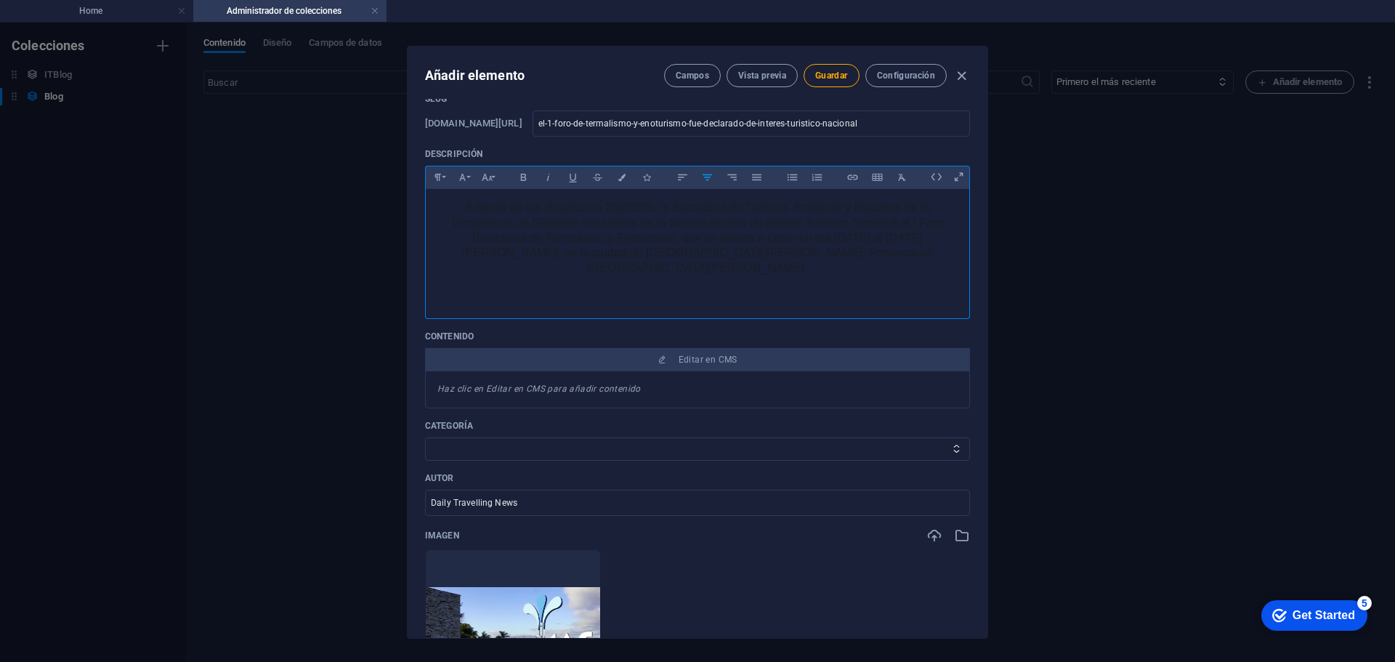
click at [644, 374] on div "Haz clic en Editar en CMS para añadir contenido" at bounding box center [697, 389] width 545 height 37
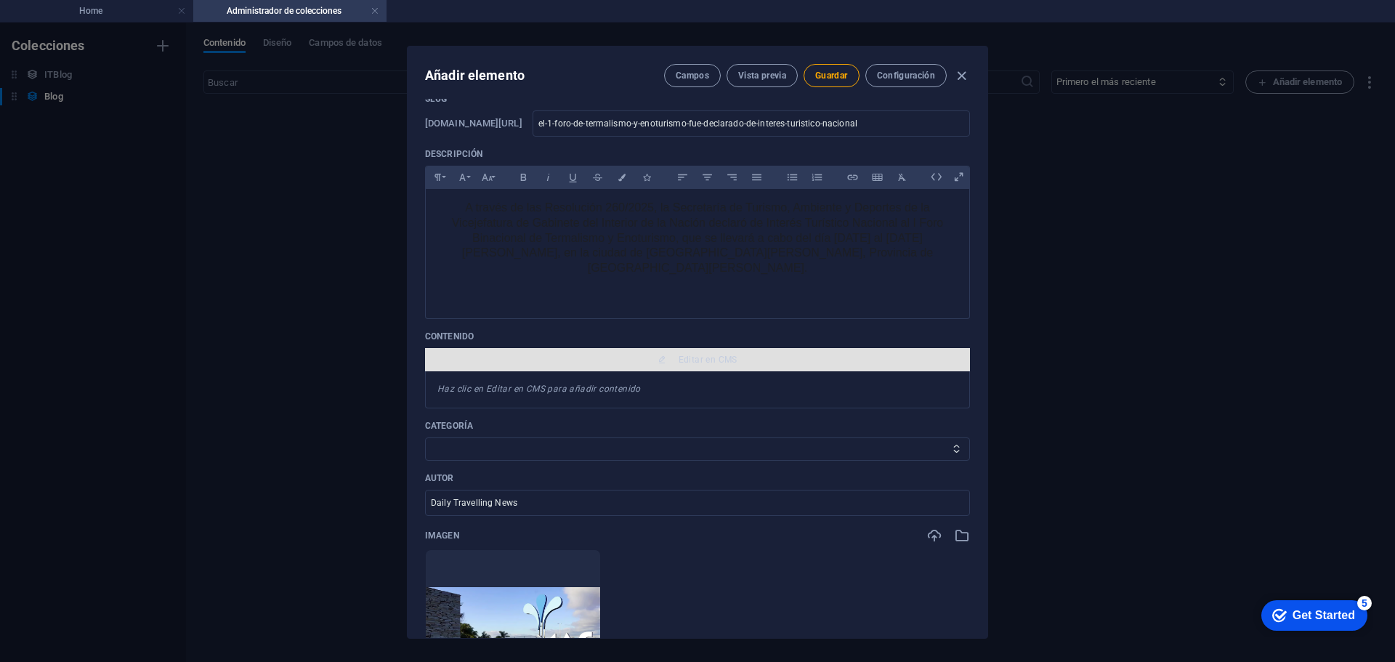
click at [692, 354] on span "Editar en CMS" at bounding box center [707, 360] width 59 height 12
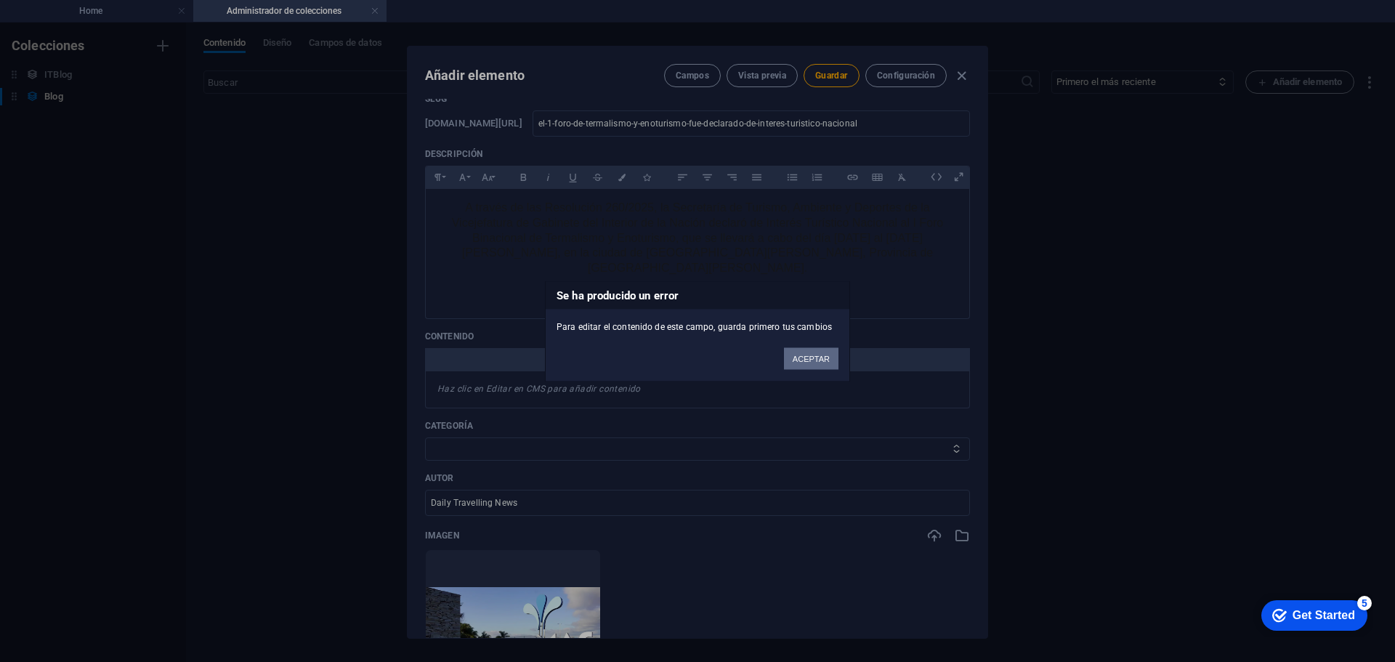
click at [803, 361] on button "ACEPTAR" at bounding box center [811, 358] width 54 height 22
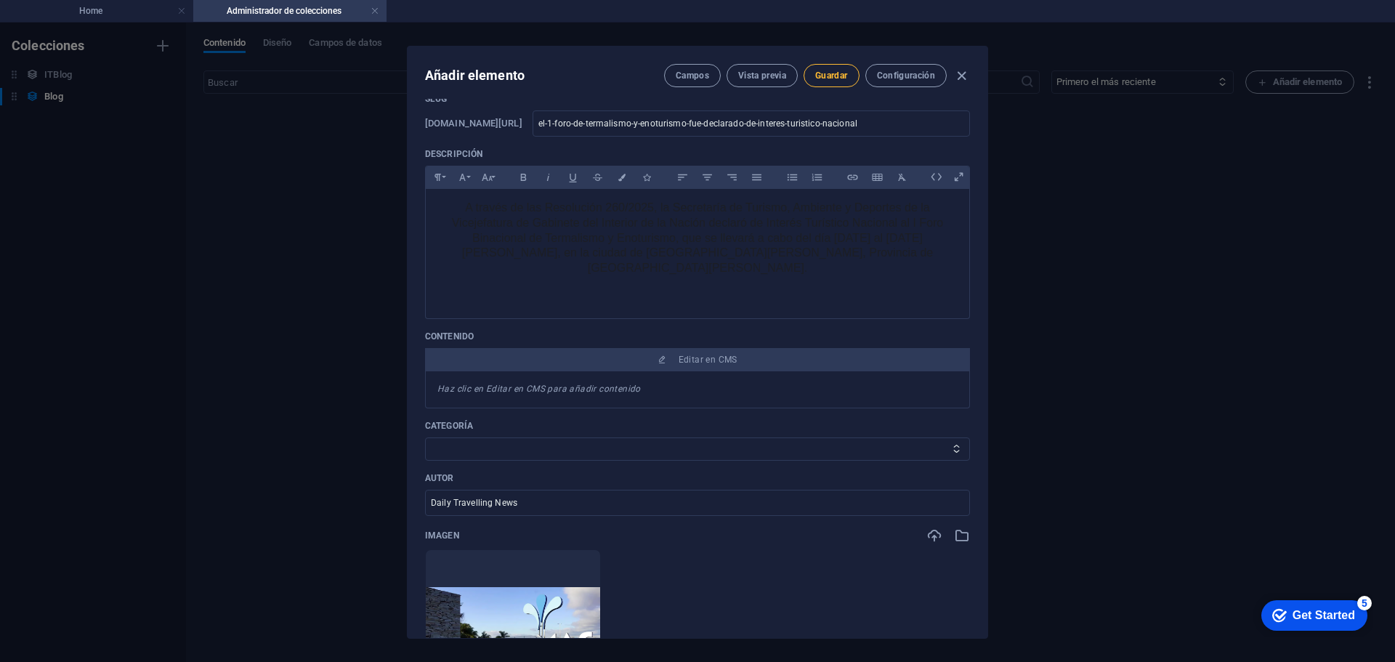
click at [815, 74] on span "Guardar" at bounding box center [831, 76] width 32 height 12
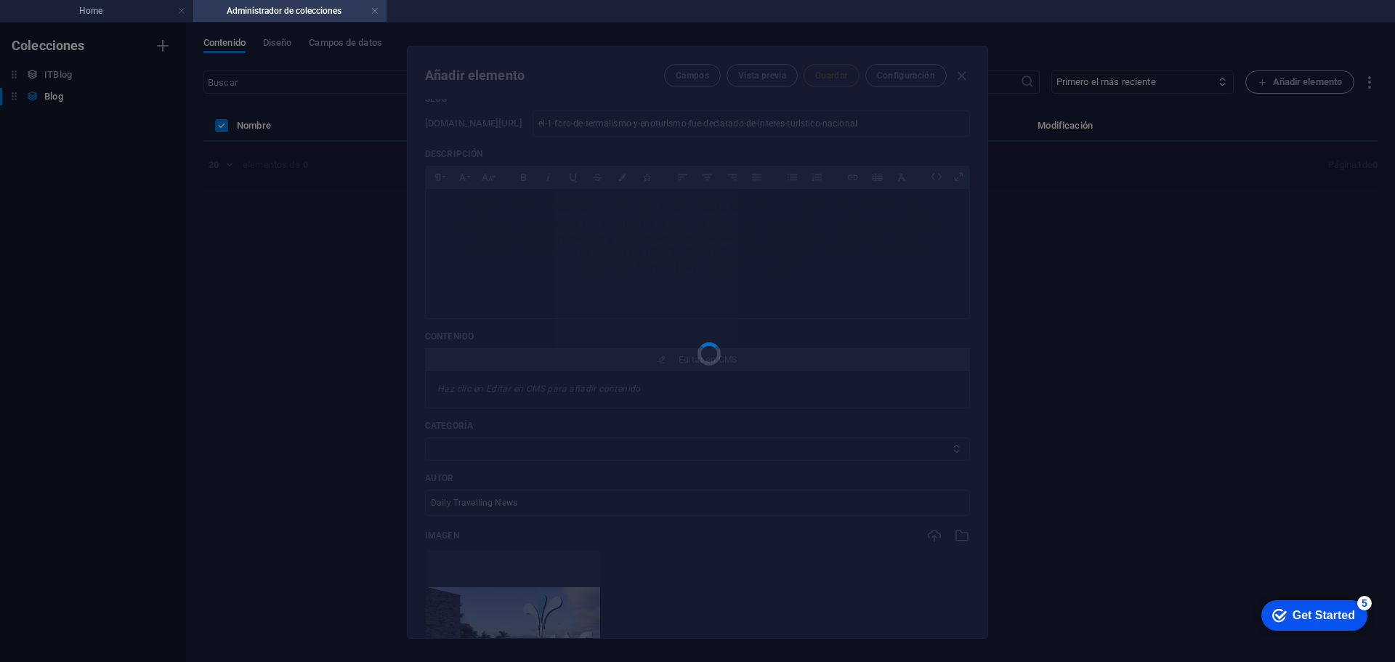
type input "el-1-foro-de-termalismo-y-enoturismo-fue-declarado-de-interes-turistico-nacional"
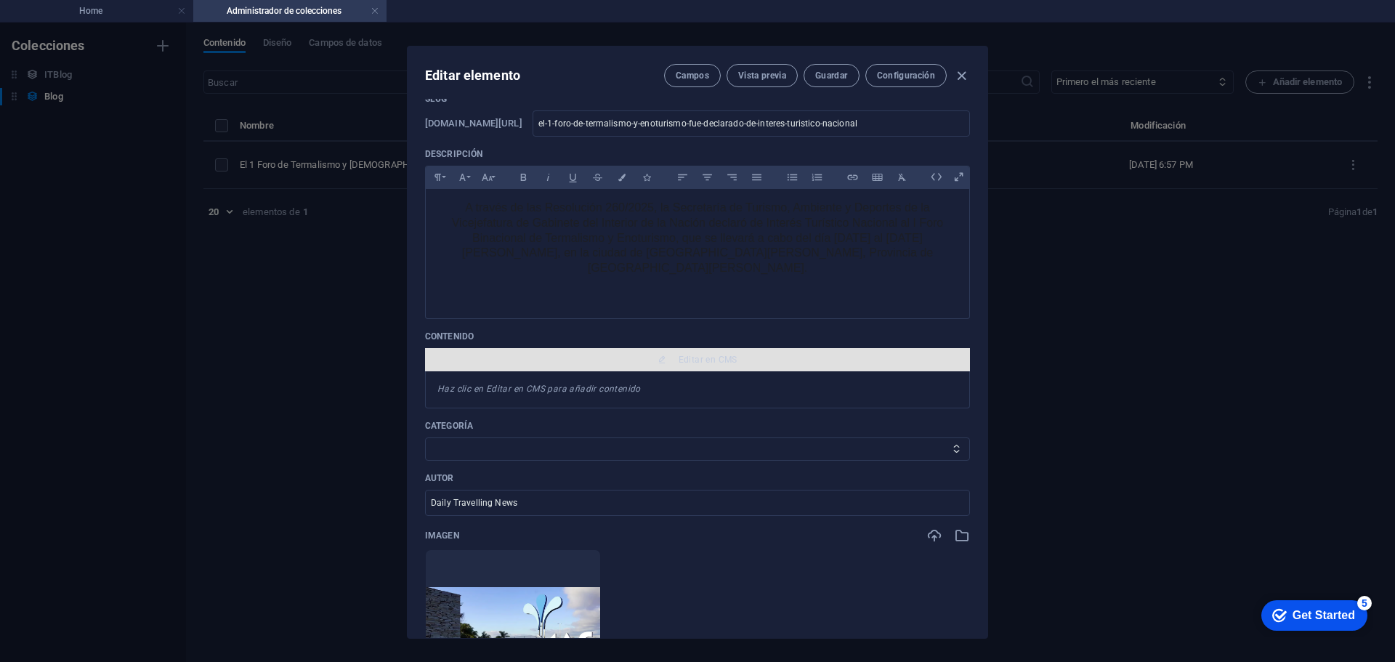
click at [690, 354] on span "Editar en CMS" at bounding box center [707, 360] width 59 height 12
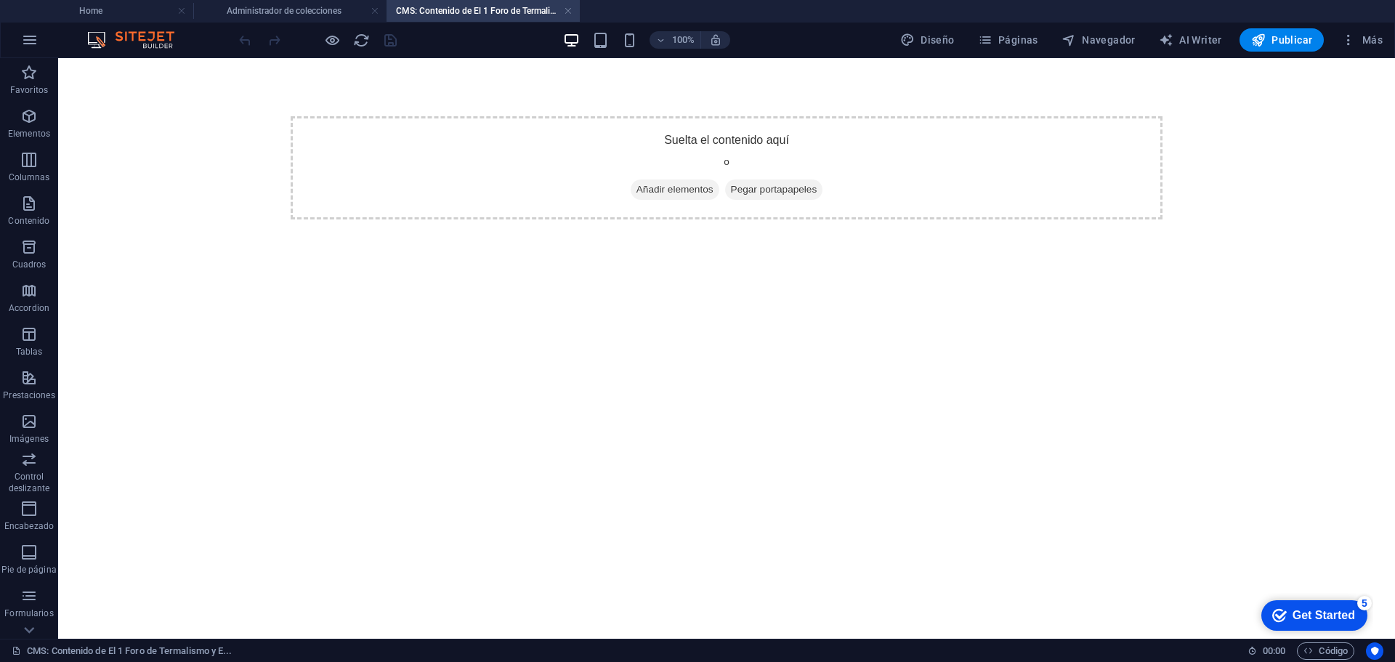
scroll to position [0, 0]
click at [760, 192] on span "Pegar portapapeles" at bounding box center [774, 189] width 98 height 20
click at [780, 185] on span "Pegar portapapeles" at bounding box center [774, 189] width 98 height 20
click at [727, 141] on div "Suelta el contenido aquí o Añadir elementos Pegar portapapeles" at bounding box center [727, 167] width 872 height 103
click at [731, 118] on div "+ Añadir sección" at bounding box center [726, 116] width 93 height 25
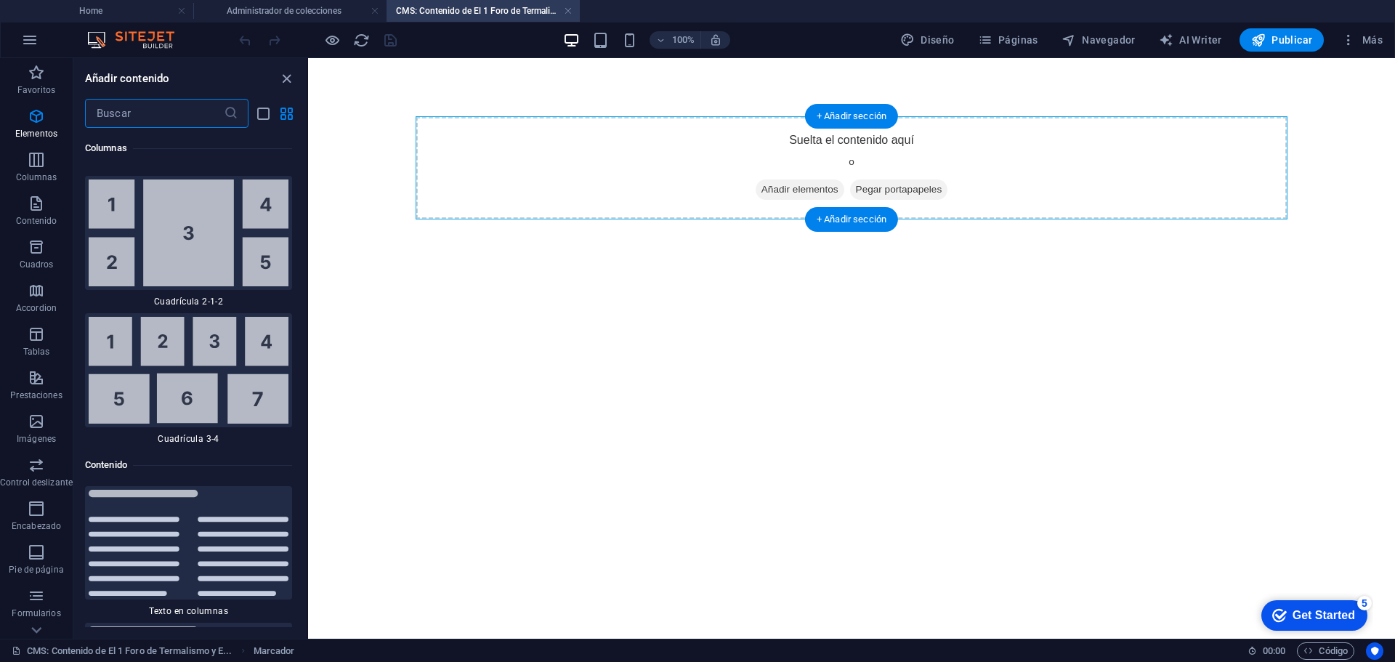
scroll to position [4615, 0]
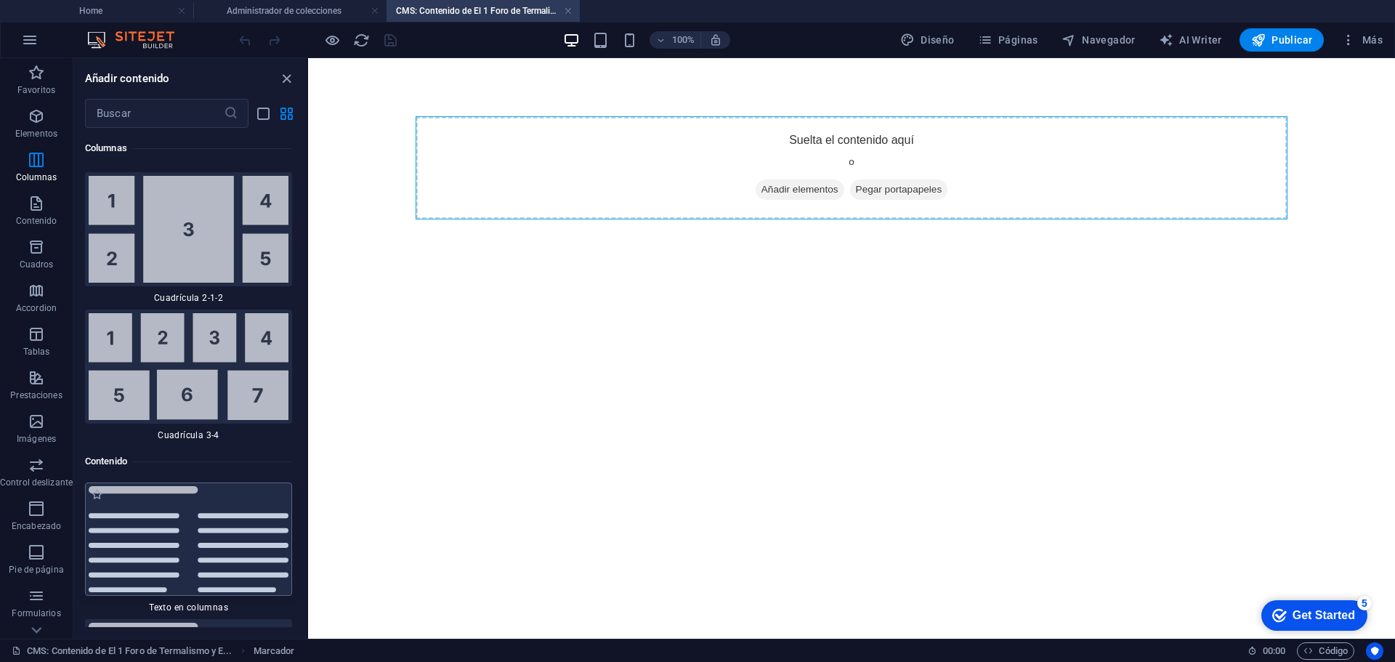
click at [228, 519] on img at bounding box center [189, 539] width 200 height 107
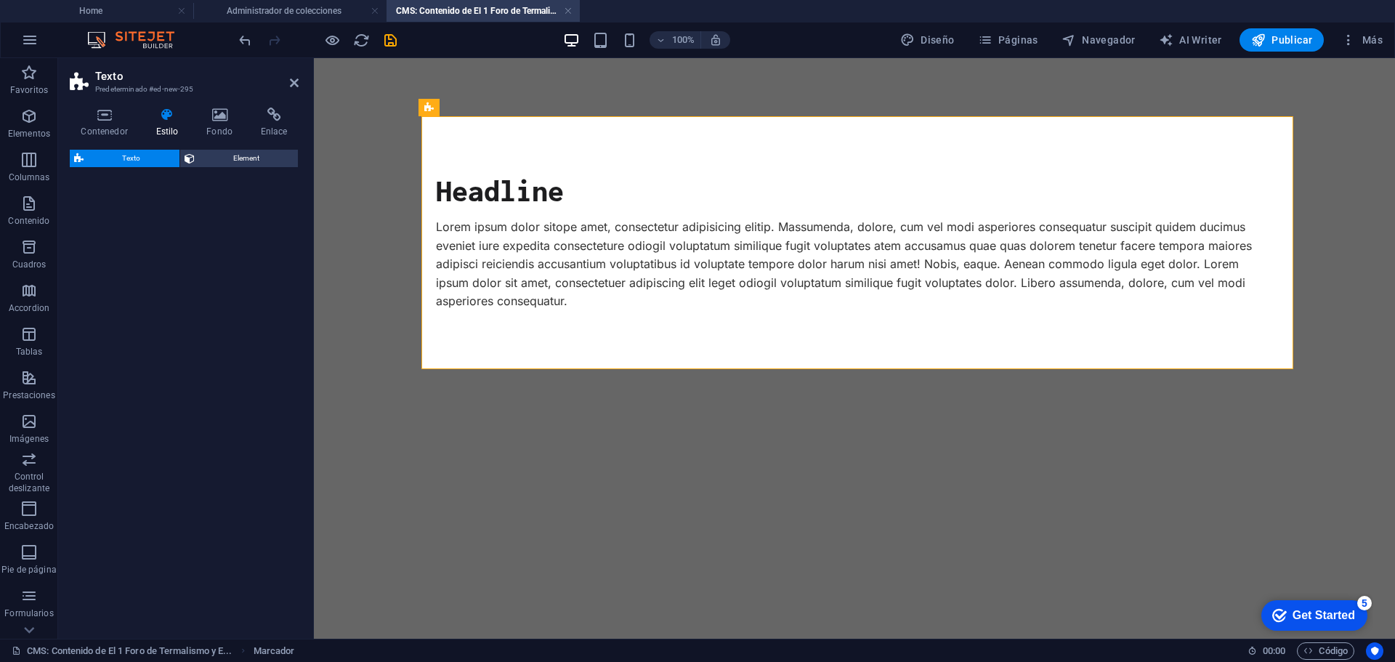
select select "rem"
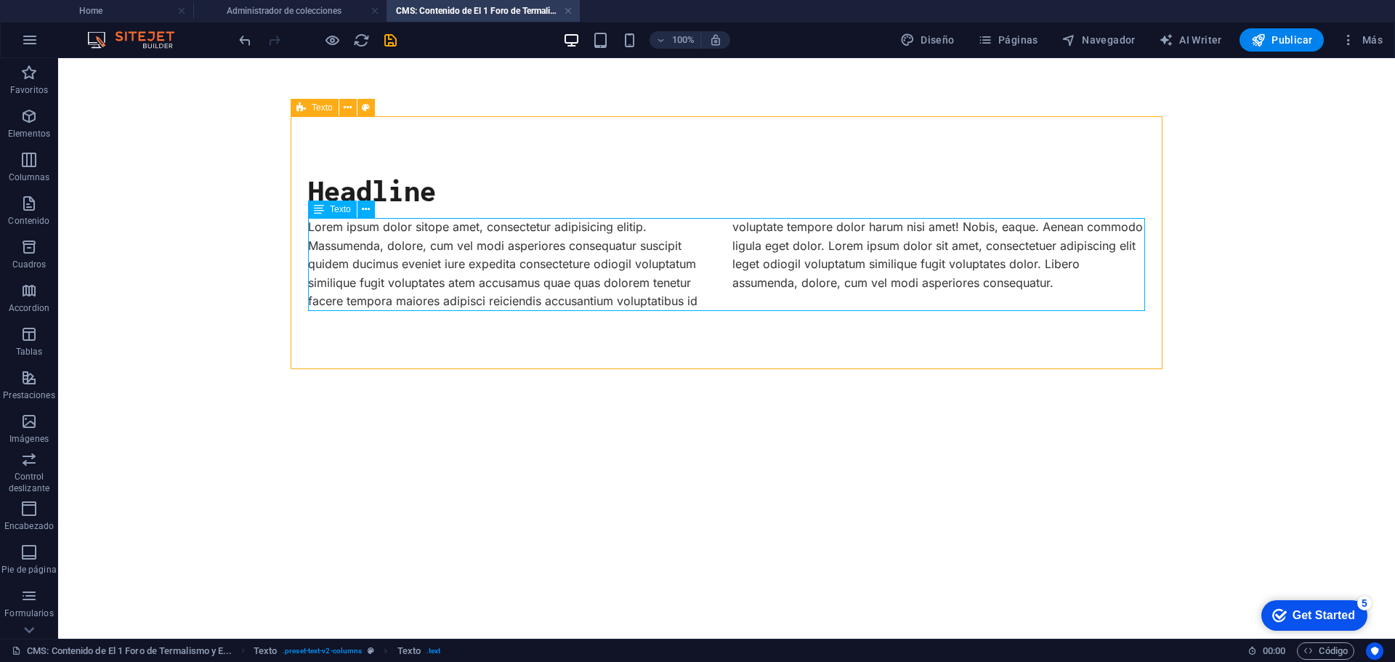
drag, startPoint x: 275, startPoint y: 298, endPoint x: 477, endPoint y: 305, distance: 202.0
click at [477, 305] on div "Lorem ipsum dolor sitope amet, consectetur adipisicing elitip. Massumenda, dolo…" at bounding box center [726, 264] width 837 height 93
click at [733, 293] on div "Lorem ipsum dolor sitope amet, consectetur adipisicing elitip. Massumenda, dolo…" at bounding box center [726, 264] width 837 height 93
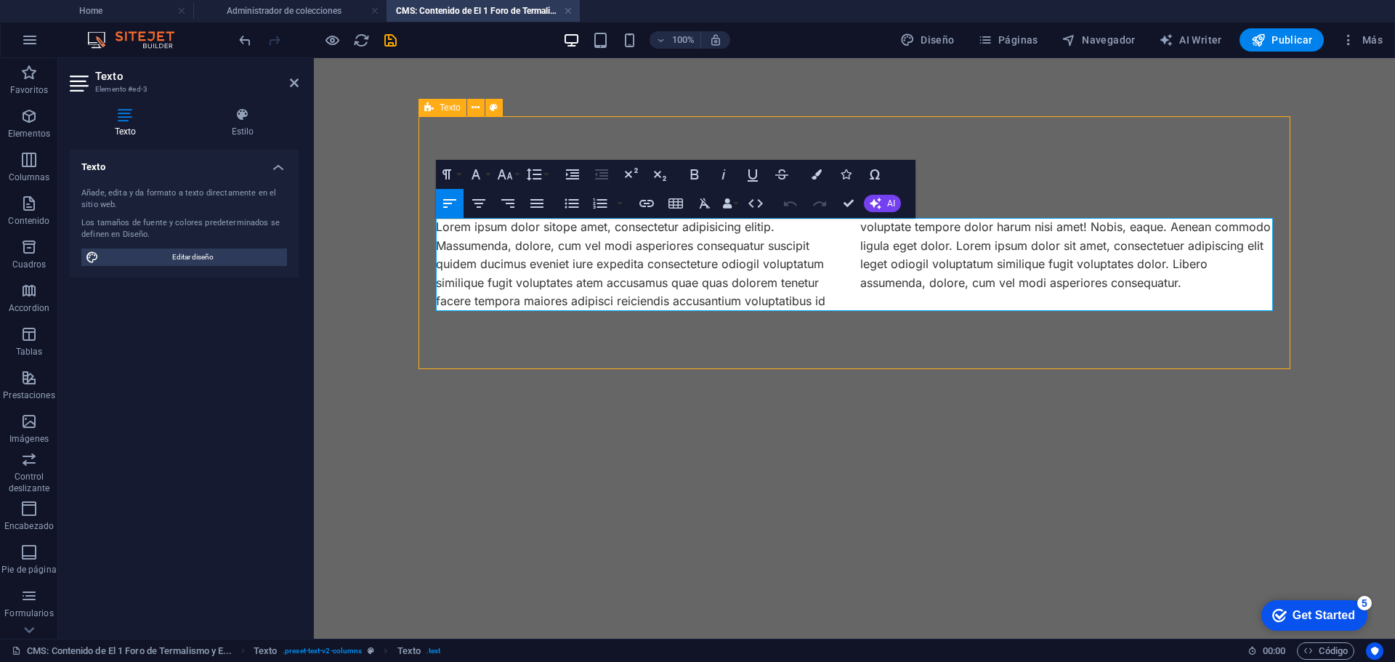
click at [882, 299] on div "Lorem ipsum dolor sitope amet, consectetur adipisicing elitip. Massumenda, dolo…" at bounding box center [854, 264] width 837 height 93
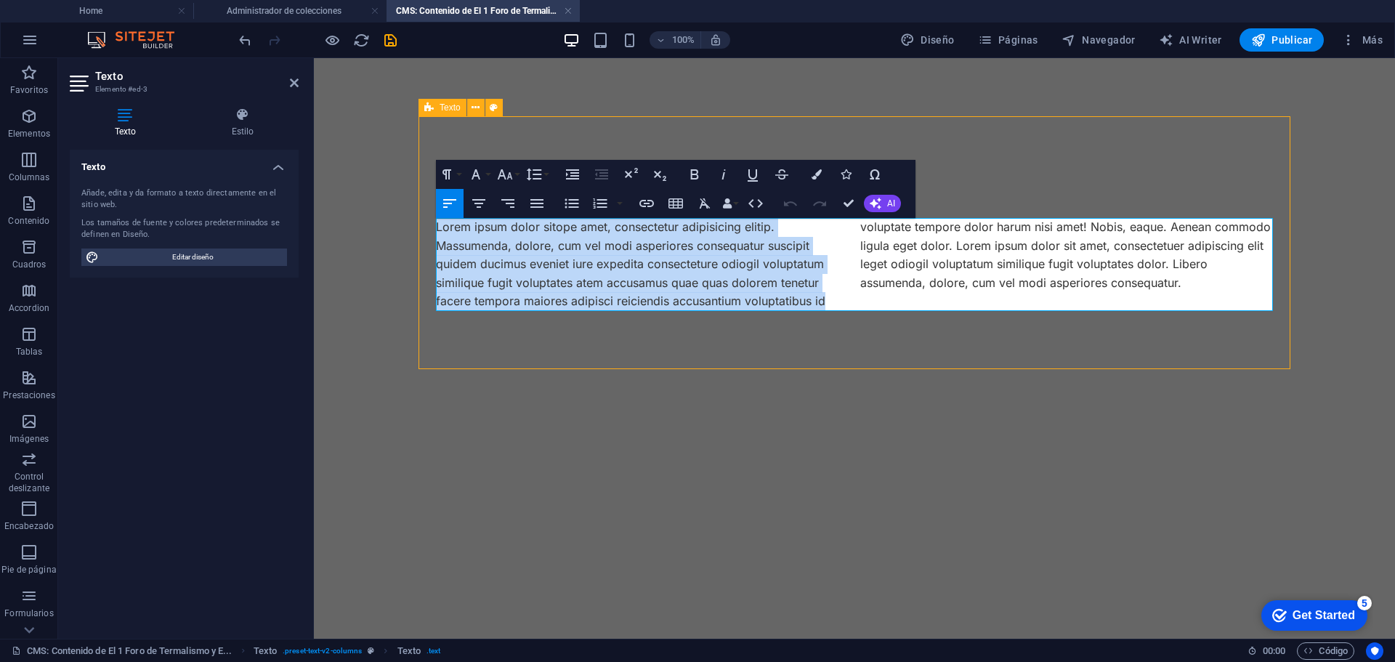
drag, startPoint x: 829, startPoint y: 301, endPoint x: 422, endPoint y: 222, distance: 414.9
click at [422, 222] on div "Headline Lorem ipsum dolor sitope amet, consectetur adipisicing elitip. [PERSON…" at bounding box center [854, 242] width 872 height 253
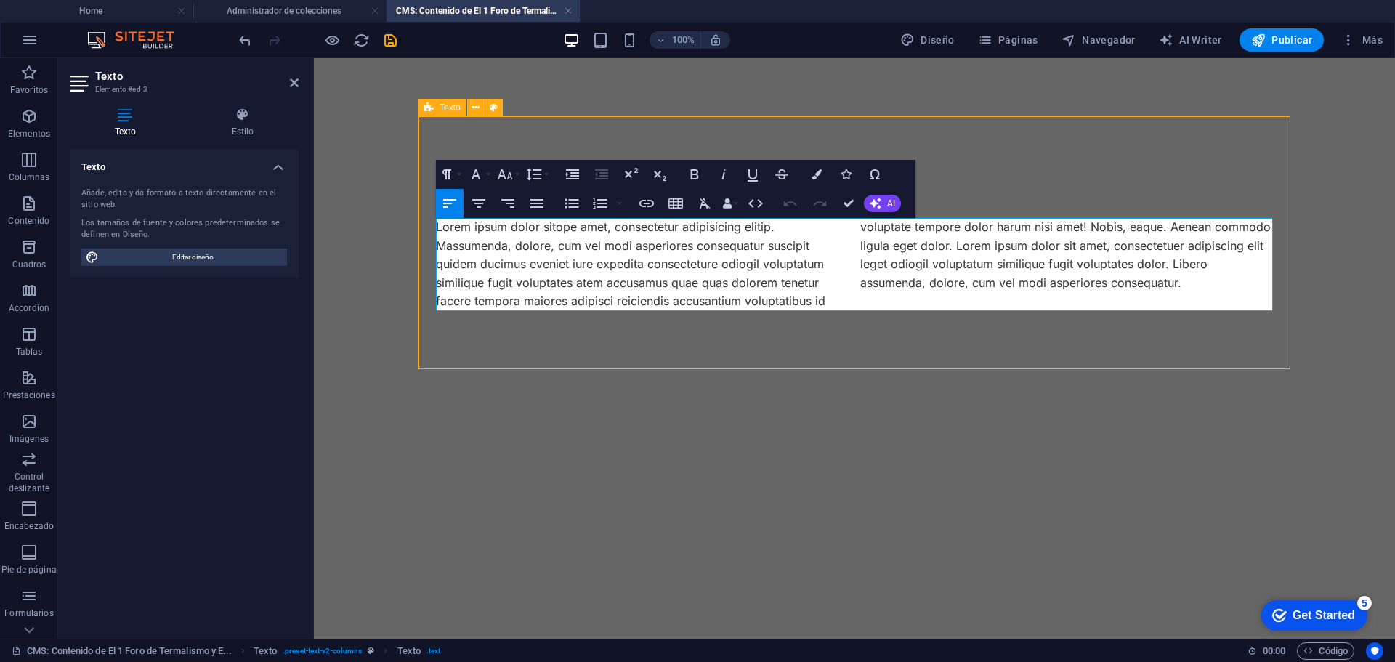
click at [1116, 285] on p "Lorem ipsum dolor sitope amet, consectetur adipisicing elitip. Massumenda, dolo…" at bounding box center [854, 264] width 837 height 93
click at [476, 107] on icon at bounding box center [475, 107] width 8 height 15
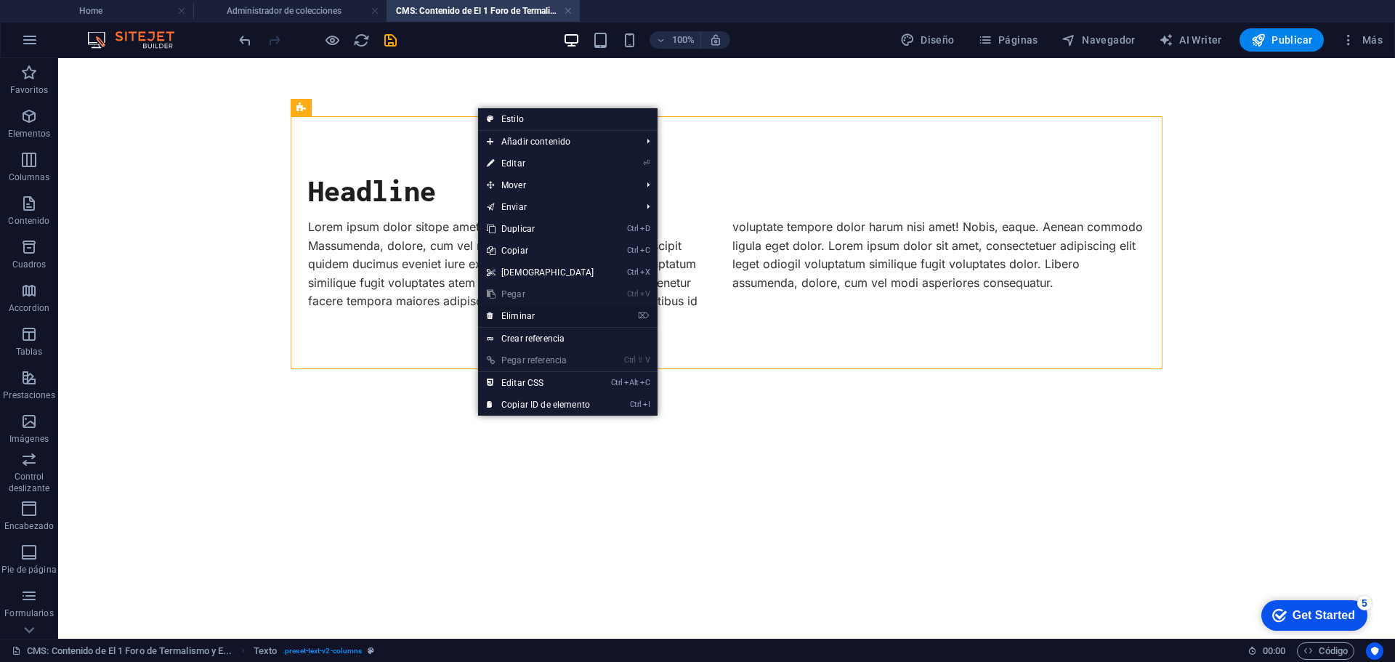
click at [532, 320] on link "⌦ Eliminar" at bounding box center [540, 316] width 125 height 22
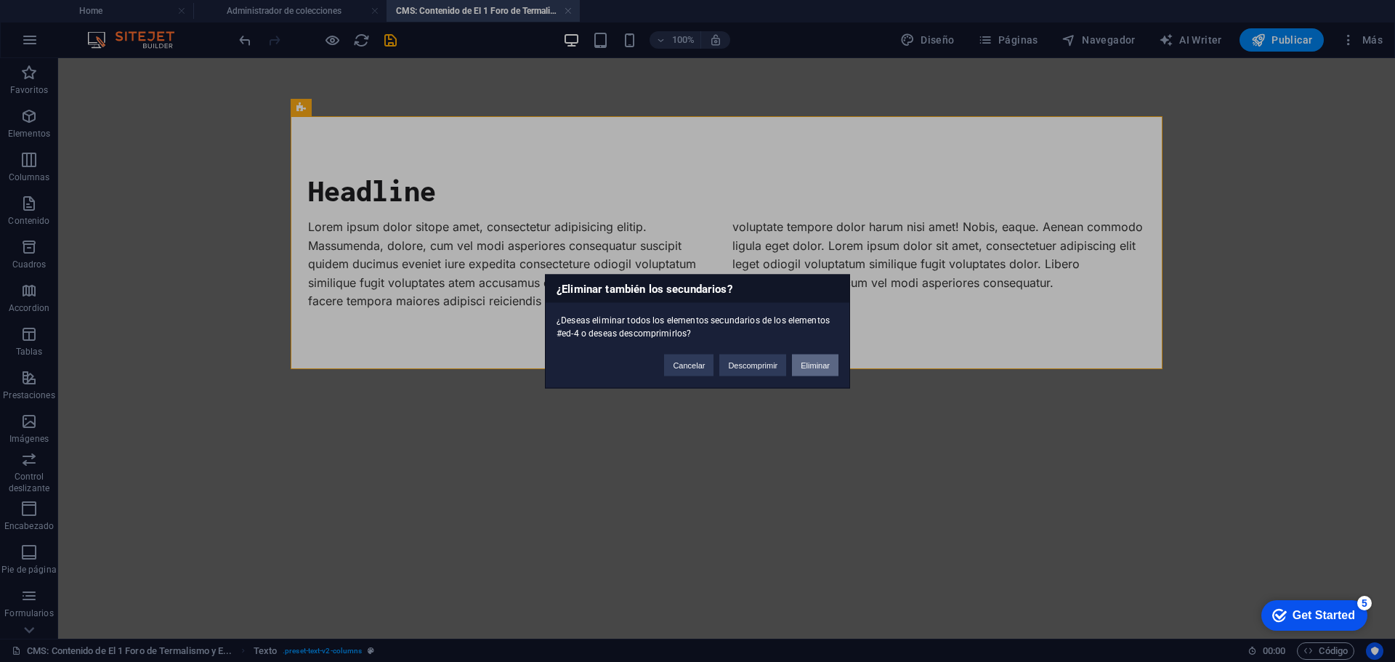
click at [811, 364] on button "Eliminar" at bounding box center [815, 365] width 46 height 22
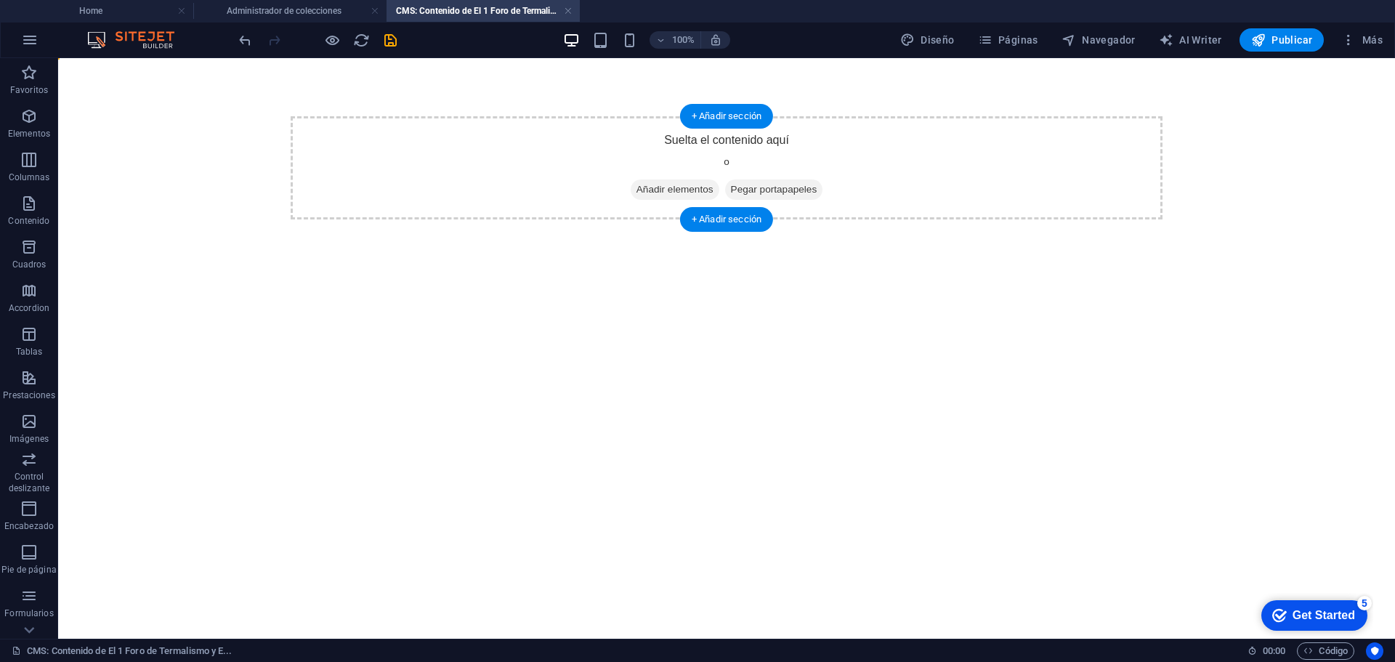
click at [736, 142] on div "Suelta el contenido aquí o Añadir elementos Pegar portapapeles" at bounding box center [727, 167] width 872 height 103
click at [753, 187] on span "Pegar portapapeles" at bounding box center [774, 189] width 98 height 20
click at [755, 190] on span "Pegar portapapeles" at bounding box center [774, 189] width 98 height 20
click at [673, 187] on span "Añadir elementos" at bounding box center [674, 189] width 89 height 20
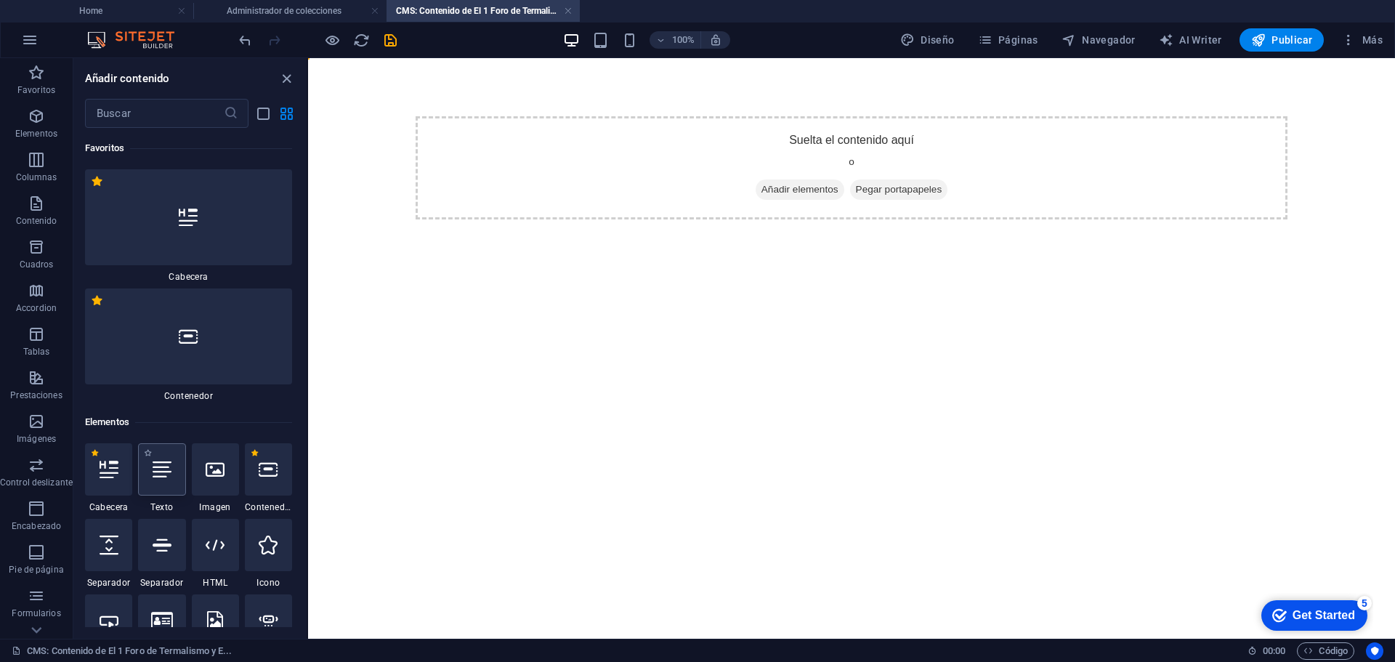
click at [164, 466] on icon at bounding box center [162, 469] width 19 height 19
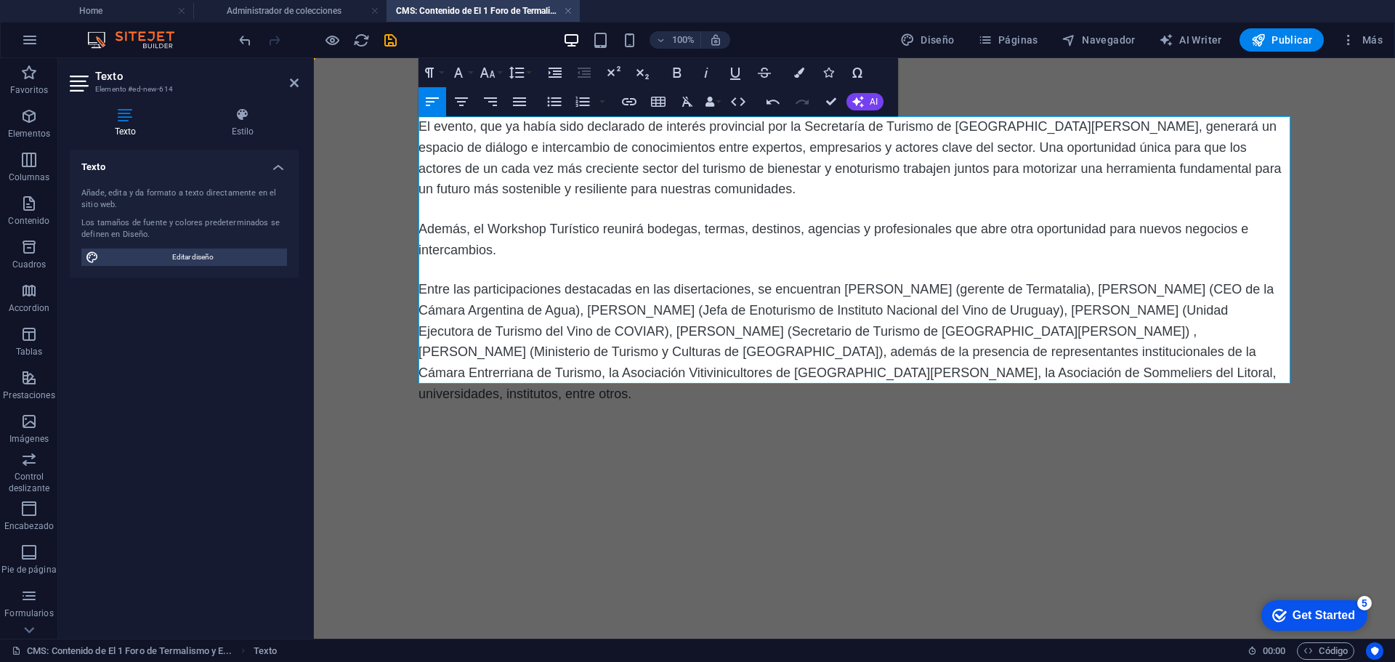
click at [645, 463] on html "Skip to main content El evento, que ya había sido declarado de interés provinci…" at bounding box center [854, 260] width 1081 height 405
click at [967, 94] on div "El evento, que ya había sido declarado de interés provincial por la Secretaría …" at bounding box center [854, 260] width 906 height 405
click at [609, 463] on html "Skip to main content El evento, que ya había sido declarado de interés provinci…" at bounding box center [854, 260] width 1081 height 405
click at [394, 41] on icon "save" at bounding box center [390, 40] width 17 height 17
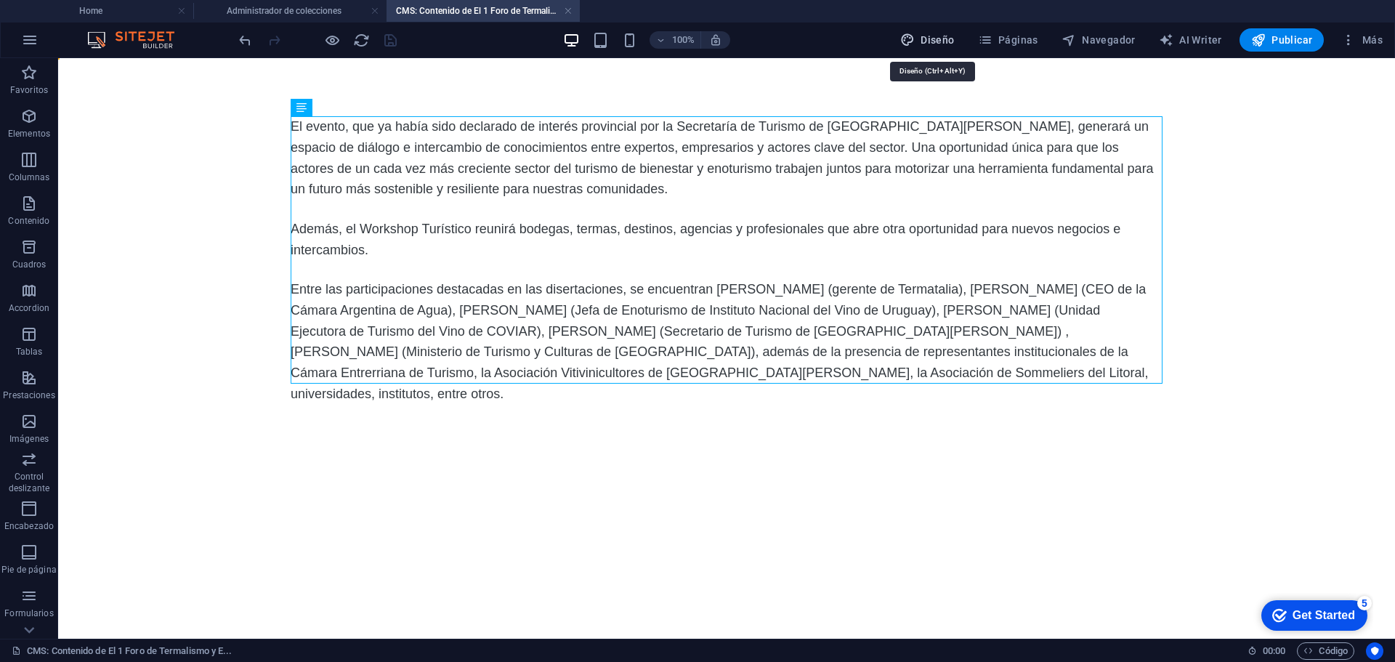
click at [925, 31] on button "Diseño" at bounding box center [927, 39] width 66 height 23
select select "px"
select select "400"
select select "px"
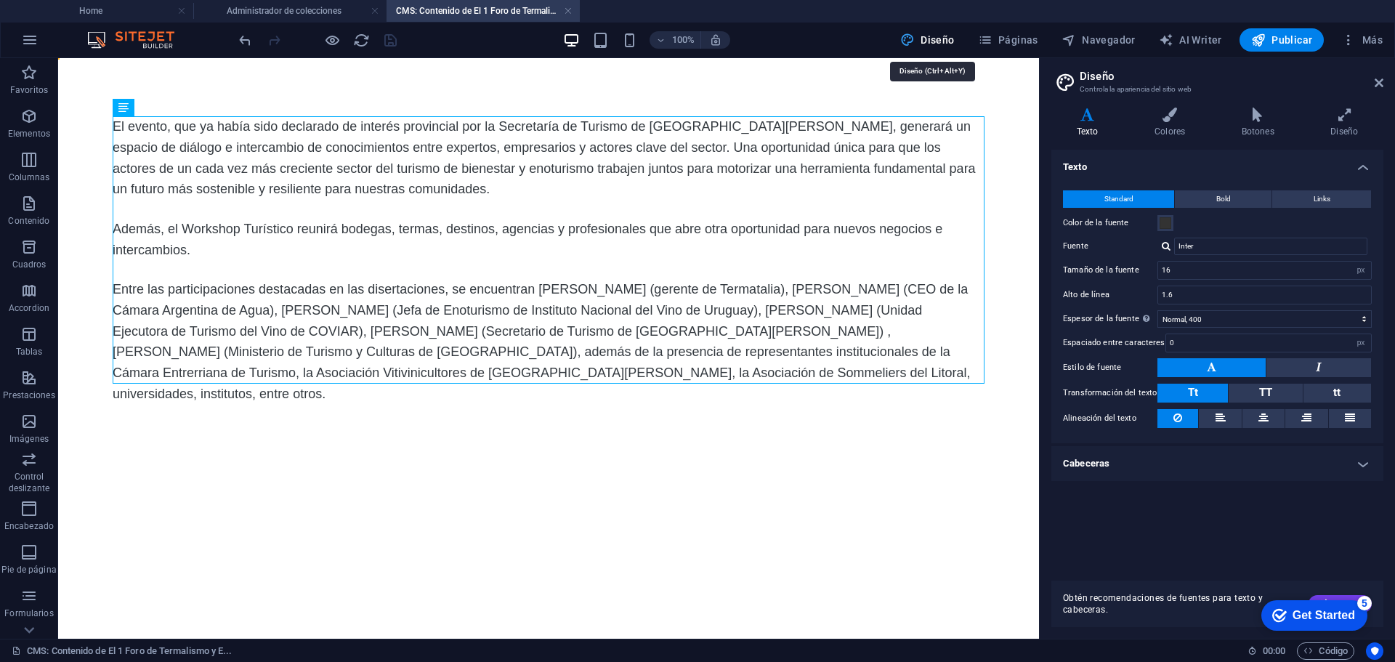
click at [939, 35] on span "Diseño" at bounding box center [927, 40] width 54 height 15
click at [1036, 41] on span "Páginas" at bounding box center [1008, 40] width 60 height 15
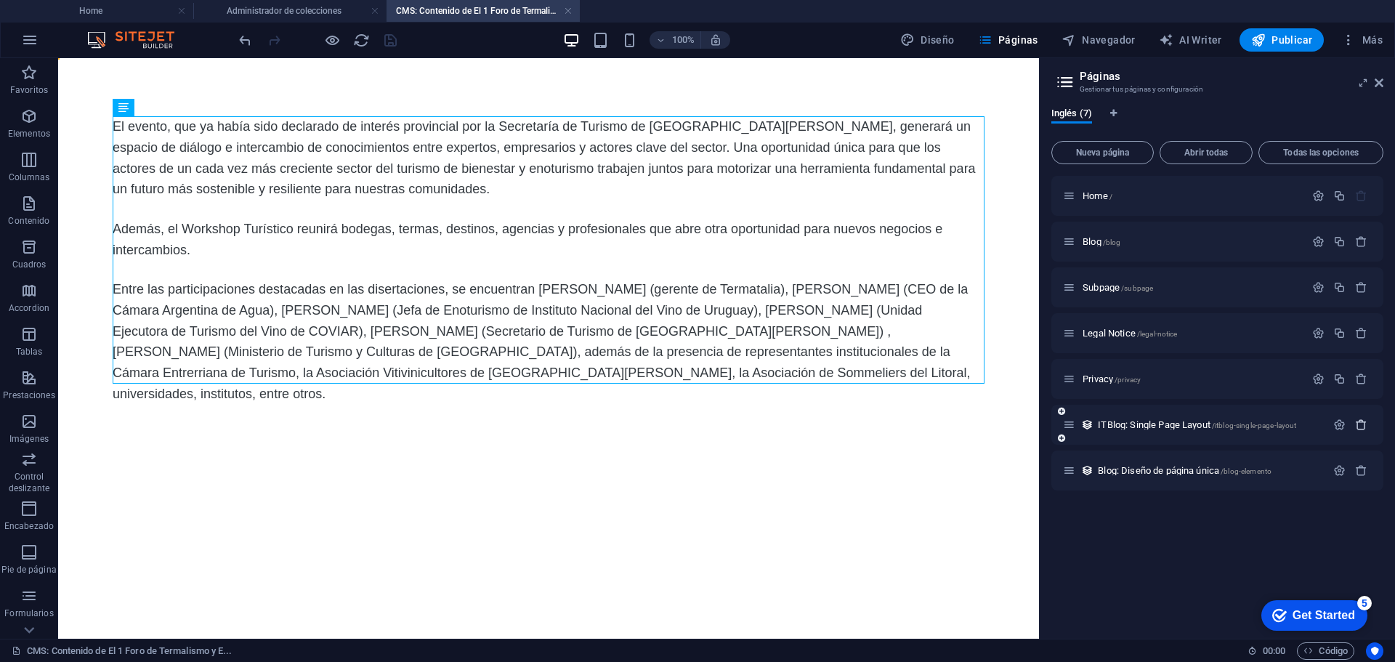
click at [1363, 426] on icon "button" at bounding box center [1361, 424] width 12 height 12
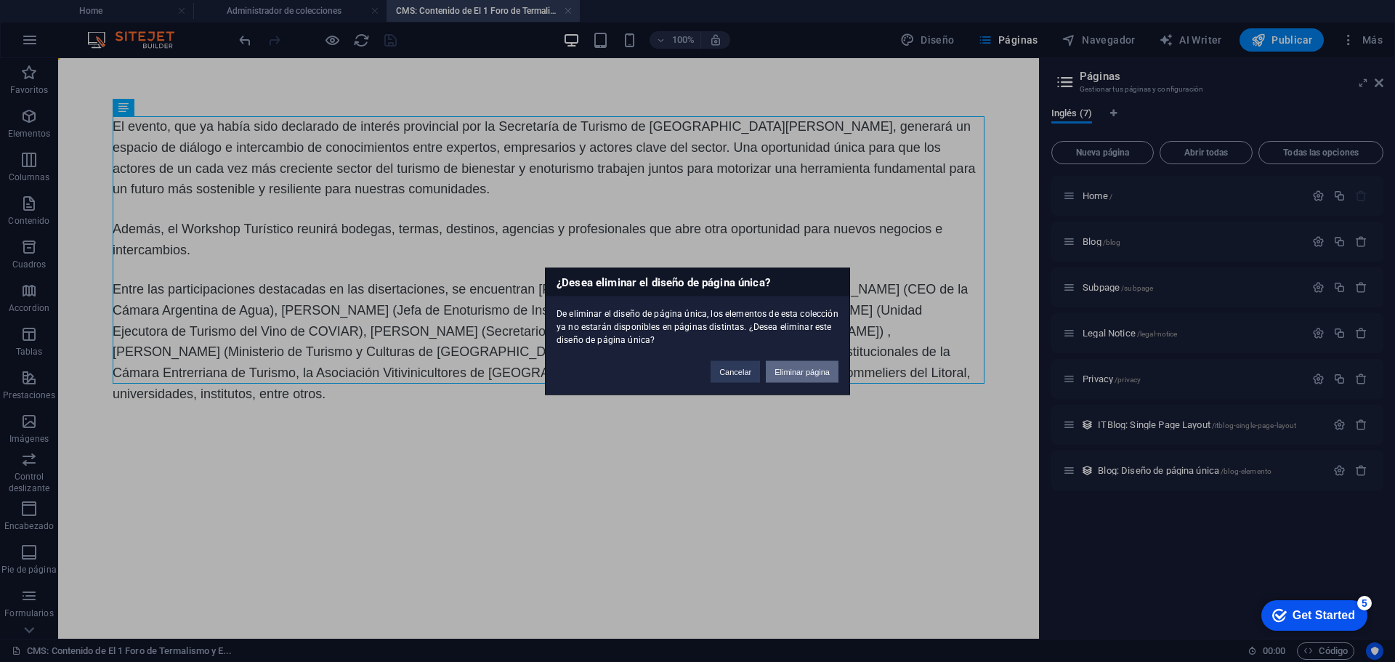
click at [807, 368] on button "Eliminar página" at bounding box center [802, 371] width 73 height 22
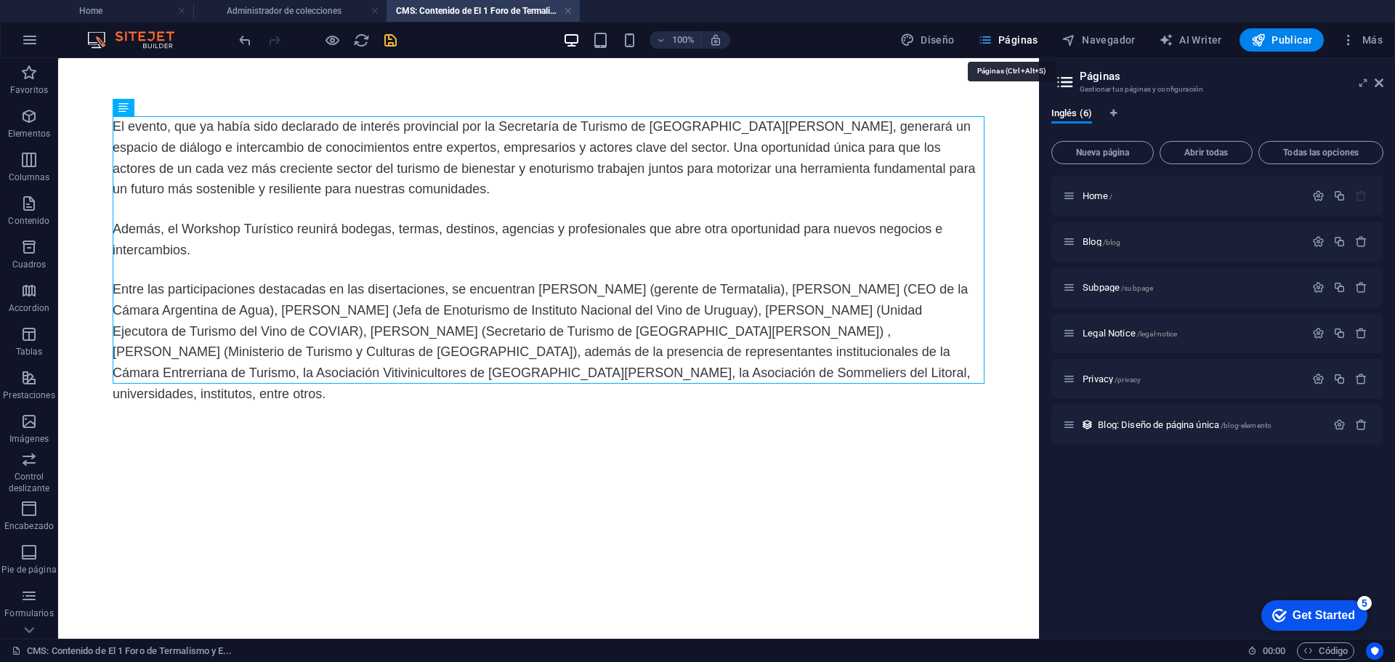
click at [1027, 36] on span "Páginas" at bounding box center [1008, 40] width 60 height 15
click at [1269, 48] on button "Publicar" at bounding box center [1281, 39] width 85 height 23
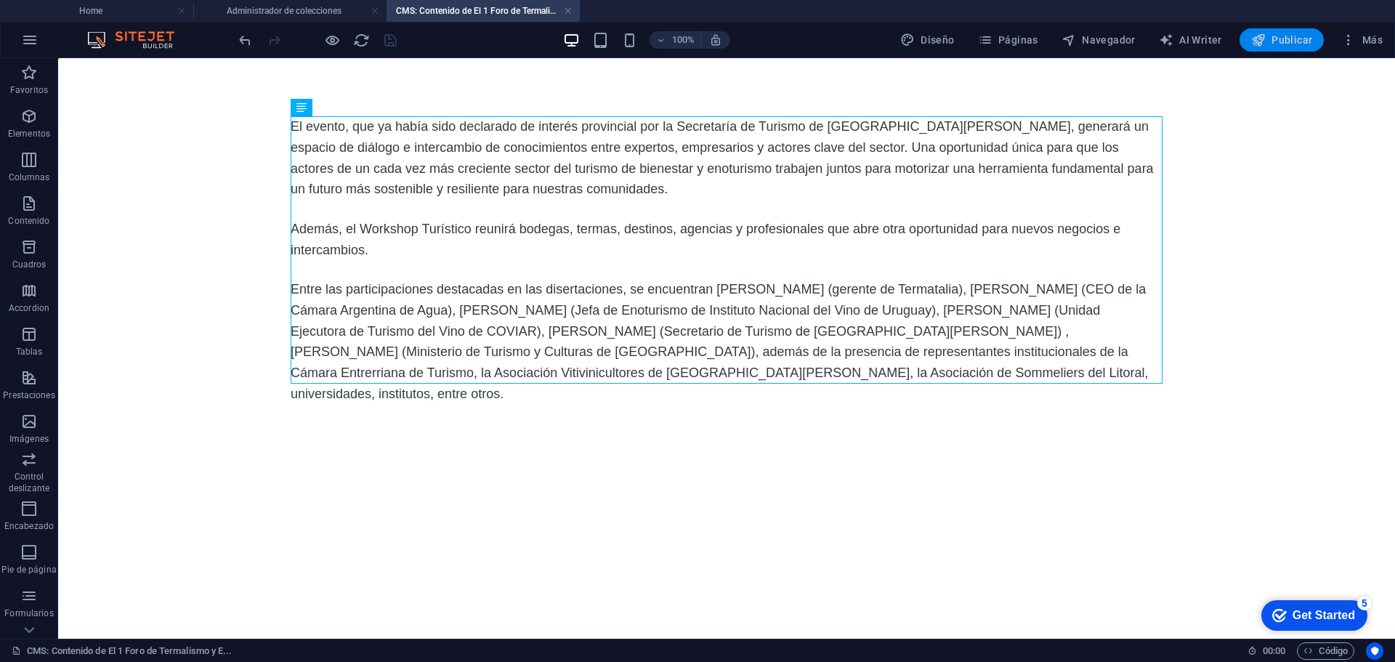
click at [1271, 41] on span "Publicar" at bounding box center [1282, 40] width 62 height 15
click at [673, 213] on div "El evento, que ya había sido declarado de interés provincial por la Secretaría …" at bounding box center [727, 260] width 872 height 288
click at [360, 38] on icon "reload" at bounding box center [361, 40] width 17 height 17
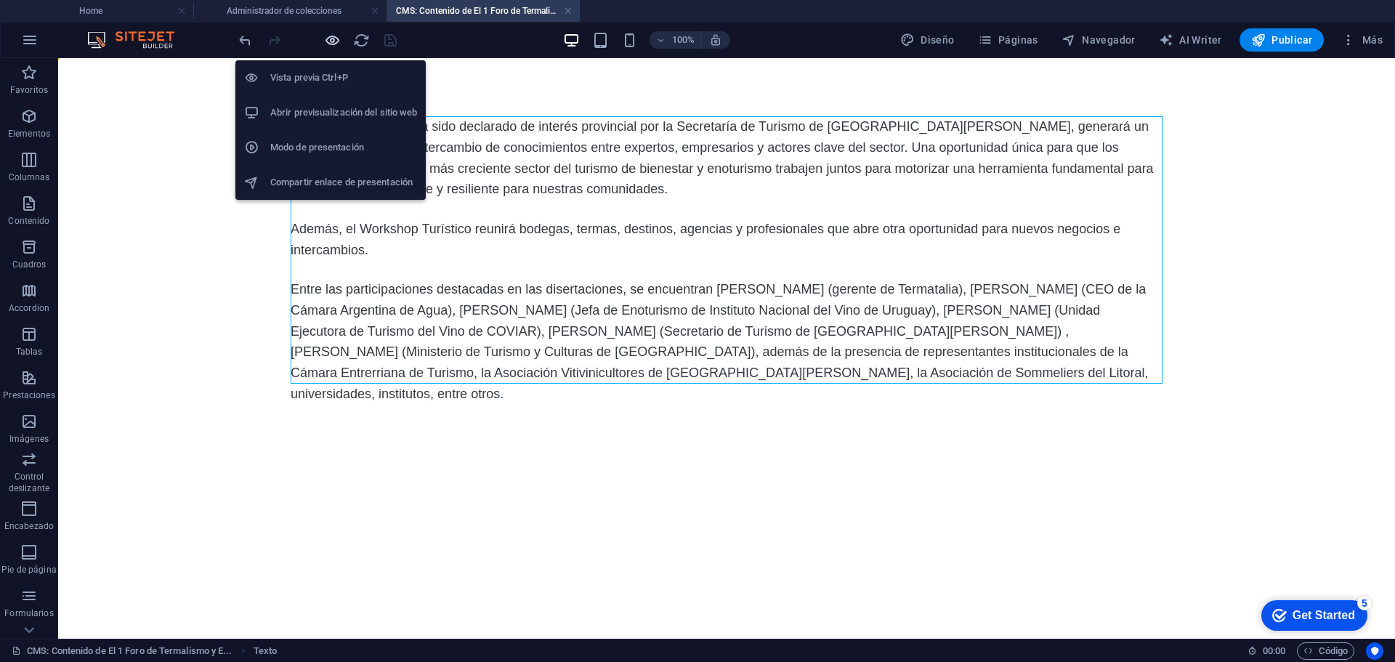
click at [331, 39] on icon "button" at bounding box center [332, 40] width 17 height 17
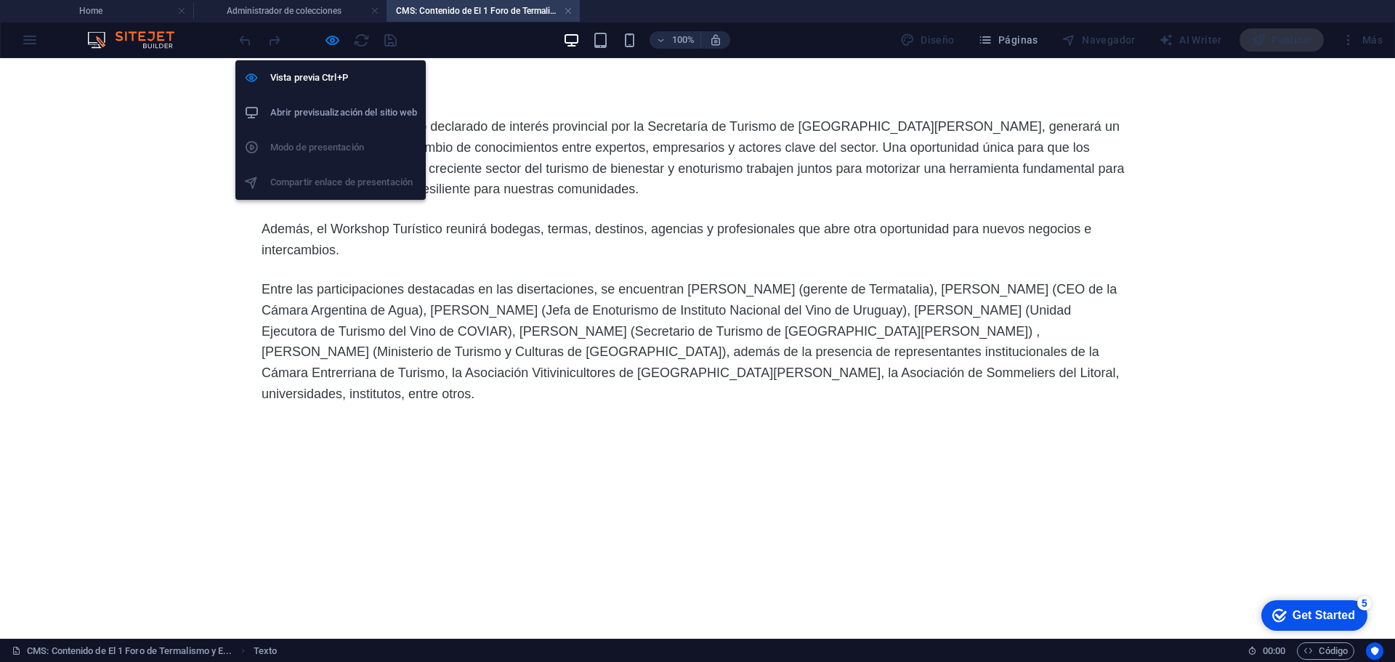
click at [348, 116] on h6 "Abrir previsualización del sitio web" at bounding box center [343, 112] width 147 height 17
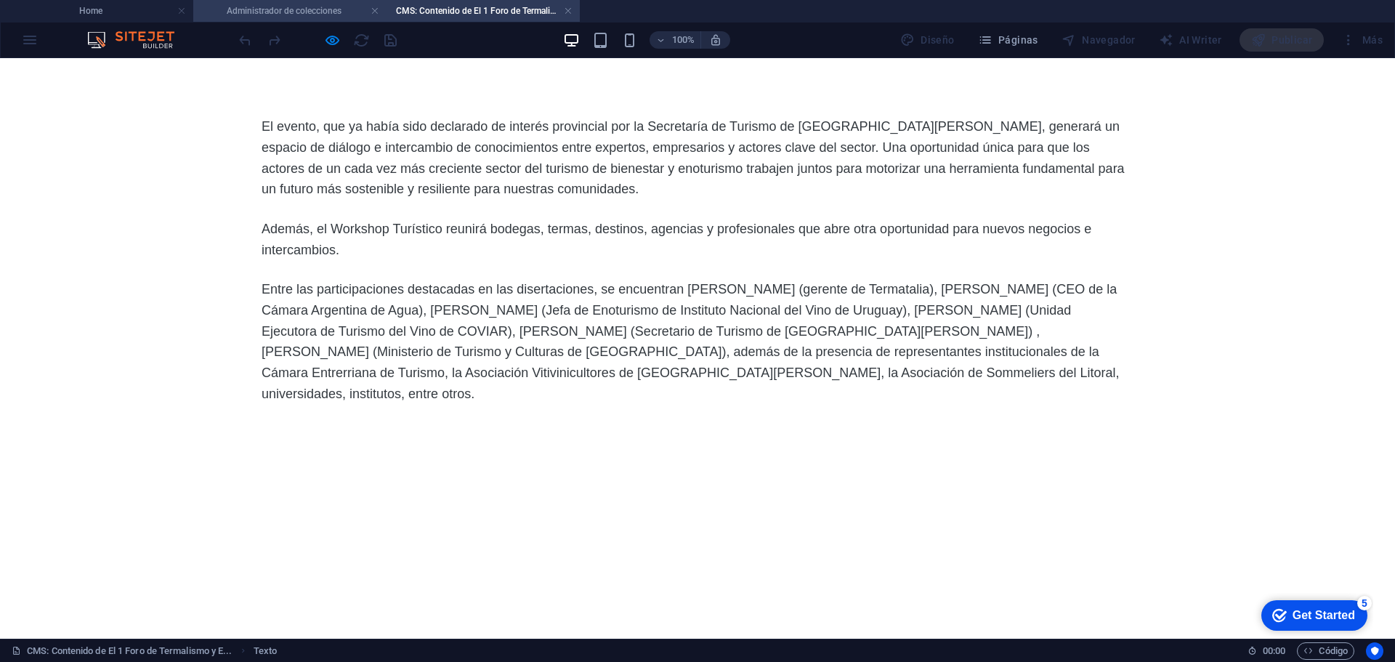
click at [330, 9] on h4 "Administrador de colecciones" at bounding box center [289, 11] width 193 height 16
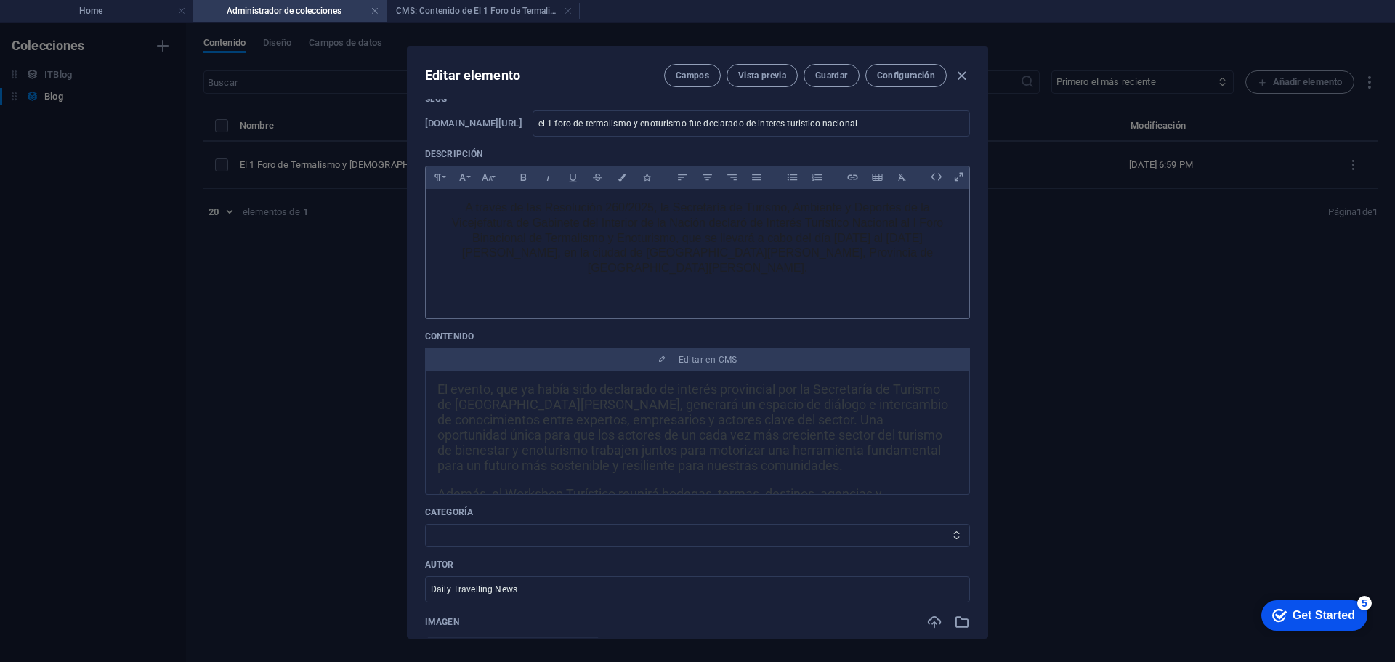
scroll to position [0, 0]
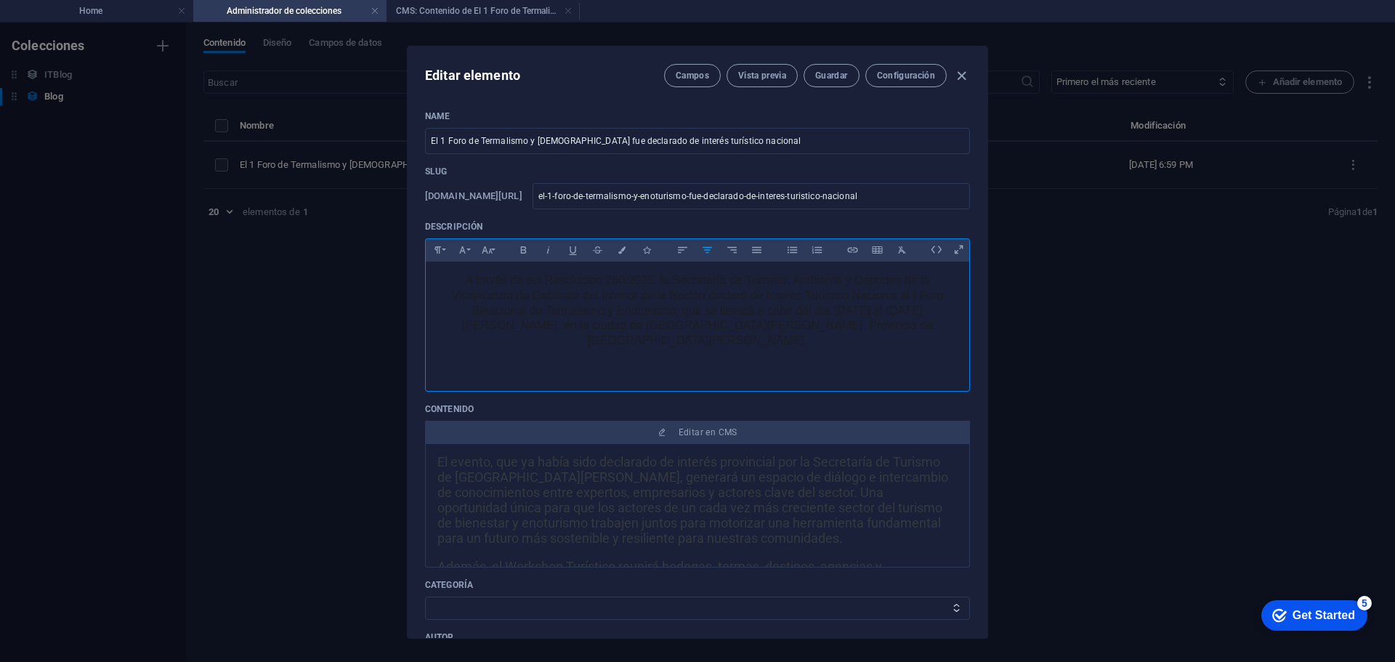
click at [649, 309] on p "A través de las Resolución 260/2025, la Secretaría de Turismo, Ambiente y Depor…" at bounding box center [697, 311] width 520 height 76
click at [662, 357] on div at bounding box center [697, 364] width 520 height 15
click at [890, 305] on p "A través de las Resolución 260/2025, la Secretaría de Turismo, Ambiente y Depor…" at bounding box center [697, 311] width 520 height 76
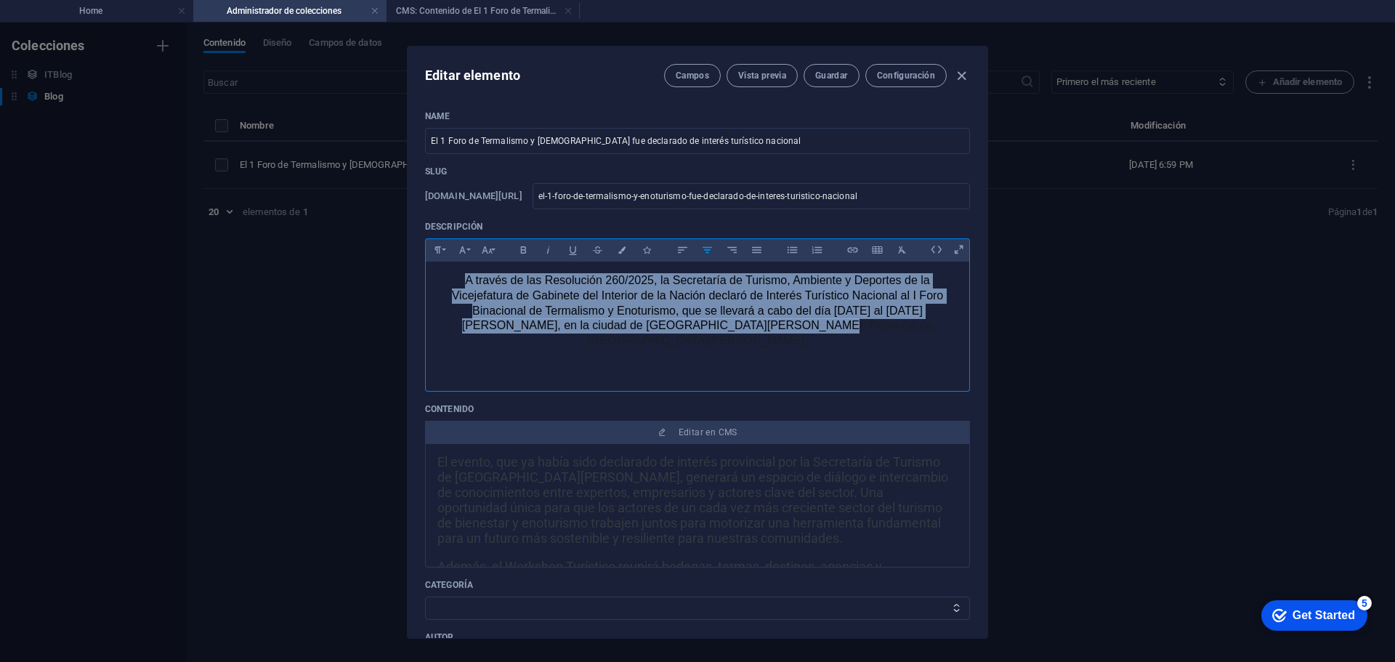
drag, startPoint x: 927, startPoint y: 320, endPoint x: 410, endPoint y: 275, distance: 518.4
click at [410, 275] on div "Name El 1 Foro de Termalismo y Enoturismo fue declarado de interés turístico na…" at bounding box center [697, 394] width 580 height 591
click at [682, 250] on icon "button" at bounding box center [682, 250] width 9 height 7
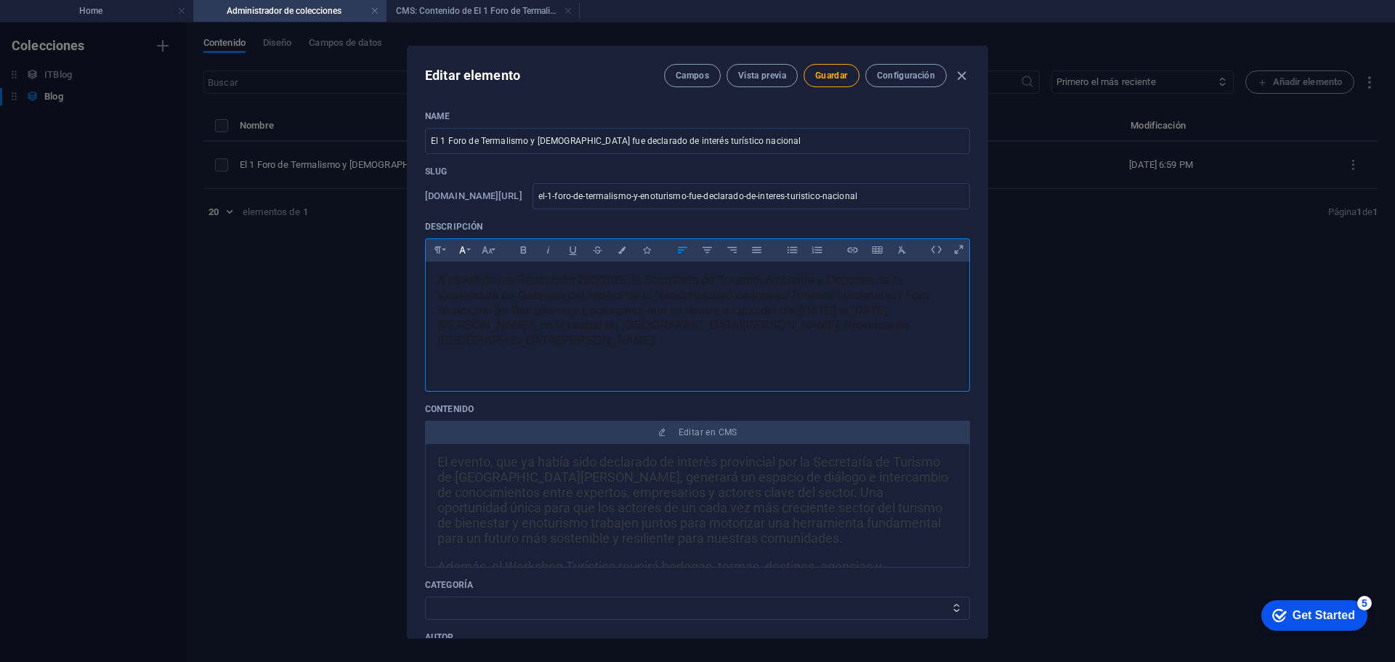
click at [466, 251] on icon "button" at bounding box center [462, 249] width 12 height 17
click at [495, 251] on button "Font Size" at bounding box center [486, 249] width 23 height 19
click at [500, 276] on link "8" at bounding box center [502, 274] width 52 height 22
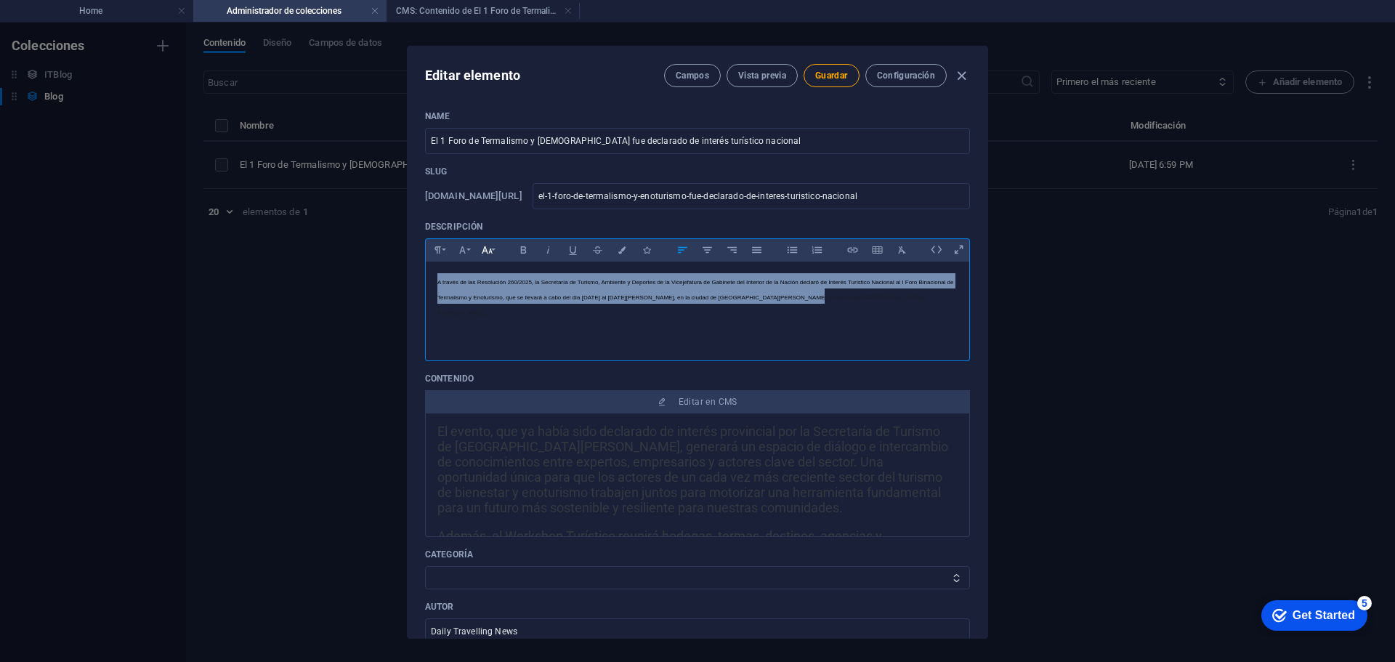
click at [493, 254] on button "Font Size" at bounding box center [486, 249] width 23 height 19
click at [506, 297] on link "10" at bounding box center [502, 301] width 52 height 22
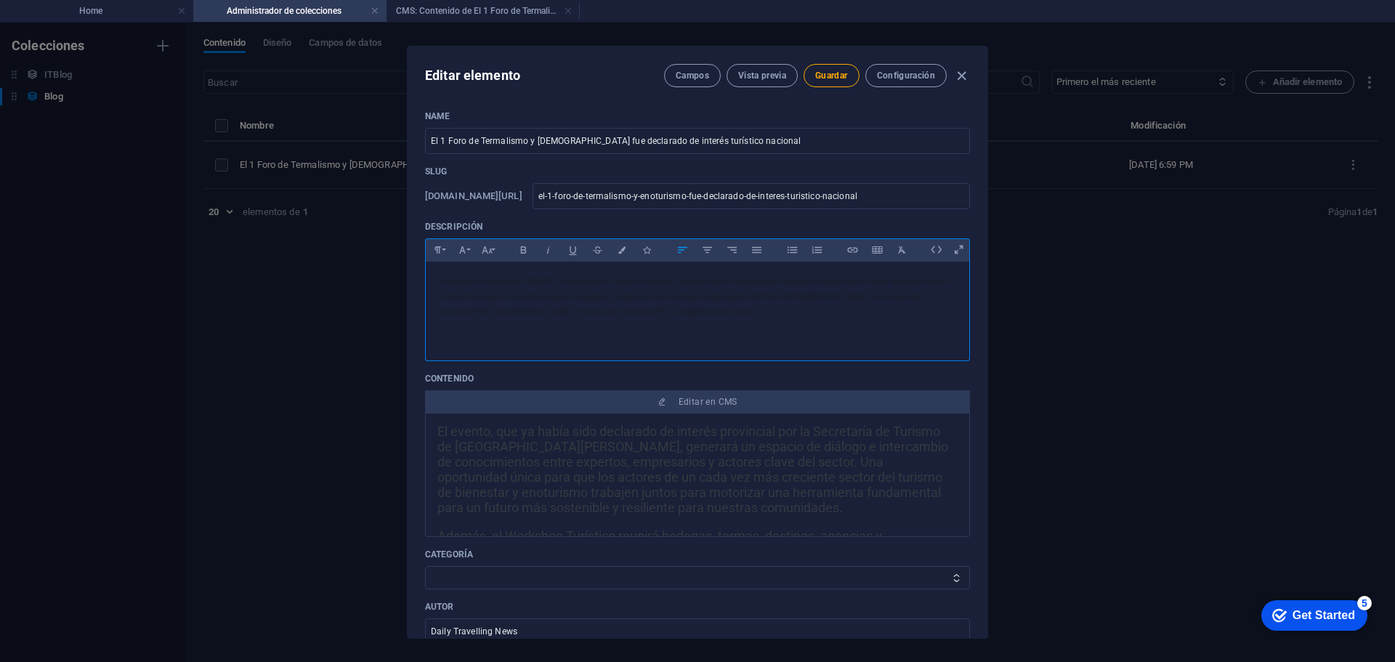
click at [593, 338] on div at bounding box center [697, 334] width 520 height 15
click at [842, 73] on span "Guardar" at bounding box center [831, 76] width 32 height 12
click at [959, 77] on icon "button" at bounding box center [961, 76] width 17 height 17
type input "el-1-foro-de-termalismo-y-enoturismo-fue-declarado-de-interes-turistico-nacional"
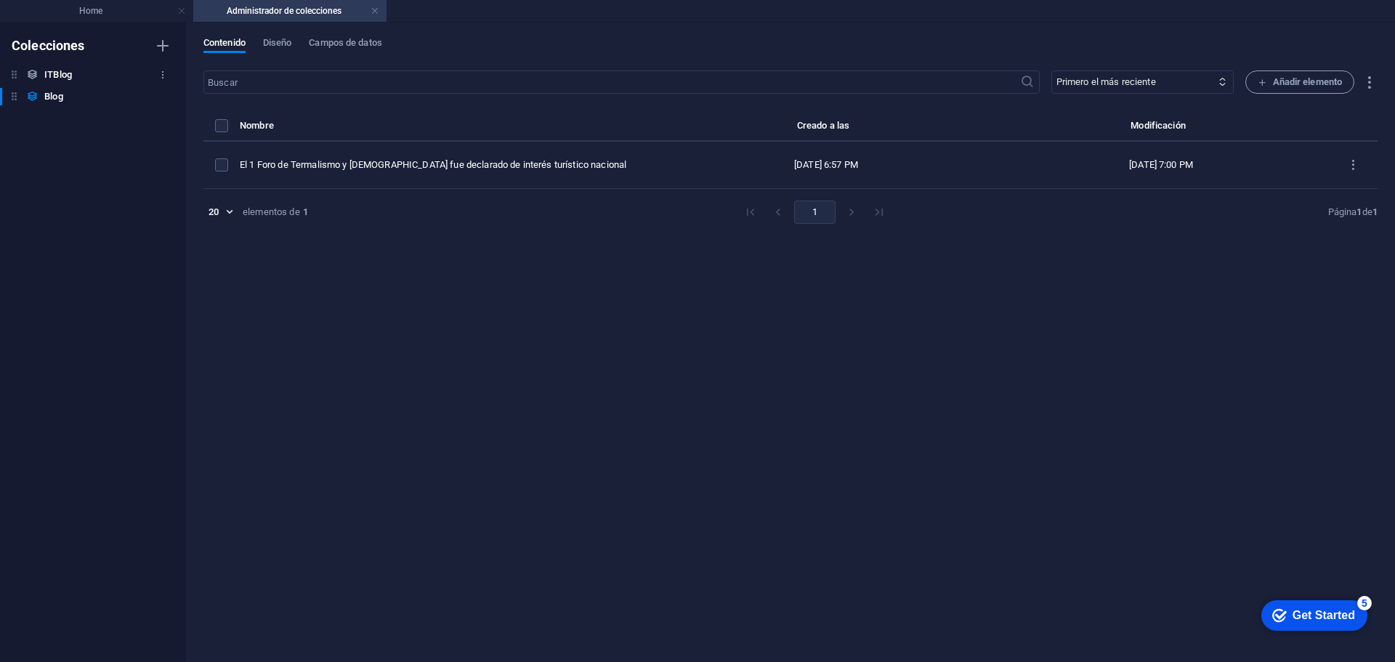
click at [57, 73] on h6 "ITBlog" at bounding box center [58, 74] width 28 height 17
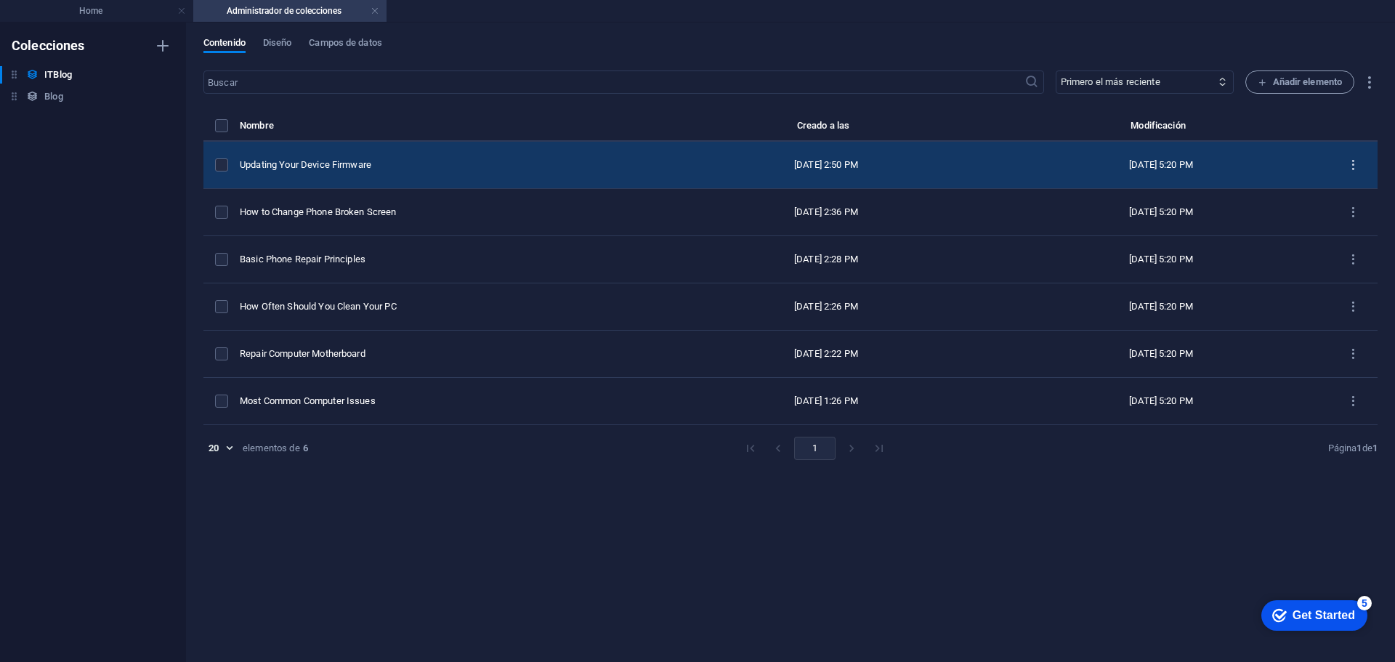
click at [1351, 165] on icon "items list" at bounding box center [1353, 165] width 14 height 14
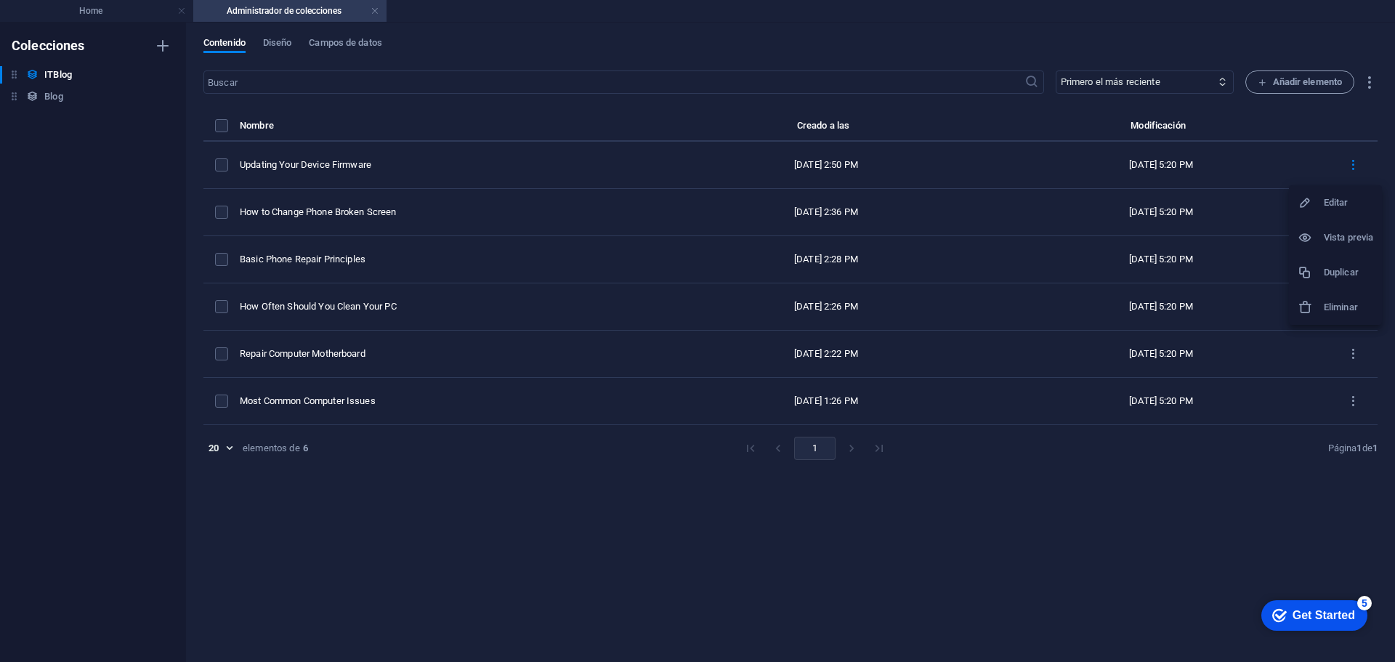
click at [1349, 308] on h6 "Eliminar" at bounding box center [1347, 307] width 49 height 17
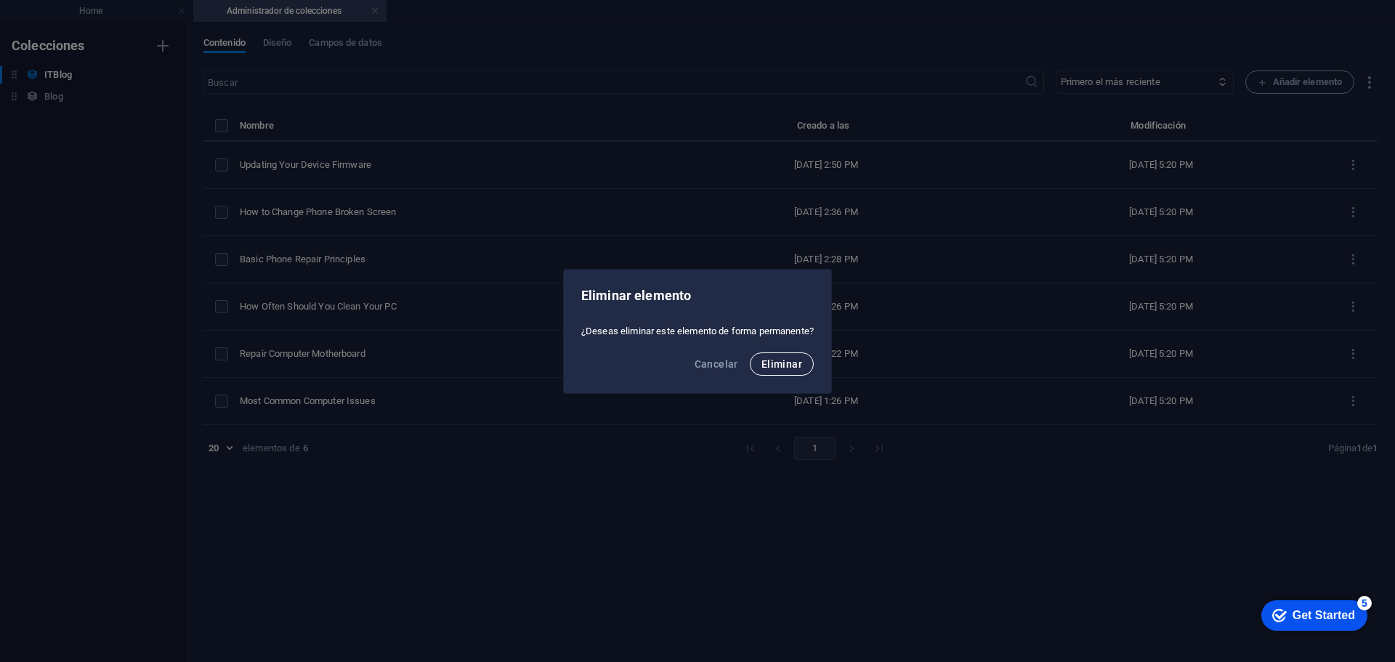
click at [784, 367] on span "Eliminar" at bounding box center [781, 364] width 41 height 12
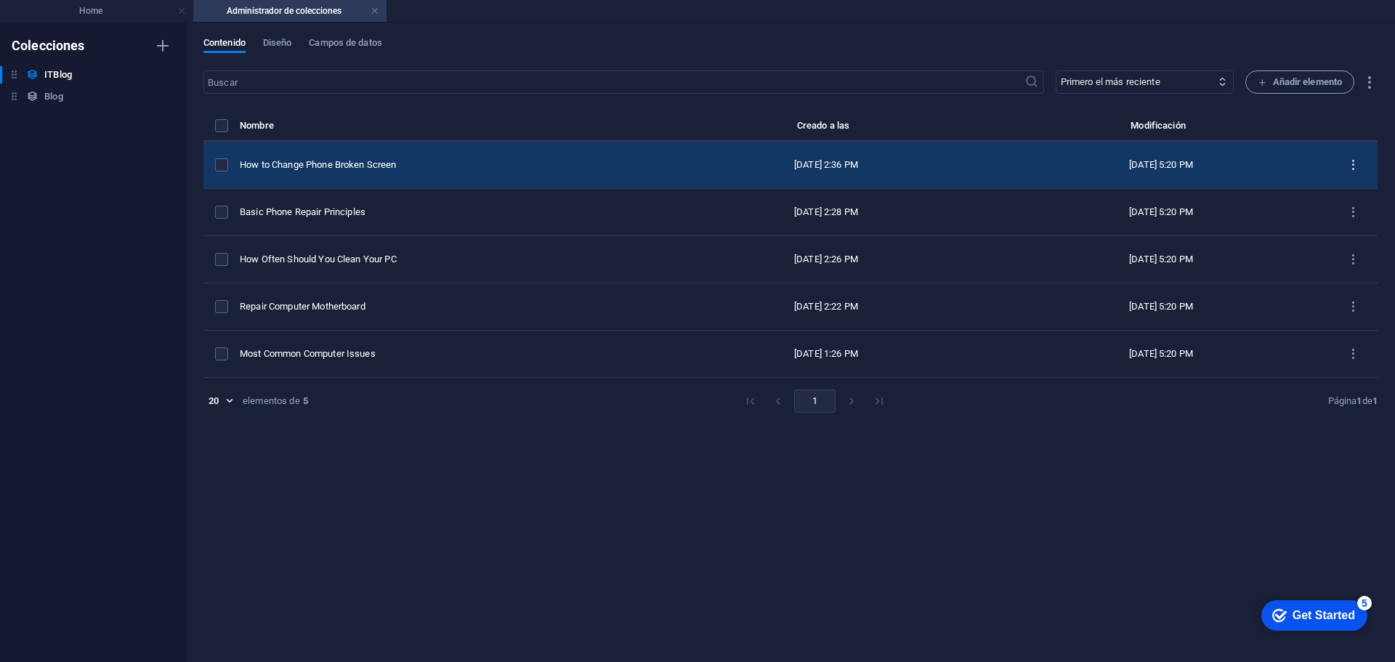
click at [1353, 166] on icon "items list" at bounding box center [1353, 165] width 14 height 14
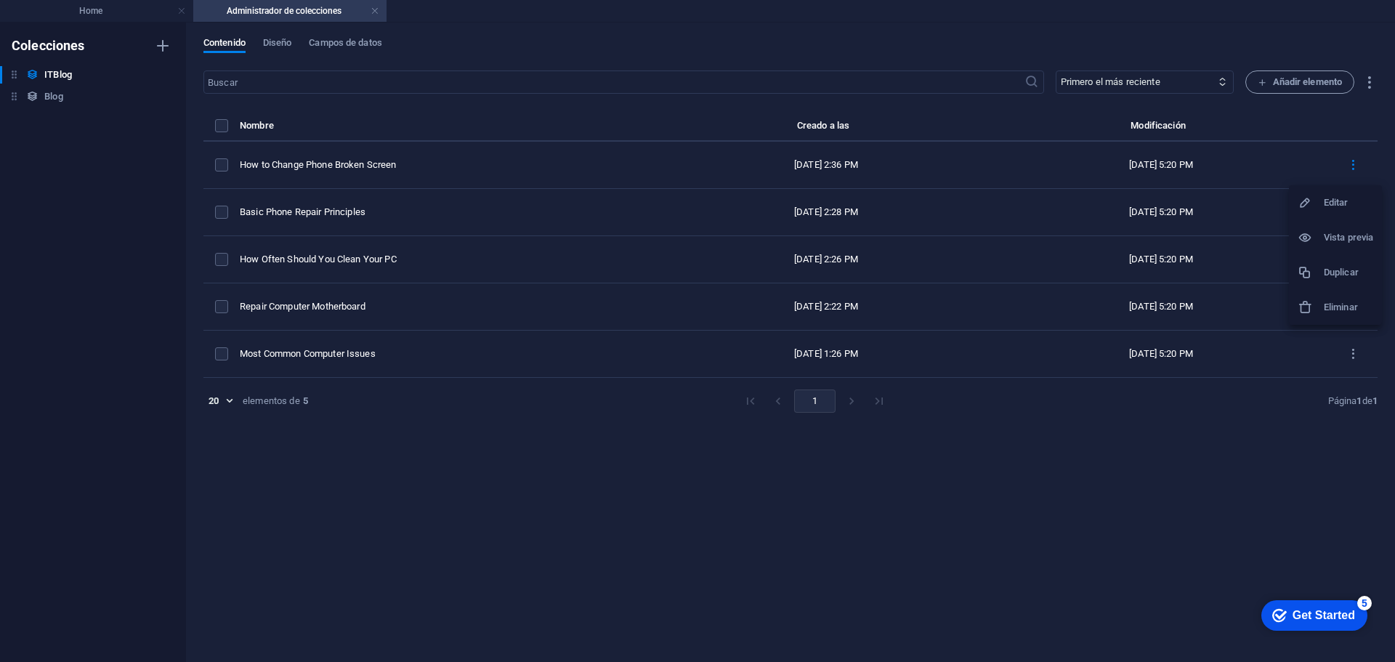
click at [1313, 300] on div at bounding box center [1310, 307] width 26 height 15
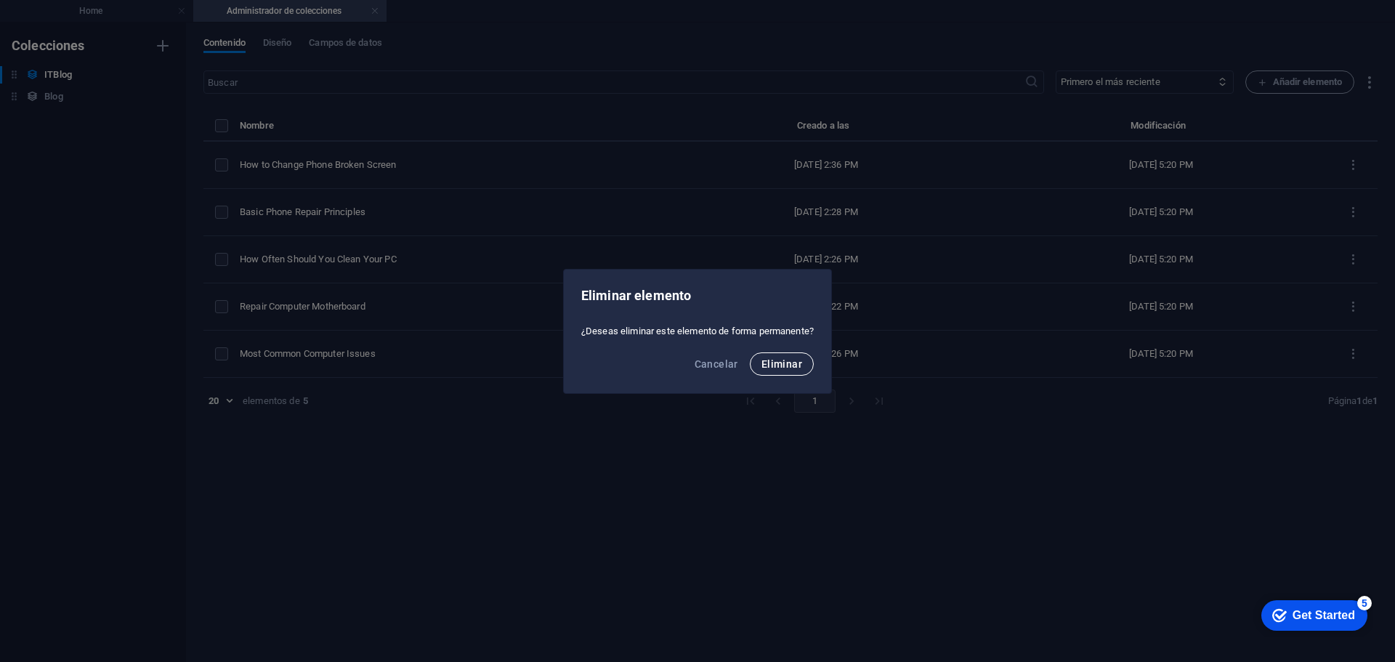
click at [796, 358] on span "Eliminar" at bounding box center [781, 364] width 41 height 12
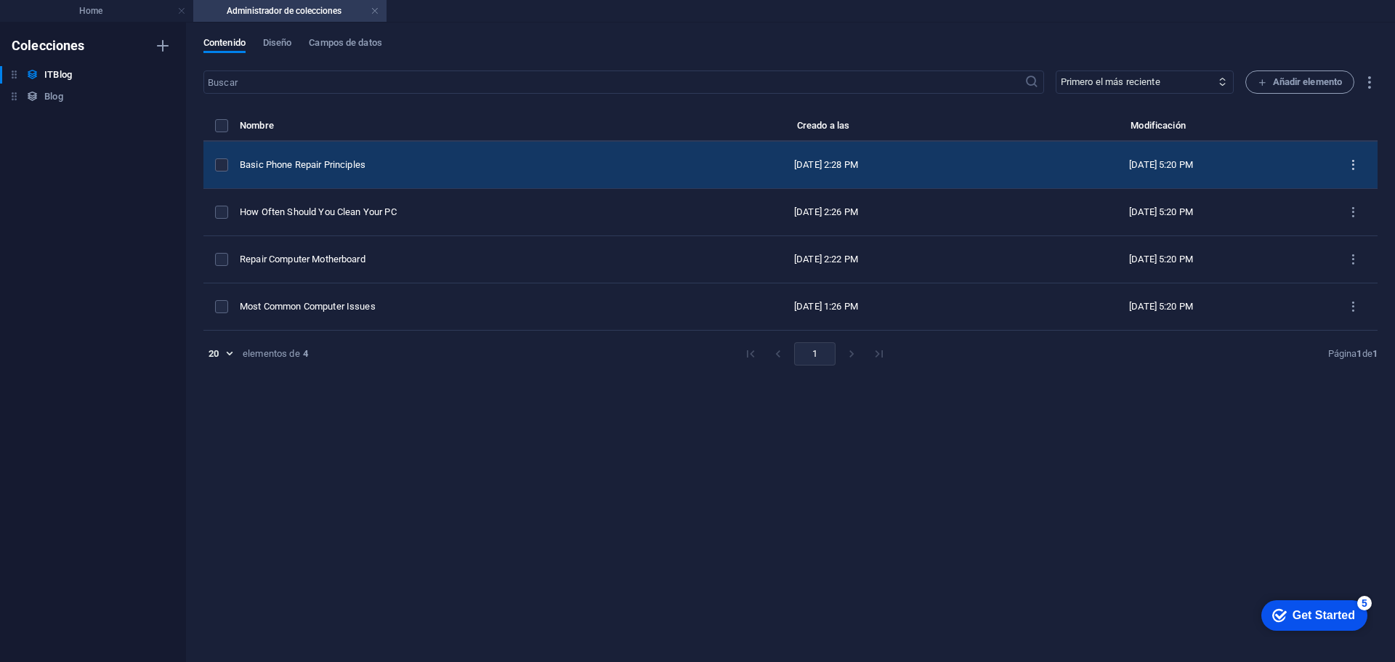
click at [1355, 166] on icon "items list" at bounding box center [1353, 165] width 14 height 14
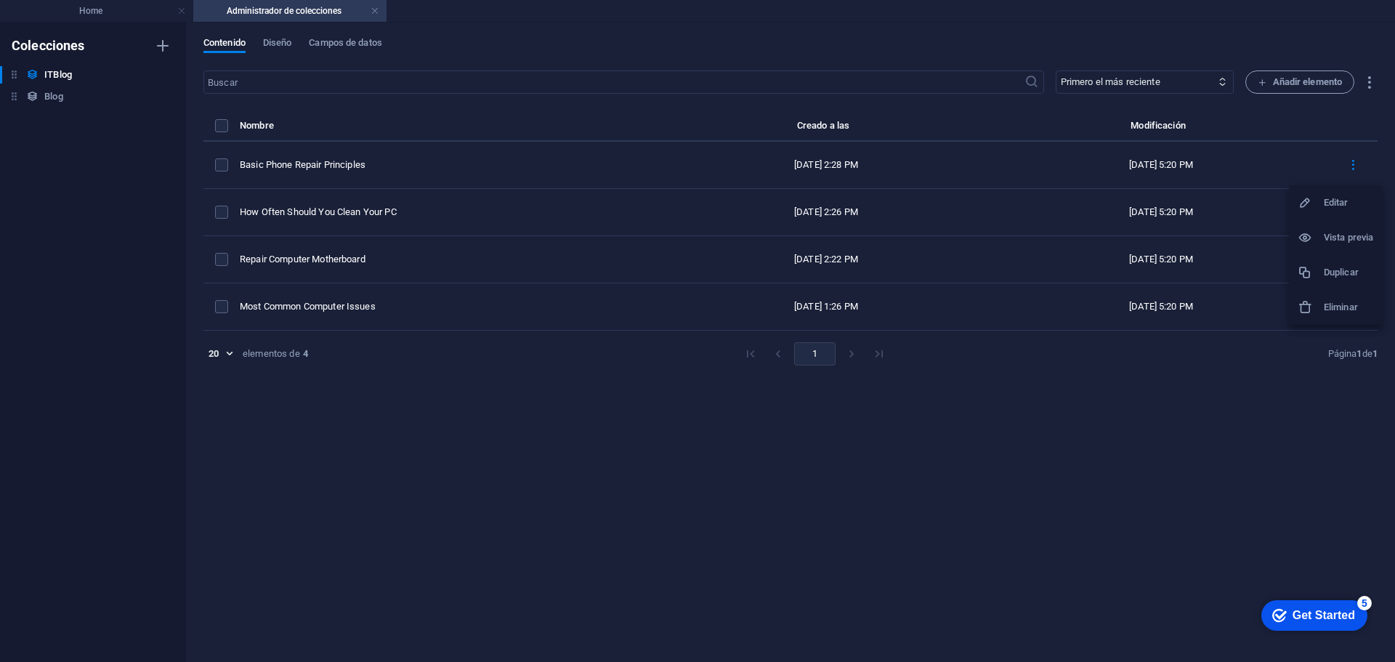
click at [1312, 307] on icon at bounding box center [1304, 307] width 15 height 15
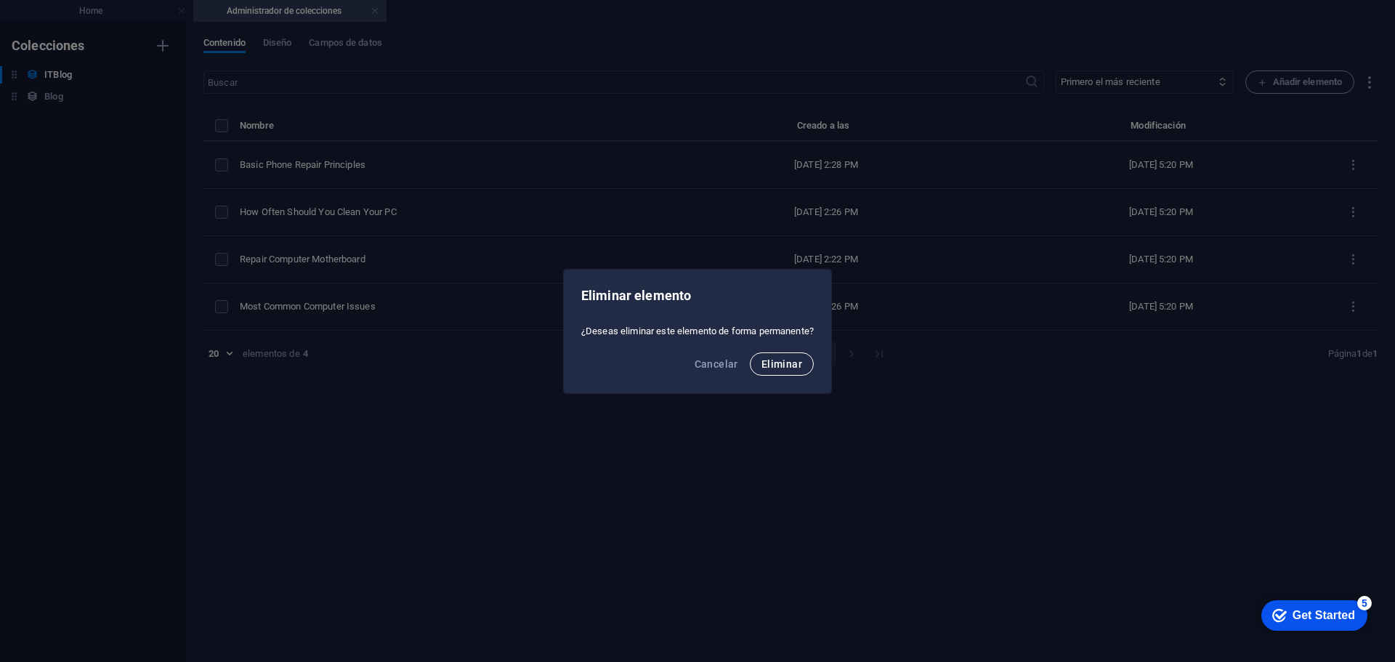
click at [805, 365] on button "Eliminar" at bounding box center [782, 363] width 64 height 23
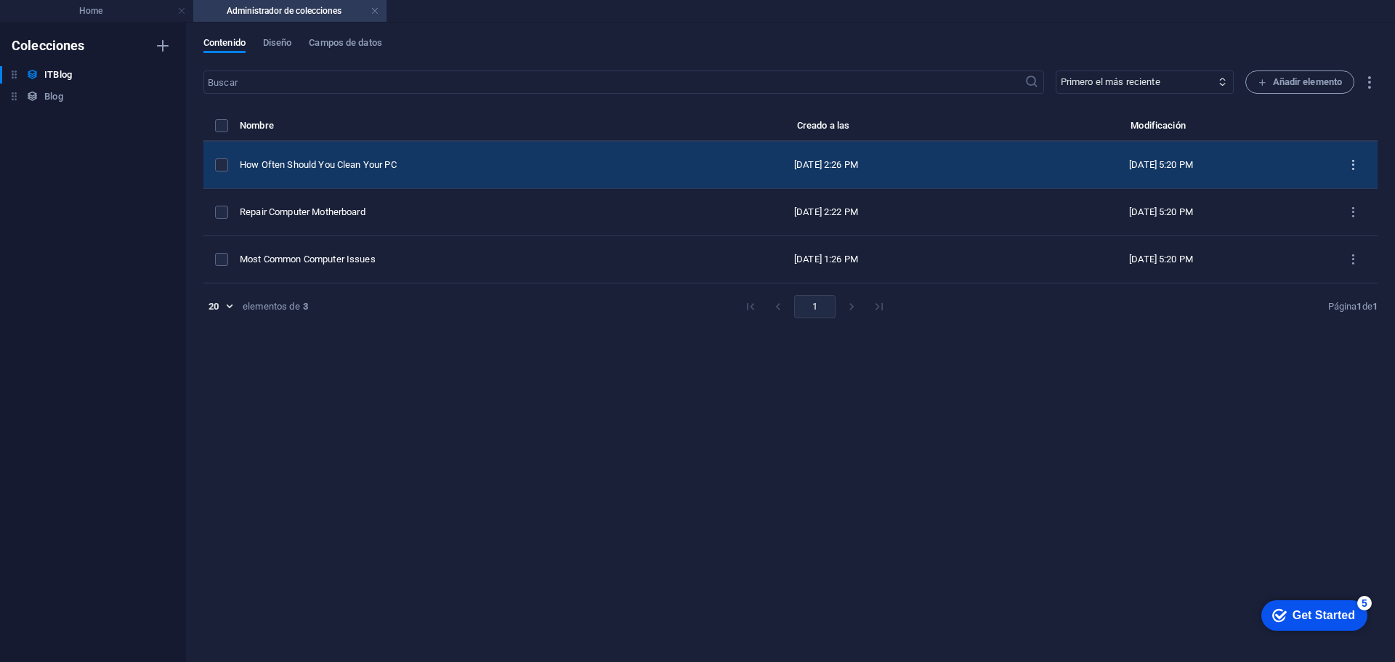
click at [1358, 163] on icon "items list" at bounding box center [1353, 165] width 14 height 14
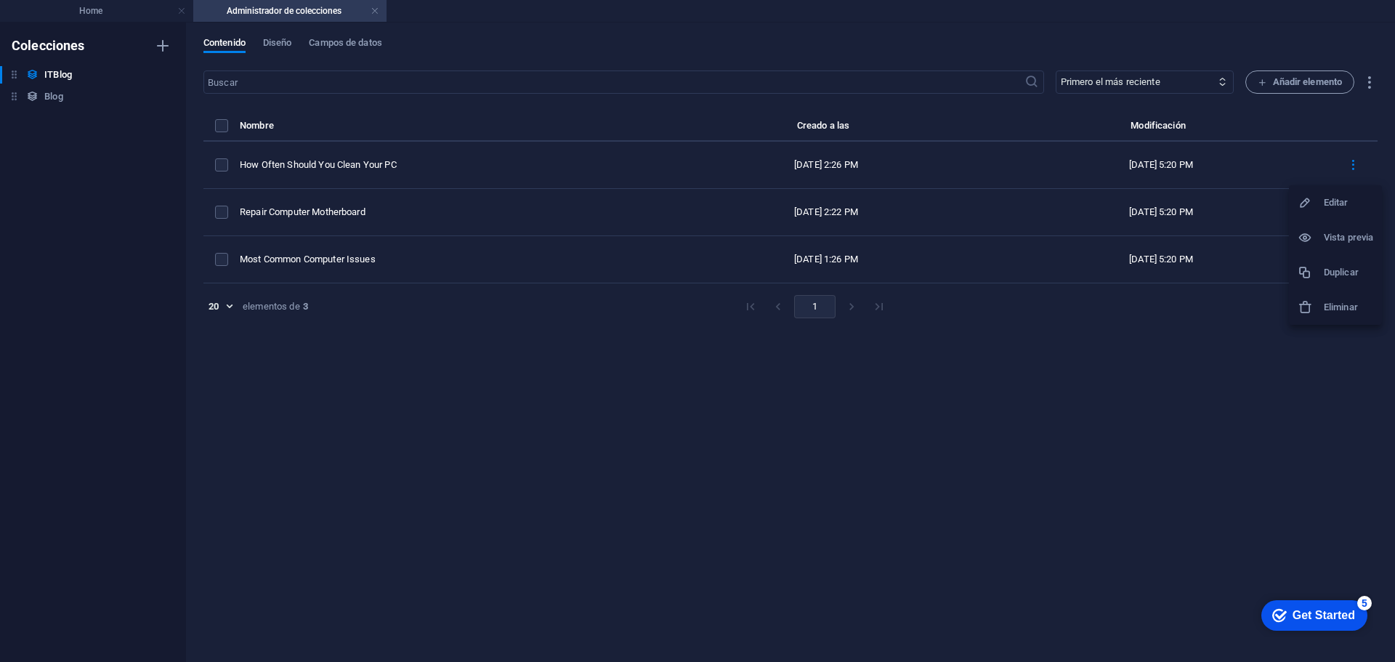
click at [1346, 313] on h6 "Eliminar" at bounding box center [1347, 307] width 49 height 17
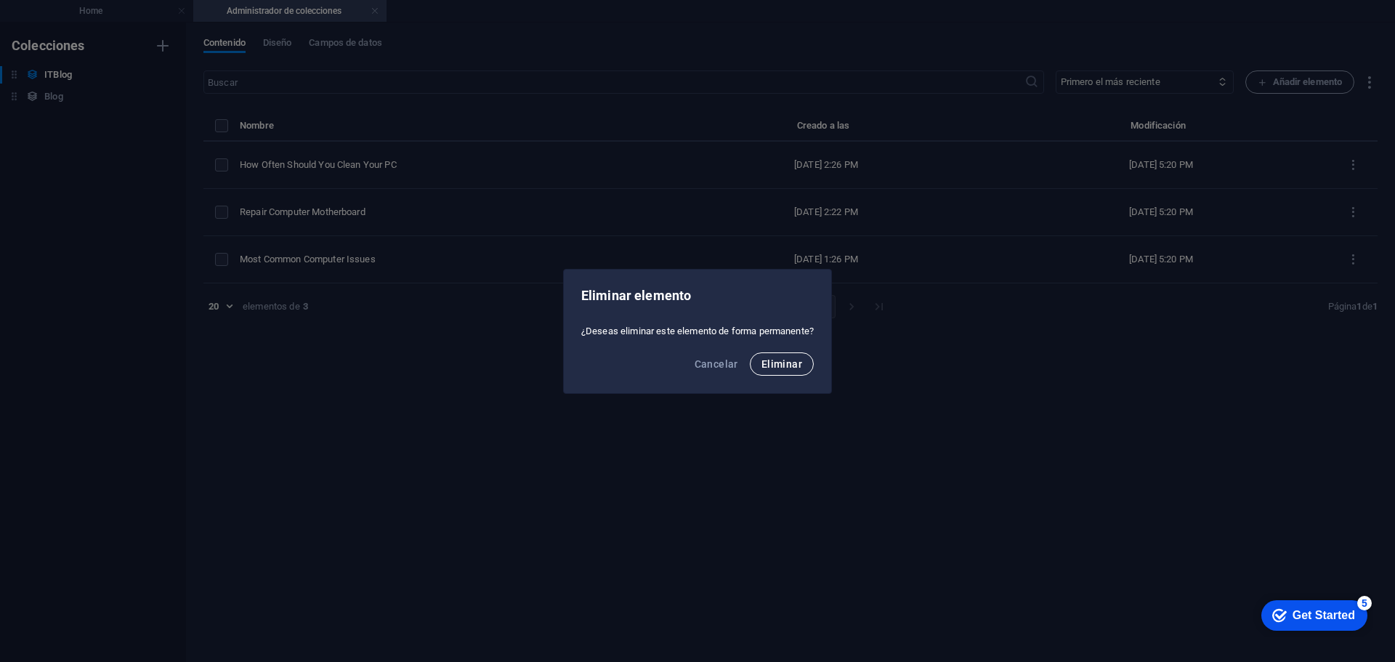
click at [783, 363] on span "Eliminar" at bounding box center [781, 364] width 41 height 12
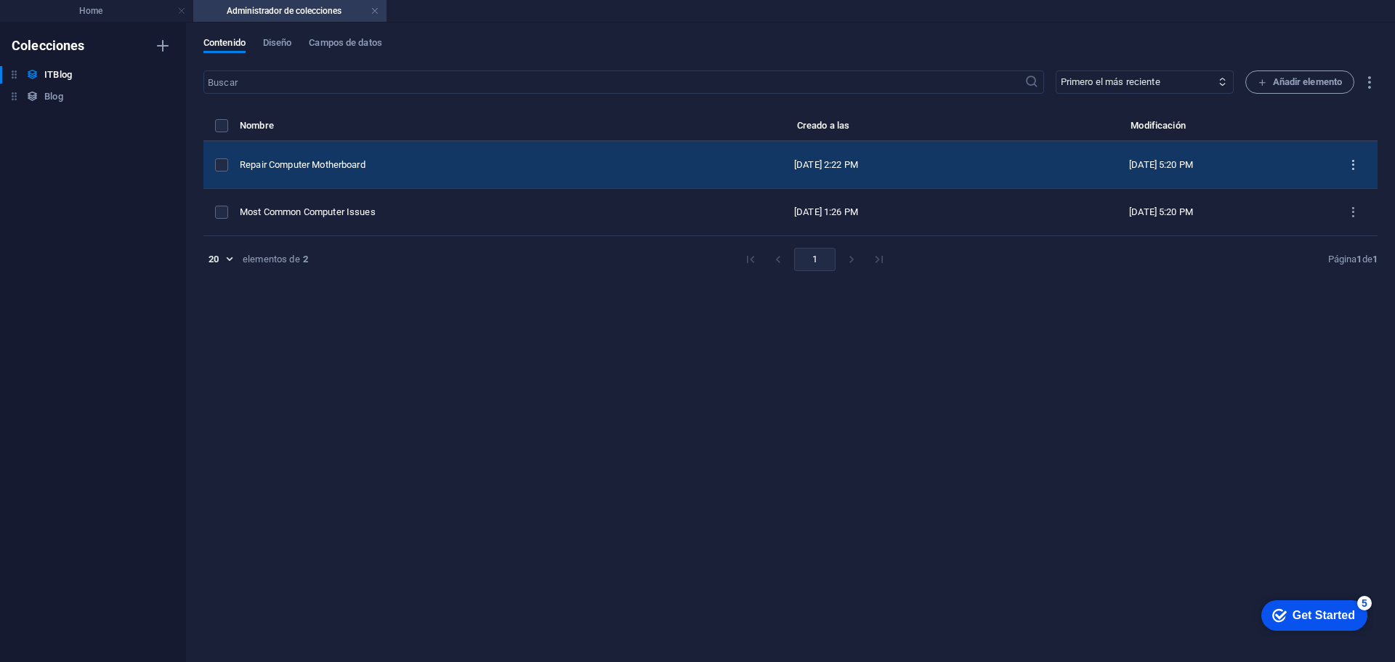
click at [1354, 166] on icon "items list" at bounding box center [1353, 165] width 14 height 14
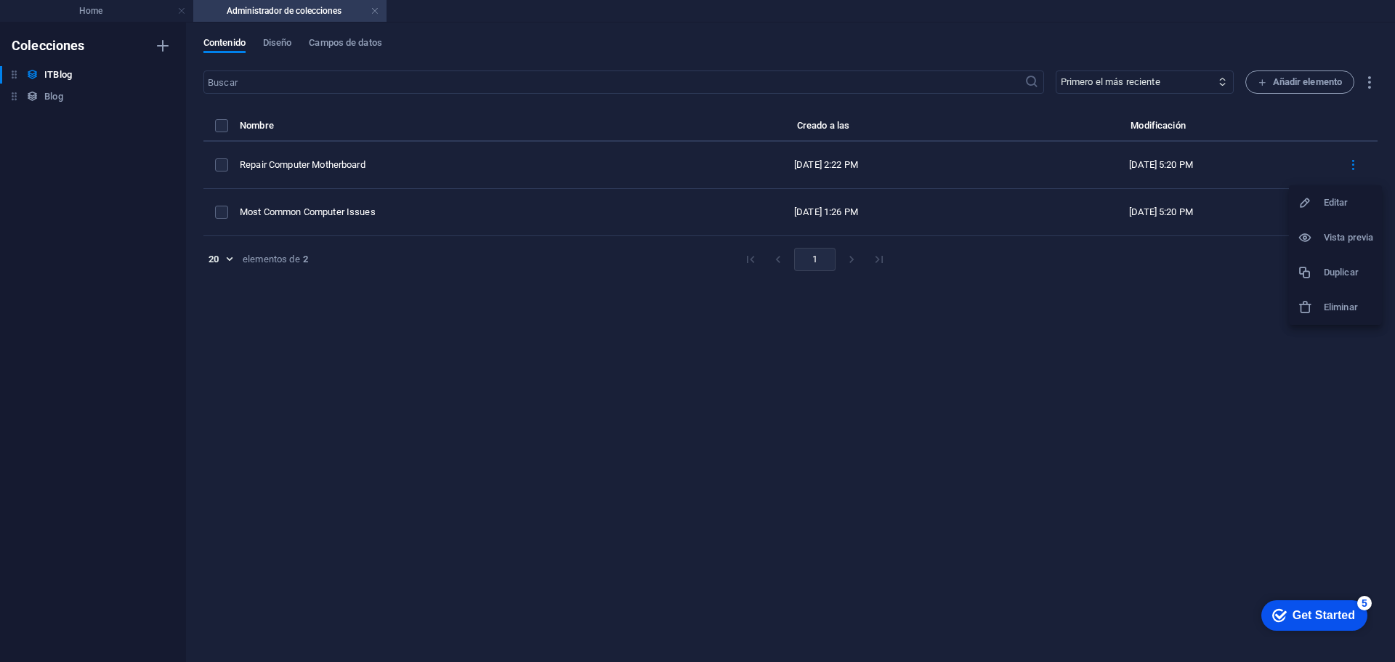
click at [1328, 309] on h6 "Eliminar" at bounding box center [1347, 307] width 49 height 17
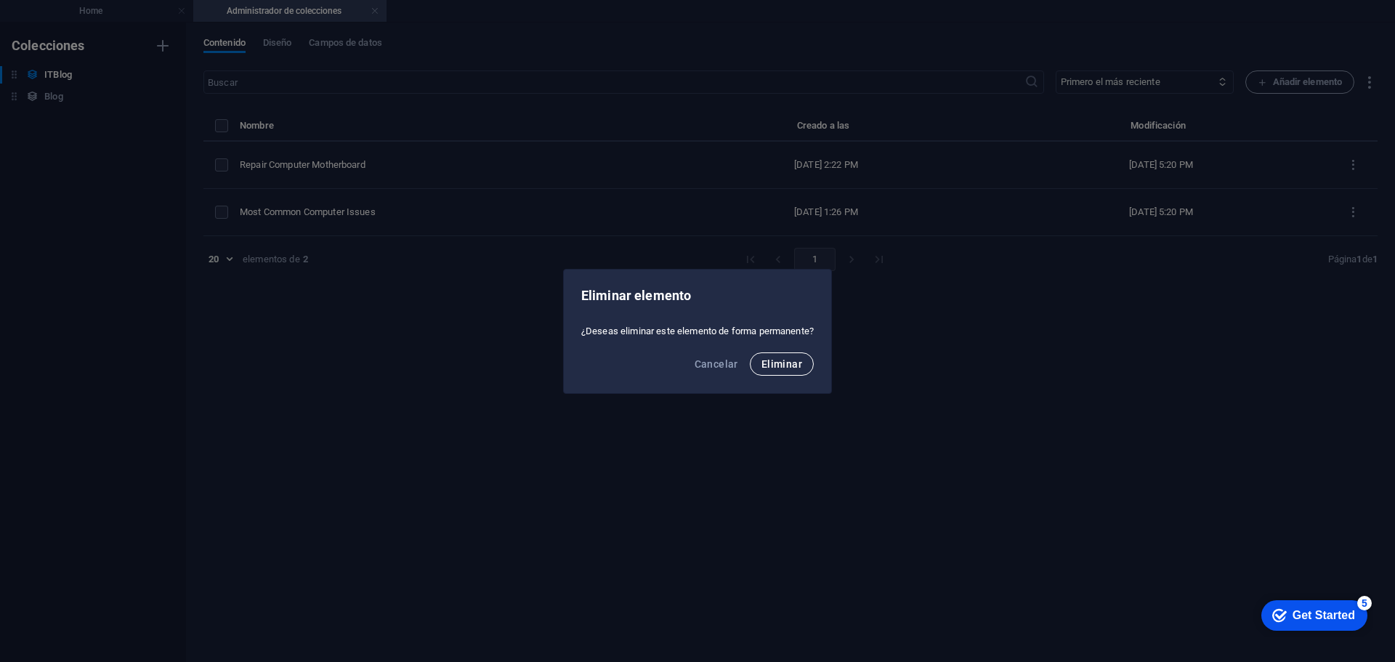
click at [785, 364] on span "Eliminar" at bounding box center [781, 364] width 41 height 12
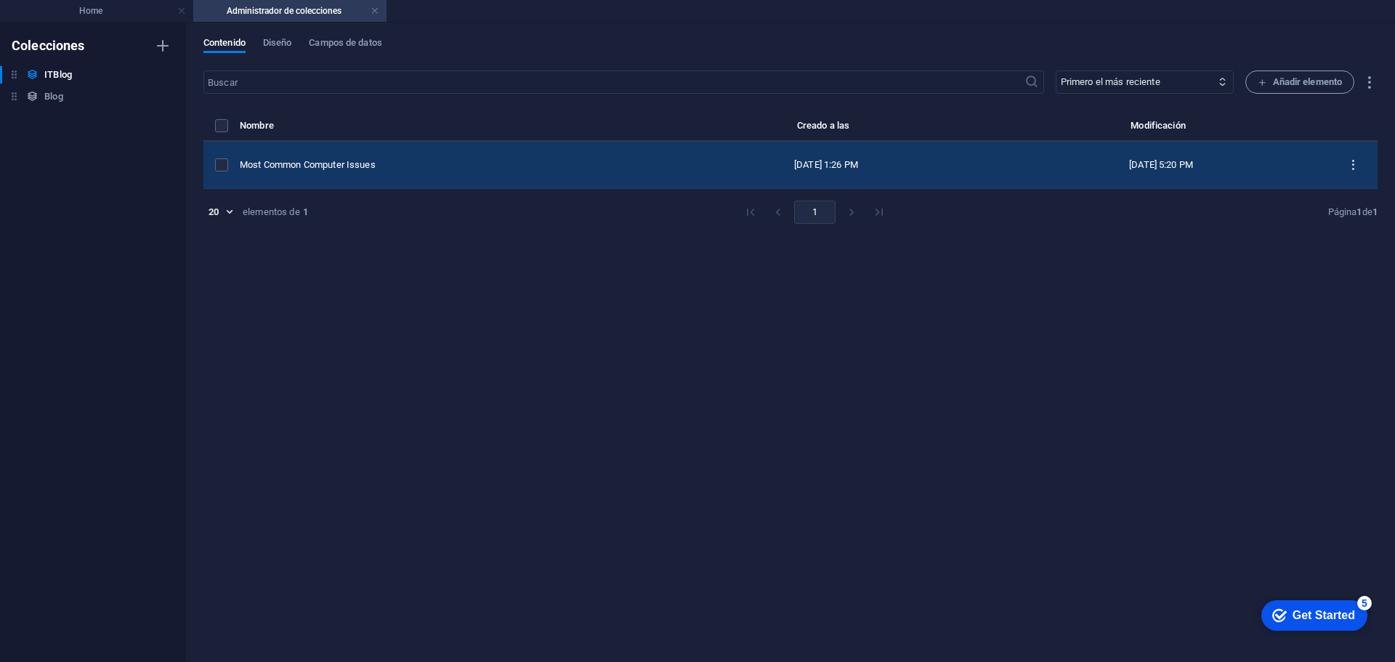
click at [1351, 165] on icon "items list" at bounding box center [1353, 165] width 14 height 14
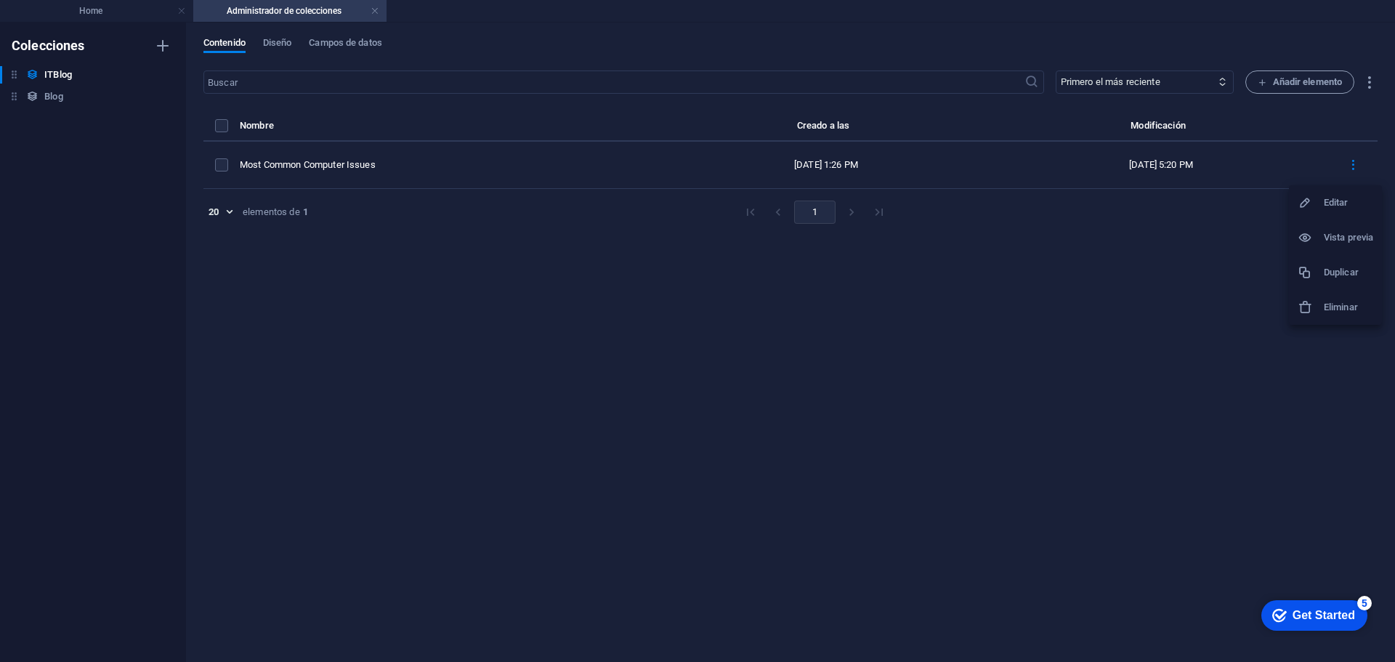
click at [1319, 309] on div at bounding box center [1310, 307] width 26 height 15
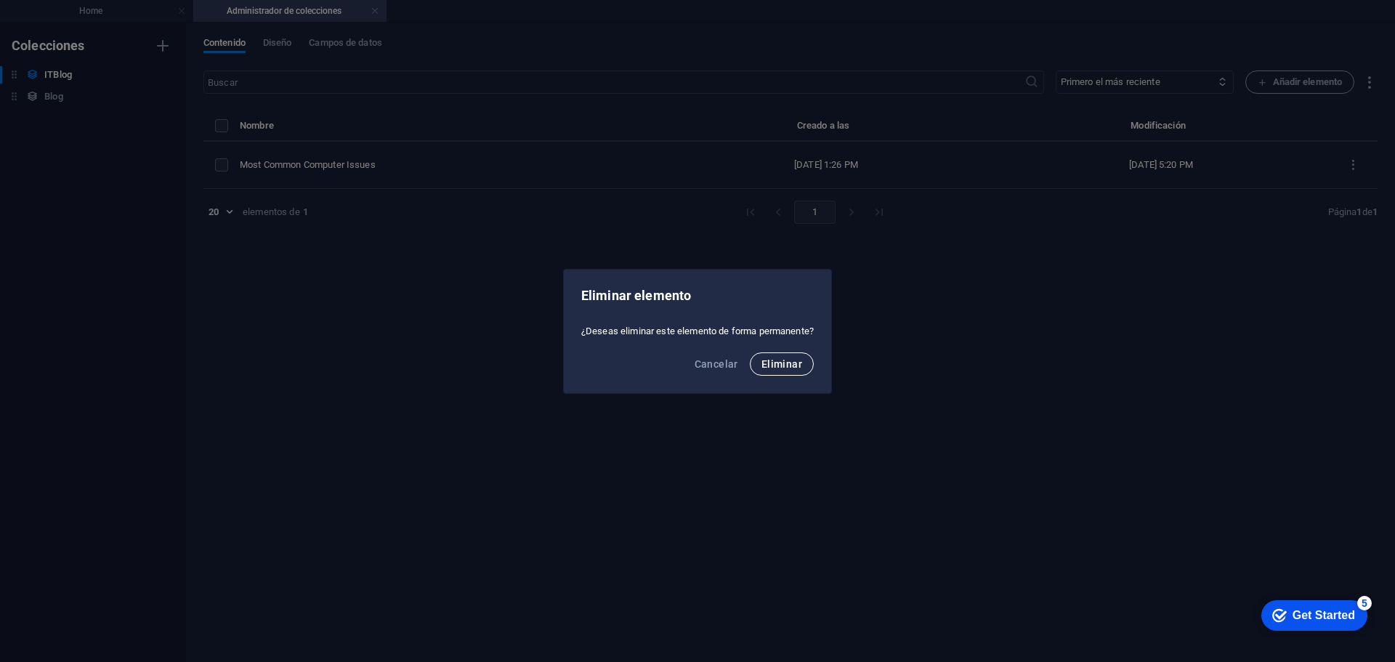
click at [776, 362] on span "Eliminar" at bounding box center [781, 364] width 41 height 12
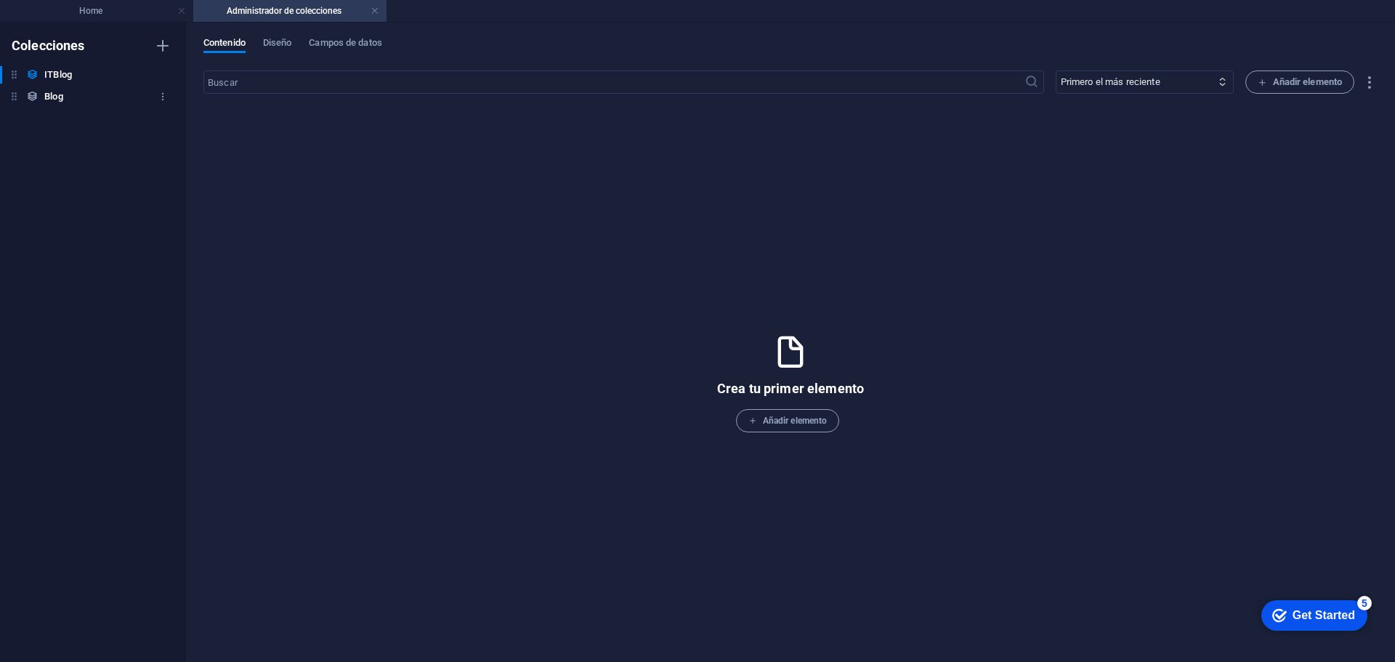
click at [44, 95] on div "Blog Blog" at bounding box center [85, 96] width 171 height 17
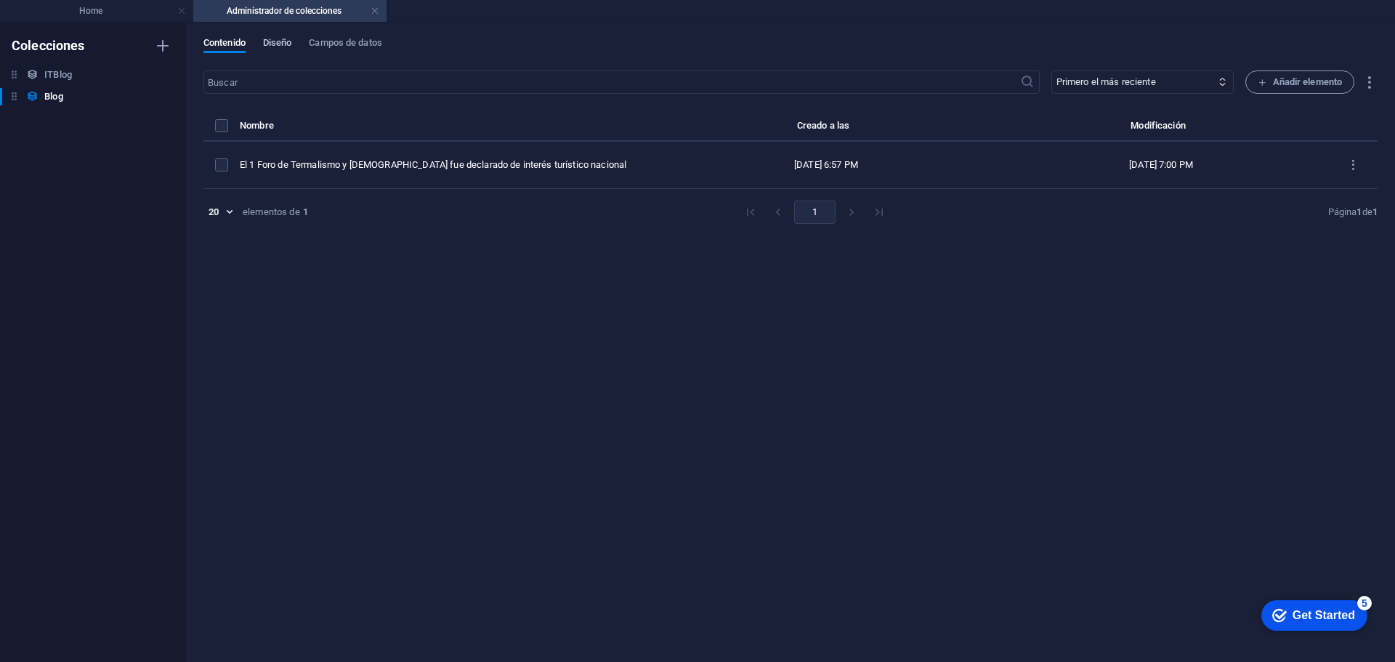
click at [275, 41] on span "Diseño" at bounding box center [277, 44] width 29 height 20
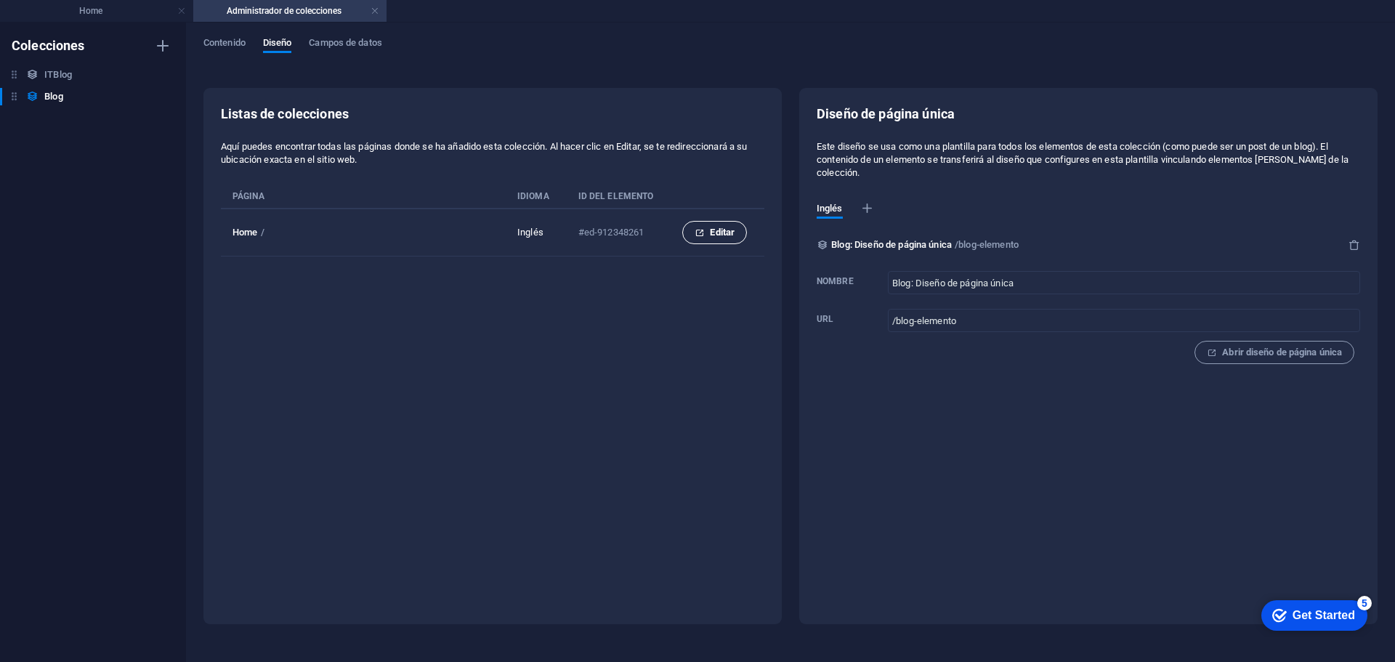
click at [718, 229] on span "Editar" at bounding box center [714, 232] width 40 height 17
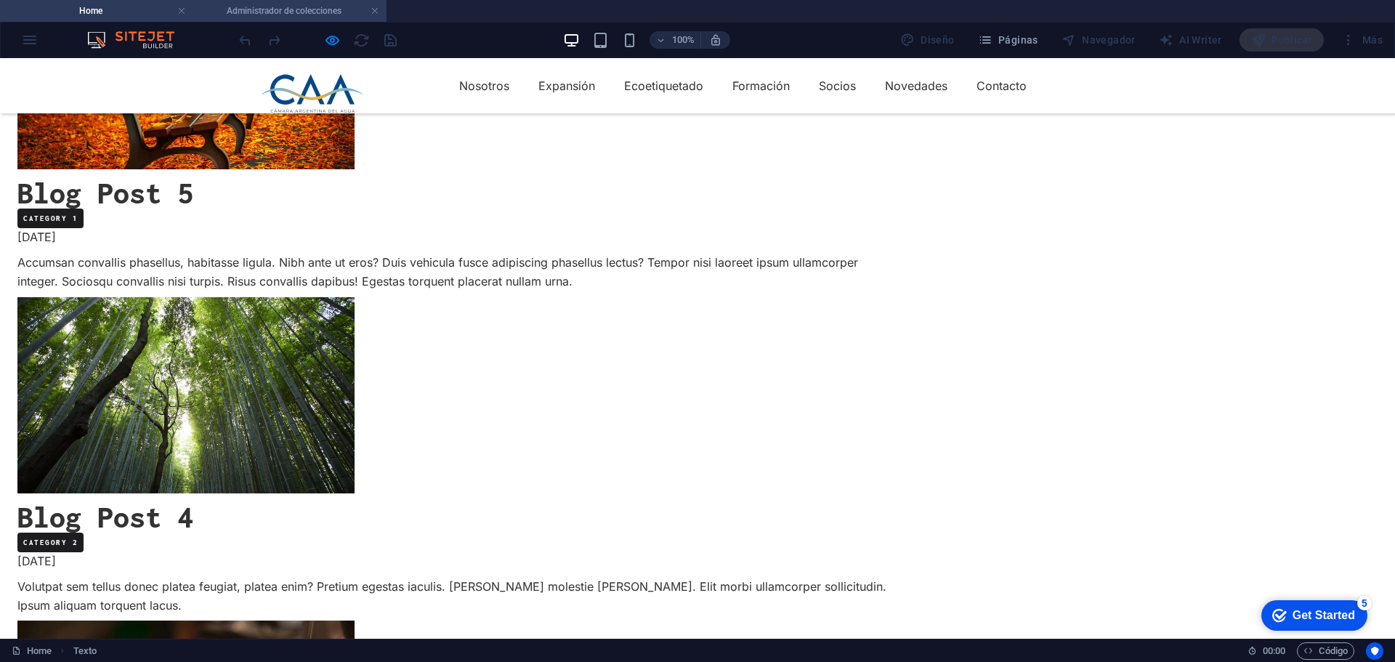
scroll to position [506, 0]
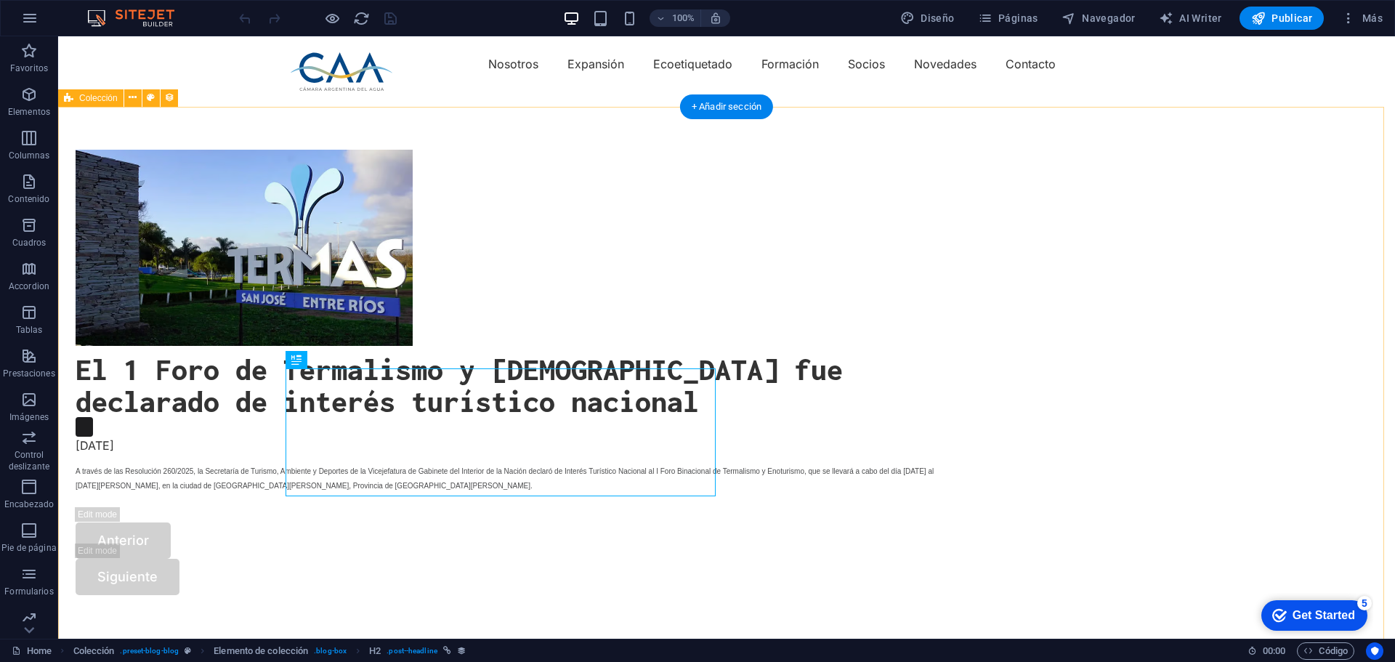
click at [933, 304] on div "El 1 Foro de Termalismo y Enoturismo fue declarado de interés turístico naciona…" at bounding box center [726, 372] width 1336 height 561
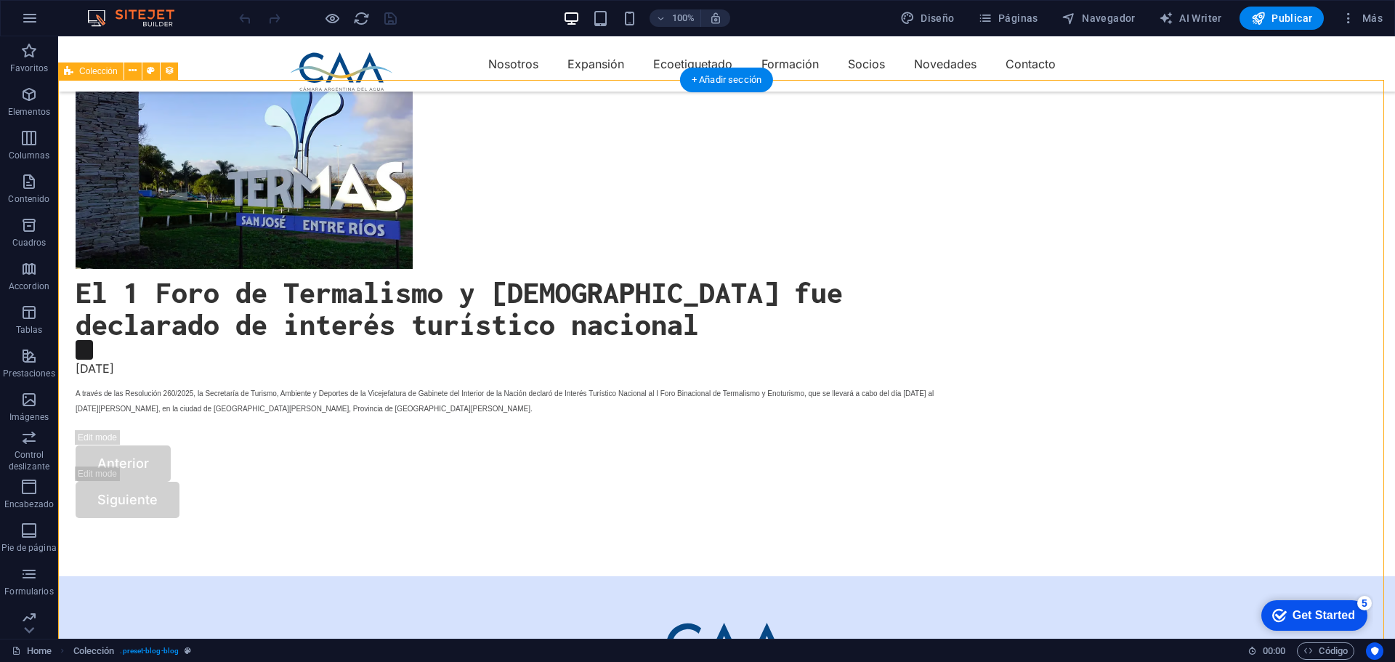
scroll to position [145, 0]
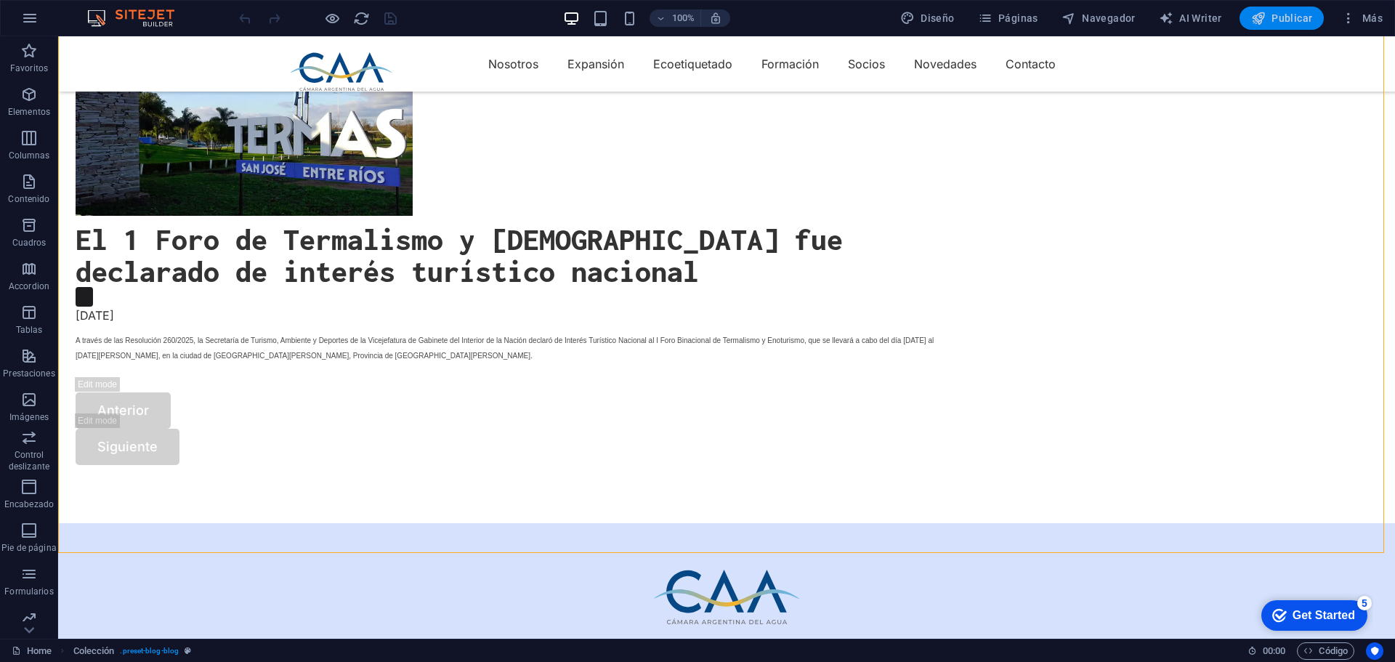
click at [1261, 20] on icon "button" at bounding box center [1258, 18] width 15 height 15
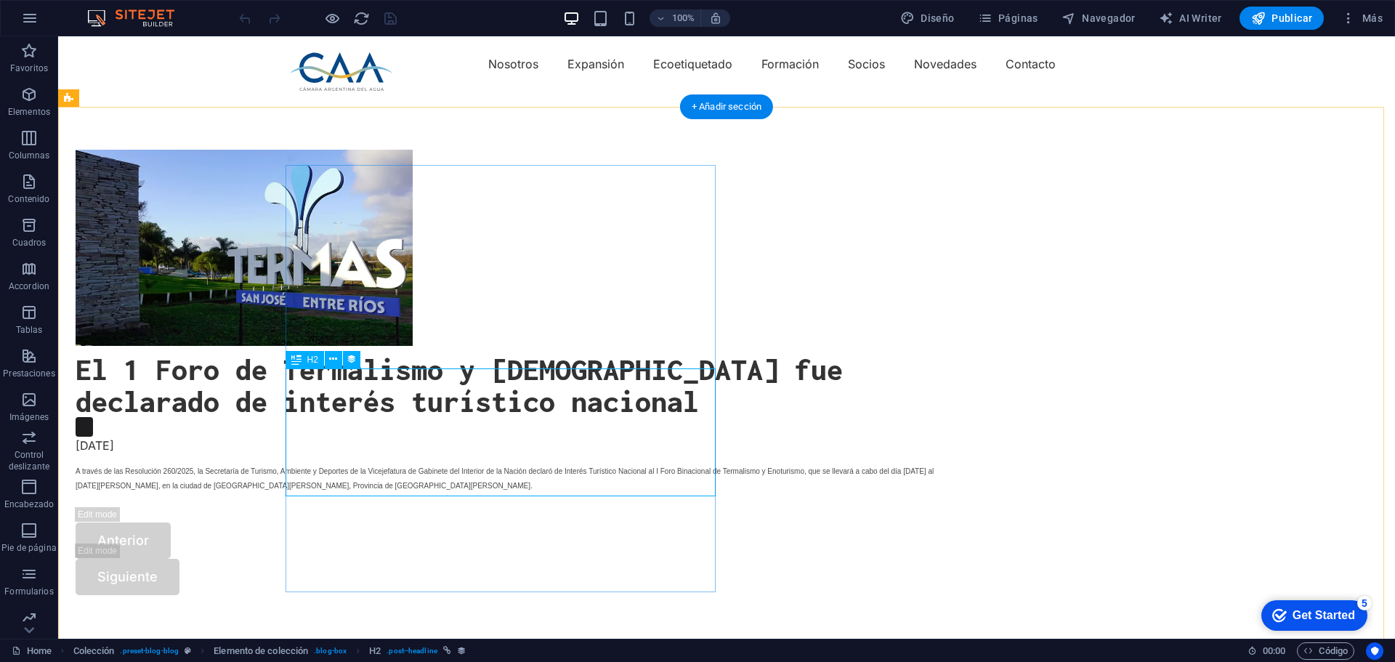
click at [476, 399] on div "El 1 Foro de Termalismo y [DEMOGRAPHIC_DATA] fue declarado de interés turístico…" at bounding box center [512, 385] width 872 height 64
click at [421, 313] on figure at bounding box center [512, 248] width 872 height 196
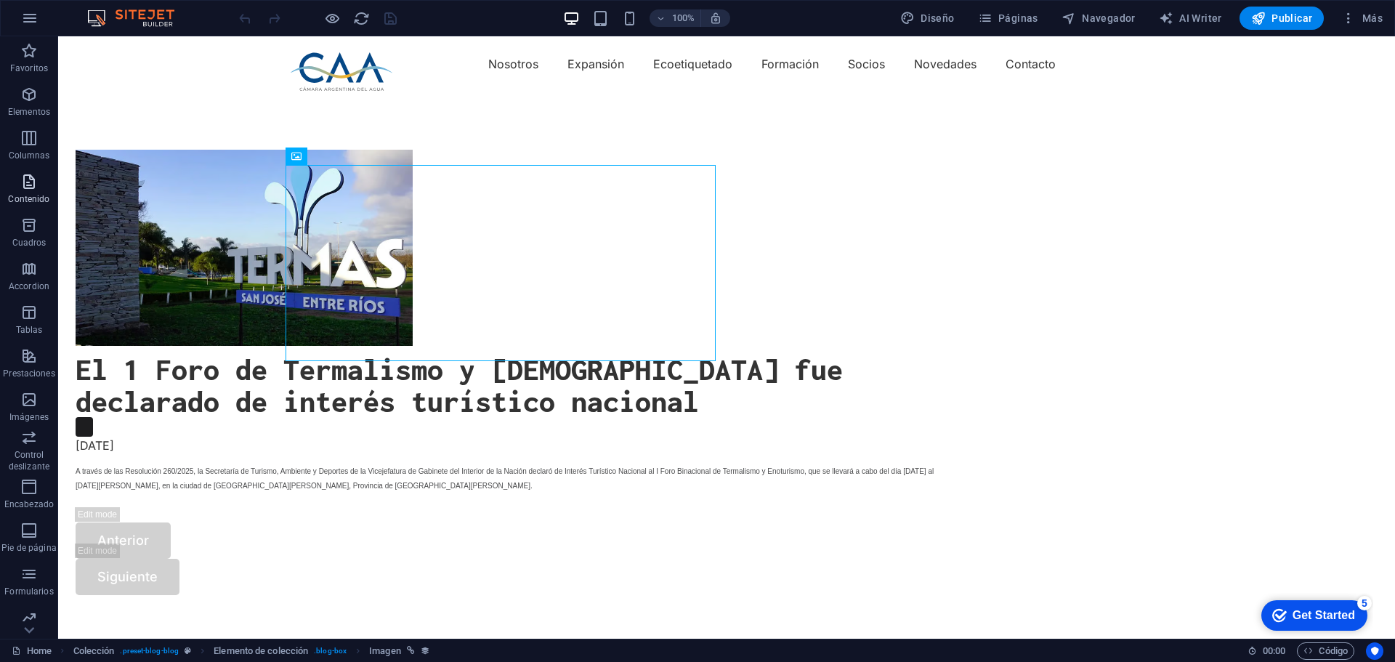
click at [25, 187] on icon "button" at bounding box center [28, 181] width 17 height 17
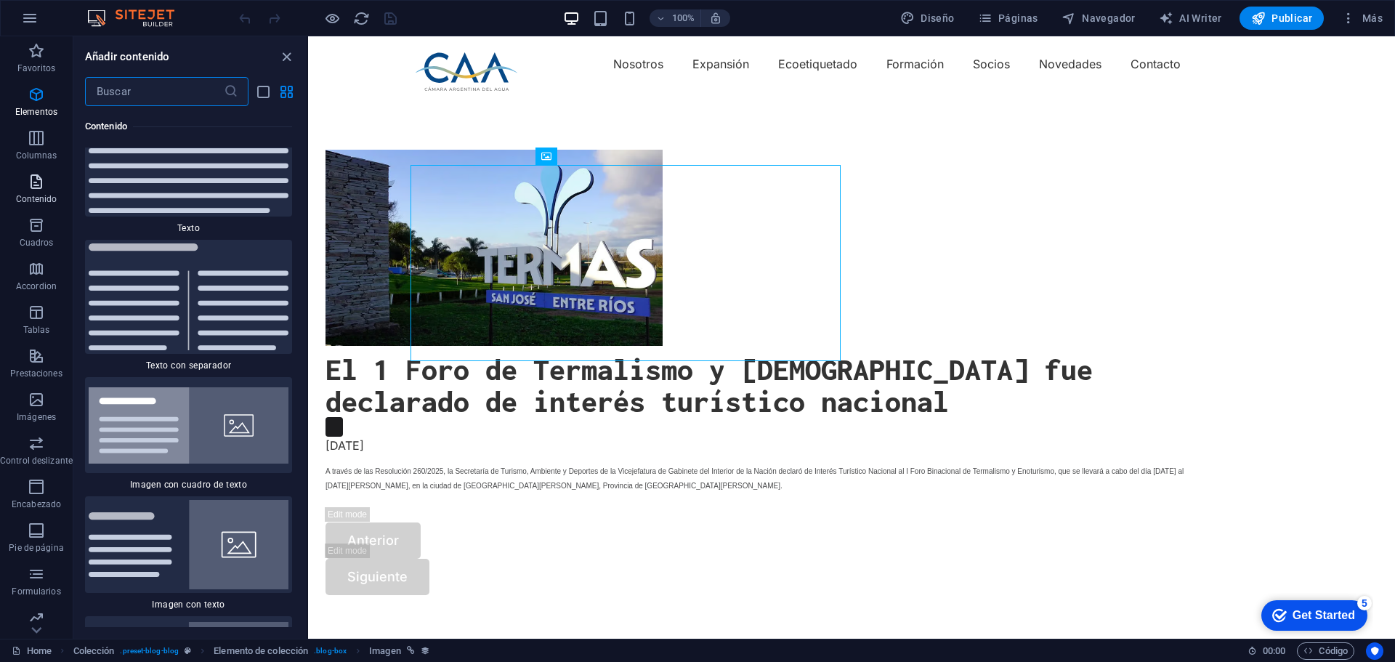
scroll to position [4615, 0]
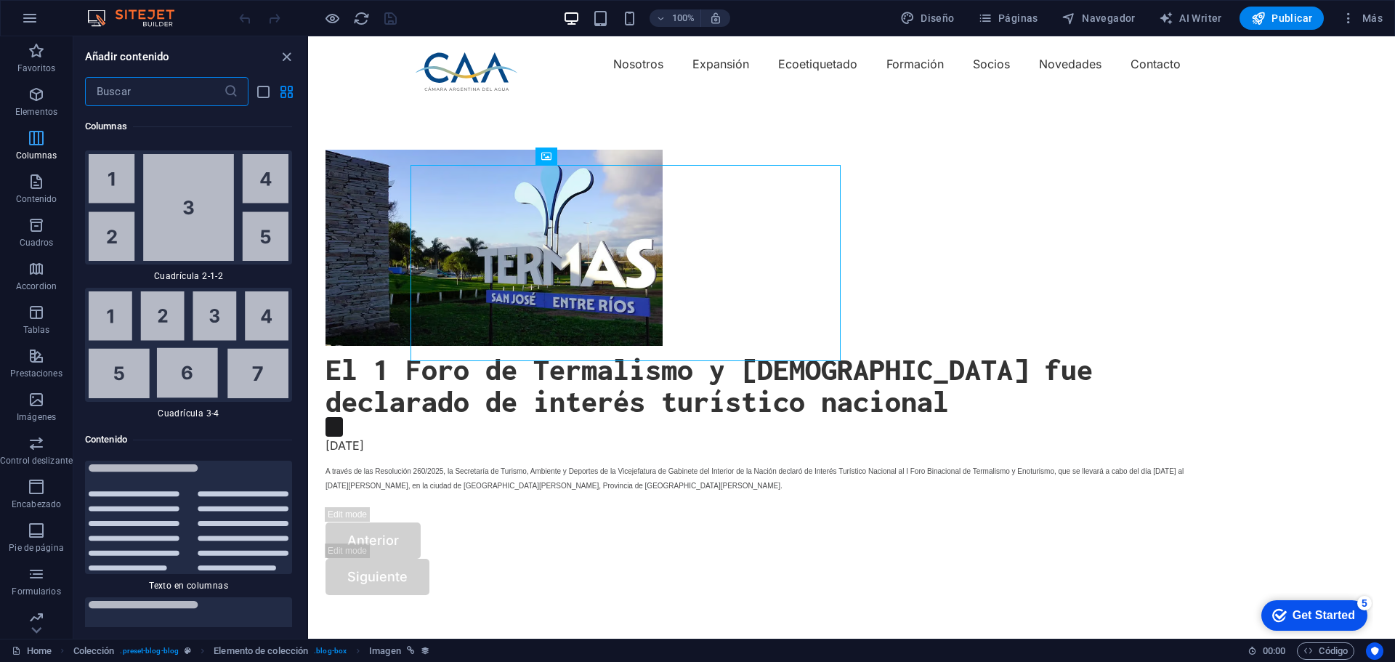
click at [31, 142] on icon "button" at bounding box center [36, 137] width 17 height 17
click at [37, 105] on span "Elementos" at bounding box center [36, 103] width 73 height 35
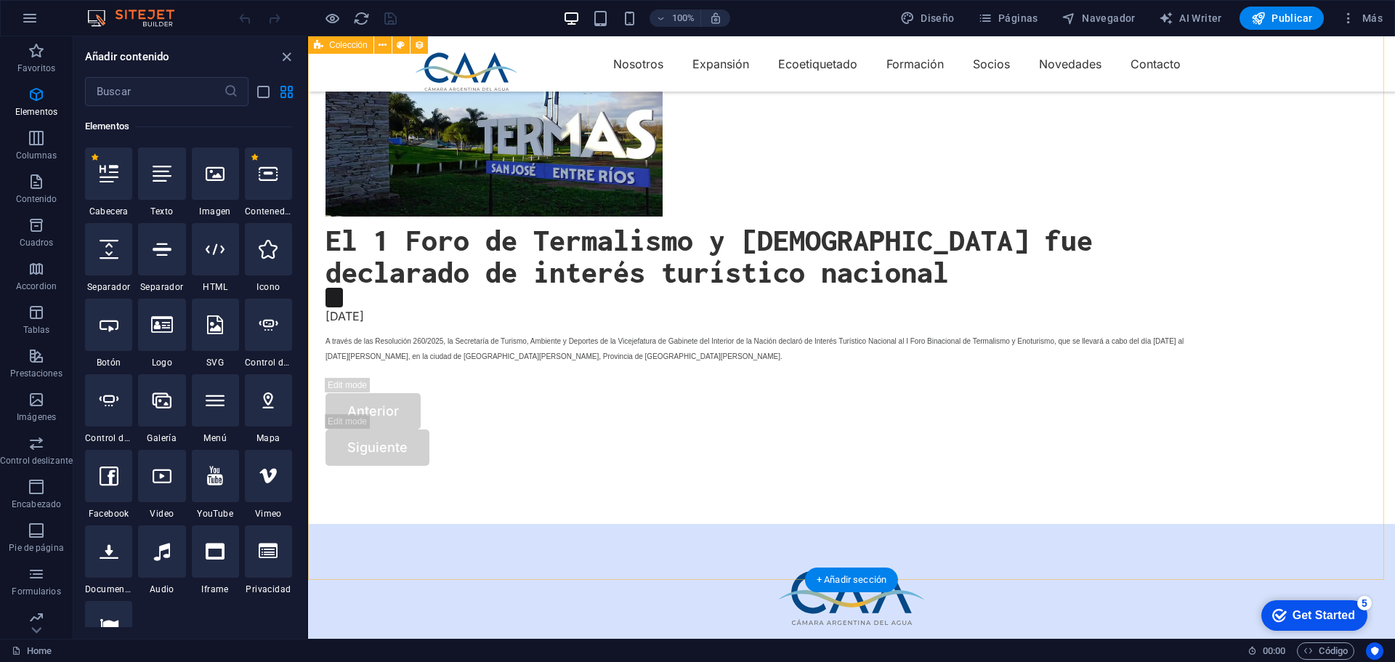
scroll to position [0, 0]
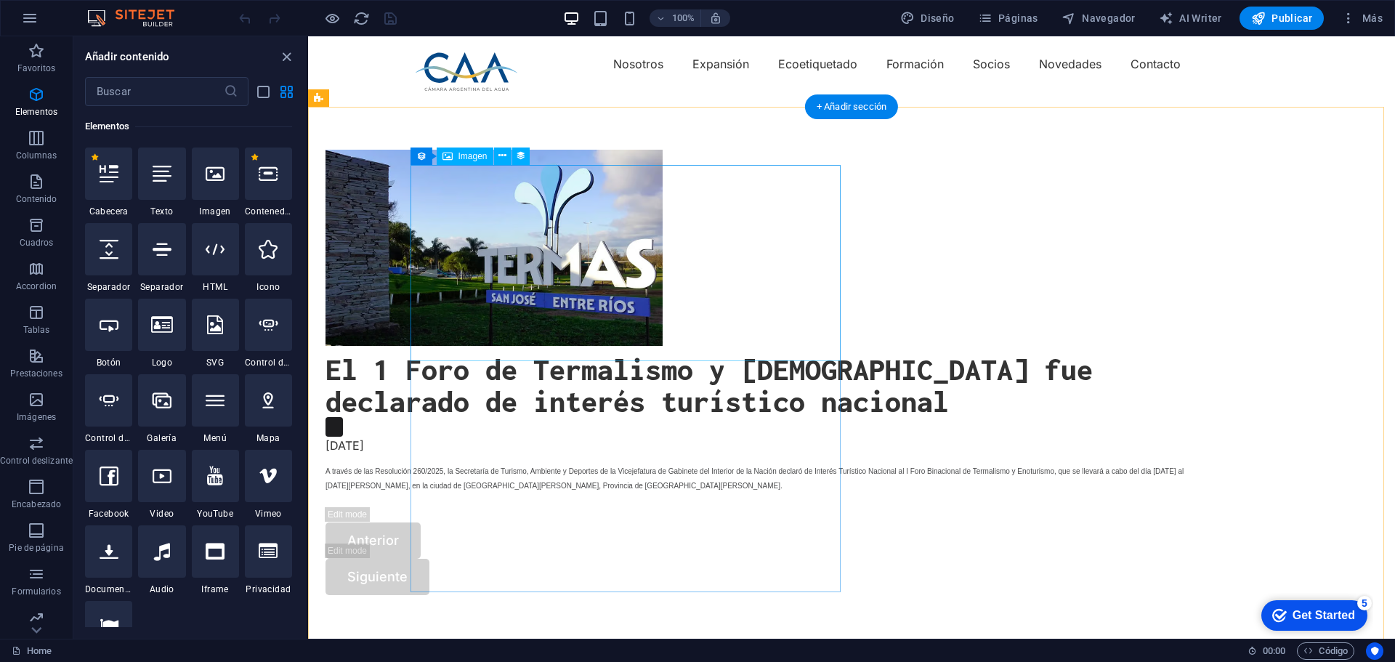
click at [659, 220] on figure at bounding box center [761, 248] width 872 height 196
select select "px"
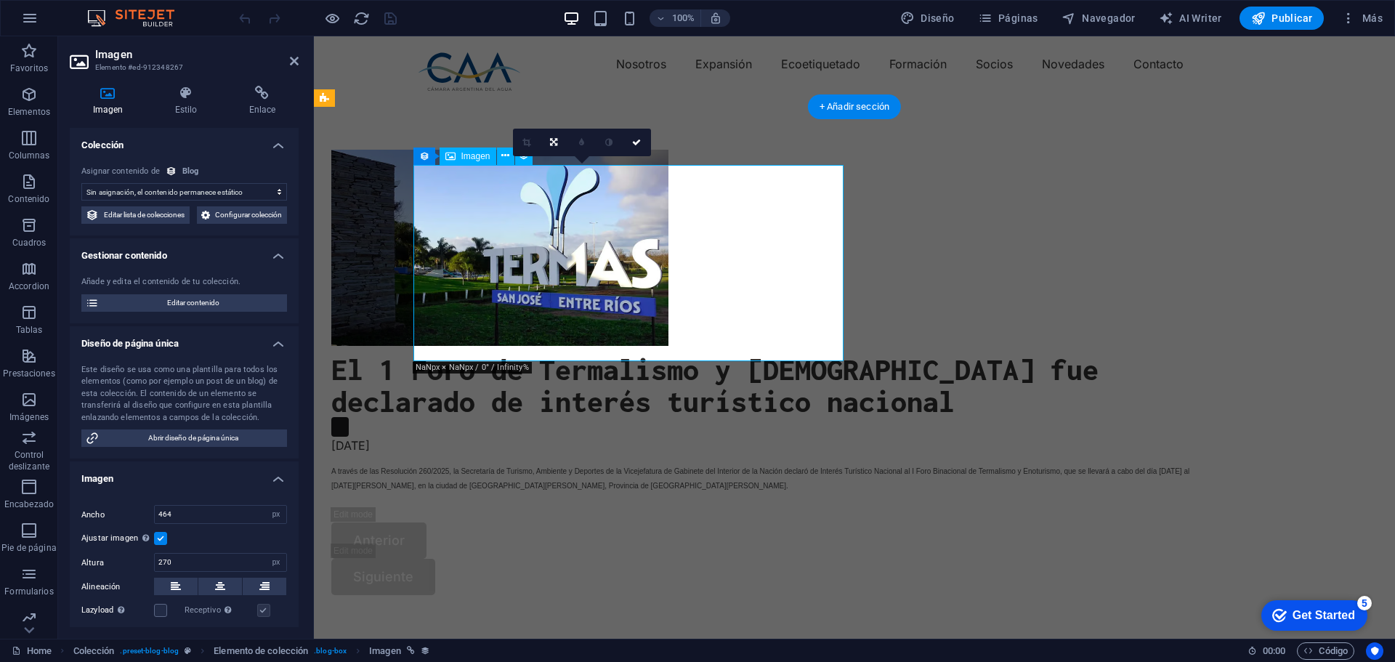
select select "image"
click at [479, 389] on div "El 1 Foro de Termalismo y [DEMOGRAPHIC_DATA] fue declarado de interés turístico…" at bounding box center [767, 385] width 872 height 64
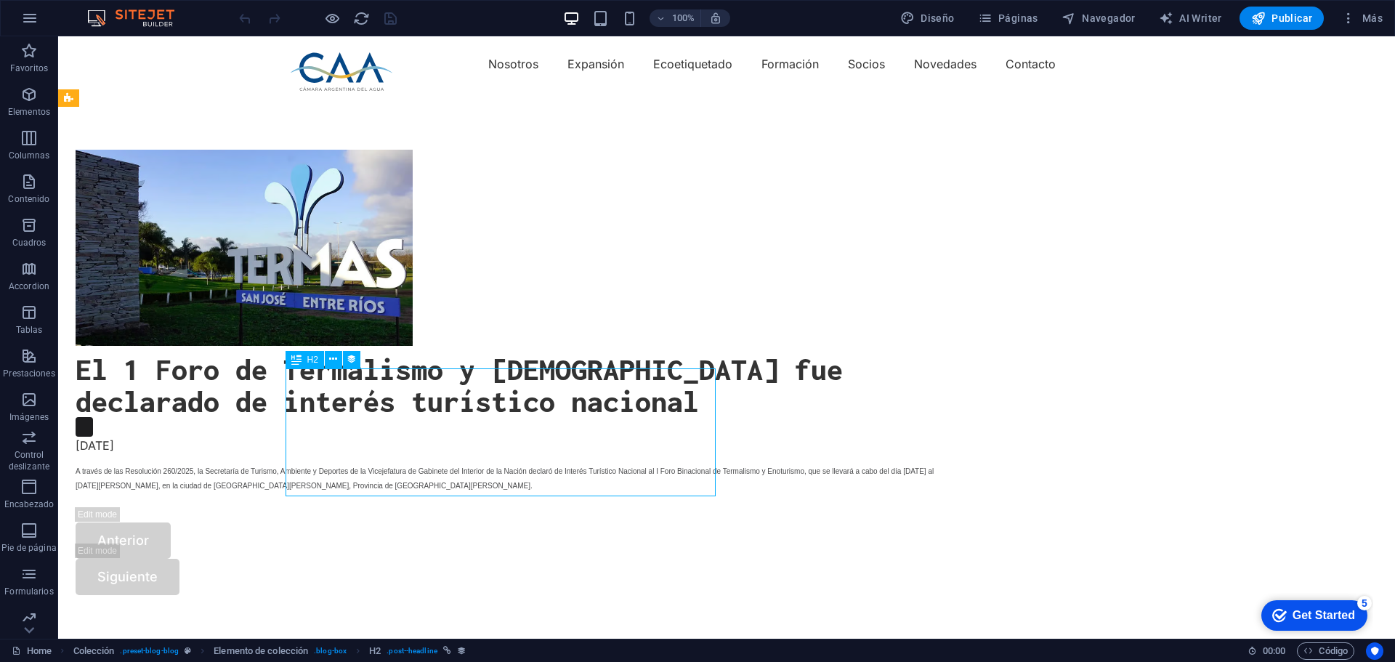
click at [479, 389] on div "El 1 Foro de Termalismo y [DEMOGRAPHIC_DATA] fue declarado de interés turístico…" at bounding box center [512, 385] width 872 height 64
select select "name"
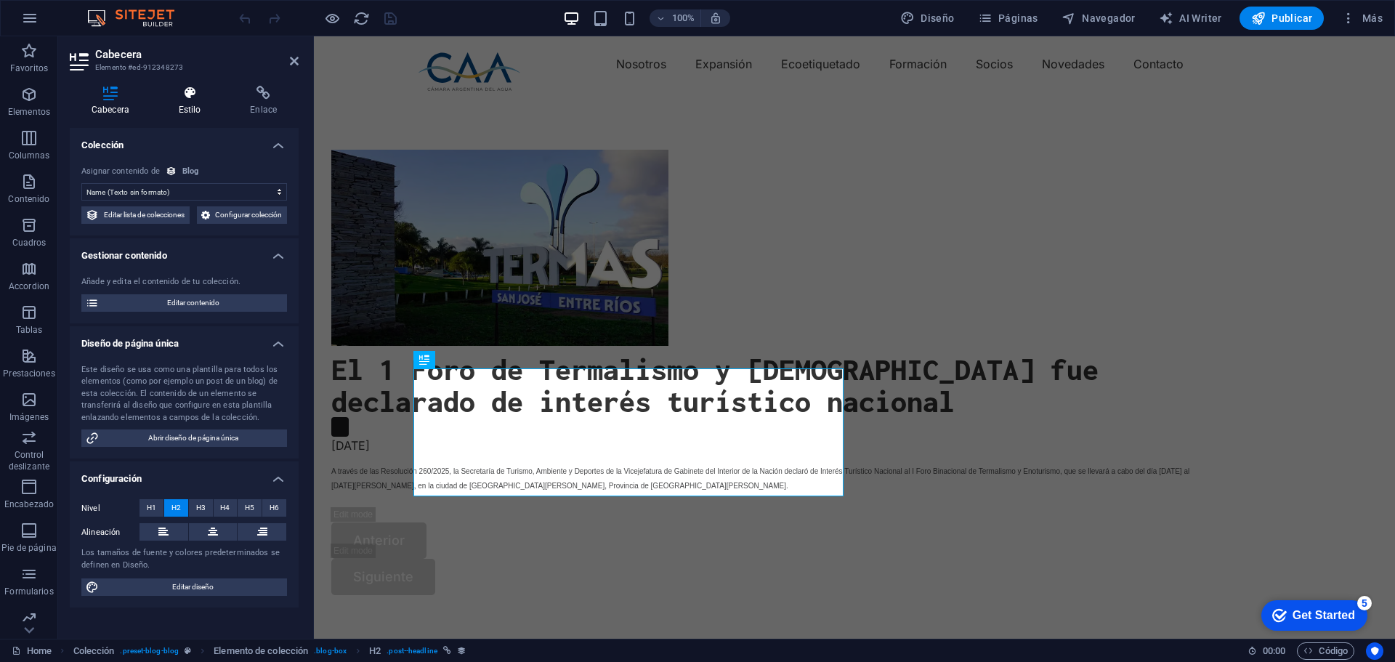
click at [188, 105] on h4 "Estilo" at bounding box center [193, 101] width 72 height 31
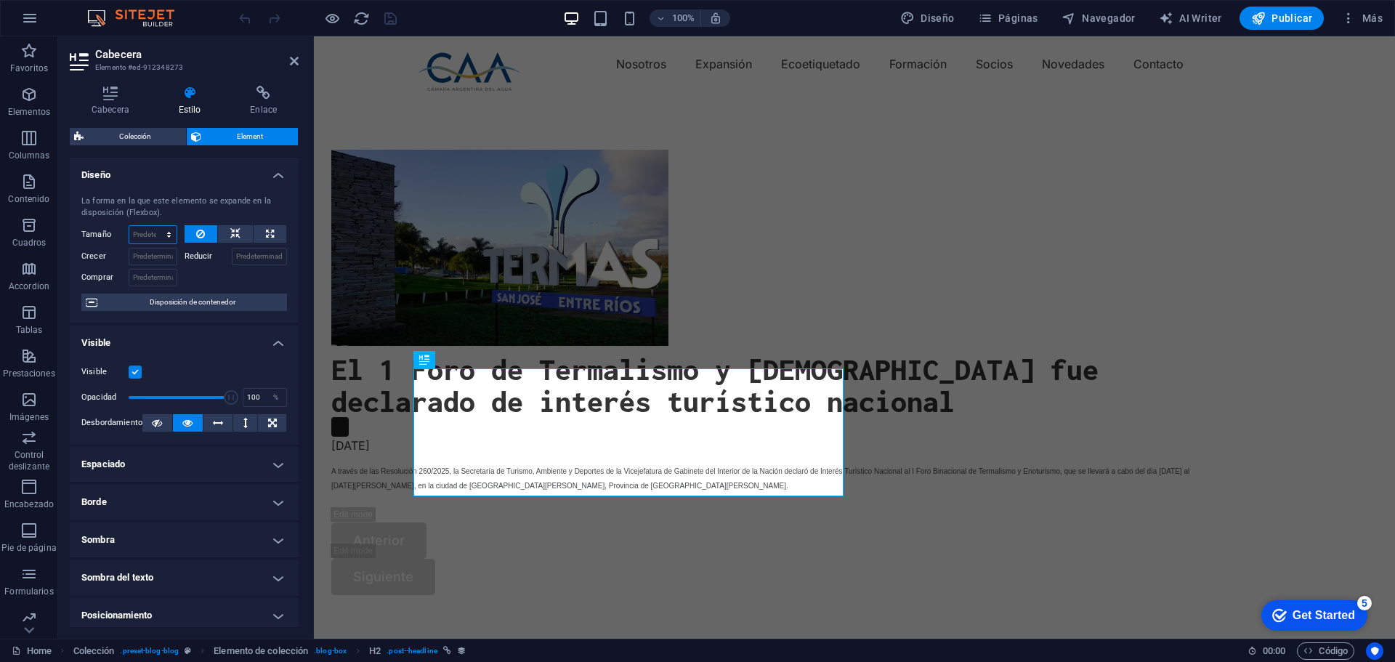
click at [161, 238] on select "Predeterminado automático px % 1/1 1/2 1/3 1/4 1/5 1/6 1/7 1/8 1/9 1/10" at bounding box center [152, 234] width 47 height 17
select select "px"
click at [154, 226] on select "Predeterminado automático px % 1/1 1/2 1/3 1/4 1/5 1/6 1/7 1/8 1/9 1/10" at bounding box center [152, 234] width 47 height 17
type input "0"
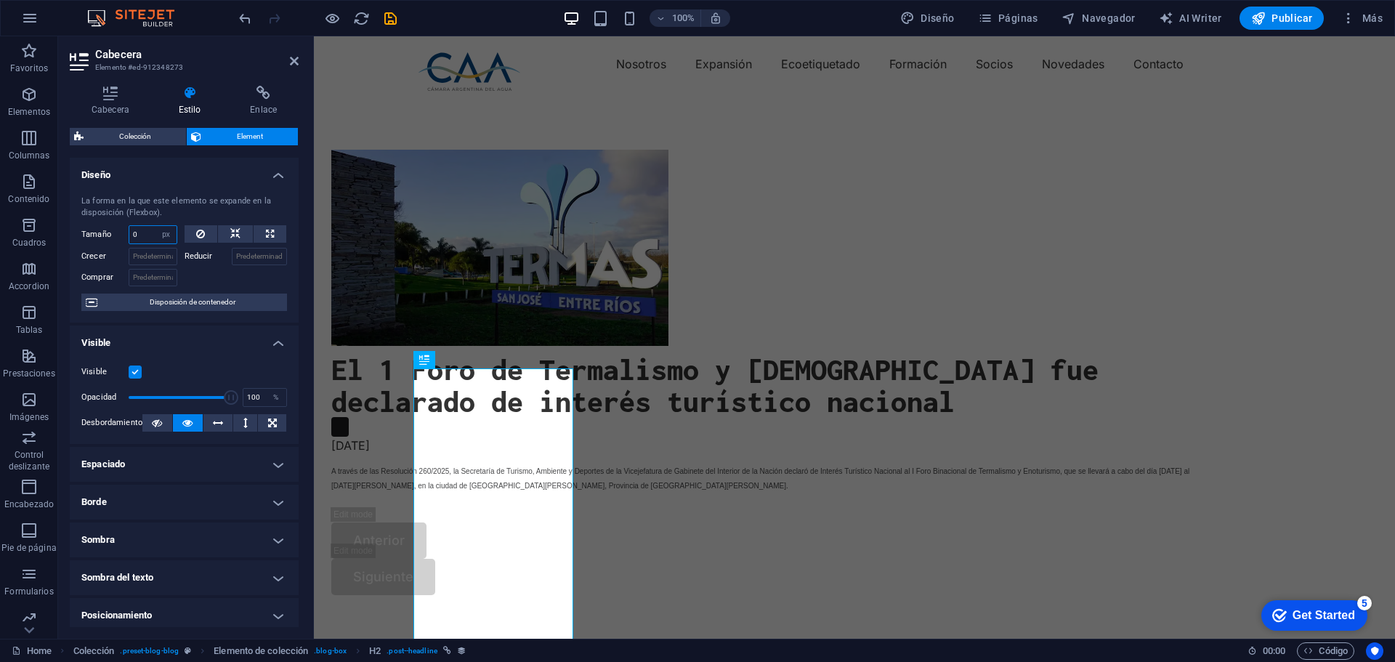
click at [149, 235] on input "0" at bounding box center [152, 234] width 47 height 17
click at [166, 235] on select "Predeterminado automático px % 1/1 1/2 1/3 1/4 1/5 1/6 1/7 1/8 1/9 1/10" at bounding box center [166, 234] width 20 height 17
select select "auto"
click at [156, 226] on select "Predeterminado automático px % 1/1 1/2 1/3 1/4 1/5 1/6 1/7 1/8 1/9 1/10" at bounding box center [166, 234] width 20 height 17
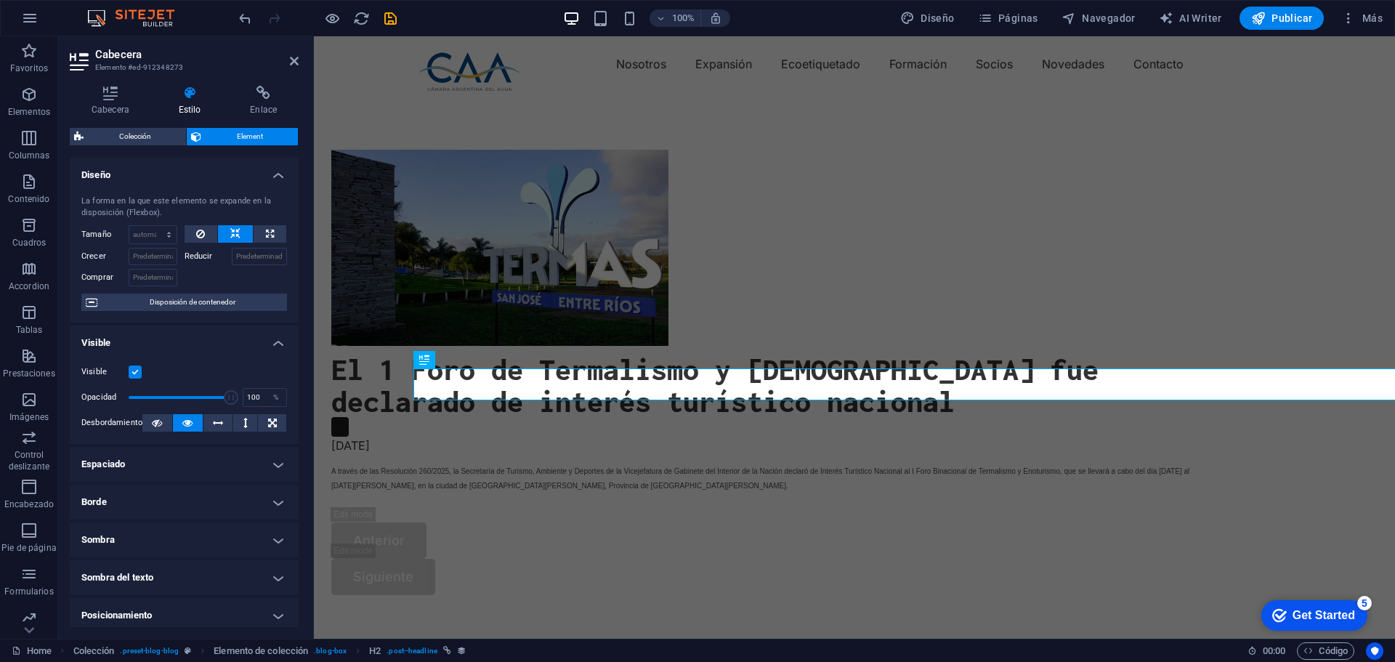
click at [197, 251] on label "Reducir" at bounding box center [207, 256] width 47 height 17
click at [232, 251] on input "Reducir" at bounding box center [260, 256] width 56 height 17
click at [105, 97] on icon at bounding box center [110, 93] width 81 height 15
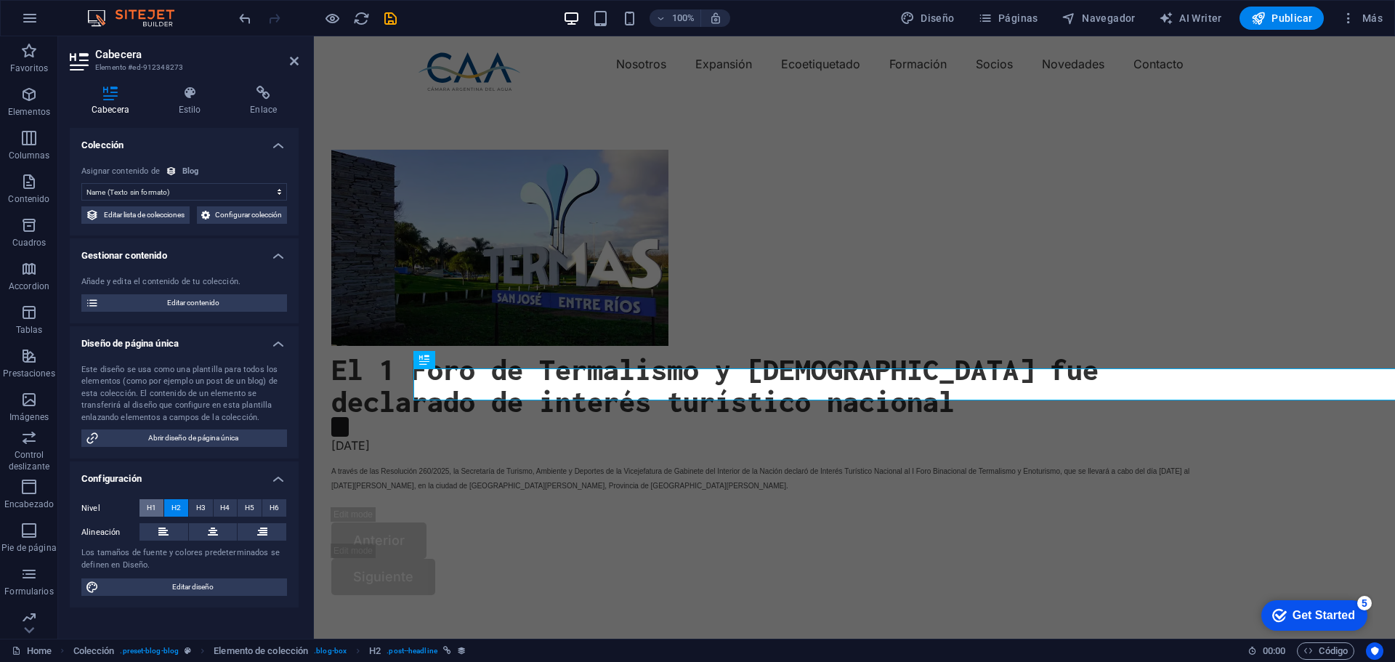
click at [148, 516] on span "H1" at bounding box center [151, 507] width 9 height 17
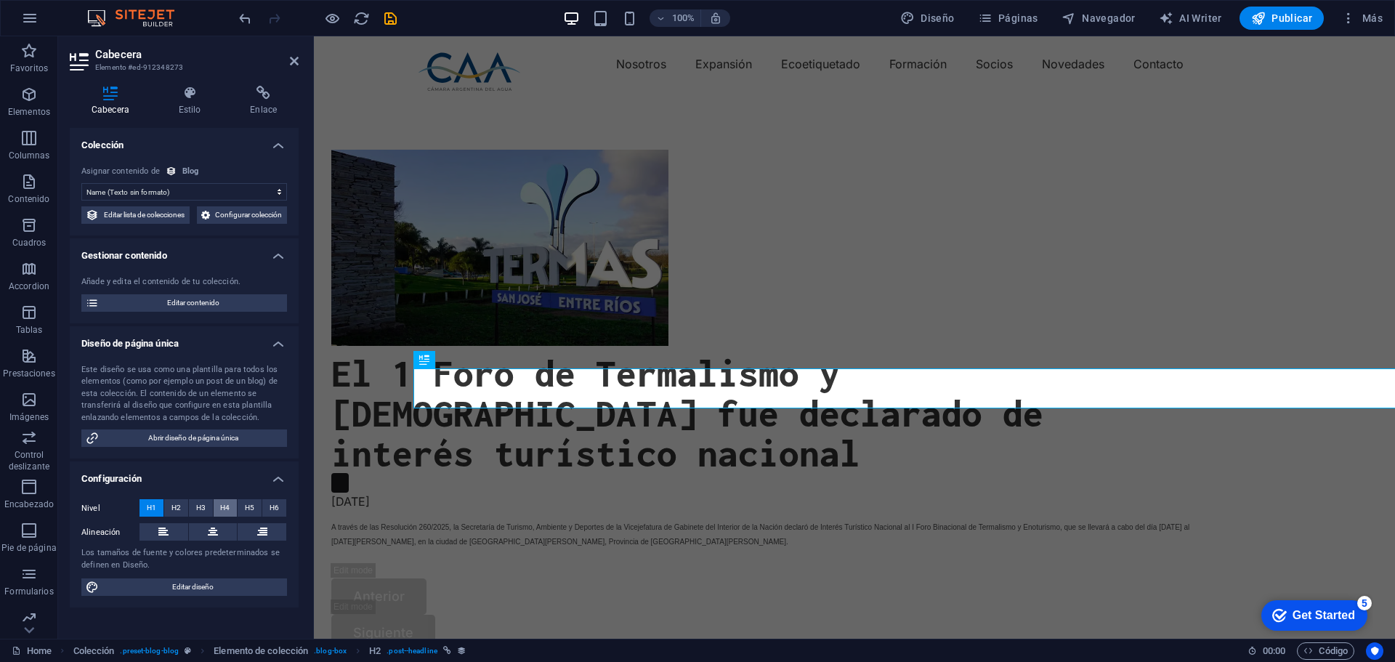
click at [228, 516] on span "H4" at bounding box center [224, 507] width 9 height 17
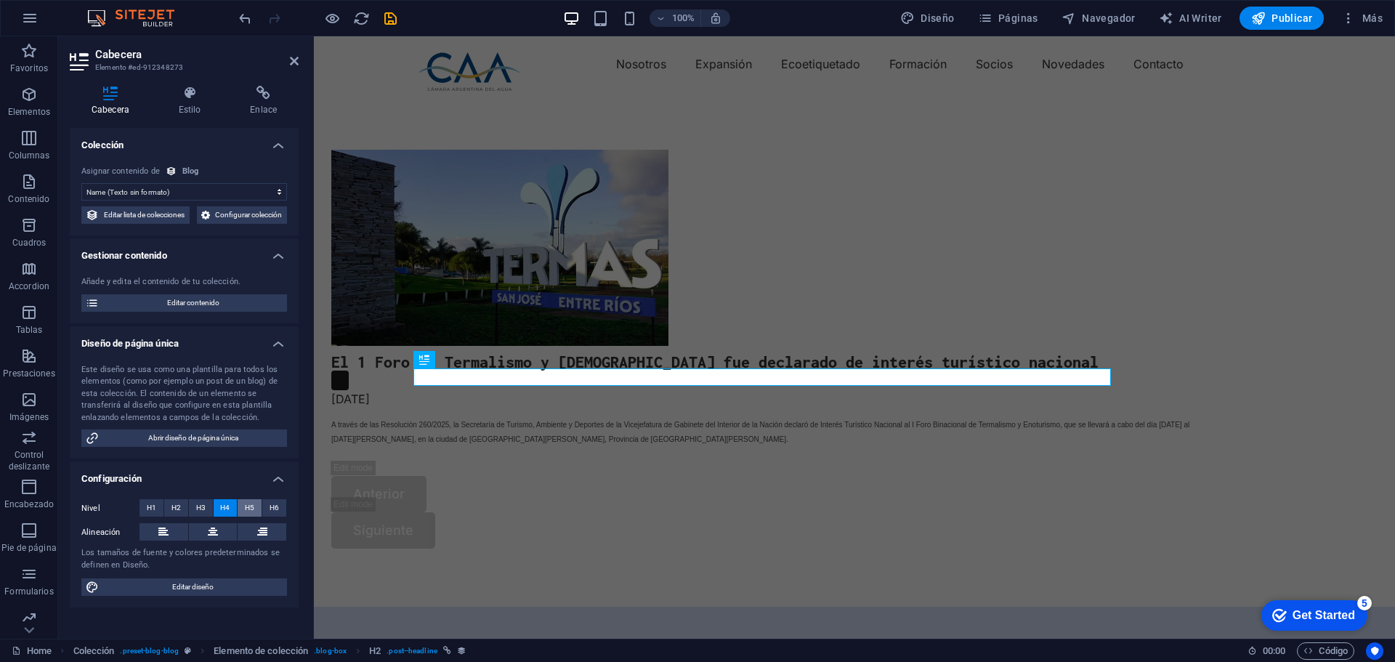
click at [247, 516] on span "H5" at bounding box center [249, 507] width 9 height 17
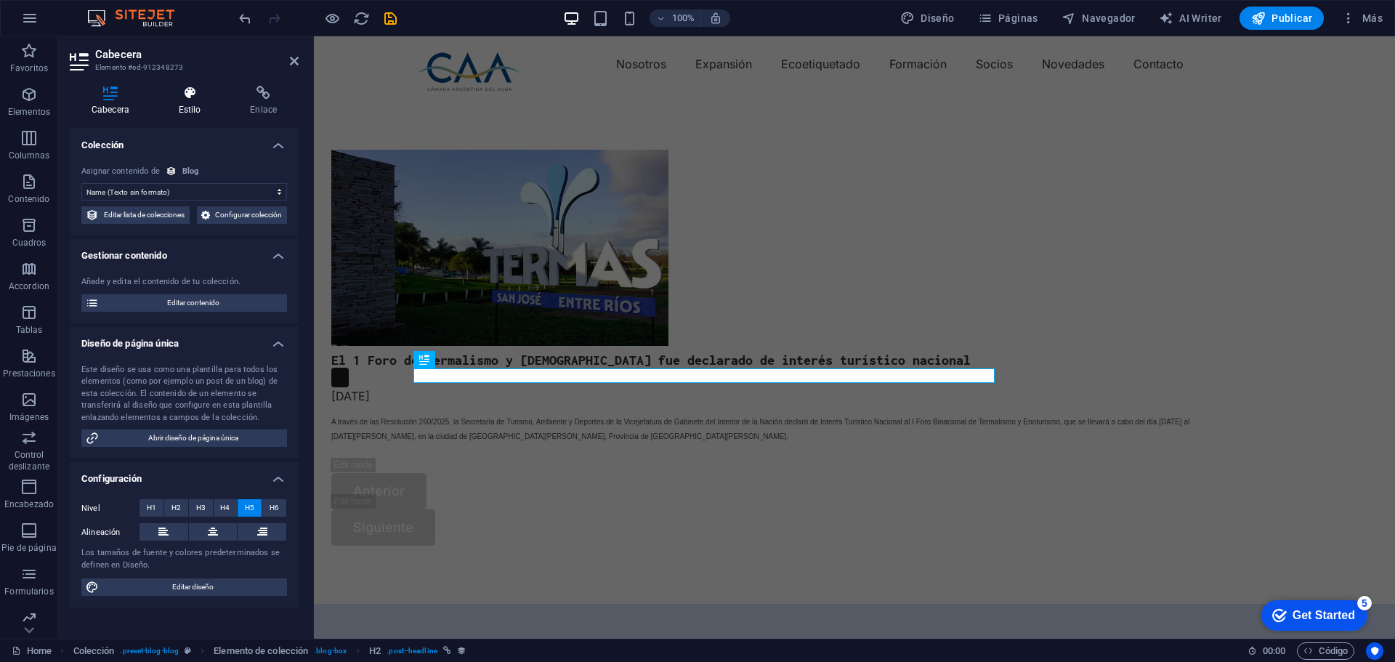
click at [190, 97] on icon at bounding box center [190, 93] width 66 height 15
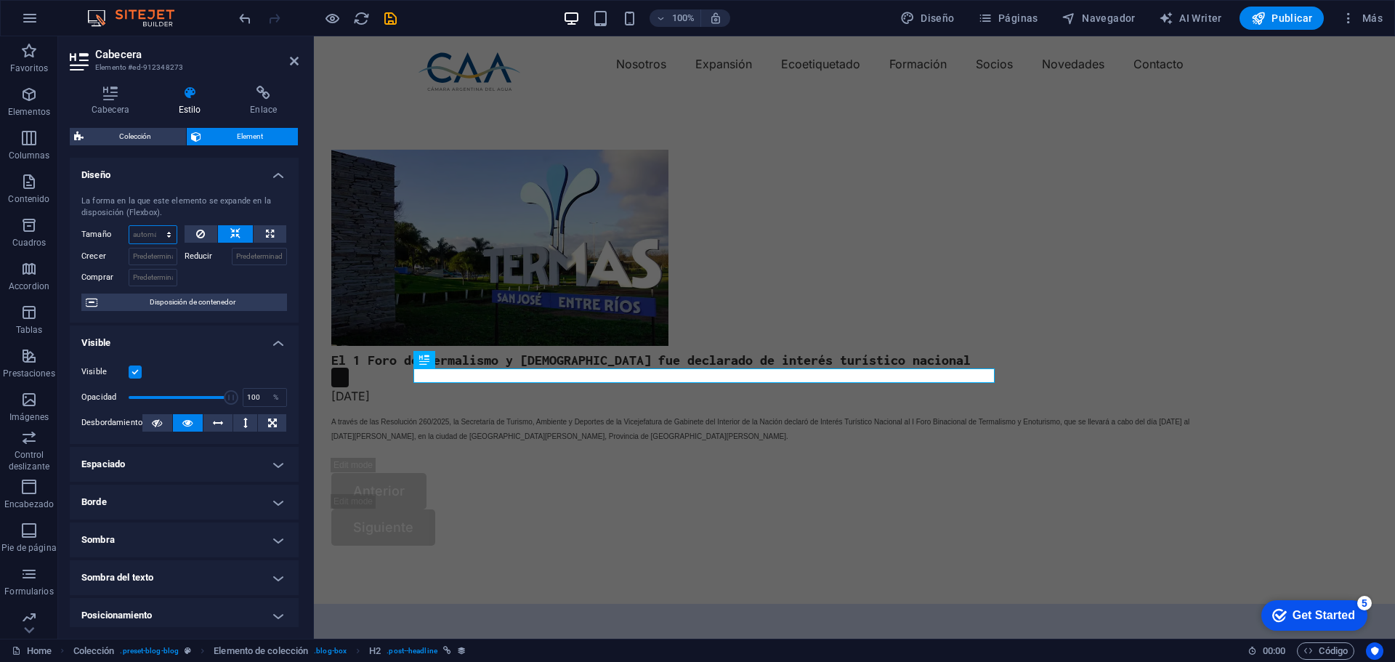
click at [157, 237] on select "Predeterminado automático px % 1/1 1/2 1/3 1/4 1/5 1/6 1/7 1/8 1/9 1/10" at bounding box center [152, 234] width 47 height 17
select select "1/1"
click at [154, 226] on select "Predeterminado automático px % 1/1 1/2 1/3 1/4 1/5 1/6 1/7 1/8 1/9 1/10" at bounding box center [152, 234] width 47 height 17
type input "100"
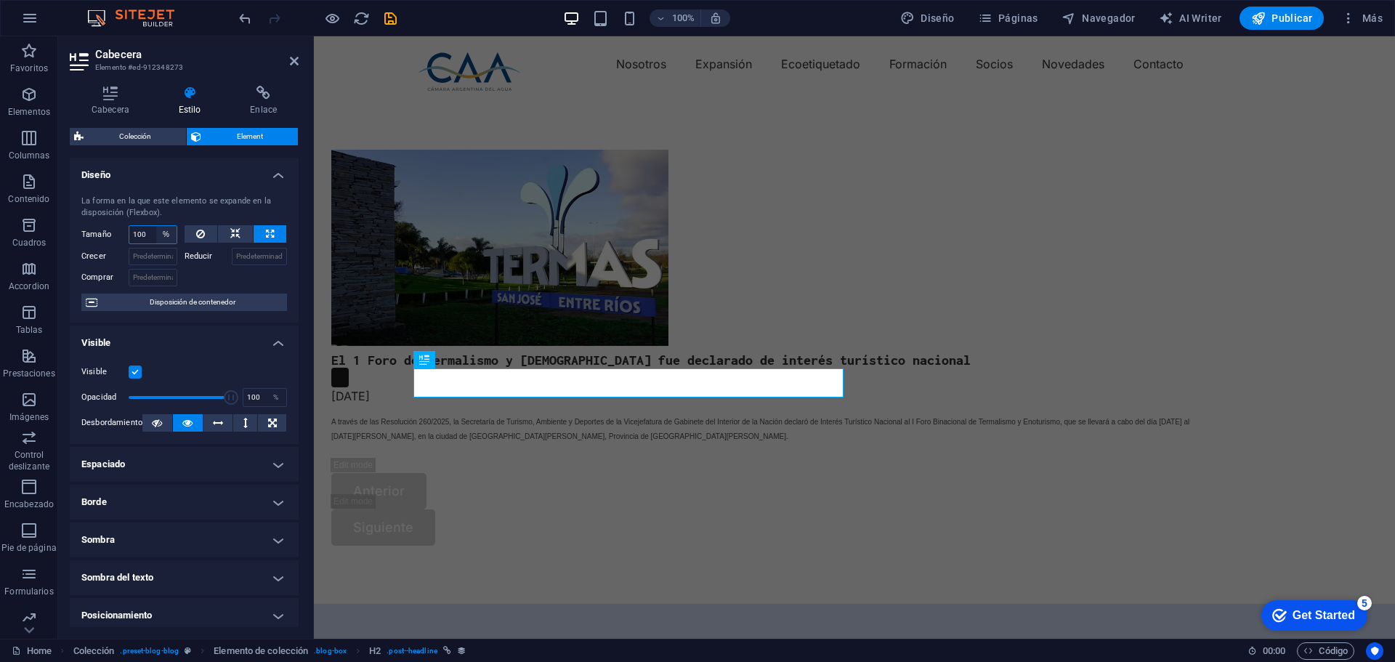
click at [156, 238] on select "Predeterminado automático px % 1/1 1/2 1/3 1/4 1/5 1/6 1/7 1/8 1/9 1/10" at bounding box center [166, 234] width 20 height 17
select select "1/2"
click at [156, 226] on select "Predeterminado automático px % 1/1 1/2 1/3 1/4 1/5 1/6 1/7 1/8 1/9 1/10" at bounding box center [166, 234] width 20 height 17
type input "50"
select select "%"
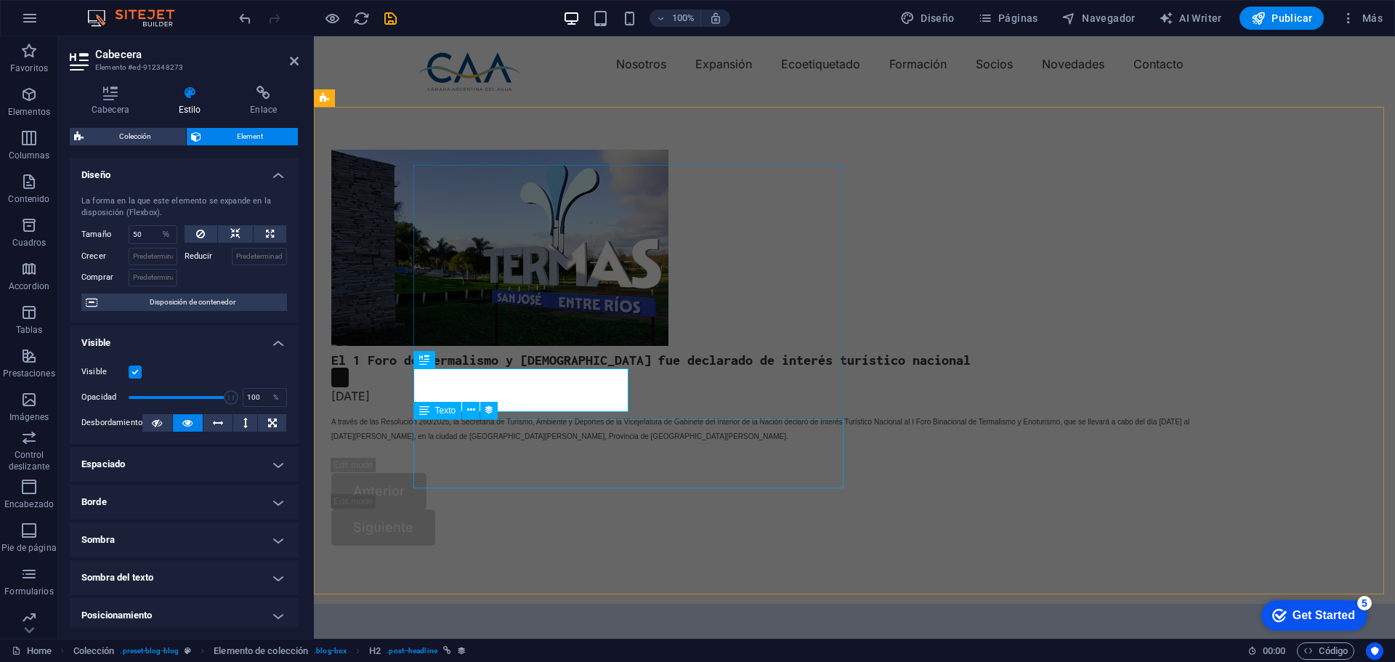
click at [768, 446] on div "A través de las Resolución 260/2025, la Secretaría de Turismo, Ambiente y Depor…" at bounding box center [767, 440] width 872 height 54
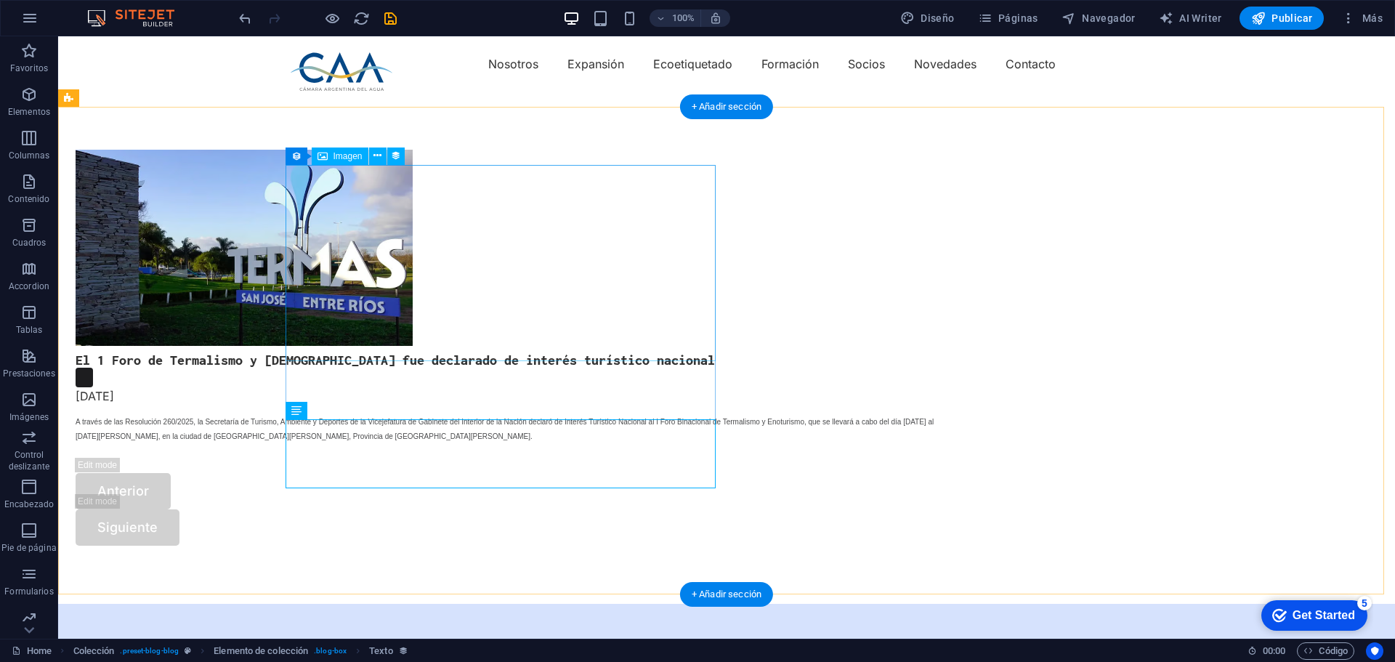
click at [436, 278] on figure at bounding box center [512, 248] width 872 height 196
click at [414, 245] on figure at bounding box center [512, 248] width 872 height 196
select select "image"
select select "px"
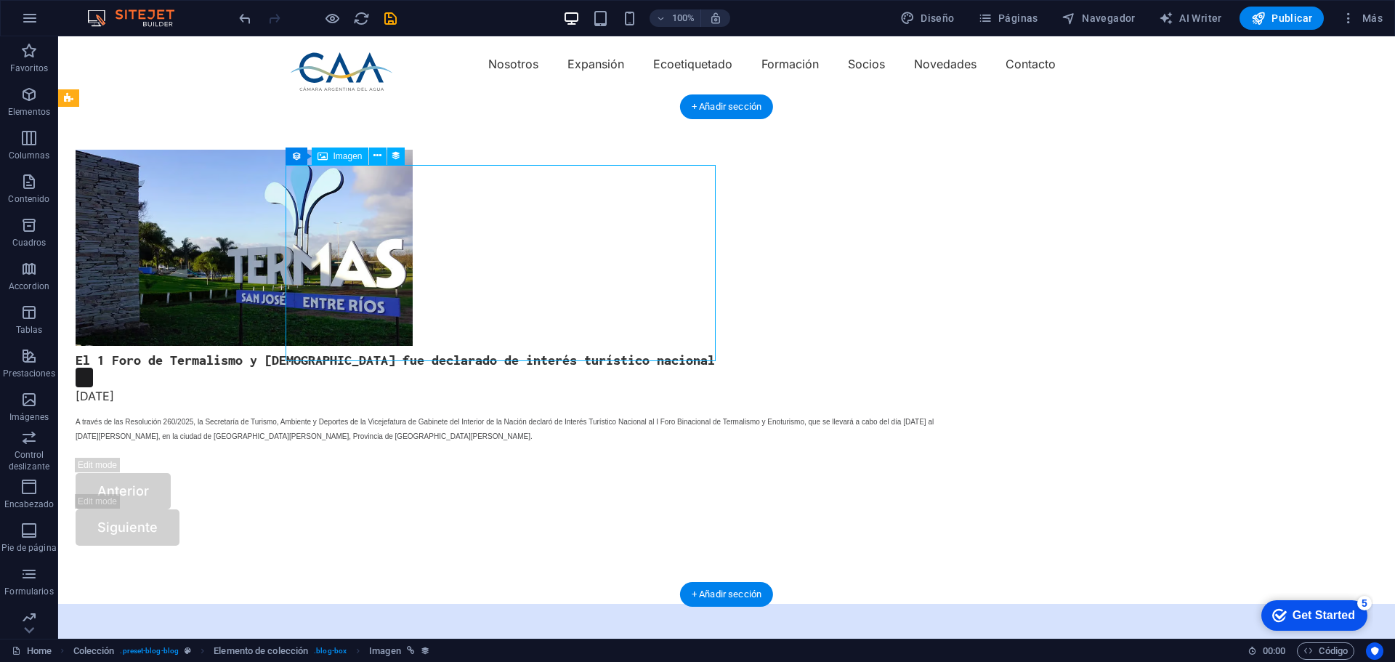
select select "px"
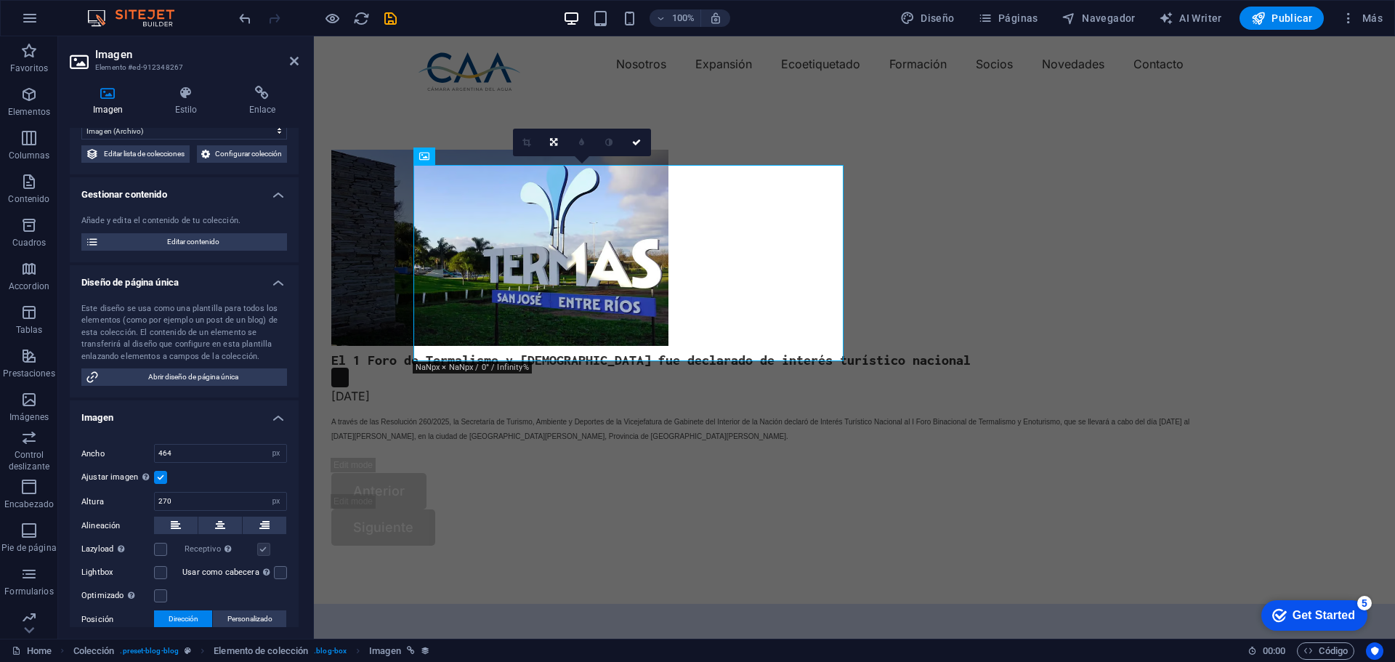
scroll to position [145, 0]
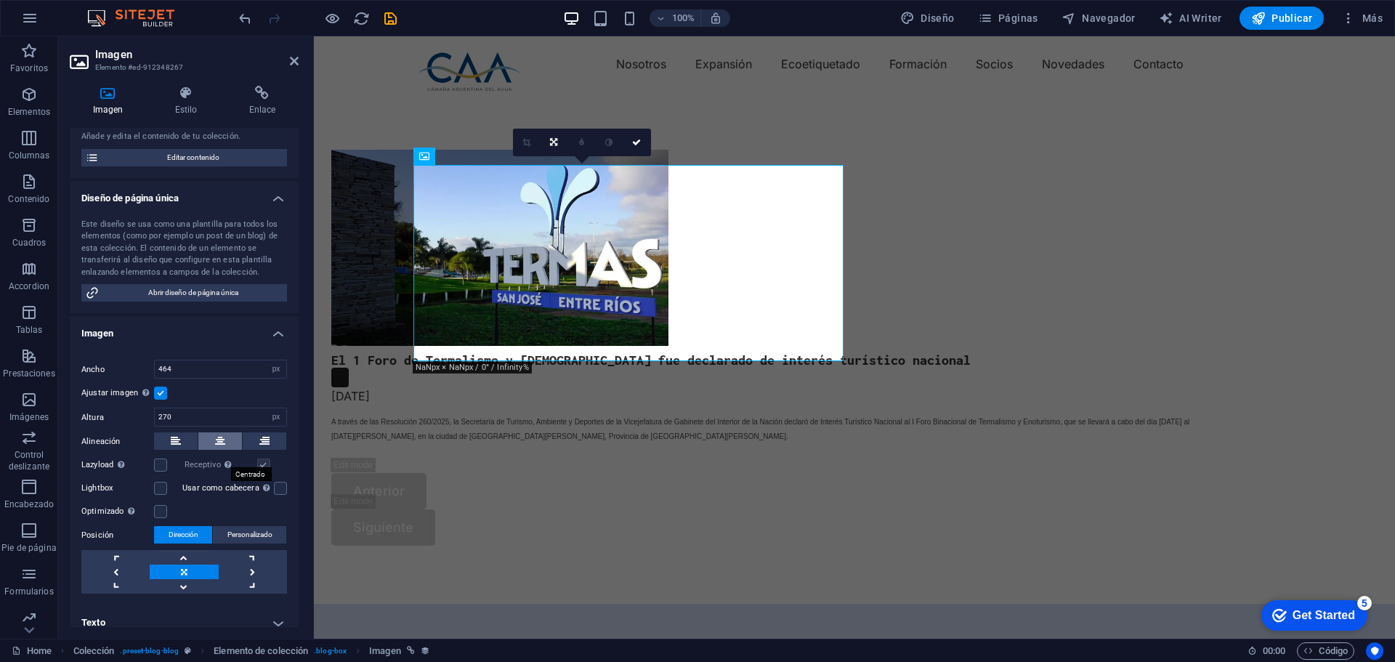
click at [218, 450] on icon at bounding box center [220, 440] width 10 height 17
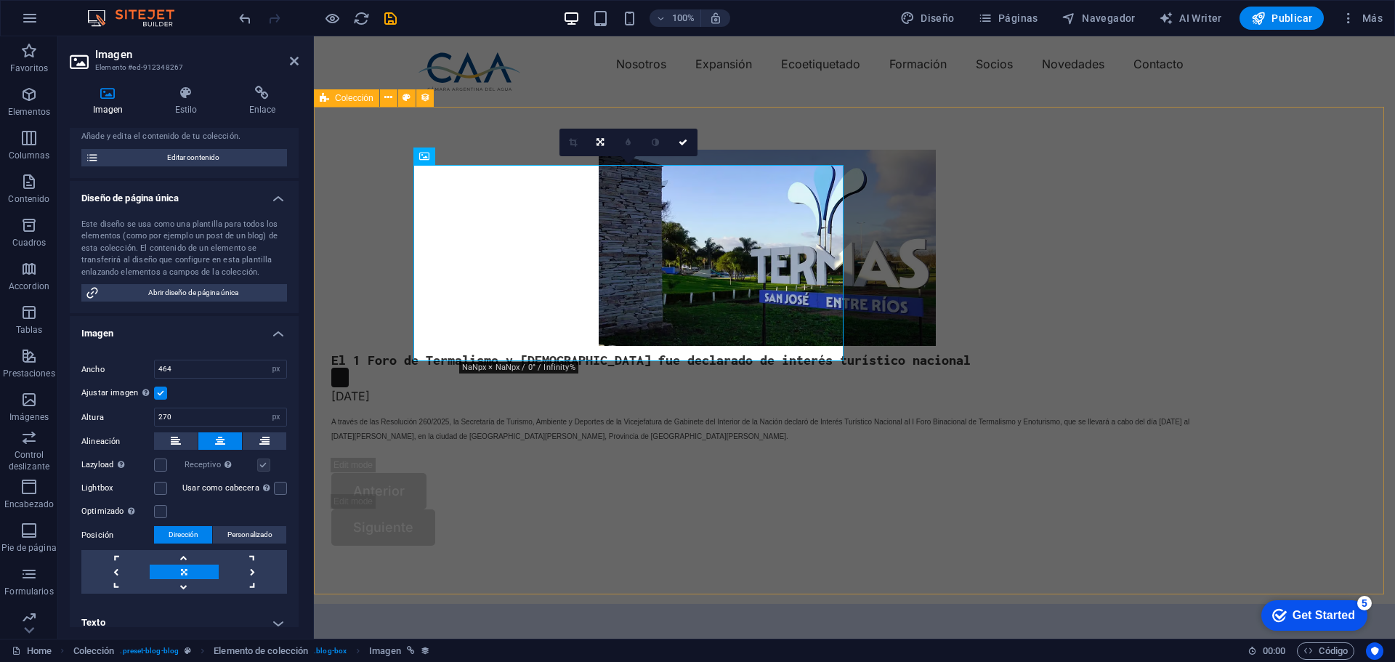
click at [960, 333] on div "El 1 Foro de Termalismo y Enoturismo fue declarado de interés turístico naciona…" at bounding box center [854, 348] width 1081 height 512
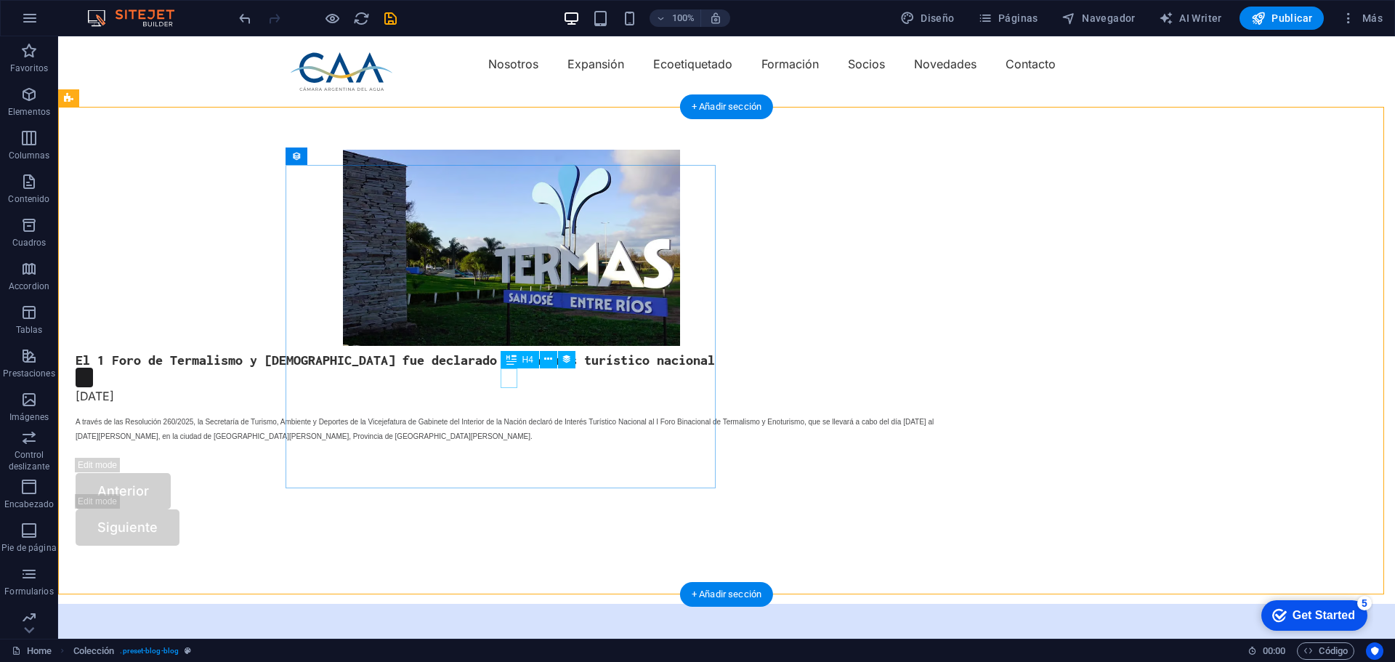
click at [504, 378] on div at bounding box center [506, 378] width 860 height 20
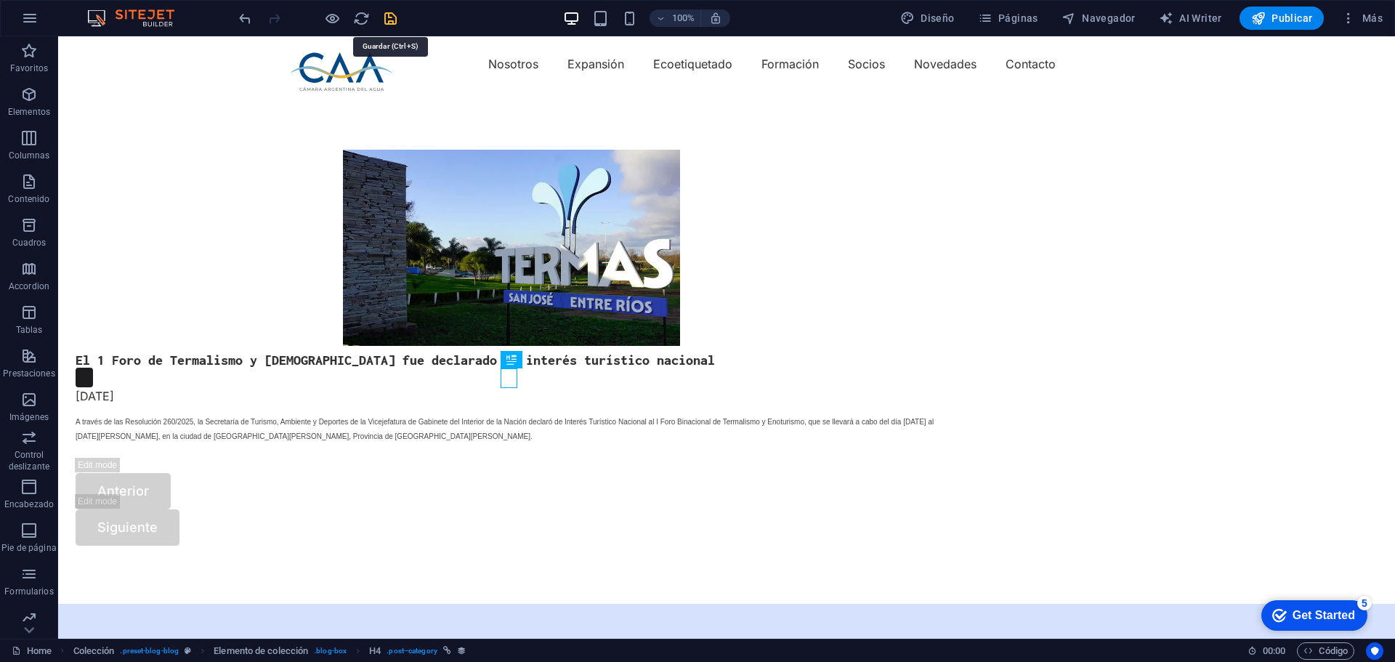
click at [389, 17] on icon "save" at bounding box center [390, 18] width 17 height 17
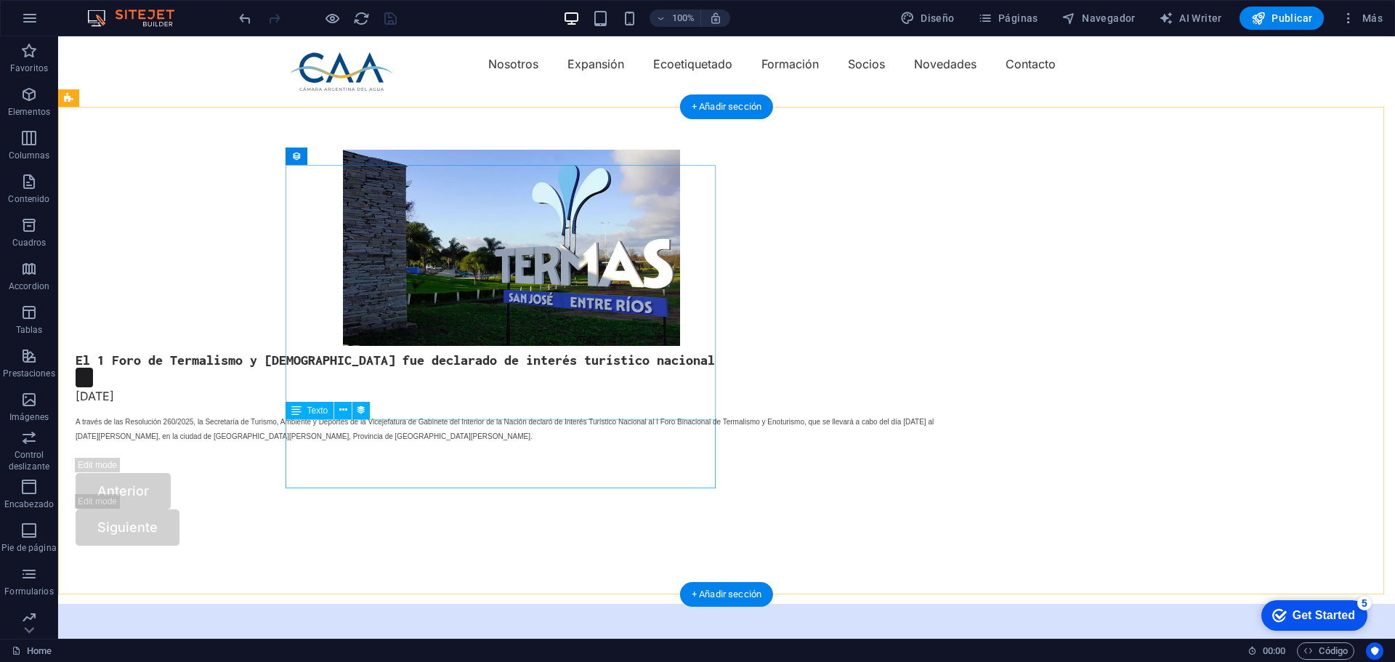
click at [490, 448] on div "A través de las Resolución 260/2025, la Secretaría de Turismo, Ambiente y Depor…" at bounding box center [512, 440] width 872 height 54
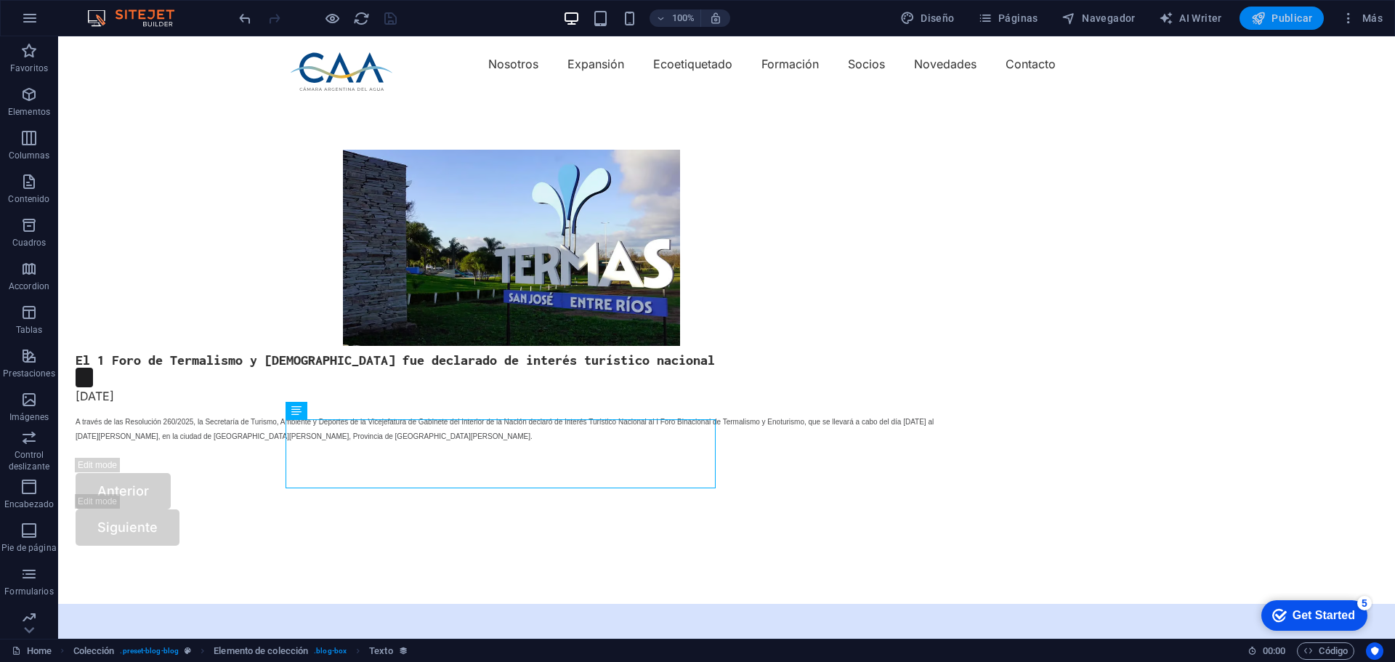
click at [1278, 12] on span "Publicar" at bounding box center [1282, 18] width 62 height 15
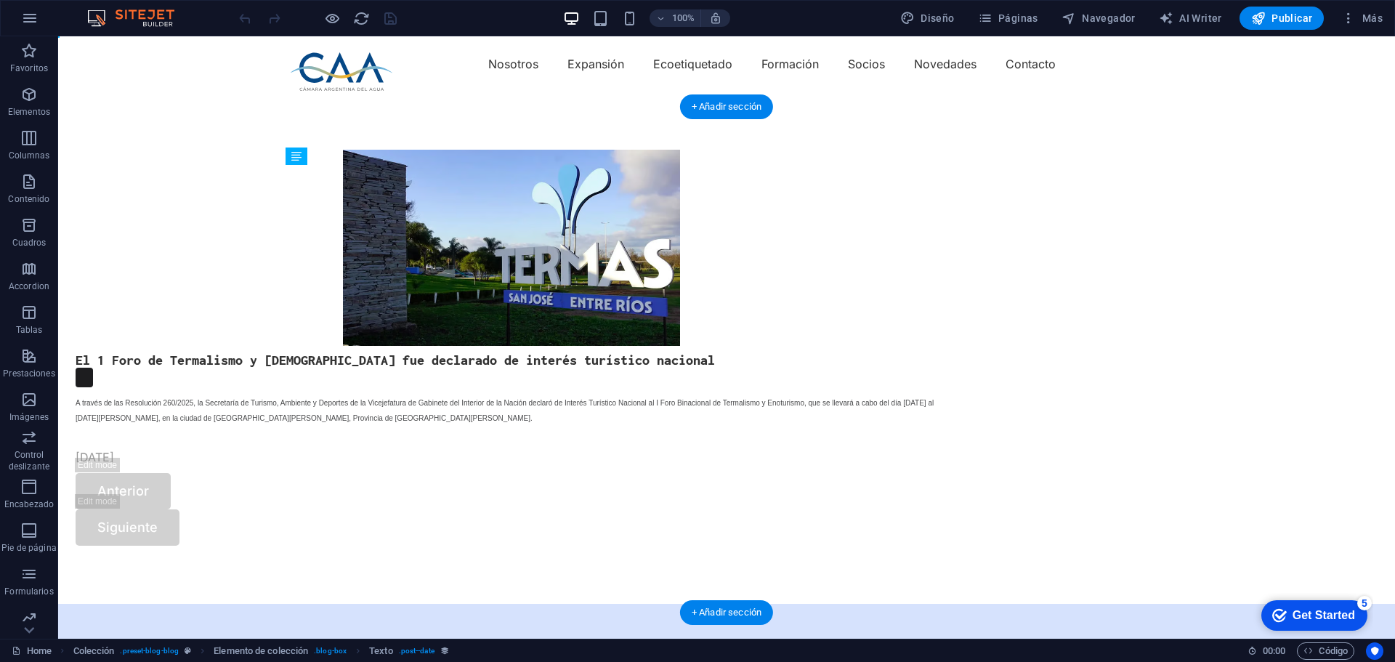
drag, startPoint x: 592, startPoint y: 392, endPoint x: 338, endPoint y: 483, distance: 269.9
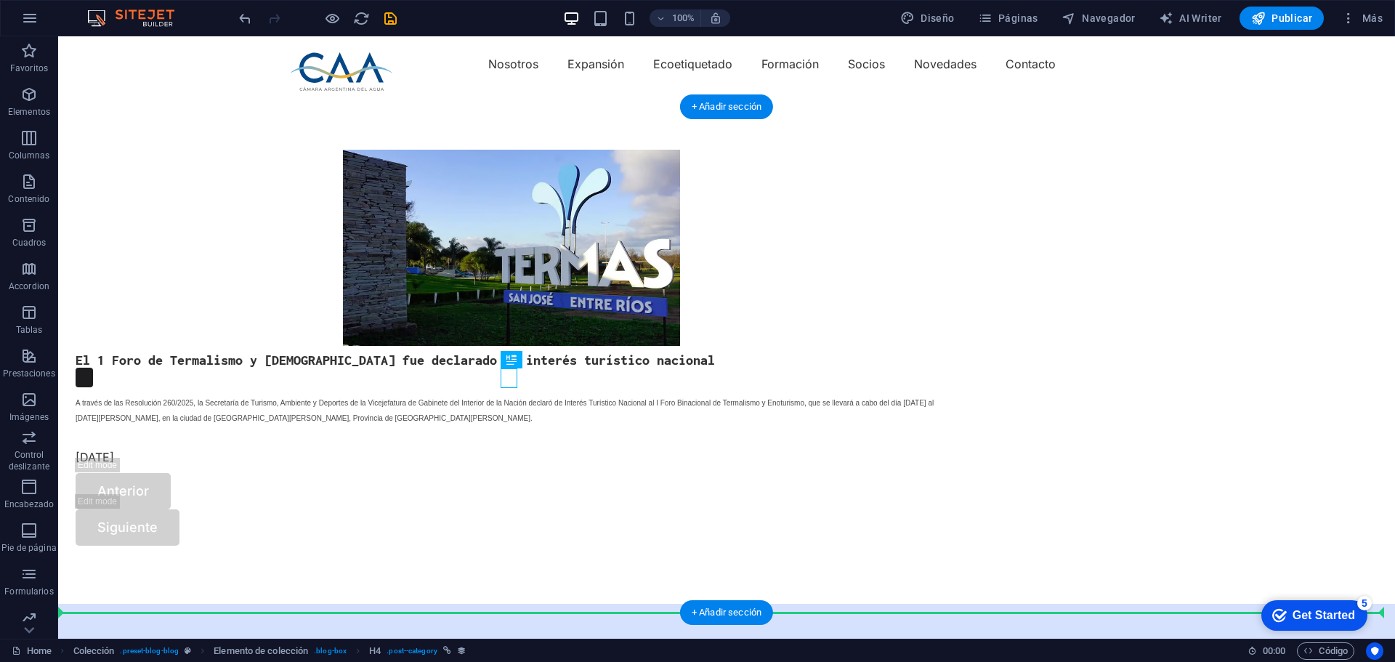
drag, startPoint x: 506, startPoint y: 375, endPoint x: 516, endPoint y: 403, distance: 29.9
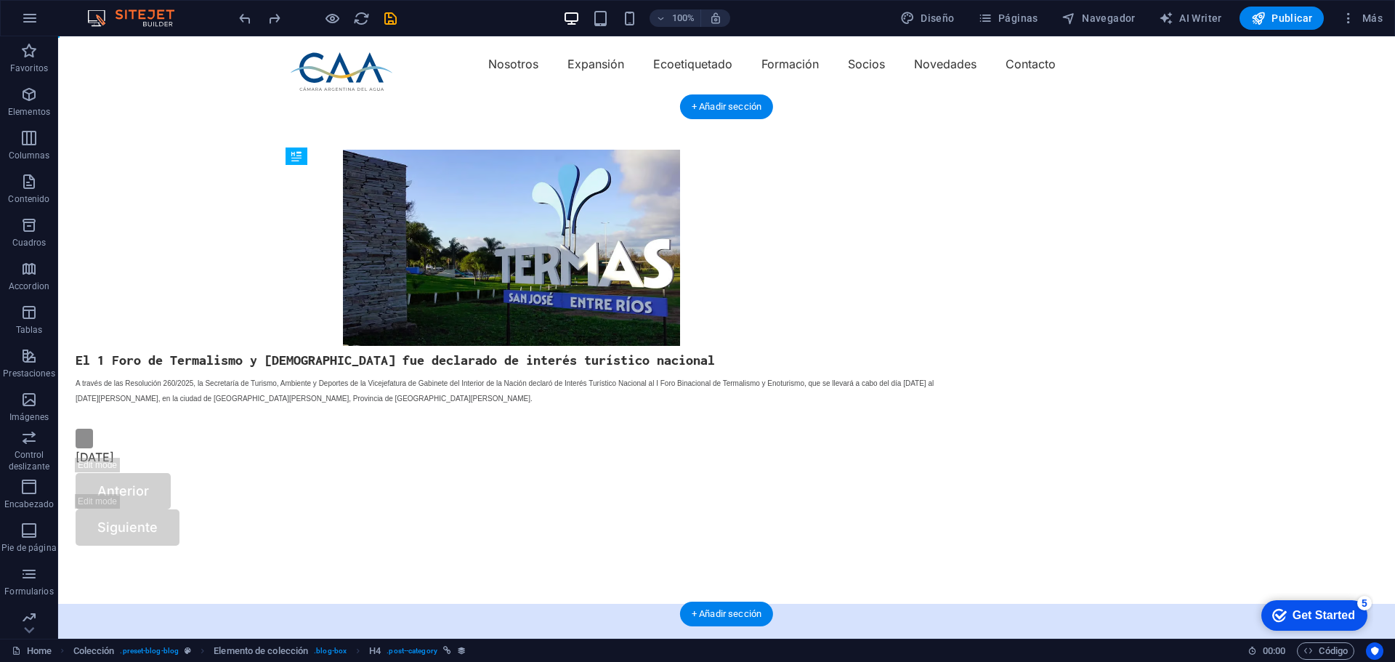
drag, startPoint x: 568, startPoint y: 399, endPoint x: 337, endPoint y: 496, distance: 250.4
click at [473, 429] on div "A través de las Resolución 260/2025, la Secretaría de Turismo, Ambiente y Depor…" at bounding box center [512, 402] width 872 height 54
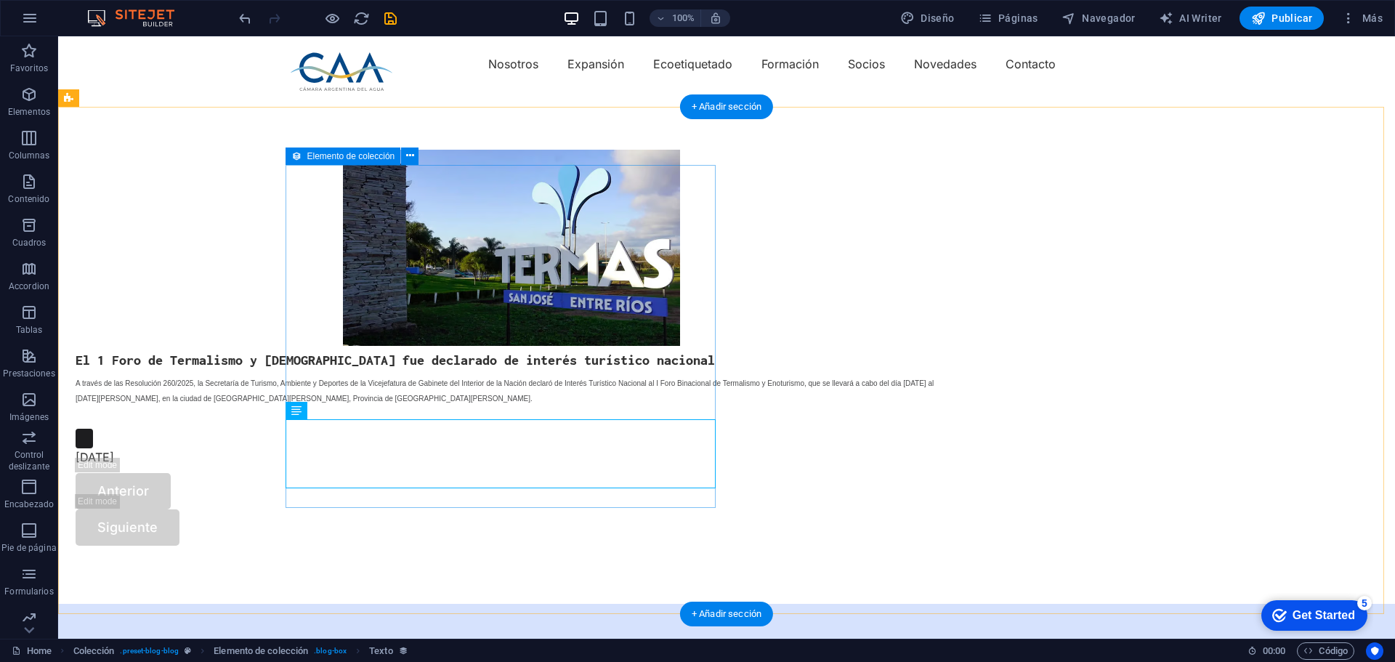
click at [466, 467] on article "El 1 Foro de Termalismo y Enoturismo fue declarado de interés turístico naciona…" at bounding box center [512, 308] width 872 height 317
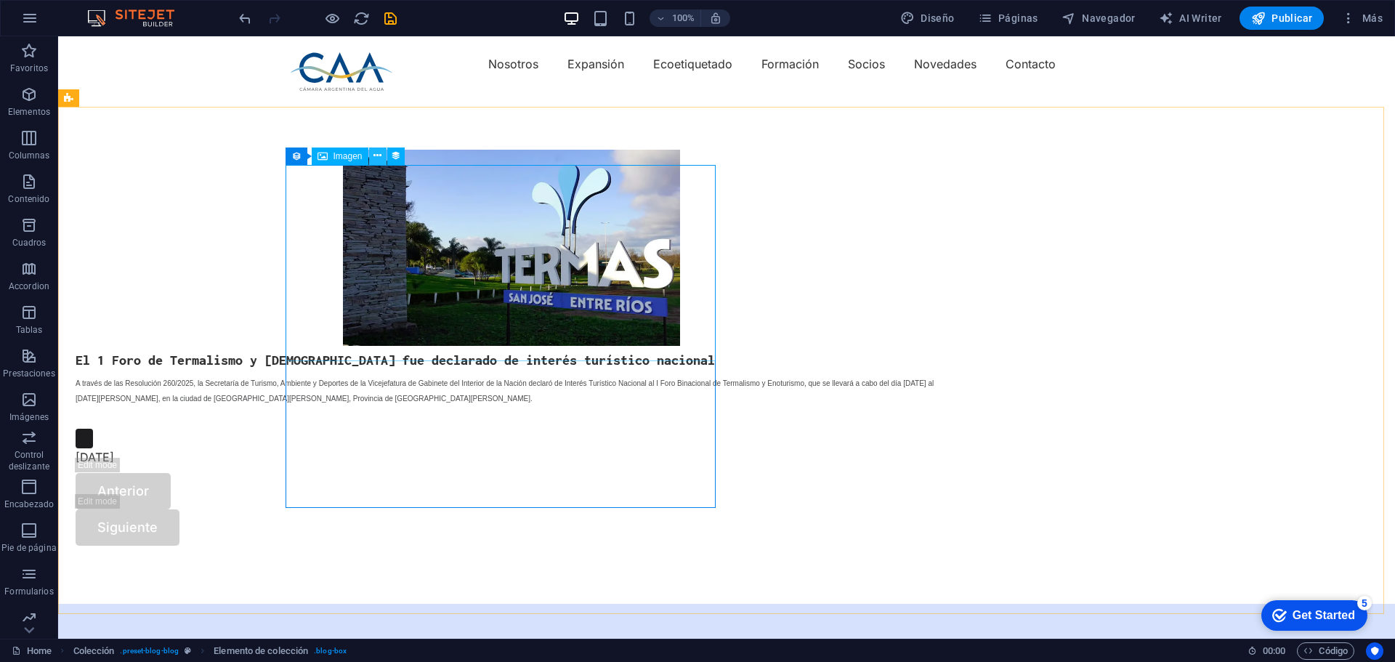
click at [375, 157] on icon at bounding box center [377, 155] width 8 height 15
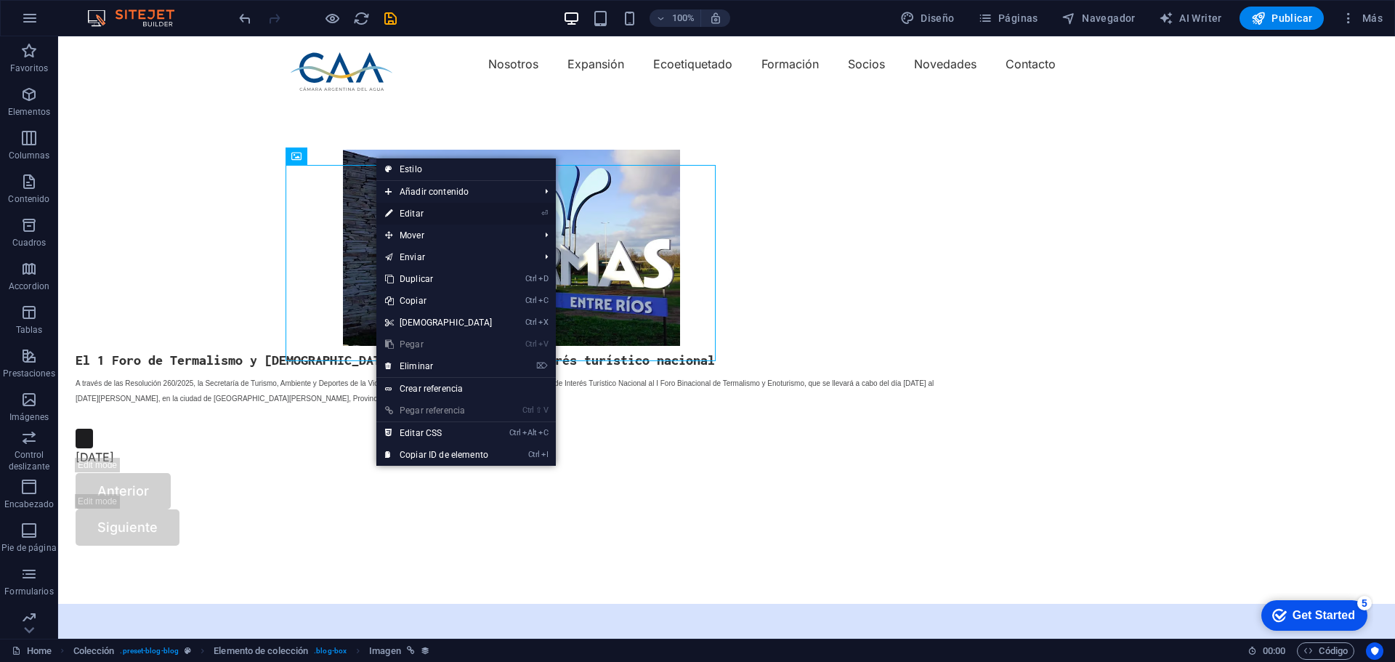
click at [413, 214] on link "⏎ Editar" at bounding box center [438, 214] width 125 height 22
select select "px"
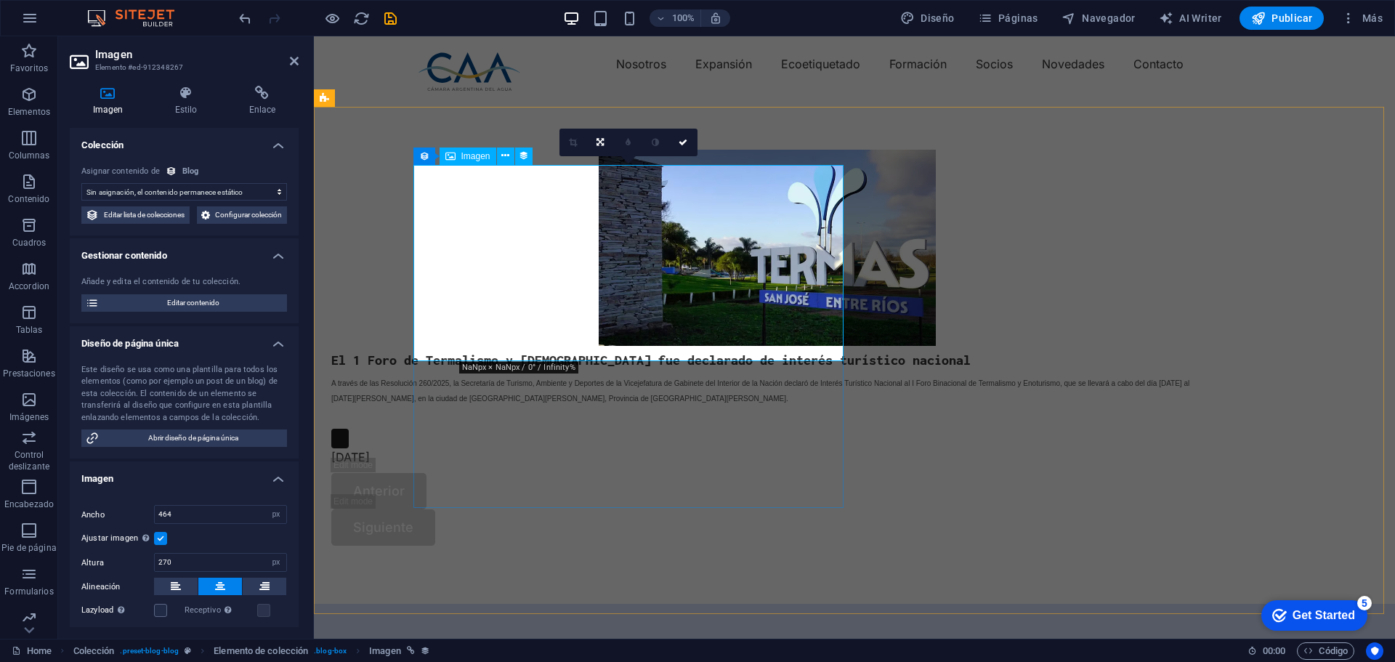
select select "image"
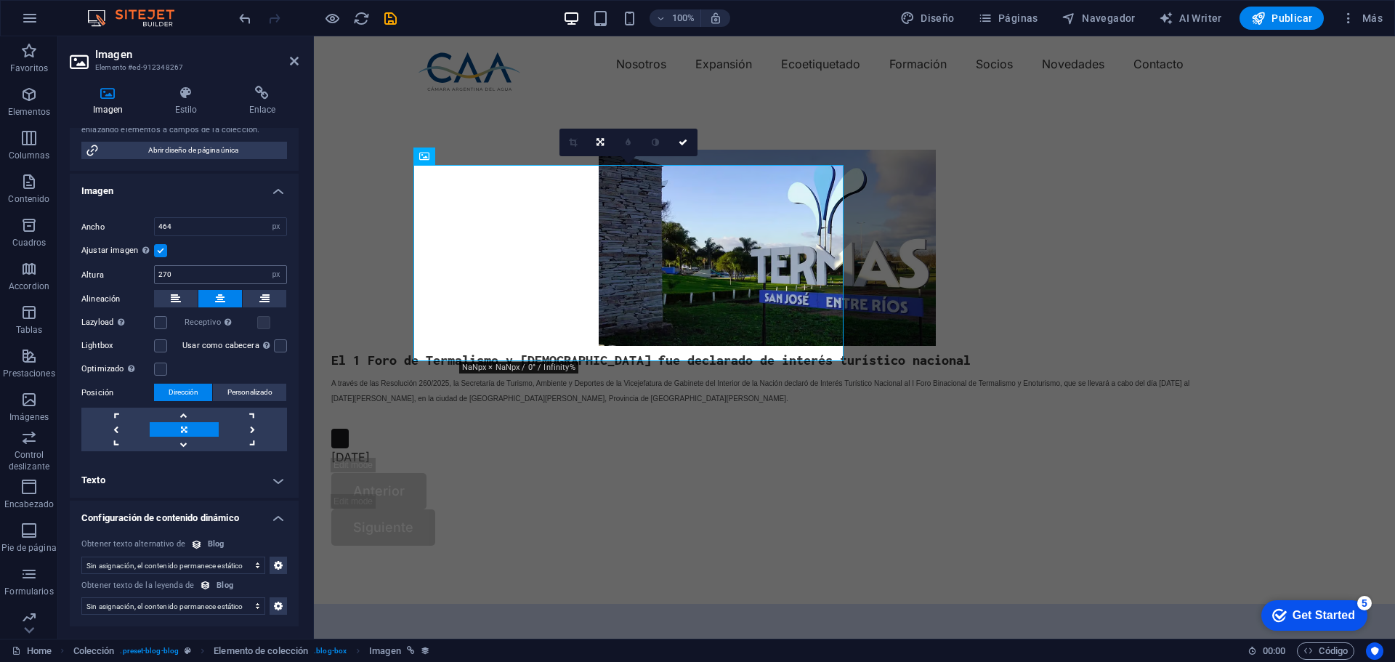
scroll to position [304, 0]
click at [249, 426] on link at bounding box center [253, 429] width 68 height 15
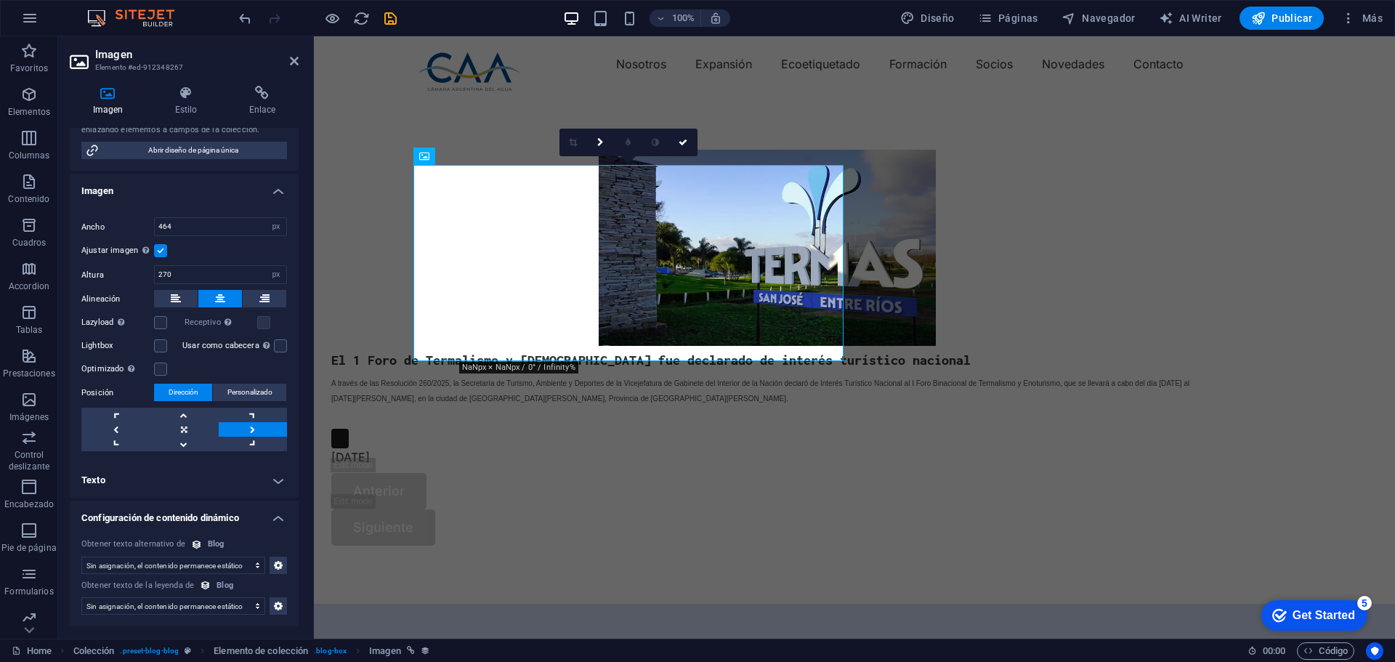
click at [249, 426] on link at bounding box center [253, 429] width 68 height 15
click at [117, 430] on link at bounding box center [115, 429] width 68 height 15
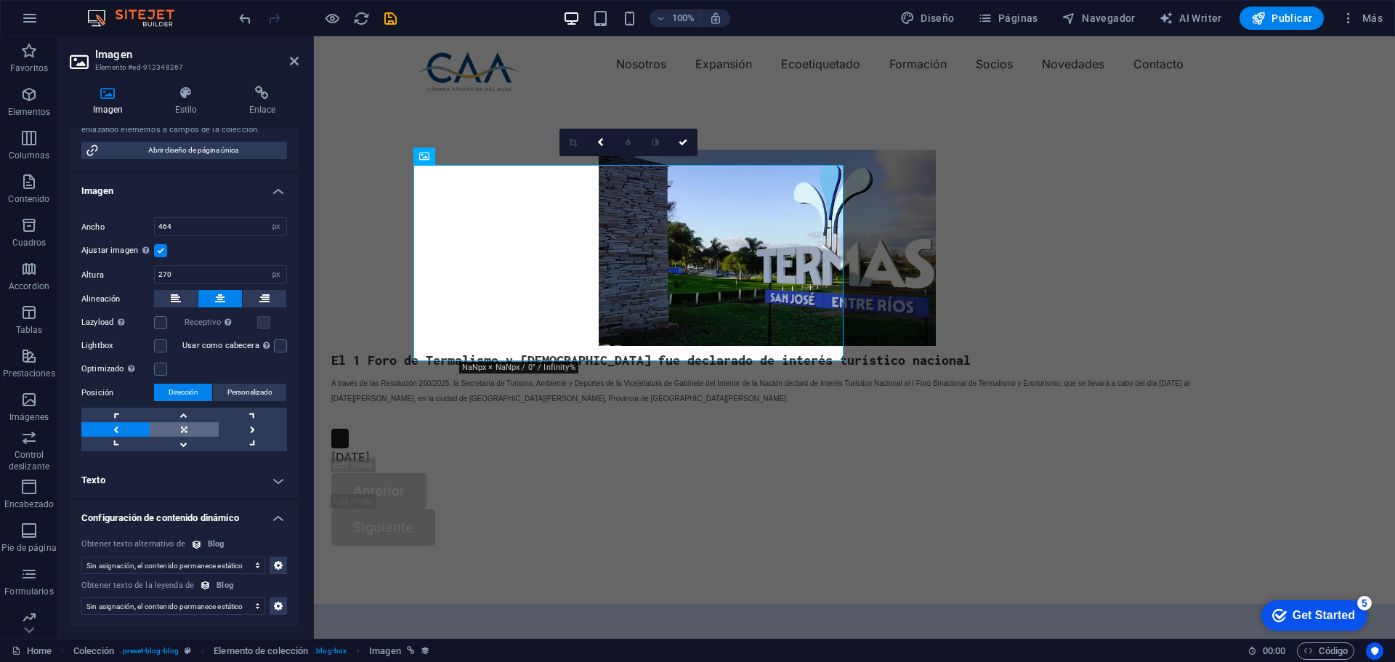
click at [181, 429] on link at bounding box center [184, 429] width 68 height 15
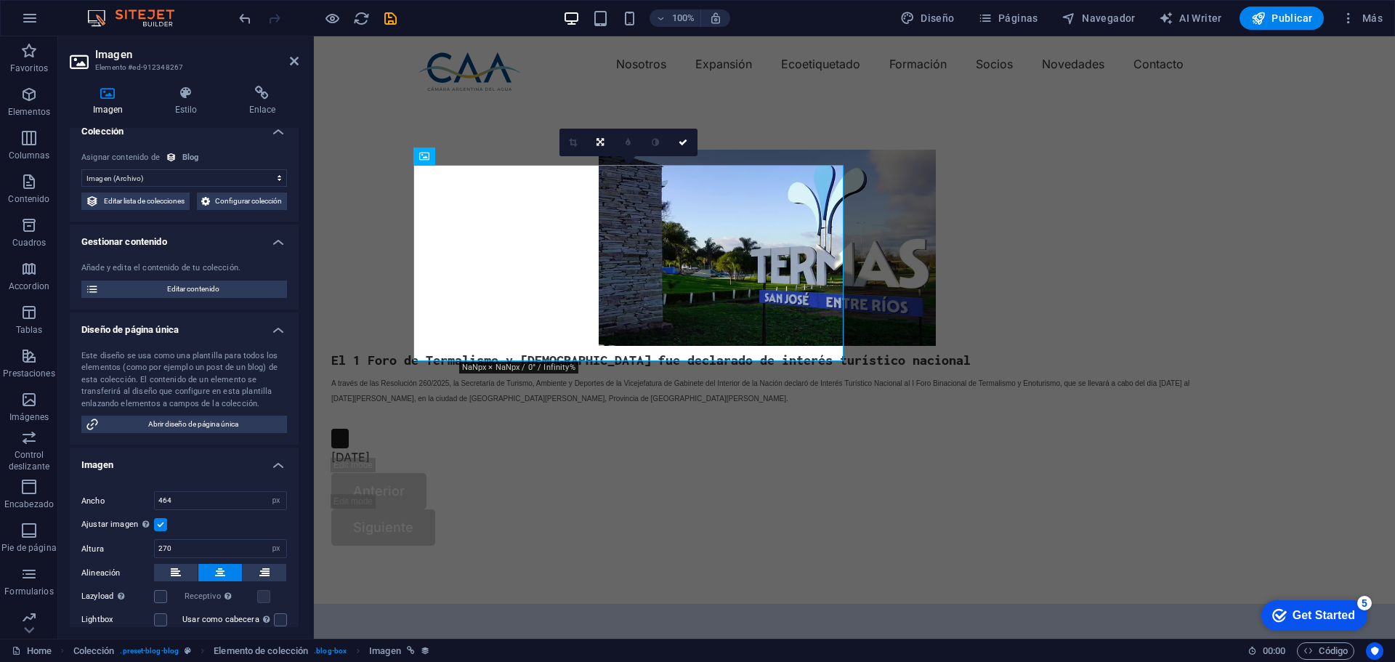
scroll to position [0, 0]
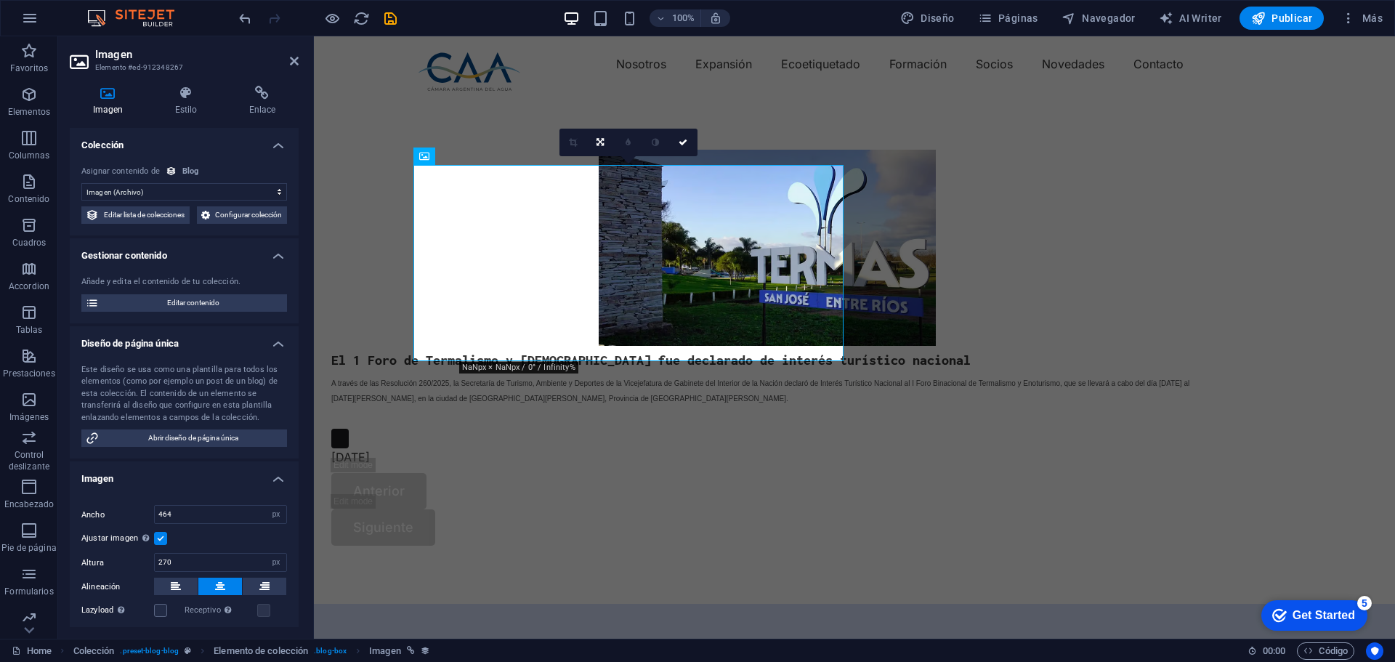
click at [274, 147] on h4 "Colección" at bounding box center [184, 141] width 229 height 26
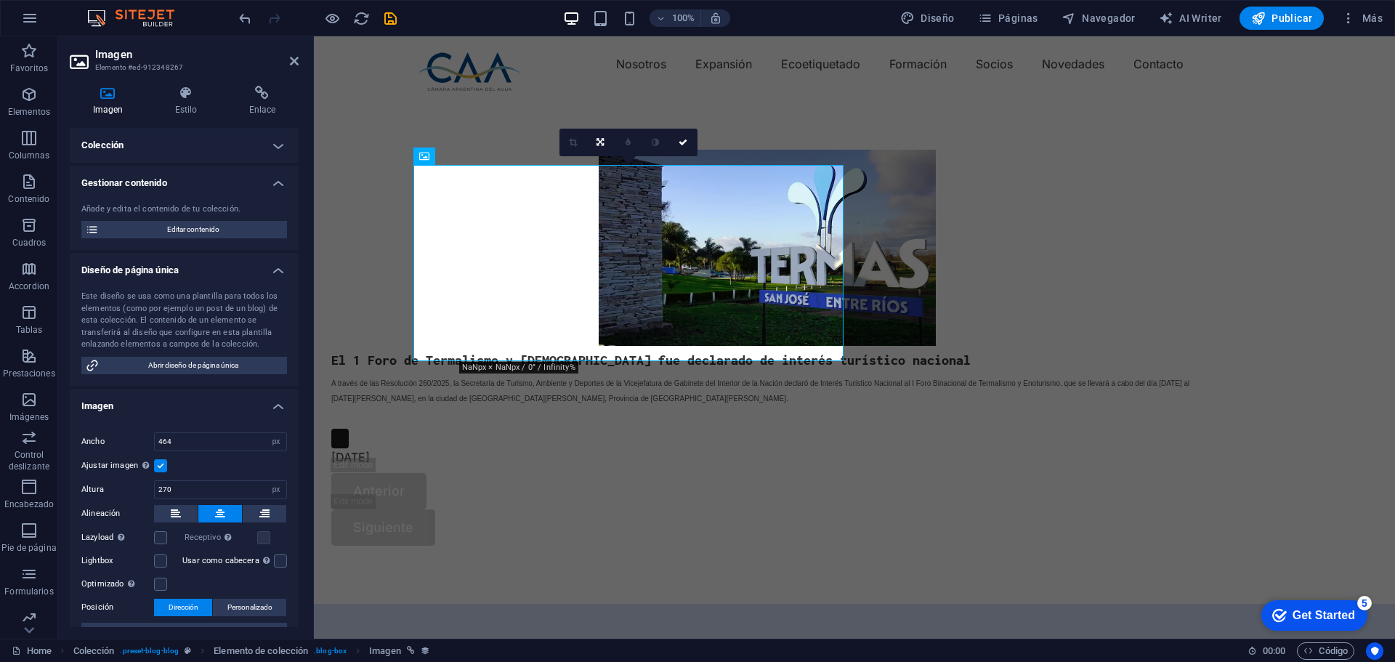
click at [277, 180] on h4 "Gestionar contenido" at bounding box center [184, 179] width 229 height 26
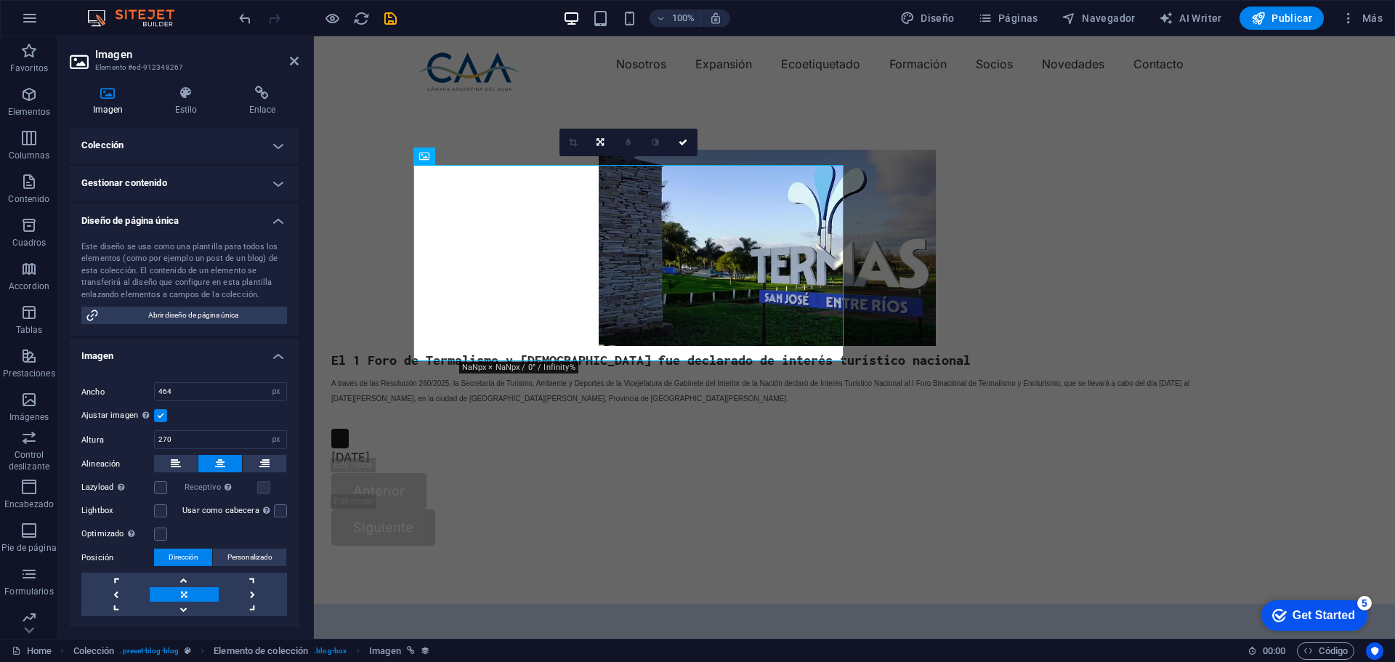
click at [277, 219] on h4 "Diseño de página única" at bounding box center [184, 216] width 229 height 26
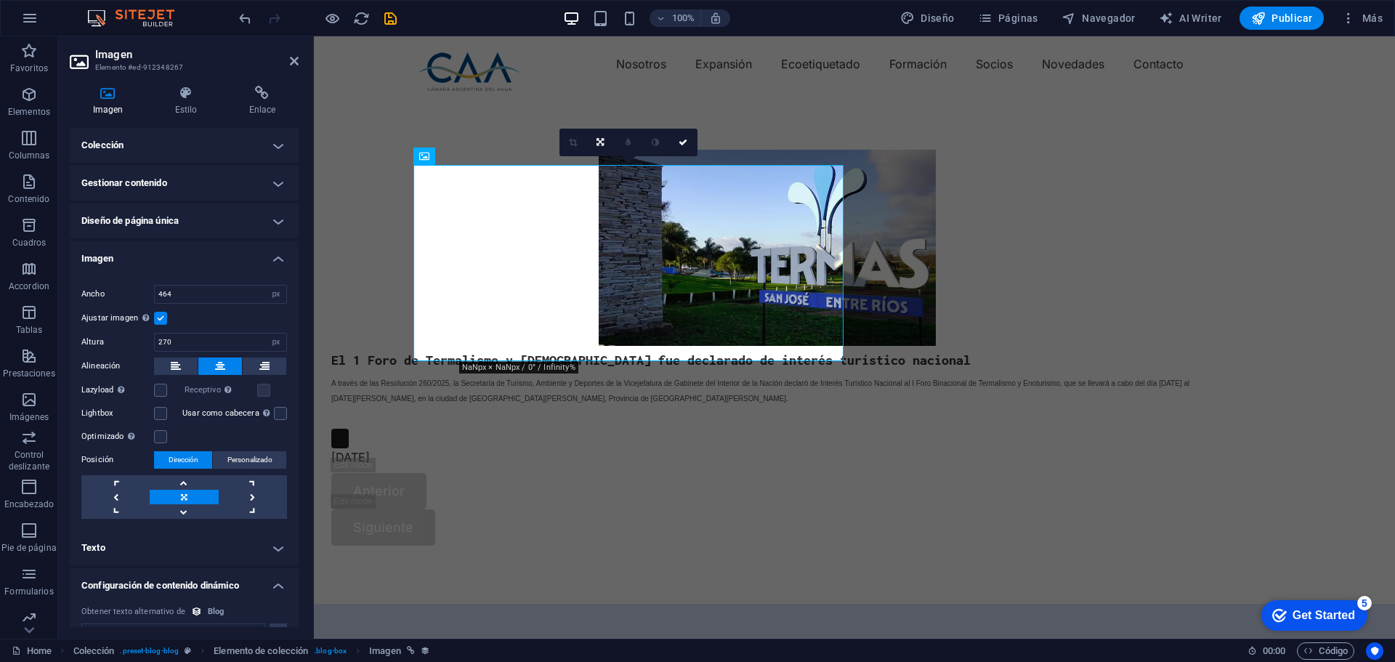
click at [272, 257] on h4 "Imagen" at bounding box center [184, 254] width 229 height 26
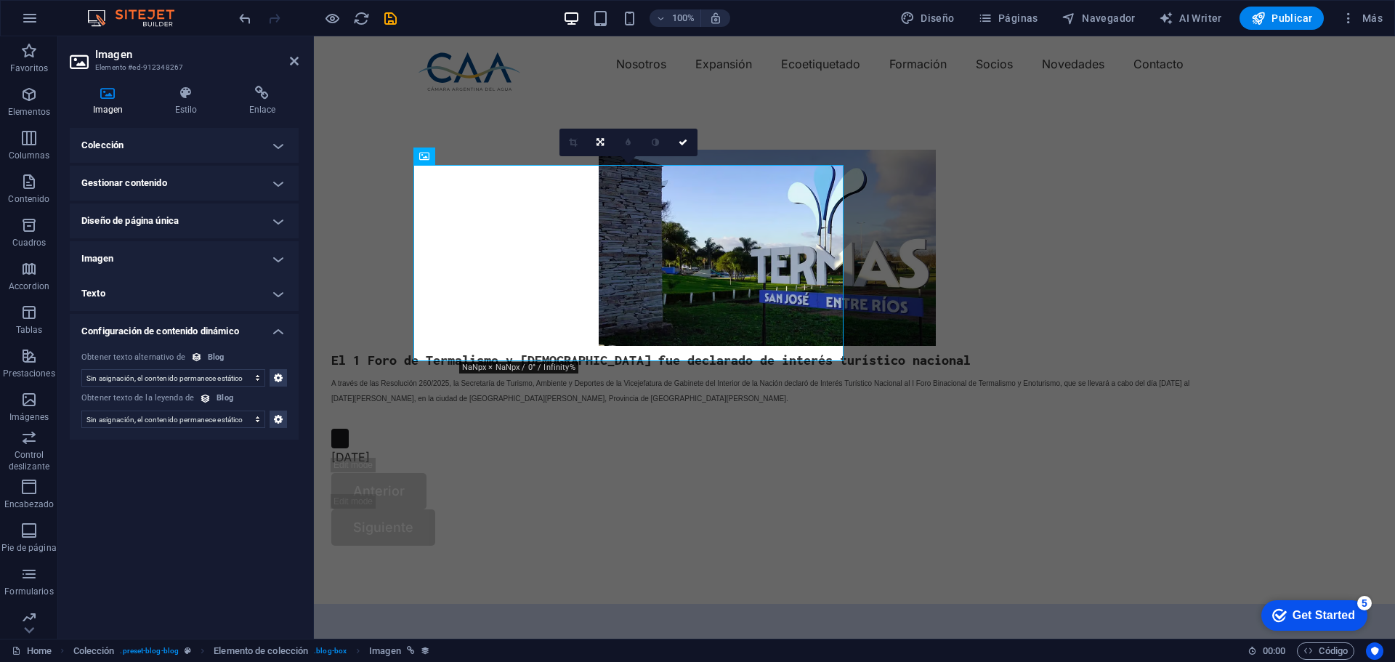
click at [277, 328] on h4 "Configuración de contenido dinámico" at bounding box center [184, 327] width 229 height 26
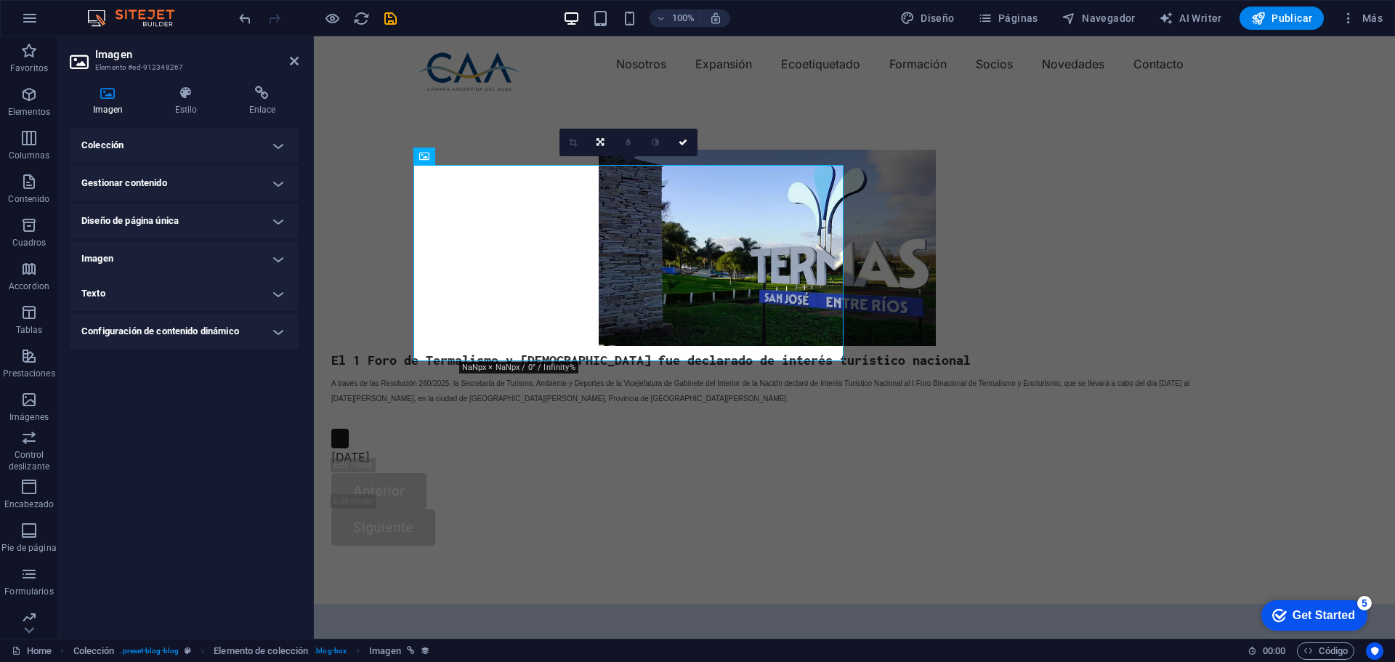
click at [282, 145] on h4 "Colección" at bounding box center [184, 145] width 229 height 35
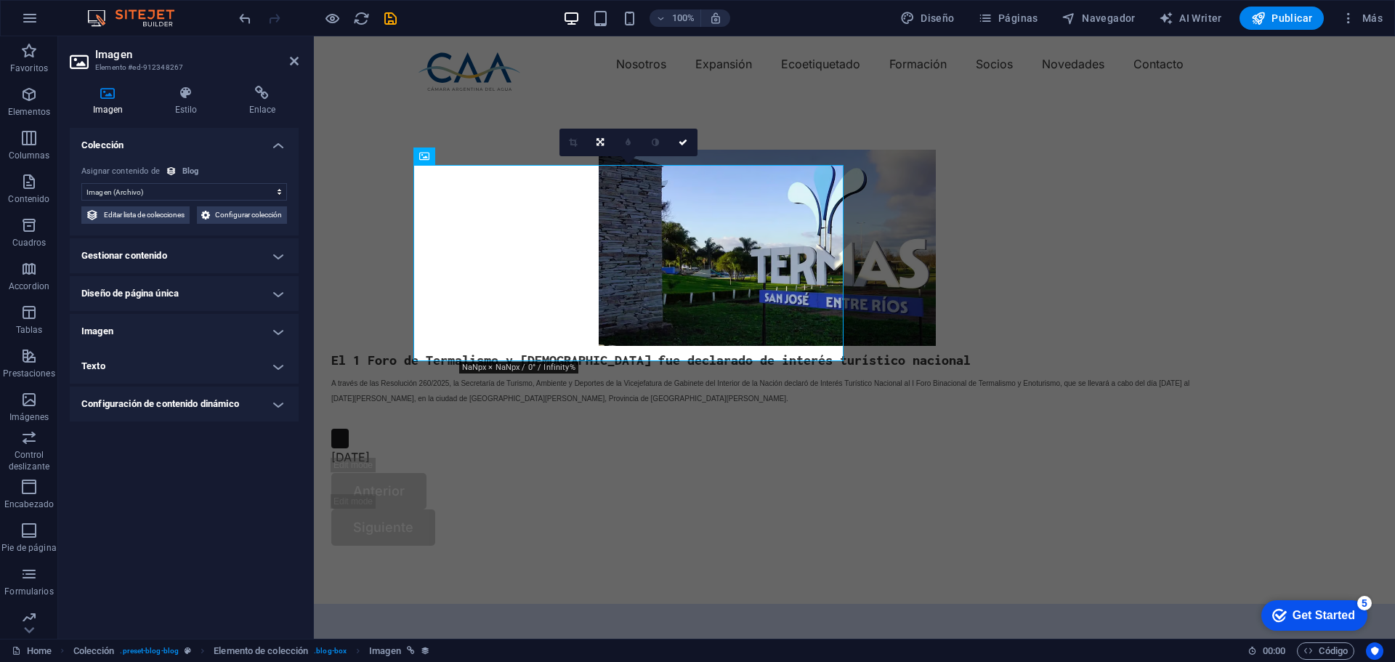
click at [282, 145] on h4 "Colección" at bounding box center [184, 141] width 229 height 26
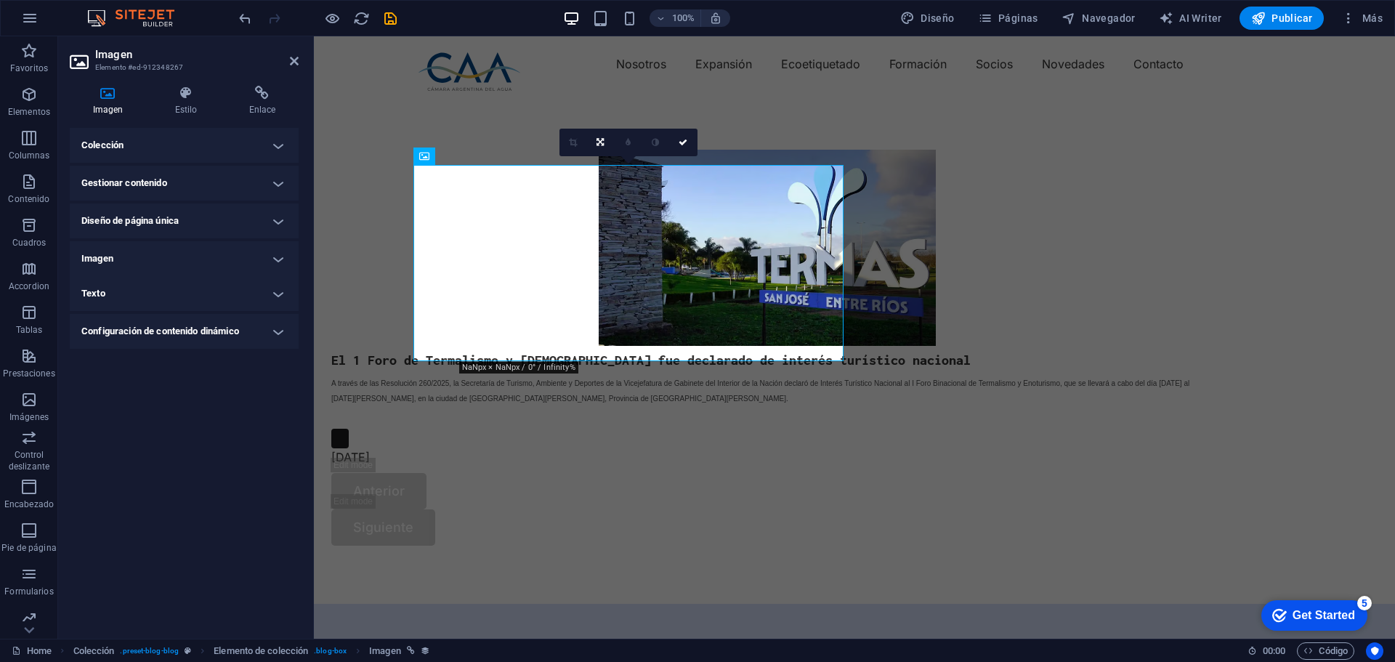
click at [275, 187] on h4 "Gestionar contenido" at bounding box center [184, 183] width 229 height 35
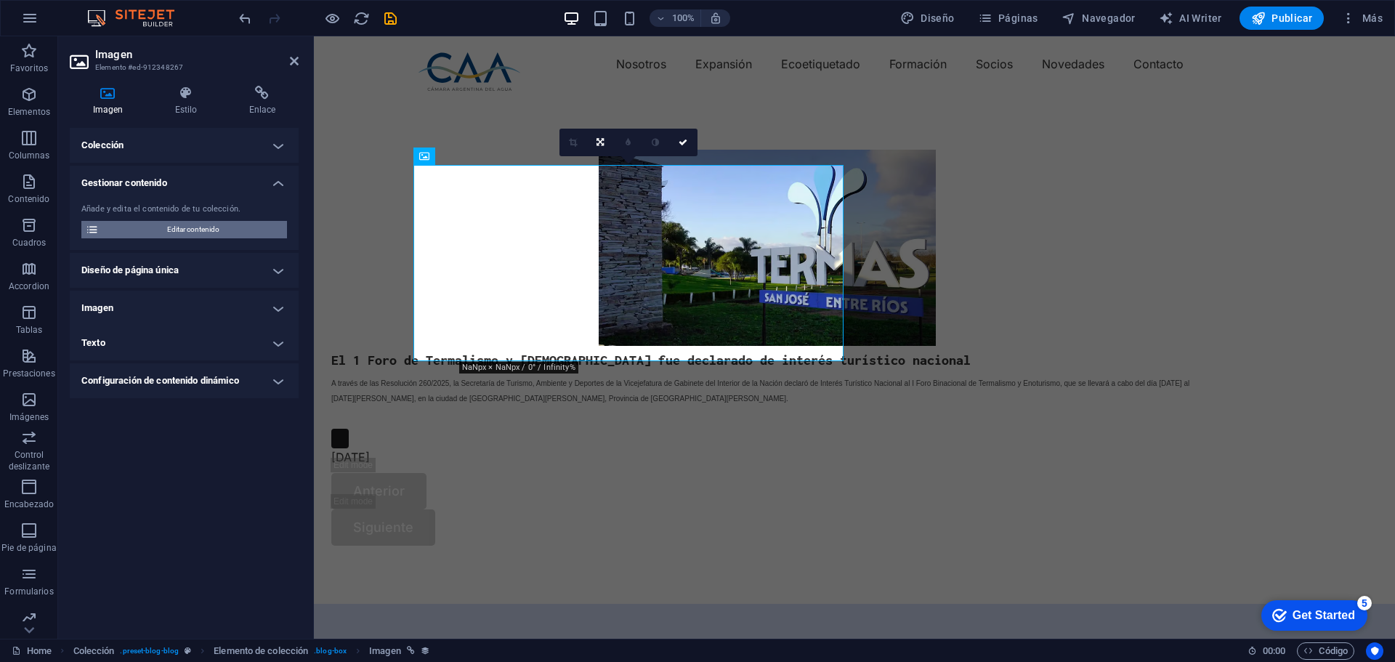
click at [182, 225] on span "Editar contenido" at bounding box center [192, 229] width 179 height 17
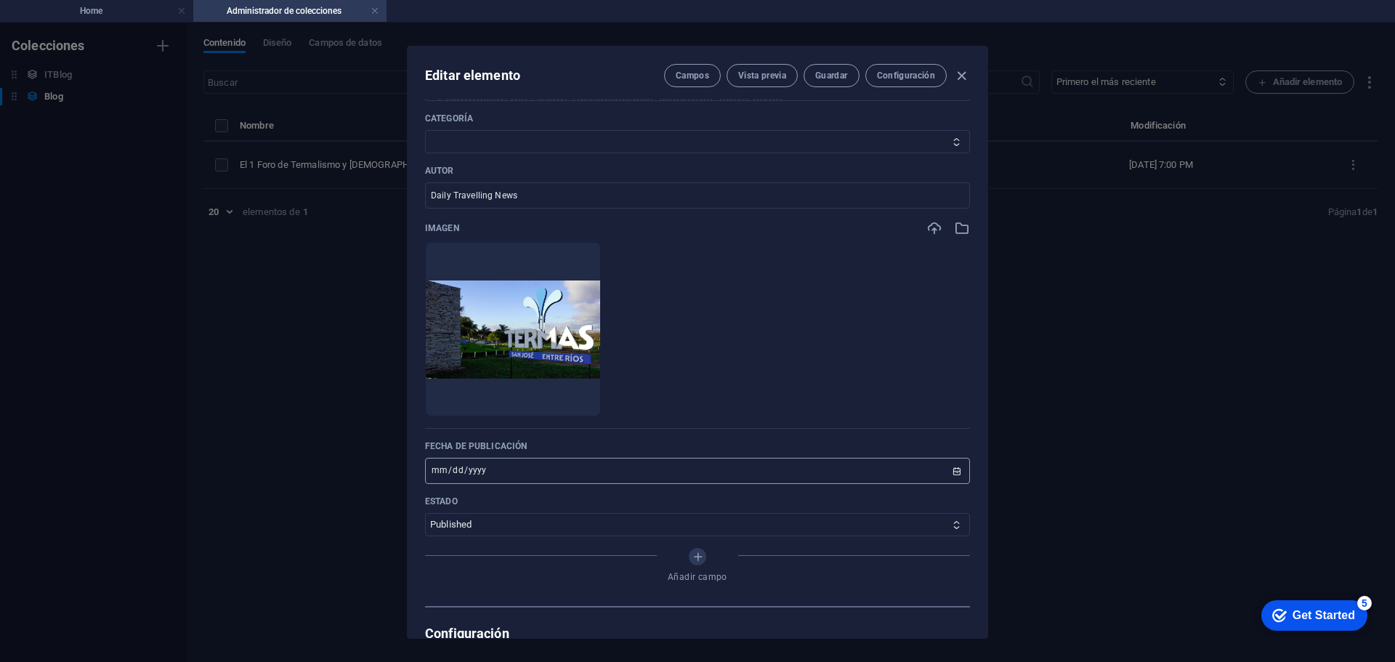
scroll to position [581, 0]
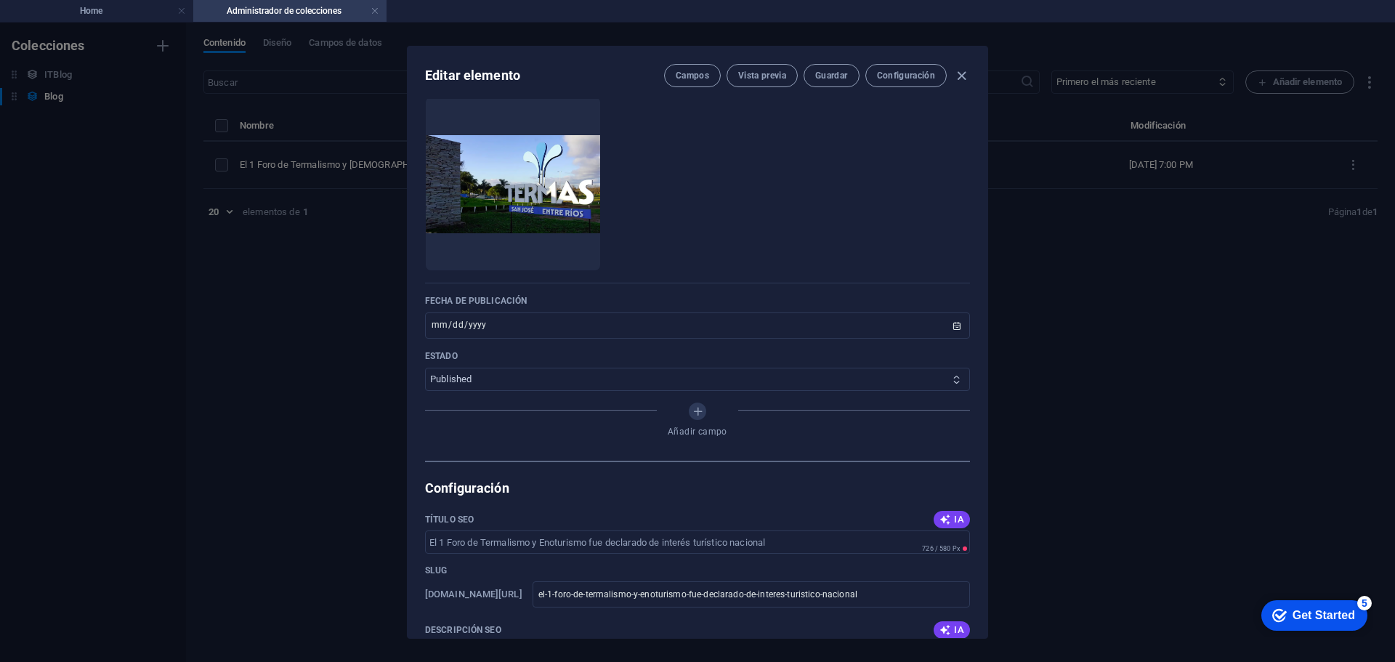
click at [548, 380] on select "Published Draft" at bounding box center [697, 379] width 545 height 23
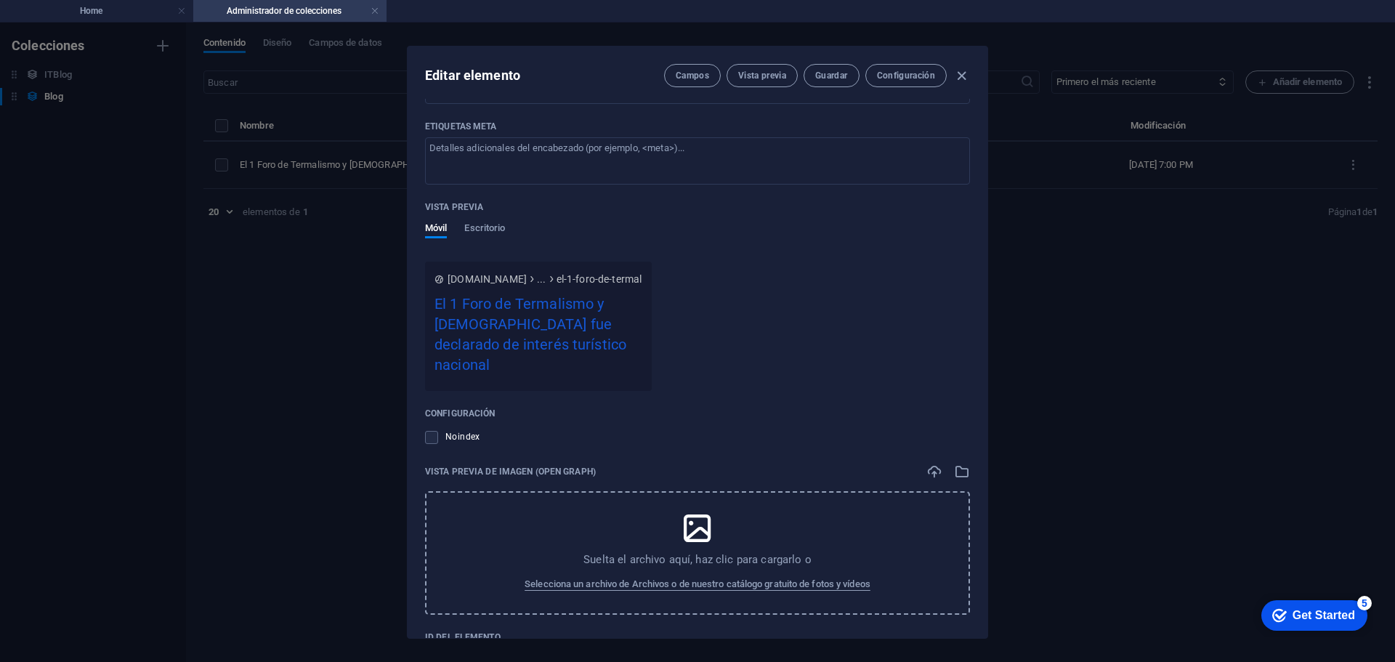
scroll to position [1263, 0]
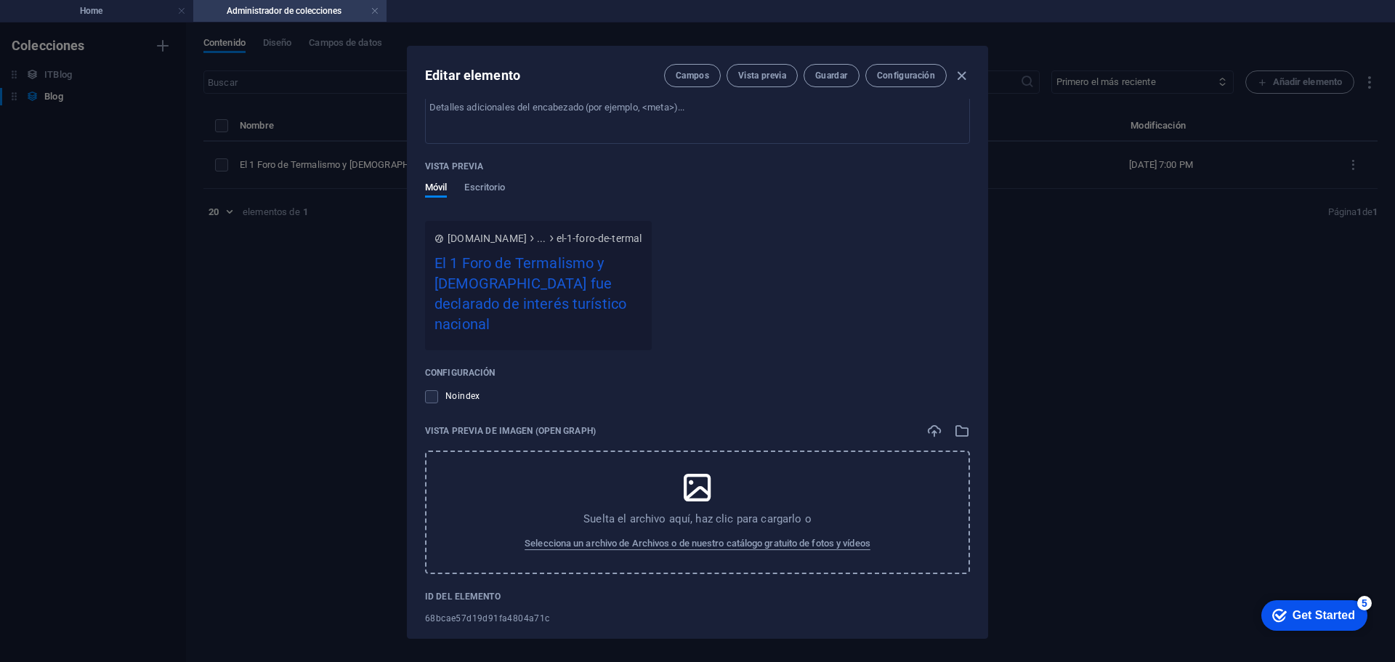
click at [673, 482] on div "Suelta el archivo aquí, haz clic para cargarlo o Selecciona un archivo de Archi…" at bounding box center [697, 511] width 545 height 123
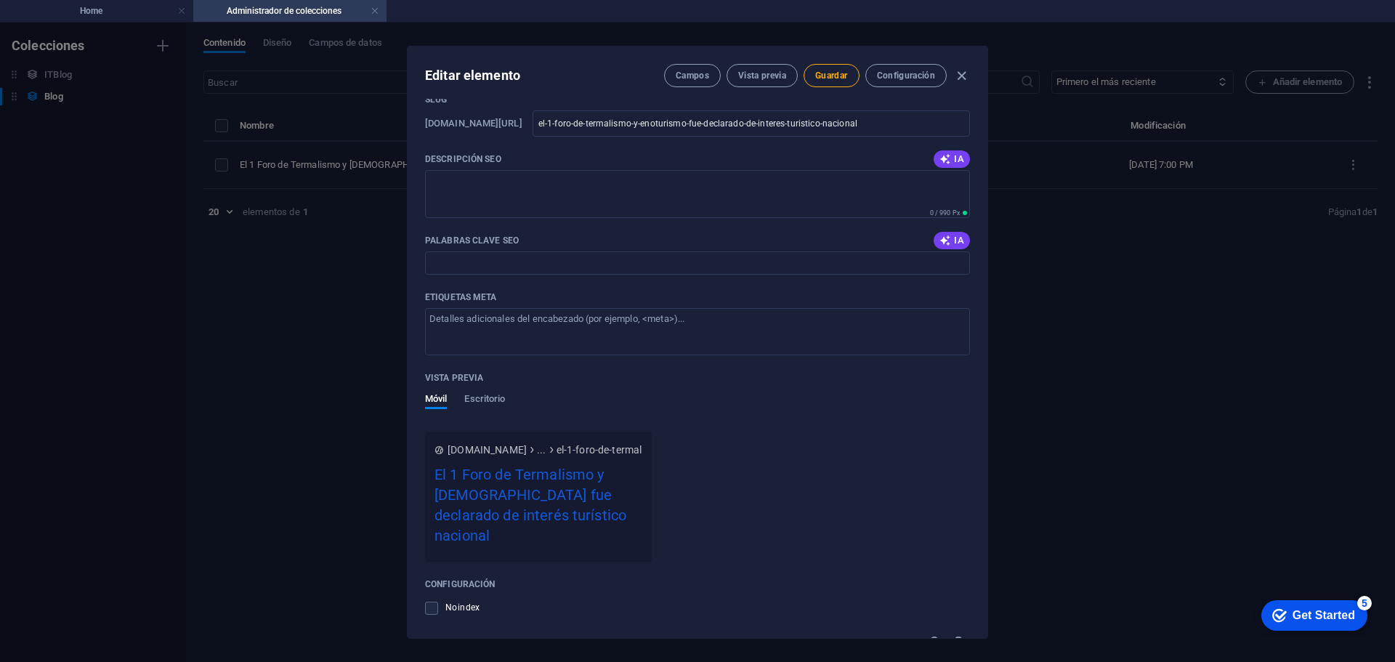
scroll to position [1030, 0]
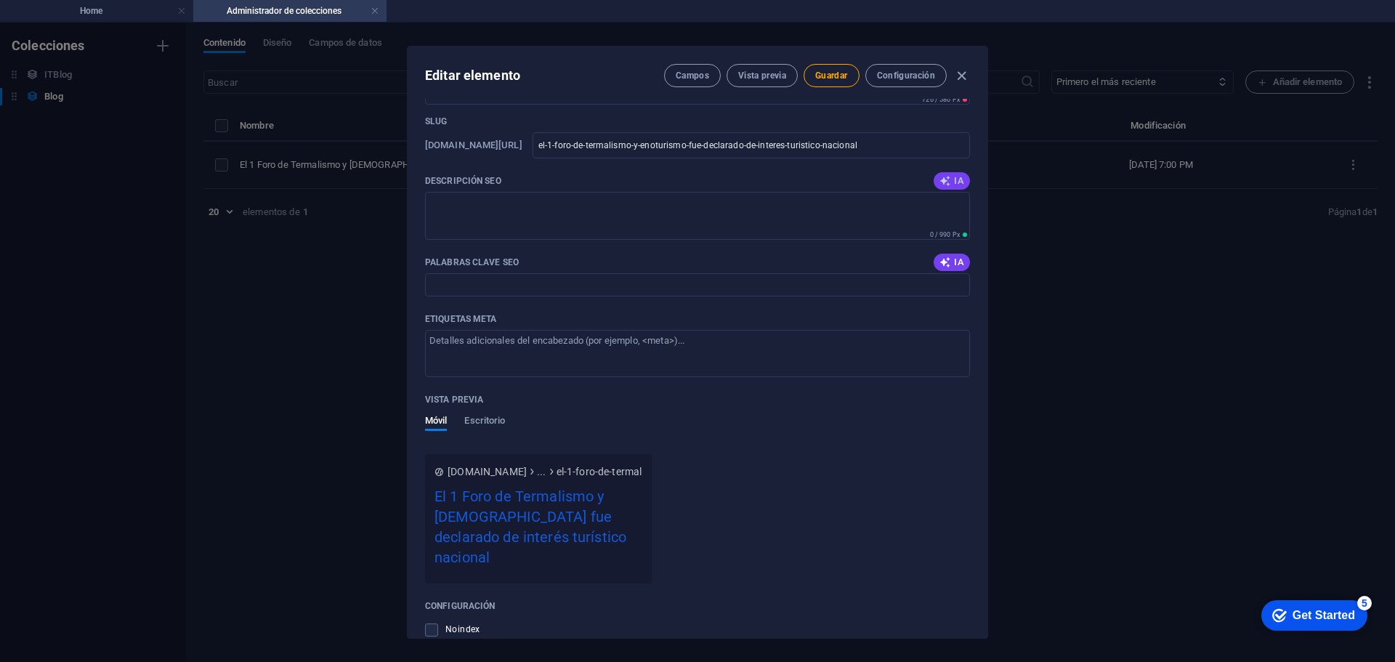
click at [943, 183] on icon "button" at bounding box center [945, 181] width 12 height 12
type textarea "Descubre el I Foro Binacional de Termalismo y [DEMOGRAPHIC_DATA] en [GEOGRAPHIC…"
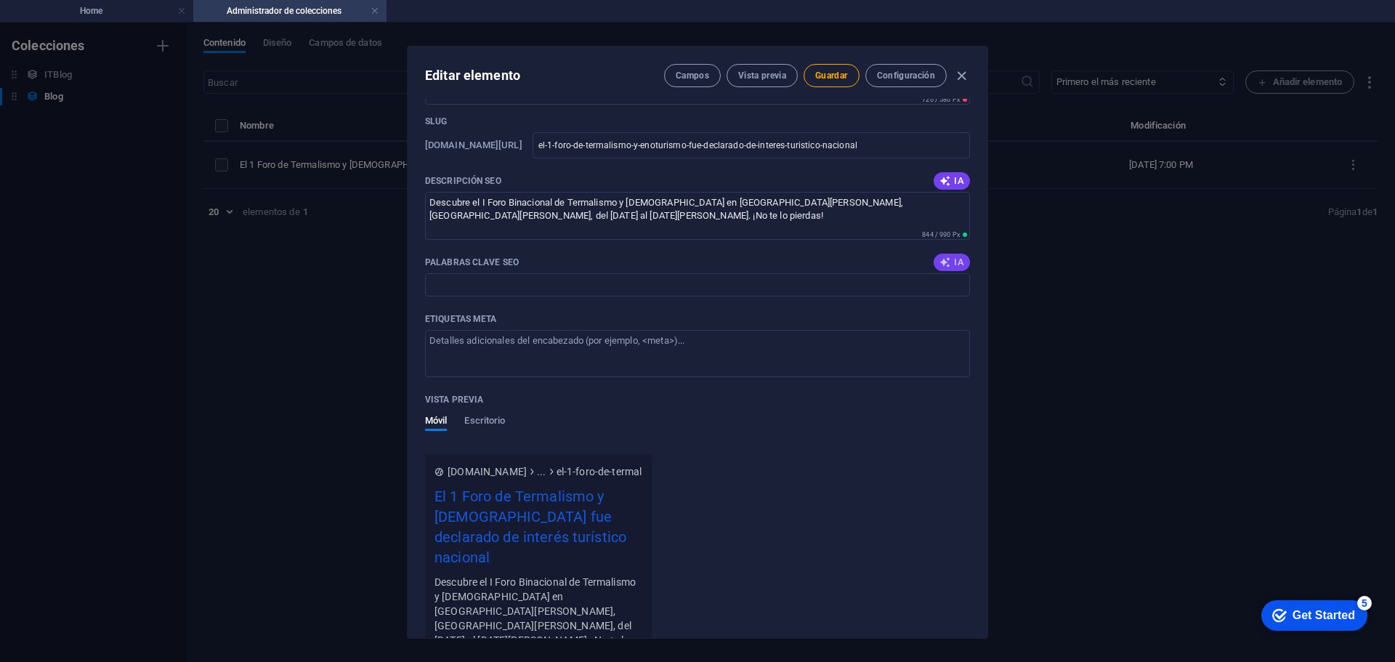
click at [943, 263] on icon "button" at bounding box center [945, 262] width 12 height 12
type input "foro termalismo, enoturismo, interés turístico nacional, turismo de bienestar, …"
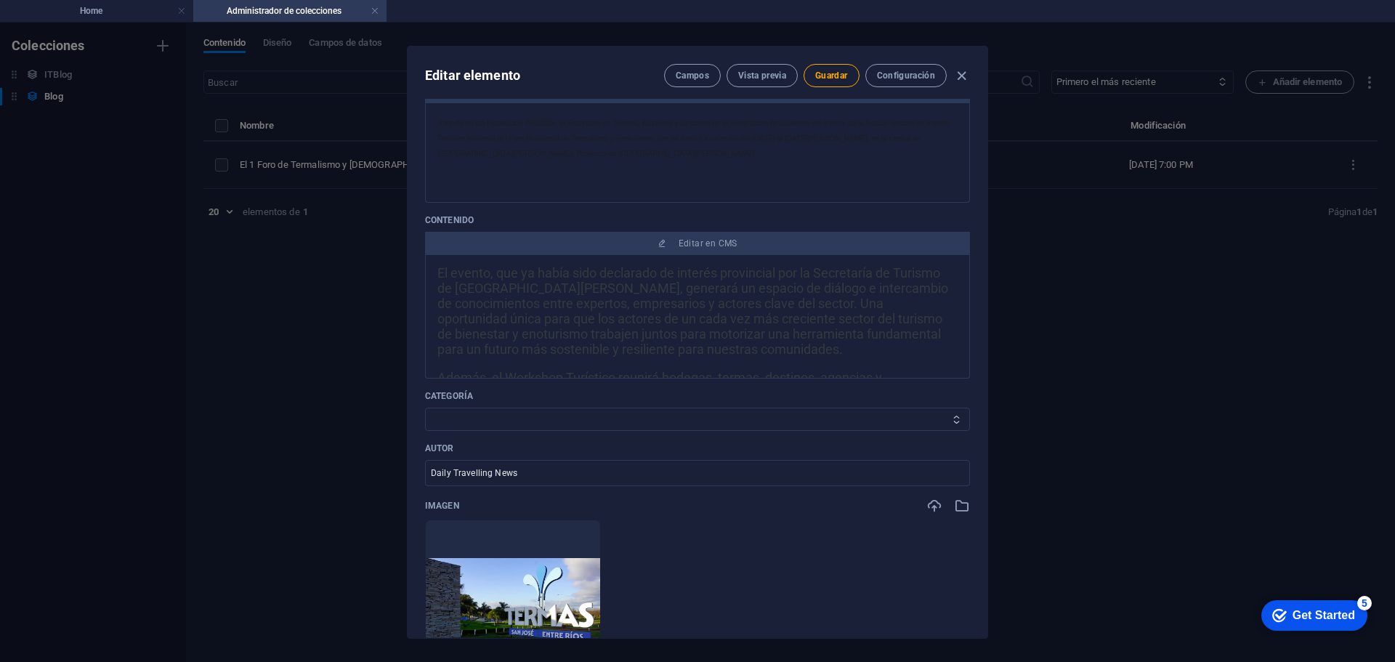
scroll to position [0, 0]
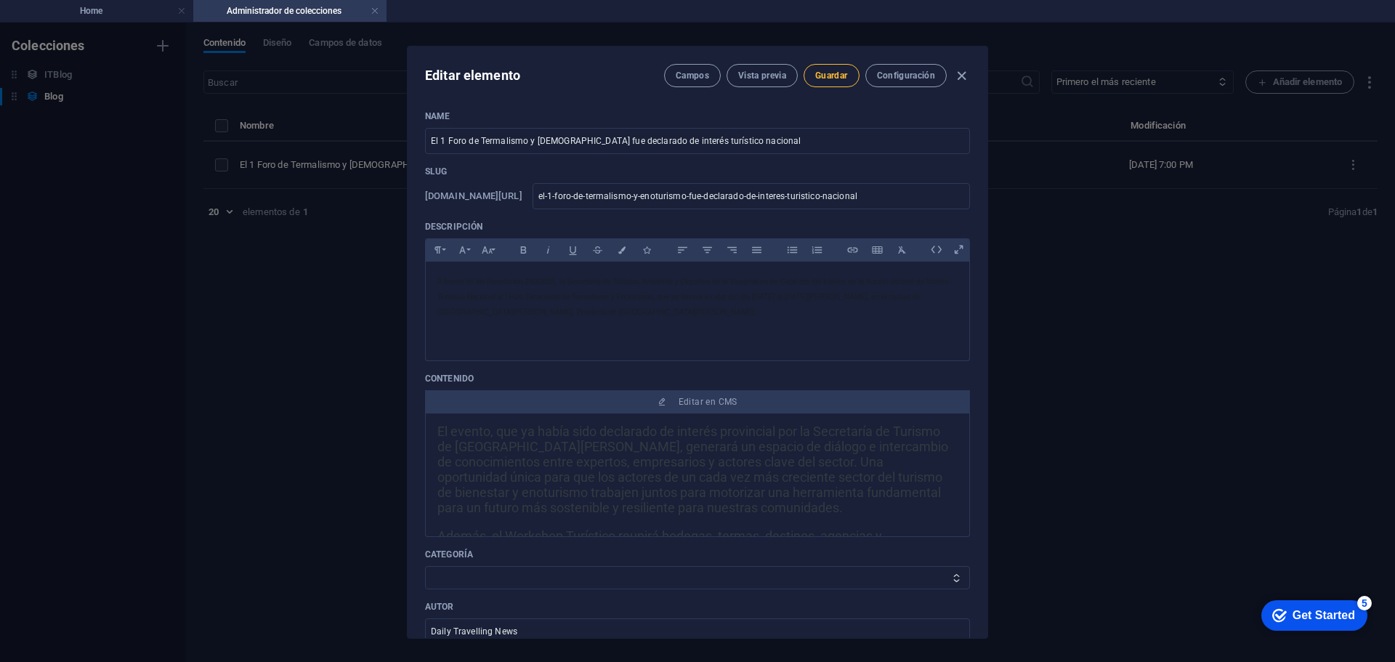
click at [828, 73] on span "Guardar" at bounding box center [831, 76] width 32 height 12
click at [957, 76] on icon "button" at bounding box center [961, 76] width 17 height 17
type input "el-1-foro-de-termalismo-y-enoturismo-fue-declarado-de-interes-turistico-nacional"
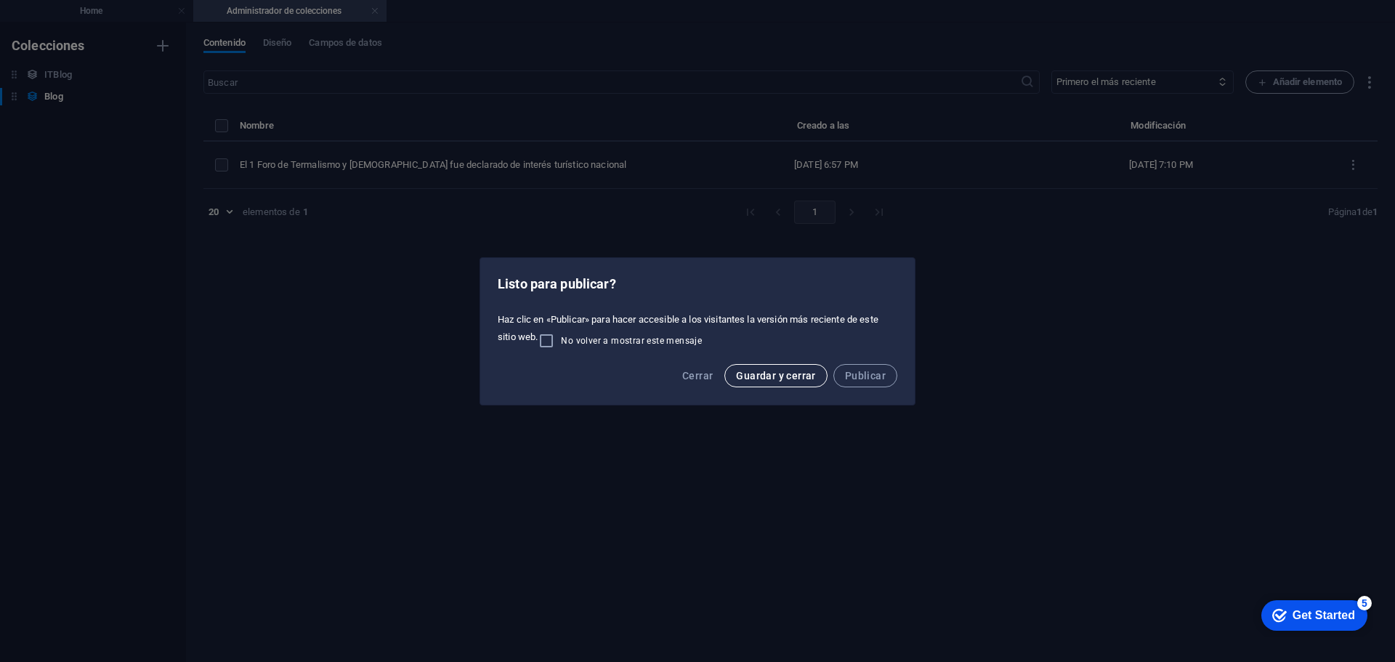
click at [758, 377] on span "Guardar y cerrar" at bounding box center [775, 376] width 79 height 12
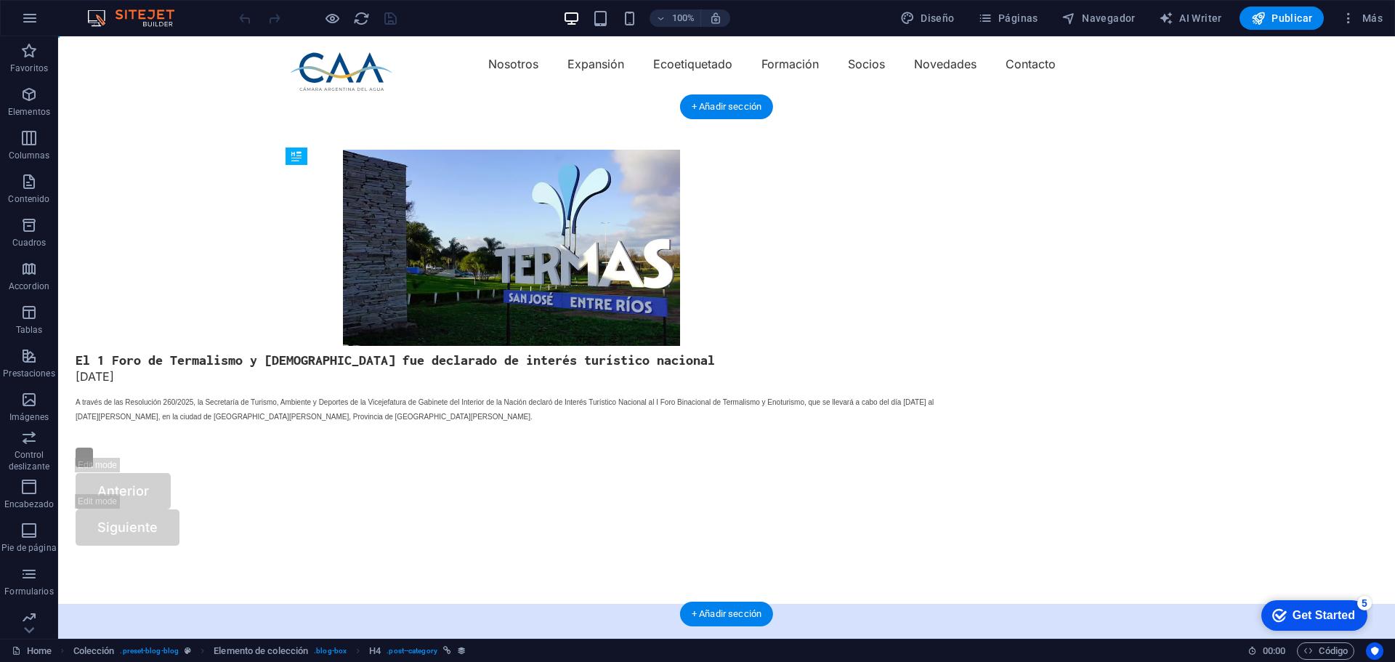
drag, startPoint x: 566, startPoint y: 397, endPoint x: 296, endPoint y: 492, distance: 286.5
drag, startPoint x: 583, startPoint y: 398, endPoint x: 399, endPoint y: 495, distance: 207.6
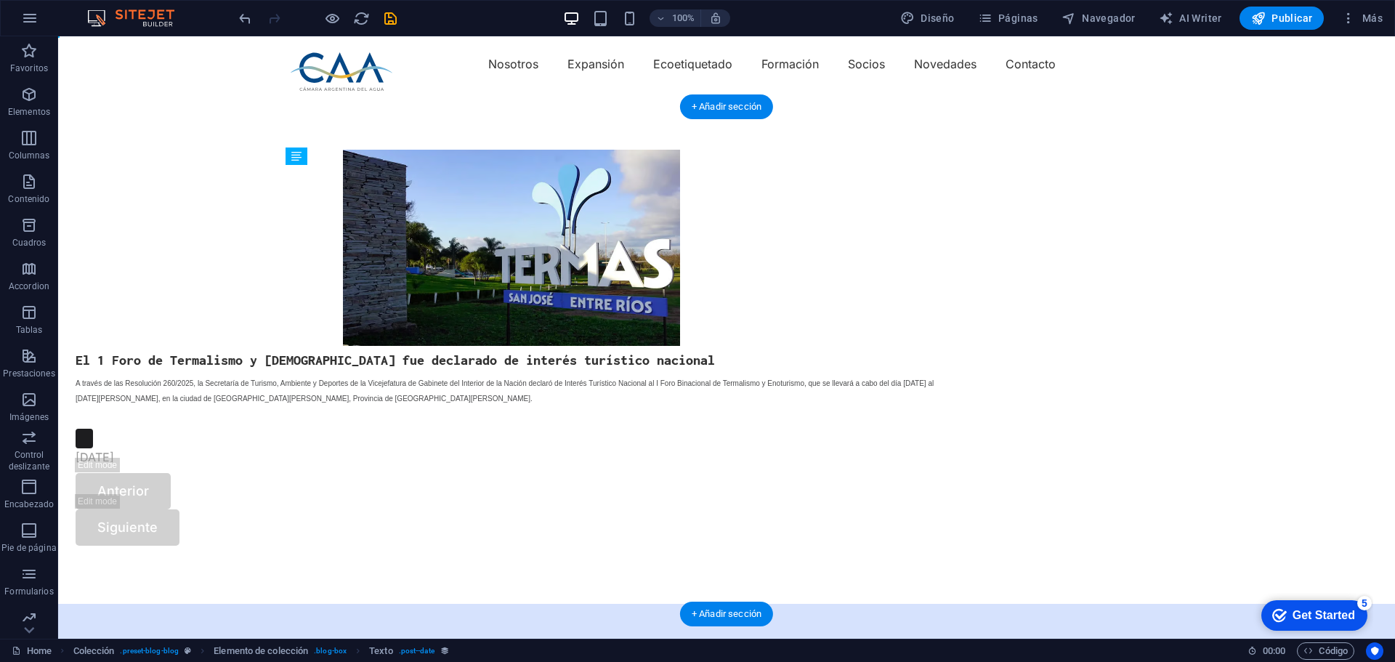
drag, startPoint x: 580, startPoint y: 394, endPoint x: 375, endPoint y: 494, distance: 227.7
click at [523, 429] on div "A través de las Resolución 260/2025, la Secretaría de Turismo, Ambiente y Depor…" at bounding box center [512, 402] width 872 height 54
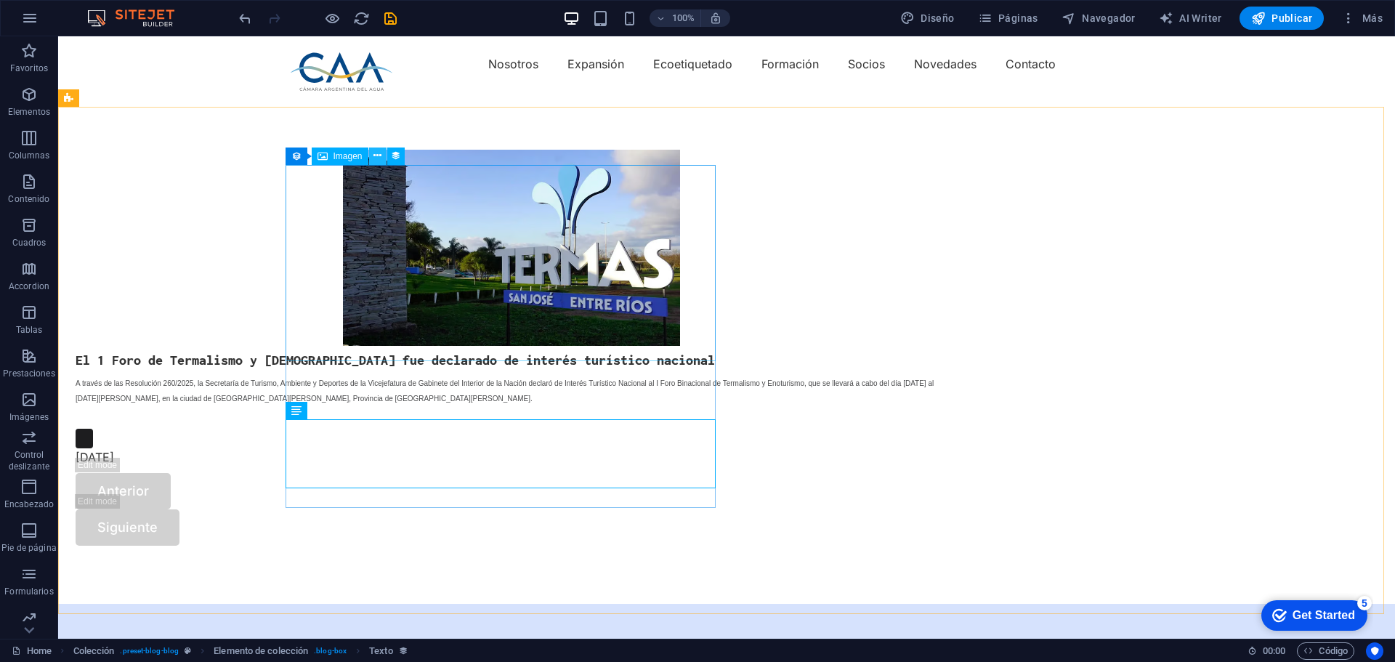
click at [378, 154] on icon at bounding box center [377, 155] width 8 height 15
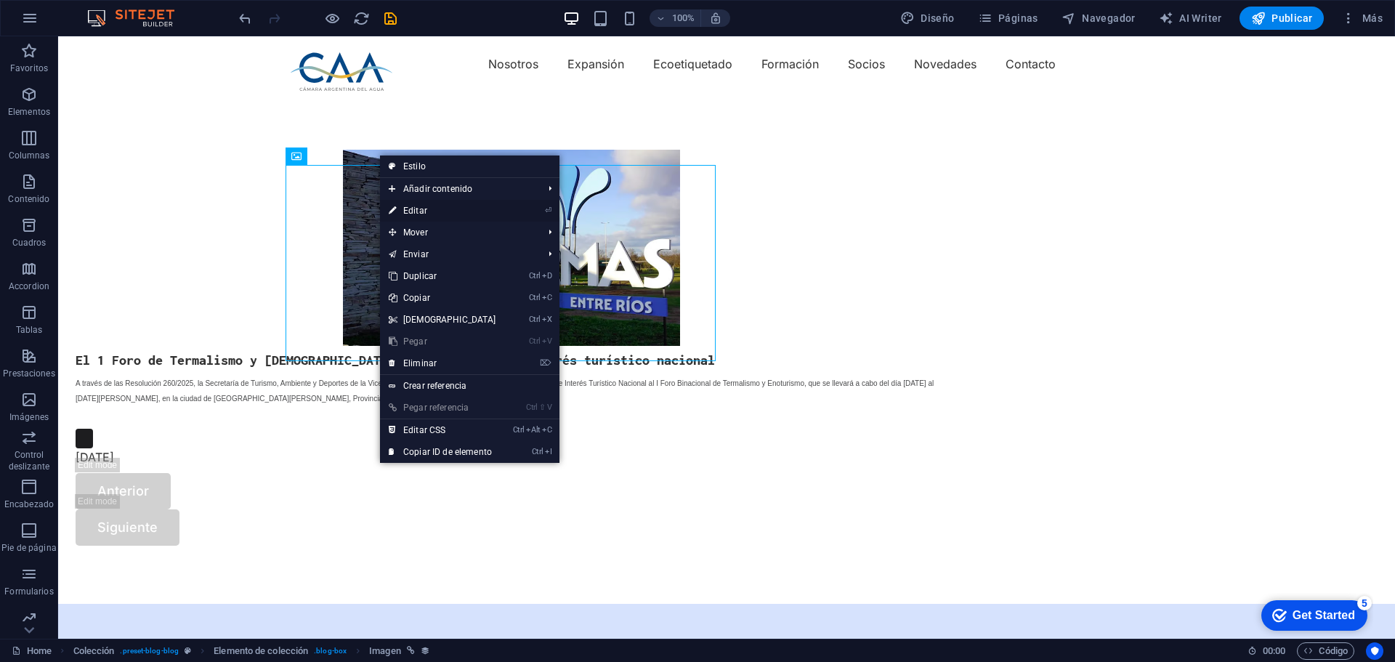
click at [419, 210] on link "⏎ Editar" at bounding box center [442, 211] width 125 height 22
select select "px"
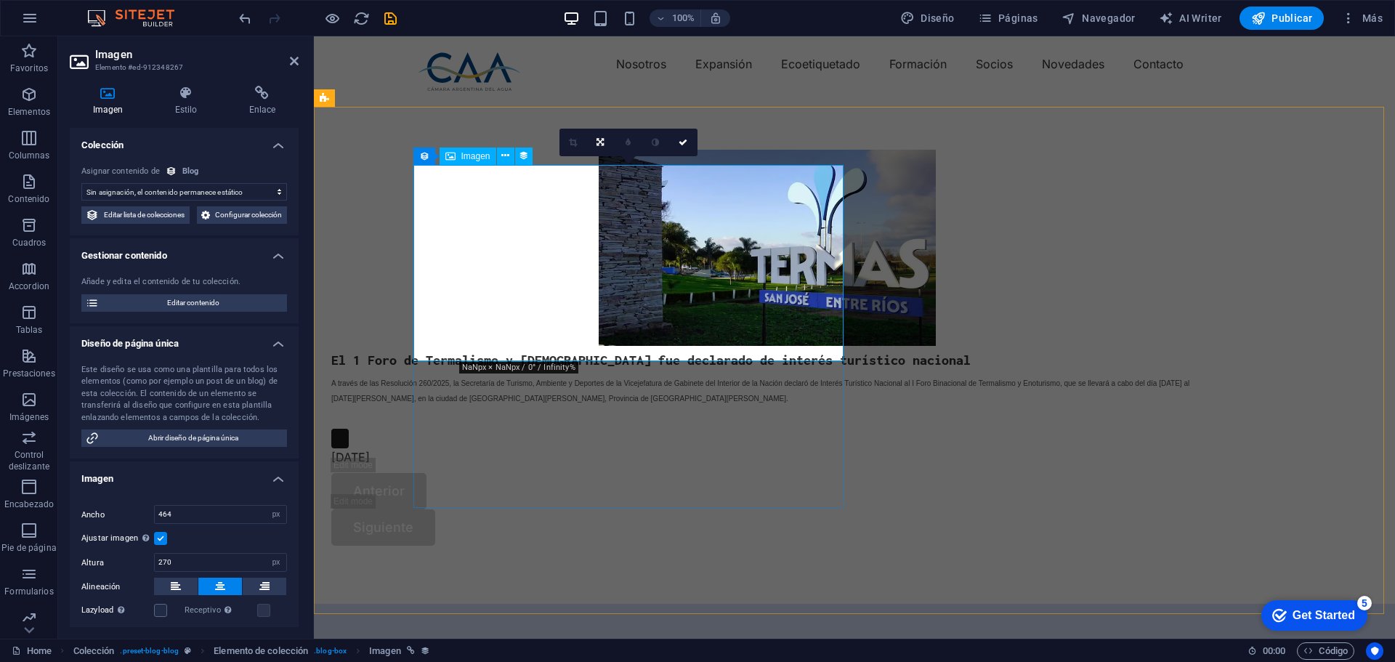
select select "image"
drag, startPoint x: 184, startPoint y: 532, endPoint x: 161, endPoint y: 532, distance: 23.3
click at [161, 523] on input "464" at bounding box center [220, 514] width 131 height 17
click at [162, 523] on input "464" at bounding box center [220, 514] width 131 height 17
click at [163, 523] on input "464" at bounding box center [220, 514] width 131 height 17
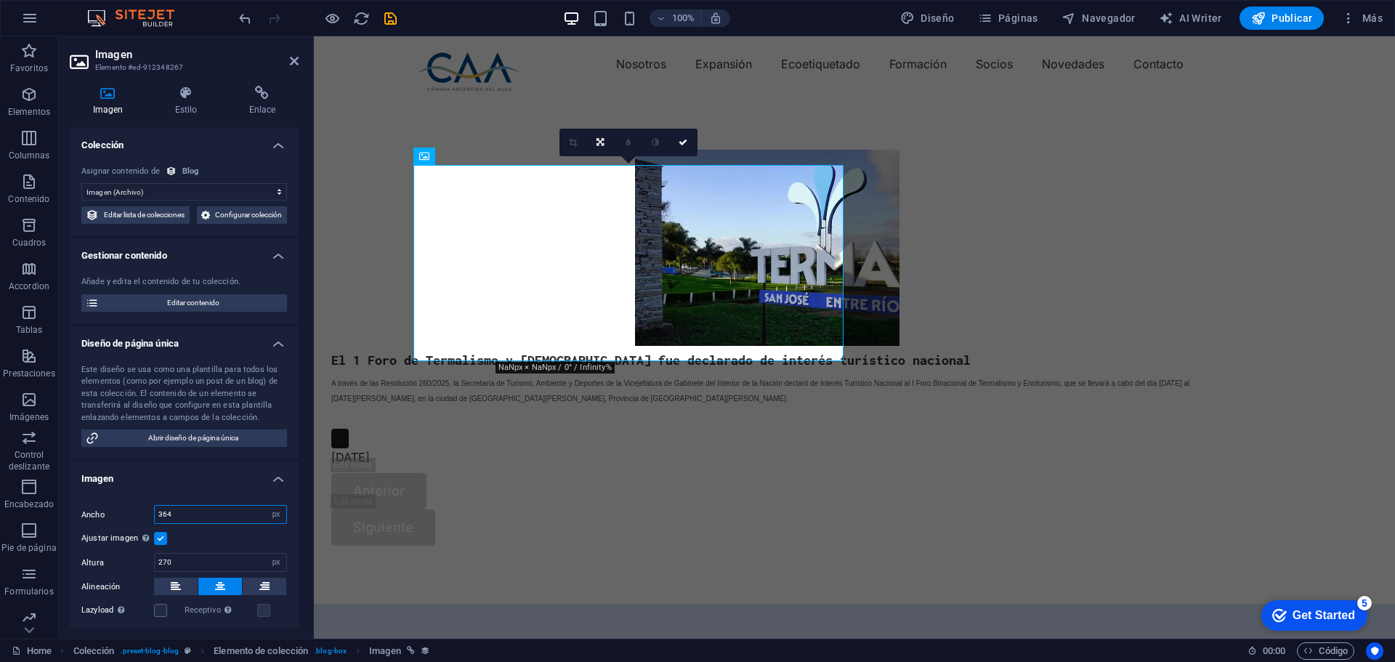
type input "464"
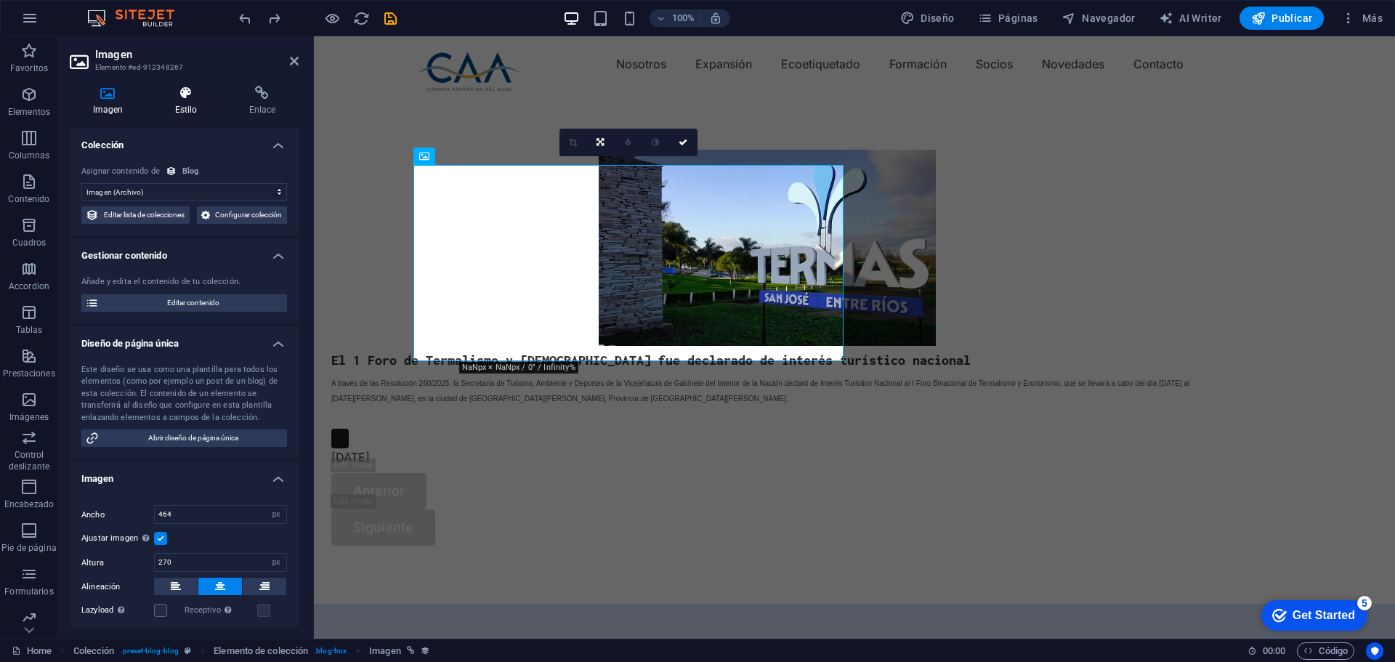
click at [191, 97] on icon at bounding box center [186, 93] width 68 height 15
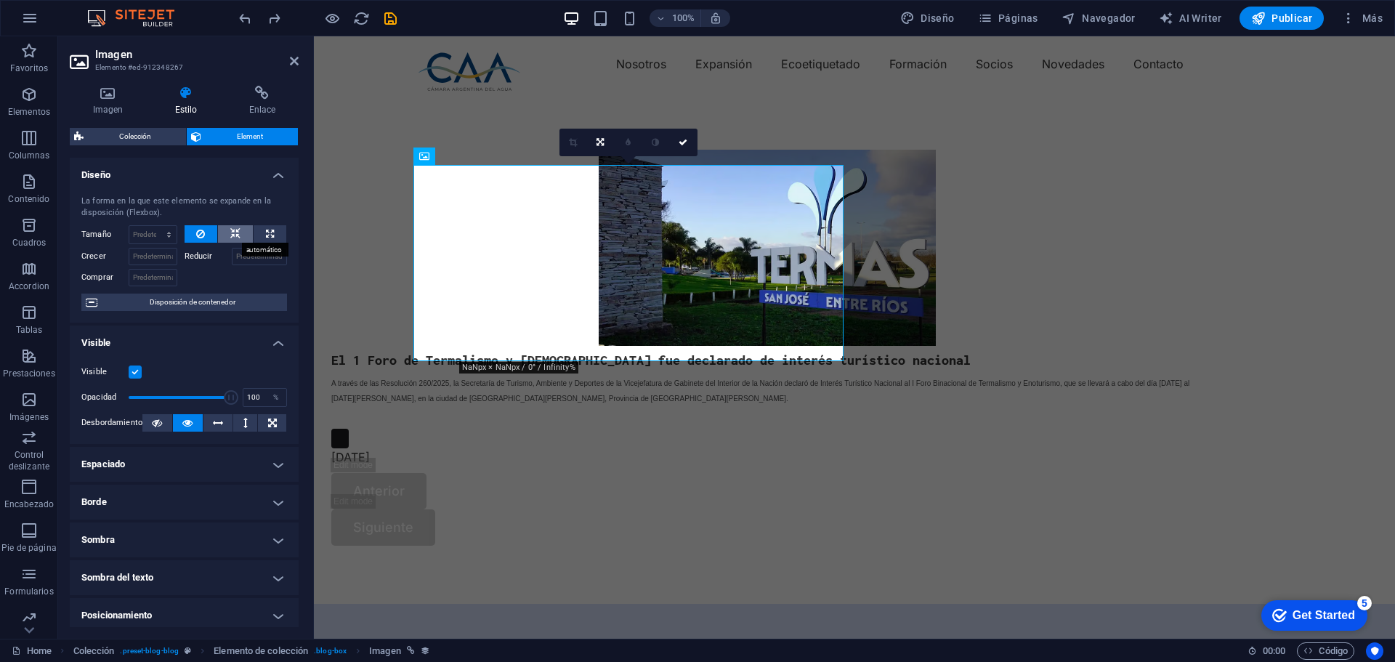
click at [233, 232] on icon at bounding box center [235, 233] width 10 height 17
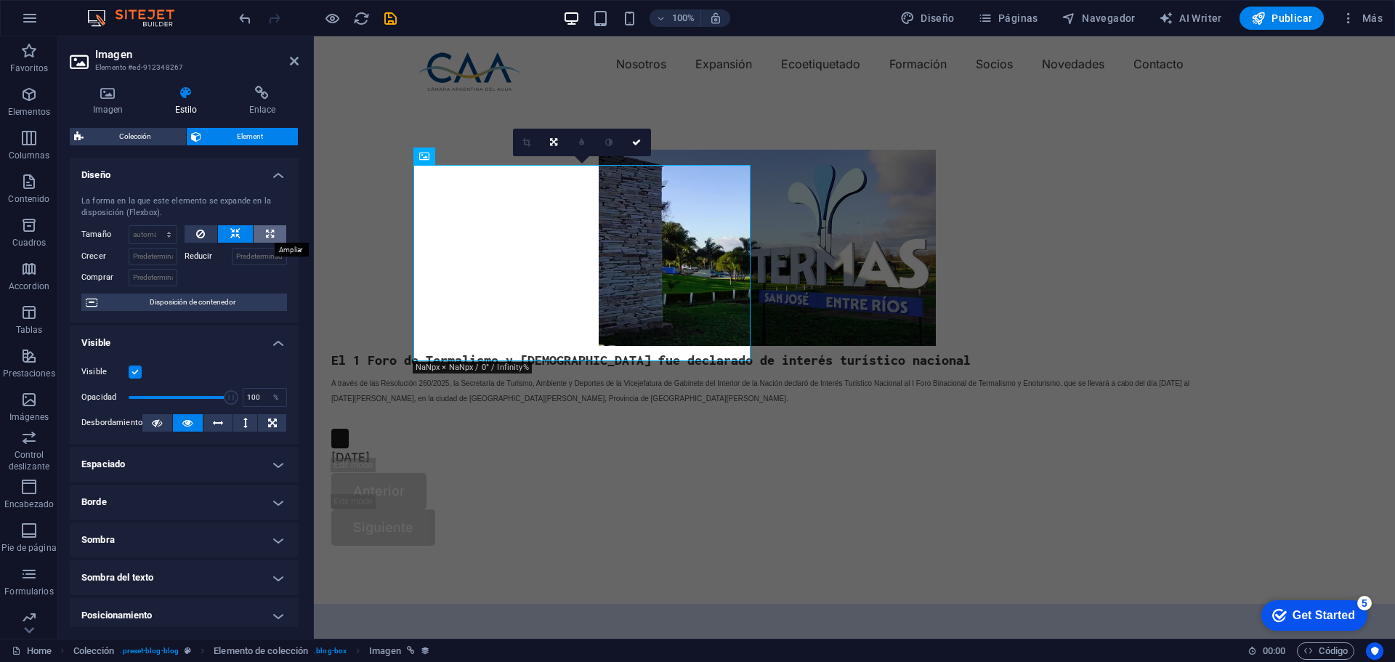
click at [266, 230] on icon at bounding box center [270, 233] width 8 height 17
type input "100"
select select "%"
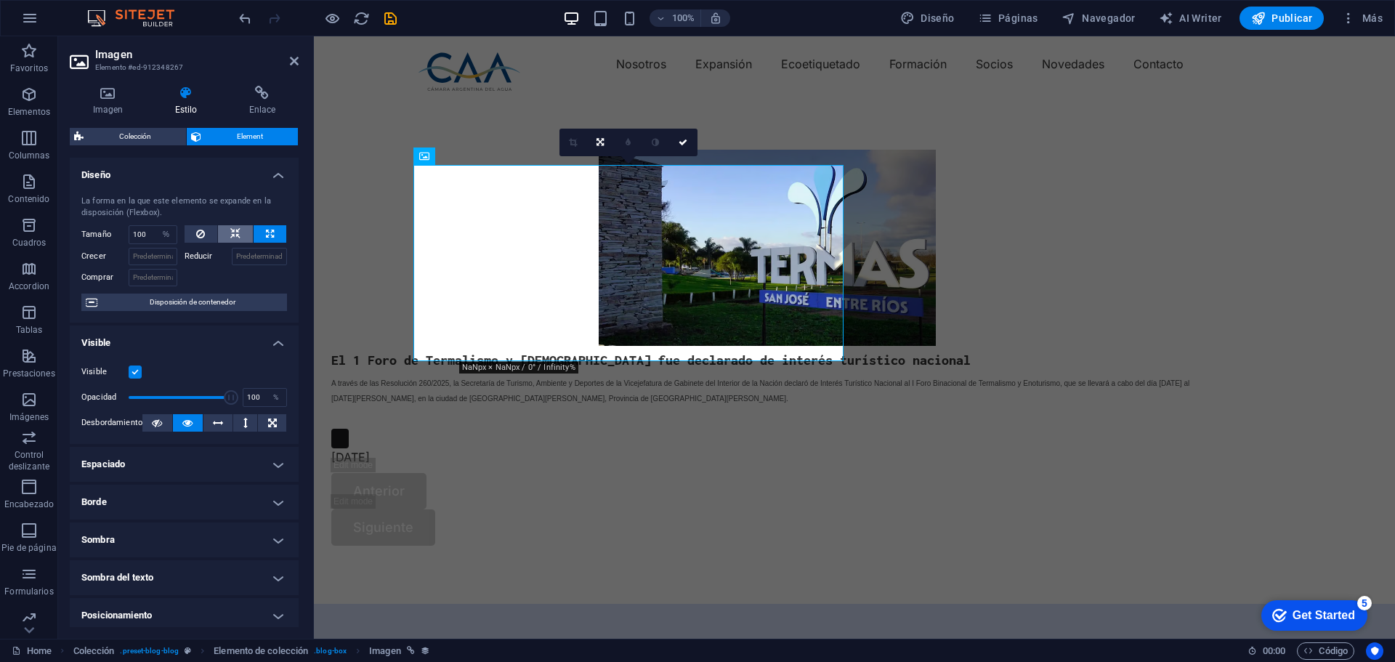
click at [232, 231] on icon at bounding box center [235, 233] width 10 height 17
select select "DISABLED_OPTION_VALUE"
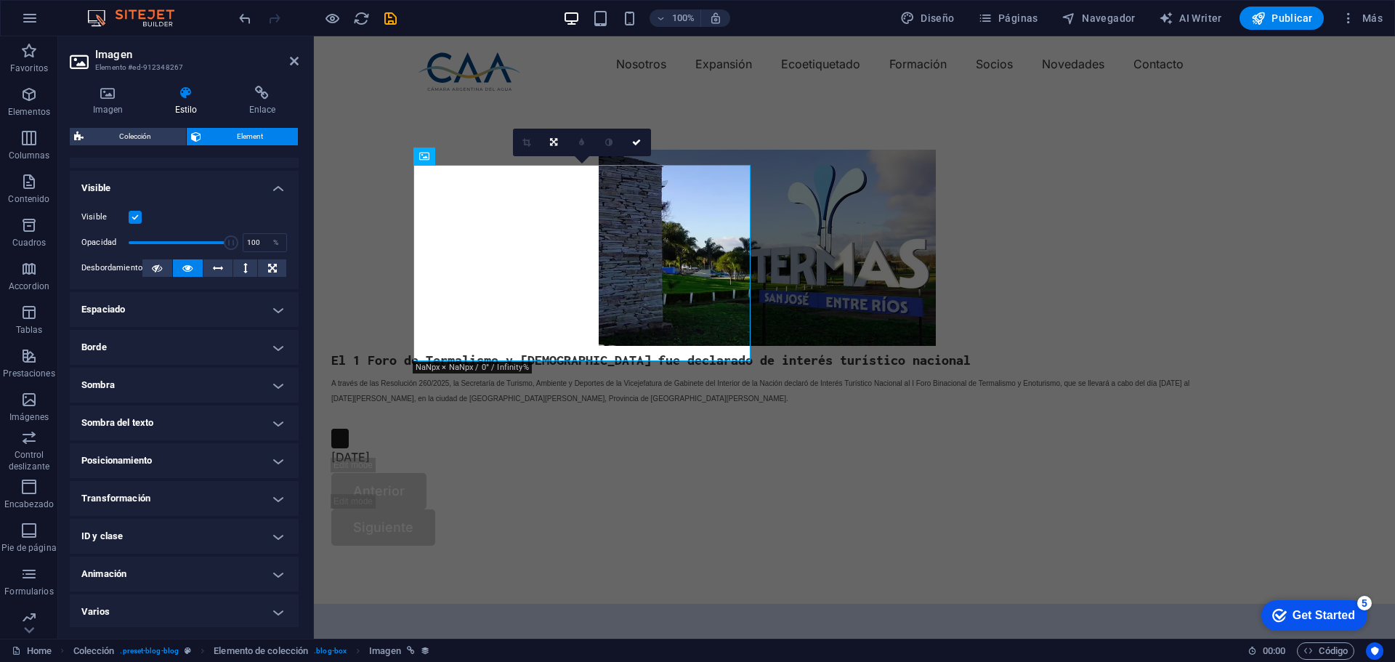
scroll to position [156, 0]
click at [272, 568] on h4 "Animación" at bounding box center [184, 572] width 229 height 35
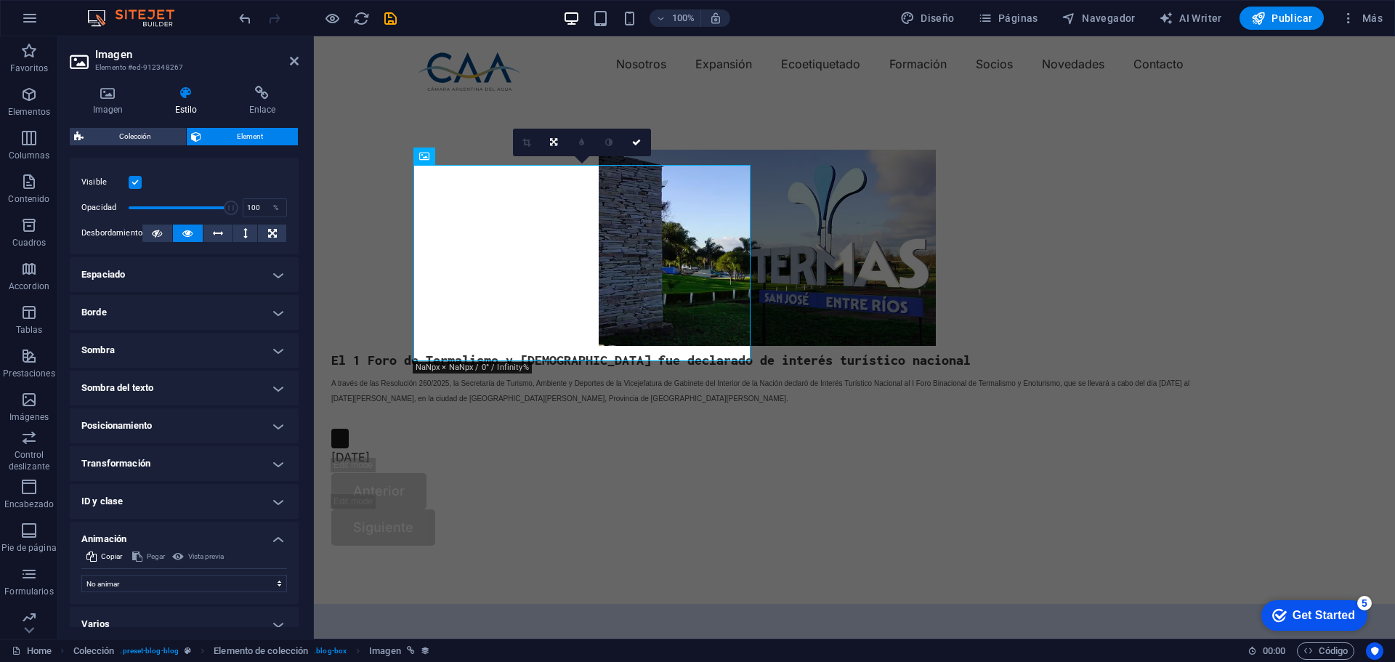
scroll to position [203, 0]
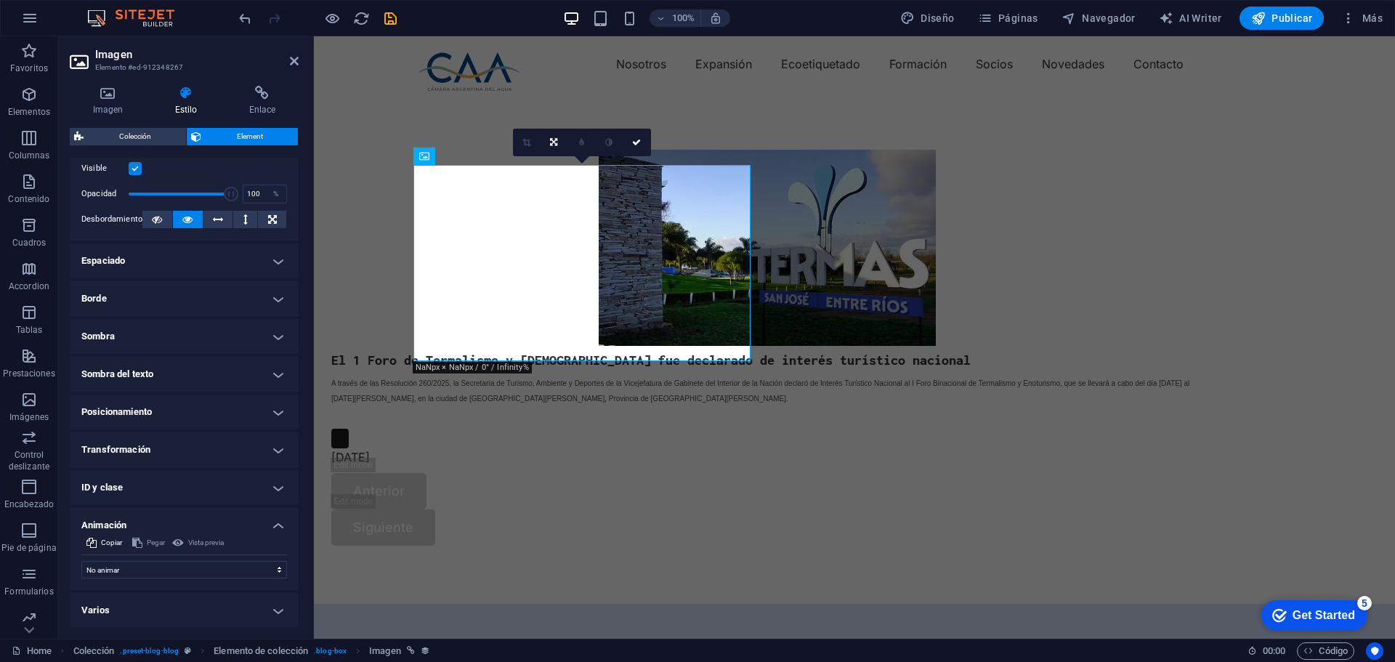
click at [280, 521] on h4 "Animación" at bounding box center [184, 521] width 229 height 26
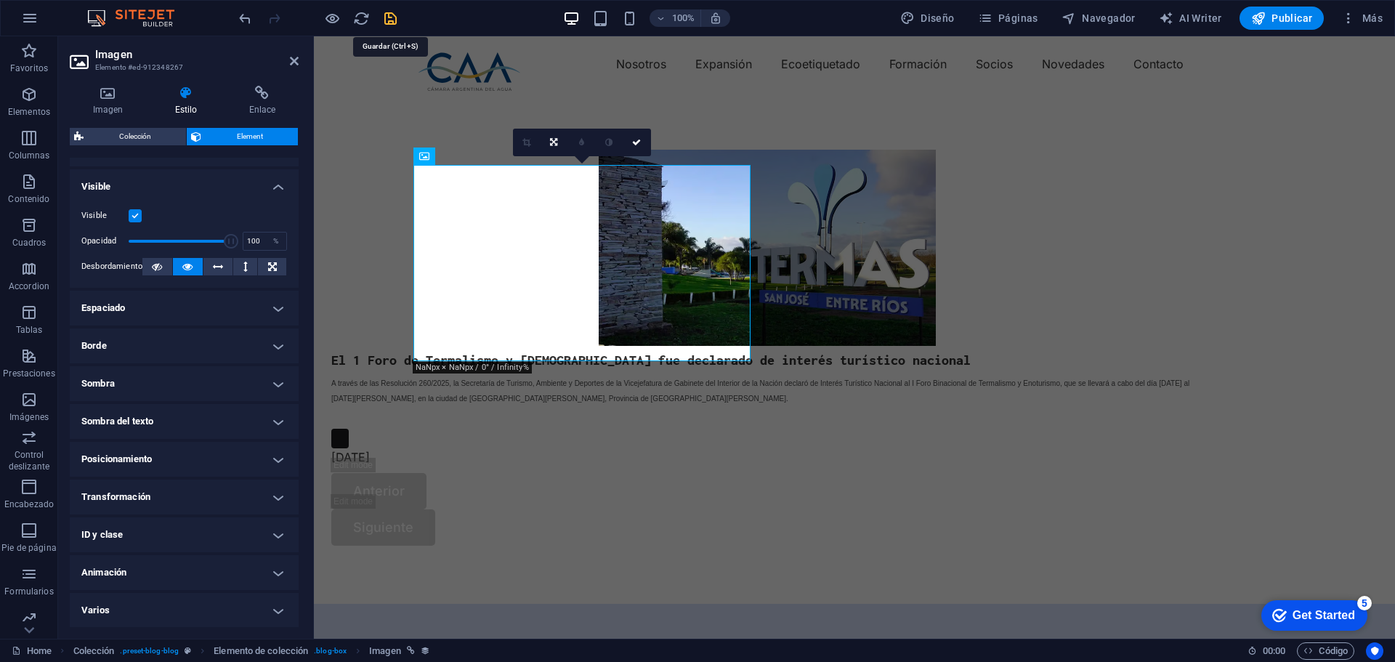
click at [391, 19] on icon "save" at bounding box center [390, 18] width 17 height 17
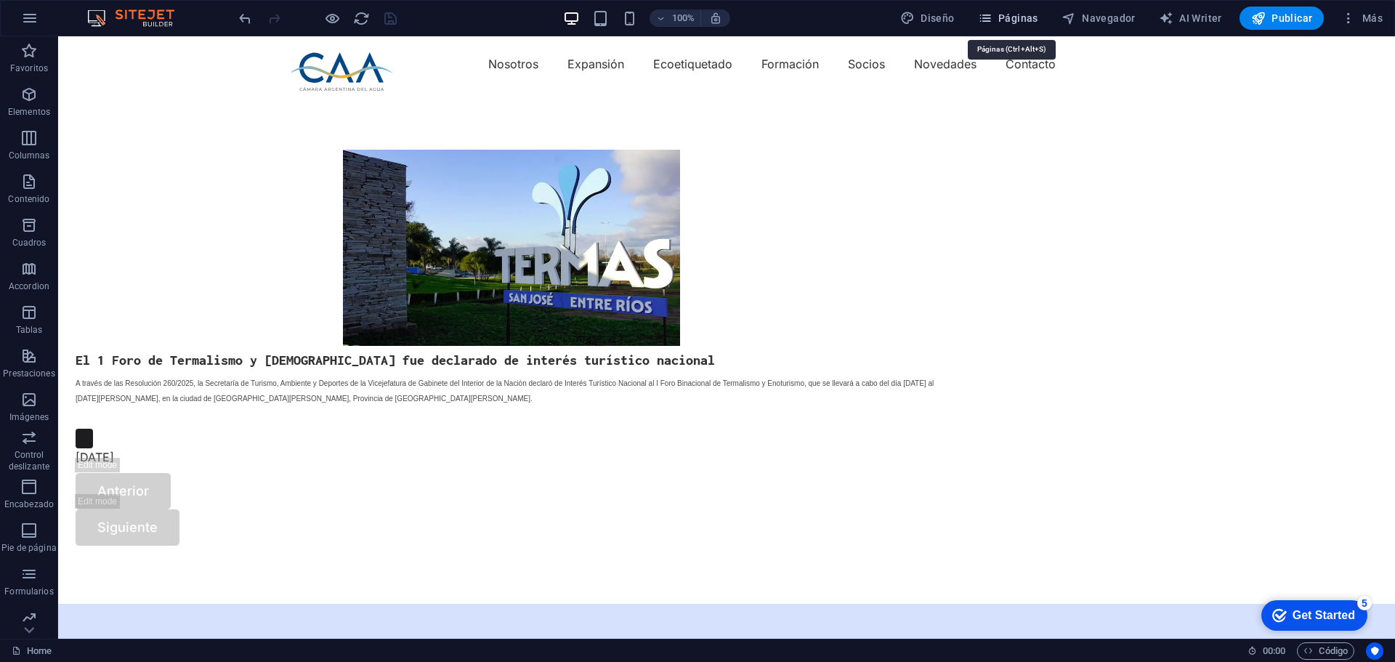
click at [1020, 17] on span "Páginas" at bounding box center [1008, 18] width 60 height 15
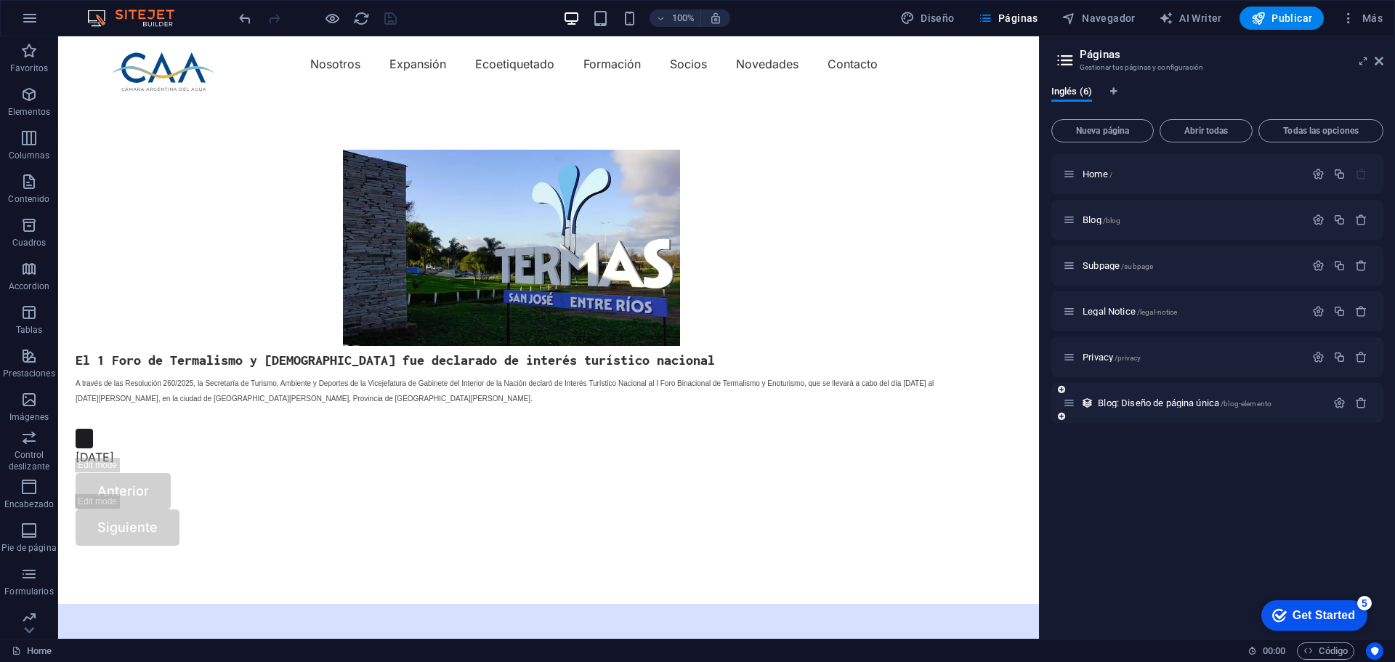
click at [1063, 418] on icon at bounding box center [1061, 416] width 7 height 9
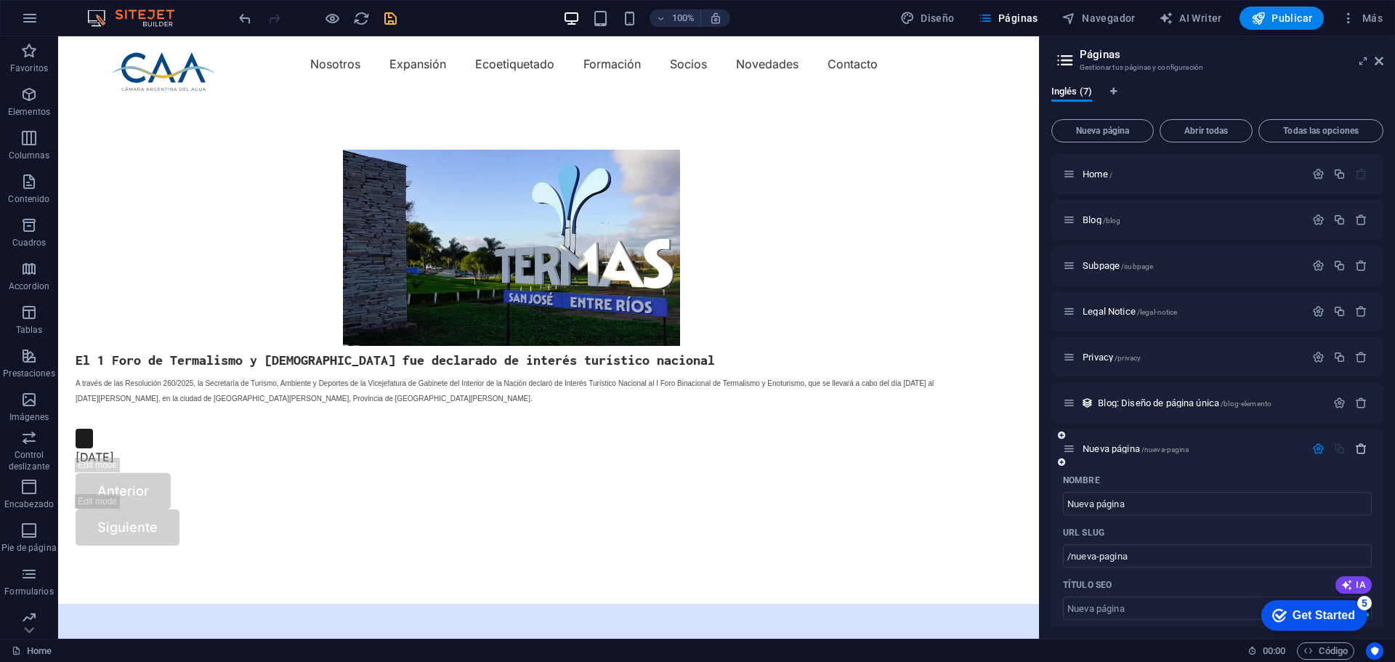
click at [1355, 444] on icon "button" at bounding box center [1361, 448] width 12 height 12
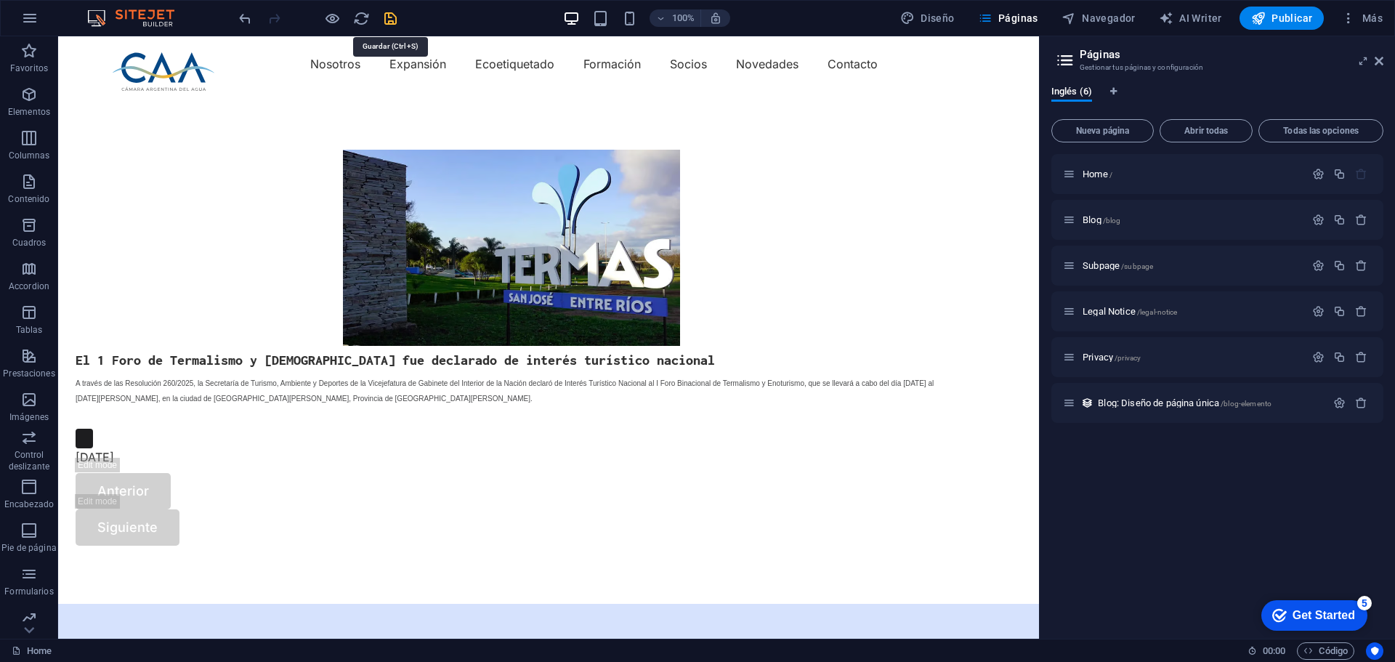
click at [393, 22] on icon "save" at bounding box center [390, 18] width 17 height 17
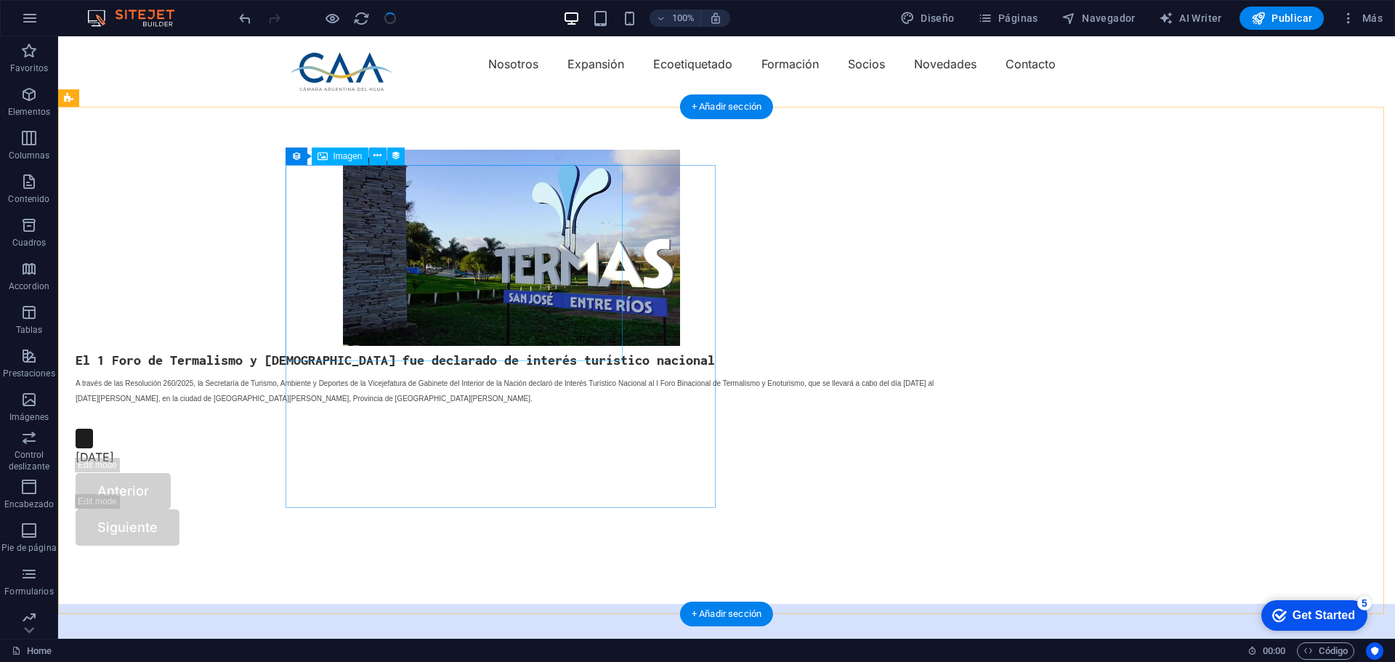
click at [483, 337] on figure at bounding box center [512, 248] width 872 height 196
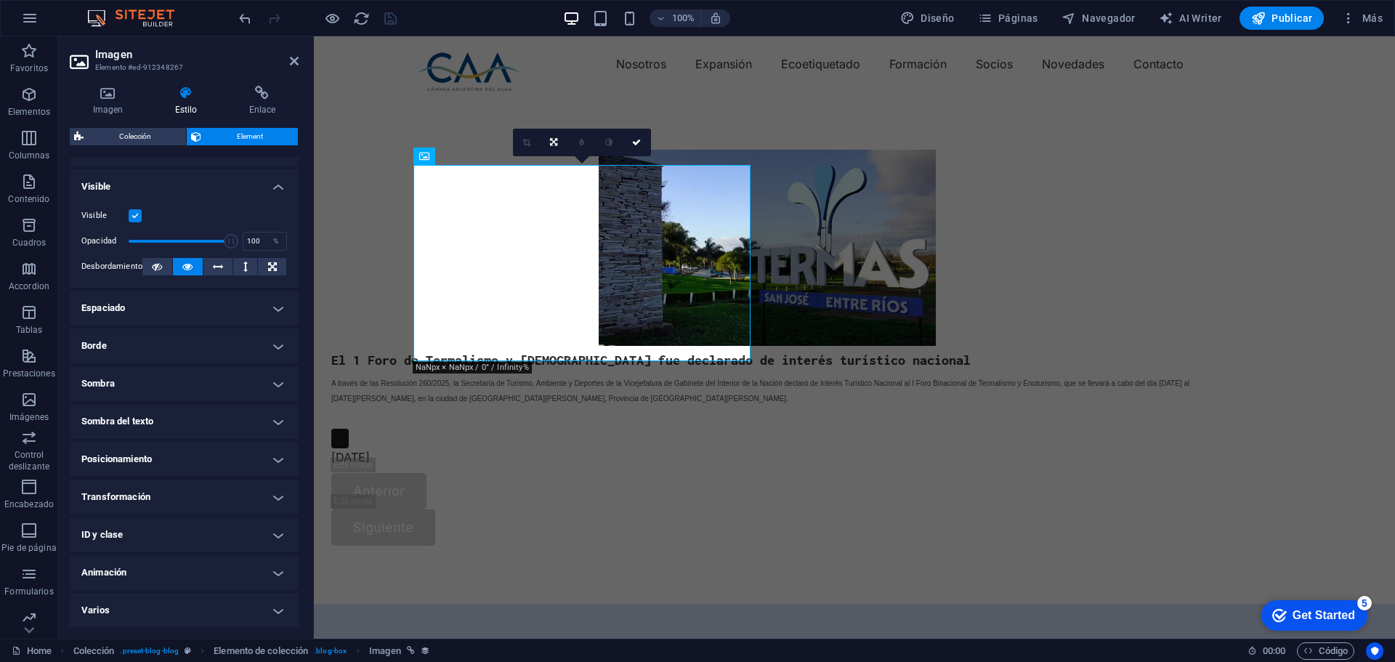
click at [277, 182] on h4 "Visible" at bounding box center [184, 182] width 229 height 26
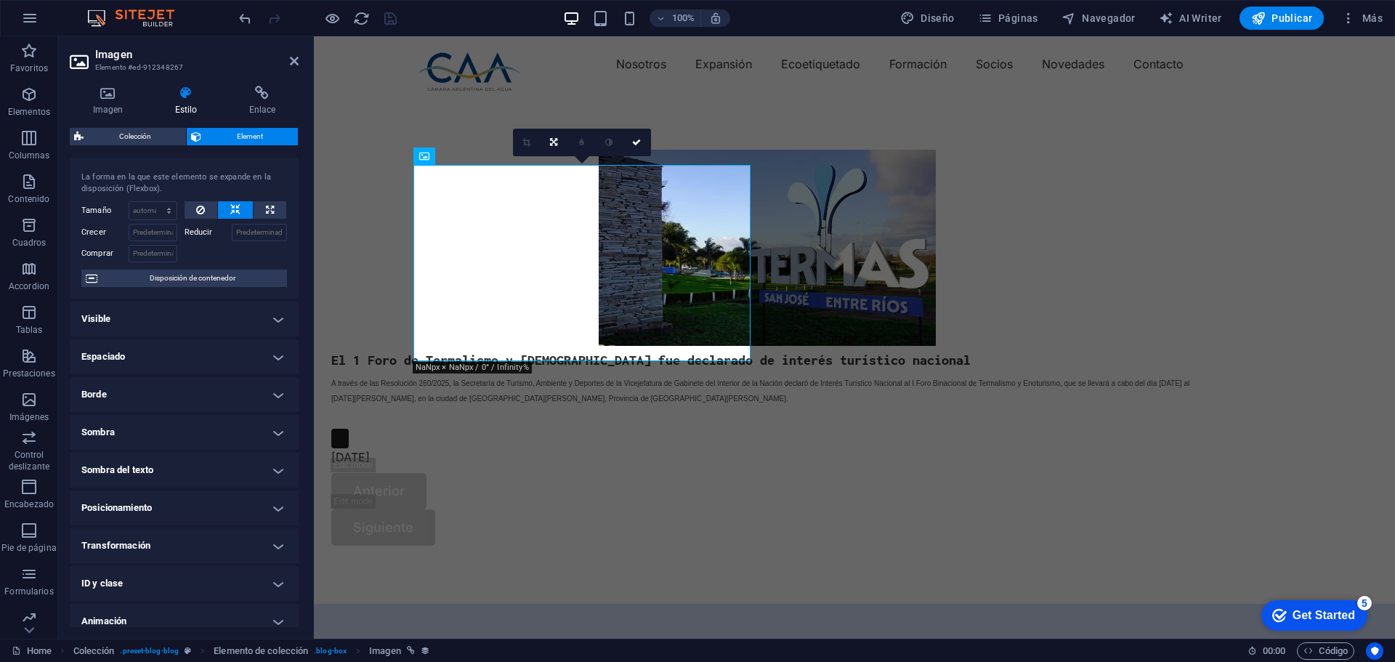
scroll to position [0, 0]
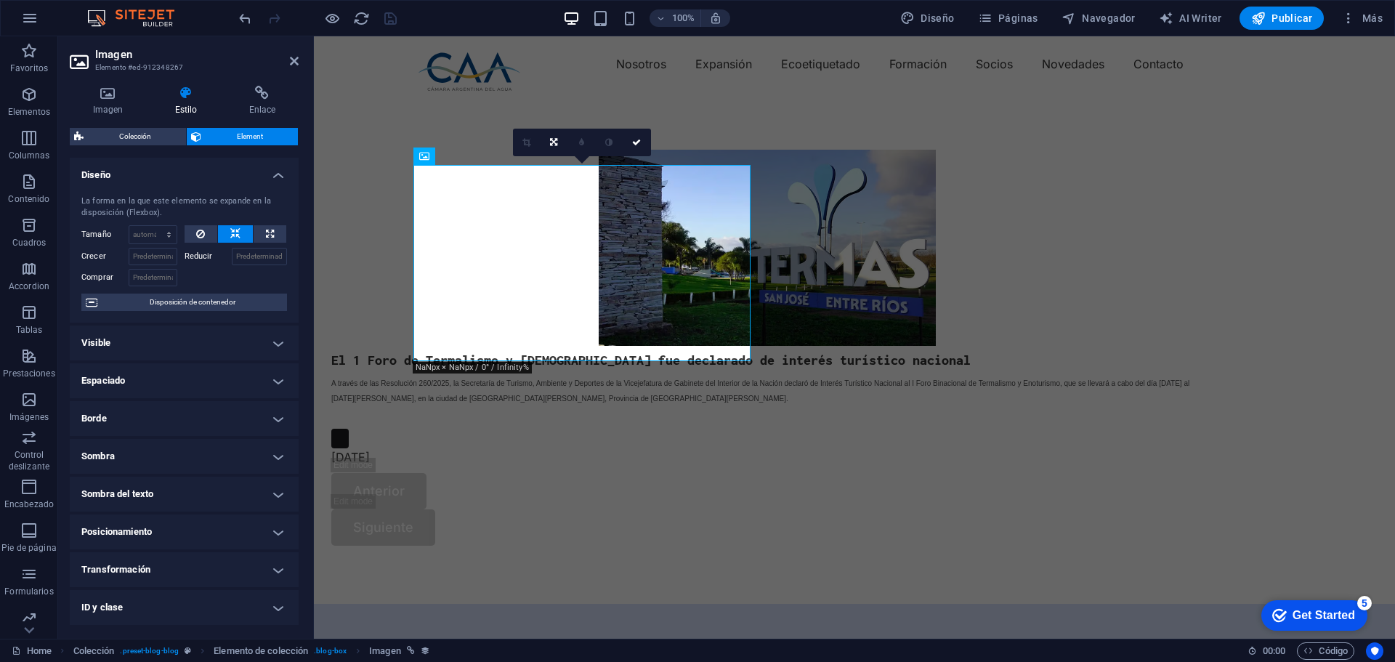
click at [275, 174] on h4 "Diseño" at bounding box center [184, 171] width 229 height 26
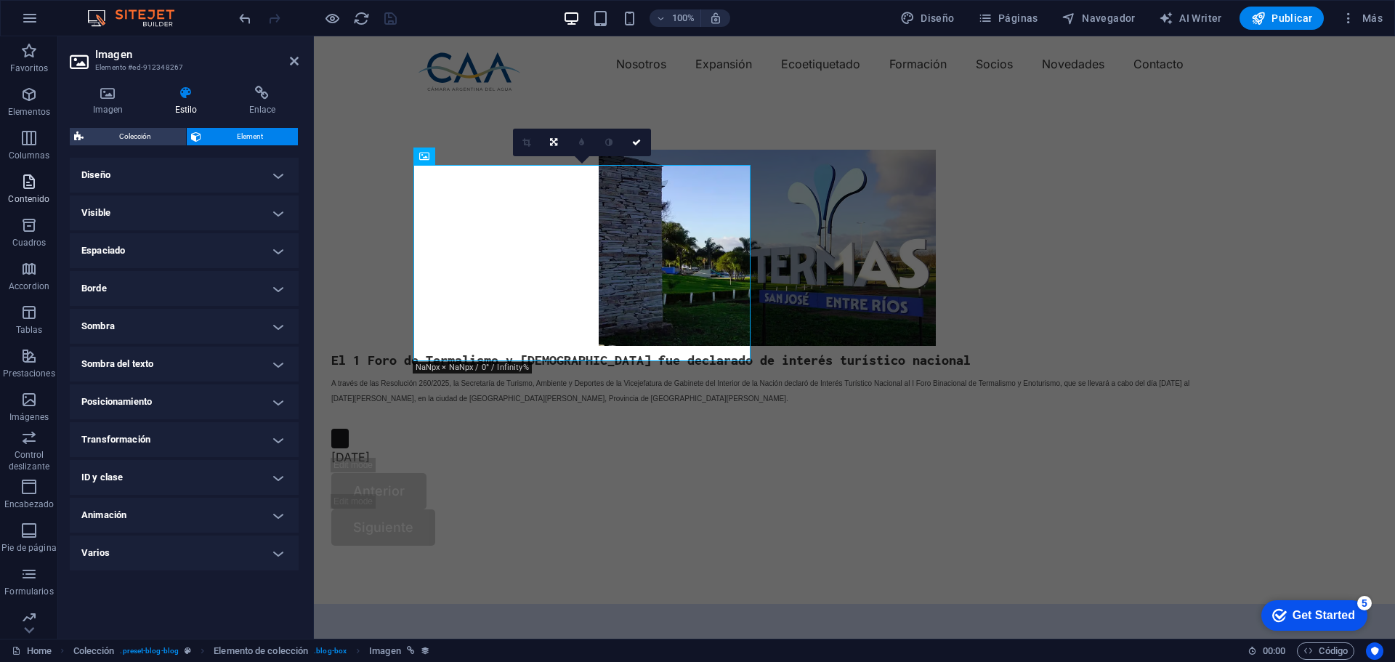
click at [34, 192] on span "Contenido" at bounding box center [29, 190] width 58 height 35
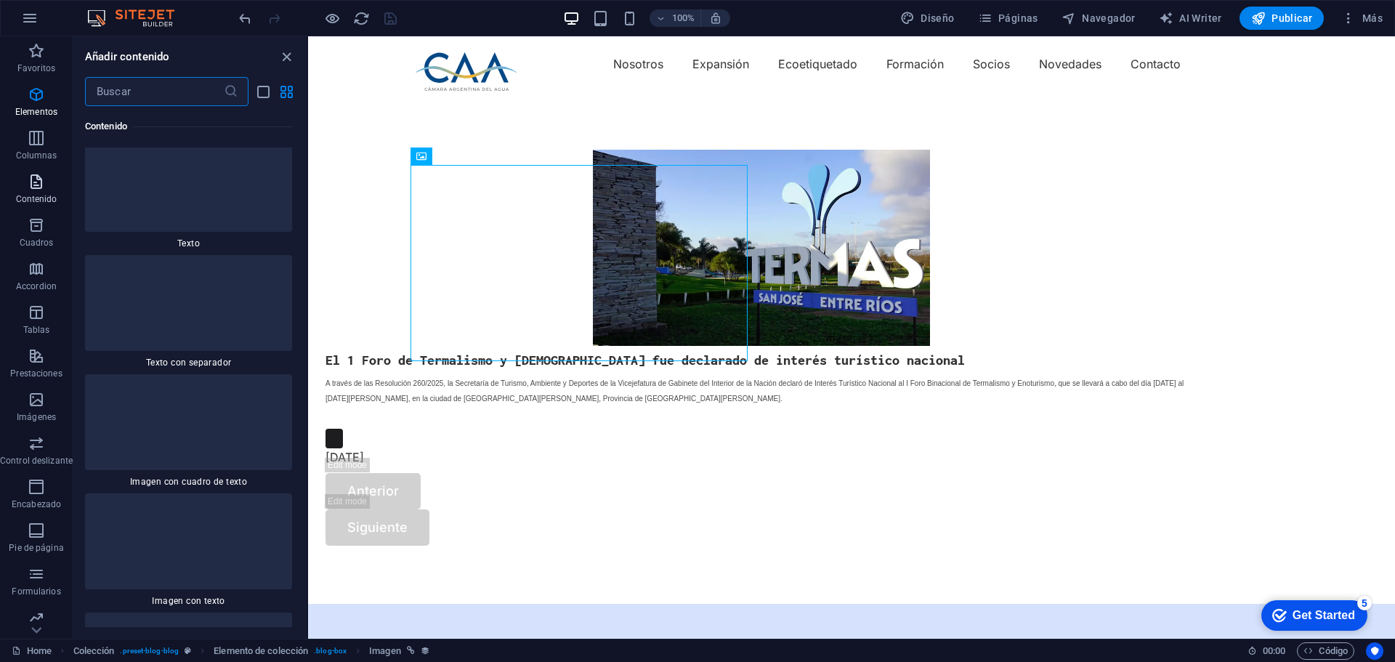
scroll to position [4870, 0]
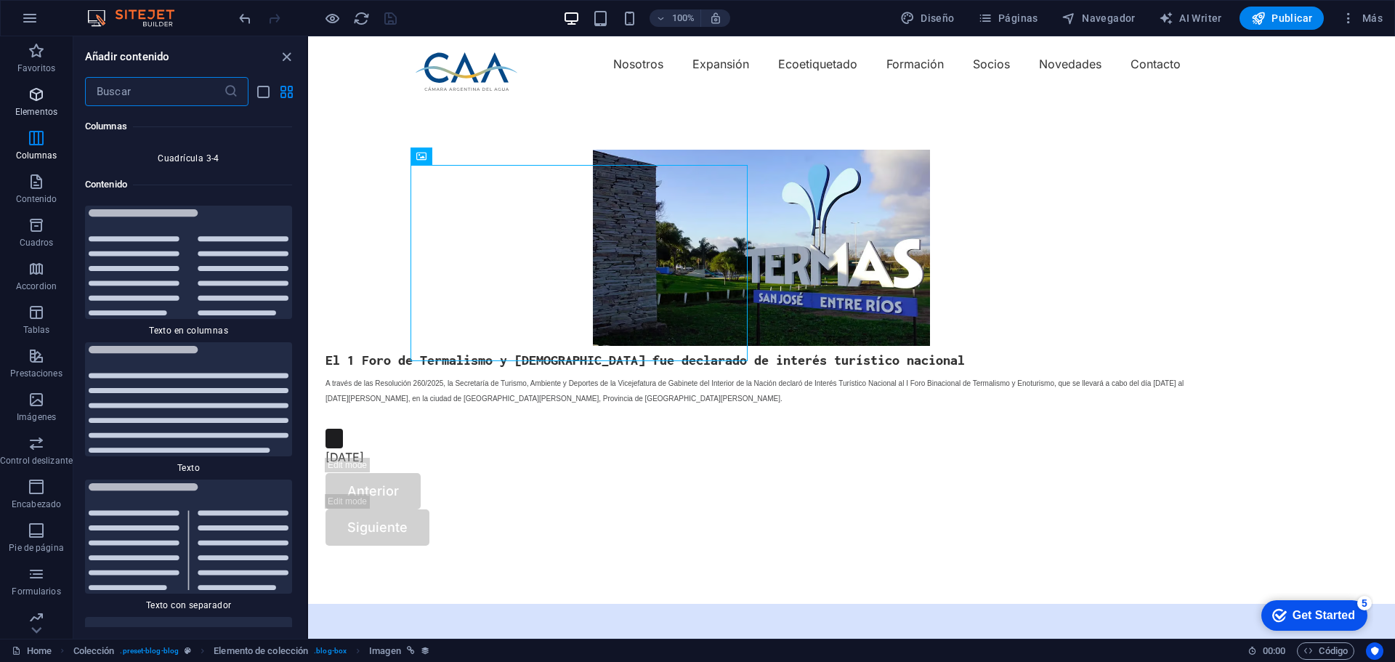
click at [24, 89] on span "Elementos" at bounding box center [36, 103] width 73 height 35
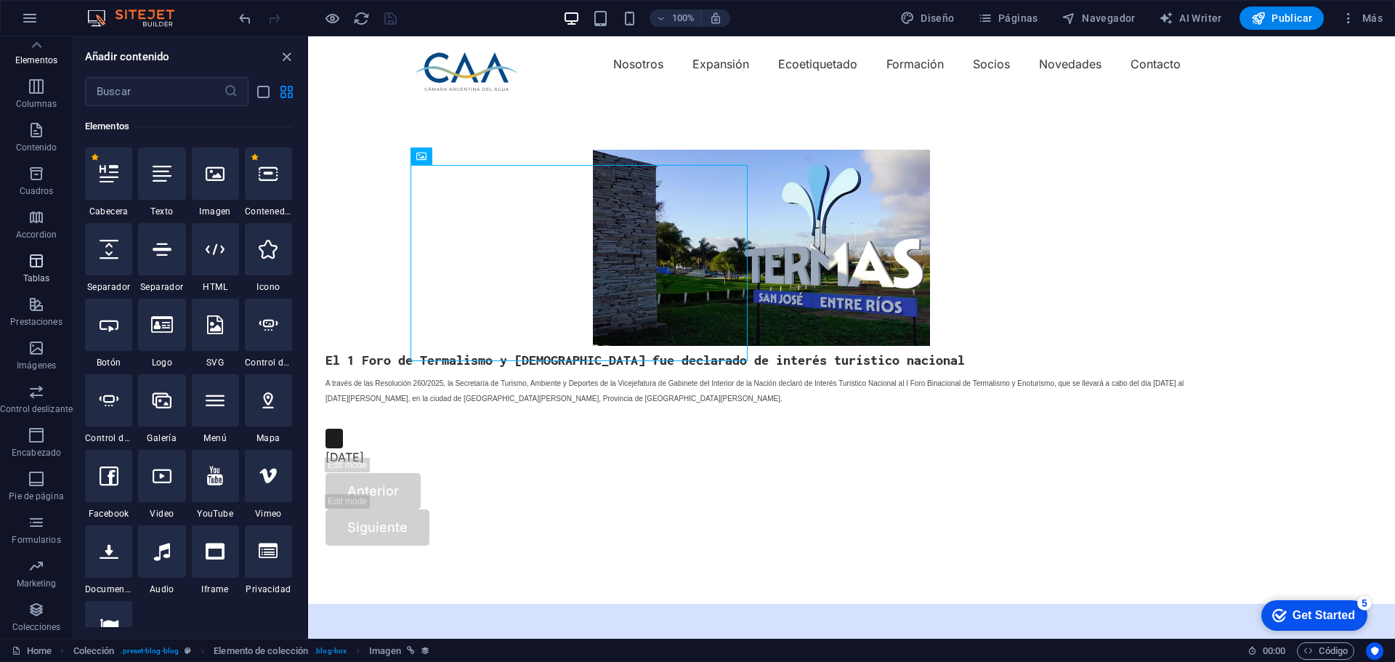
scroll to position [0, 0]
click at [1270, 12] on span "Publicar" at bounding box center [1282, 18] width 62 height 15
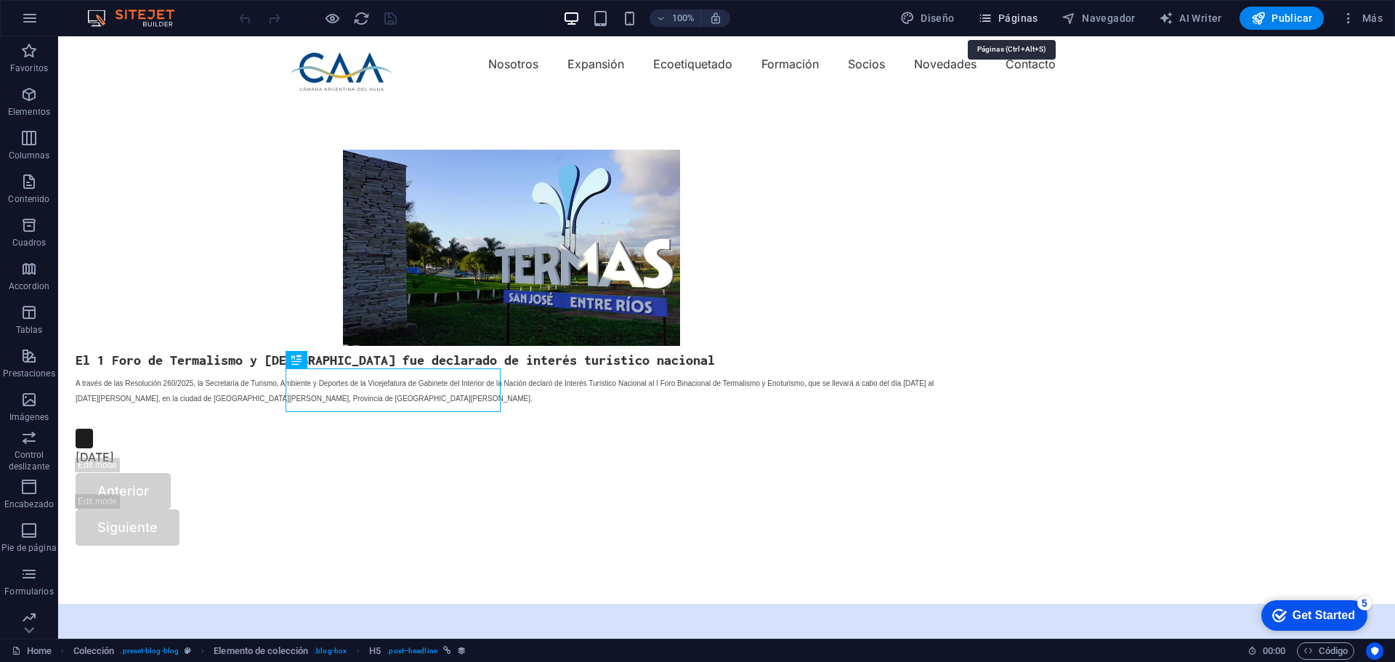
click at [997, 17] on span "Páginas" at bounding box center [1008, 18] width 60 height 15
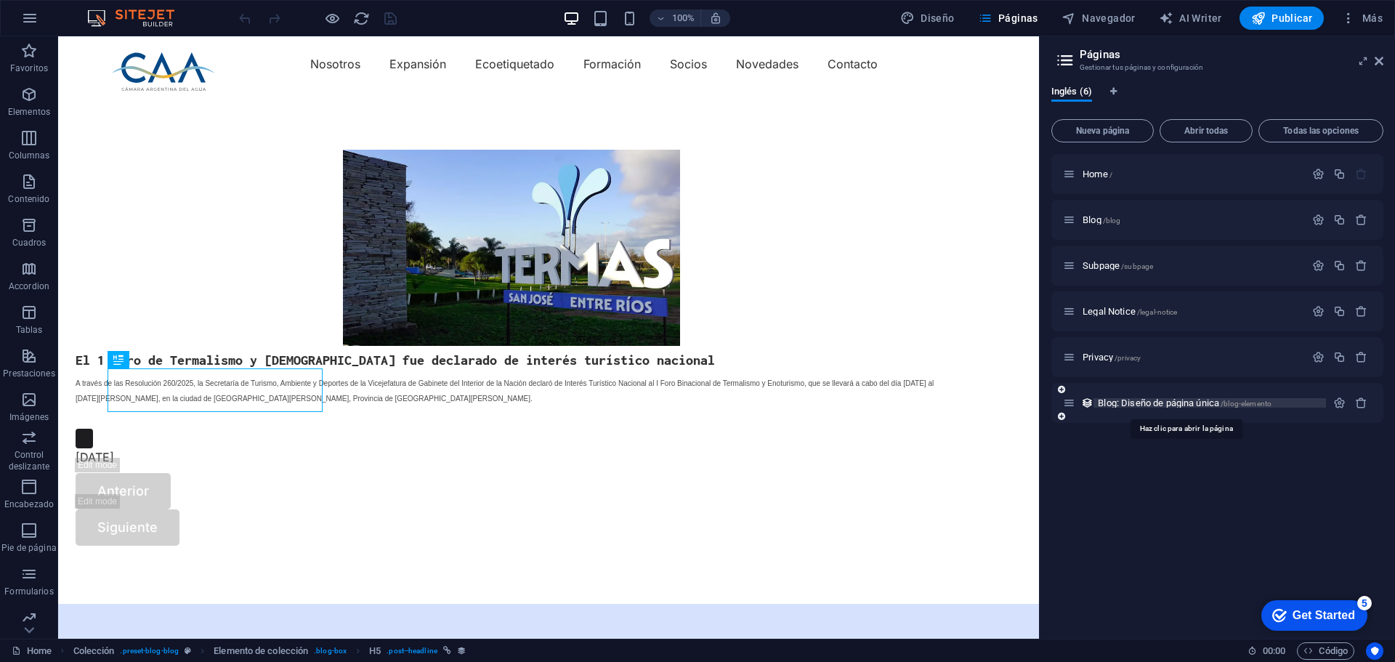
click at [1136, 400] on span "Blog: Diseño de página única /blog-elemento" at bounding box center [1184, 402] width 174 height 11
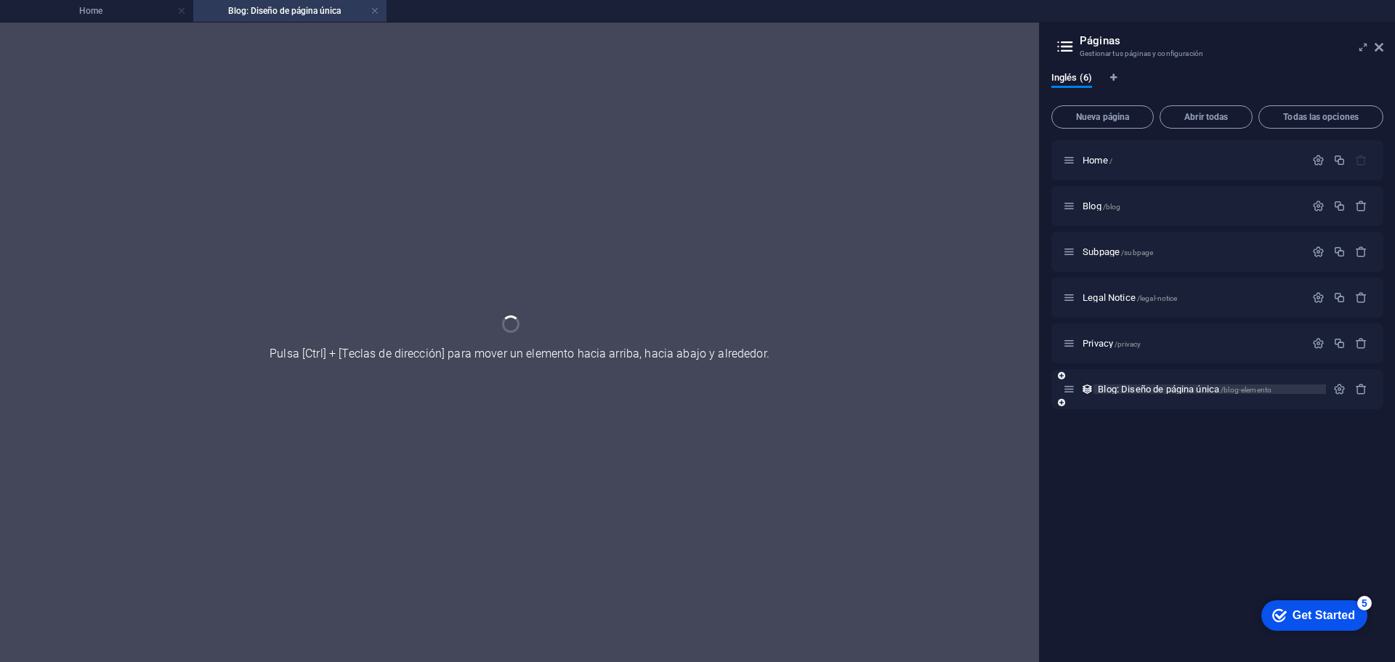
click at [1136, 400] on div "Blog: Diseño de página única /blog-elemento" at bounding box center [1217, 389] width 332 height 40
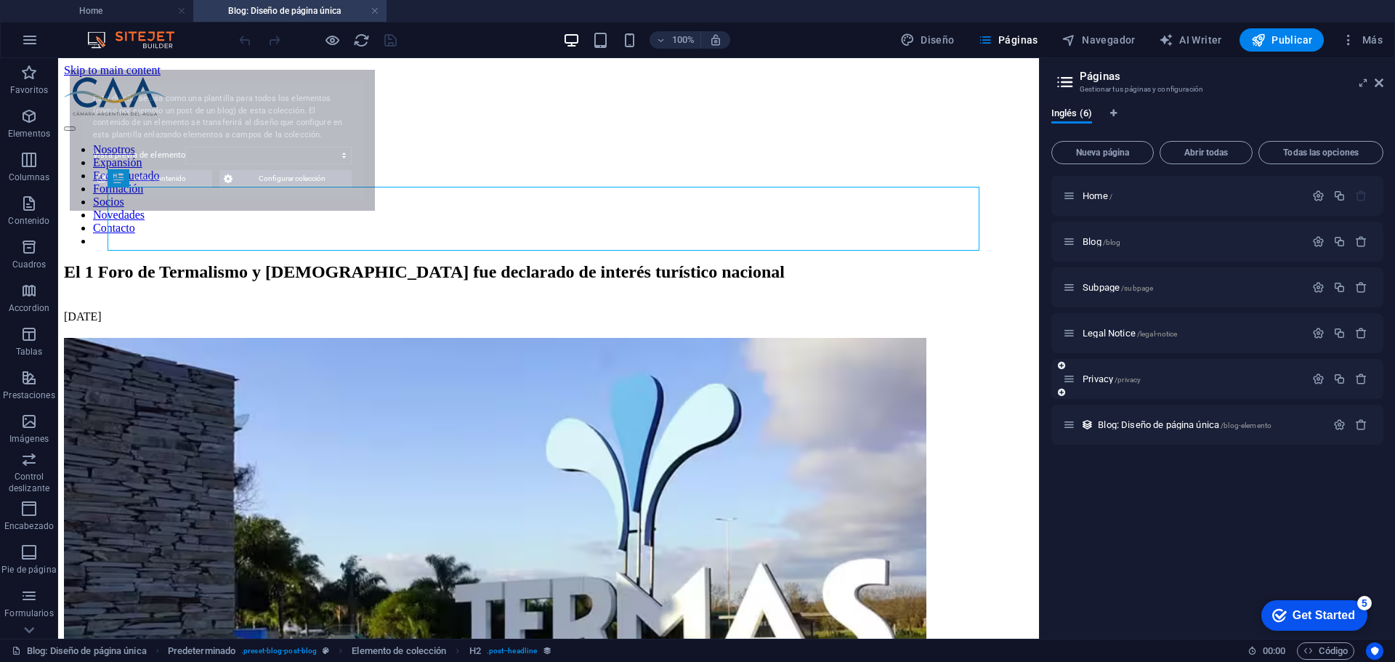
select select "68bcae57d19d91fa4804a71c"
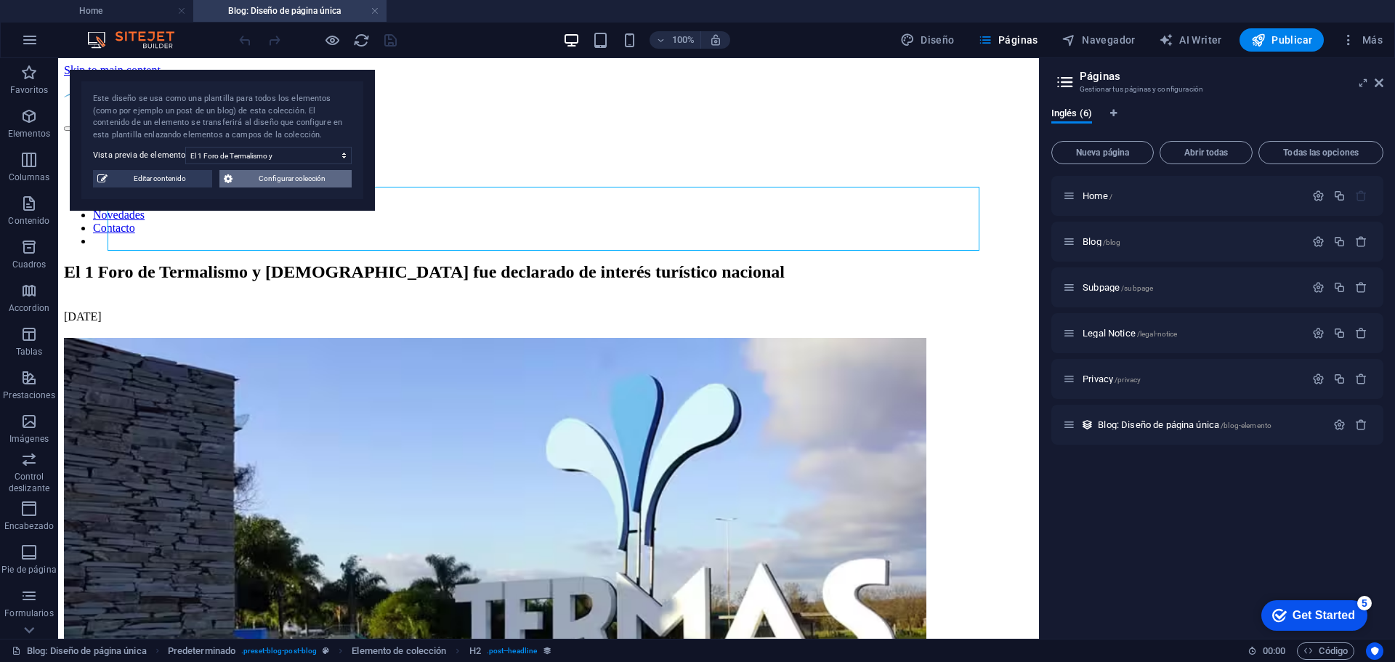
click at [256, 178] on span "Configurar colección" at bounding box center [292, 178] width 110 height 17
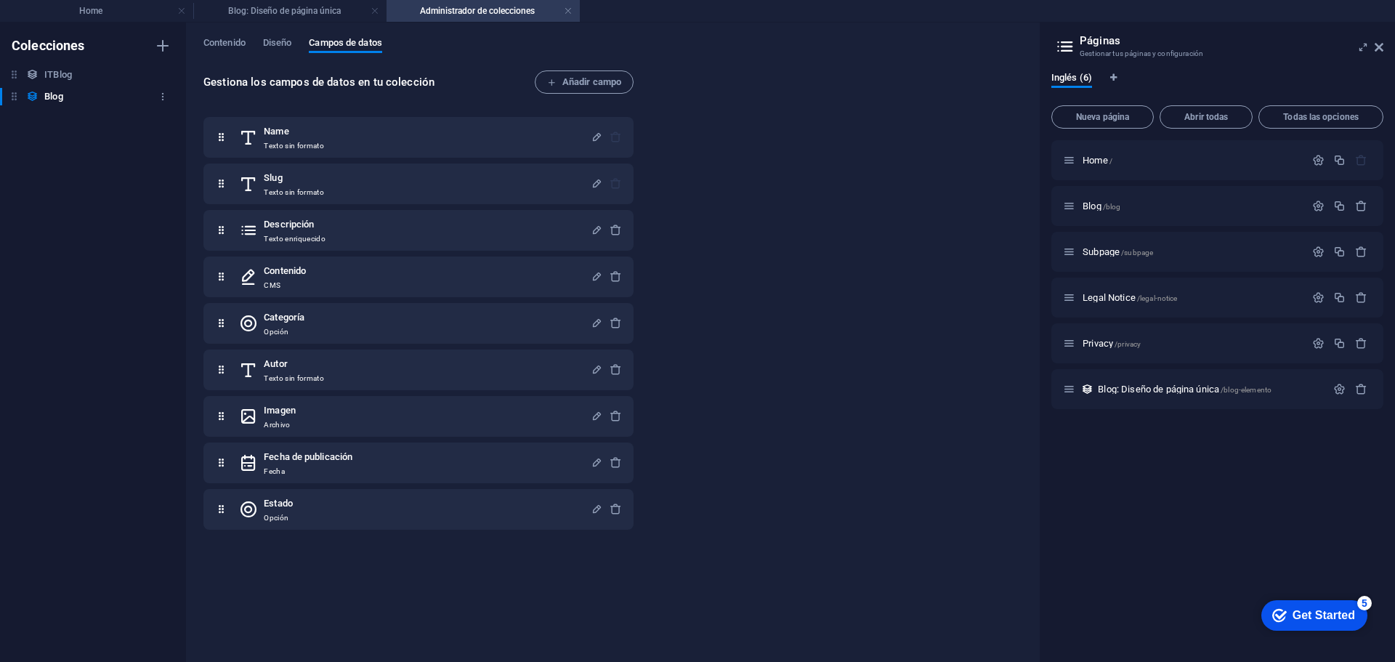
click at [52, 92] on h6 "Blog" at bounding box center [53, 96] width 18 height 17
click at [50, 75] on h6 "ITBlog" at bounding box center [58, 74] width 28 height 17
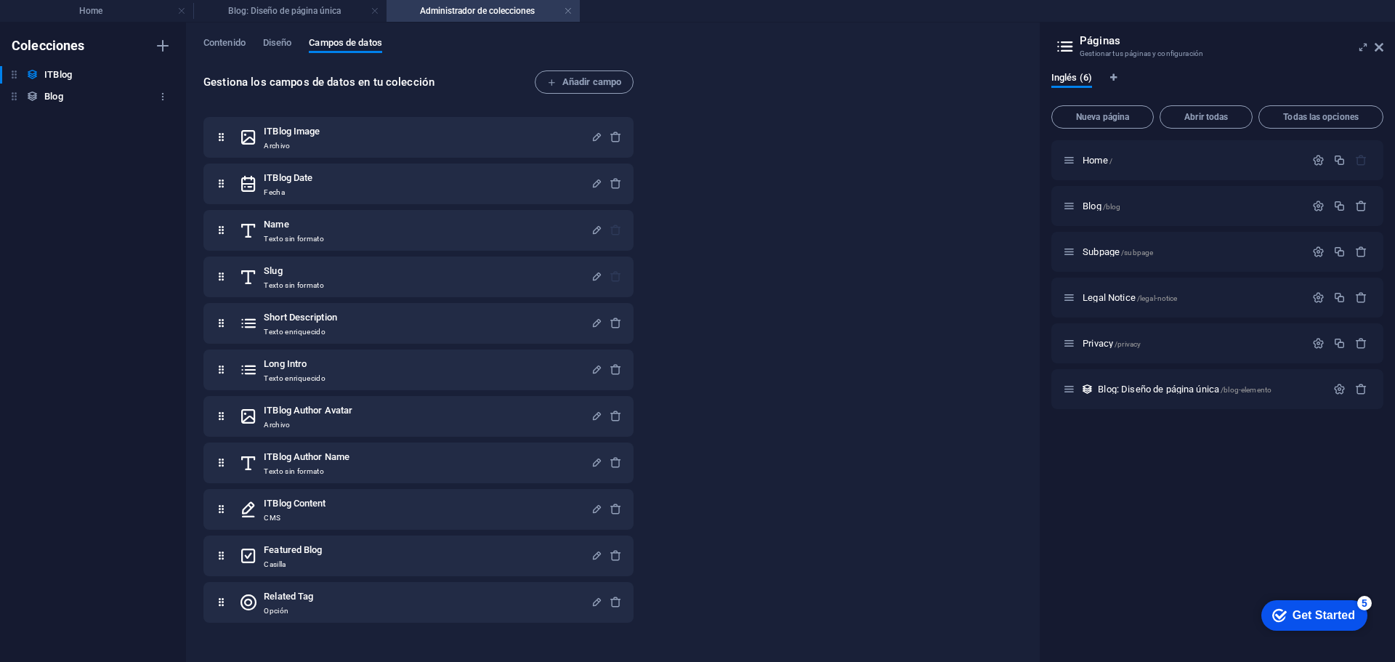
click at [56, 98] on h6 "Blog" at bounding box center [53, 96] width 18 height 17
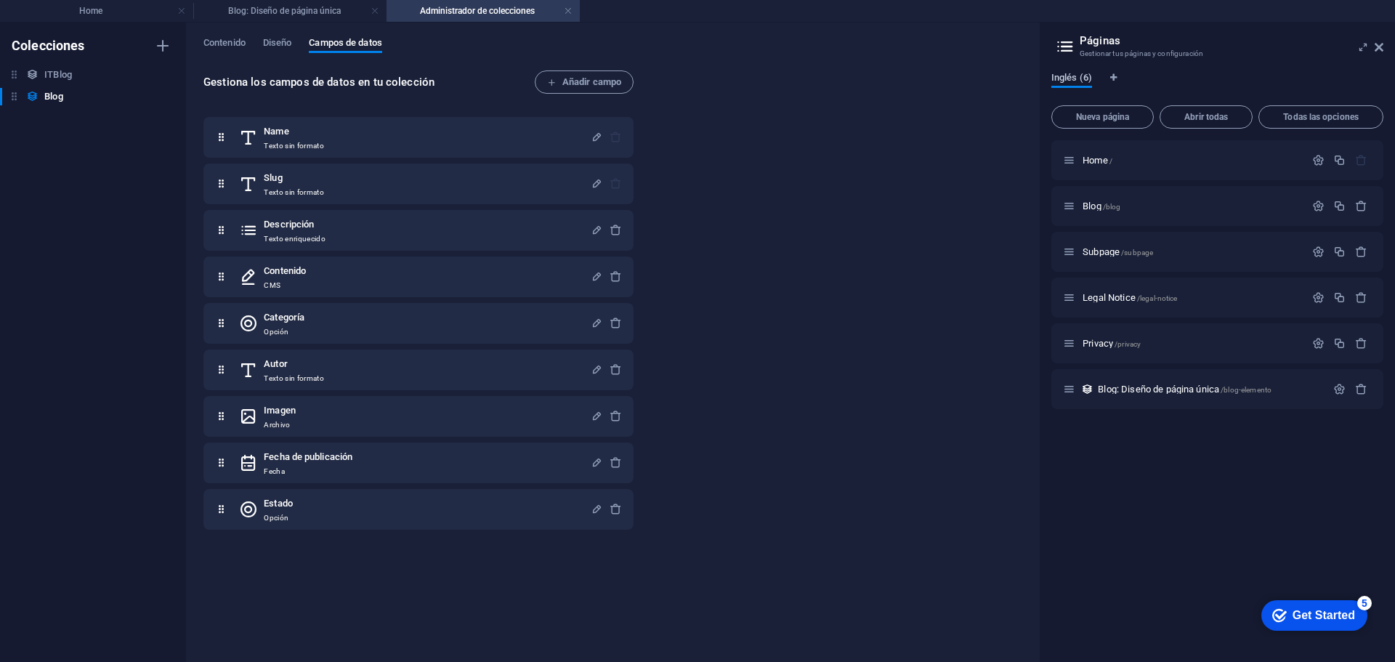
click at [1080, 78] on span "Inglés (6)" at bounding box center [1071, 79] width 41 height 20
click at [1112, 77] on icon "Pestañas de idiomas" at bounding box center [1113, 77] width 7 height 9
select select "73"
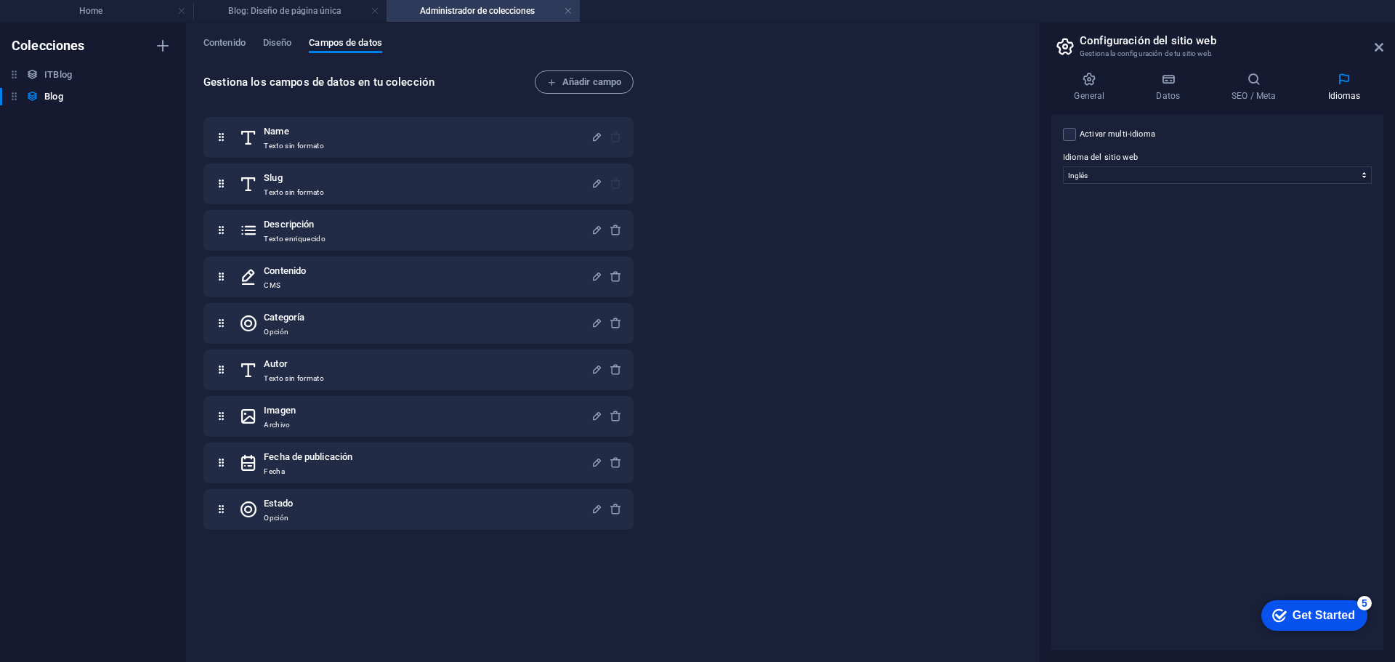
click at [1387, 44] on aside "Configuración del sitio web Gestiona la configuración de tu sitio web General D…" at bounding box center [1217, 342] width 356 height 639
click at [1379, 44] on icon at bounding box center [1378, 47] width 9 height 12
click at [60, 100] on h6 "Blog" at bounding box center [53, 96] width 18 height 17
drag, startPoint x: 54, startPoint y: 64, endPoint x: 90, endPoint y: 82, distance: 40.0
click at [54, 65] on div "Colecciones ITBlog ITBlog Blog Blog" at bounding box center [93, 342] width 186 height 639
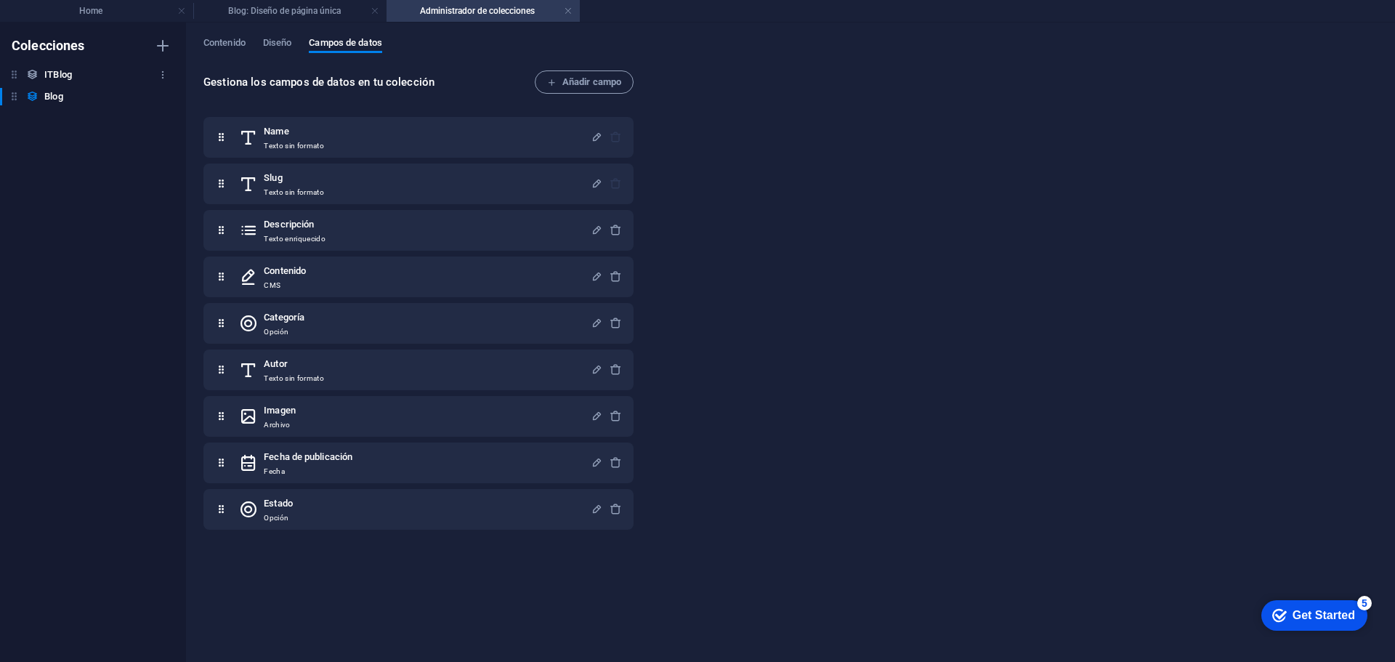
click at [44, 72] on div "ITBlog ITBlog" at bounding box center [85, 74] width 171 height 17
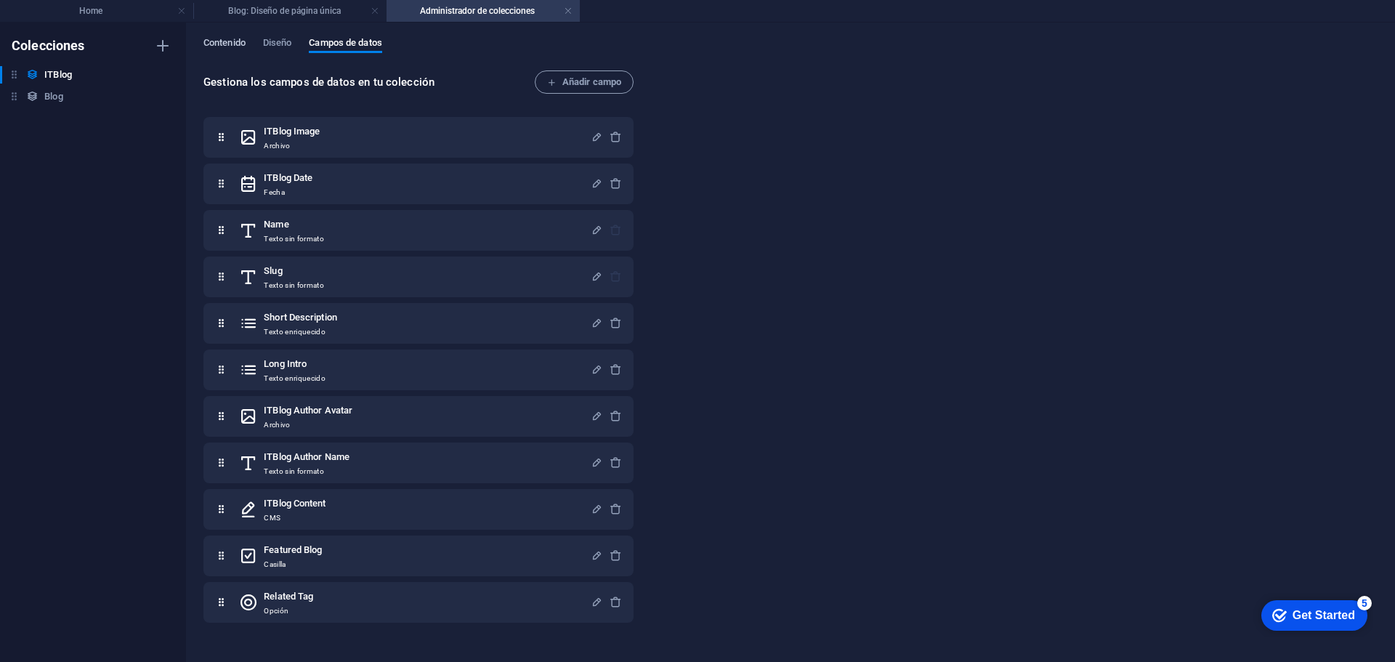
click at [232, 39] on span "Contenido" at bounding box center [224, 44] width 42 height 20
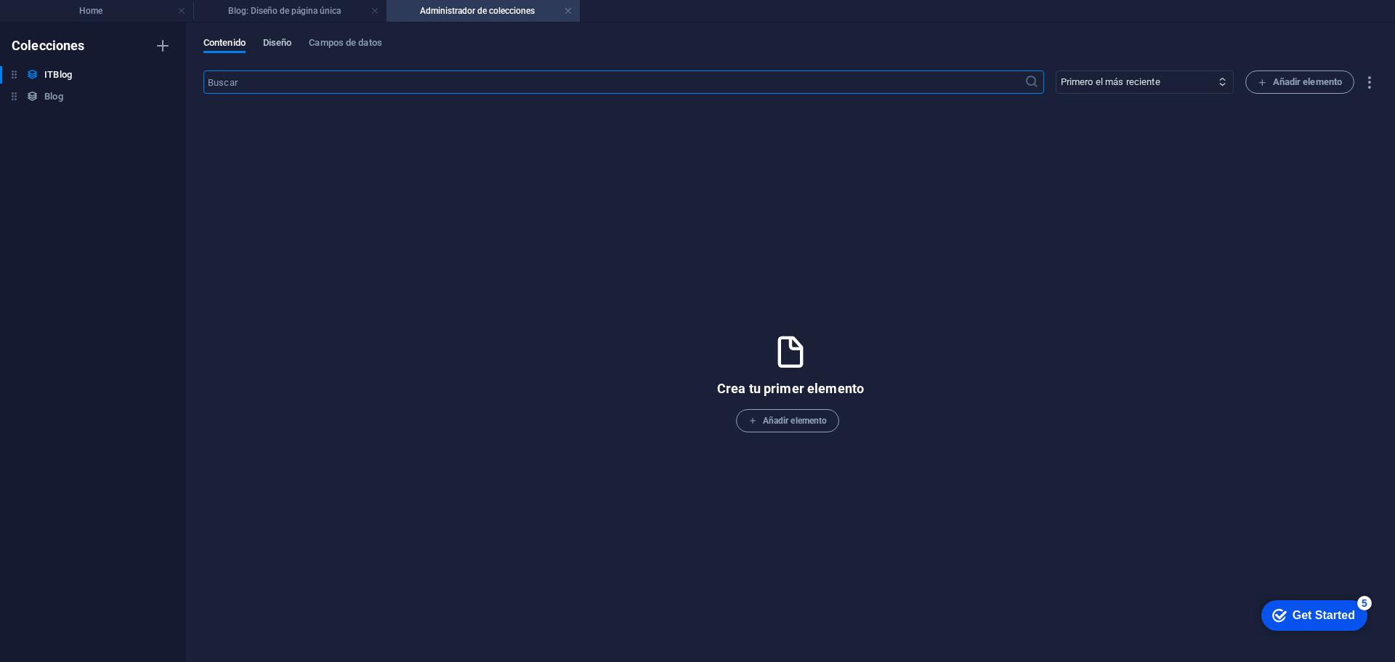
click at [280, 42] on span "Diseño" at bounding box center [277, 44] width 29 height 20
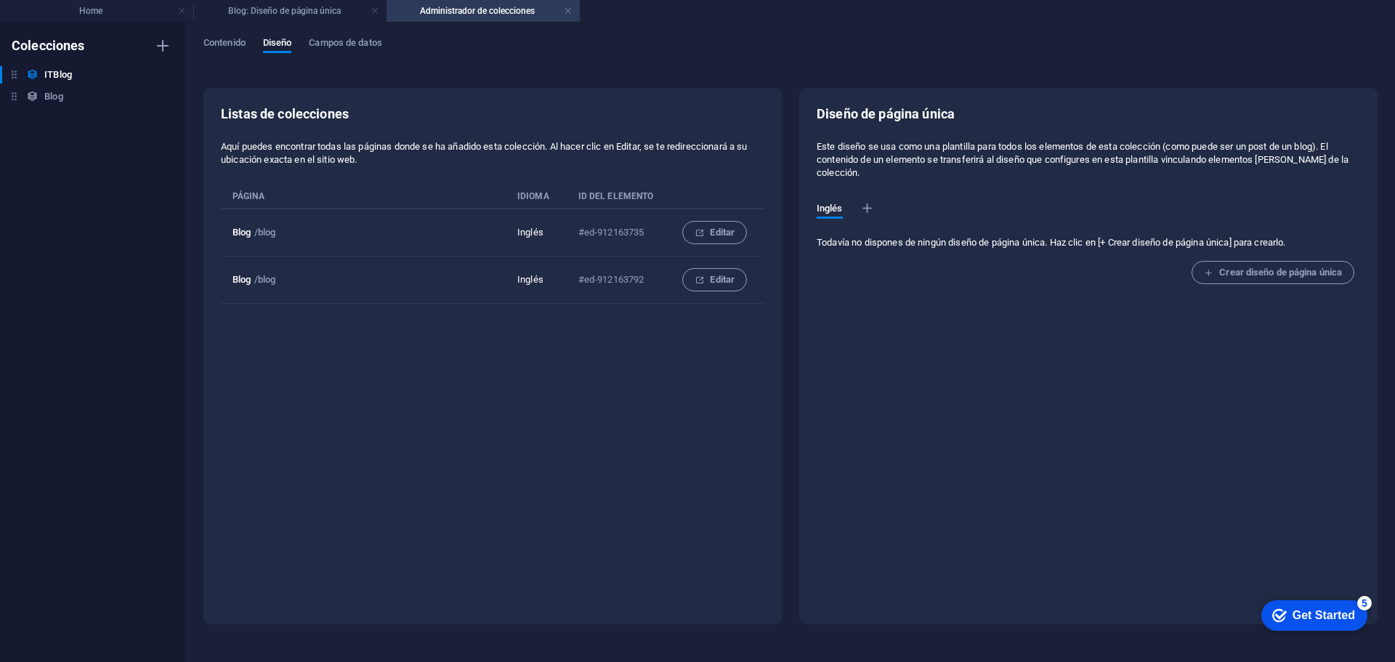
click at [539, 280] on p "Inglés" at bounding box center [536, 279] width 38 height 13
click at [700, 281] on icon "collection list" at bounding box center [698, 279] width 9 height 9
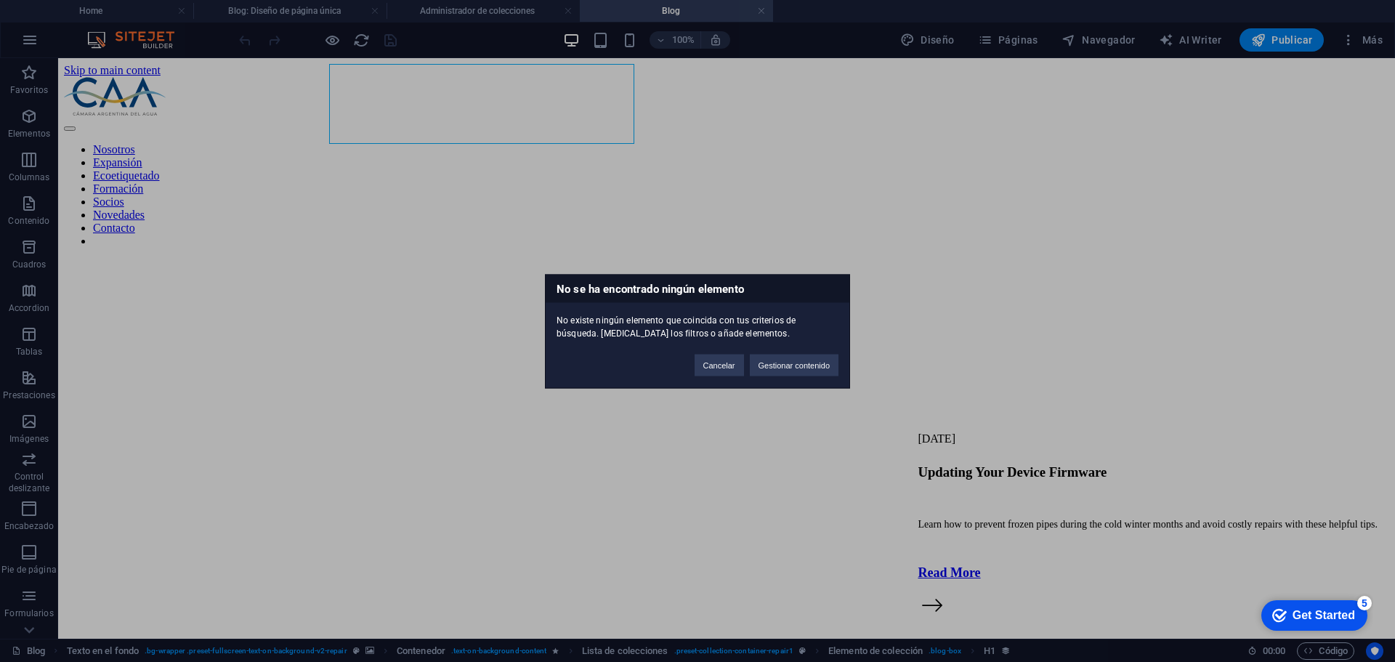
scroll to position [203, 0]
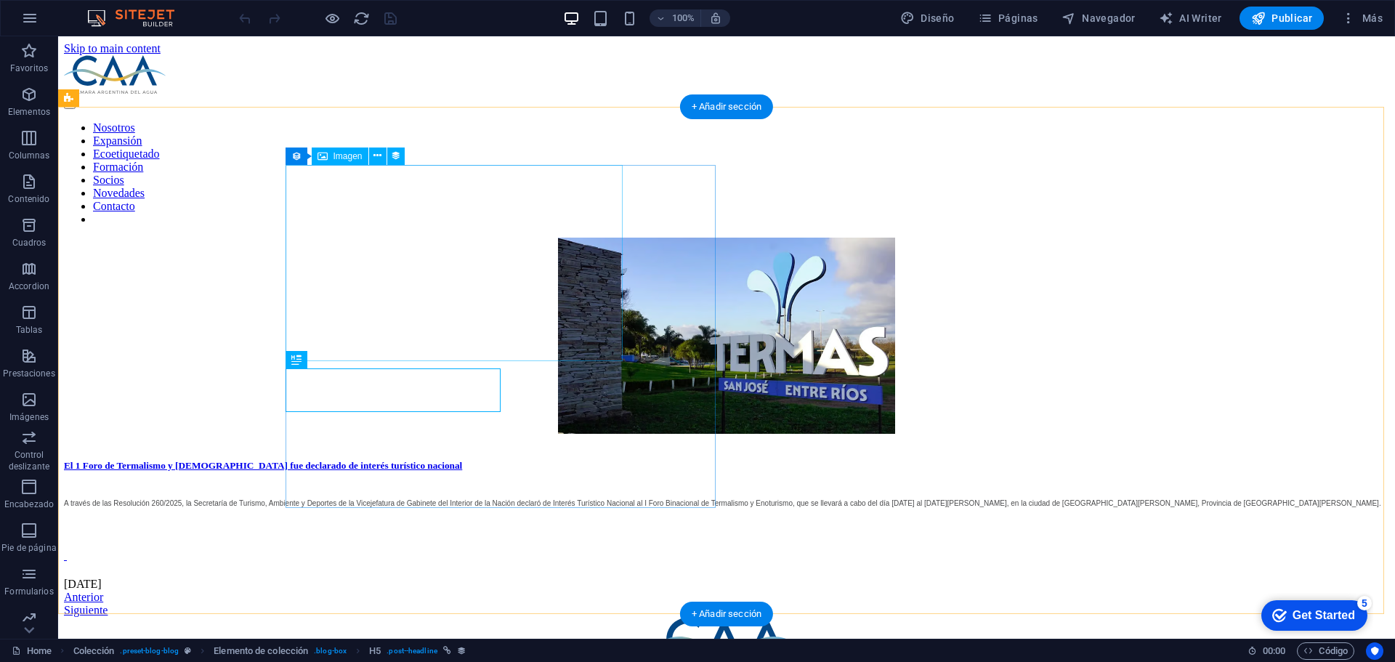
click at [584, 299] on figure at bounding box center [726, 337] width 1325 height 199
click at [567, 293] on figure at bounding box center [726, 337] width 1325 height 199
select select "px"
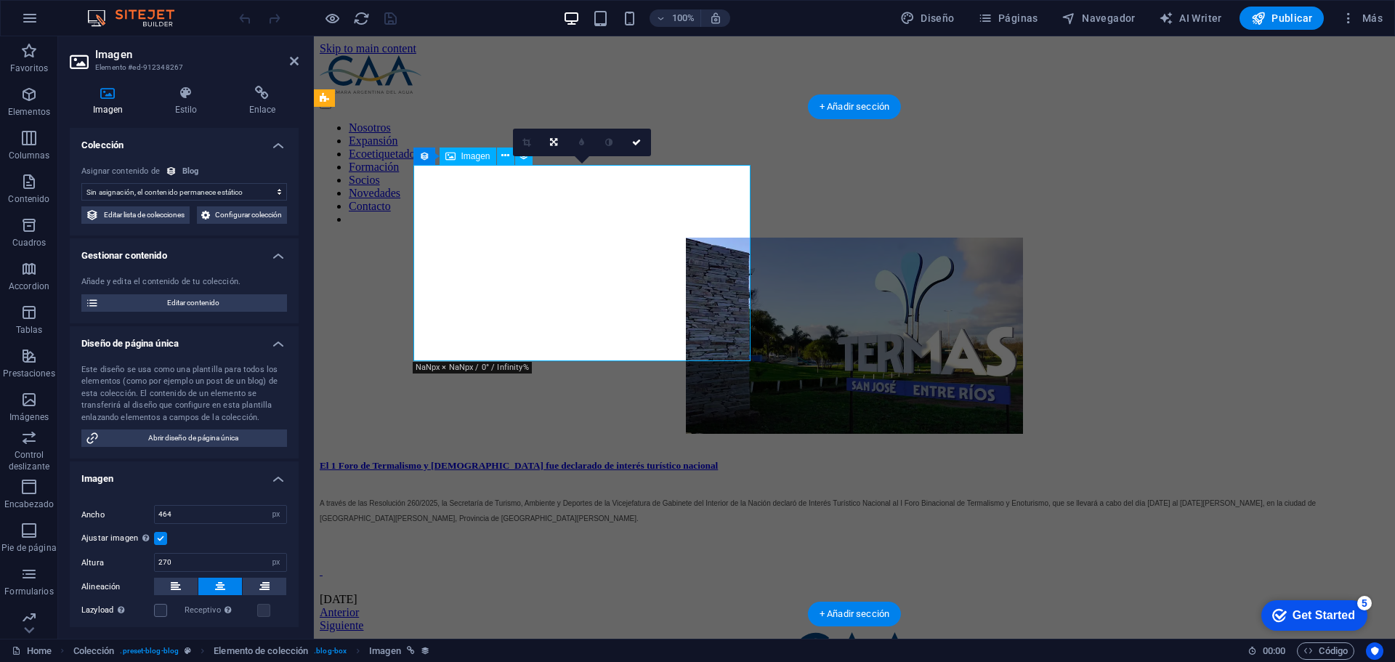
select select "image"
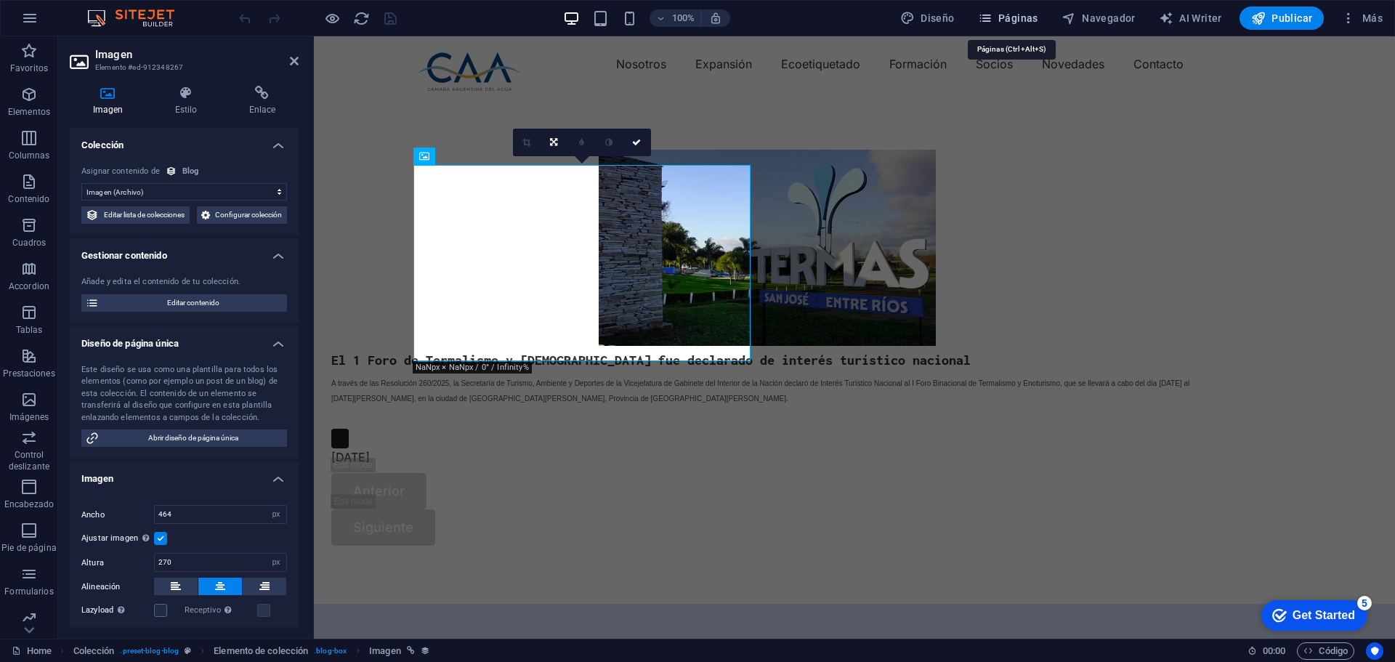
click at [1020, 19] on span "Páginas" at bounding box center [1008, 18] width 60 height 15
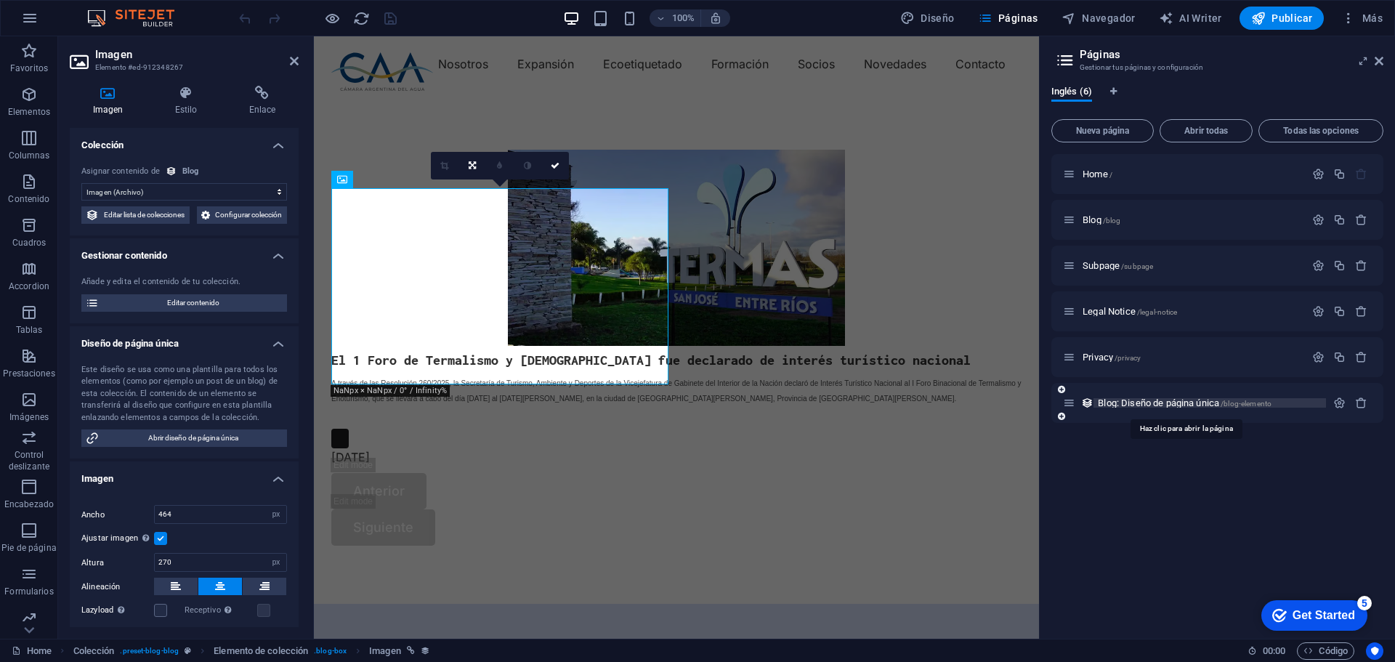
click at [1105, 398] on span "Blog: Diseño de página única /blog-elemento" at bounding box center [1184, 402] width 174 height 11
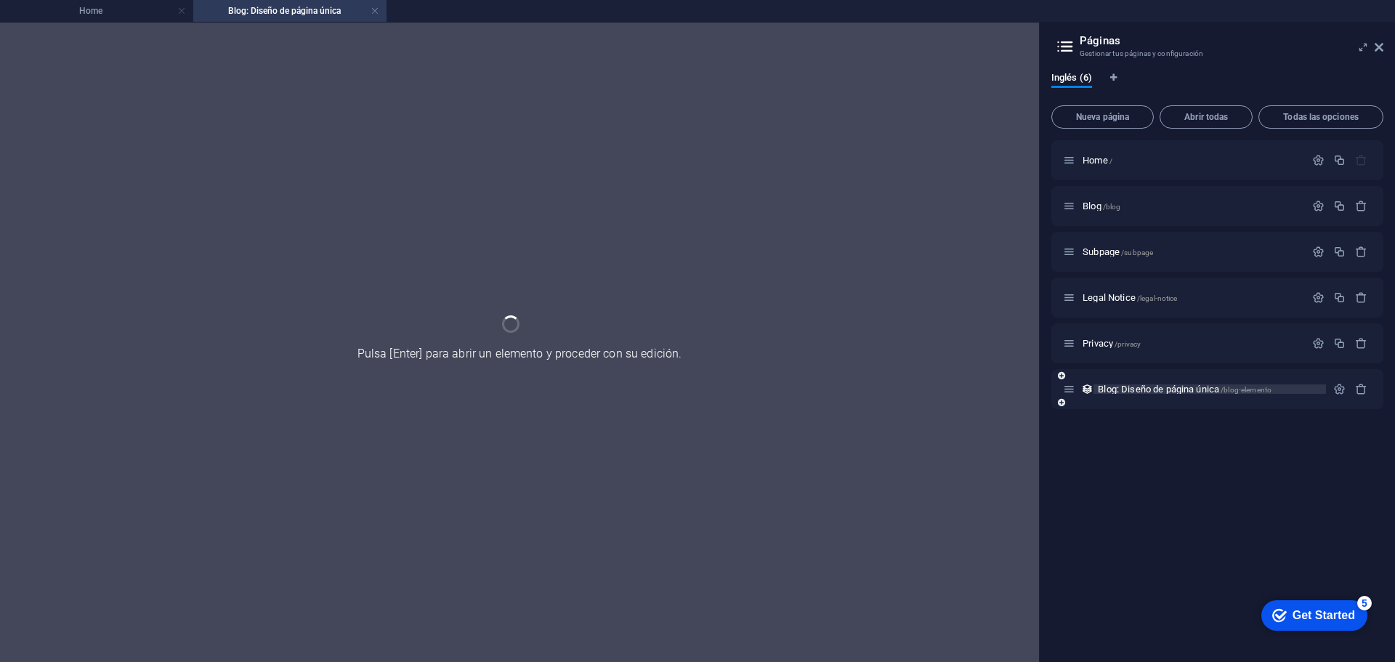
click at [1105, 398] on div "Blog: Diseño de página única /blog-elemento" at bounding box center [1217, 389] width 332 height 40
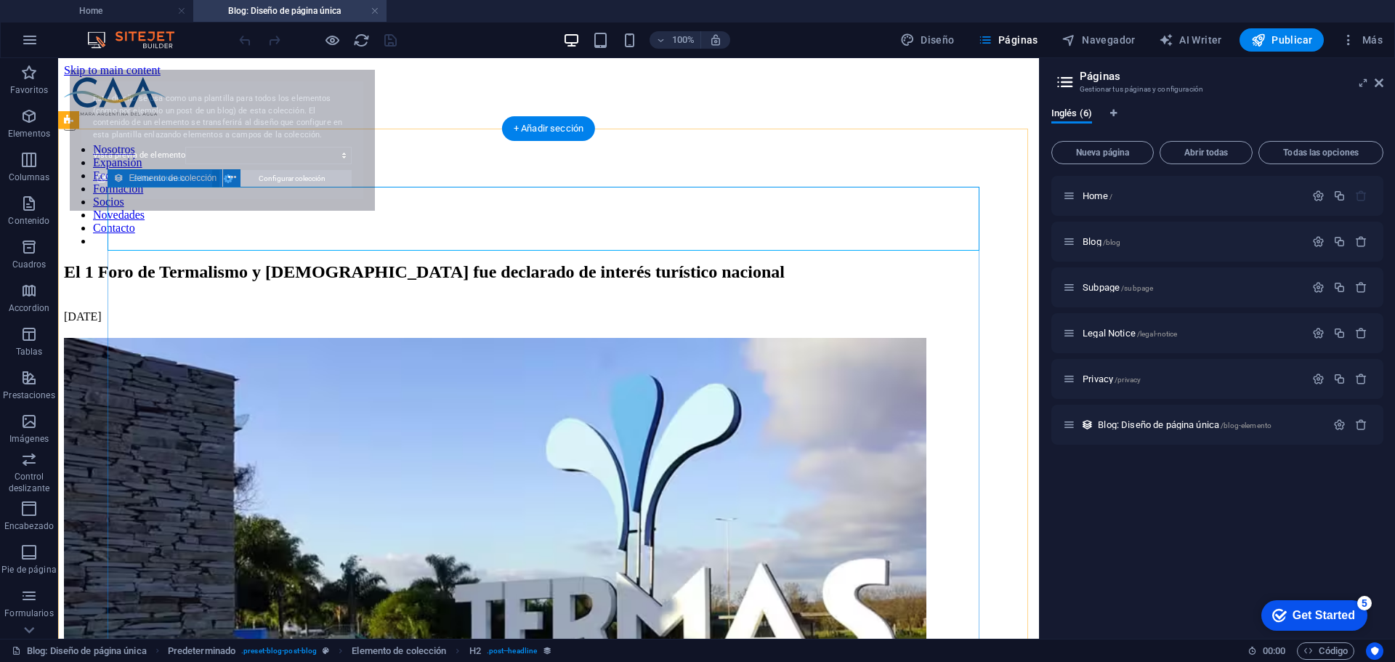
select select "68bcae57d19d91fa4804a71c"
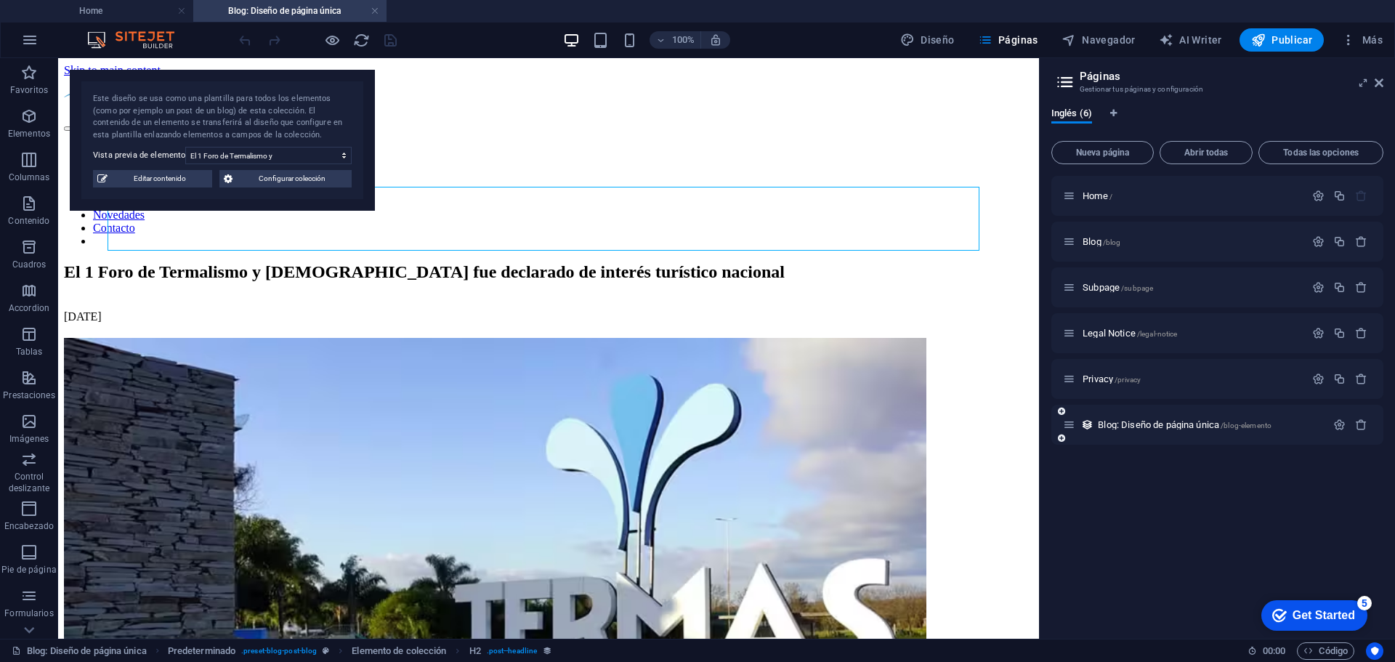
click at [1133, 415] on div "Blog: Diseño de página única /blog-elemento" at bounding box center [1217, 425] width 332 height 40
click at [1132, 421] on span "Blog: Diseño de página única /blog-elemento" at bounding box center [1184, 424] width 174 height 11
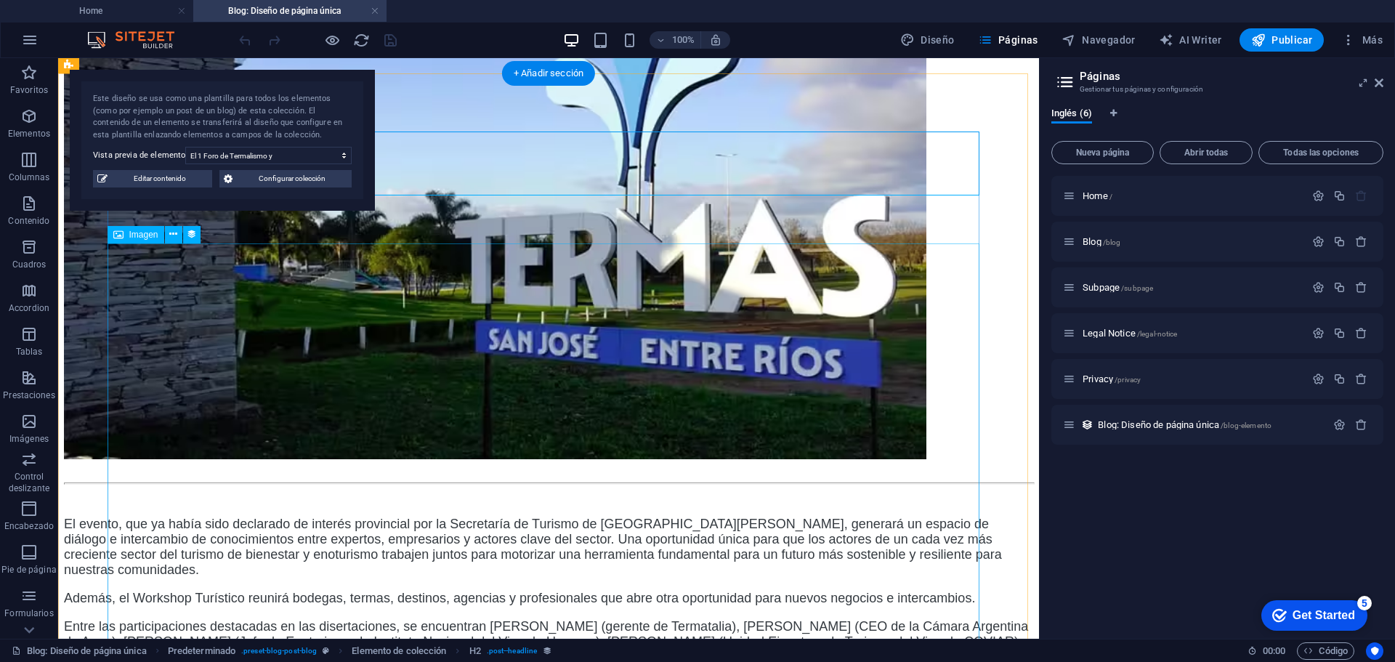
scroll to position [436, 0]
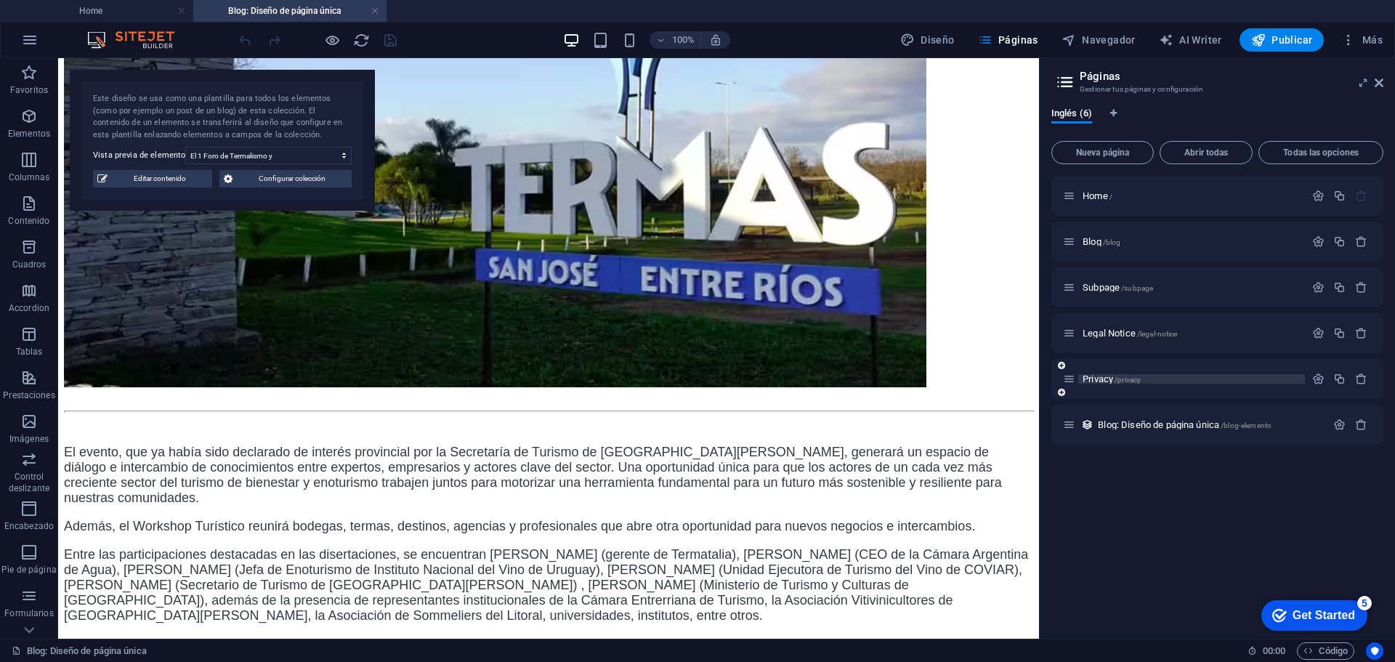
click at [1119, 380] on span "/privacy" at bounding box center [1127, 380] width 26 height 8
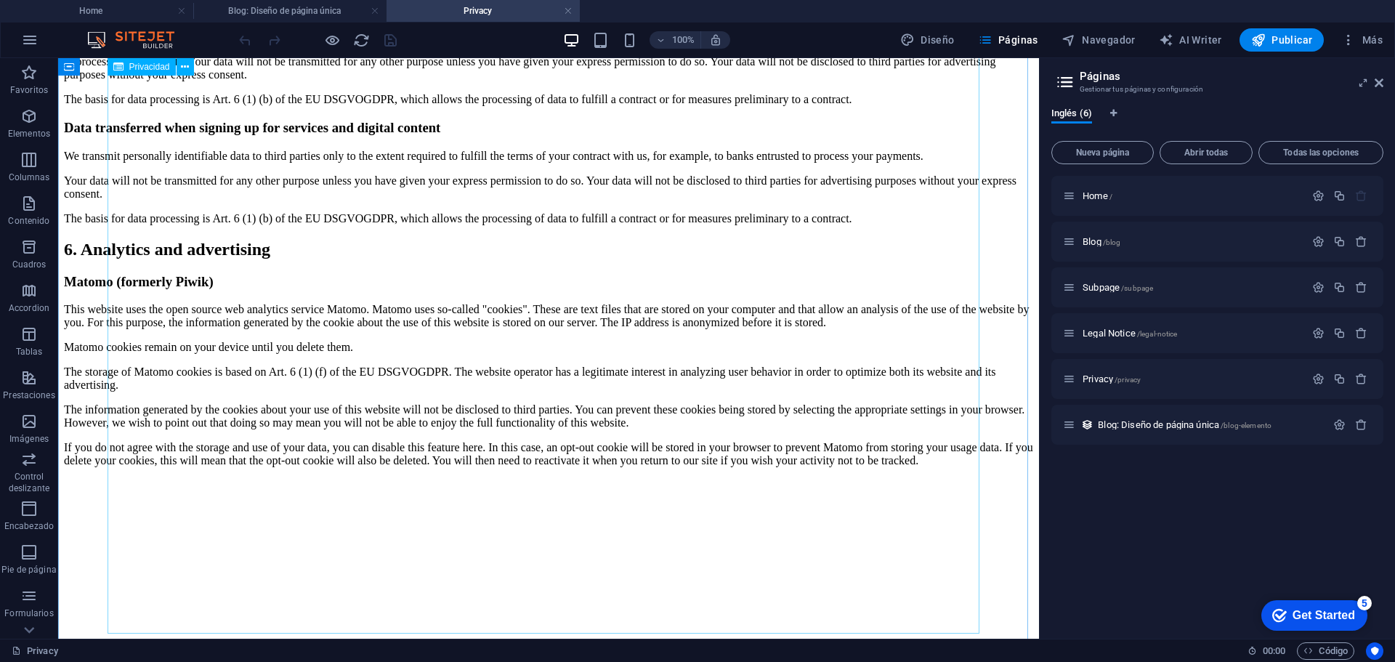
scroll to position [2894, 0]
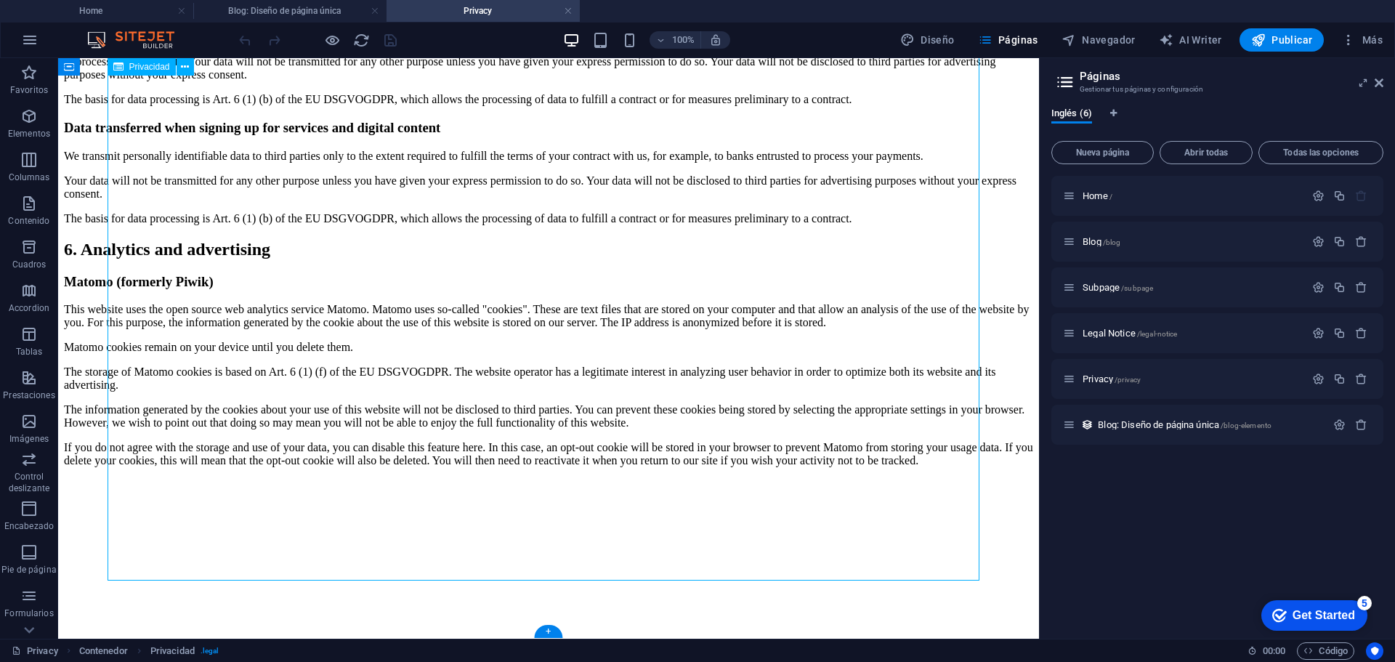
drag, startPoint x: 440, startPoint y: 468, endPoint x: 319, endPoint y: 457, distance: 121.8
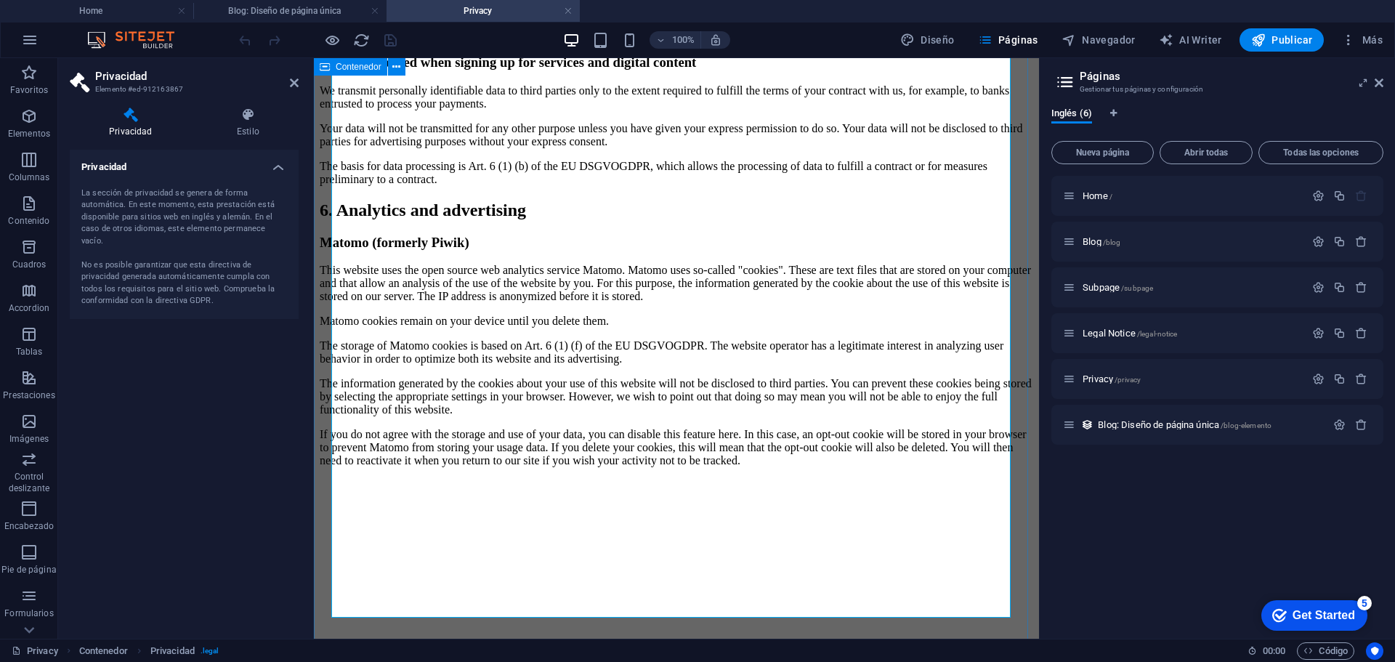
scroll to position [3282, 0]
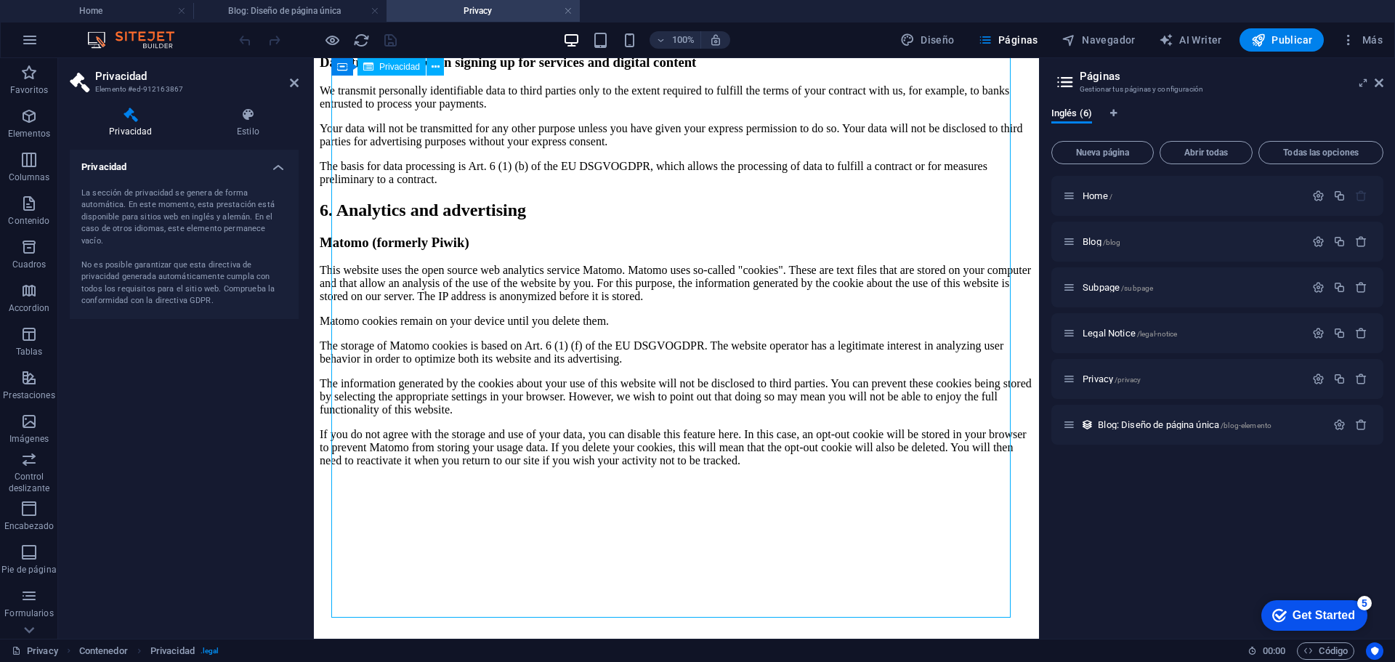
drag, startPoint x: 665, startPoint y: 501, endPoint x: 521, endPoint y: 482, distance: 145.0
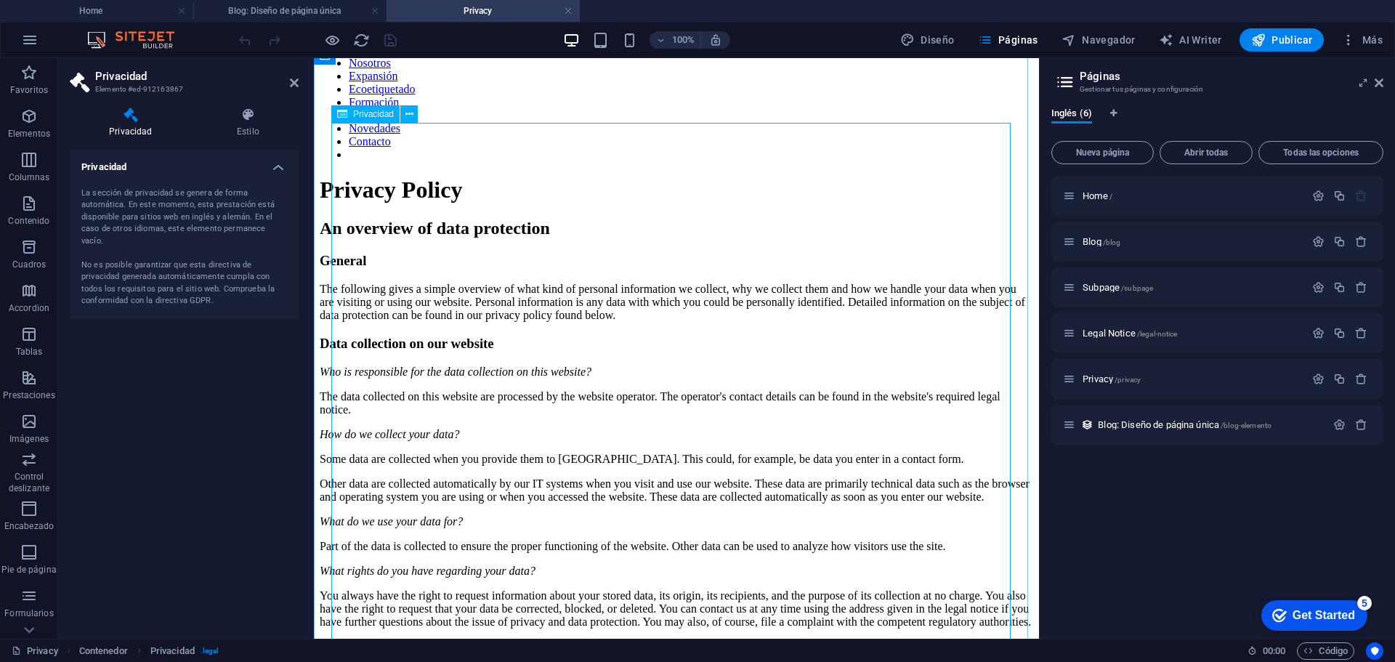
scroll to position [0, 0]
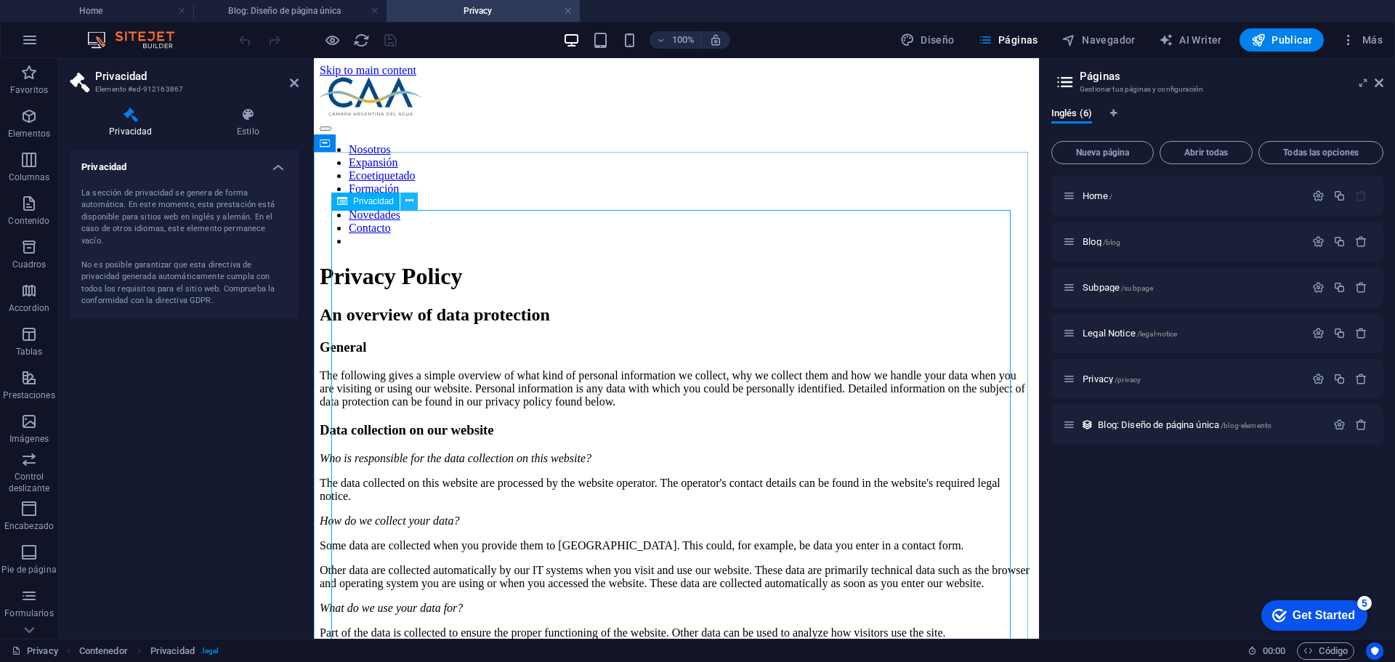
click at [411, 198] on icon at bounding box center [409, 200] width 8 height 15
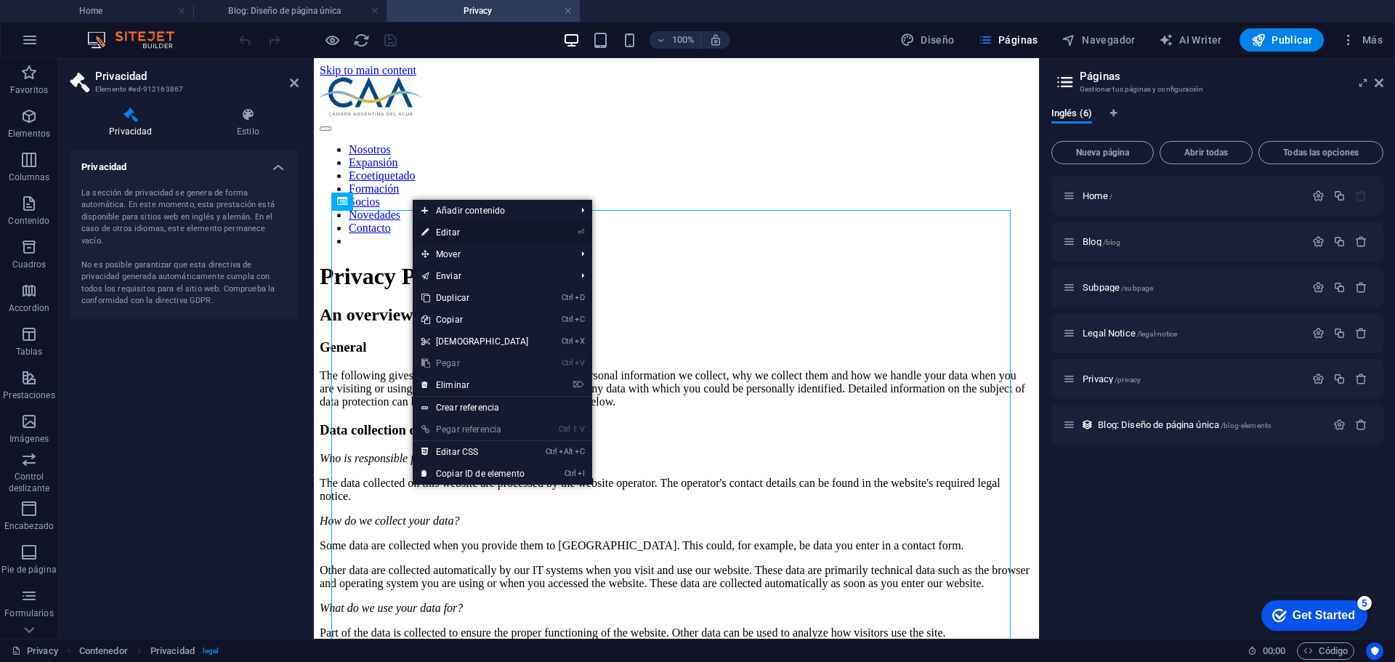
click at [445, 238] on link "⏎ Editar" at bounding box center [475, 233] width 125 height 22
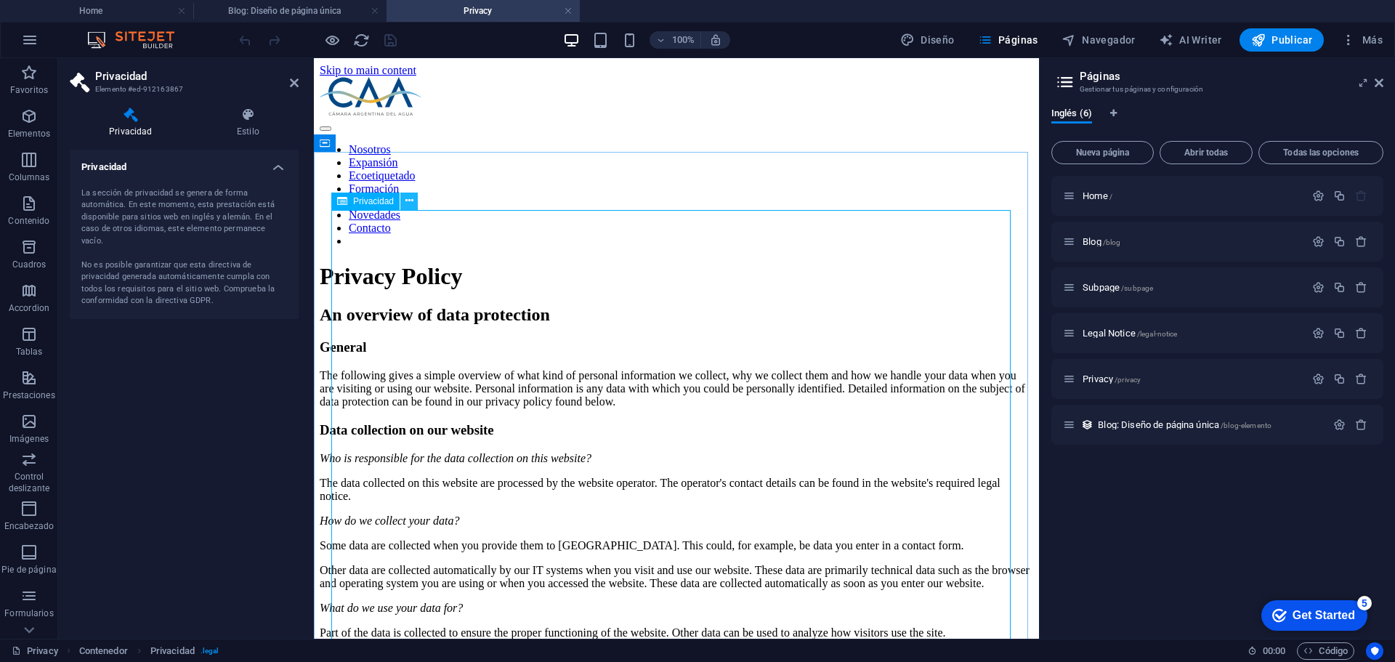
click at [407, 201] on icon at bounding box center [409, 200] width 8 height 15
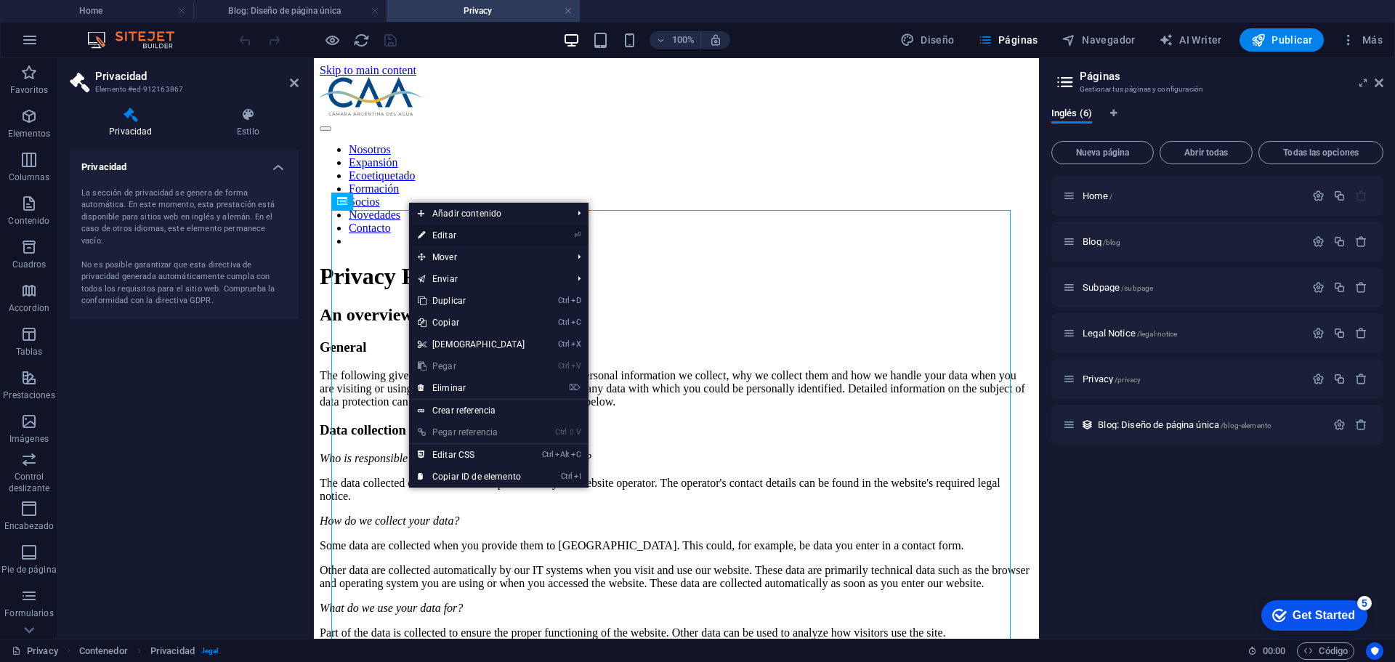
click at [431, 231] on link "⏎ Editar" at bounding box center [471, 235] width 125 height 22
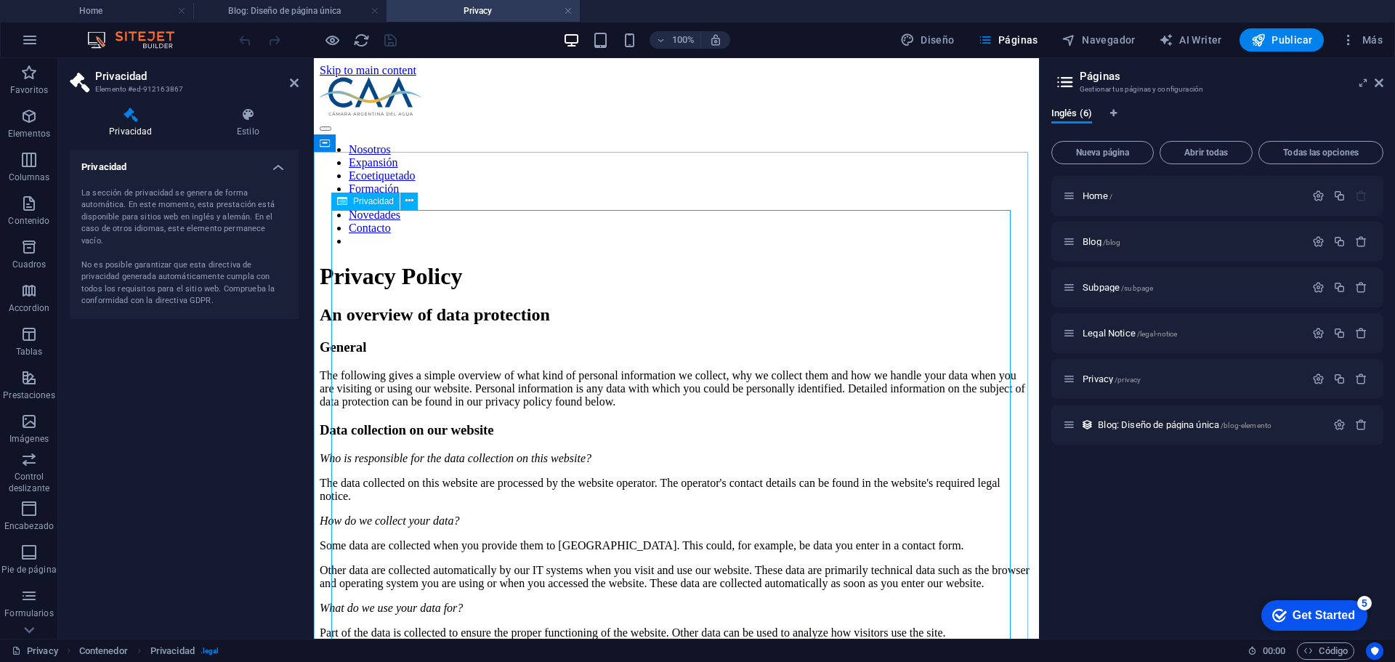
click at [1096, 379] on span "Privacy /privacy" at bounding box center [1111, 378] width 58 height 11
click at [407, 200] on icon at bounding box center [409, 200] width 8 height 15
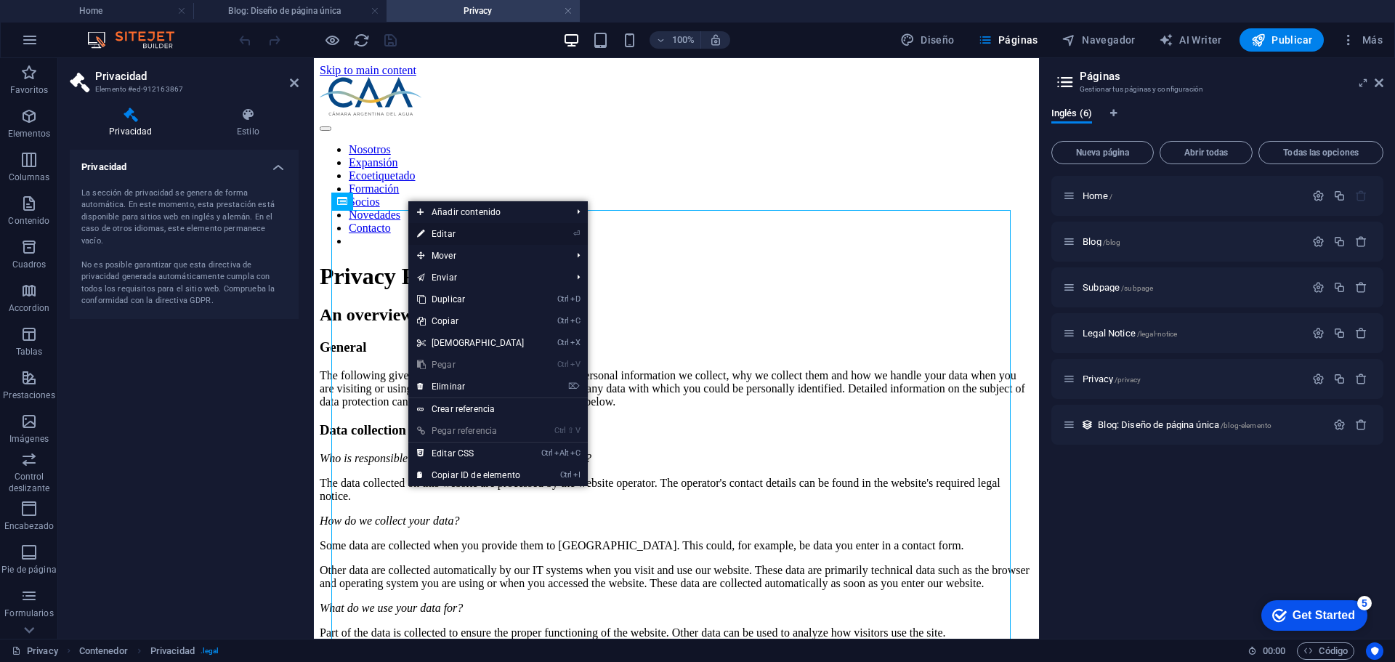
click at [441, 232] on link "⏎ Editar" at bounding box center [470, 234] width 125 height 22
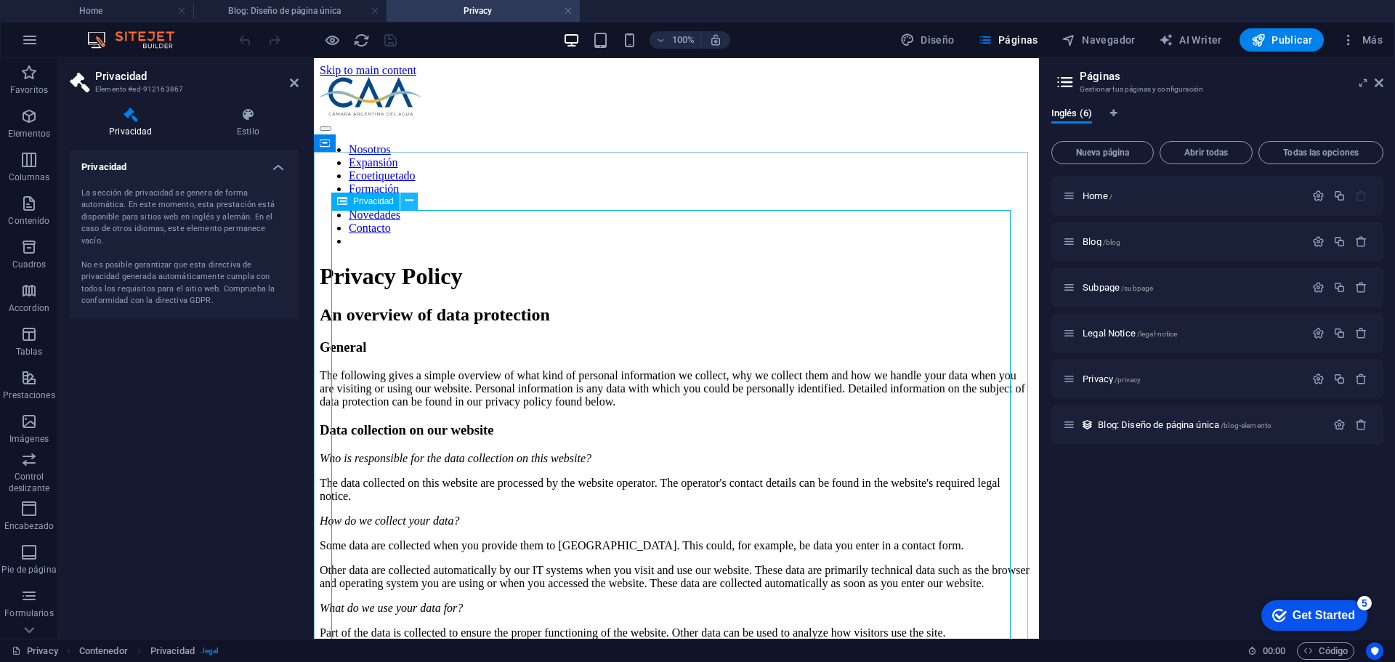
click at [417, 204] on button at bounding box center [408, 200] width 17 height 17
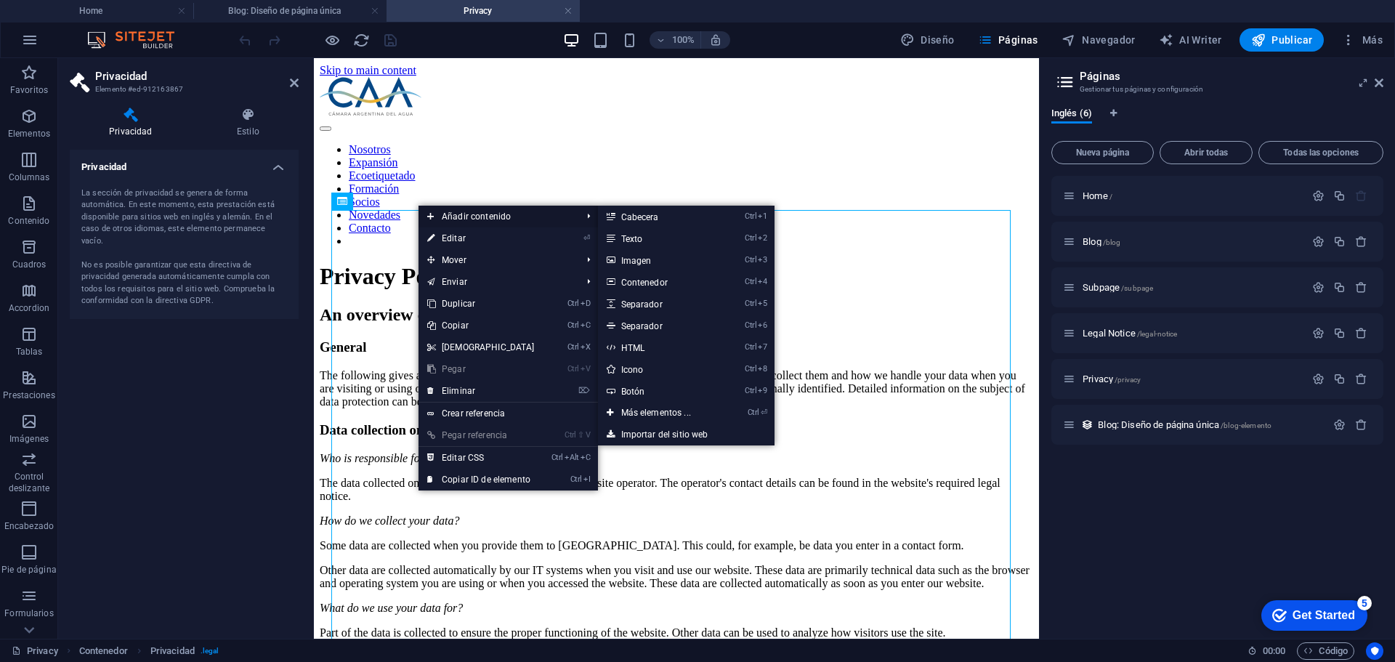
click at [431, 215] on icon at bounding box center [430, 217] width 7 height 22
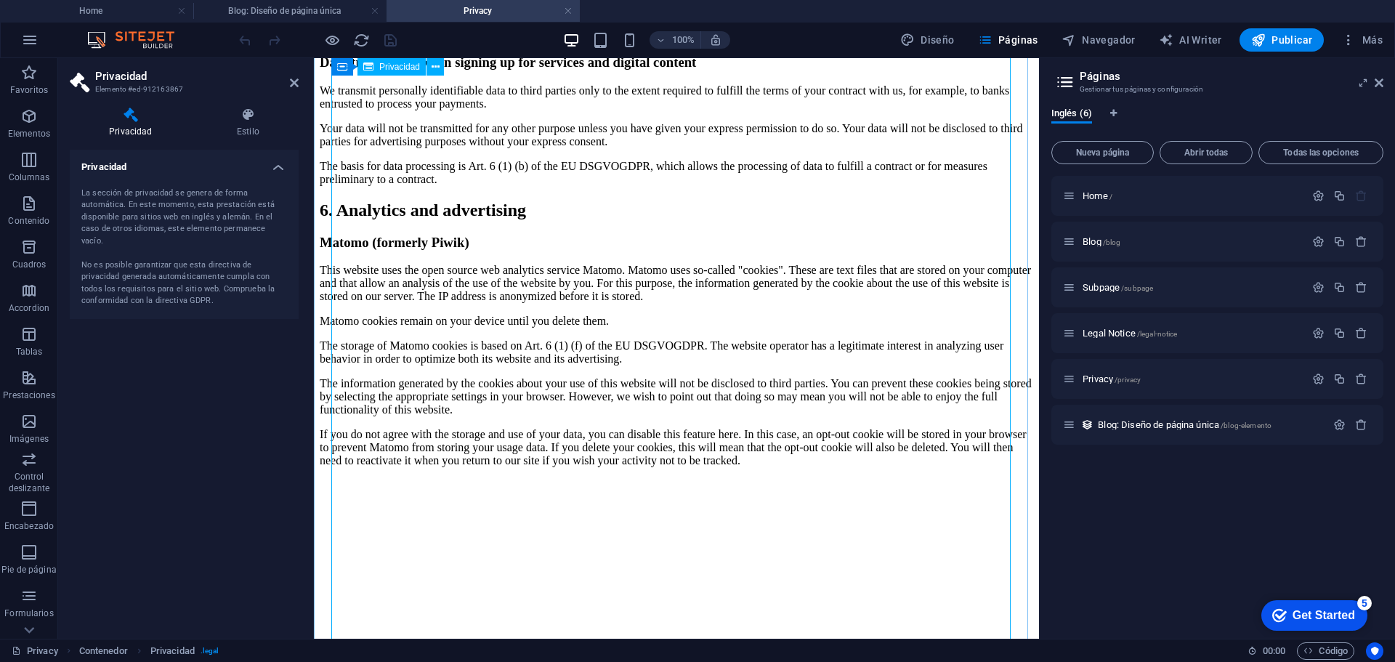
scroll to position [3320, 0]
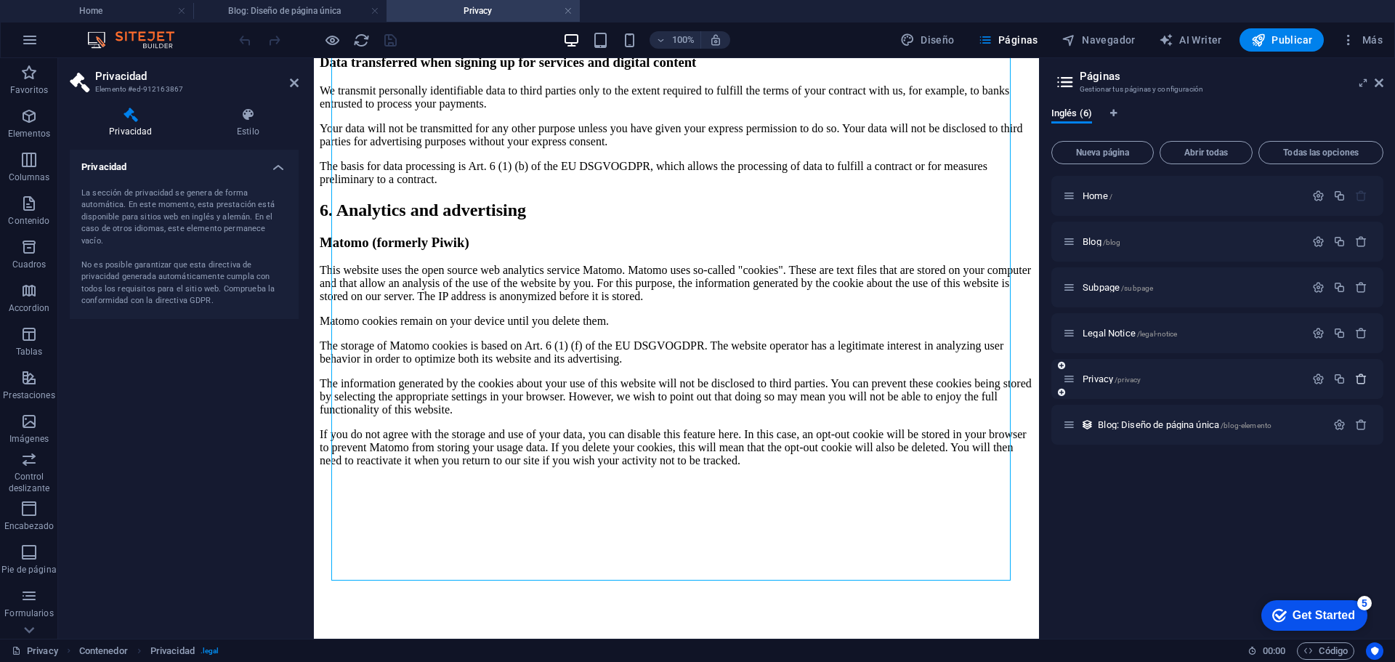
click at [1361, 376] on icon "button" at bounding box center [1361, 379] width 12 height 12
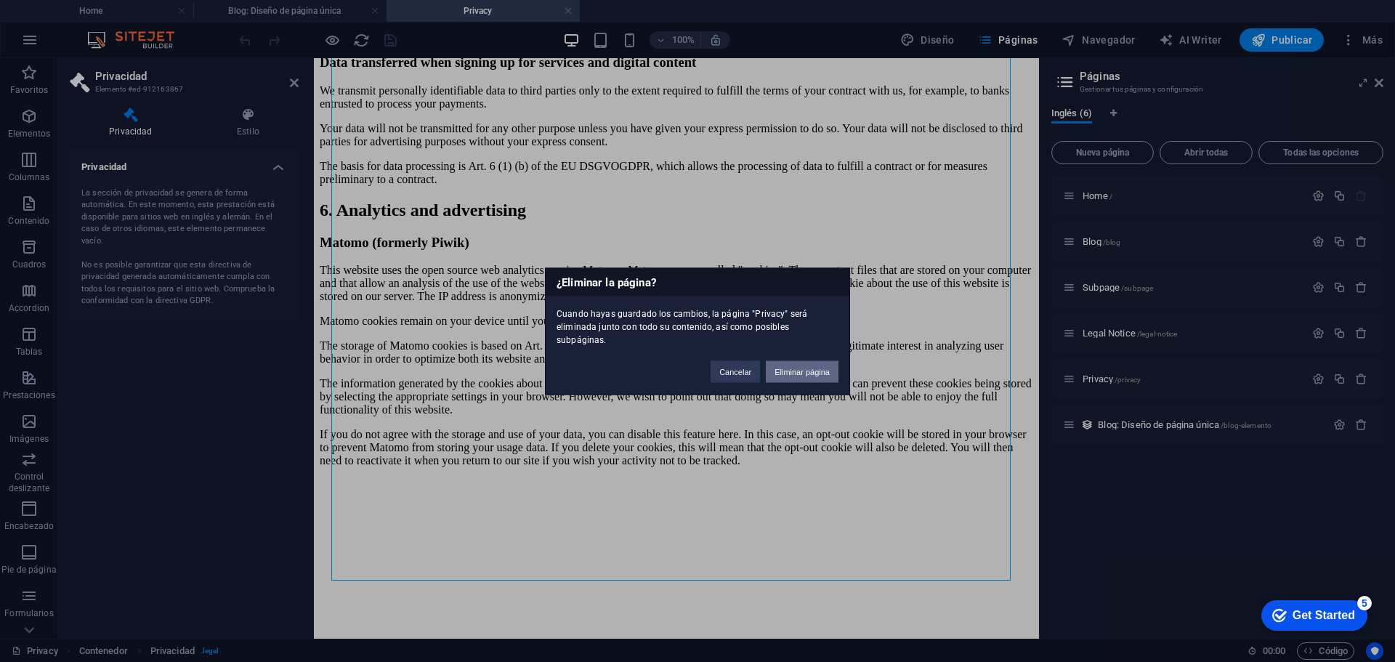
click at [796, 368] on button "Eliminar página" at bounding box center [802, 371] width 73 height 22
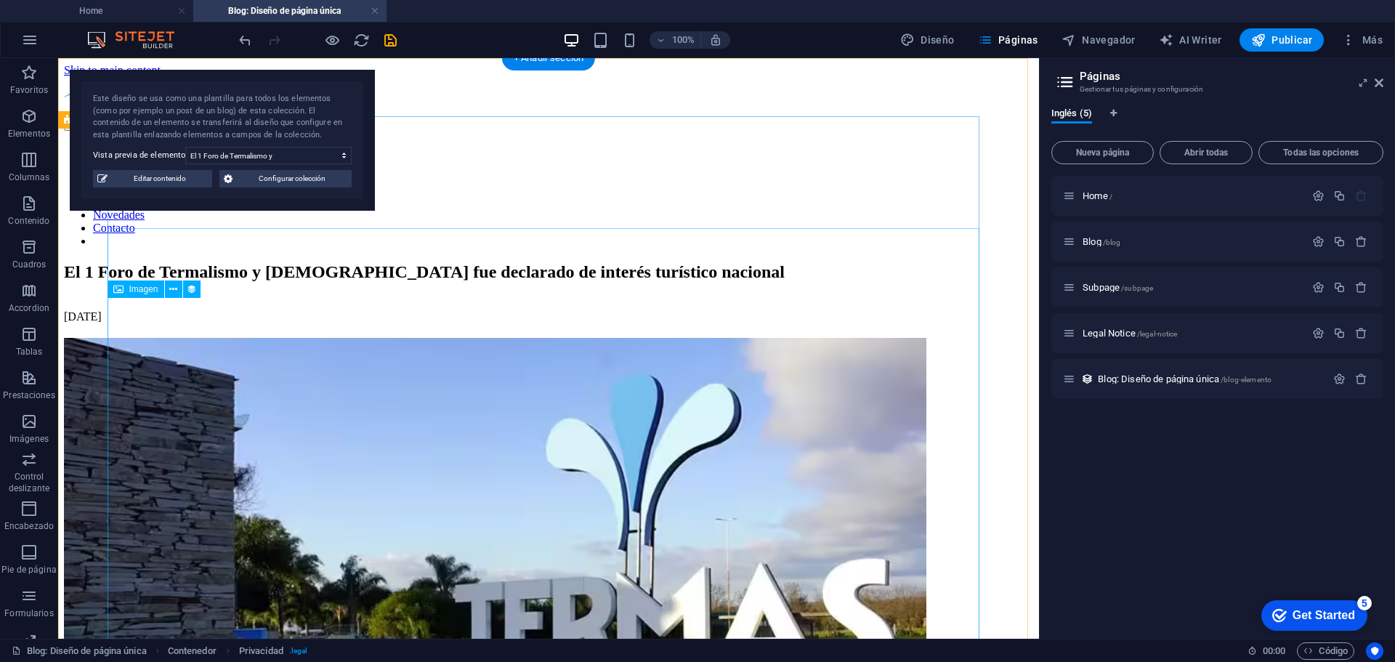
scroll to position [436, 0]
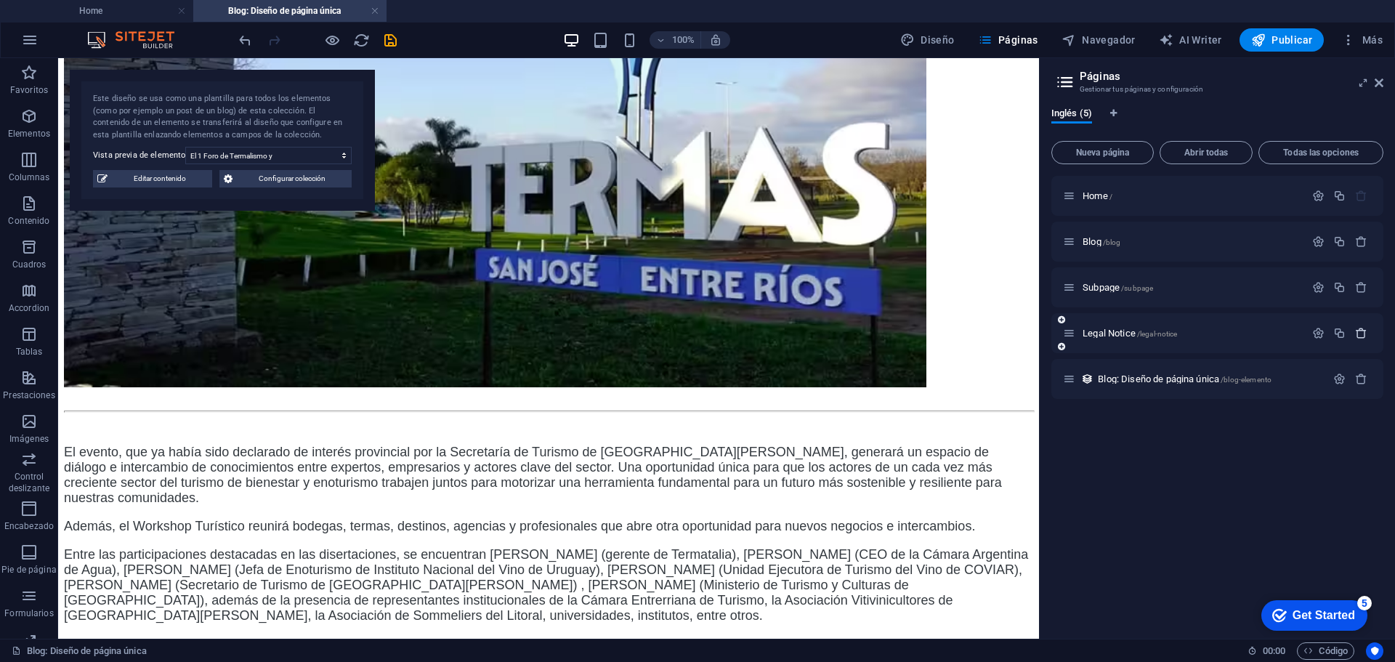
click at [1363, 330] on icon "button" at bounding box center [1361, 333] width 12 height 12
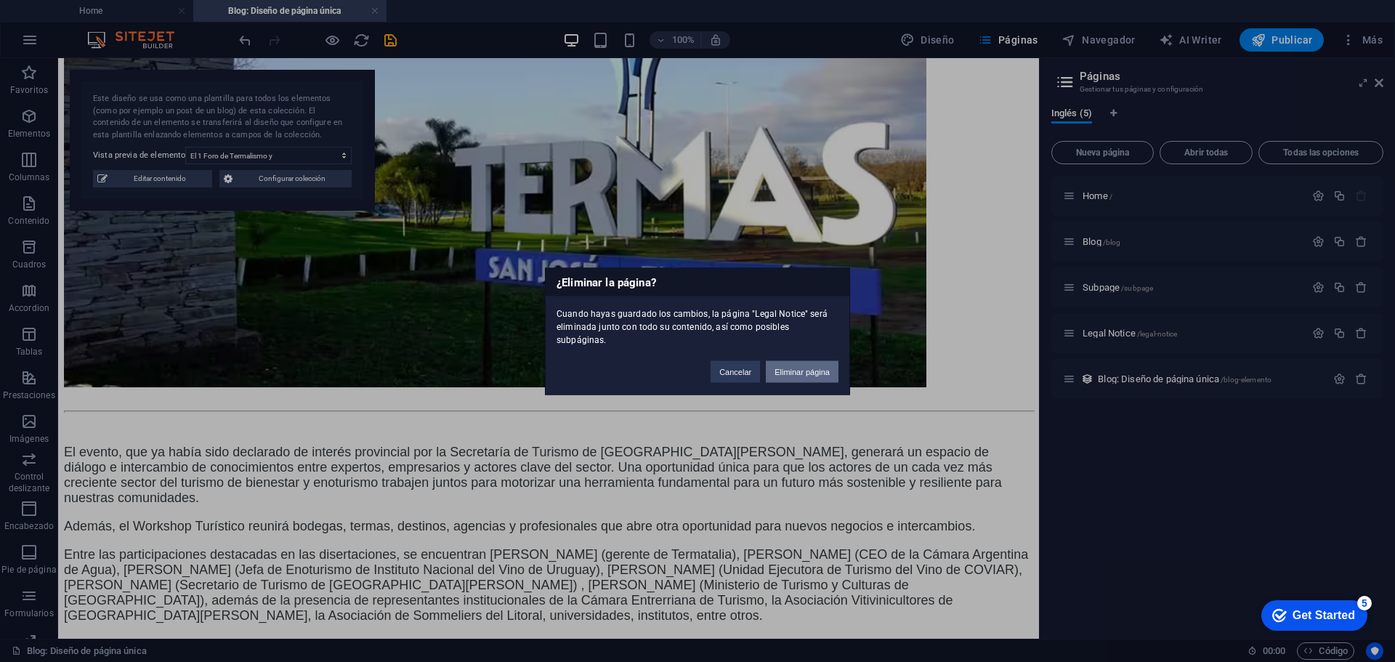
click at [805, 367] on button "Eliminar página" at bounding box center [802, 371] width 73 height 22
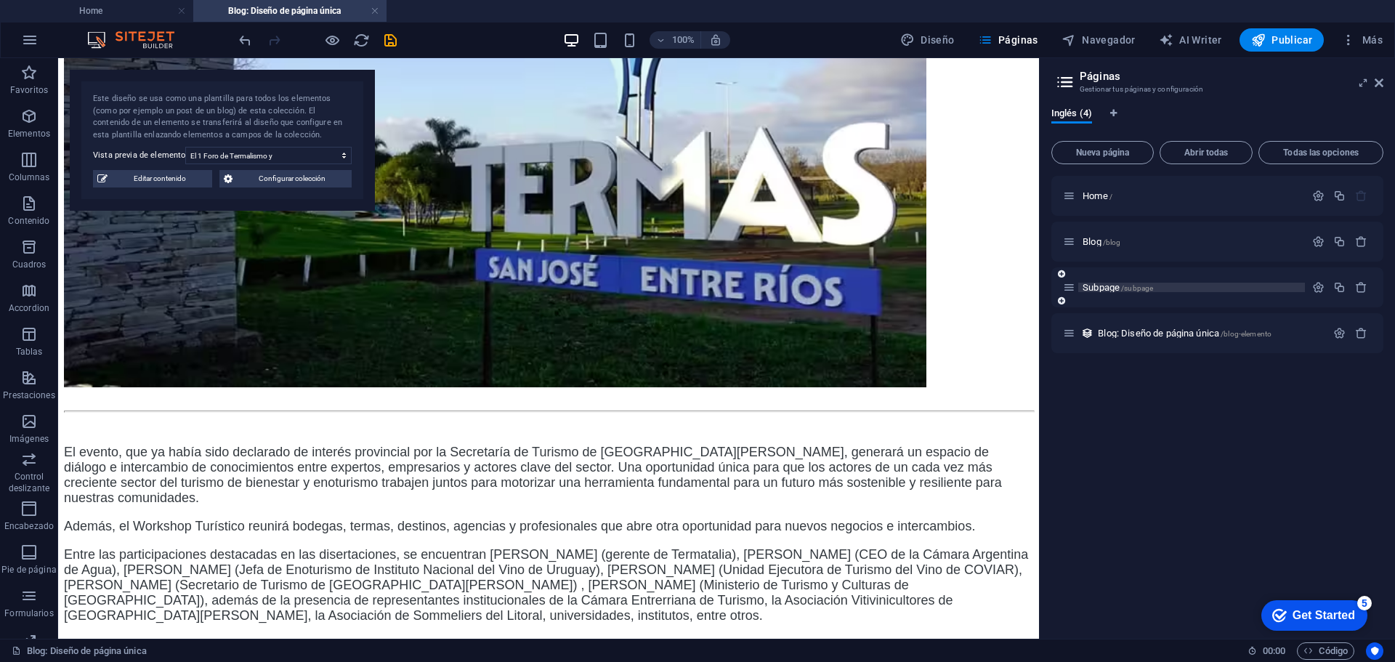
click at [1132, 283] on span "Subpage /subpage" at bounding box center [1117, 287] width 70 height 11
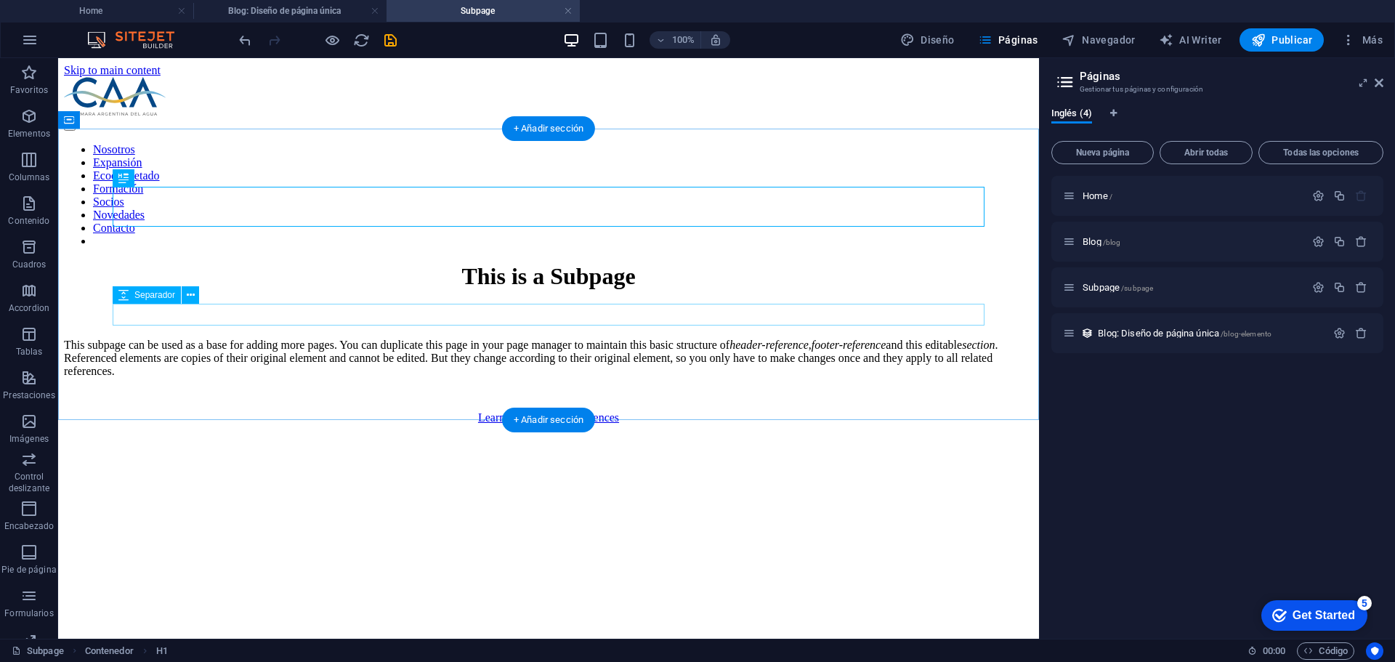
scroll to position [0, 0]
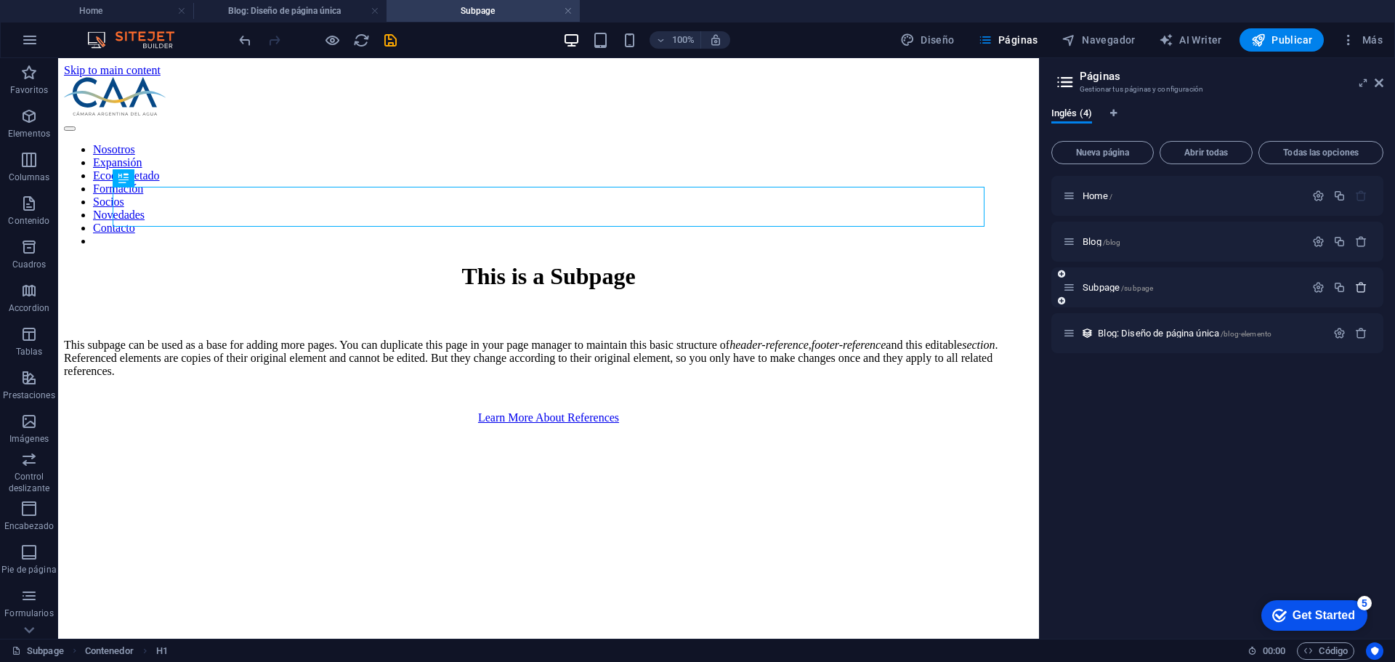
click at [1364, 286] on icon "button" at bounding box center [1361, 287] width 12 height 12
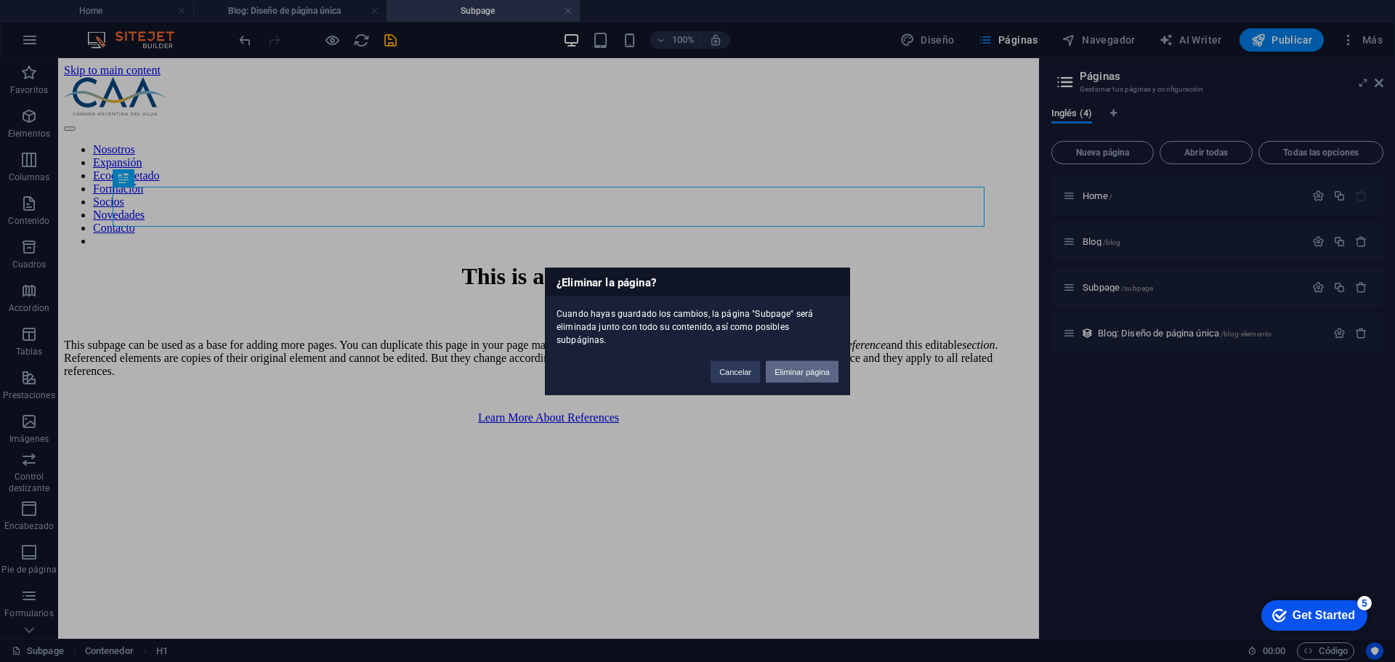
click at [798, 362] on button "Eliminar página" at bounding box center [802, 371] width 73 height 22
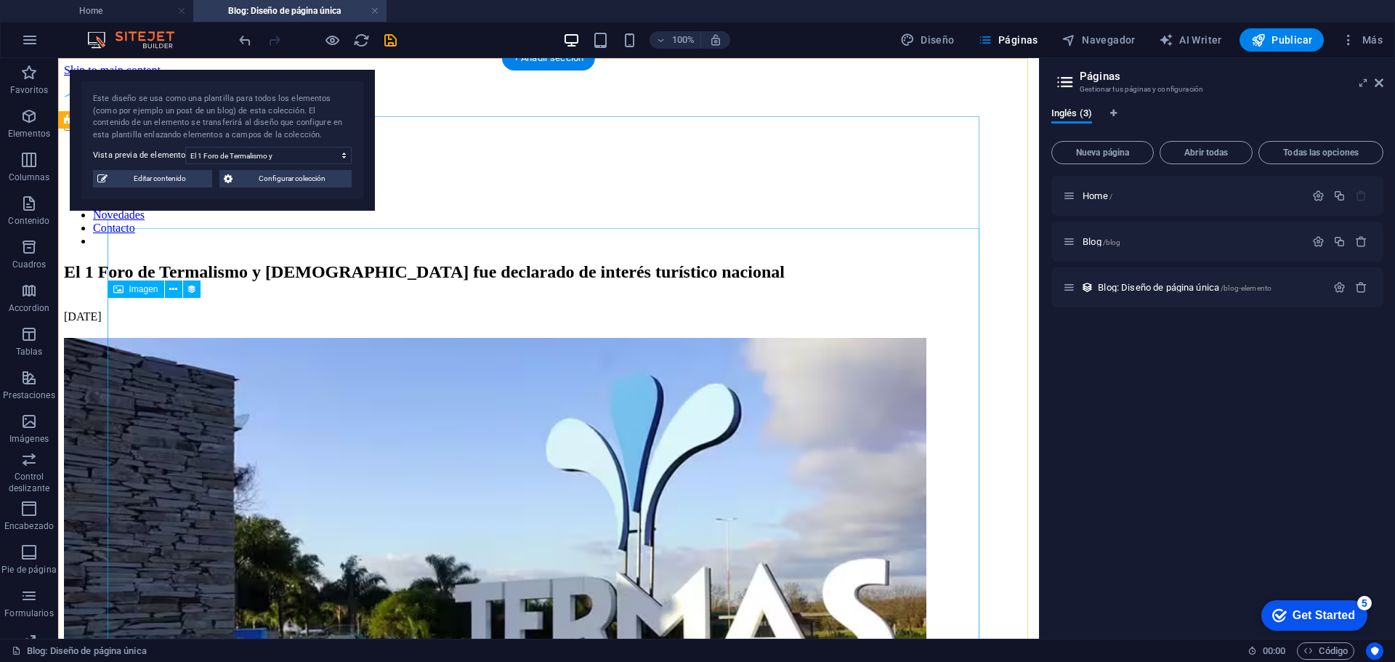
scroll to position [436, 0]
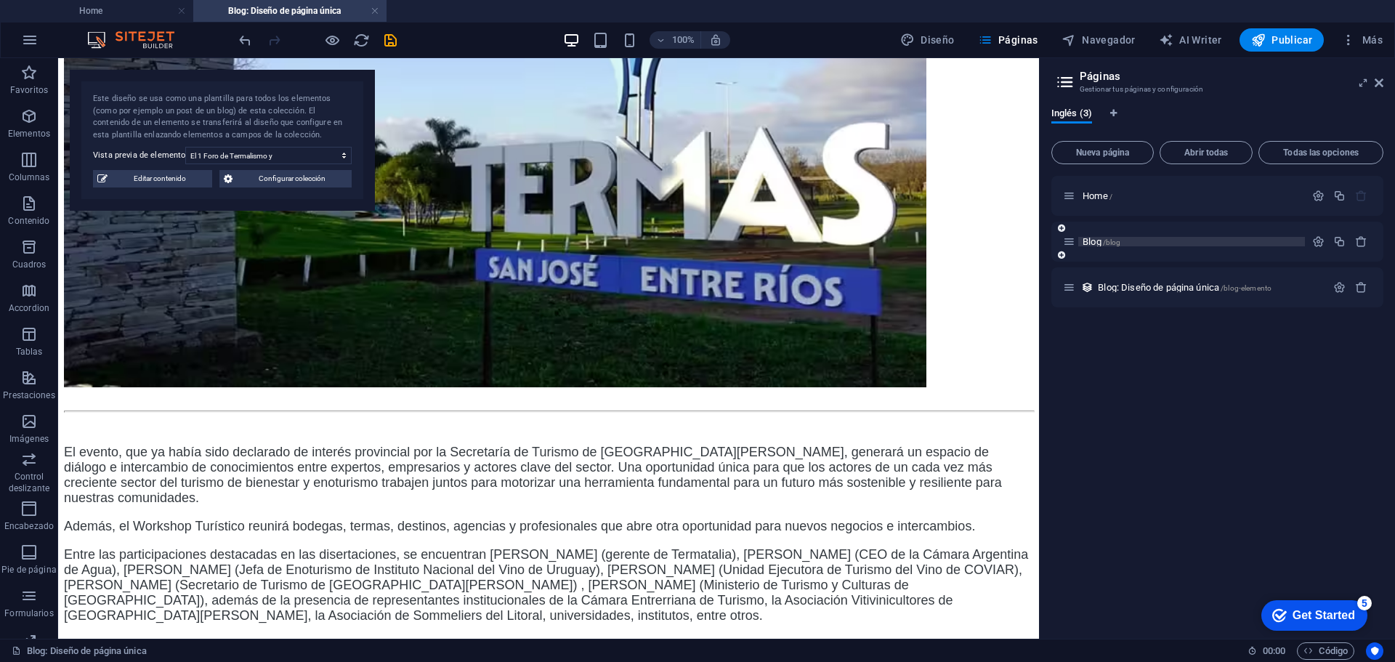
click at [1166, 243] on p "Blog /blog" at bounding box center [1191, 241] width 218 height 9
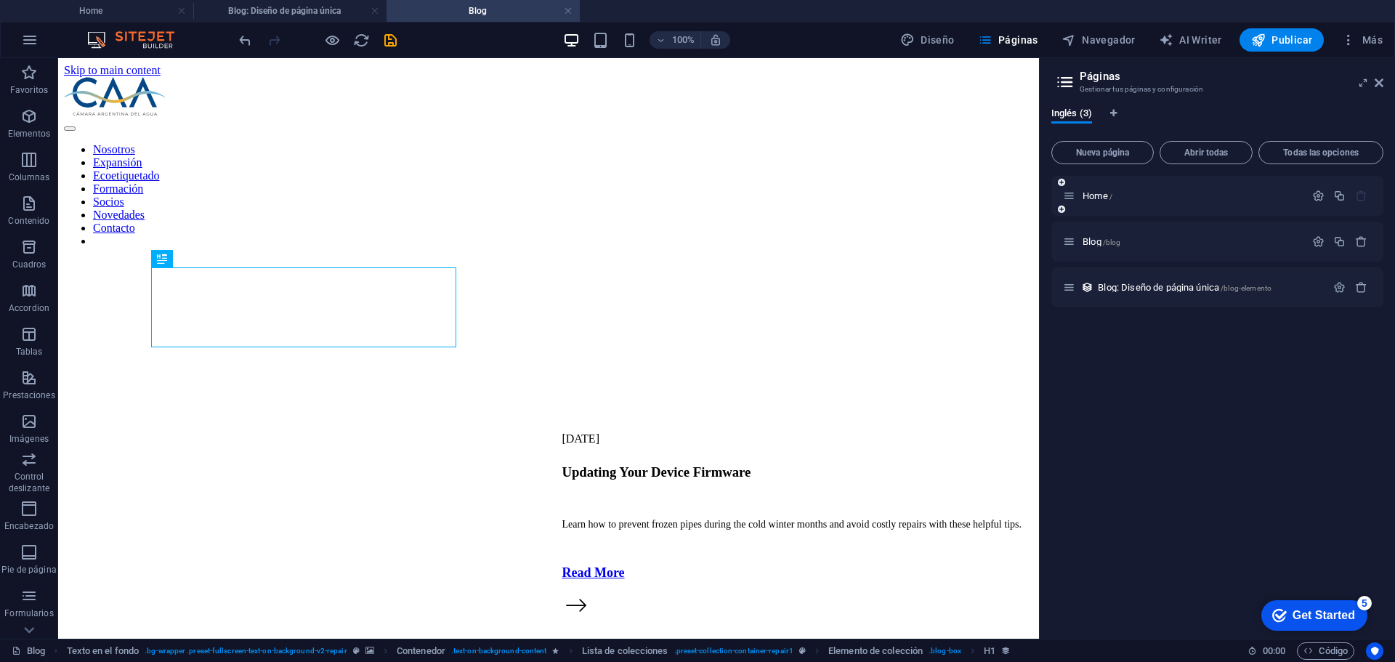
scroll to position [0, 0]
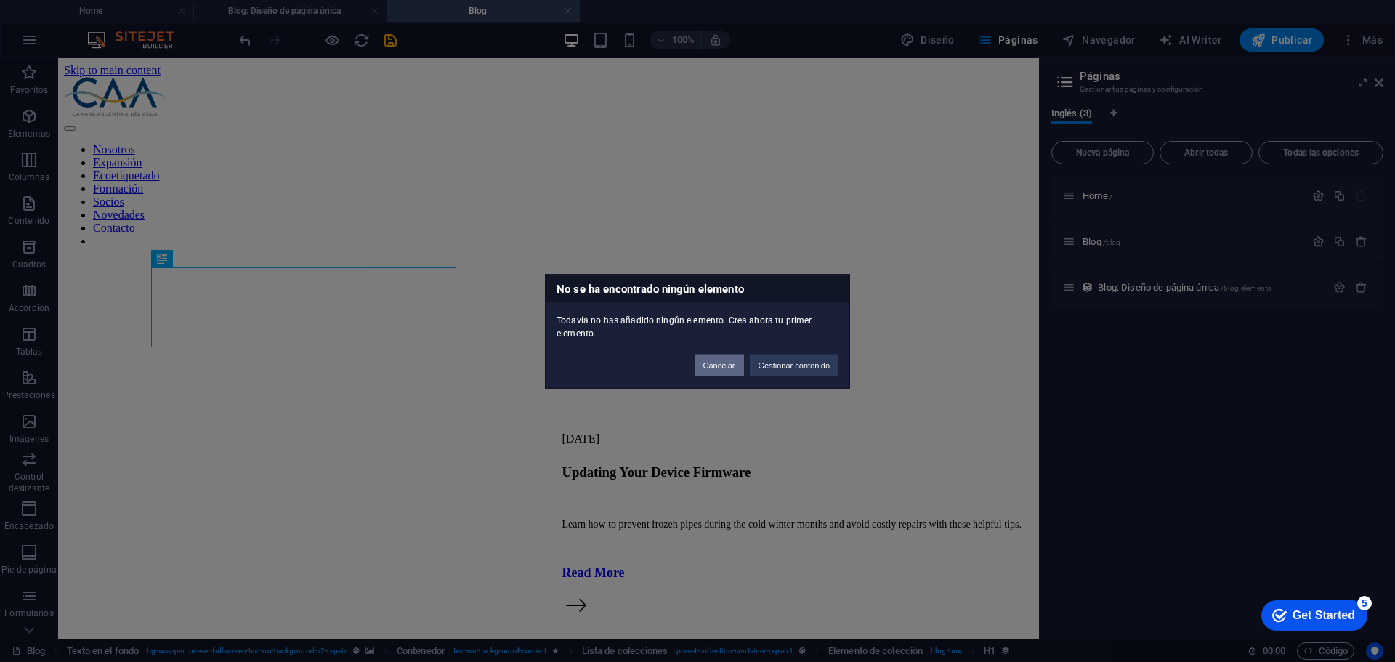
click at [725, 366] on button "Cancelar" at bounding box center [718, 365] width 49 height 22
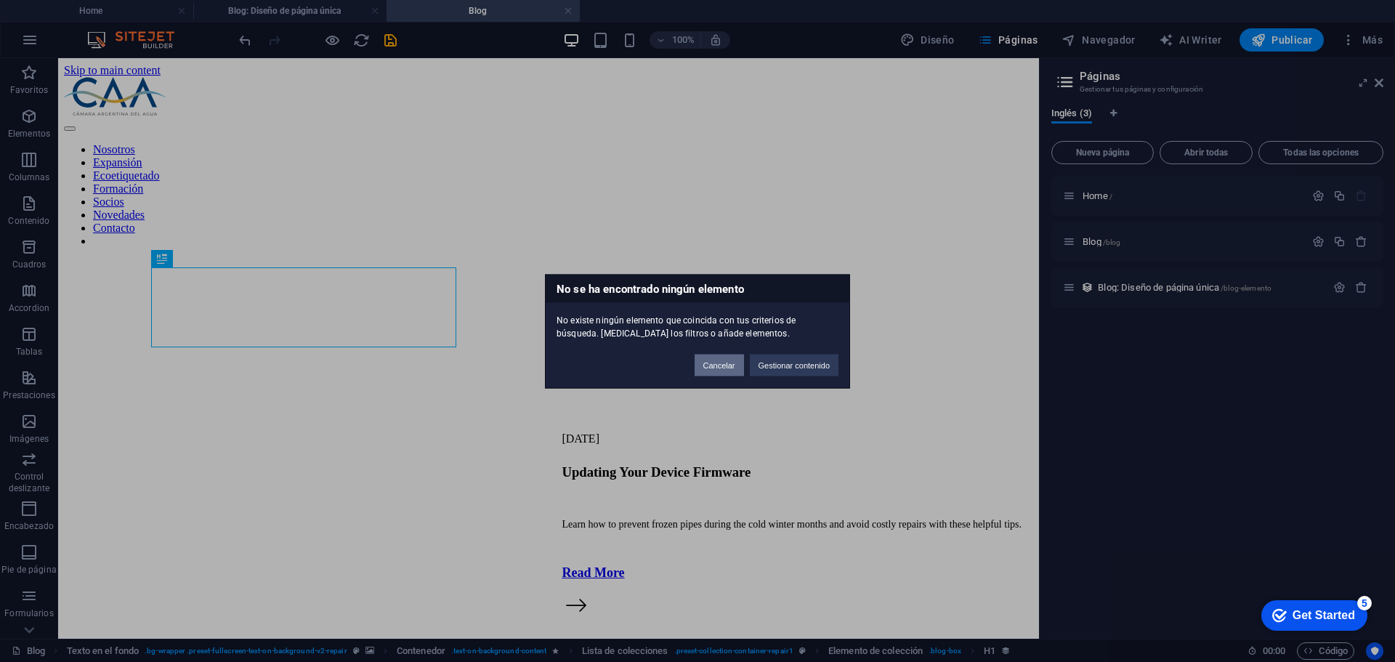
click at [709, 365] on button "Cancelar" at bounding box center [718, 365] width 49 height 22
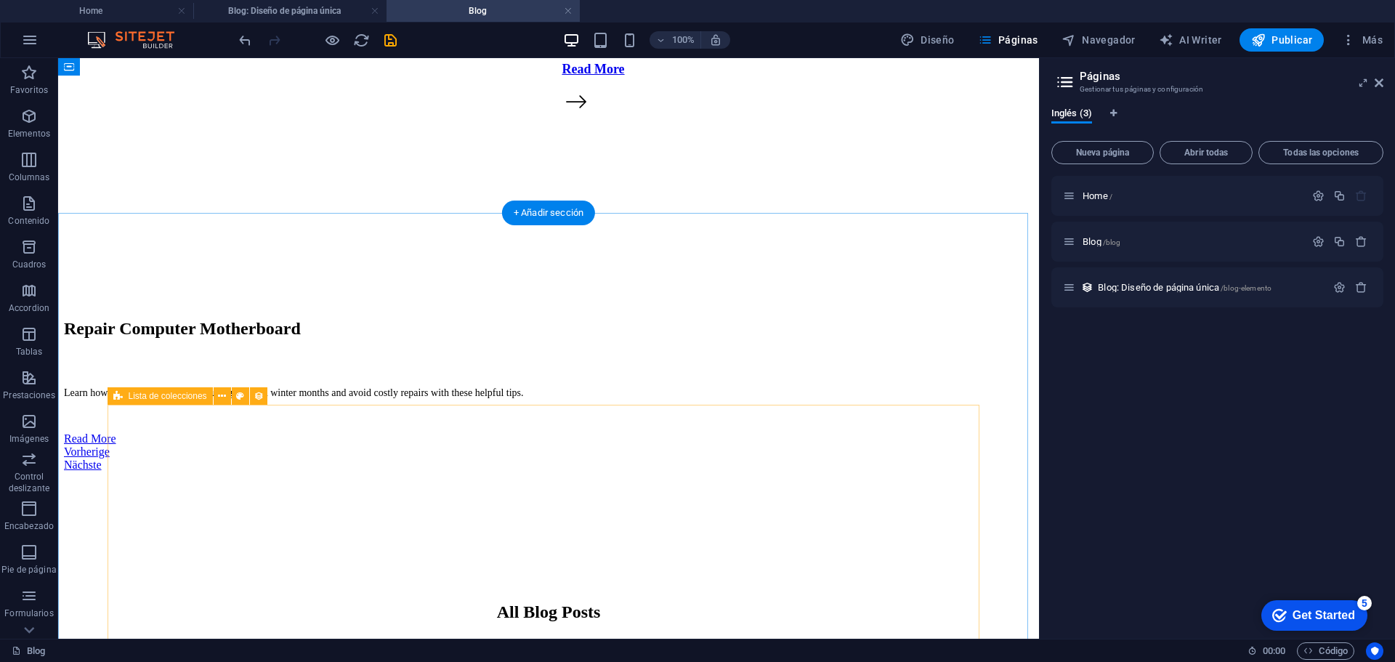
scroll to position [365, 0]
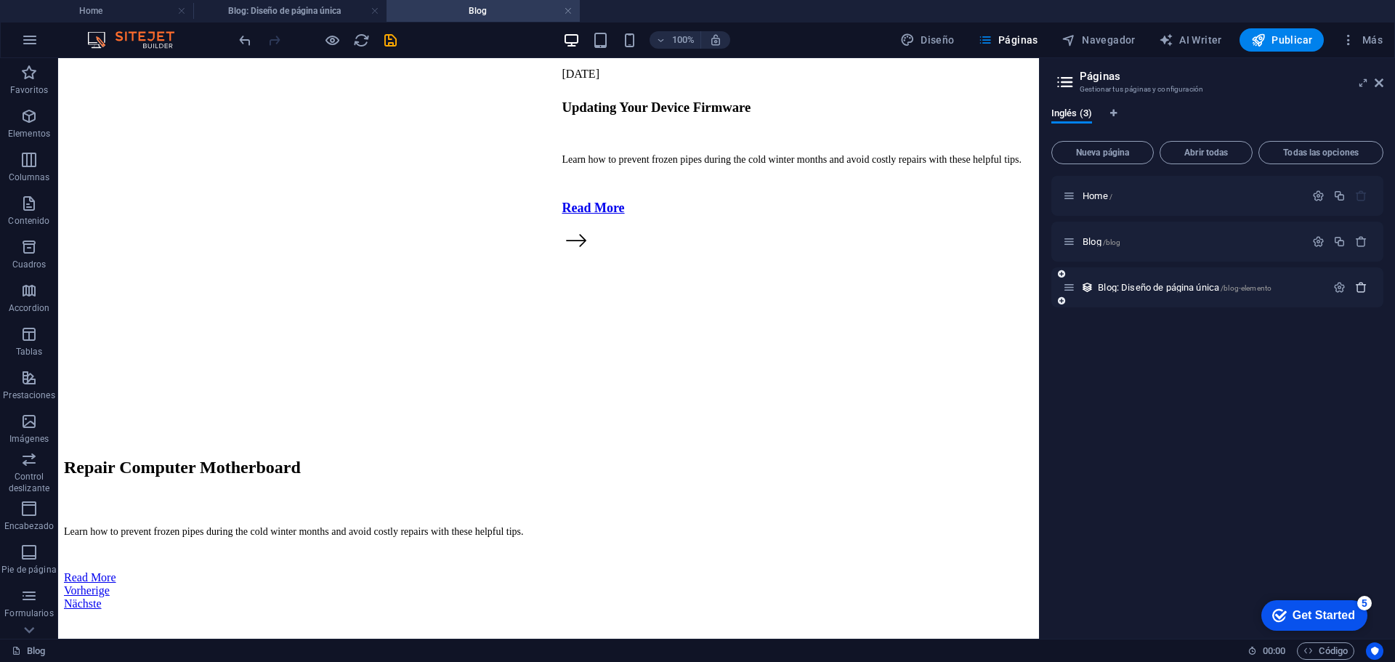
click at [1366, 289] on icon "button" at bounding box center [1361, 287] width 12 height 12
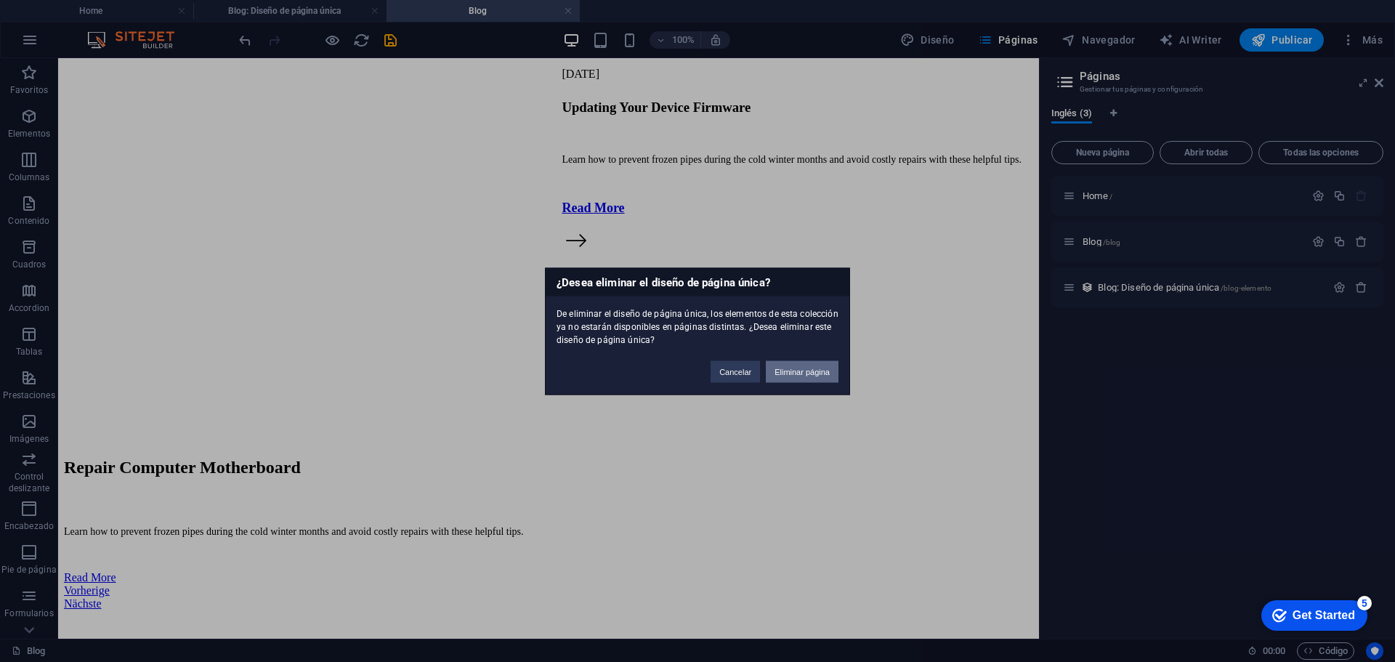
click at [799, 373] on button "Eliminar página" at bounding box center [802, 371] width 73 height 22
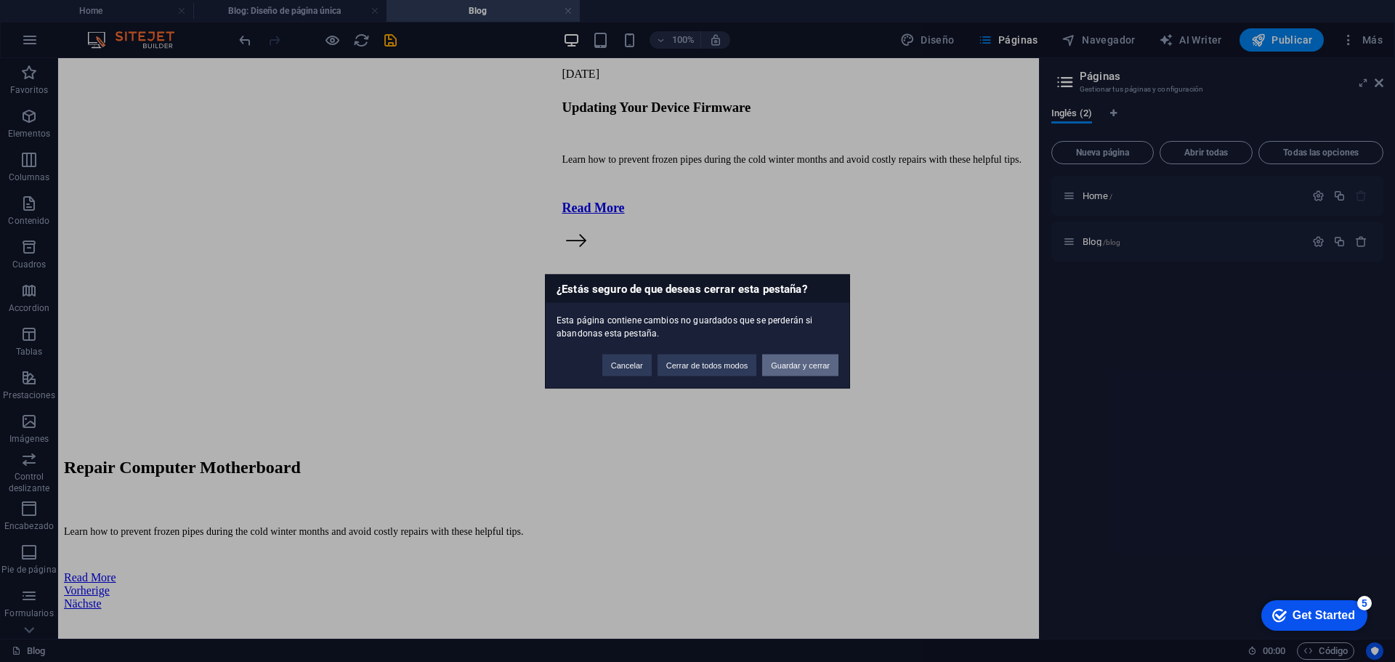
click at [787, 365] on button "Guardar y cerrar" at bounding box center [800, 365] width 76 height 22
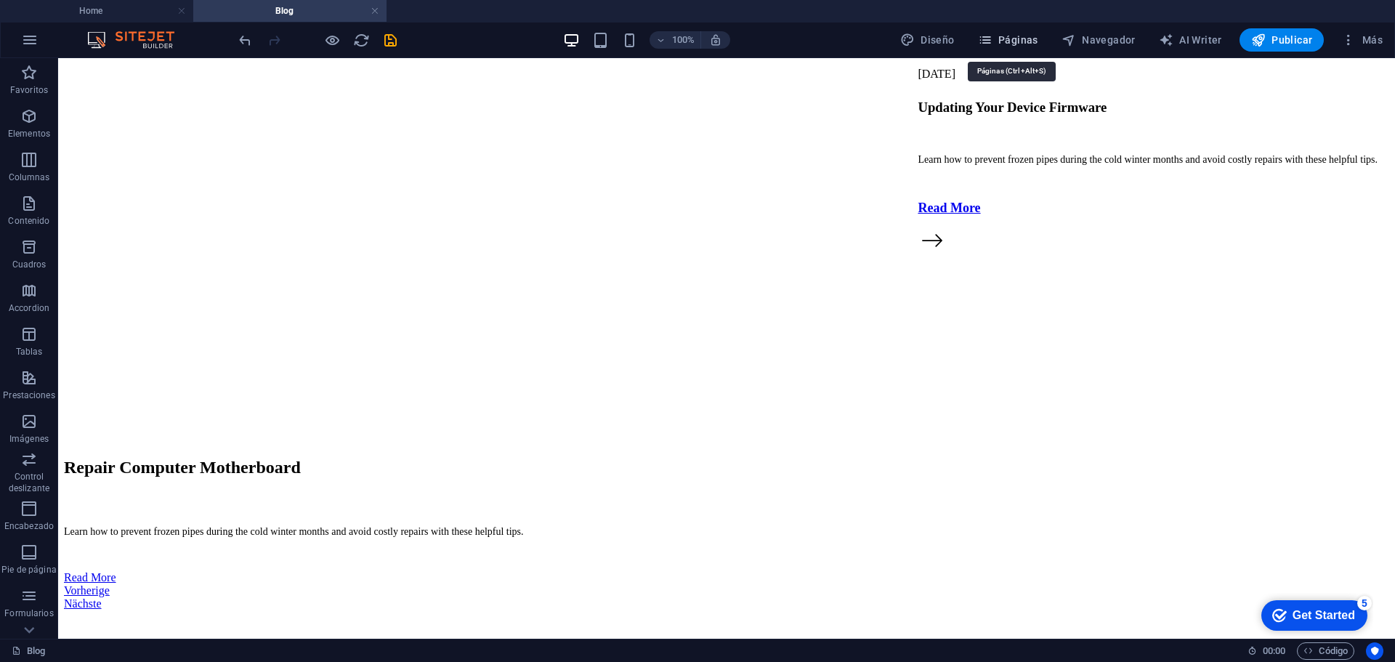
click at [1037, 38] on span "Páginas" at bounding box center [1008, 40] width 60 height 15
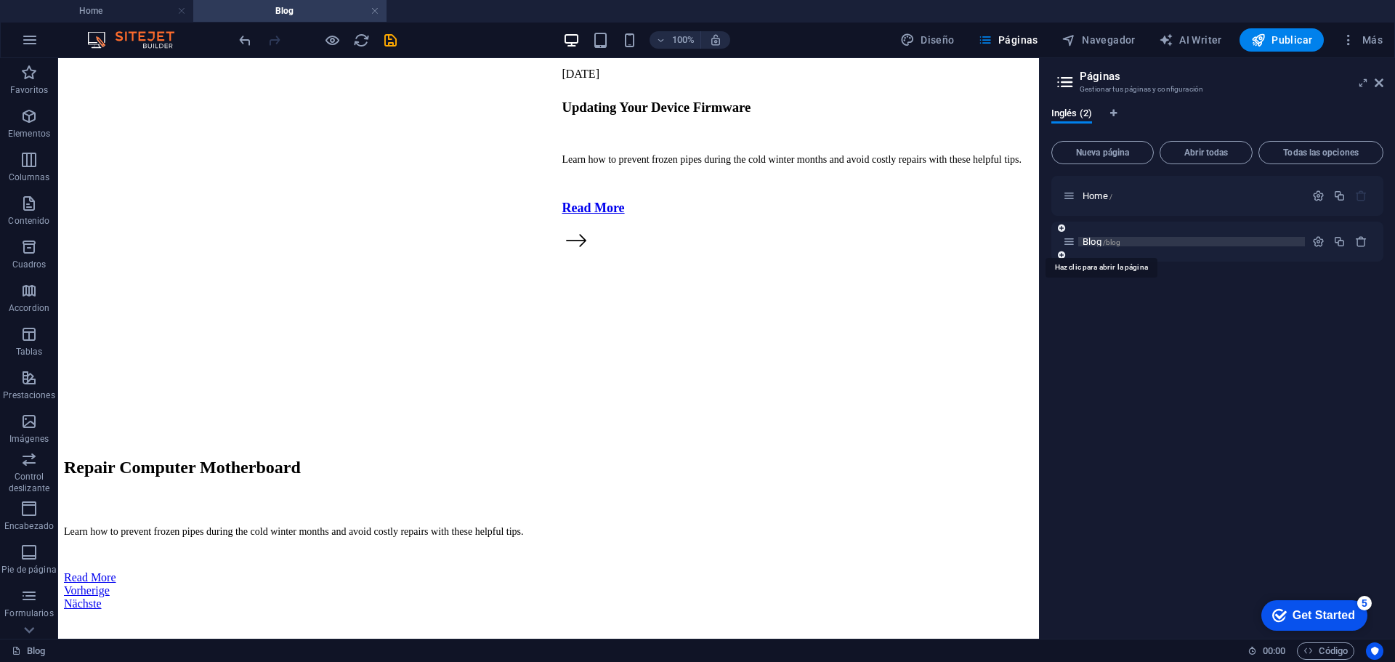
click at [1110, 238] on span "/blog" at bounding box center [1112, 242] width 18 height 8
click at [1102, 195] on span "Home /" at bounding box center [1097, 195] width 30 height 11
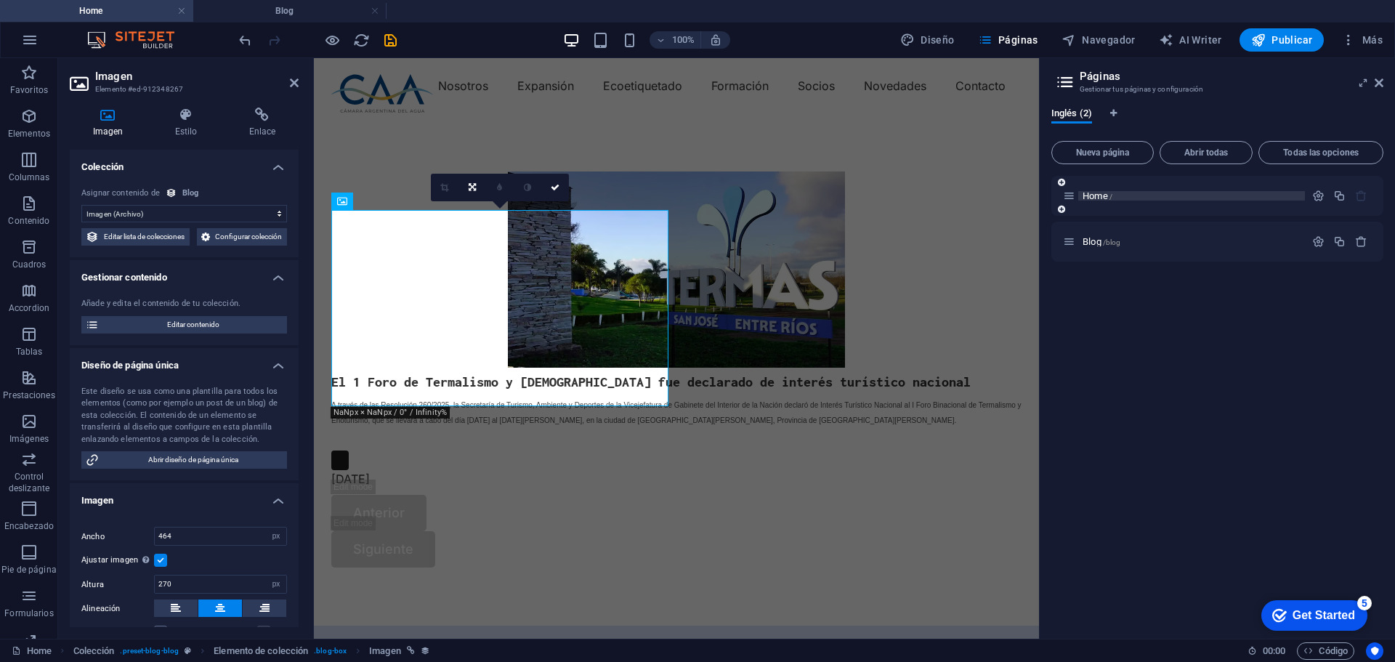
scroll to position [0, 0]
click at [394, 39] on icon "save" at bounding box center [390, 40] width 17 height 17
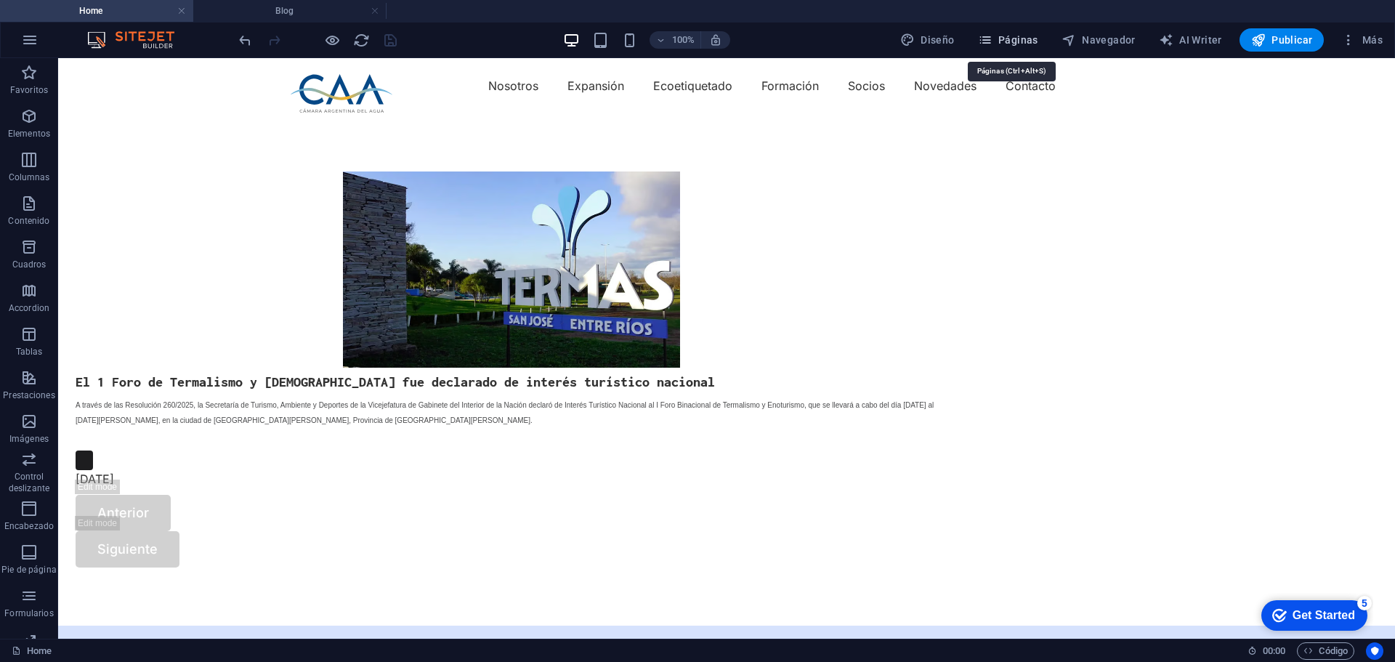
click at [1024, 43] on span "Páginas" at bounding box center [1008, 40] width 60 height 15
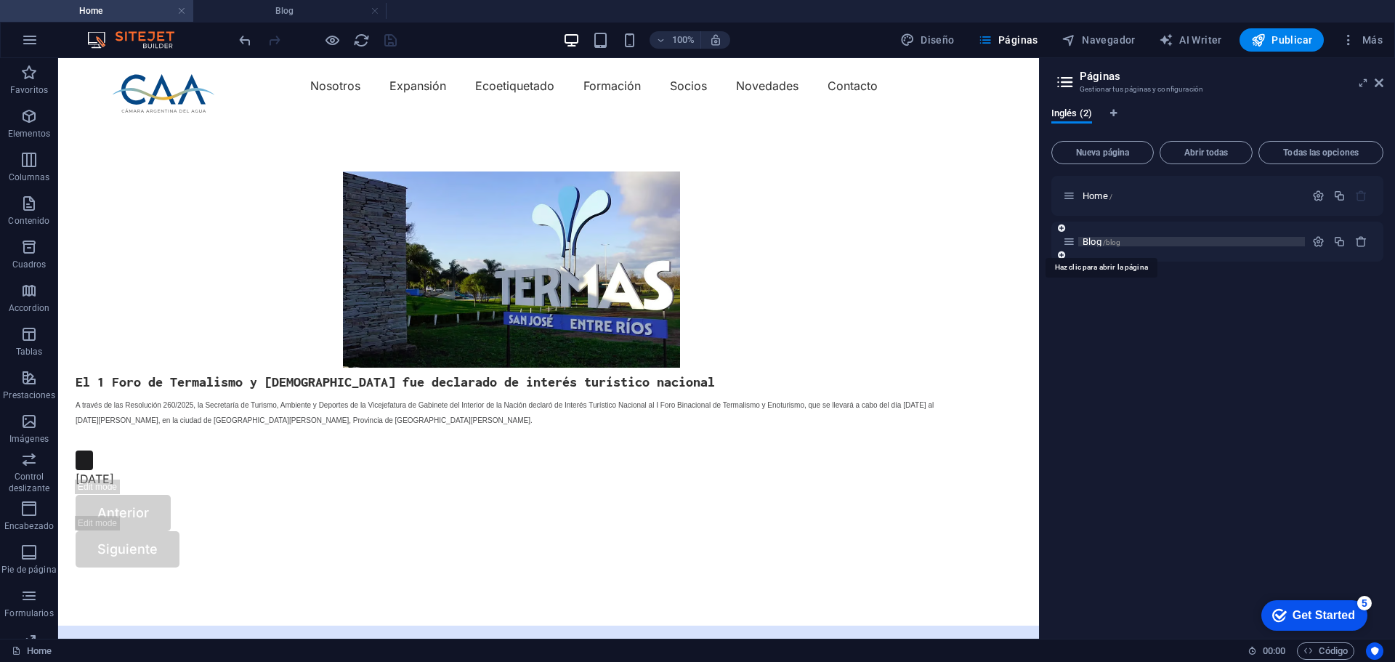
click at [1101, 243] on span "Blog /blog" at bounding box center [1101, 241] width 38 height 11
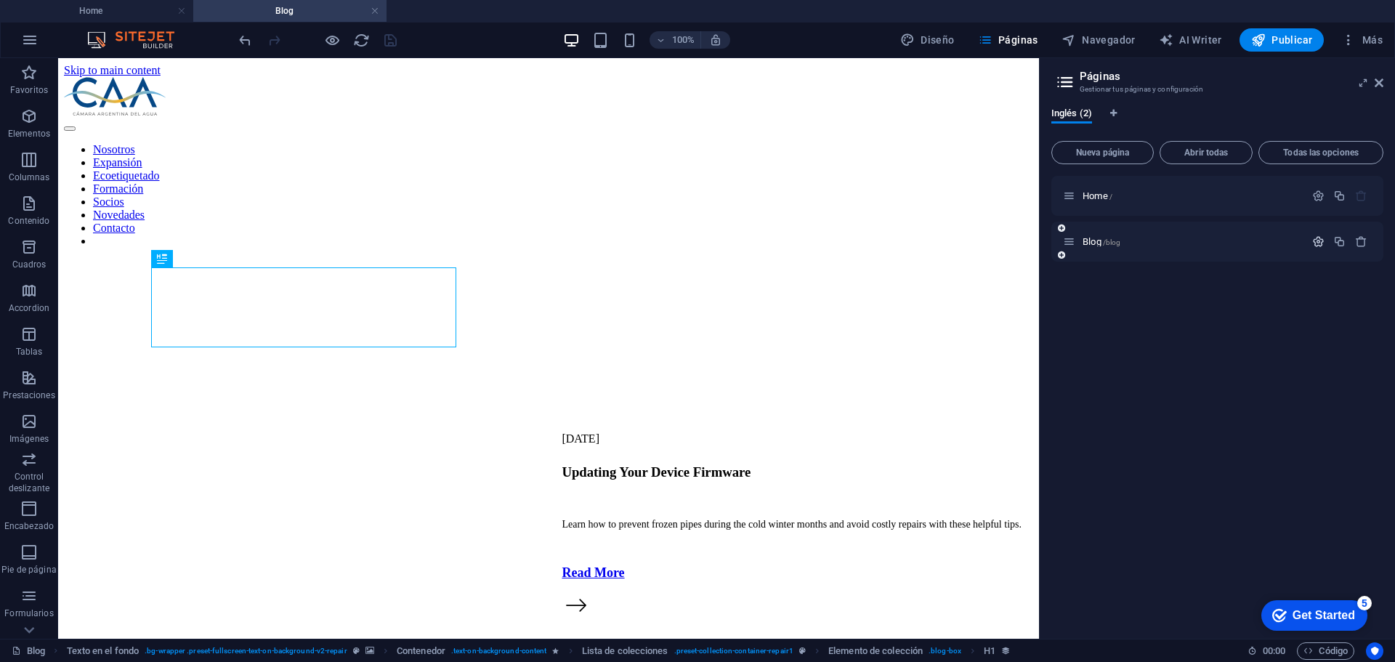
click at [1318, 242] on icon "button" at bounding box center [1318, 241] width 12 height 12
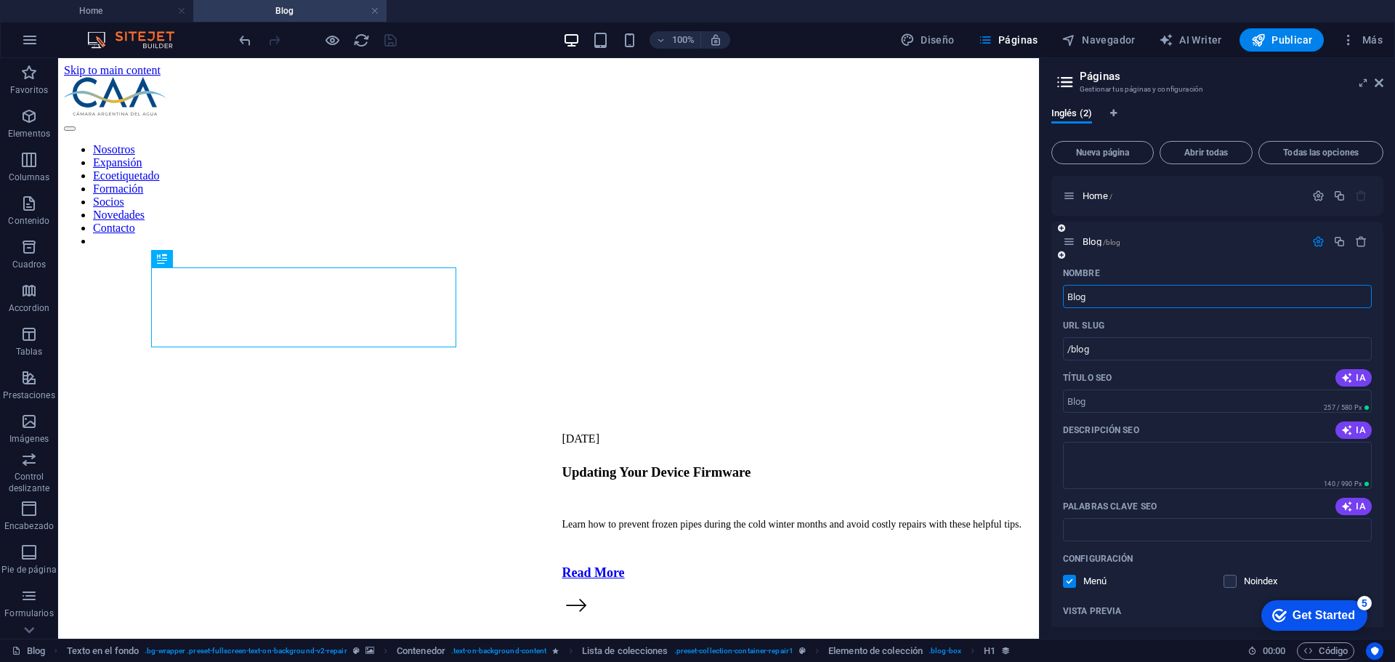
click at [1072, 244] on icon at bounding box center [1069, 241] width 12 height 12
click at [1314, 241] on icon "button" at bounding box center [1318, 241] width 12 height 12
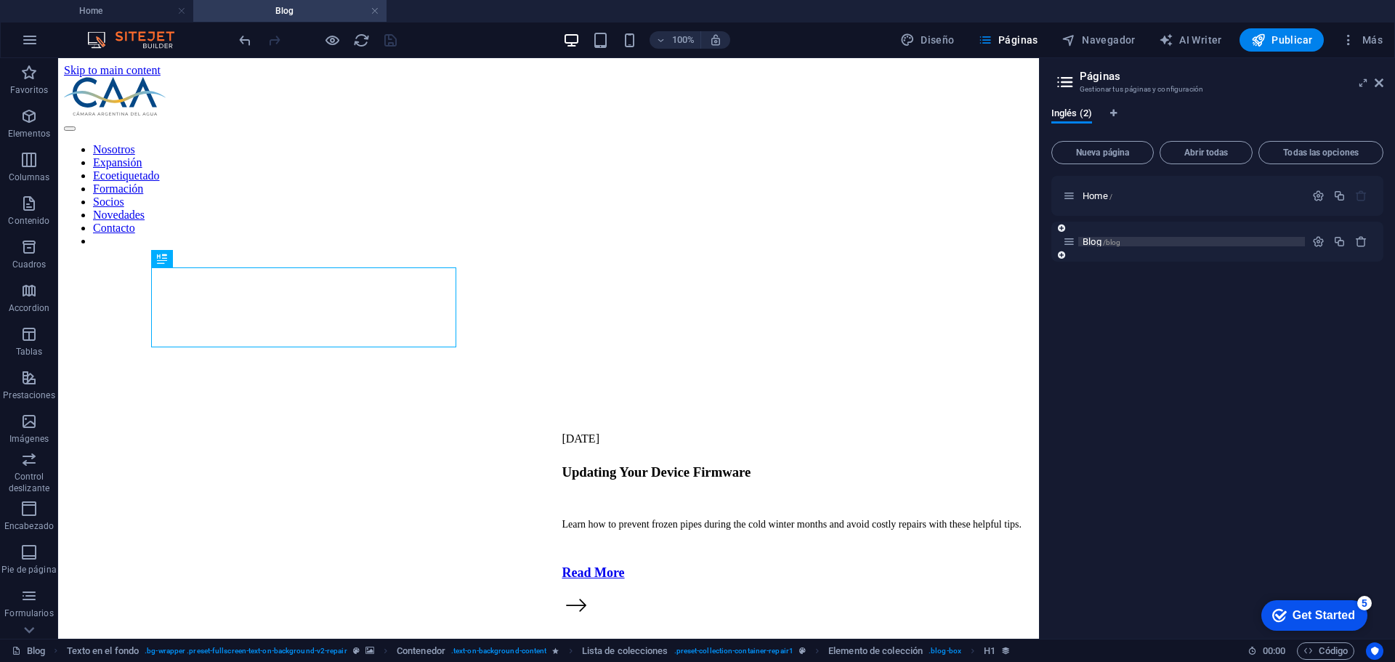
click at [1099, 245] on span "Blog /blog" at bounding box center [1101, 241] width 38 height 11
click at [1072, 243] on icon at bounding box center [1069, 241] width 12 height 12
click at [1098, 240] on span "Blog /blog" at bounding box center [1101, 241] width 38 height 11
click at [1100, 197] on span "Home /" at bounding box center [1097, 195] width 30 height 11
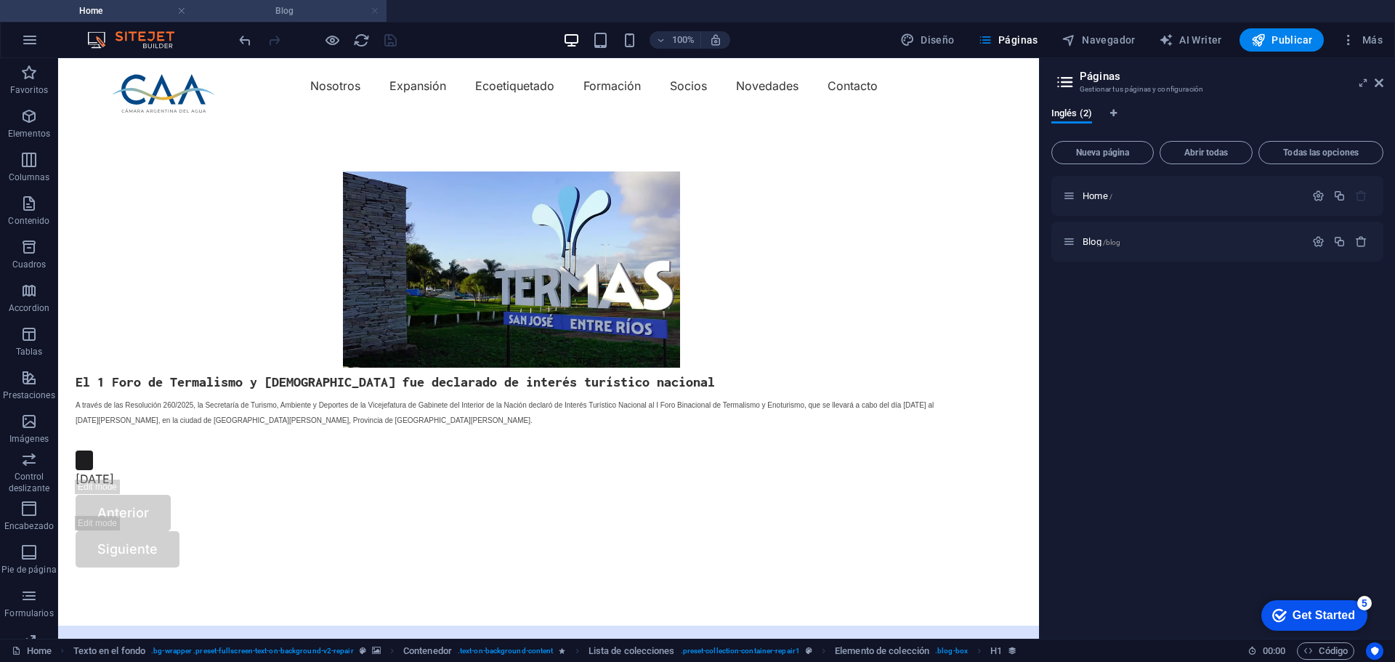
click at [373, 7] on link at bounding box center [374, 11] width 9 height 14
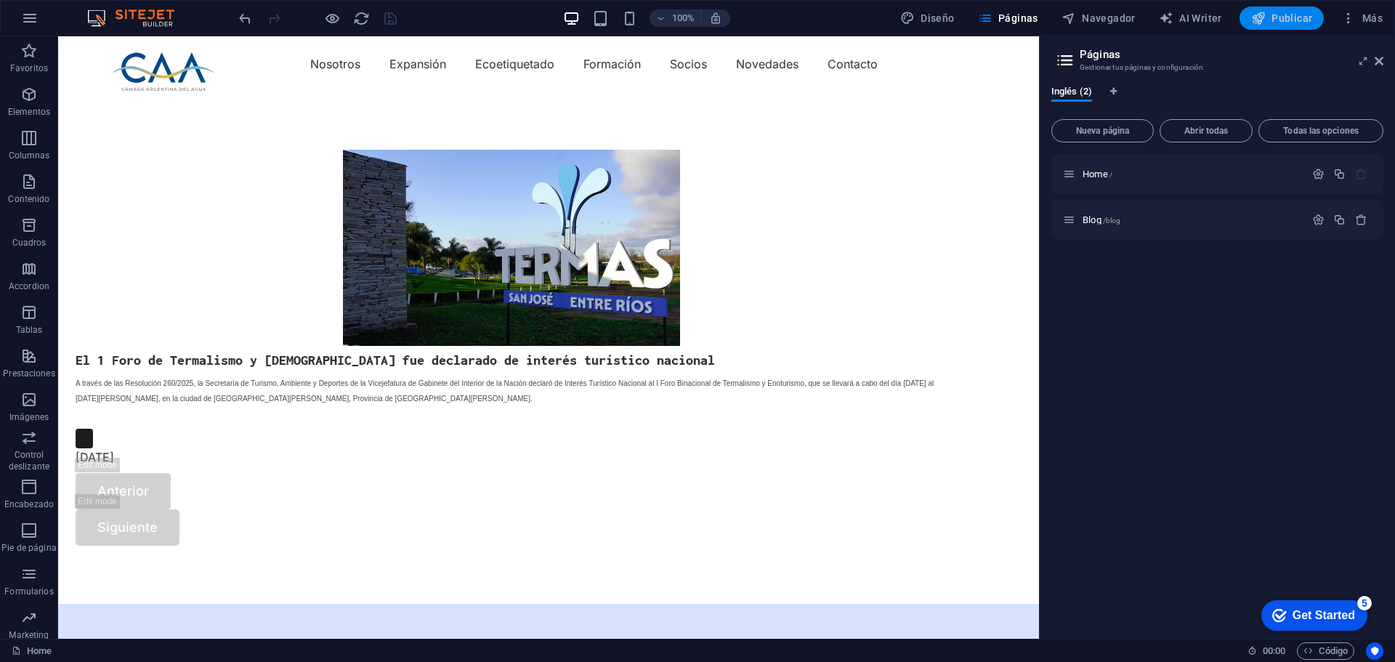
click at [1299, 25] on span "Publicar" at bounding box center [1282, 18] width 62 height 15
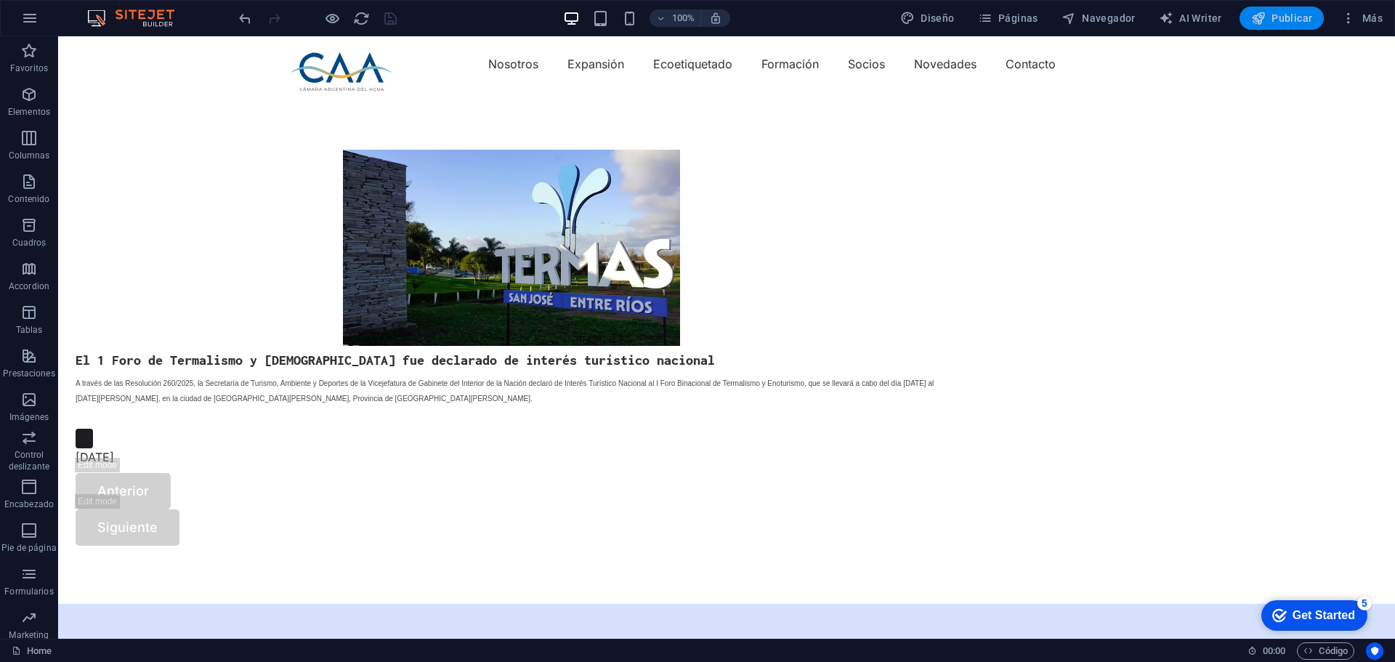
click at [1302, 18] on span "Publicar" at bounding box center [1282, 18] width 62 height 15
click at [1021, 17] on span "Páginas" at bounding box center [1008, 18] width 60 height 15
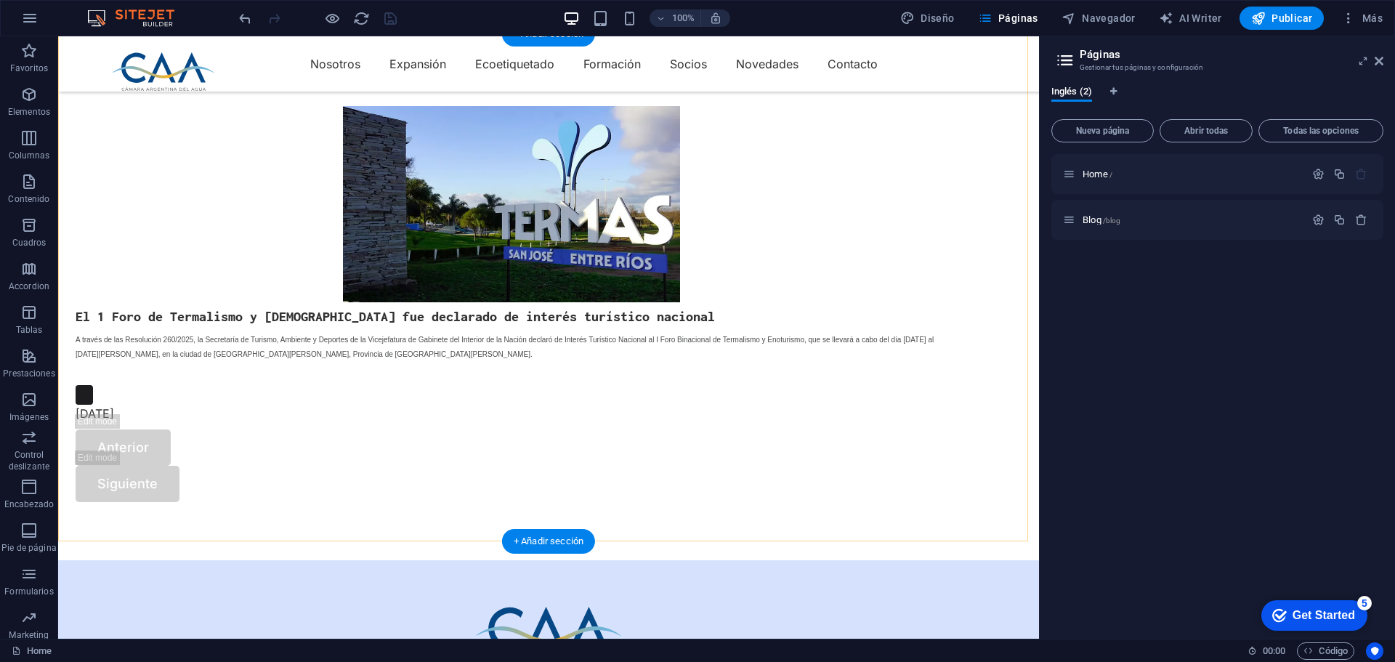
scroll to position [73, 0]
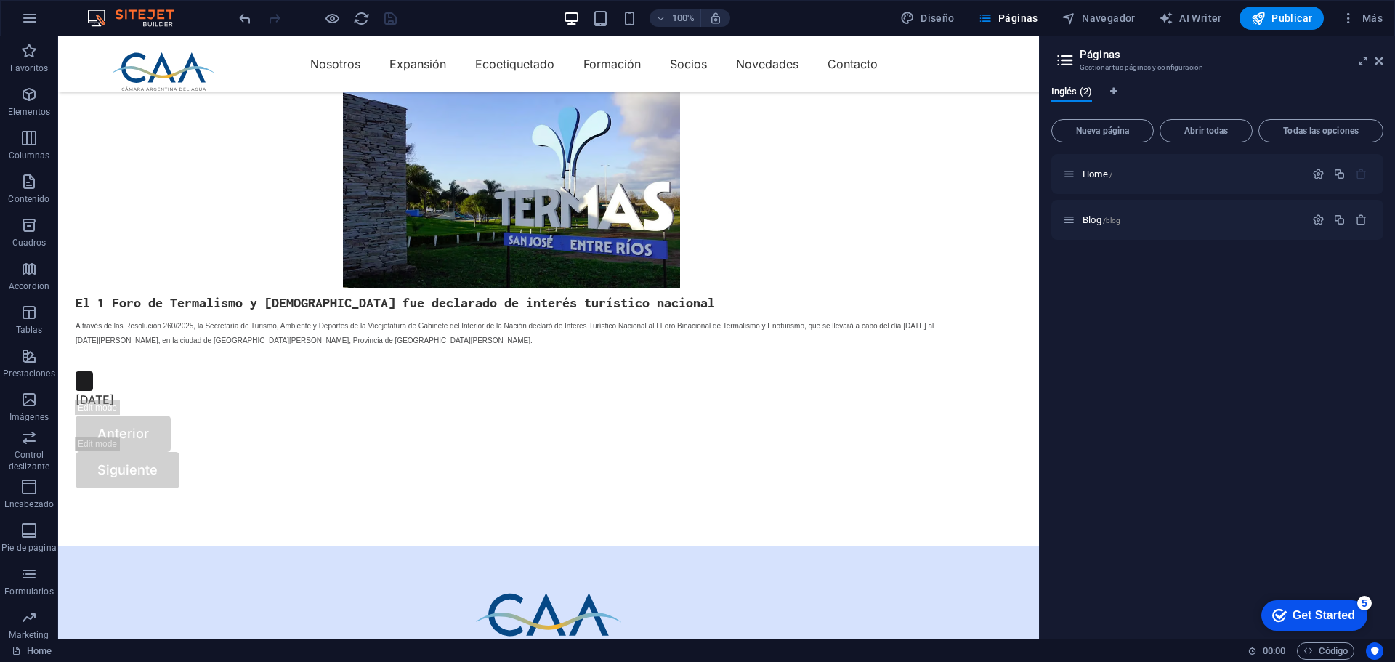
click at [1309, 612] on div "Get Started" at bounding box center [1323, 615] width 62 height 13
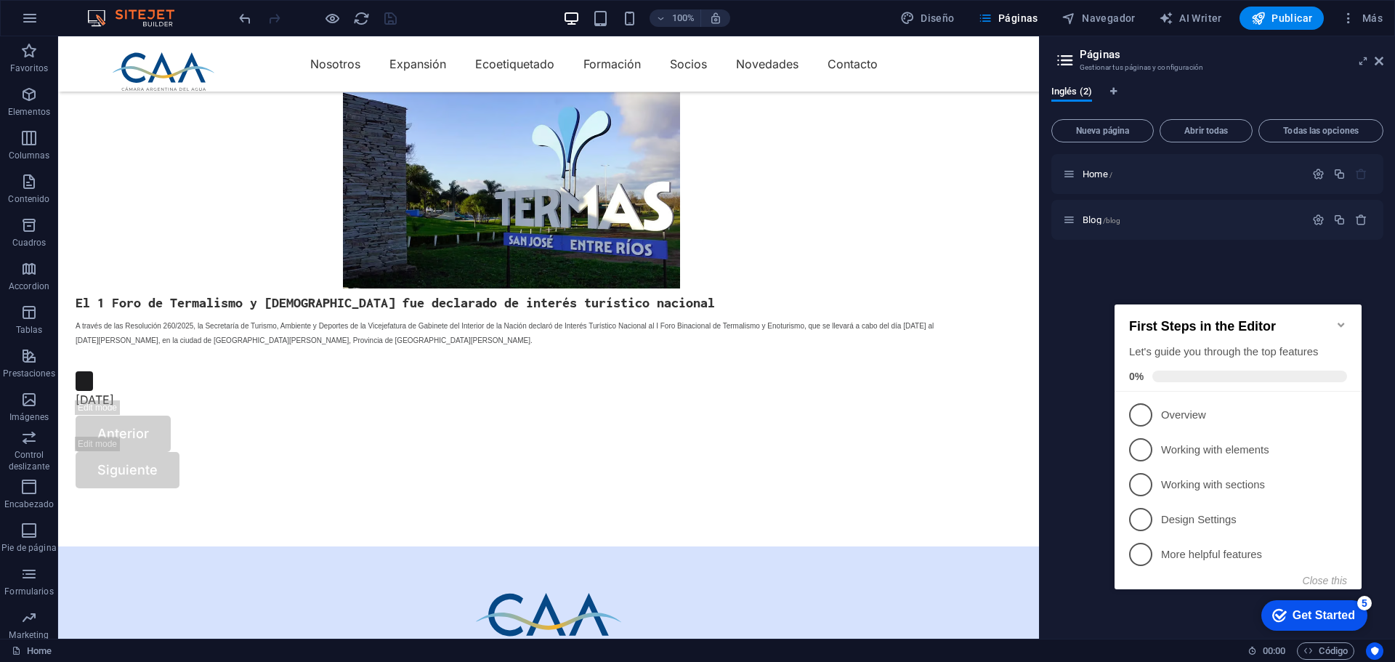
click at [1340, 319] on icon "Minimize checklist" at bounding box center [1341, 325] width 12 height 12
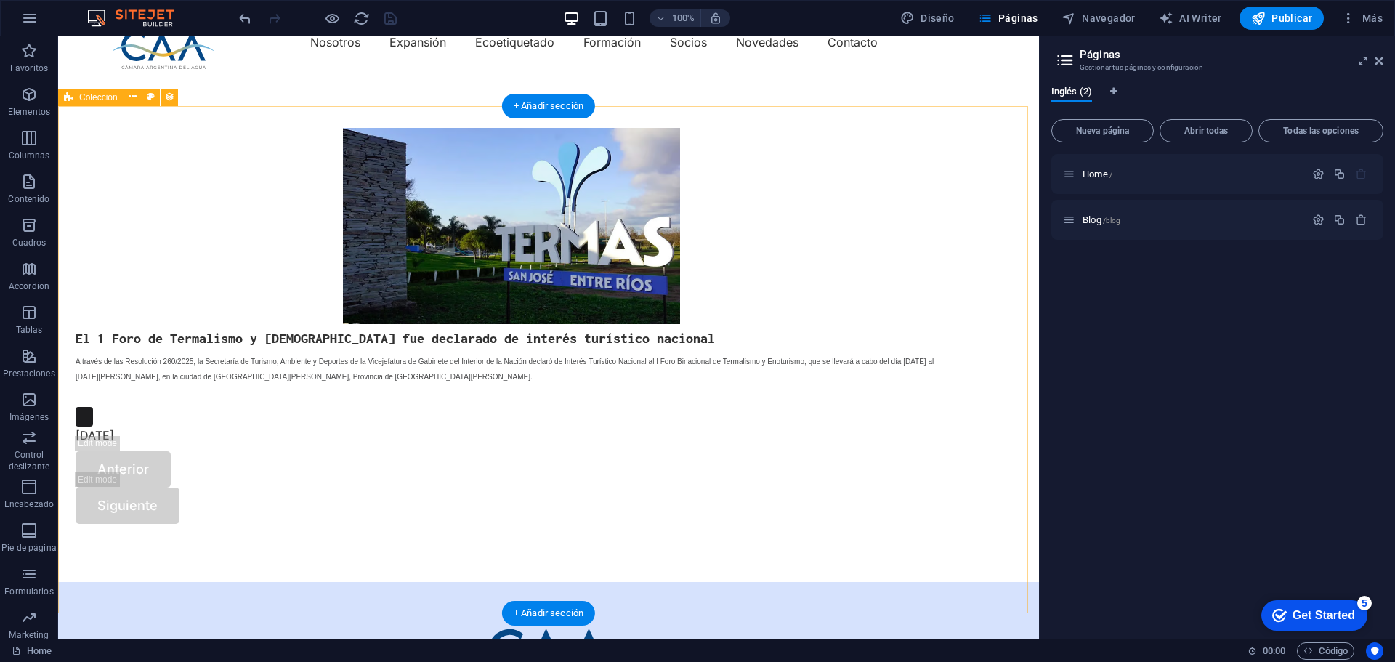
scroll to position [0, 0]
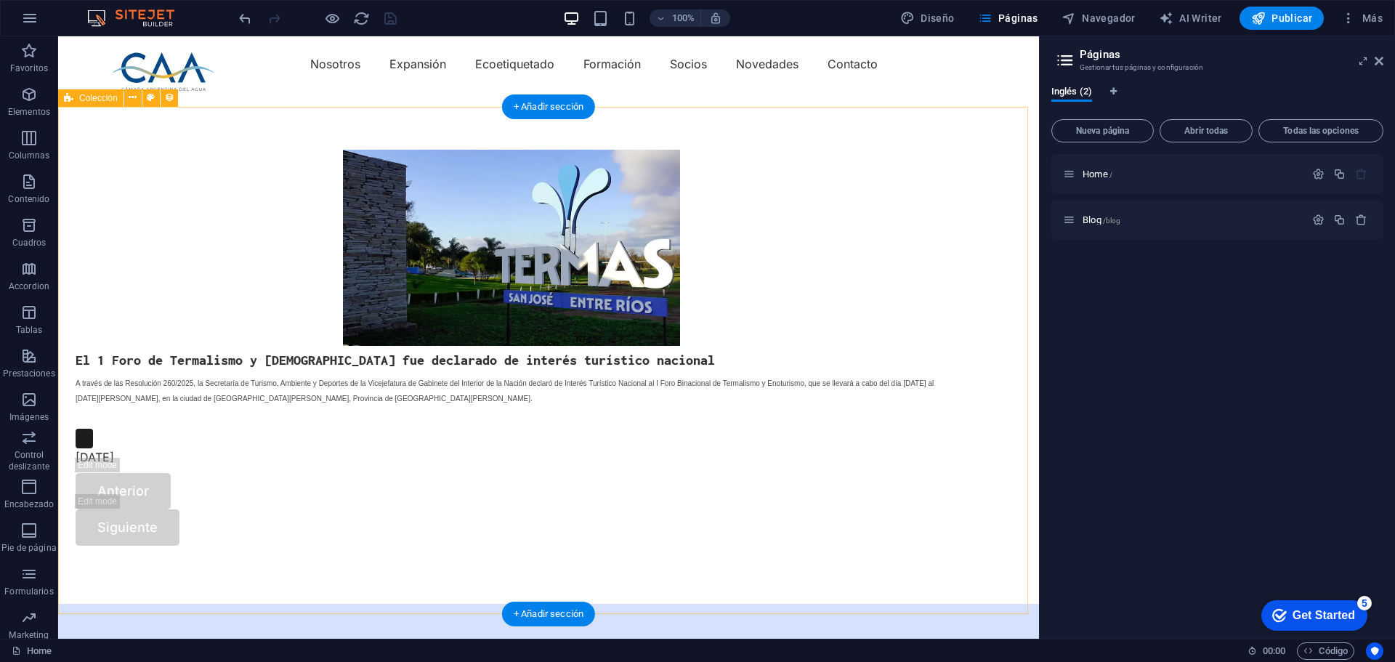
click at [701, 483] on div "El 1 Foro de Termalismo y Enoturismo fue declarado de interés turístico naciona…" at bounding box center [548, 348] width 981 height 512
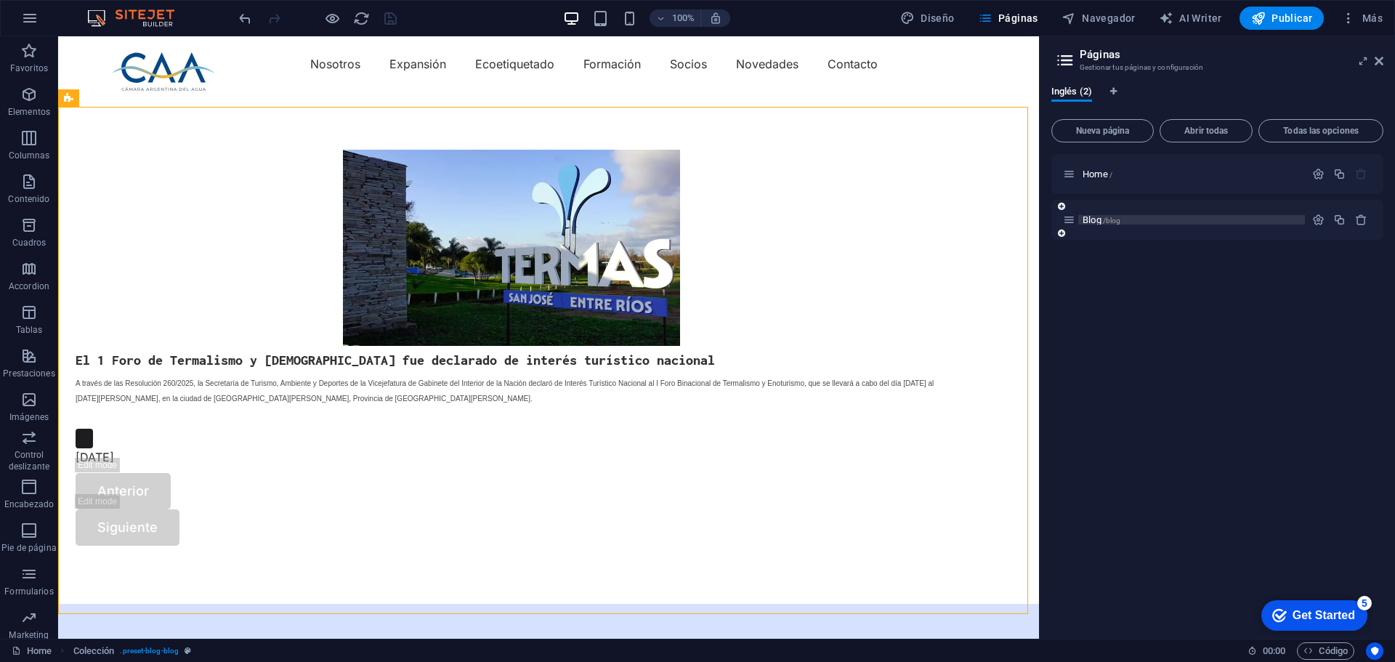
click at [1219, 218] on p "Blog /blog" at bounding box center [1191, 219] width 218 height 9
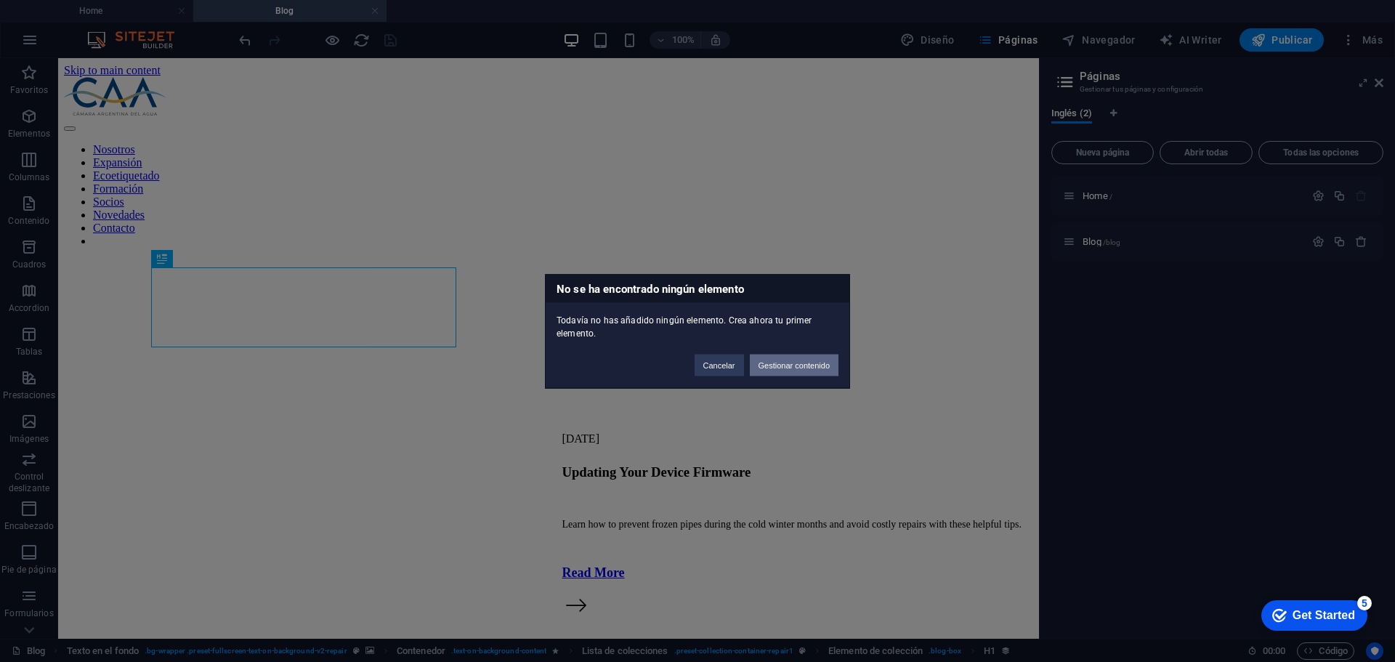
click at [770, 367] on button "Gestionar contenido" at bounding box center [794, 365] width 89 height 22
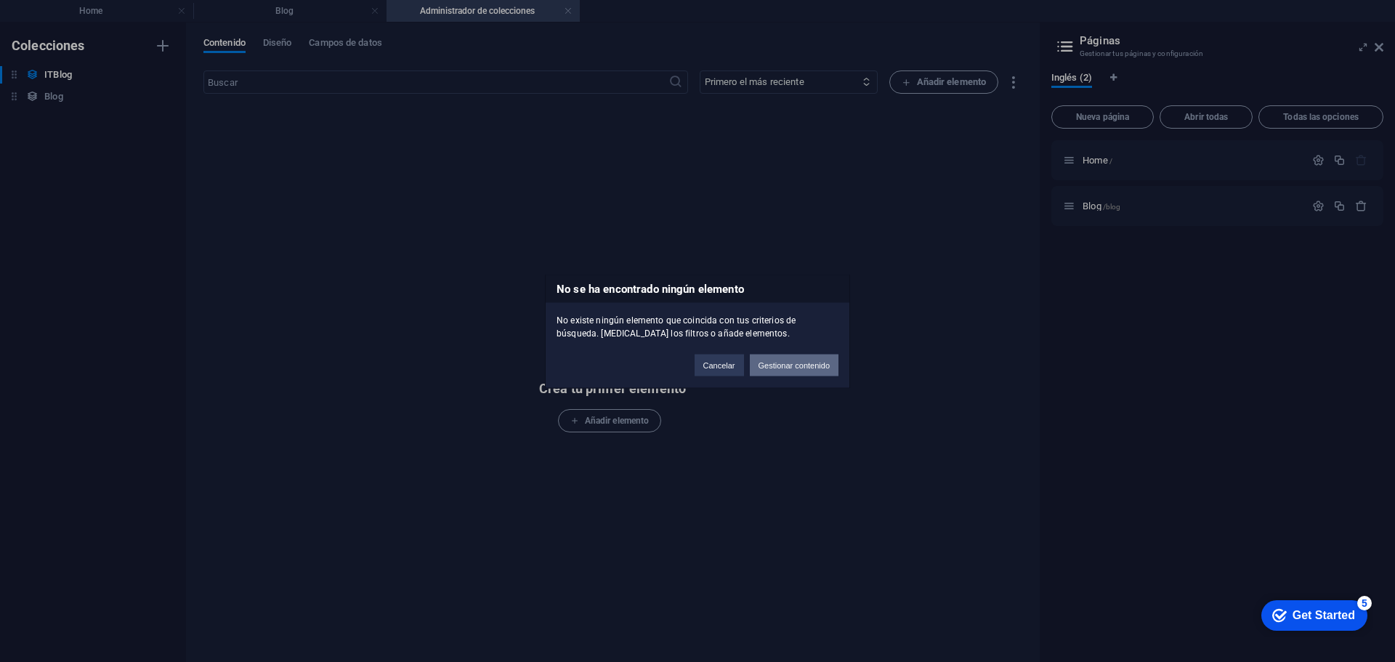
click at [793, 363] on button "Gestionar contenido" at bounding box center [794, 365] width 89 height 22
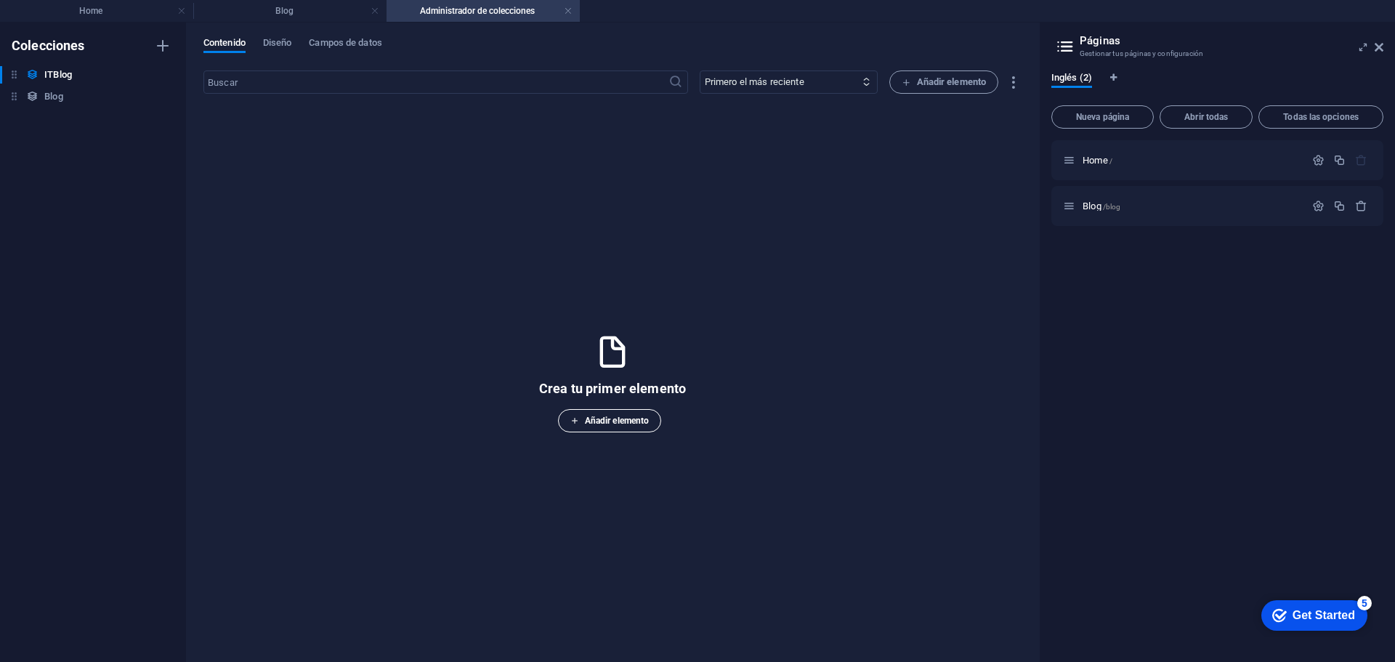
click at [606, 421] on span "Añadir elemento" at bounding box center [609, 420] width 78 height 17
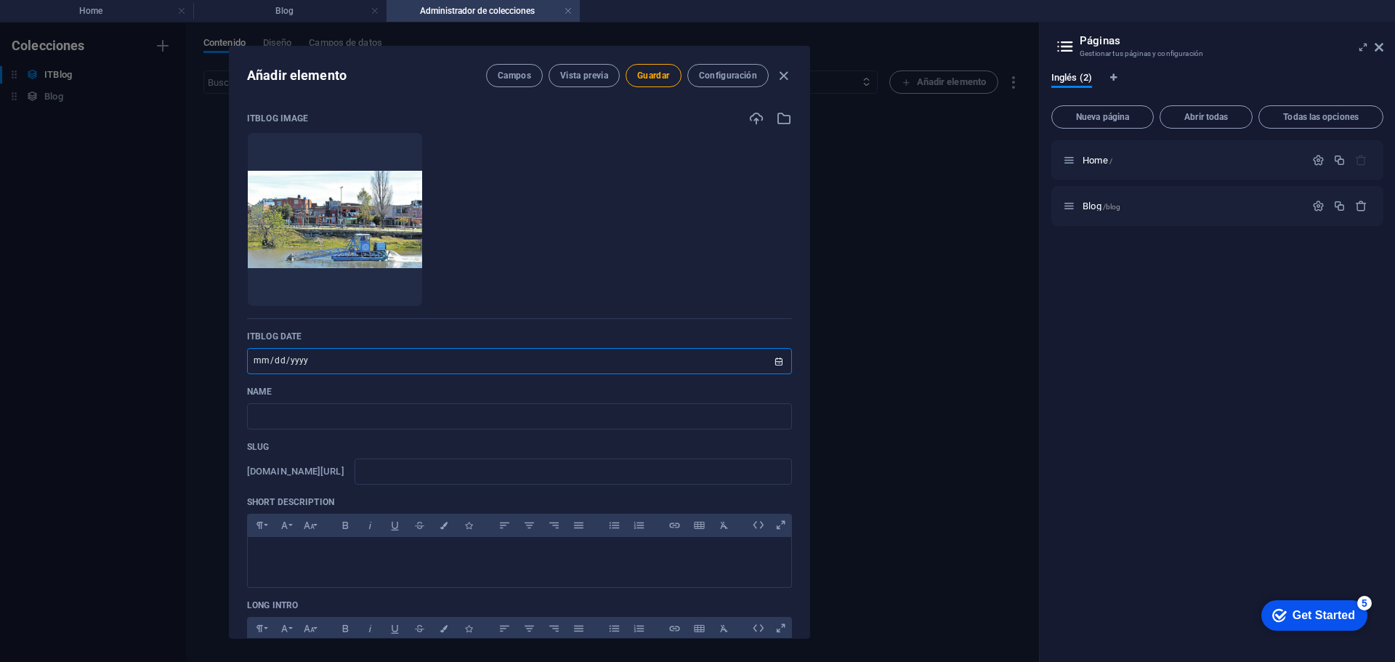
click at [319, 357] on input "[DATE]" at bounding box center [519, 361] width 545 height 26
click at [317, 419] on input "text" at bounding box center [519, 416] width 545 height 26
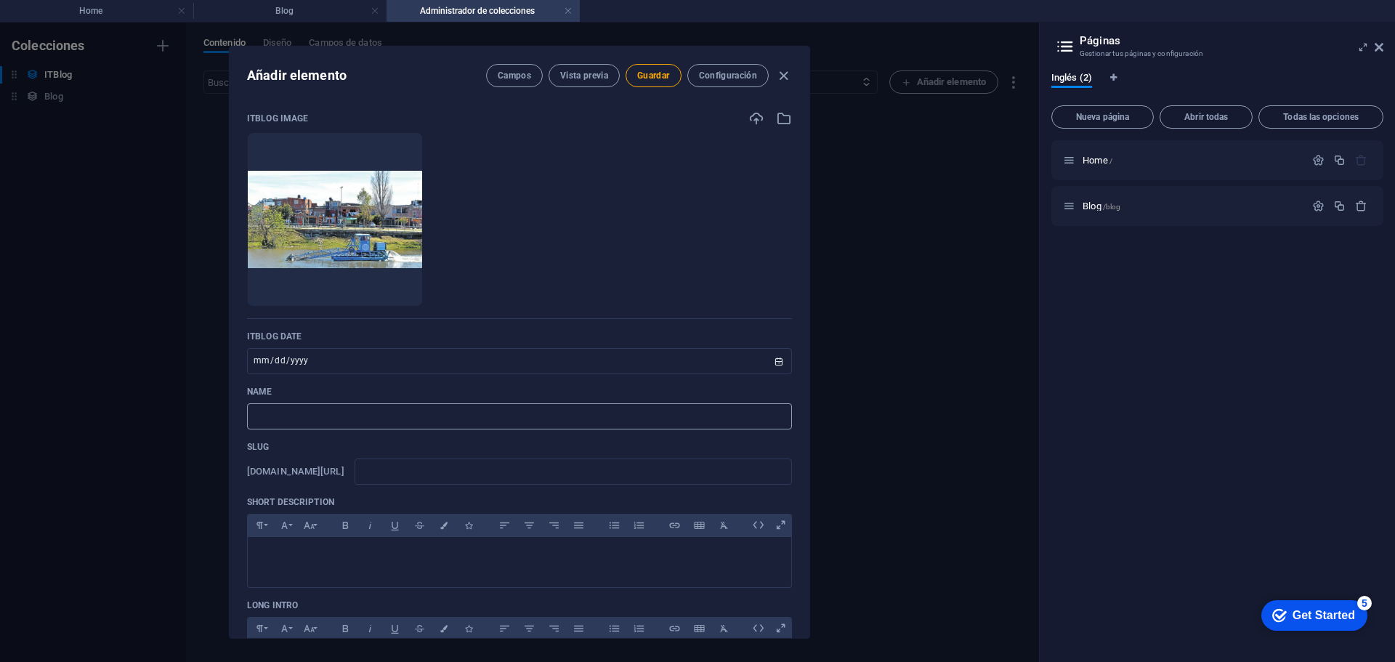
click at [343, 421] on input "text" at bounding box center [519, 416] width 545 height 26
paste input "El “día después” al conflicto de la cuenca Matanza Riachuelo"
type input "El “día después” al conflicto de la cuenca Matanza Riachuelo"
type input "el-dia-despues-al-conflicto-de-la-cuenca-matanza-riachuelo"
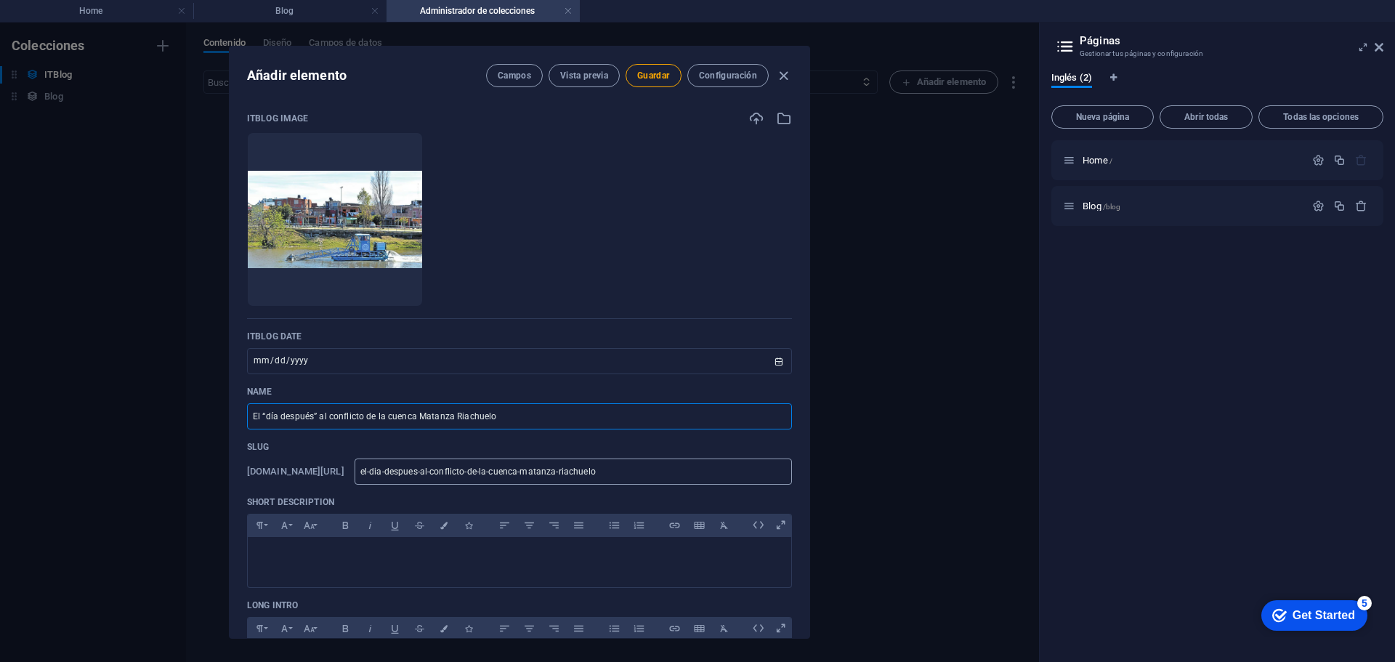
scroll to position [73, 0]
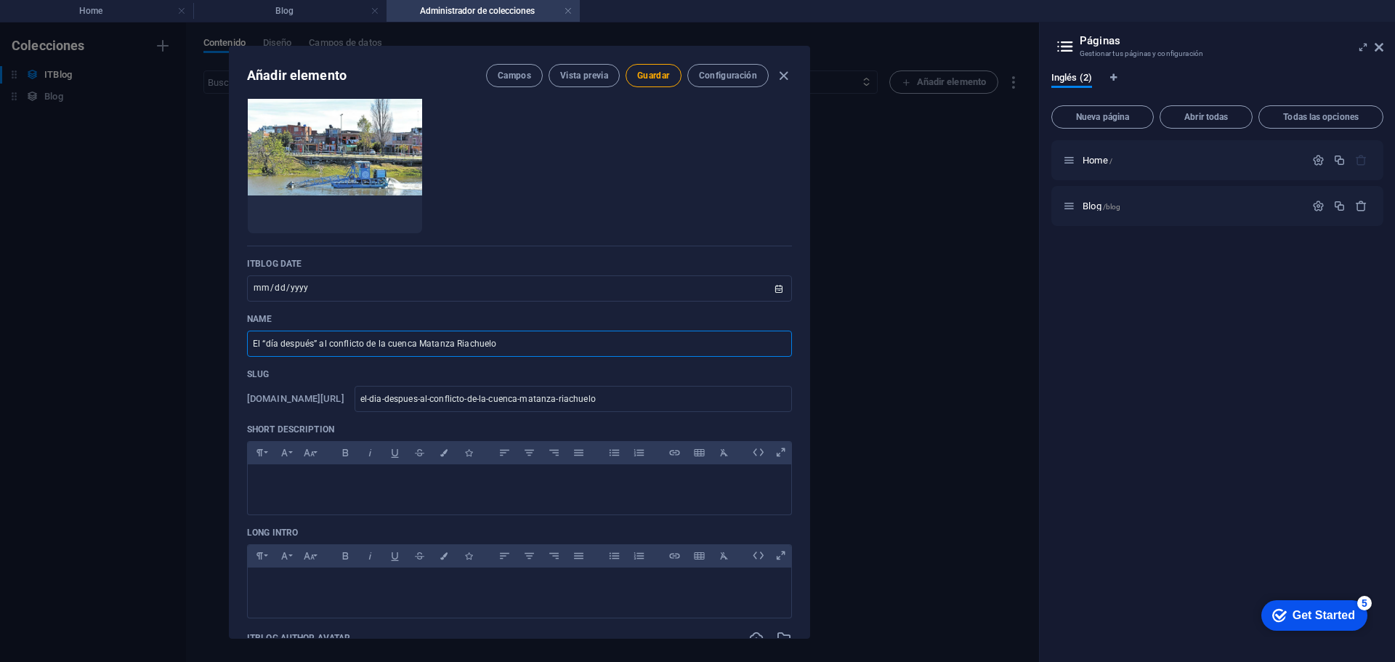
type input "El “día después” al conflicto de la cuenca Matanza Riachuelo"
click at [346, 494] on div at bounding box center [519, 486] width 543 height 44
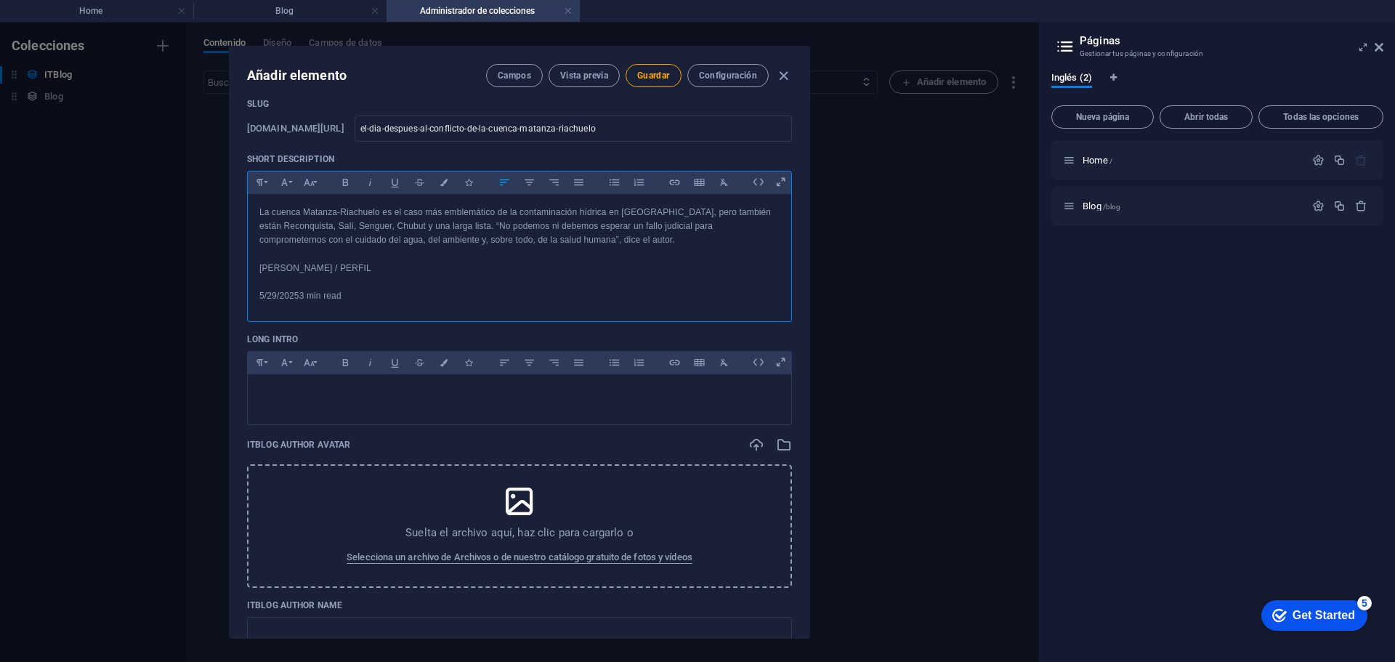
scroll to position [363, 0]
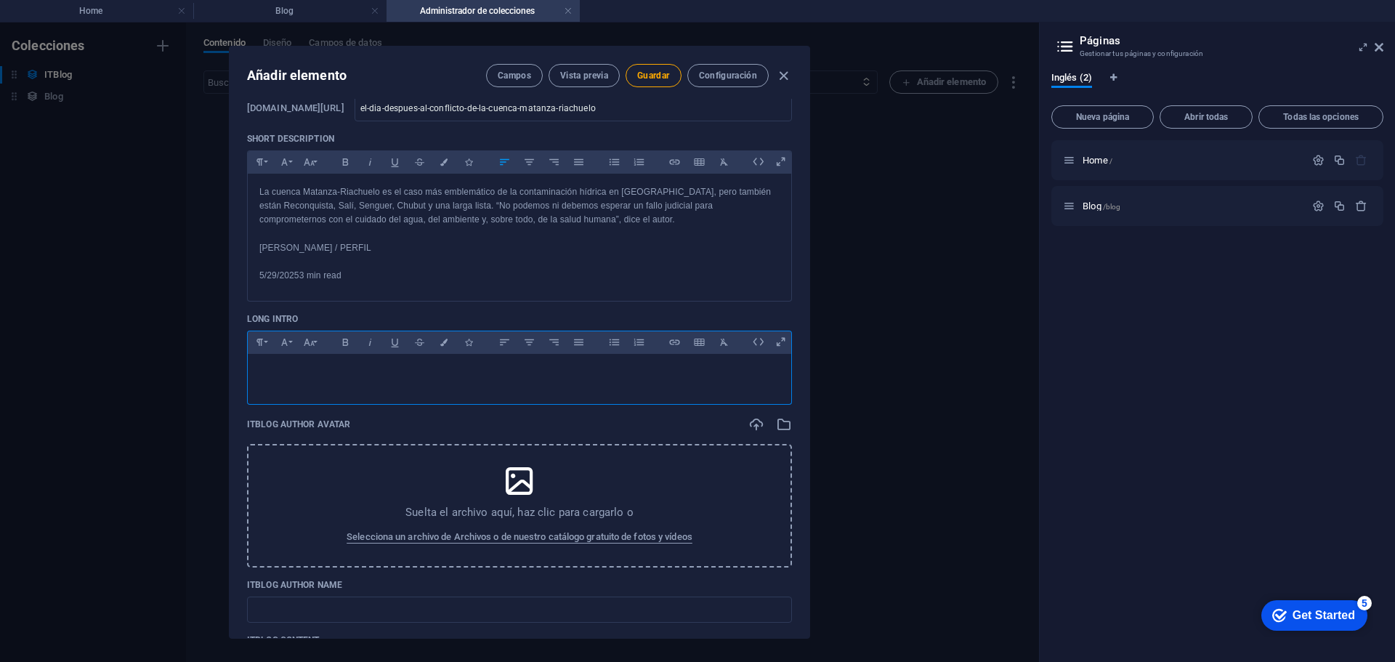
click at [395, 376] on p at bounding box center [519, 372] width 520 height 14
click at [316, 382] on div at bounding box center [519, 376] width 543 height 44
click at [367, 378] on p at bounding box center [519, 372] width 520 height 14
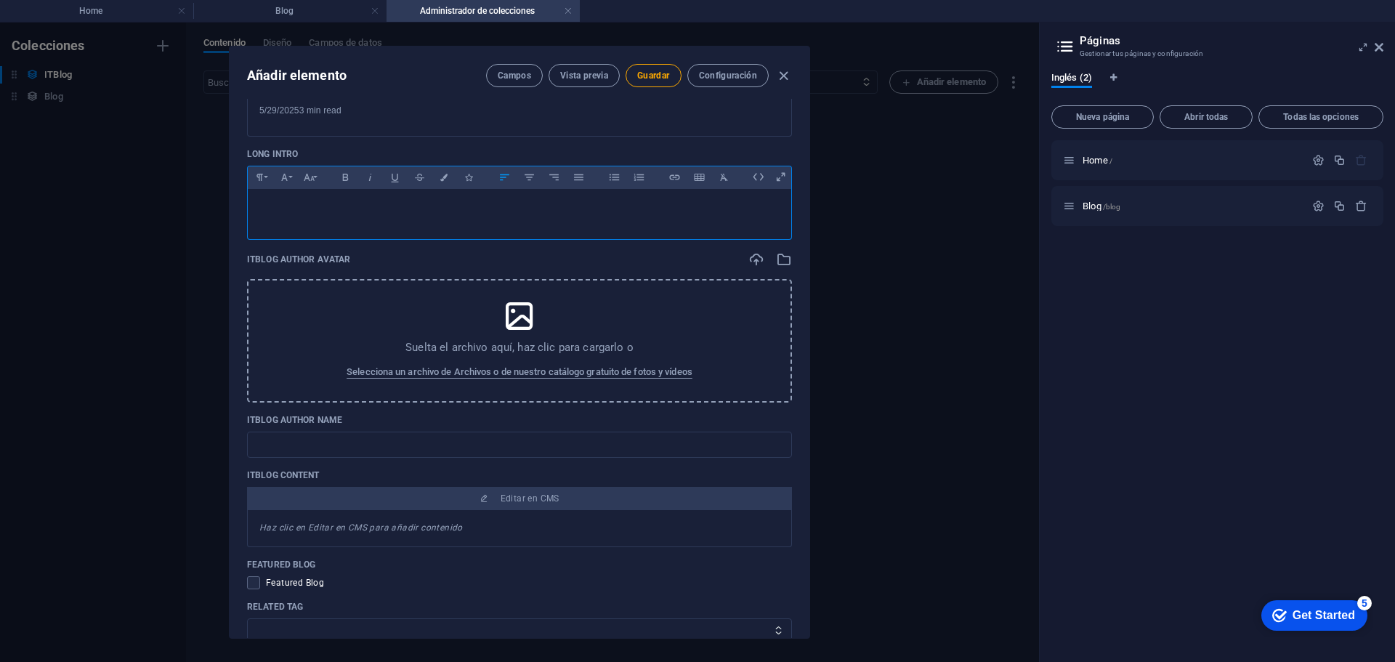
scroll to position [514, 0]
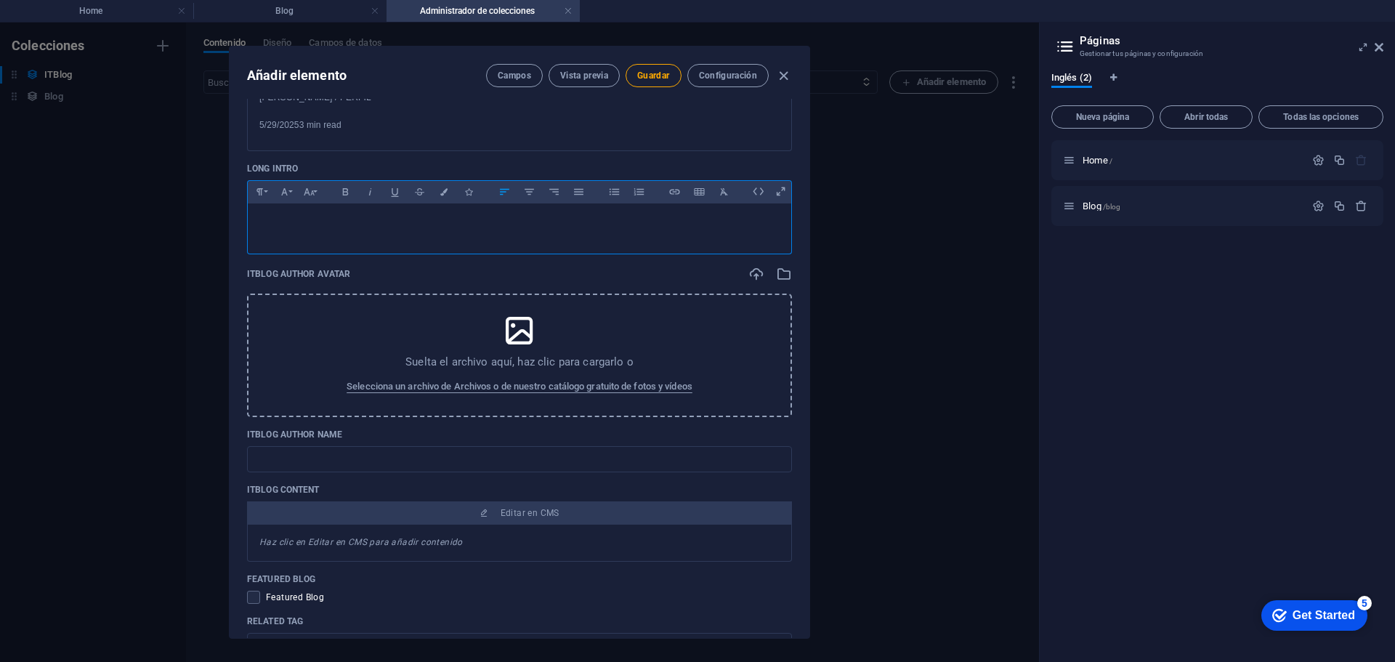
click at [353, 233] on div at bounding box center [519, 225] width 543 height 44
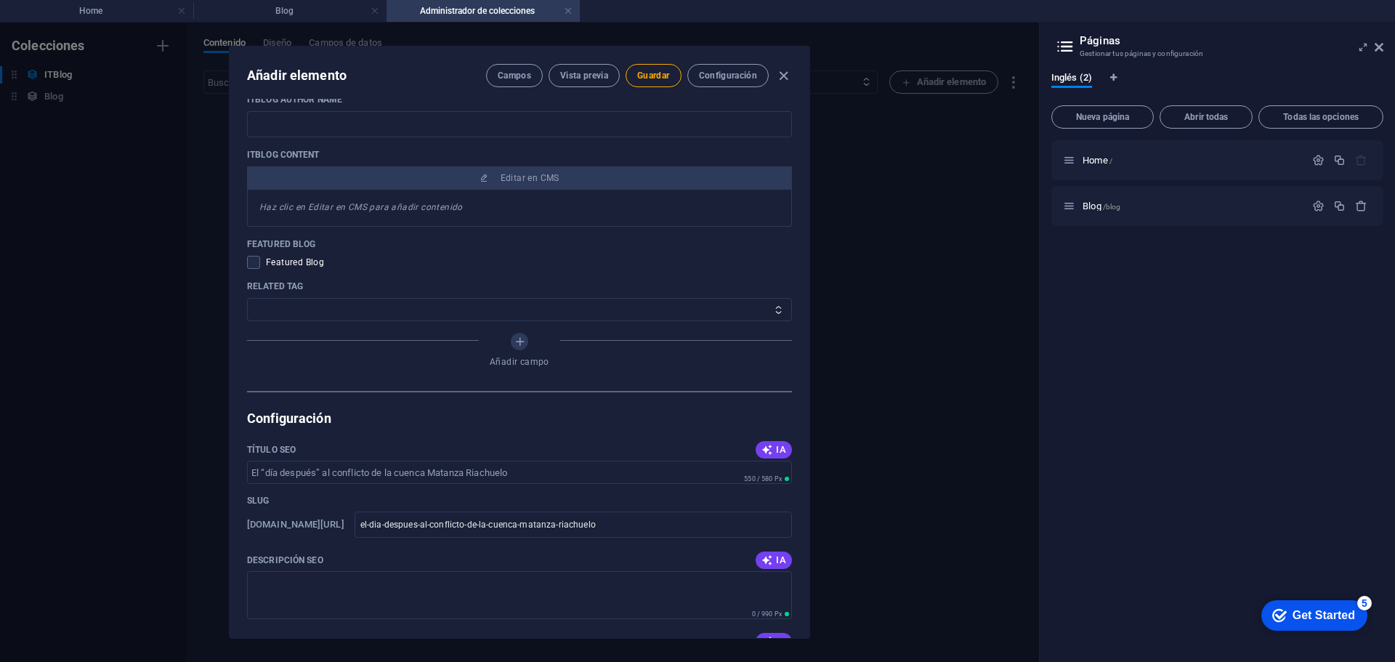
scroll to position [1095, 0]
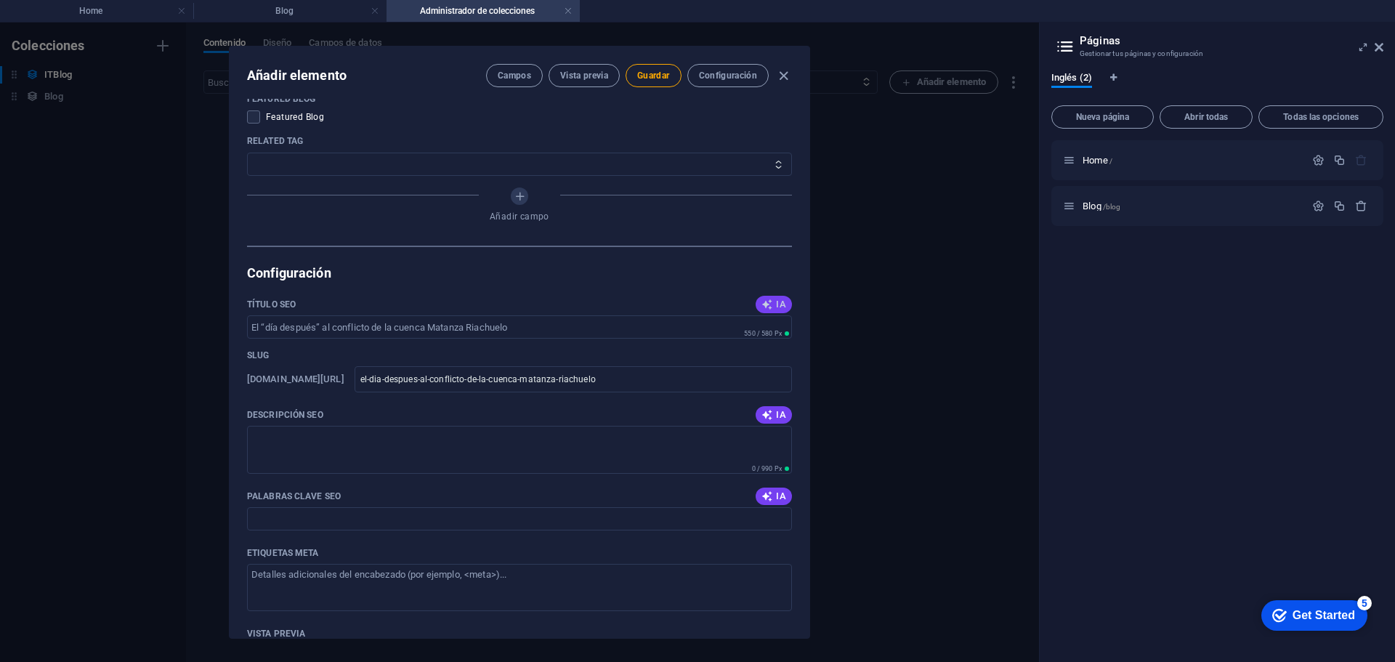
click at [764, 306] on icon "button" at bounding box center [767, 305] width 12 height 12
type input "Conflicto Ambiental: Matanza-Riachuelo"
click at [766, 411] on icon "button" at bounding box center [767, 415] width 12 height 12
type textarea "Meta Description: Descubre el futuro tras el conflicto Matanza-Riachuelo: un ll…"
click at [775, 495] on span "IA" at bounding box center [773, 496] width 25 height 12
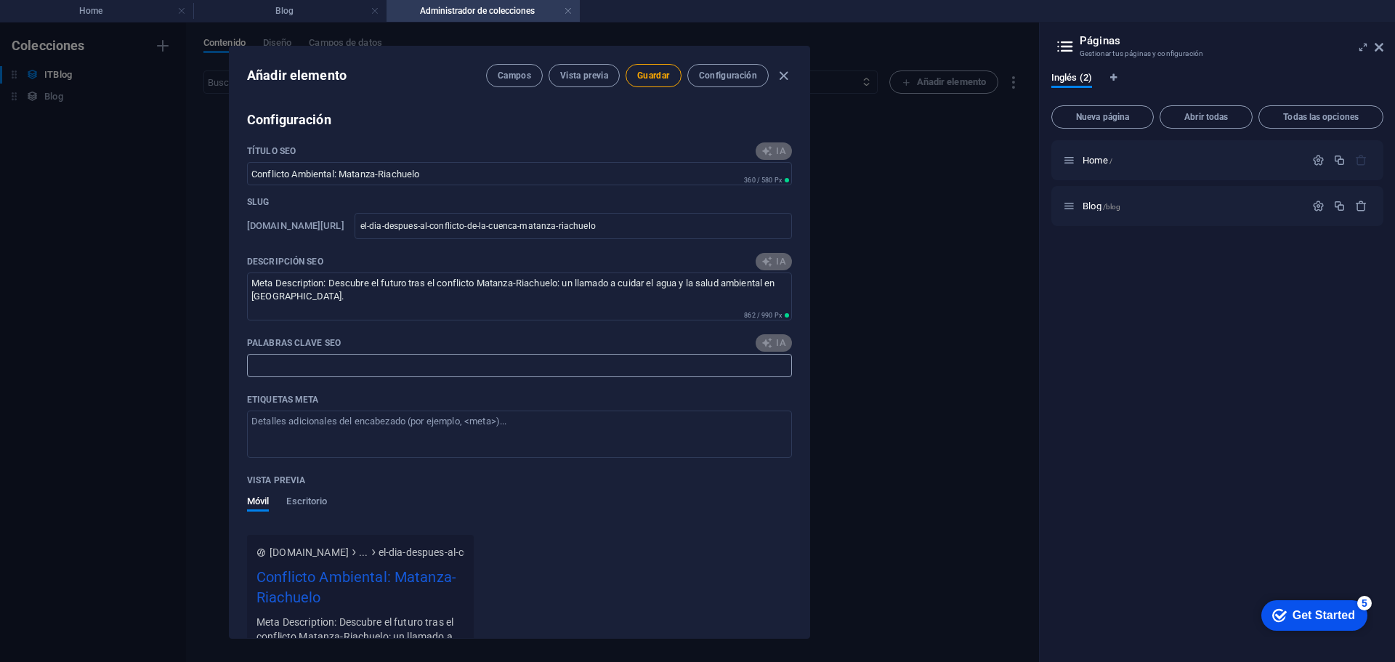
scroll to position [1385, 0]
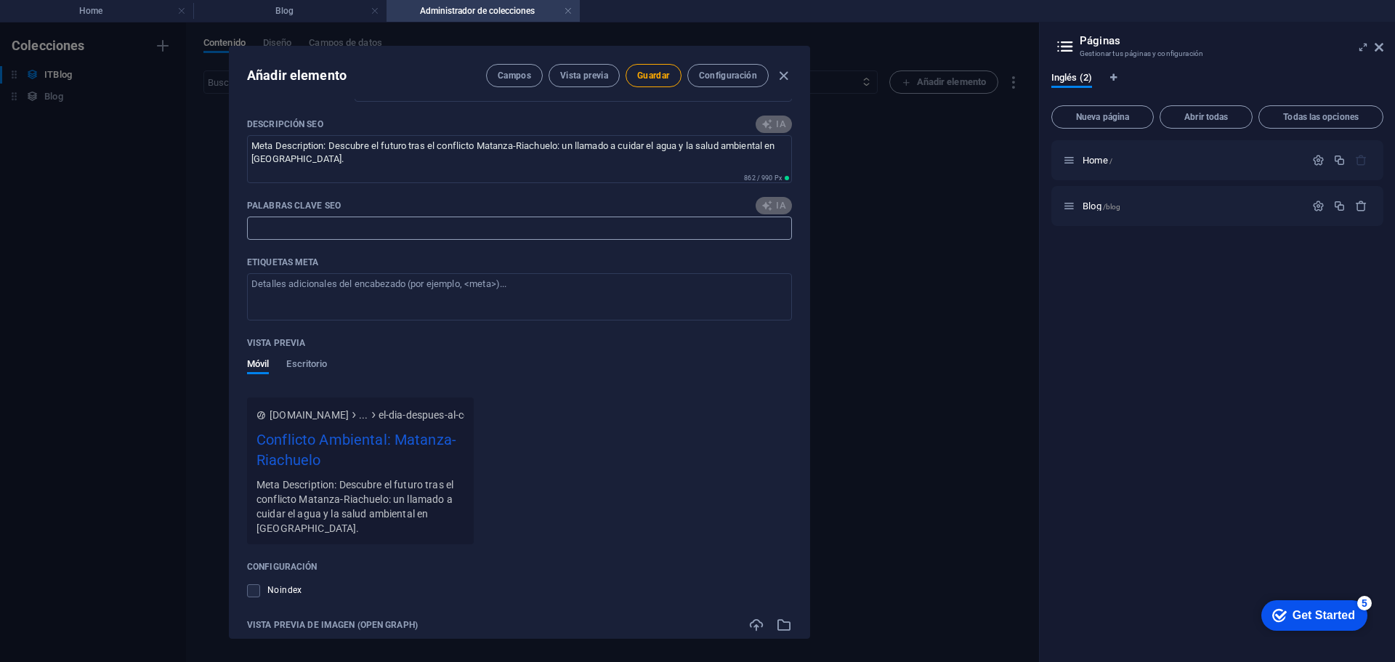
type input "Matanza-Riachuelo, contaminación hídrica [GEOGRAPHIC_DATA], derechos humanos ag…"
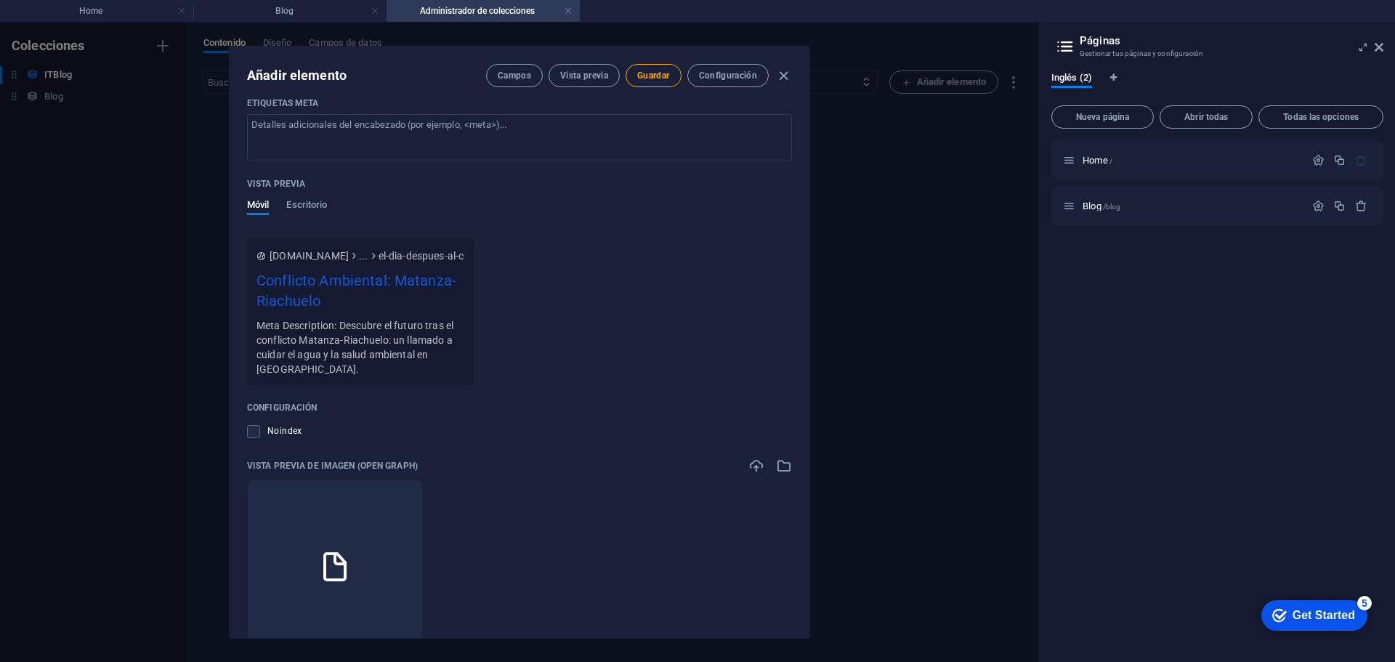
scroll to position [1602, 0]
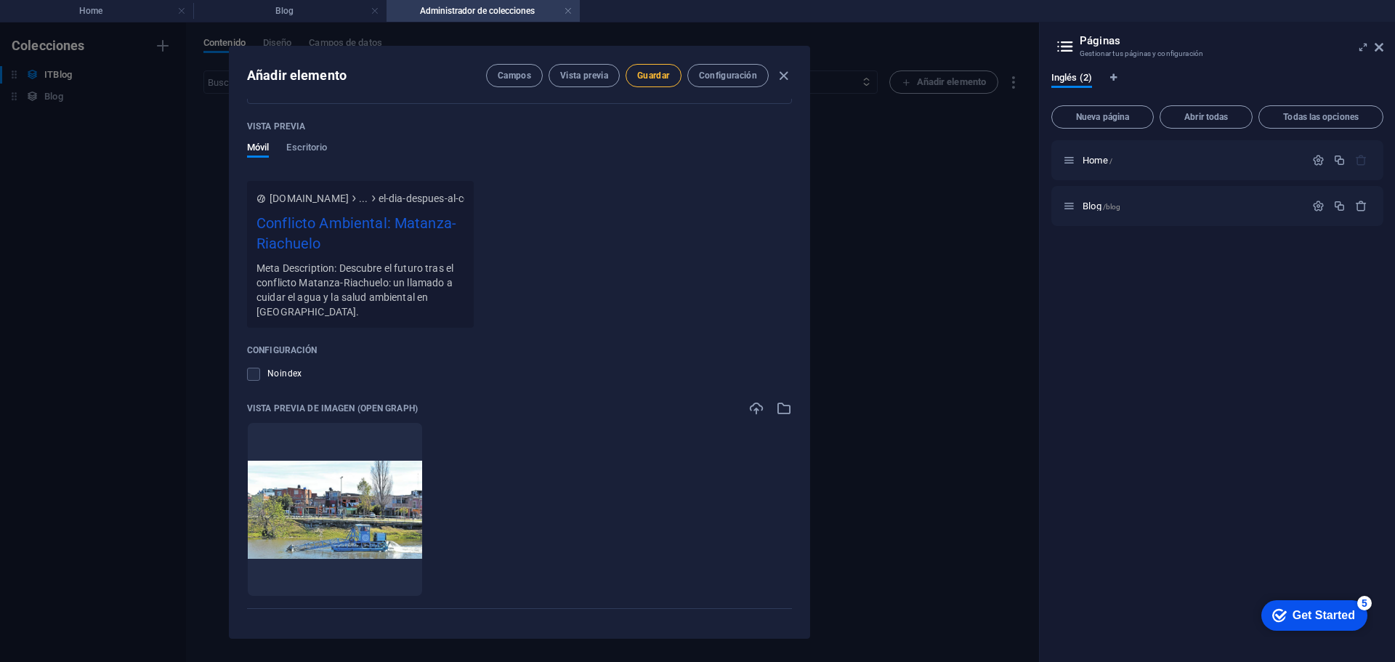
click at [646, 78] on span "Guardar" at bounding box center [653, 76] width 32 height 12
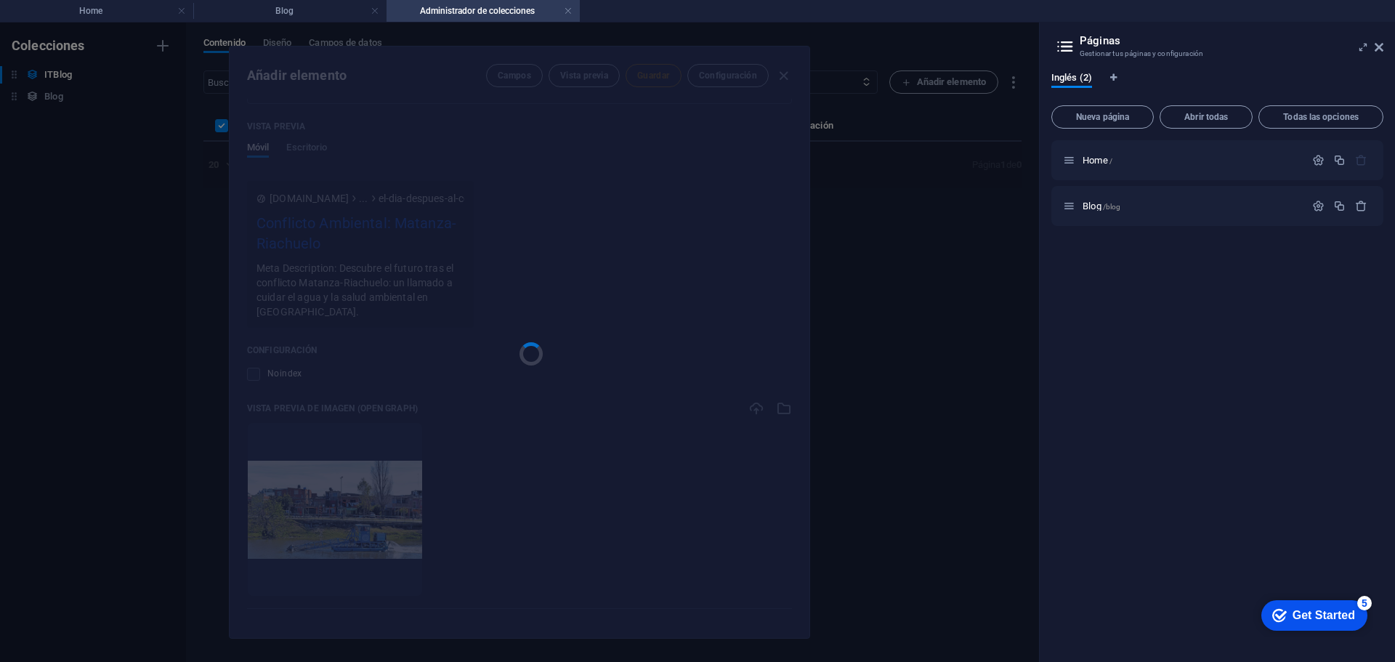
type input "el-dia-despues-al-conflicto-de-la-cuenca-matanza-riachuelo"
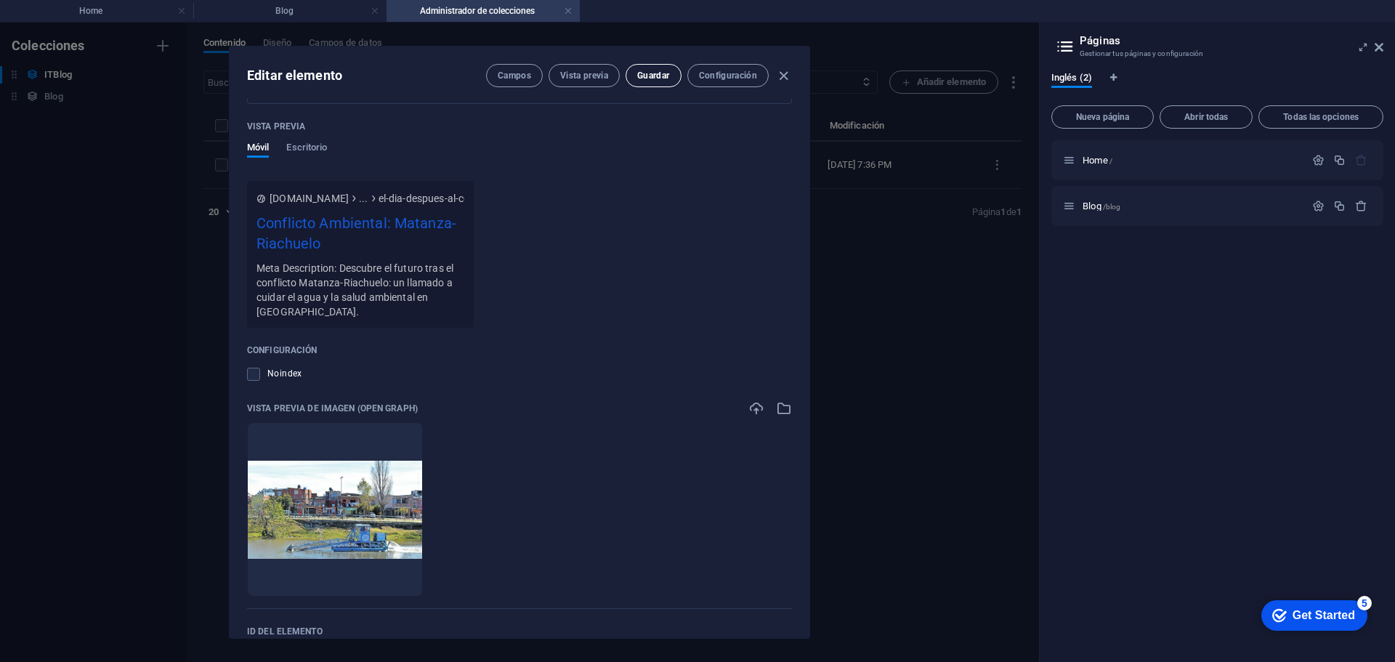
click at [646, 77] on span "Guardar" at bounding box center [653, 76] width 32 height 12
click at [783, 73] on icon "button" at bounding box center [783, 76] width 17 height 17
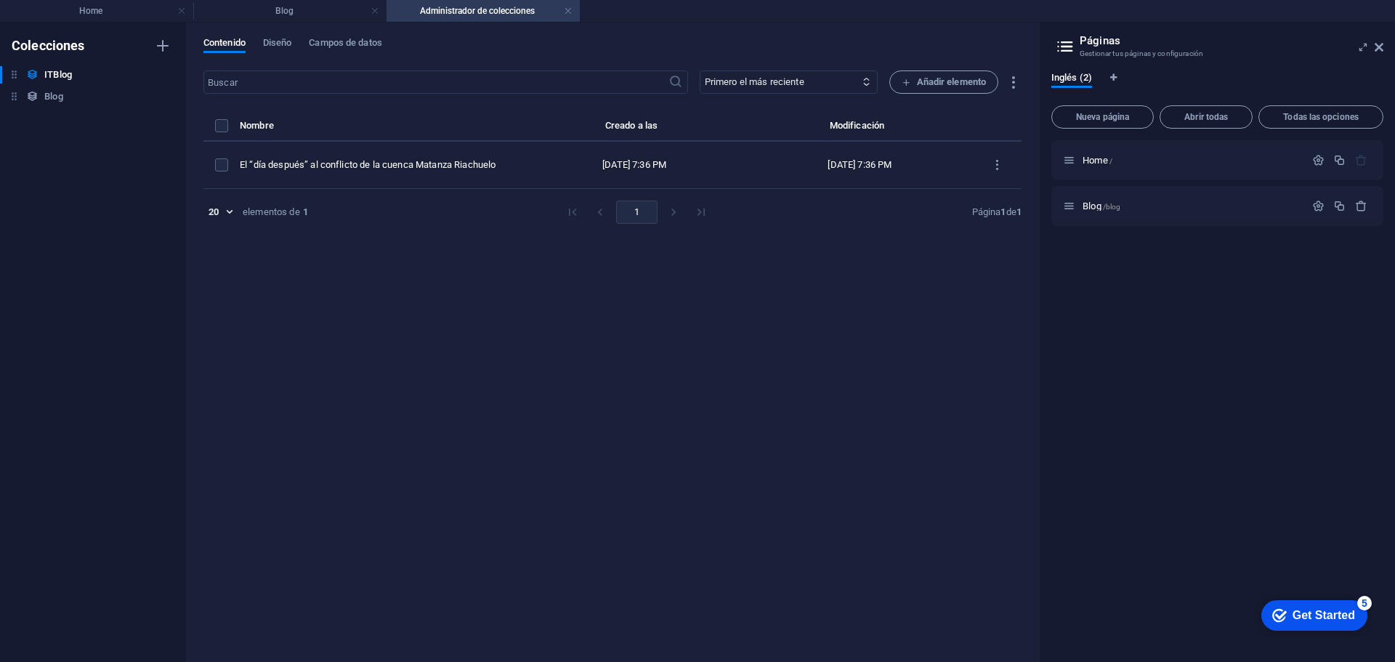
type input "el-dia-despues-al-conflicto-de-la-cuenca-matanza-riachuelo"
click at [1104, 204] on span "/blog" at bounding box center [1112, 207] width 18 height 8
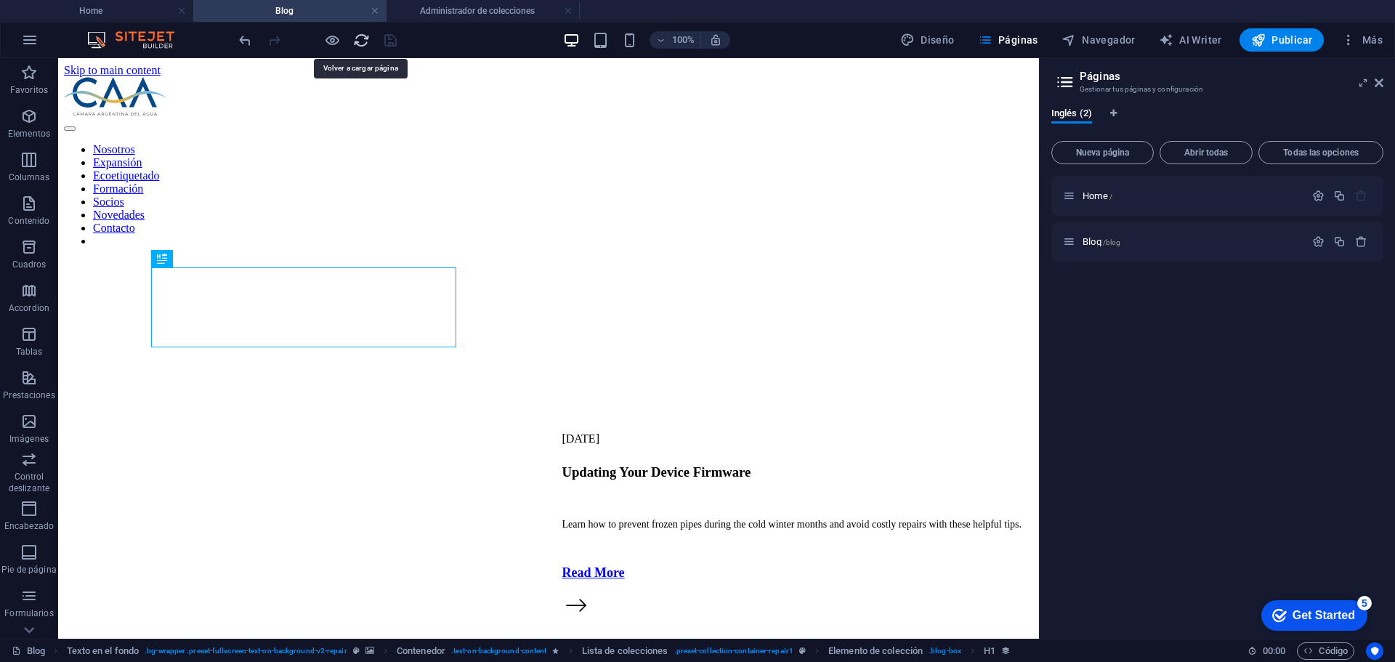
click at [364, 35] on icon "reload" at bounding box center [361, 40] width 17 height 17
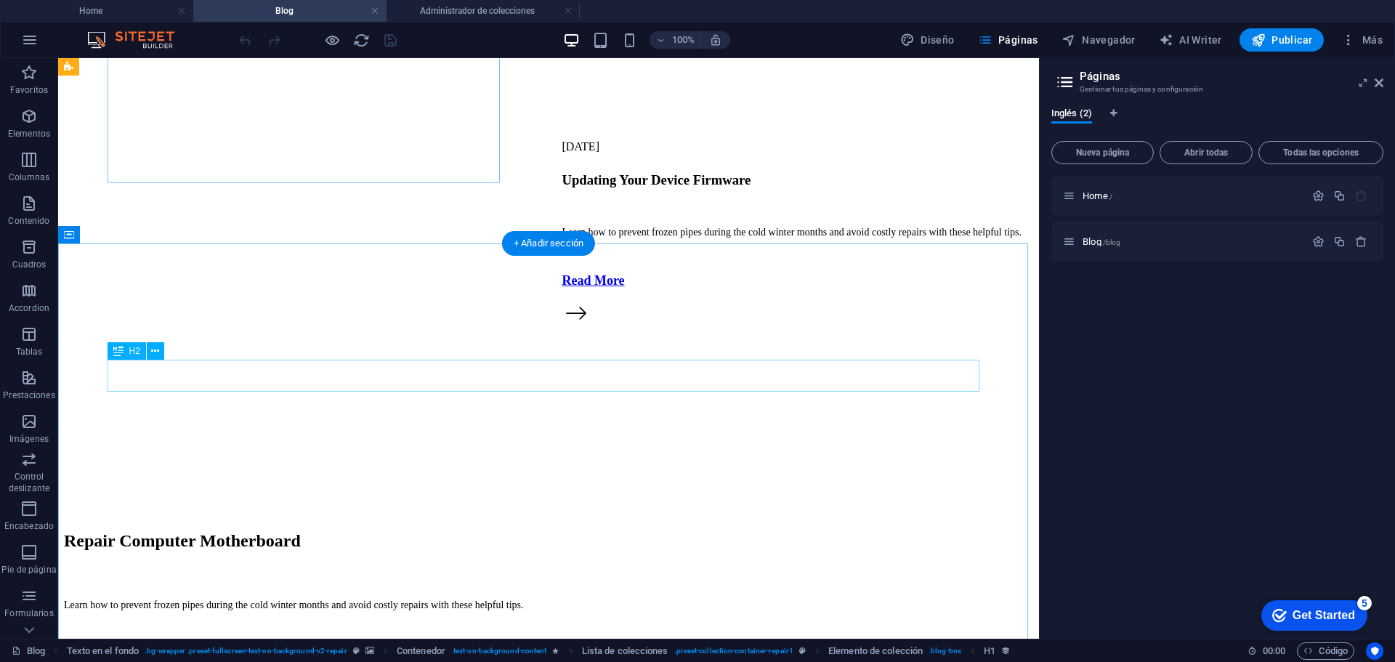
scroll to position [363, 0]
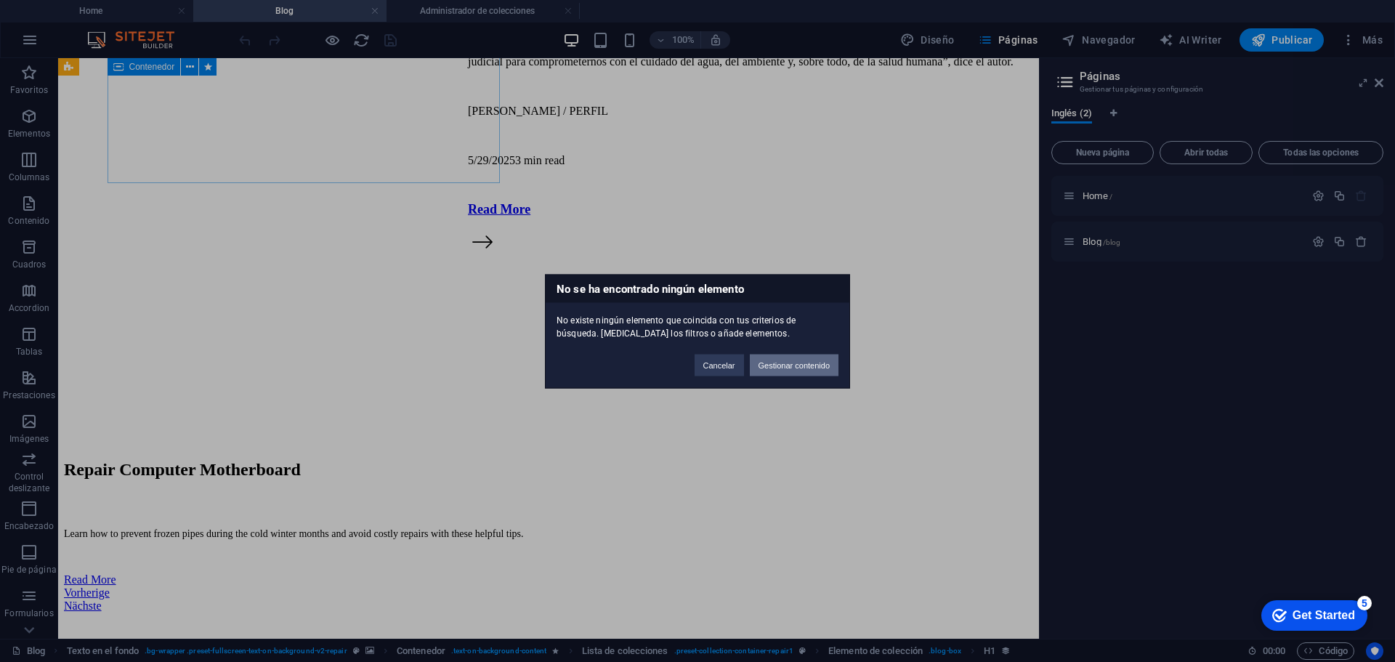
click at [786, 362] on button "Gestionar contenido" at bounding box center [794, 365] width 89 height 22
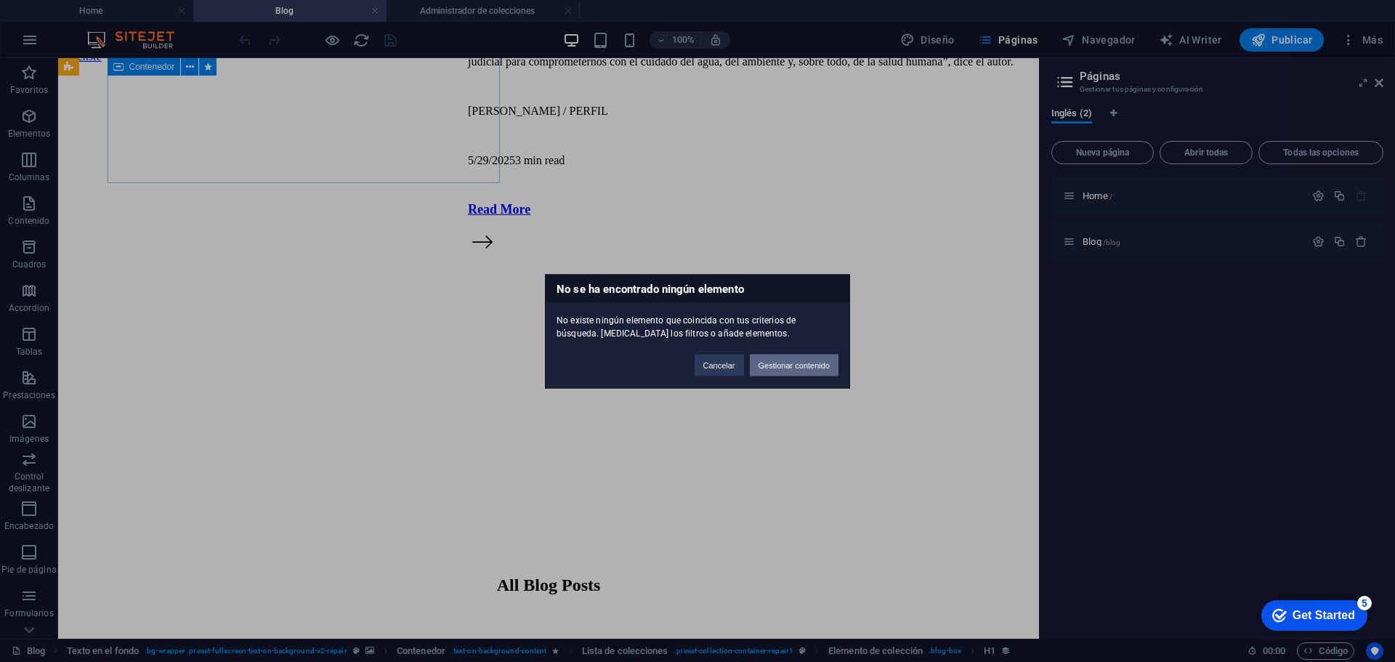
scroll to position [0, 0]
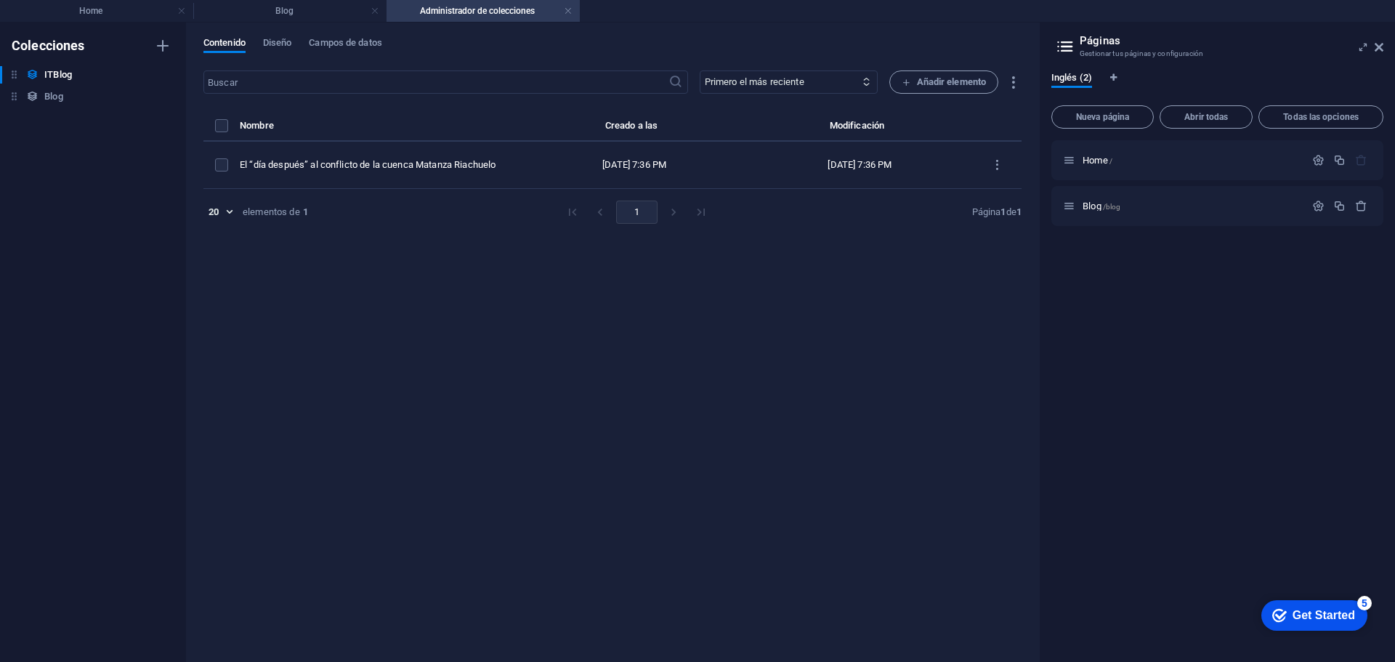
click at [826, 306] on div "​ Primero el más reciente Primero el más antiguo Última modificación ITBlog Dat…" at bounding box center [612, 358] width 818 height 577
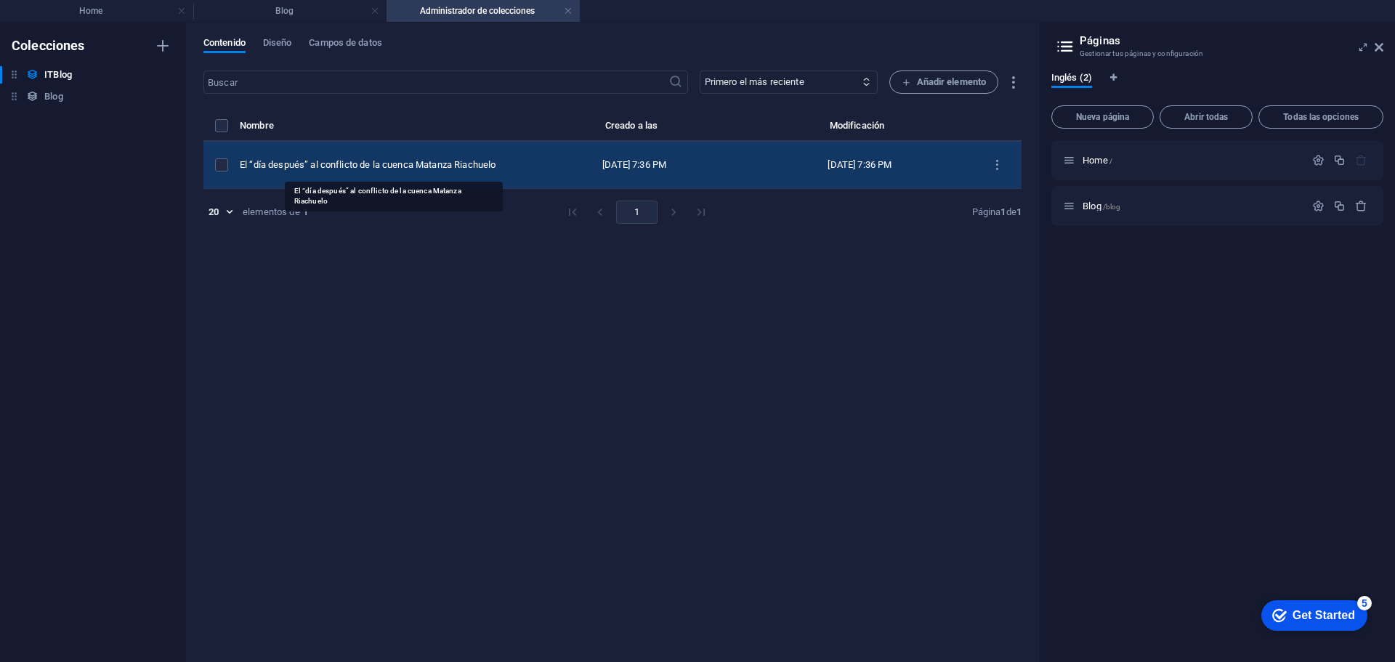
click at [460, 160] on div "El “día después” al conflicto de la cuenca Matanza Riachuelo" at bounding box center [375, 164] width 270 height 13
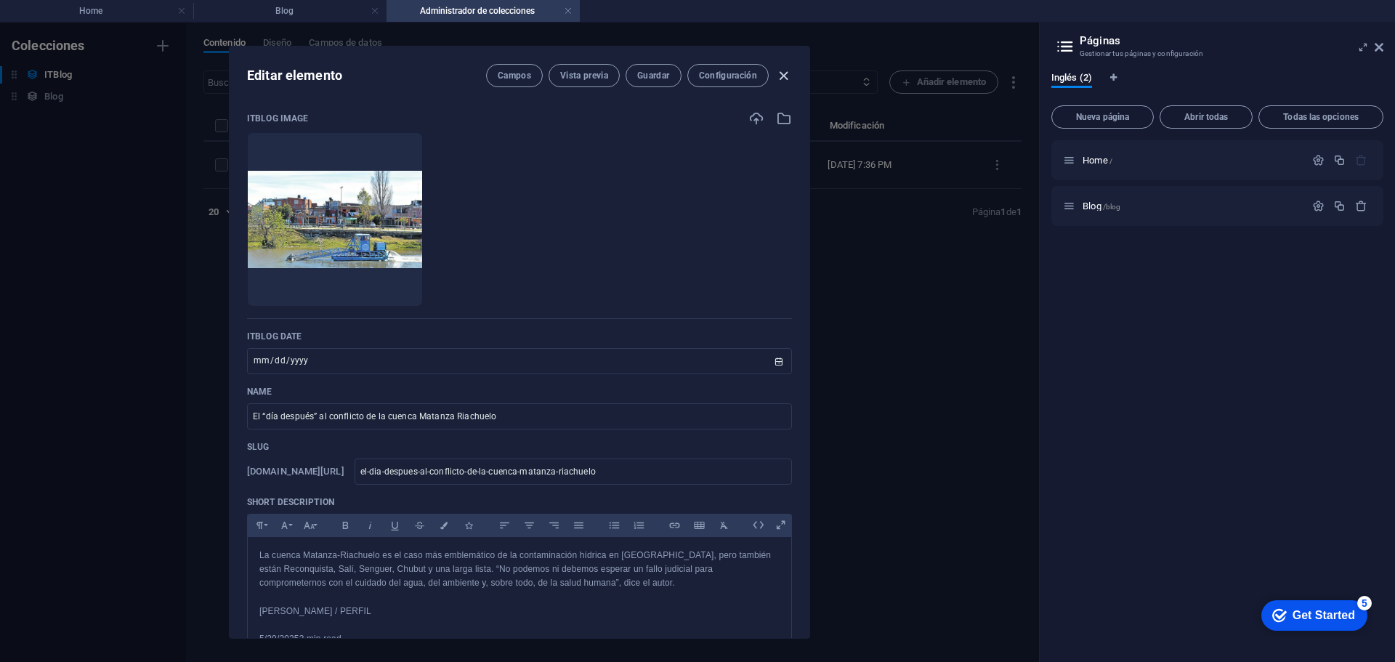
click at [787, 74] on icon "button" at bounding box center [783, 76] width 17 height 17
type input "el-dia-despues-al-conflicto-de-la-cuenca-matanza-riachuelo"
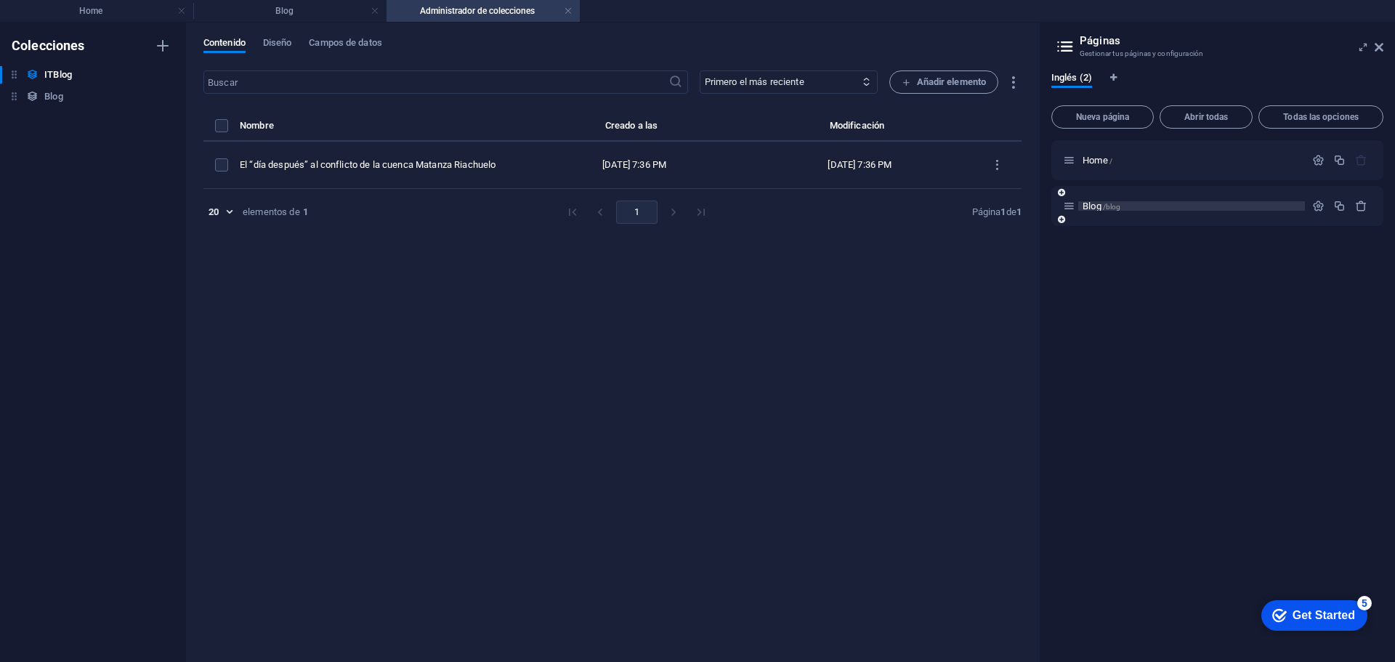
click at [1096, 203] on span "Blog /blog" at bounding box center [1101, 205] width 38 height 11
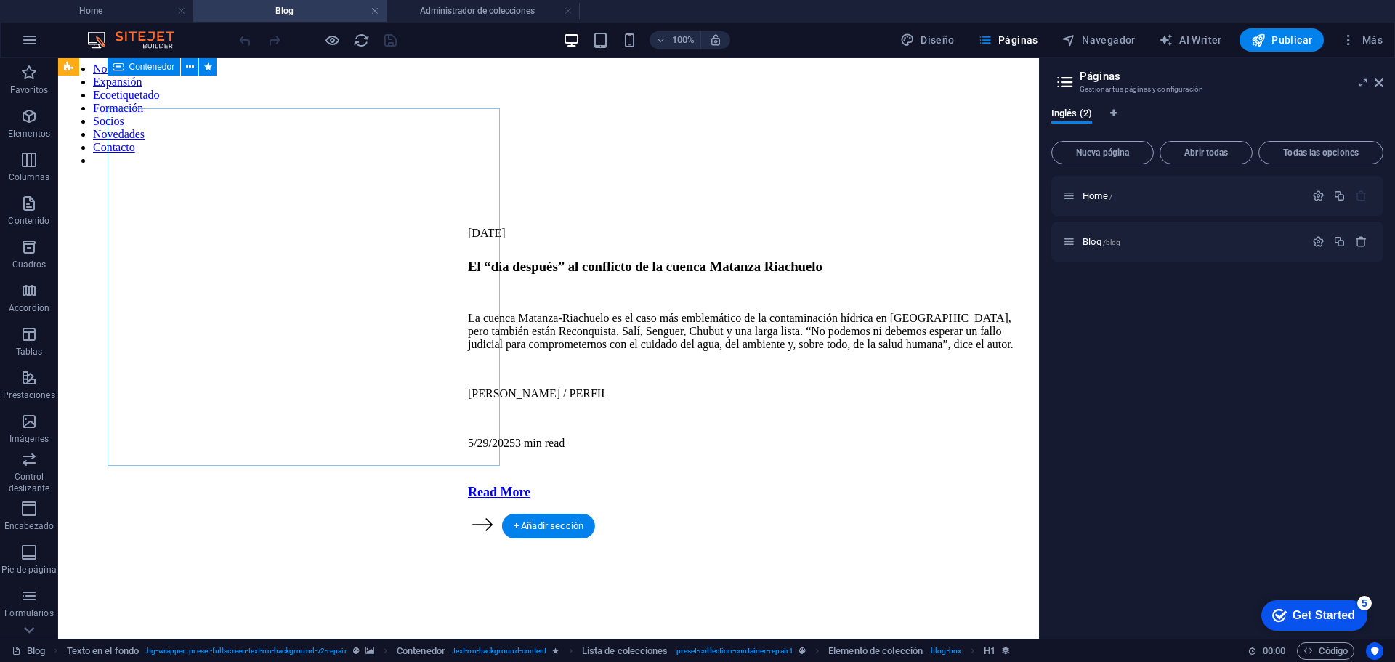
scroll to position [73, 0]
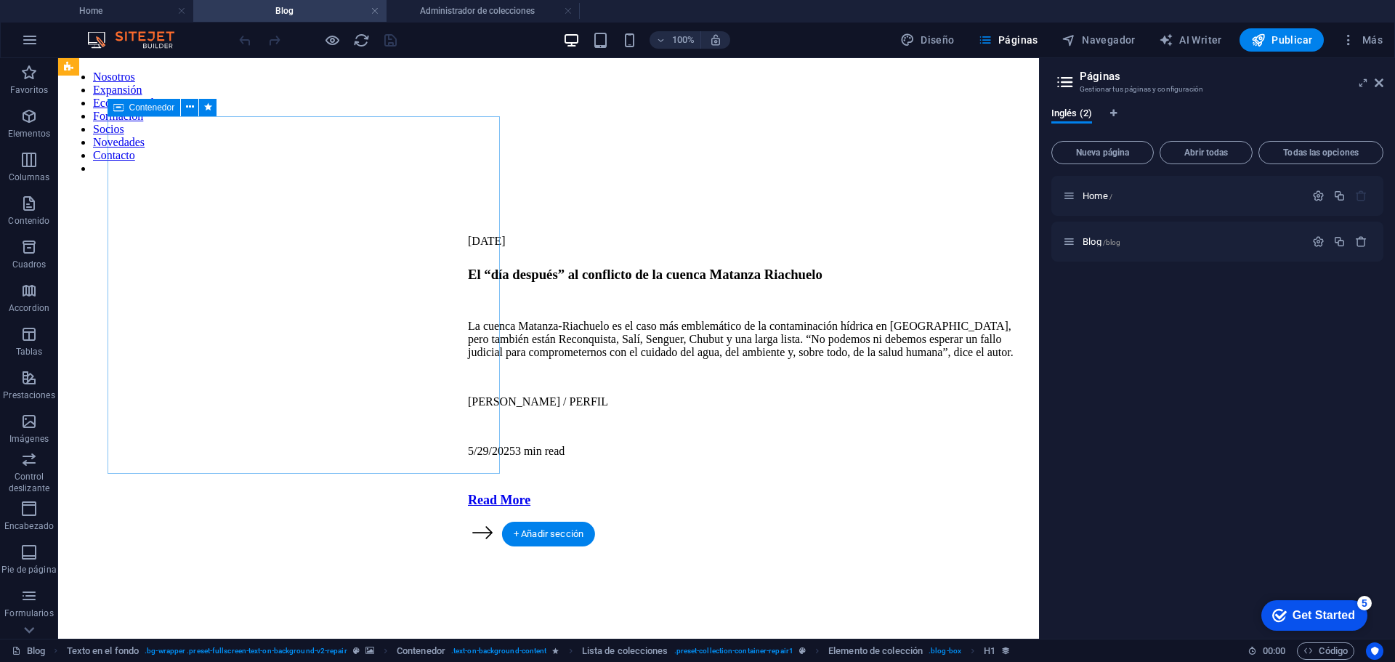
click at [615, 187] on figure at bounding box center [548, 187] width 969 height 0
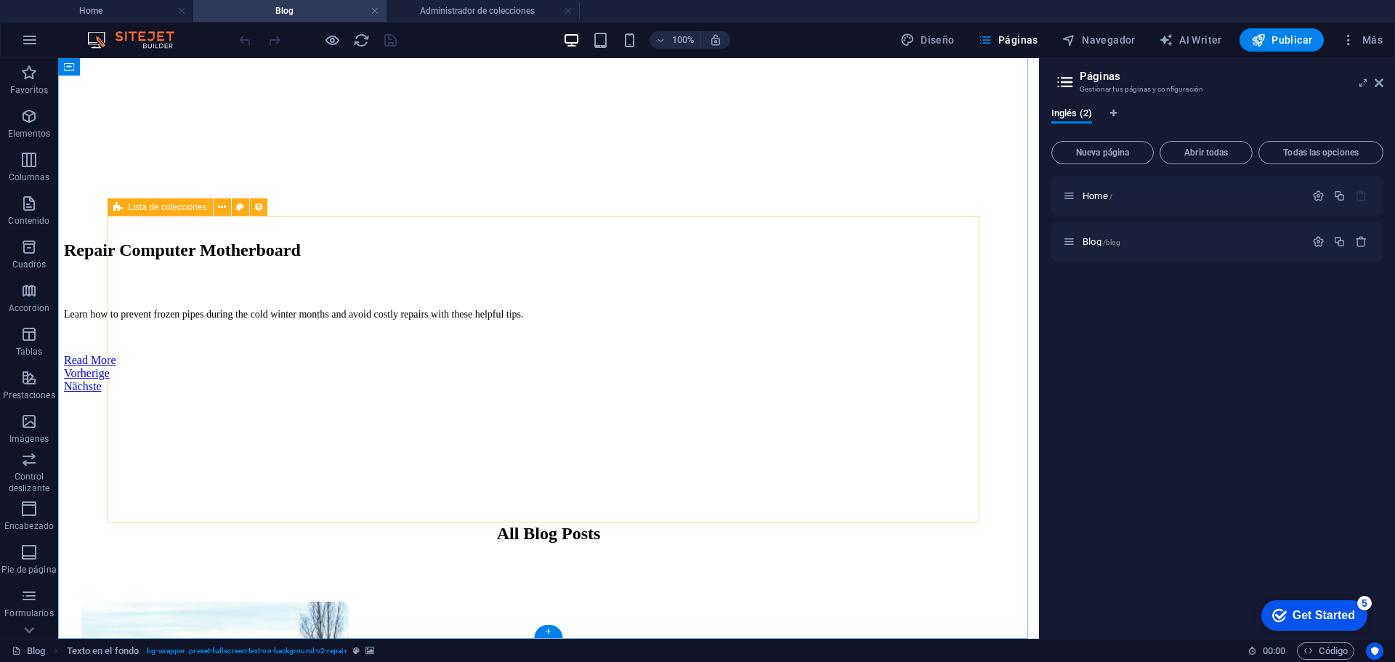
scroll to position [510, 0]
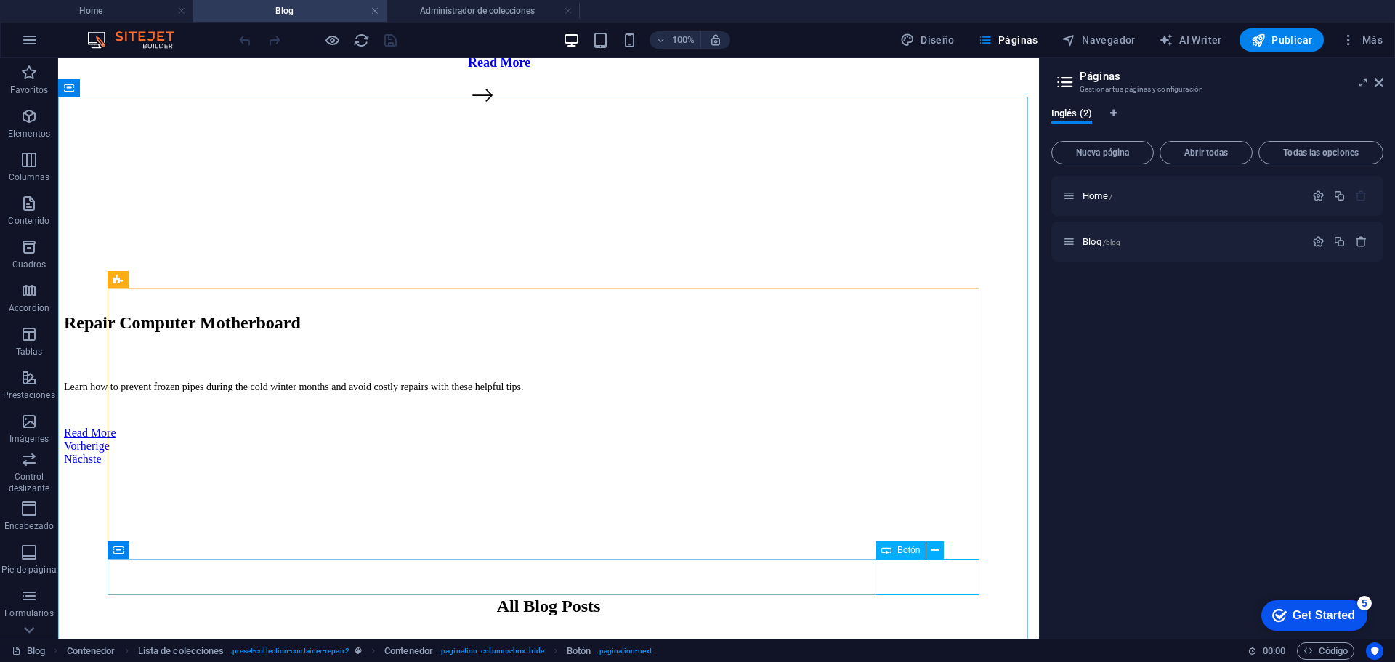
click at [897, 550] on span "Botón" at bounding box center [908, 549] width 23 height 9
click at [935, 551] on icon at bounding box center [935, 550] width 8 height 15
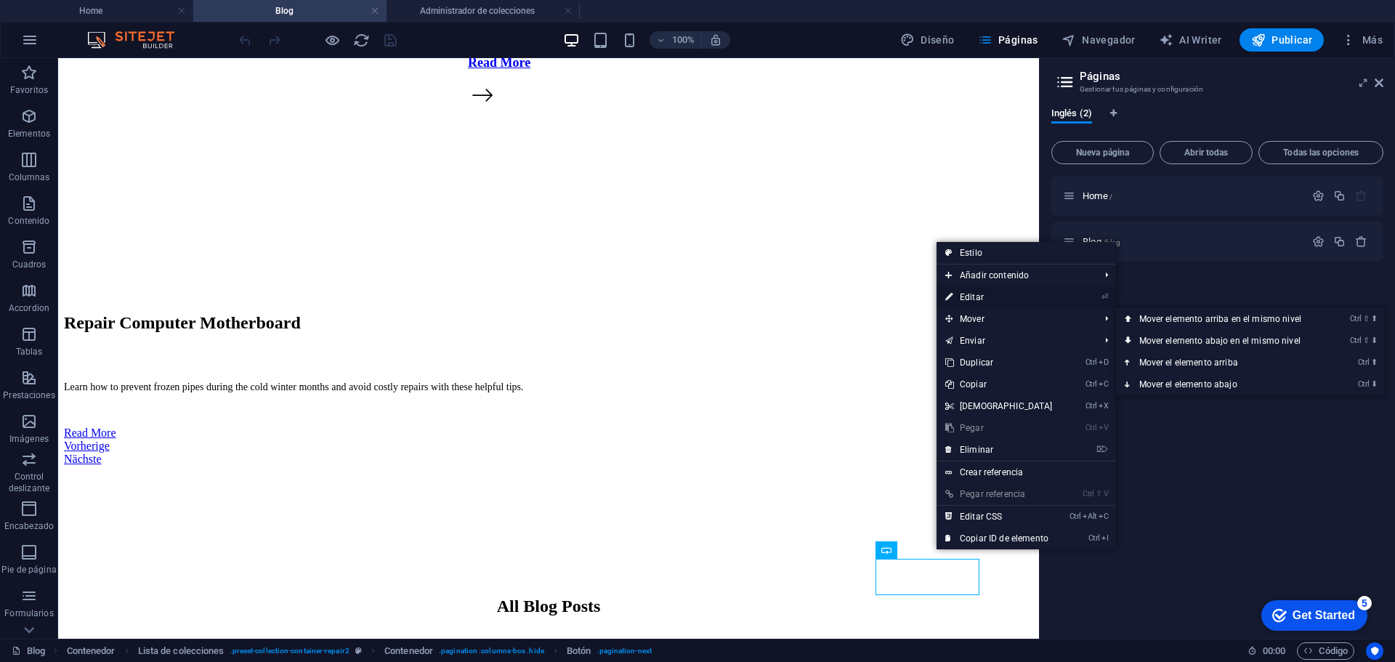
click at [987, 301] on link "⏎ Editar" at bounding box center [998, 297] width 125 height 22
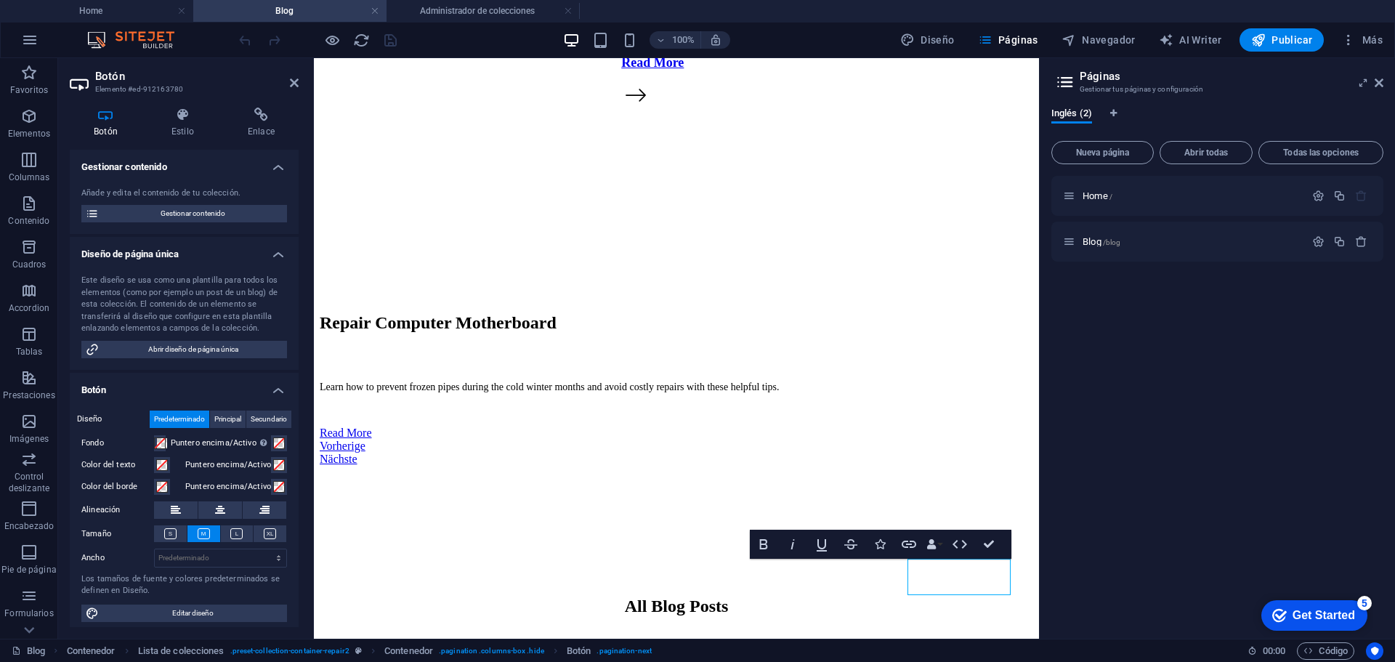
scroll to position [6, 0]
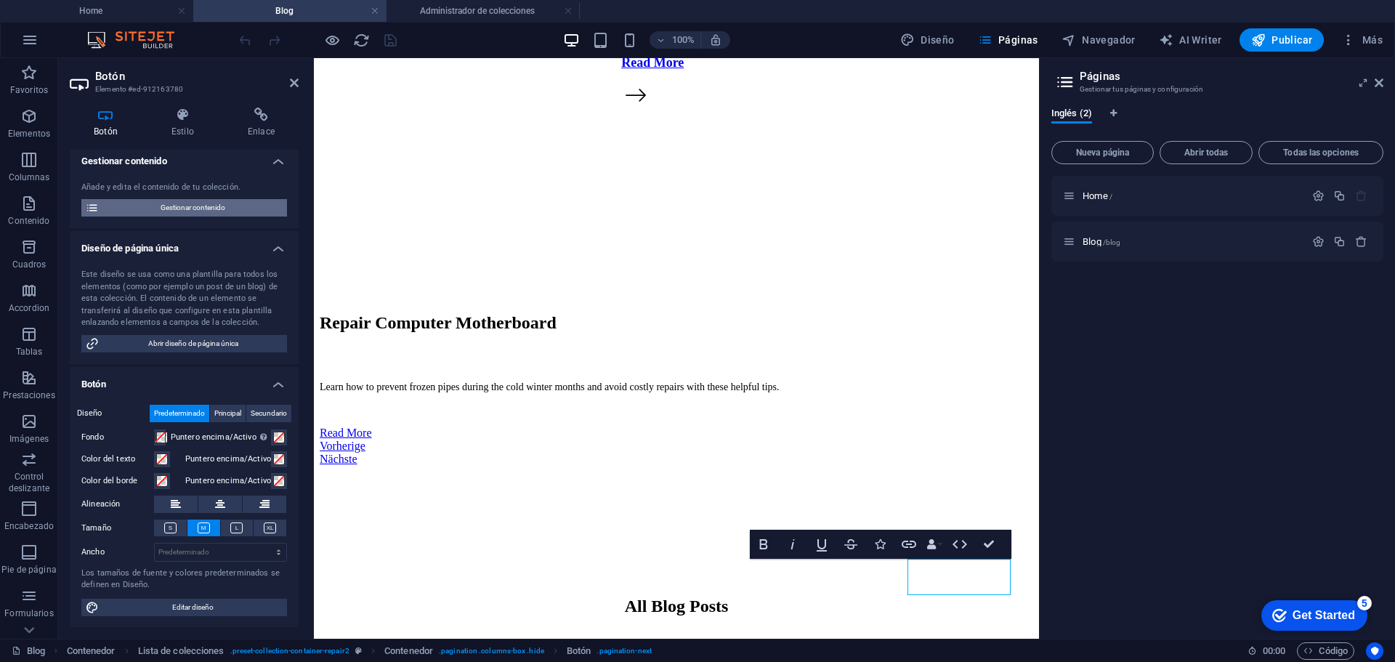
click at [184, 201] on span "Gestionar contenido" at bounding box center [192, 207] width 179 height 17
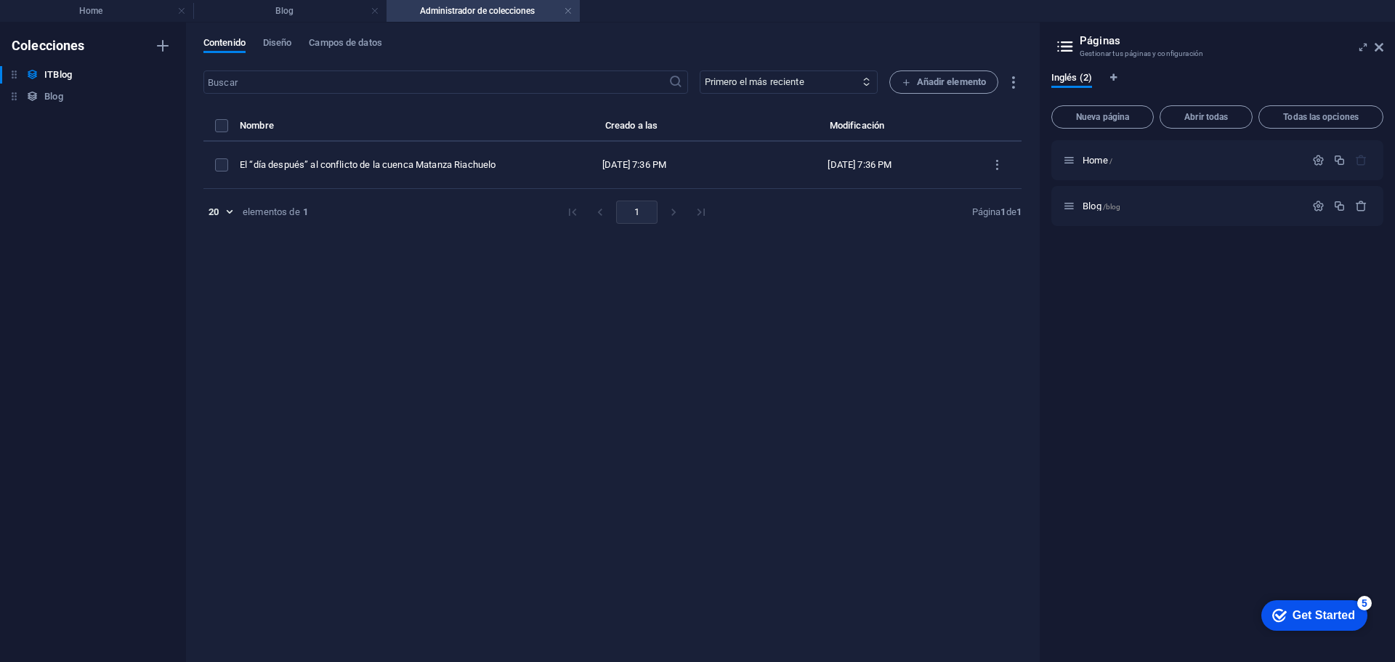
scroll to position [0, 0]
